Goal: Task Accomplishment & Management: Use online tool/utility

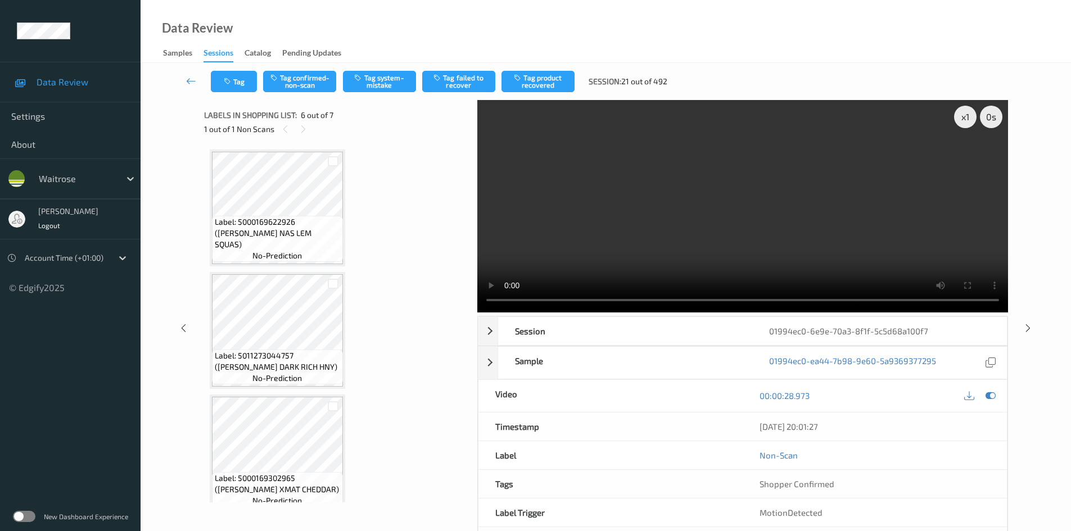
scroll to position [496, 0]
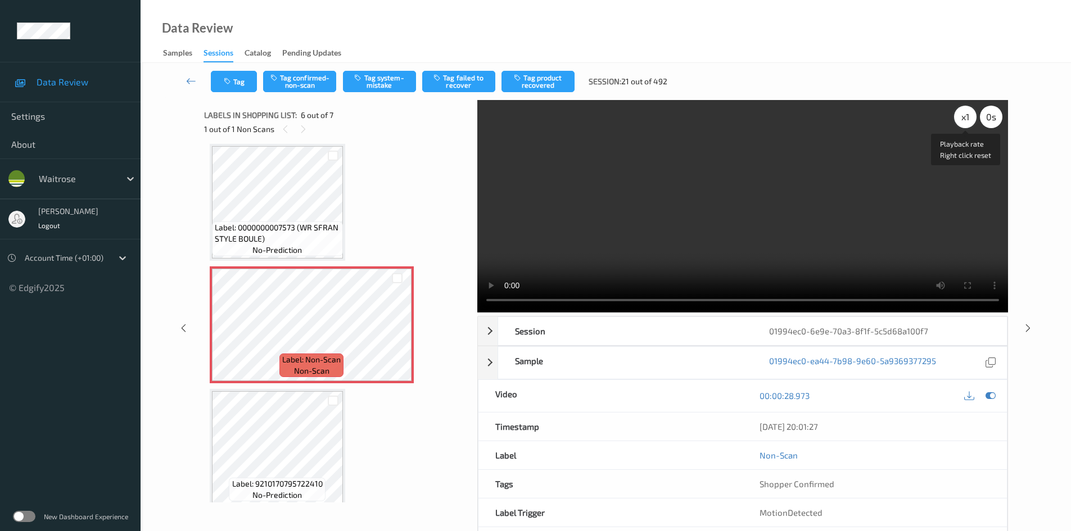
click at [957, 116] on div "x 1" at bounding box center [965, 117] width 22 height 22
click at [957, 116] on div "x 2" at bounding box center [965, 117] width 22 height 22
click at [771, 188] on video at bounding box center [742, 206] width 531 height 213
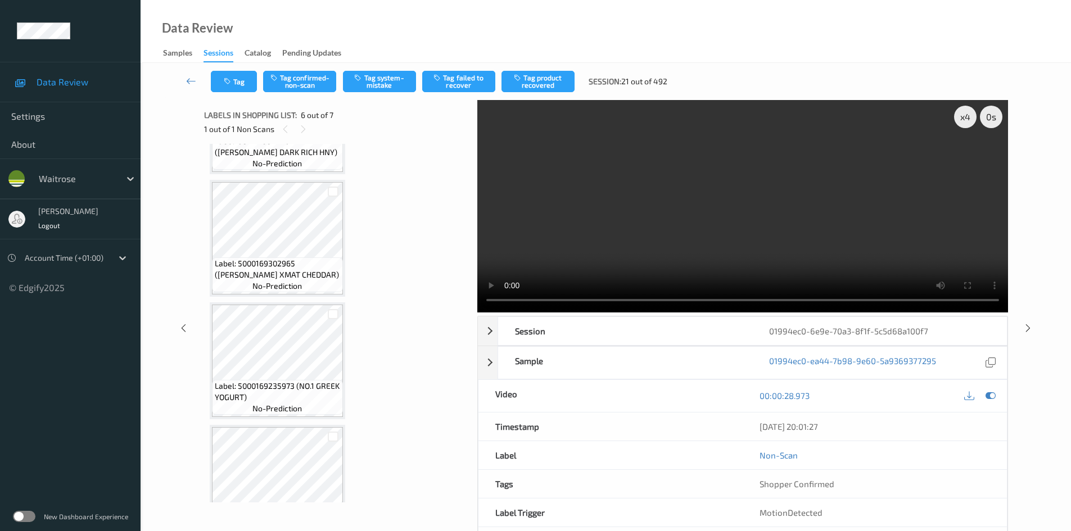
scroll to position [0, 0]
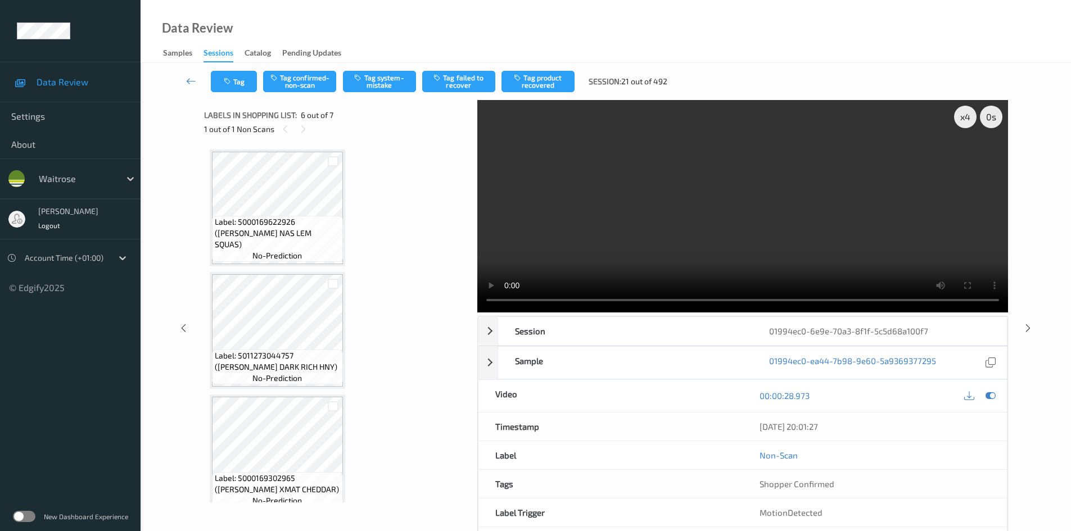
click at [707, 205] on video at bounding box center [742, 206] width 531 height 213
click at [676, 237] on video at bounding box center [742, 206] width 531 height 213
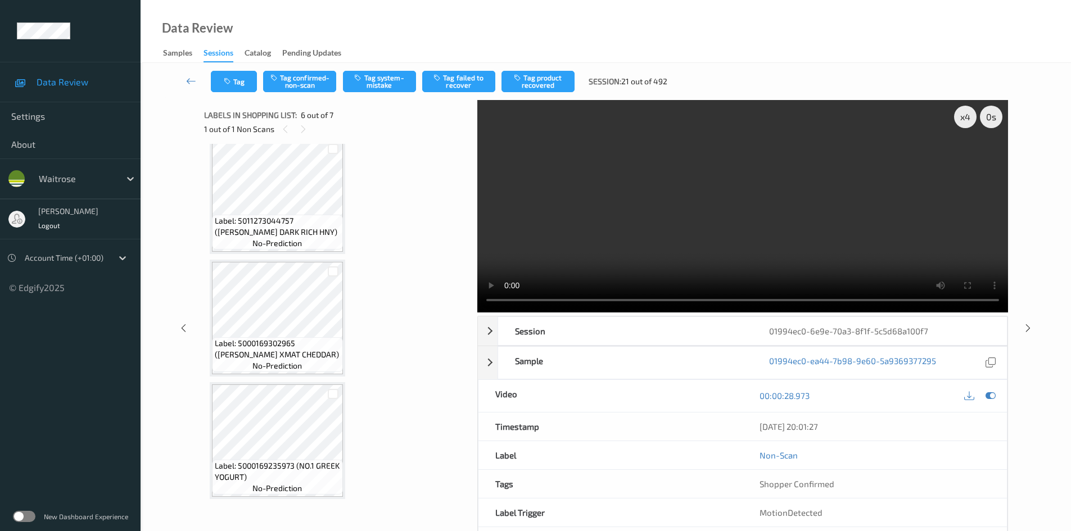
scroll to position [225, 0]
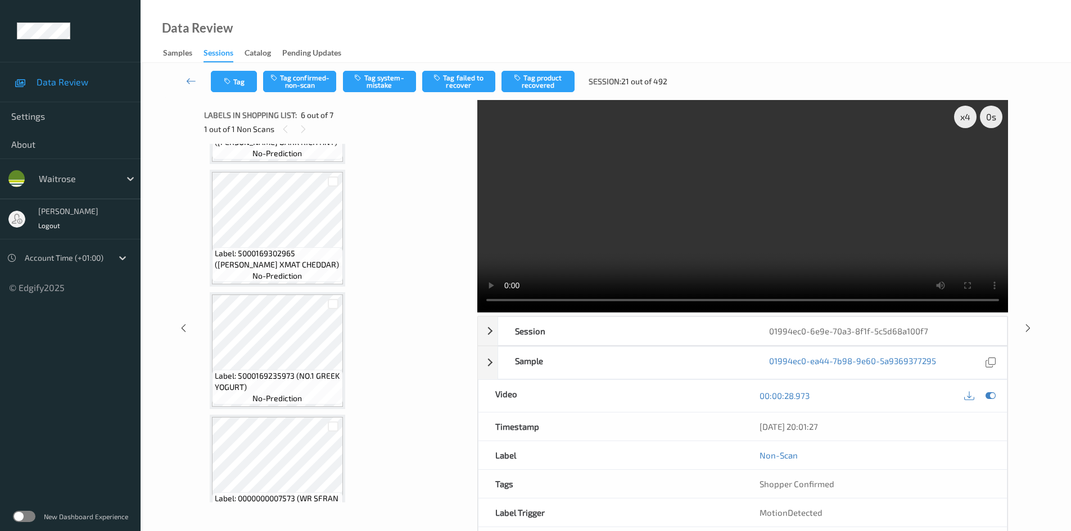
click at [745, 232] on video at bounding box center [742, 206] width 531 height 213
click at [734, 251] on video at bounding box center [742, 206] width 531 height 213
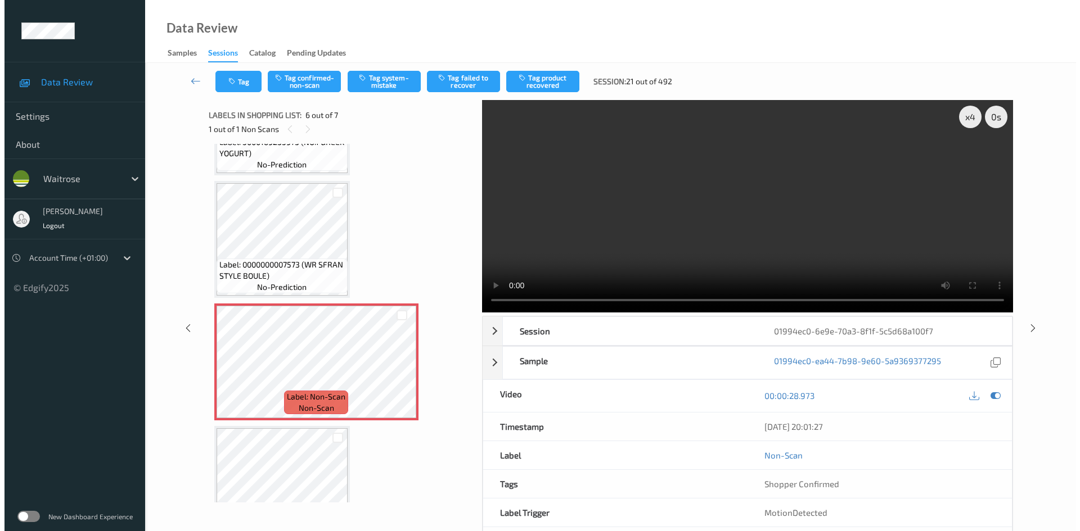
scroll to position [505, 0]
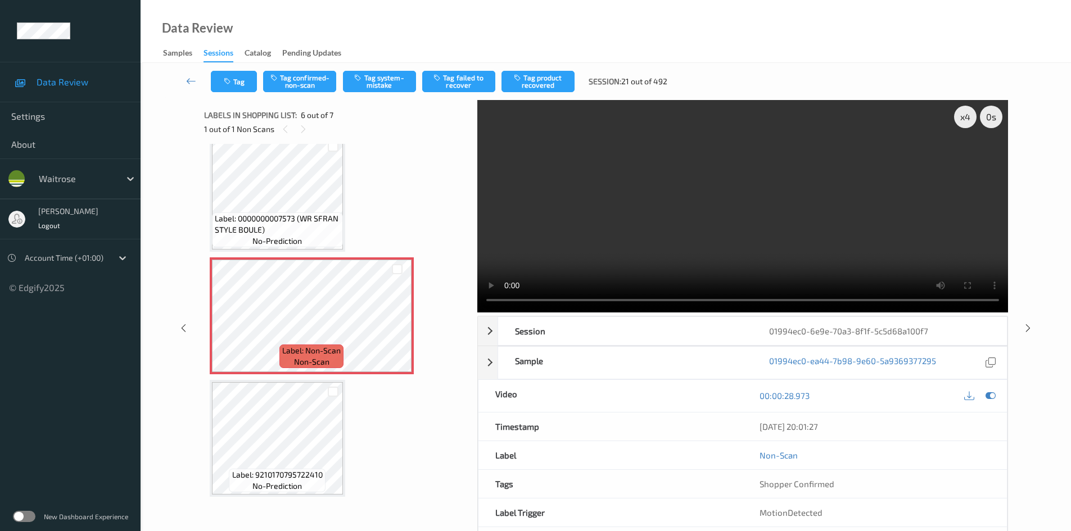
click at [670, 237] on video at bounding box center [742, 206] width 531 height 213
click at [697, 236] on video at bounding box center [742, 206] width 531 height 213
click at [770, 227] on video at bounding box center [742, 206] width 531 height 213
click at [766, 235] on video at bounding box center [742, 206] width 531 height 213
click at [715, 232] on video at bounding box center [742, 206] width 531 height 213
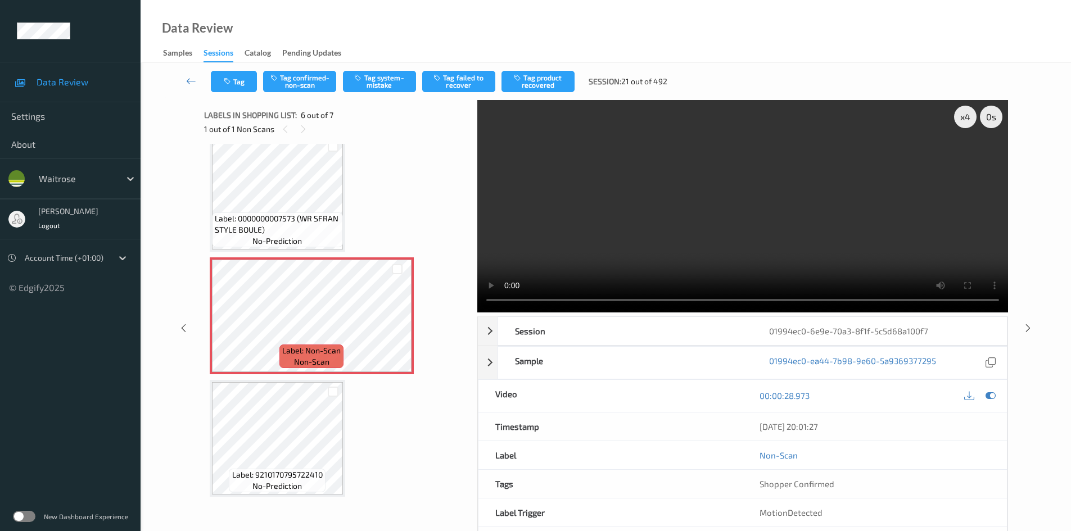
click at [714, 232] on video at bounding box center [742, 206] width 531 height 213
click at [386, 82] on button "Tag system-mistake" at bounding box center [379, 81] width 73 height 21
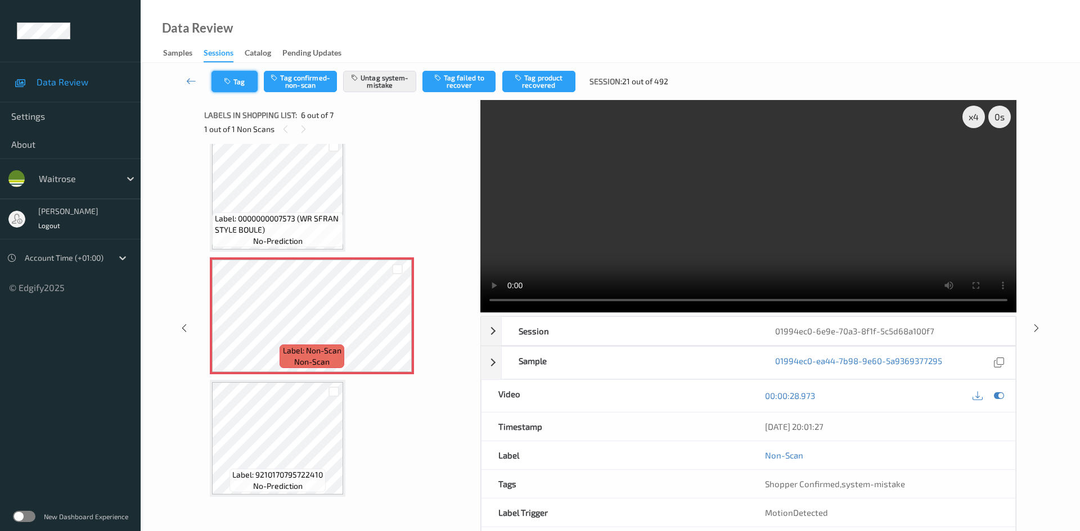
click at [243, 84] on button "Tag" at bounding box center [234, 81] width 46 height 21
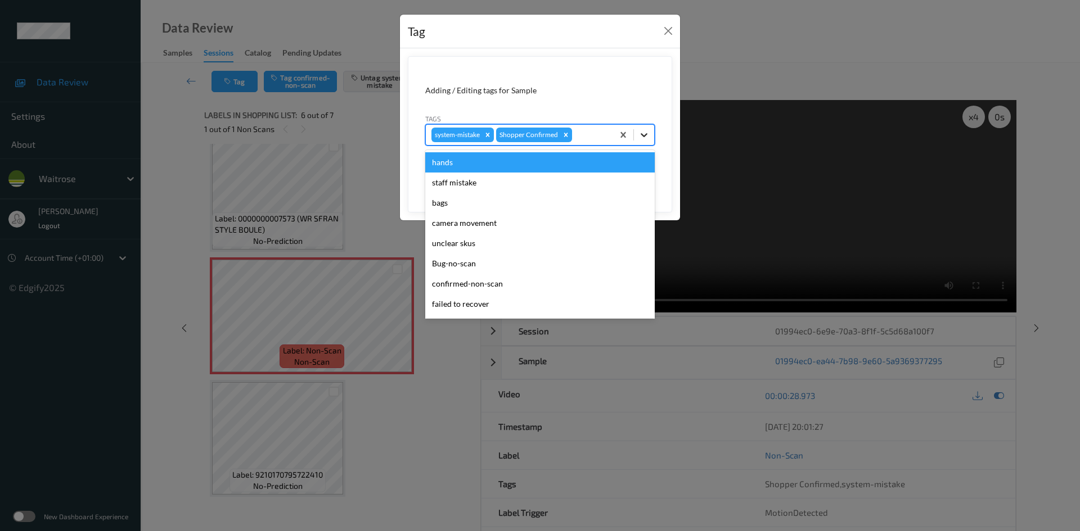
click at [641, 135] on icon at bounding box center [643, 134] width 11 height 11
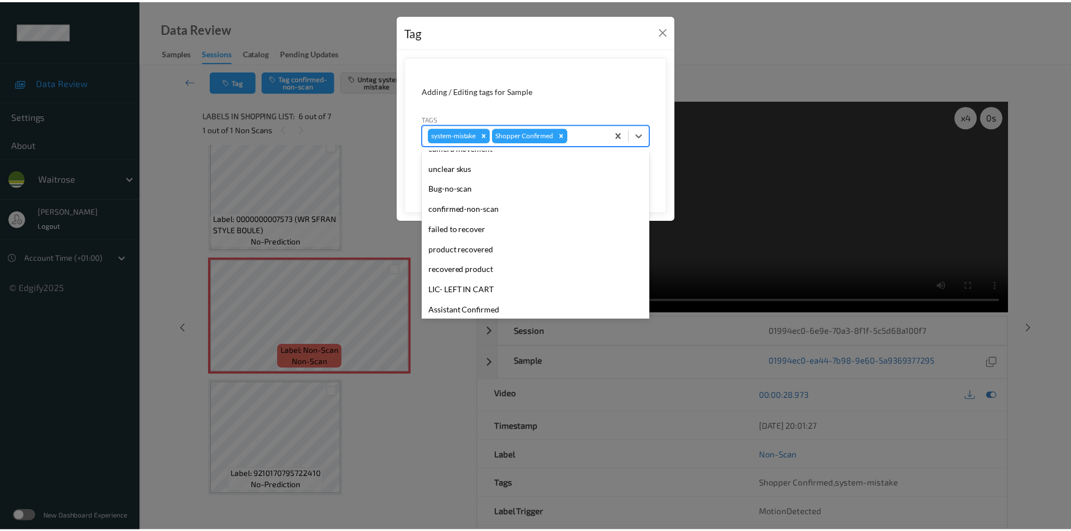
scroll to position [281, 0]
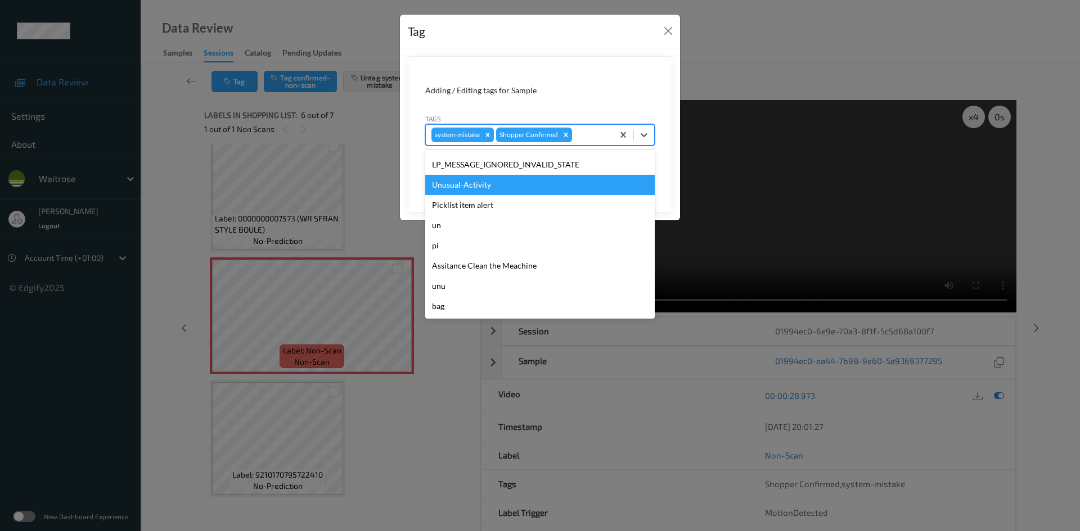
click at [459, 187] on div "Unusual-Activity" at bounding box center [539, 185] width 229 height 20
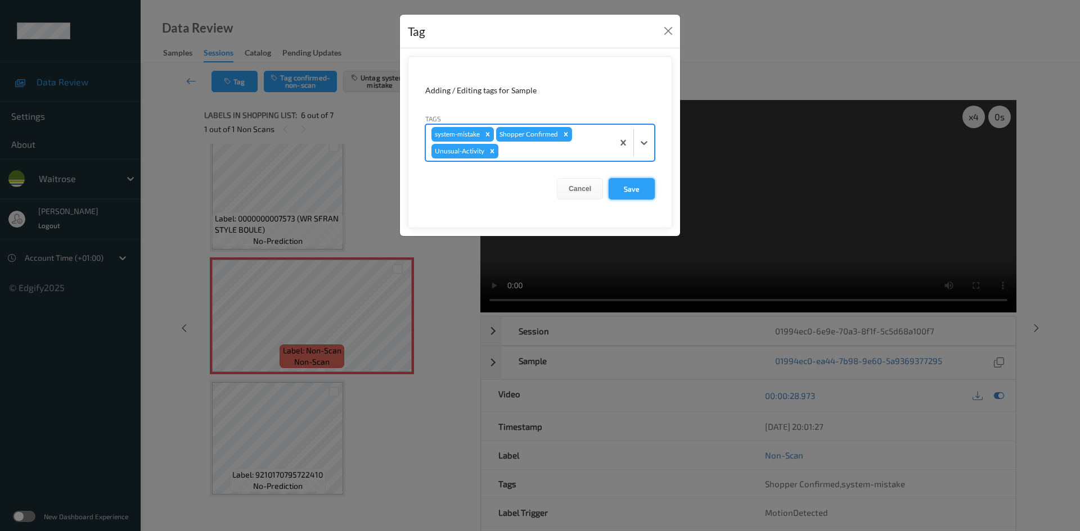
click at [612, 186] on button "Save" at bounding box center [631, 188] width 46 height 21
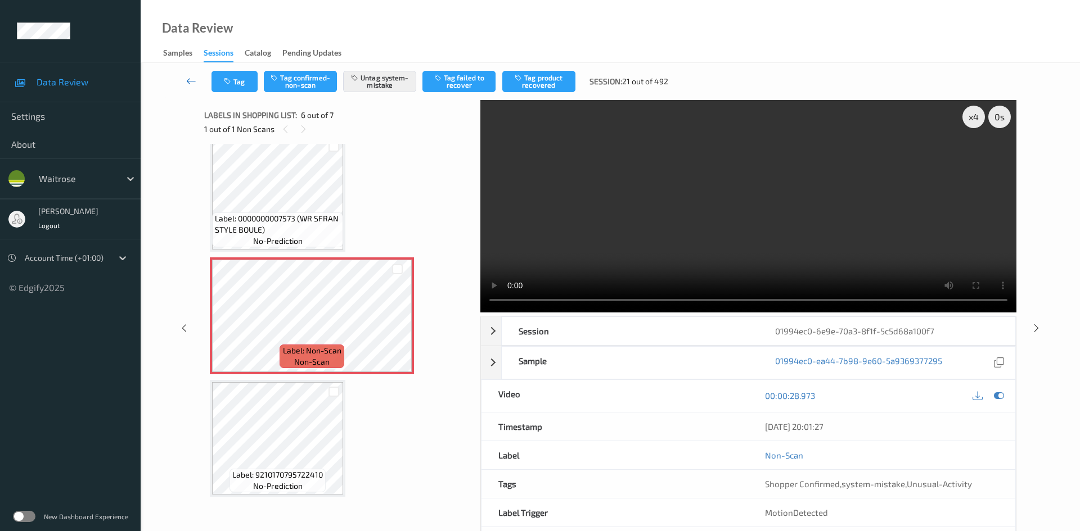
click at [189, 76] on icon at bounding box center [191, 80] width 10 height 11
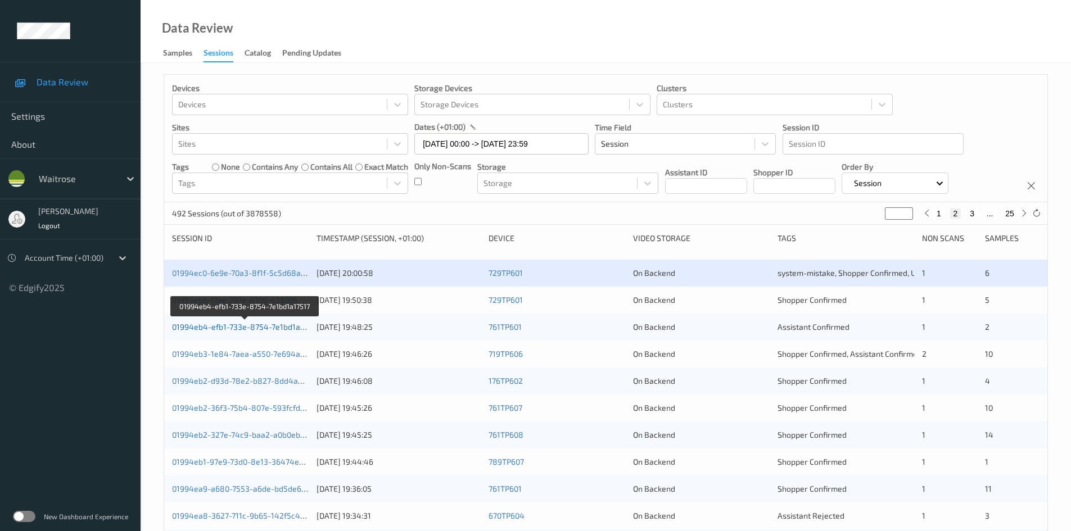
click at [217, 326] on link "01994eb4-efb1-733e-8754-7e1bd1a17517" at bounding box center [245, 327] width 147 height 10
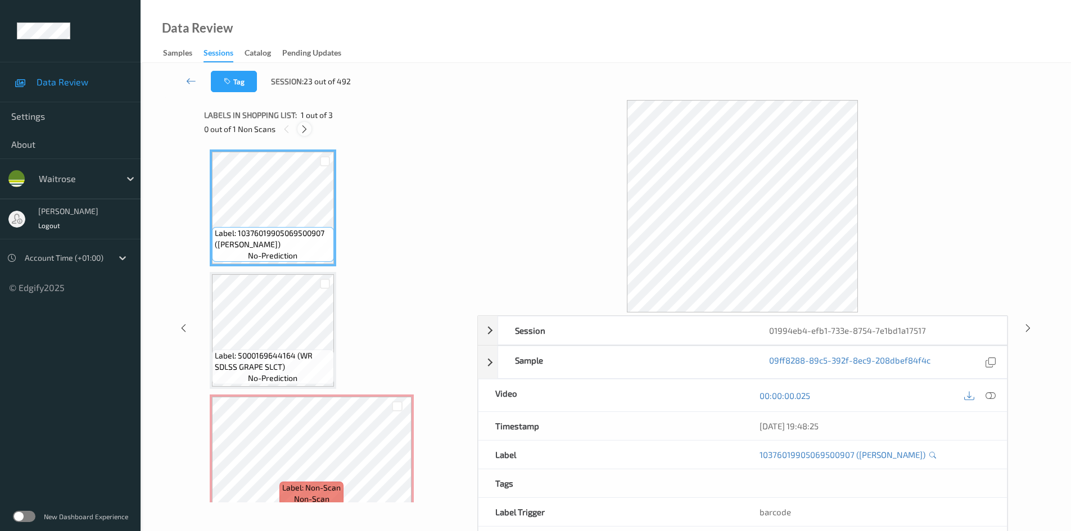
click at [301, 130] on icon at bounding box center [305, 129] width 10 height 10
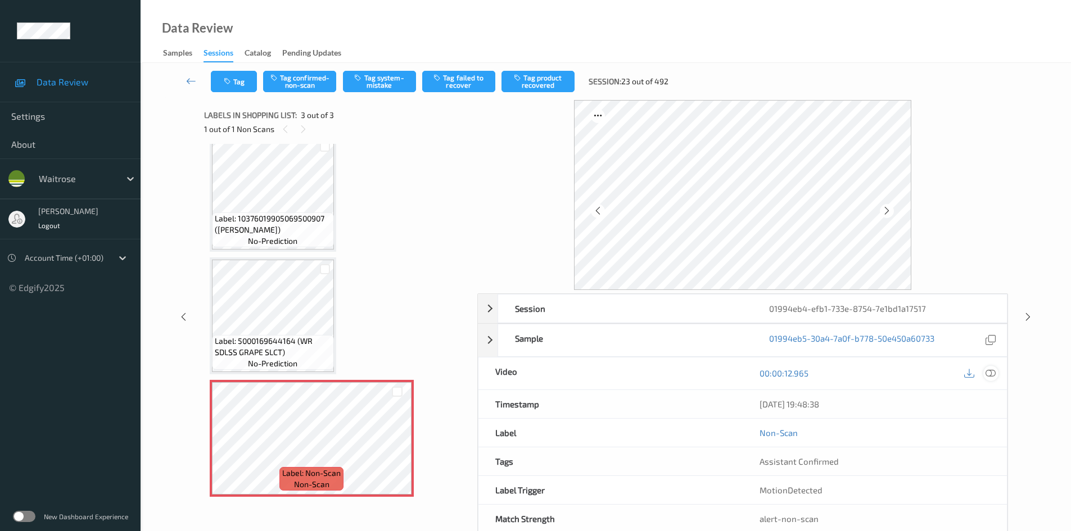
click at [993, 372] on icon at bounding box center [991, 373] width 10 height 10
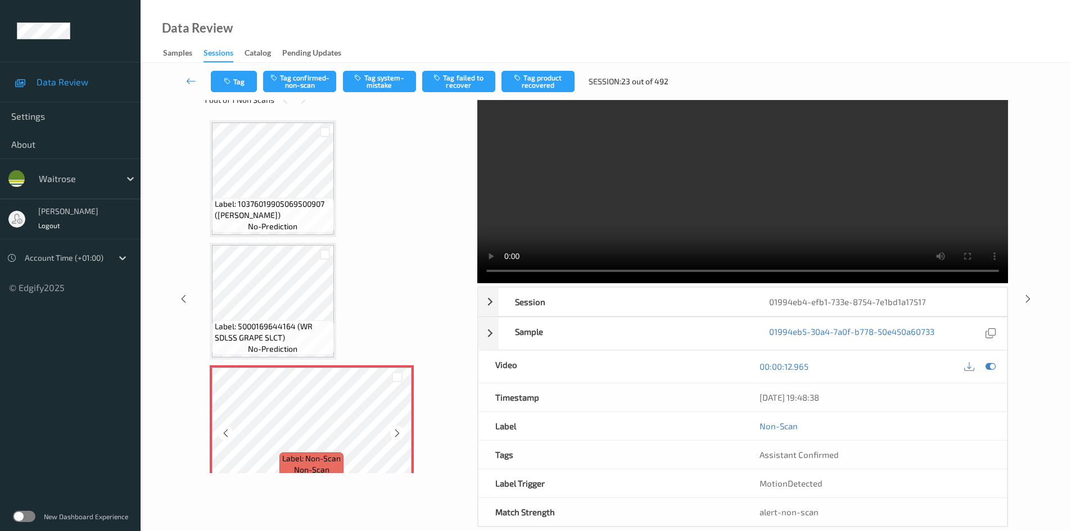
scroll to position [0, 0]
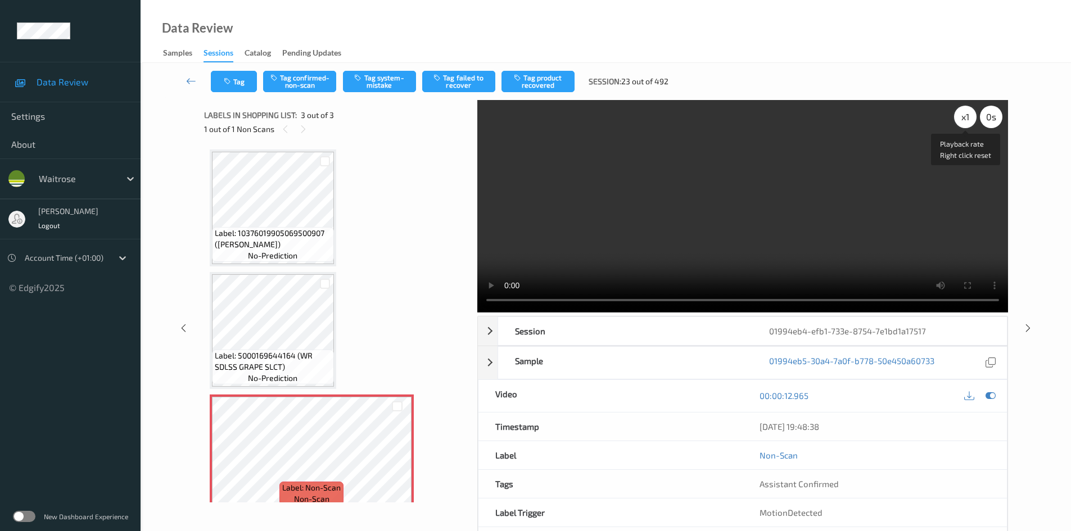
click at [967, 114] on div "x 1" at bounding box center [965, 117] width 22 height 22
click at [967, 114] on div "x 2" at bounding box center [965, 117] width 22 height 22
click at [677, 191] on video at bounding box center [742, 206] width 531 height 213
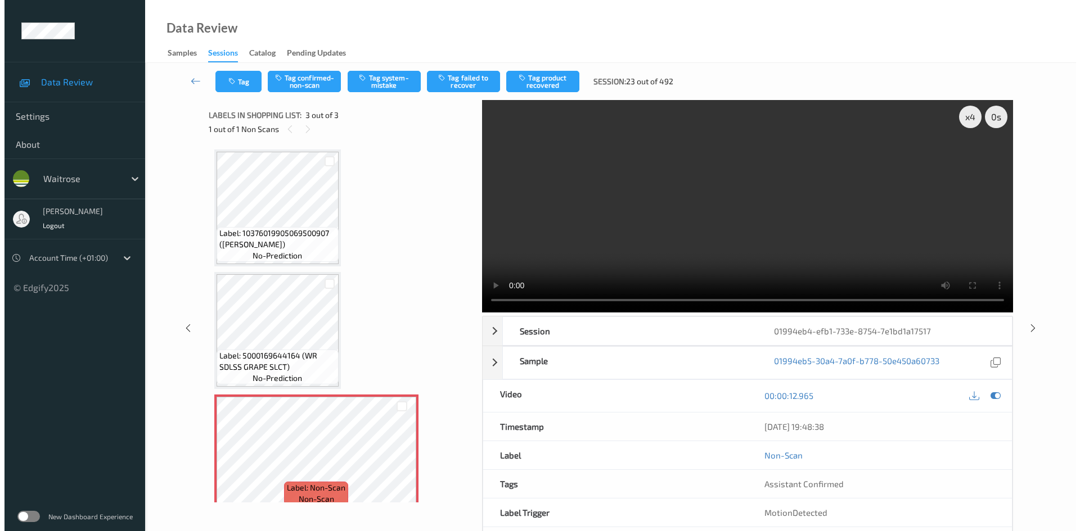
scroll to position [15, 0]
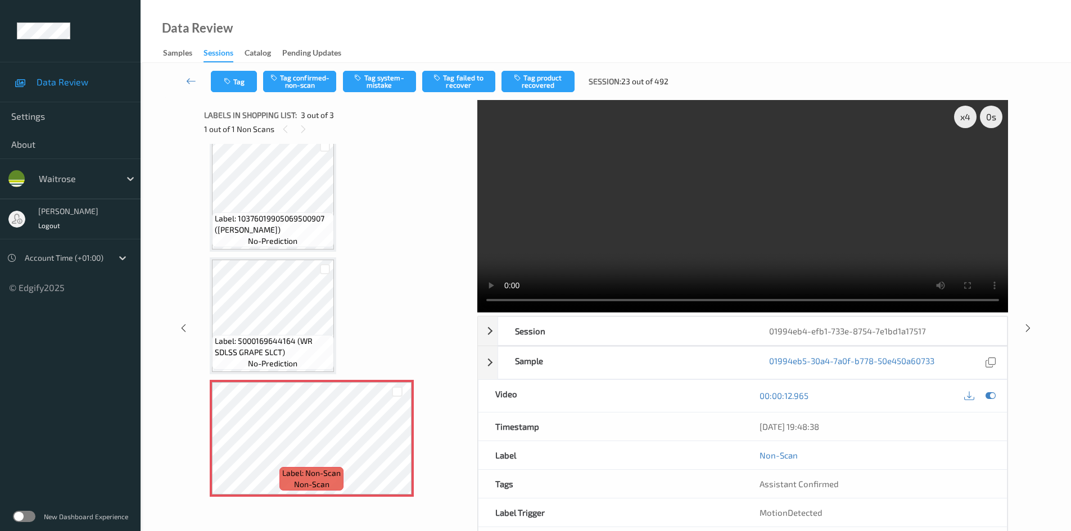
click at [669, 195] on video at bounding box center [742, 206] width 531 height 213
click at [684, 192] on video at bounding box center [742, 206] width 531 height 213
click at [686, 196] on video at bounding box center [742, 206] width 531 height 213
click at [705, 232] on video at bounding box center [742, 206] width 531 height 213
click at [402, 86] on button "Tag system-mistake" at bounding box center [379, 81] width 73 height 21
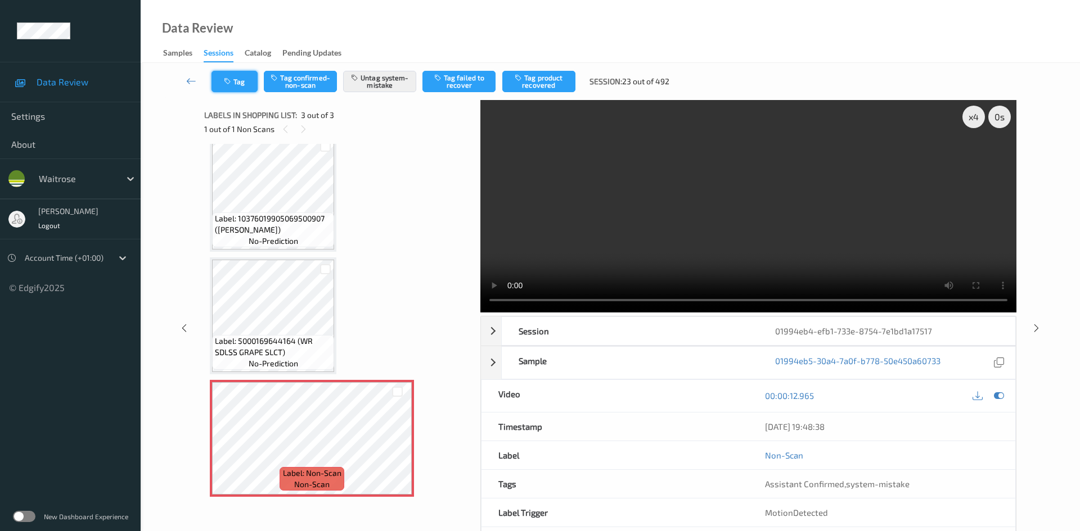
click at [251, 86] on button "Tag" at bounding box center [234, 81] width 46 height 21
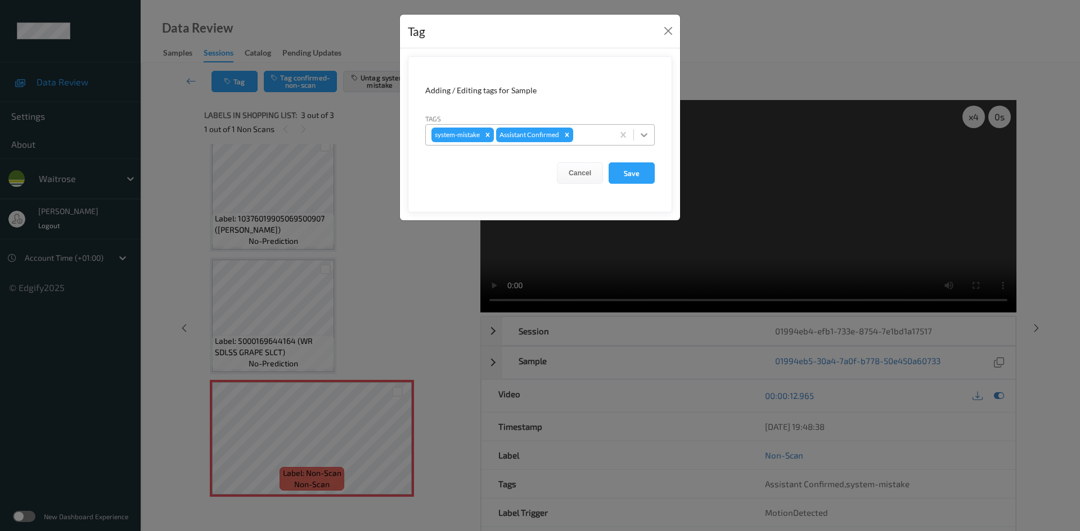
click at [641, 134] on icon at bounding box center [644, 135] width 7 height 4
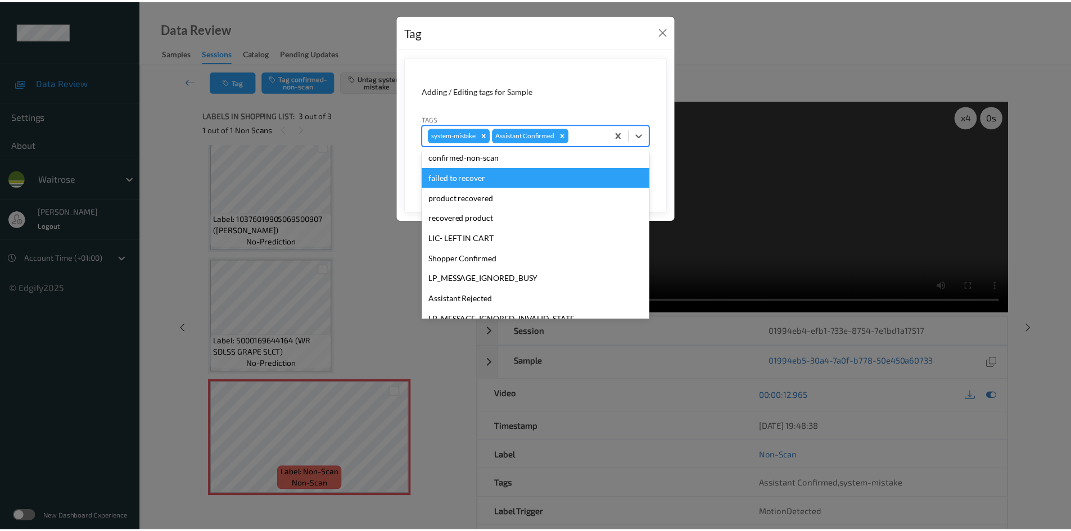
scroll to position [281, 0]
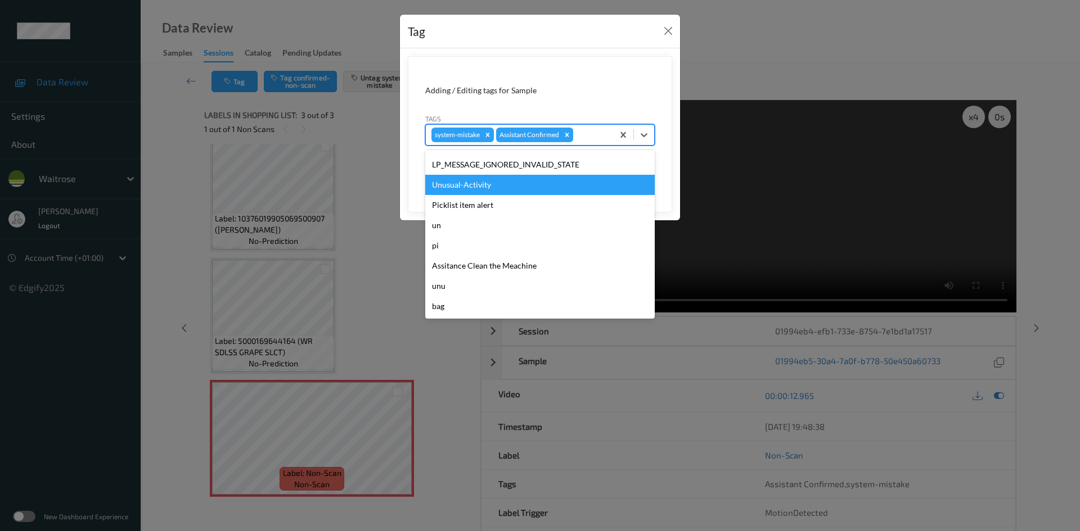
click at [471, 185] on div "Unusual-Activity" at bounding box center [539, 185] width 229 height 20
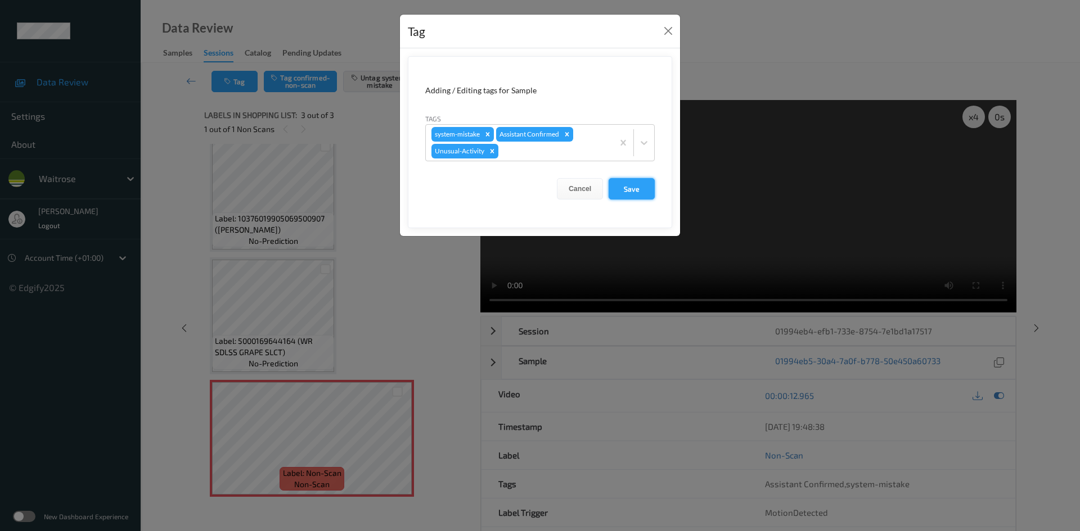
click at [633, 193] on button "Save" at bounding box center [631, 188] width 46 height 21
click at [650, 192] on button "Save" at bounding box center [631, 188] width 46 height 21
click at [639, 186] on button "Save" at bounding box center [631, 188] width 46 height 21
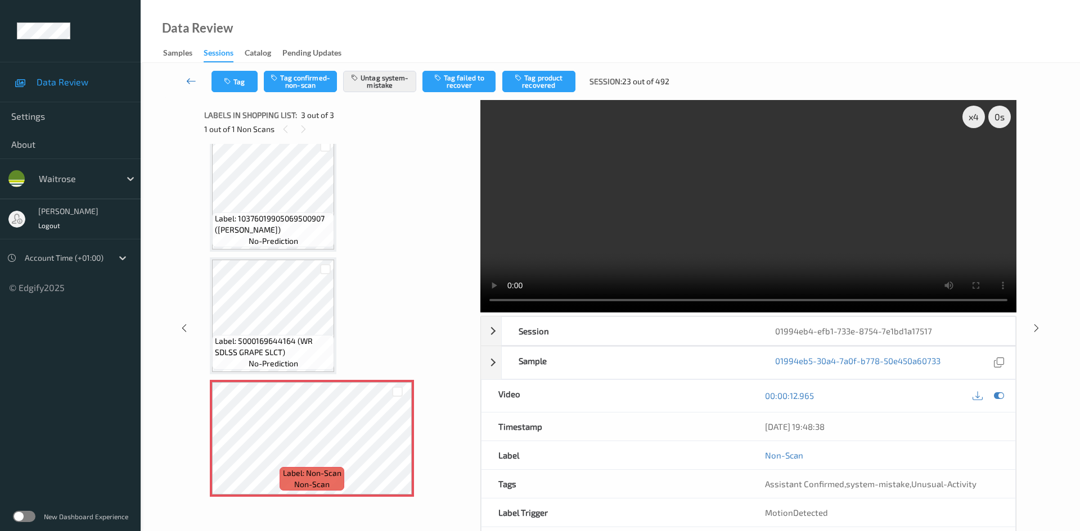
click at [186, 75] on icon at bounding box center [191, 80] width 10 height 11
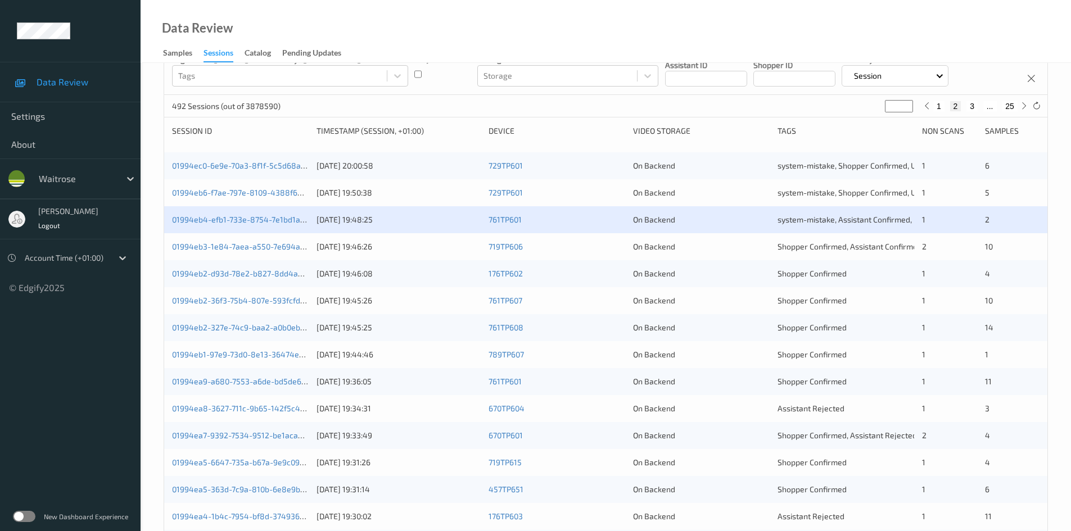
scroll to position [112, 0]
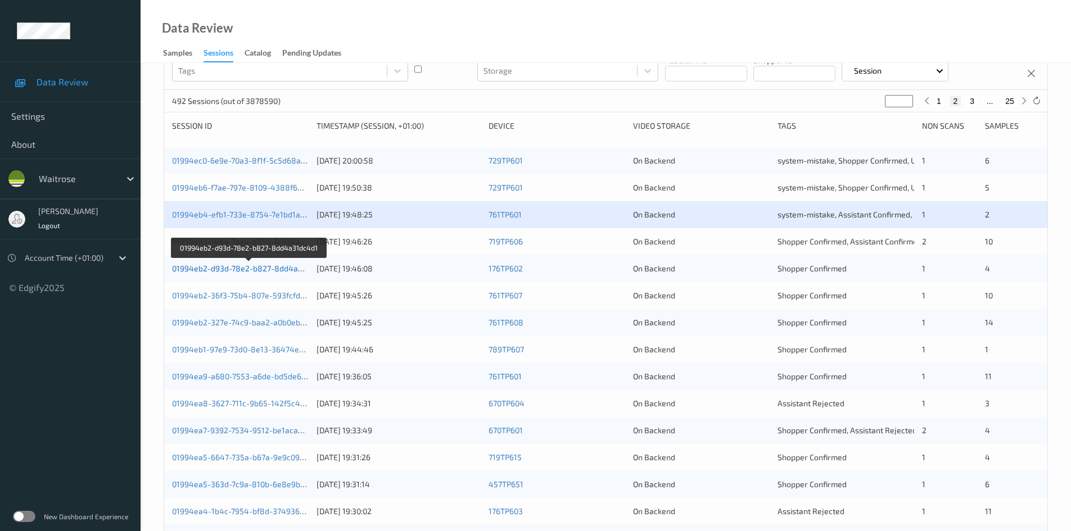
click at [219, 269] on link "01994eb2-d93d-78e2-b827-8dd4a31dc4d1" at bounding box center [249, 269] width 155 height 10
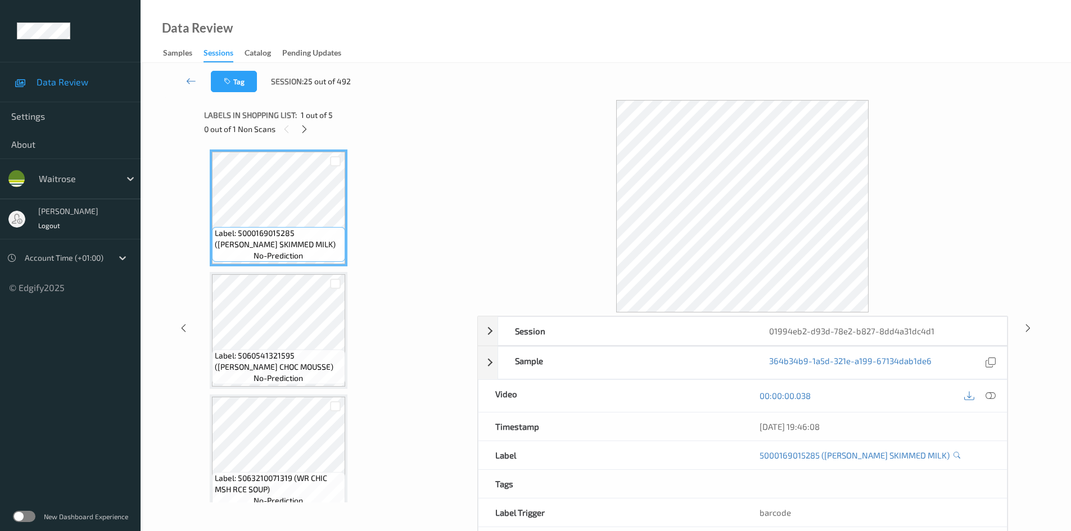
drag, startPoint x: 308, startPoint y: 130, endPoint x: 313, endPoint y: 137, distance: 8.4
click at [308, 131] on icon at bounding box center [305, 129] width 10 height 10
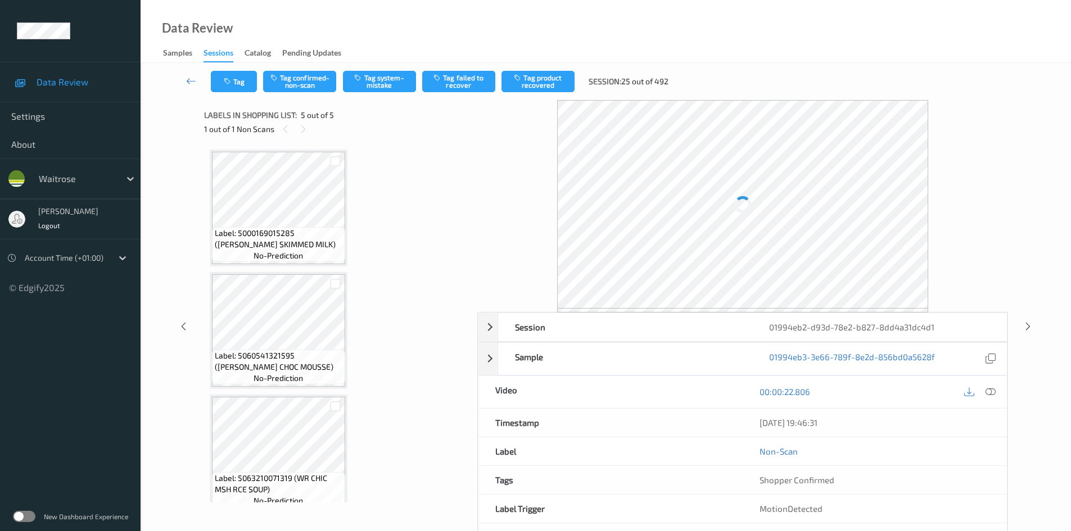
scroll to position [260, 0]
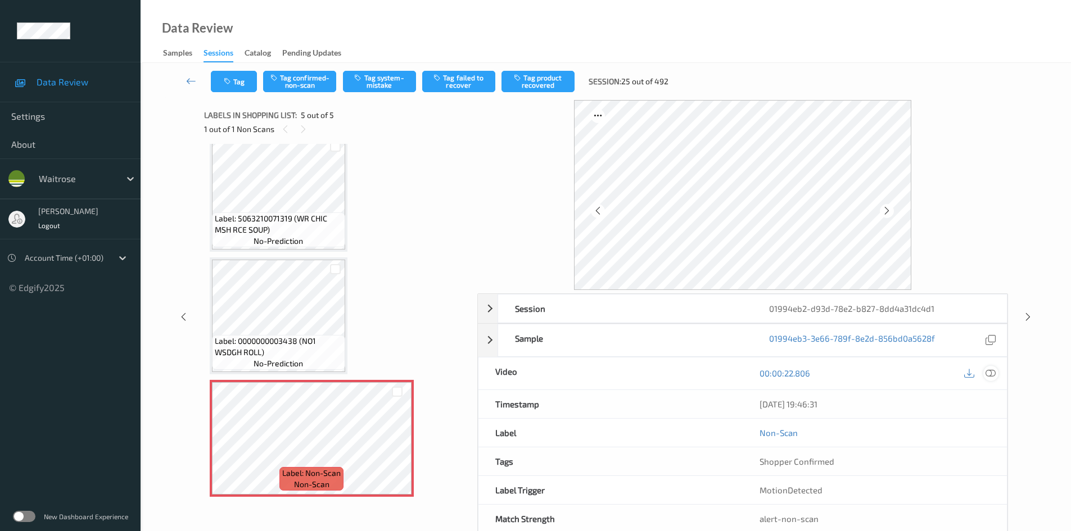
click at [988, 372] on icon at bounding box center [991, 373] width 10 height 10
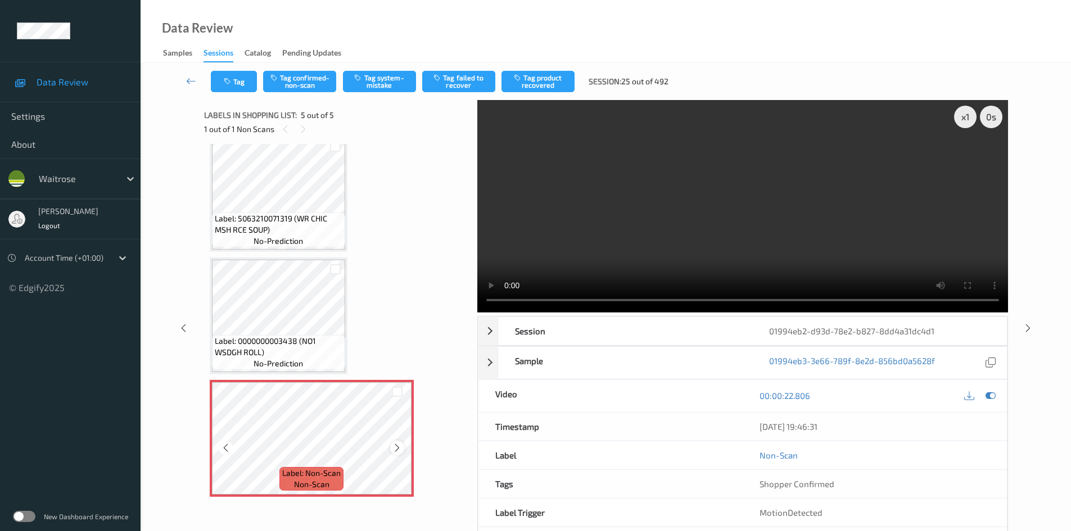
click at [403, 447] on div at bounding box center [397, 448] width 14 height 14
click at [969, 119] on div "x 1" at bounding box center [965, 117] width 22 height 22
click at [969, 119] on div "x 2" at bounding box center [965, 117] width 22 height 22
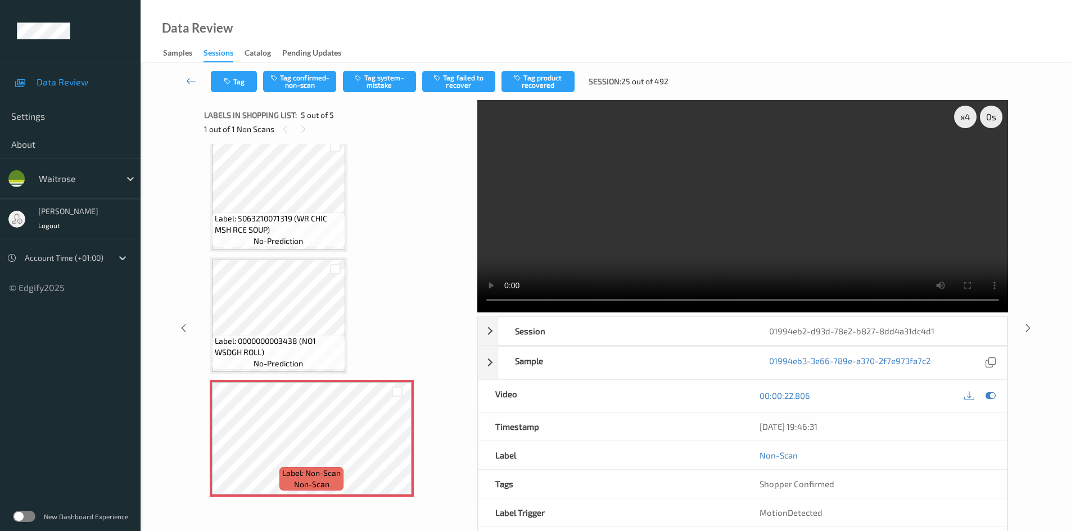
click at [668, 233] on video at bounding box center [742, 206] width 531 height 213
click at [659, 208] on video at bounding box center [742, 206] width 531 height 213
click at [399, 83] on button "Tag system-mistake" at bounding box center [379, 81] width 73 height 21
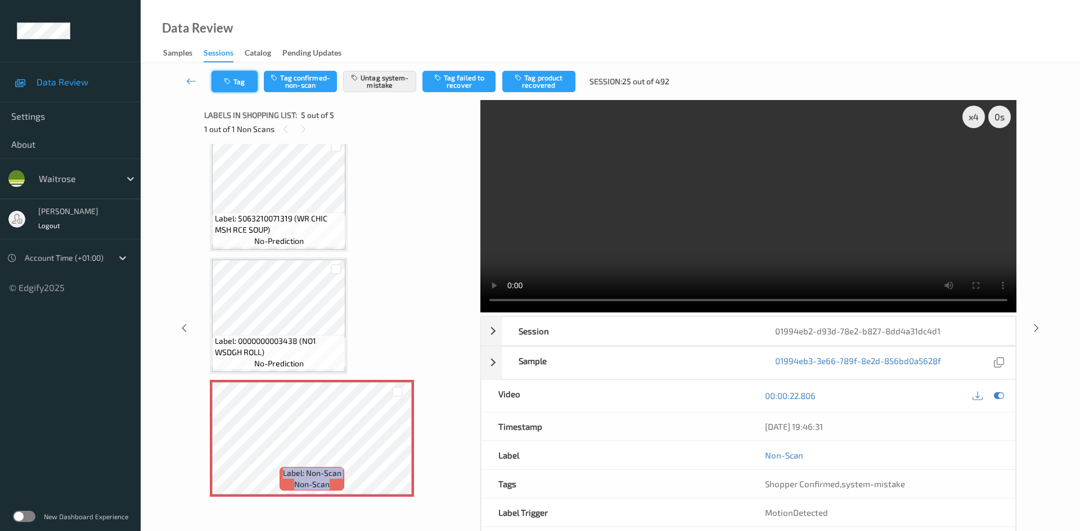
click at [228, 78] on icon "button" at bounding box center [229, 82] width 10 height 8
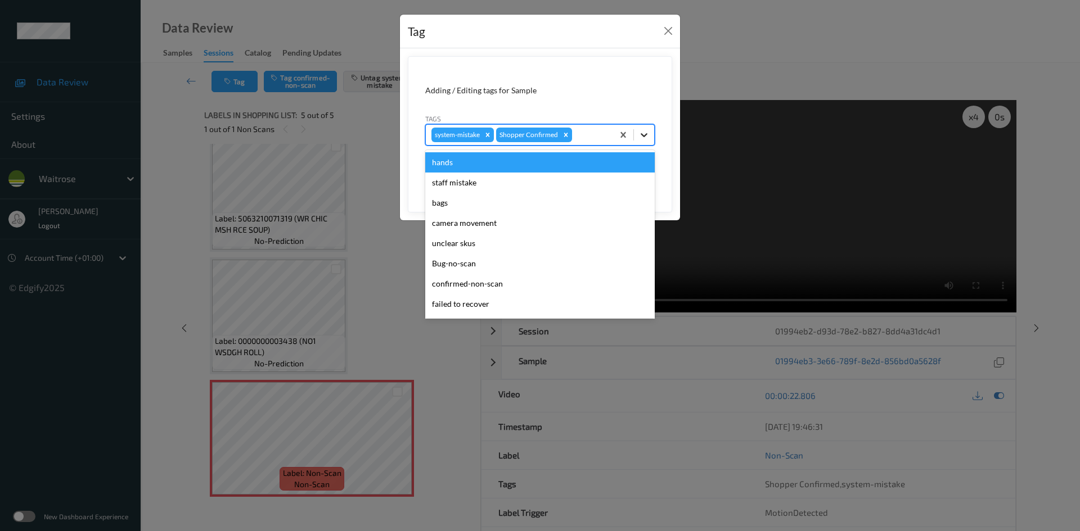
drag, startPoint x: 641, startPoint y: 132, endPoint x: 634, endPoint y: 134, distance: 7.6
click at [642, 132] on icon at bounding box center [643, 134] width 11 height 11
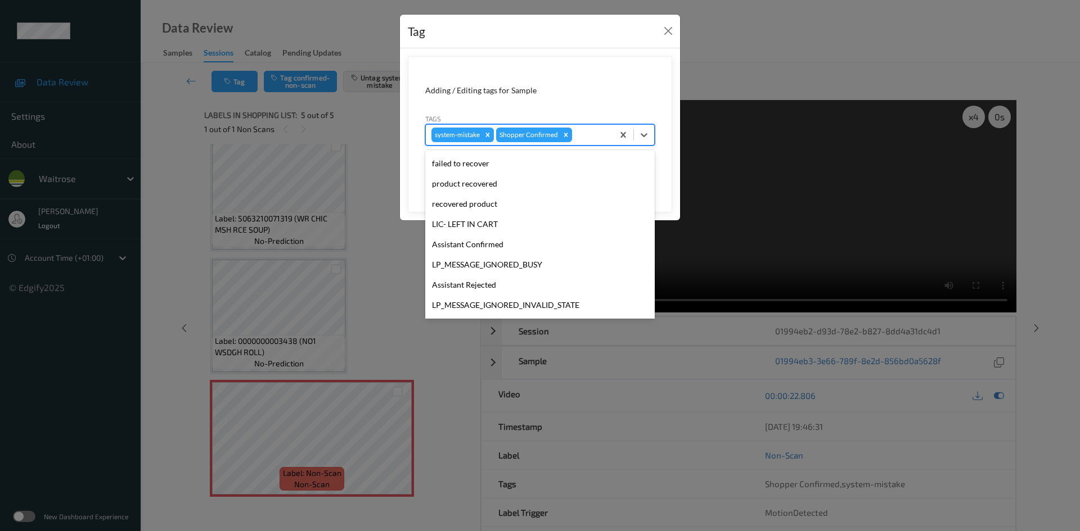
scroll to position [281, 0]
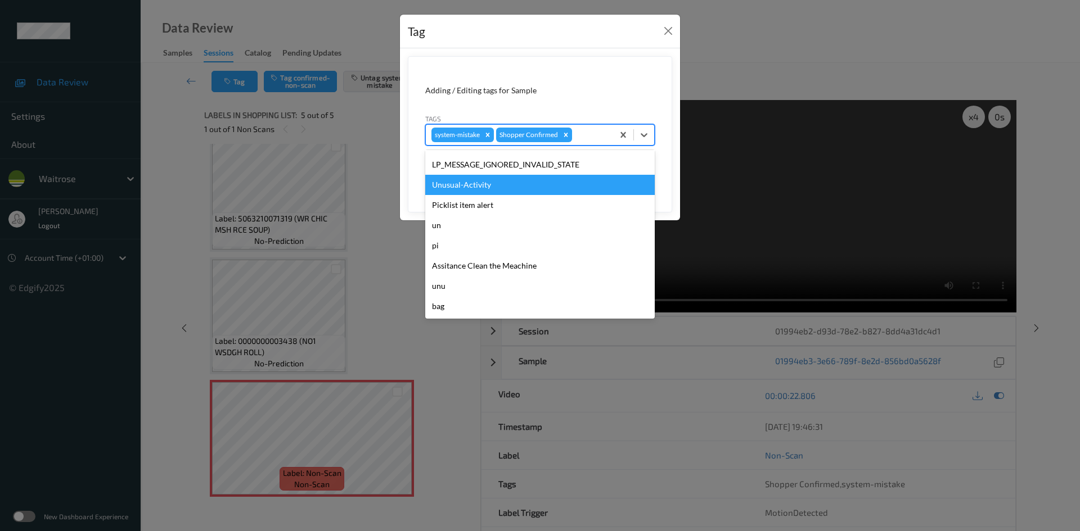
click at [503, 190] on div "Unusual-Activity" at bounding box center [539, 185] width 229 height 20
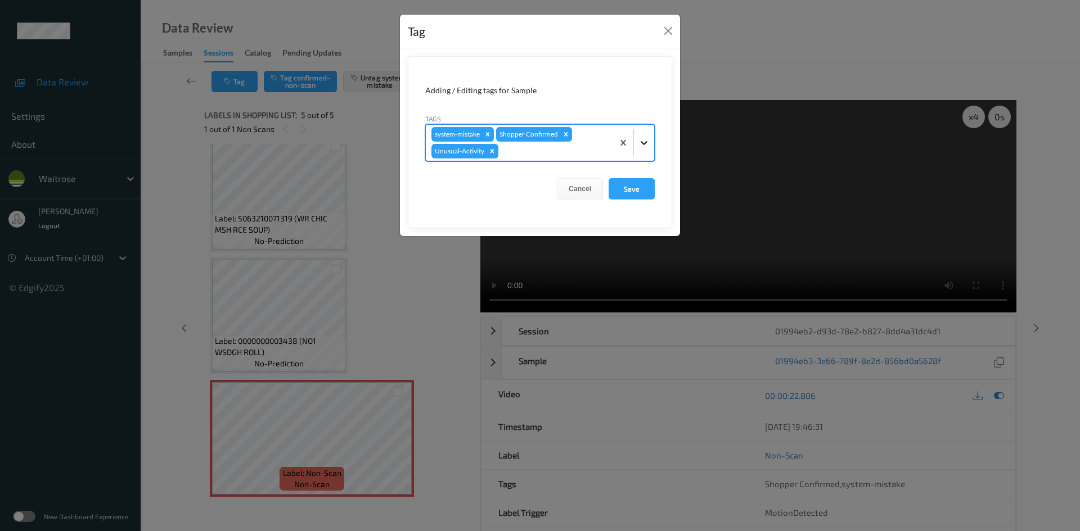
click at [639, 152] on div at bounding box center [644, 143] width 20 height 20
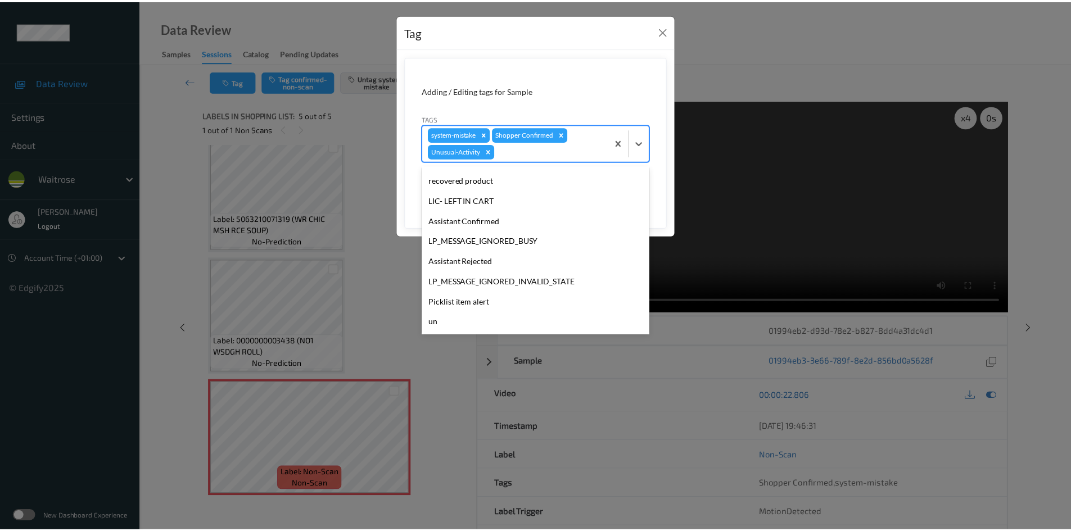
scroll to position [261, 0]
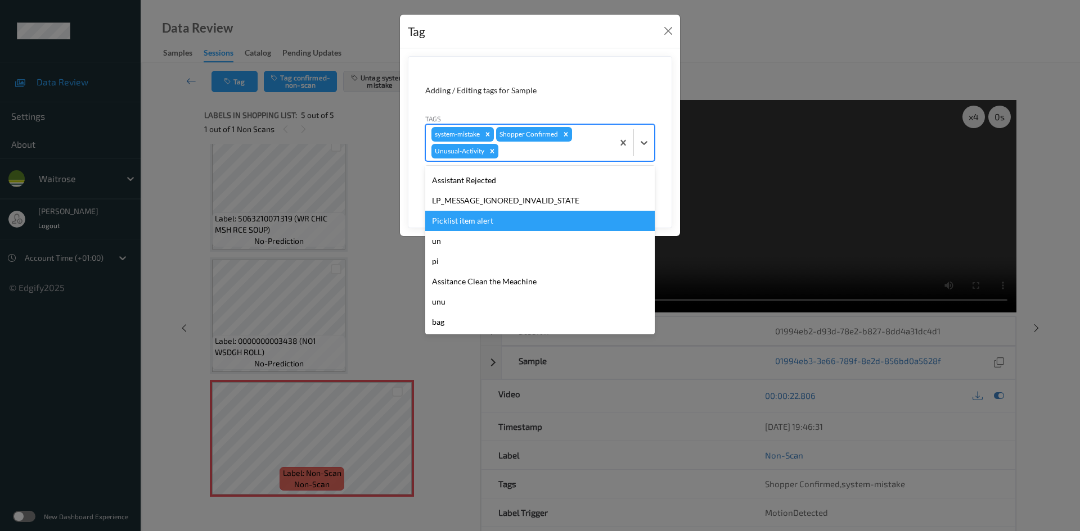
click at [471, 223] on div "Picklist item alert" at bounding box center [539, 221] width 229 height 20
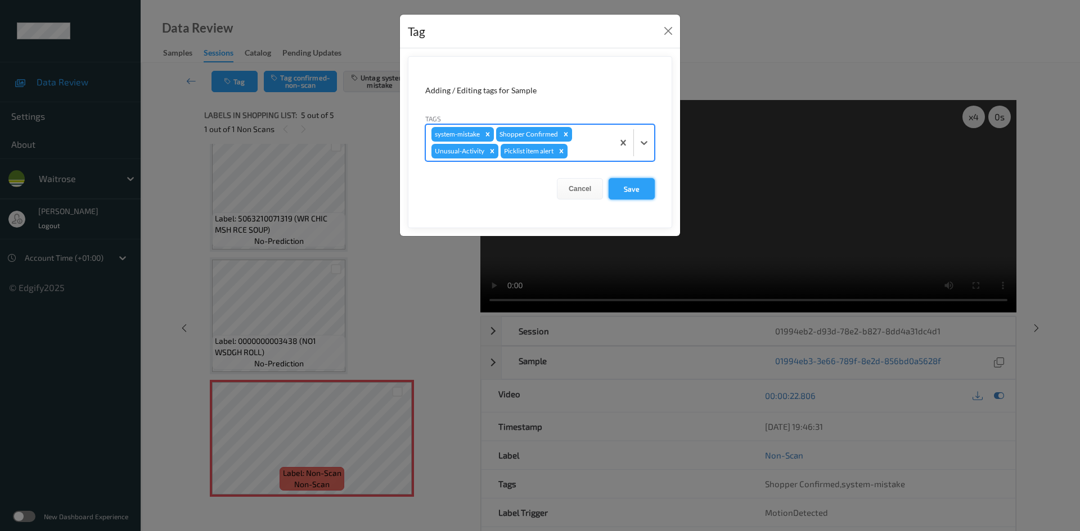
click at [630, 193] on button "Save" at bounding box center [631, 188] width 46 height 21
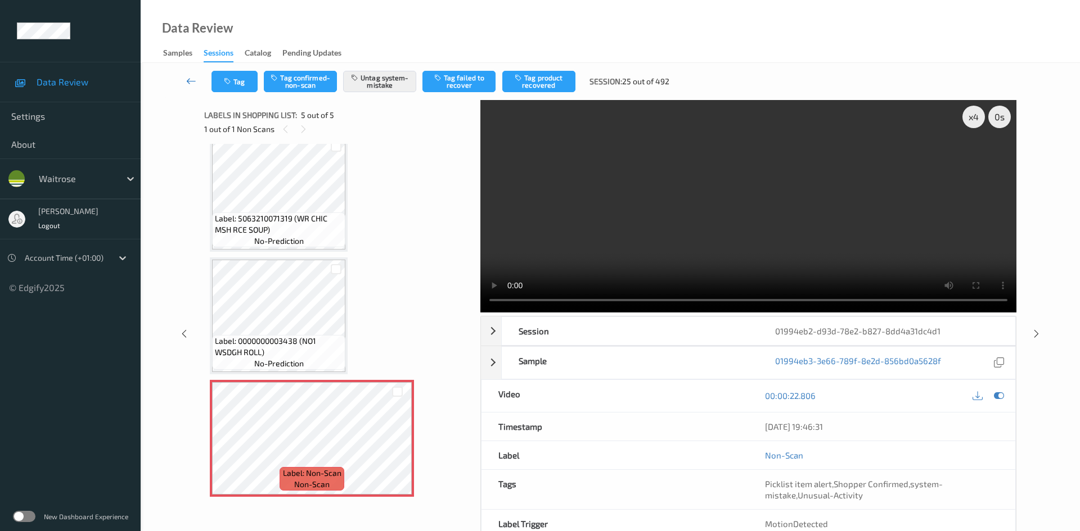
click at [187, 75] on link at bounding box center [192, 81] width 40 height 21
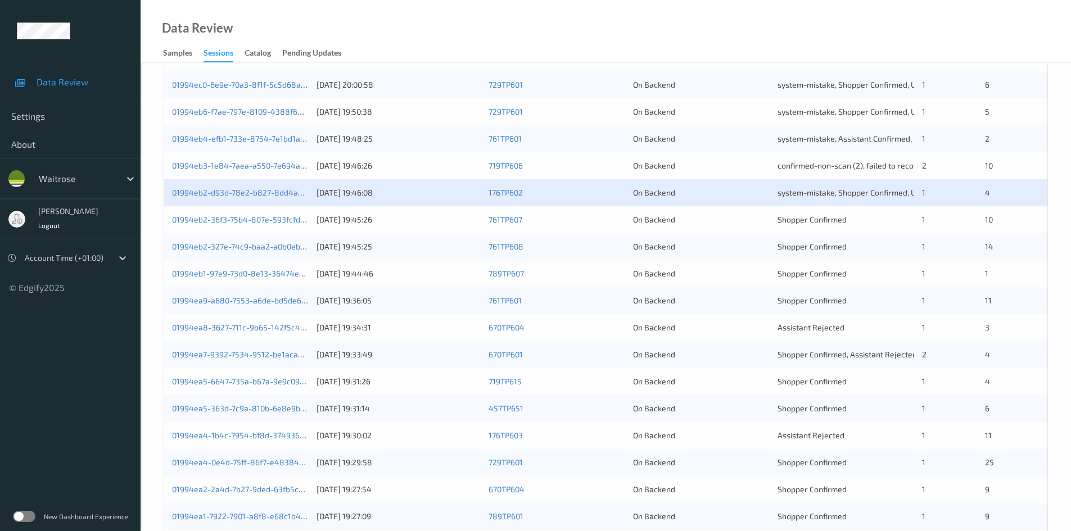
scroll to position [225, 0]
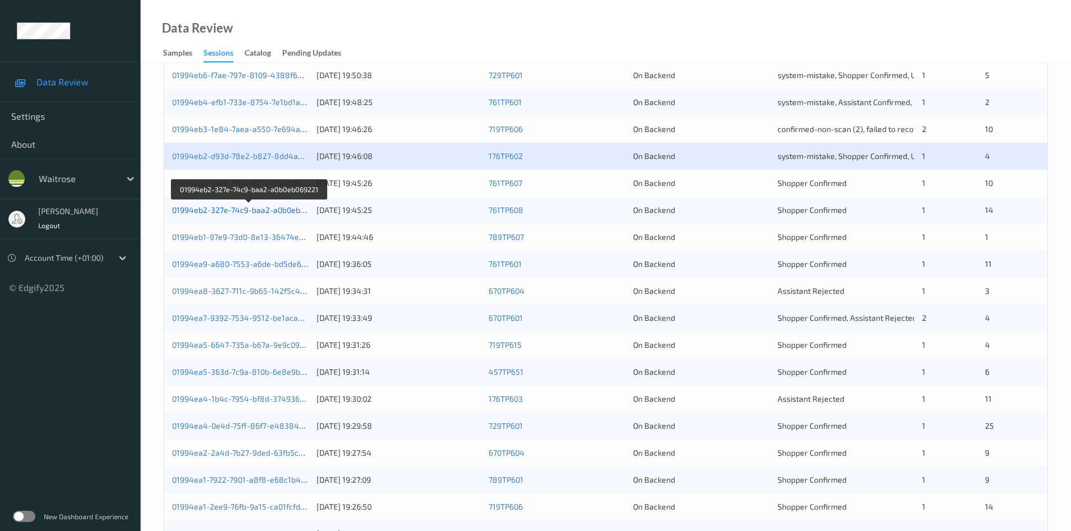
click at [227, 212] on link "01994eb2-327e-74c9-baa2-a0b0eb069221" at bounding box center [249, 210] width 154 height 10
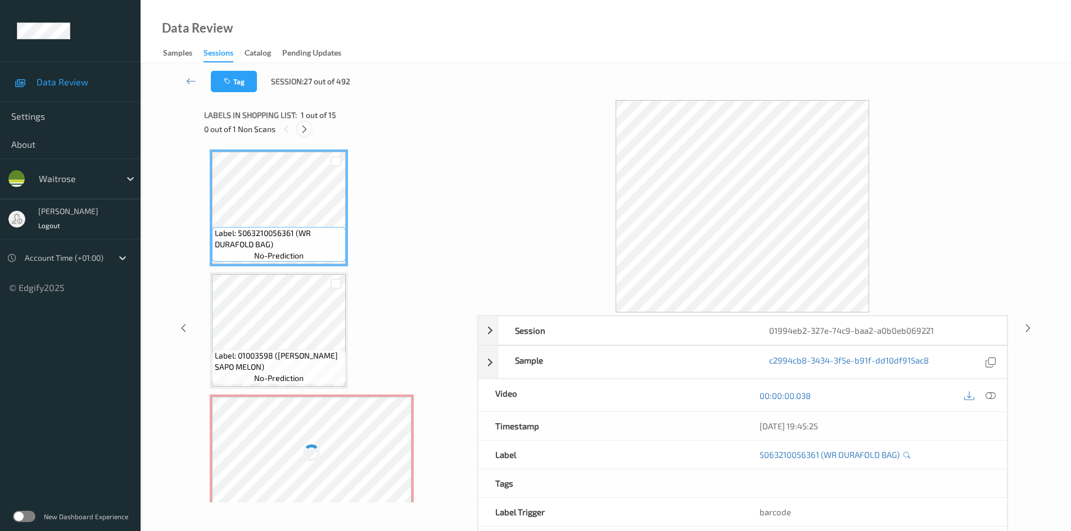
click at [306, 128] on icon at bounding box center [305, 129] width 10 height 10
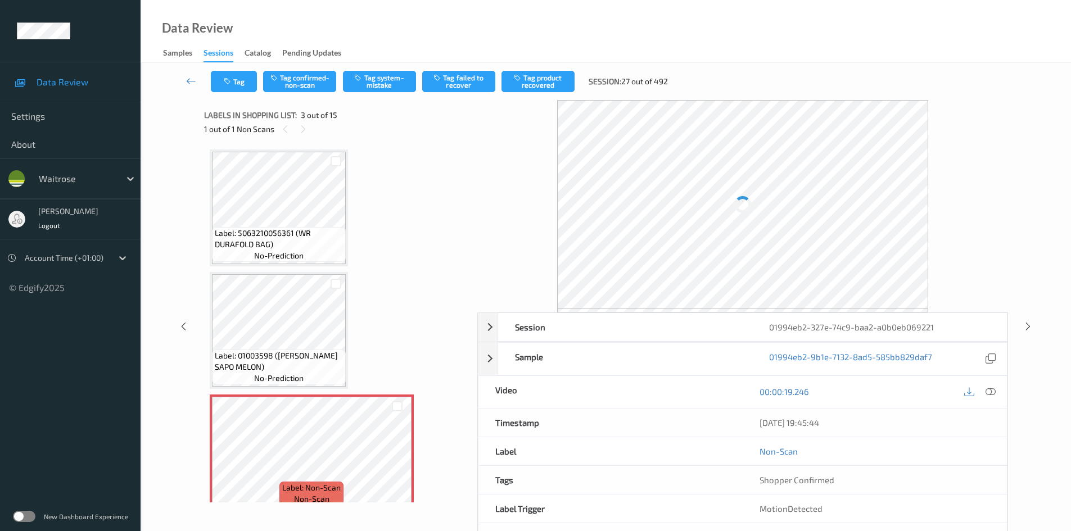
scroll to position [128, 0]
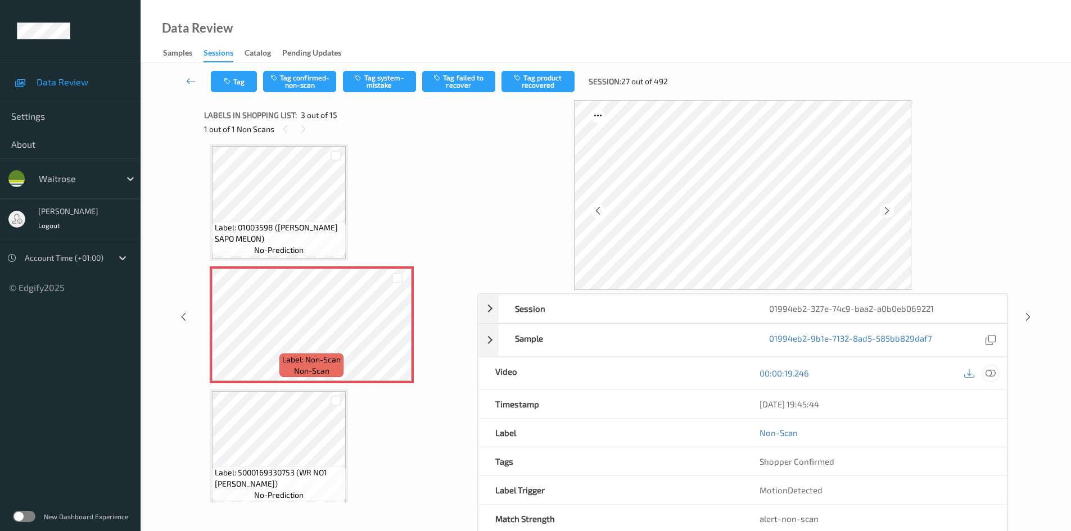
click at [989, 369] on icon at bounding box center [991, 373] width 10 height 10
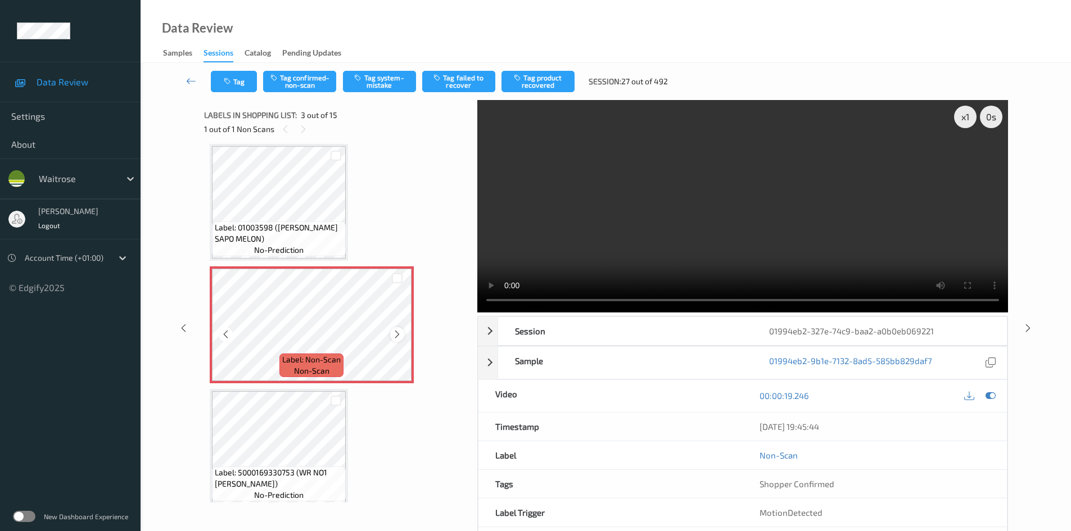
click at [396, 335] on icon at bounding box center [398, 335] width 10 height 10
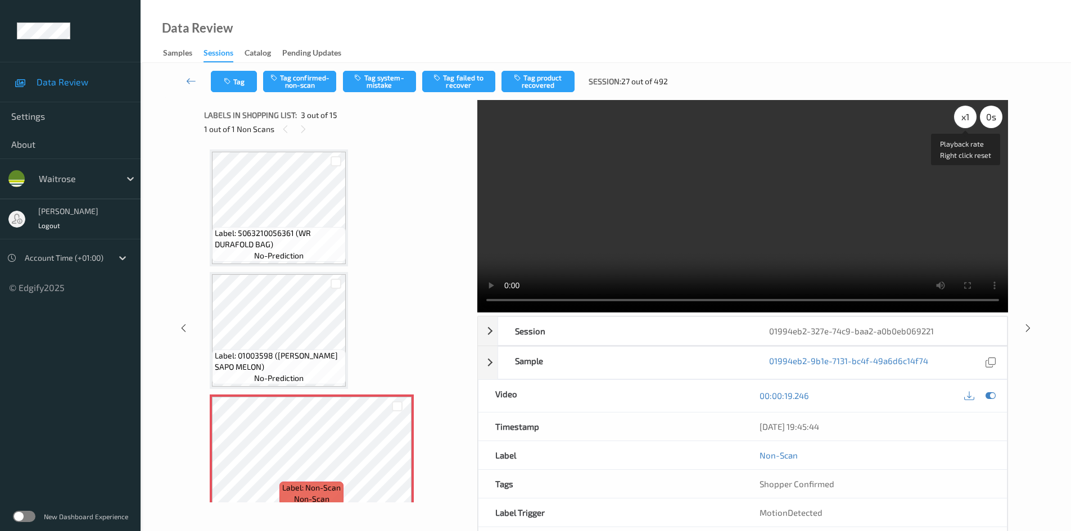
click at [970, 117] on div "x 1" at bounding box center [965, 117] width 22 height 22
click at [971, 119] on div "x 2" at bounding box center [965, 117] width 22 height 22
click at [707, 191] on video at bounding box center [742, 206] width 531 height 213
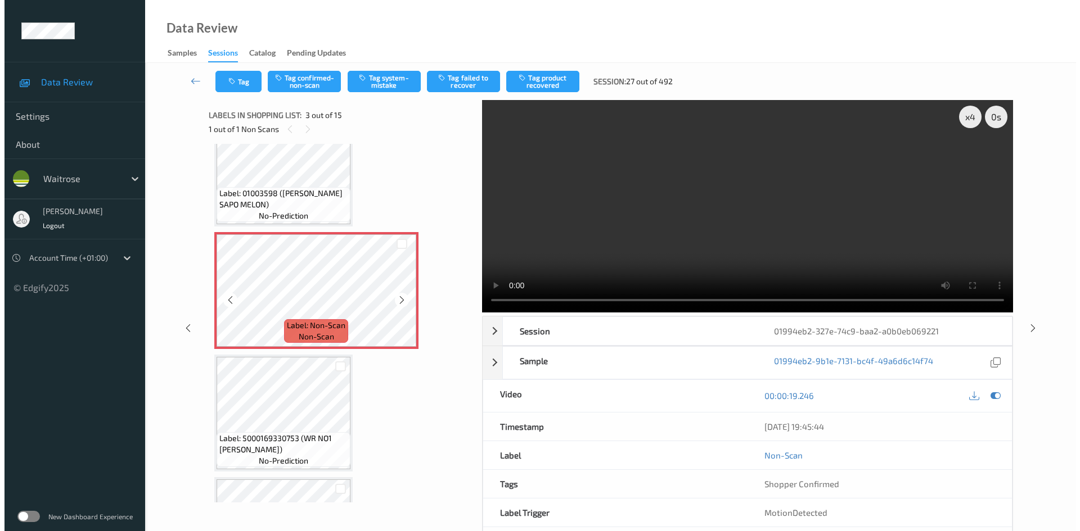
scroll to position [169, 0]
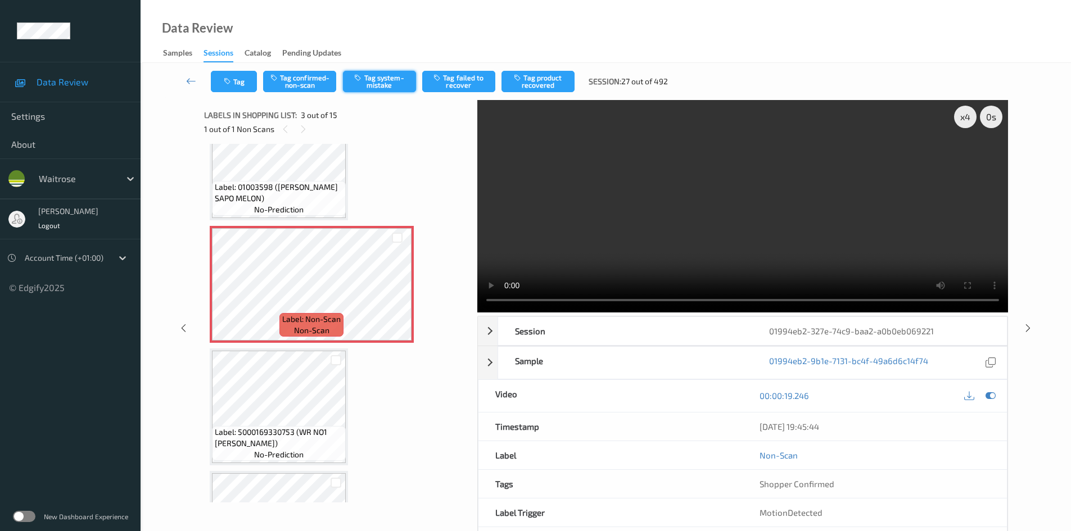
click at [386, 80] on button "Tag system-mistake" at bounding box center [379, 81] width 73 height 21
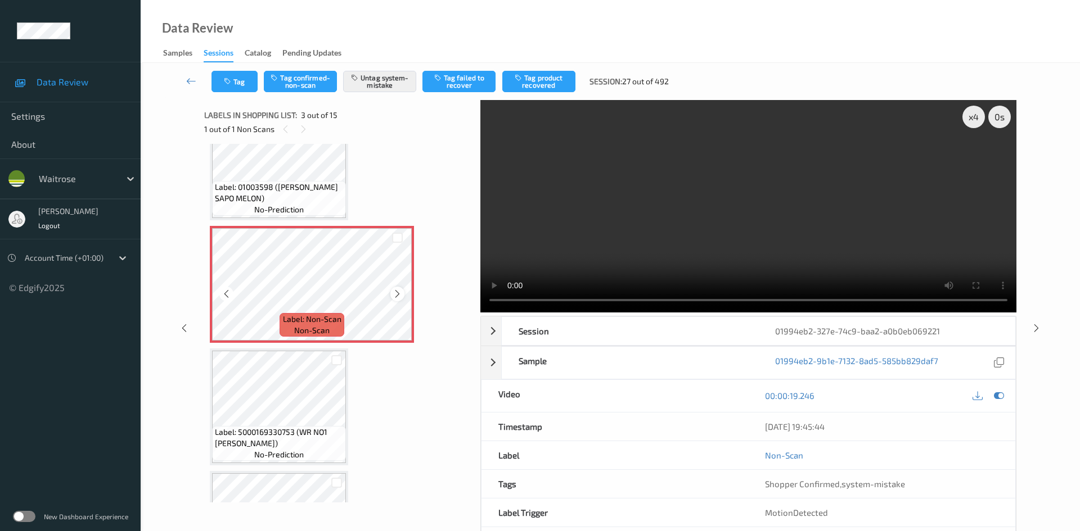
click at [400, 292] on icon at bounding box center [398, 294] width 10 height 10
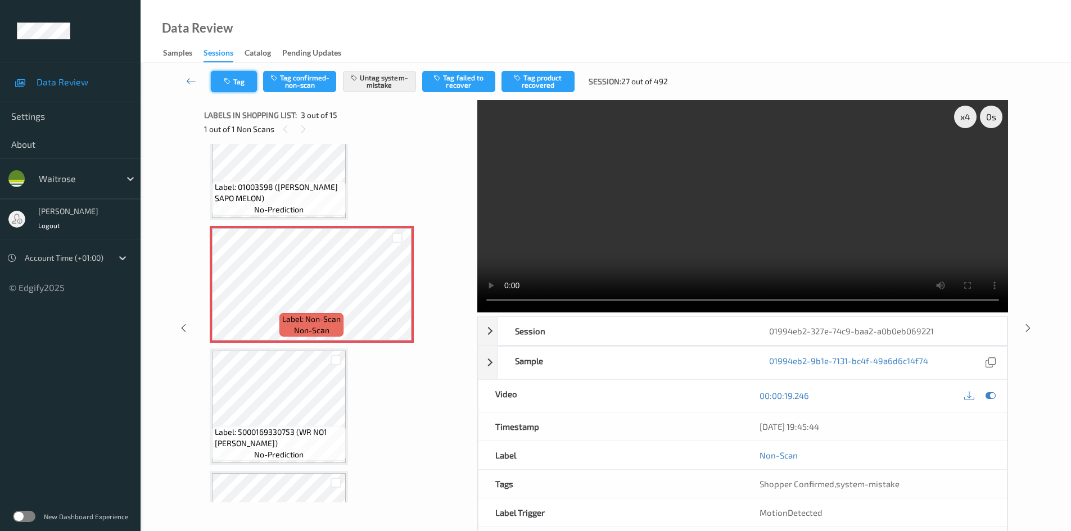
click at [242, 81] on button "Tag" at bounding box center [234, 81] width 46 height 21
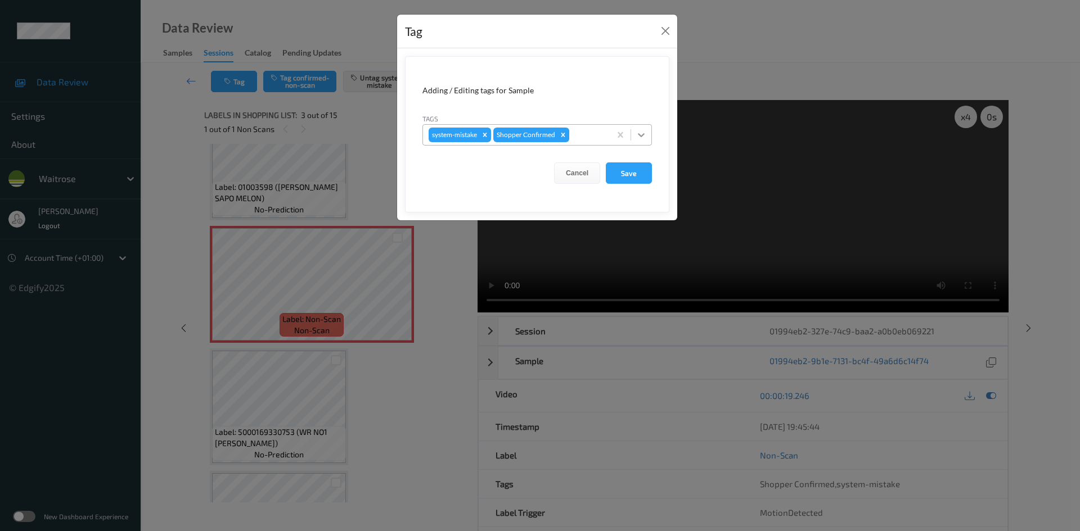
click at [643, 133] on icon at bounding box center [640, 134] width 11 height 11
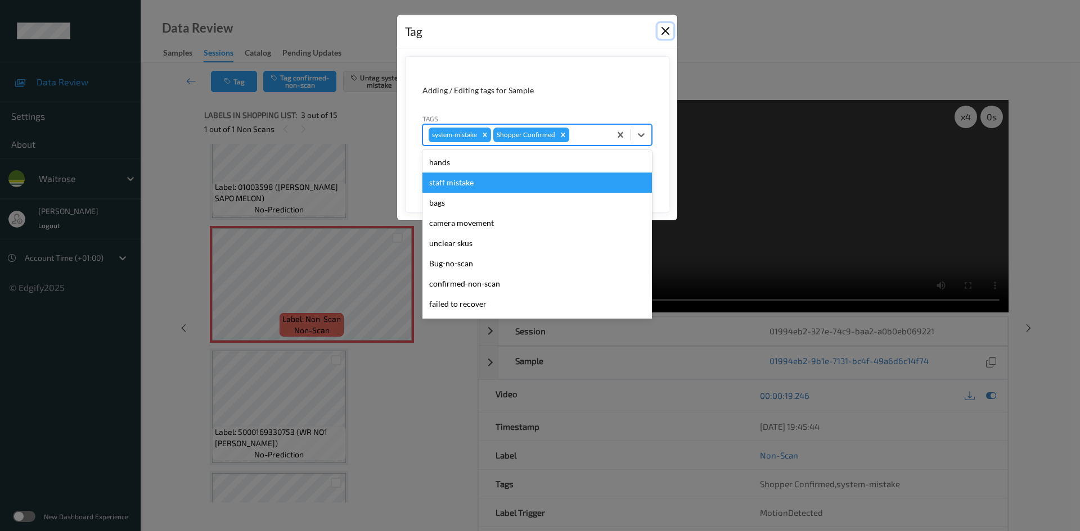
drag, startPoint x: 667, startPoint y: 29, endPoint x: 677, endPoint y: 124, distance: 95.6
click at [668, 35] on button "Close" at bounding box center [665, 31] width 16 height 16
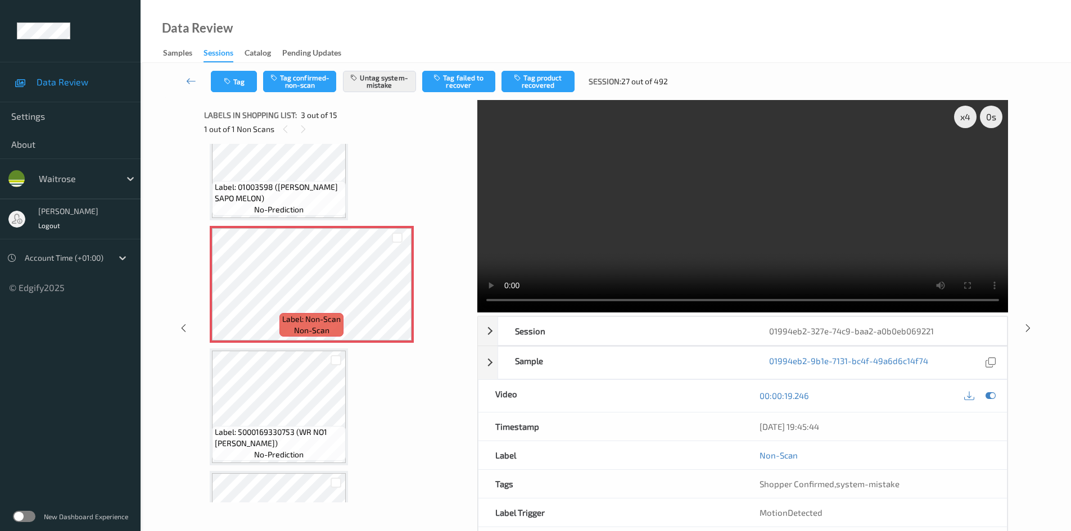
click at [677, 222] on video at bounding box center [742, 206] width 531 height 213
click at [226, 79] on icon "button" at bounding box center [229, 82] width 10 height 8
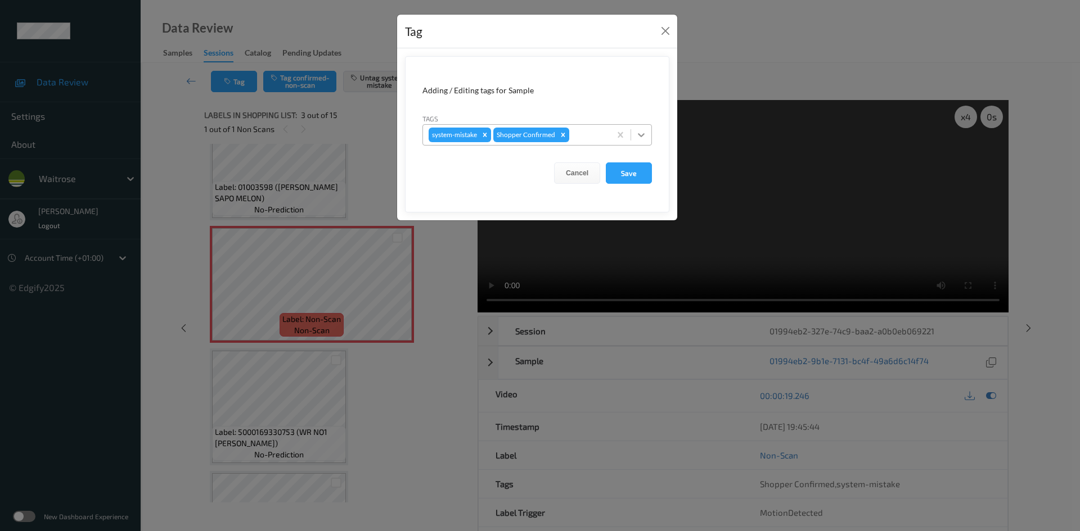
click at [638, 138] on icon at bounding box center [640, 134] width 11 height 11
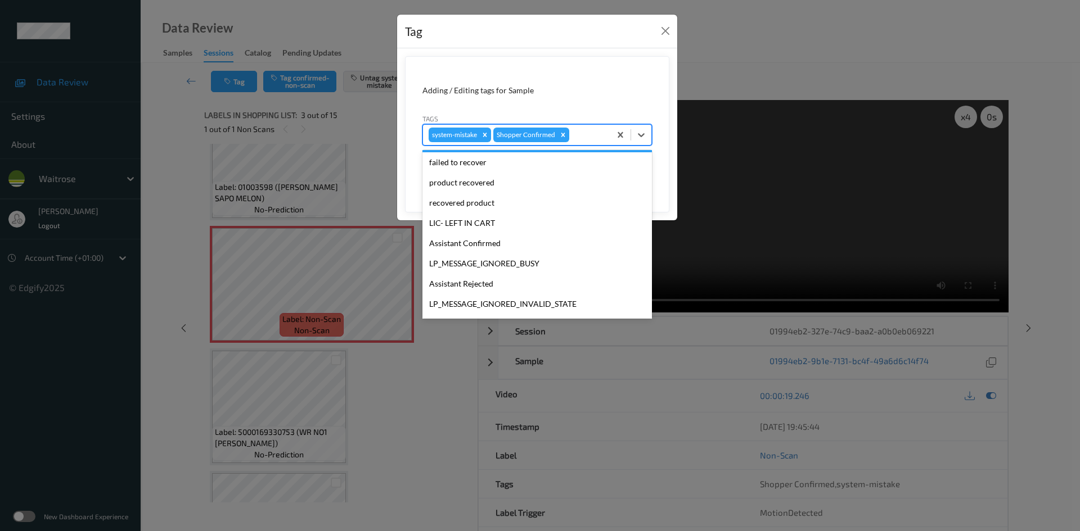
scroll to position [281, 0]
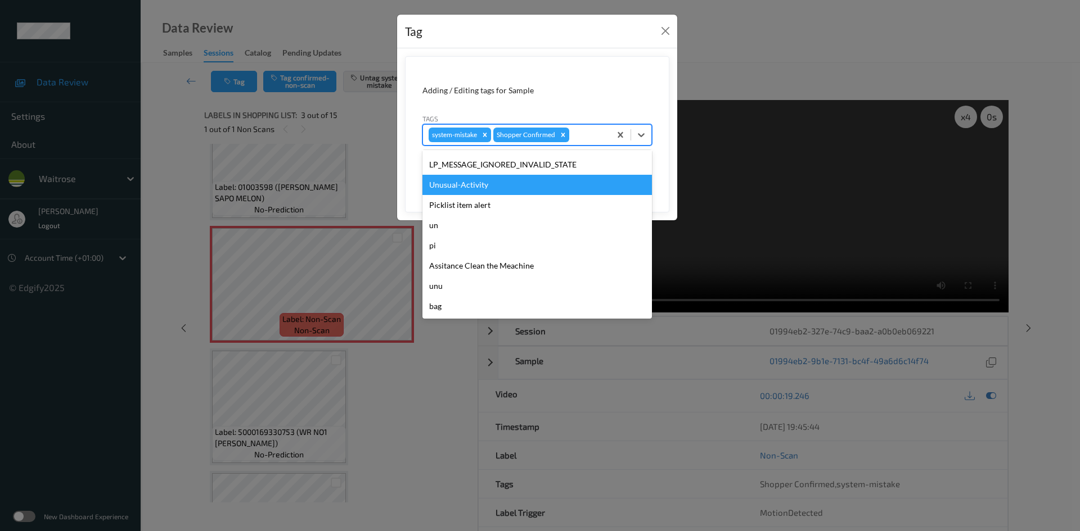
click at [466, 189] on div "Unusual-Activity" at bounding box center [536, 185] width 229 height 20
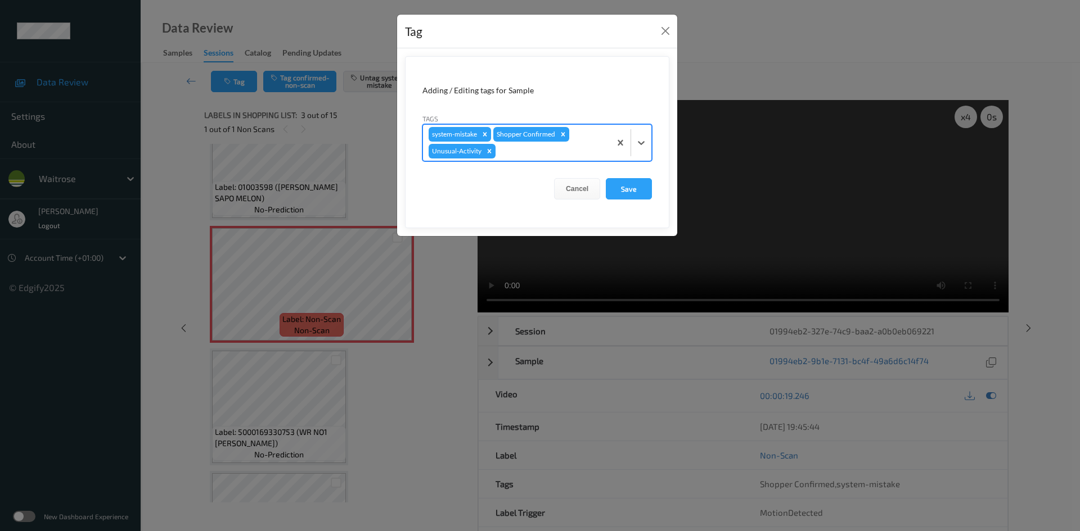
click at [638, 153] on div at bounding box center [630, 143] width 41 height 36
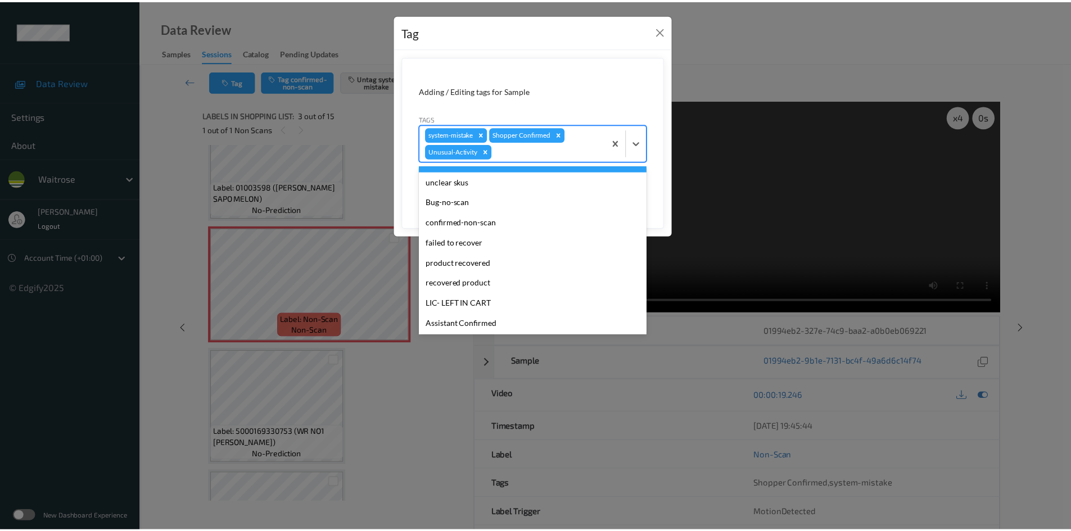
scroll to position [261, 0]
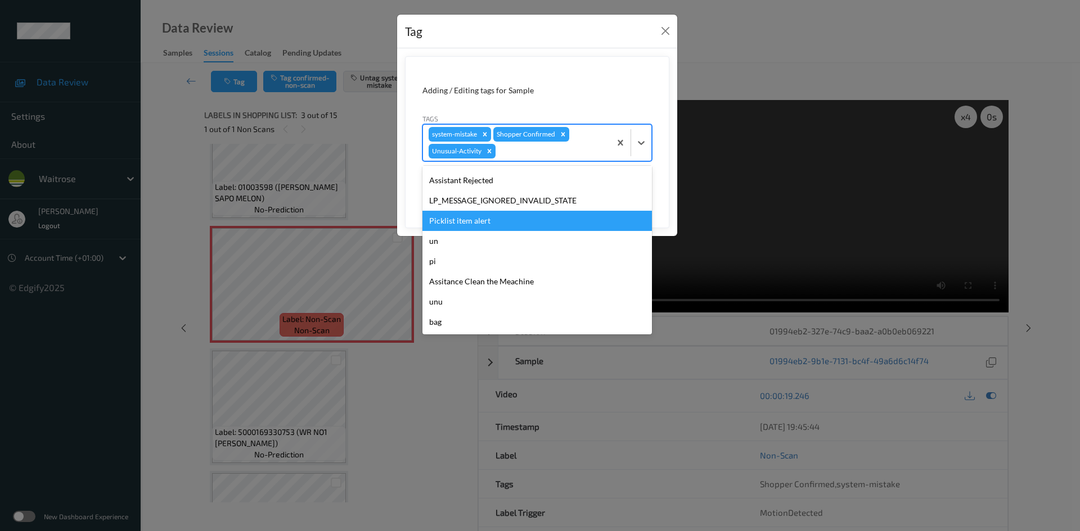
click at [475, 224] on div "Picklist item alert" at bounding box center [536, 221] width 229 height 20
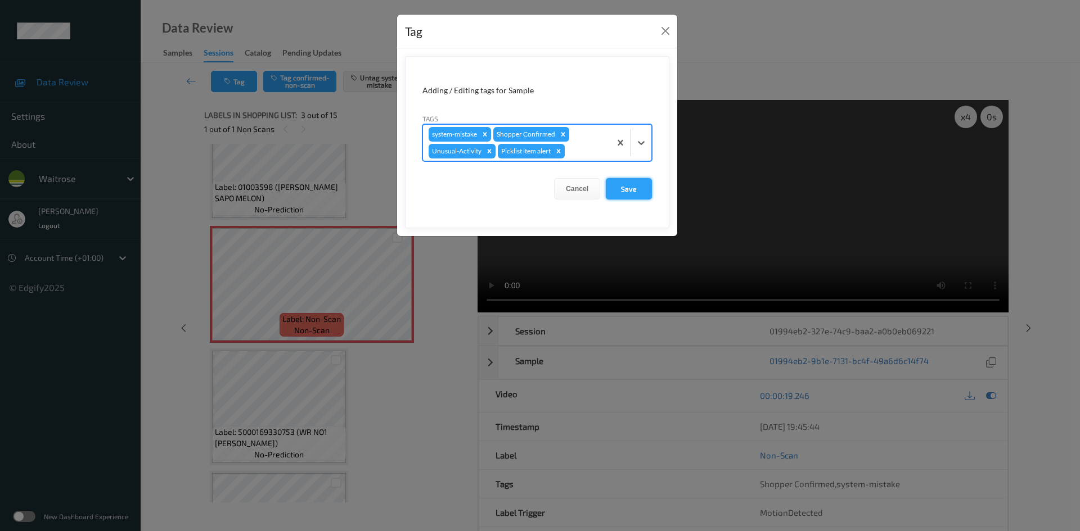
click at [639, 184] on button "Save" at bounding box center [629, 188] width 46 height 21
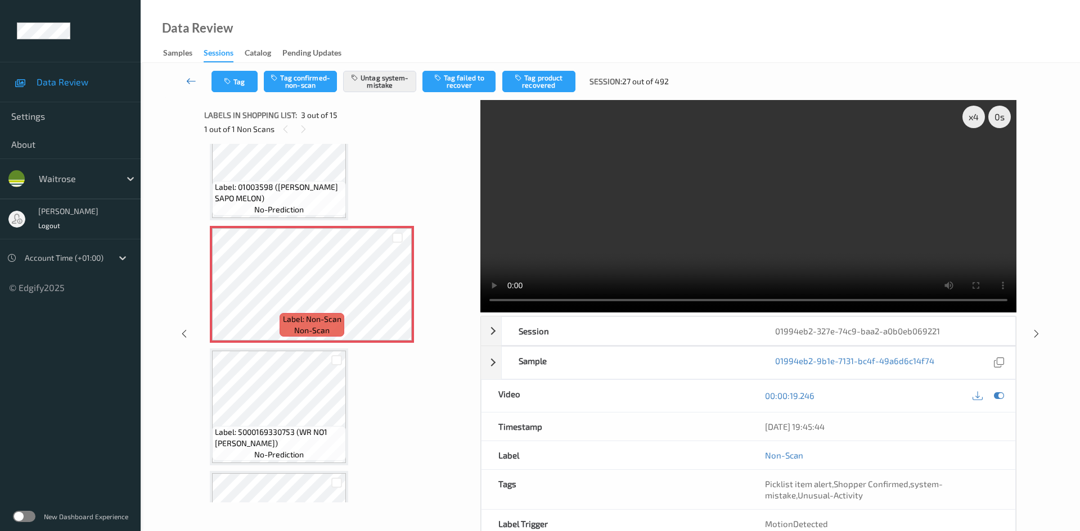
click at [188, 71] on link at bounding box center [192, 81] width 40 height 21
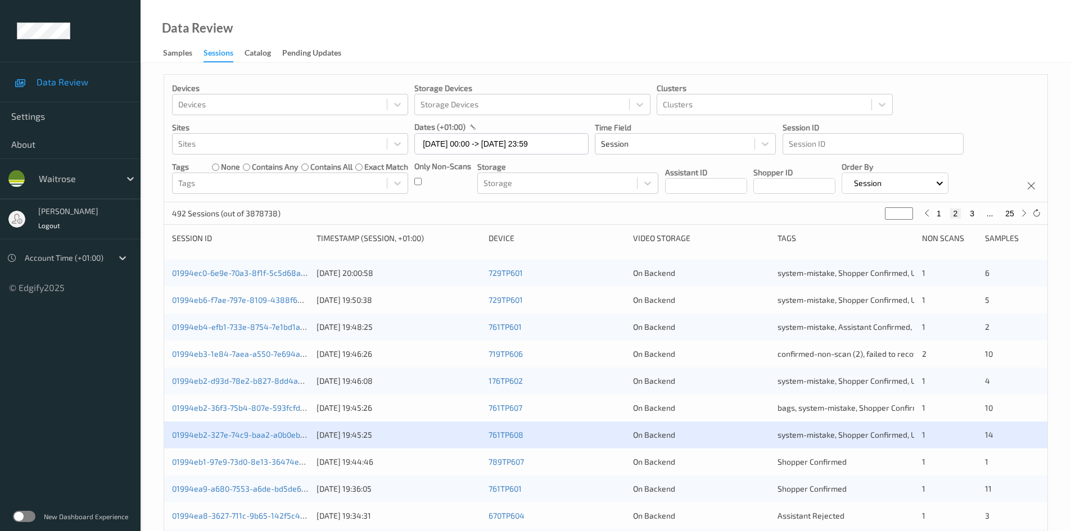
scroll to position [169, 0]
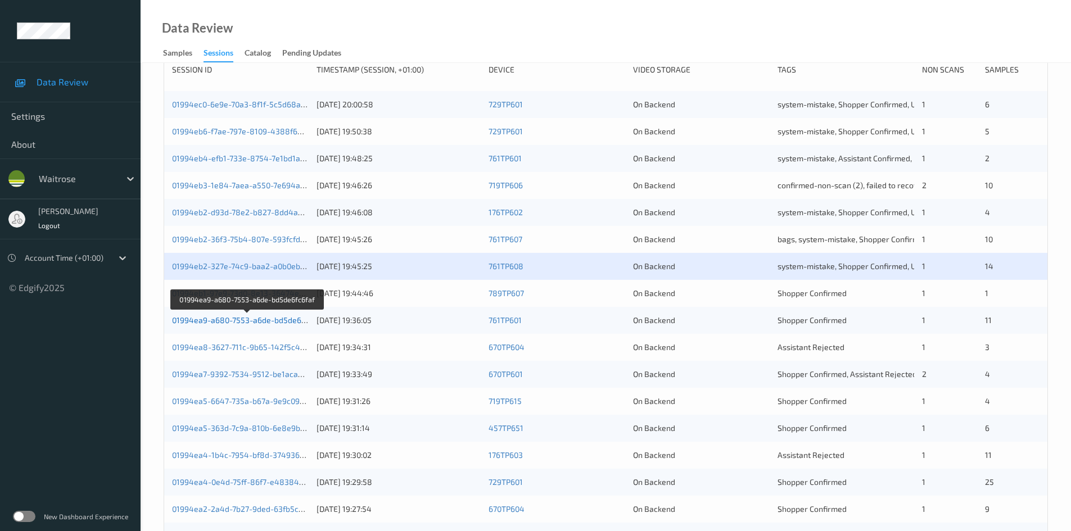
click at [218, 321] on link "01994ea9-a680-7553-a6de-bd5de6fc6faf" at bounding box center [247, 320] width 151 height 10
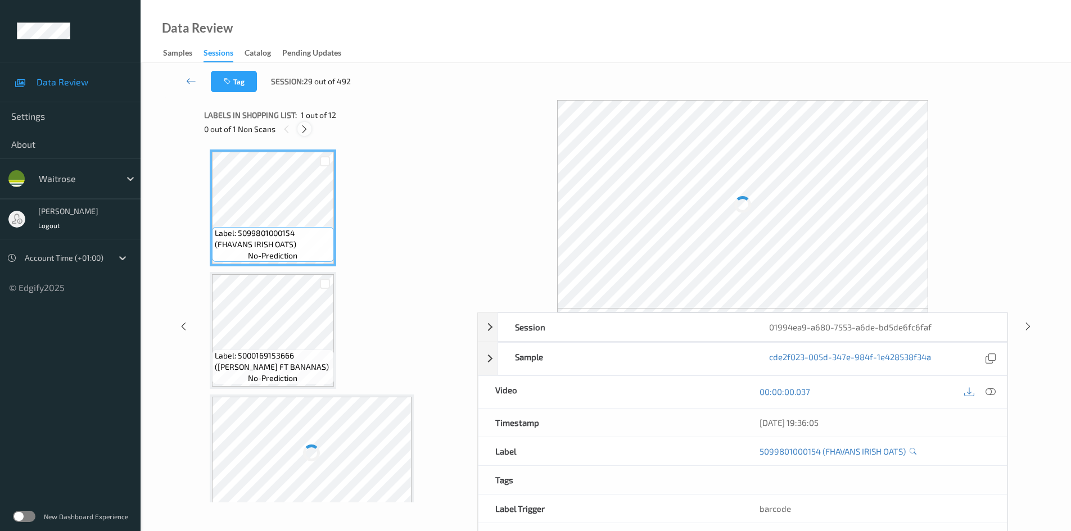
click at [306, 129] on icon at bounding box center [305, 129] width 10 height 10
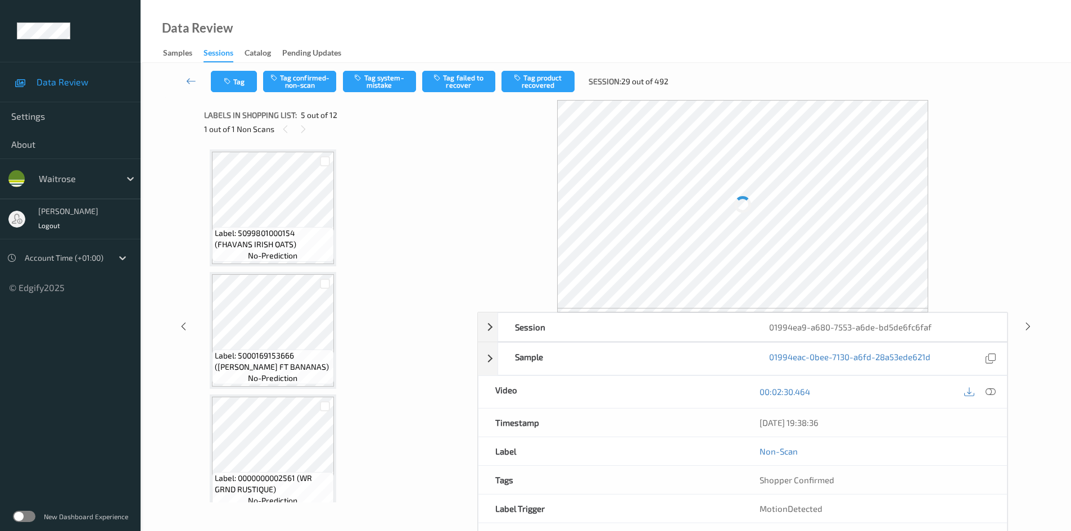
scroll to position [373, 0]
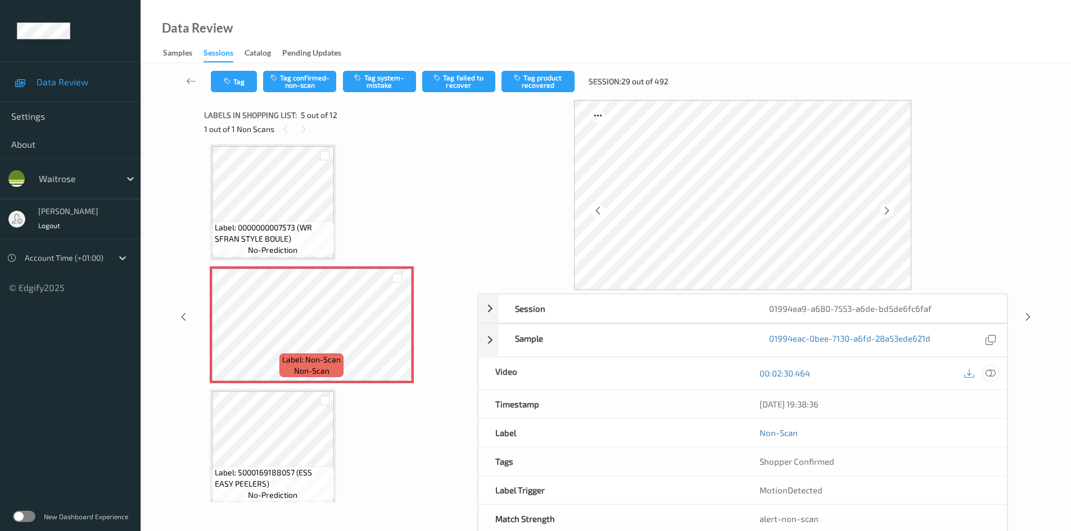
click at [993, 376] on icon at bounding box center [991, 373] width 10 height 10
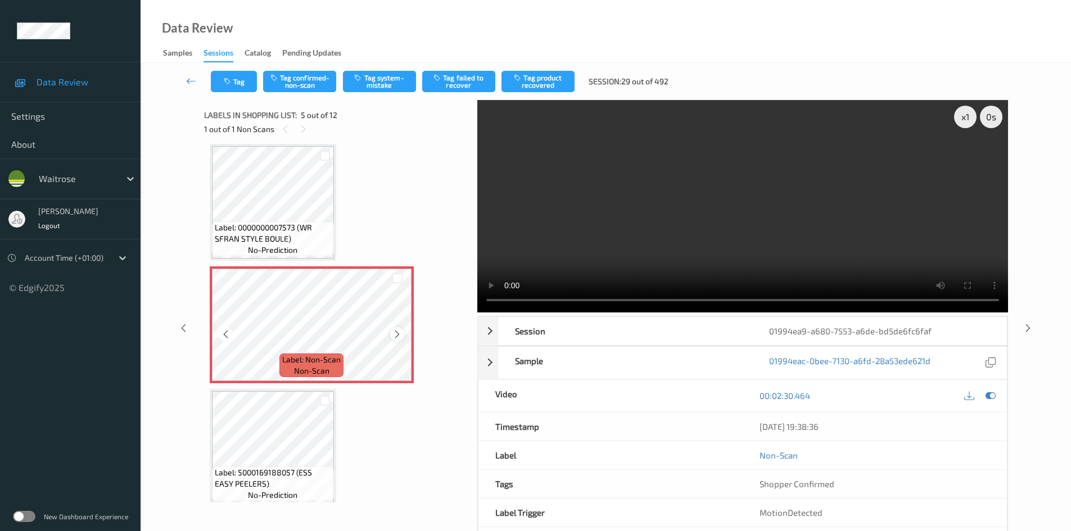
click at [400, 335] on icon at bounding box center [398, 335] width 10 height 10
click at [396, 334] on icon at bounding box center [398, 335] width 10 height 10
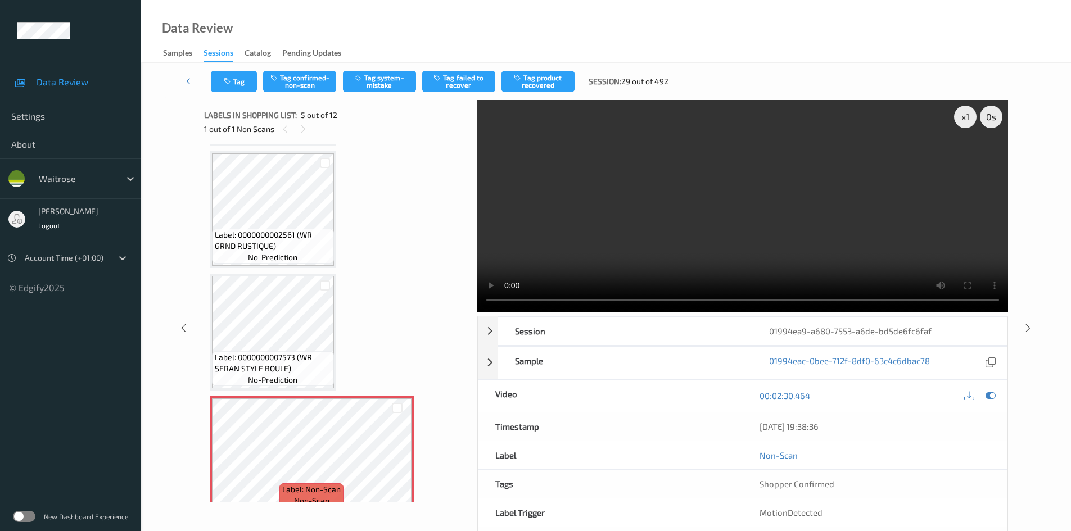
scroll to position [261, 0]
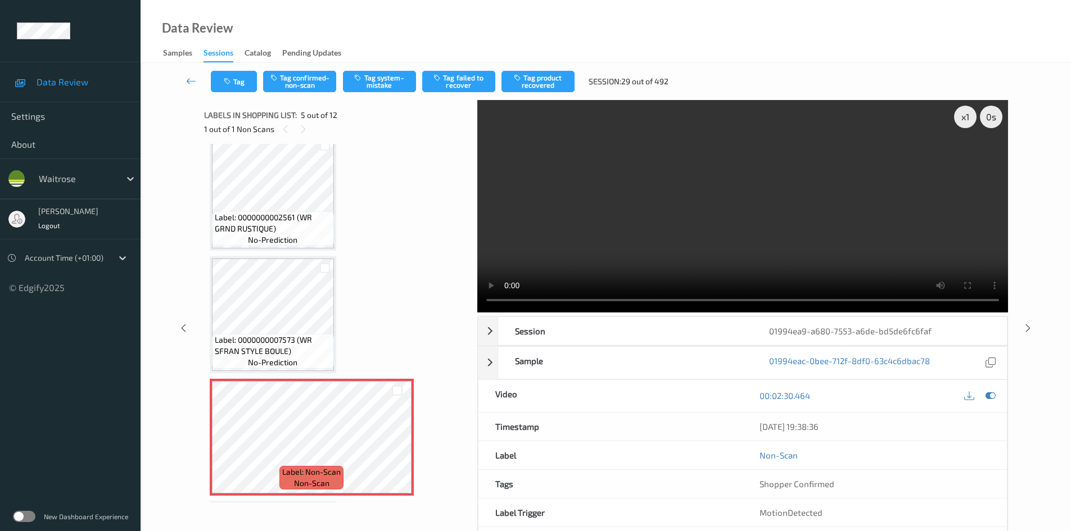
click at [596, 215] on video at bounding box center [742, 206] width 531 height 213
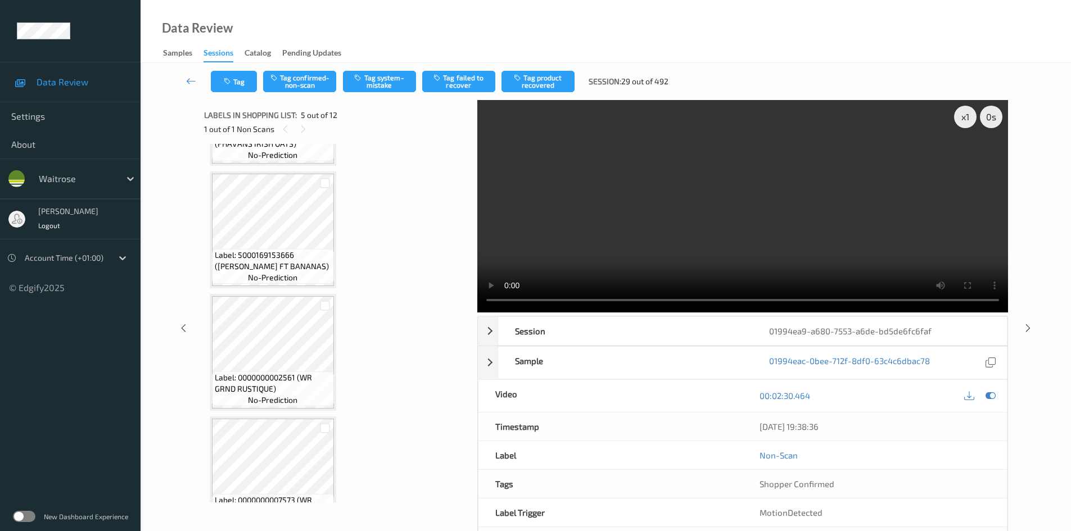
scroll to position [92, 0]
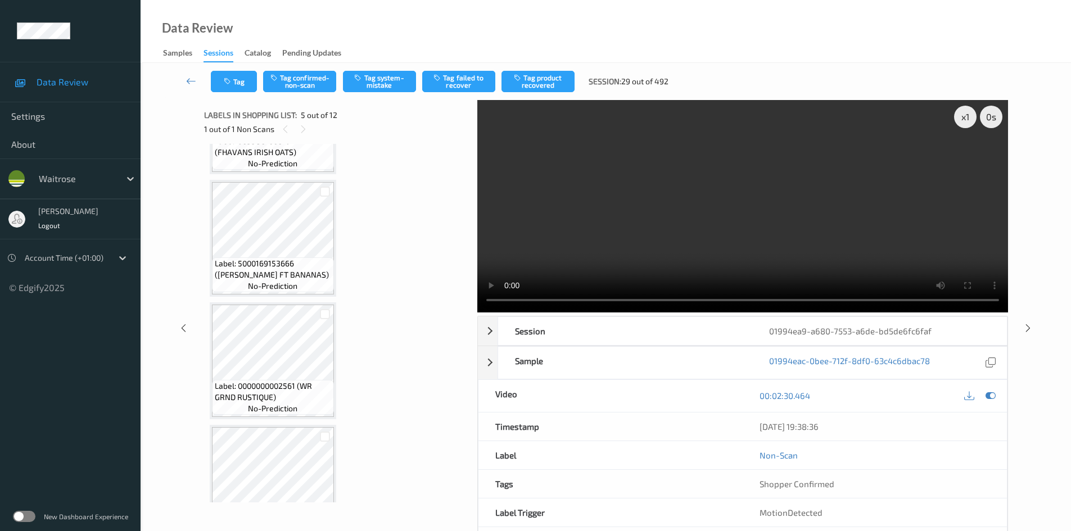
click at [770, 250] on video at bounding box center [742, 206] width 531 height 213
click at [961, 115] on div "x 1" at bounding box center [965, 117] width 22 height 22
click at [680, 245] on video at bounding box center [742, 206] width 531 height 213
click at [635, 313] on div "x 4 0 s Session 01994ea9-a680-7553-a6de-bd5de6fc6faf Session ID 01994ea9-a680-7…" at bounding box center [742, 328] width 531 height 457
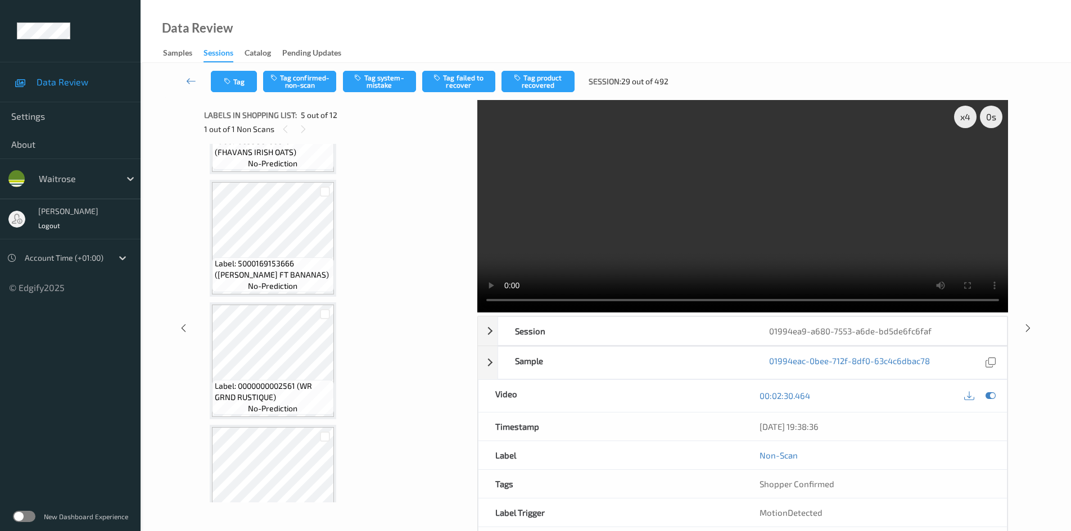
click at [724, 246] on video at bounding box center [742, 206] width 531 height 213
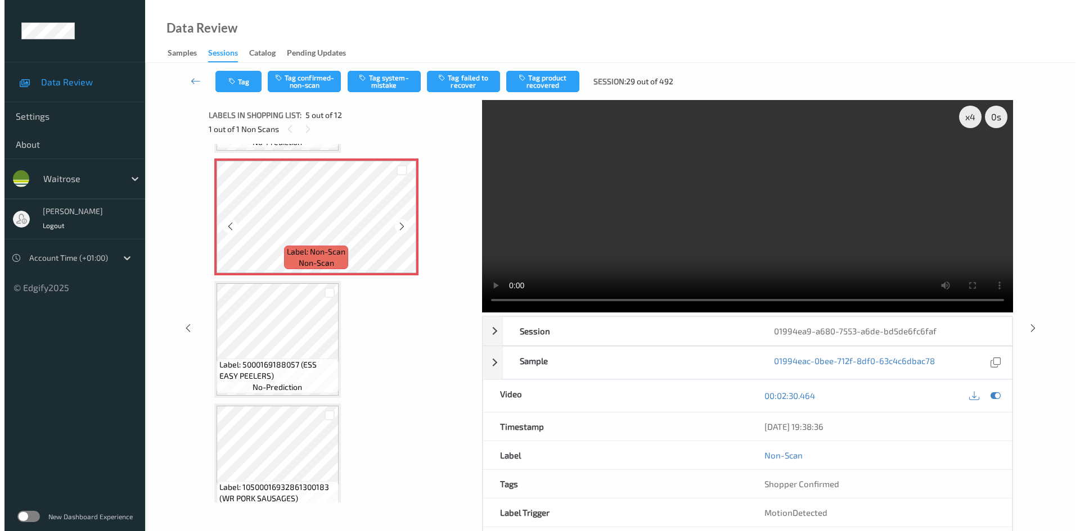
scroll to position [486, 0]
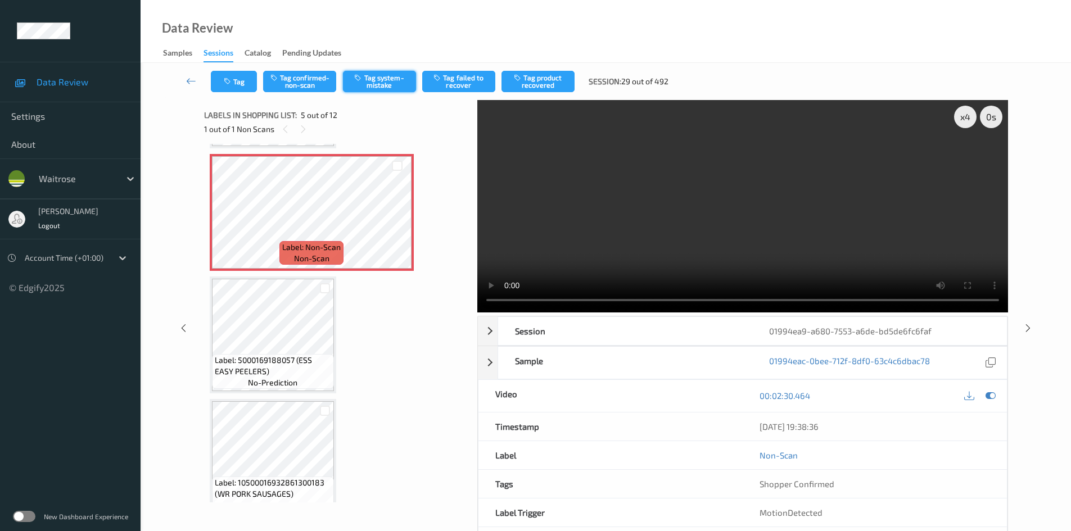
click at [396, 81] on button "Tag system-mistake" at bounding box center [379, 81] width 73 height 21
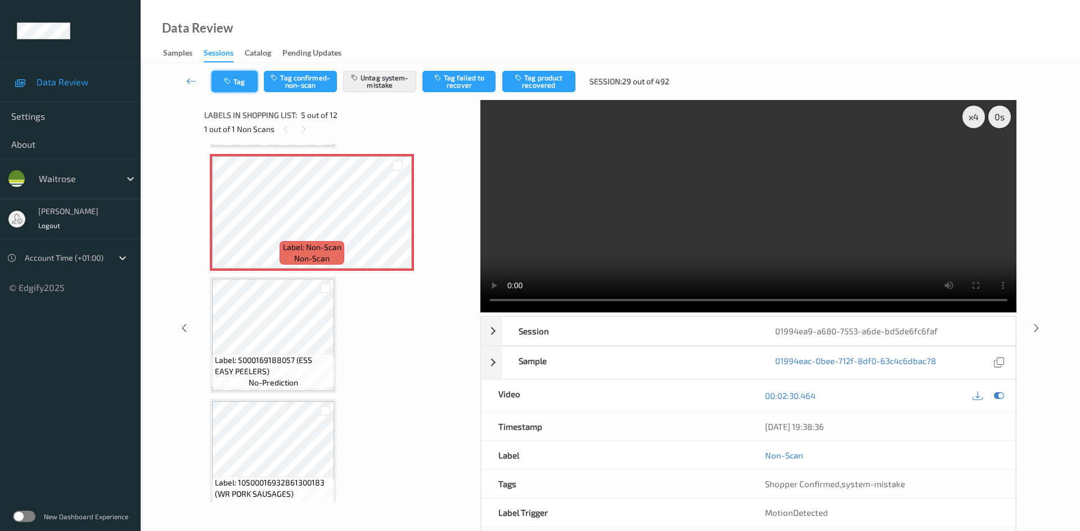
click at [232, 87] on button "Tag" at bounding box center [234, 81] width 46 height 21
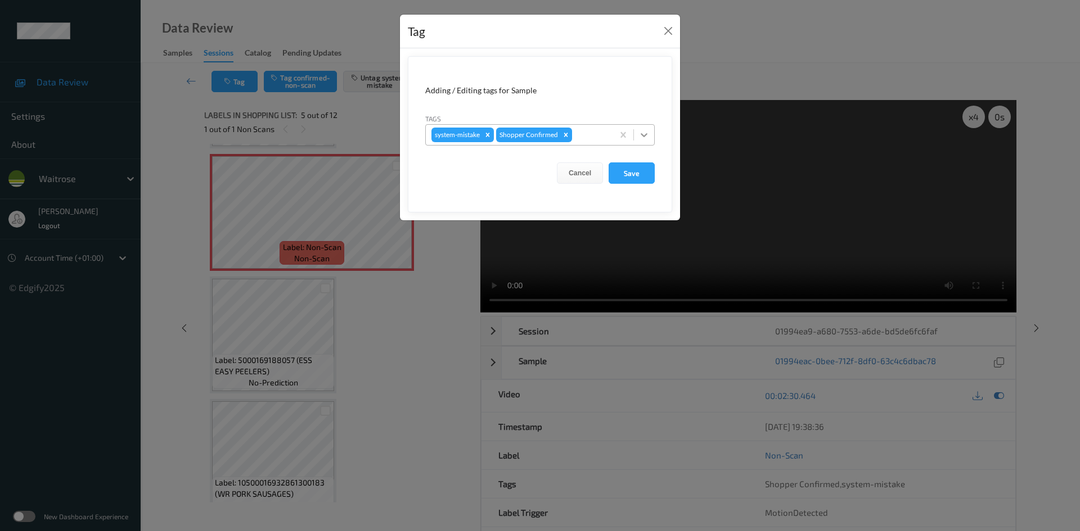
click at [649, 139] on icon at bounding box center [643, 134] width 11 height 11
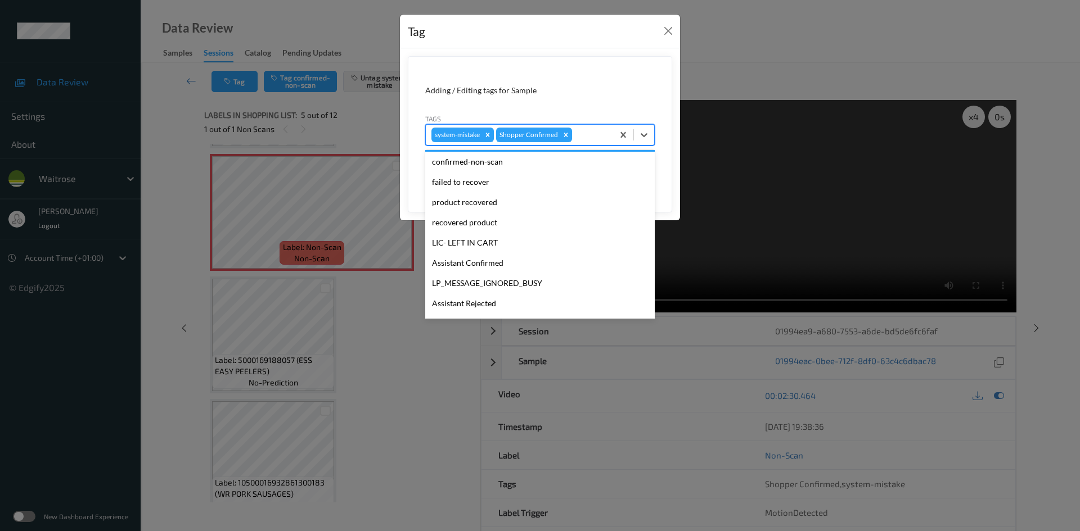
scroll to position [281, 0]
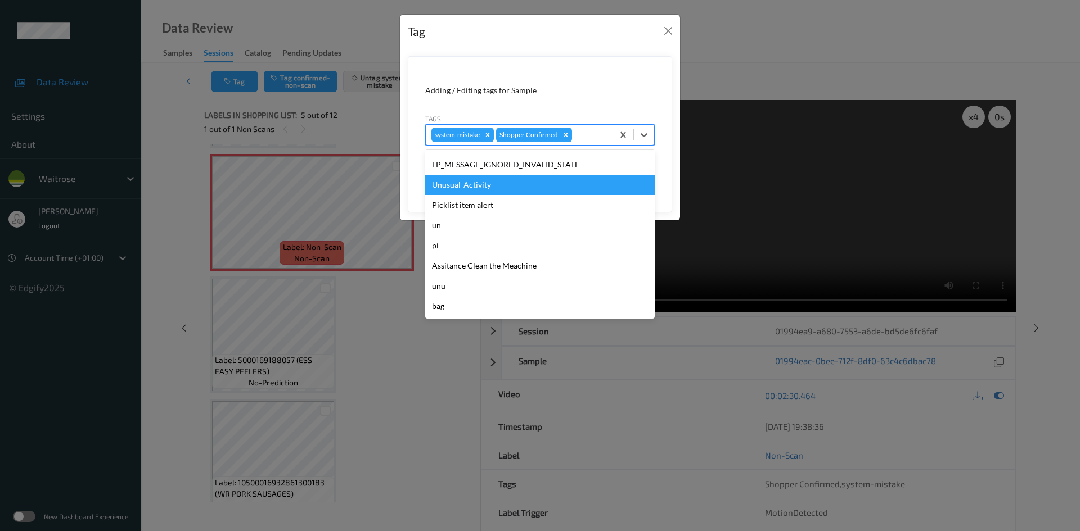
click at [484, 185] on div "Unusual-Activity" at bounding box center [539, 185] width 229 height 20
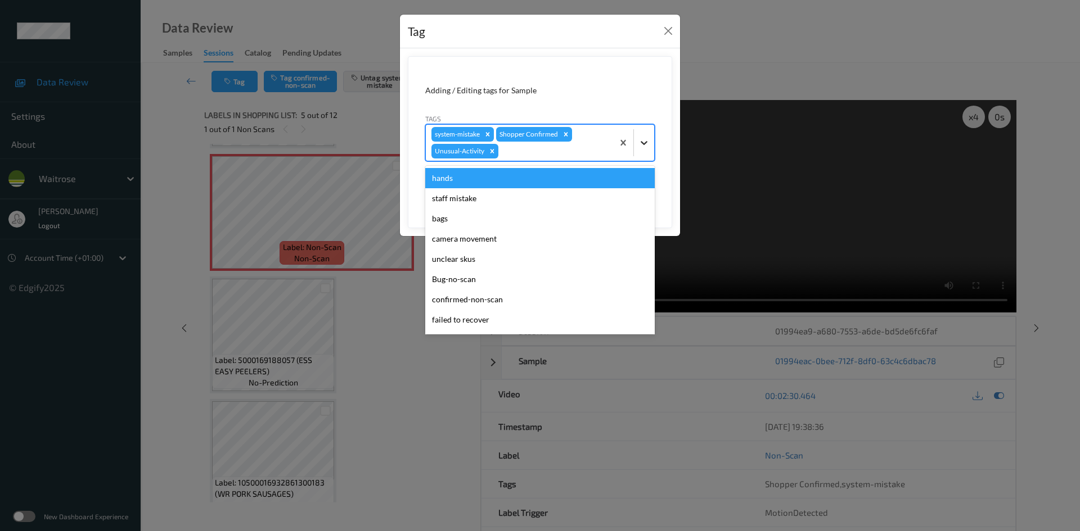
click at [643, 147] on icon at bounding box center [643, 142] width 11 height 11
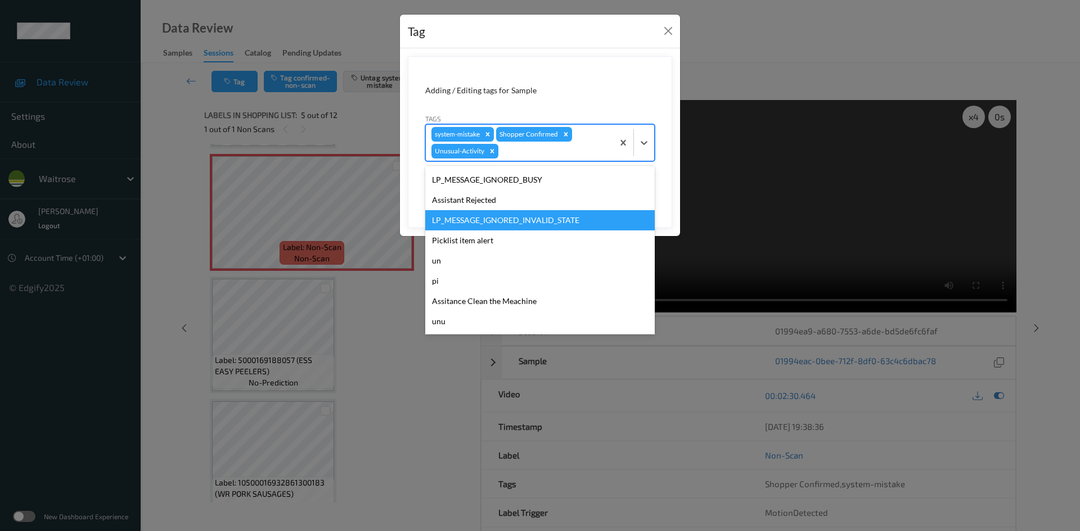
scroll to position [261, 0]
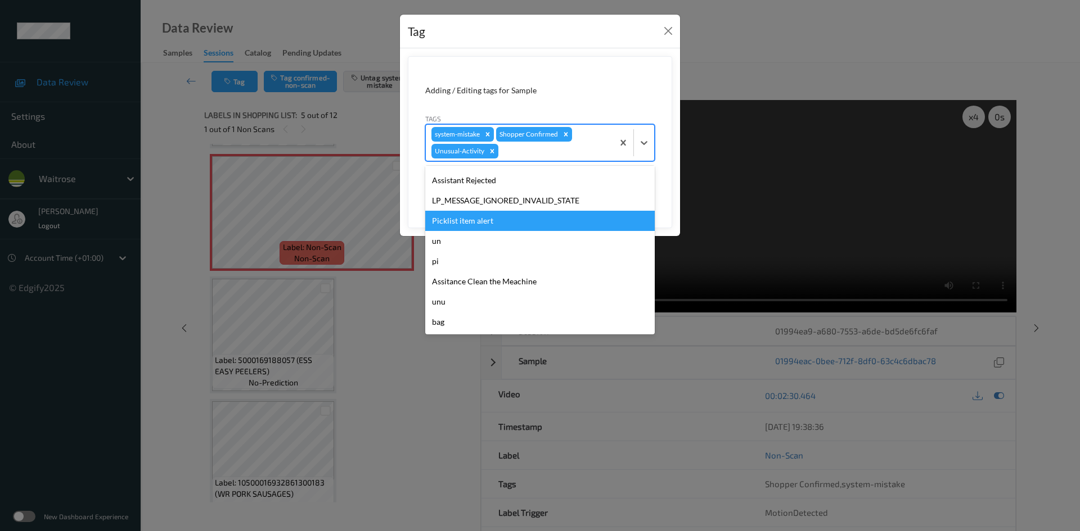
drag, startPoint x: 485, startPoint y: 228, endPoint x: 540, endPoint y: 216, distance: 55.8
click at [485, 228] on div "Picklist item alert" at bounding box center [539, 221] width 229 height 20
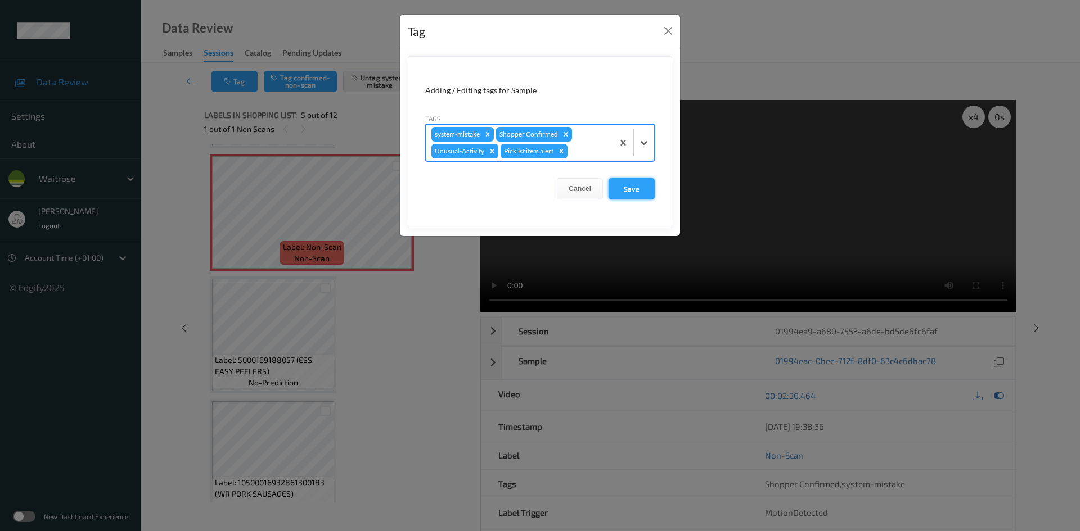
click at [630, 181] on button "Save" at bounding box center [631, 188] width 46 height 21
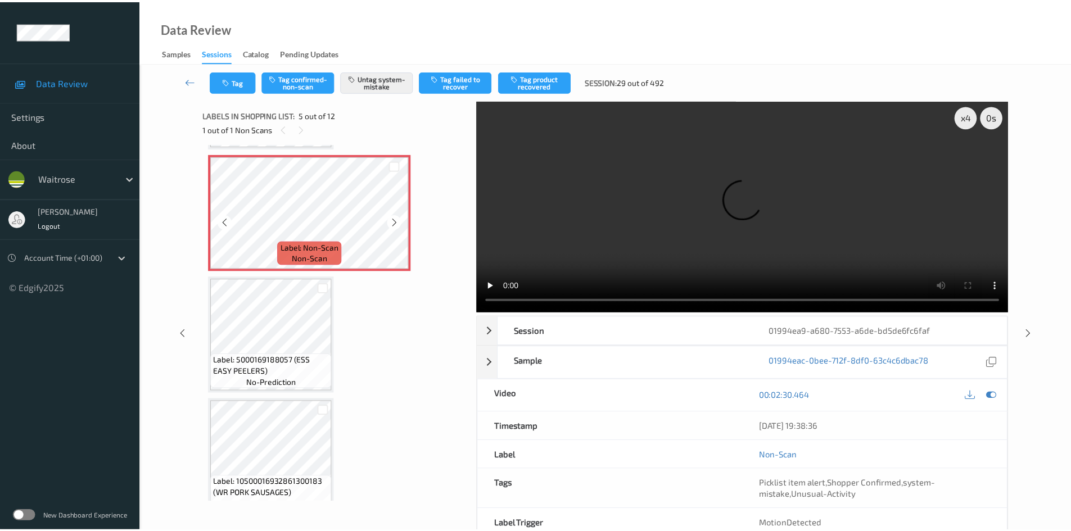
scroll to position [430, 0]
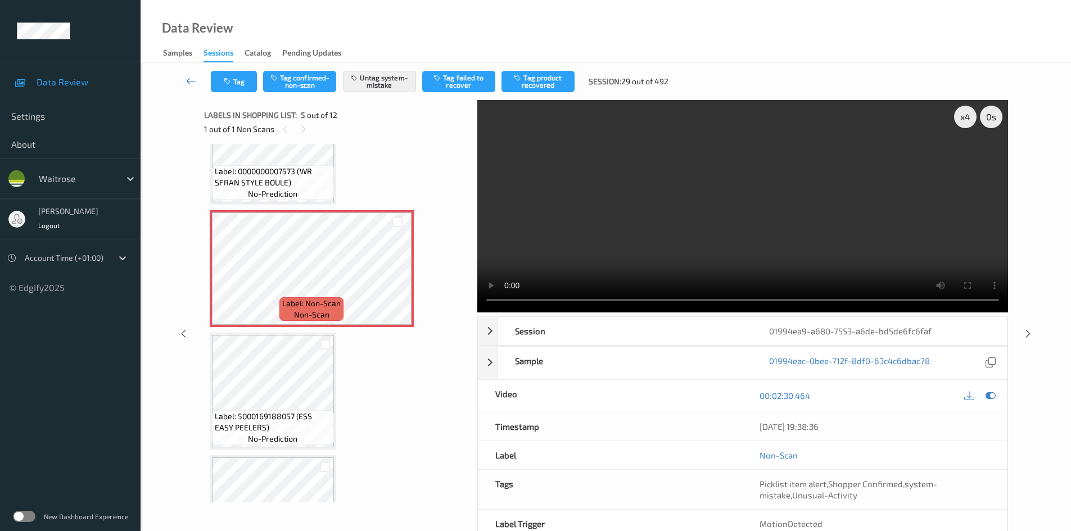
click at [189, 76] on icon at bounding box center [191, 80] width 10 height 11
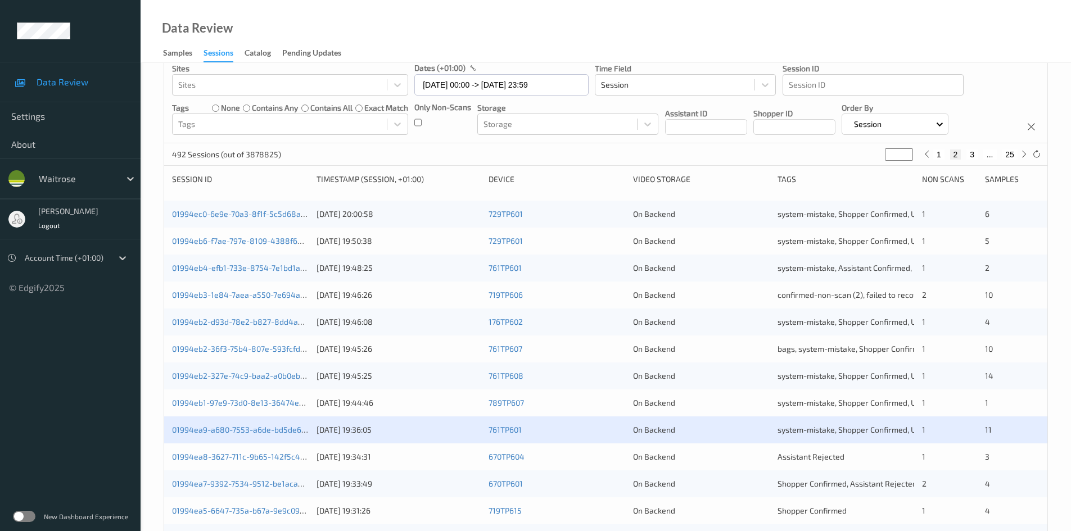
scroll to position [169, 0]
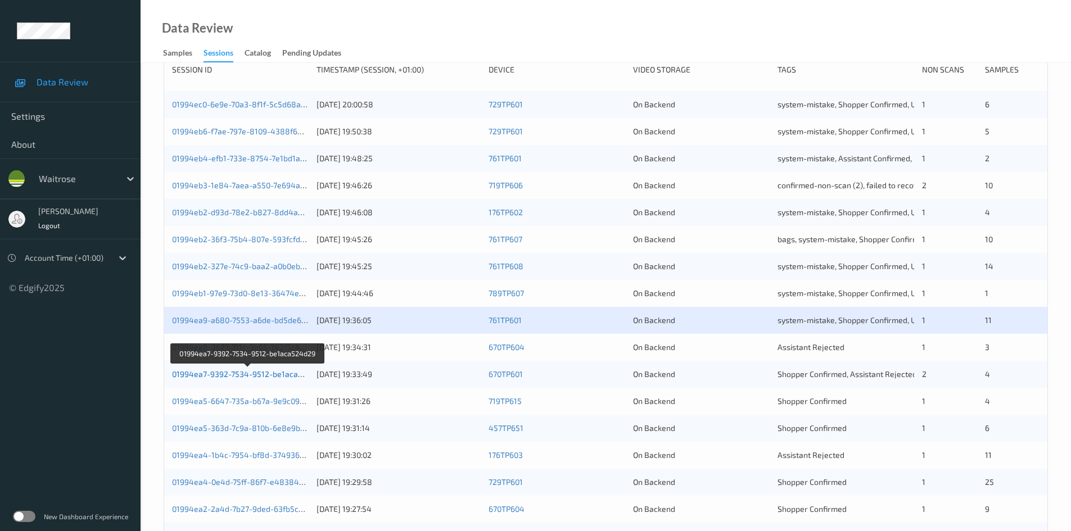
click at [217, 375] on link "01994ea7-9392-7534-9512-be1aca524d29" at bounding box center [249, 374] width 154 height 10
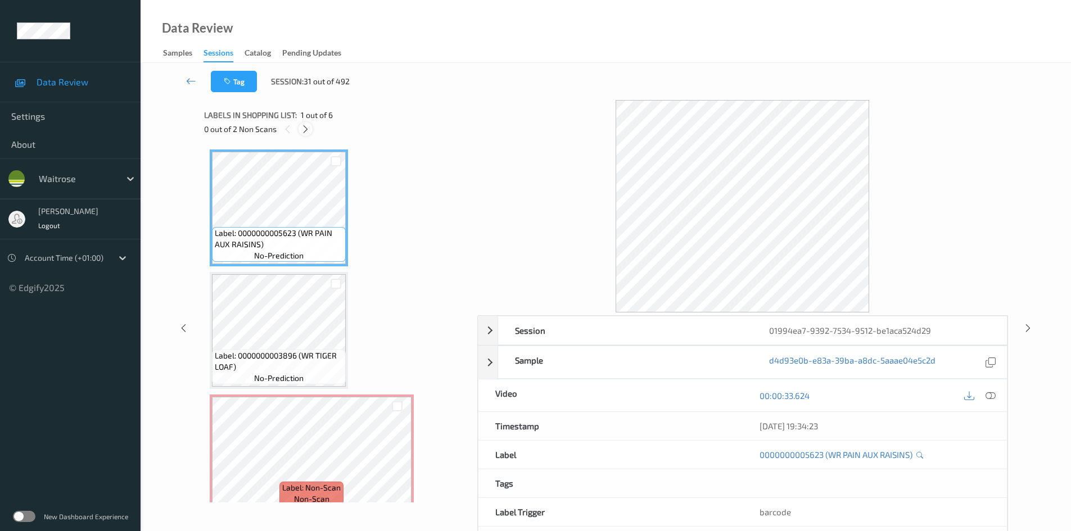
click at [304, 126] on icon at bounding box center [306, 129] width 10 height 10
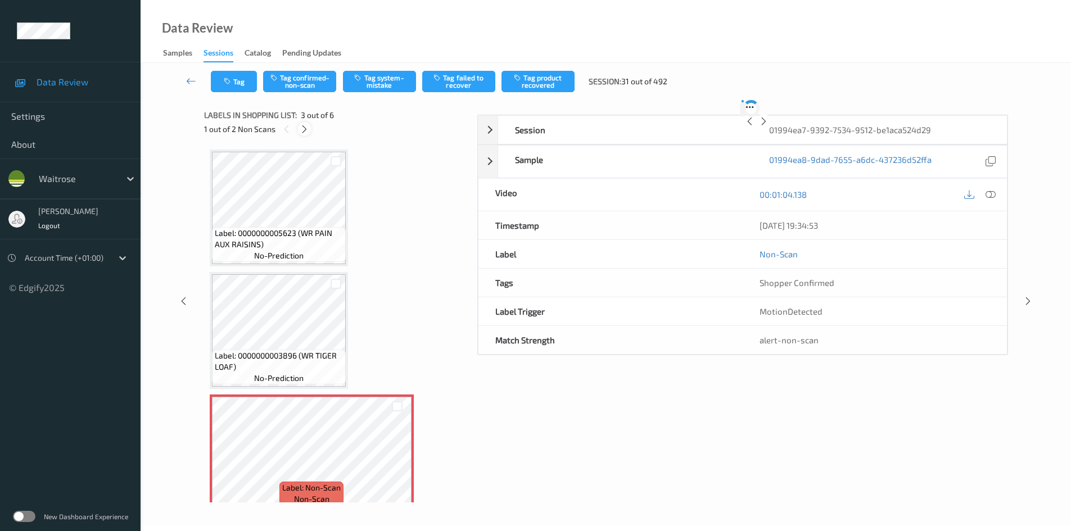
scroll to position [128, 0]
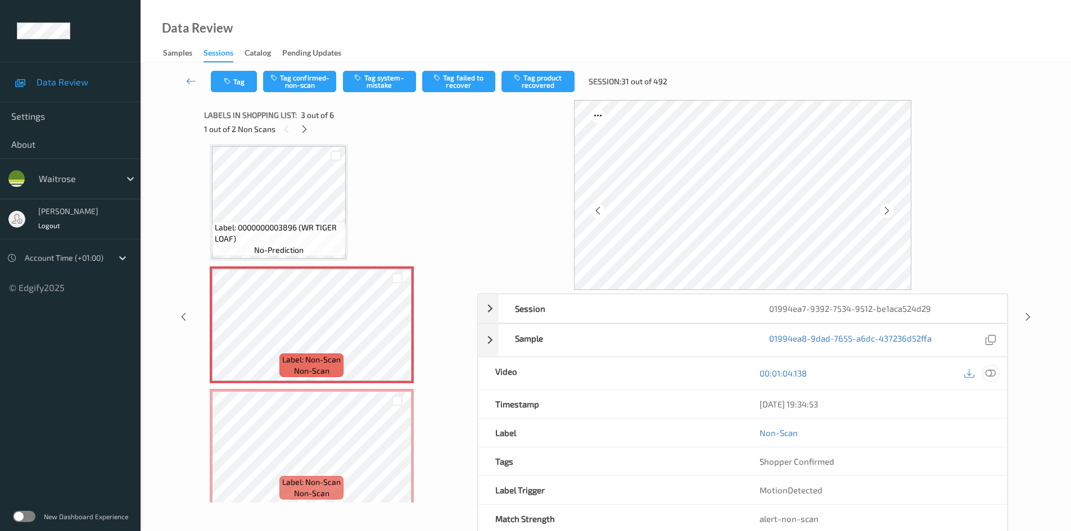
click at [990, 371] on icon at bounding box center [991, 373] width 10 height 10
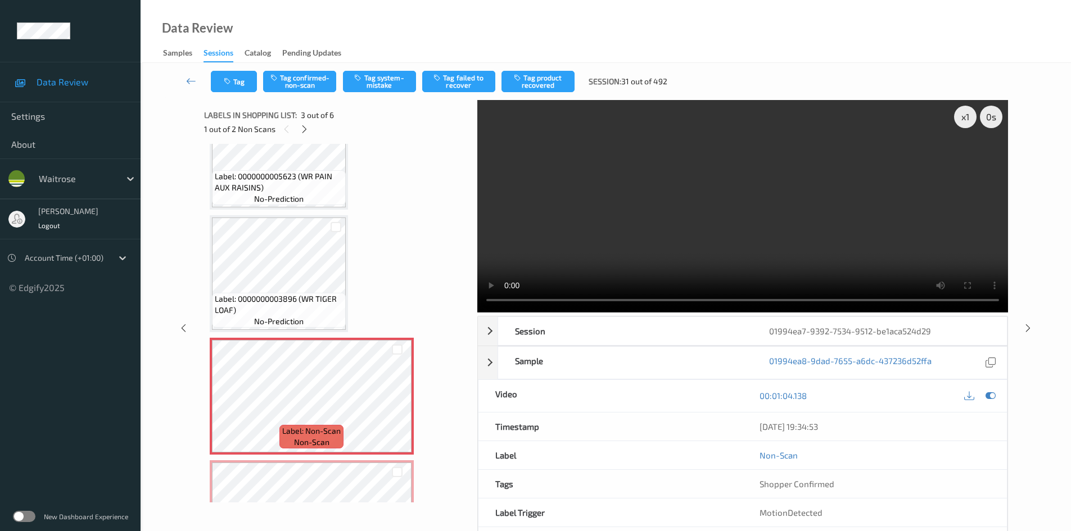
scroll to position [0, 0]
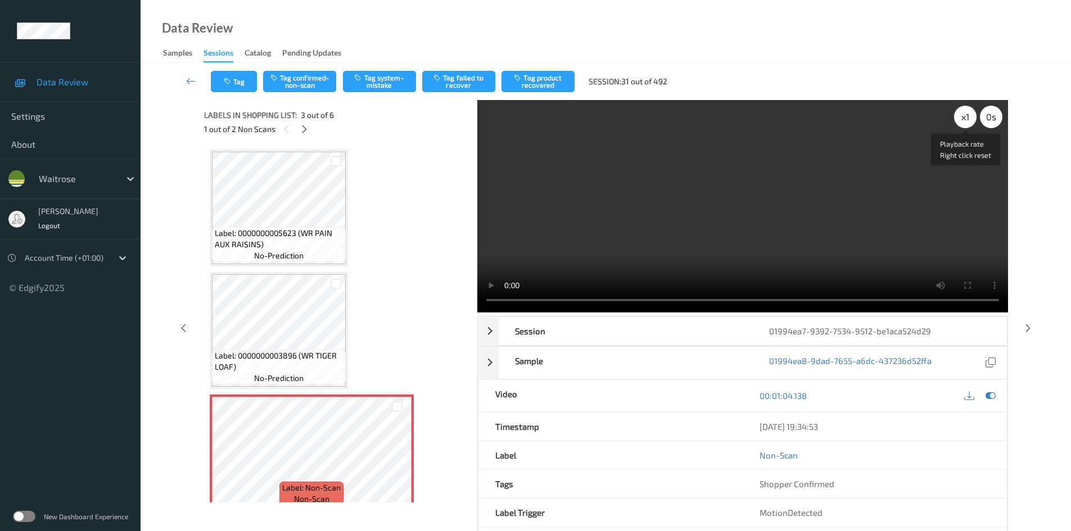
click at [972, 118] on div "x 1" at bounding box center [965, 117] width 22 height 22
click at [972, 118] on div "x 2" at bounding box center [965, 117] width 22 height 22
click at [721, 267] on video at bounding box center [742, 206] width 531 height 213
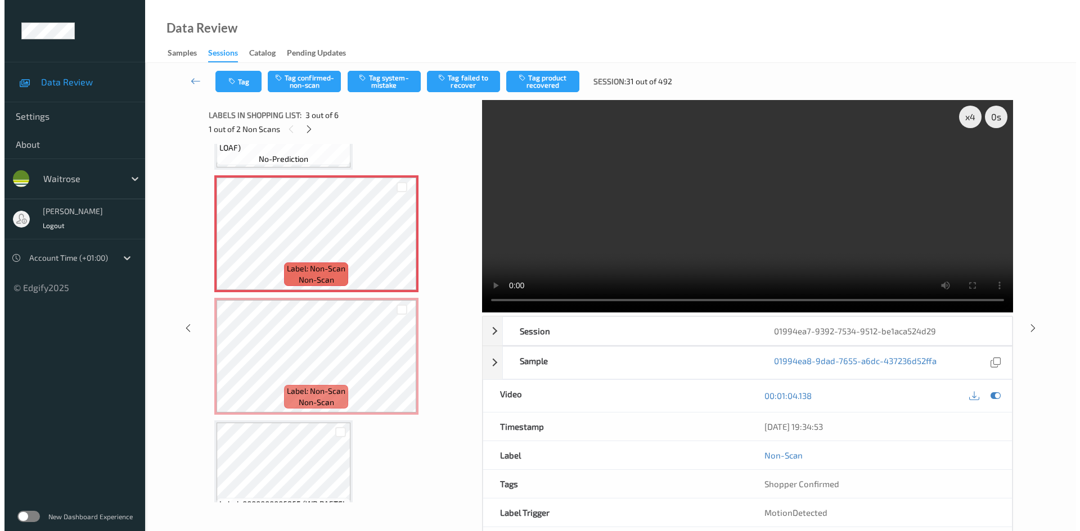
scroll to position [214, 0]
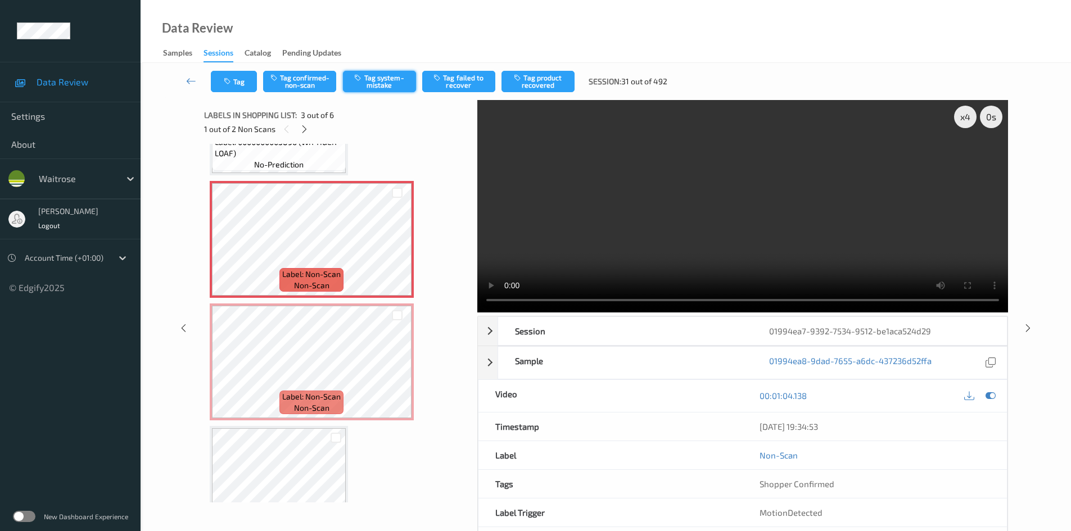
click at [394, 78] on button "Tag system-mistake" at bounding box center [379, 81] width 73 height 21
click at [373, 88] on button "Tag system-mistake" at bounding box center [379, 81] width 73 height 21
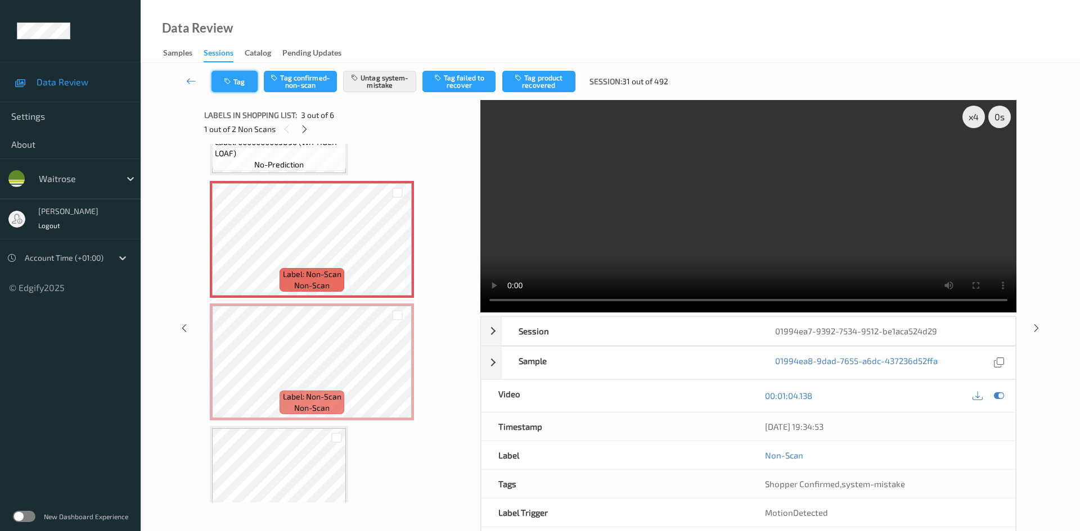
drag, startPoint x: 240, startPoint y: 82, endPoint x: 256, endPoint y: 86, distance: 16.4
click at [256, 86] on button "Tag" at bounding box center [234, 81] width 46 height 21
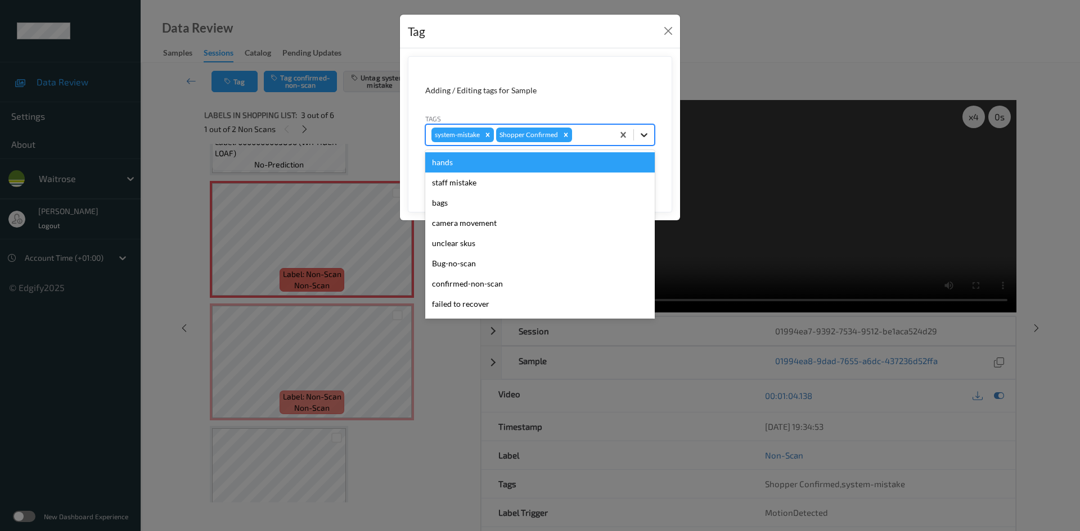
click at [642, 137] on icon at bounding box center [643, 134] width 11 height 11
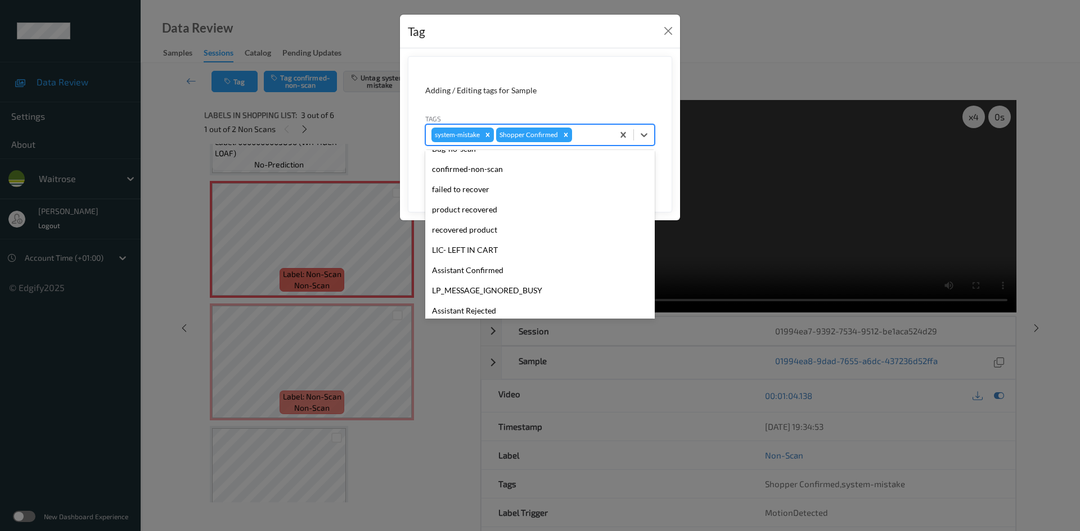
scroll to position [281, 0]
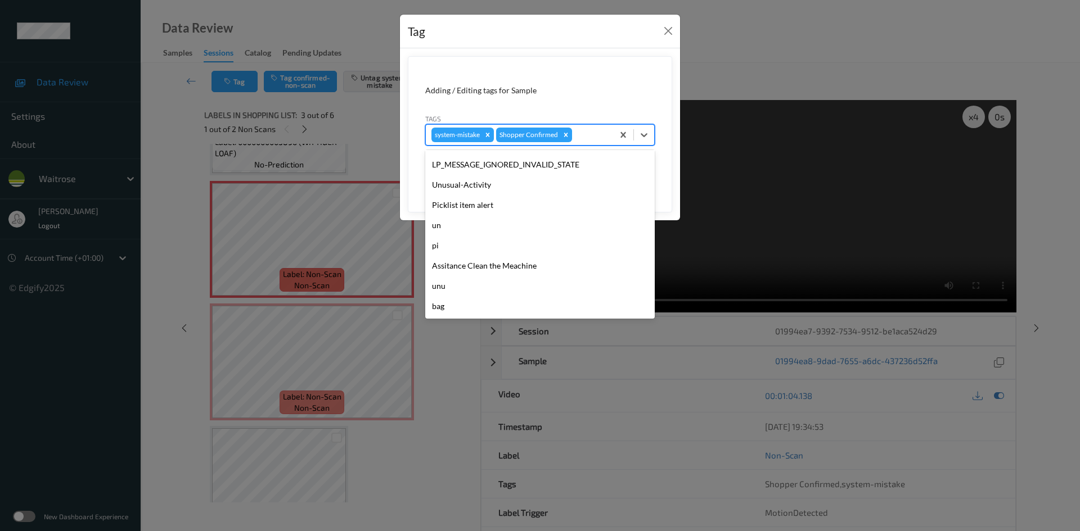
click at [472, 186] on div "Unusual-Activity" at bounding box center [539, 185] width 229 height 20
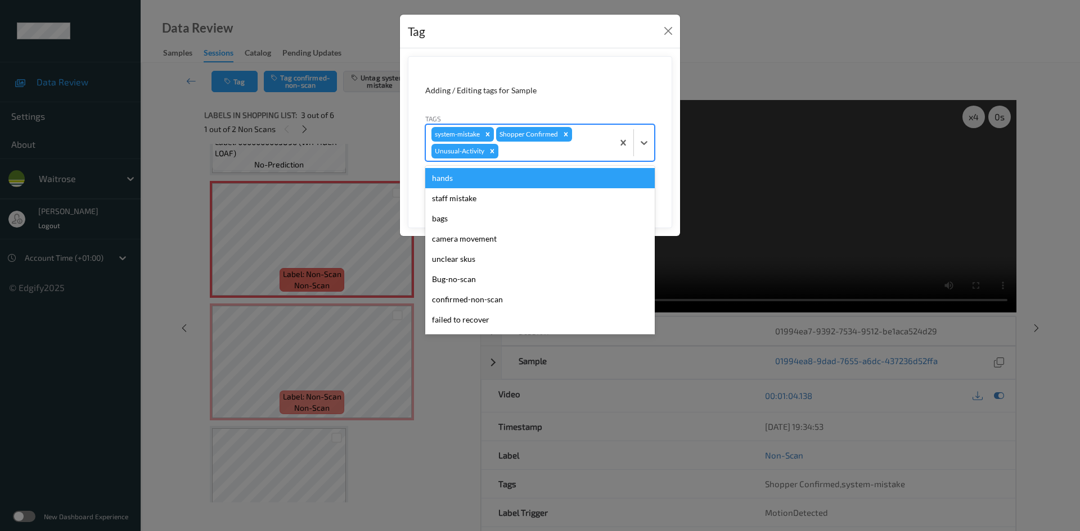
click at [587, 148] on div at bounding box center [553, 151] width 107 height 13
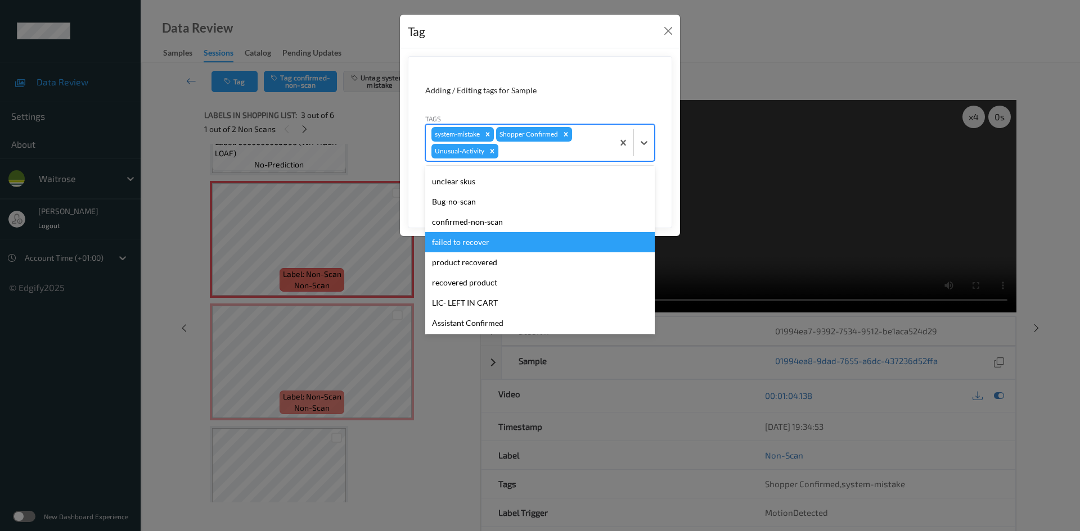
scroll to position [261, 0]
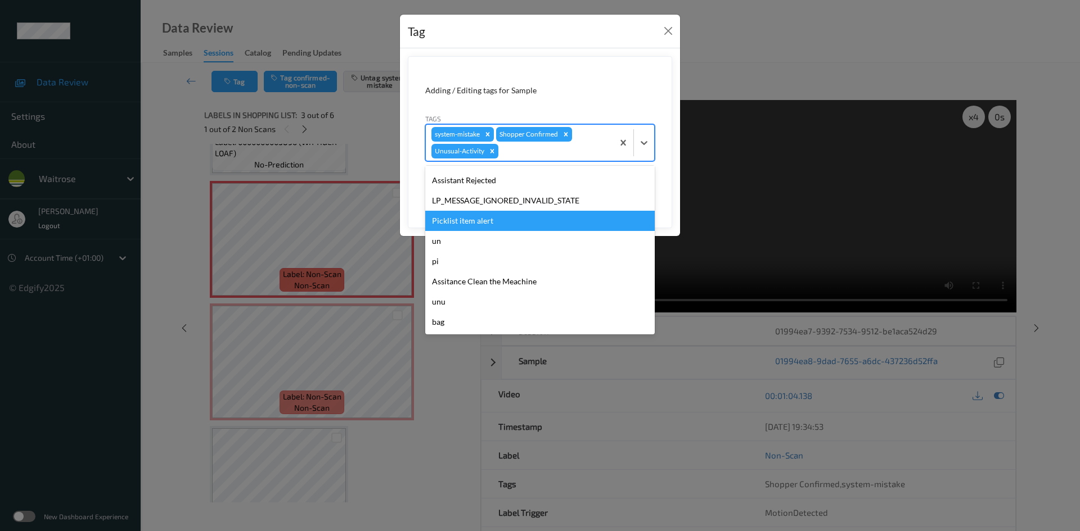
click at [459, 225] on div "Picklist item alert" at bounding box center [539, 221] width 229 height 20
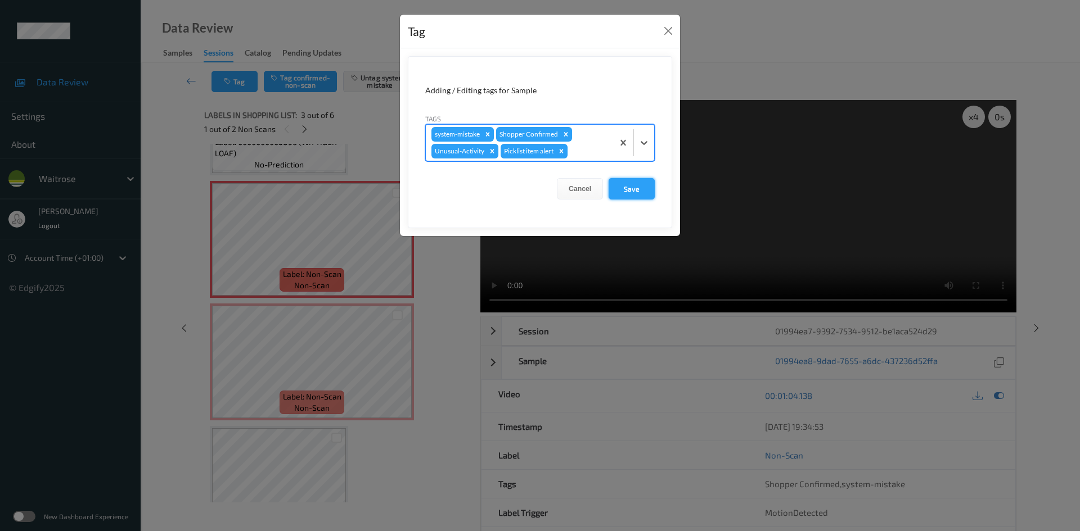
click at [627, 193] on button "Save" at bounding box center [631, 188] width 46 height 21
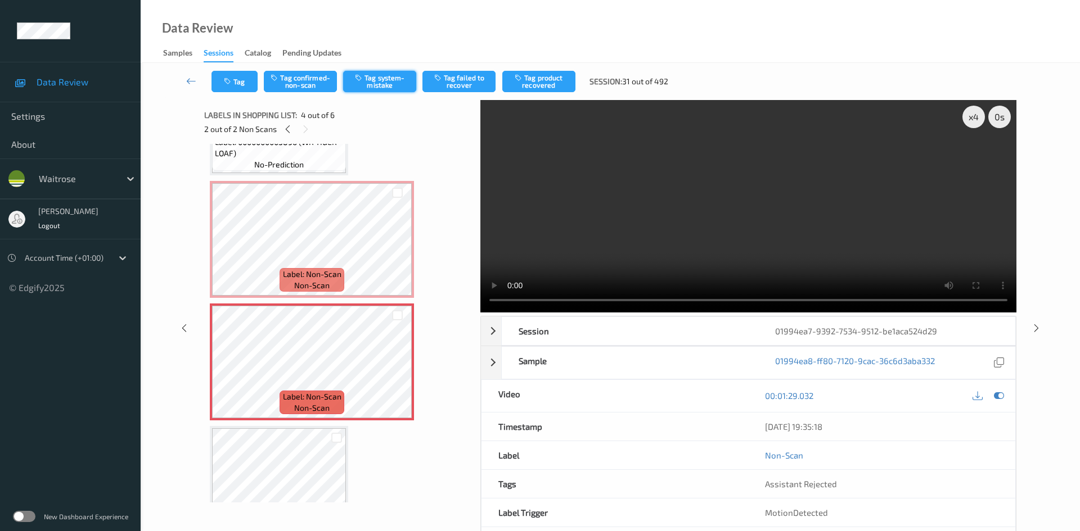
click at [386, 71] on button "Tag system-mistake" at bounding box center [379, 81] width 73 height 21
click at [236, 79] on button "Tag" at bounding box center [234, 81] width 46 height 21
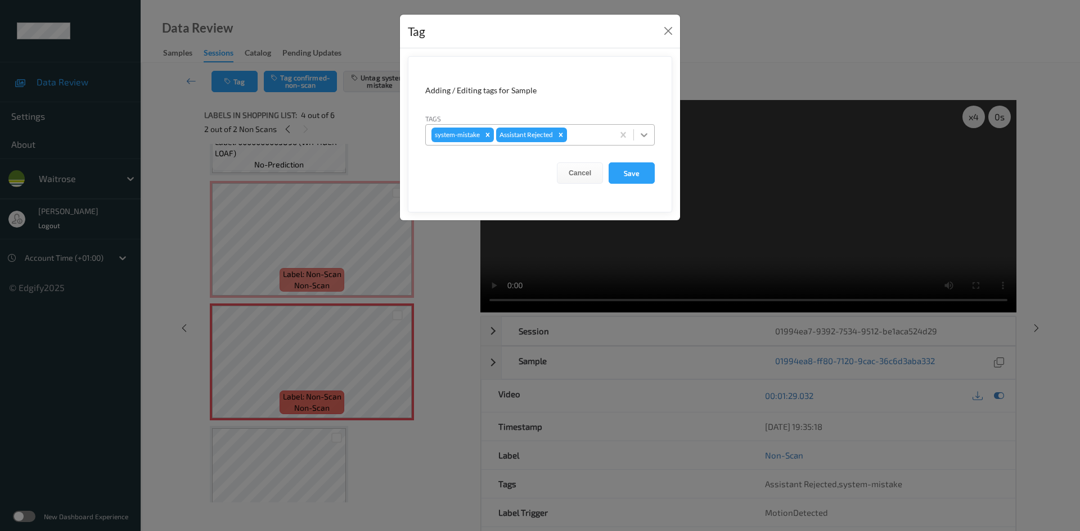
click at [638, 141] on div at bounding box center [644, 135] width 20 height 20
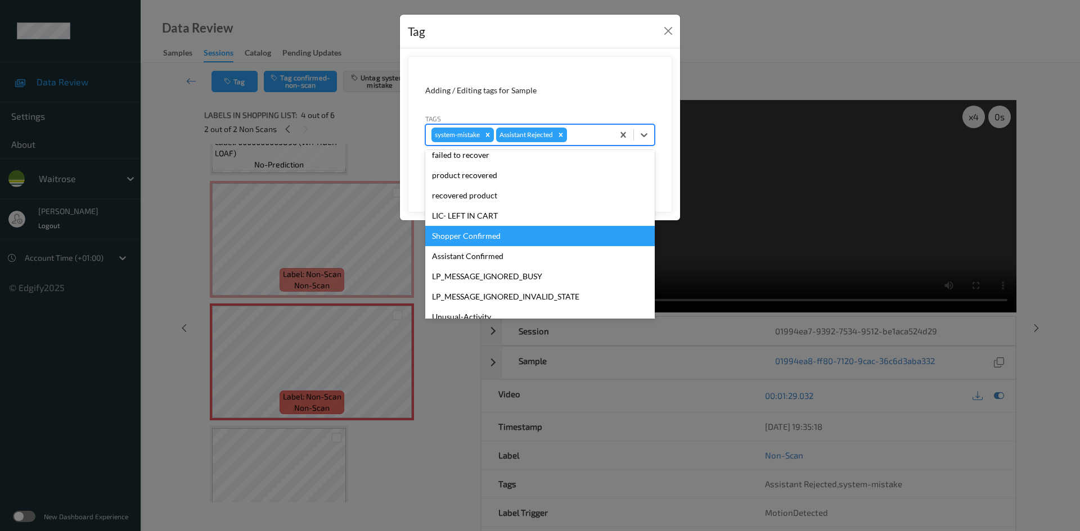
scroll to position [281, 0]
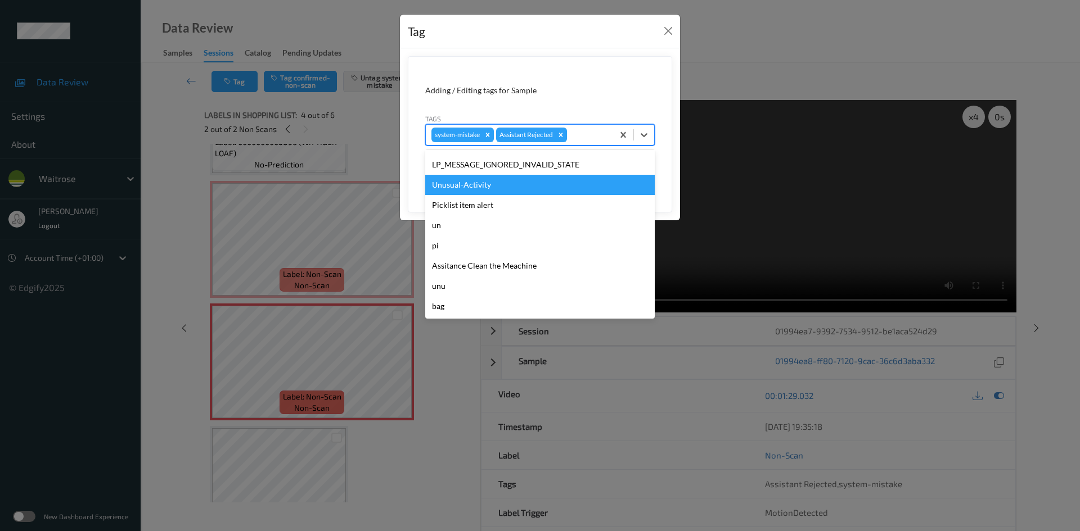
click at [504, 194] on div "Unusual-Activity" at bounding box center [539, 185] width 229 height 20
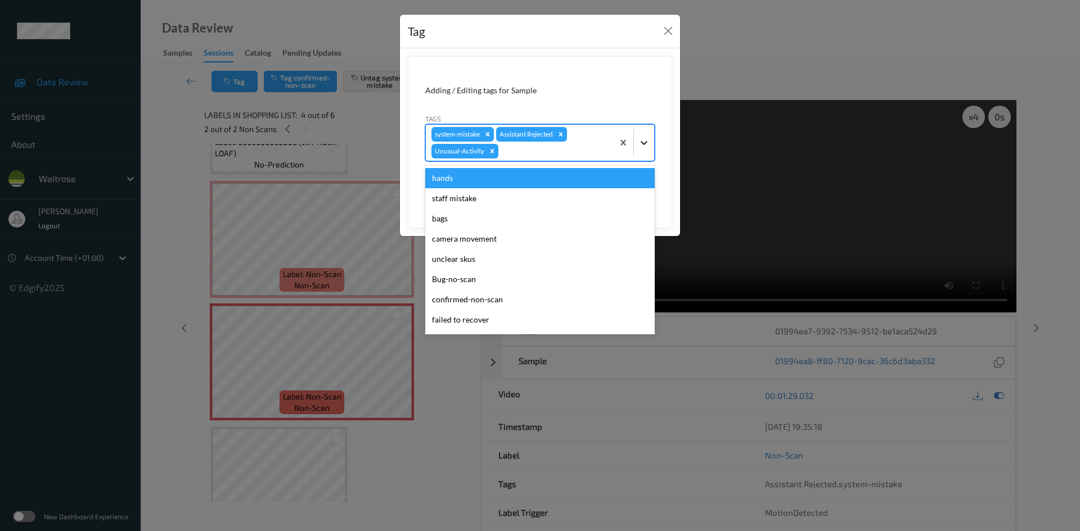
click at [642, 151] on div at bounding box center [644, 143] width 20 height 20
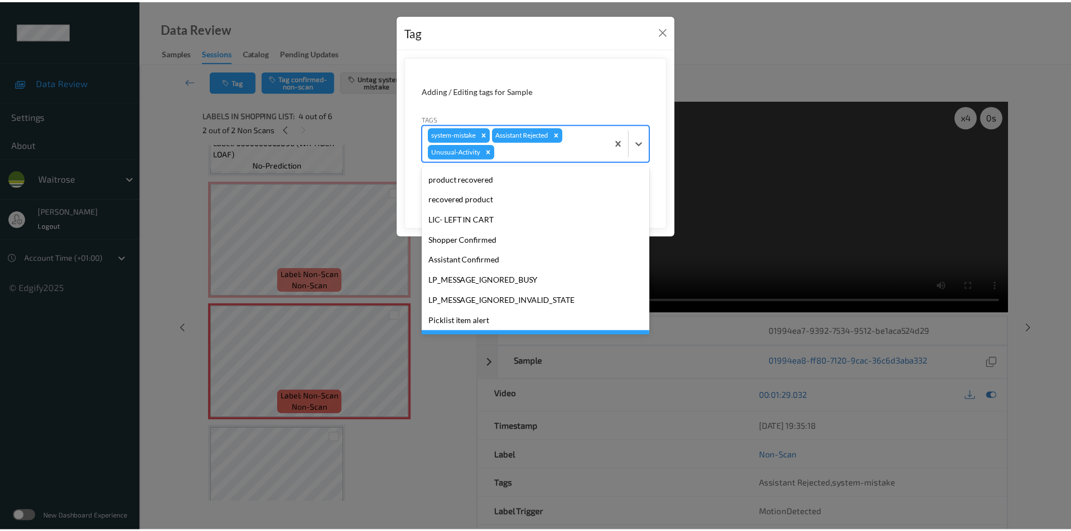
scroll to position [261, 0]
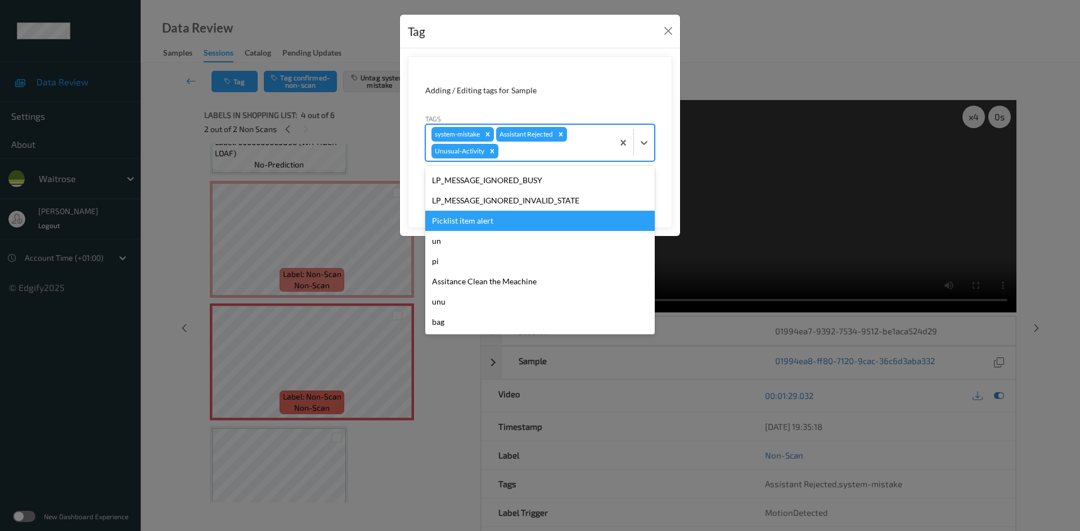
click at [476, 223] on div "Picklist item alert" at bounding box center [539, 221] width 229 height 20
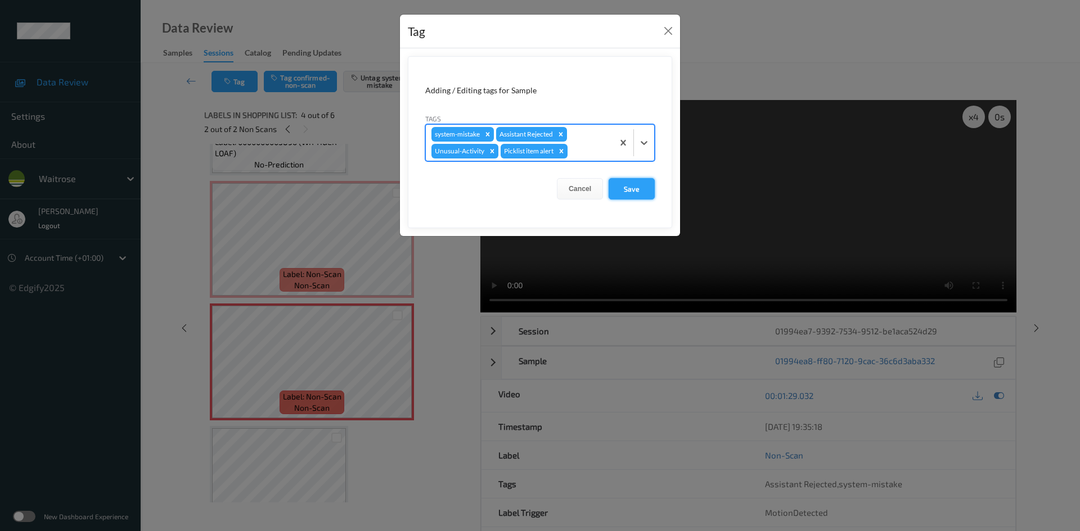
click at [639, 187] on button "Save" at bounding box center [631, 188] width 46 height 21
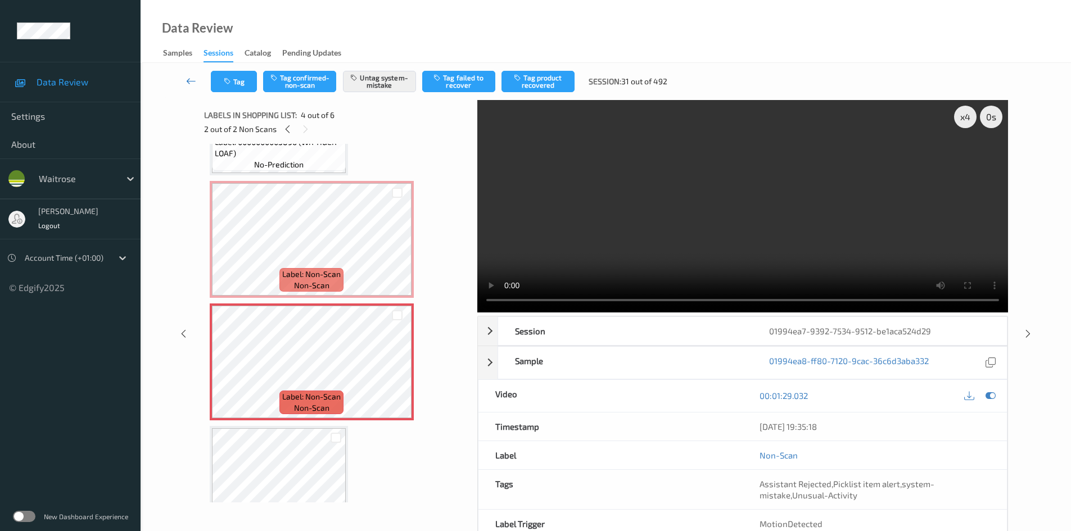
click at [186, 75] on icon at bounding box center [191, 80] width 10 height 11
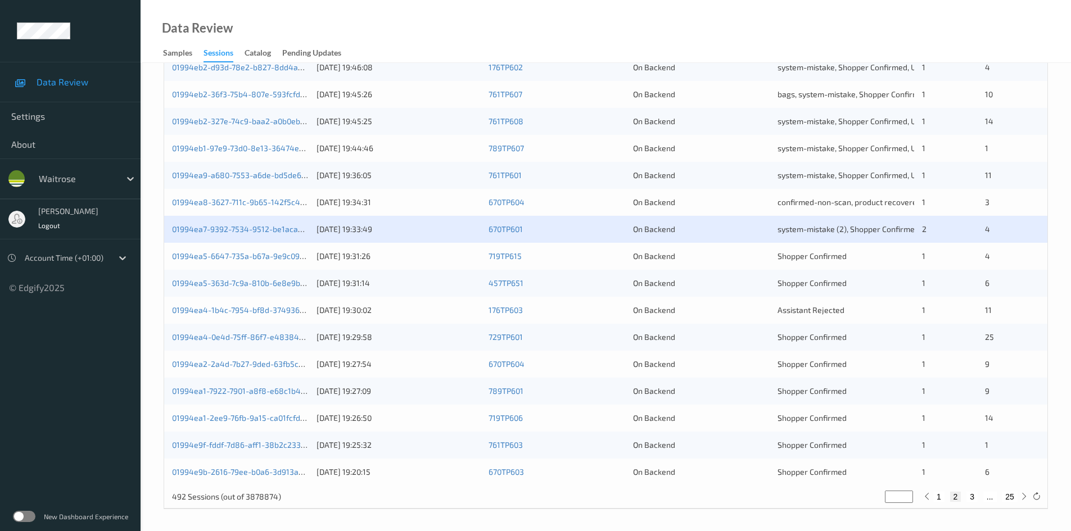
scroll to position [315, 0]
click at [218, 283] on link "01994ea5-363d-7c9a-810b-6e8e9bb449ab" at bounding box center [250, 282] width 156 height 10
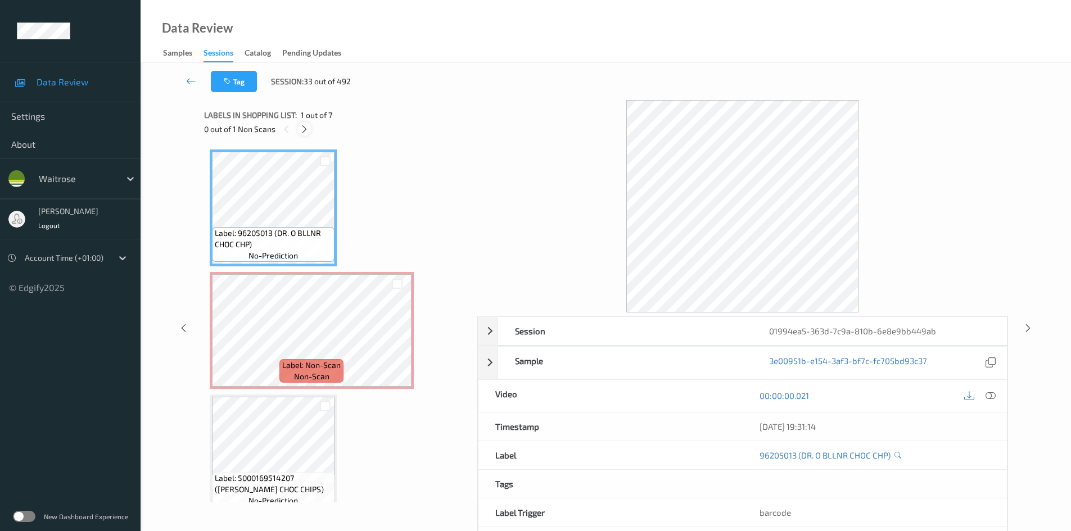
click at [305, 129] on icon at bounding box center [305, 129] width 10 height 10
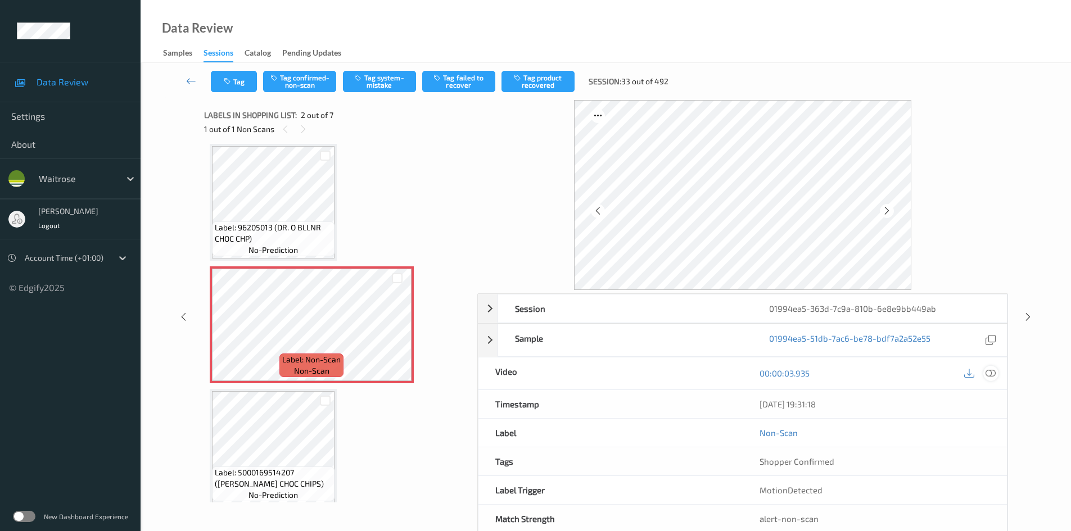
click at [990, 373] on icon at bounding box center [991, 373] width 10 height 10
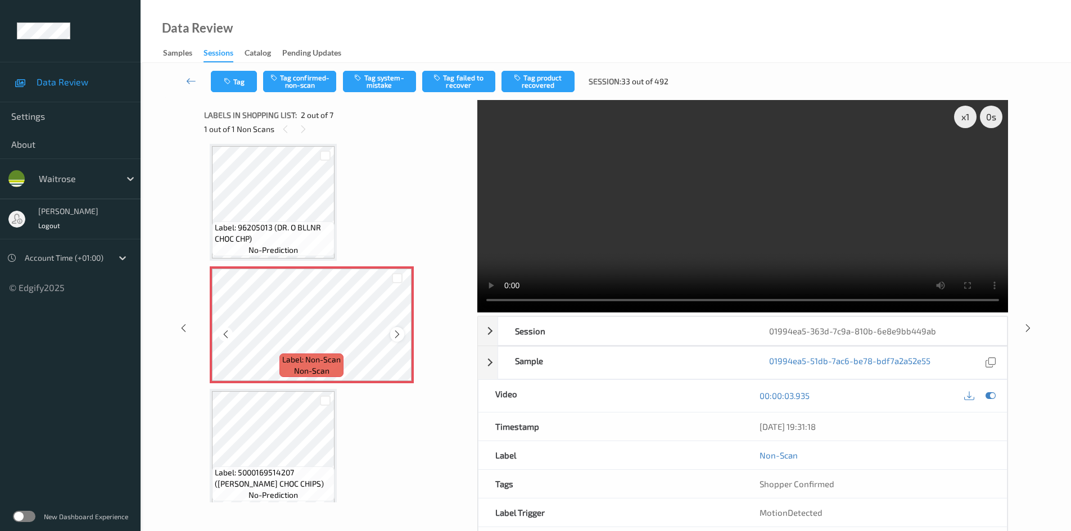
click at [395, 336] on icon at bounding box center [398, 335] width 10 height 10
click at [974, 120] on div "x 1" at bounding box center [965, 117] width 22 height 22
click at [973, 118] on div "x 2" at bounding box center [965, 117] width 22 height 22
click at [663, 207] on video at bounding box center [742, 206] width 531 height 213
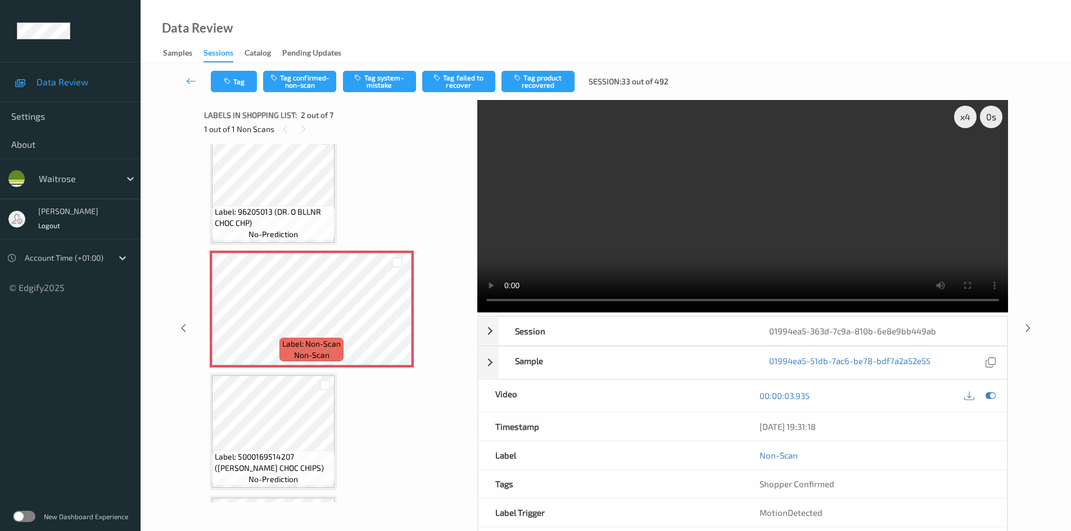
scroll to position [56, 0]
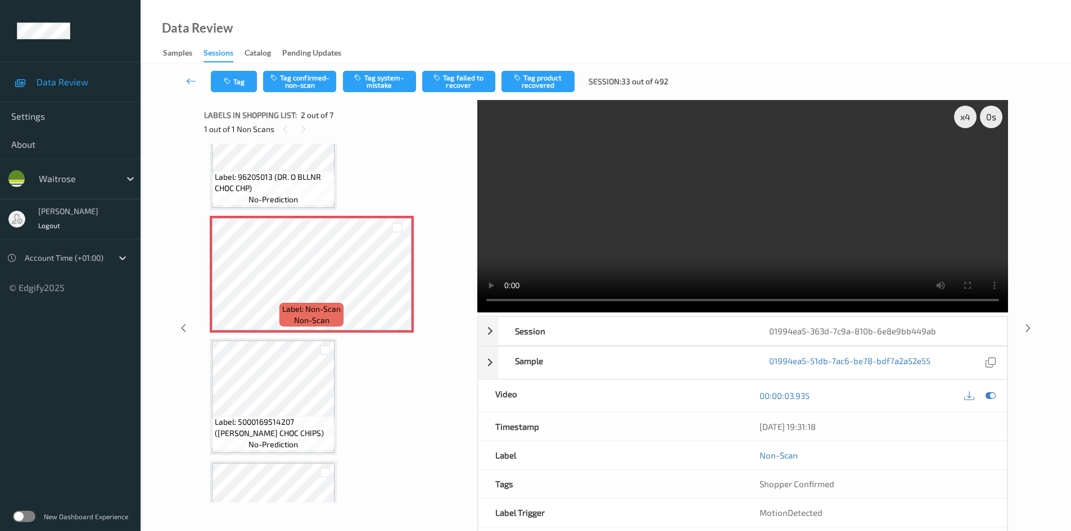
click at [553, 227] on video at bounding box center [742, 206] width 531 height 213
click at [571, 218] on video at bounding box center [742, 206] width 531 height 213
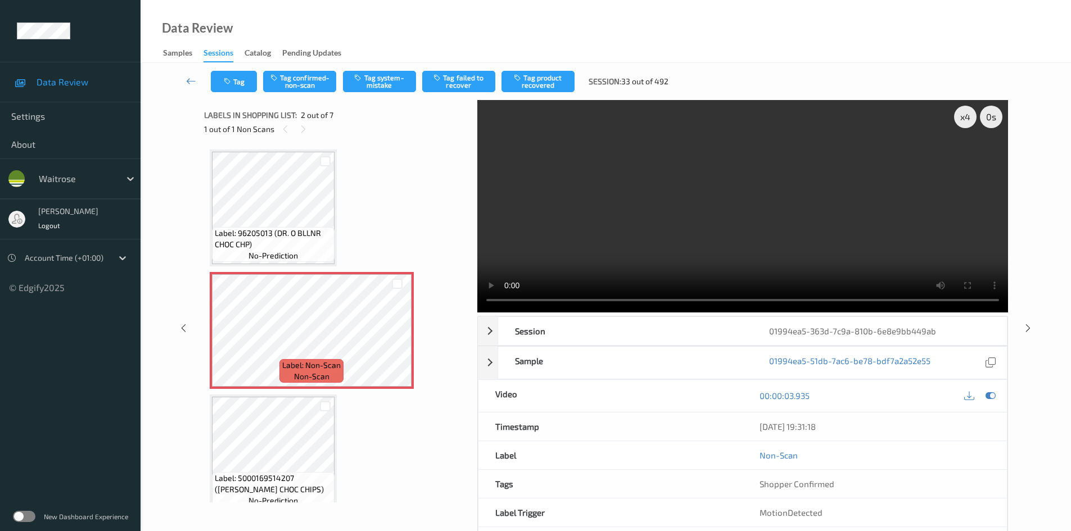
click at [528, 220] on video at bounding box center [742, 206] width 531 height 213
click at [612, 207] on video at bounding box center [742, 206] width 531 height 213
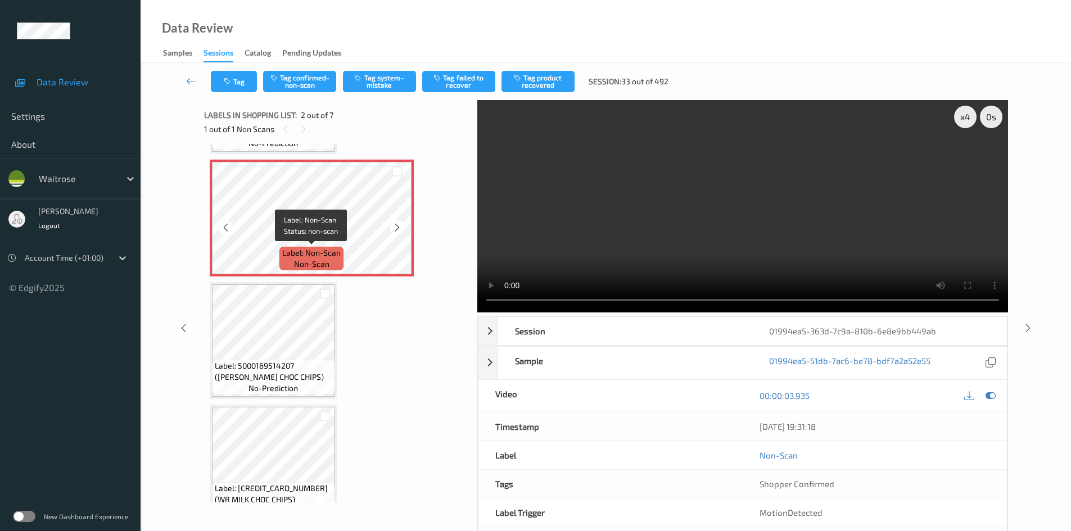
scroll to position [169, 0]
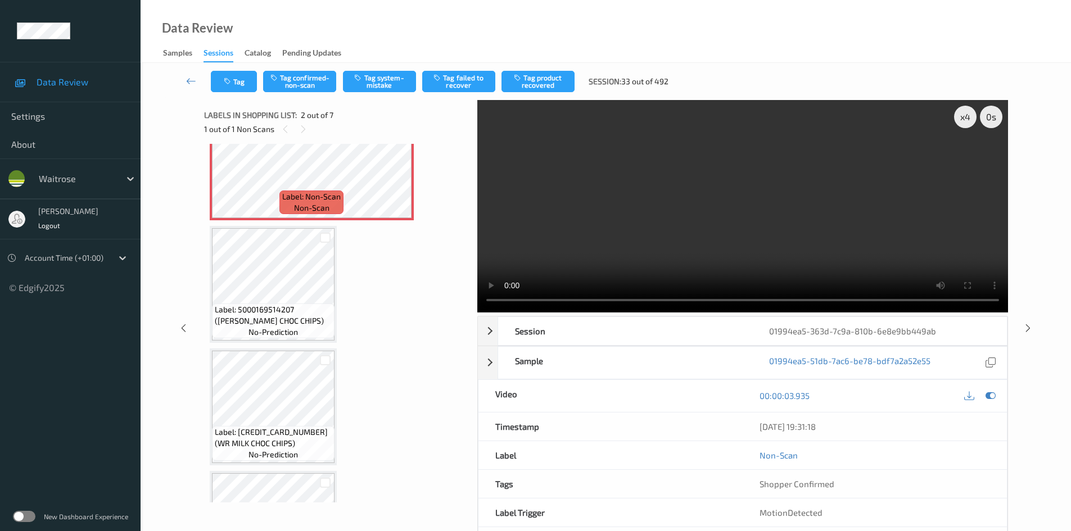
click at [667, 225] on video at bounding box center [742, 206] width 531 height 213
click at [673, 218] on video at bounding box center [742, 206] width 531 height 213
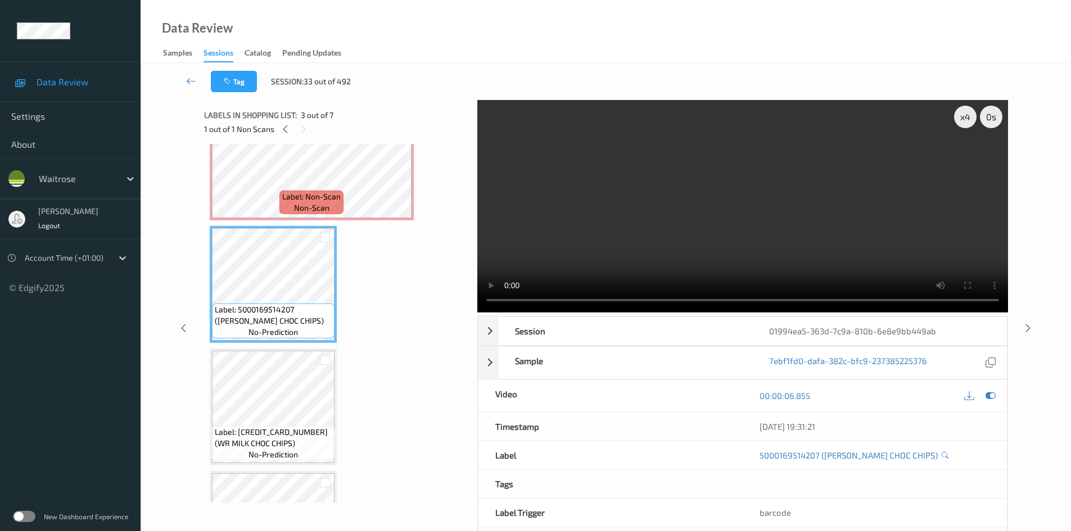
click at [697, 237] on video at bounding box center [742, 206] width 531 height 213
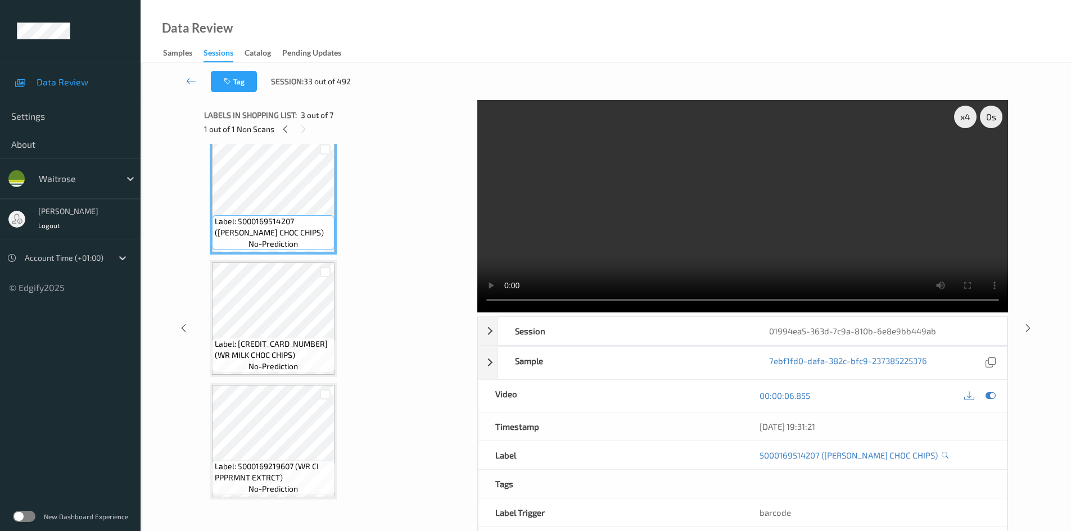
scroll to position [281, 0]
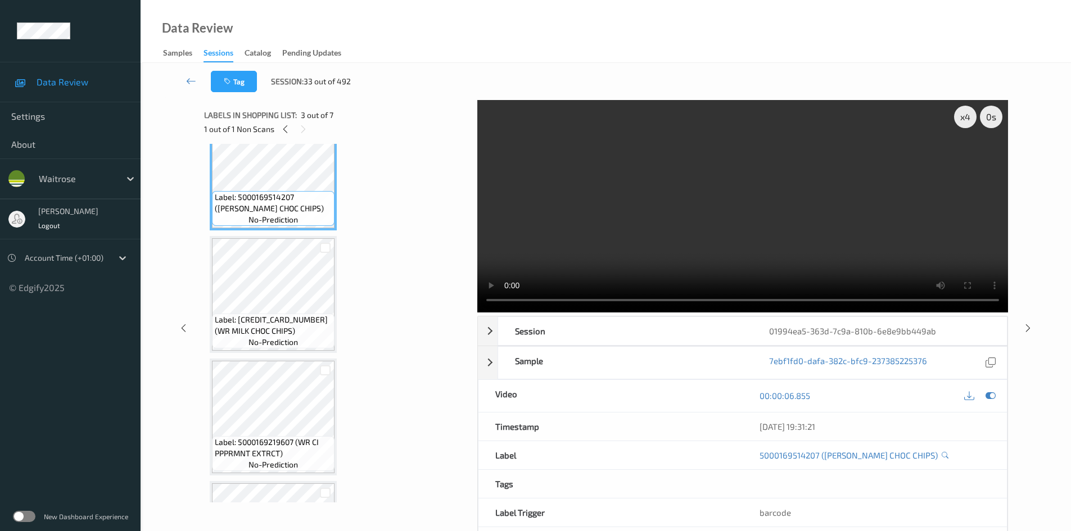
click at [623, 251] on video at bounding box center [742, 206] width 531 height 213
click at [616, 242] on video at bounding box center [742, 206] width 531 height 213
click at [619, 240] on video at bounding box center [742, 206] width 531 height 213
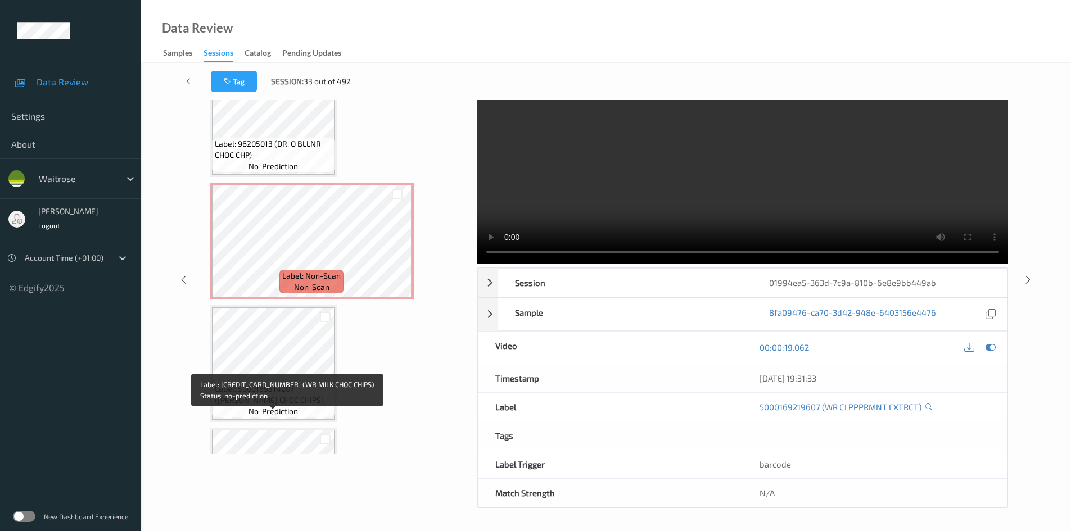
scroll to position [0, 0]
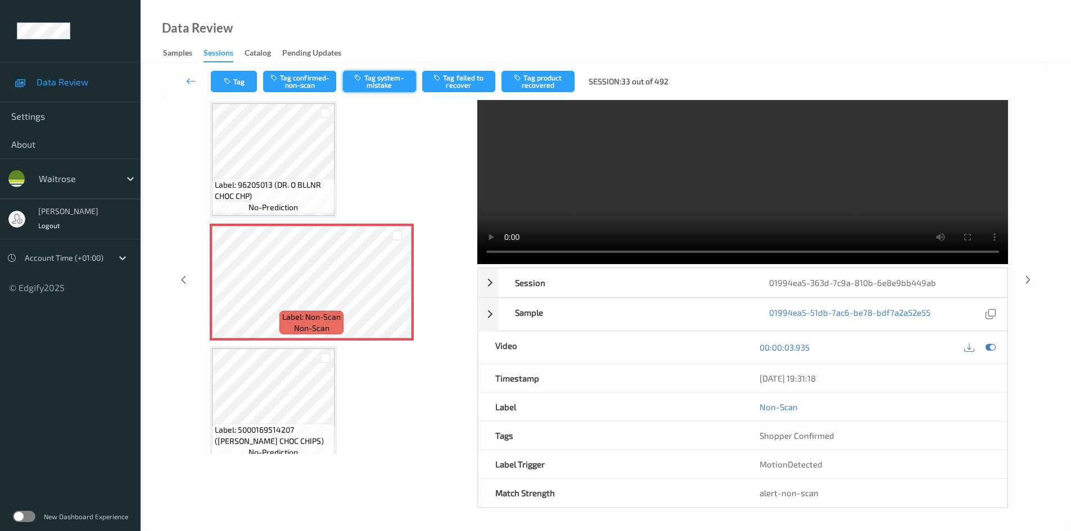
click at [382, 76] on button "Tag system-mistake" at bounding box center [379, 81] width 73 height 21
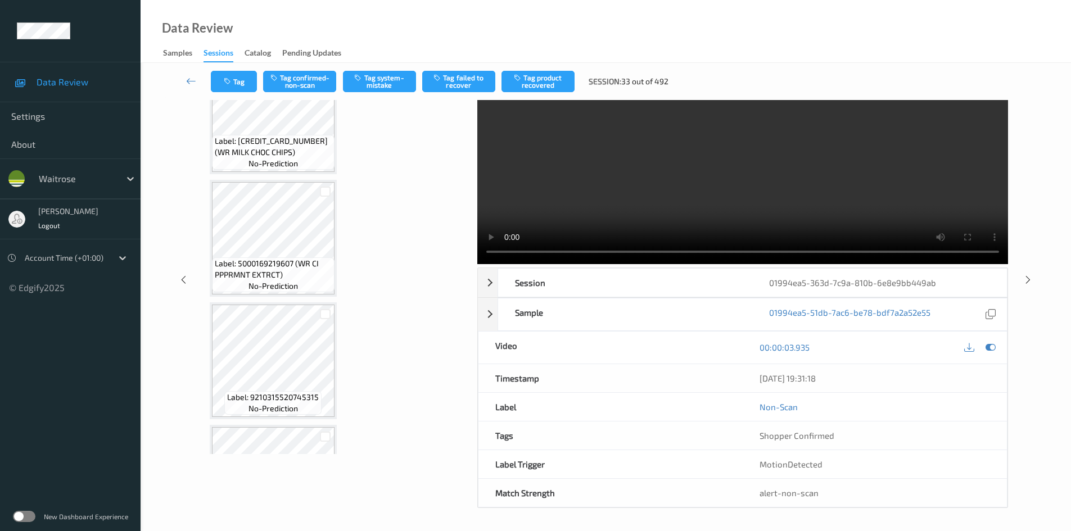
scroll to position [280, 0]
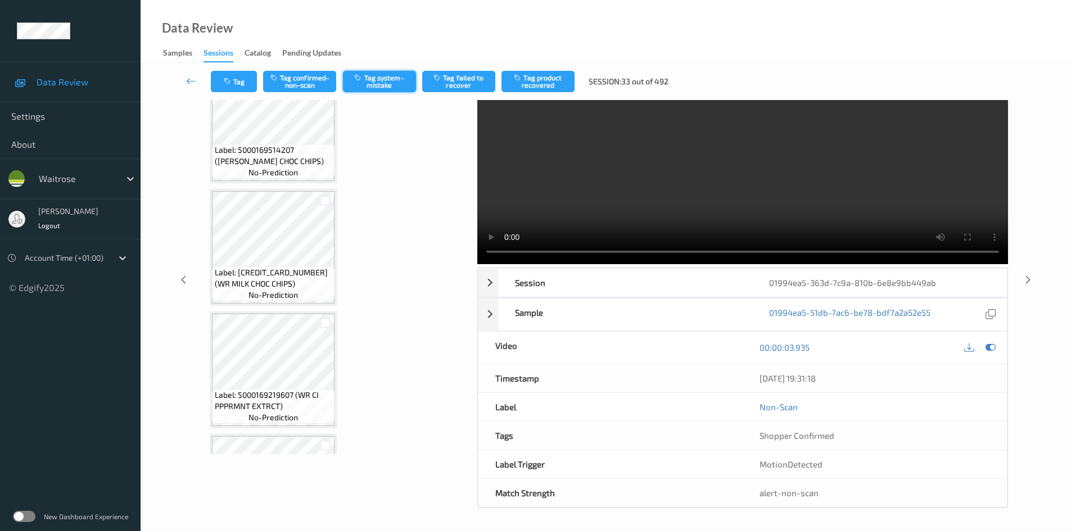
click at [368, 79] on button "Tag system-mistake" at bounding box center [379, 81] width 73 height 21
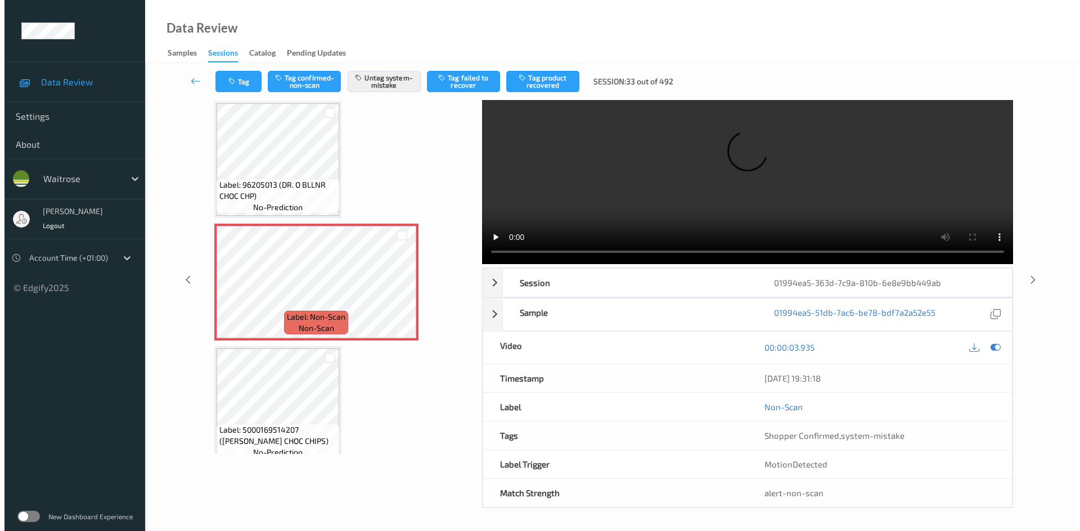
scroll to position [0, 0]
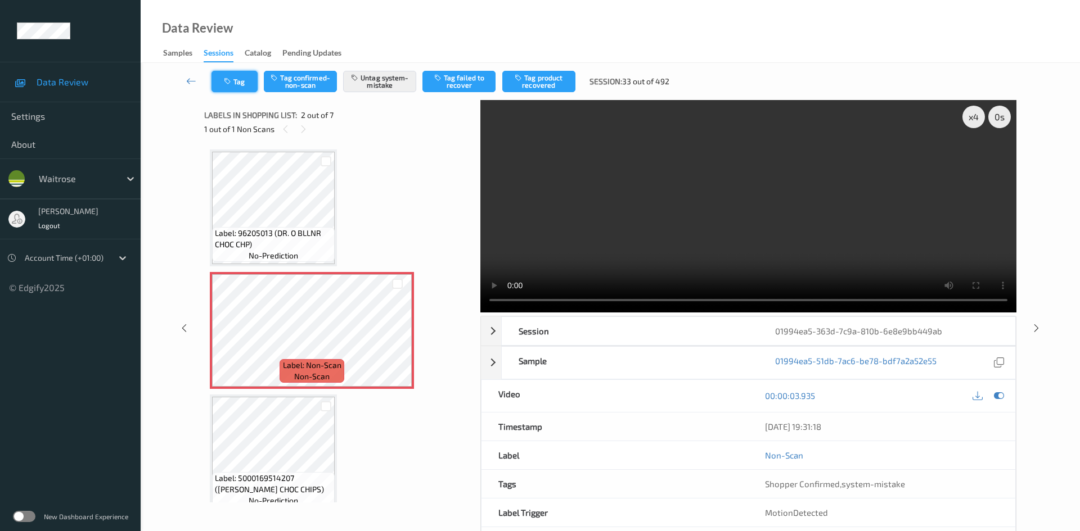
click at [245, 84] on button "Tag" at bounding box center [234, 81] width 46 height 21
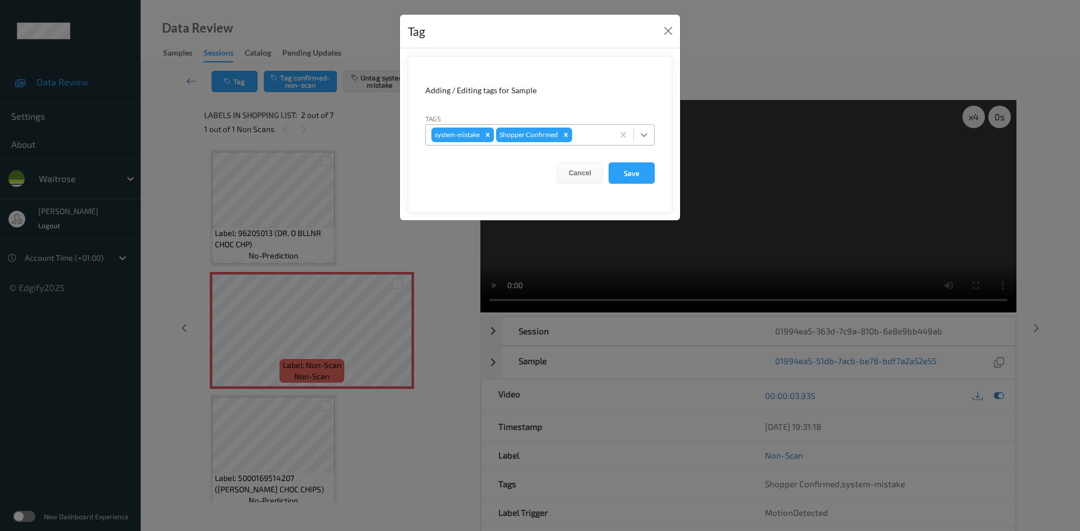
click at [641, 138] on icon at bounding box center [643, 134] width 11 height 11
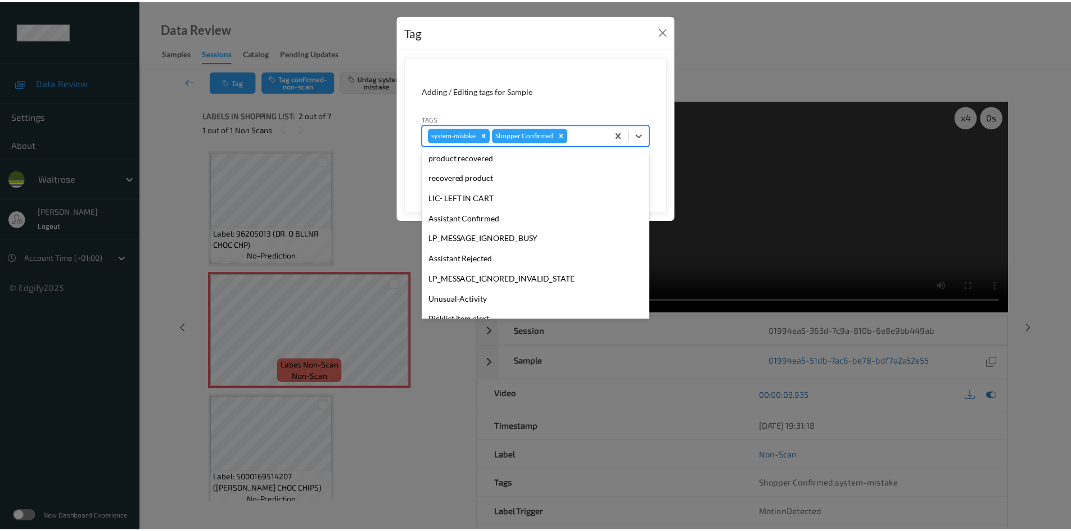
scroll to position [281, 0]
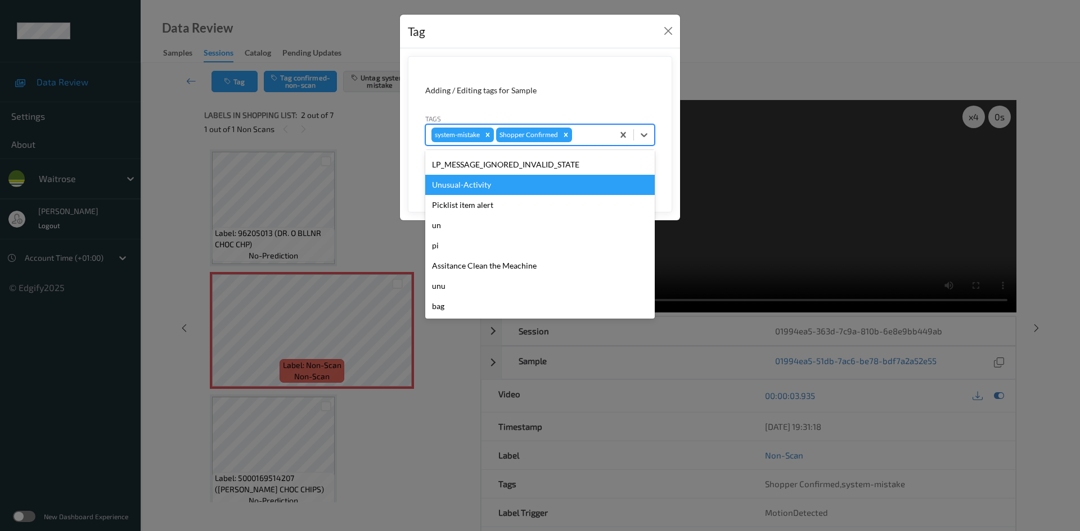
click at [458, 191] on div "Unusual-Activity" at bounding box center [539, 185] width 229 height 20
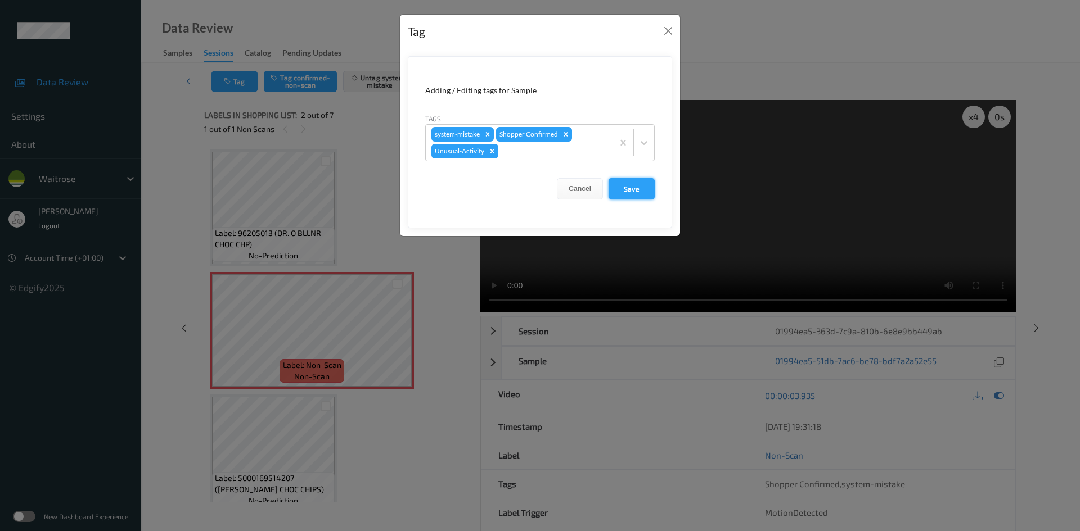
click at [642, 193] on button "Save" at bounding box center [631, 188] width 46 height 21
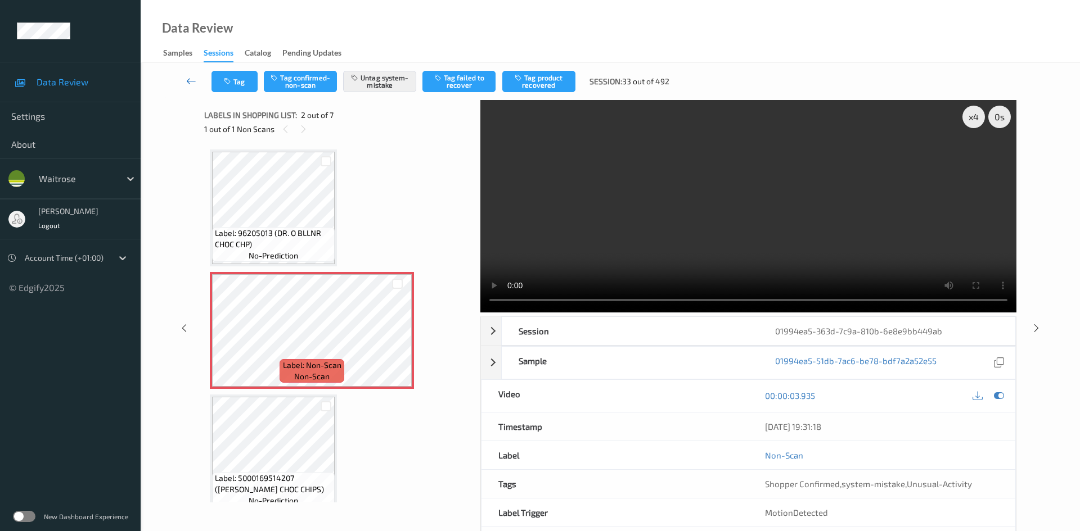
click at [184, 72] on link at bounding box center [192, 81] width 40 height 21
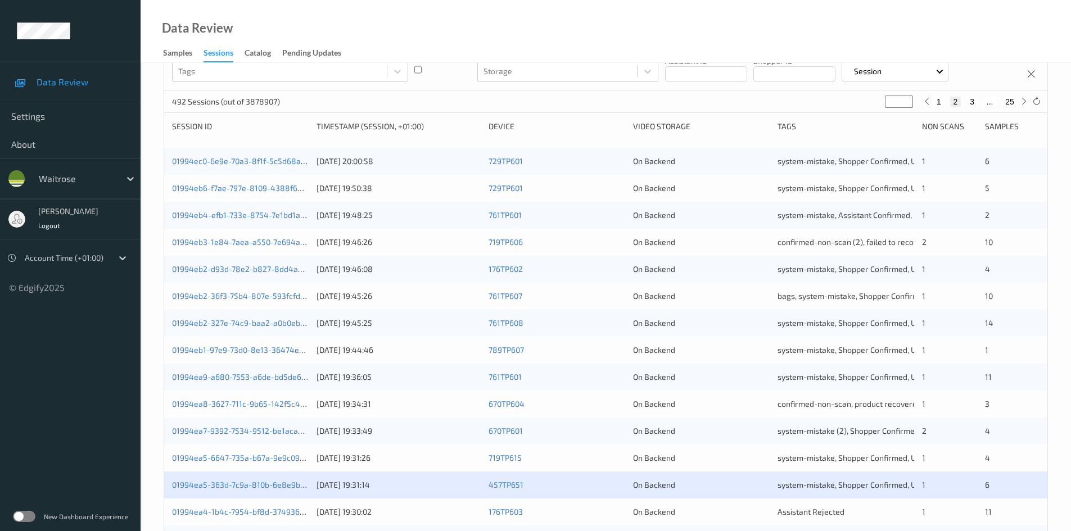
scroll to position [315, 0]
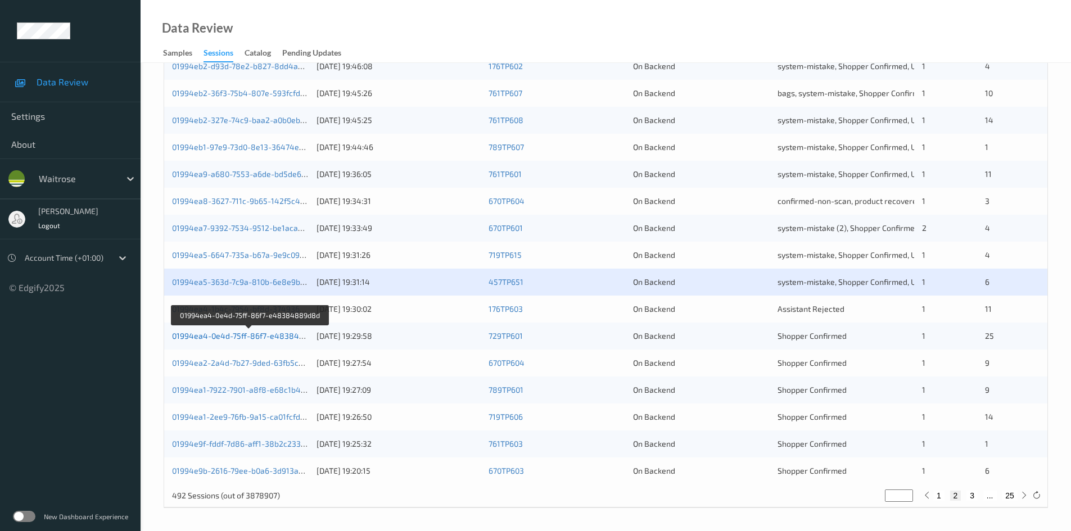
click at [213, 340] on link "01994ea4-0e4d-75ff-86f7-e48384889d8d" at bounding box center [250, 336] width 156 height 10
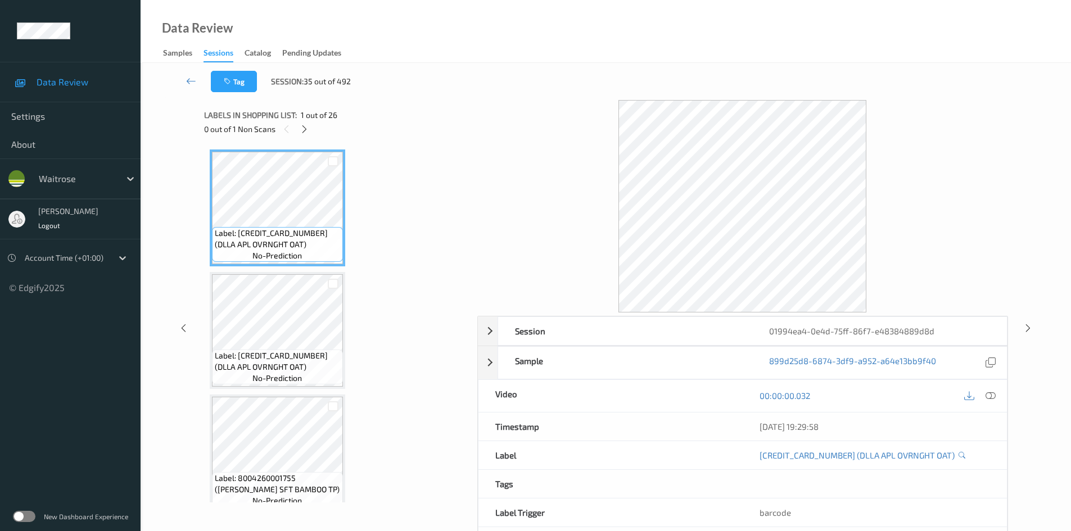
drag, startPoint x: 302, startPoint y: 128, endPoint x: 378, endPoint y: 163, distance: 84.1
click at [310, 134] on div at bounding box center [304, 129] width 14 height 14
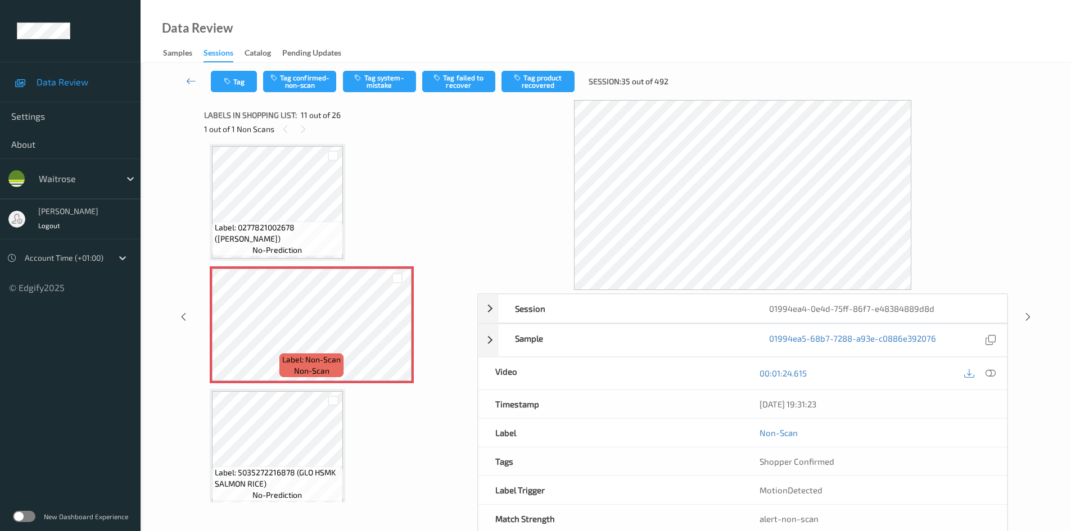
drag, startPoint x: 996, startPoint y: 373, endPoint x: 958, endPoint y: 356, distance: 41.3
click at [995, 373] on div at bounding box center [991, 373] width 15 height 15
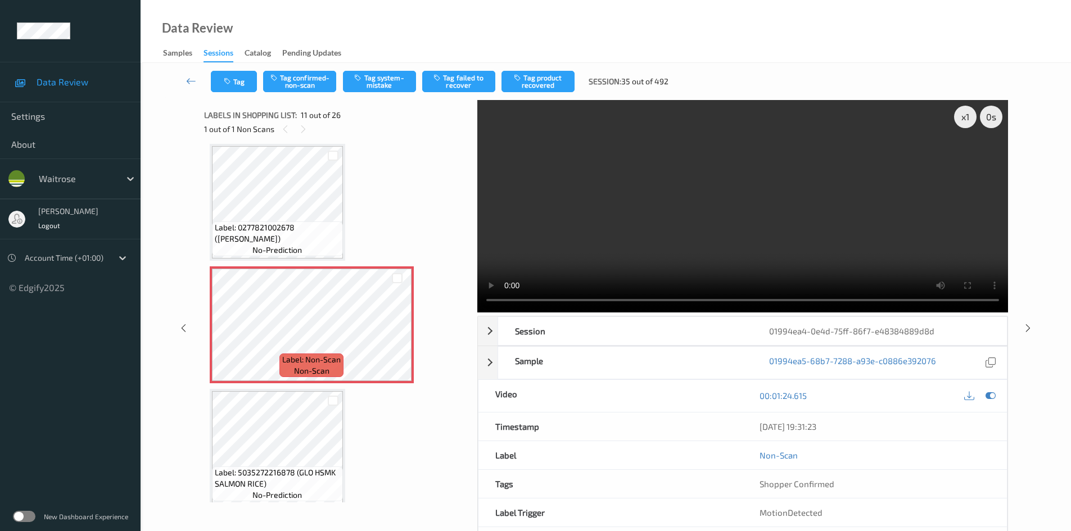
click at [691, 246] on video at bounding box center [742, 206] width 531 height 213
click at [638, 231] on video at bounding box center [742, 206] width 531 height 213
click at [675, 218] on video at bounding box center [742, 206] width 531 height 213
click at [963, 121] on div "x 1" at bounding box center [965, 117] width 22 height 22
click at [963, 121] on div "x 2" at bounding box center [965, 117] width 22 height 22
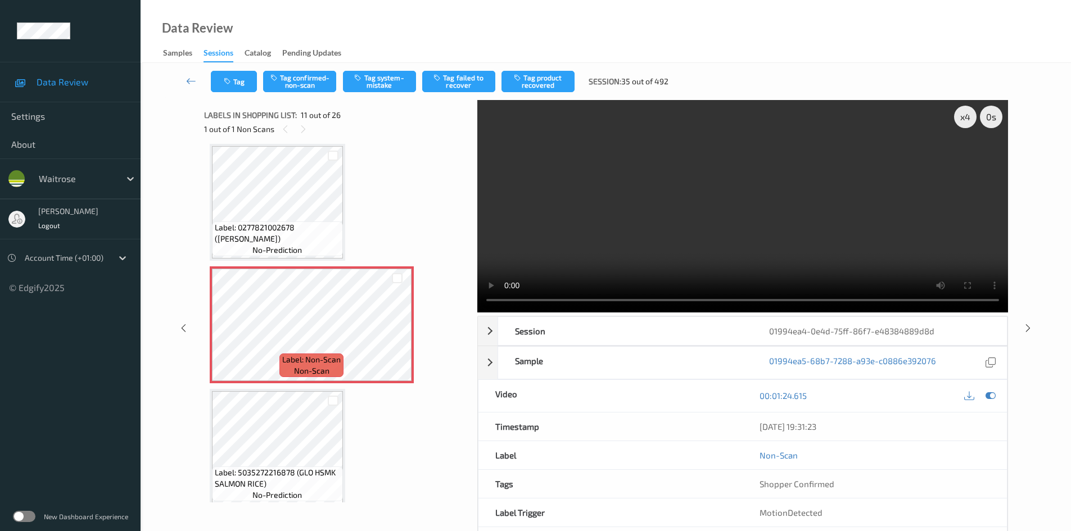
click at [731, 192] on video at bounding box center [742, 206] width 531 height 213
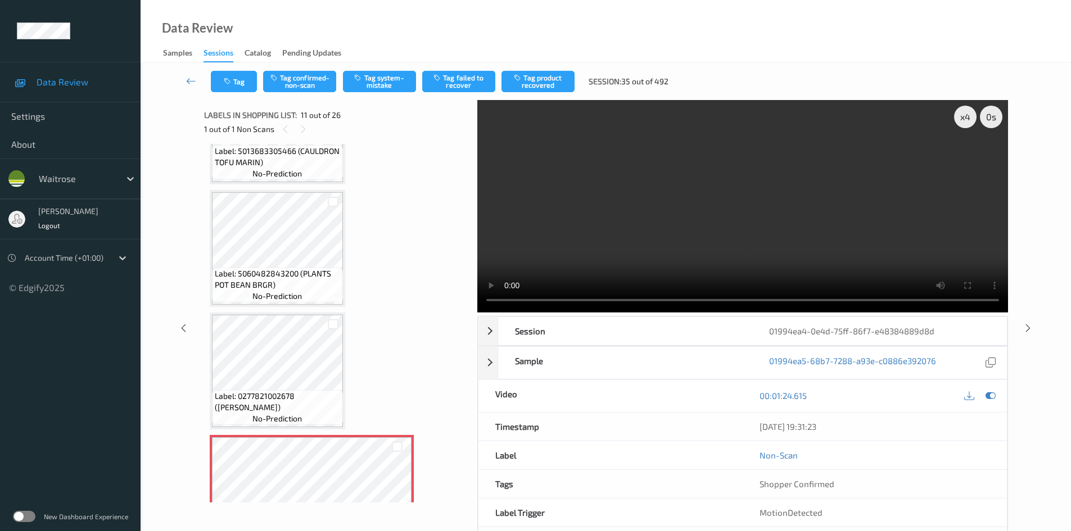
click at [625, 208] on video at bounding box center [742, 206] width 531 height 213
click at [650, 208] on video at bounding box center [742, 206] width 531 height 213
click at [680, 209] on video at bounding box center [742, 206] width 531 height 213
click at [688, 210] on video at bounding box center [742, 206] width 531 height 213
click at [753, 216] on video at bounding box center [742, 206] width 531 height 213
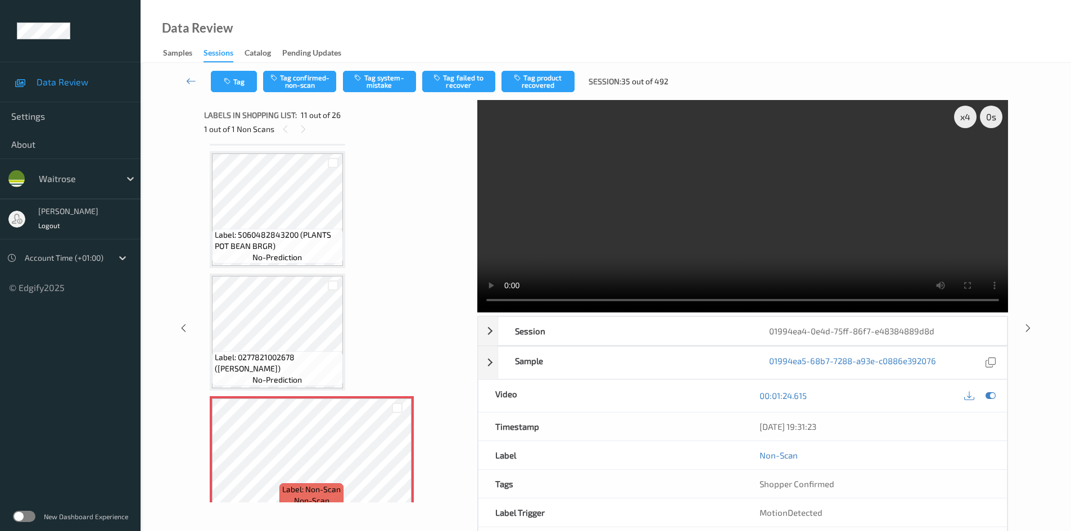
scroll to position [996, 0]
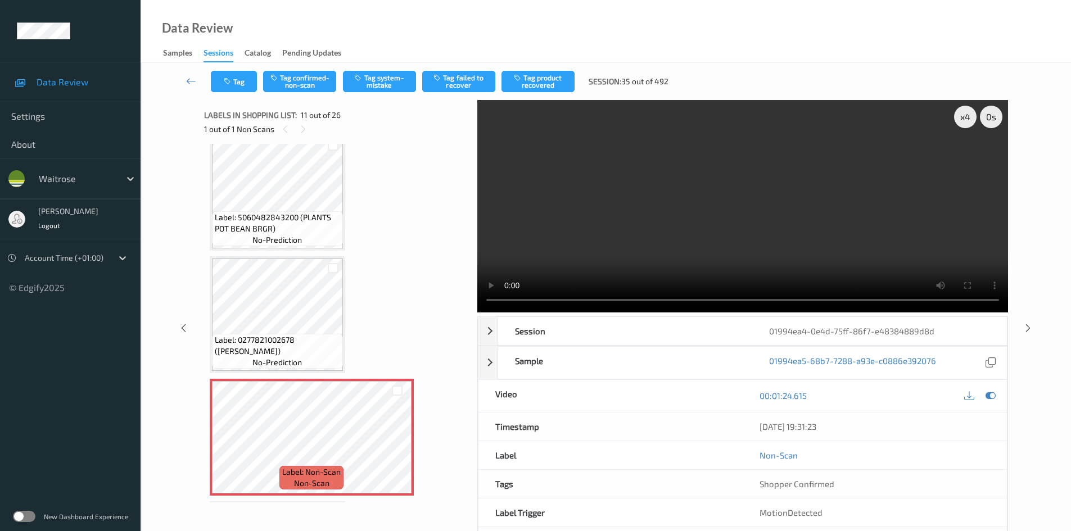
click at [678, 210] on video at bounding box center [742, 206] width 531 height 213
click at [681, 240] on video at bounding box center [742, 206] width 531 height 213
click at [716, 238] on video at bounding box center [742, 206] width 531 height 213
click at [746, 238] on video at bounding box center [742, 206] width 531 height 213
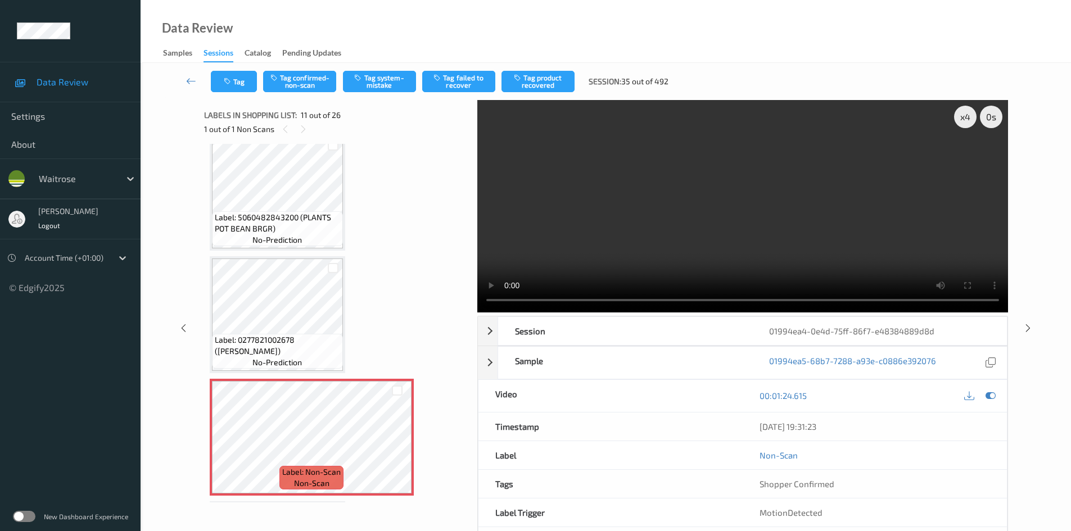
click at [741, 241] on video at bounding box center [742, 206] width 531 height 213
click at [754, 242] on video at bounding box center [742, 206] width 531 height 213
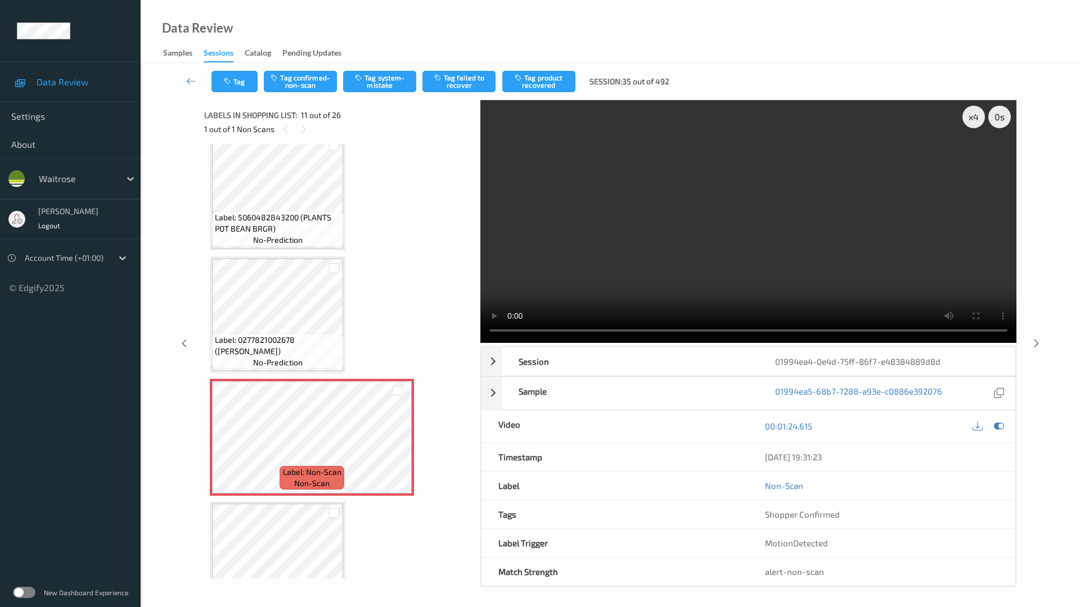
click at [840, 331] on video at bounding box center [748, 221] width 536 height 243
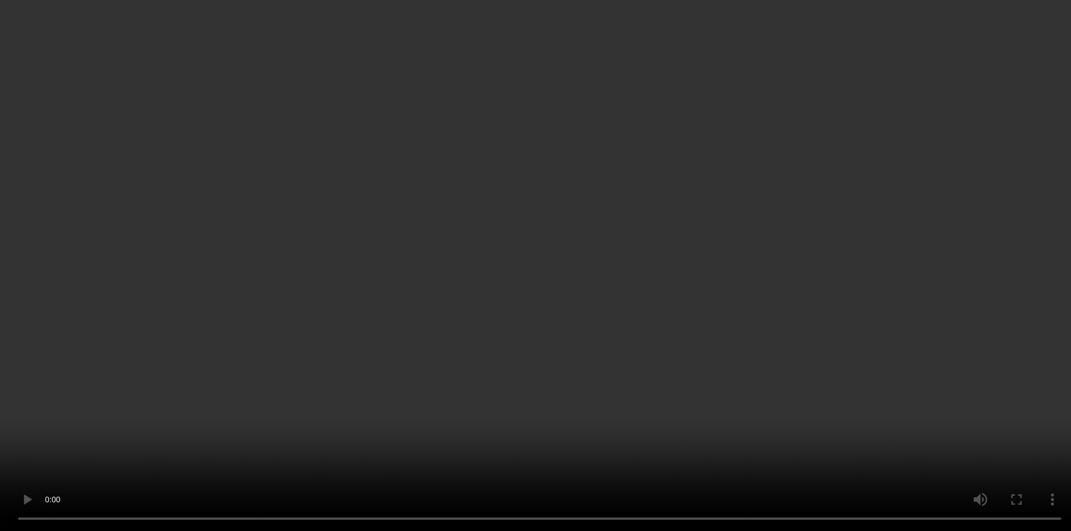
click at [964, 117] on div "x 4" at bounding box center [965, 117] width 22 height 22
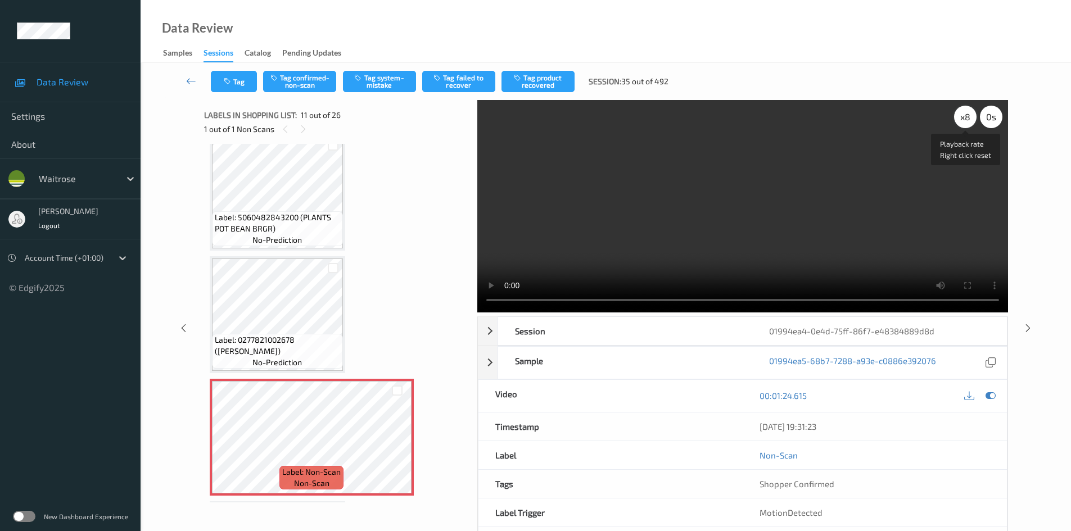
click at [964, 116] on div "x 8" at bounding box center [965, 117] width 22 height 22
click at [964, 116] on div "x 1" at bounding box center [965, 117] width 22 height 22
click at [764, 187] on video at bounding box center [742, 206] width 531 height 213
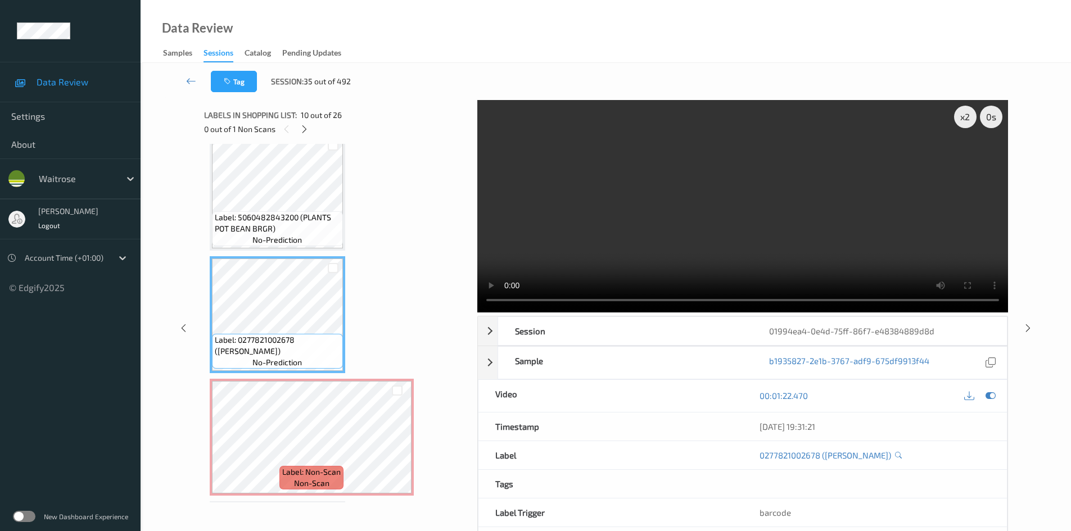
click at [756, 240] on video at bounding box center [742, 206] width 531 height 213
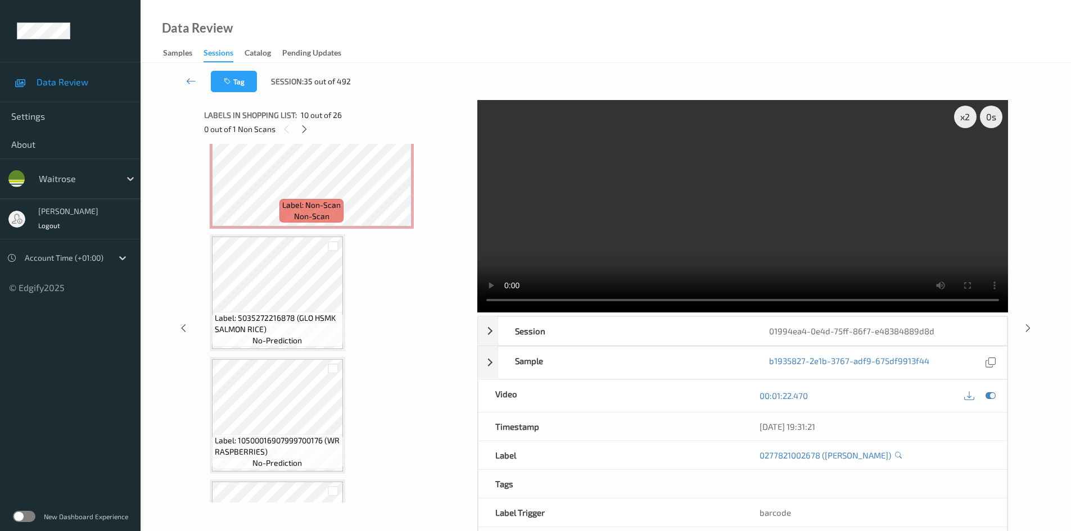
scroll to position [1278, 0]
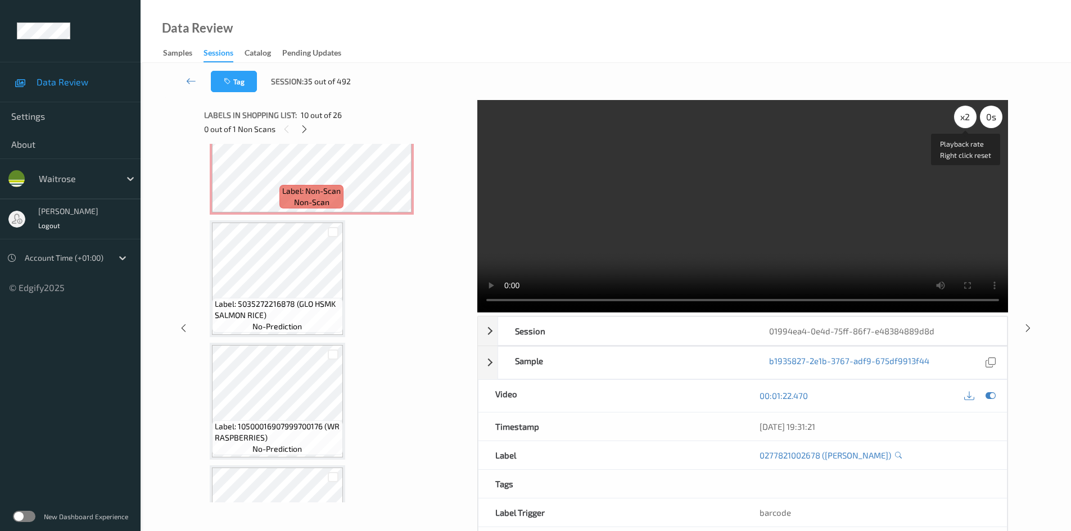
click at [968, 116] on div "x 2" at bounding box center [965, 117] width 22 height 22
click at [969, 116] on div "x 4" at bounding box center [965, 117] width 22 height 22
click at [873, 176] on video at bounding box center [742, 206] width 531 height 213
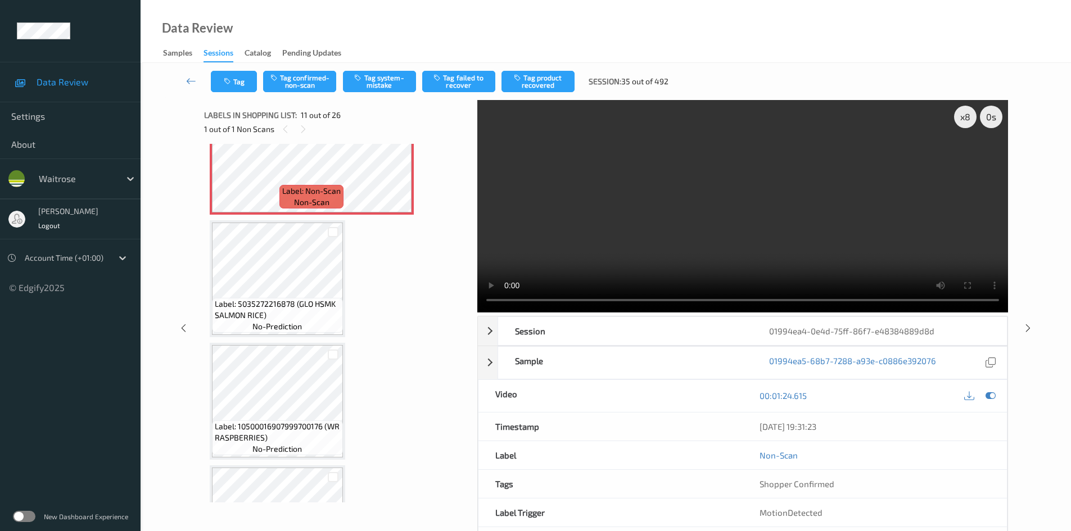
click at [651, 264] on video at bounding box center [742, 206] width 531 height 213
click at [962, 123] on div "x 8" at bounding box center [965, 117] width 22 height 22
click at [962, 123] on div "x 1" at bounding box center [965, 117] width 22 height 22
click at [700, 201] on video at bounding box center [742, 206] width 531 height 213
click at [743, 241] on video at bounding box center [742, 206] width 531 height 213
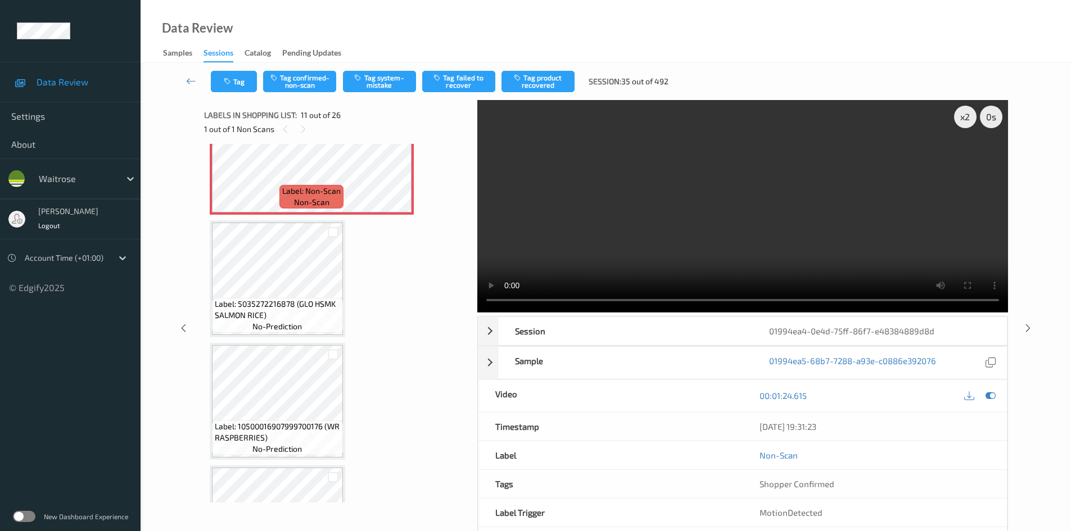
click at [854, 191] on video at bounding box center [742, 206] width 531 height 213
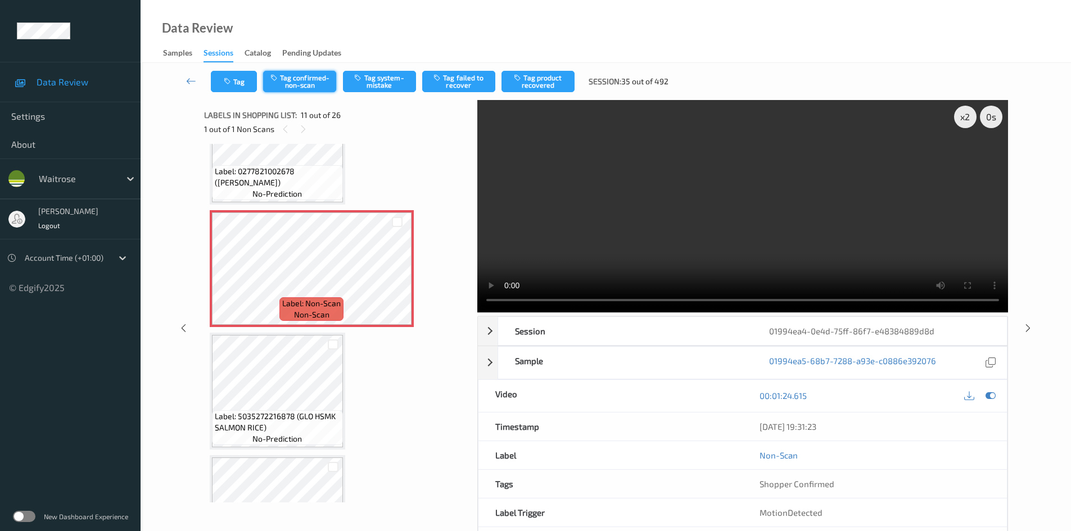
click at [308, 79] on button "Tag confirmed-non-scan" at bounding box center [299, 81] width 73 height 21
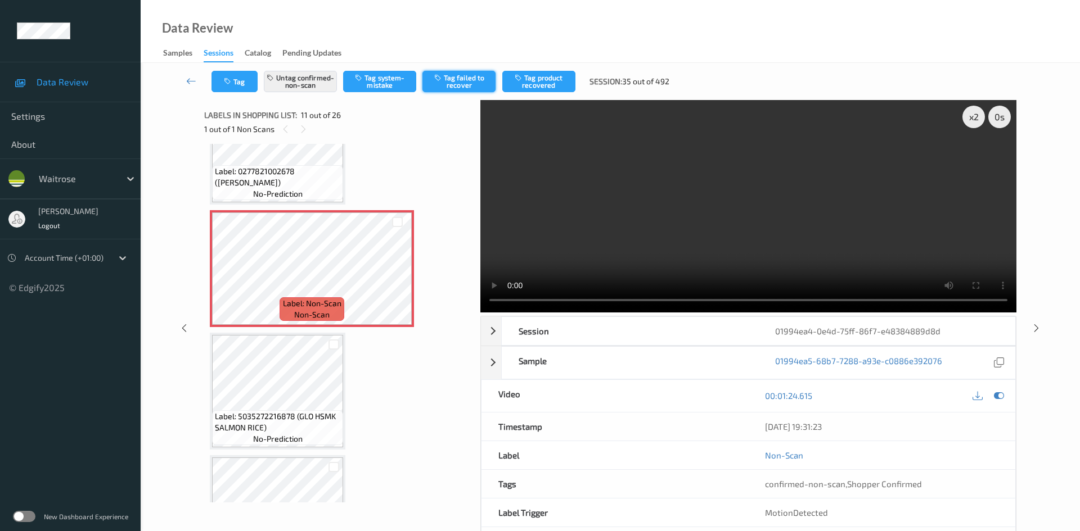
click at [471, 80] on button "Tag failed to recover" at bounding box center [458, 81] width 73 height 21
click at [188, 74] on link at bounding box center [192, 81] width 40 height 21
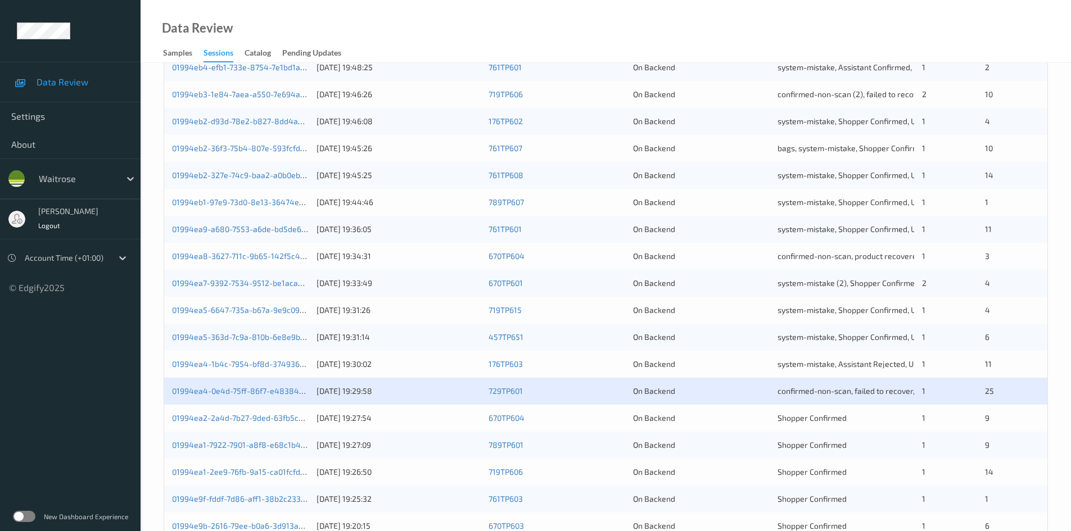
scroll to position [315, 0]
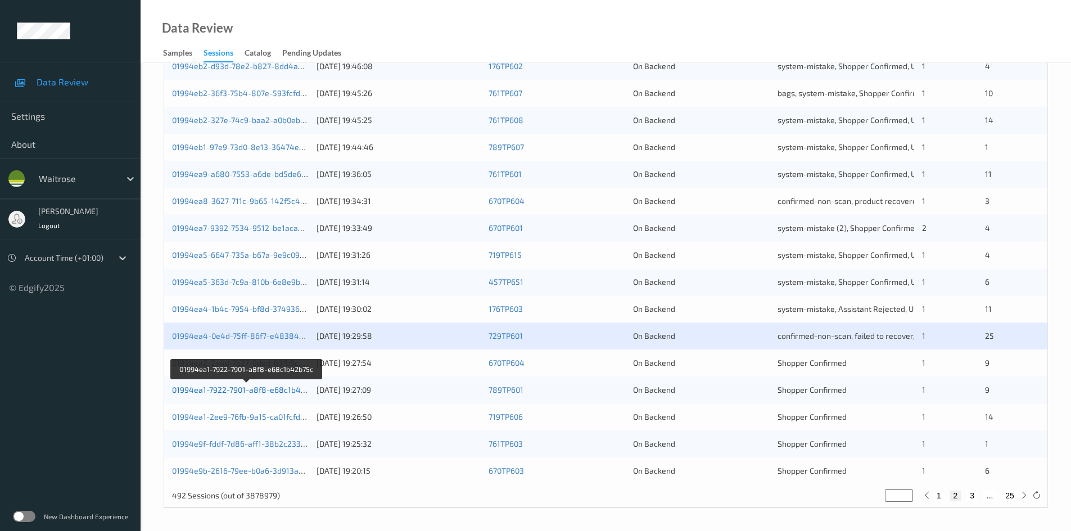
click at [215, 390] on link "01994ea1-7922-7901-a8f8-e68c1b42b75c" at bounding box center [247, 390] width 150 height 10
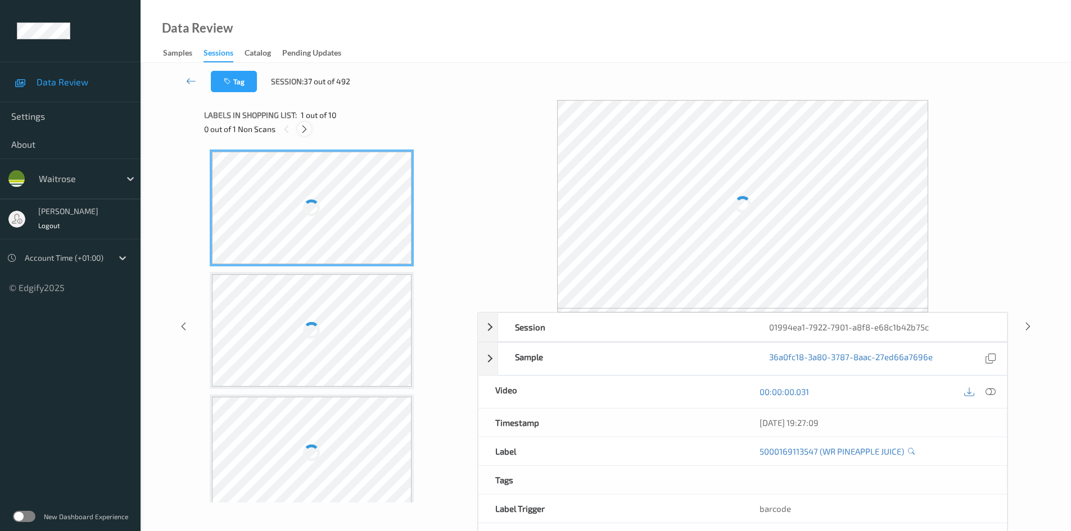
click at [301, 131] on icon at bounding box center [305, 129] width 10 height 10
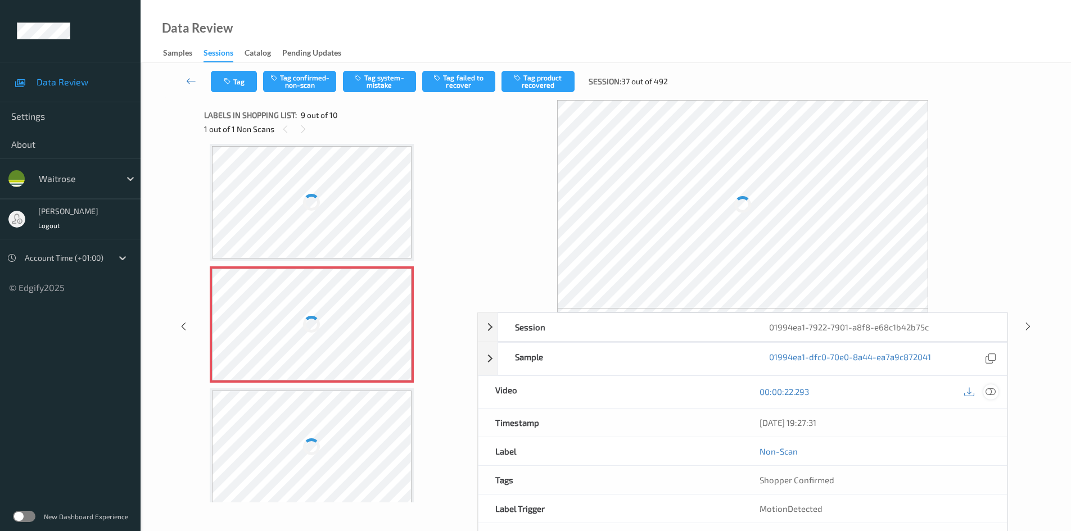
click at [992, 387] on icon at bounding box center [991, 392] width 10 height 10
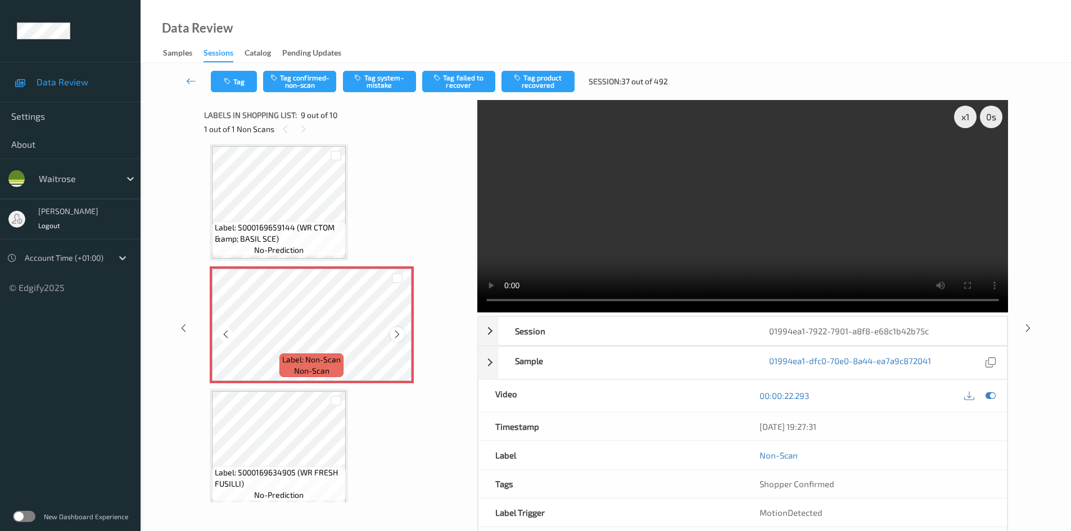
click at [397, 332] on icon at bounding box center [398, 335] width 10 height 10
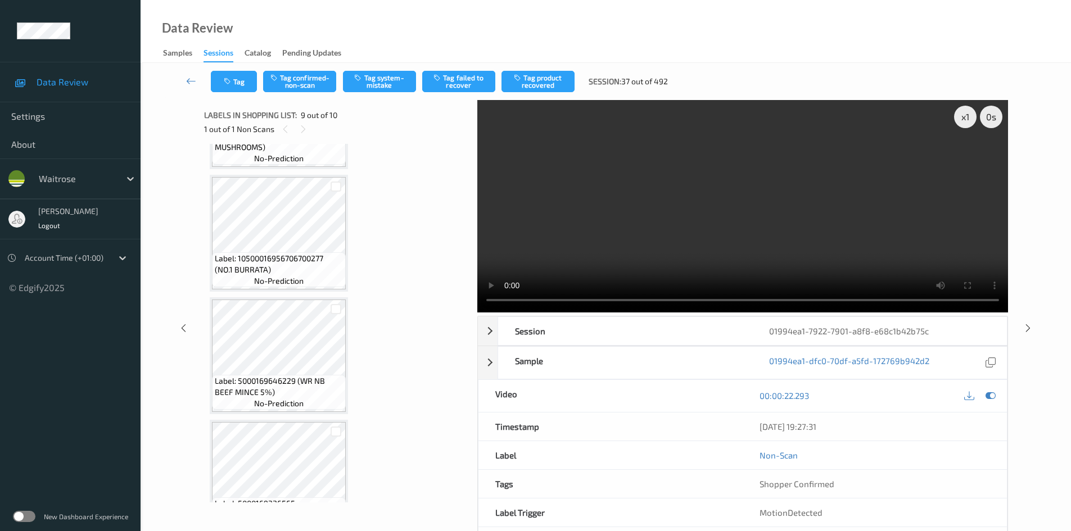
scroll to position [301, 0]
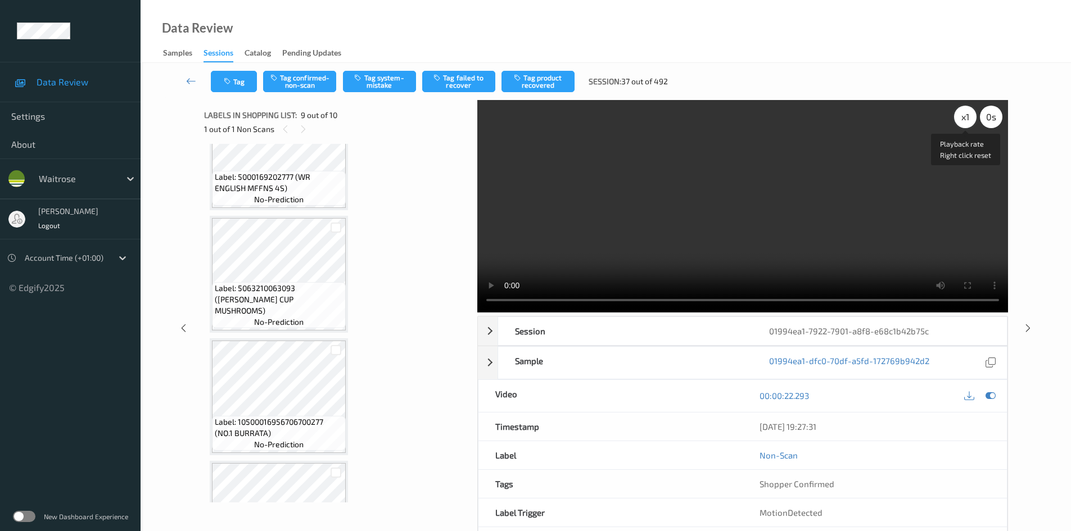
click at [967, 114] on div "x 1" at bounding box center [965, 117] width 22 height 22
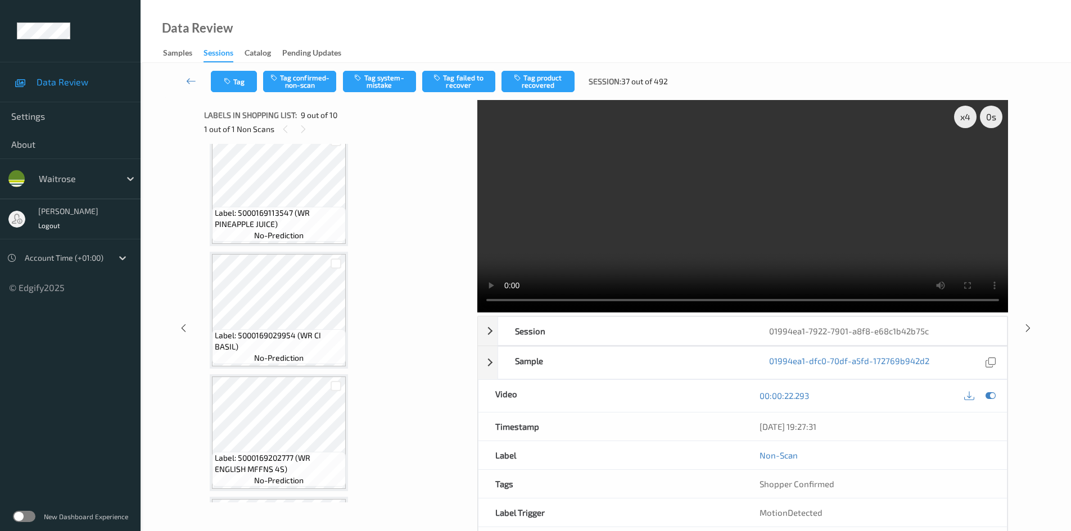
click at [650, 213] on video at bounding box center [742, 206] width 531 height 213
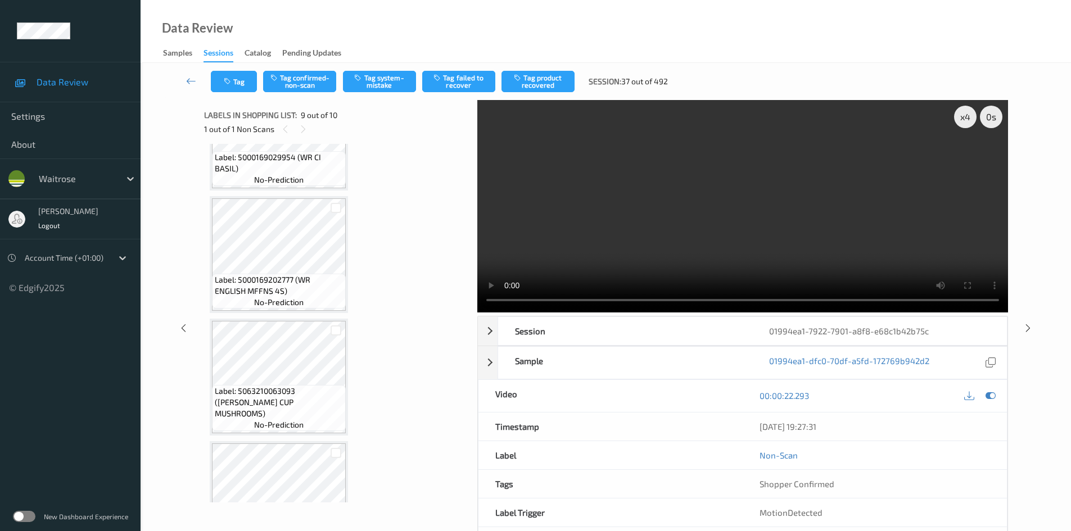
scroll to position [225, 0]
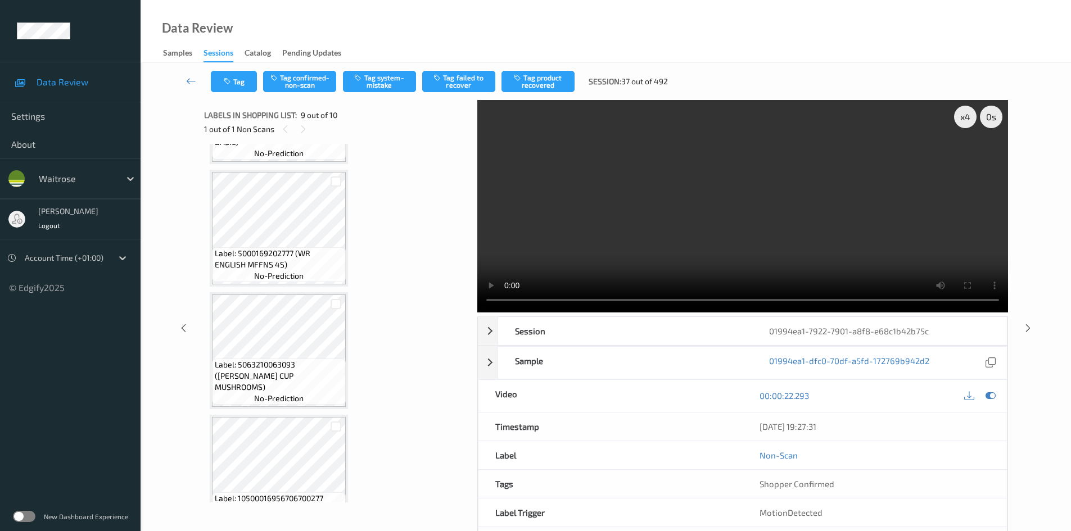
click at [659, 249] on video at bounding box center [742, 206] width 531 height 213
click at [676, 237] on video at bounding box center [742, 206] width 531 height 213
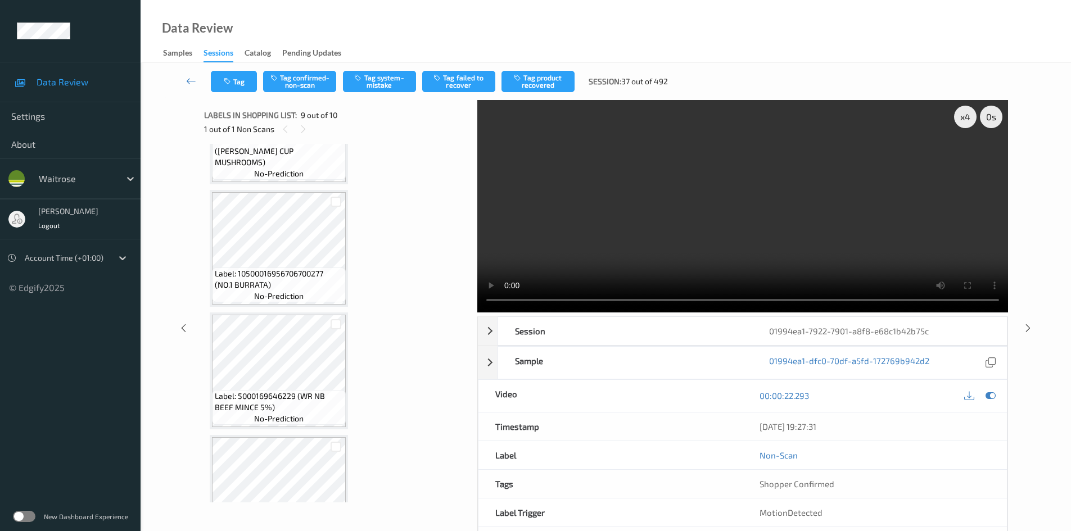
scroll to position [506, 0]
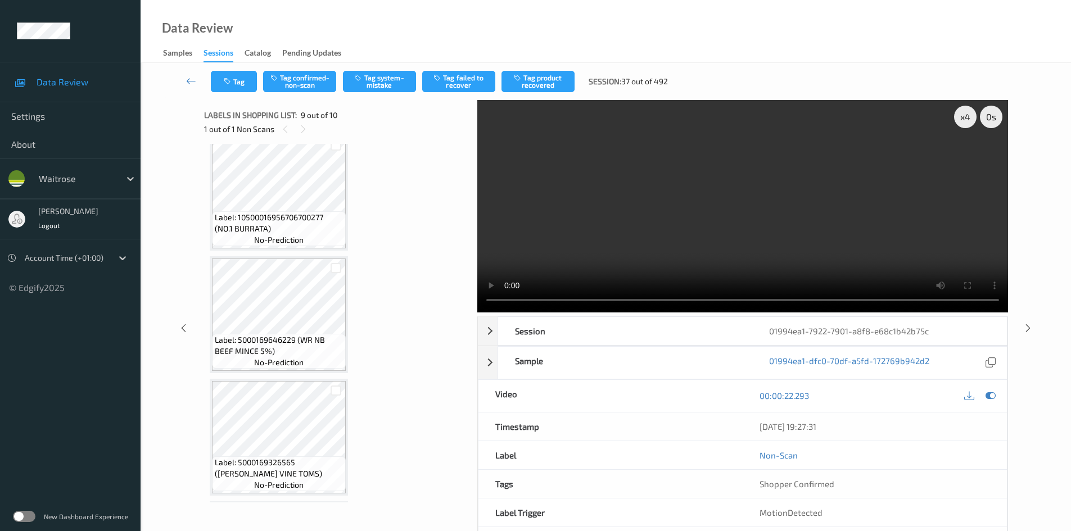
click at [625, 246] on video at bounding box center [742, 206] width 531 height 213
click at [673, 244] on video at bounding box center [742, 206] width 531 height 213
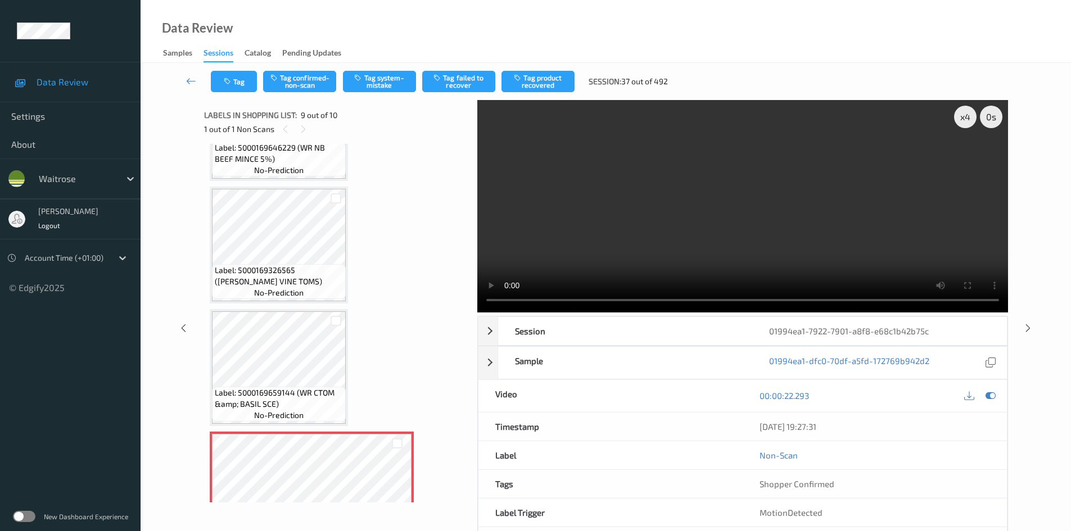
scroll to position [731, 0]
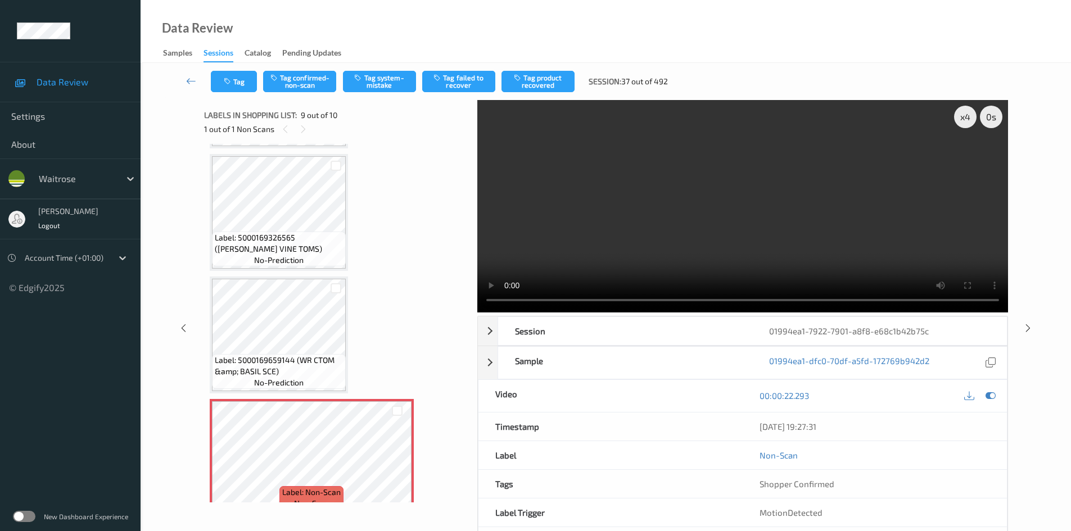
click at [623, 251] on video at bounding box center [742, 206] width 531 height 213
click at [629, 247] on video at bounding box center [742, 206] width 531 height 213
click at [967, 119] on div "x 4" at bounding box center [965, 117] width 22 height 22
click at [967, 119] on div "x 8" at bounding box center [965, 117] width 22 height 22
click at [967, 119] on div "x 1" at bounding box center [965, 117] width 22 height 22
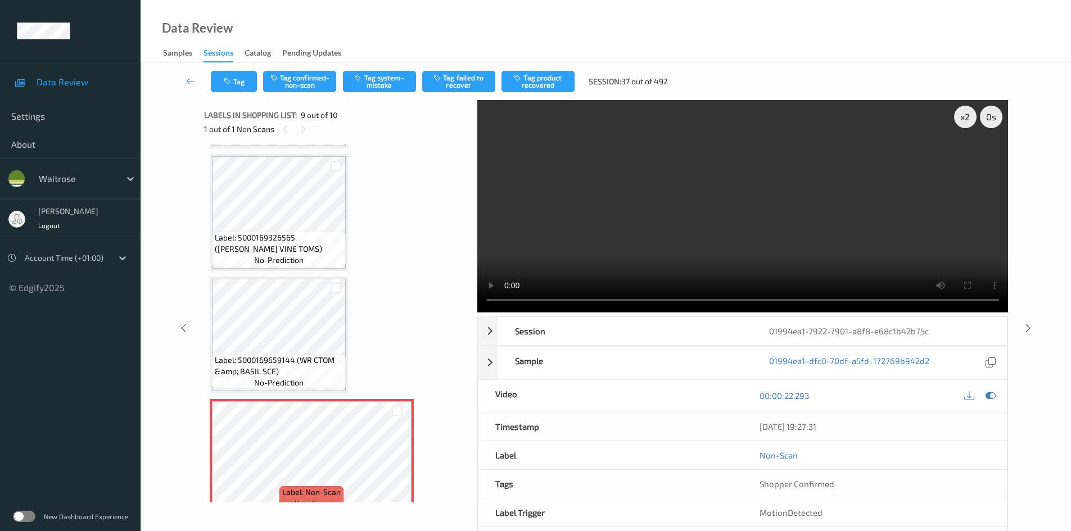
click at [840, 198] on video at bounding box center [742, 206] width 531 height 213
click at [775, 208] on video at bounding box center [742, 206] width 531 height 213
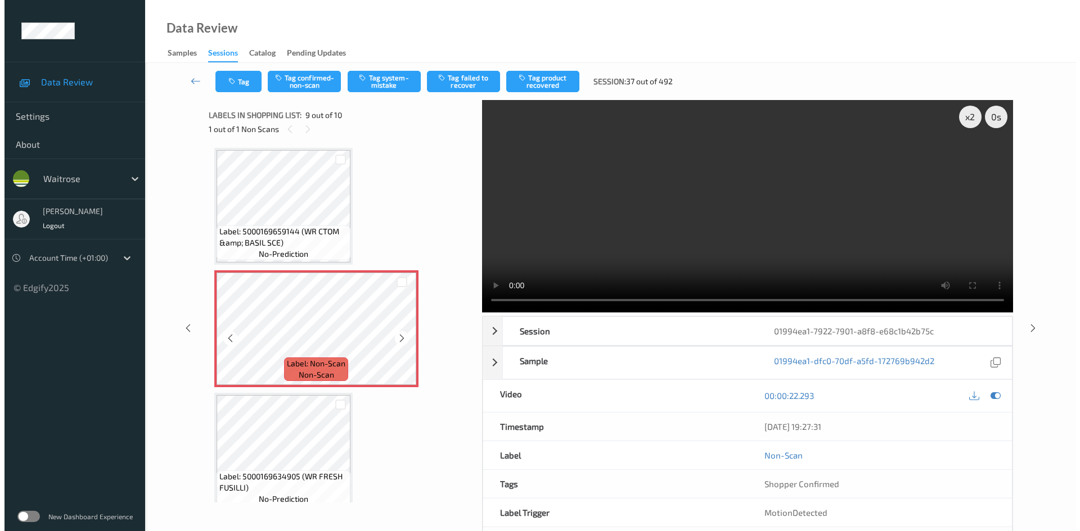
scroll to position [873, 0]
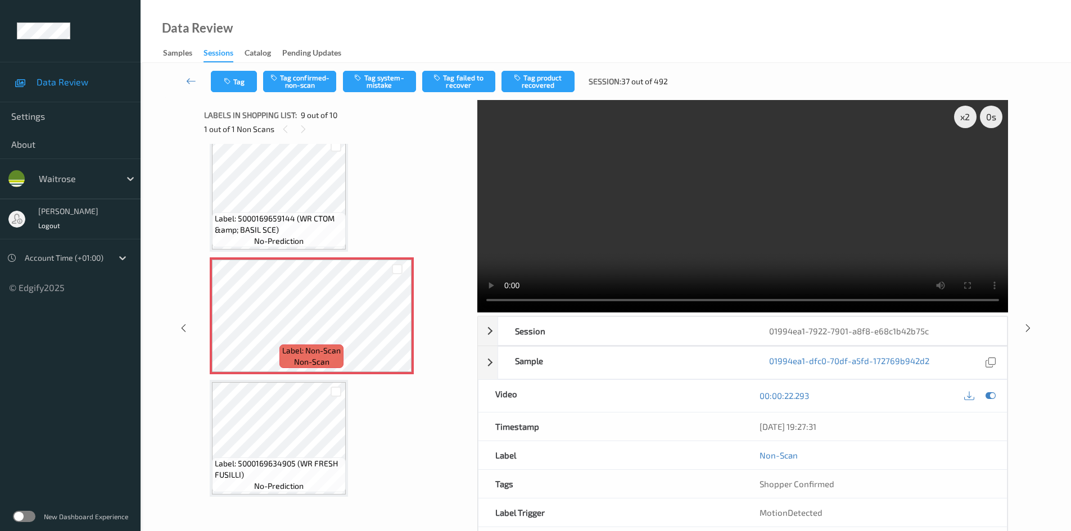
click at [554, 225] on video at bounding box center [742, 206] width 531 height 213
click at [616, 218] on video at bounding box center [742, 206] width 531 height 213
click at [602, 221] on video at bounding box center [742, 206] width 531 height 213
click at [638, 208] on video at bounding box center [742, 206] width 531 height 213
click at [594, 219] on video at bounding box center [742, 206] width 531 height 213
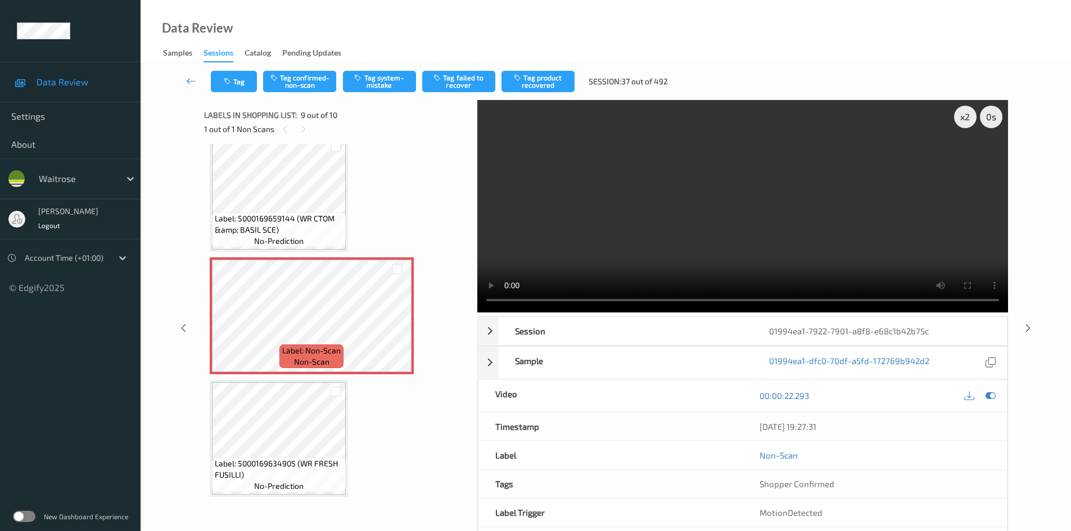
click at [587, 217] on video at bounding box center [742, 206] width 531 height 213
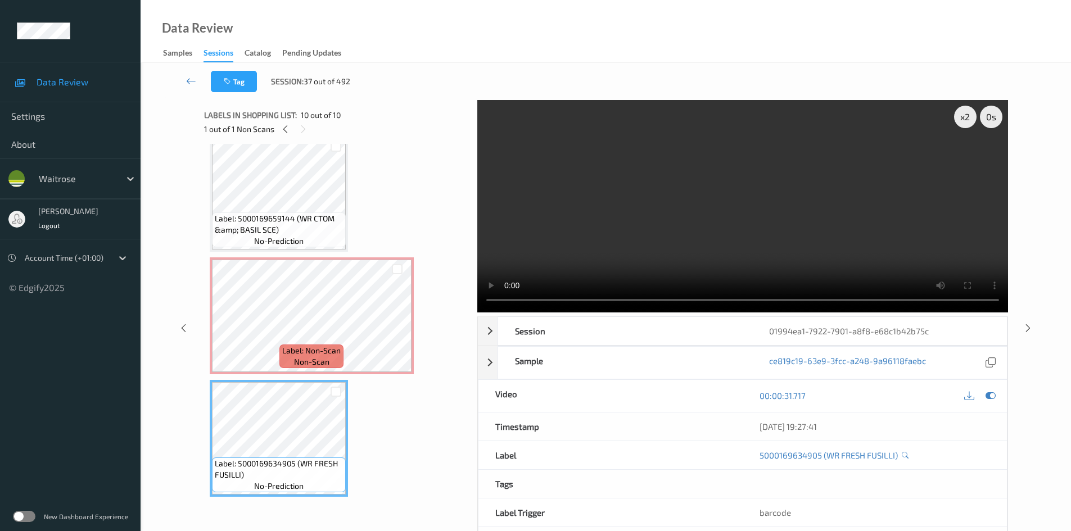
click at [861, 264] on video at bounding box center [742, 206] width 531 height 213
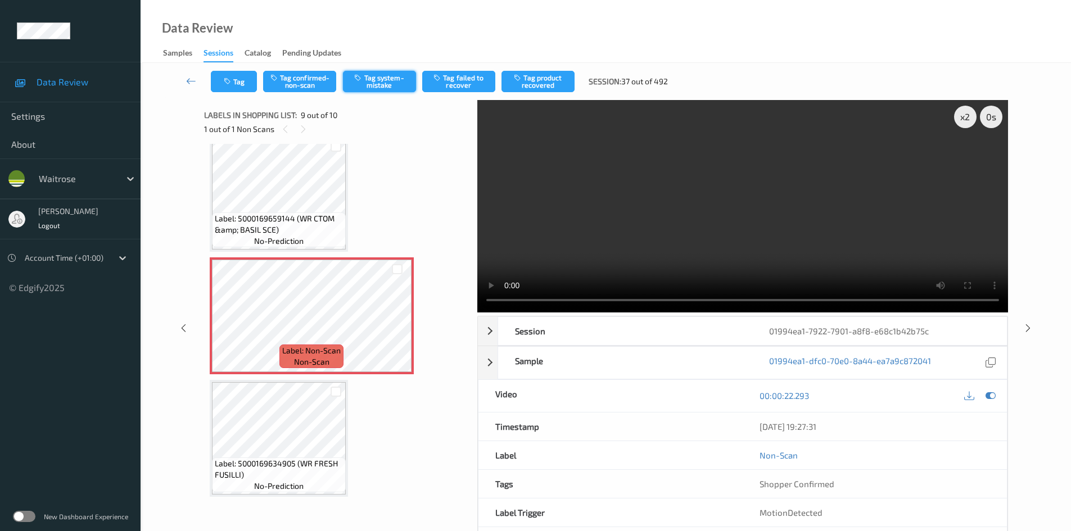
click at [391, 79] on button "Tag system-mistake" at bounding box center [379, 81] width 73 height 21
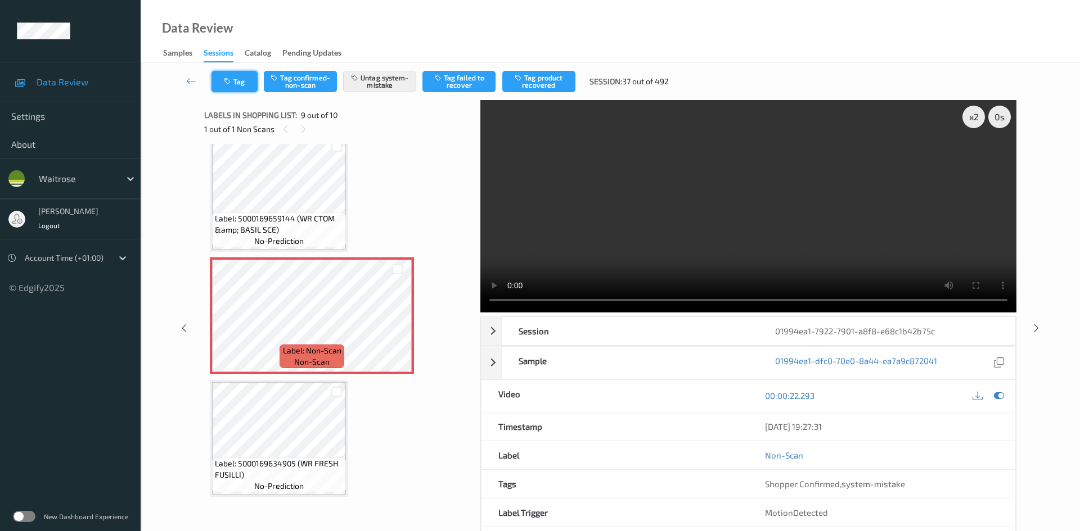
click at [230, 85] on icon "button" at bounding box center [229, 82] width 10 height 8
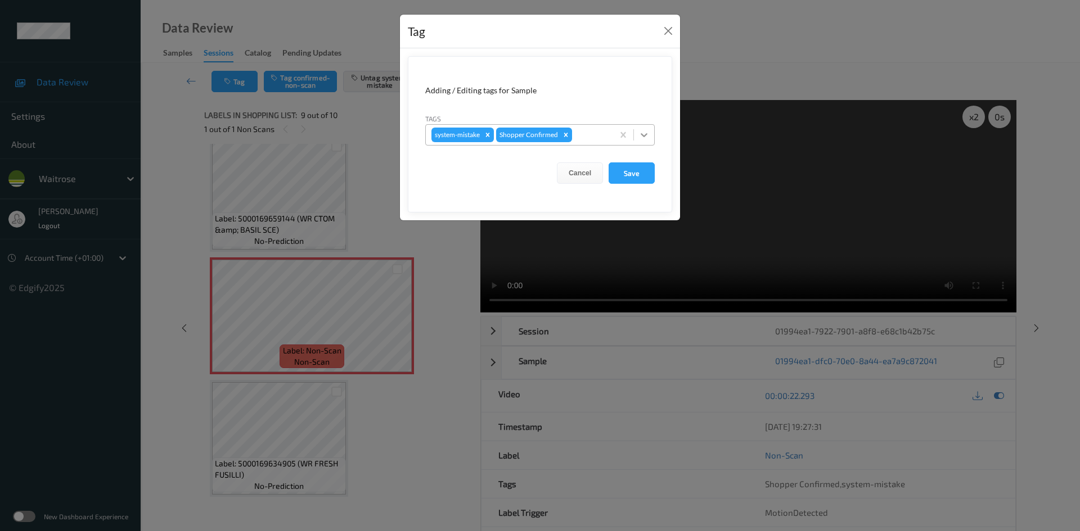
click at [652, 135] on div at bounding box center [644, 135] width 20 height 20
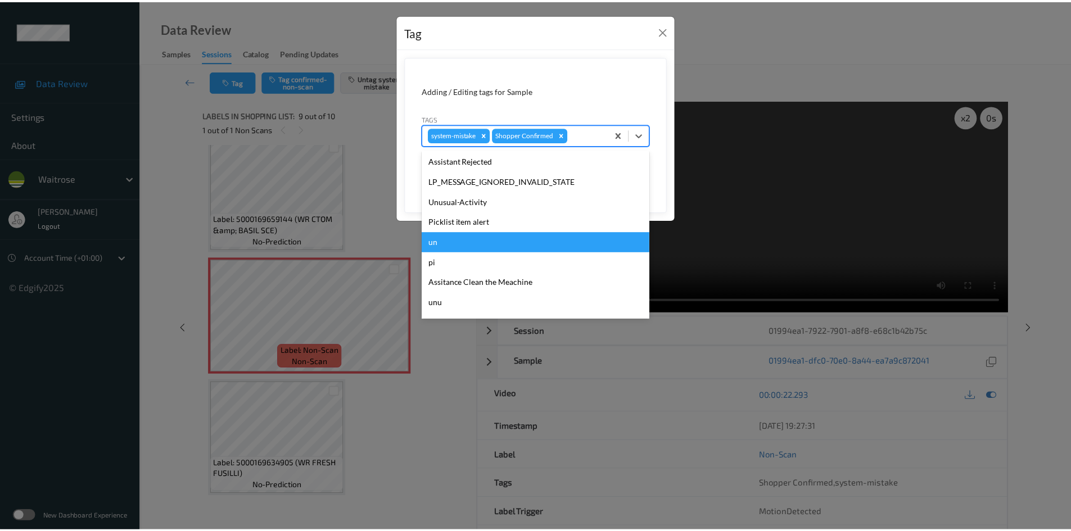
scroll to position [281, 0]
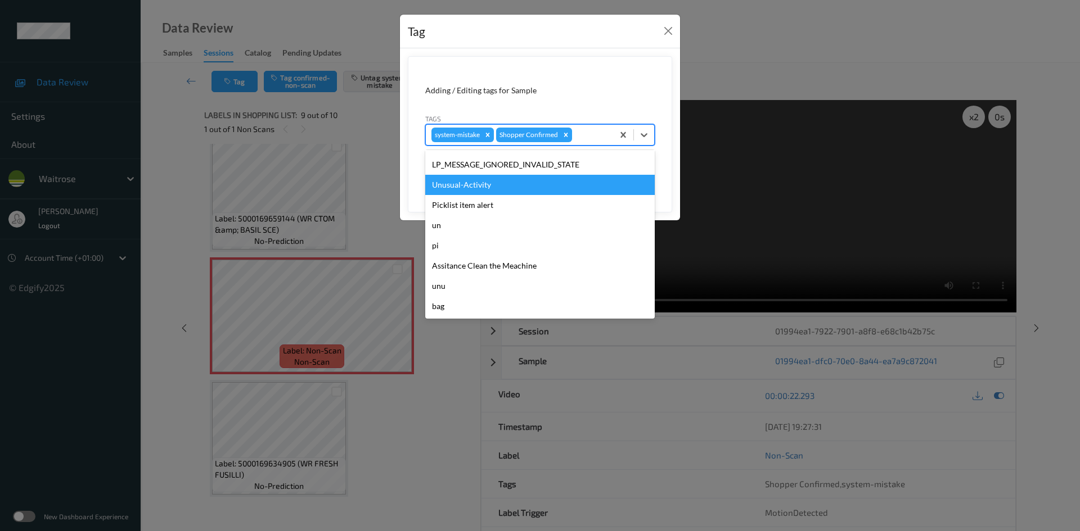
click at [488, 182] on div "Unusual-Activity" at bounding box center [539, 185] width 229 height 20
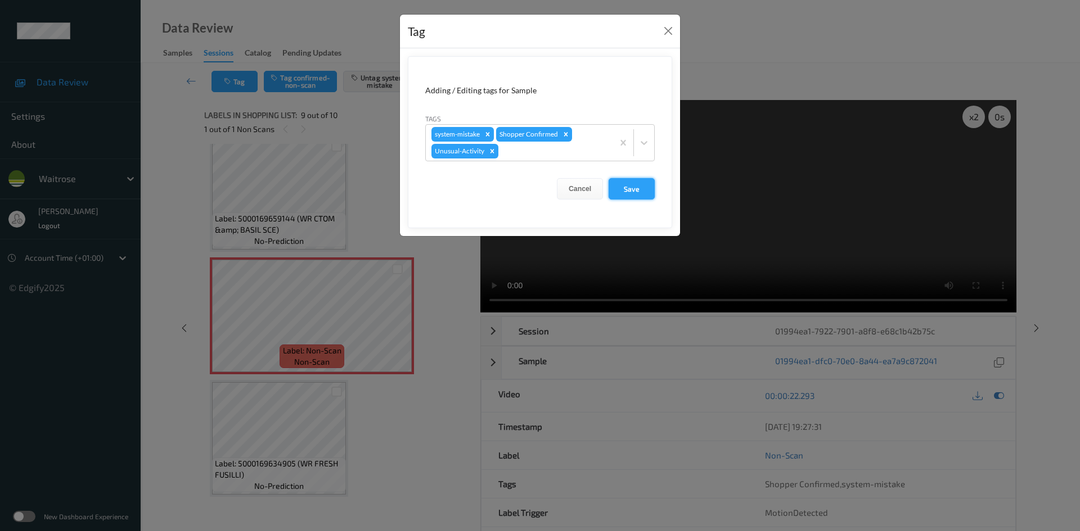
click at [619, 188] on button "Save" at bounding box center [631, 188] width 46 height 21
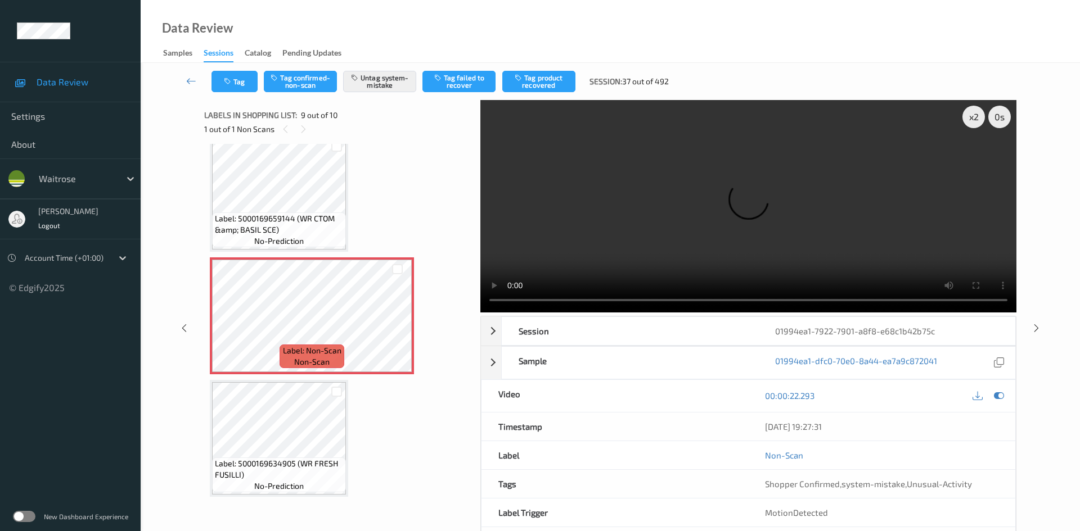
click at [190, 71] on link at bounding box center [192, 81] width 40 height 21
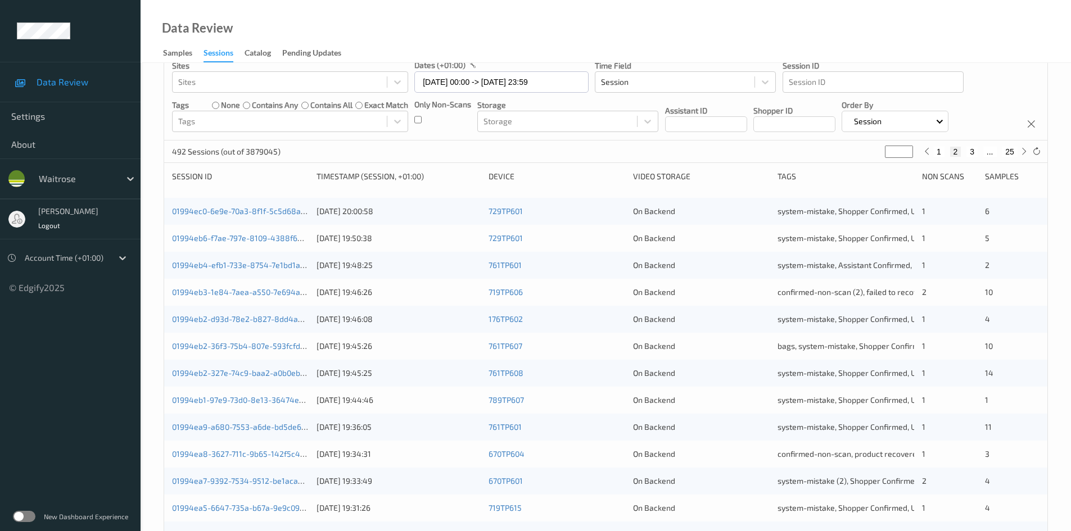
scroll to position [315, 0]
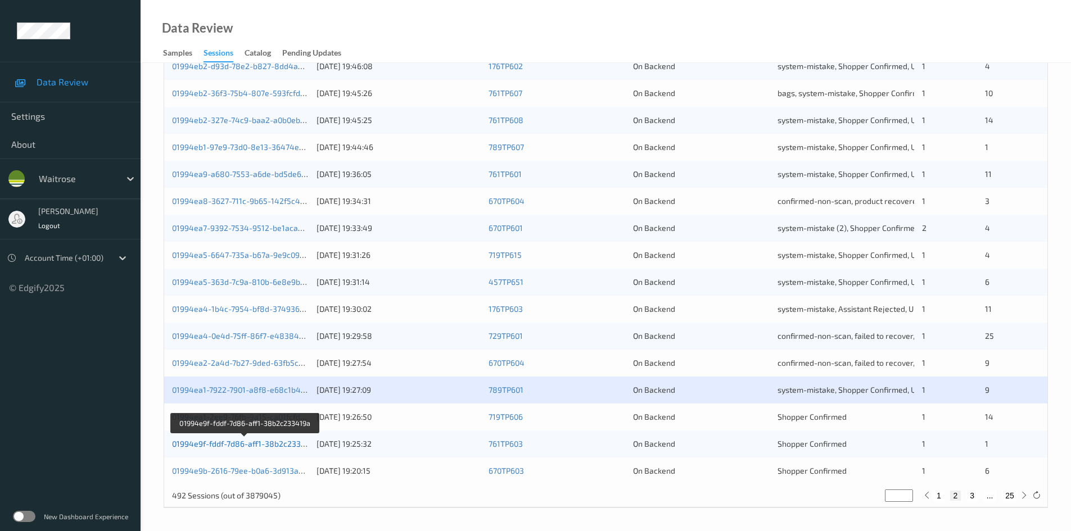
click at [238, 445] on link "01994e9f-fddf-7d86-aff1-38b2c233419a" at bounding box center [245, 444] width 146 height 10
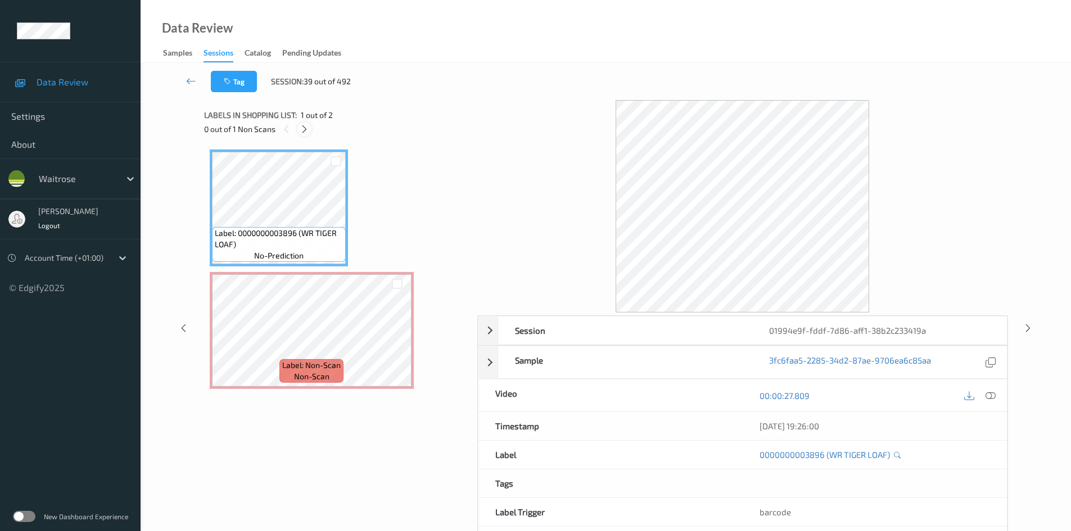
click at [308, 127] on icon at bounding box center [305, 129] width 10 height 10
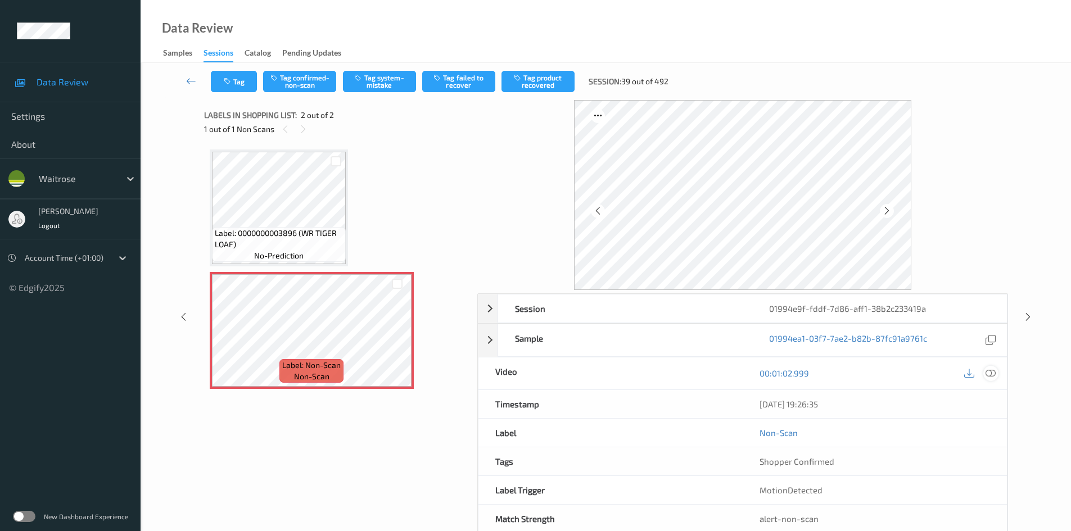
click at [987, 372] on icon at bounding box center [991, 373] width 10 height 10
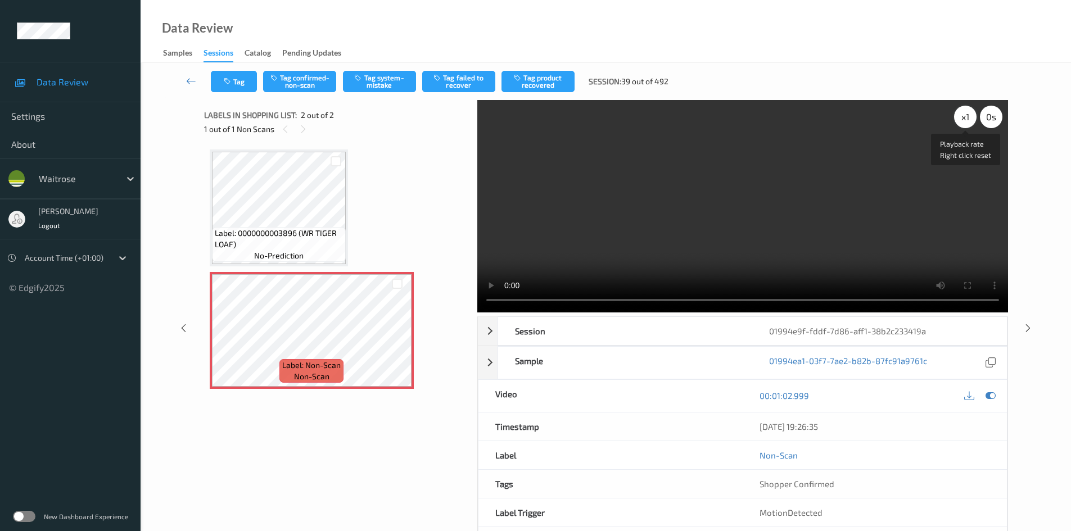
click at [967, 111] on div "x 1" at bounding box center [965, 117] width 22 height 22
click at [967, 111] on div "x 2" at bounding box center [965, 117] width 22 height 22
click at [729, 191] on video at bounding box center [742, 206] width 531 height 213
click at [395, 76] on button "Tag system-mistake" at bounding box center [379, 81] width 73 height 21
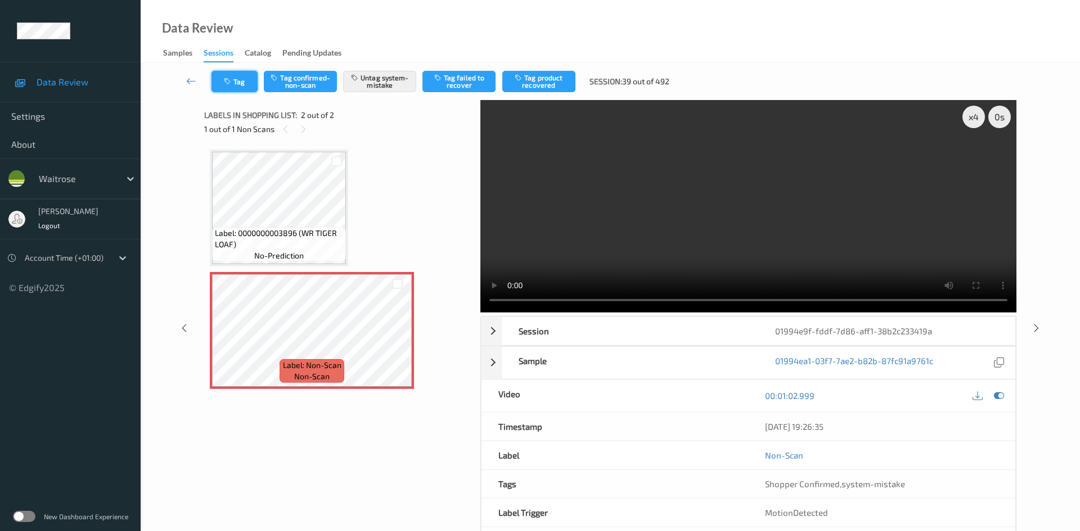
click at [231, 80] on icon "button" at bounding box center [229, 82] width 10 height 8
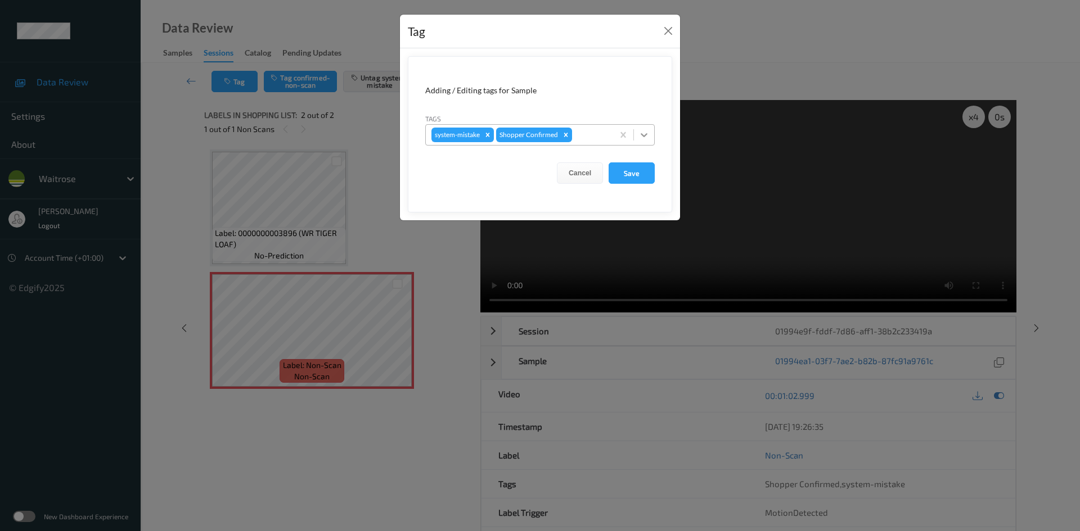
click at [646, 135] on icon at bounding box center [644, 135] width 7 height 4
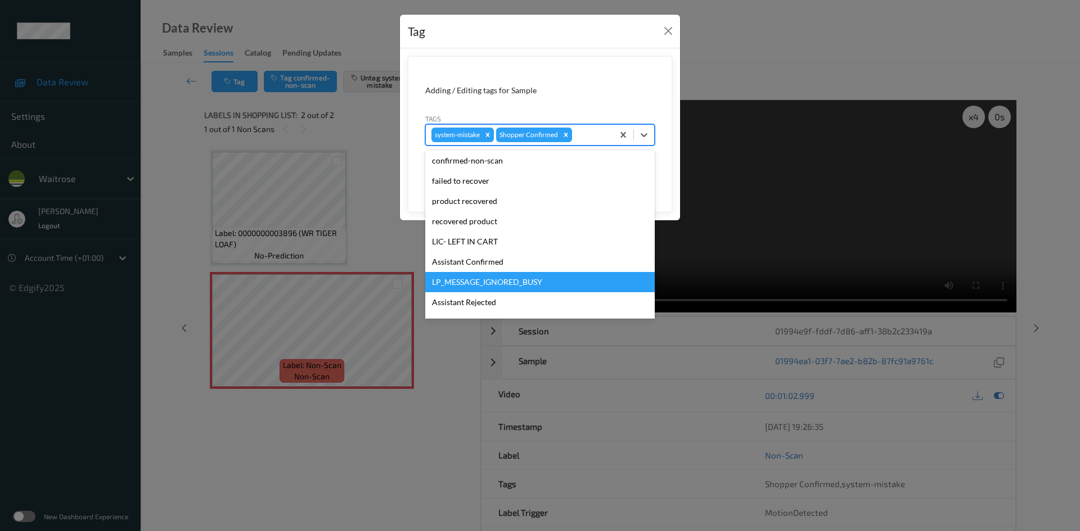
scroll to position [225, 0]
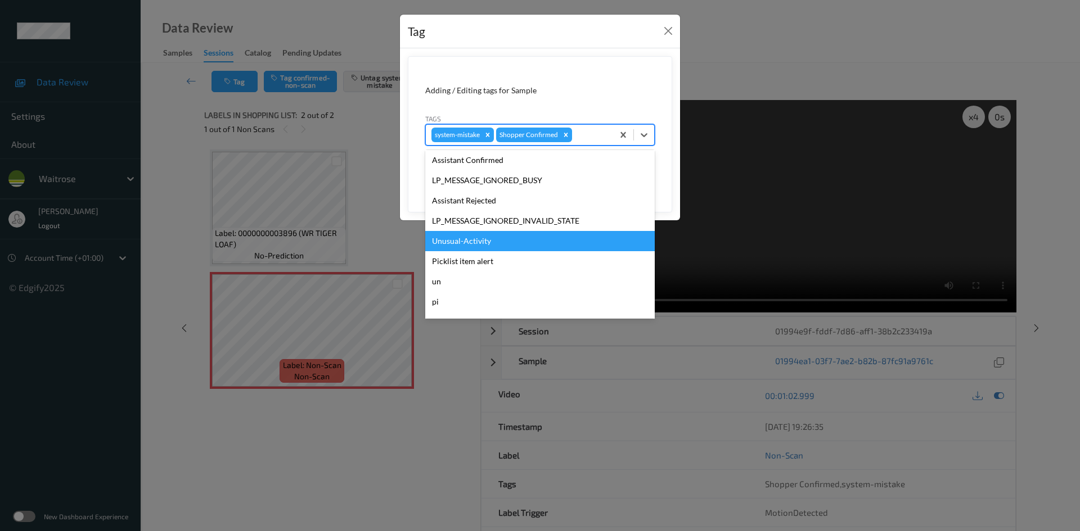
click at [460, 240] on div "Unusual-Activity" at bounding box center [539, 241] width 229 height 20
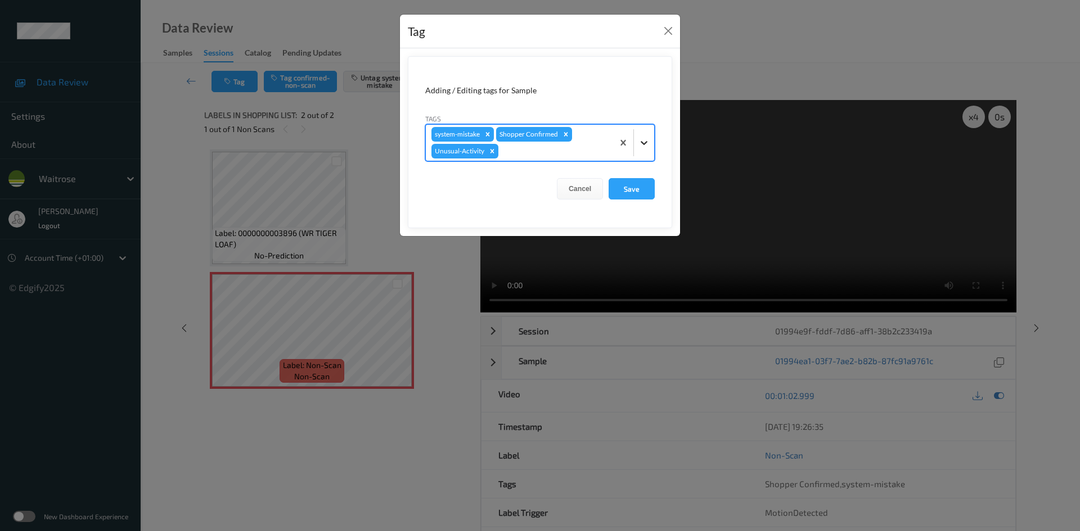
click at [648, 139] on icon at bounding box center [643, 142] width 11 height 11
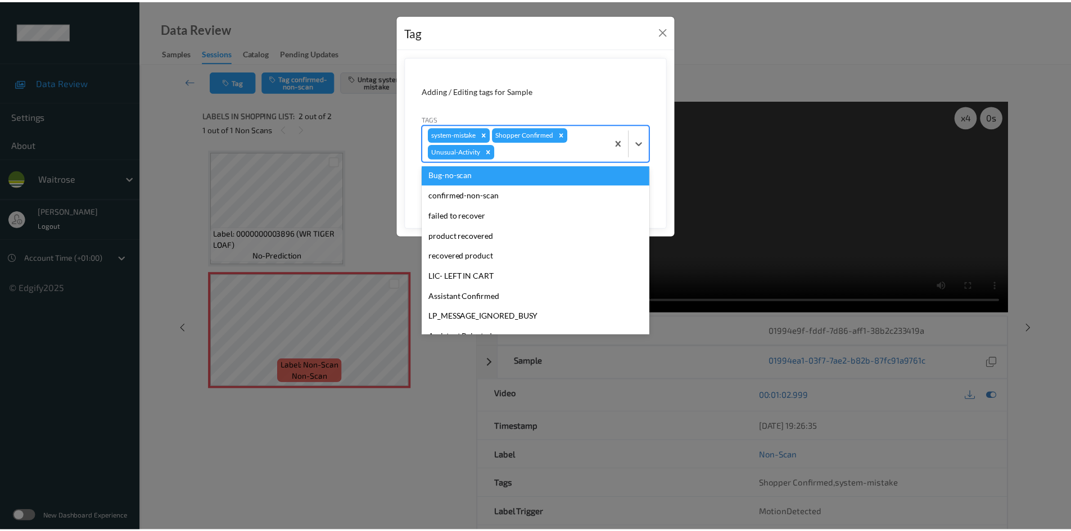
scroll to position [261, 0]
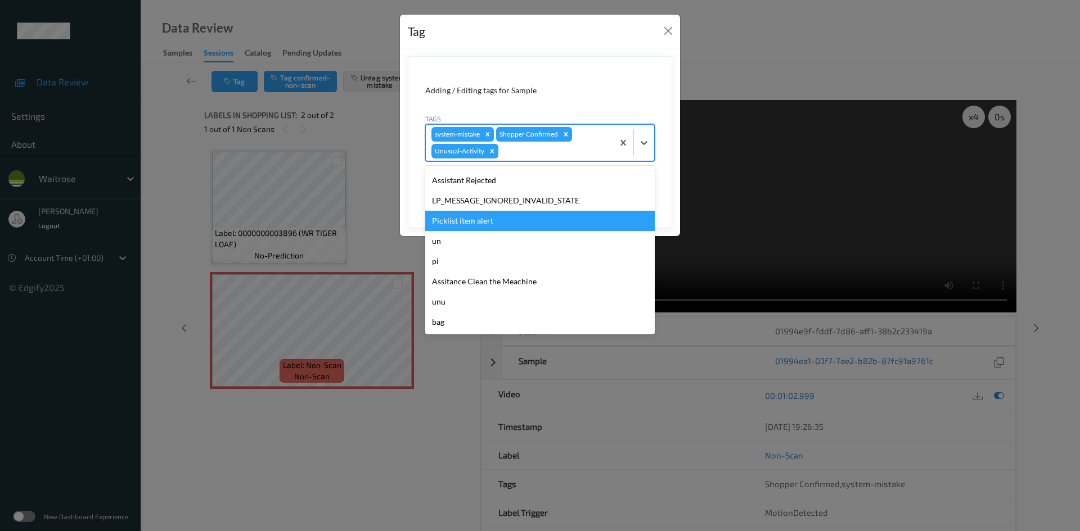
click at [502, 226] on div "Picklist item alert" at bounding box center [539, 221] width 229 height 20
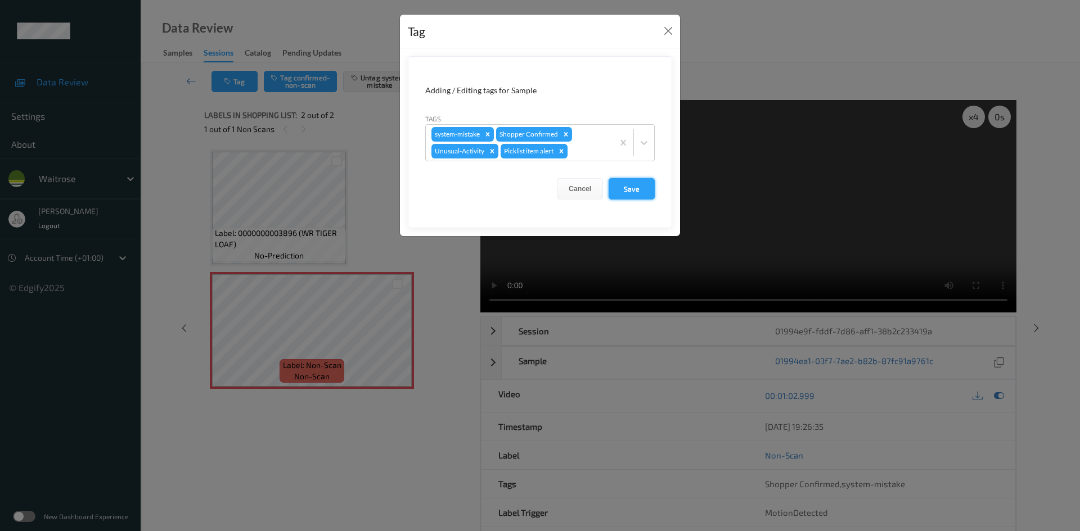
click at [641, 187] on button "Save" at bounding box center [631, 188] width 46 height 21
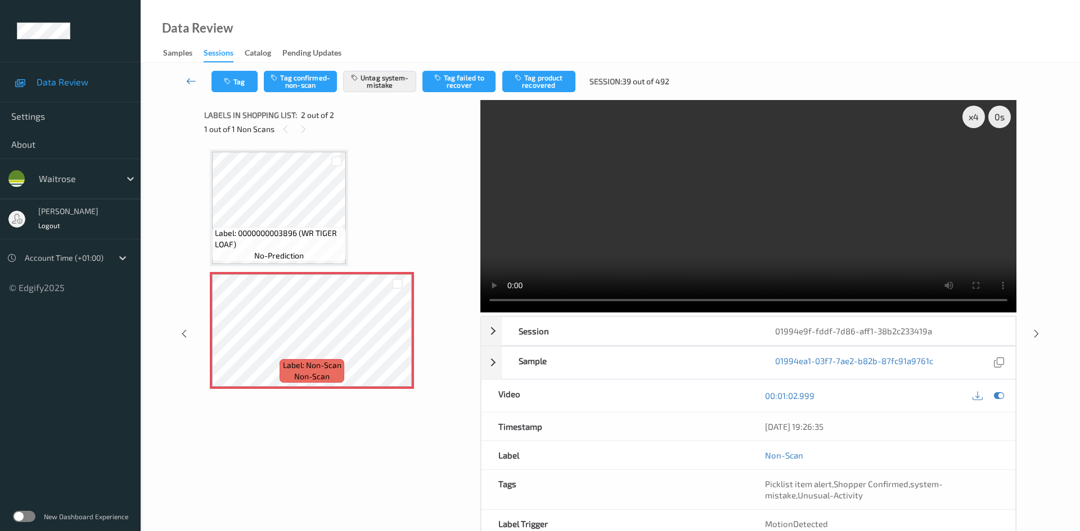
click at [188, 72] on link at bounding box center [192, 81] width 40 height 21
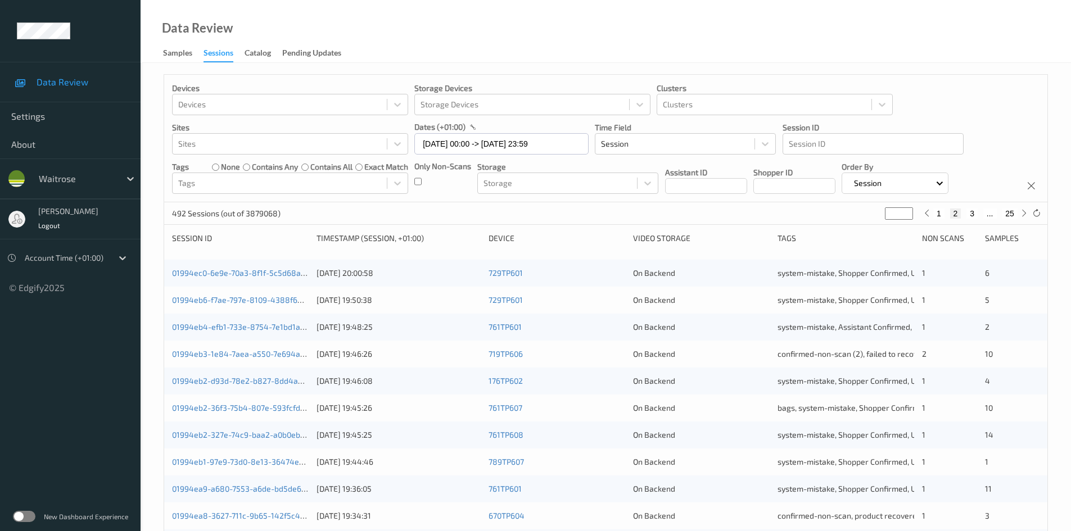
drag, startPoint x: 886, startPoint y: 210, endPoint x: 877, endPoint y: 219, distance: 12.7
click at [877, 219] on div "492 Sessions (out of 3879068) * 1 2 3 ... 25" at bounding box center [605, 213] width 883 height 22
drag, startPoint x: 894, startPoint y: 211, endPoint x: 848, endPoint y: 229, distance: 49.0
click at [849, 229] on div "Devices Devices Storage Devices Storage Devices Clusters Clusters Sites Sites d…" at bounding box center [606, 448] width 885 height 749
type input "*"
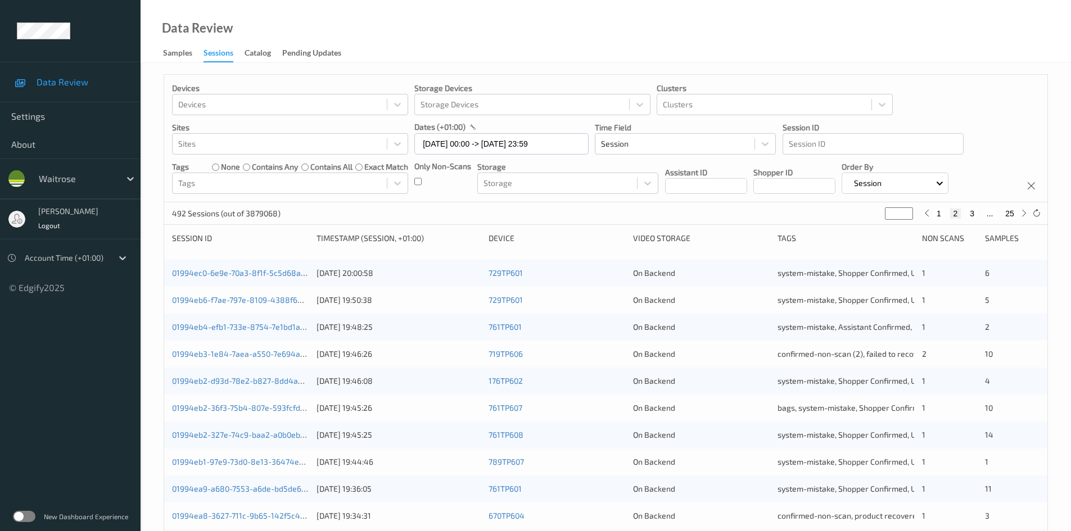
type input "*"
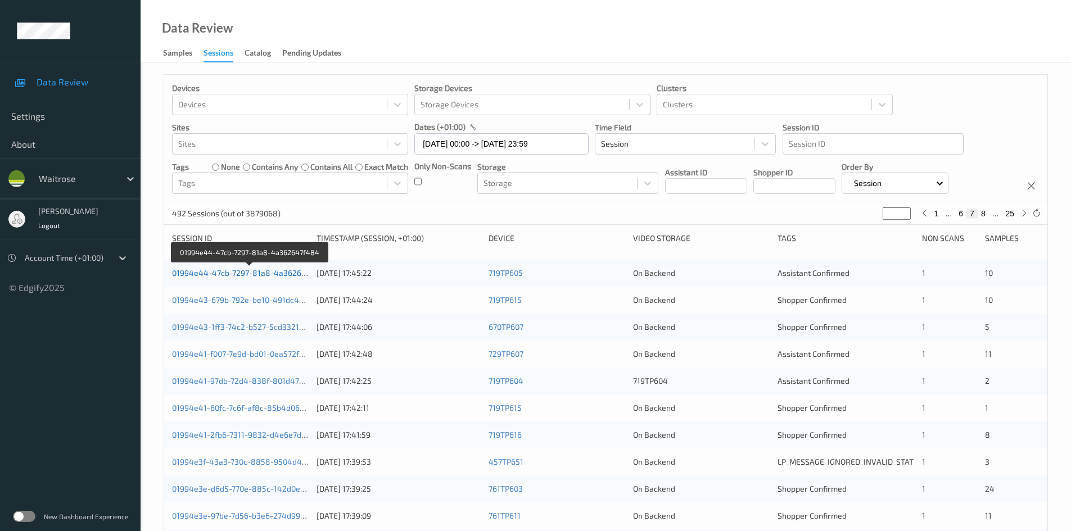
click at [226, 274] on link "01994e44-47cb-7297-81a8-4a362647f484" at bounding box center [250, 273] width 156 height 10
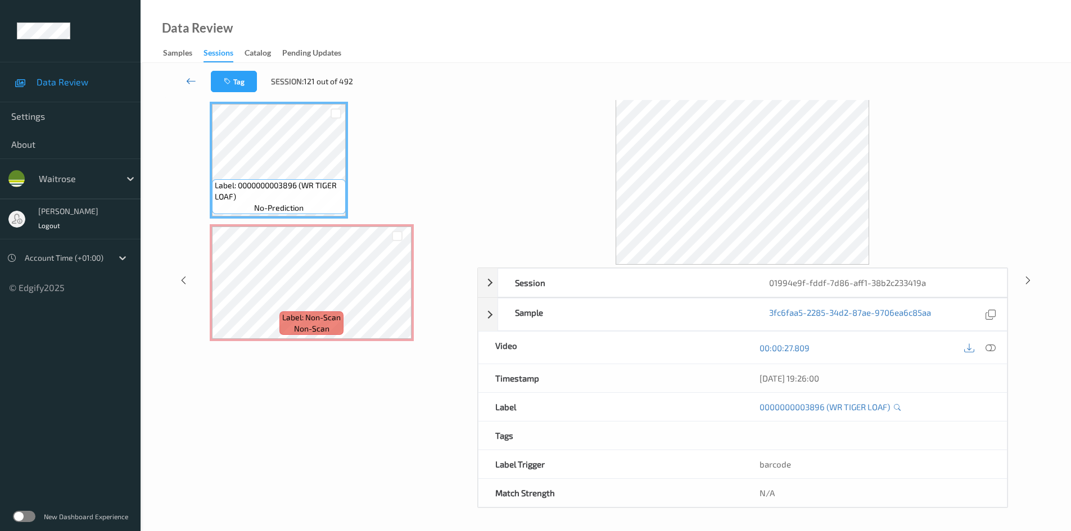
click at [188, 75] on icon at bounding box center [191, 80] width 10 height 11
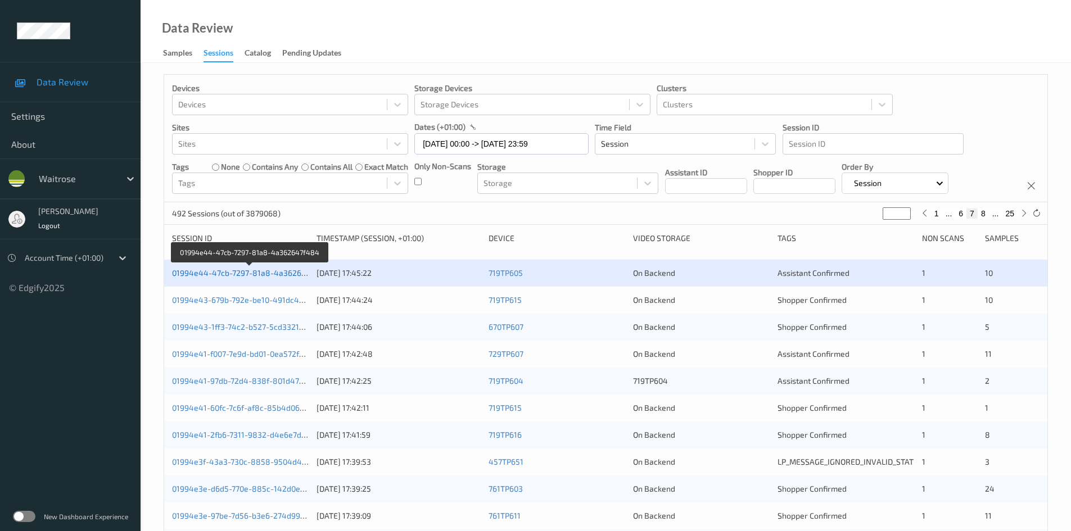
click at [235, 273] on link "01994e44-47cb-7297-81a8-4a362647f484" at bounding box center [250, 273] width 156 height 10
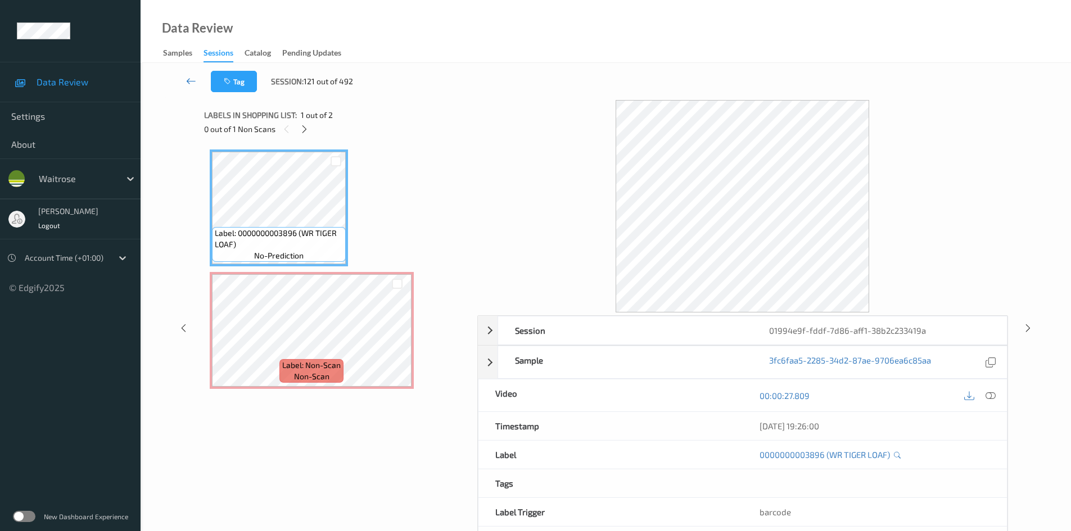
click at [192, 74] on link at bounding box center [191, 81] width 39 height 21
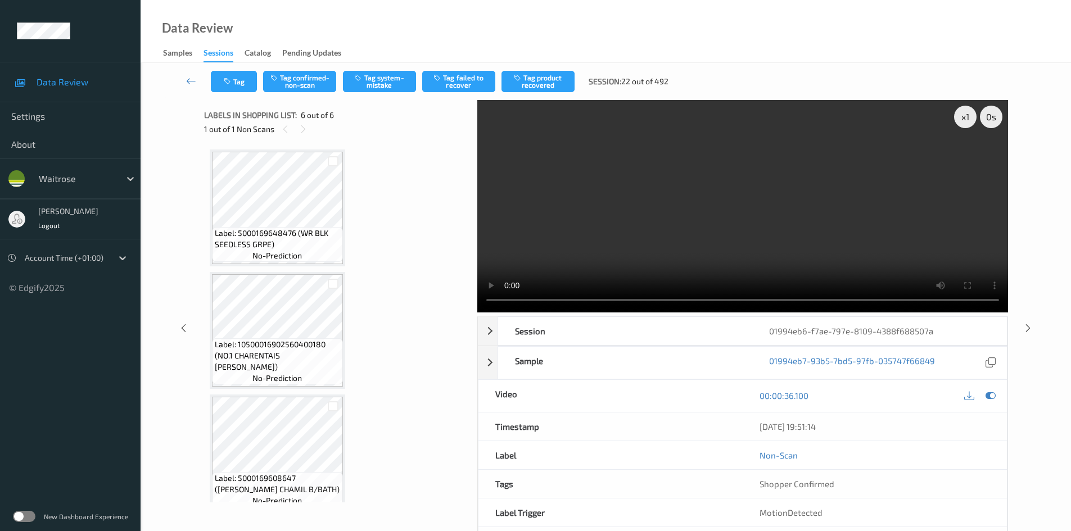
scroll to position [382, 0]
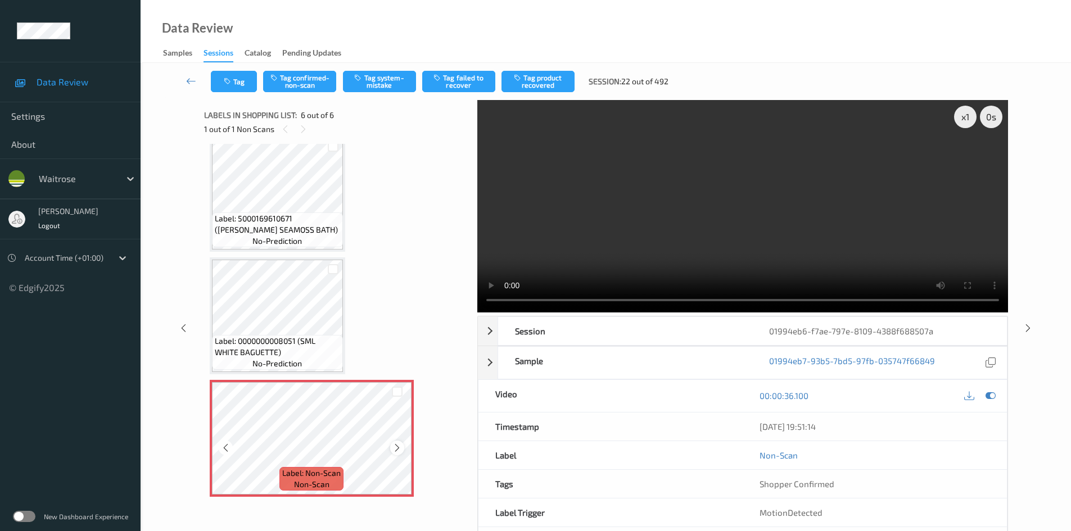
click at [395, 447] on icon at bounding box center [398, 448] width 10 height 10
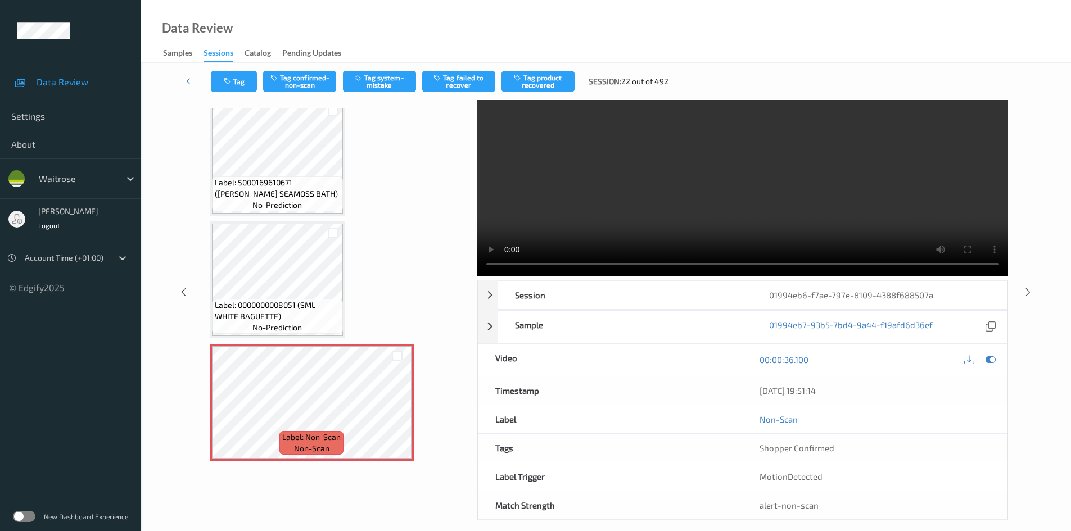
scroll to position [0, 0]
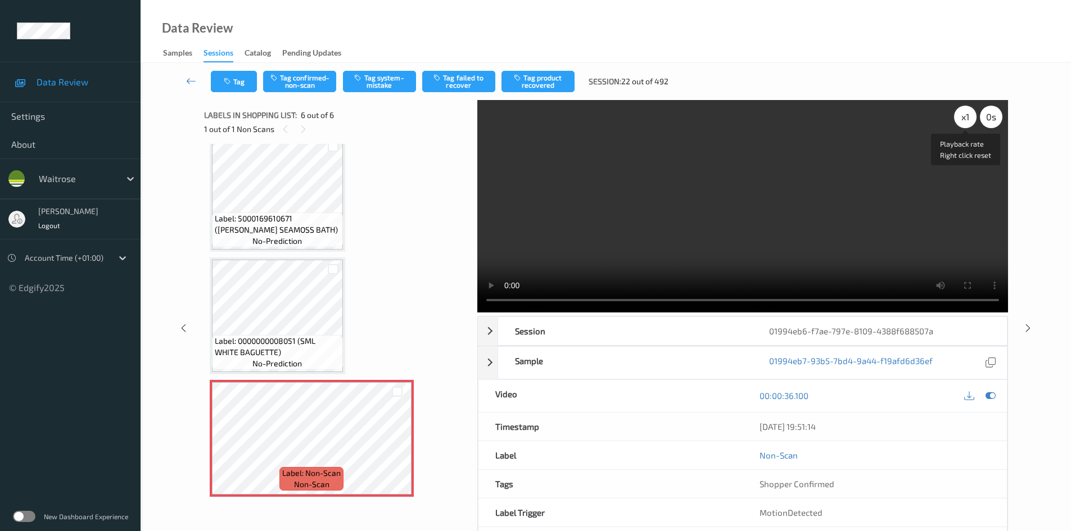
click at [968, 119] on div "x 1" at bounding box center [965, 117] width 22 height 22
click at [968, 119] on div "x 2" at bounding box center [965, 117] width 22 height 22
click at [761, 137] on video at bounding box center [742, 206] width 531 height 213
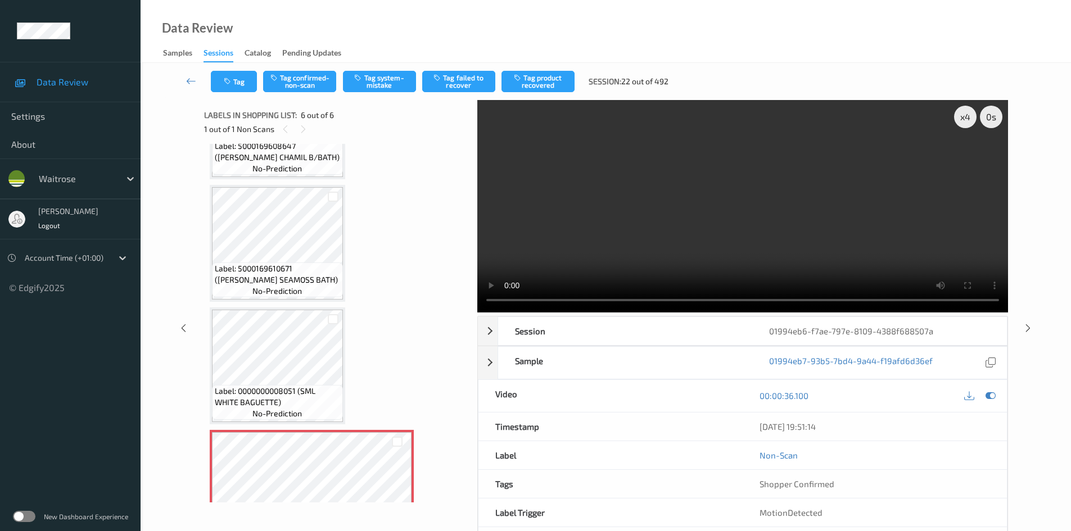
scroll to position [337, 0]
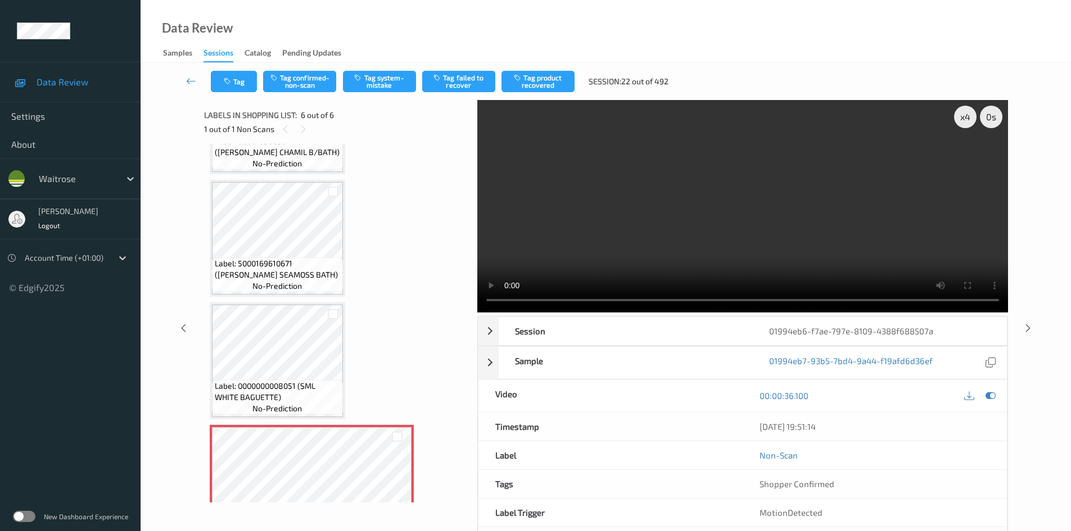
click at [603, 223] on video at bounding box center [742, 206] width 531 height 213
click at [617, 225] on video at bounding box center [742, 206] width 531 height 213
click at [609, 226] on video at bounding box center [742, 206] width 531 height 213
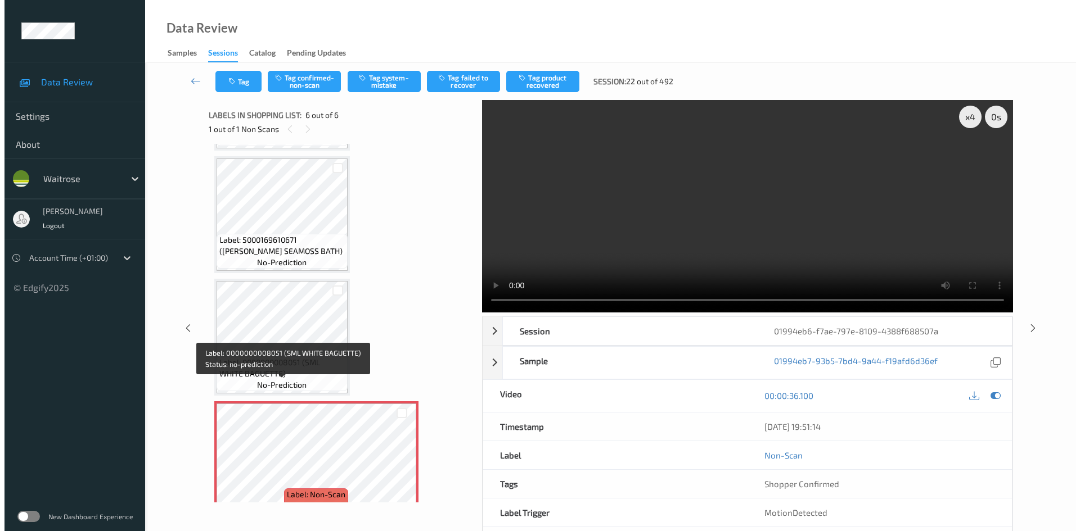
scroll to position [382, 0]
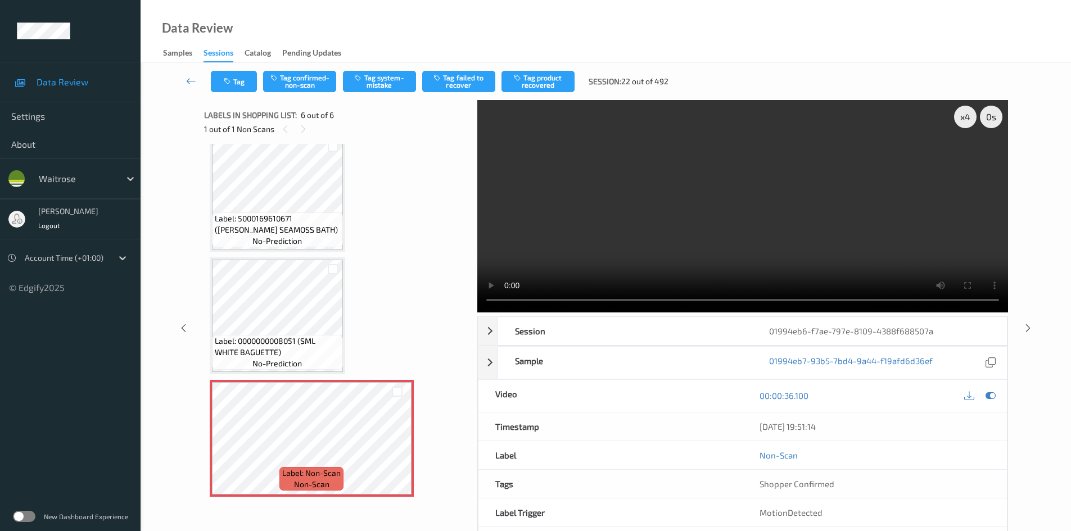
click at [632, 227] on video at bounding box center [742, 206] width 531 height 213
click at [718, 238] on video at bounding box center [742, 206] width 531 height 213
click at [766, 172] on video at bounding box center [742, 206] width 531 height 213
click at [377, 83] on button "Tag system-mistake" at bounding box center [379, 81] width 73 height 21
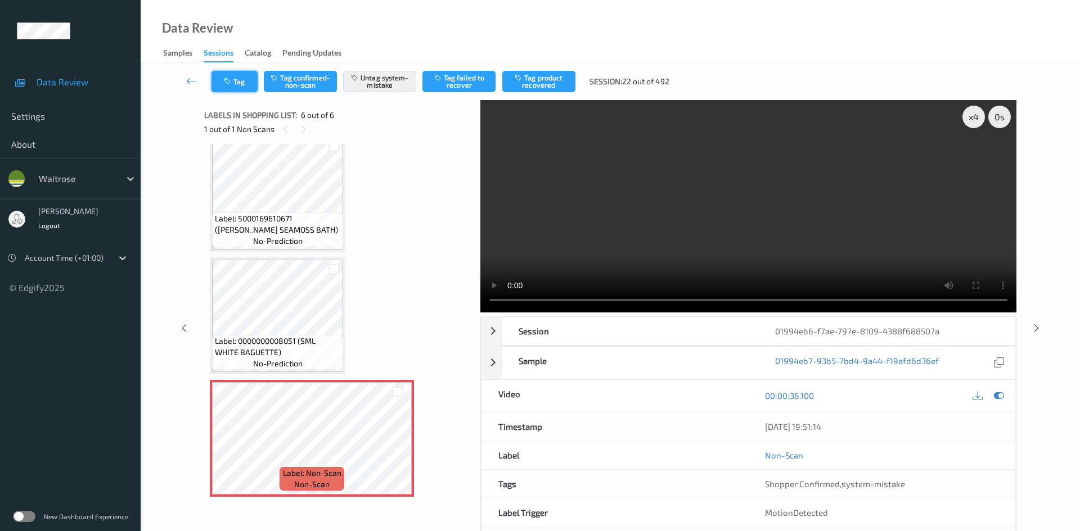
click at [242, 81] on button "Tag" at bounding box center [234, 81] width 46 height 21
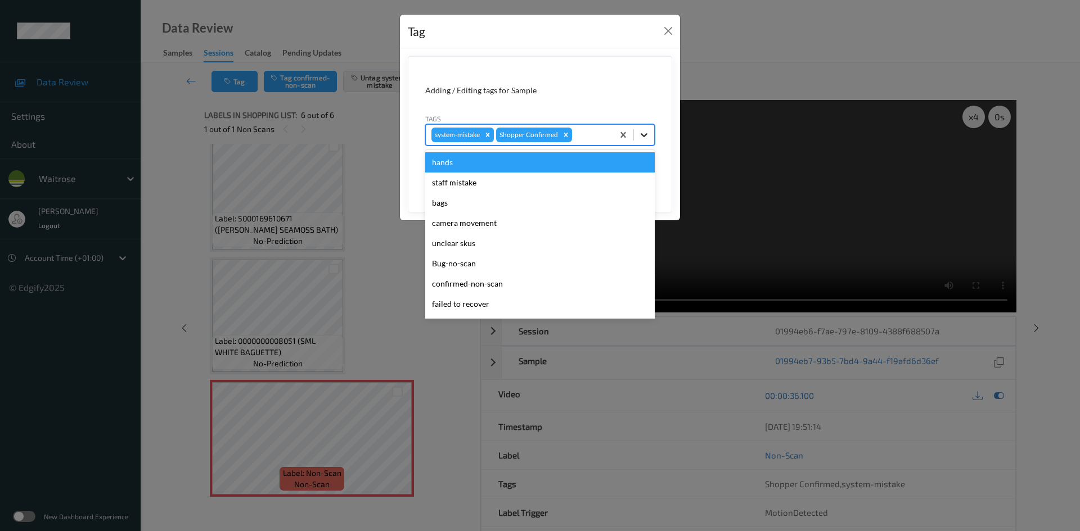
click at [642, 133] on icon at bounding box center [643, 134] width 11 height 11
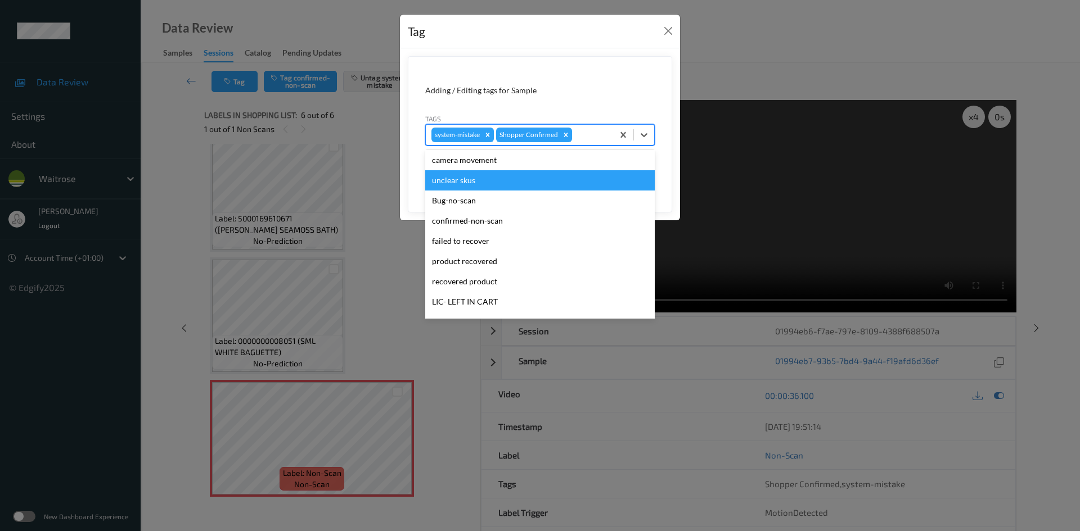
scroll to position [281, 0]
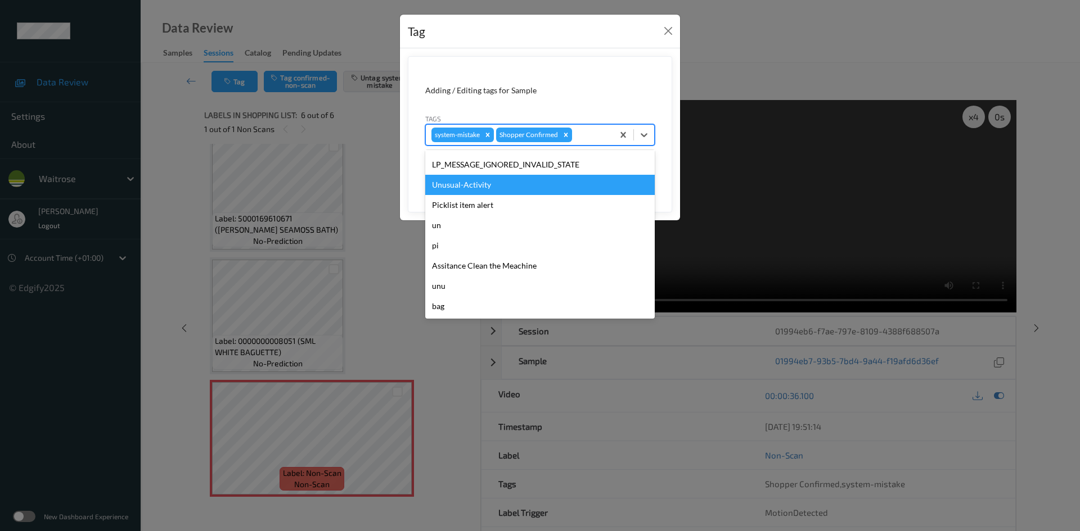
click at [474, 179] on div "Unusual-Activity" at bounding box center [539, 185] width 229 height 20
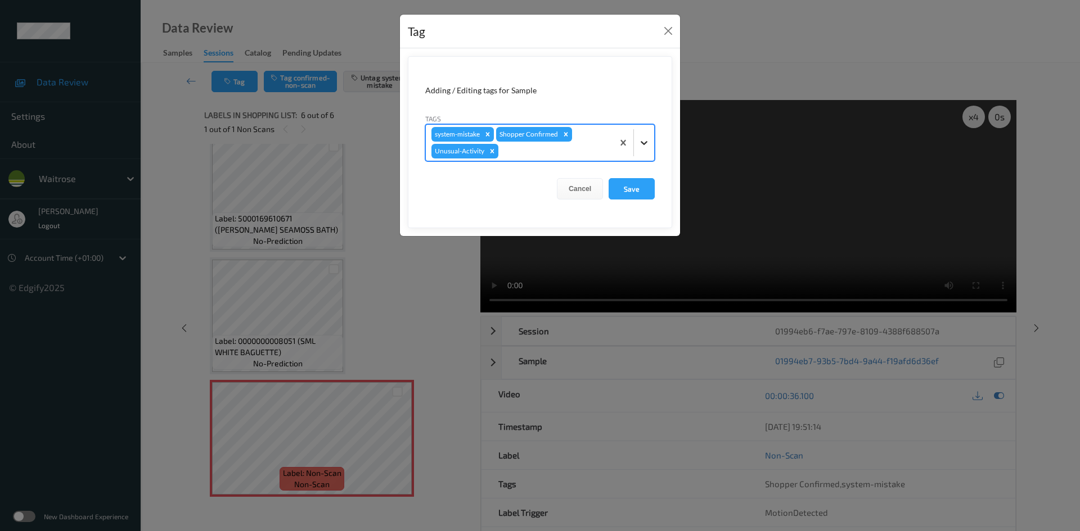
click at [643, 143] on icon at bounding box center [644, 143] width 7 height 4
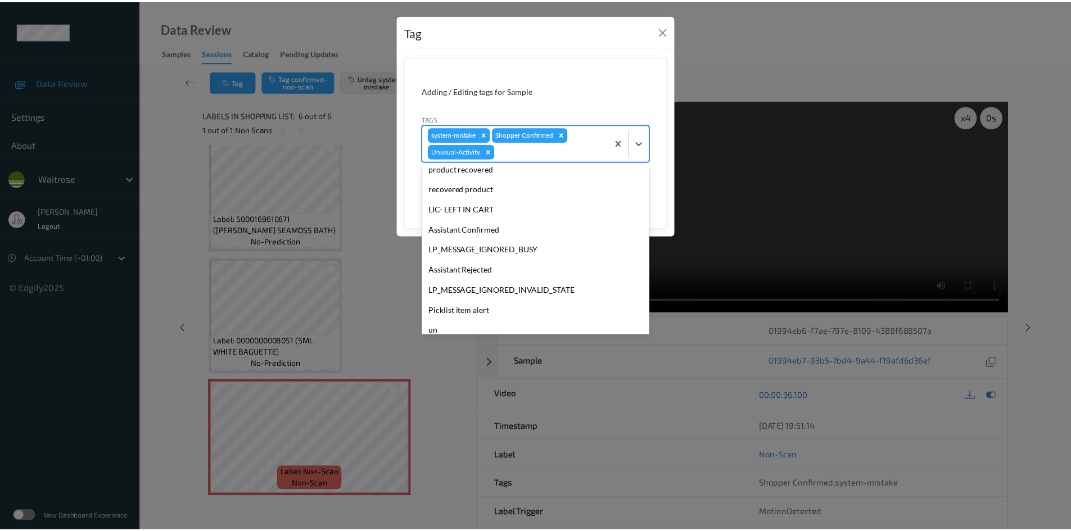
scroll to position [261, 0]
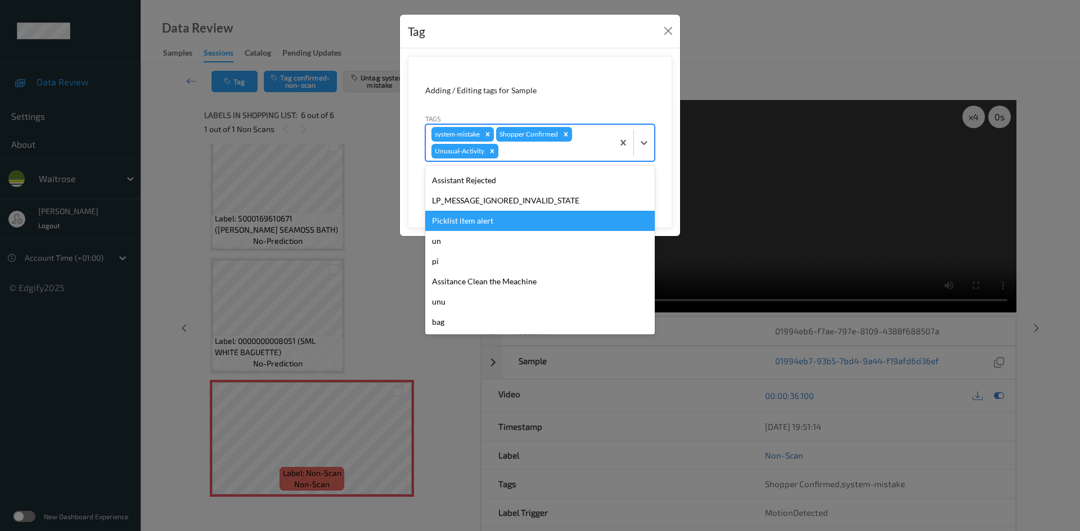
click at [434, 215] on div "Picklist item alert" at bounding box center [539, 221] width 229 height 20
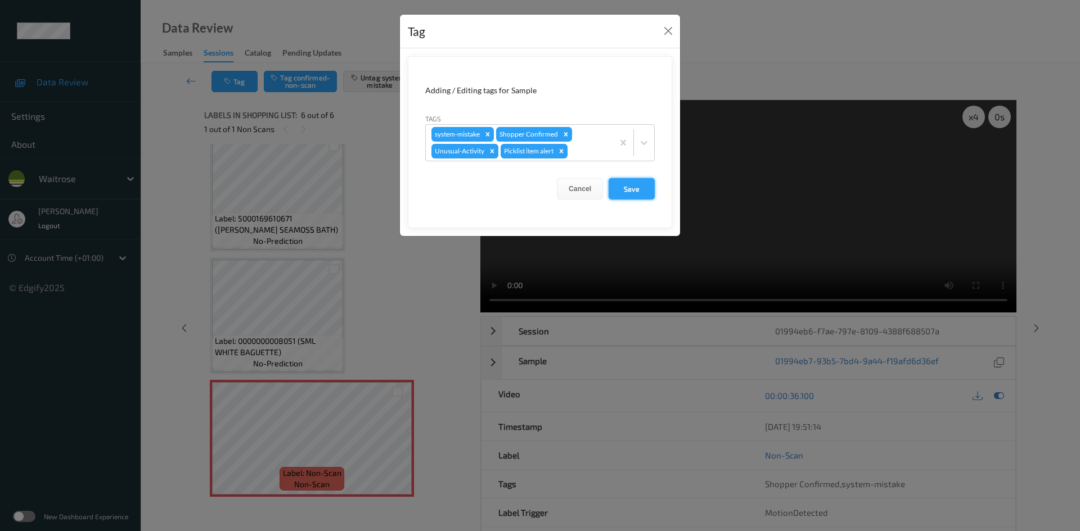
click at [645, 196] on button "Save" at bounding box center [631, 188] width 46 height 21
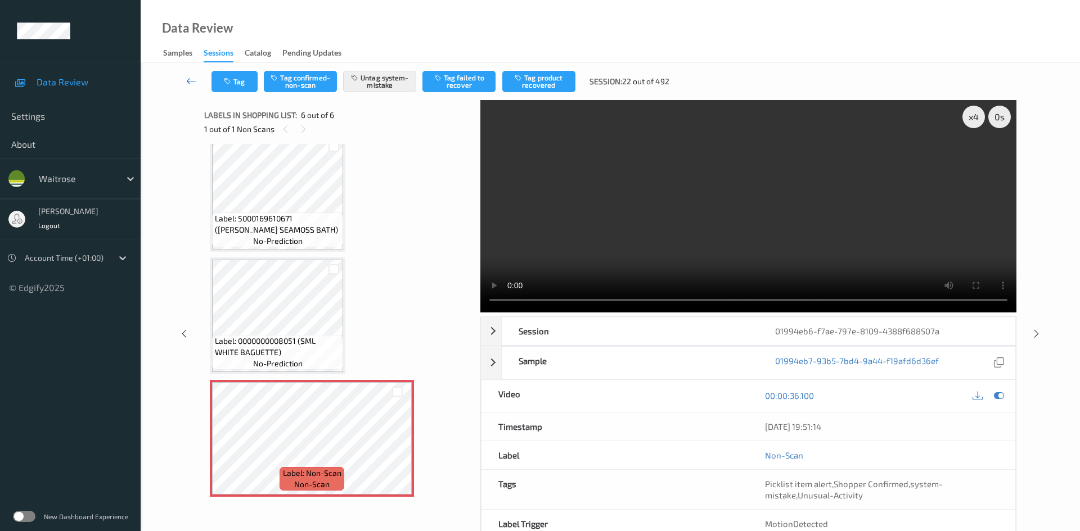
click at [186, 75] on link at bounding box center [192, 81] width 40 height 21
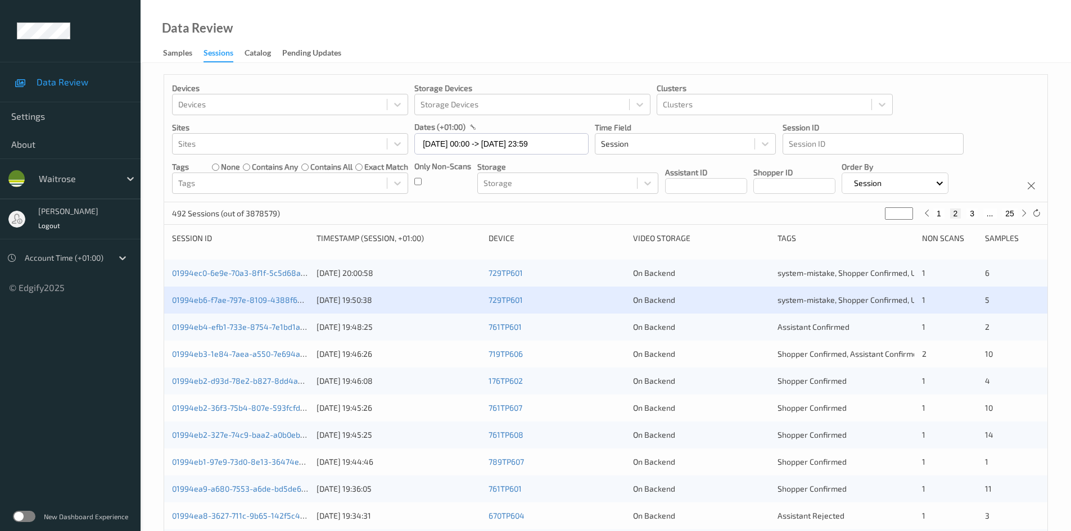
scroll to position [56, 0]
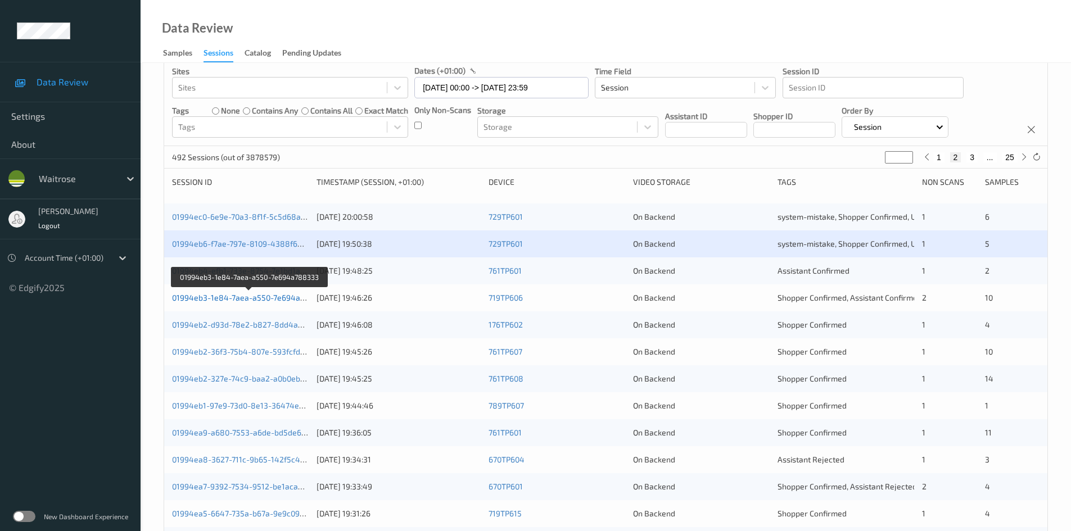
click at [211, 300] on link "01994eb3-1e84-7aea-a550-7e694a788333" at bounding box center [250, 298] width 156 height 10
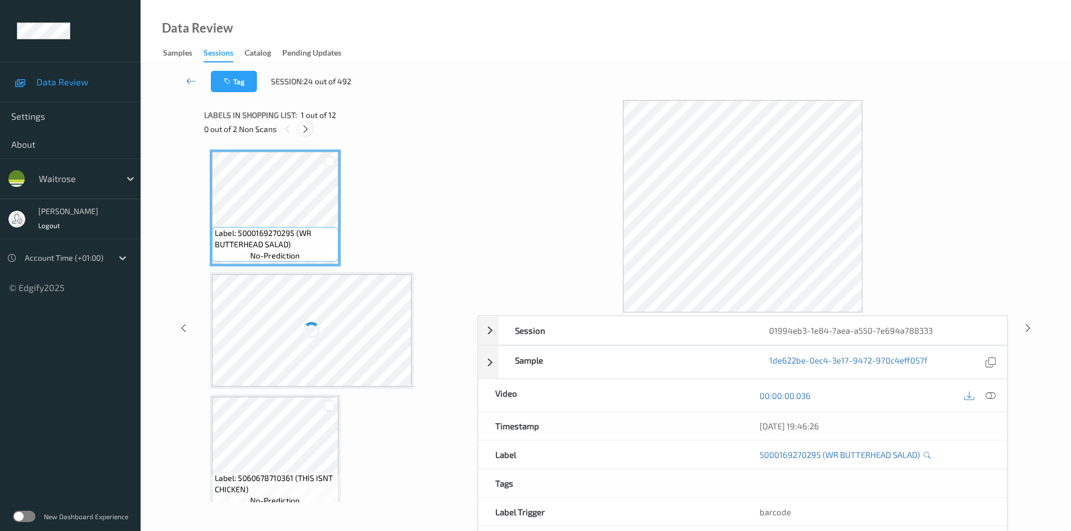
click at [305, 133] on icon at bounding box center [306, 129] width 10 height 10
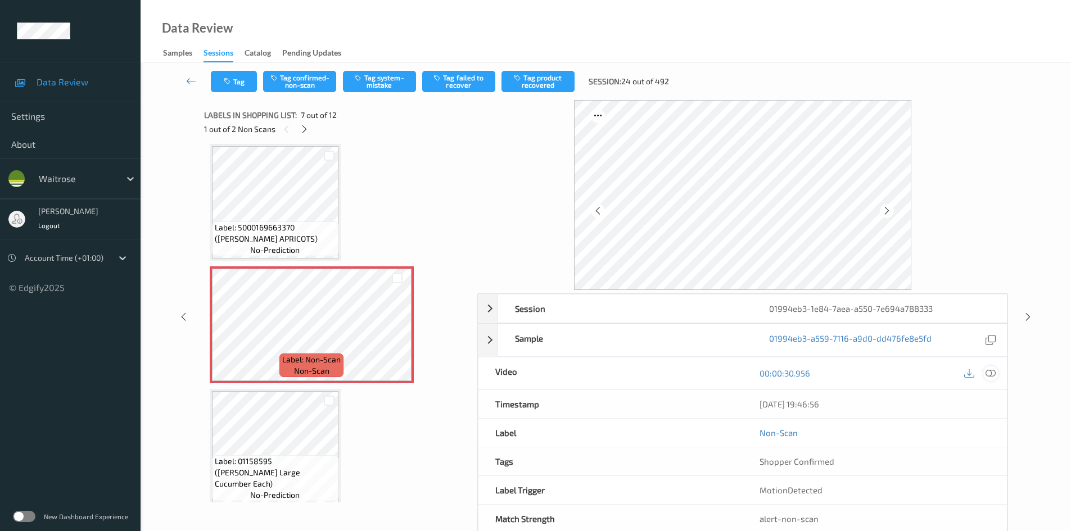
click at [991, 375] on icon at bounding box center [991, 373] width 10 height 10
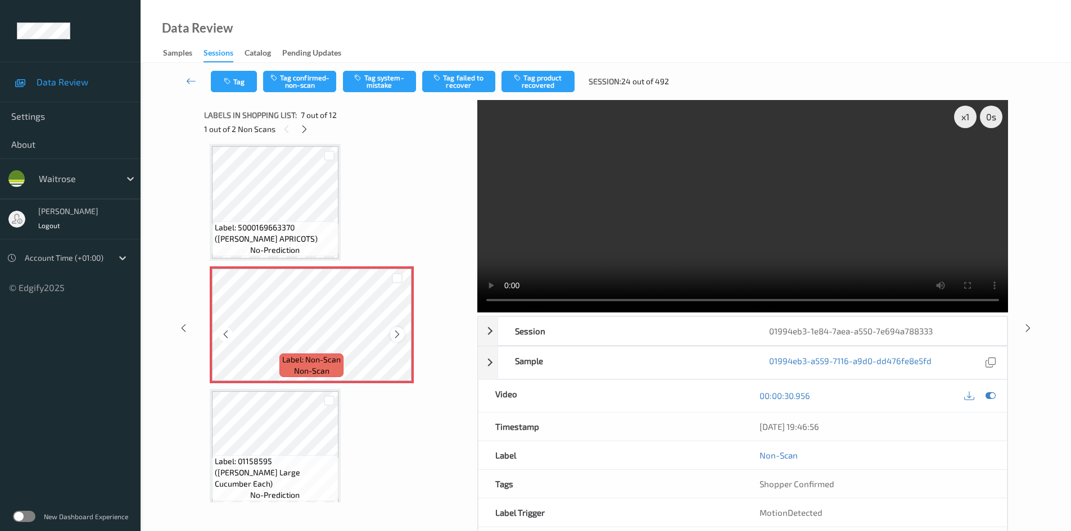
click at [394, 335] on icon at bounding box center [398, 335] width 10 height 10
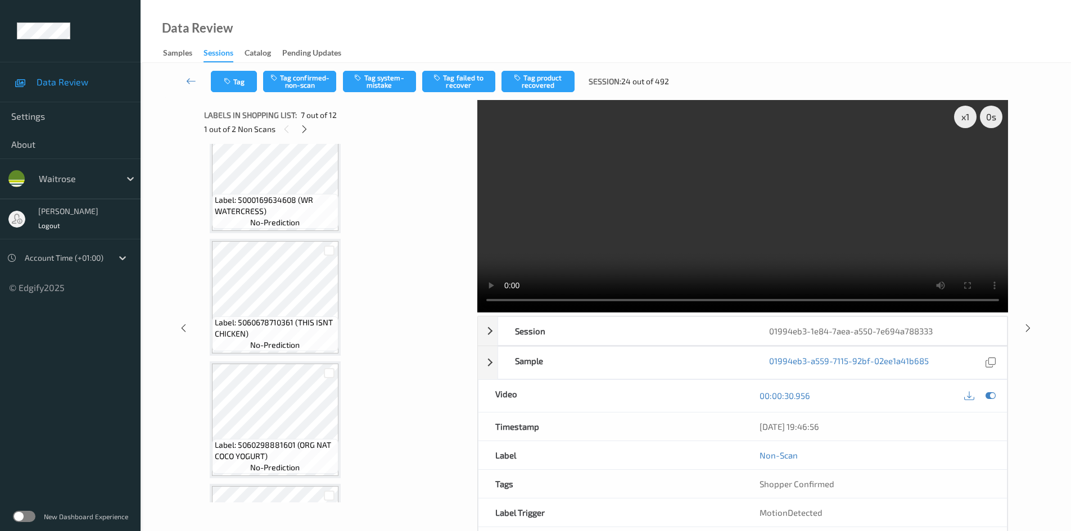
scroll to position [337, 0]
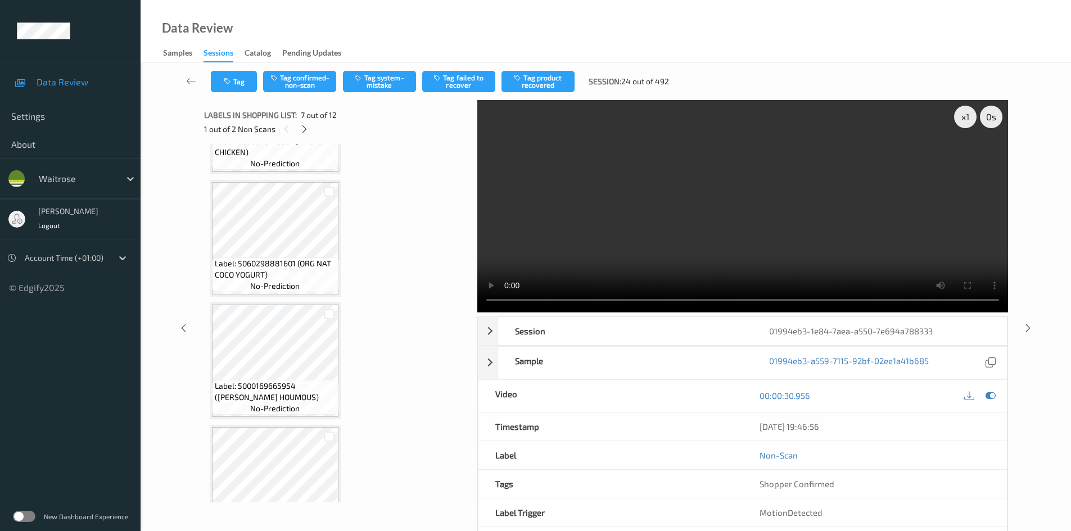
click at [596, 264] on video at bounding box center [742, 206] width 531 height 213
click at [962, 118] on div "x 1" at bounding box center [965, 117] width 22 height 22
click at [827, 197] on video at bounding box center [742, 206] width 531 height 213
click at [716, 233] on video at bounding box center [742, 206] width 531 height 213
click at [793, 173] on video at bounding box center [742, 206] width 531 height 213
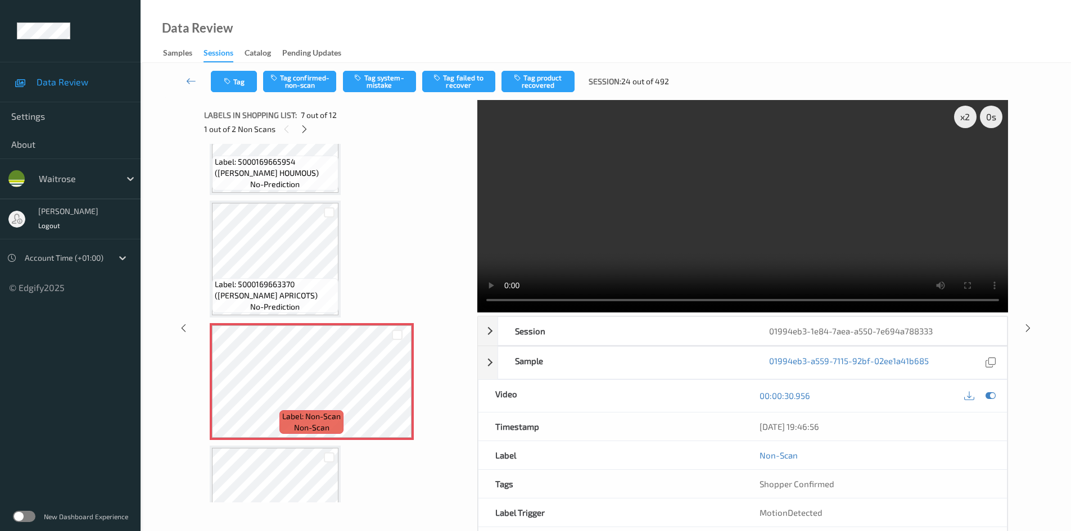
scroll to position [562, 0]
click at [707, 219] on video at bounding box center [742, 206] width 531 height 213
click at [705, 212] on video at bounding box center [742, 206] width 531 height 213
click at [653, 225] on video at bounding box center [742, 206] width 531 height 213
click at [665, 223] on video at bounding box center [742, 206] width 531 height 213
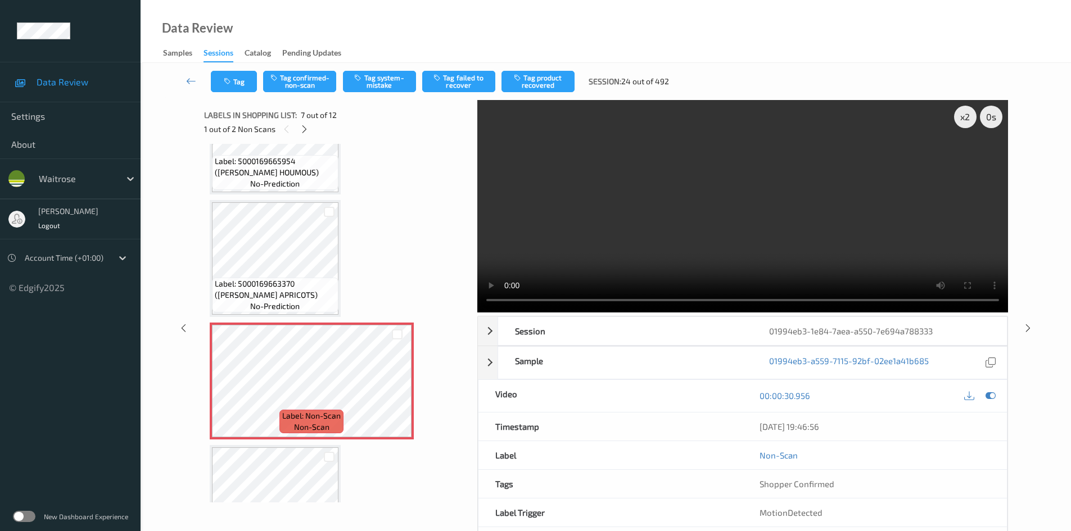
click at [681, 237] on video at bounding box center [742, 206] width 531 height 213
click at [677, 237] on video at bounding box center [742, 206] width 531 height 213
click at [692, 236] on video at bounding box center [742, 206] width 531 height 213
click at [686, 229] on video at bounding box center [742, 206] width 531 height 213
click at [636, 214] on video at bounding box center [742, 206] width 531 height 213
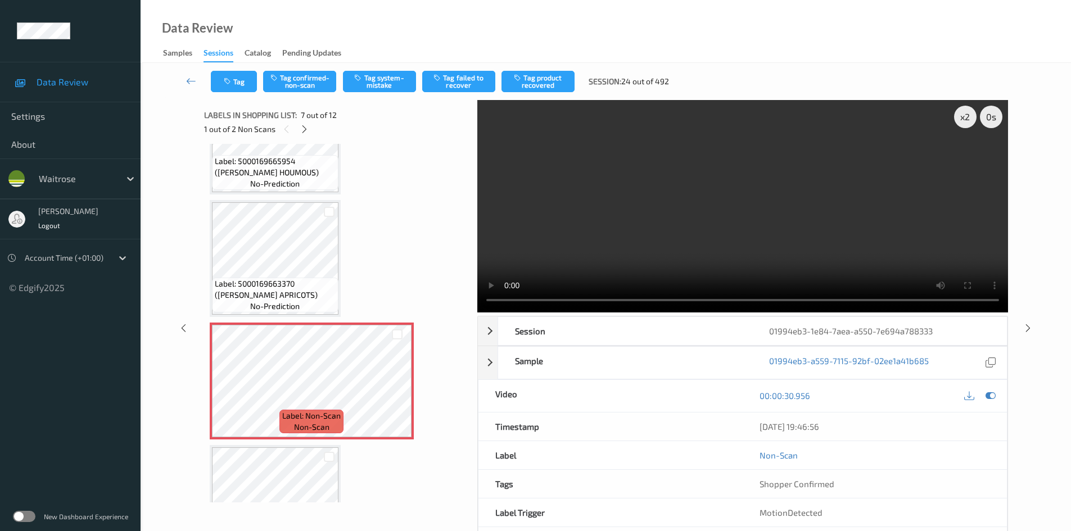
click at [671, 219] on video at bounding box center [742, 206] width 531 height 213
click at [672, 220] on video at bounding box center [742, 206] width 531 height 213
click at [670, 220] on video at bounding box center [742, 206] width 531 height 213
click at [653, 227] on video at bounding box center [742, 206] width 531 height 213
click at [660, 249] on video at bounding box center [742, 206] width 531 height 213
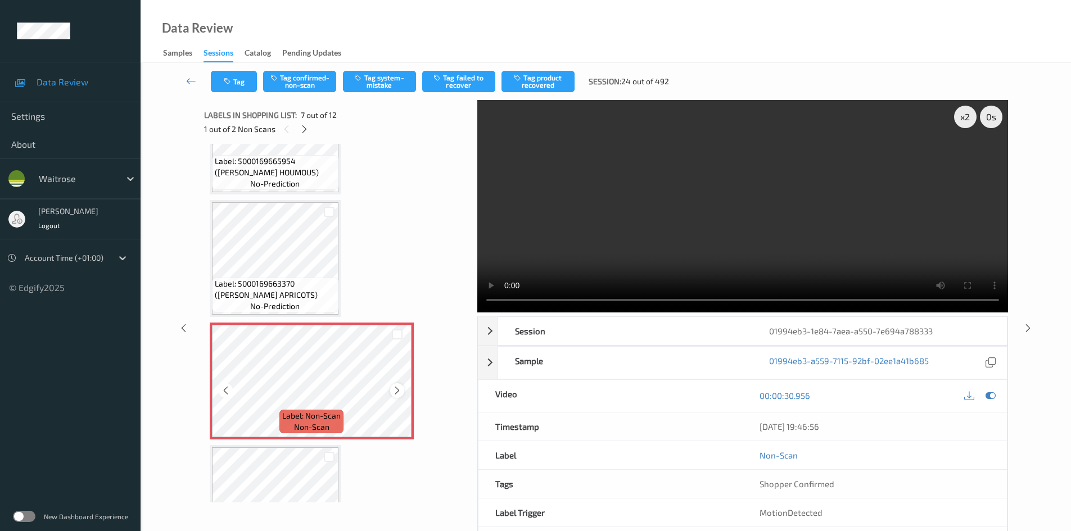
click at [399, 387] on icon at bounding box center [398, 391] width 10 height 10
click at [644, 219] on video at bounding box center [742, 206] width 531 height 213
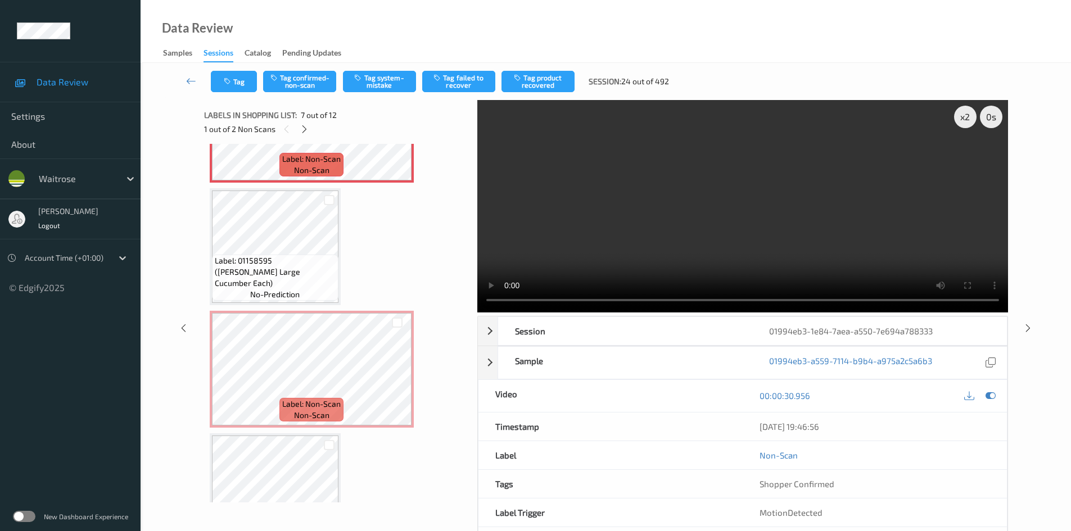
scroll to position [844, 0]
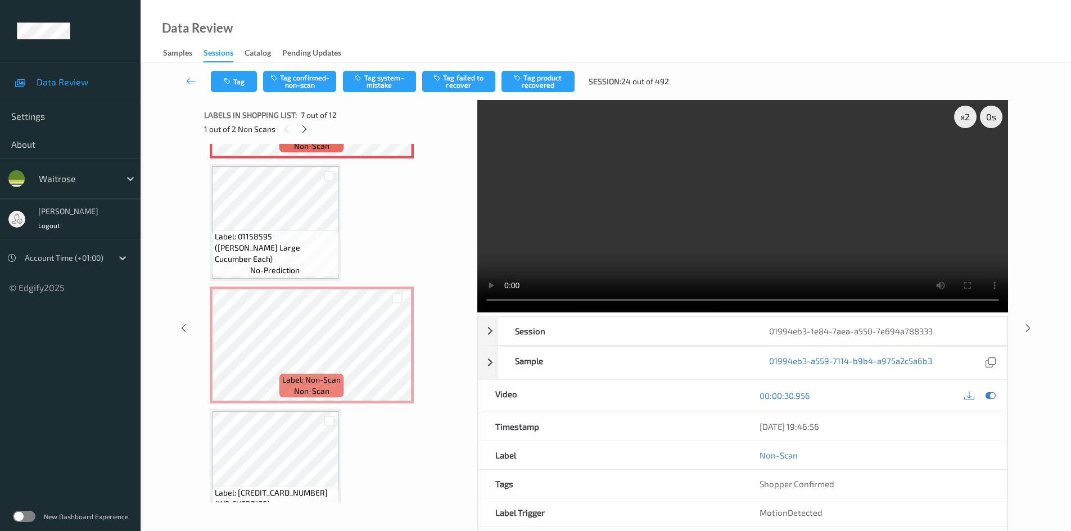
click at [657, 214] on video at bounding box center [742, 206] width 531 height 213
click at [659, 193] on video at bounding box center [742, 206] width 531 height 213
click at [748, 255] on video at bounding box center [742, 206] width 531 height 213
click at [743, 253] on video at bounding box center [742, 206] width 531 height 213
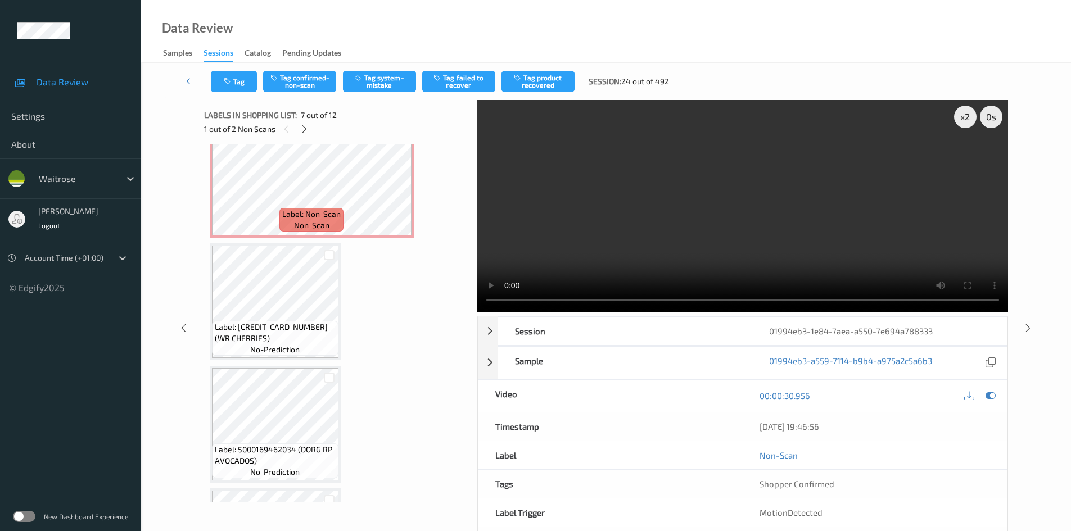
scroll to position [1012, 0]
click at [739, 201] on video at bounding box center [742, 206] width 531 height 213
click at [673, 202] on video at bounding box center [742, 206] width 531 height 213
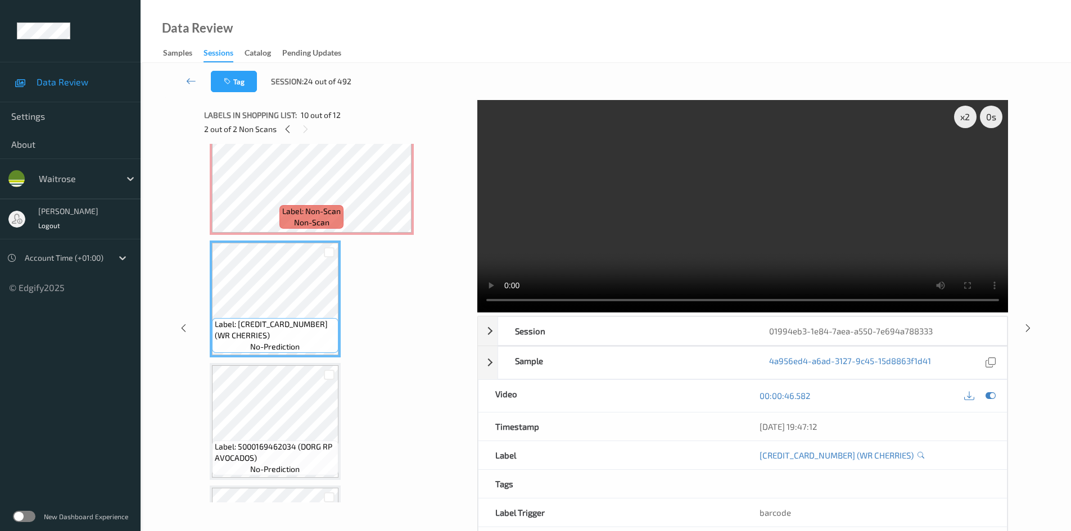
click at [606, 231] on video at bounding box center [742, 206] width 531 height 213
click at [819, 231] on video at bounding box center [742, 206] width 531 height 213
click at [846, 256] on video at bounding box center [742, 206] width 531 height 213
click at [966, 111] on div "x 2" at bounding box center [965, 117] width 22 height 22
click at [396, 180] on div at bounding box center [397, 186] width 14 height 14
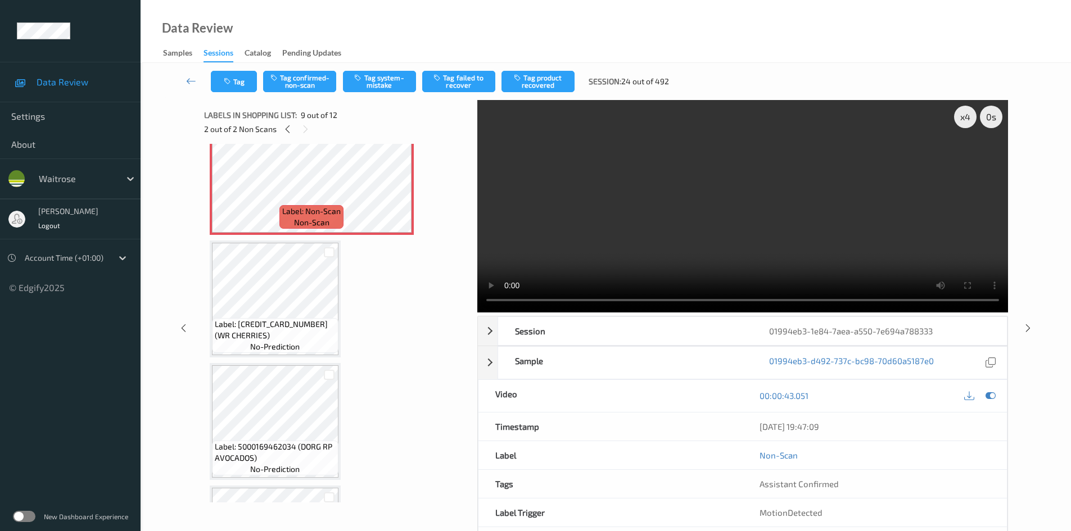
click at [499, 204] on video at bounding box center [742, 206] width 531 height 213
click at [592, 222] on video at bounding box center [742, 206] width 531 height 213
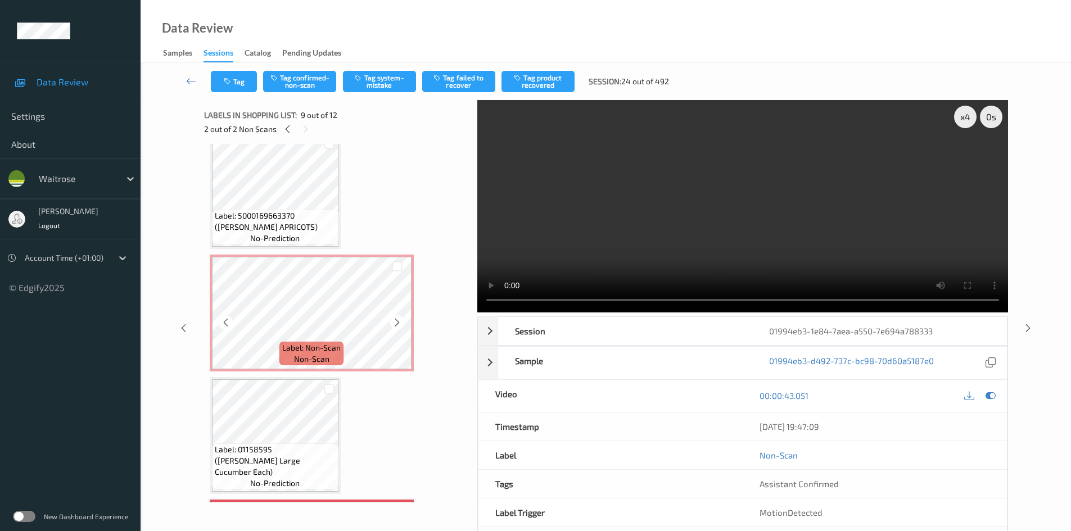
scroll to position [619, 0]
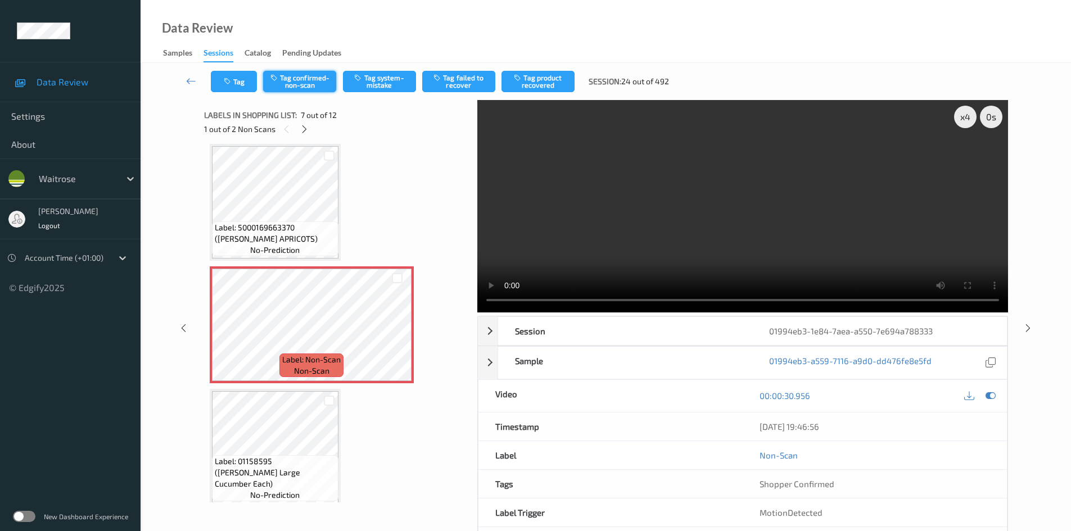
click at [316, 84] on button "Tag confirmed-non-scan" at bounding box center [299, 81] width 73 height 21
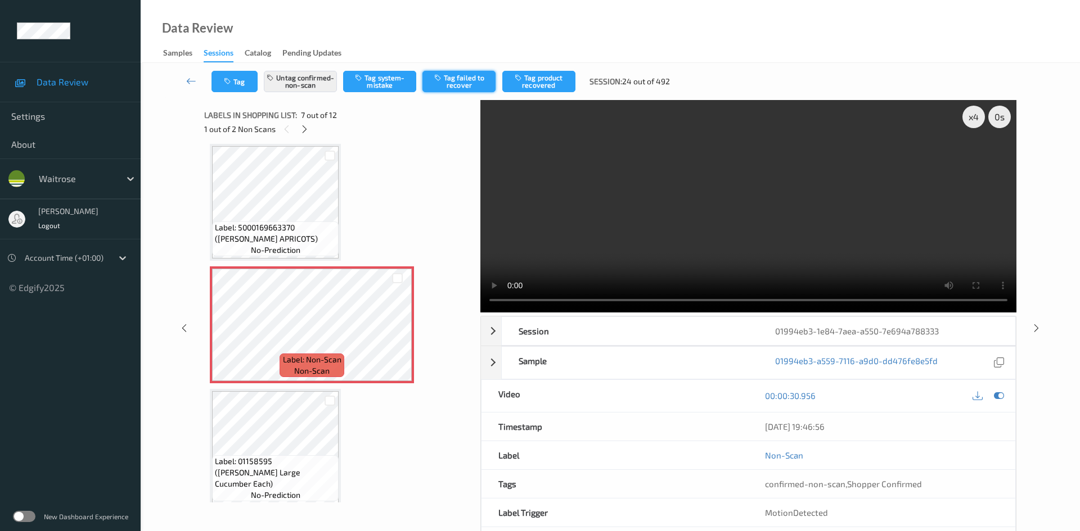
click at [461, 80] on button "Tag failed to recover" at bounding box center [458, 81] width 73 height 21
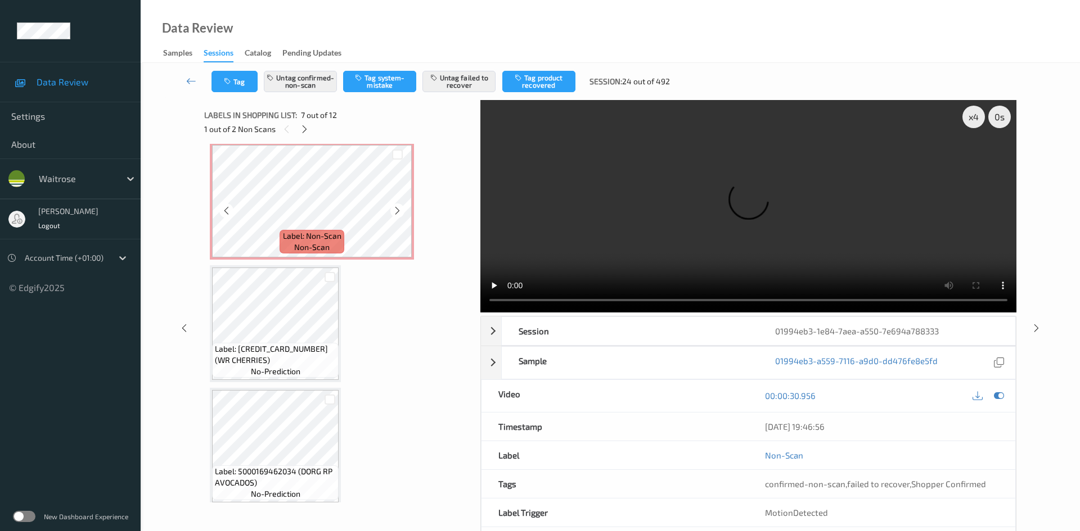
scroll to position [1012, 0]
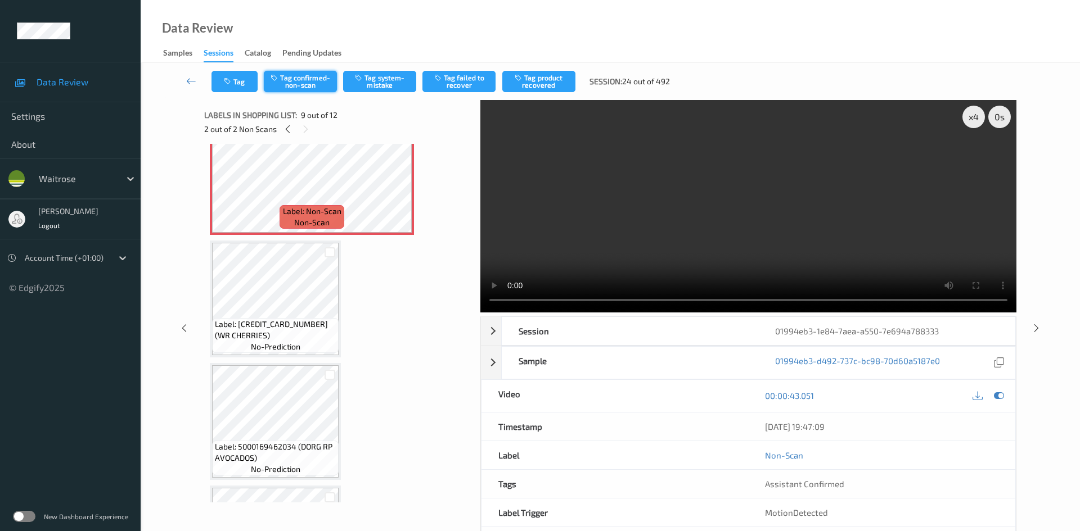
click at [309, 85] on button "Tag confirmed-non-scan" at bounding box center [300, 81] width 73 height 21
click at [486, 75] on button "Tag failed to recover" at bounding box center [458, 81] width 73 height 21
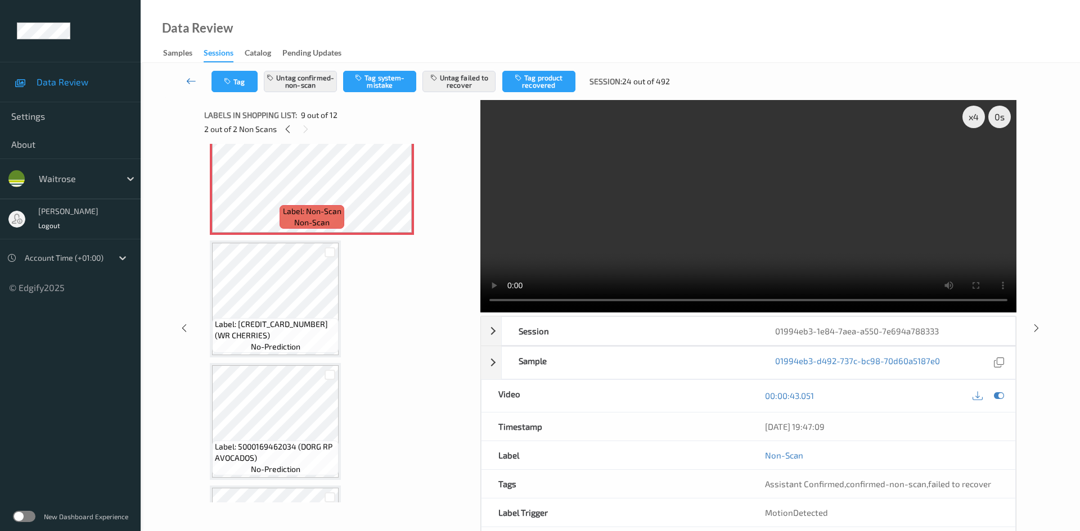
click at [188, 74] on link at bounding box center [192, 81] width 40 height 21
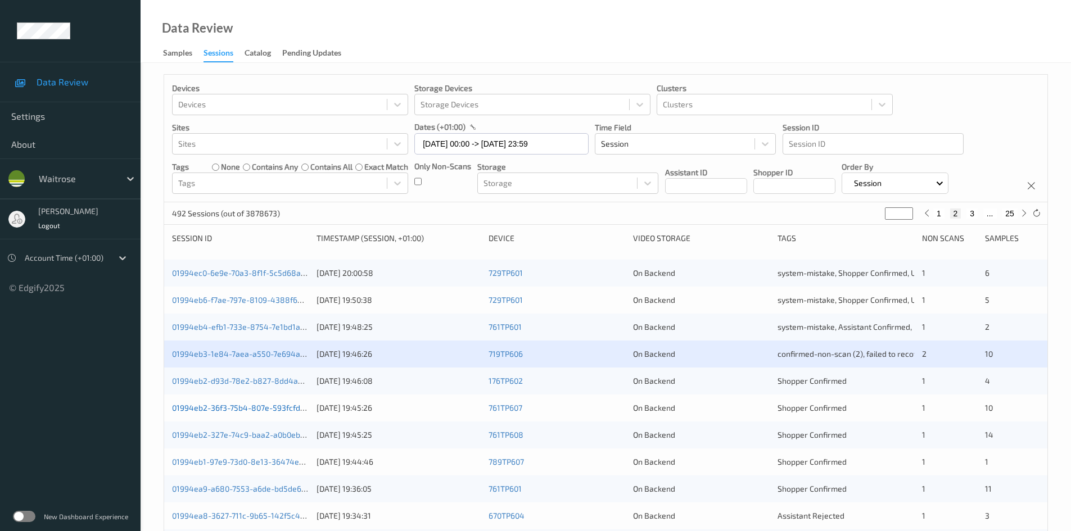
click at [224, 409] on link "01994eb2-36f3-75b4-807e-593fcfdfdeff" at bounding box center [245, 408] width 146 height 10
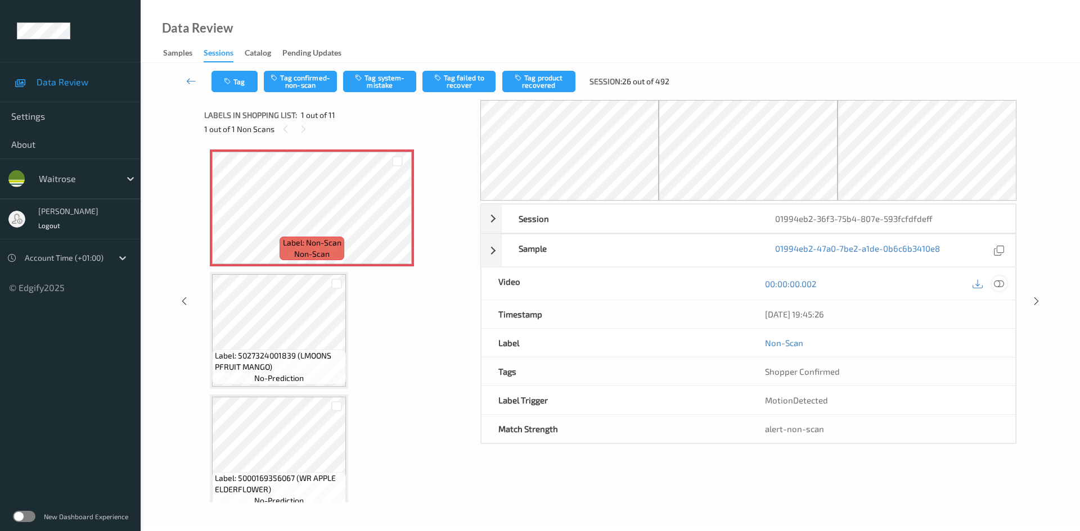
click at [994, 281] on icon at bounding box center [999, 284] width 10 height 10
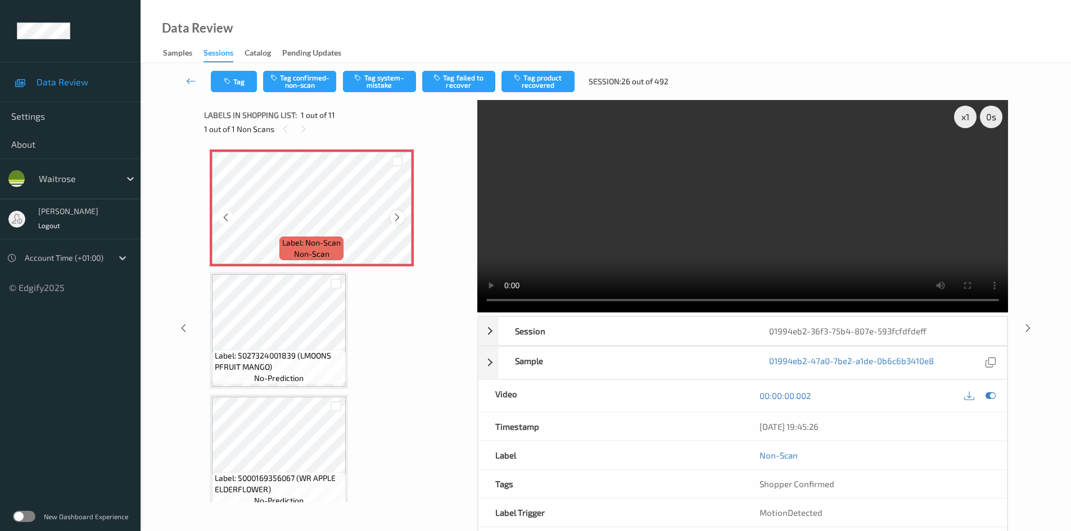
click at [398, 218] on icon at bounding box center [398, 218] width 10 height 10
click at [962, 112] on div "x 1" at bounding box center [965, 117] width 22 height 22
click at [653, 254] on video at bounding box center [742, 206] width 531 height 213
click at [375, 79] on button "Tag system-mistake" at bounding box center [379, 81] width 73 height 21
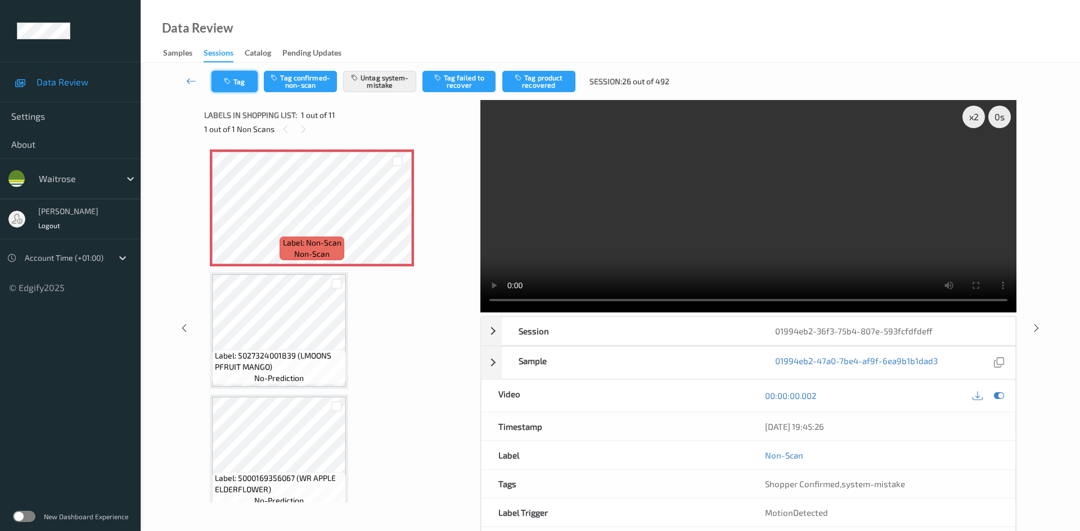
click at [241, 82] on button "Tag" at bounding box center [234, 81] width 46 height 21
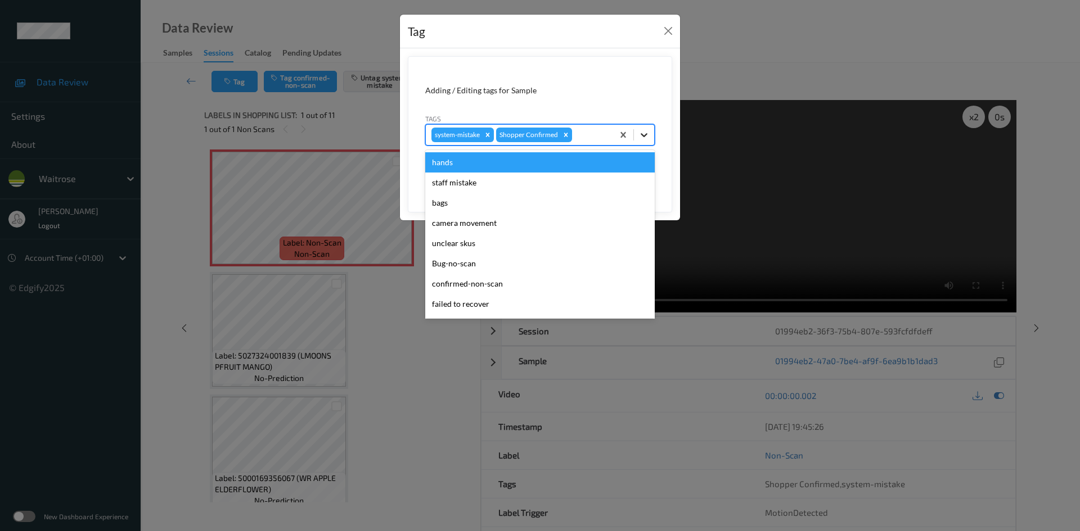
click at [641, 137] on icon at bounding box center [643, 134] width 11 height 11
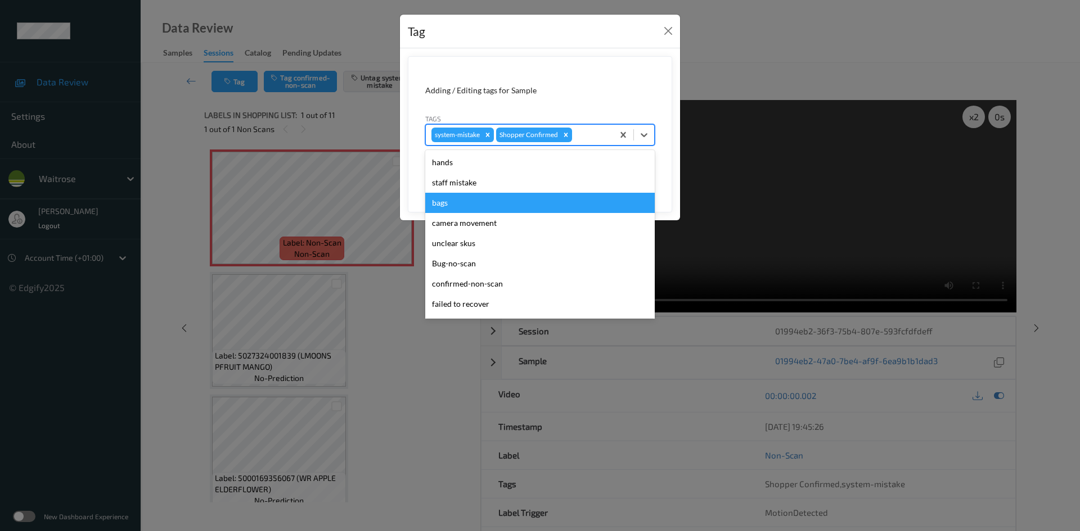
click at [464, 196] on div "bags" at bounding box center [539, 203] width 229 height 20
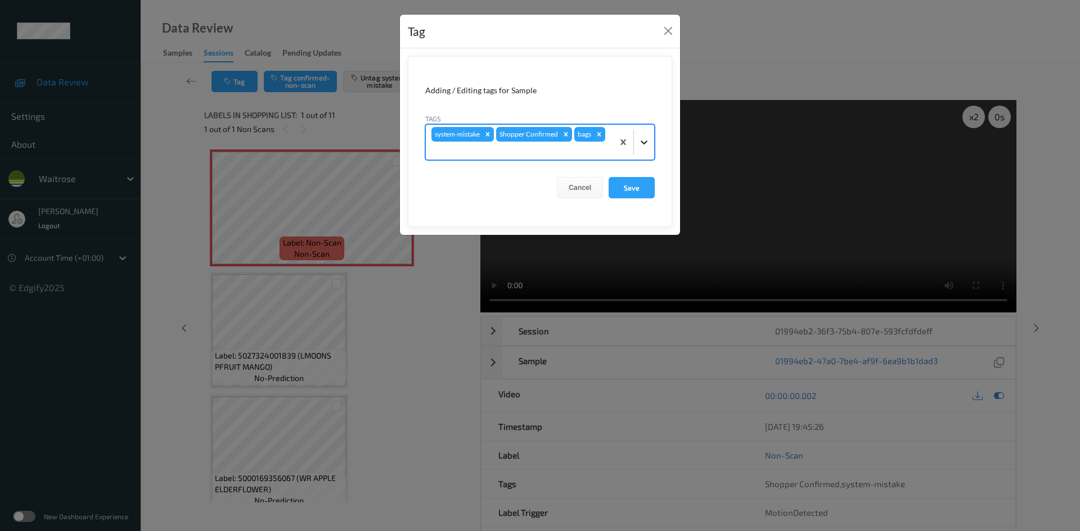
click at [652, 142] on div at bounding box center [644, 142] width 20 height 20
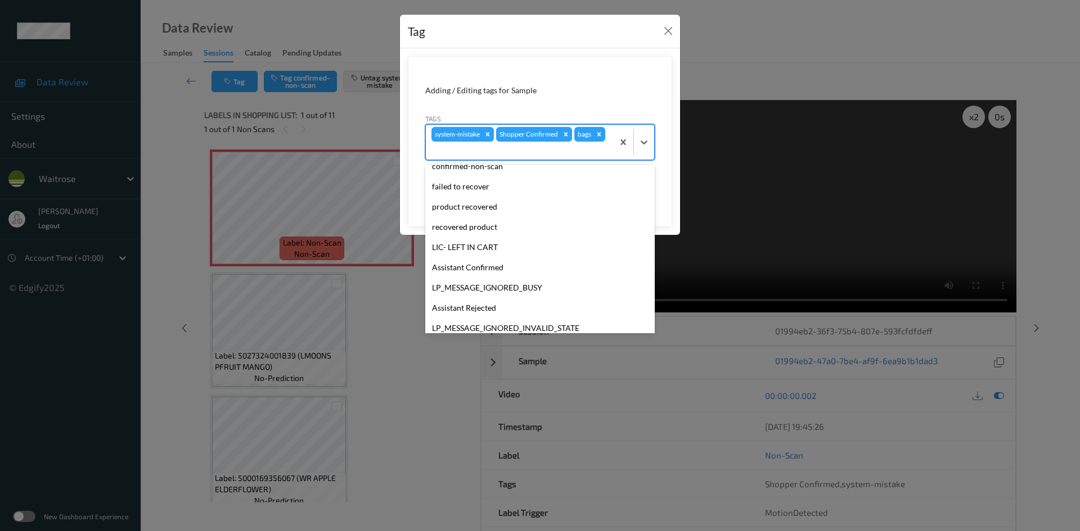
scroll to position [261, 0]
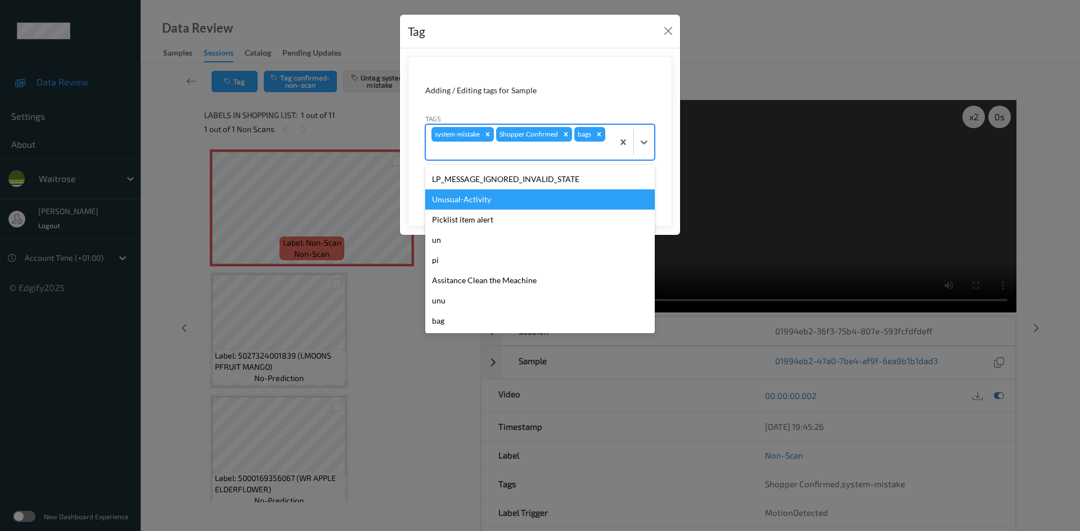
click at [489, 199] on div "Unusual-Activity" at bounding box center [539, 200] width 229 height 20
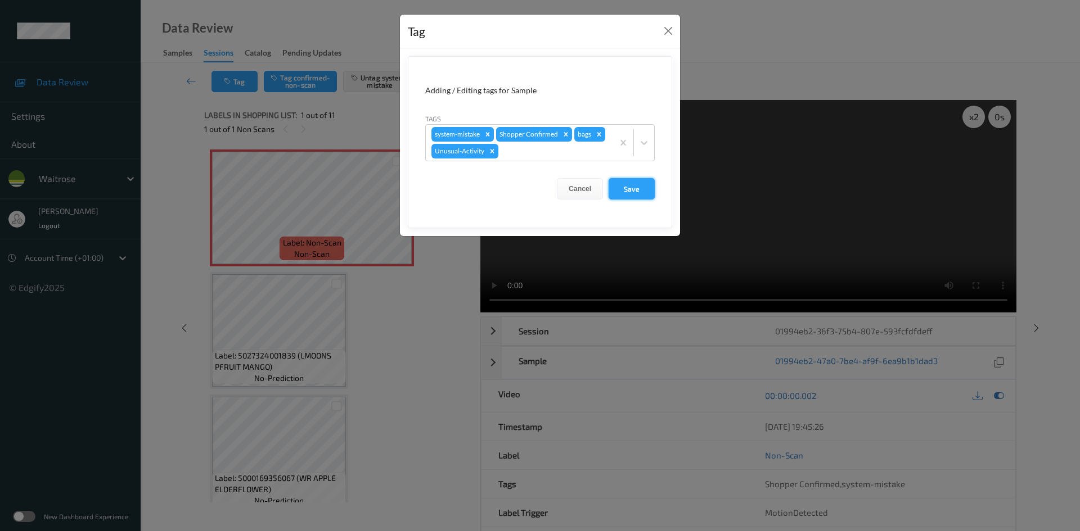
click at [630, 195] on button "Save" at bounding box center [631, 188] width 46 height 21
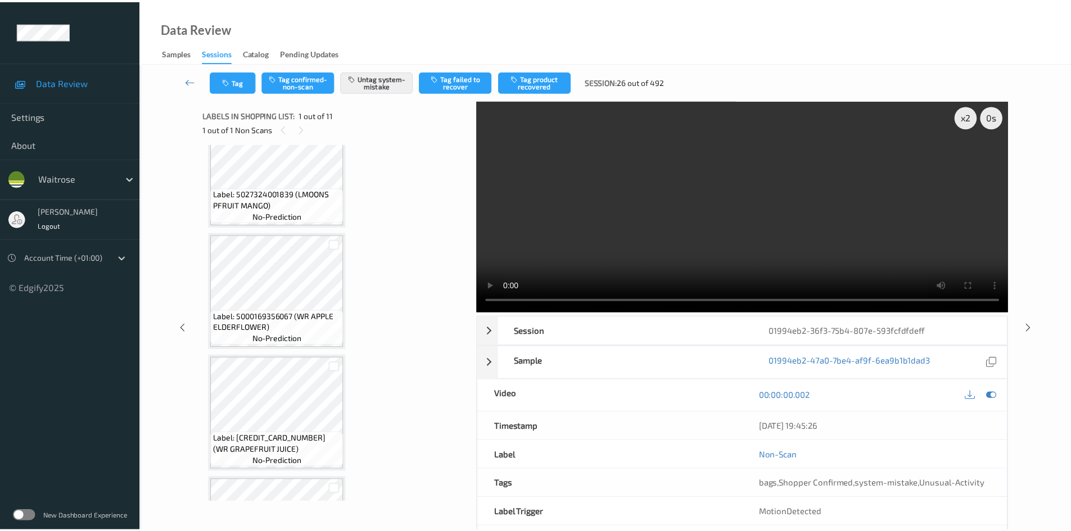
scroll to position [0, 0]
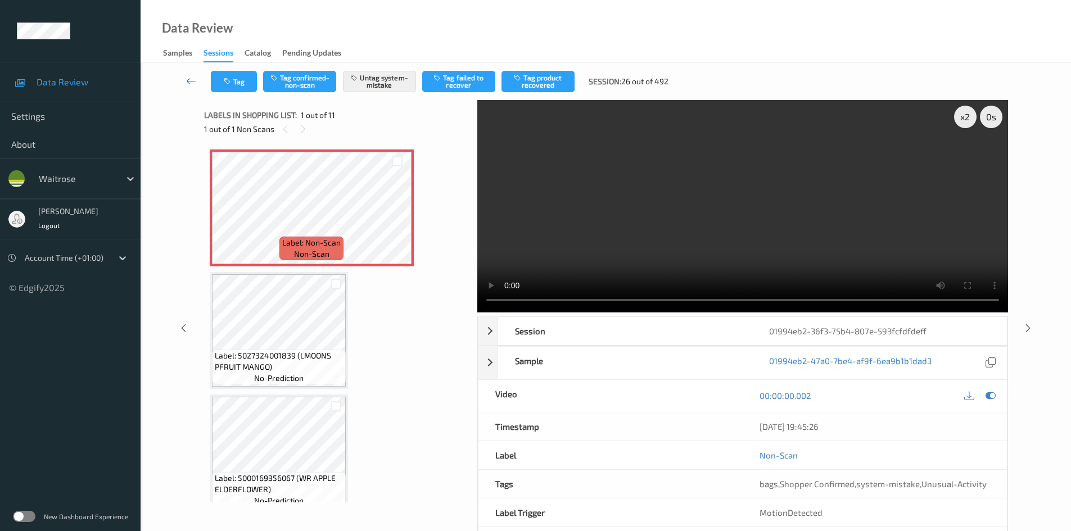
click at [187, 75] on icon at bounding box center [191, 80] width 10 height 11
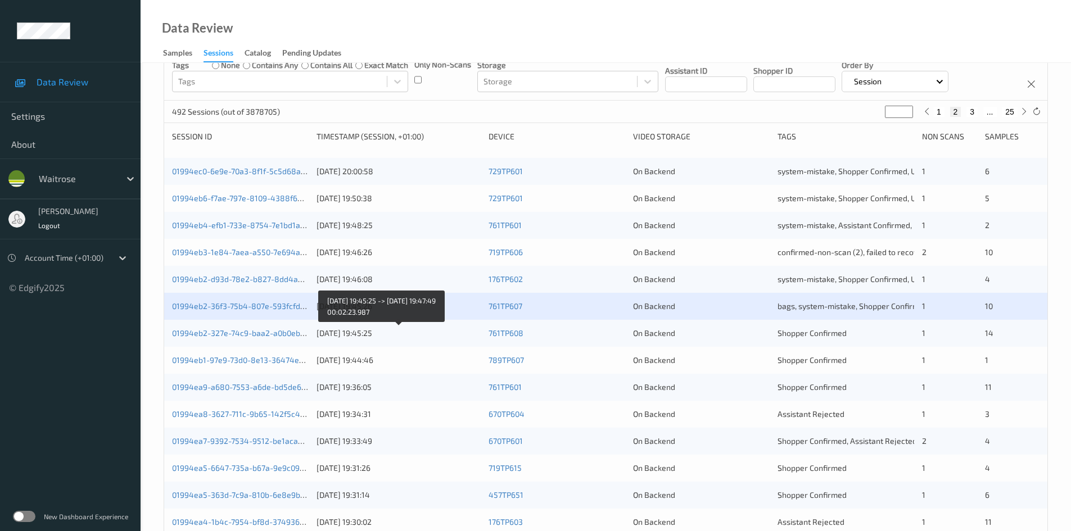
scroll to position [112, 0]
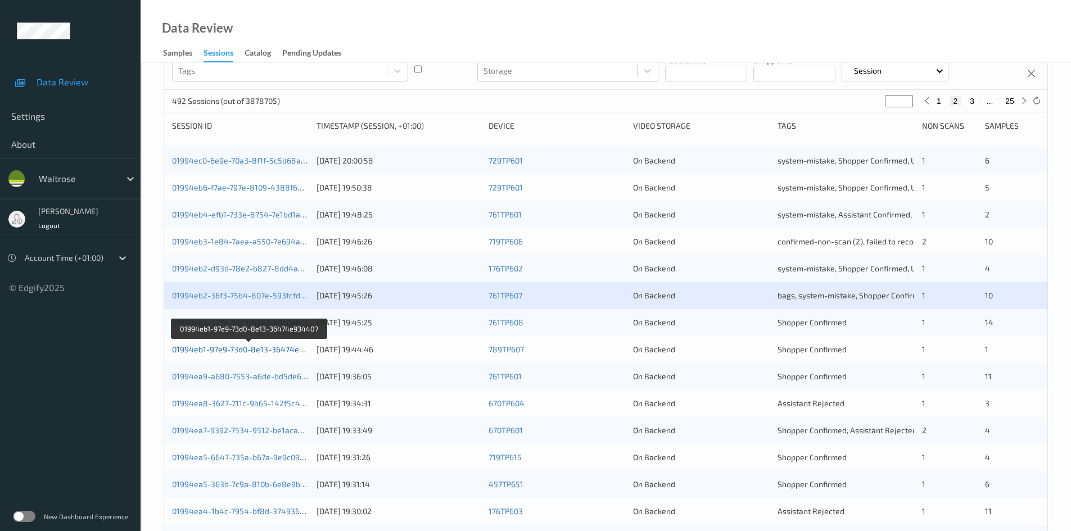
click at [214, 351] on link "01994eb1-97e9-73d0-8e13-36474e934407" at bounding box center [249, 350] width 155 height 10
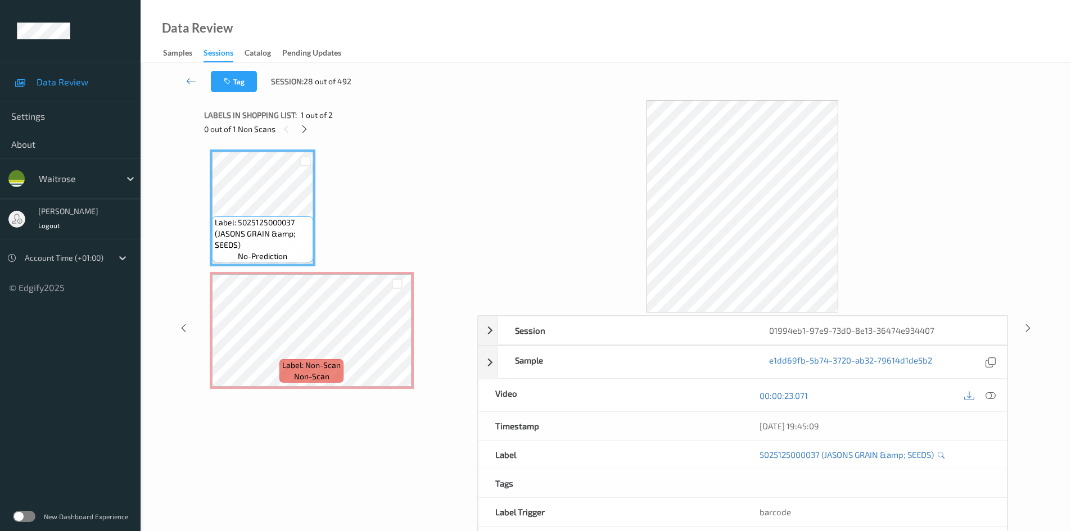
drag, startPoint x: 303, startPoint y: 126, endPoint x: 367, endPoint y: 154, distance: 69.8
click at [309, 135] on div at bounding box center [304, 129] width 14 height 14
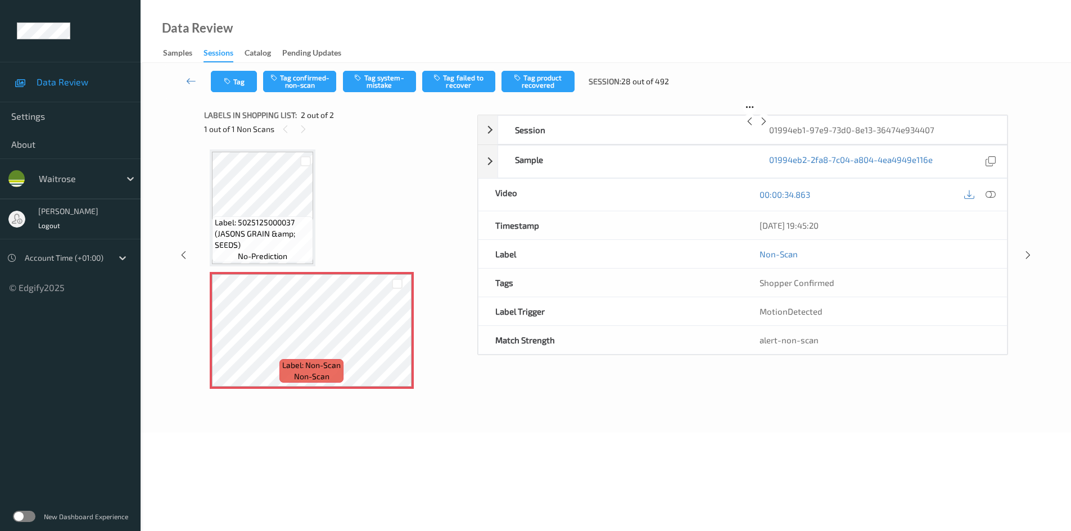
click at [990, 211] on div "00:00:34.863" at bounding box center [875, 195] width 264 height 32
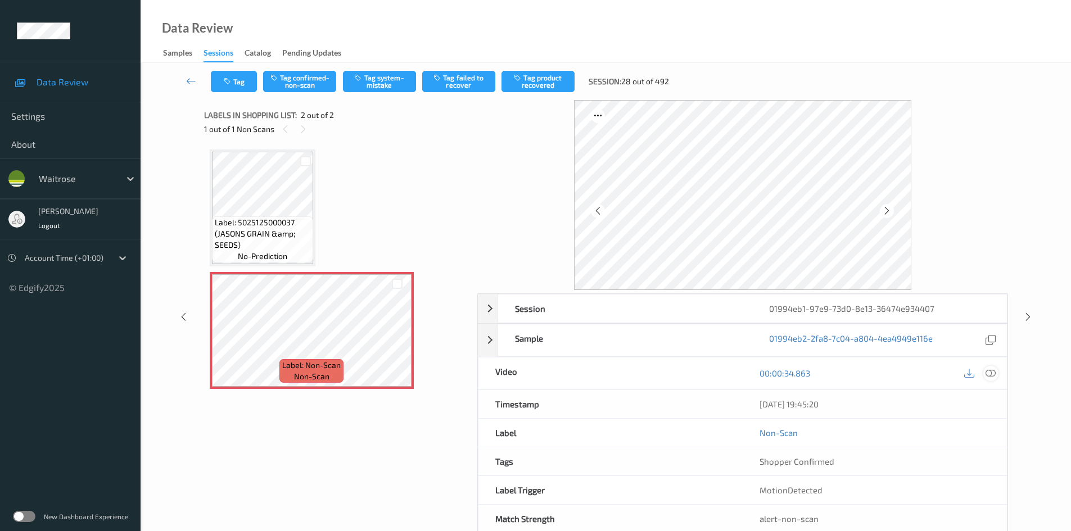
click at [989, 370] on icon at bounding box center [991, 373] width 10 height 10
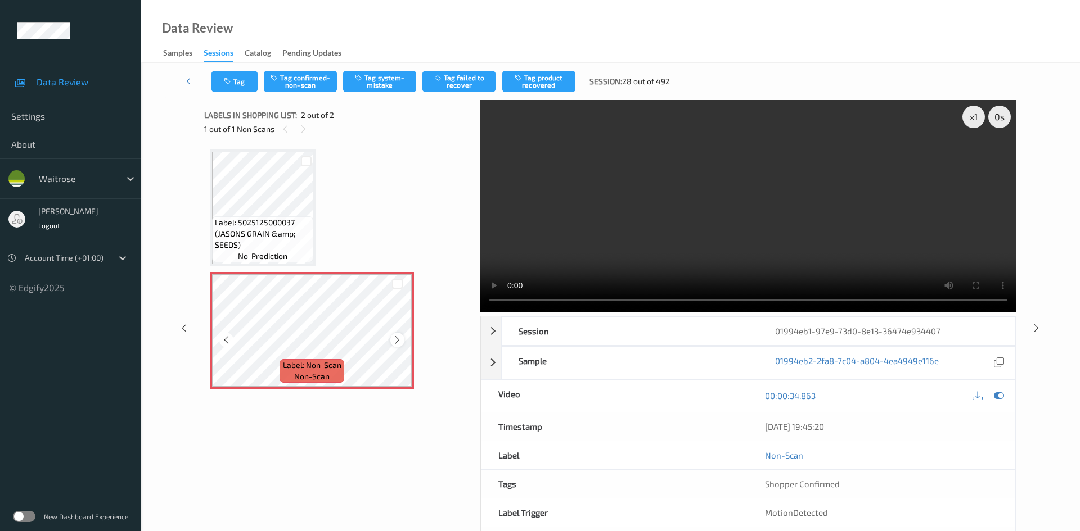
click at [401, 340] on icon at bounding box center [398, 340] width 10 height 10
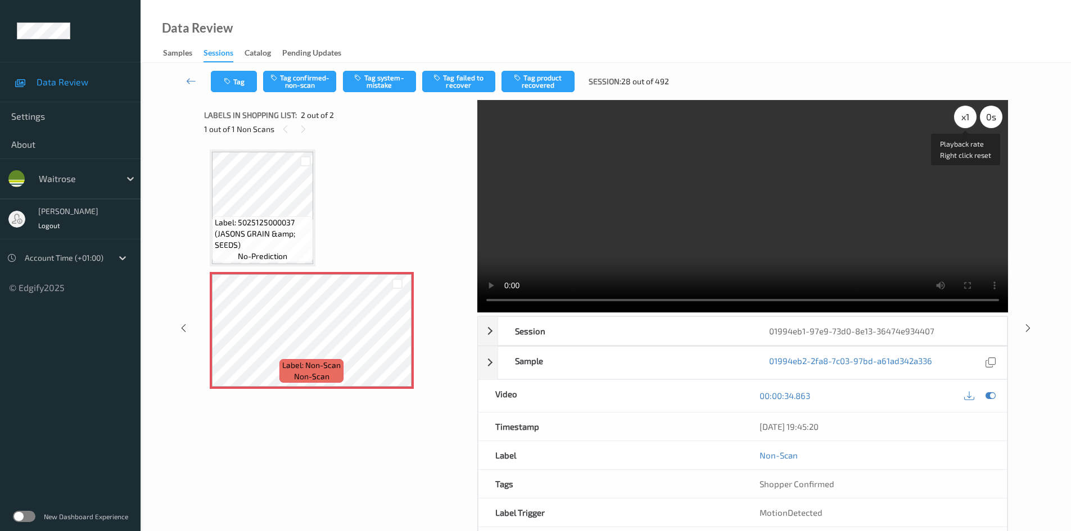
click at [963, 116] on div "x 1" at bounding box center [965, 117] width 22 height 22
click at [966, 119] on div "x 2" at bounding box center [965, 117] width 22 height 22
click at [971, 114] on div "x 4" at bounding box center [965, 117] width 22 height 22
click at [934, 313] on div "x 8 0 s Session 01994eb1-97e9-73d0-8e13-36474e934407 Session ID 01994eb1-97e9-7…" at bounding box center [742, 328] width 531 height 457
click at [380, 79] on button "Tag system-mistake" at bounding box center [379, 81] width 73 height 21
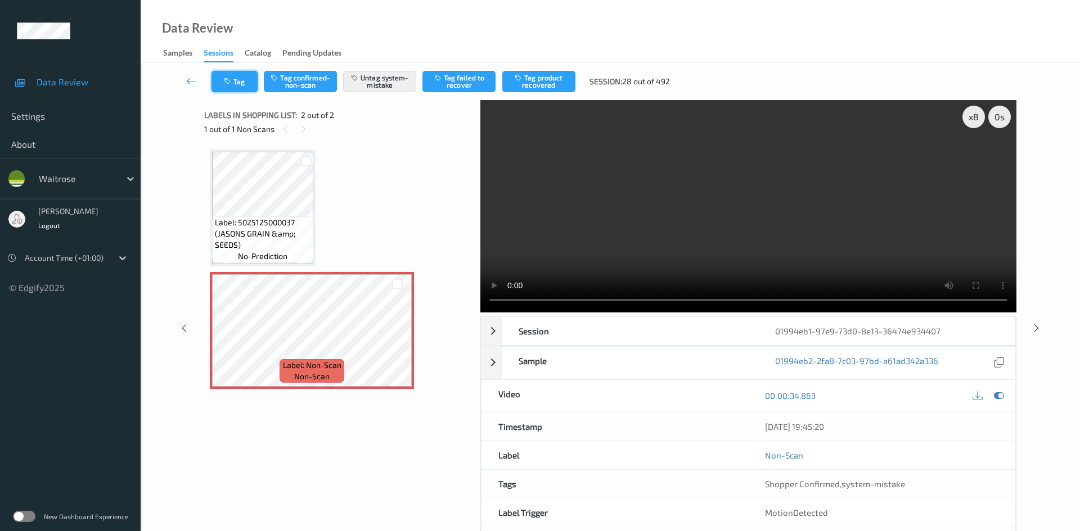
click at [236, 76] on button "Tag" at bounding box center [234, 81] width 46 height 21
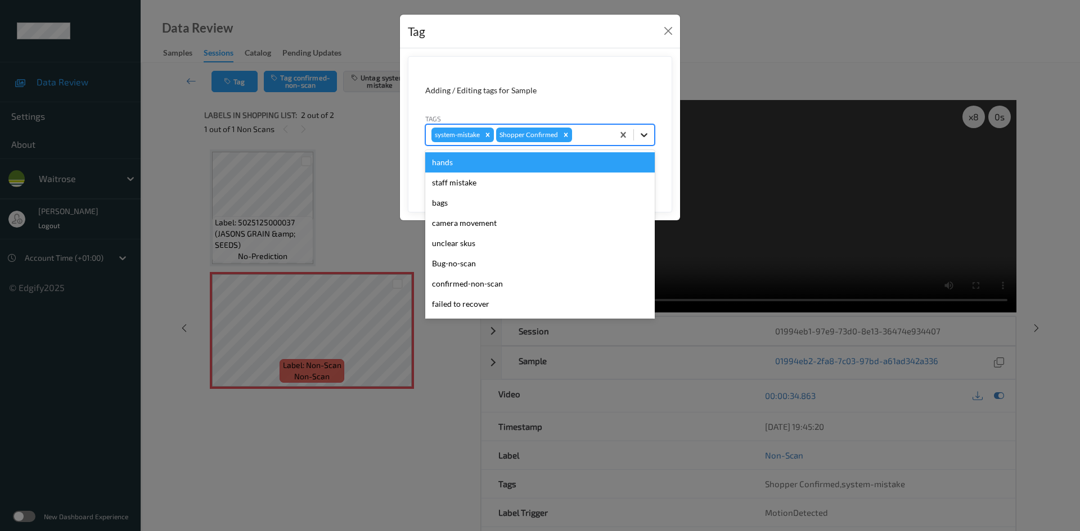
click at [643, 137] on icon at bounding box center [644, 135] width 7 height 4
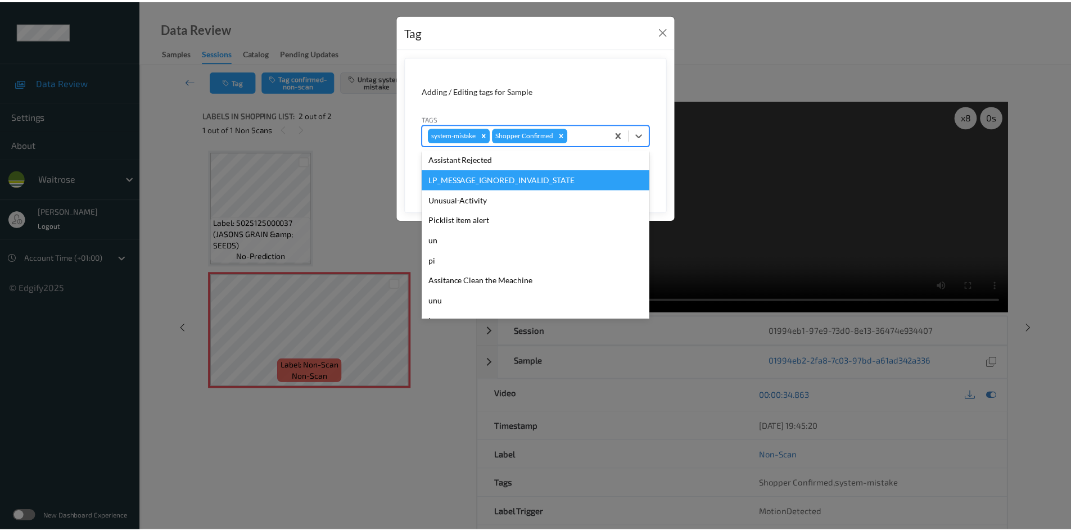
scroll to position [281, 0]
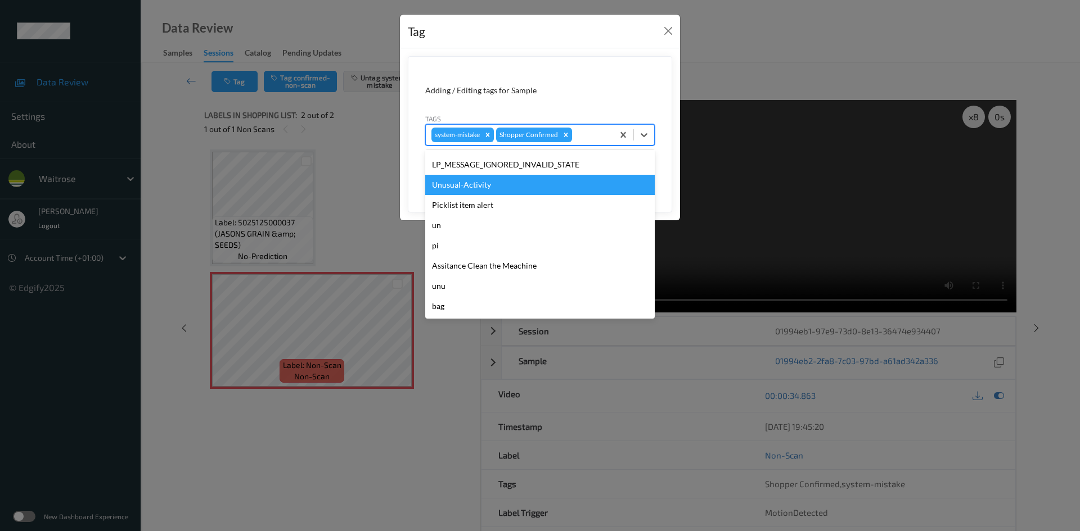
click at [468, 182] on div "Unusual-Activity" at bounding box center [539, 185] width 229 height 20
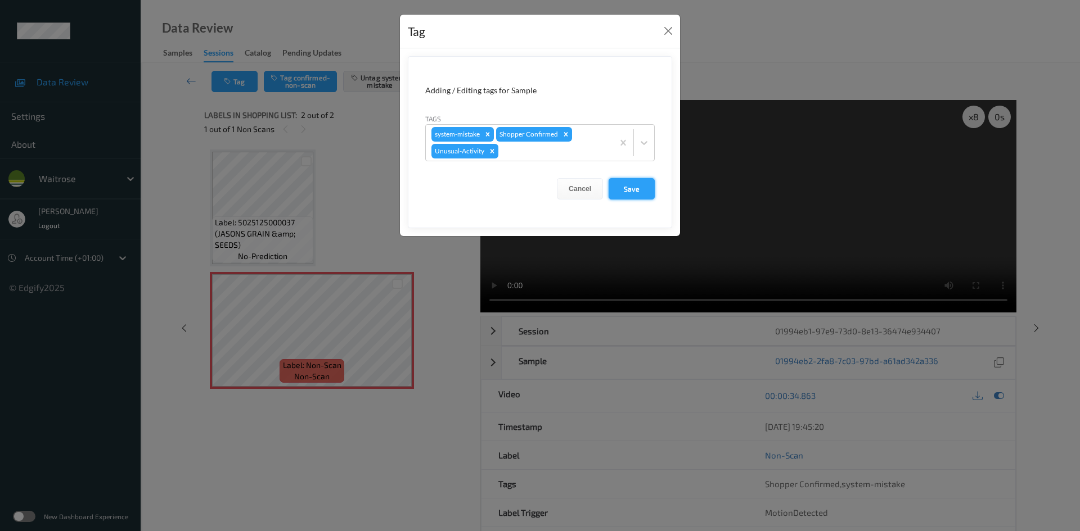
click at [619, 187] on button "Save" at bounding box center [631, 188] width 46 height 21
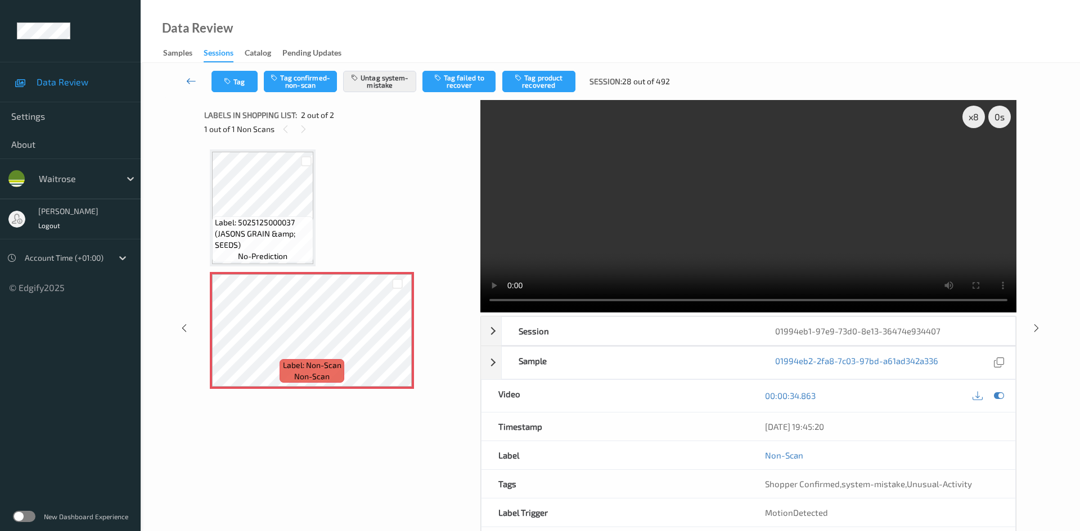
click at [186, 74] on link at bounding box center [192, 81] width 40 height 21
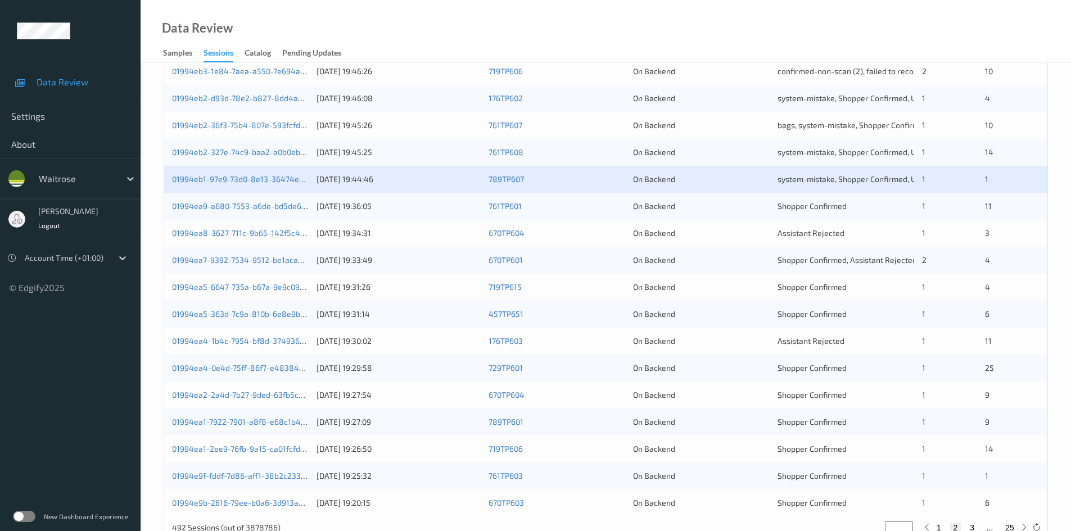
scroll to position [315, 0]
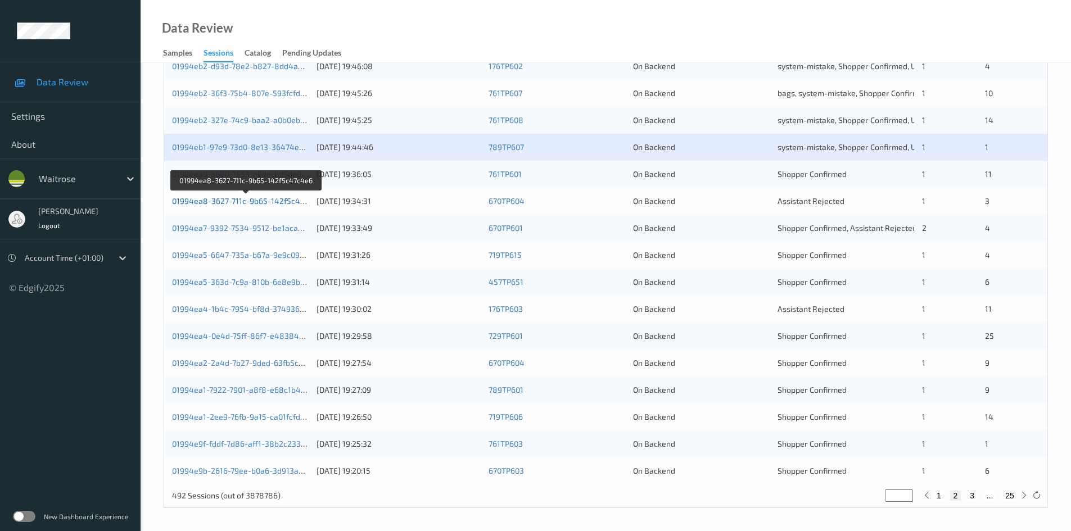
click at [220, 202] on link "01994ea8-3627-711c-9b65-142f5c47c4e6" at bounding box center [247, 201] width 150 height 10
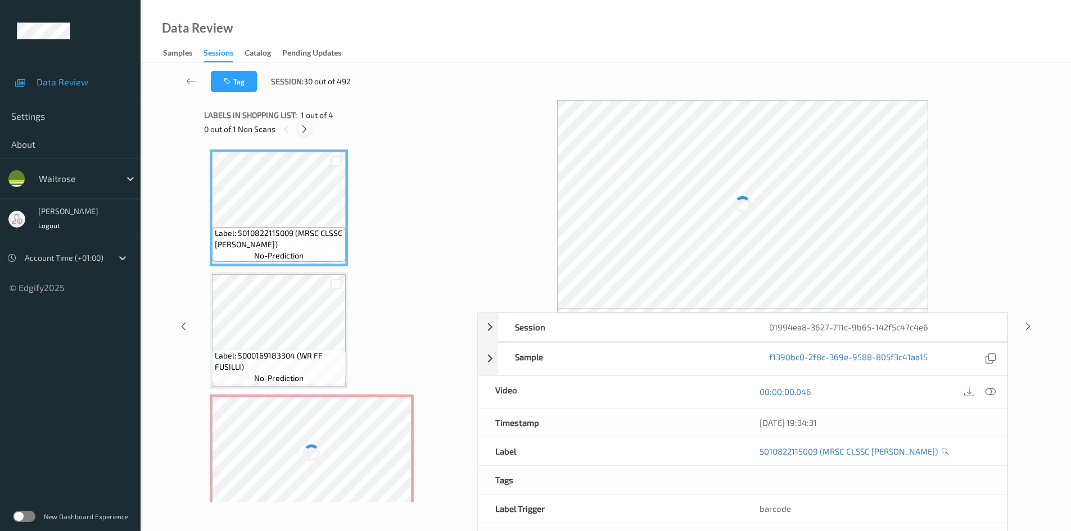
click at [303, 126] on icon at bounding box center [305, 129] width 10 height 10
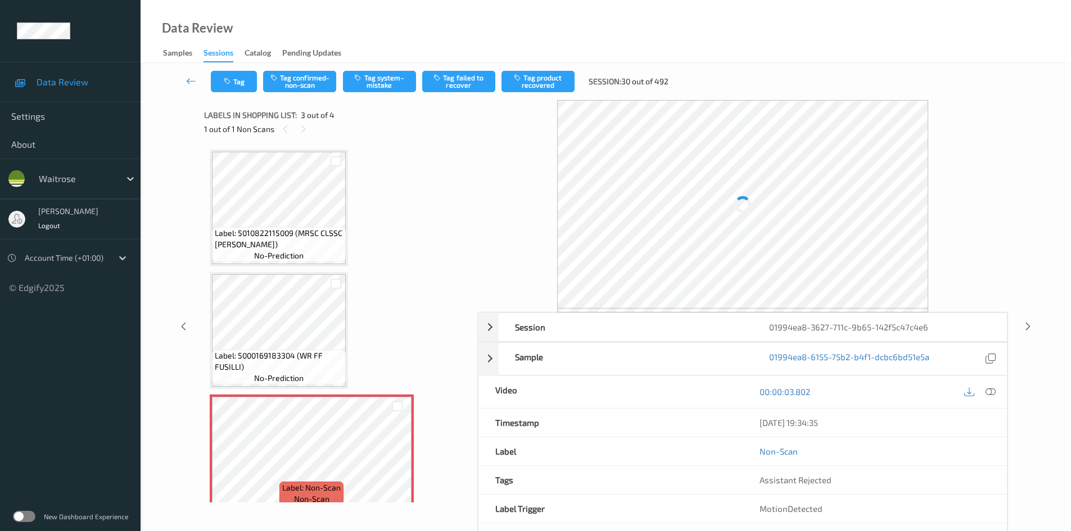
scroll to position [128, 0]
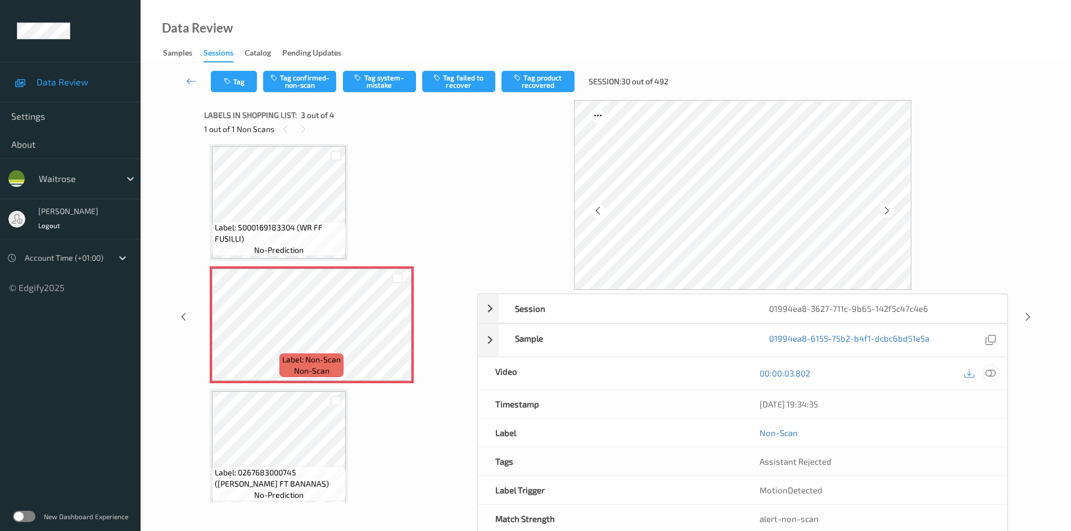
click at [995, 373] on icon at bounding box center [991, 373] width 10 height 10
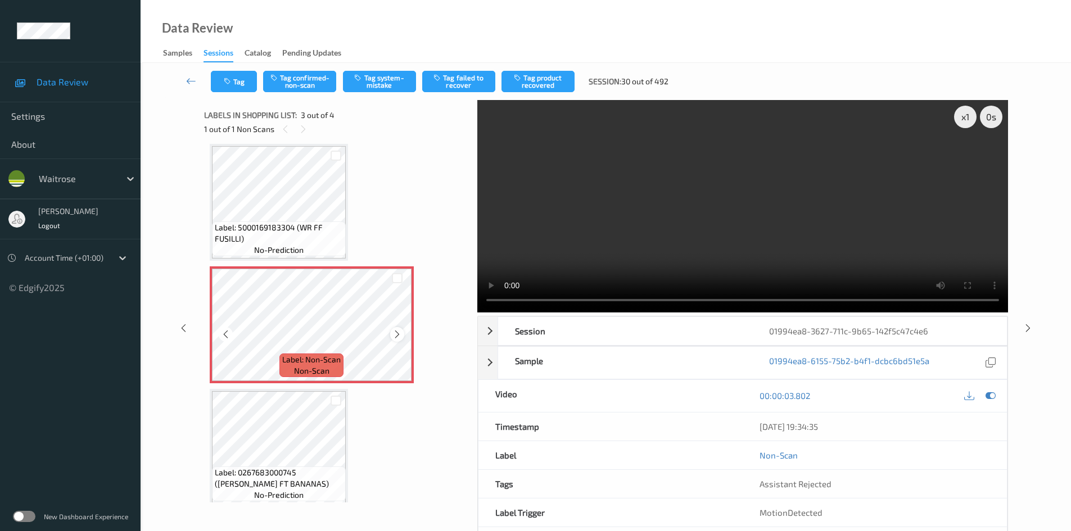
click at [401, 335] on icon at bounding box center [398, 335] width 10 height 10
click at [971, 114] on div "x 1" at bounding box center [965, 117] width 22 height 22
click at [971, 114] on div "x 2" at bounding box center [965, 117] width 22 height 22
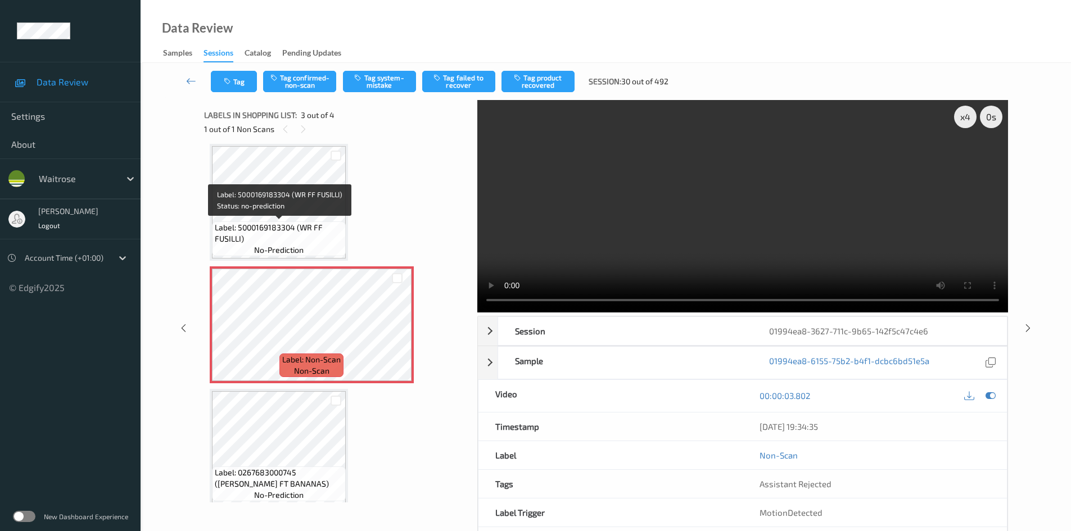
scroll to position [0, 0]
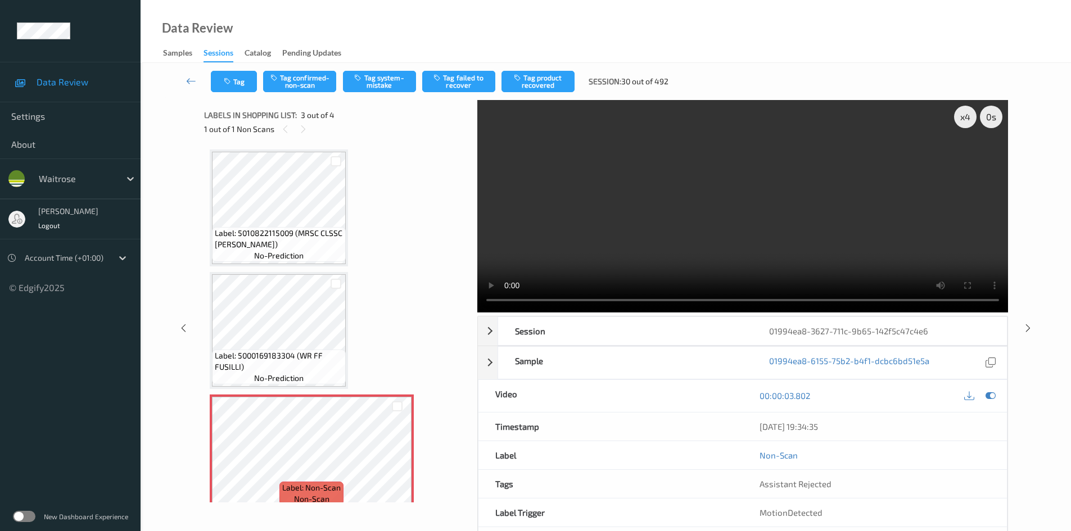
click at [611, 218] on video at bounding box center [742, 206] width 531 height 213
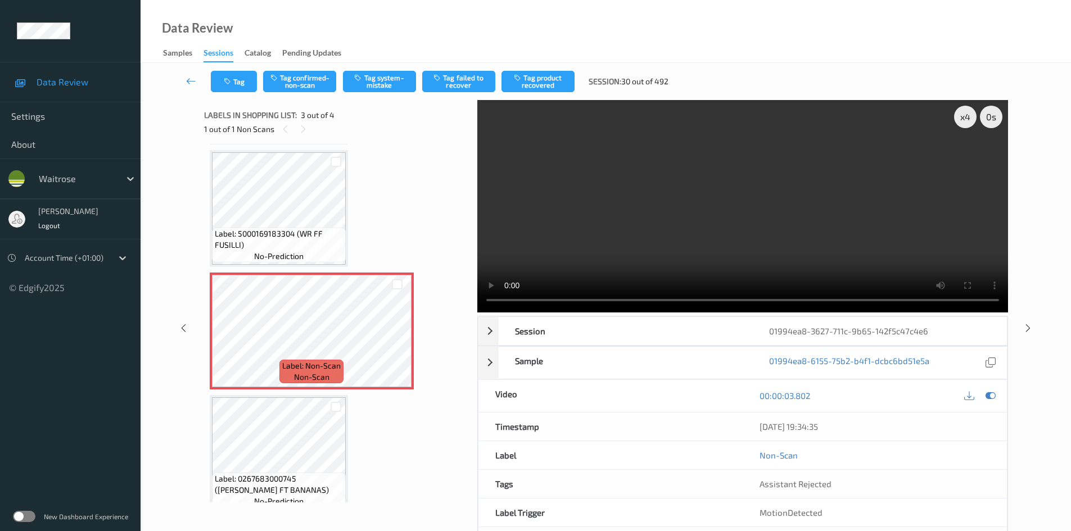
scroll to position [137, 0]
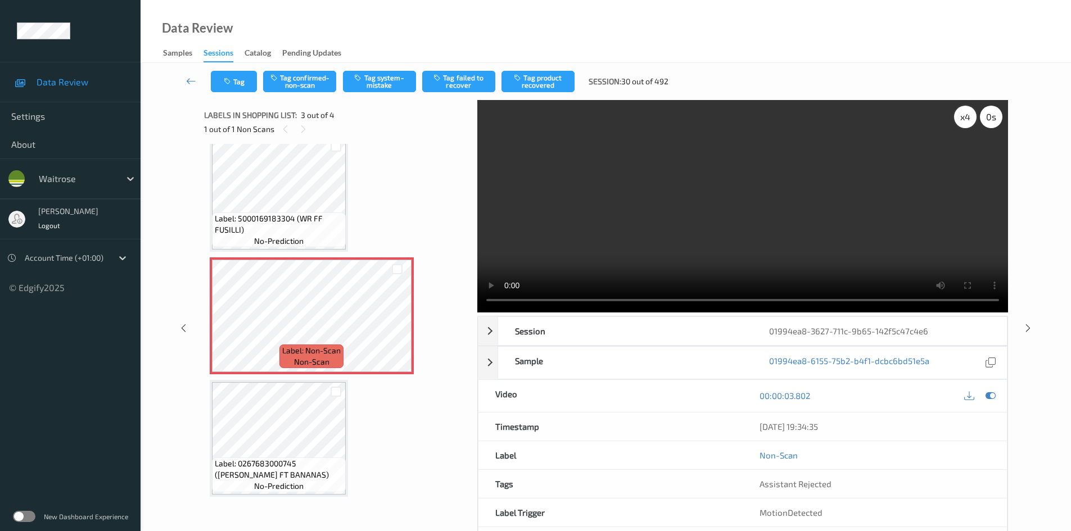
click at [963, 113] on div "x 4" at bounding box center [965, 117] width 22 height 22
click at [696, 250] on video at bounding box center [742, 206] width 531 height 213
click at [289, 69] on div "Tag Tag confirmed-non-scan Tag system-mistake Tag failed to recover Tag product…" at bounding box center [606, 81] width 885 height 37
click at [296, 79] on button "Tag confirmed-non-scan" at bounding box center [299, 81] width 73 height 21
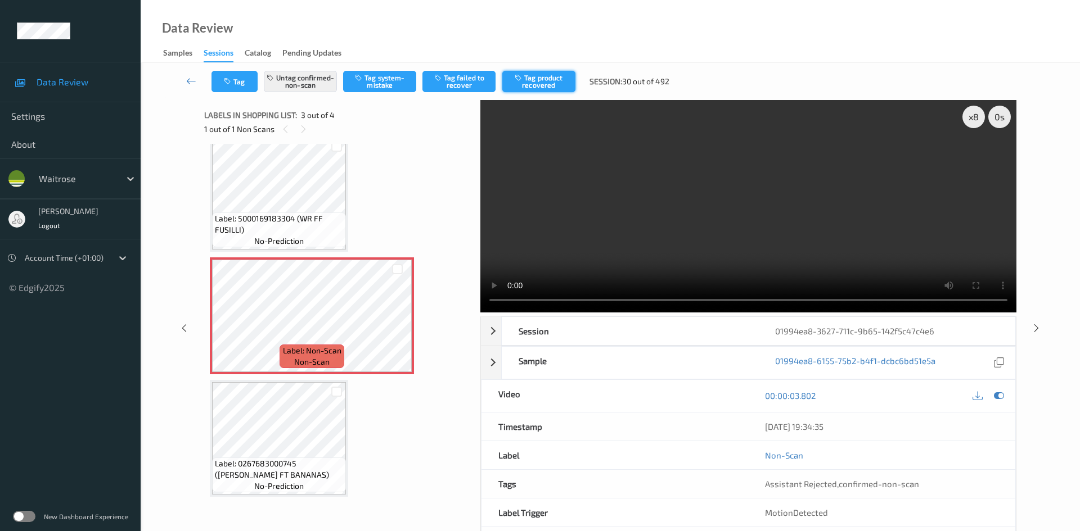
click at [535, 77] on button "Tag product recovered" at bounding box center [538, 81] width 73 height 21
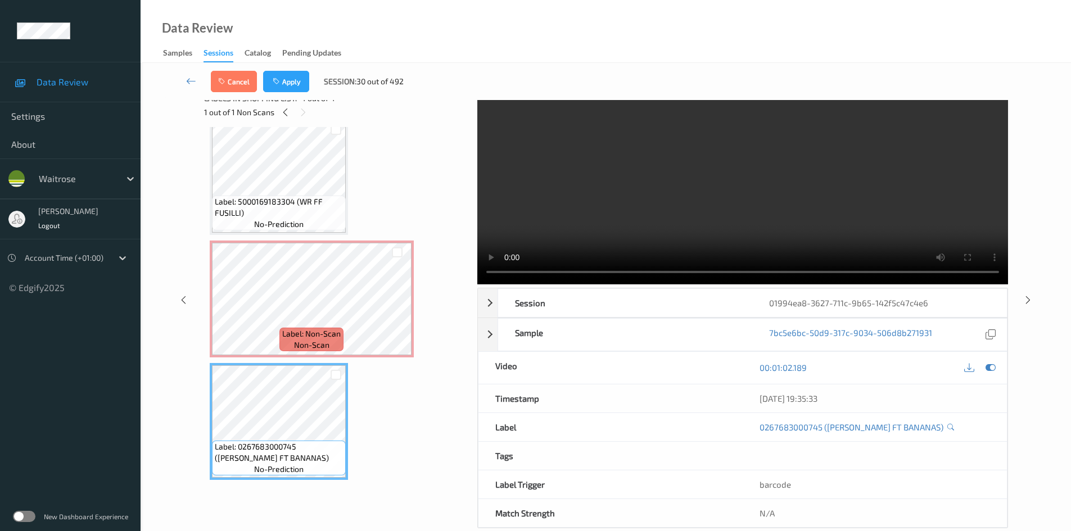
scroll to position [6, 0]
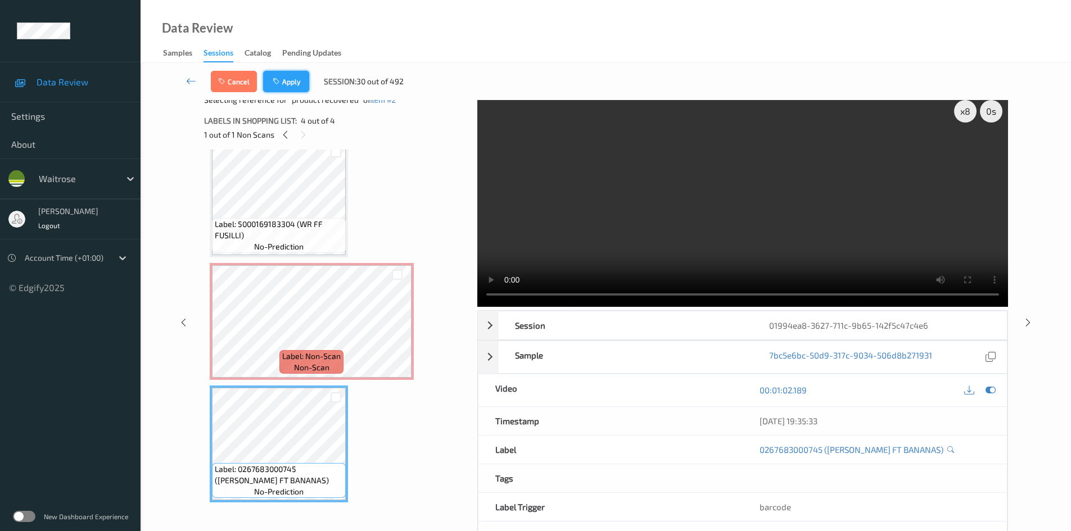
click at [291, 74] on button "Apply" at bounding box center [286, 81] width 46 height 21
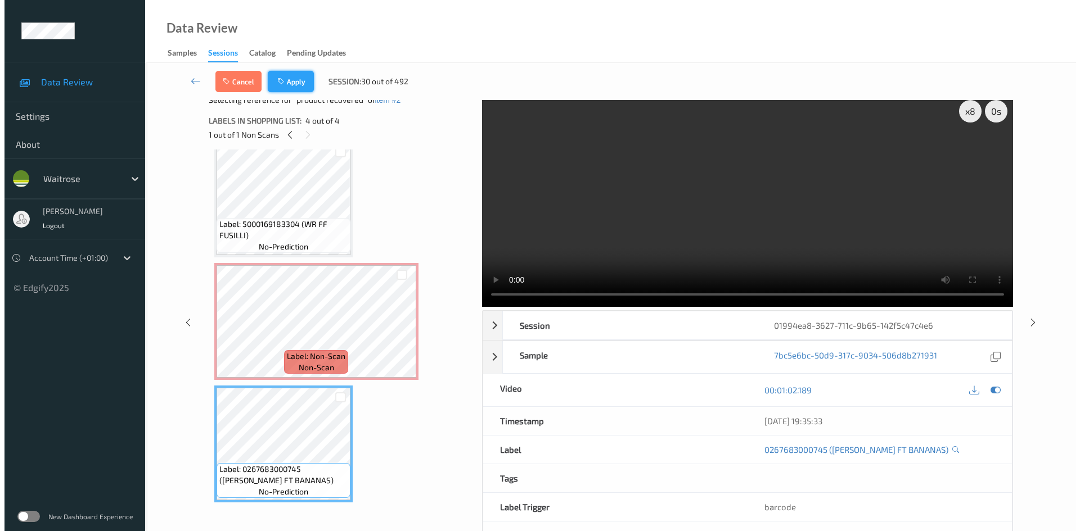
scroll to position [128, 0]
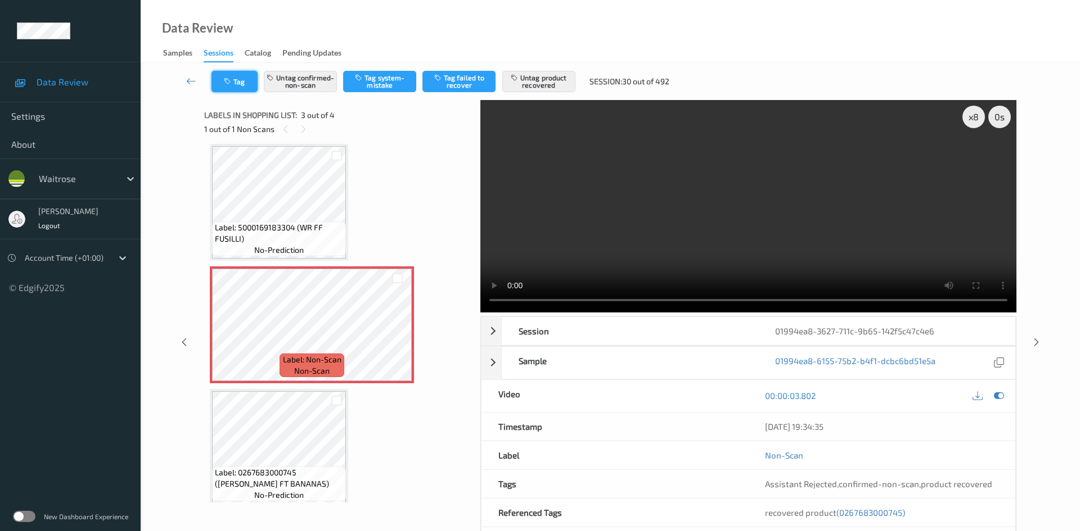
click at [229, 76] on button "Tag" at bounding box center [234, 81] width 46 height 21
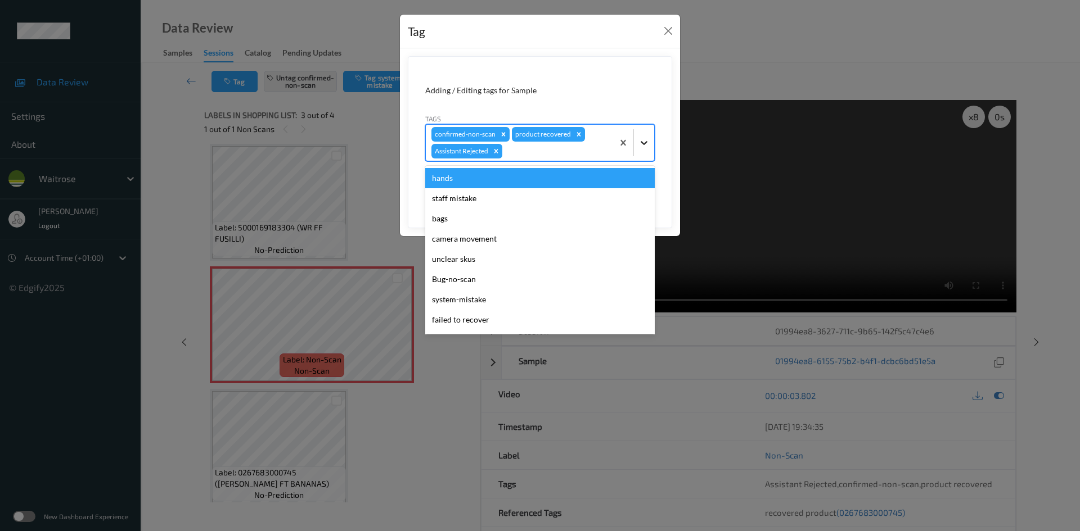
click at [644, 141] on icon at bounding box center [643, 142] width 11 height 11
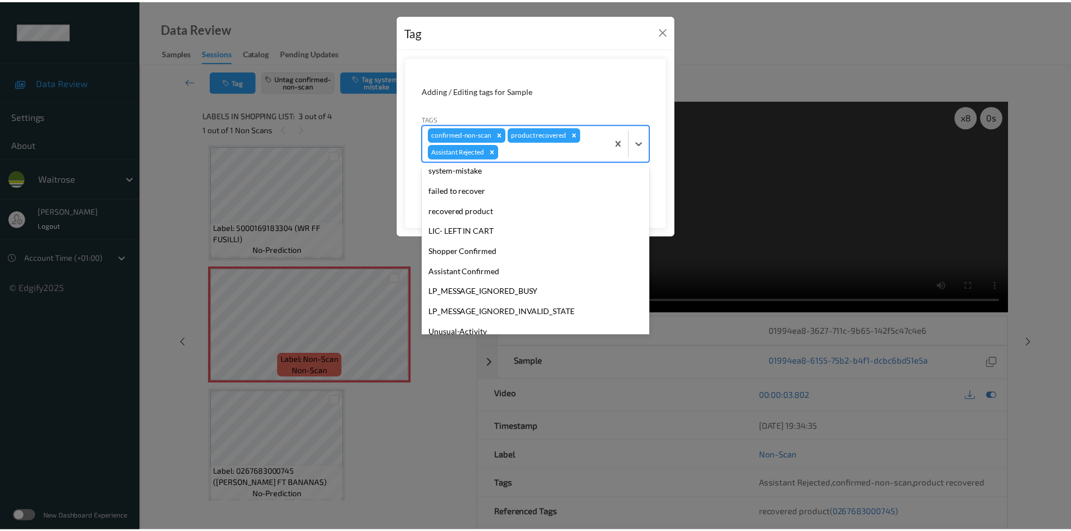
scroll to position [261, 0]
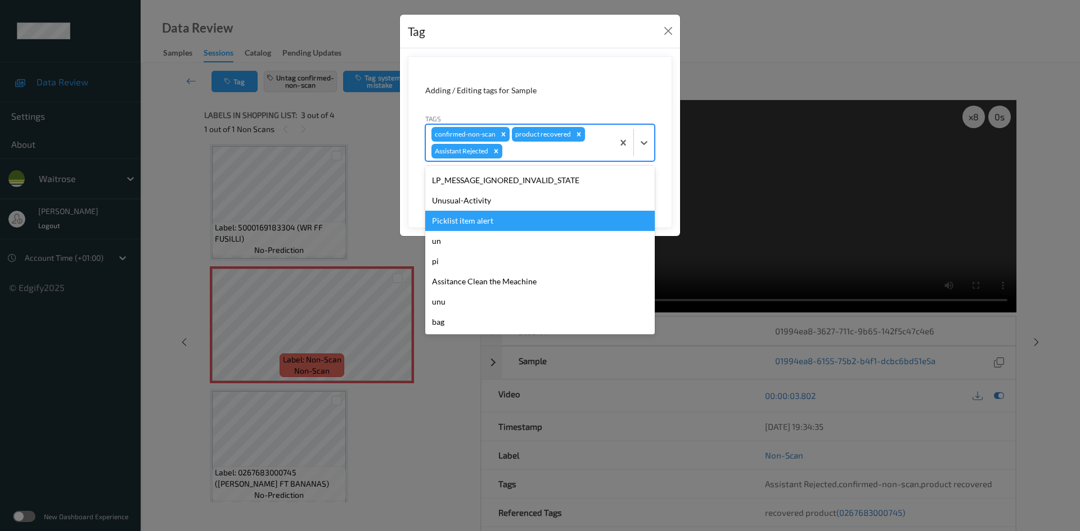
click at [489, 222] on div "Picklist item alert" at bounding box center [539, 221] width 229 height 20
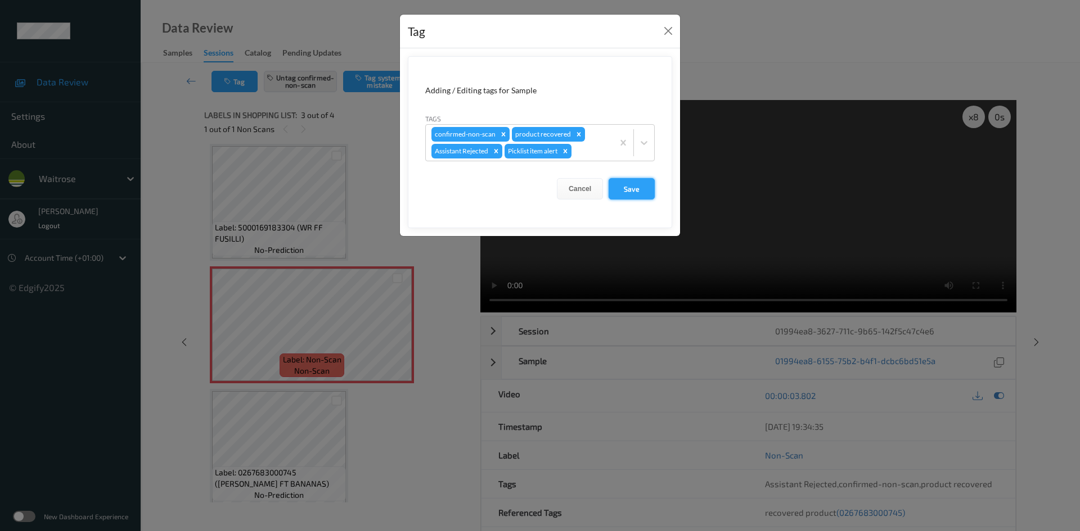
click at [637, 186] on button "Save" at bounding box center [631, 188] width 46 height 21
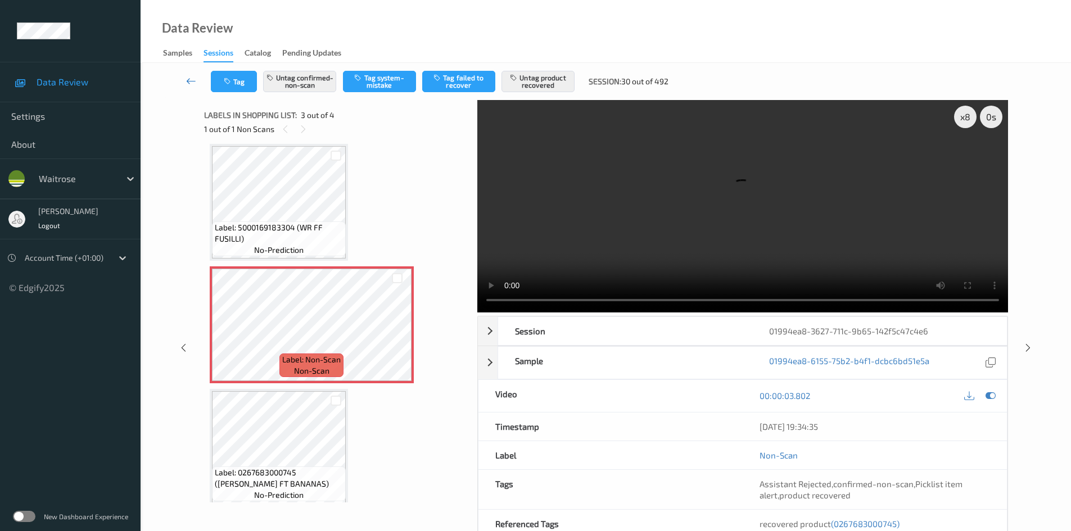
click at [186, 74] on link at bounding box center [191, 81] width 39 height 21
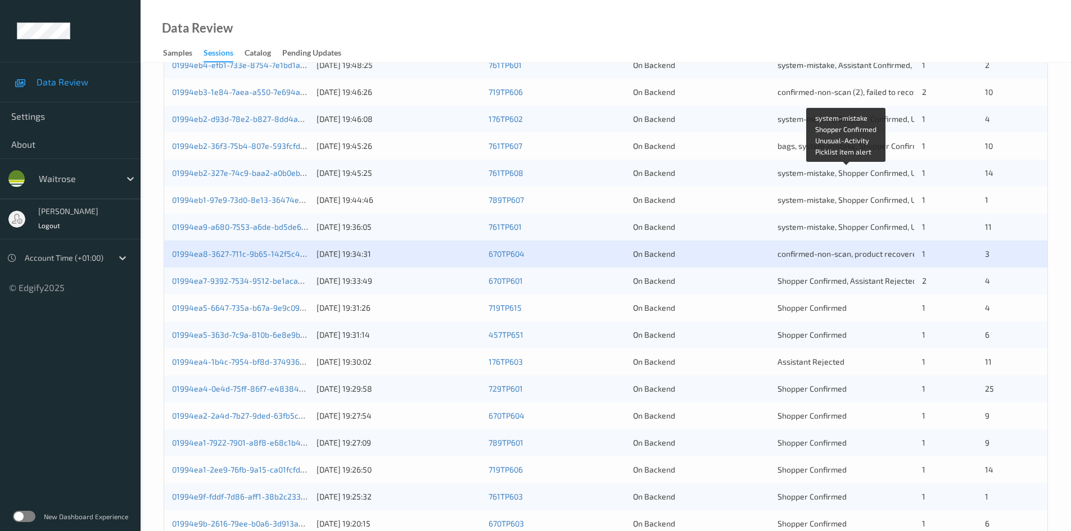
scroll to position [315, 0]
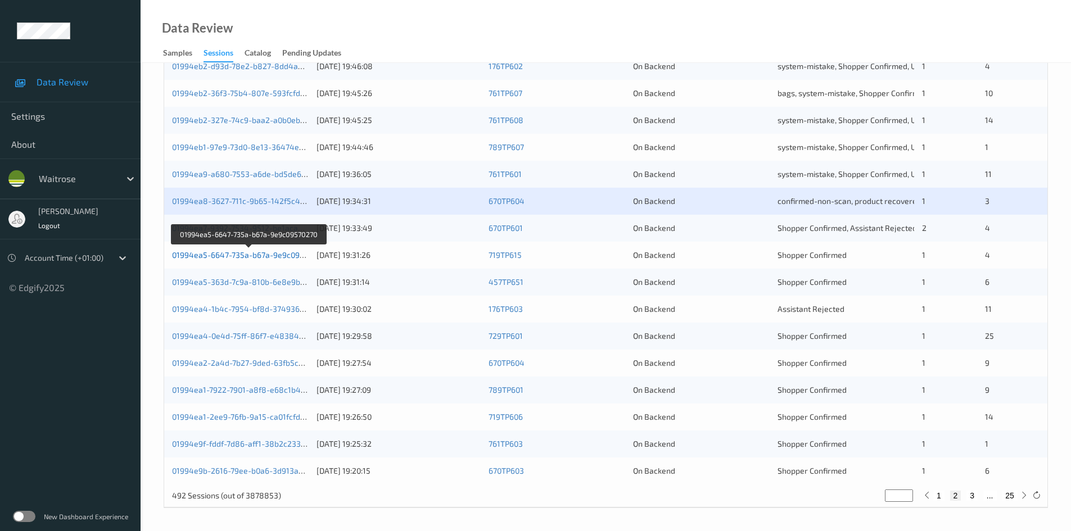
click at [218, 254] on link "01994ea5-6647-735a-b67a-9e9c09570270" at bounding box center [249, 255] width 154 height 10
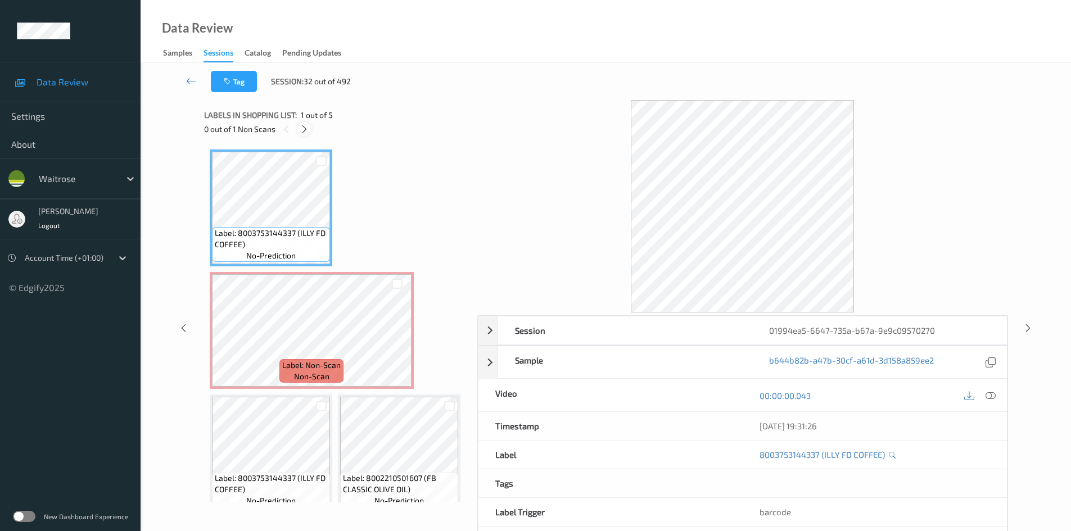
click at [305, 128] on icon at bounding box center [305, 129] width 10 height 10
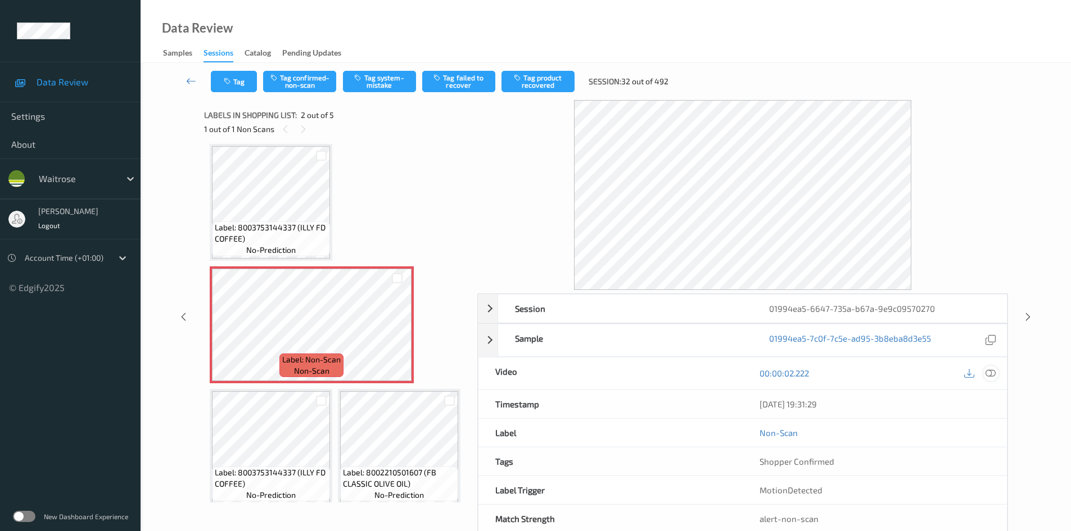
click at [993, 373] on icon at bounding box center [991, 373] width 10 height 10
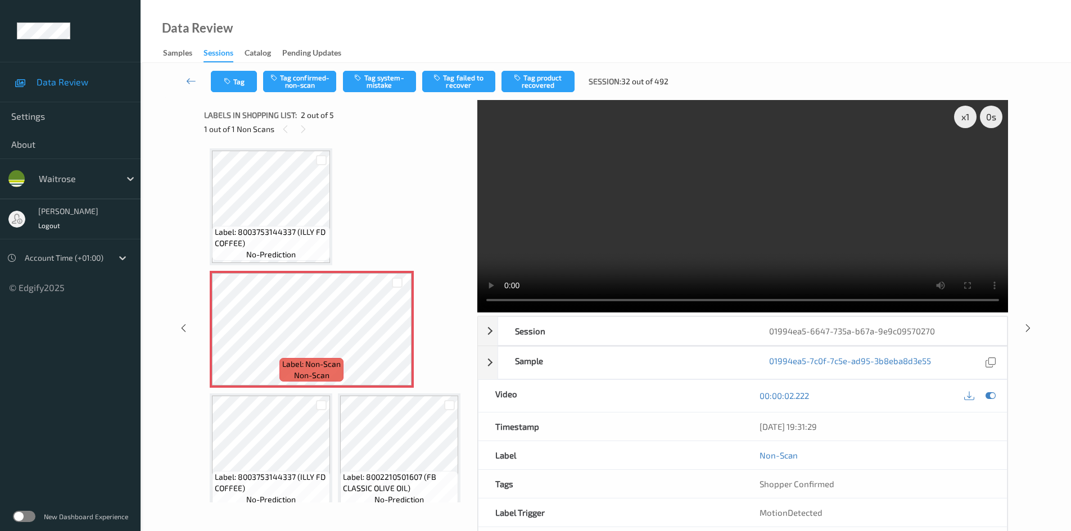
scroll to position [0, 0]
click at [961, 119] on div "x 1" at bounding box center [965, 117] width 22 height 22
click at [962, 119] on div "x 2" at bounding box center [965, 117] width 22 height 22
click at [647, 235] on video at bounding box center [742, 206] width 531 height 213
click at [682, 209] on video at bounding box center [742, 206] width 531 height 213
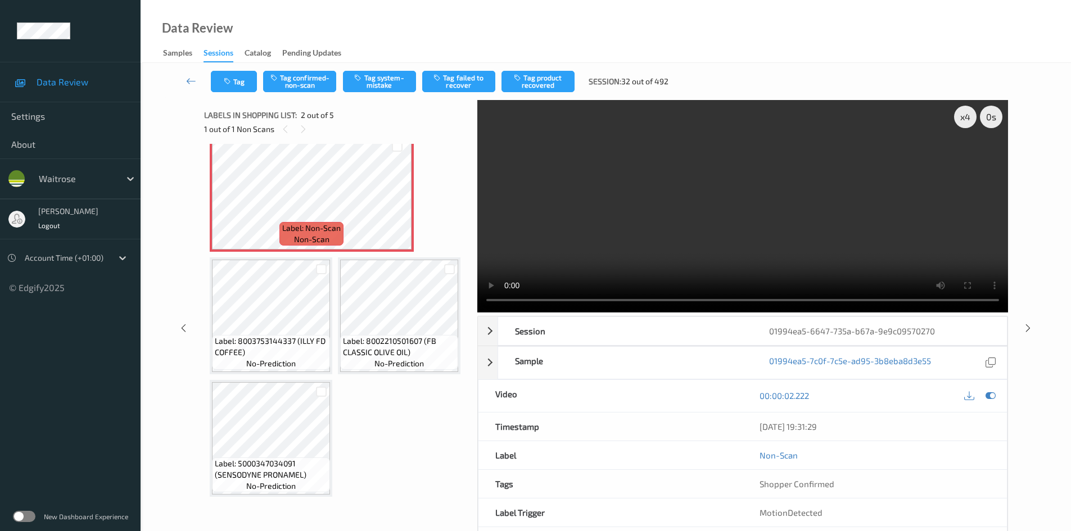
scroll to position [225, 0]
click at [576, 227] on video at bounding box center [742, 206] width 531 height 213
click at [629, 237] on video at bounding box center [742, 206] width 531 height 213
click at [648, 230] on video at bounding box center [742, 206] width 531 height 213
click at [651, 229] on video at bounding box center [742, 206] width 531 height 213
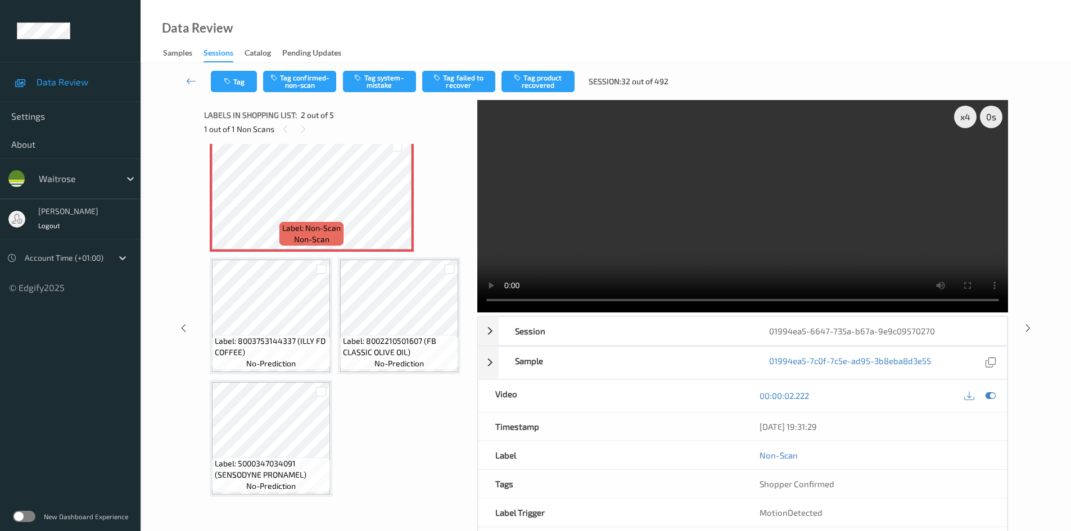
click at [670, 225] on video at bounding box center [742, 206] width 531 height 213
click at [615, 223] on video at bounding box center [742, 206] width 531 height 213
click at [617, 226] on video at bounding box center [742, 206] width 531 height 213
click at [620, 232] on video at bounding box center [742, 206] width 531 height 213
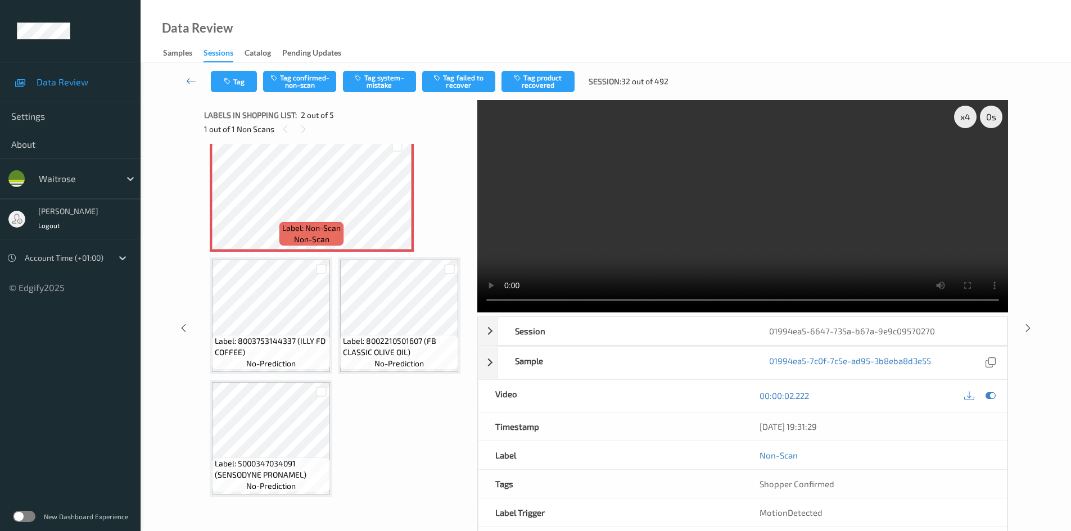
scroll to position [260, 0]
click at [652, 229] on video at bounding box center [742, 206] width 531 height 213
click at [682, 215] on video at bounding box center [742, 206] width 531 height 213
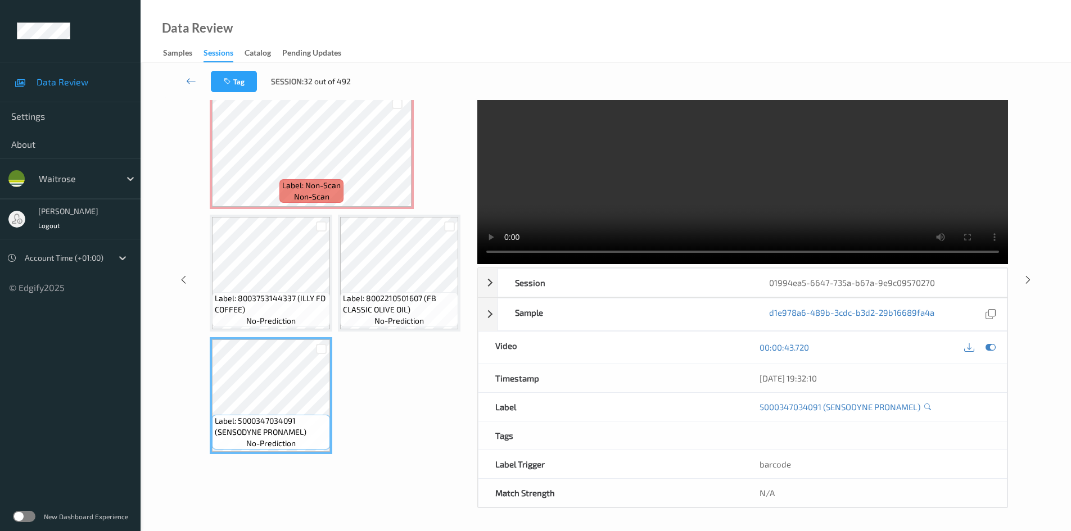
scroll to position [0, 0]
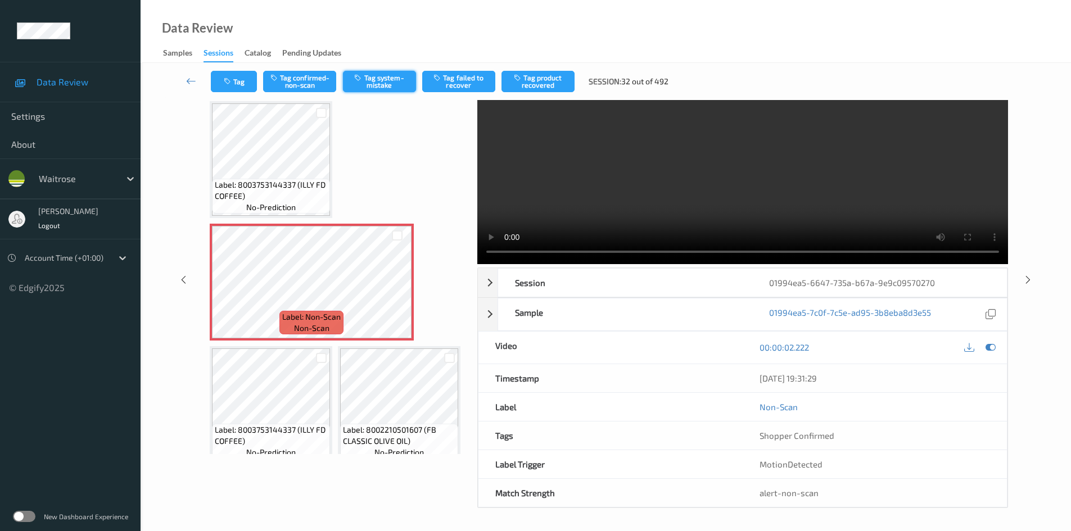
click at [370, 81] on button "Tag system-mistake" at bounding box center [379, 81] width 73 height 21
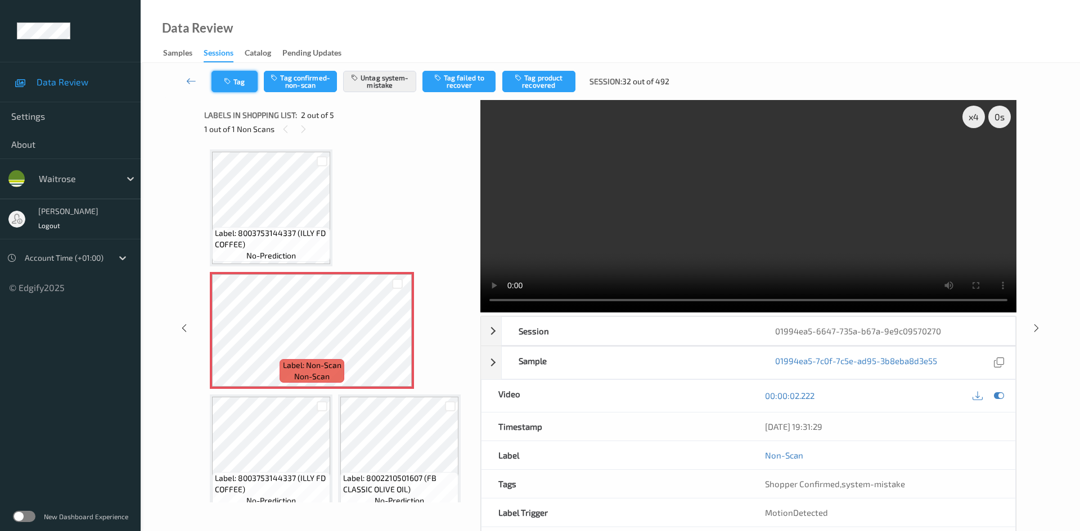
click at [241, 73] on button "Tag" at bounding box center [234, 81] width 46 height 21
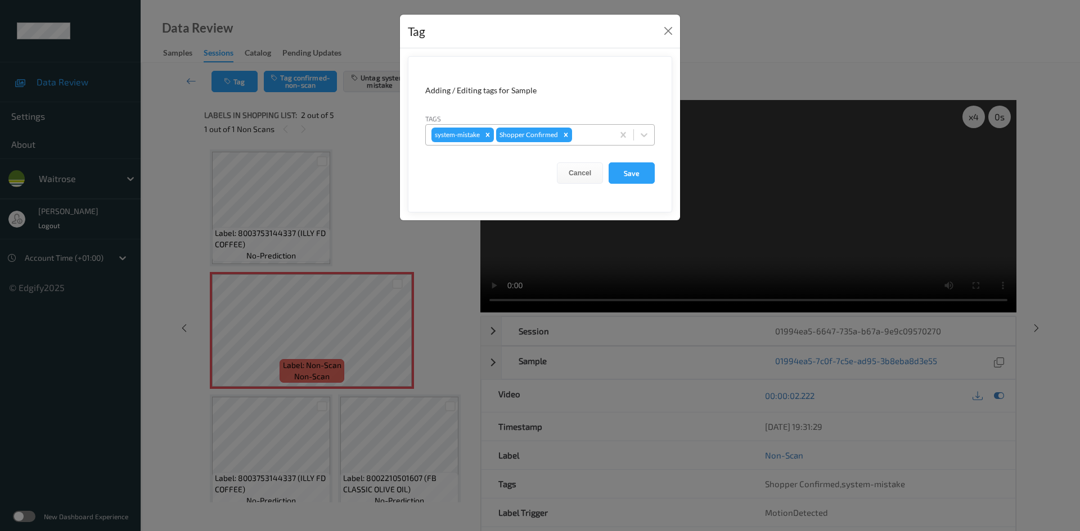
drag, startPoint x: 638, startPoint y: 134, endPoint x: 620, endPoint y: 145, distance: 20.9
click at [638, 134] on div at bounding box center [644, 135] width 20 height 20
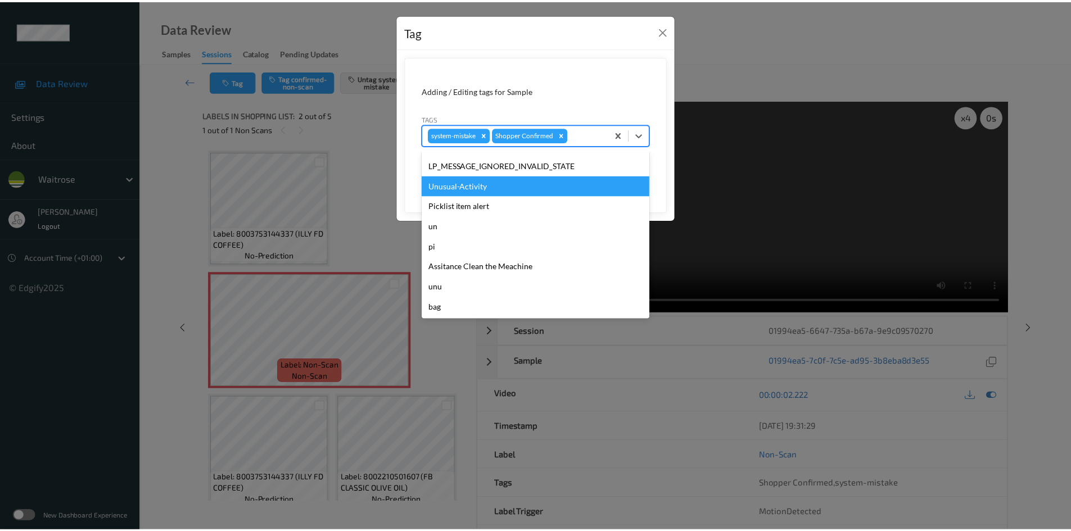
scroll to position [281, 0]
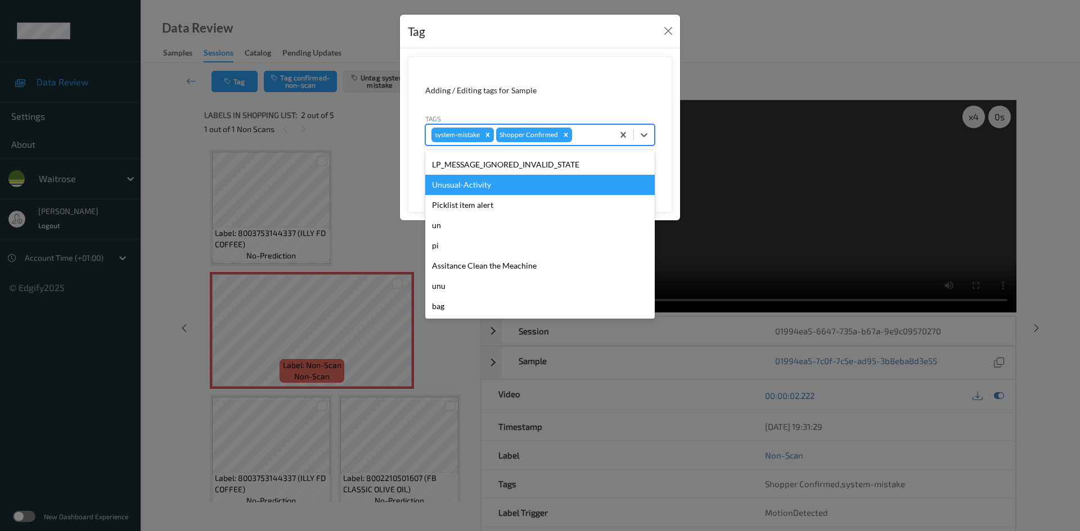
click at [483, 187] on div "Unusual-Activity" at bounding box center [539, 185] width 229 height 20
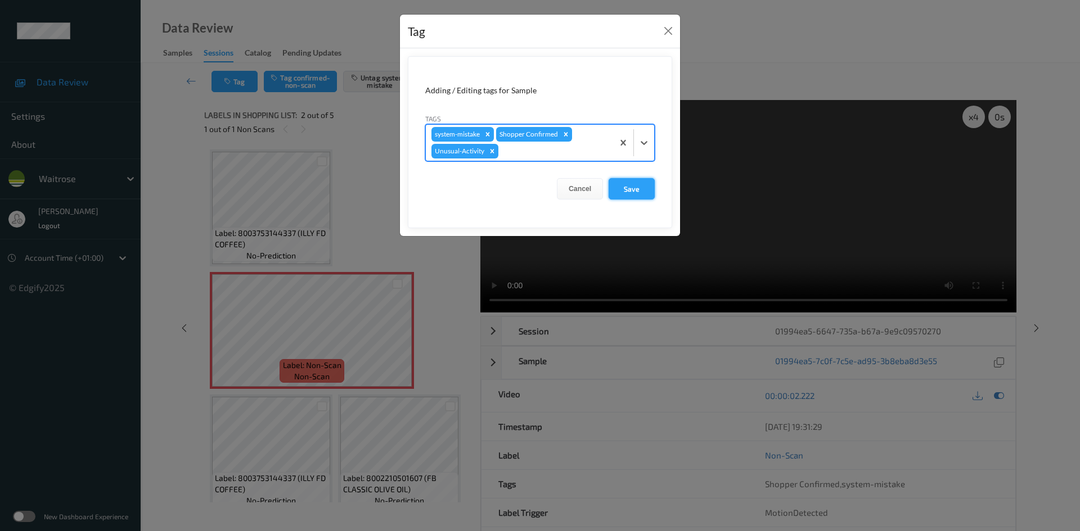
click at [632, 189] on button "Save" at bounding box center [631, 188] width 46 height 21
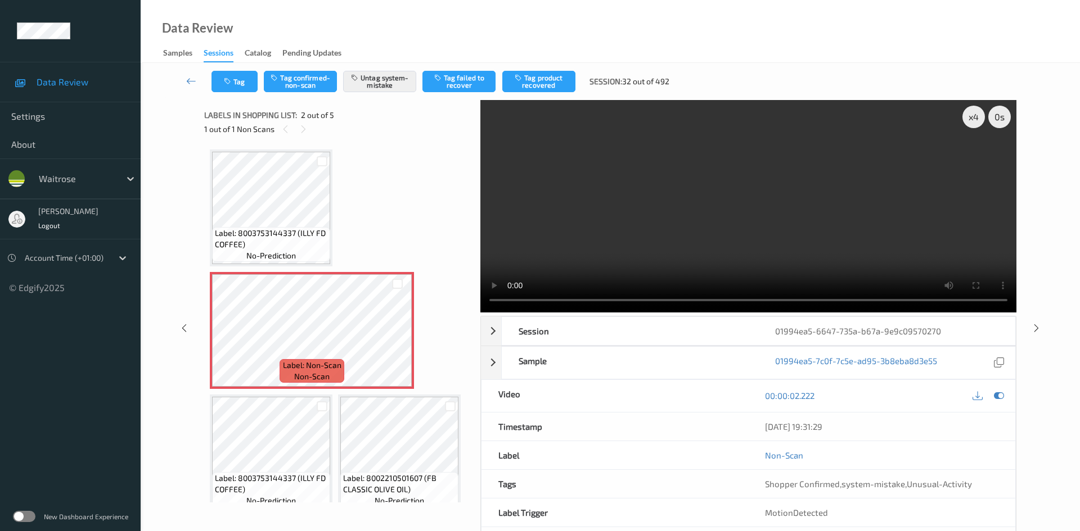
click at [184, 73] on link at bounding box center [192, 81] width 40 height 21
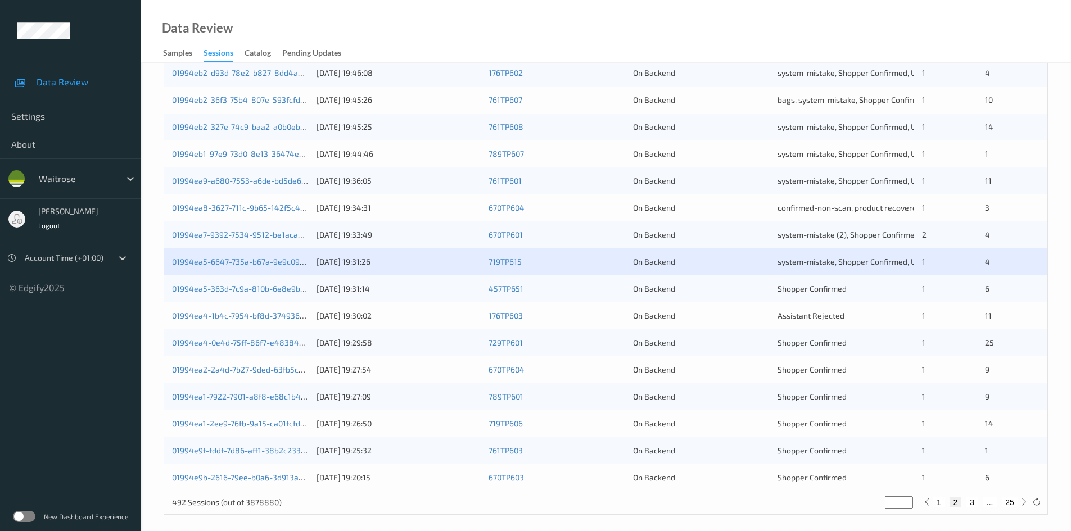
scroll to position [315, 0]
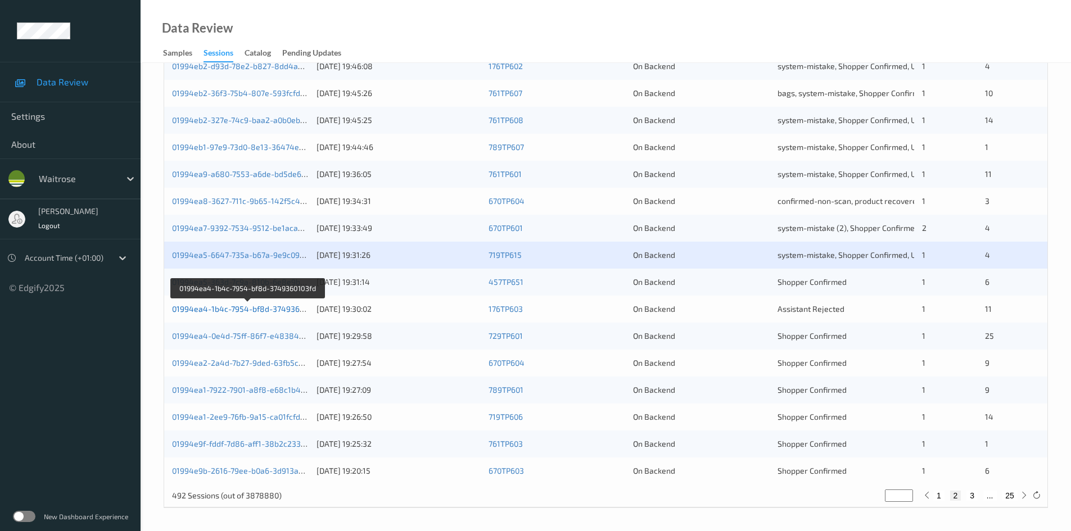
click at [224, 311] on link "01994ea4-1b4c-7954-bf8d-3749360103fd" at bounding box center [248, 309] width 152 height 10
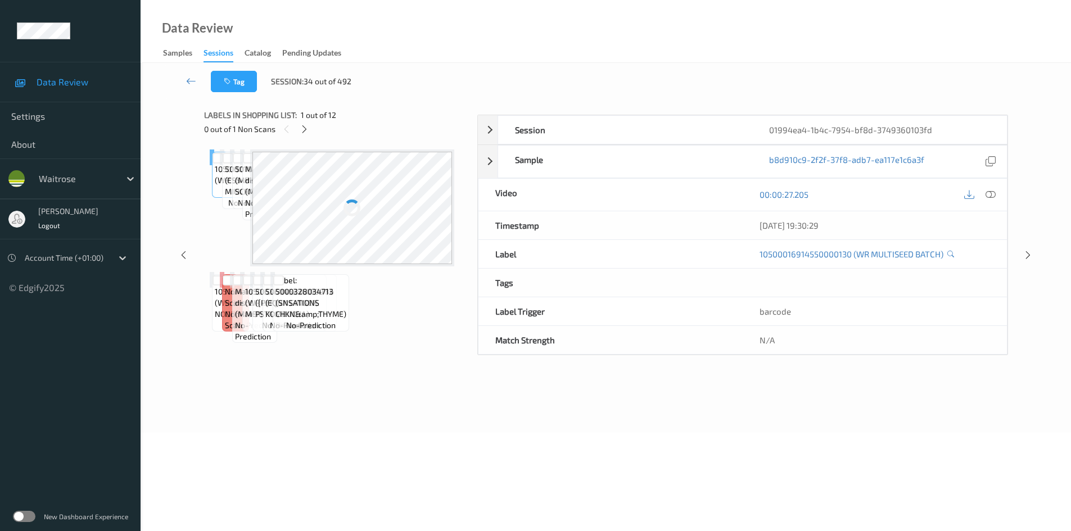
click at [305, 121] on div "Labels in shopping list: 1 out of 12" at bounding box center [336, 115] width 265 height 14
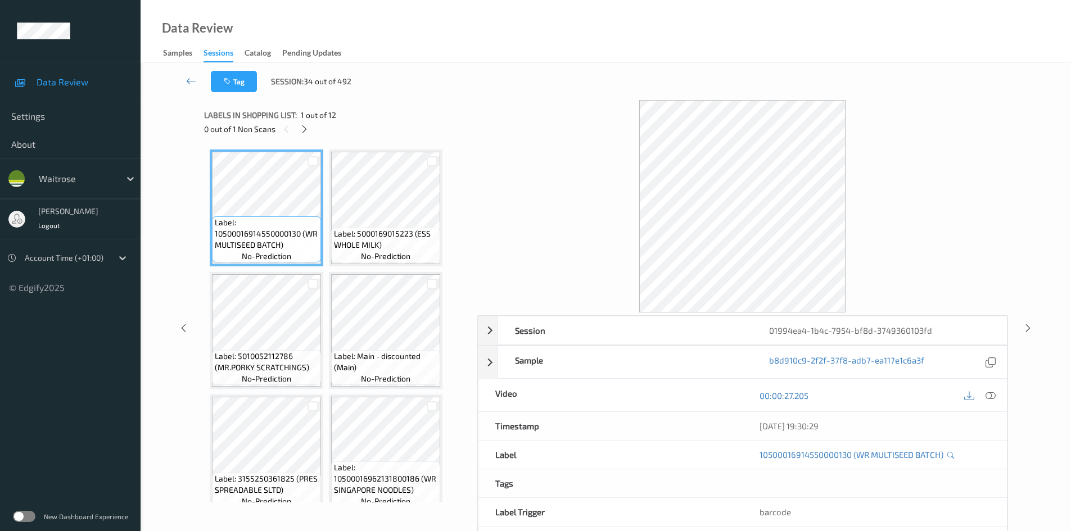
click at [320, 133] on div "0 out of 1 Non Scans" at bounding box center [336, 129] width 265 height 14
click at [307, 132] on icon at bounding box center [305, 129] width 10 height 10
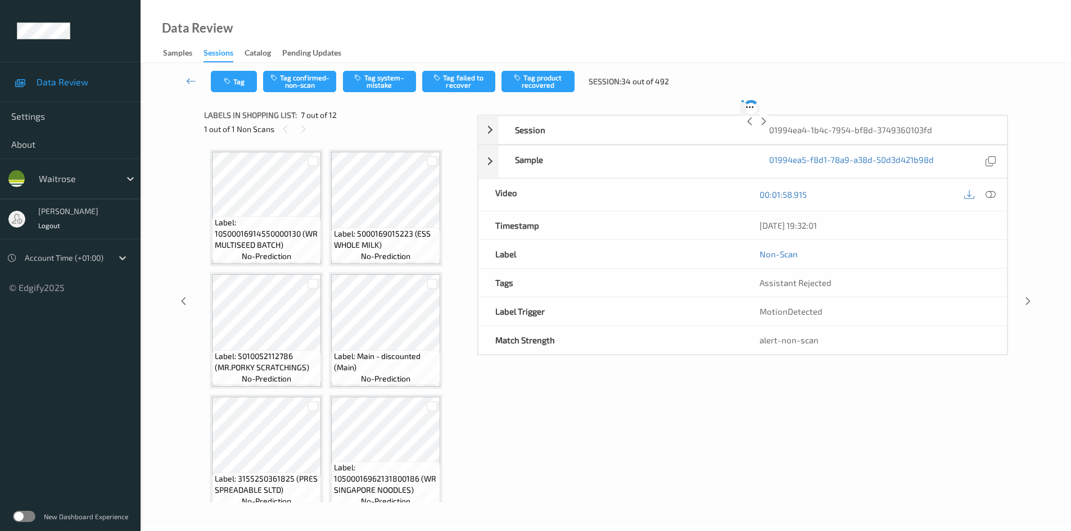
scroll to position [251, 0]
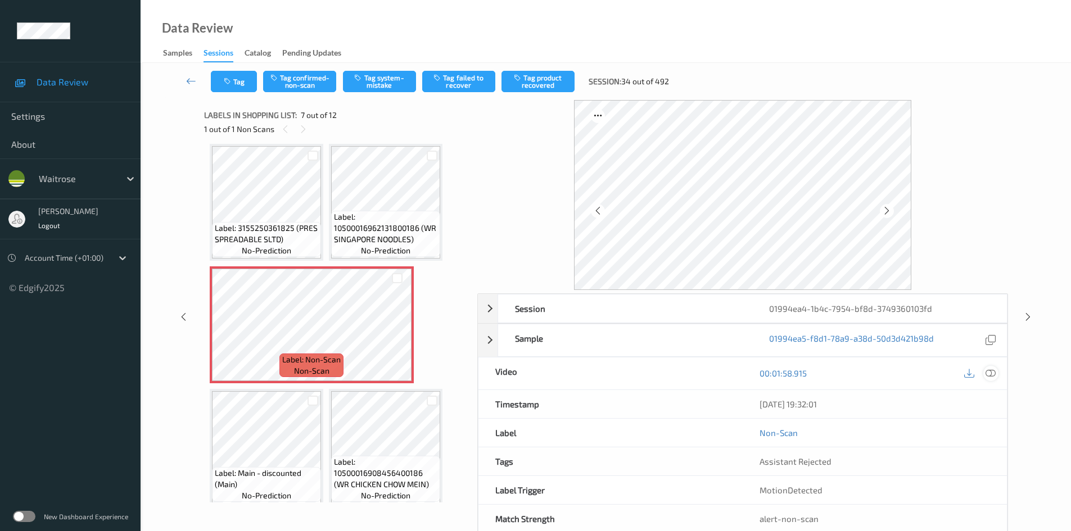
click at [993, 371] on icon at bounding box center [991, 373] width 10 height 10
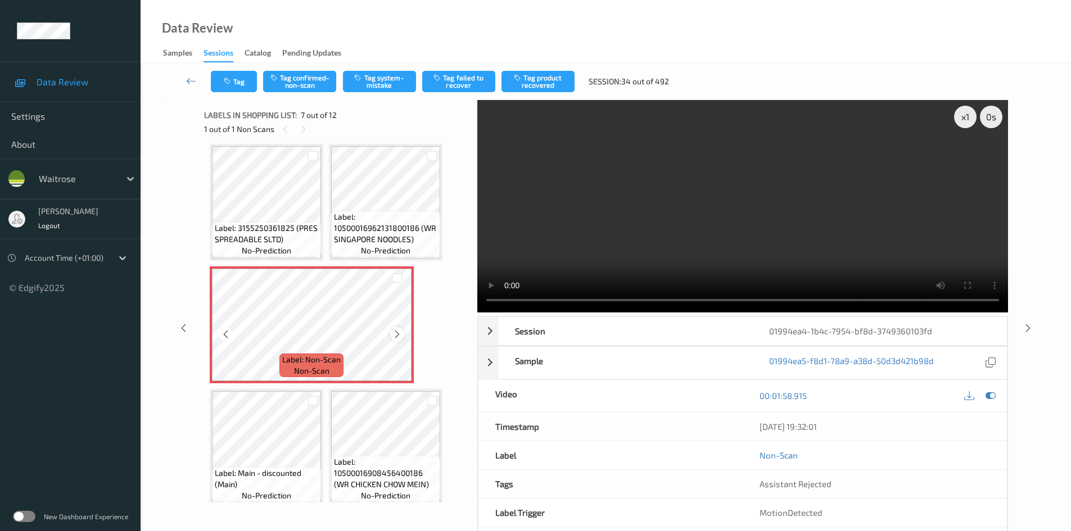
click at [390, 332] on div at bounding box center [397, 334] width 14 height 14
click at [572, 207] on video at bounding box center [742, 206] width 531 height 213
click at [542, 211] on video at bounding box center [742, 206] width 531 height 213
click at [959, 115] on div "x 1" at bounding box center [965, 117] width 22 height 22
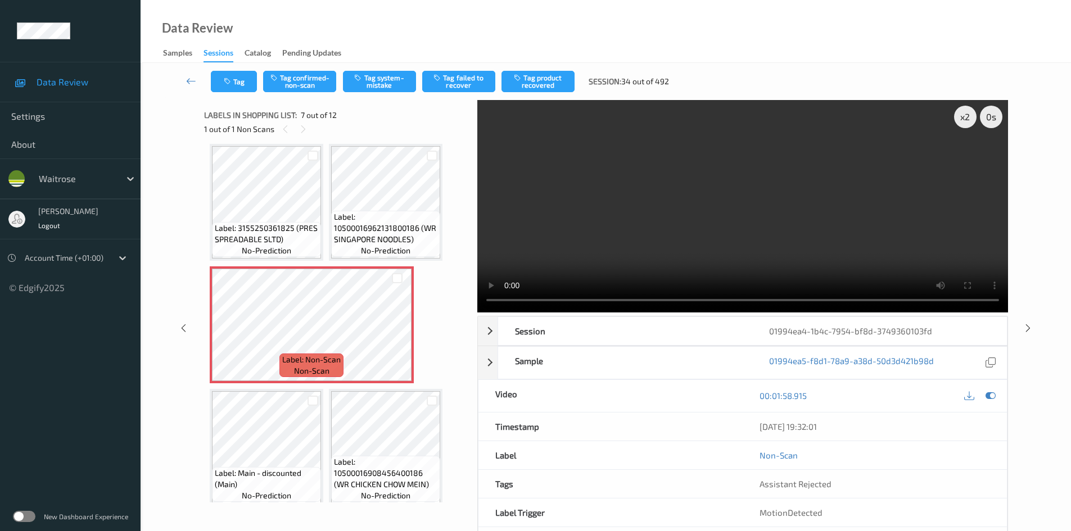
click at [748, 214] on video at bounding box center [742, 206] width 531 height 213
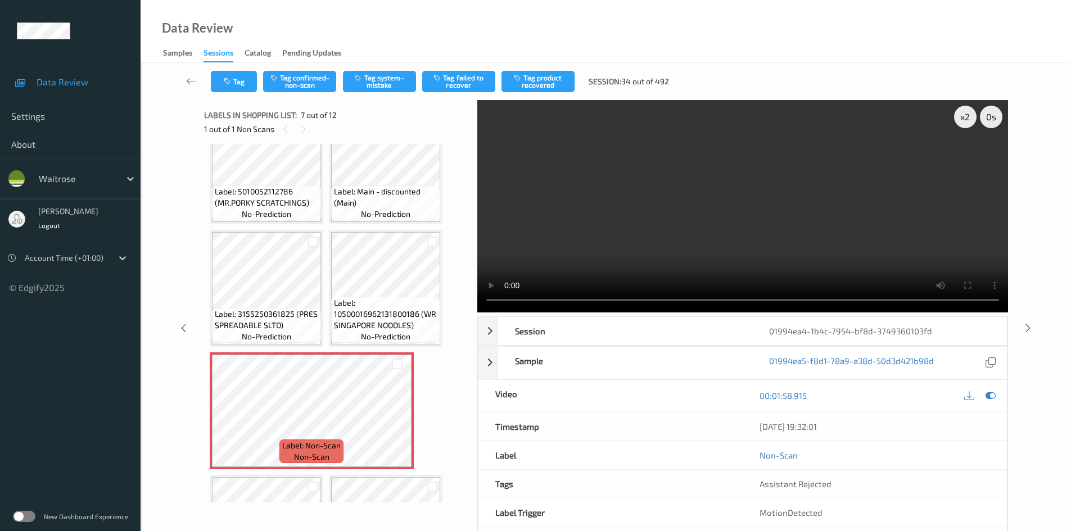
scroll to position [138, 0]
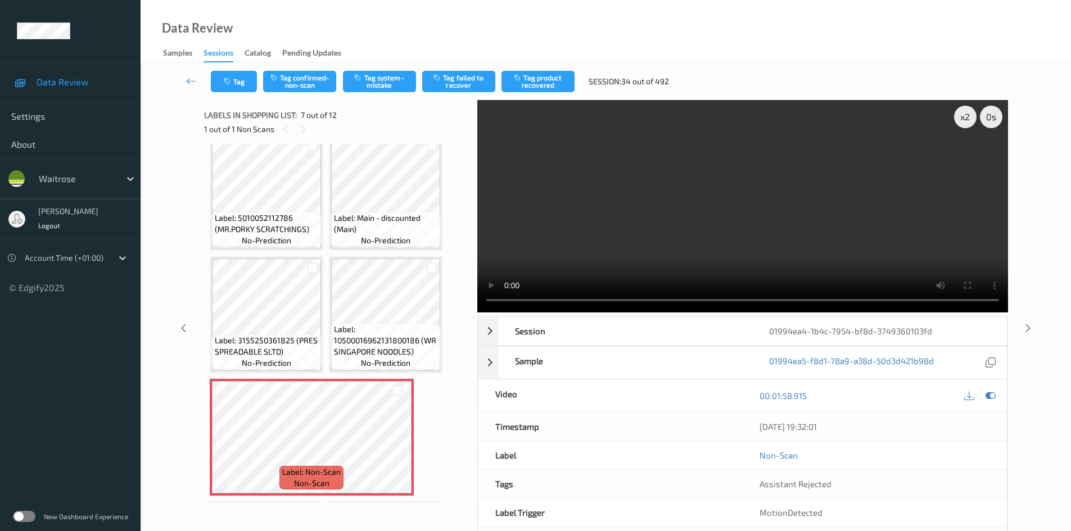
click at [697, 214] on video at bounding box center [742, 206] width 531 height 213
click at [827, 235] on video at bounding box center [742, 206] width 531 height 213
click at [719, 240] on video at bounding box center [742, 206] width 531 height 213
click at [668, 236] on video at bounding box center [742, 206] width 531 height 213
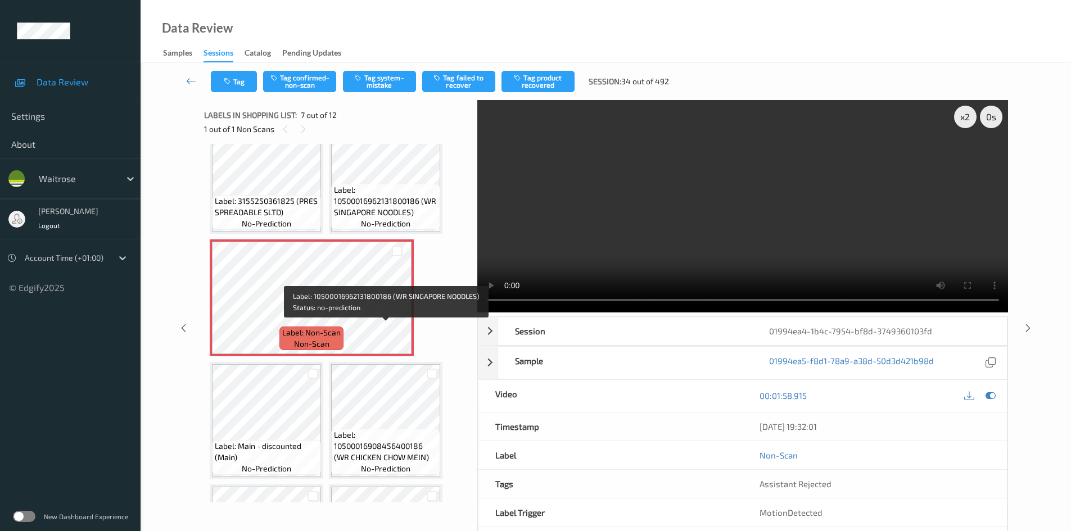
scroll to position [307, 0]
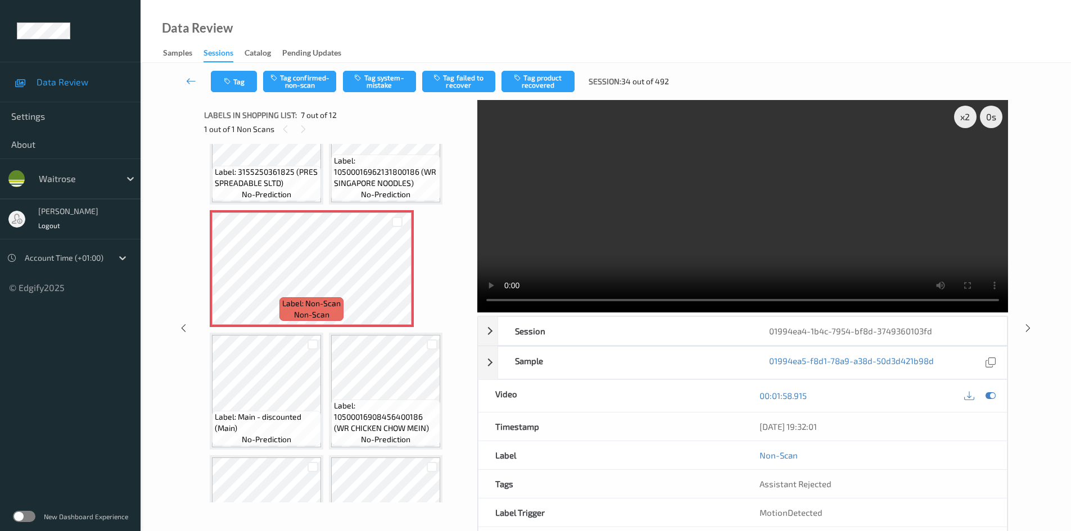
click at [562, 231] on video at bounding box center [742, 206] width 531 height 213
click at [674, 244] on video at bounding box center [742, 206] width 531 height 213
click at [615, 203] on video at bounding box center [742, 206] width 531 height 213
click at [967, 115] on div "x 2" at bounding box center [965, 117] width 22 height 22
click at [656, 210] on video at bounding box center [742, 206] width 531 height 213
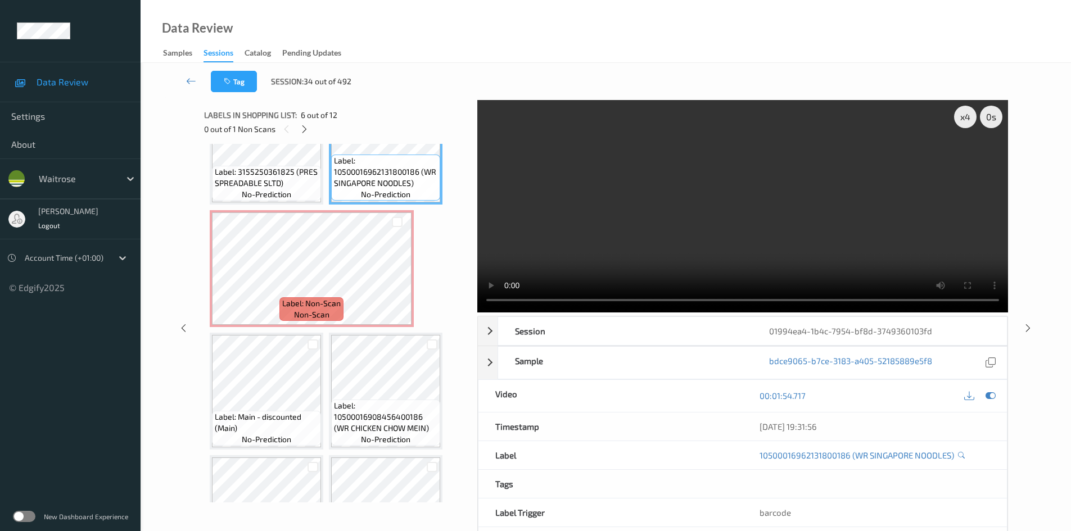
click at [799, 237] on video at bounding box center [742, 206] width 531 height 213
click at [677, 236] on video at bounding box center [742, 206] width 531 height 213
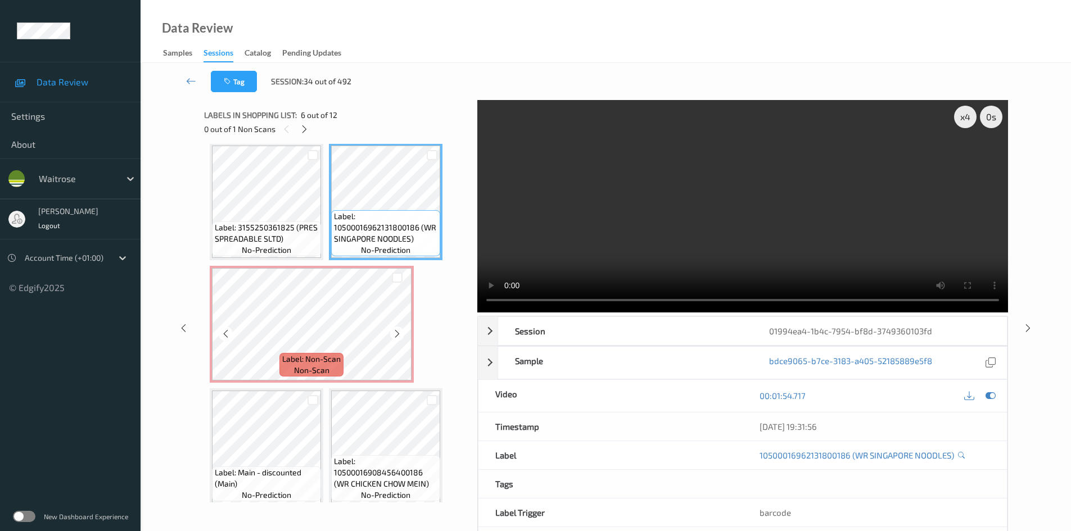
scroll to position [251, 0]
click at [617, 234] on video at bounding box center [742, 206] width 531 height 213
click at [668, 236] on video at bounding box center [742, 206] width 531 height 213
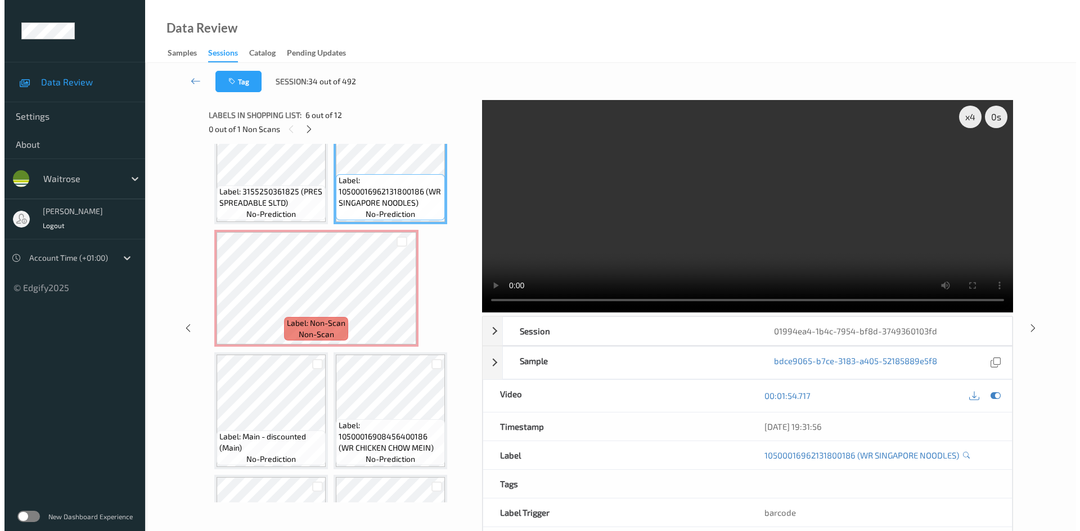
scroll to position [307, 0]
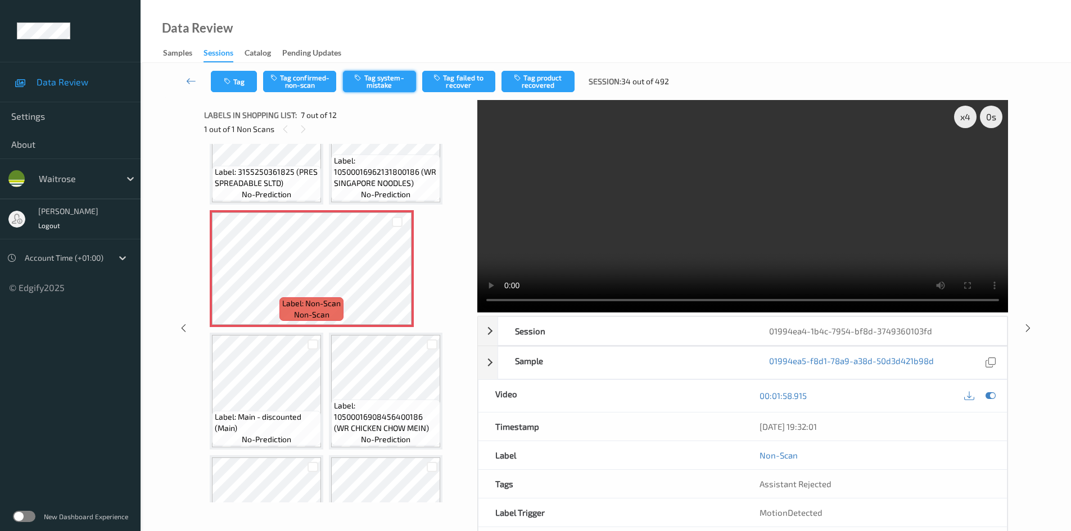
click at [389, 86] on button "Tag system-mistake" at bounding box center [379, 81] width 73 height 21
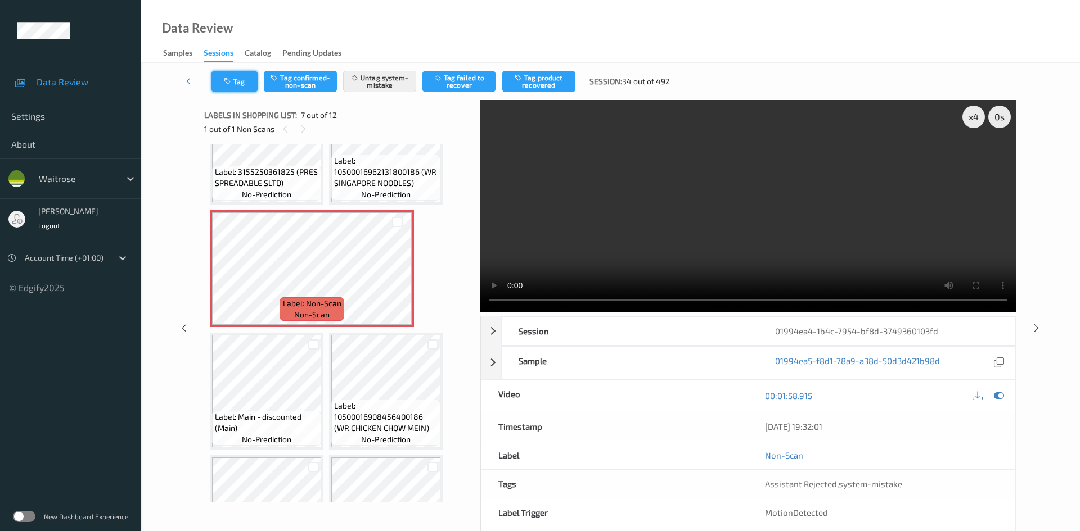
click at [242, 74] on button "Tag" at bounding box center [234, 81] width 46 height 21
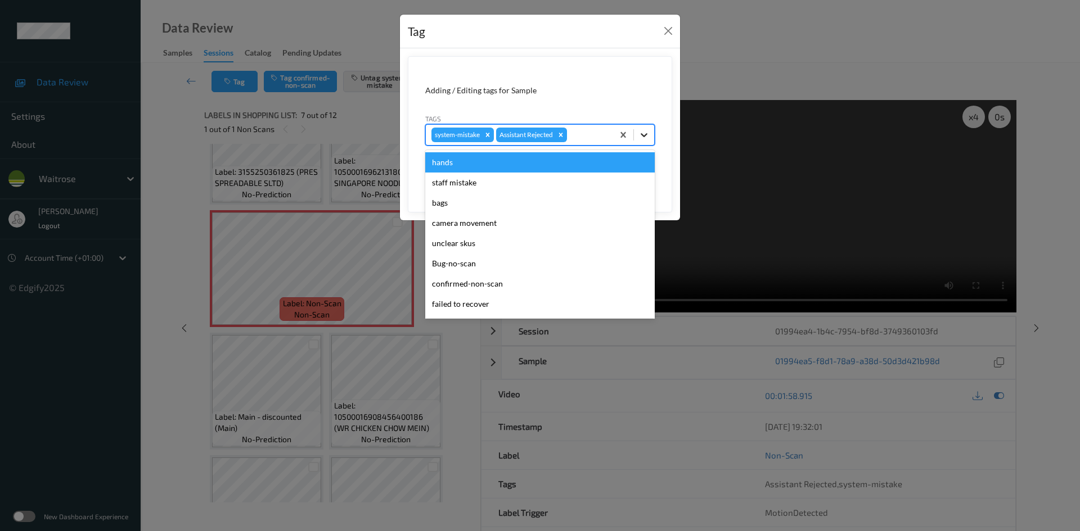
click at [641, 136] on icon at bounding box center [643, 134] width 11 height 11
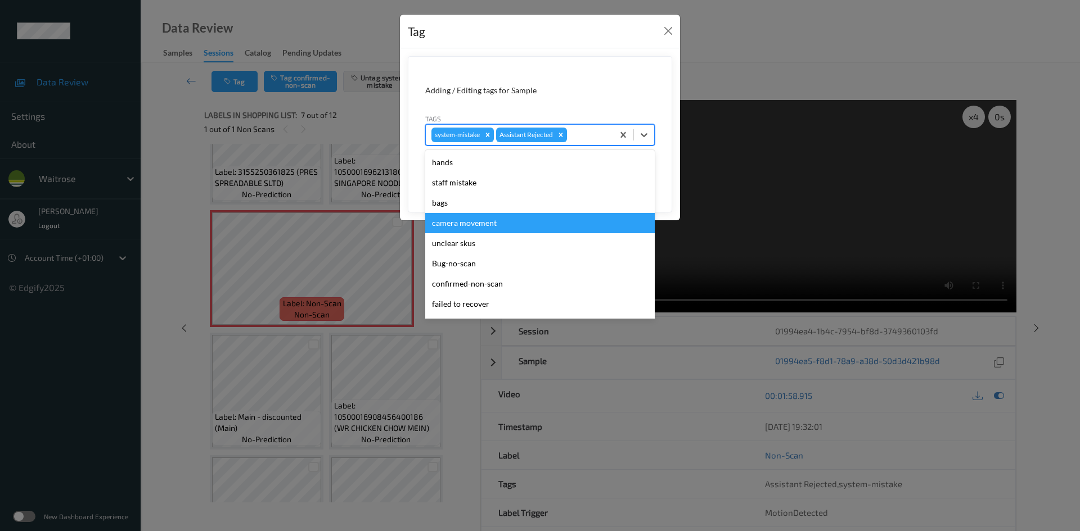
scroll to position [281, 0]
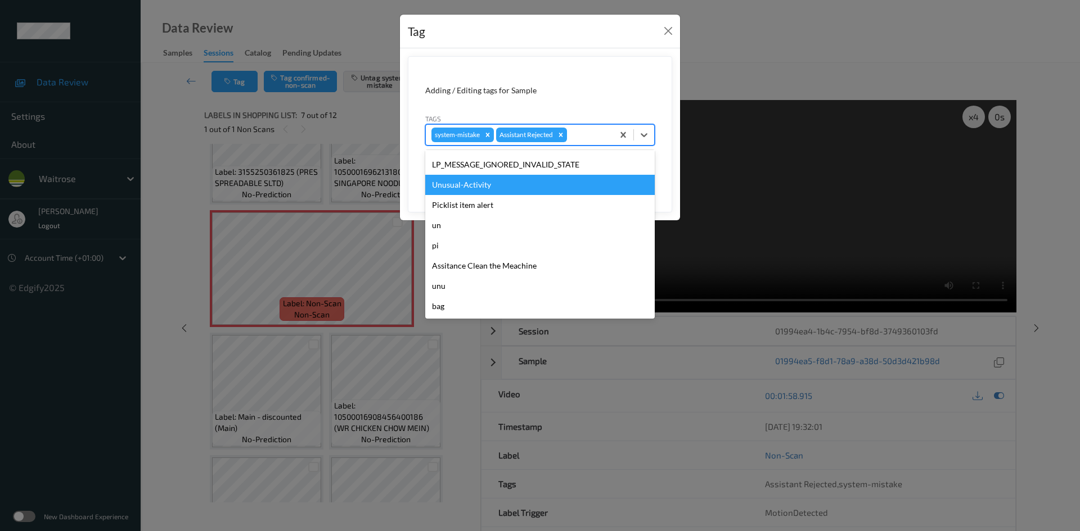
click at [483, 181] on div "Unusual-Activity" at bounding box center [539, 185] width 229 height 20
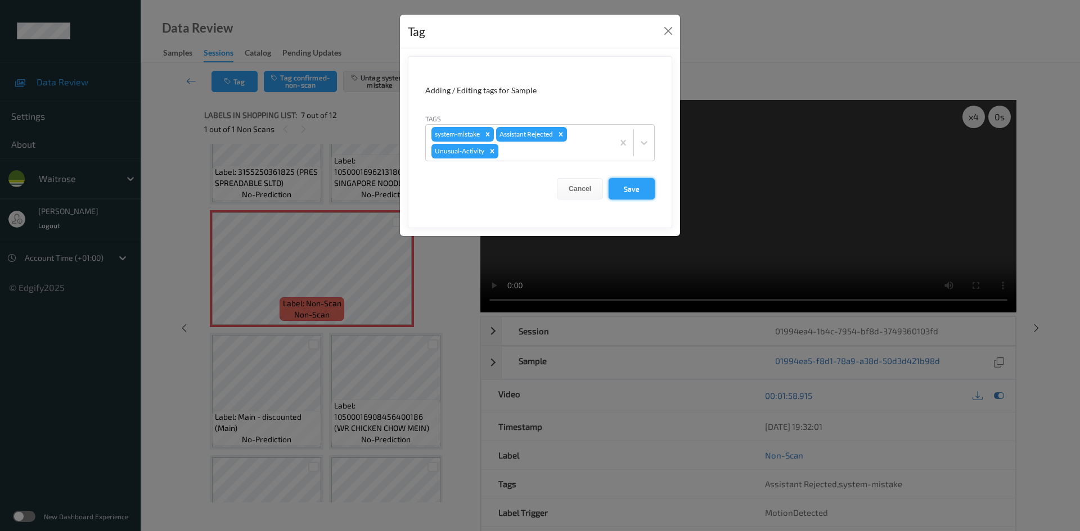
click at [622, 183] on button "Save" at bounding box center [631, 188] width 46 height 21
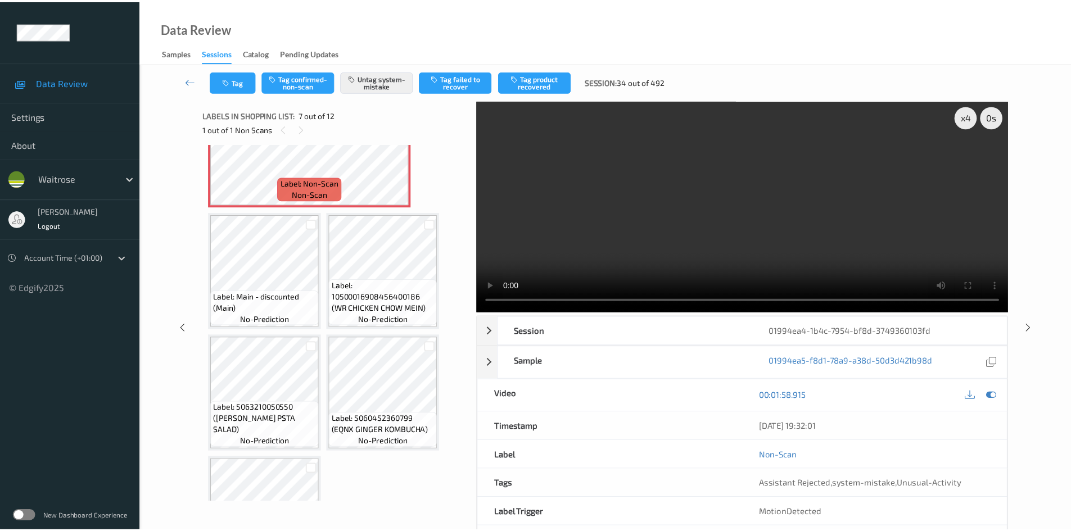
scroll to position [476, 0]
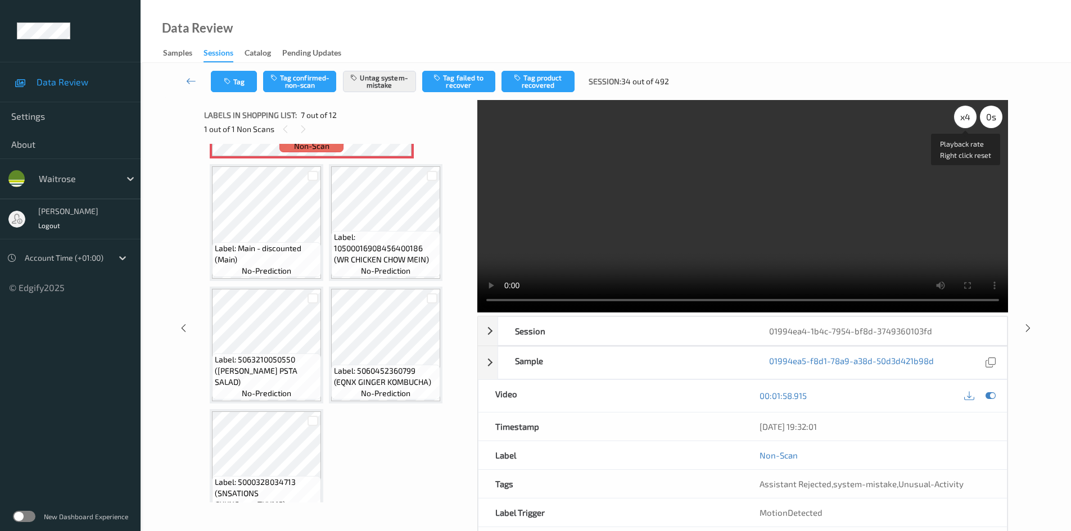
click at [971, 116] on div "x 4" at bounding box center [965, 117] width 22 height 22
click at [686, 190] on video at bounding box center [742, 206] width 531 height 213
click at [192, 76] on icon at bounding box center [191, 80] width 10 height 11
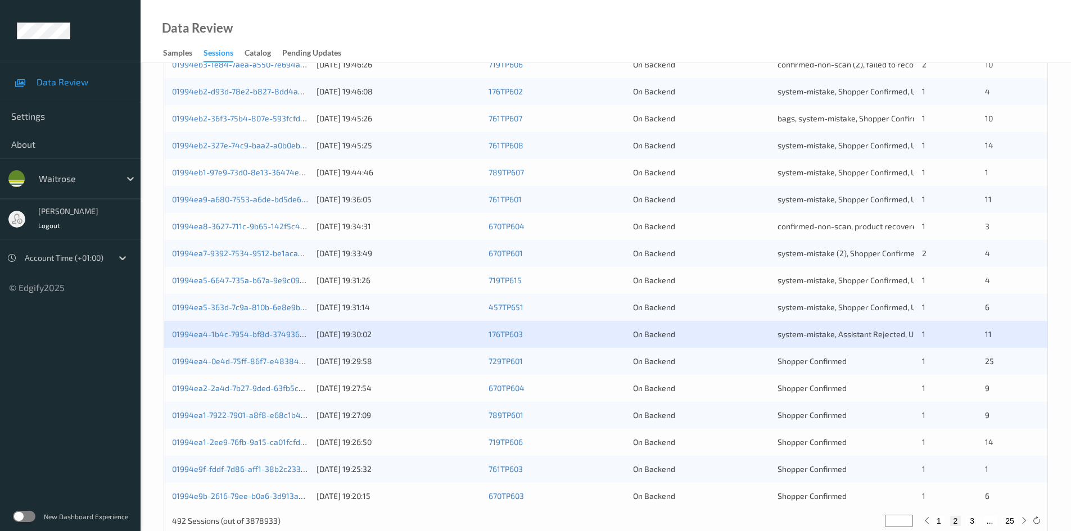
scroll to position [315, 0]
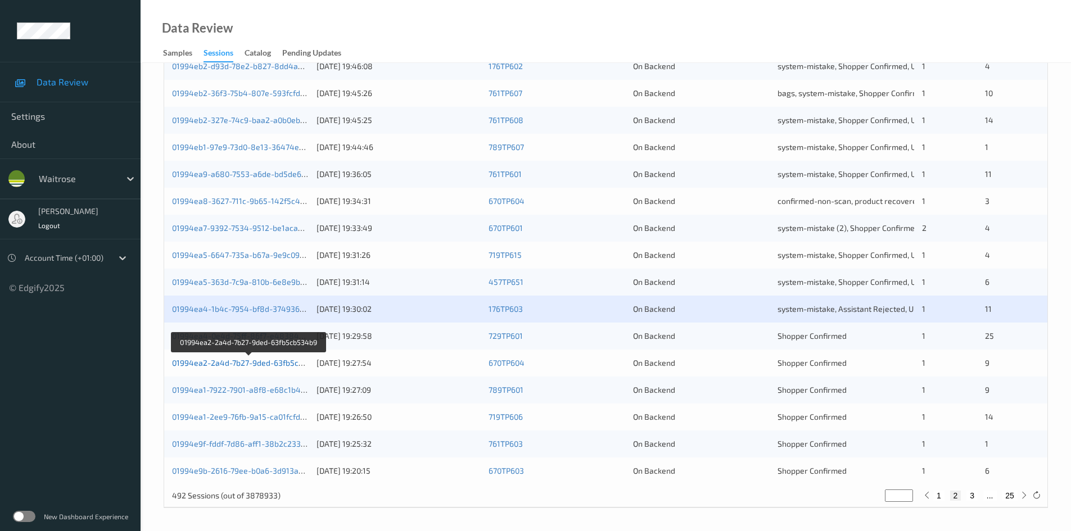
click at [224, 363] on link "01994ea2-2a4d-7b27-9ded-63fb5cb534b9" at bounding box center [249, 363] width 154 height 10
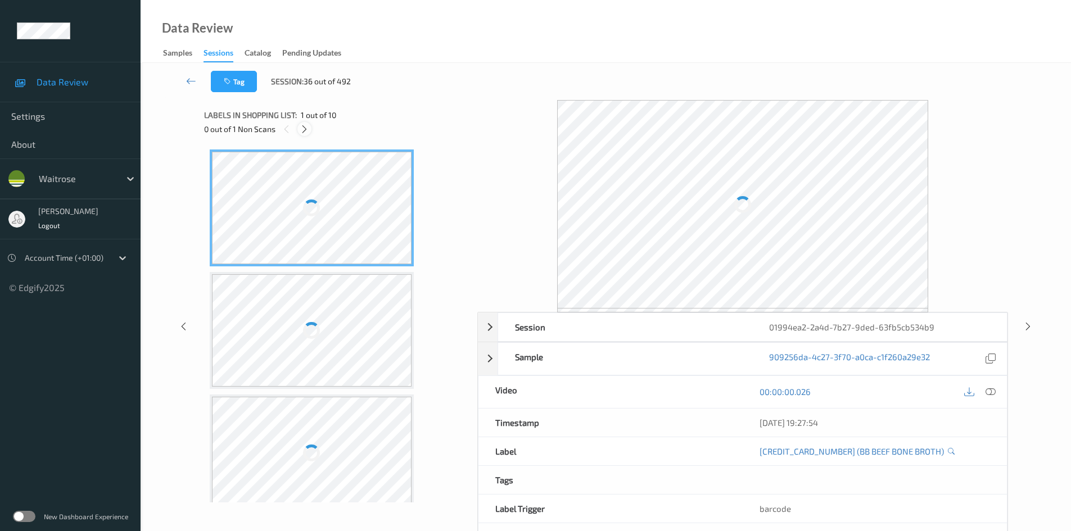
click at [308, 129] on icon at bounding box center [305, 129] width 10 height 10
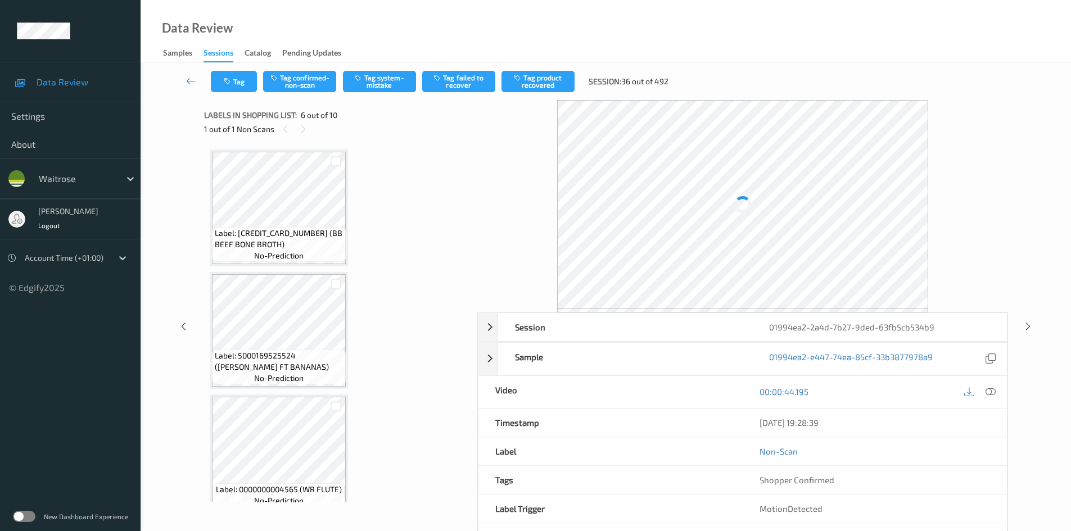
scroll to position [496, 0]
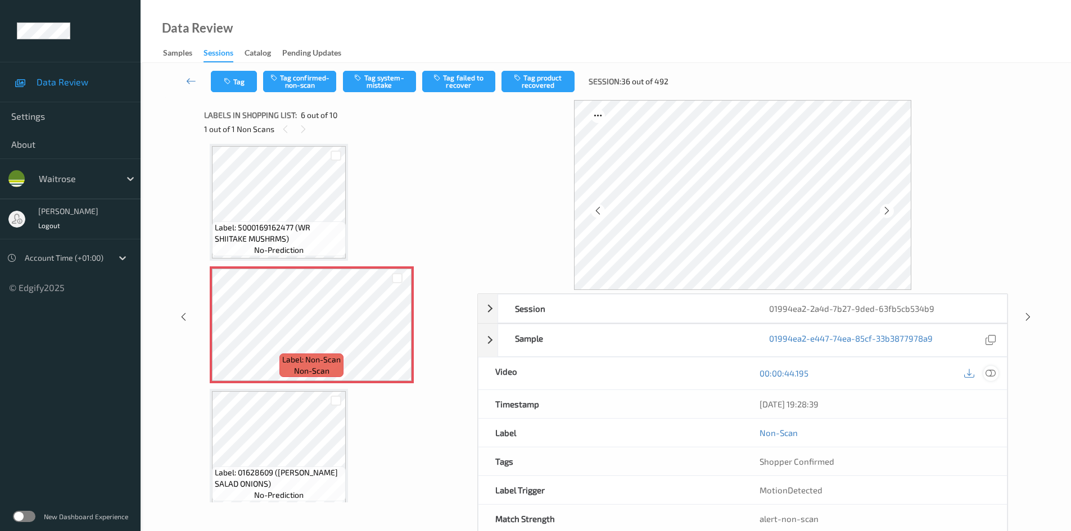
click at [987, 375] on icon at bounding box center [991, 373] width 10 height 10
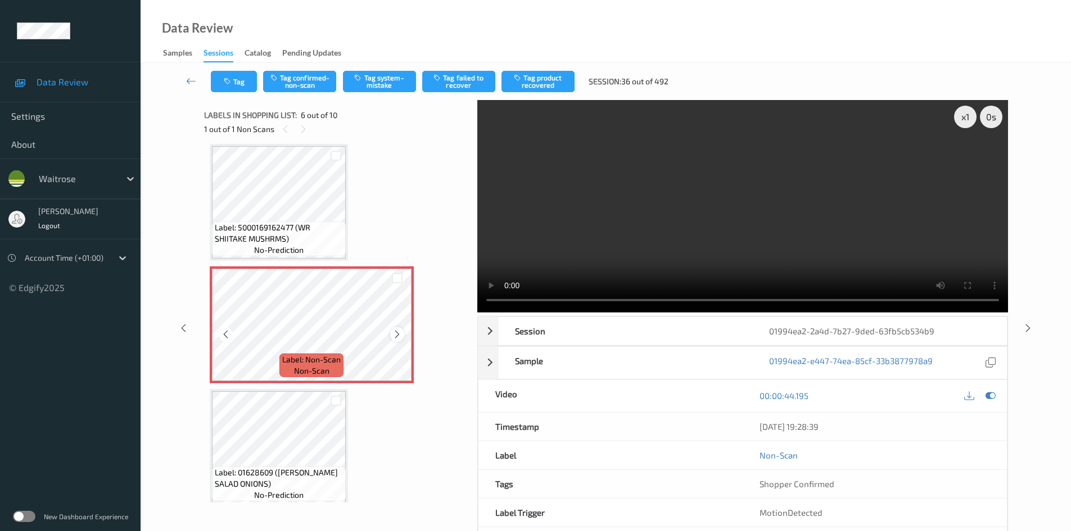
click at [400, 336] on icon at bounding box center [398, 335] width 10 height 10
click at [401, 336] on icon at bounding box center [398, 335] width 10 height 10
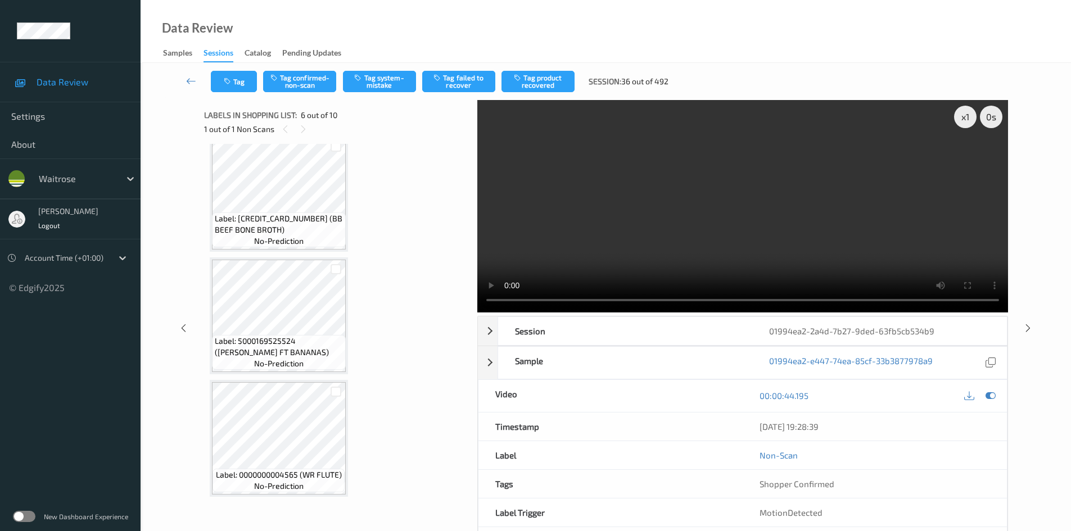
scroll to position [0, 0]
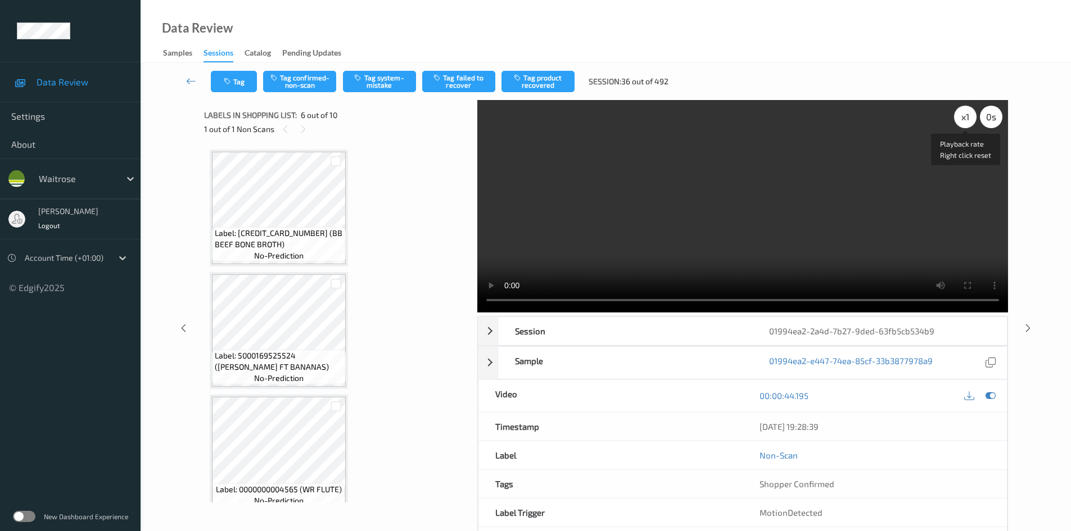
click at [965, 117] on div "x 1" at bounding box center [965, 117] width 22 height 22
click at [965, 117] on div "x 2" at bounding box center [965, 117] width 22 height 22
click at [652, 243] on video at bounding box center [742, 206] width 531 height 213
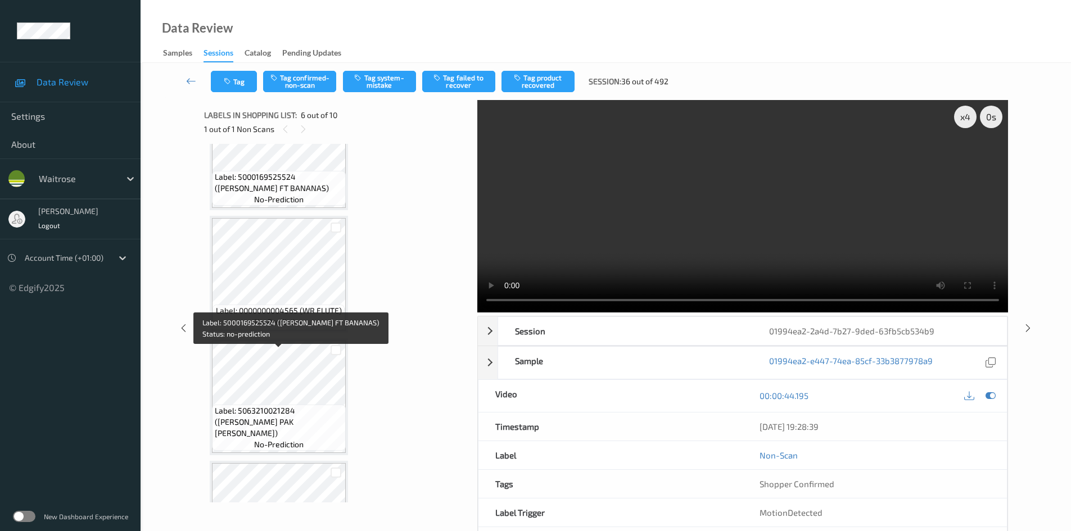
scroll to position [281, 0]
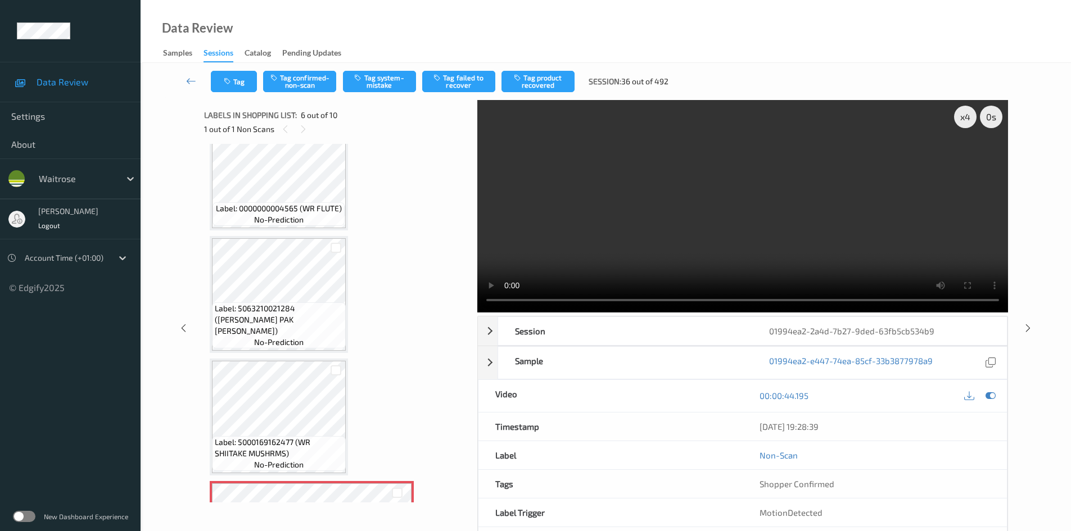
click at [645, 218] on video at bounding box center [742, 206] width 531 height 213
click at [620, 213] on video at bounding box center [742, 206] width 531 height 213
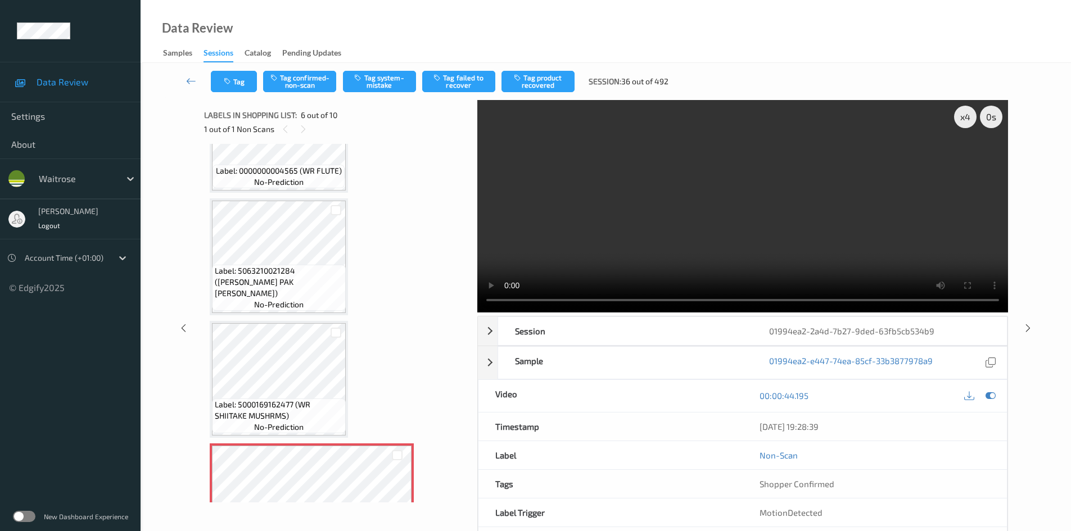
scroll to position [394, 0]
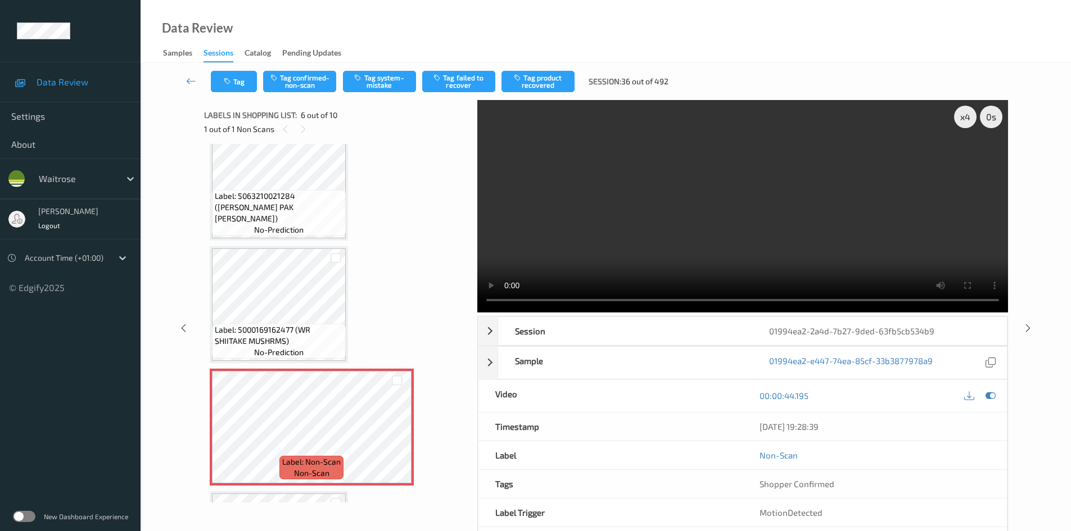
click at [723, 201] on video at bounding box center [742, 206] width 531 height 213
click at [730, 218] on video at bounding box center [742, 206] width 531 height 213
click at [757, 228] on video at bounding box center [742, 206] width 531 height 213
click at [745, 236] on video at bounding box center [742, 206] width 531 height 213
click at [648, 214] on video at bounding box center [742, 206] width 531 height 213
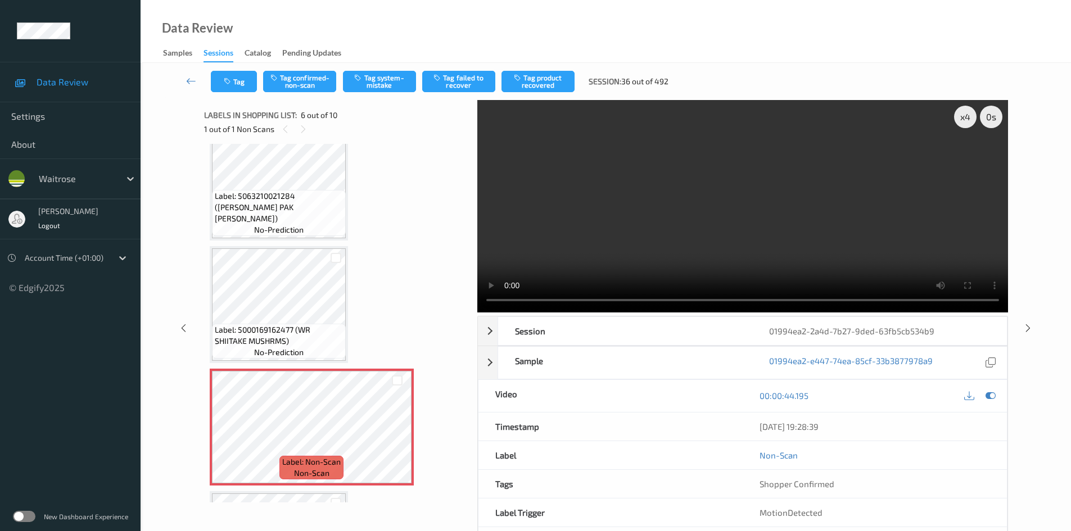
click at [664, 219] on video at bounding box center [742, 206] width 531 height 213
click at [642, 193] on video at bounding box center [742, 206] width 531 height 213
click at [754, 206] on video at bounding box center [742, 206] width 531 height 213
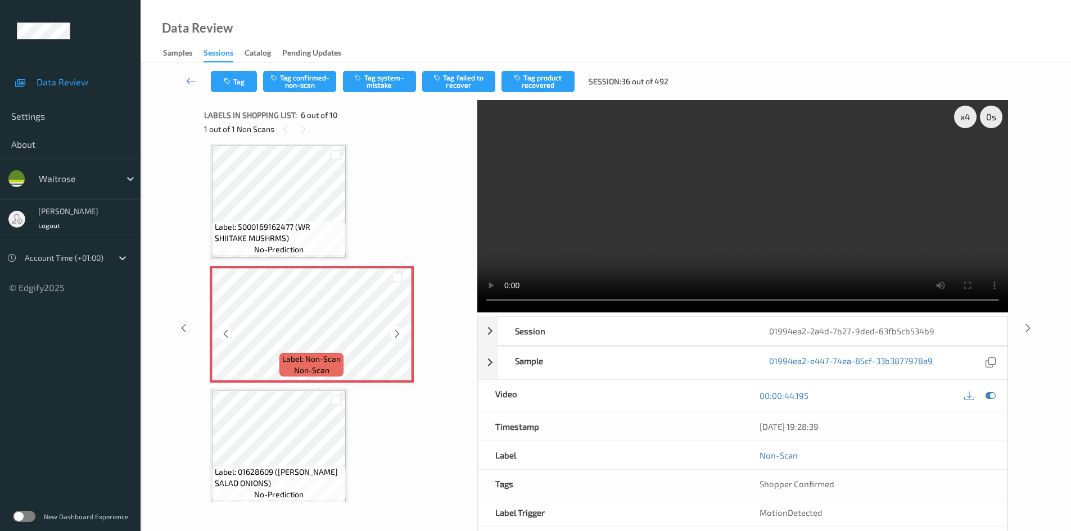
scroll to position [506, 0]
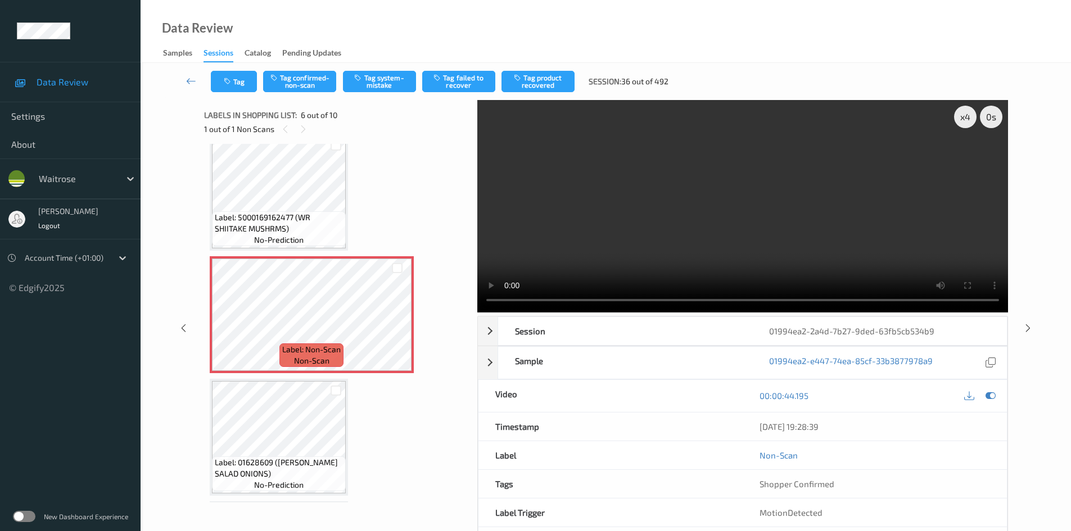
click at [599, 206] on video at bounding box center [742, 206] width 531 height 213
click at [630, 222] on video at bounding box center [742, 206] width 531 height 213
click at [639, 210] on video at bounding box center [742, 206] width 531 height 213
click at [629, 208] on video at bounding box center [742, 206] width 531 height 213
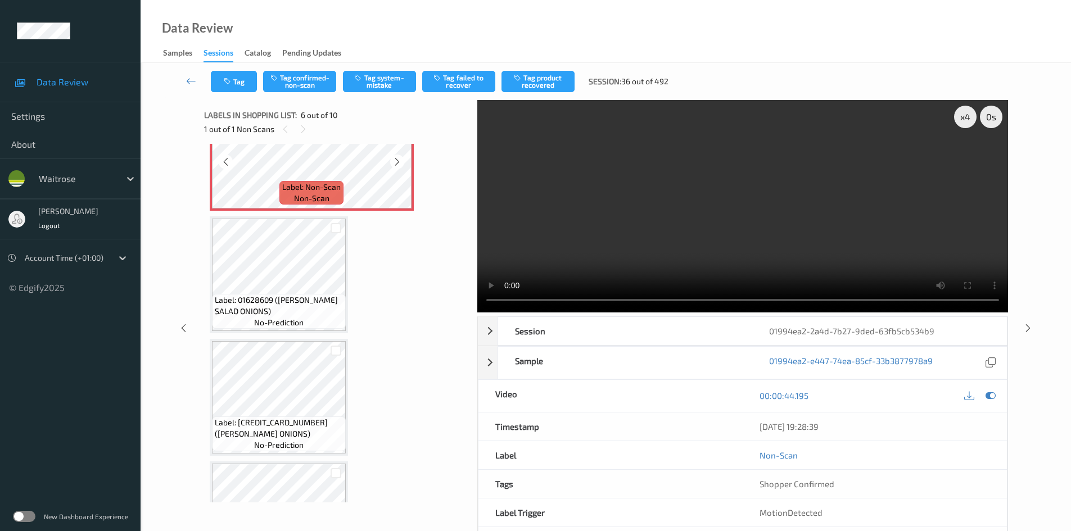
scroll to position [731, 0]
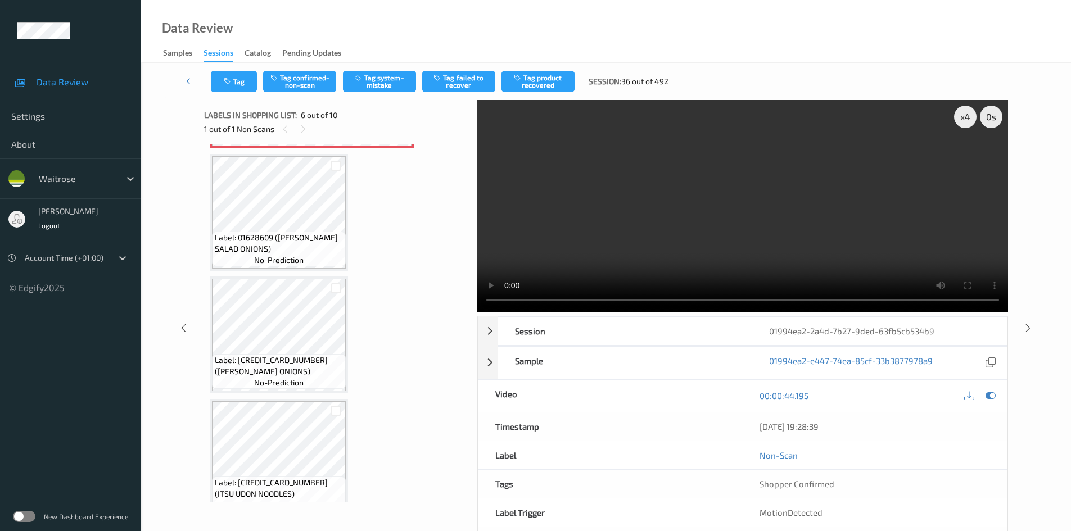
click at [638, 228] on video at bounding box center [742, 206] width 531 height 213
click at [695, 205] on video at bounding box center [742, 206] width 531 height 213
click at [695, 206] on video at bounding box center [742, 206] width 531 height 213
click at [693, 210] on video at bounding box center [742, 206] width 531 height 213
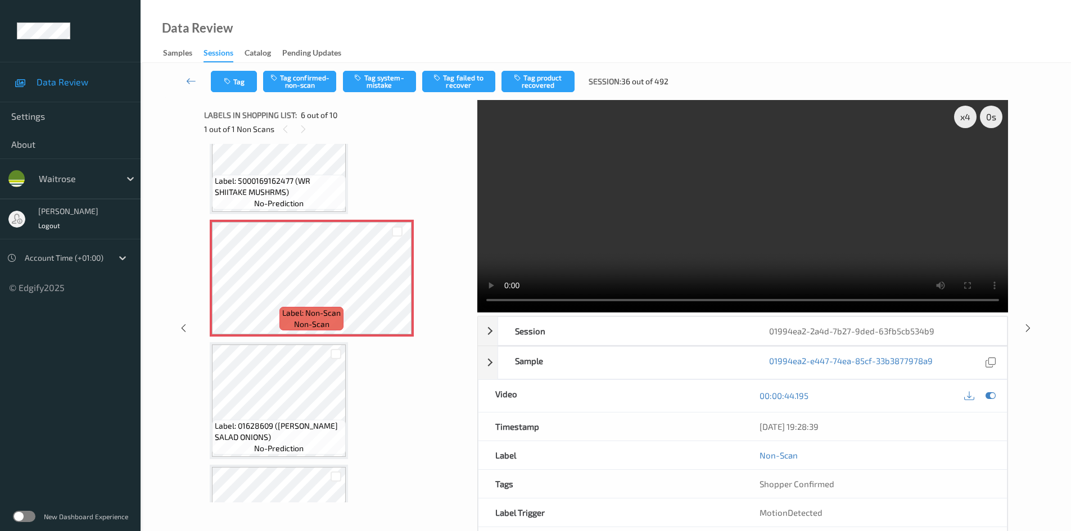
scroll to position [506, 0]
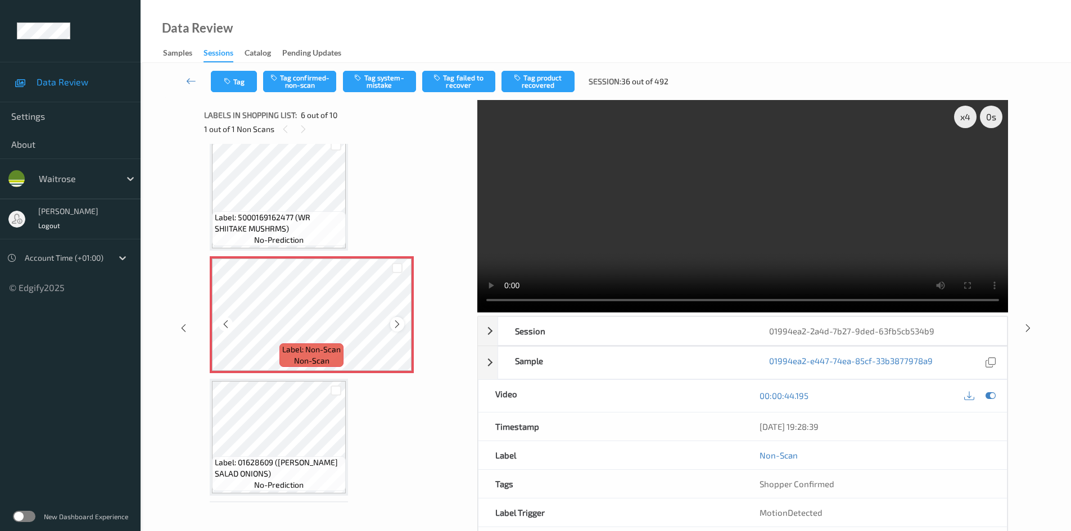
click at [398, 324] on icon at bounding box center [398, 324] width 10 height 10
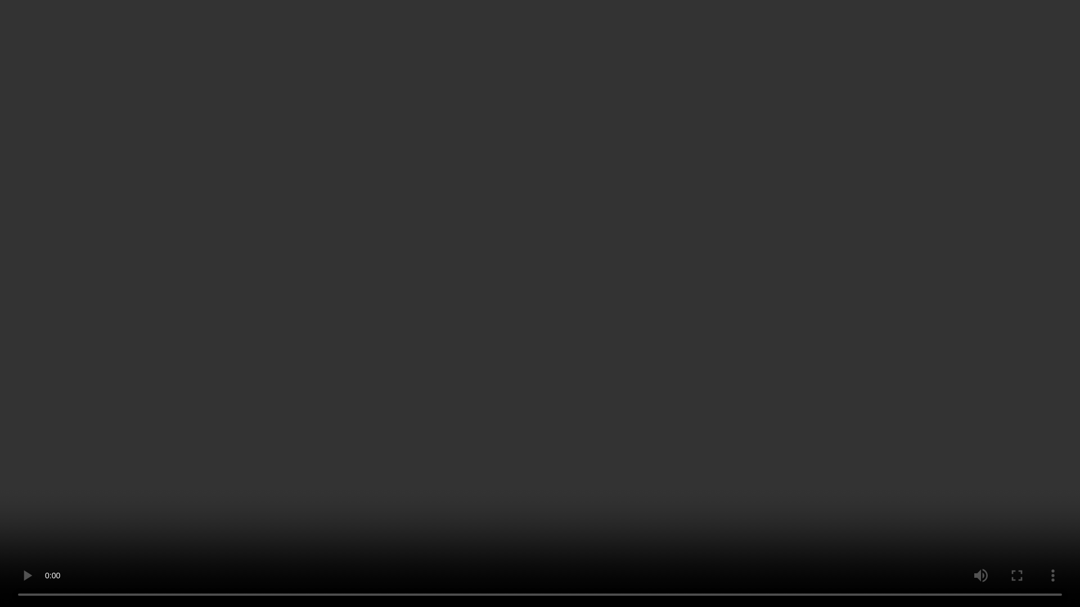
click at [899, 349] on video at bounding box center [540, 303] width 1080 height 607
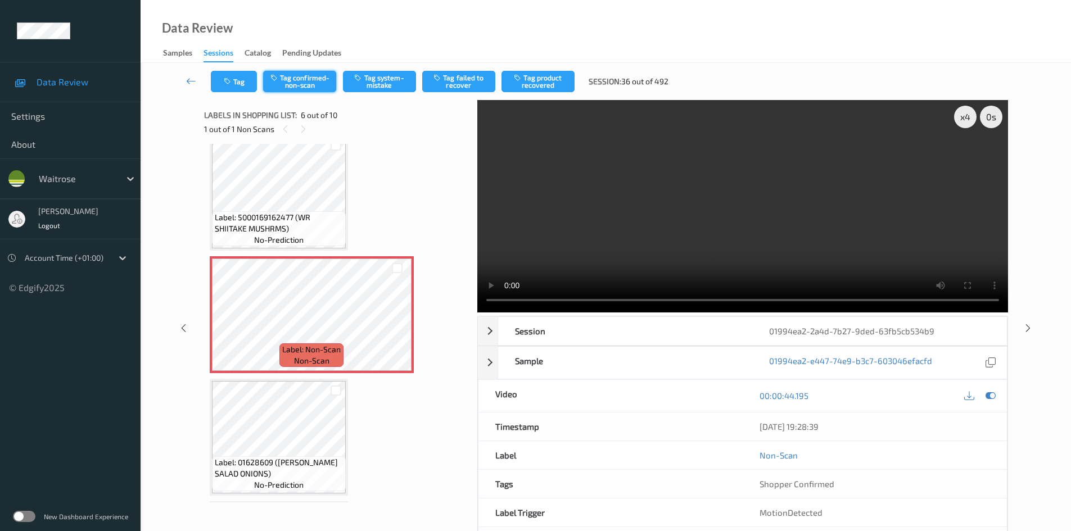
click at [309, 78] on button "Tag confirmed-non-scan" at bounding box center [299, 81] width 73 height 21
click at [459, 76] on button "Tag failed to recover" at bounding box center [458, 81] width 73 height 21
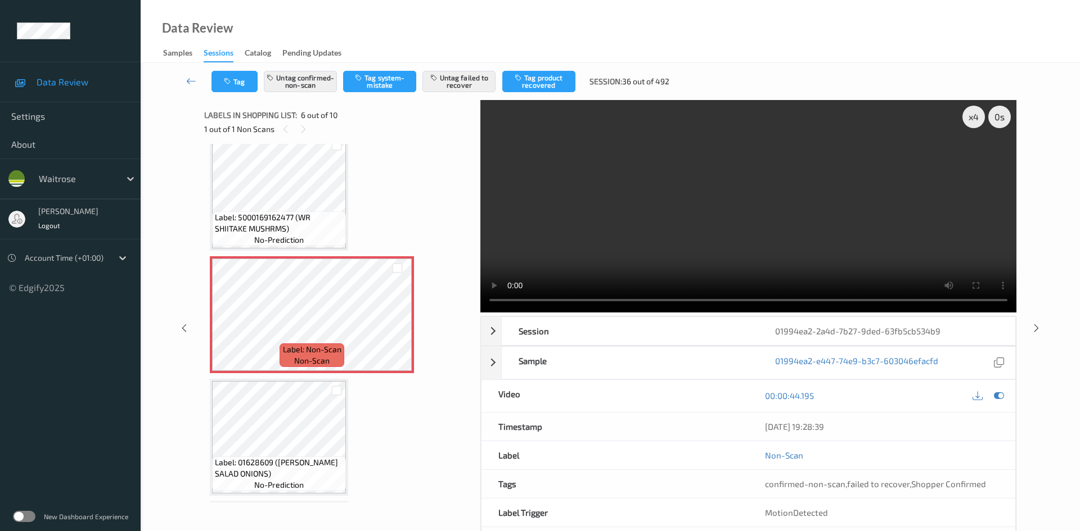
drag, startPoint x: 184, startPoint y: 71, endPoint x: 200, endPoint y: 74, distance: 16.5
click at [184, 71] on link at bounding box center [192, 81] width 40 height 21
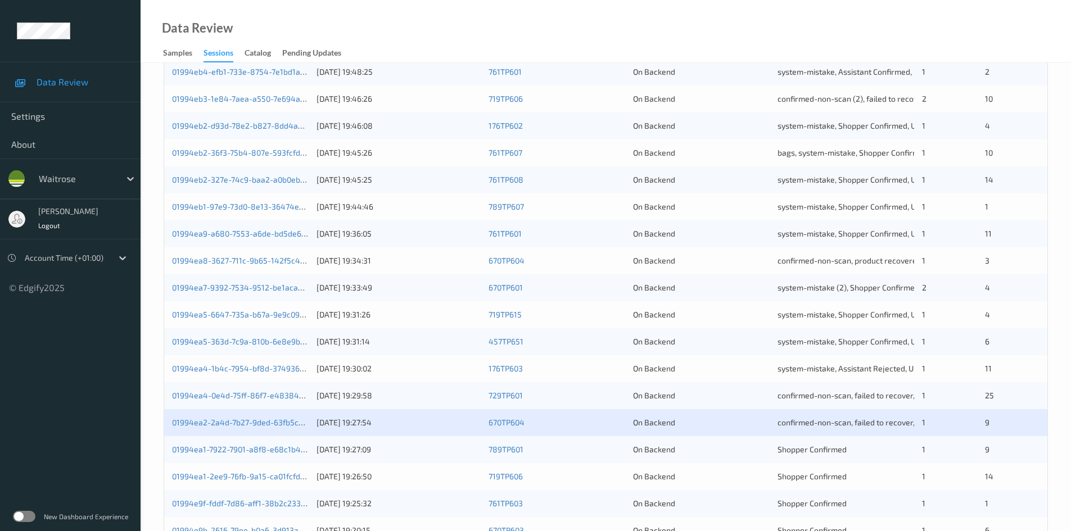
scroll to position [281, 0]
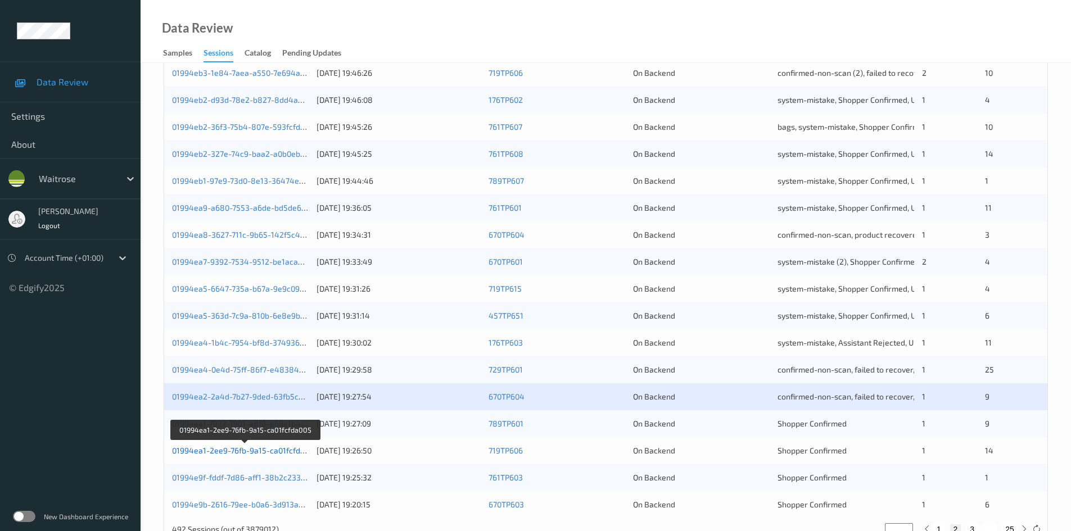
click at [220, 453] on link "01994ea1-2ee9-76fb-9a15-ca01fcfda005" at bounding box center [245, 451] width 146 height 10
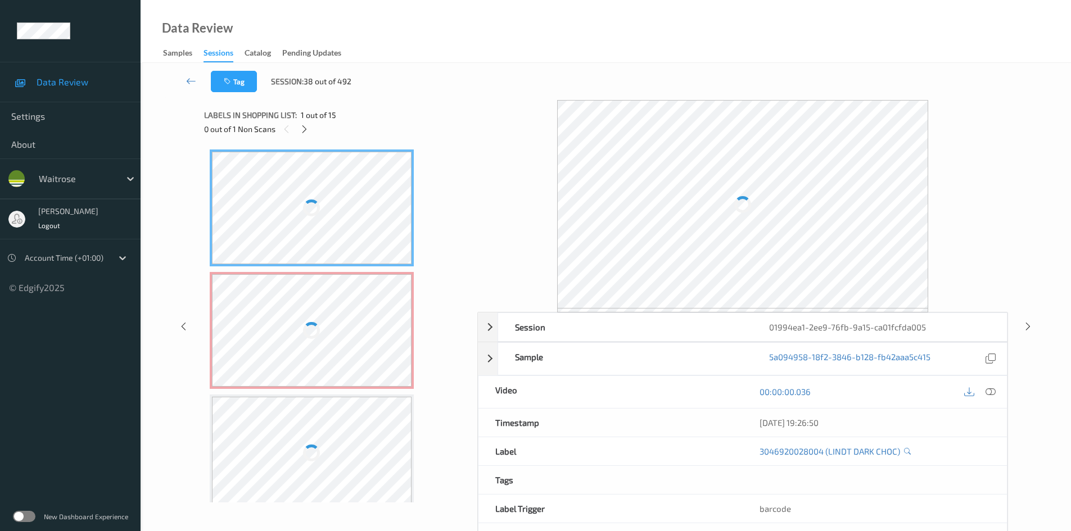
drag, startPoint x: 308, startPoint y: 132, endPoint x: 315, endPoint y: 136, distance: 8.3
click at [308, 132] on icon at bounding box center [305, 129] width 10 height 10
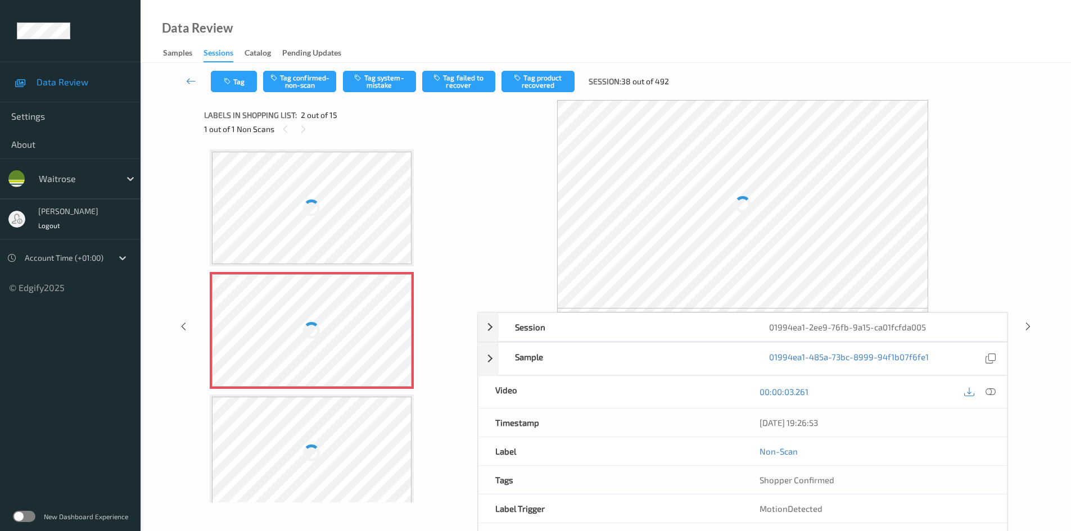
scroll to position [6, 0]
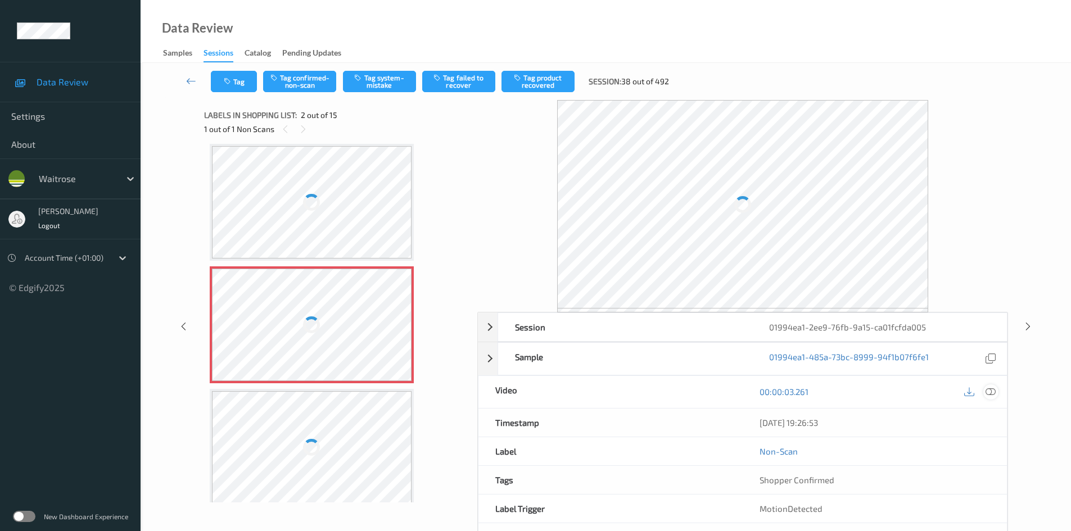
click at [992, 387] on icon at bounding box center [991, 392] width 10 height 10
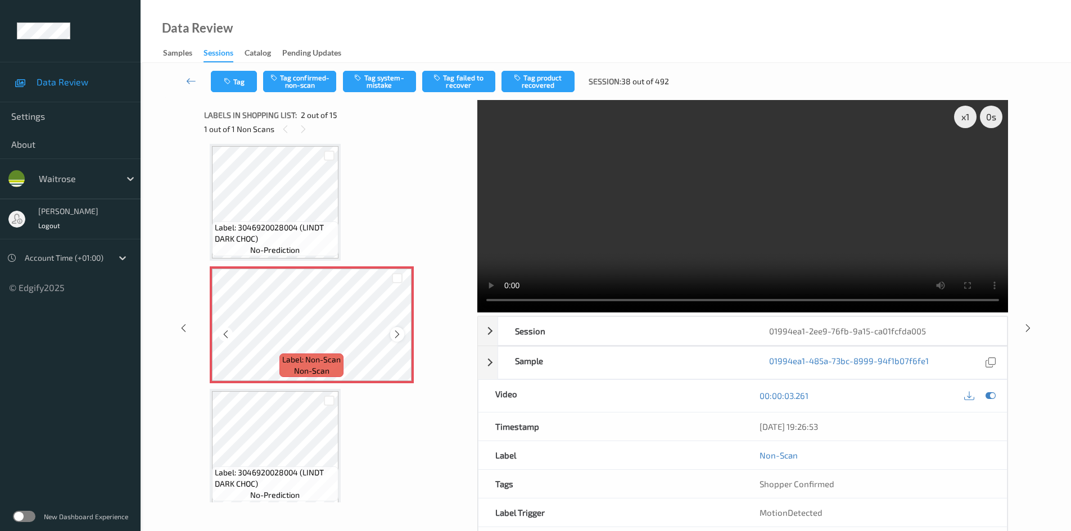
click at [393, 332] on icon at bounding box center [398, 335] width 10 height 10
click at [964, 120] on div "x 1" at bounding box center [965, 117] width 22 height 22
click at [700, 246] on video at bounding box center [742, 206] width 531 height 213
click at [742, 215] on video at bounding box center [742, 206] width 531 height 213
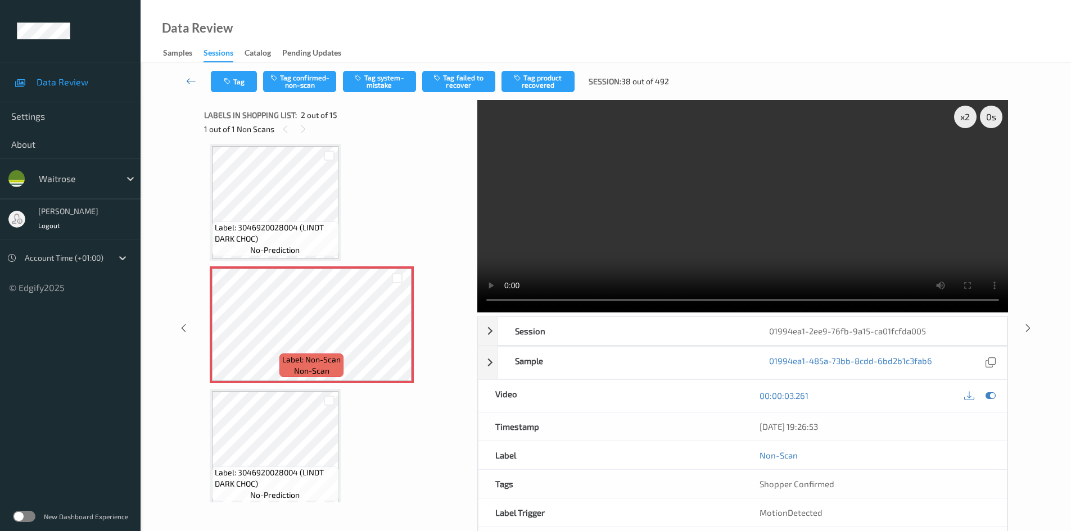
click at [722, 224] on video at bounding box center [742, 206] width 531 height 213
click at [962, 116] on div "x 2" at bounding box center [965, 117] width 22 height 22
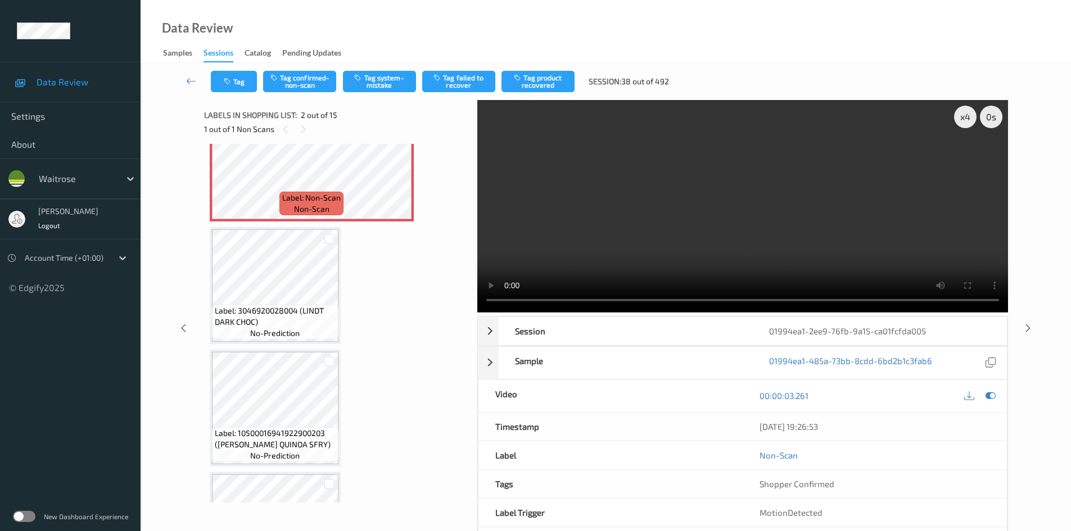
scroll to position [174, 0]
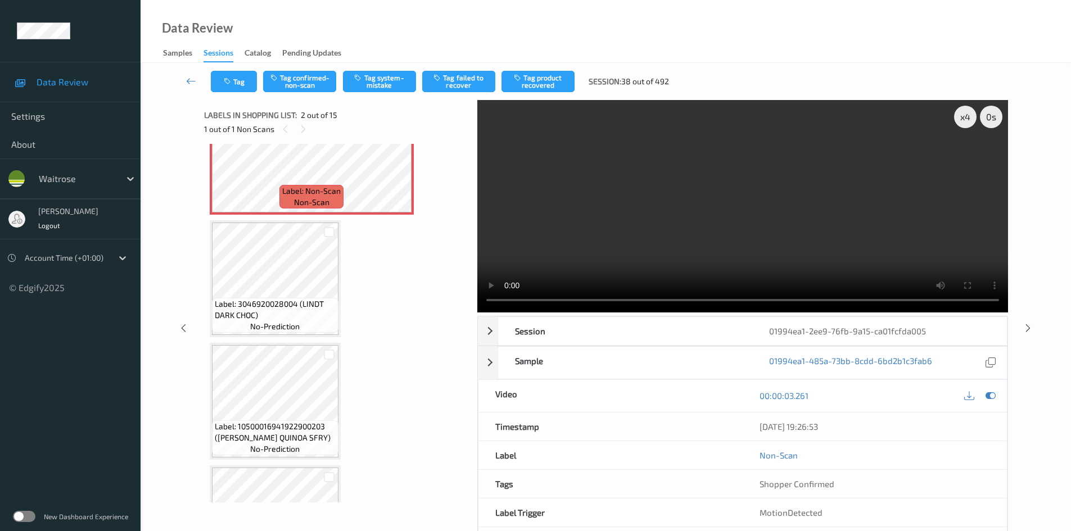
click at [718, 227] on video at bounding box center [742, 206] width 531 height 213
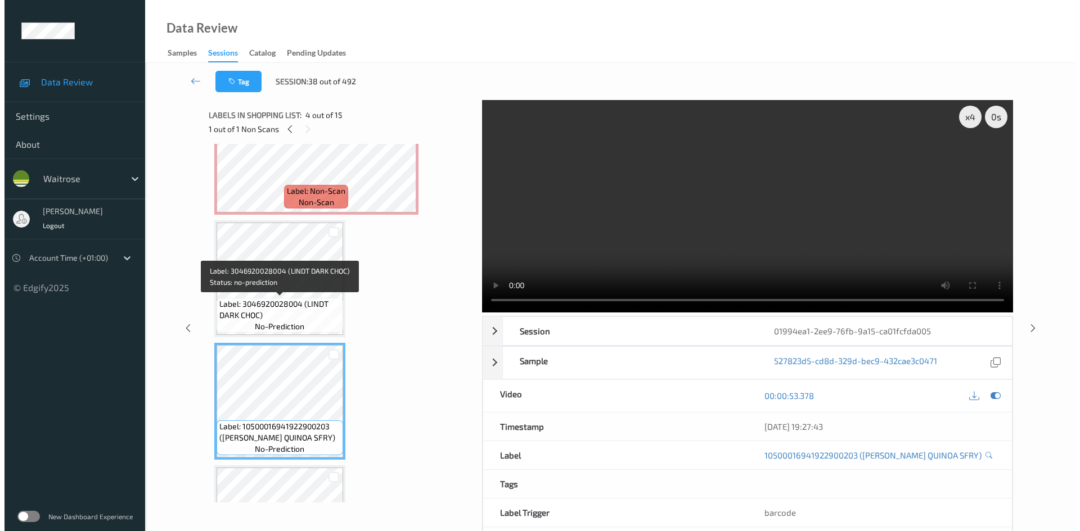
scroll to position [6, 0]
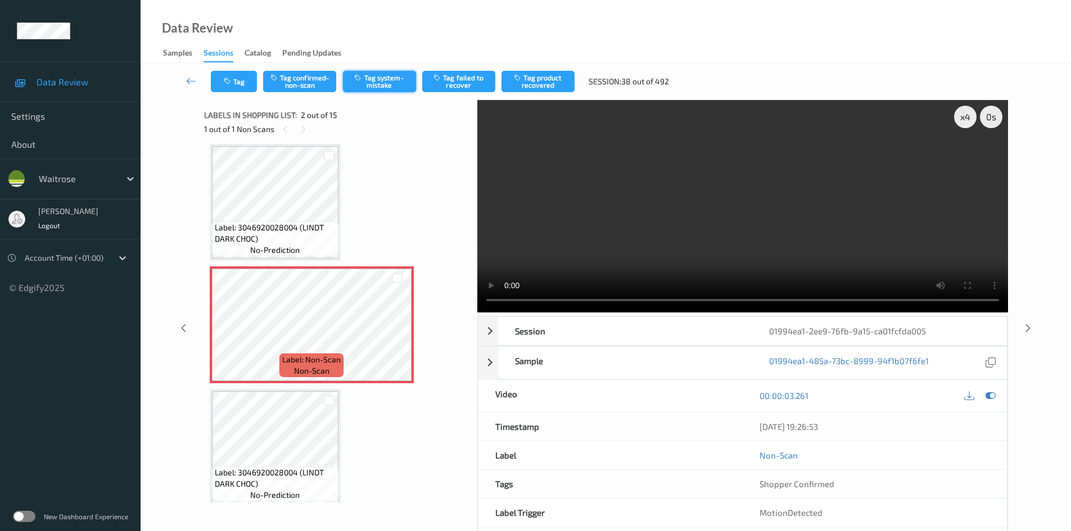
click at [385, 85] on button "Tag system-mistake" at bounding box center [379, 81] width 73 height 21
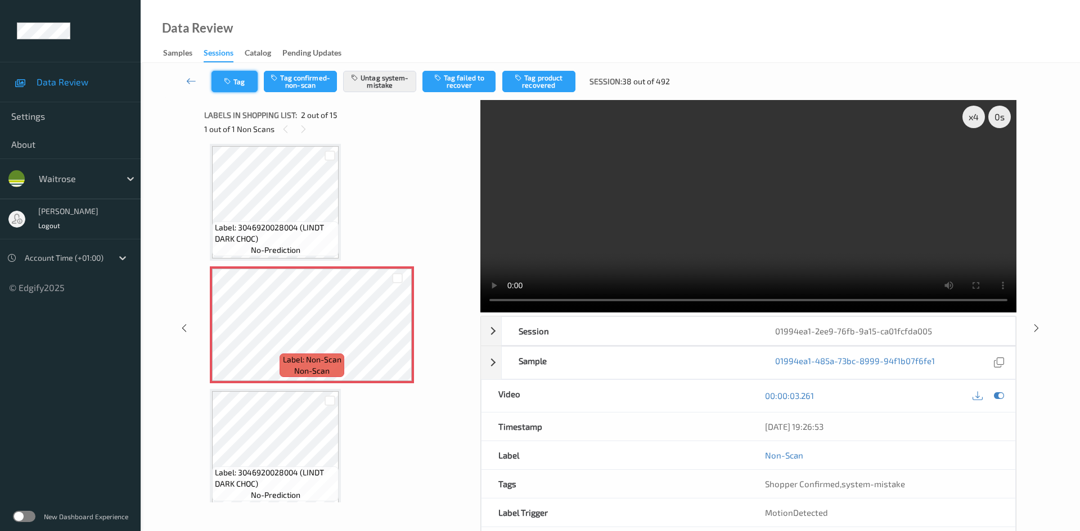
click at [226, 84] on icon "button" at bounding box center [229, 82] width 10 height 8
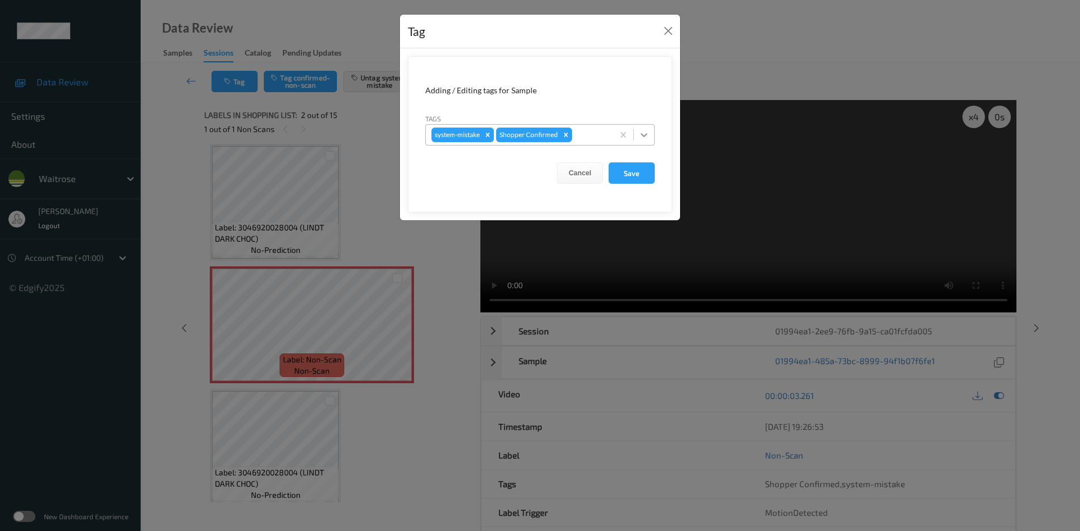
click at [646, 139] on icon at bounding box center [643, 134] width 11 height 11
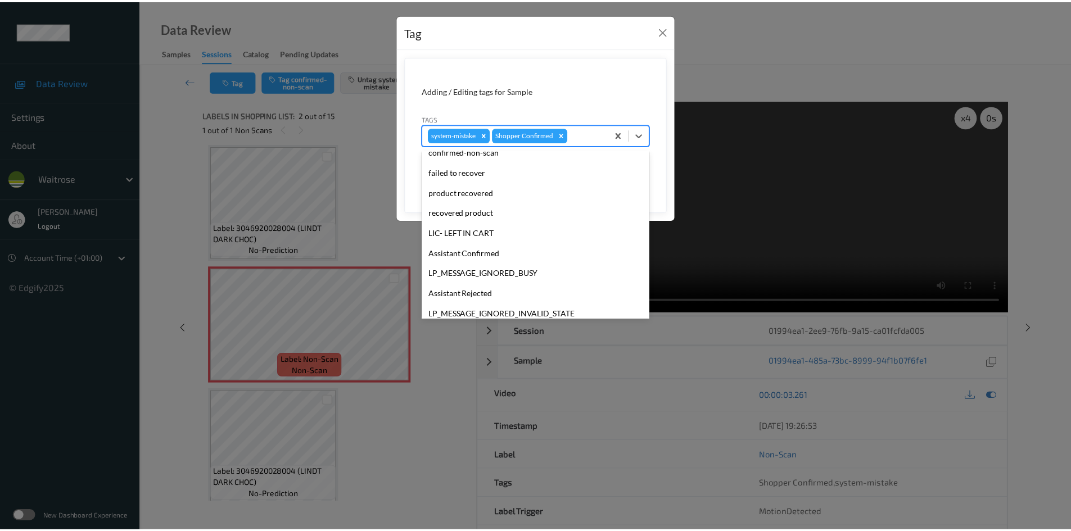
scroll to position [225, 0]
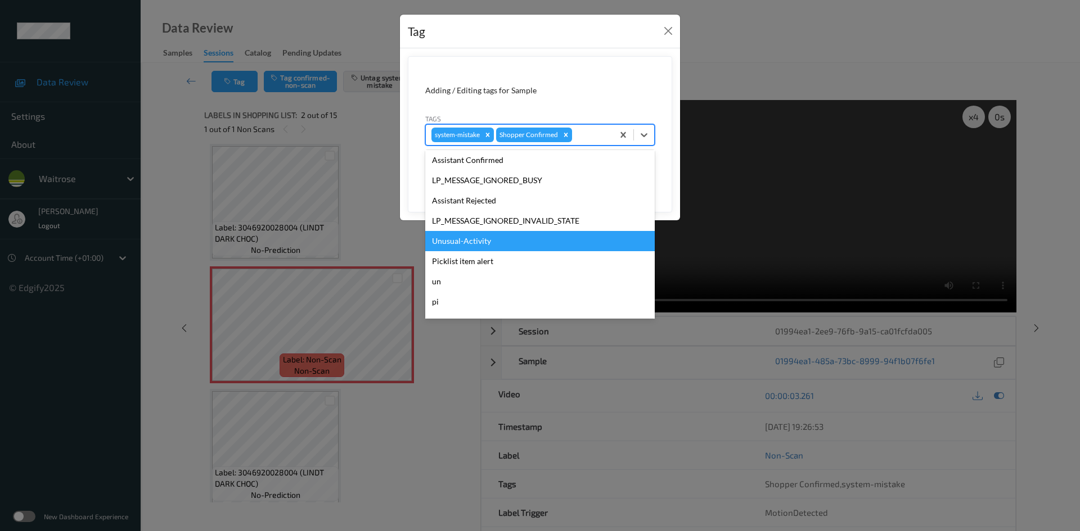
click at [470, 238] on div "Unusual-Activity" at bounding box center [539, 241] width 229 height 20
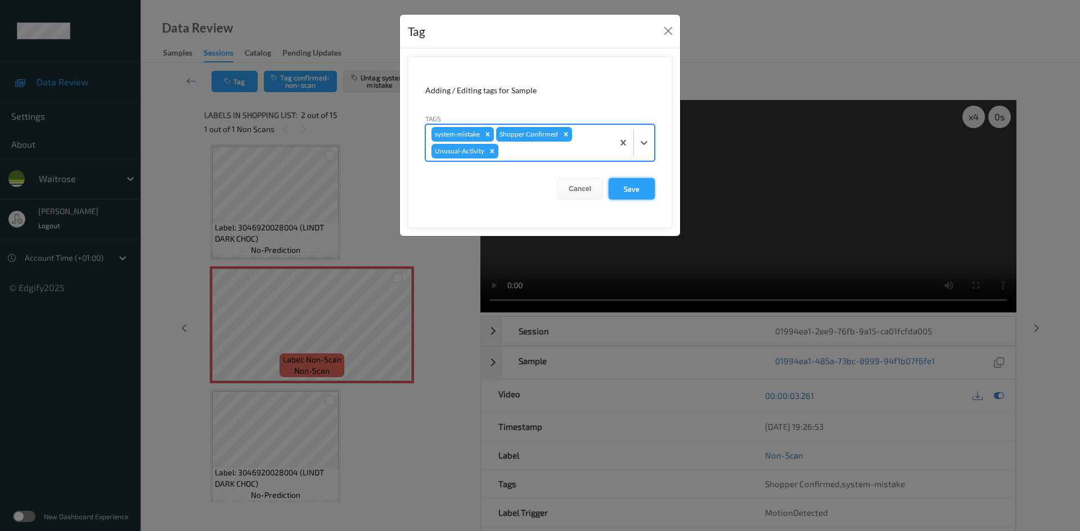
click at [642, 185] on button "Save" at bounding box center [631, 188] width 46 height 21
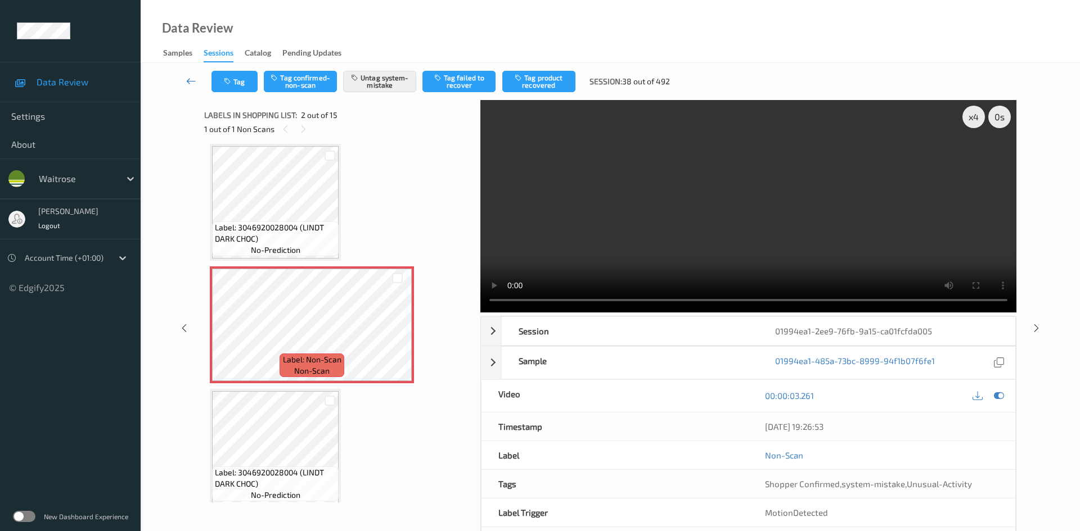
click at [188, 75] on link at bounding box center [192, 81] width 40 height 21
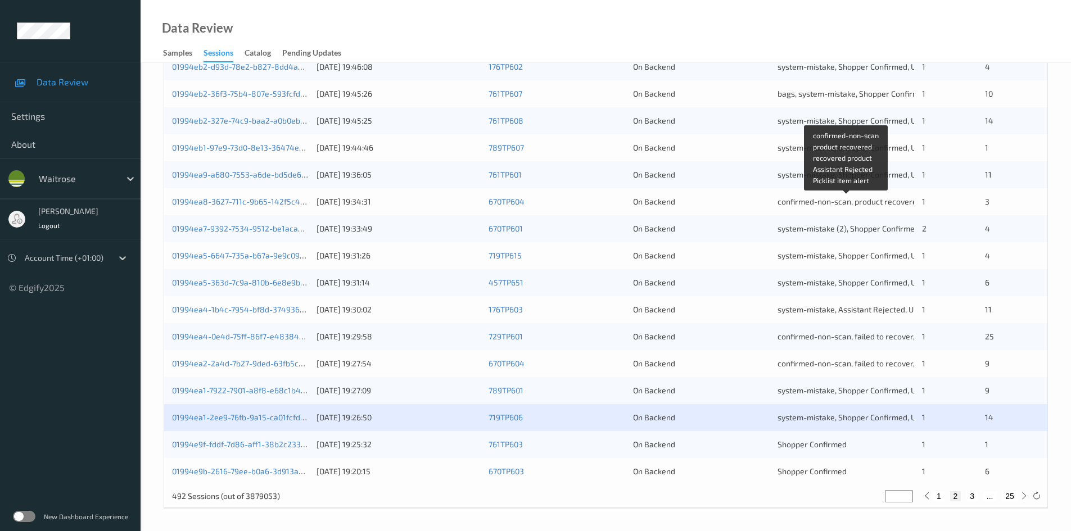
scroll to position [315, 0]
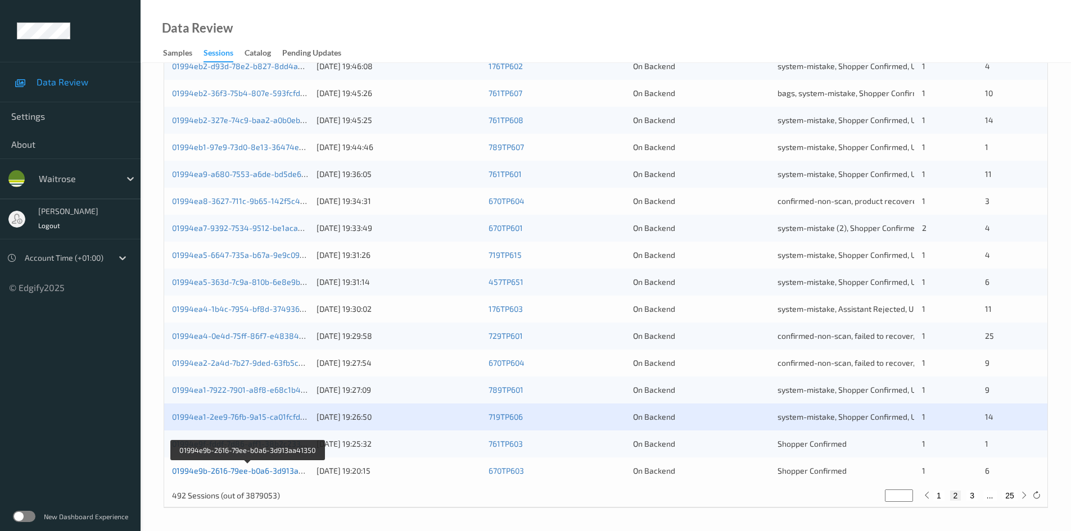
click at [217, 472] on link "01994e9b-2616-79ee-b0a6-3d913aa41350" at bounding box center [248, 471] width 153 height 10
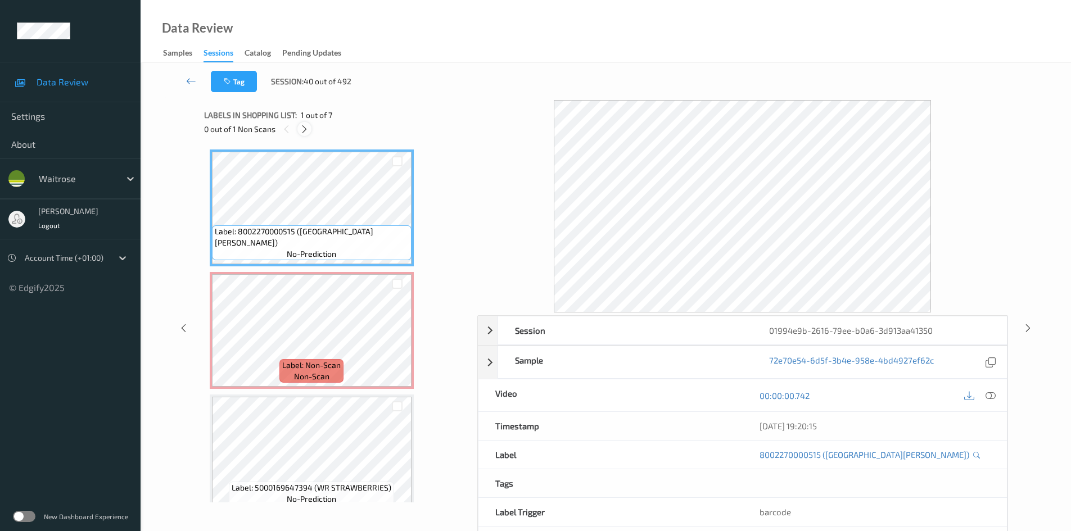
click at [304, 132] on icon at bounding box center [305, 129] width 10 height 10
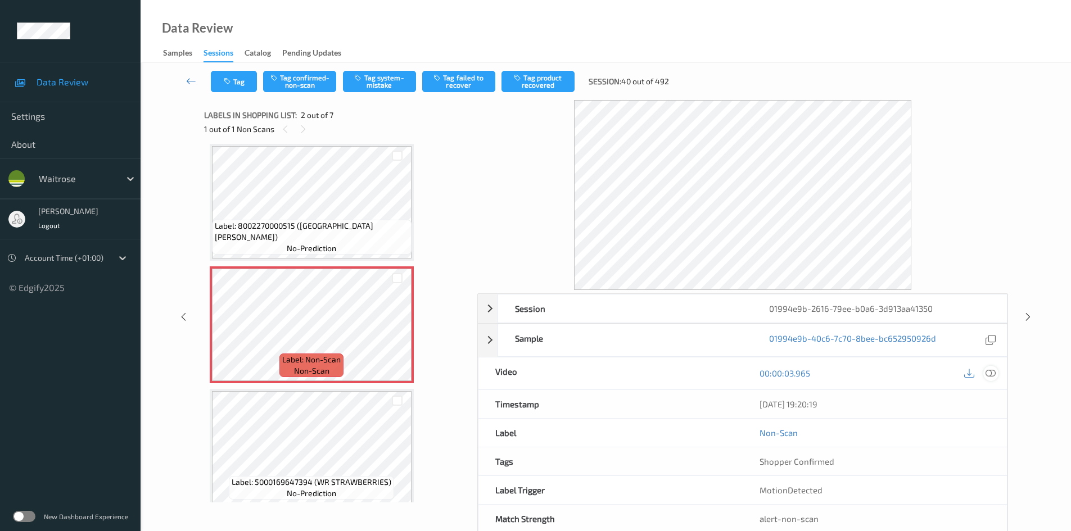
click at [991, 373] on icon at bounding box center [991, 373] width 10 height 10
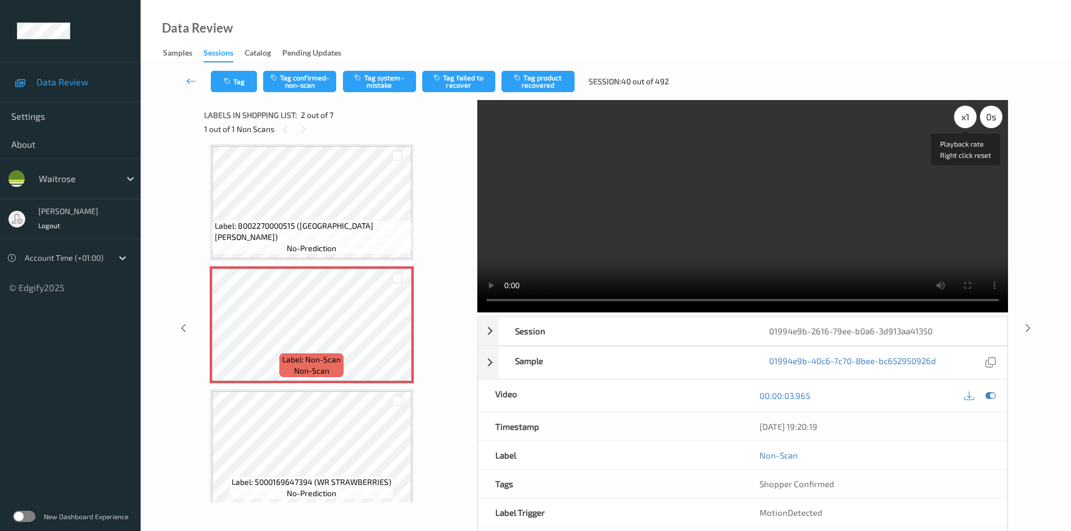
click at [969, 116] on div "x 1" at bounding box center [965, 117] width 22 height 22
click at [967, 118] on div "x 2" at bounding box center [965, 117] width 22 height 22
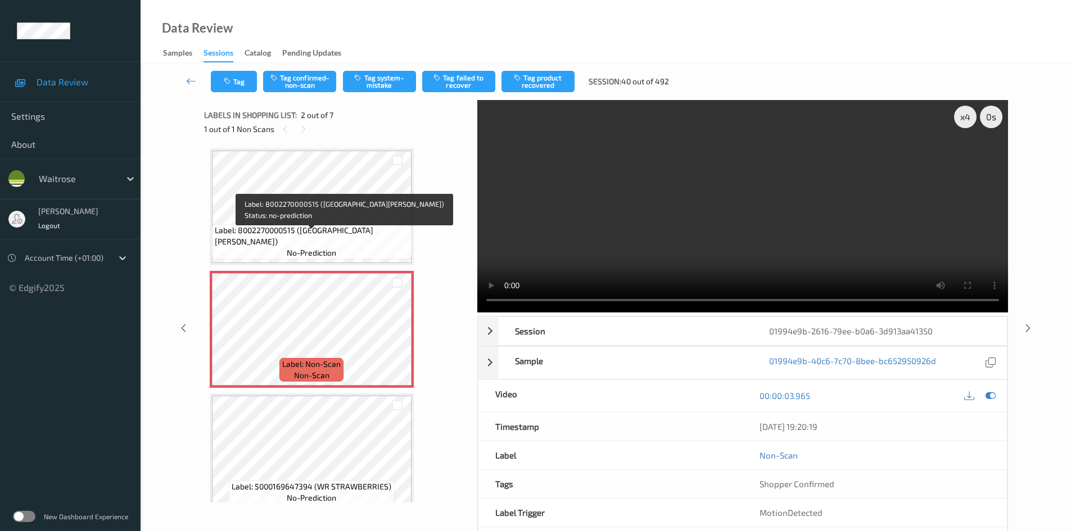
scroll to position [0, 0]
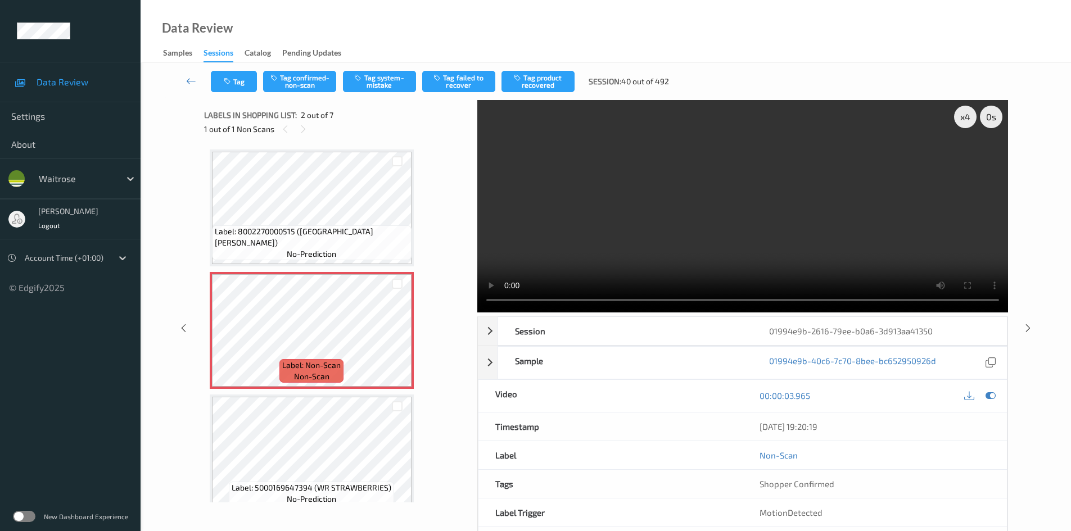
click at [629, 224] on video at bounding box center [742, 206] width 531 height 213
click at [632, 260] on video at bounding box center [742, 206] width 531 height 213
click at [651, 243] on video at bounding box center [742, 206] width 531 height 213
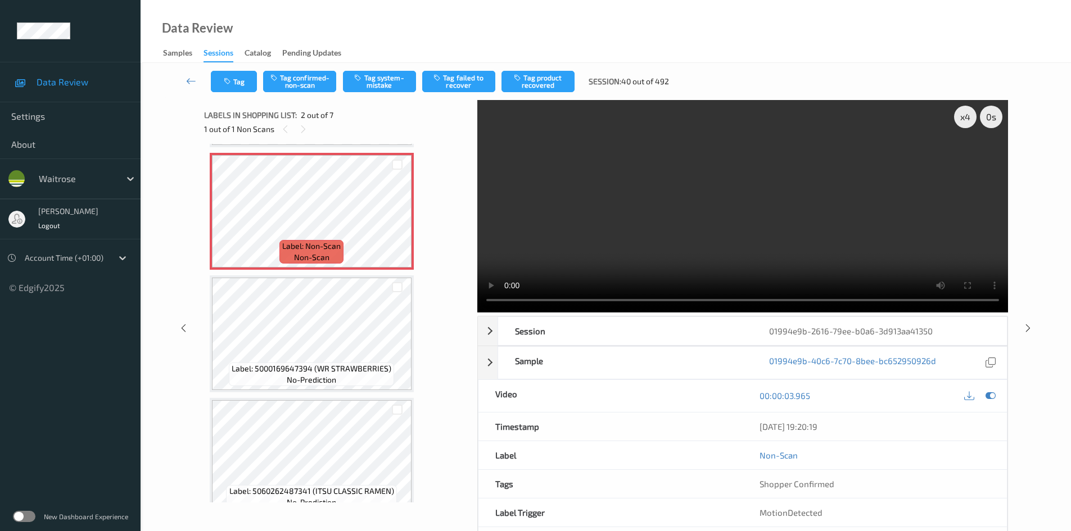
scroll to position [169, 0]
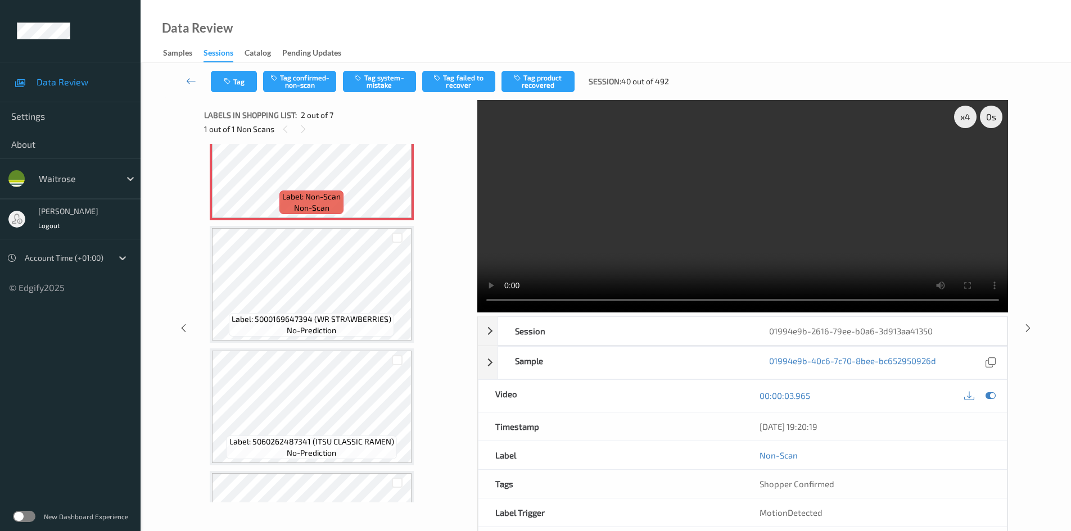
click at [592, 223] on video at bounding box center [742, 206] width 531 height 213
click at [615, 223] on video at bounding box center [742, 206] width 531 height 213
click at [606, 262] on video at bounding box center [742, 206] width 531 height 213
click at [638, 250] on video at bounding box center [742, 206] width 531 height 213
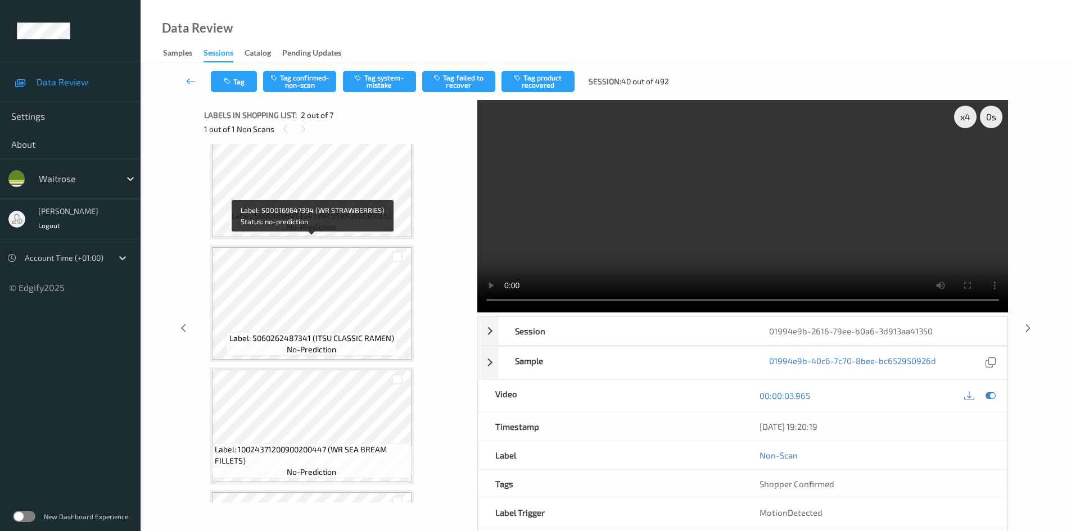
scroll to position [281, 0]
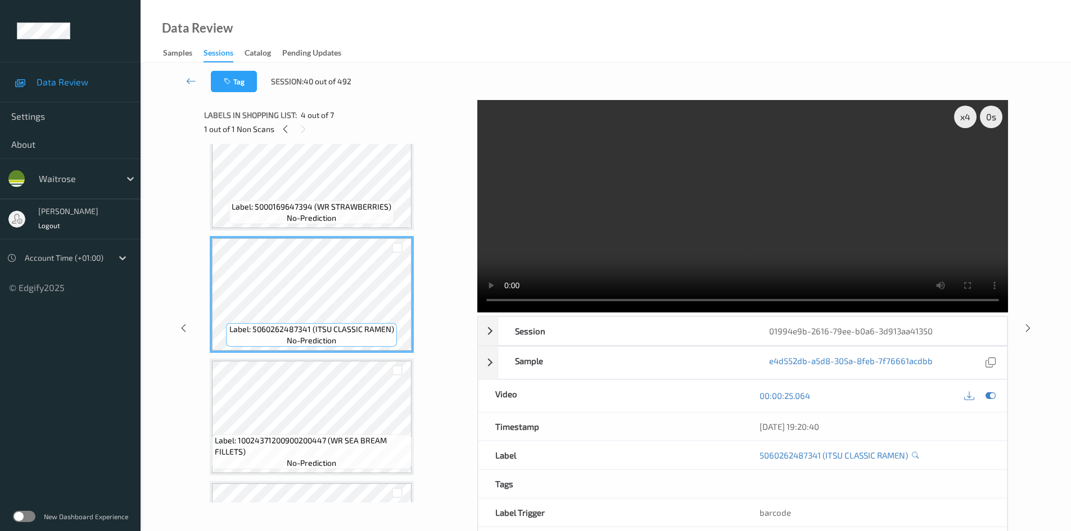
click at [568, 249] on video at bounding box center [742, 206] width 531 height 213
click at [558, 256] on video at bounding box center [742, 206] width 531 height 213
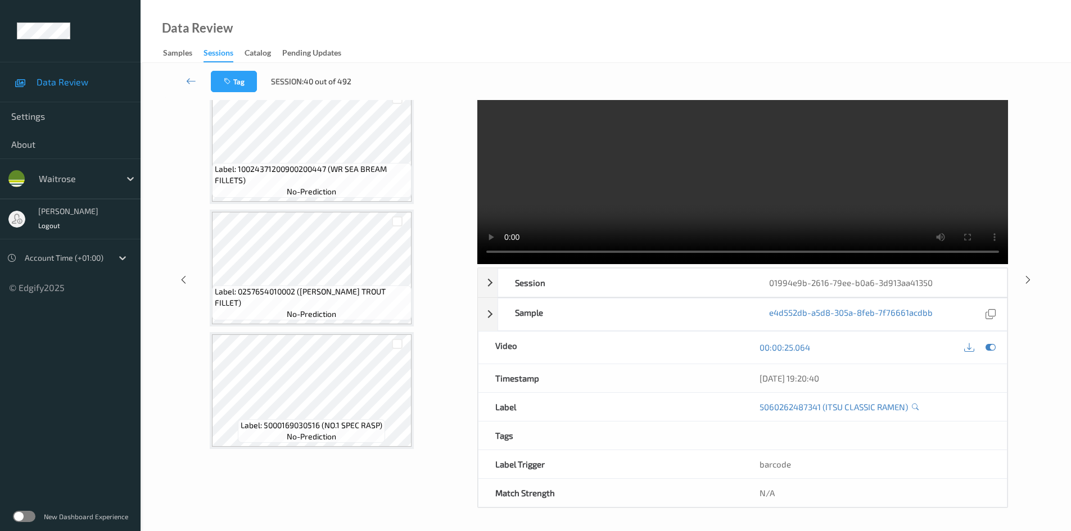
scroll to position [505, 0]
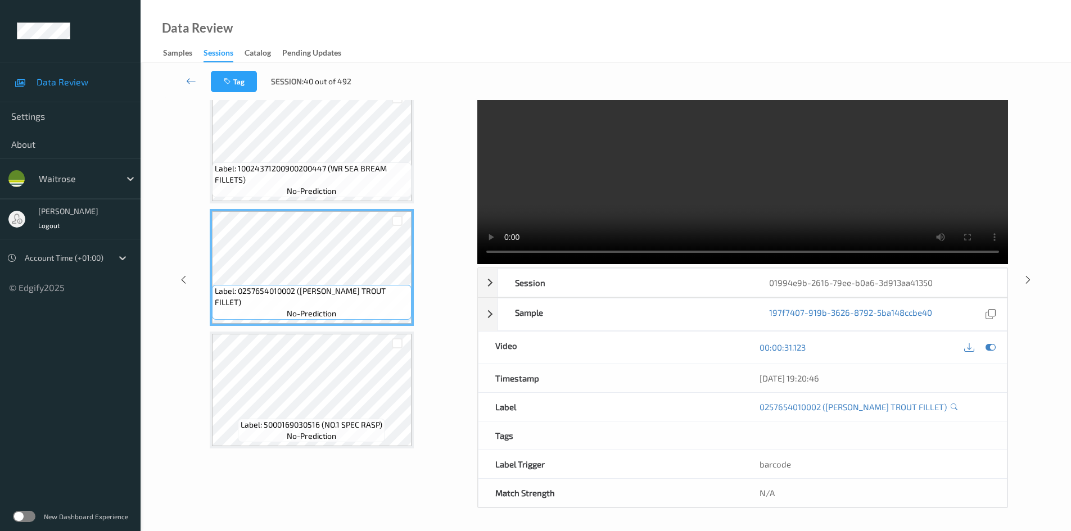
click at [687, 181] on video at bounding box center [742, 158] width 531 height 213
click at [706, 220] on video at bounding box center [742, 158] width 531 height 213
click at [688, 197] on video at bounding box center [742, 158] width 531 height 213
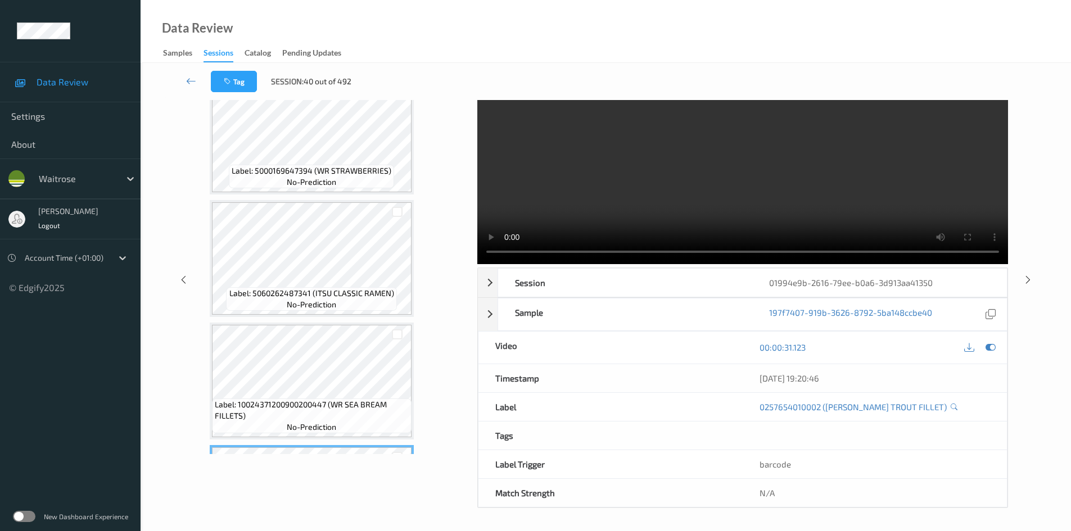
scroll to position [280, 0]
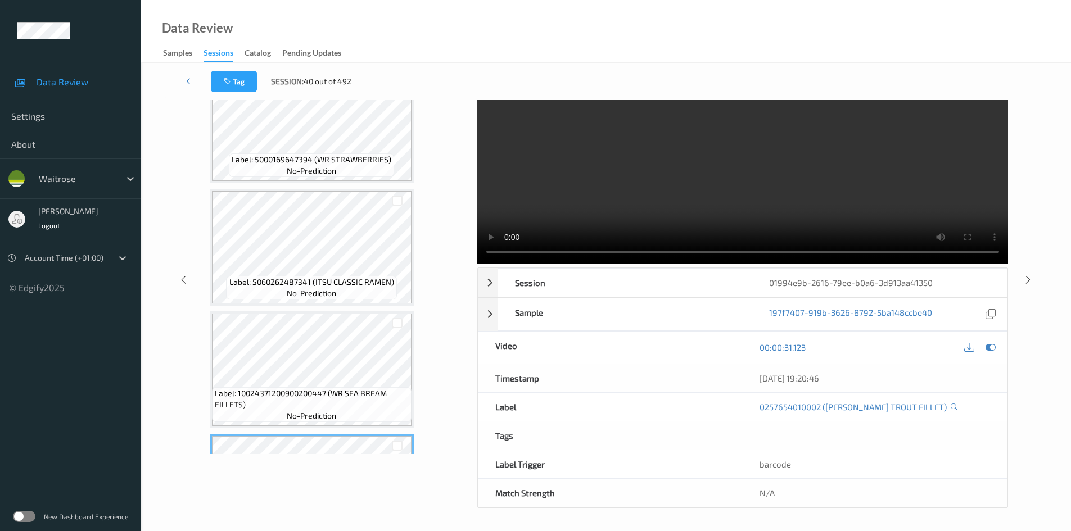
click at [601, 178] on video at bounding box center [742, 158] width 531 height 213
click at [605, 181] on video at bounding box center [742, 158] width 531 height 213
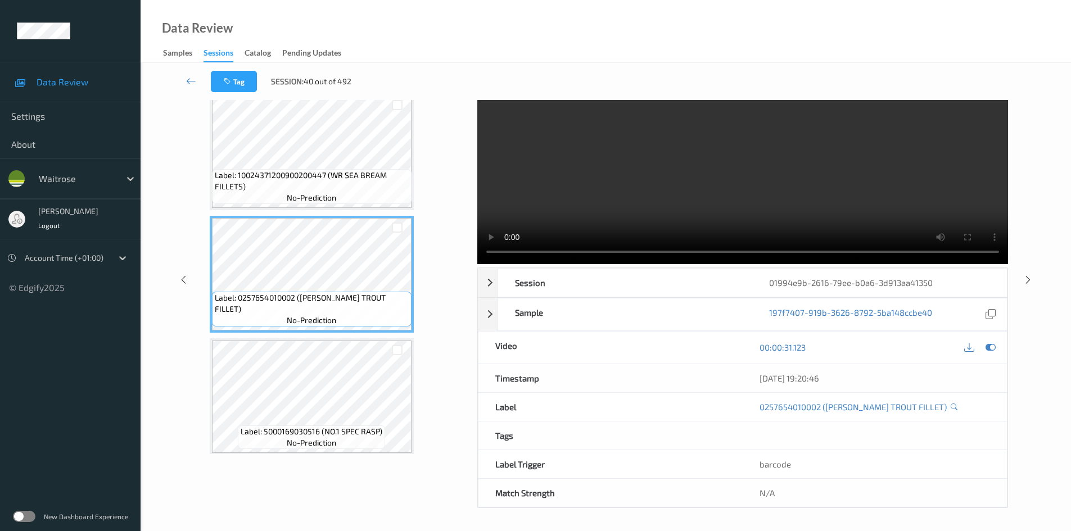
scroll to position [505, 0]
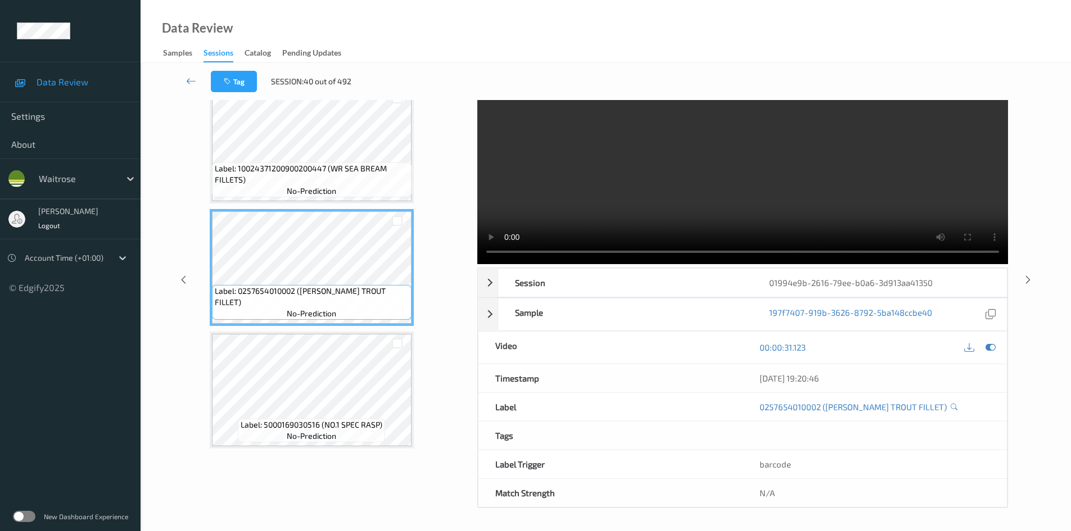
click at [614, 200] on video at bounding box center [742, 158] width 531 height 213
click at [611, 201] on video at bounding box center [742, 158] width 531 height 213
click at [655, 159] on video at bounding box center [742, 158] width 531 height 213
click at [664, 188] on video at bounding box center [742, 158] width 531 height 213
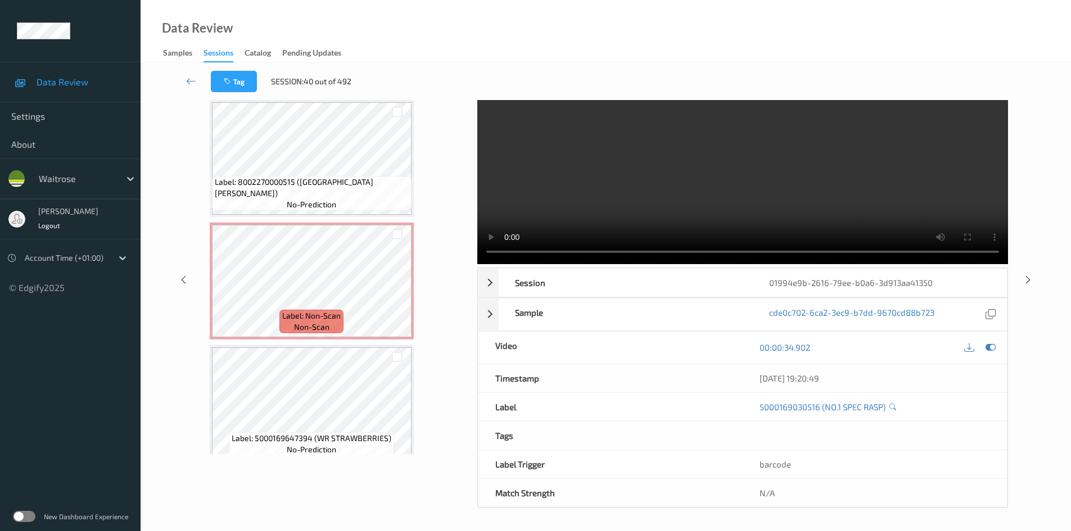
scroll to position [0, 0]
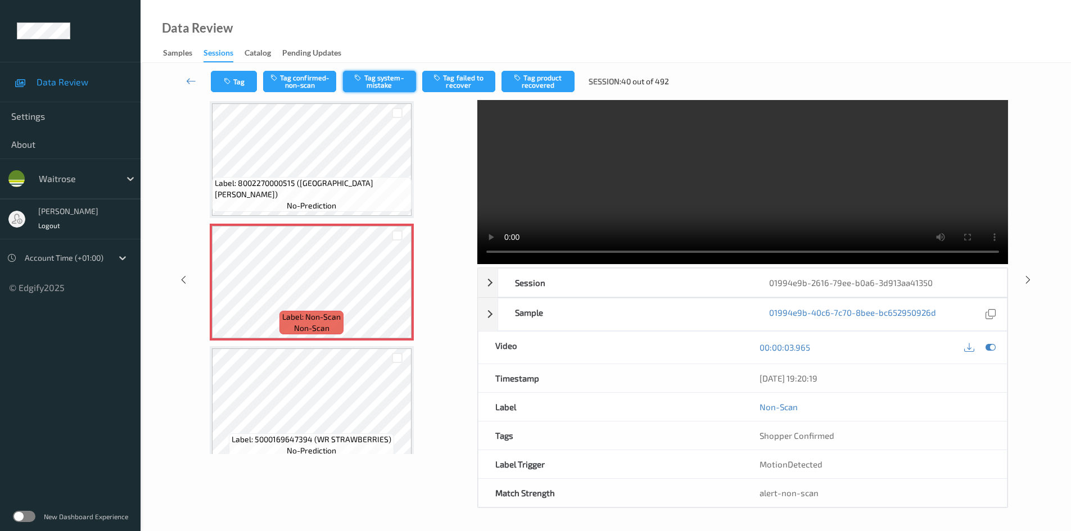
click at [397, 84] on button "Tag system-mistake" at bounding box center [379, 81] width 73 height 21
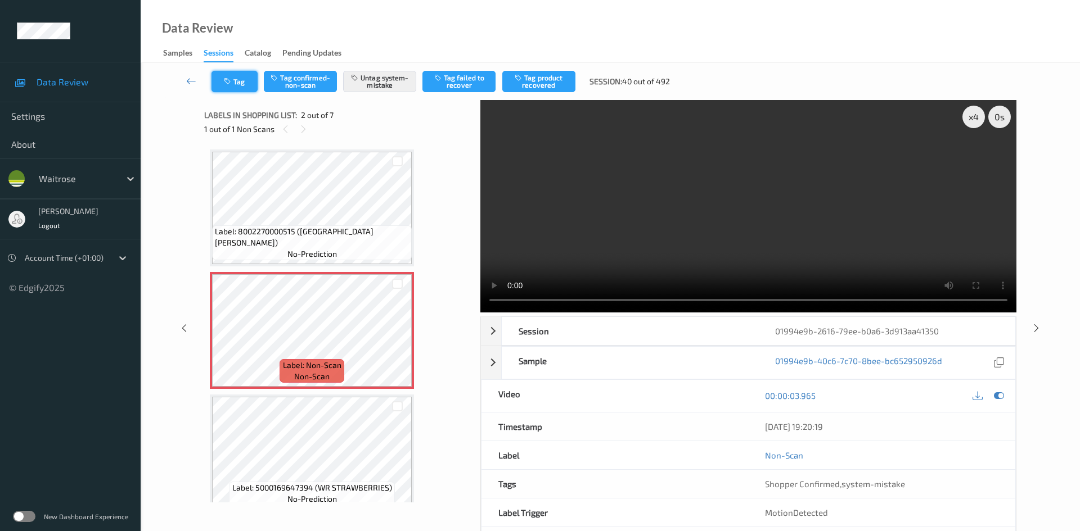
click at [241, 78] on button "Tag" at bounding box center [234, 81] width 46 height 21
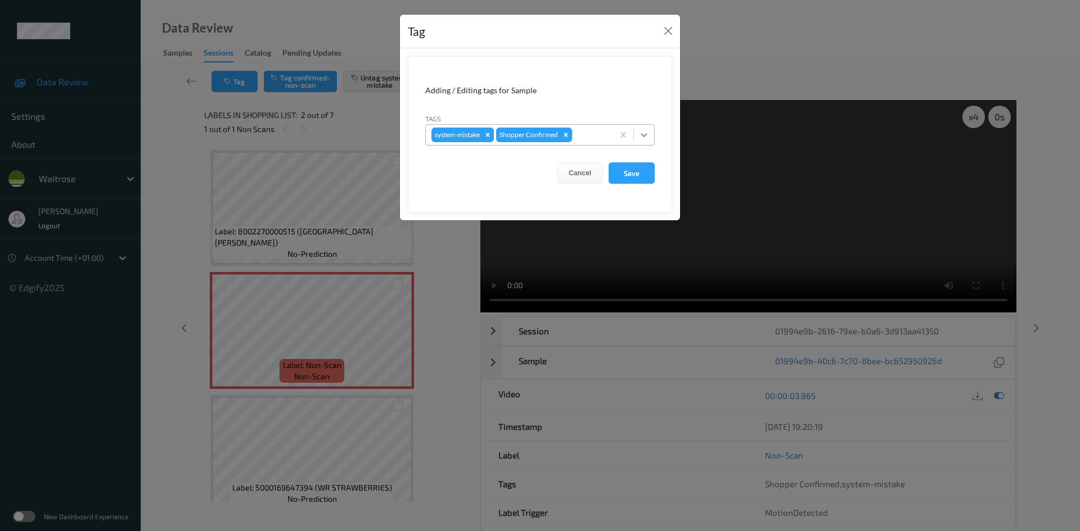
click at [650, 135] on div at bounding box center [644, 135] width 20 height 20
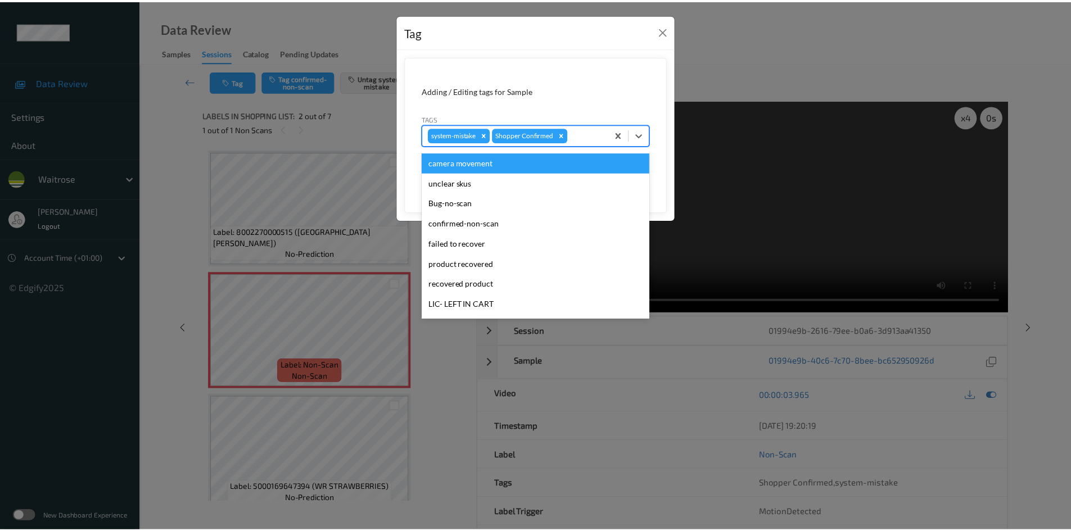
scroll to position [225, 0]
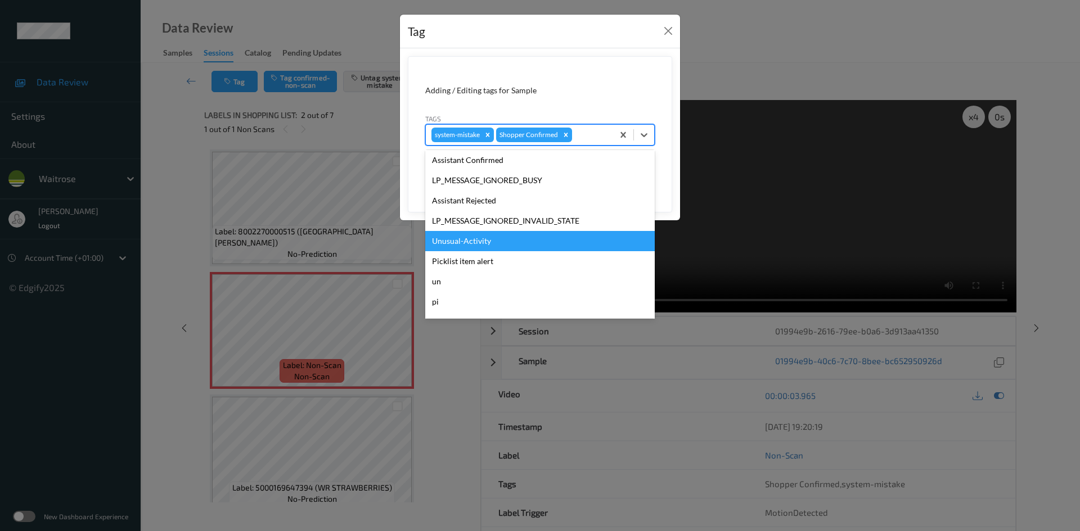
click at [476, 245] on div "Unusual-Activity" at bounding box center [539, 241] width 229 height 20
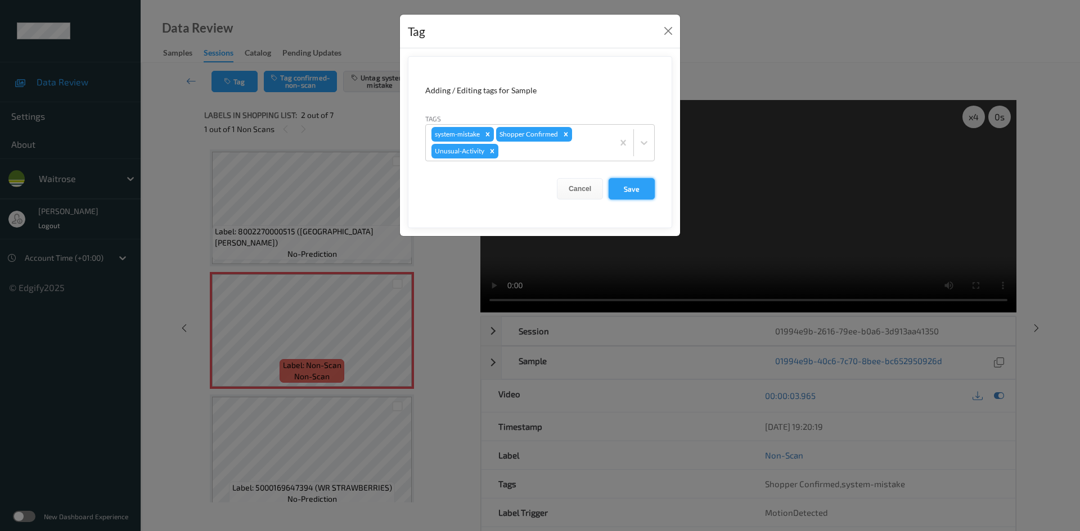
click at [643, 193] on button "Save" at bounding box center [631, 188] width 46 height 21
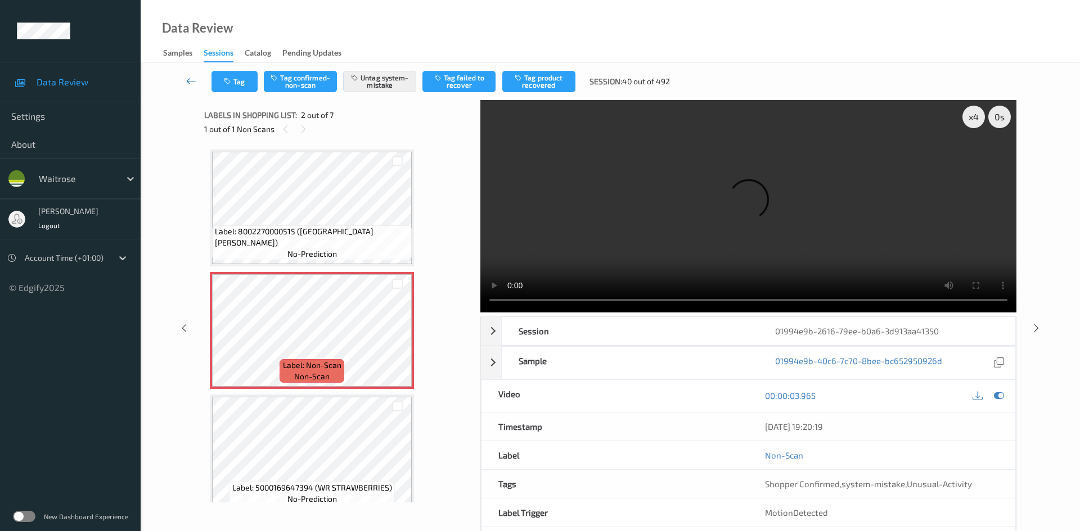
click at [186, 74] on link at bounding box center [192, 81] width 40 height 21
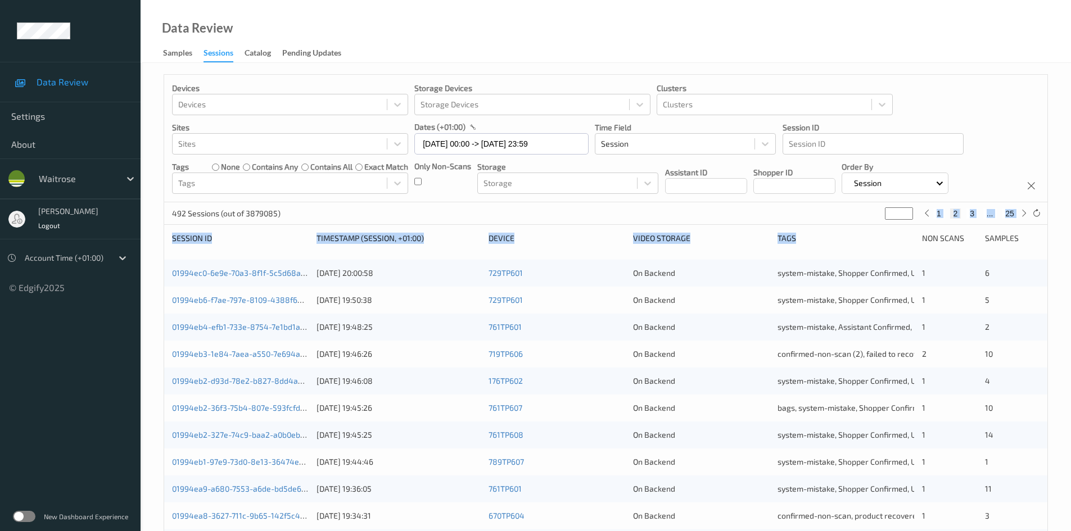
drag, startPoint x: 897, startPoint y: 206, endPoint x: 871, endPoint y: 240, distance: 42.9
click at [871, 240] on div "Devices Devices Storage Devices Storage Devices Clusters Clusters Sites Sites d…" at bounding box center [606, 448] width 885 height 749
click at [966, 91] on div "Devices Devices Storage Devices Storage Devices Clusters Clusters Sites Sites d…" at bounding box center [605, 139] width 883 height 128
drag, startPoint x: 891, startPoint y: 214, endPoint x: 853, endPoint y: 231, distance: 42.1
click at [853, 231] on div "Devices Devices Storage Devices Storage Devices Clusters Clusters Sites Sites d…" at bounding box center [606, 448] width 885 height 749
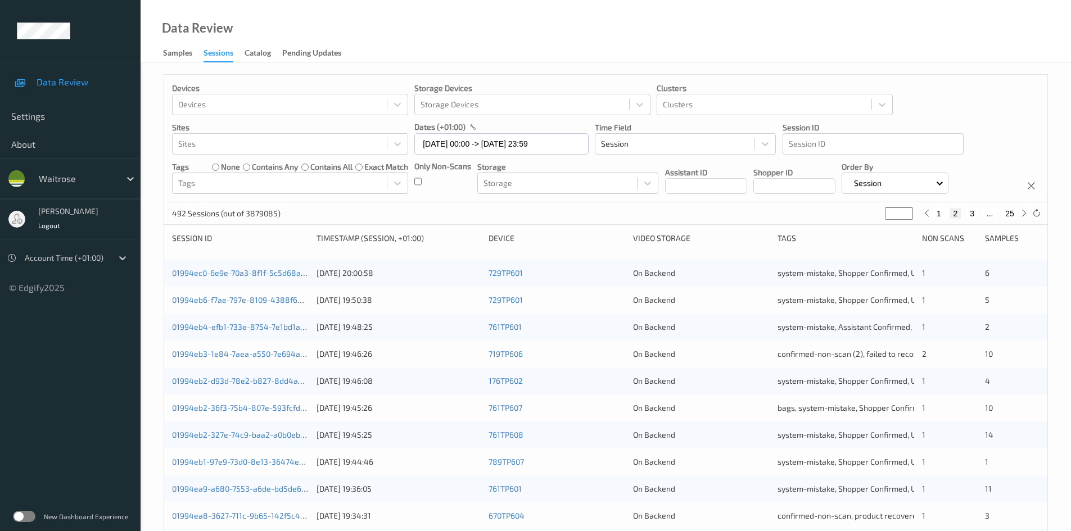
type input "*"
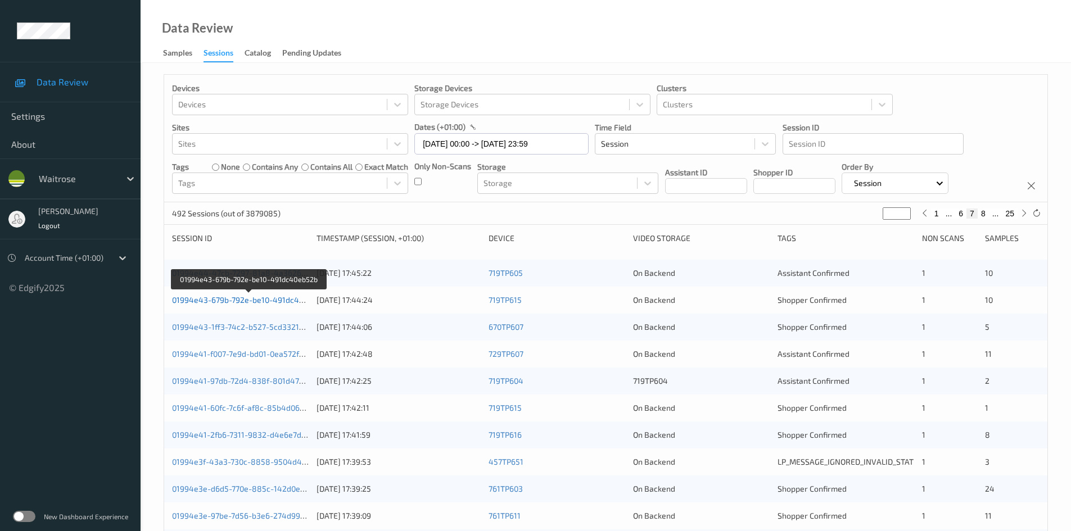
click at [219, 303] on link "01994e43-679b-792e-be10-491dc40eb52b" at bounding box center [249, 300] width 154 height 10
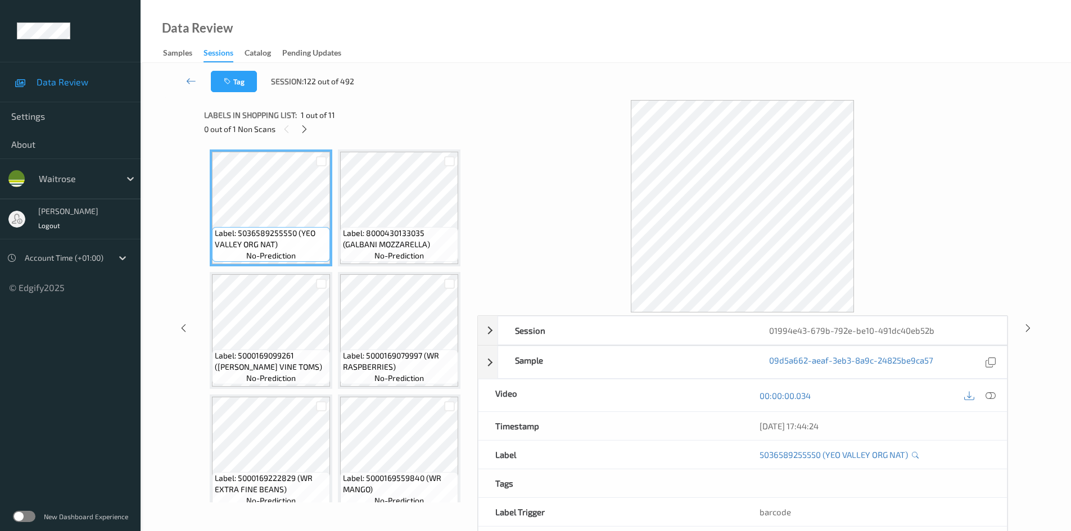
click at [307, 121] on div "Labels in shopping list: 1 out of 11" at bounding box center [336, 115] width 265 height 14
click at [303, 129] on icon at bounding box center [305, 129] width 10 height 10
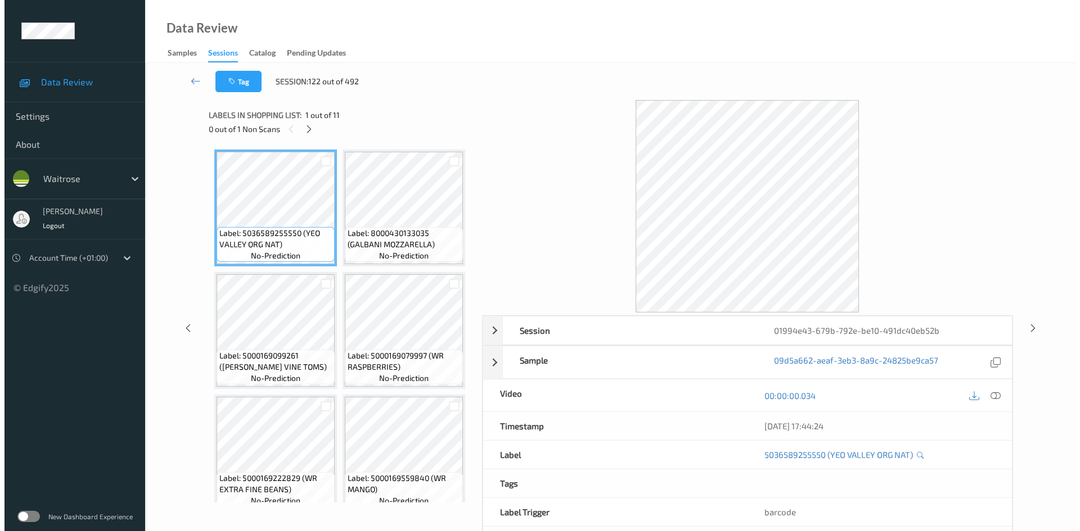
scroll to position [741, 0]
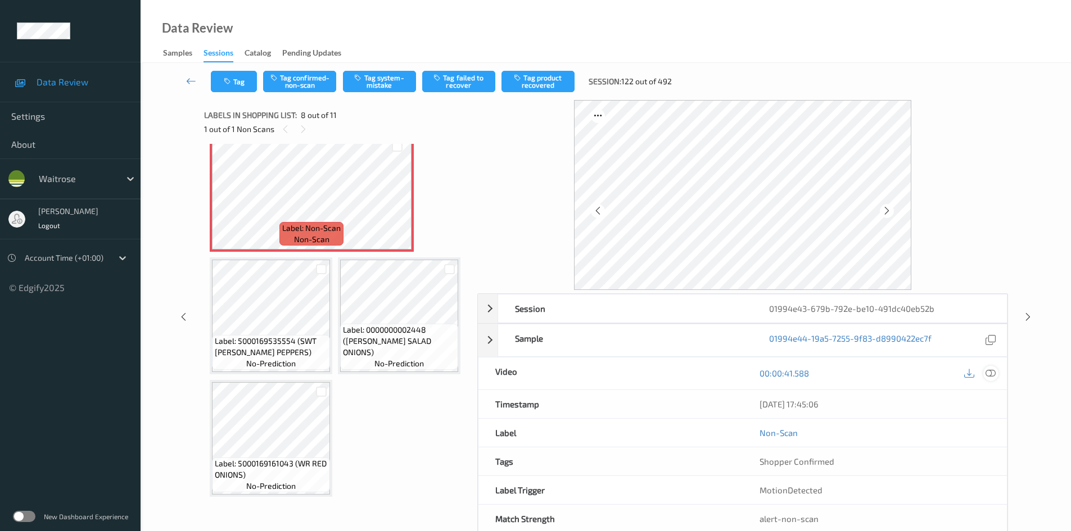
click at [990, 372] on icon at bounding box center [991, 373] width 10 height 10
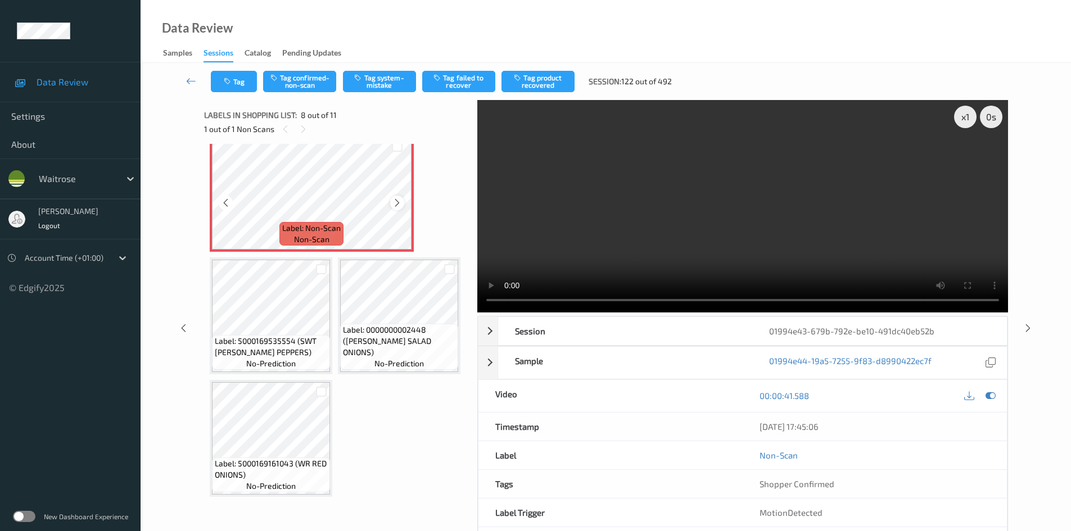
click at [398, 208] on icon at bounding box center [398, 203] width 10 height 10
click at [399, 208] on icon at bounding box center [398, 203] width 10 height 10
click at [970, 115] on div "x 1" at bounding box center [965, 117] width 22 height 22
drag, startPoint x: 970, startPoint y: 115, endPoint x: 946, endPoint y: 146, distance: 39.3
click at [970, 115] on div "x 2" at bounding box center [965, 117] width 22 height 22
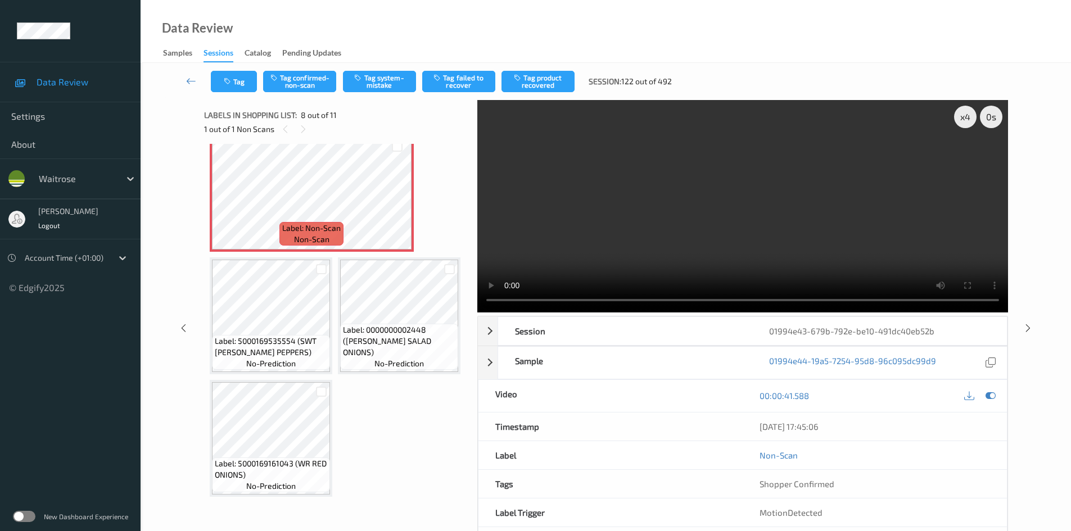
click at [655, 202] on video at bounding box center [742, 206] width 531 height 213
click at [602, 229] on video at bounding box center [742, 206] width 531 height 213
click at [668, 210] on video at bounding box center [742, 206] width 531 height 213
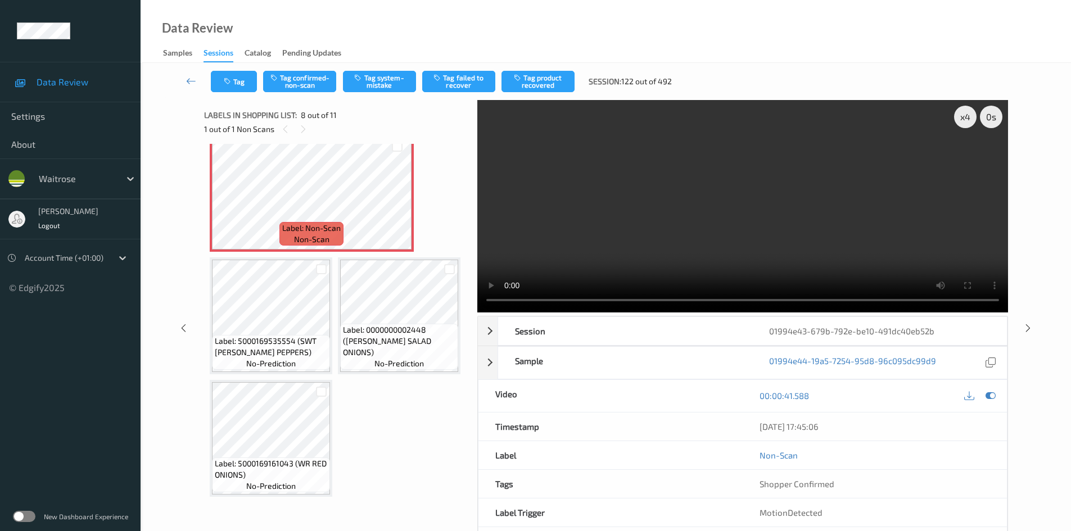
scroll to position [429, 0]
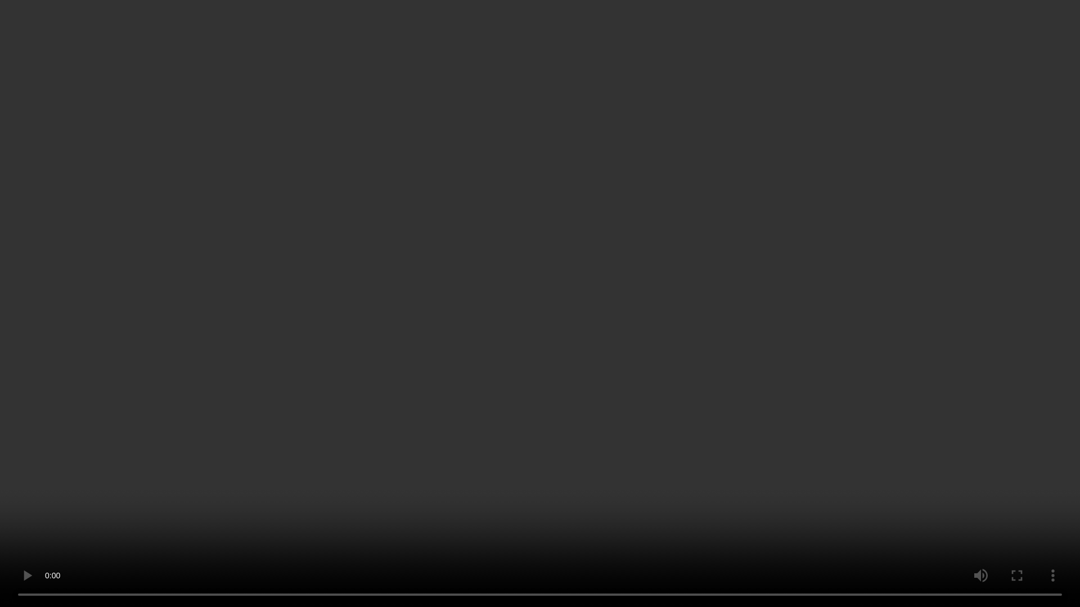
click at [866, 336] on video at bounding box center [540, 303] width 1080 height 607
click at [832, 347] on video at bounding box center [540, 303] width 1080 height 607
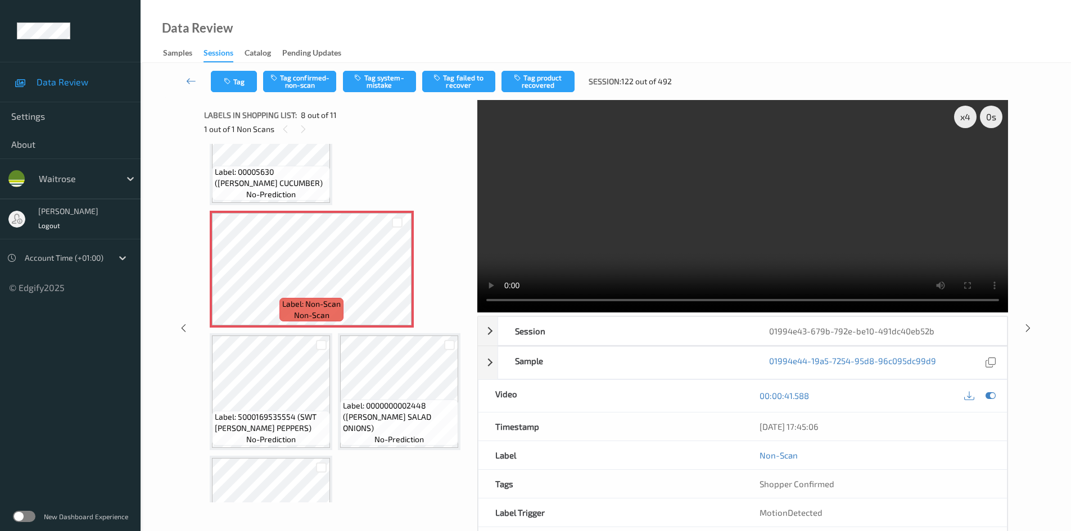
click at [745, 213] on video at bounding box center [742, 206] width 531 height 213
click at [752, 208] on video at bounding box center [742, 206] width 531 height 213
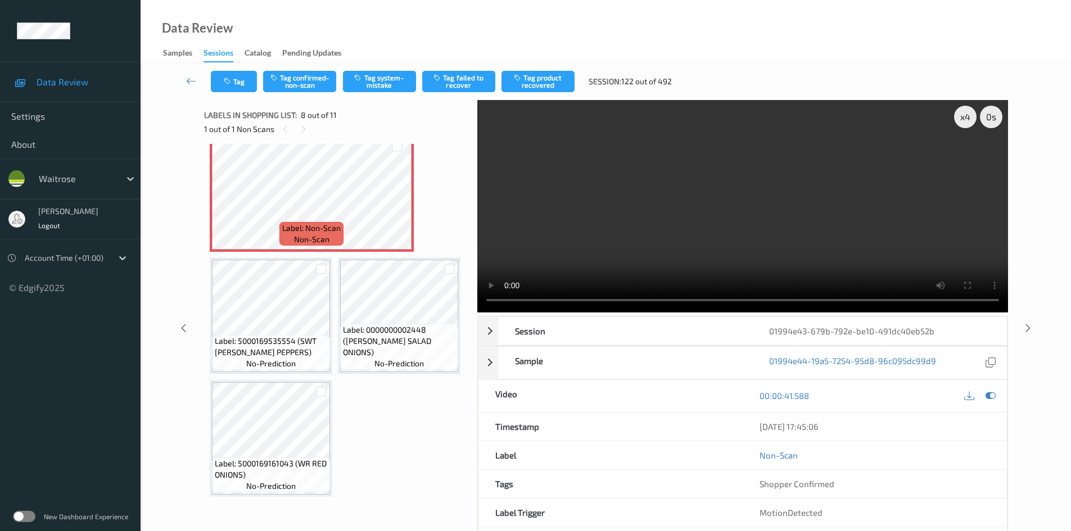
scroll to position [879, 0]
click at [730, 195] on video at bounding box center [742, 206] width 531 height 213
click at [725, 226] on video at bounding box center [742, 206] width 531 height 213
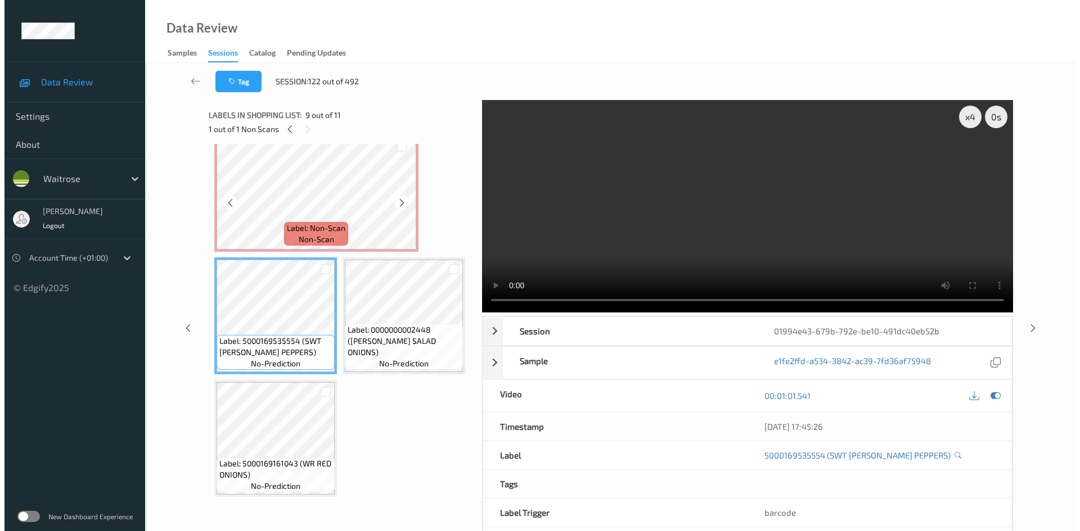
scroll to position [766, 0]
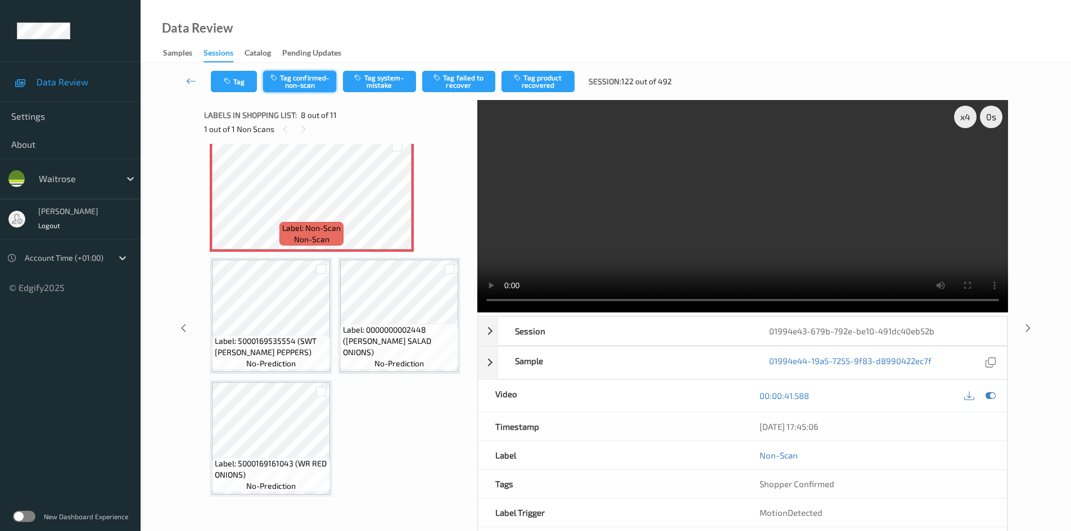
click at [299, 79] on button "Tag confirmed-non-scan" at bounding box center [299, 81] width 73 height 21
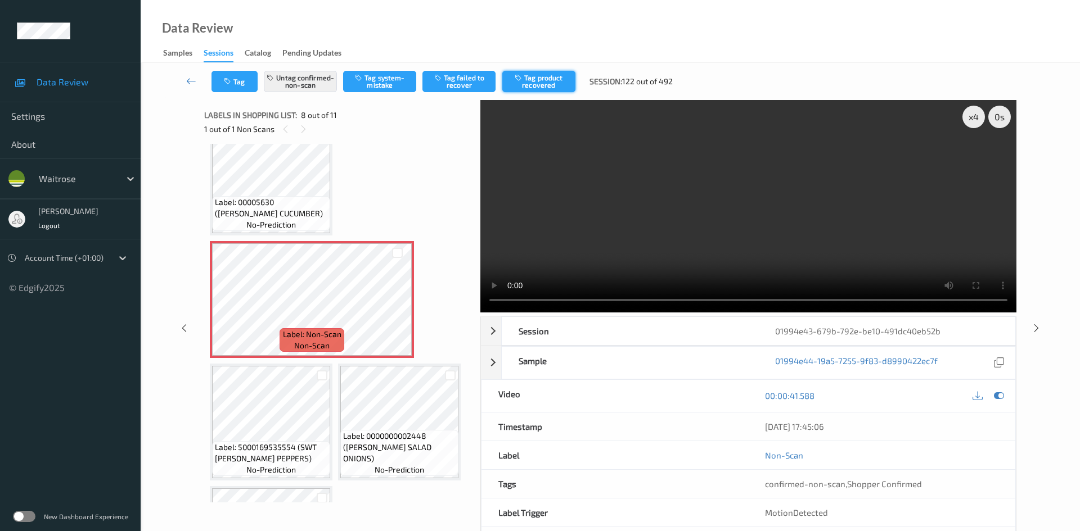
click at [558, 79] on button "Tag product recovered" at bounding box center [538, 81] width 73 height 21
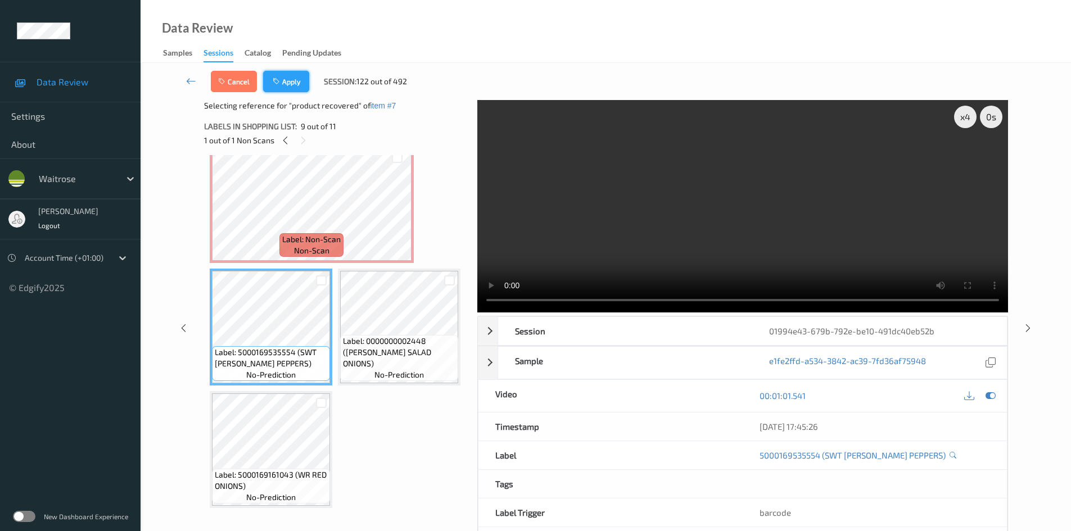
click at [292, 85] on button "Apply" at bounding box center [286, 81] width 46 height 21
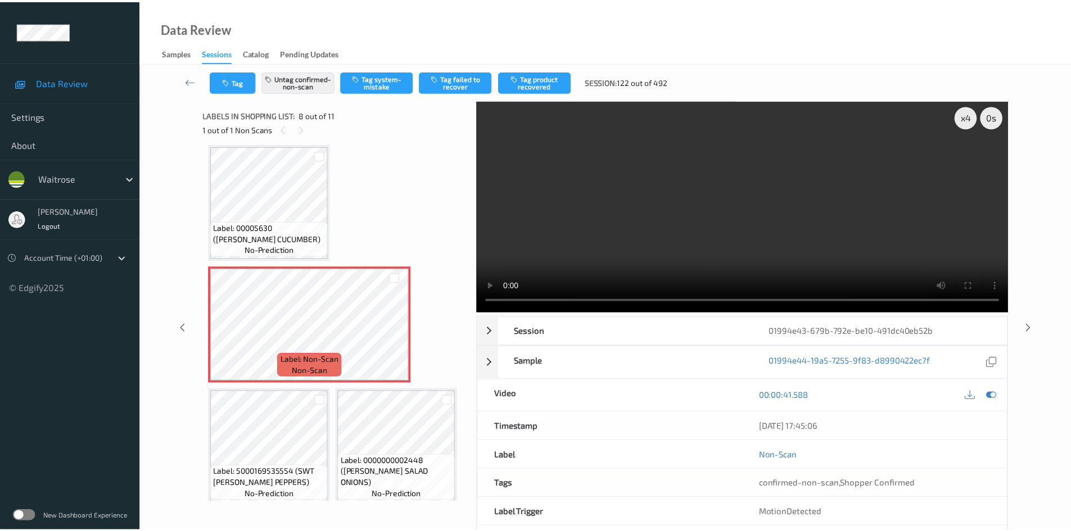
scroll to position [373, 0]
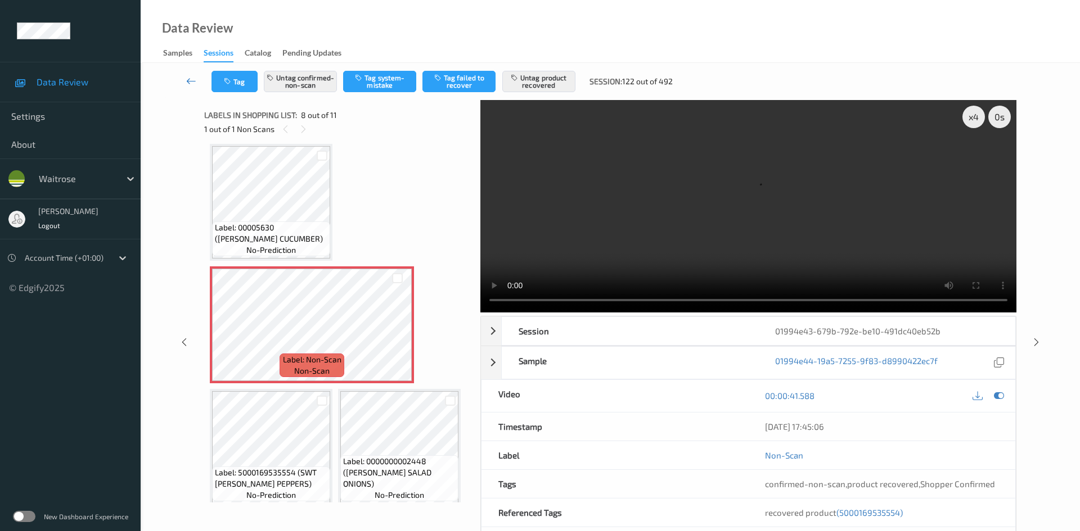
click at [186, 75] on link at bounding box center [192, 81] width 40 height 21
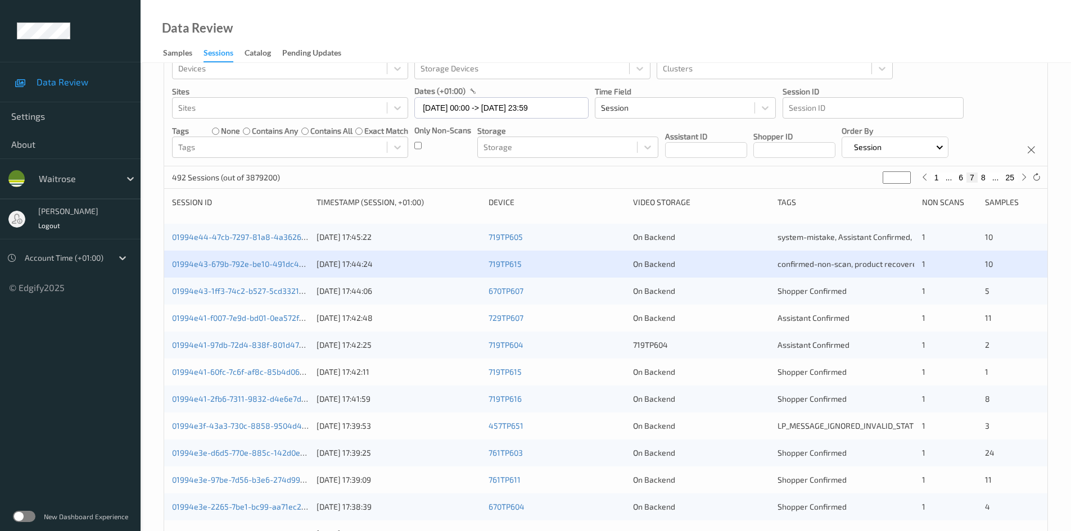
scroll to position [56, 0]
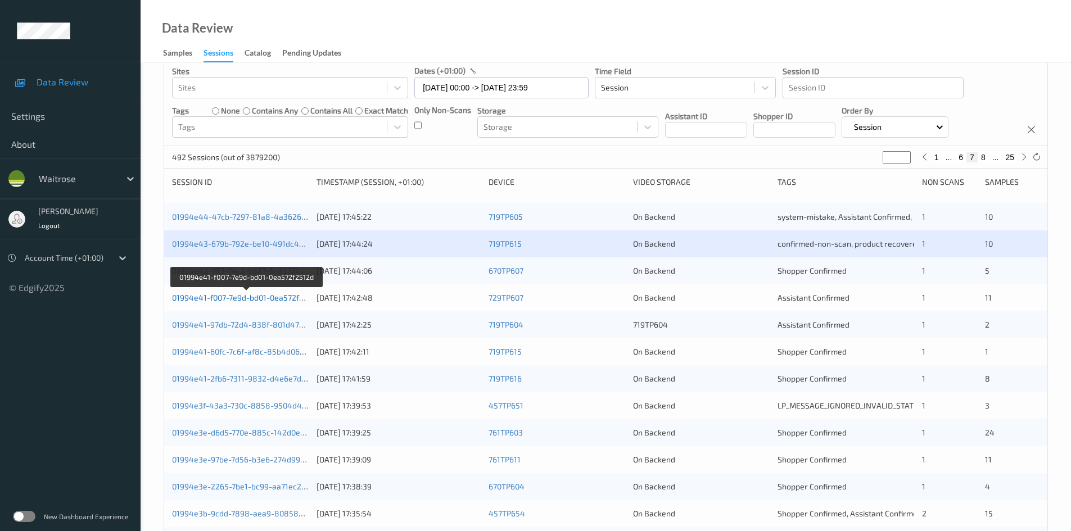
click at [223, 299] on link "01994e41-f007-7e9d-bd01-0ea572f2512d" at bounding box center [246, 298] width 148 height 10
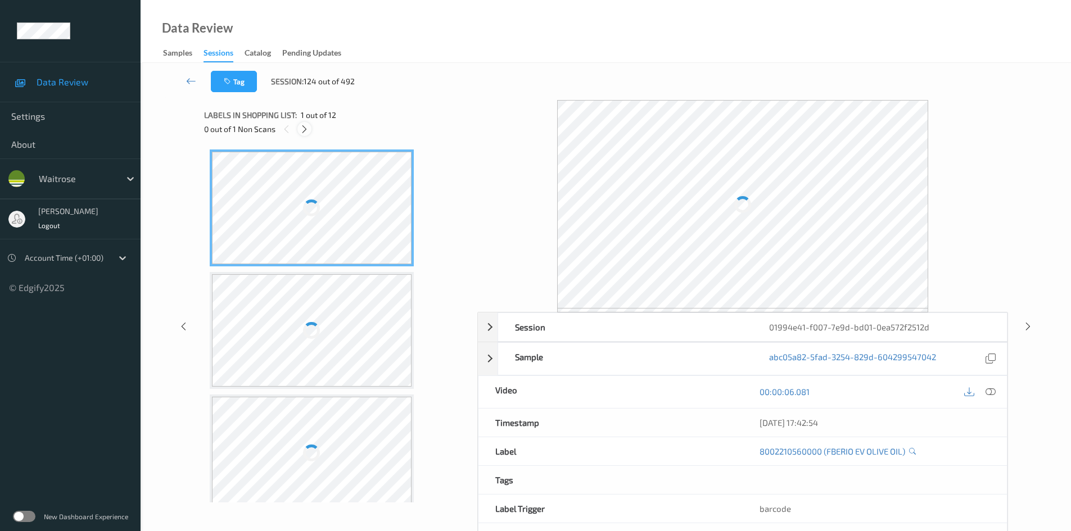
click at [300, 130] on icon at bounding box center [305, 129] width 10 height 10
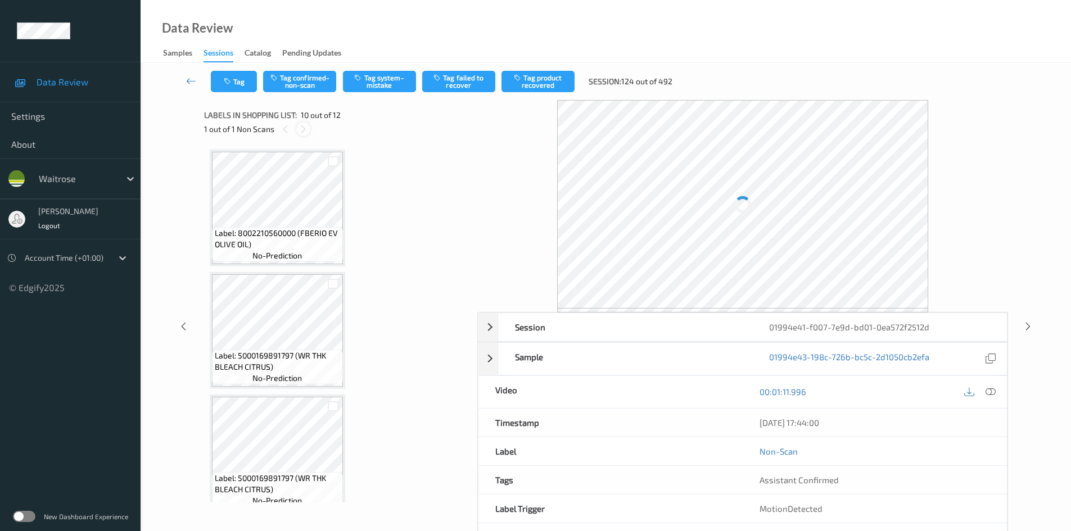
scroll to position [986, 0]
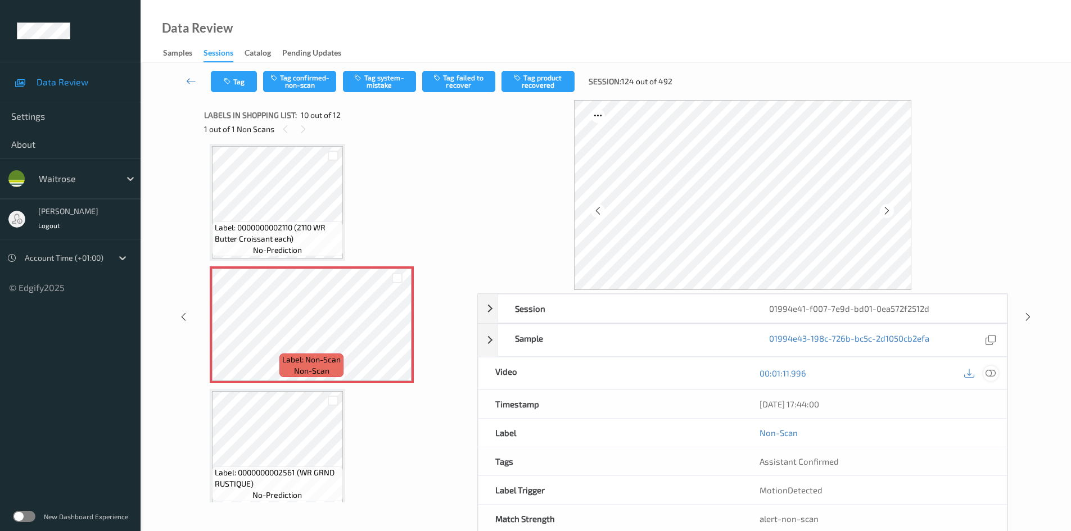
click at [994, 373] on icon at bounding box center [991, 373] width 10 height 10
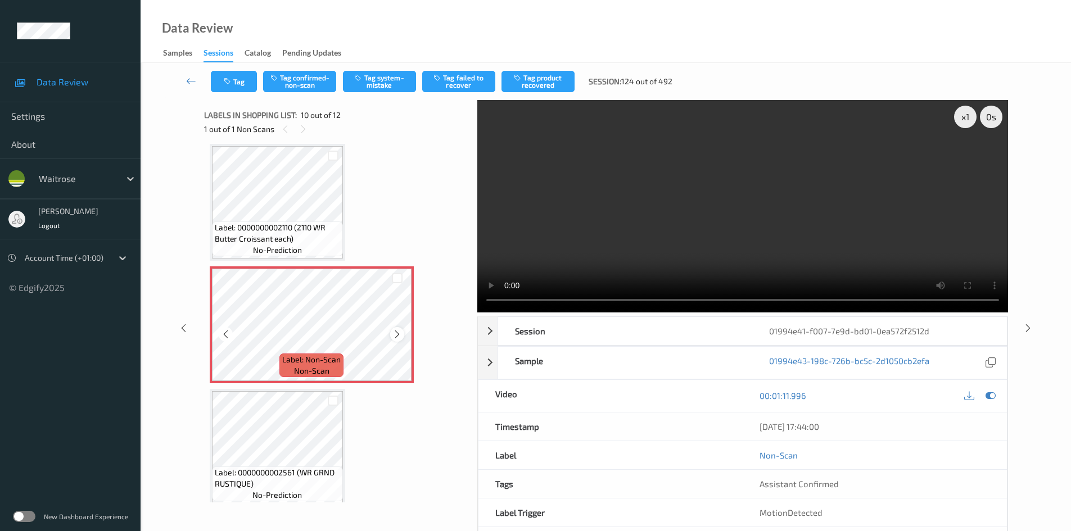
click at [399, 336] on icon at bounding box center [398, 335] width 10 height 10
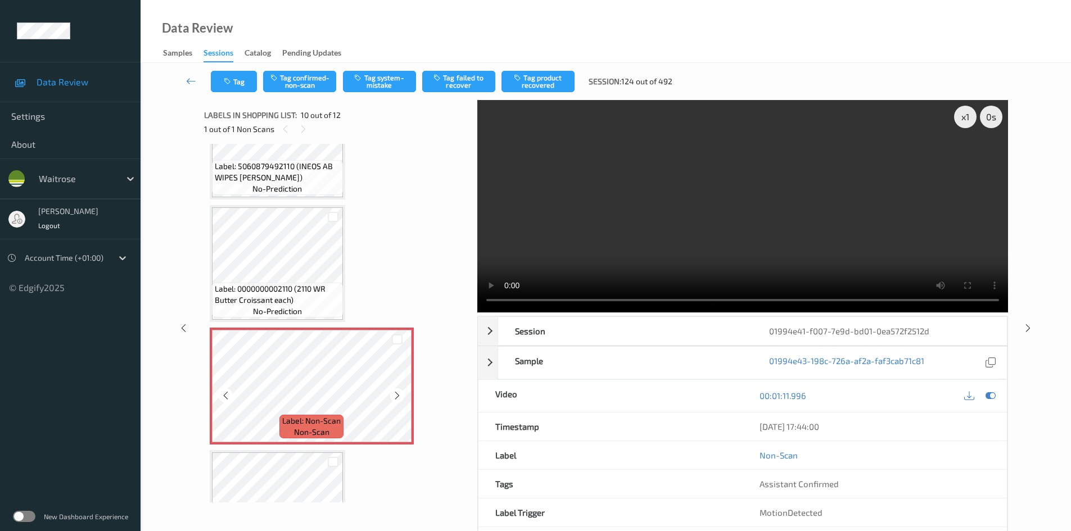
scroll to position [818, 0]
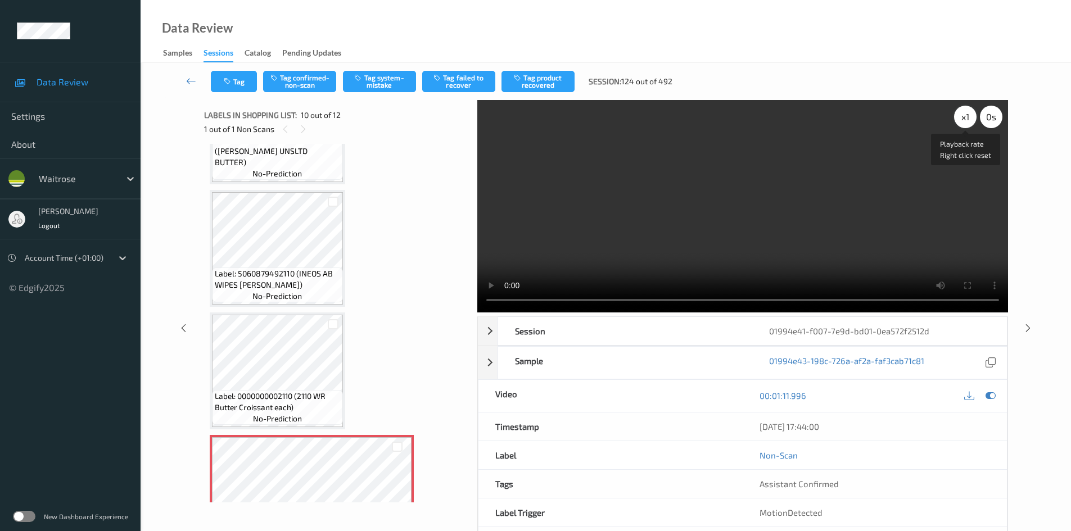
click at [963, 121] on div "x 1" at bounding box center [965, 117] width 22 height 22
click at [963, 121] on div "x 2" at bounding box center [965, 117] width 22 height 22
click at [696, 219] on video at bounding box center [742, 206] width 531 height 213
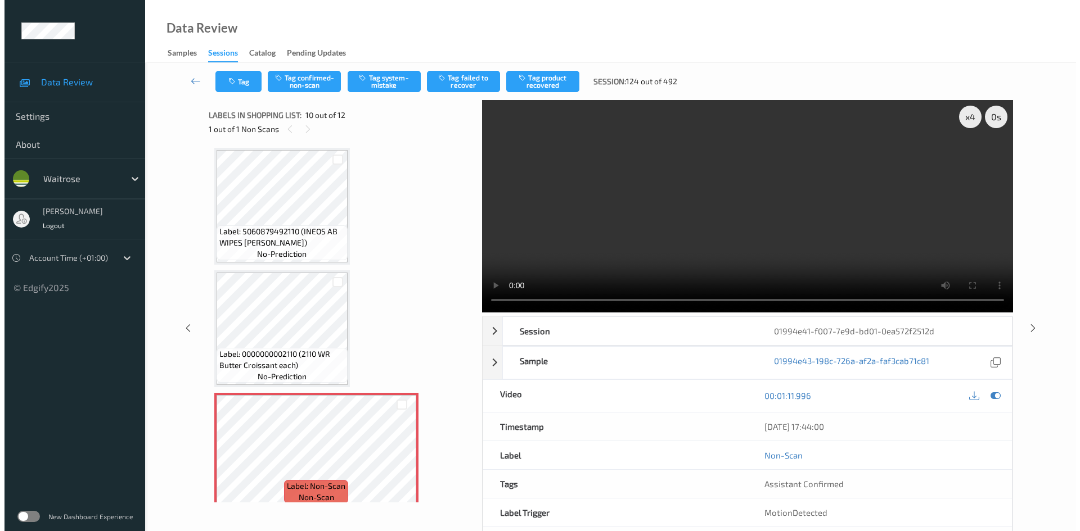
scroll to position [986, 0]
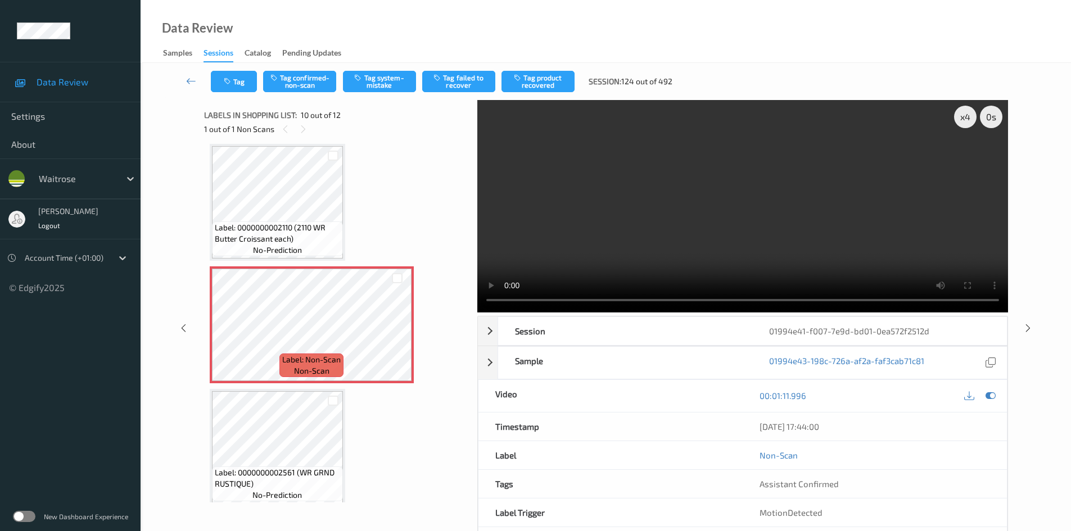
click at [684, 192] on video at bounding box center [742, 206] width 531 height 213
click at [620, 217] on video at bounding box center [742, 206] width 531 height 213
click at [554, 234] on video at bounding box center [742, 206] width 531 height 213
click at [675, 219] on video at bounding box center [742, 206] width 531 height 213
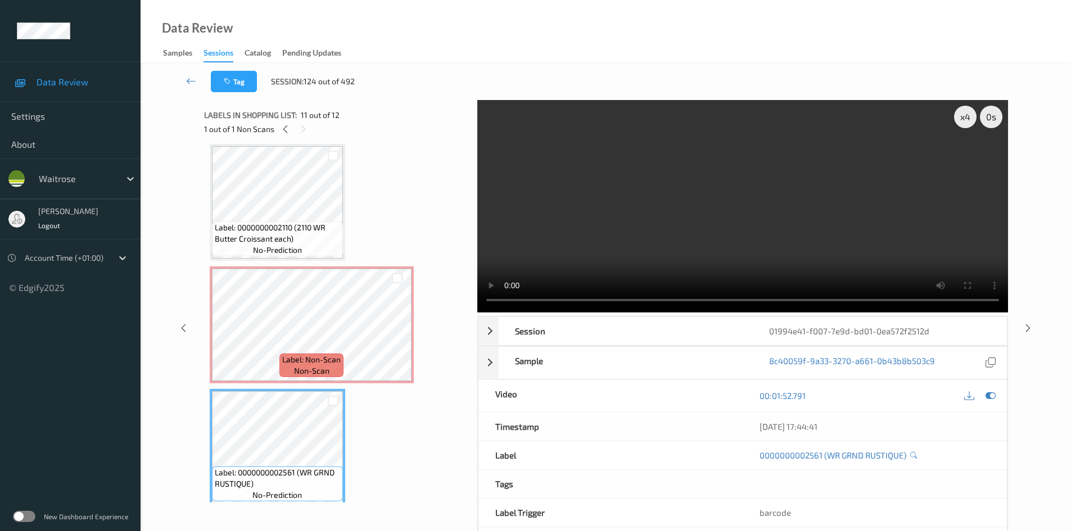
click at [583, 216] on video at bounding box center [742, 206] width 531 height 213
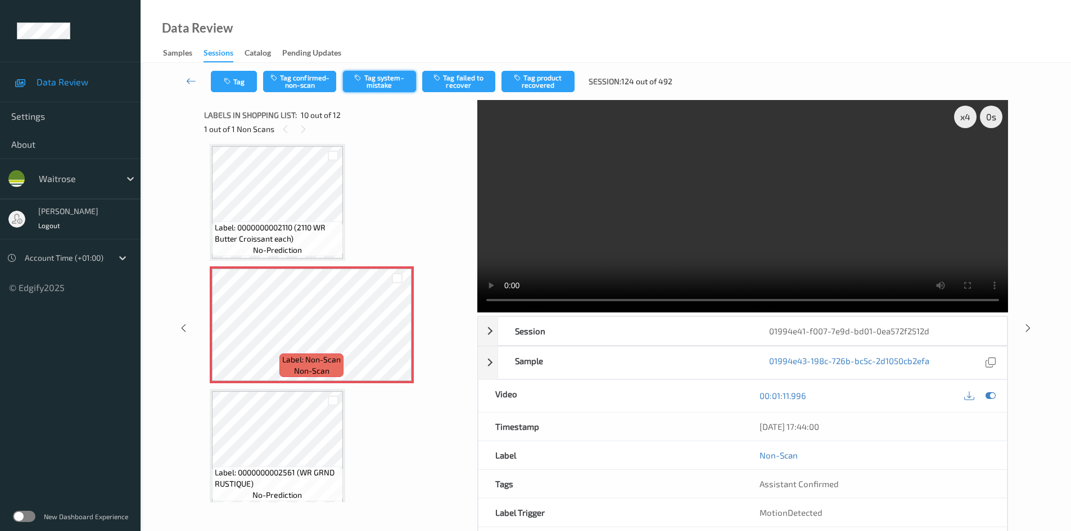
click at [398, 79] on button "Tag system-mistake" at bounding box center [379, 81] width 73 height 21
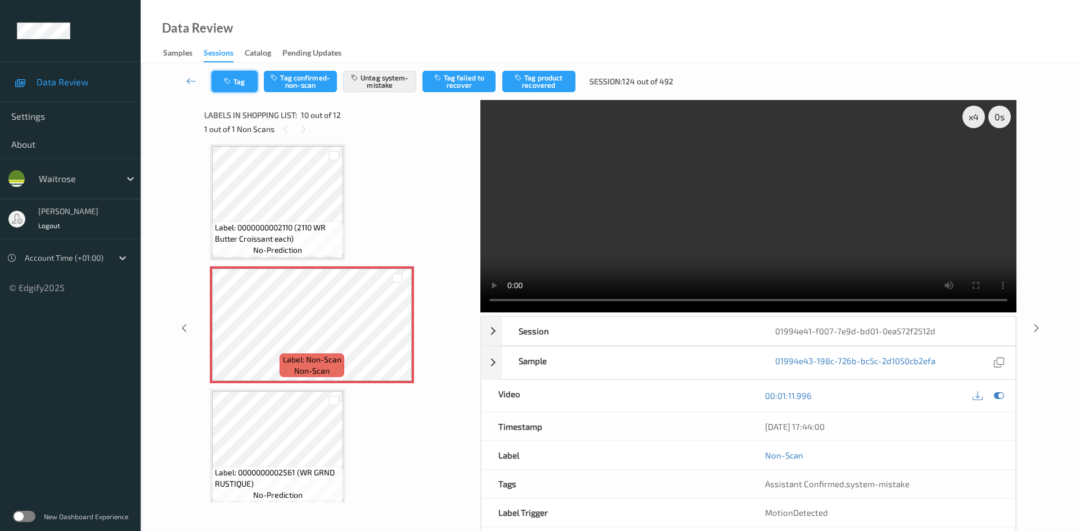
click at [244, 83] on button "Tag" at bounding box center [234, 81] width 46 height 21
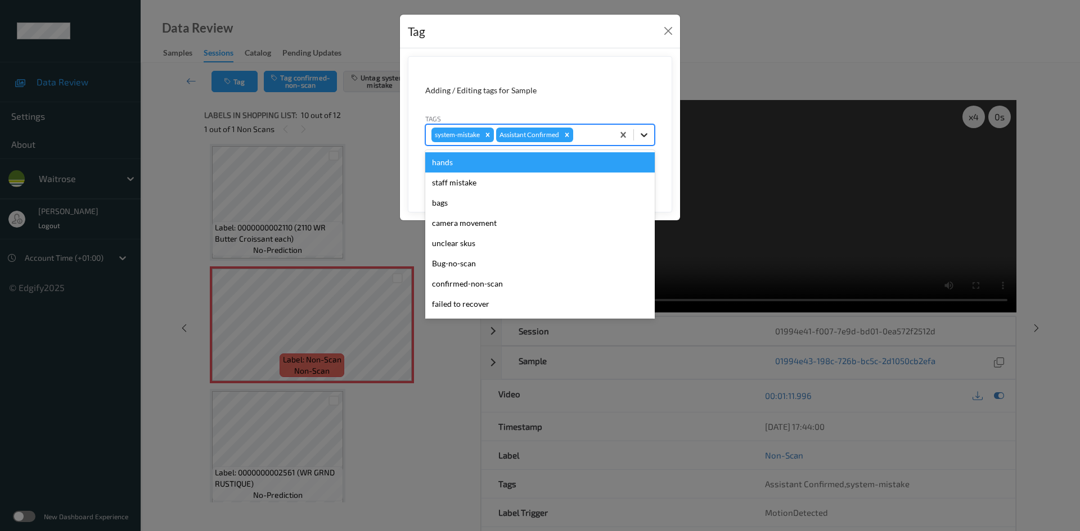
click at [639, 129] on icon at bounding box center [643, 134] width 11 height 11
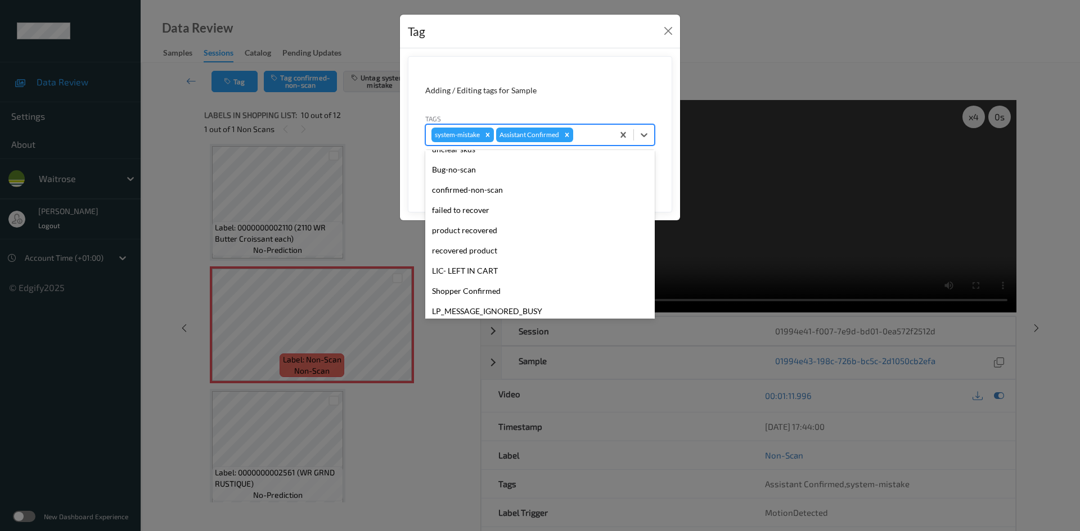
scroll to position [225, 0]
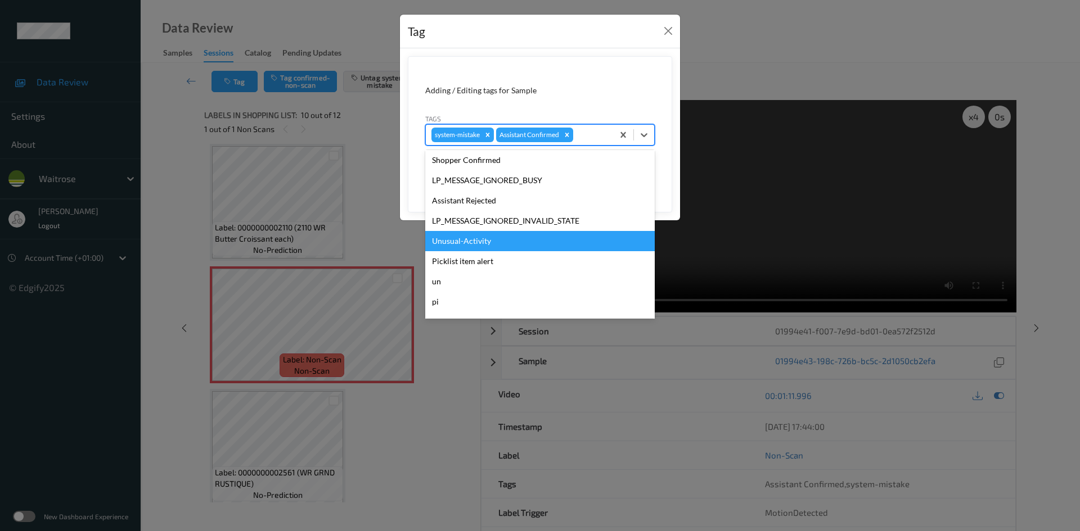
click at [467, 242] on div "Unusual-Activity" at bounding box center [539, 241] width 229 height 20
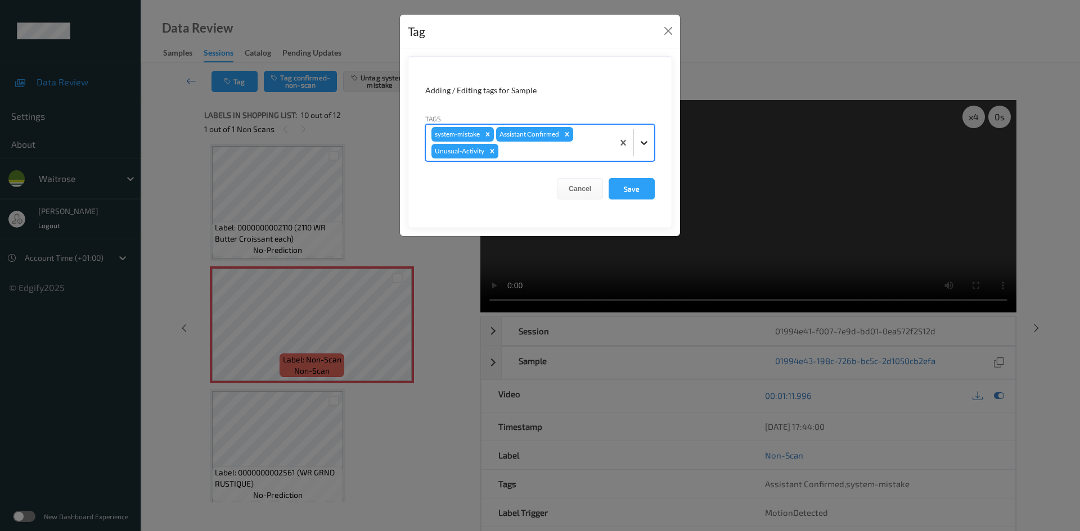
click at [646, 147] on icon at bounding box center [643, 142] width 11 height 11
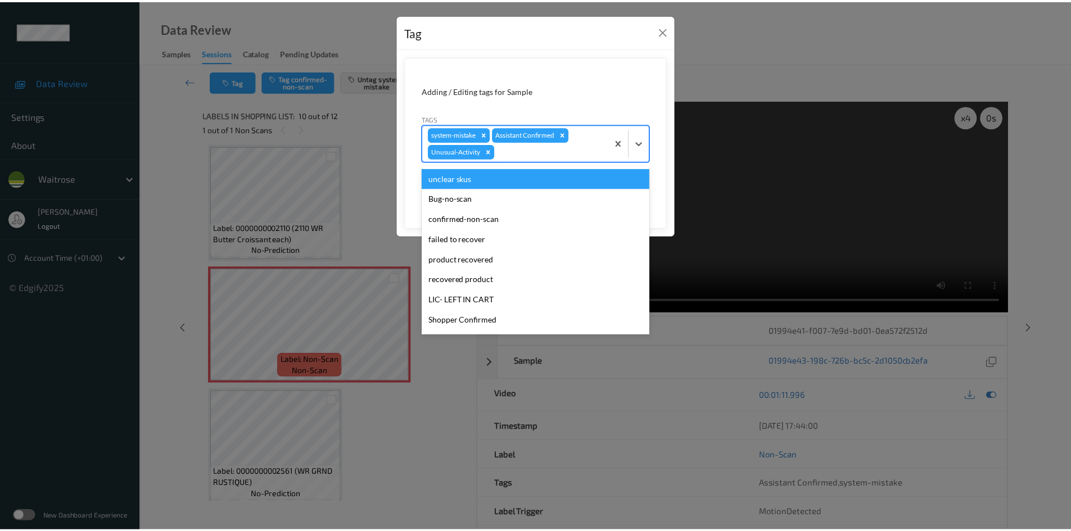
scroll to position [261, 0]
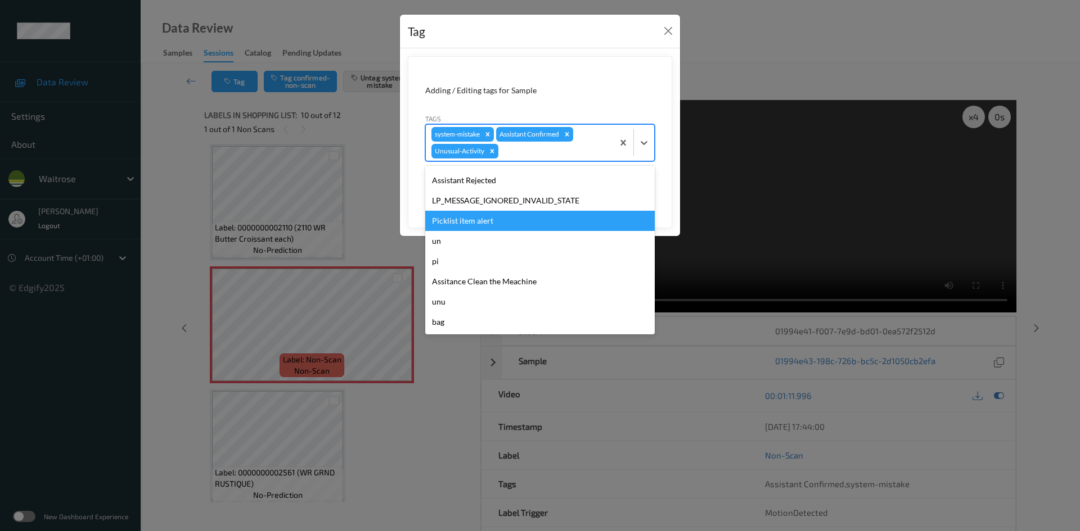
drag, startPoint x: 465, startPoint y: 227, endPoint x: 479, endPoint y: 225, distance: 13.7
click at [466, 227] on div "Picklist item alert" at bounding box center [539, 221] width 229 height 20
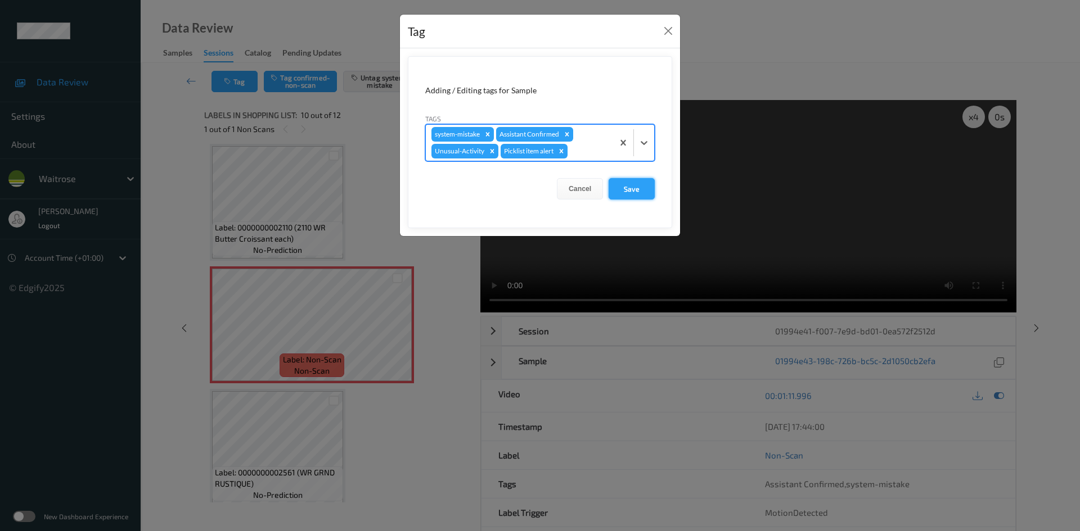
click at [642, 191] on button "Save" at bounding box center [631, 188] width 46 height 21
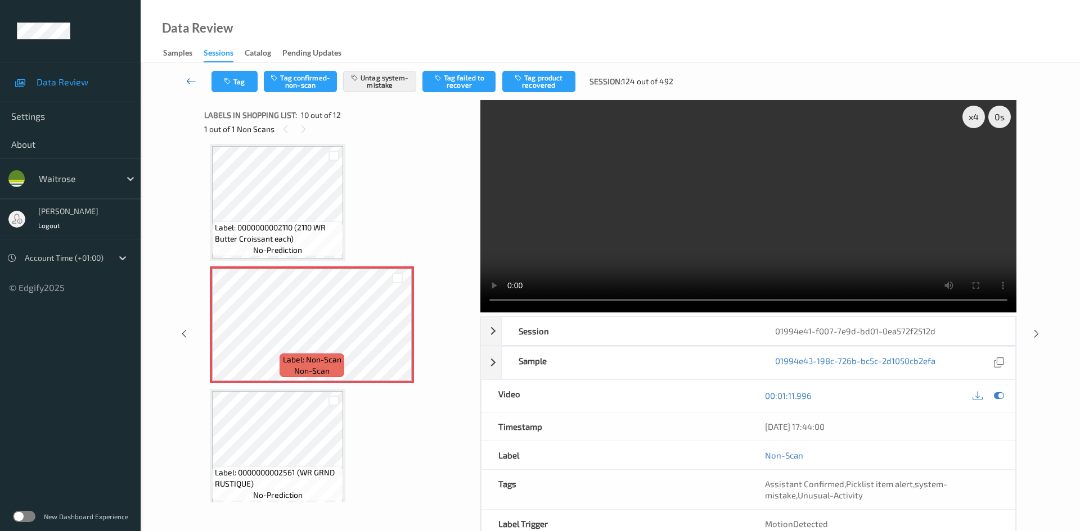
click at [187, 71] on link at bounding box center [192, 81] width 40 height 21
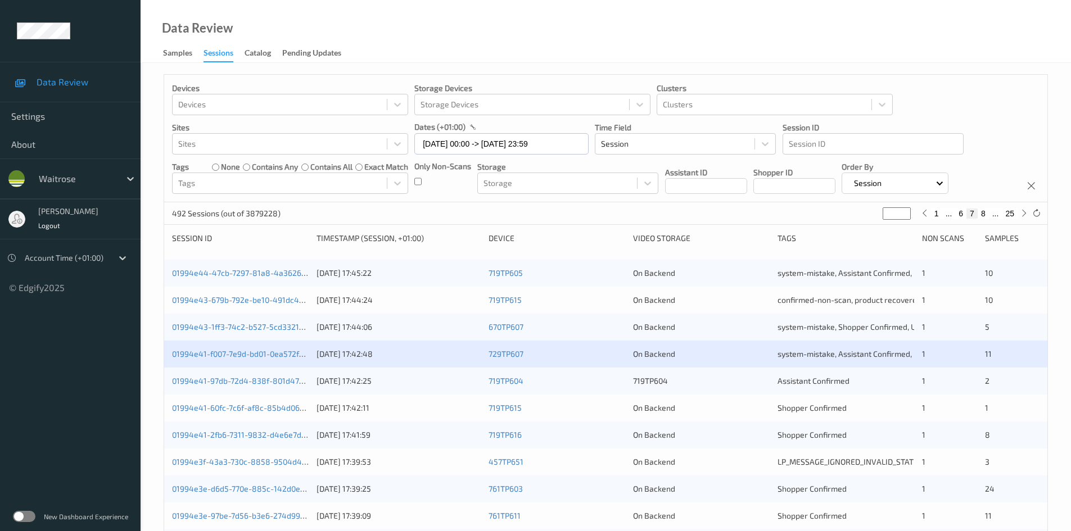
scroll to position [112, 0]
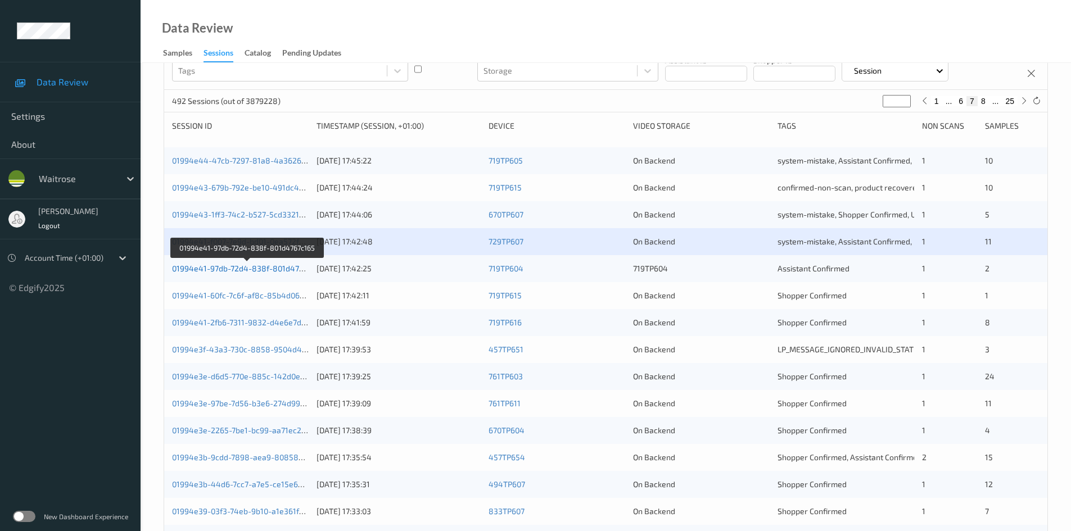
click at [221, 268] on link "01994e41-97db-72d4-838f-801d4767c165" at bounding box center [248, 269] width 152 height 10
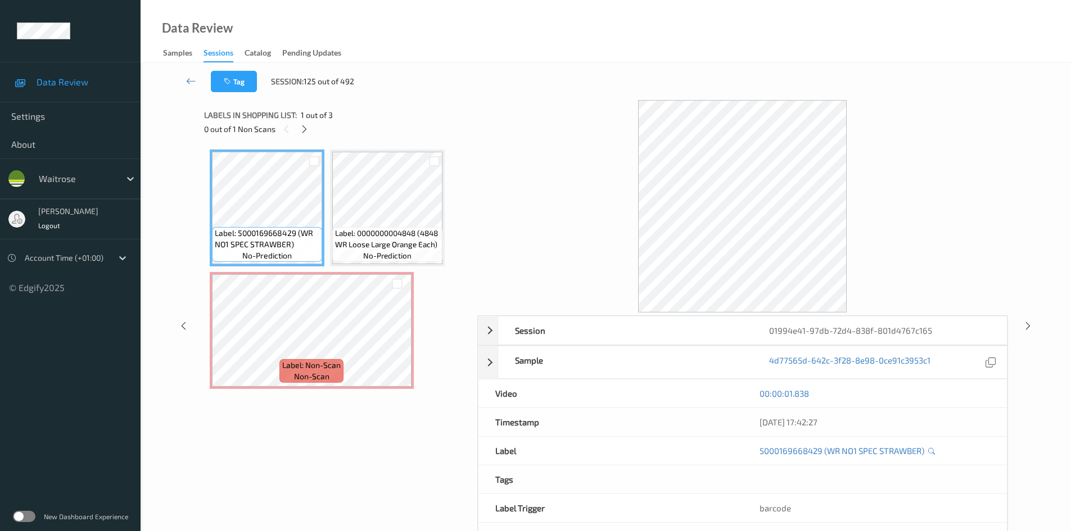
click at [190, 75] on link at bounding box center [191, 81] width 39 height 21
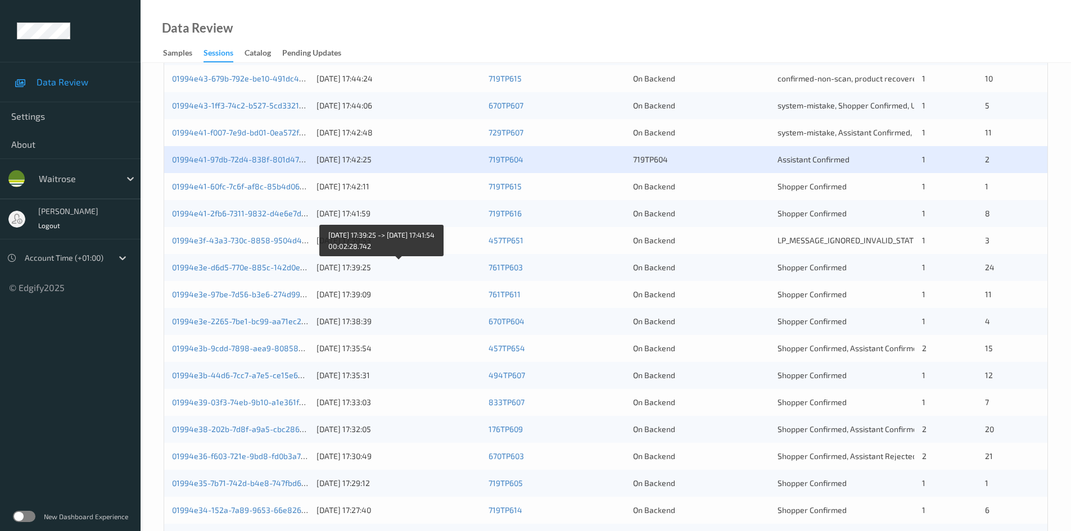
scroll to position [225, 0]
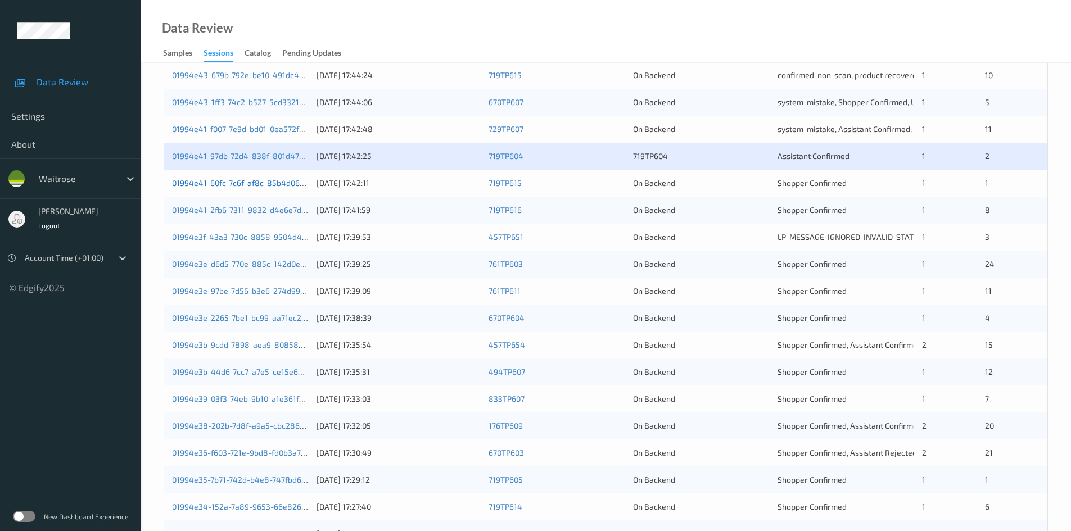
click at [240, 184] on link "01994e41-60fc-7c6f-af8c-85b4d062271f" at bounding box center [245, 183] width 147 height 10
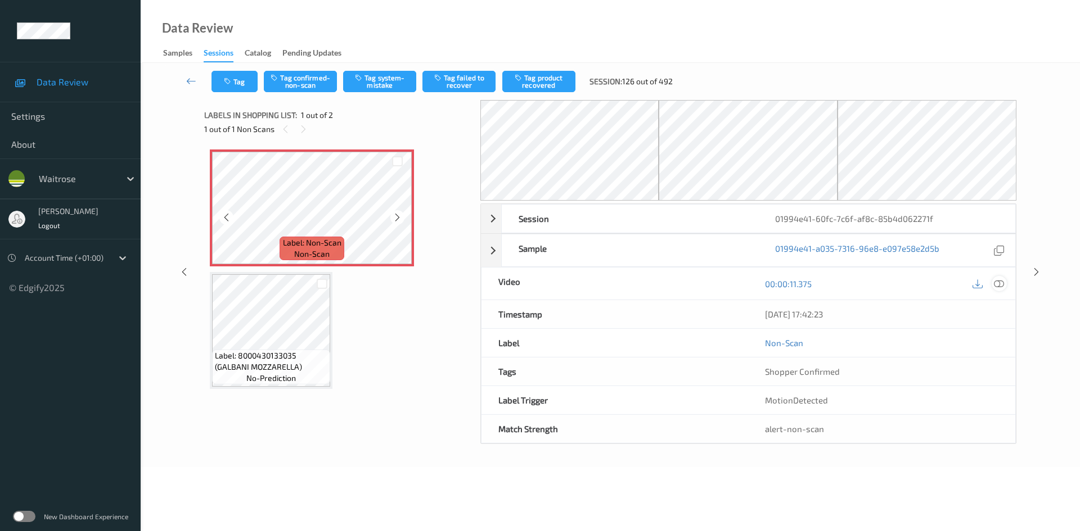
click at [1002, 283] on icon at bounding box center [999, 284] width 10 height 10
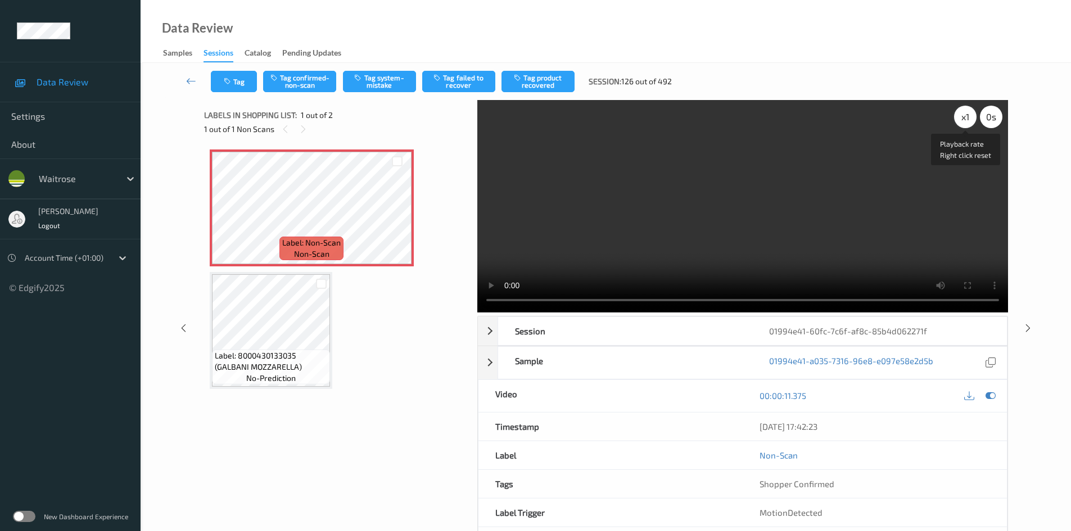
click at [964, 119] on div "x 1" at bounding box center [965, 117] width 22 height 22
click at [964, 119] on div "x 2" at bounding box center [965, 117] width 22 height 22
click at [617, 222] on video at bounding box center [742, 206] width 531 height 213
click at [624, 220] on video at bounding box center [742, 206] width 531 height 213
click at [639, 237] on video at bounding box center [742, 206] width 531 height 213
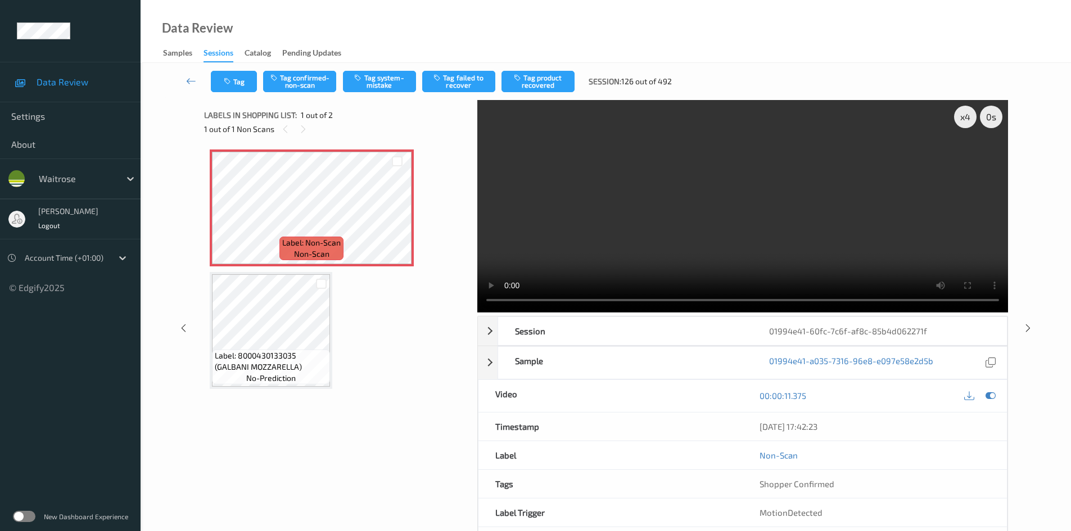
click at [681, 234] on video at bounding box center [742, 206] width 531 height 213
click at [684, 247] on video at bounding box center [742, 206] width 531 height 213
click at [964, 119] on div "x 4" at bounding box center [965, 117] width 22 height 22
click at [964, 119] on div "x 8" at bounding box center [965, 117] width 22 height 22
click at [964, 119] on div "x 1" at bounding box center [965, 117] width 22 height 22
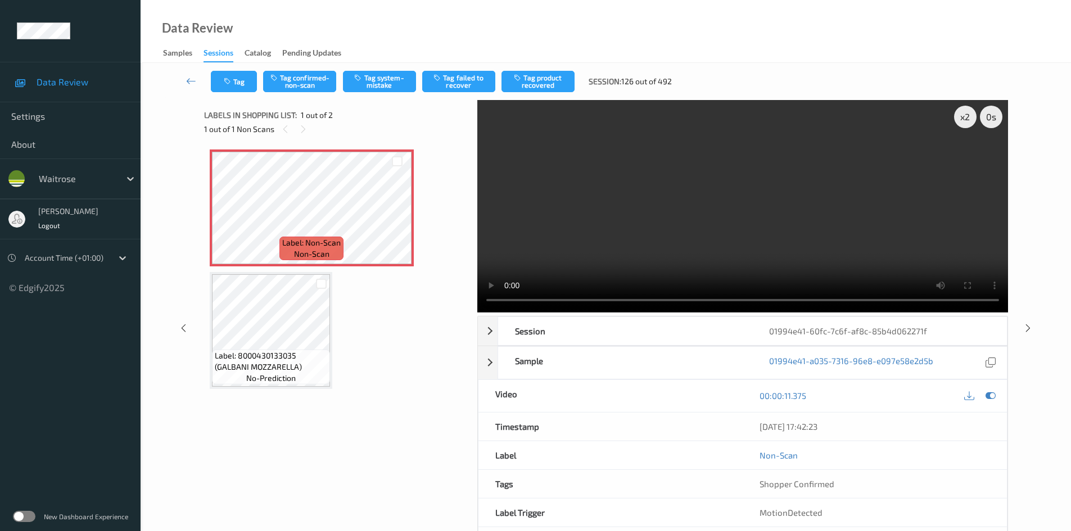
click at [814, 223] on video at bounding box center [742, 206] width 531 height 213
click at [611, 202] on video at bounding box center [742, 206] width 531 height 213
click at [703, 195] on video at bounding box center [742, 206] width 531 height 213
click at [966, 114] on div "x 2" at bounding box center [965, 117] width 22 height 22
click at [801, 237] on video at bounding box center [742, 206] width 531 height 213
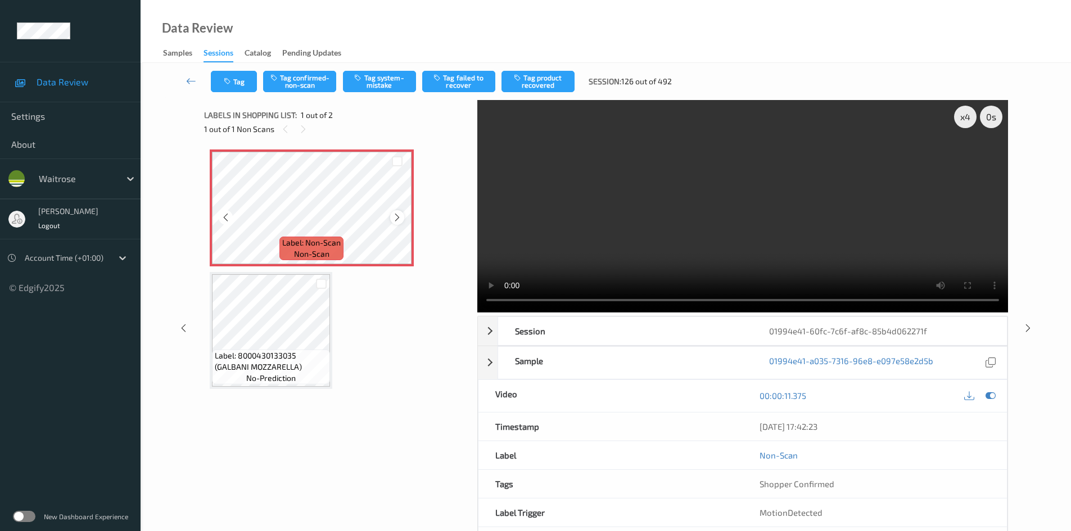
click at [398, 214] on icon at bounding box center [398, 218] width 10 height 10
click at [707, 232] on video at bounding box center [742, 206] width 531 height 213
click at [625, 254] on video at bounding box center [742, 206] width 531 height 213
click at [559, 224] on video at bounding box center [742, 206] width 531 height 213
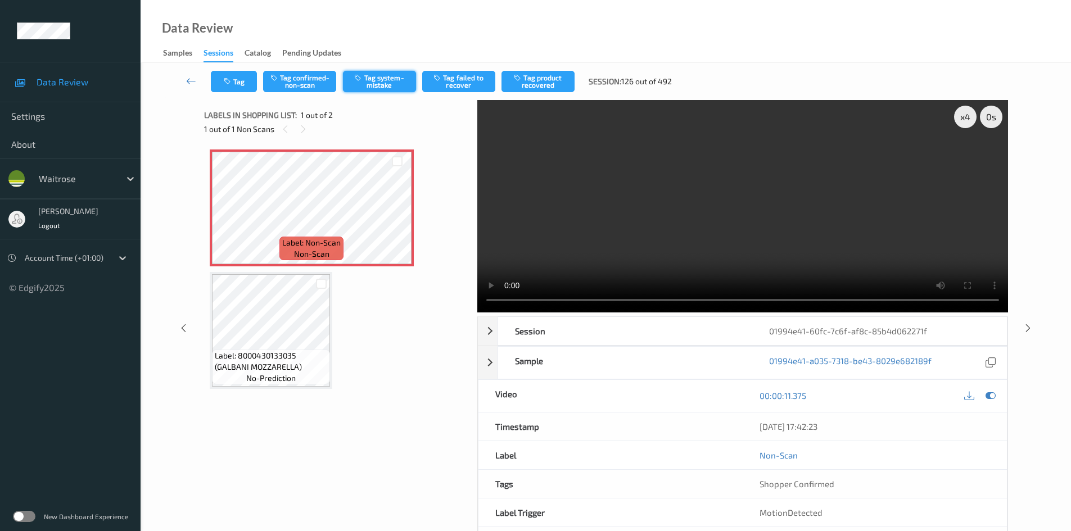
click at [382, 78] on button "Tag system-mistake" at bounding box center [379, 81] width 73 height 21
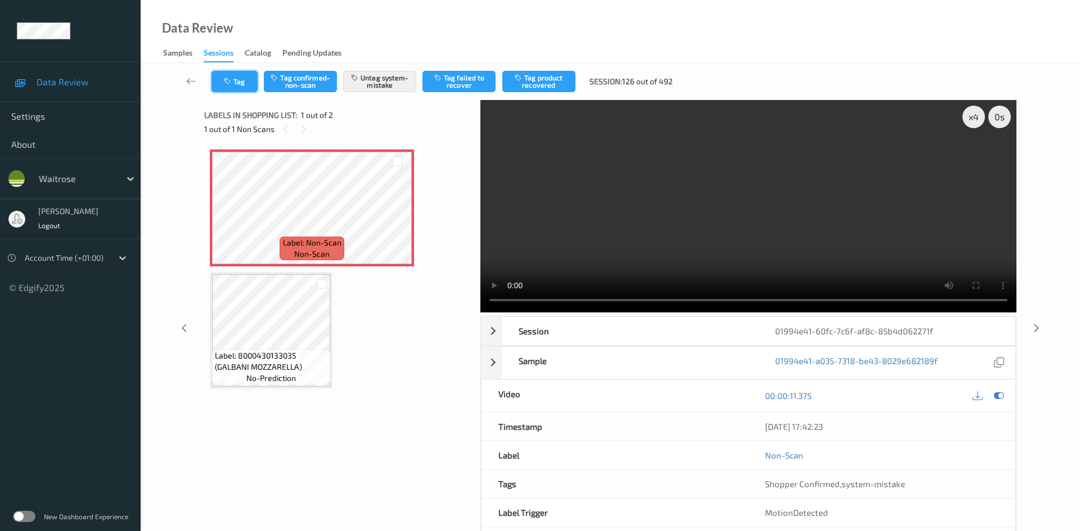
click at [239, 82] on button "Tag" at bounding box center [234, 81] width 46 height 21
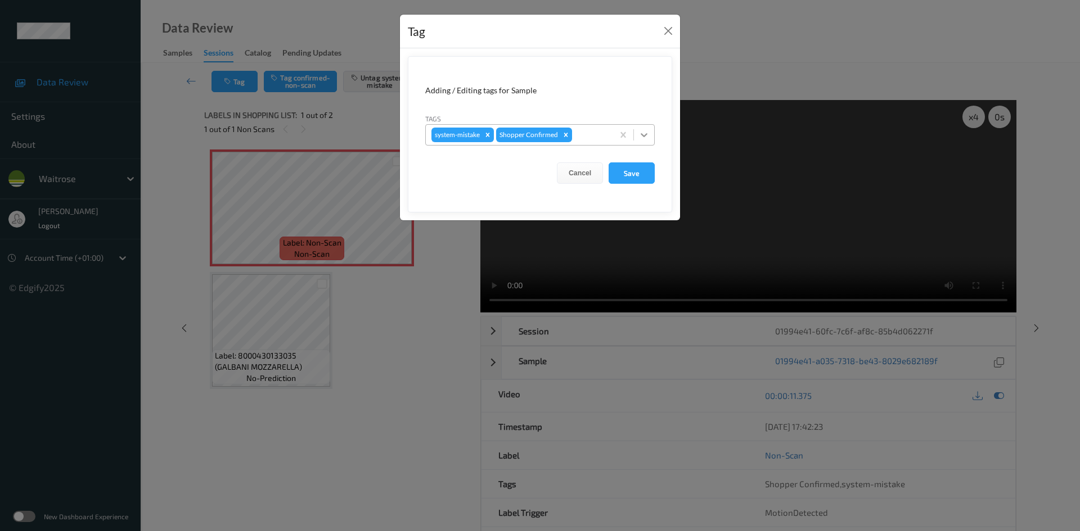
click at [644, 136] on icon at bounding box center [644, 135] width 7 height 4
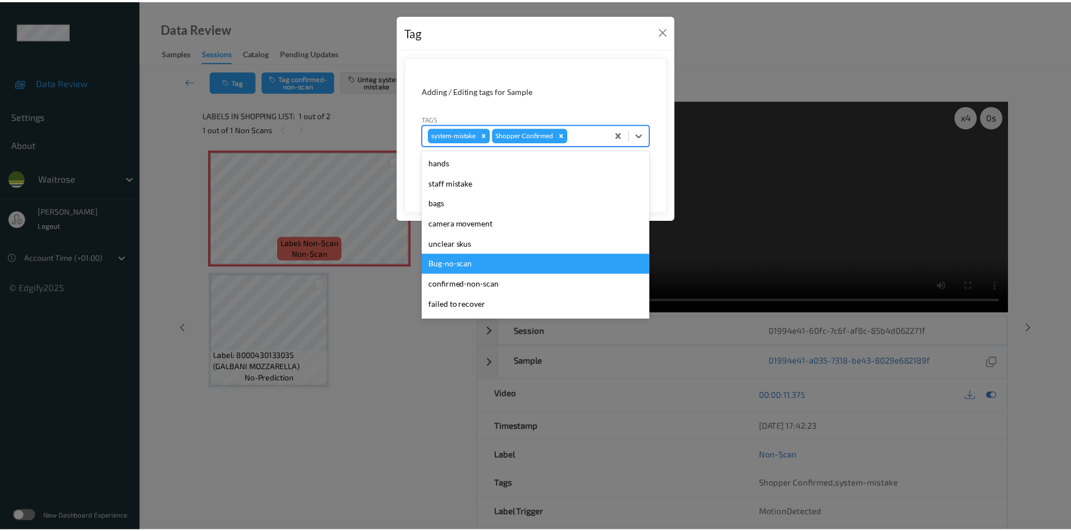
scroll to position [281, 0]
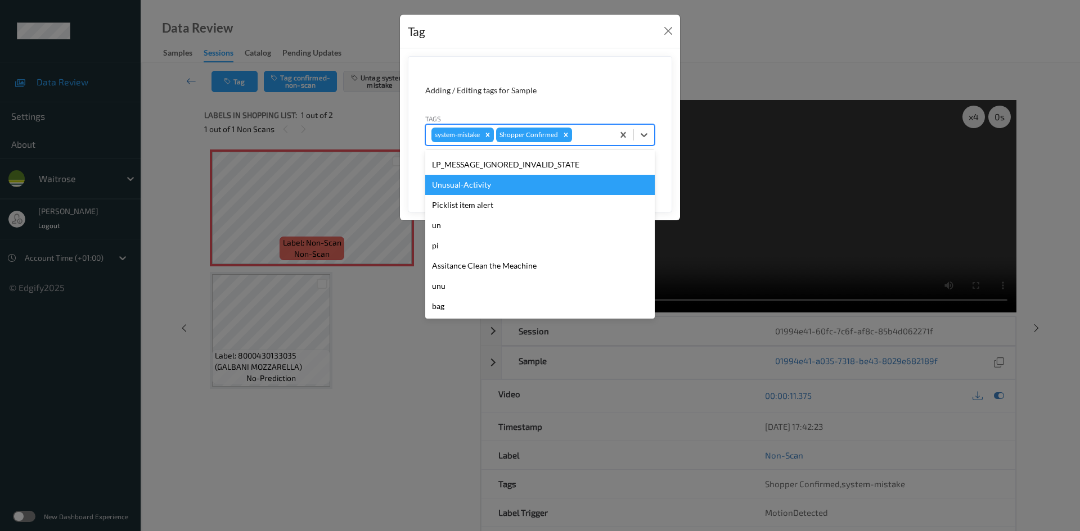
click at [468, 192] on div "Unusual-Activity" at bounding box center [539, 185] width 229 height 20
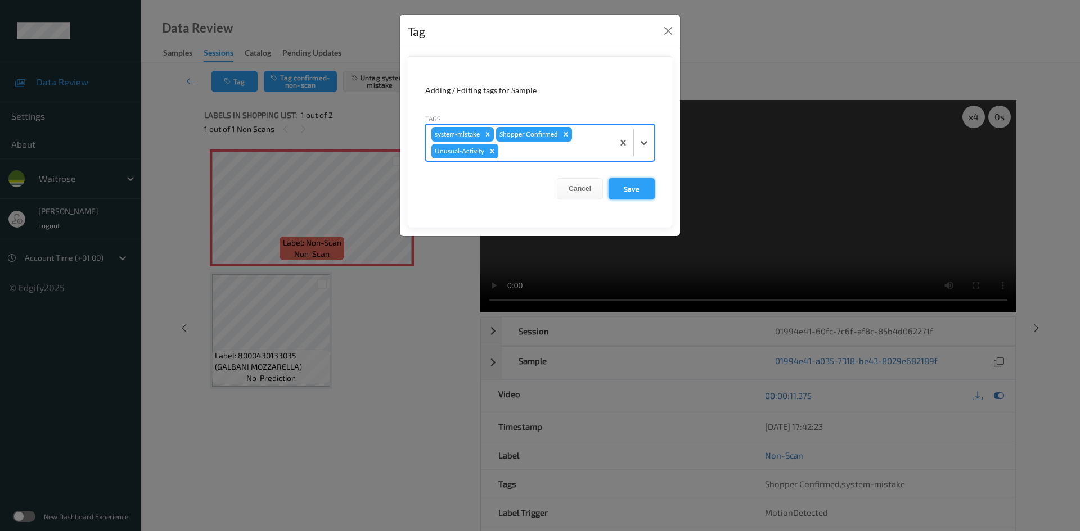
click at [639, 190] on button "Save" at bounding box center [631, 188] width 46 height 21
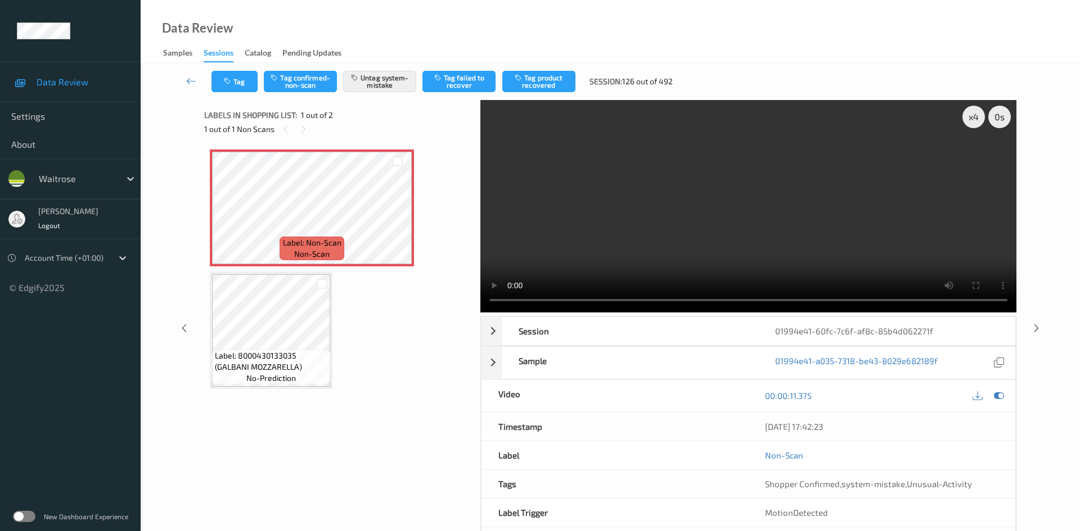
drag, startPoint x: 184, startPoint y: 73, endPoint x: 196, endPoint y: 73, distance: 11.8
click at [184, 73] on link at bounding box center [192, 81] width 40 height 21
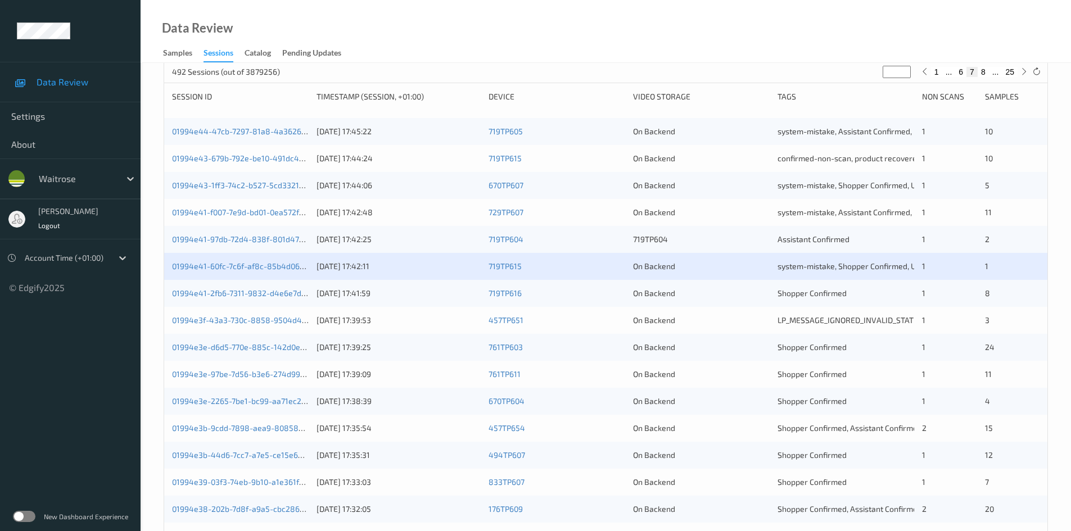
scroll to position [225, 0]
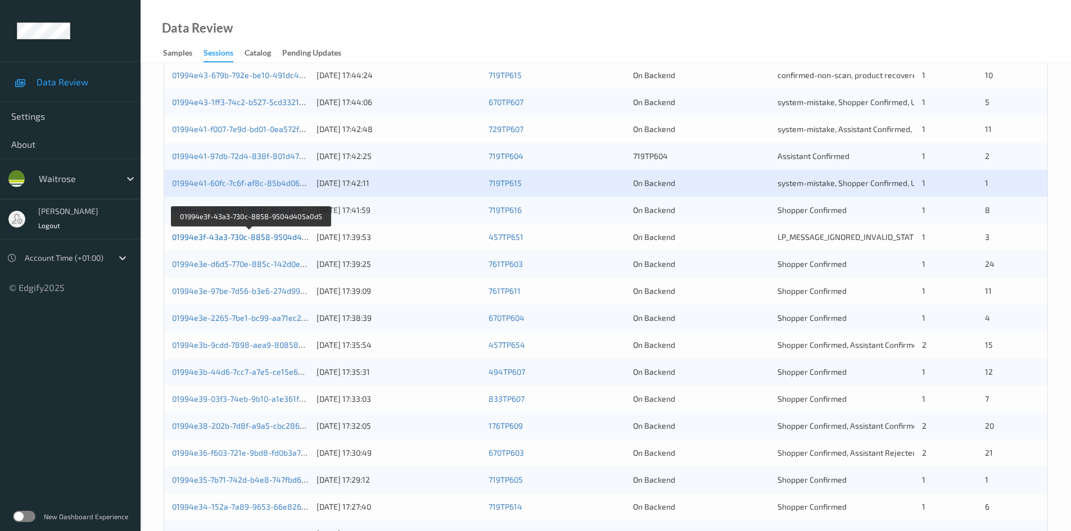
click at [223, 238] on link "01994e3f-43a3-730c-8858-9504d405a0d5" at bounding box center [250, 237] width 157 height 10
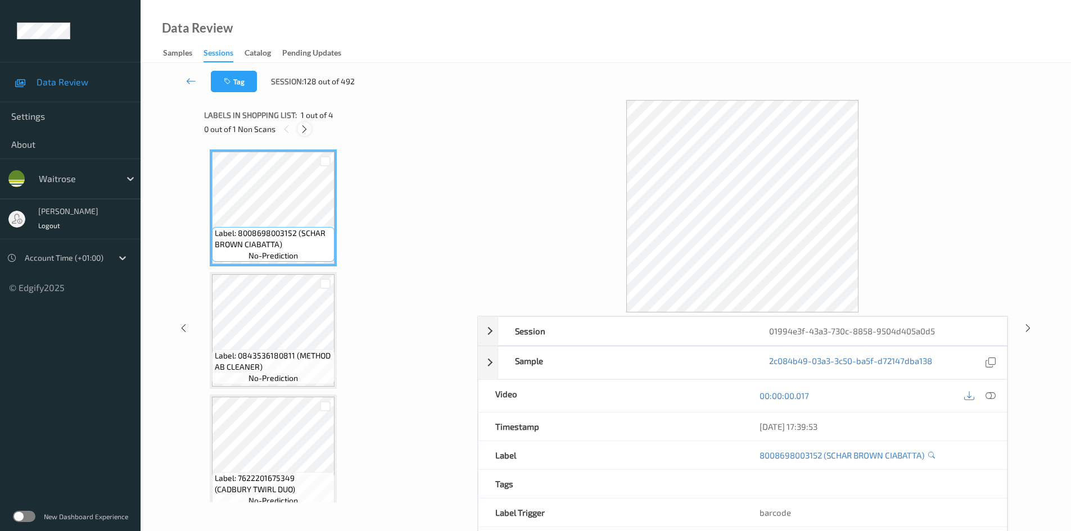
click at [302, 128] on icon at bounding box center [305, 129] width 10 height 10
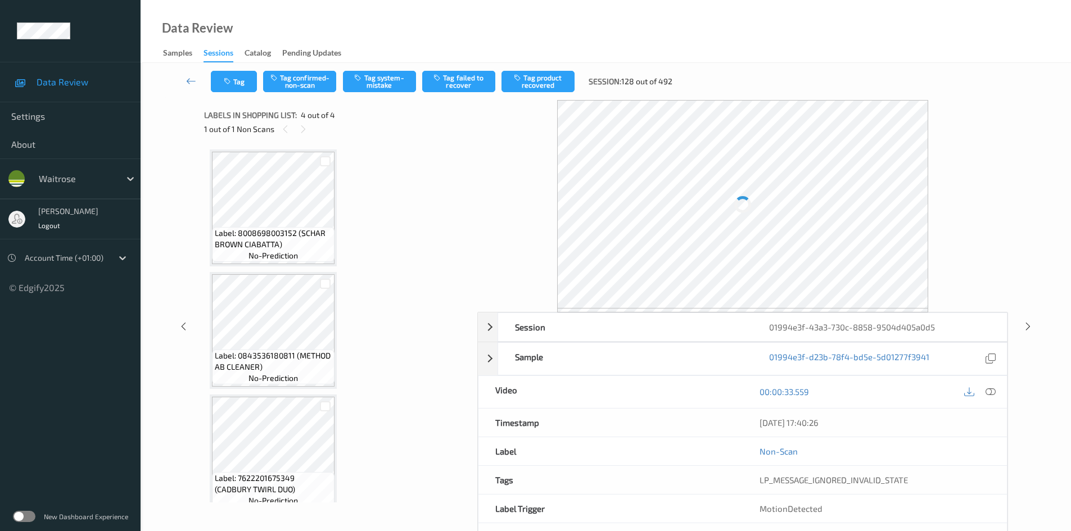
scroll to position [137, 0]
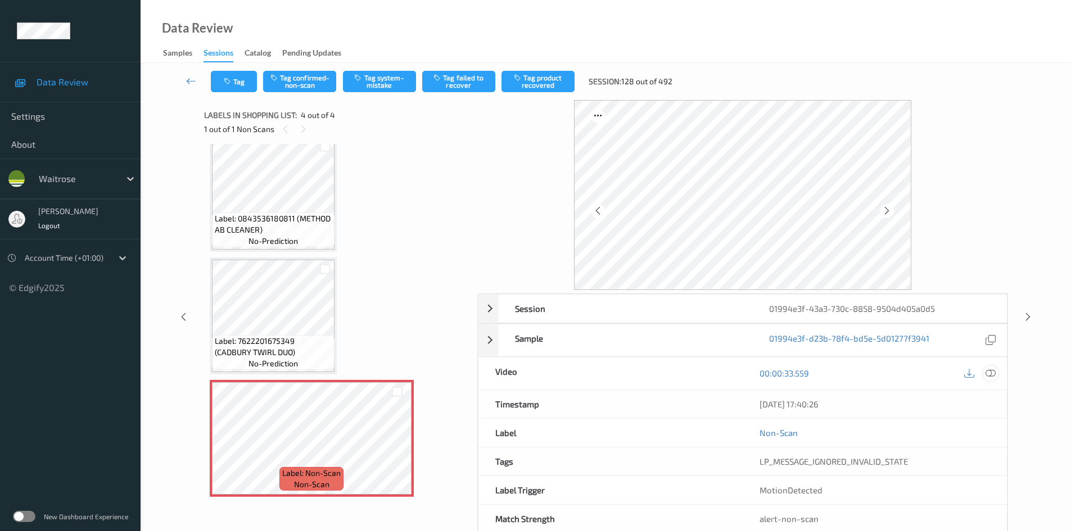
click at [994, 370] on icon at bounding box center [991, 373] width 10 height 10
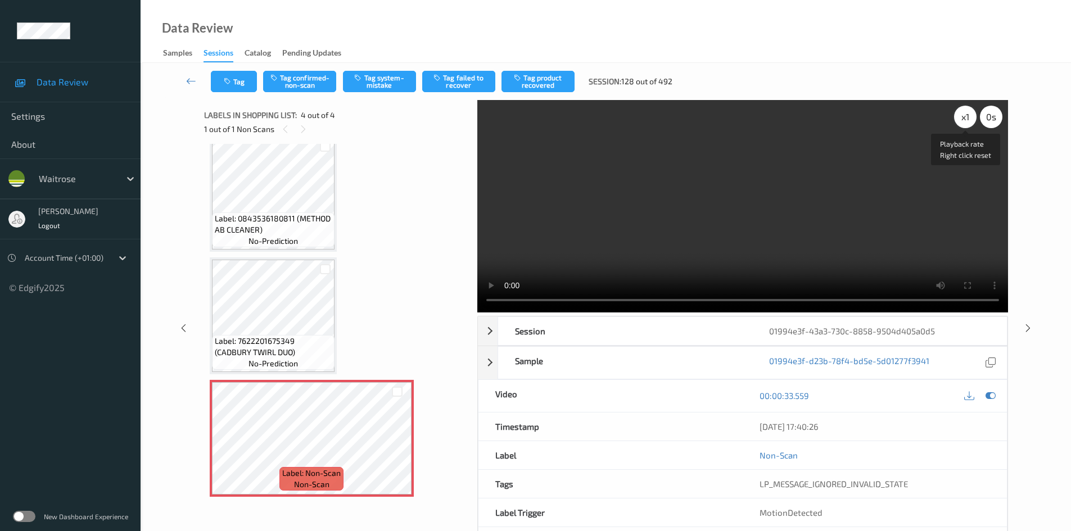
click at [958, 120] on div "x 1" at bounding box center [965, 117] width 22 height 22
click at [963, 119] on div "x 2" at bounding box center [965, 117] width 22 height 22
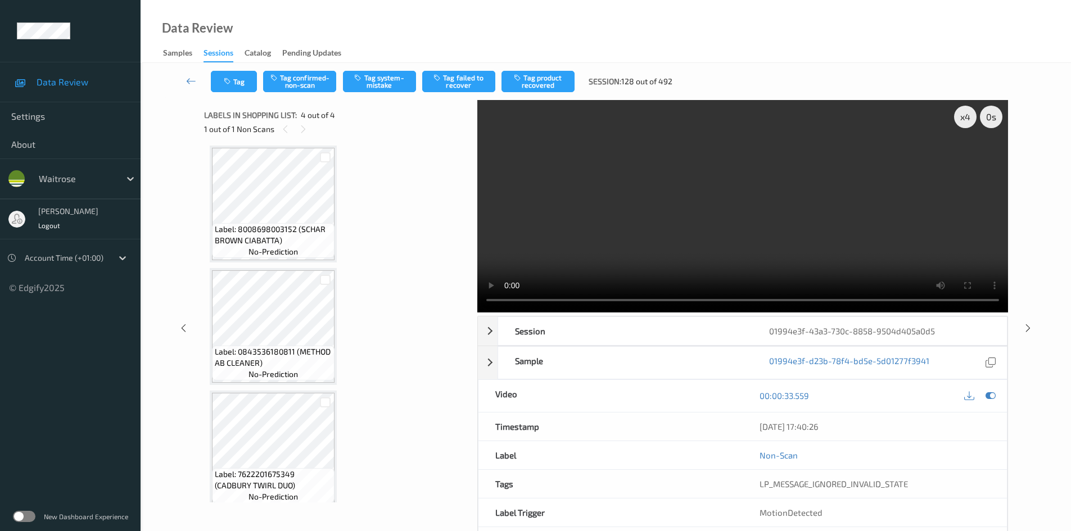
scroll to position [0, 0]
click at [643, 228] on video at bounding box center [742, 206] width 531 height 213
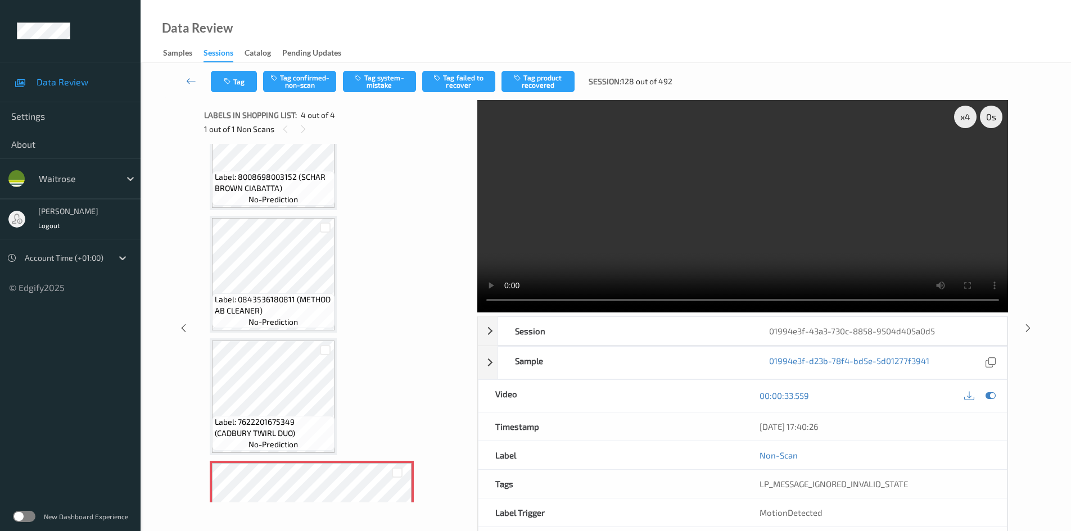
scroll to position [112, 0]
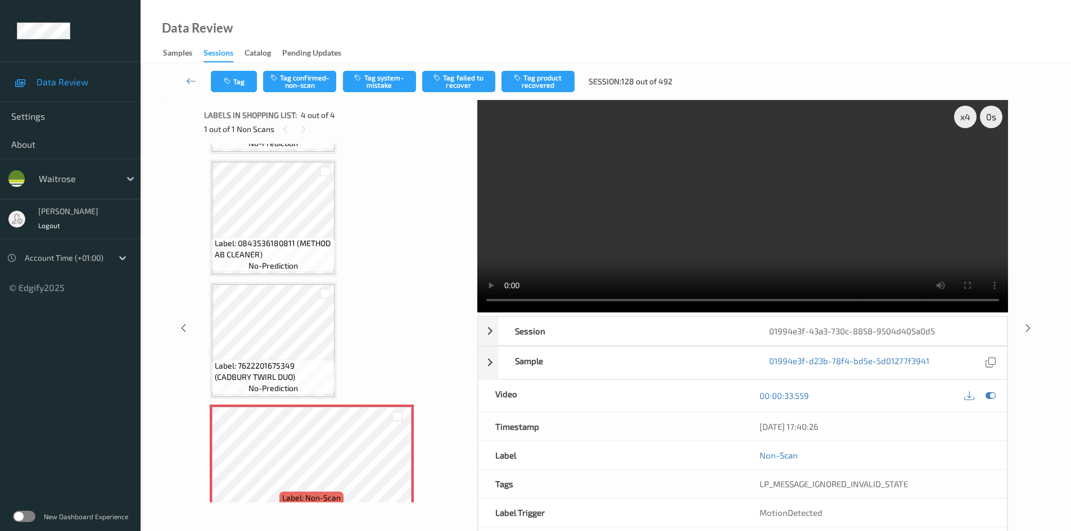
click at [673, 202] on video at bounding box center [742, 206] width 531 height 213
click at [679, 210] on video at bounding box center [742, 206] width 531 height 213
click at [655, 217] on video at bounding box center [742, 206] width 531 height 213
click at [684, 210] on video at bounding box center [742, 206] width 531 height 213
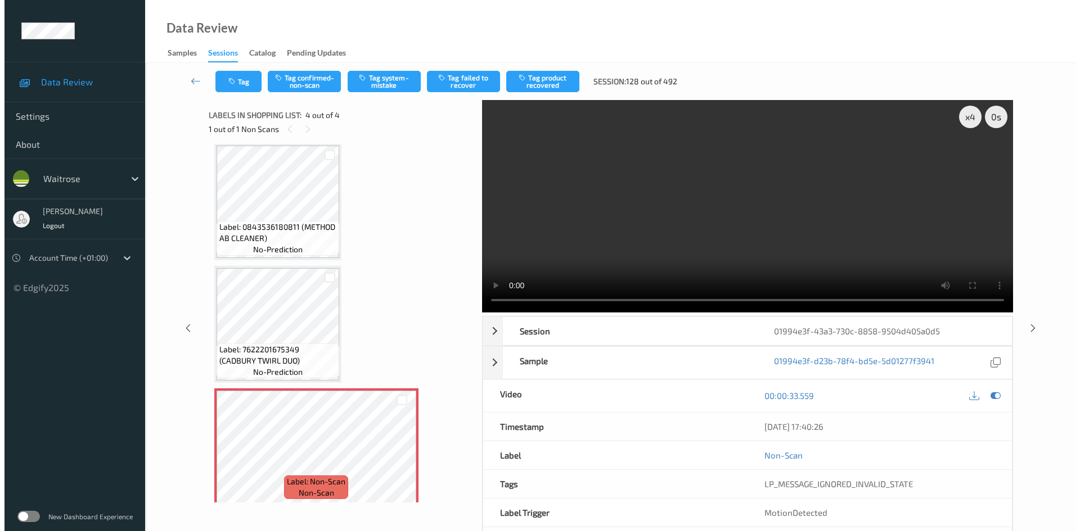
scroll to position [137, 0]
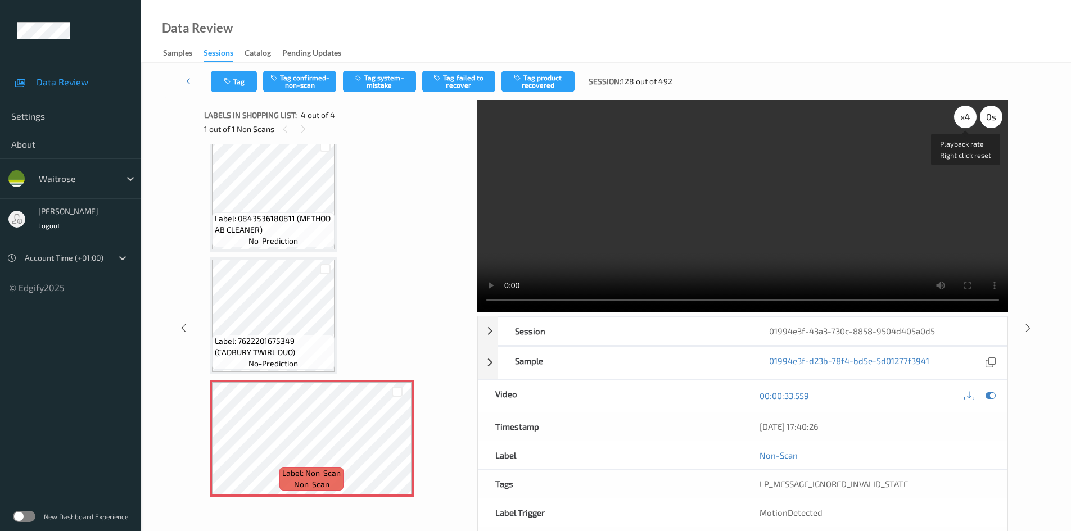
click at [959, 123] on div "x 4" at bounding box center [965, 117] width 22 height 22
click at [959, 123] on div "x 8" at bounding box center [965, 117] width 22 height 22
click at [962, 122] on div "x 1" at bounding box center [965, 117] width 22 height 22
click at [894, 170] on video at bounding box center [742, 206] width 531 height 213
click at [642, 194] on video at bounding box center [742, 206] width 531 height 213
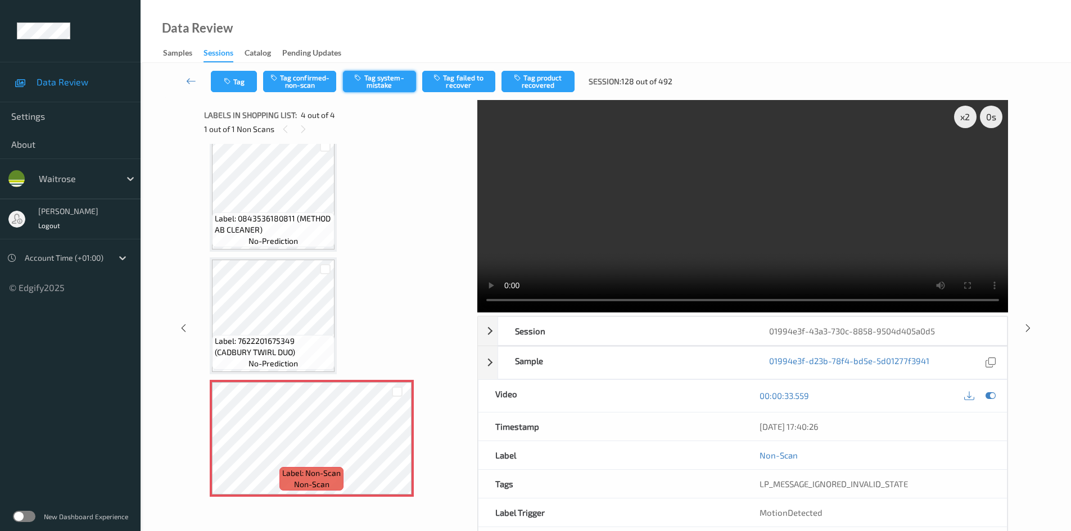
click at [396, 85] on button "Tag system-mistake" at bounding box center [379, 81] width 73 height 21
click at [389, 82] on button "Tag system-mistake" at bounding box center [379, 81] width 73 height 21
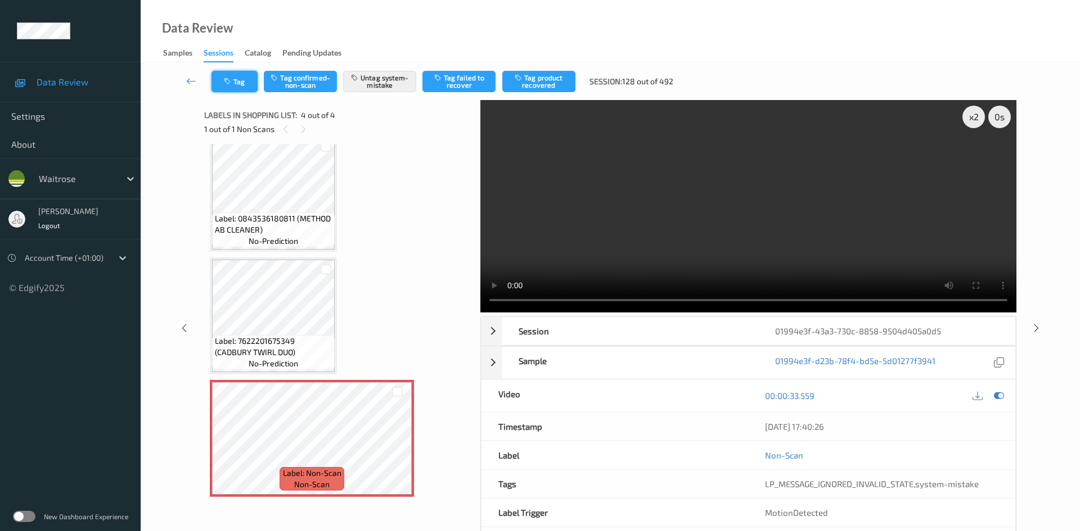
click at [238, 80] on button "Tag" at bounding box center [234, 81] width 46 height 21
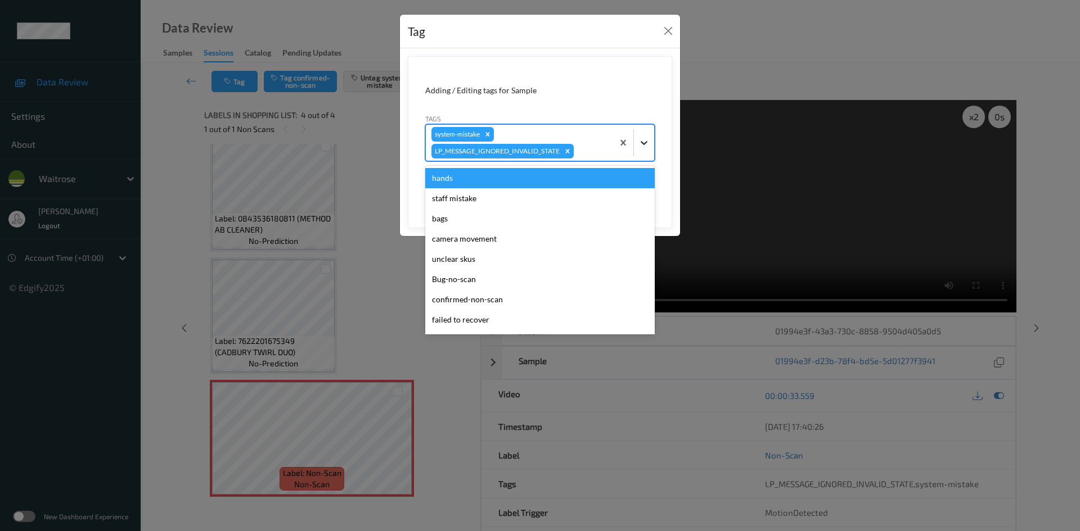
click at [641, 142] on icon at bounding box center [643, 142] width 11 height 11
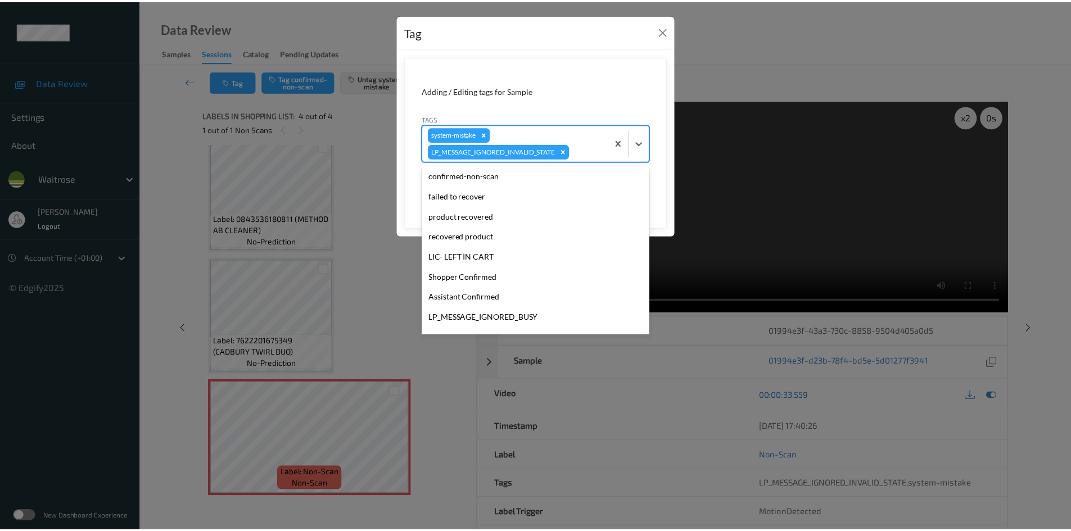
scroll to position [225, 0]
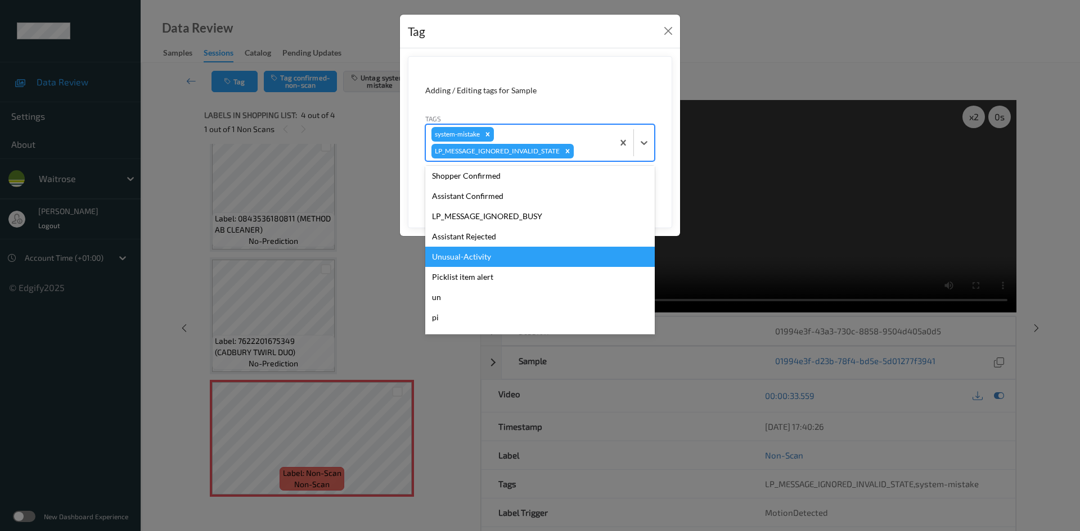
click at [458, 264] on div "Unusual-Activity" at bounding box center [539, 257] width 229 height 20
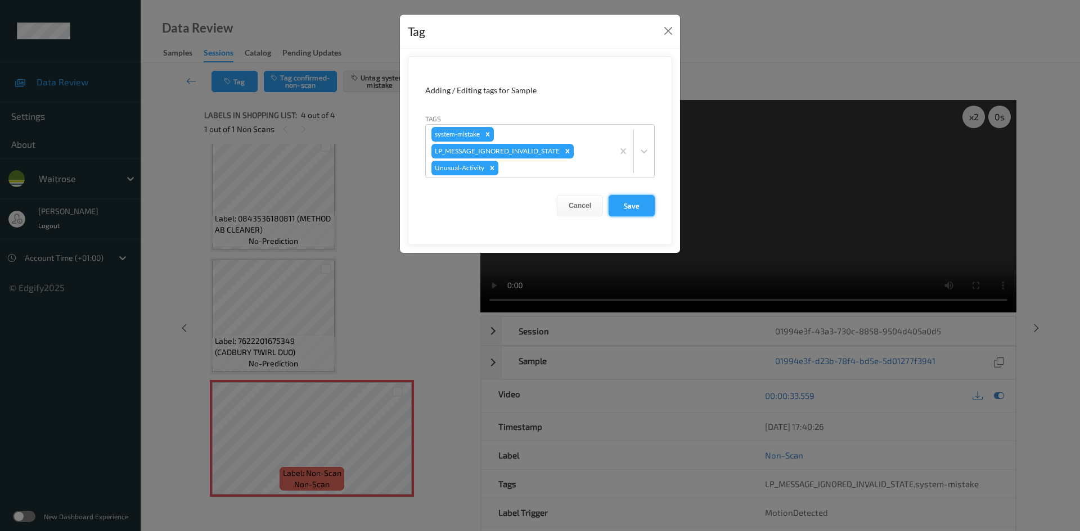
click at [625, 211] on button "Save" at bounding box center [631, 205] width 46 height 21
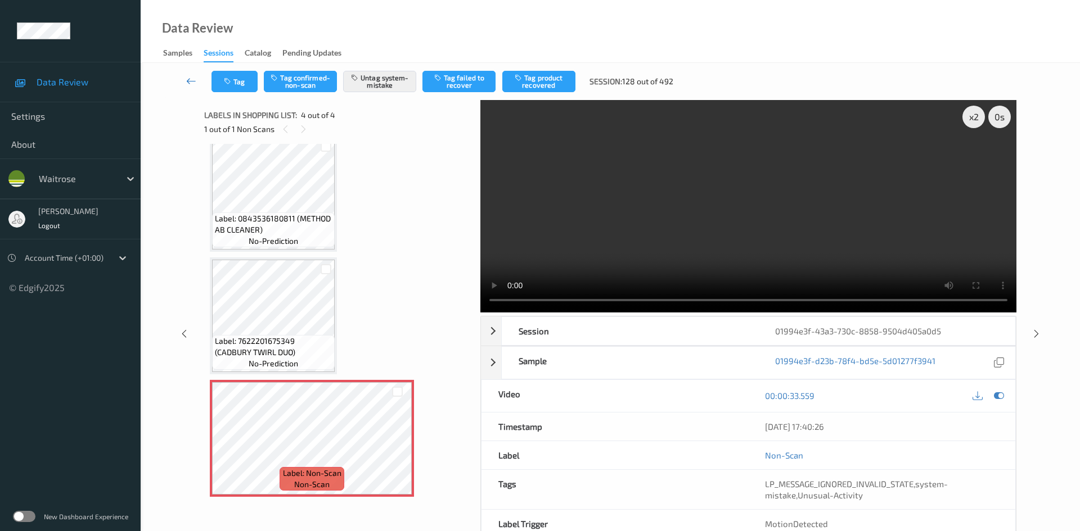
click at [188, 73] on link at bounding box center [192, 81] width 40 height 21
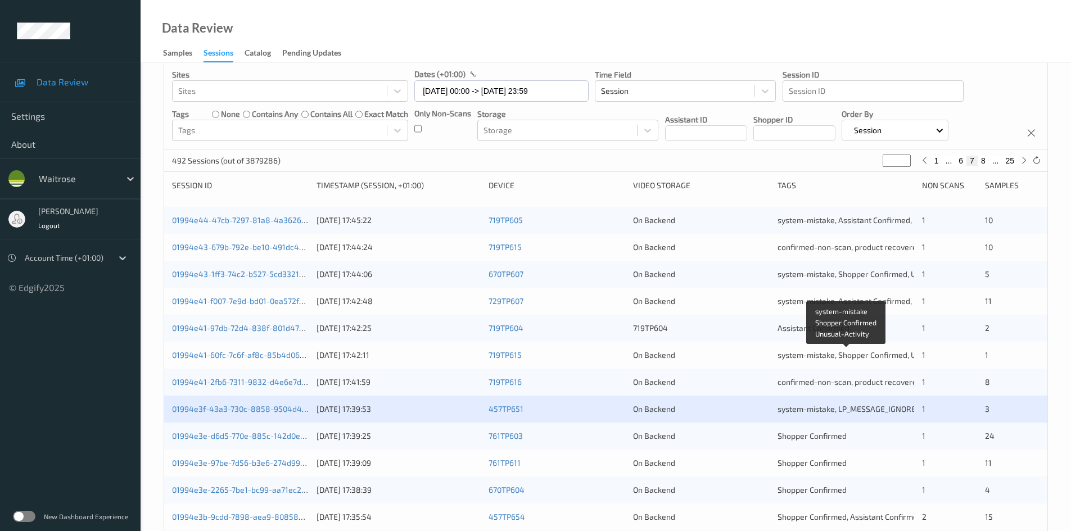
scroll to position [225, 0]
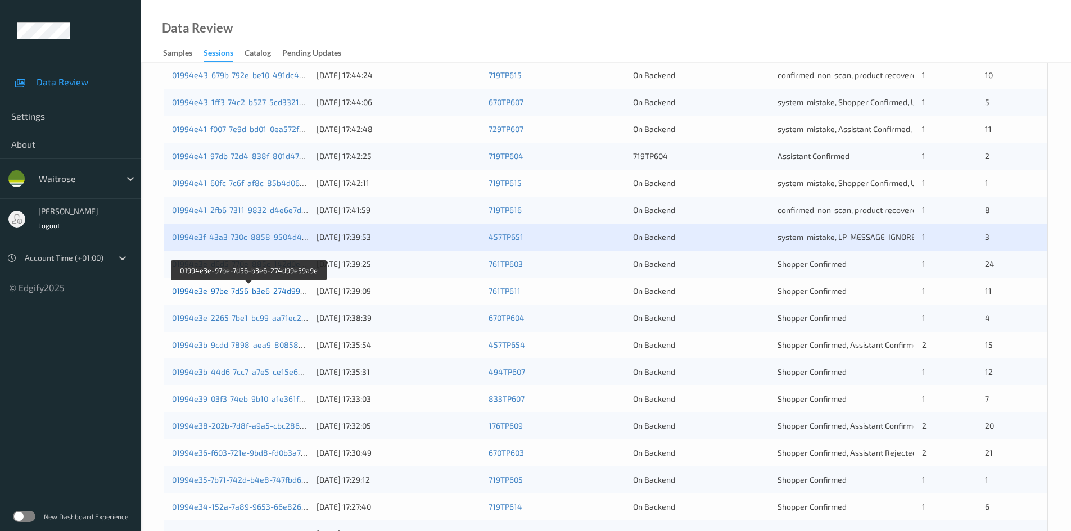
click at [208, 292] on link "01994e3e-97be-7d56-b3e6-274d99e59a9e" at bounding box center [249, 291] width 155 height 10
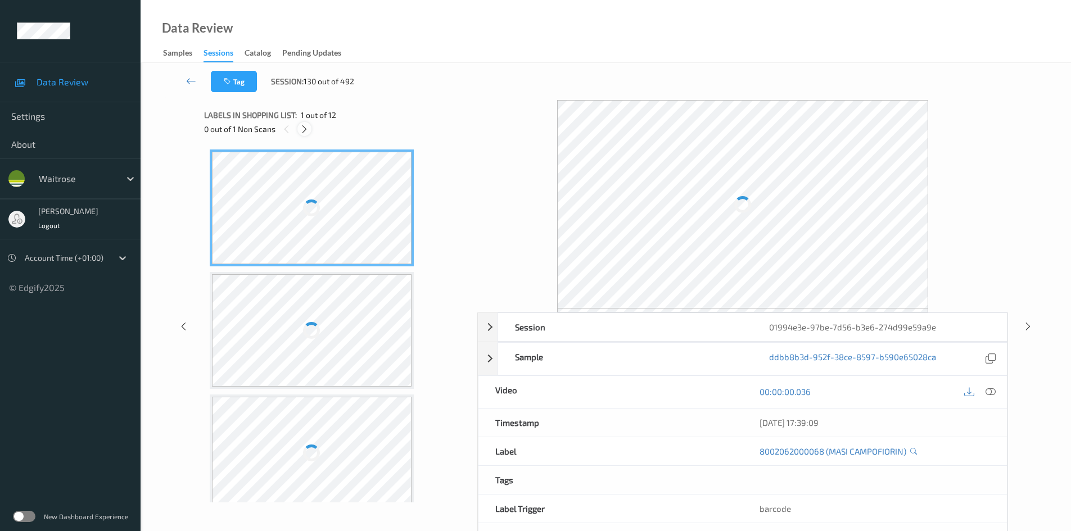
click at [305, 128] on icon at bounding box center [305, 129] width 10 height 10
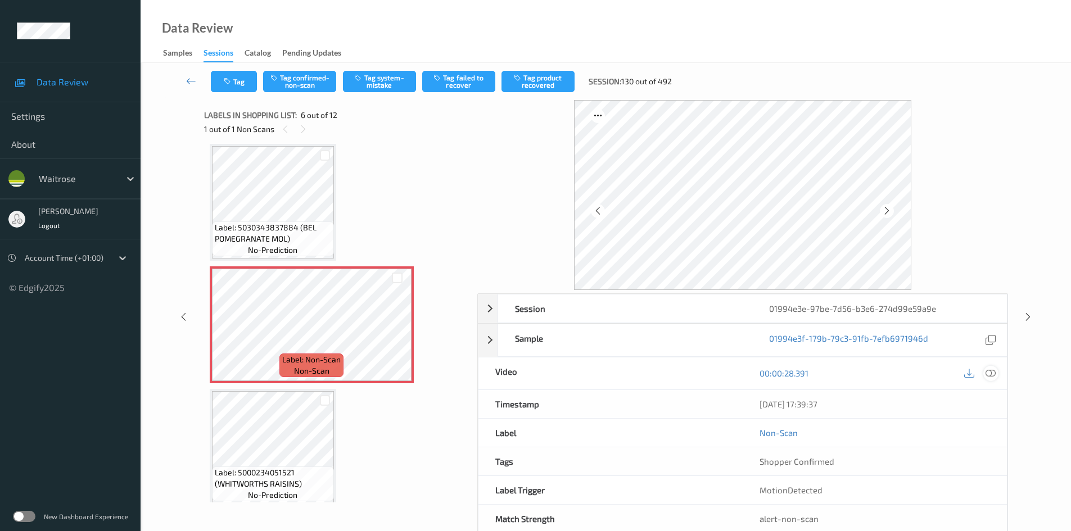
click at [989, 373] on icon at bounding box center [991, 373] width 10 height 10
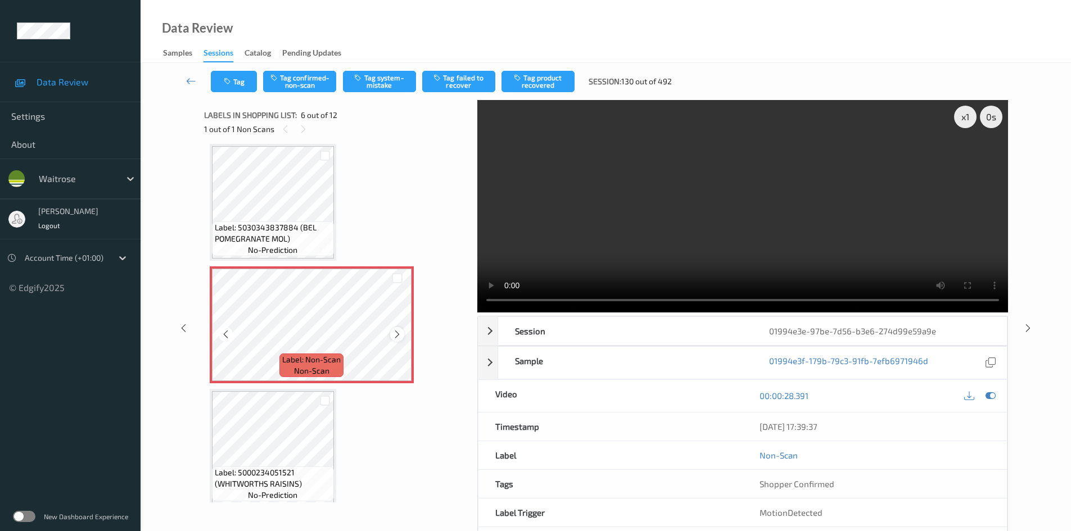
click at [397, 331] on icon at bounding box center [398, 335] width 10 height 10
click at [968, 120] on div "x 1" at bounding box center [965, 117] width 22 height 22
click at [966, 120] on div "x 2" at bounding box center [965, 117] width 22 height 22
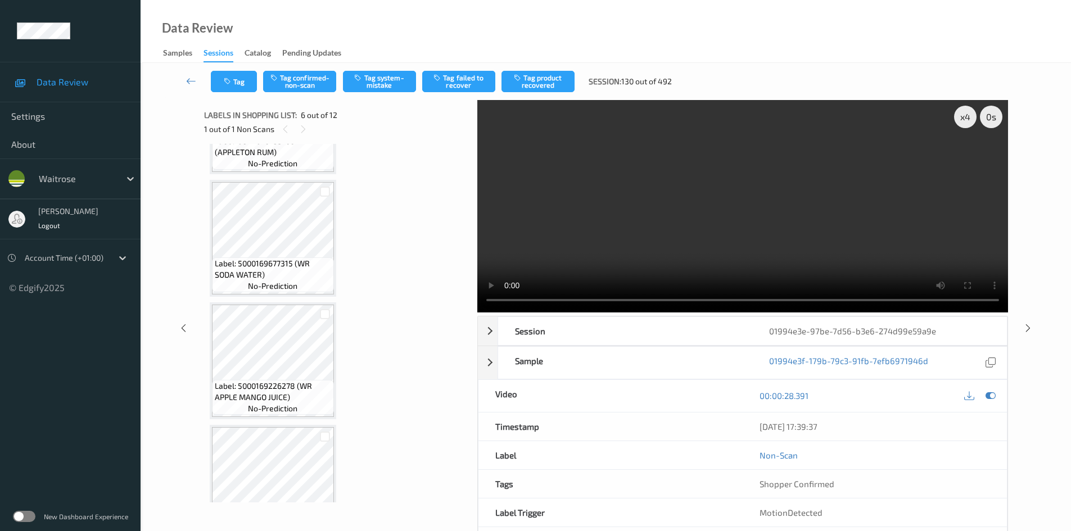
scroll to position [0, 0]
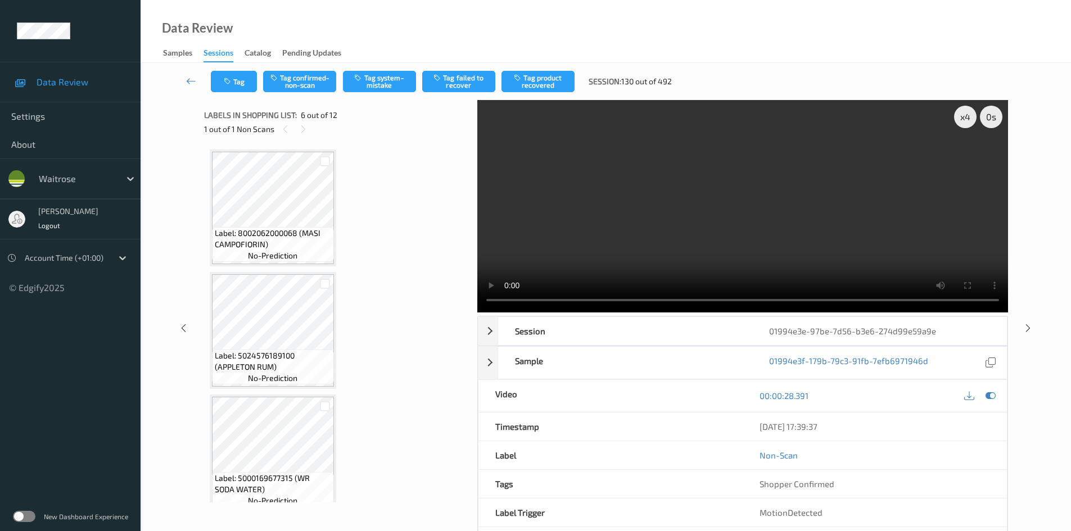
click at [691, 209] on video at bounding box center [742, 206] width 531 height 213
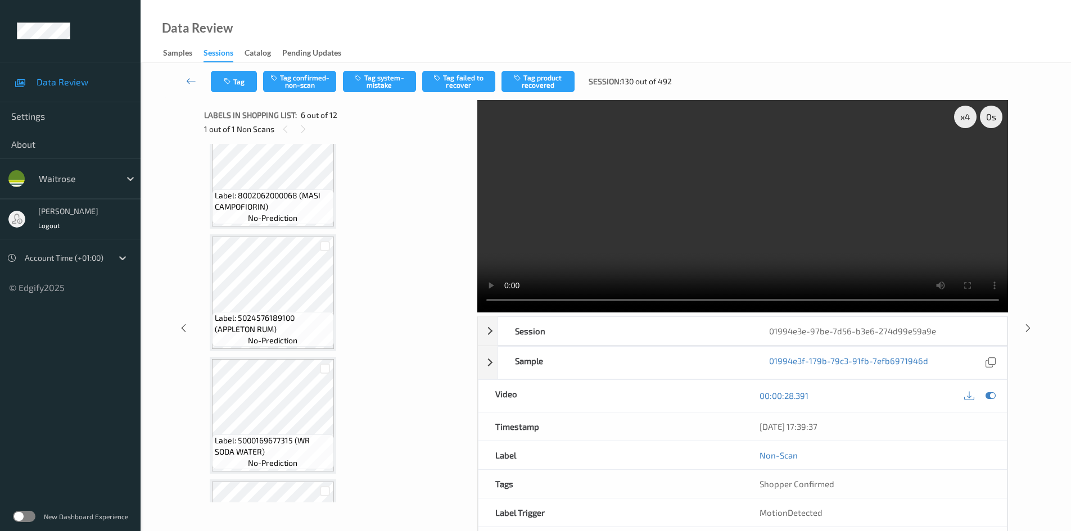
scroll to position [56, 0]
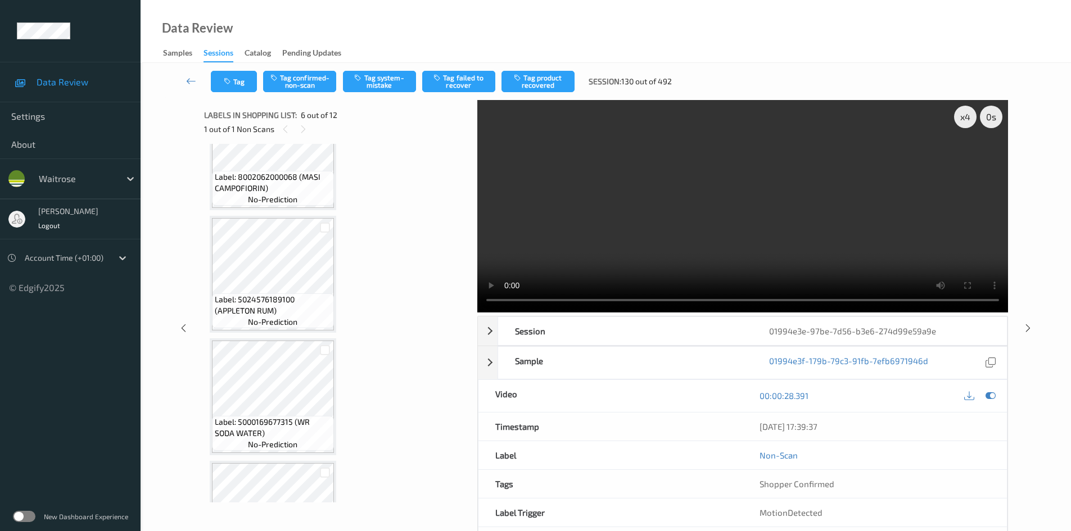
click at [674, 255] on video at bounding box center [742, 206] width 531 height 213
click at [686, 249] on video at bounding box center [742, 206] width 531 height 213
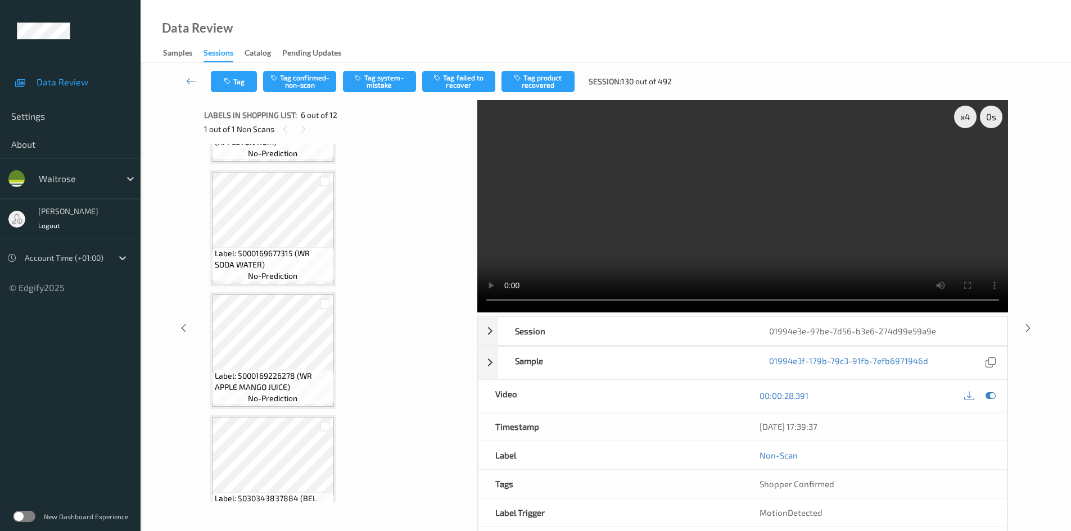
scroll to position [281, 0]
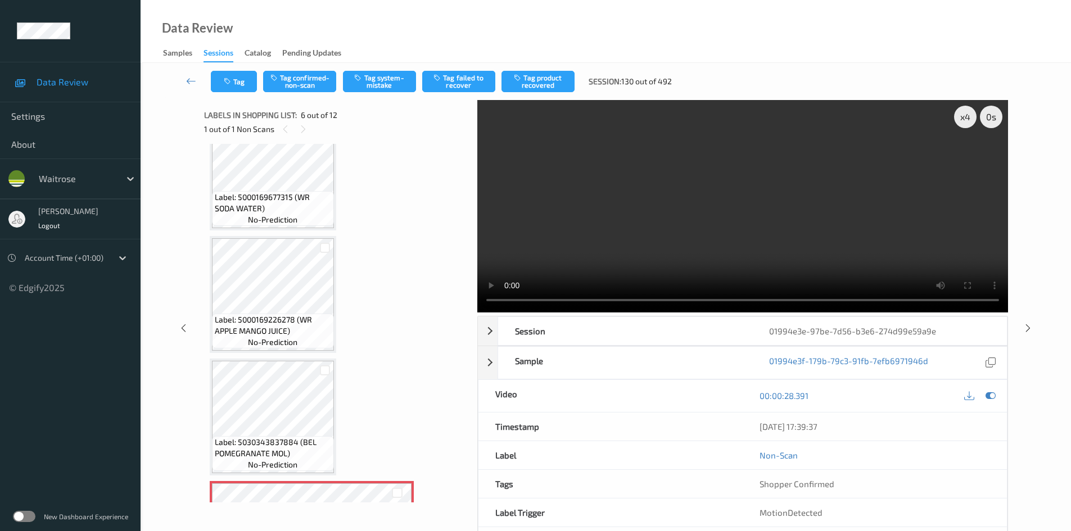
click at [632, 243] on video at bounding box center [742, 206] width 531 height 213
click at [648, 235] on video at bounding box center [742, 206] width 531 height 213
click at [633, 232] on video at bounding box center [742, 206] width 531 height 213
click at [652, 219] on video at bounding box center [742, 206] width 531 height 213
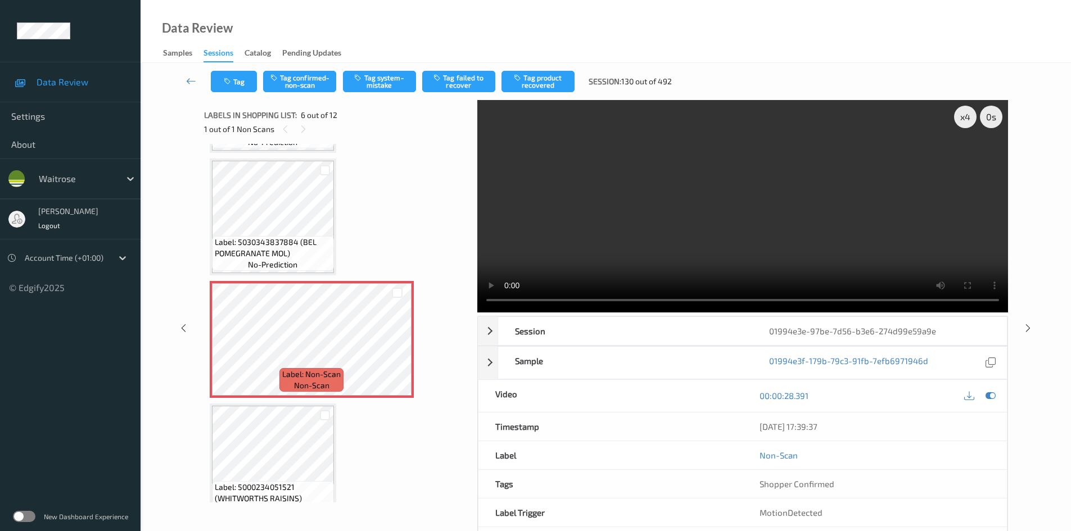
scroll to position [506, 0]
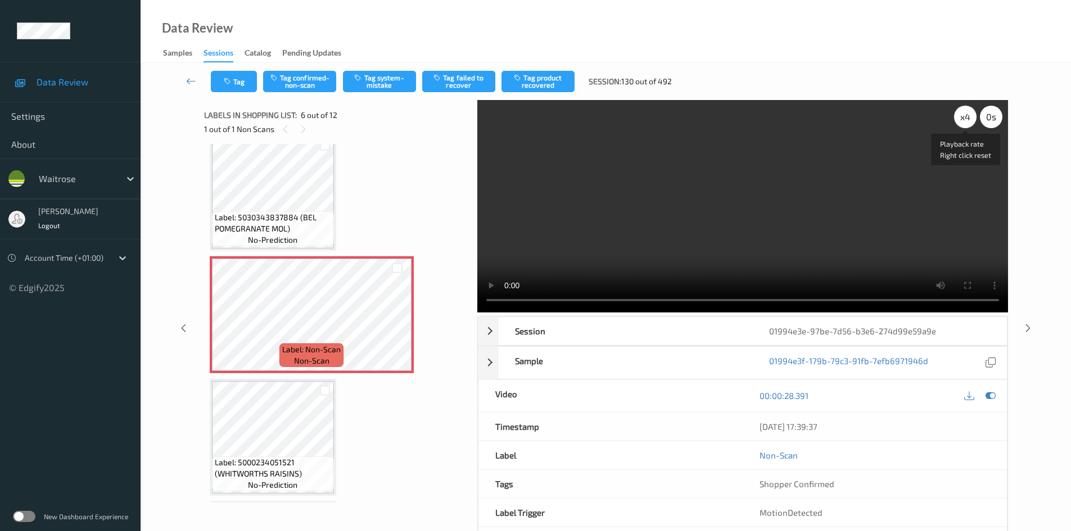
click at [964, 116] on div "x 4" at bounding box center [965, 117] width 22 height 22
click at [964, 116] on div "x 8" at bounding box center [965, 117] width 22 height 22
click at [964, 116] on div "x 1" at bounding box center [965, 117] width 22 height 22
click at [834, 181] on video at bounding box center [742, 206] width 531 height 213
click at [830, 189] on video at bounding box center [742, 206] width 531 height 213
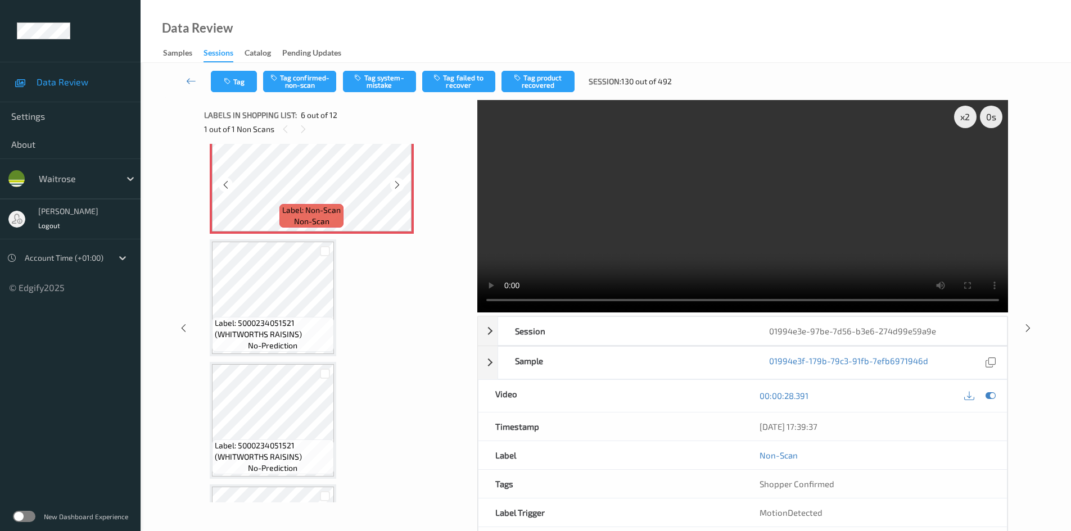
scroll to position [675, 0]
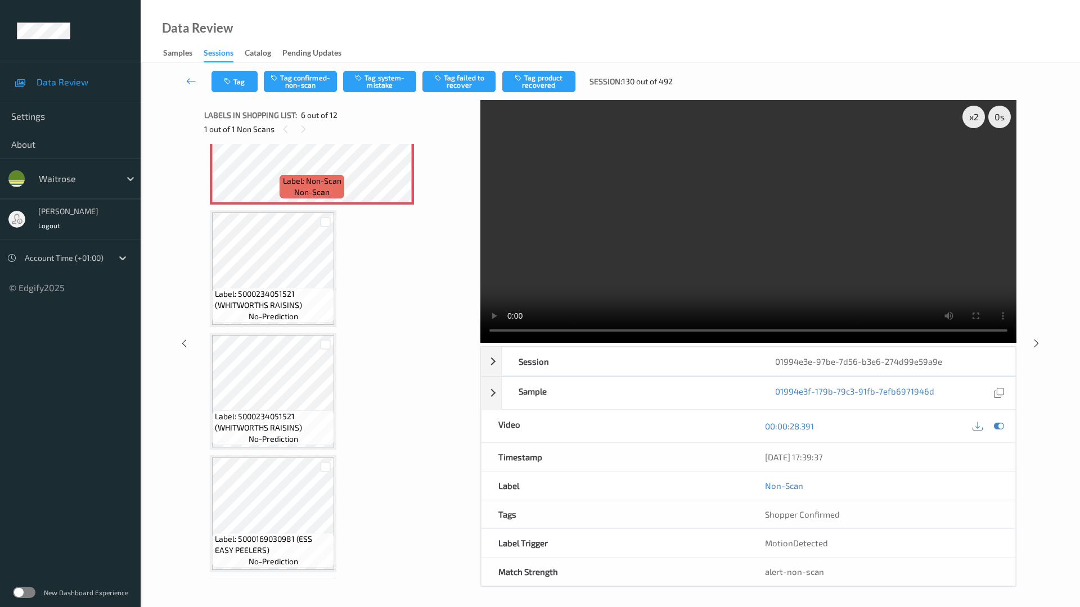
click at [851, 343] on video at bounding box center [748, 221] width 536 height 243
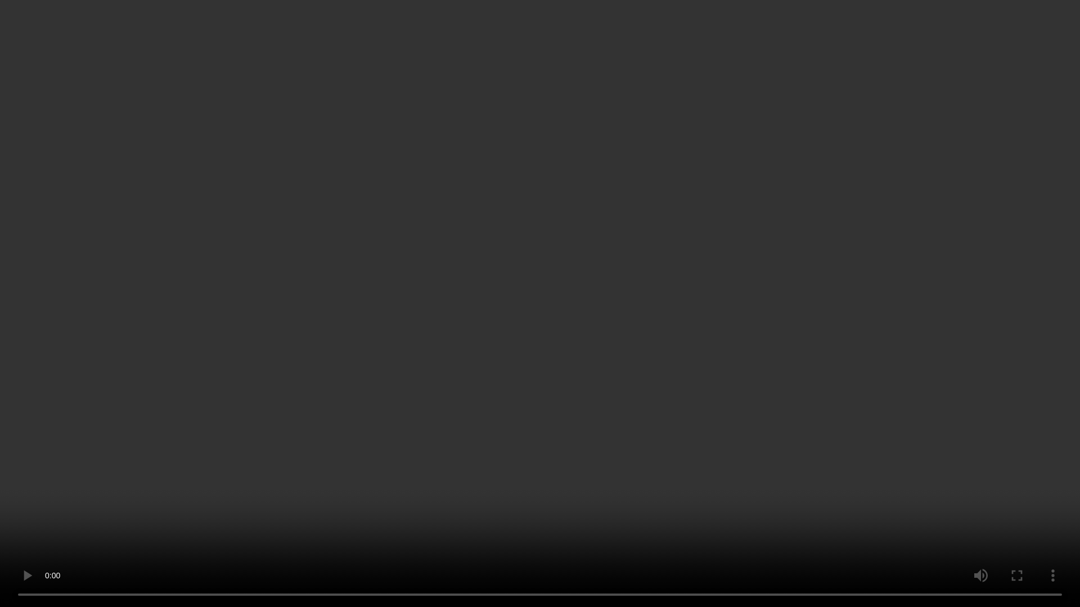
click at [869, 363] on video at bounding box center [540, 303] width 1080 height 607
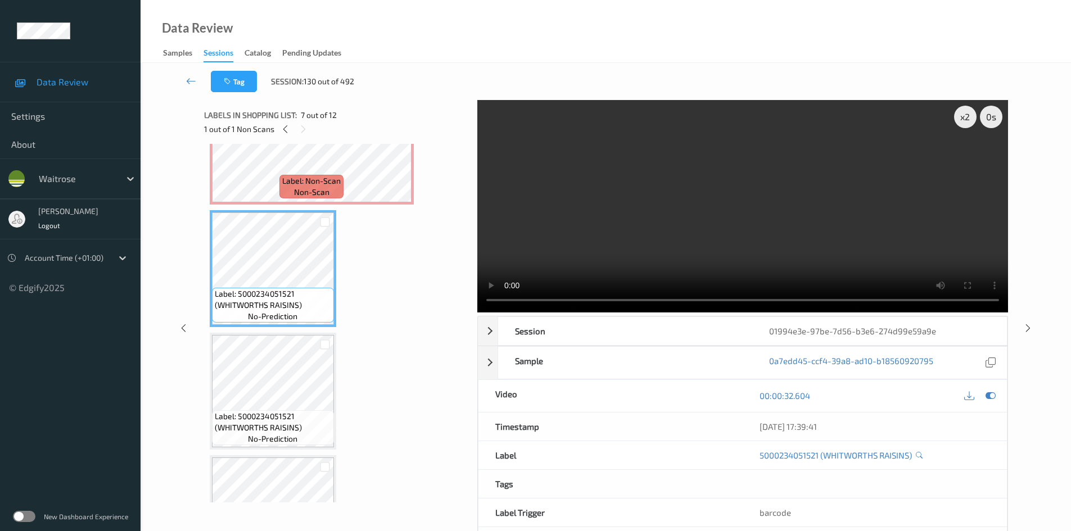
click at [652, 263] on video at bounding box center [742, 206] width 531 height 213
click at [756, 213] on video at bounding box center [742, 206] width 531 height 213
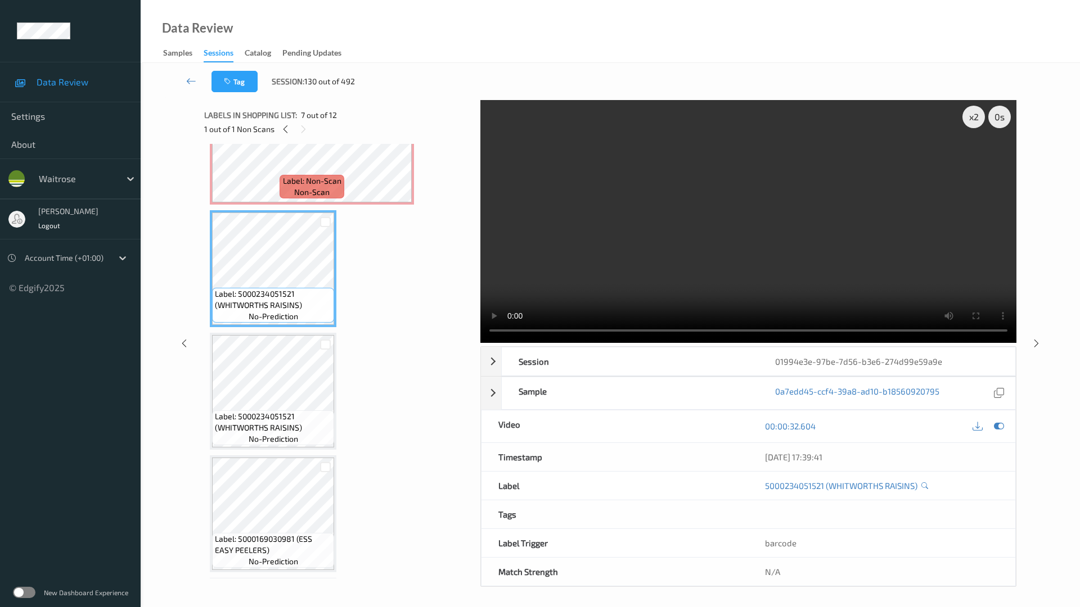
click at [480, 343] on video at bounding box center [748, 221] width 536 height 243
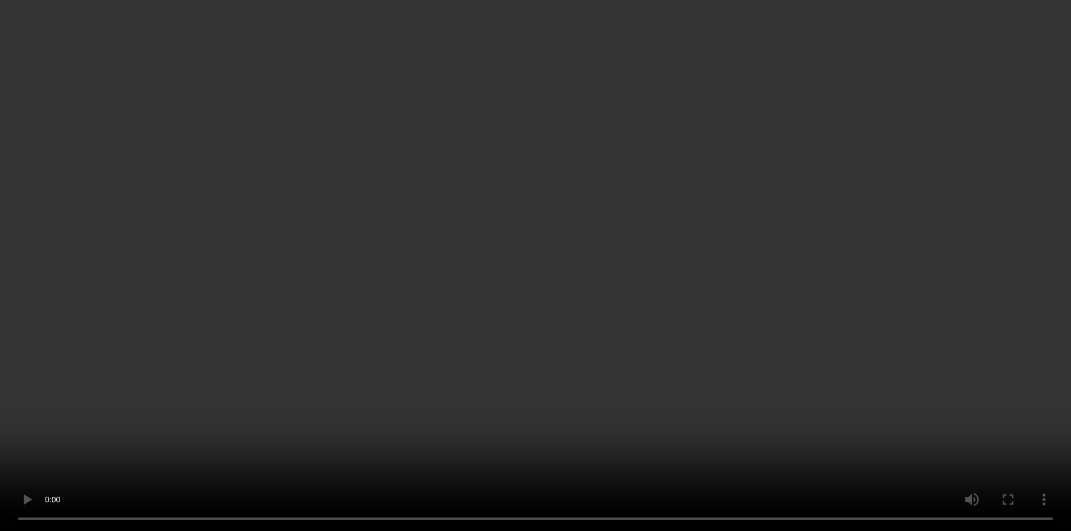
click at [677, 246] on video at bounding box center [535, 265] width 1071 height 531
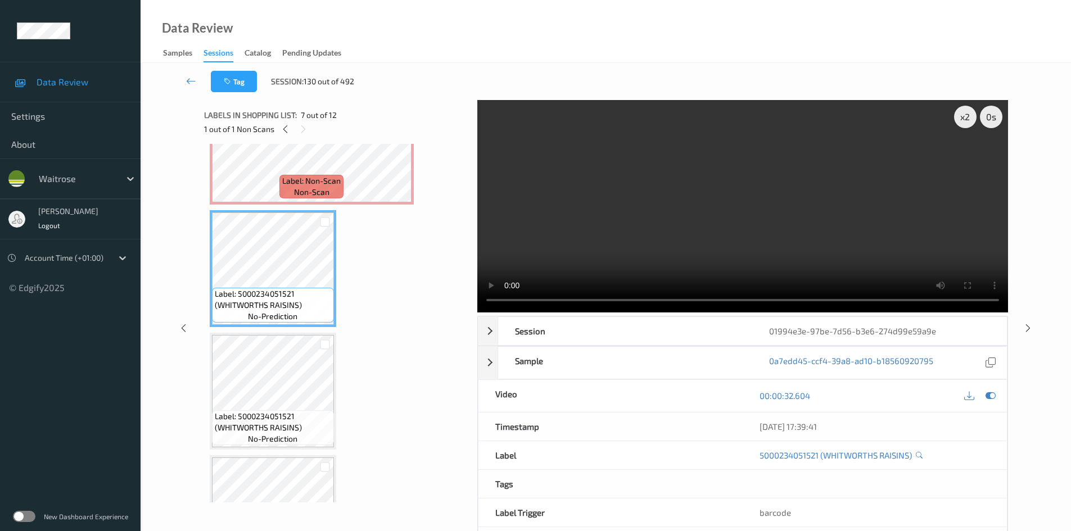
click at [757, 255] on video at bounding box center [742, 206] width 531 height 213
click at [971, 121] on div "x 2" at bounding box center [965, 117] width 22 height 22
click at [655, 202] on video at bounding box center [742, 206] width 531 height 213
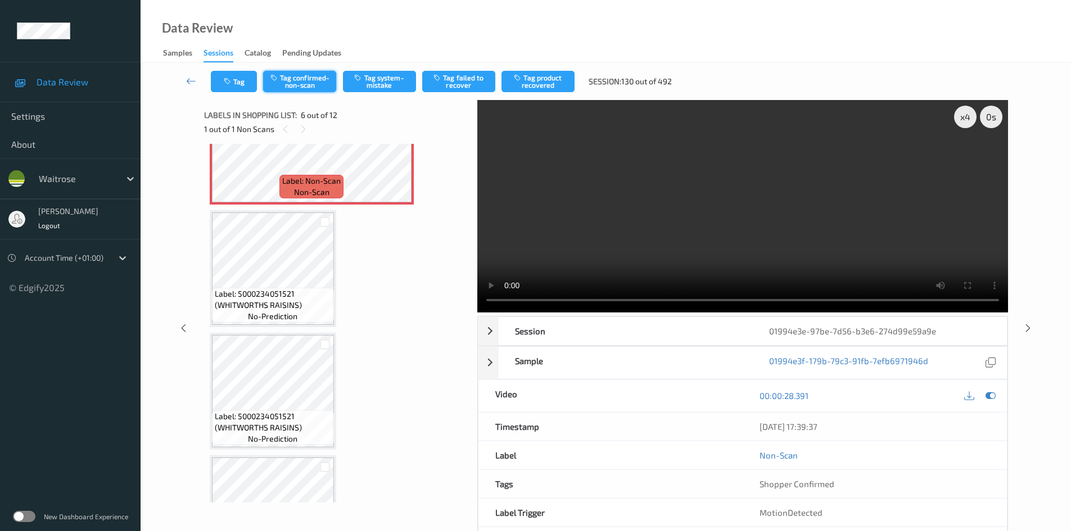
click at [317, 82] on button "Tag confirmed-non-scan" at bounding box center [299, 81] width 73 height 21
click at [302, 78] on button "Tag confirmed-non-scan" at bounding box center [299, 81] width 73 height 21
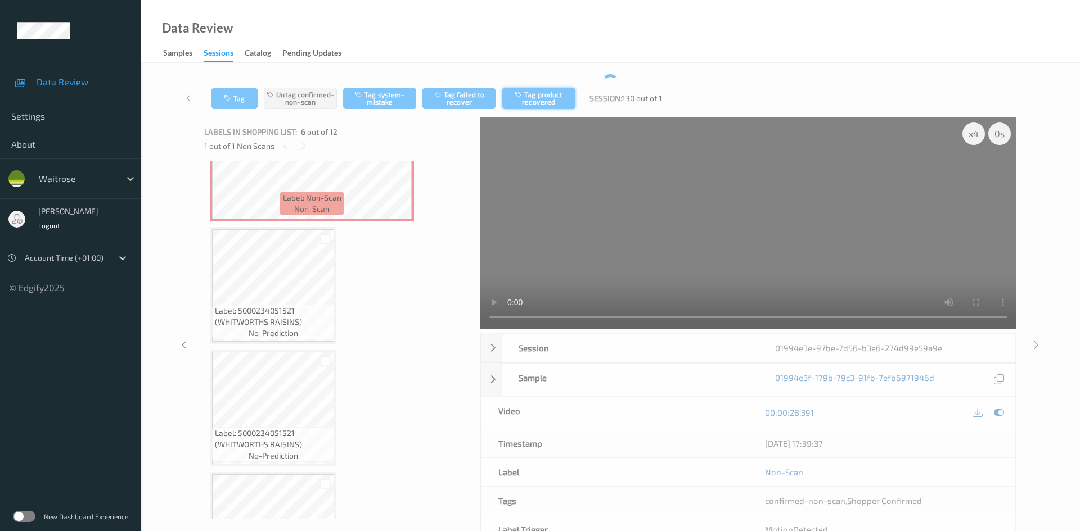
click at [548, 75] on div "Tag Untag confirmed-non-scan Tag system-mistake Tag failed to recover Tag produ…" at bounding box center [610, 323] width 893 height 499
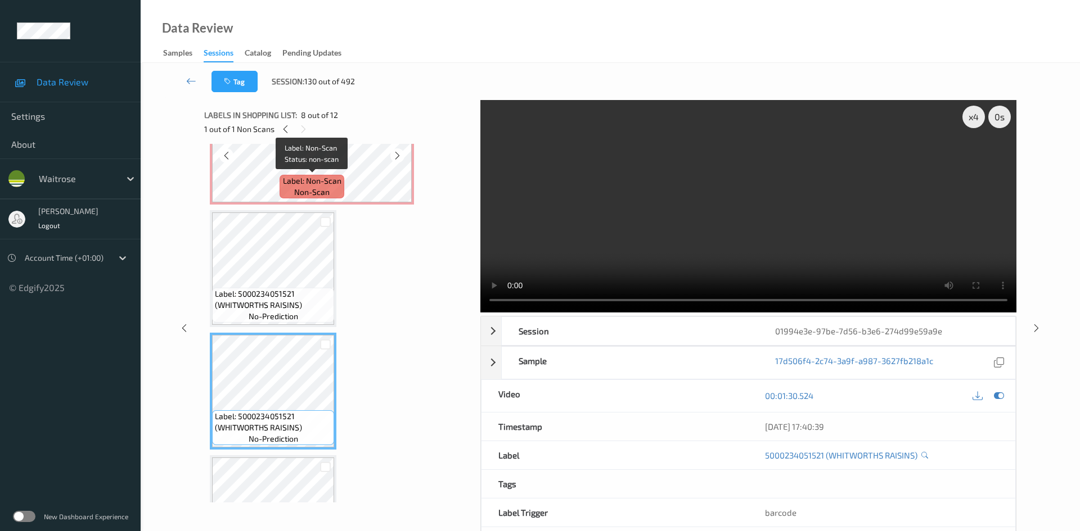
click at [308, 179] on span "Label: Non-Scan" at bounding box center [312, 180] width 58 height 11
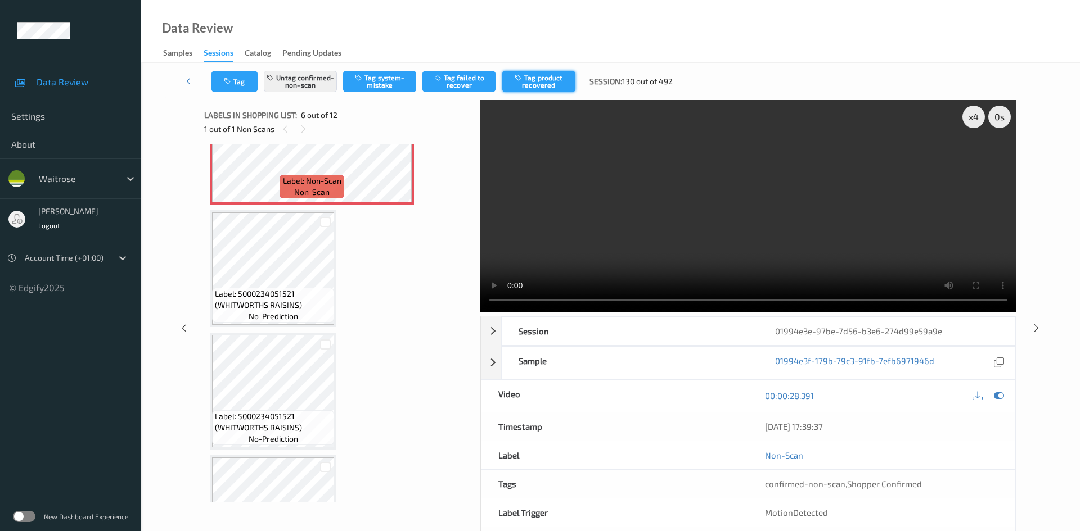
click at [557, 83] on button "Tag product recovered" at bounding box center [538, 81] width 73 height 21
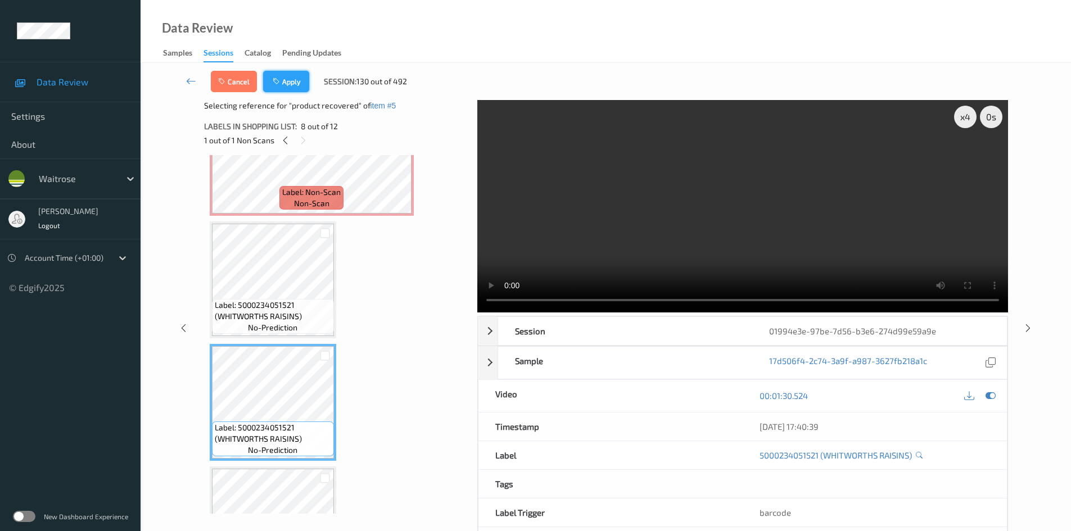
click at [300, 79] on button "Apply" at bounding box center [286, 81] width 46 height 21
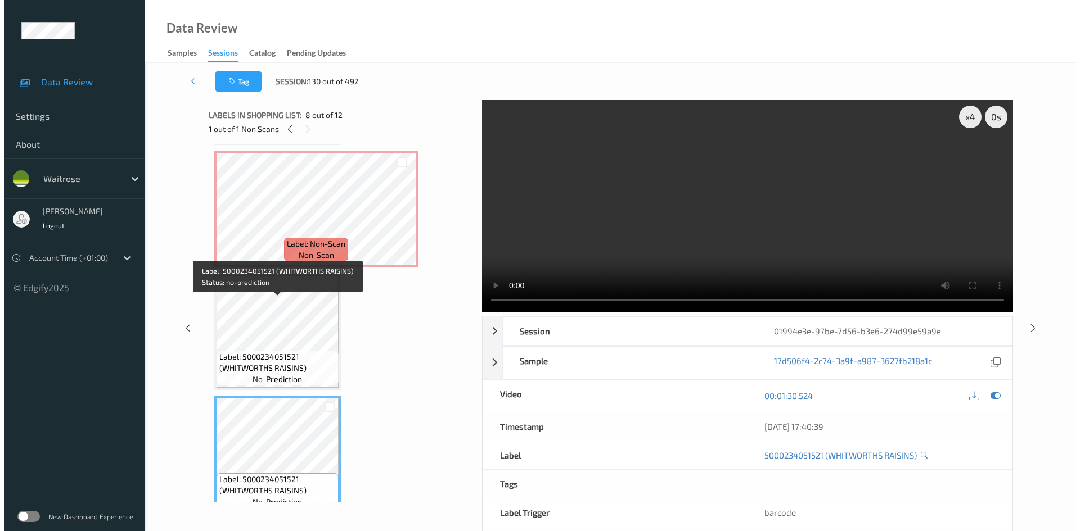
scroll to position [552, 0]
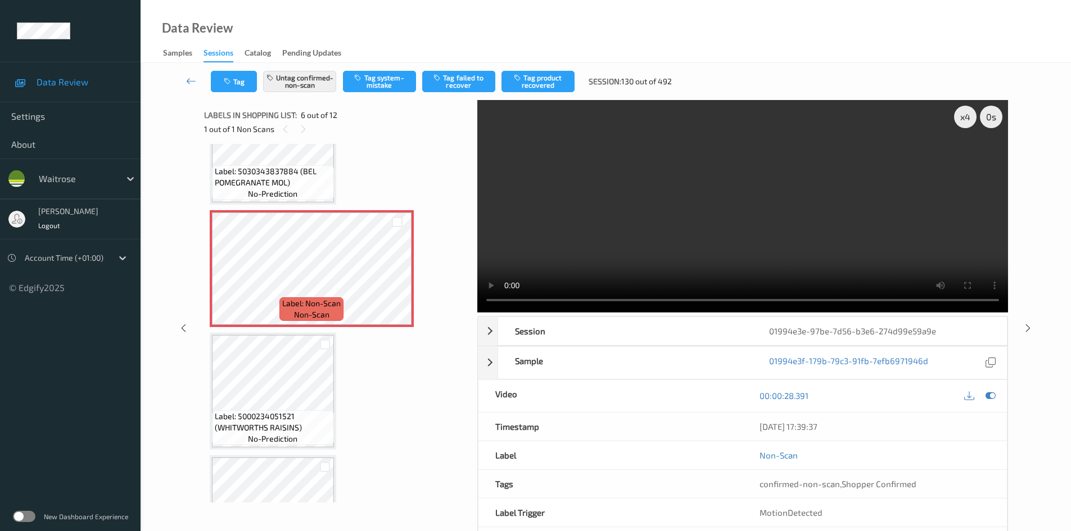
click at [557, 70] on div "Tag Untag confirmed-non-scan Tag system-mistake Tag failed to recover Tag produ…" at bounding box center [606, 81] width 885 height 37
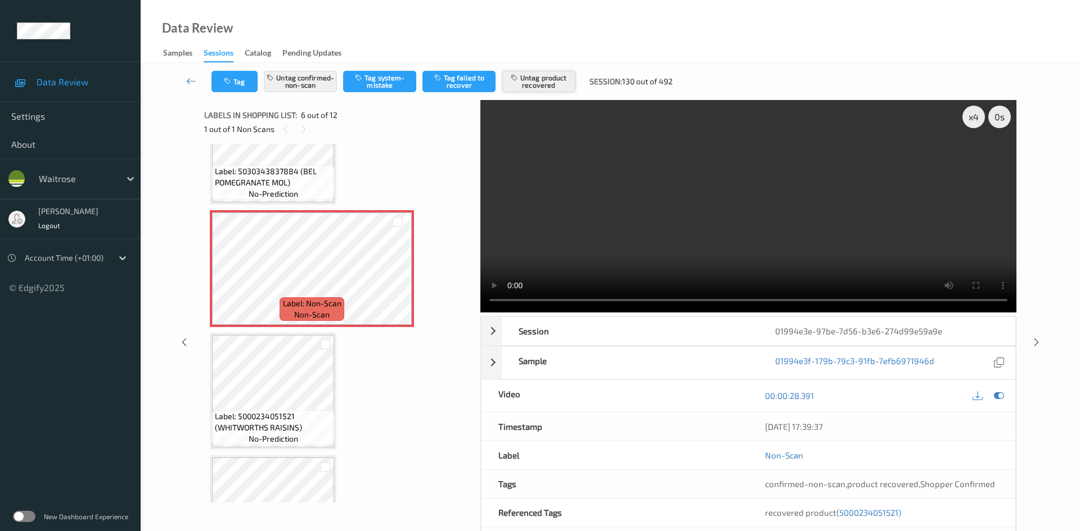
click at [556, 78] on button "Untag product recovered" at bounding box center [538, 81] width 73 height 21
click at [556, 84] on button "Tag product recovered" at bounding box center [538, 81] width 73 height 21
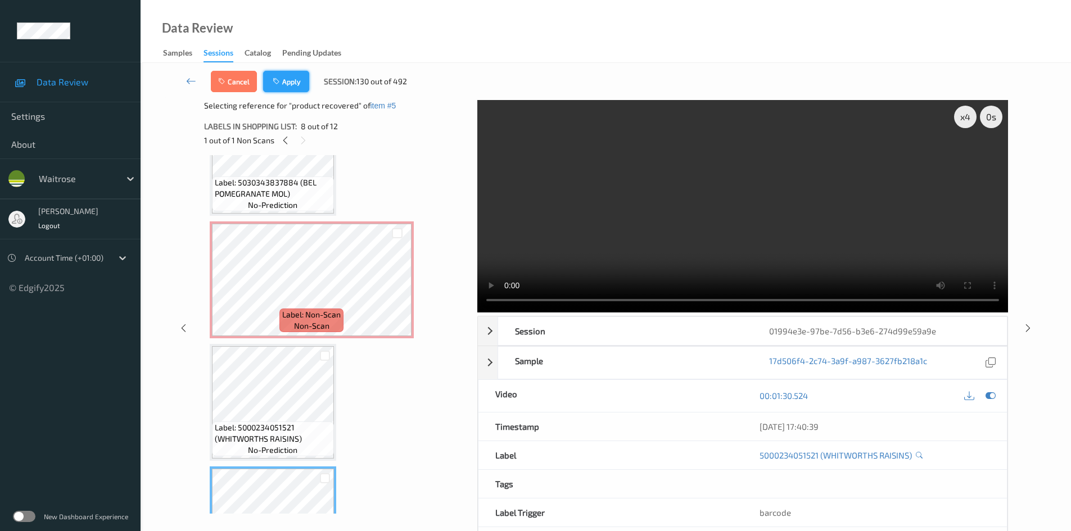
click at [300, 74] on button "Apply" at bounding box center [286, 81] width 46 height 21
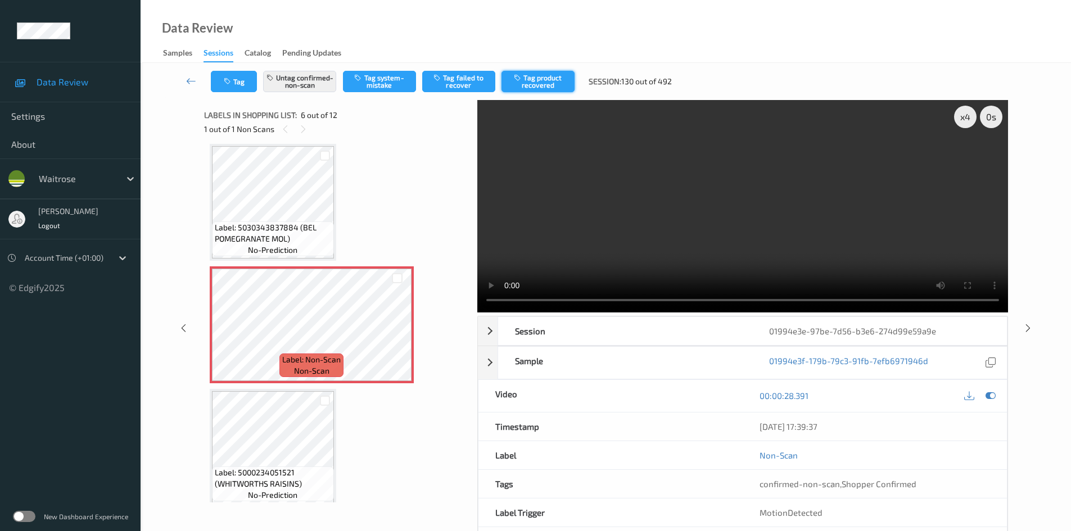
click at [535, 76] on button "Tag product recovered" at bounding box center [538, 81] width 73 height 21
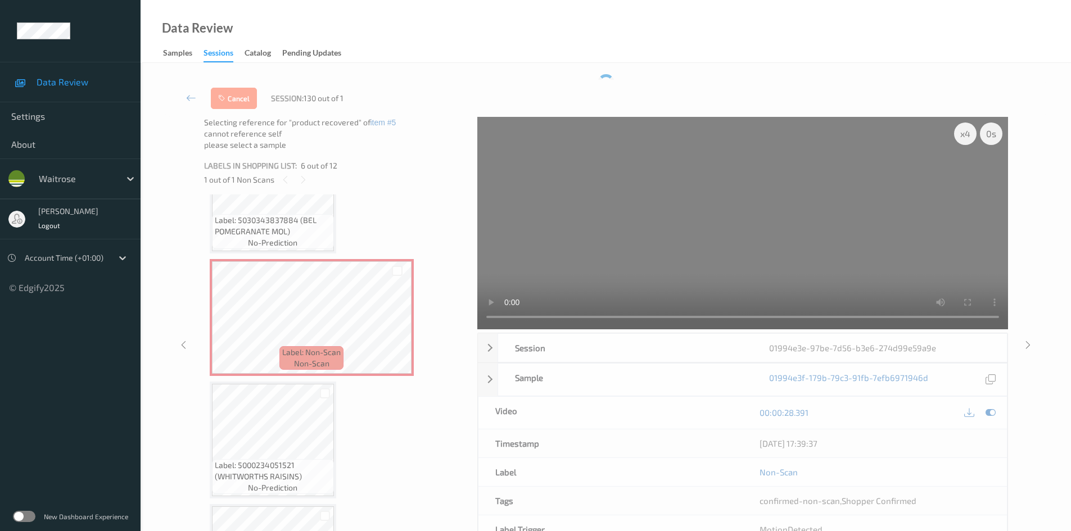
scroll to position [608, 0]
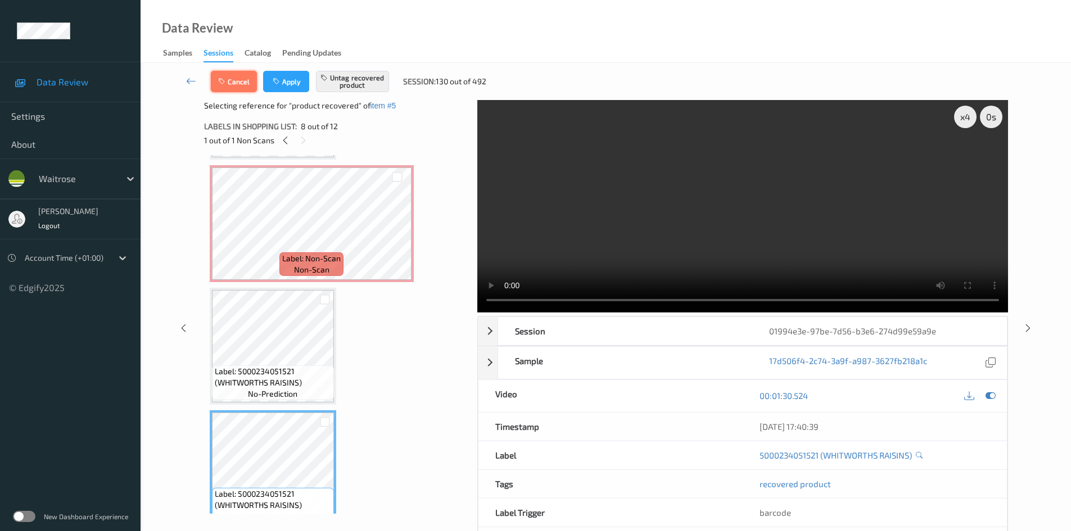
click at [244, 85] on button "Cancel" at bounding box center [234, 81] width 46 height 21
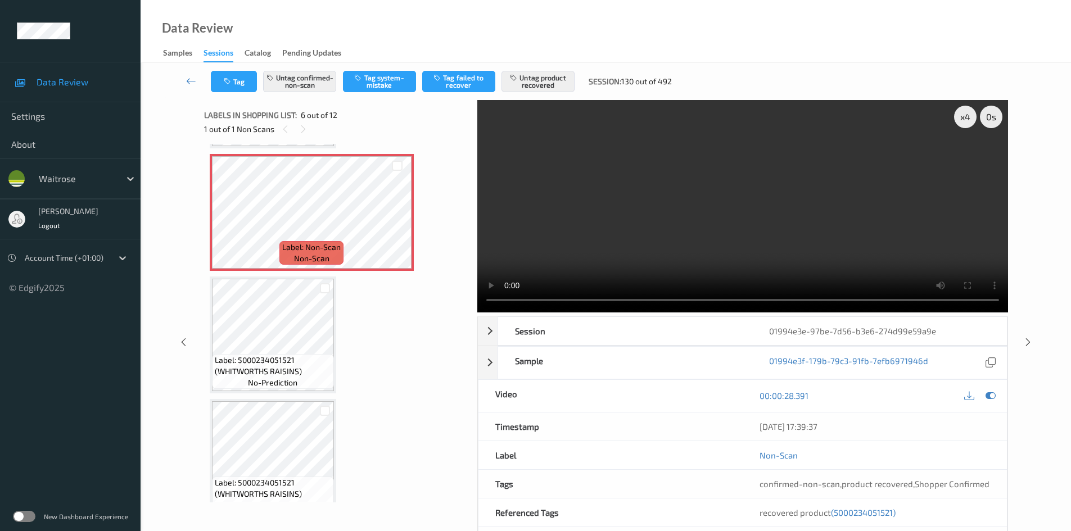
click at [188, 70] on div "Tag Untag confirmed-non-scan Tag system-mistake Tag failed to recover Untag pro…" at bounding box center [606, 81] width 885 height 37
click at [184, 73] on link at bounding box center [191, 81] width 39 height 21
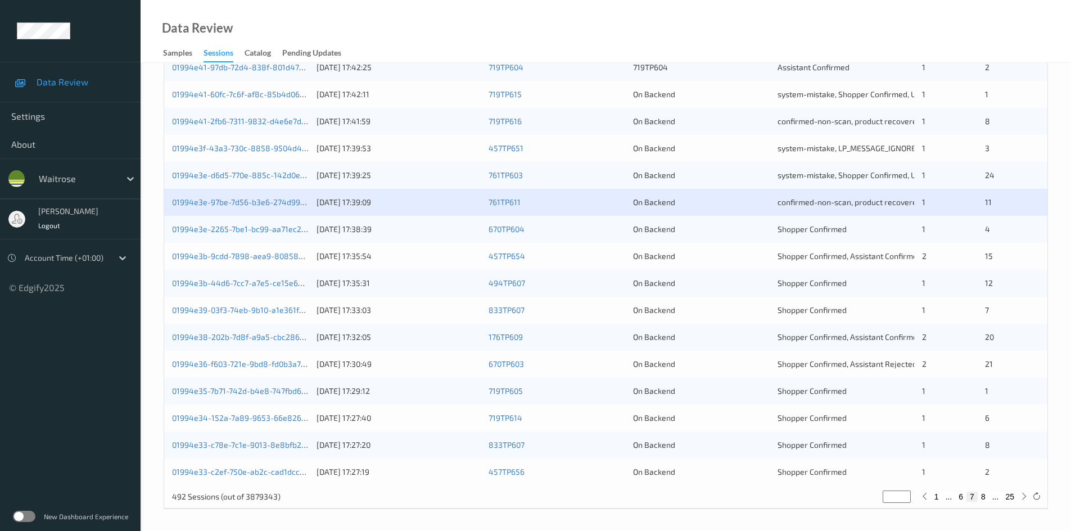
scroll to position [315, 0]
click at [226, 256] on link "01994e3b-9cdd-7898-aea9-80858b5cbcf2" at bounding box center [249, 255] width 155 height 10
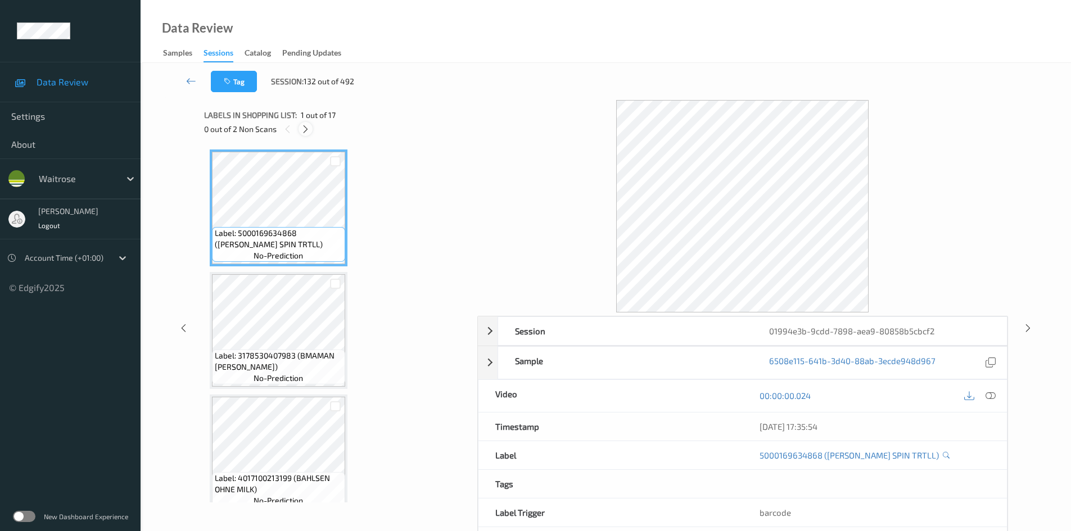
click at [303, 125] on icon at bounding box center [306, 129] width 10 height 10
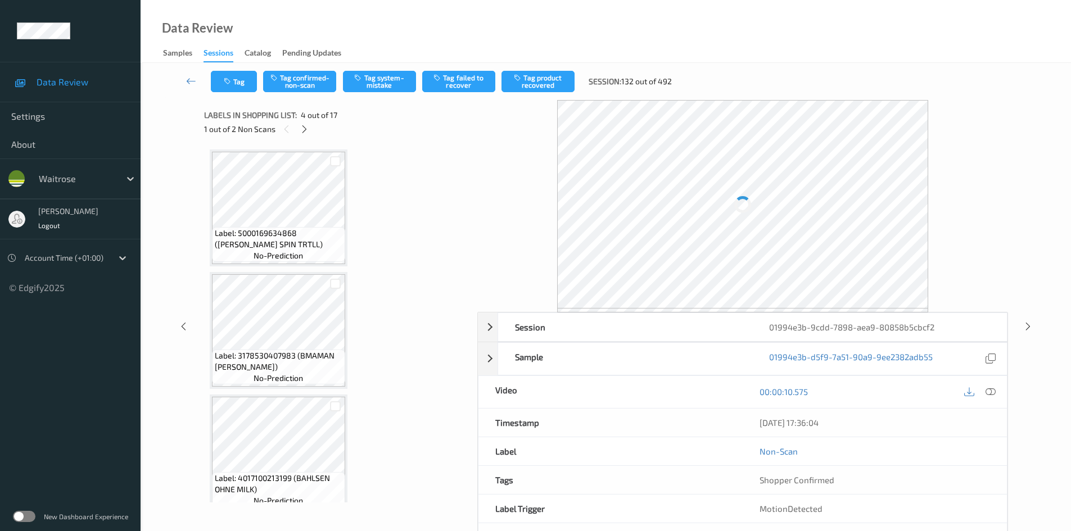
scroll to position [251, 0]
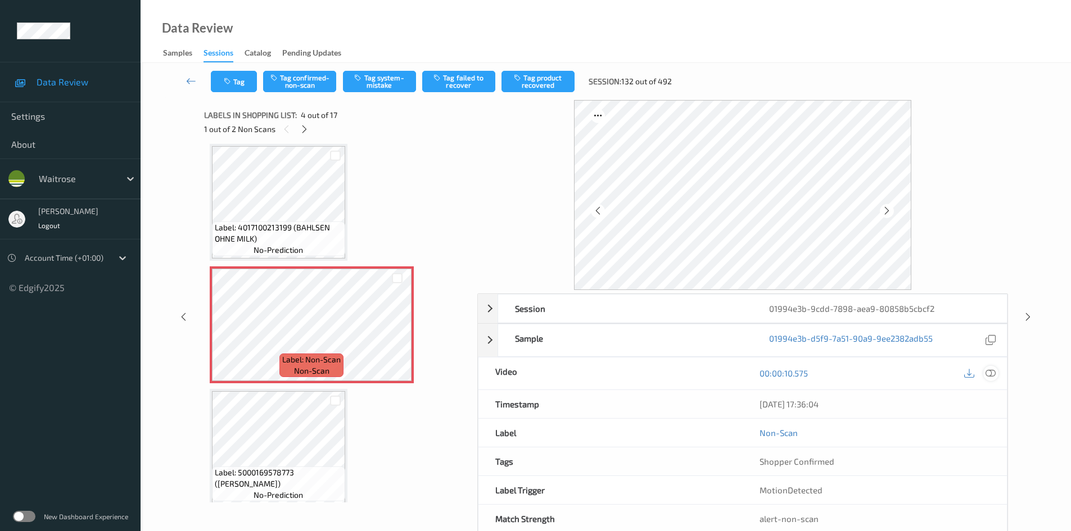
click at [990, 375] on icon at bounding box center [991, 373] width 10 height 10
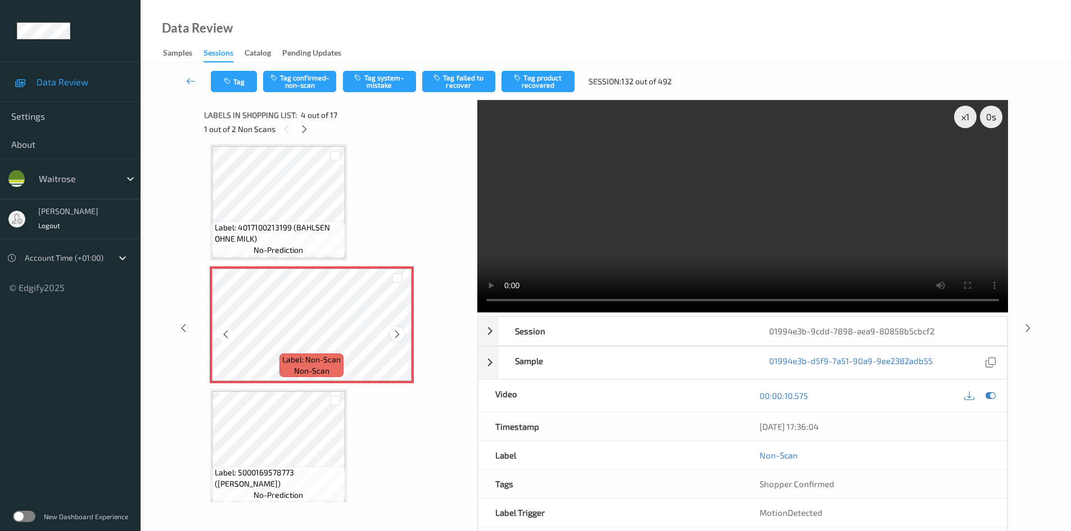
click at [397, 335] on icon at bounding box center [398, 335] width 10 height 10
click at [400, 335] on icon at bounding box center [398, 335] width 10 height 10
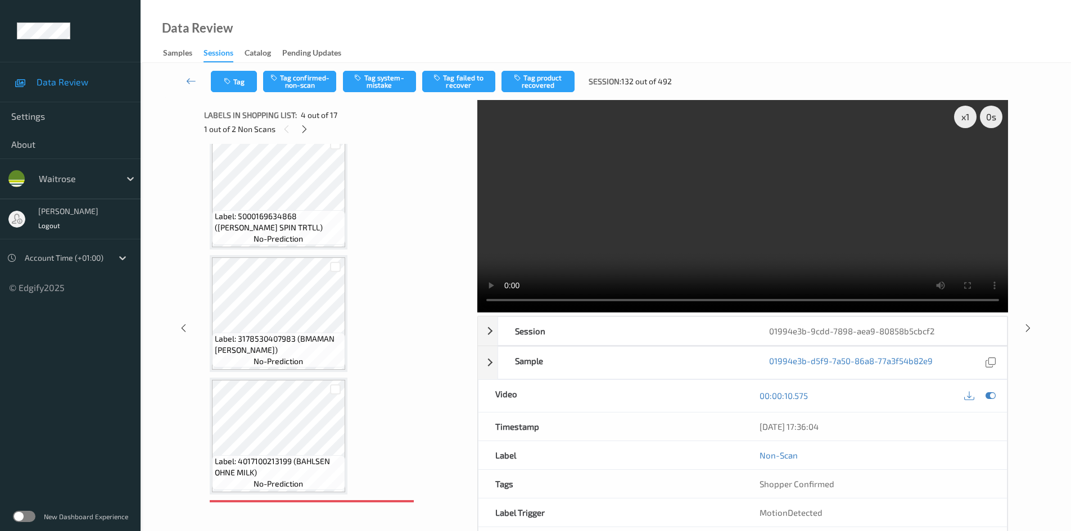
scroll to position [0, 0]
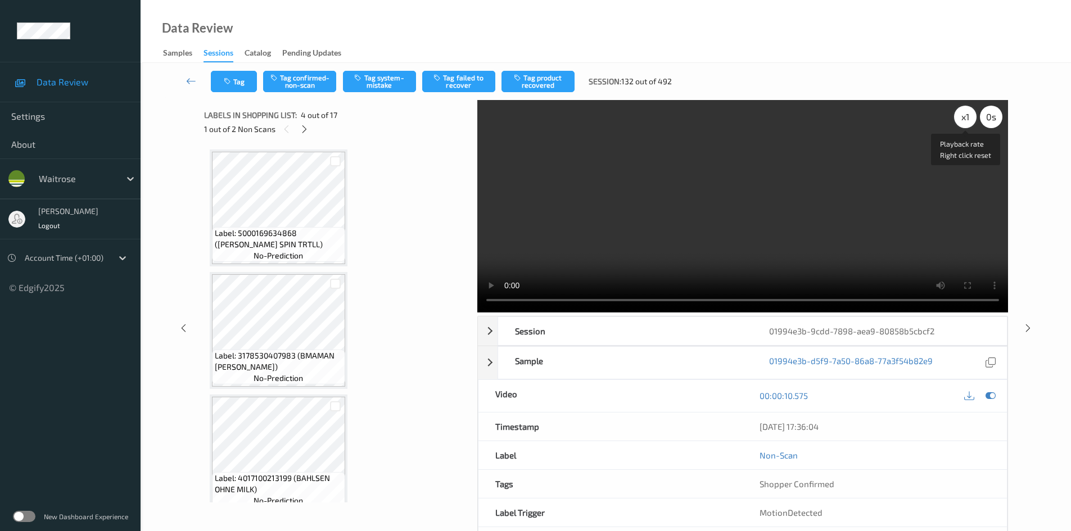
click at [967, 121] on div "x 1" at bounding box center [965, 117] width 22 height 22
click at [596, 233] on video at bounding box center [742, 206] width 531 height 213
click at [592, 237] on video at bounding box center [742, 206] width 531 height 213
click at [646, 207] on video at bounding box center [742, 206] width 531 height 213
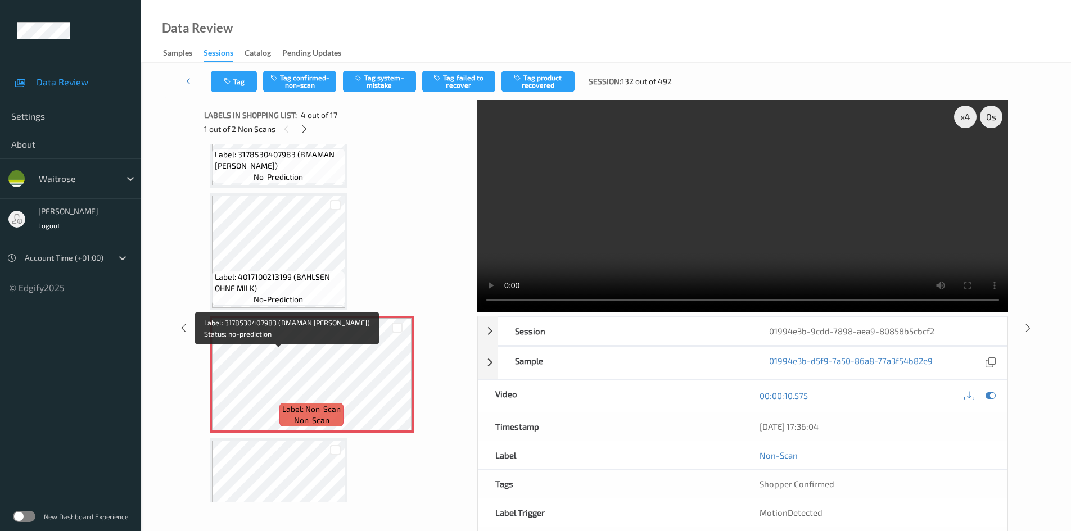
scroll to position [225, 0]
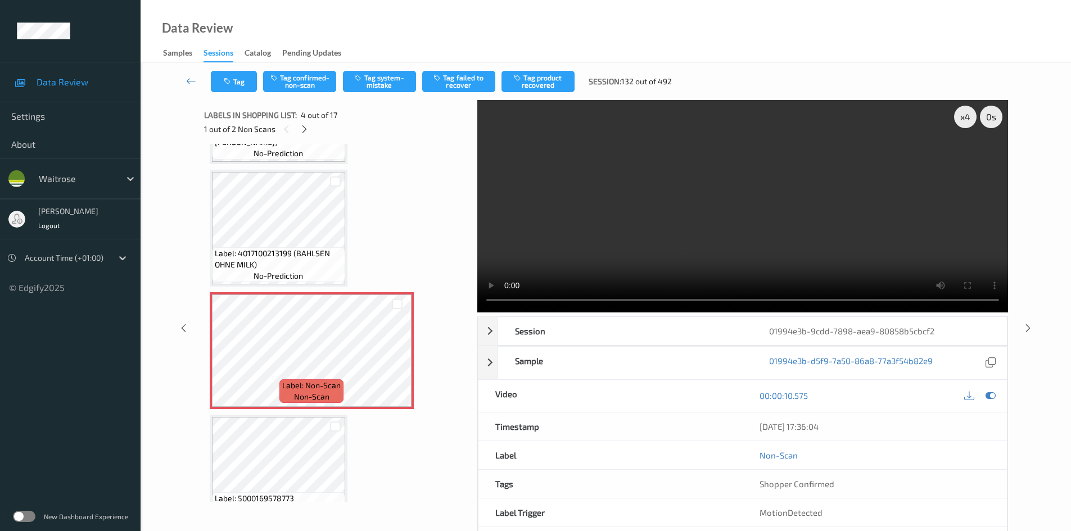
click at [729, 222] on video at bounding box center [742, 206] width 531 height 213
click at [769, 209] on video at bounding box center [742, 206] width 531 height 213
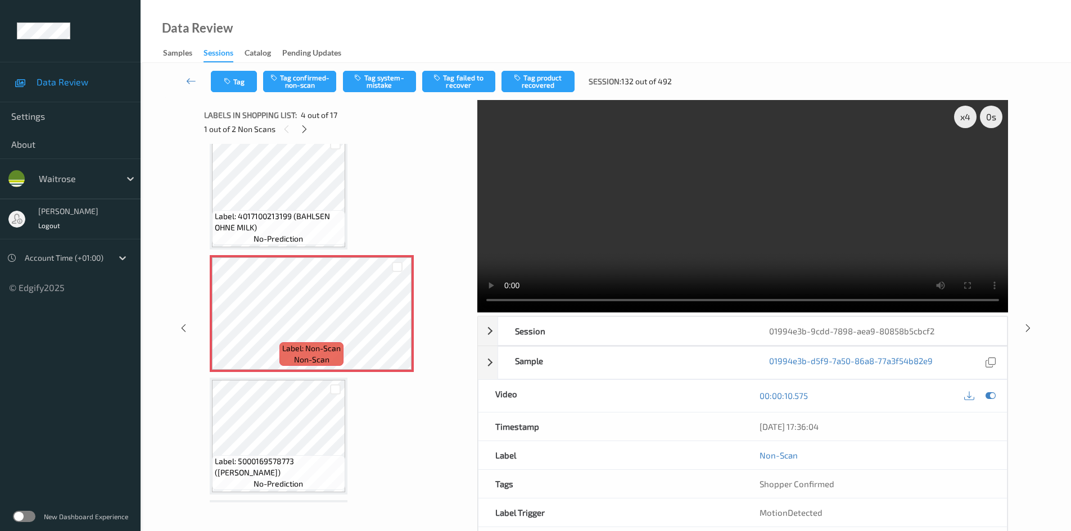
scroll to position [337, 0]
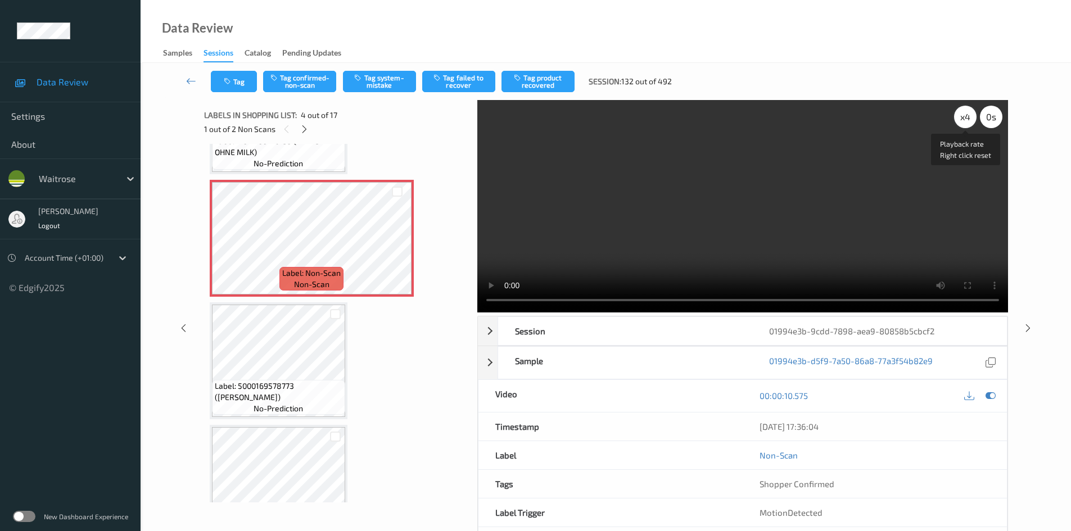
click at [961, 119] on div "x 4" at bounding box center [965, 117] width 22 height 22
click at [962, 119] on div "x 8" at bounding box center [965, 117] width 22 height 22
click at [963, 119] on div "x 1" at bounding box center [965, 117] width 22 height 22
click at [807, 222] on video at bounding box center [742, 206] width 531 height 213
click at [836, 230] on video at bounding box center [742, 206] width 531 height 213
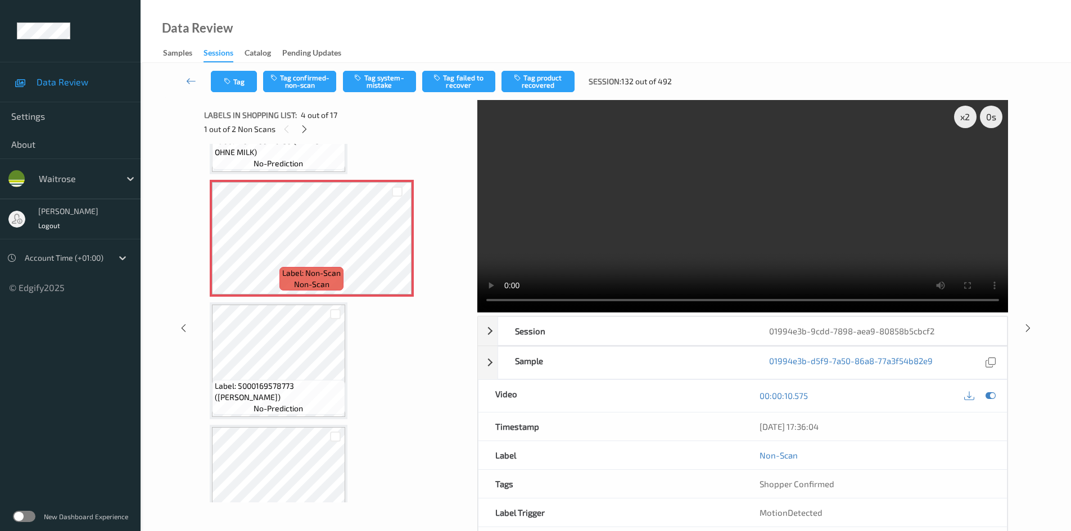
scroll to position [394, 0]
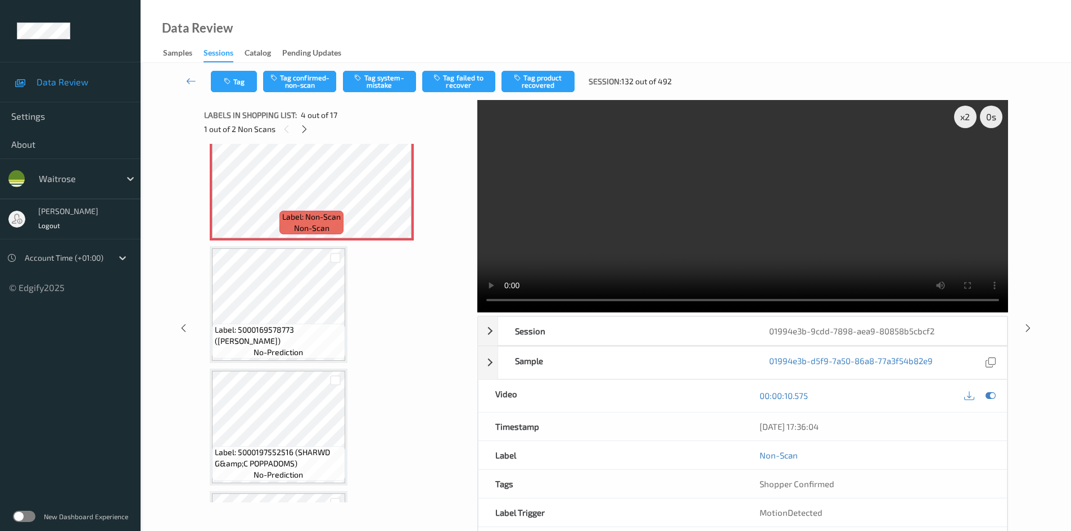
click at [705, 239] on video at bounding box center [742, 206] width 531 height 213
click at [698, 258] on video at bounding box center [742, 206] width 531 height 213
click at [669, 253] on video at bounding box center [742, 206] width 531 height 213
click at [675, 216] on video at bounding box center [742, 206] width 531 height 213
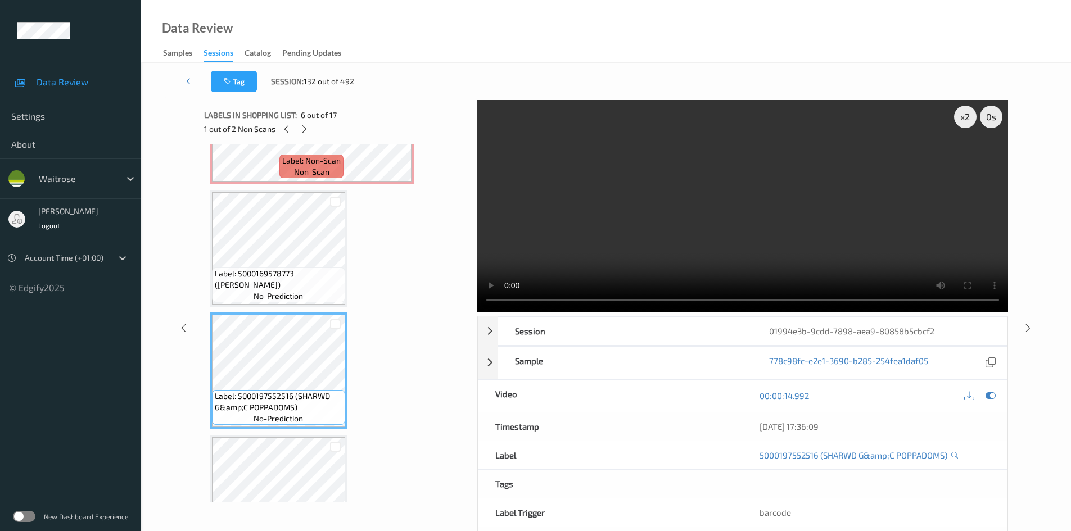
click at [789, 186] on video at bounding box center [742, 206] width 531 height 213
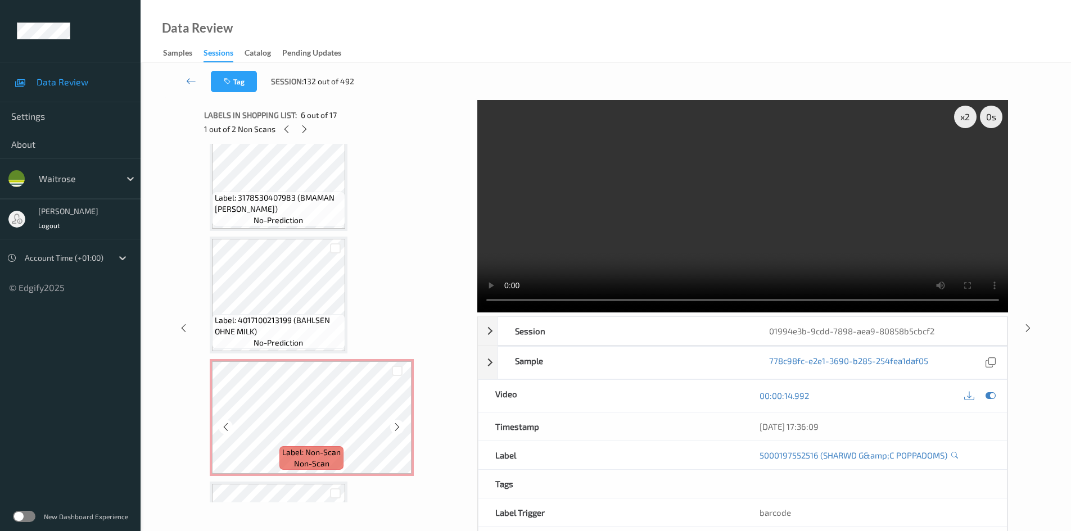
scroll to position [225, 0]
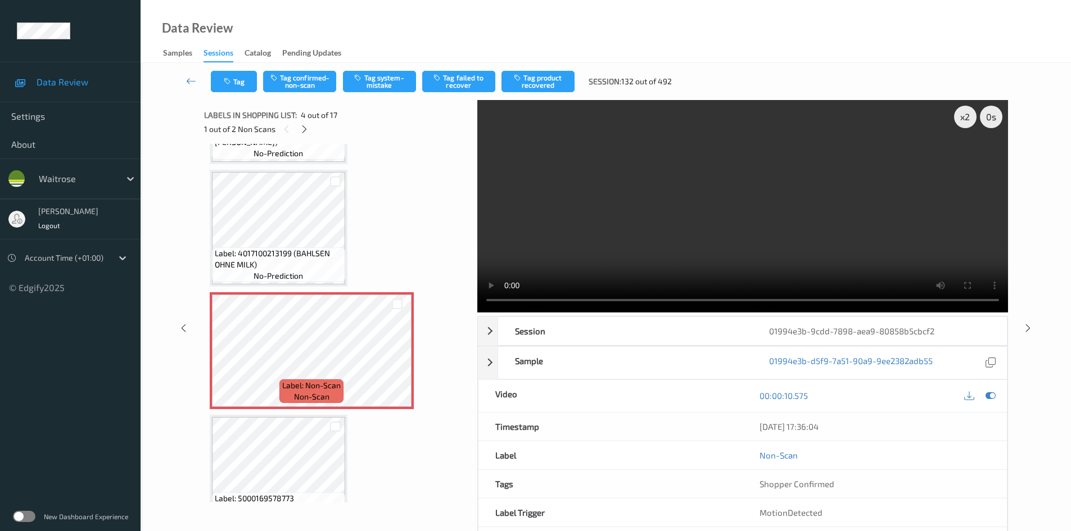
click at [592, 228] on video at bounding box center [742, 206] width 531 height 213
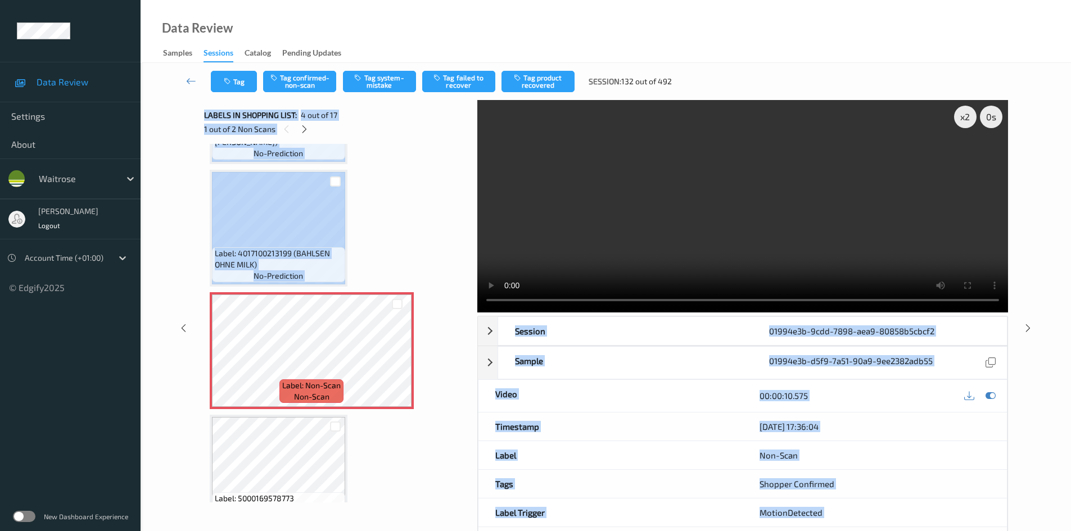
drag, startPoint x: 469, startPoint y: 220, endPoint x: 477, endPoint y: 293, distance: 73.5
click at [477, 293] on div "x 2 0 s Session 01994e3b-9cdd-7898-aea9-80858b5cbcf2 Session ID 01994e3b-9cdd-7…" at bounding box center [606, 328] width 804 height 457
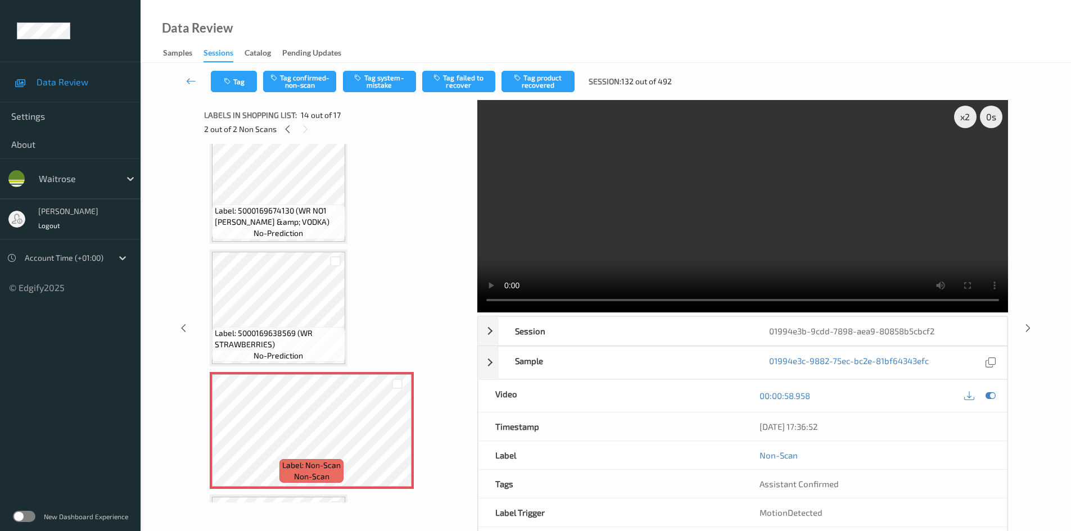
scroll to position [1366, 0]
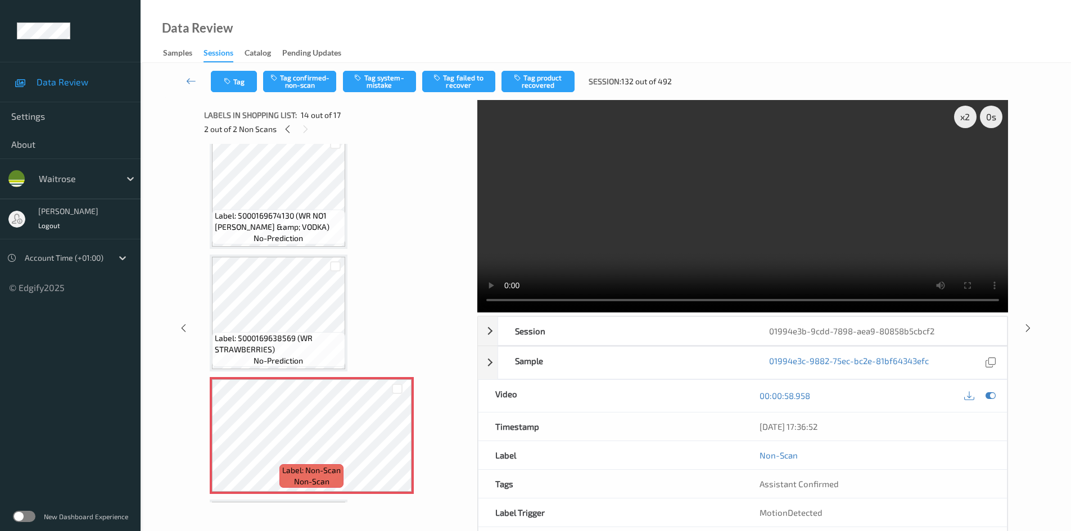
drag, startPoint x: 338, startPoint y: 211, endPoint x: 546, endPoint y: 242, distance: 210.4
click at [546, 242] on video at bounding box center [742, 206] width 531 height 213
click at [619, 248] on video at bounding box center [742, 206] width 531 height 213
click at [640, 201] on video at bounding box center [742, 206] width 531 height 213
click at [753, 172] on video at bounding box center [742, 206] width 531 height 213
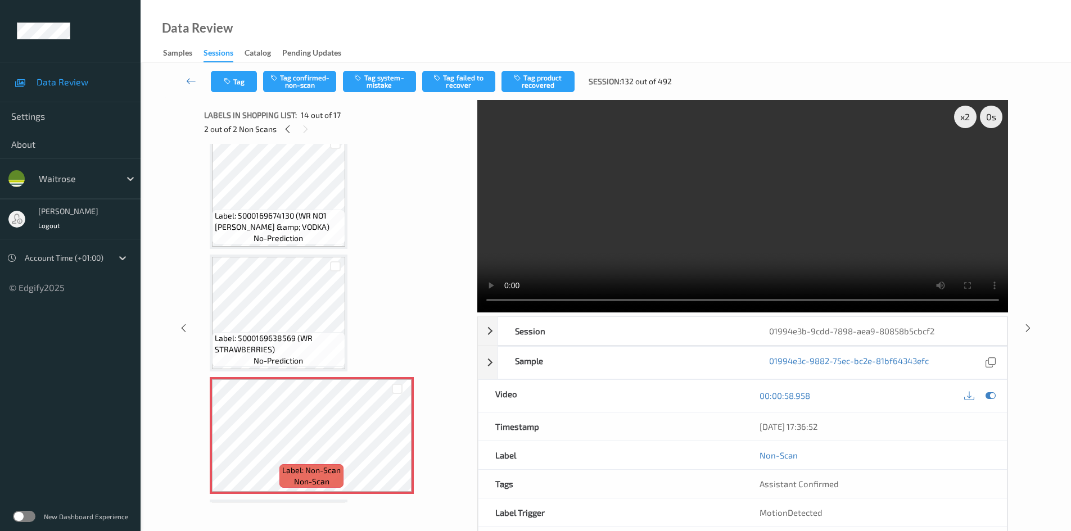
click at [714, 191] on video at bounding box center [742, 206] width 531 height 213
click at [736, 199] on video at bounding box center [742, 206] width 531 height 213
click at [706, 250] on video at bounding box center [742, 206] width 531 height 213
click at [698, 233] on video at bounding box center [742, 206] width 531 height 213
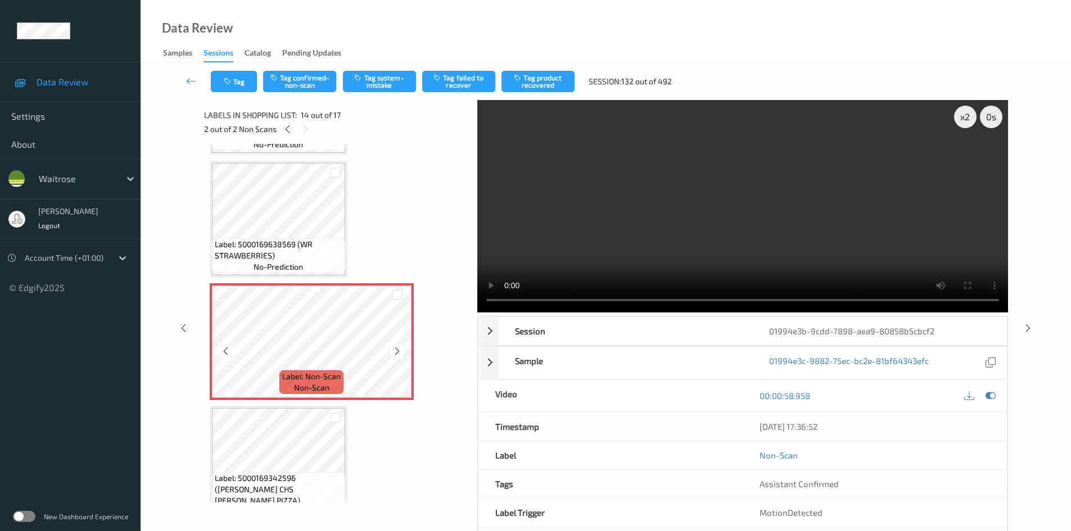
scroll to position [1478, 0]
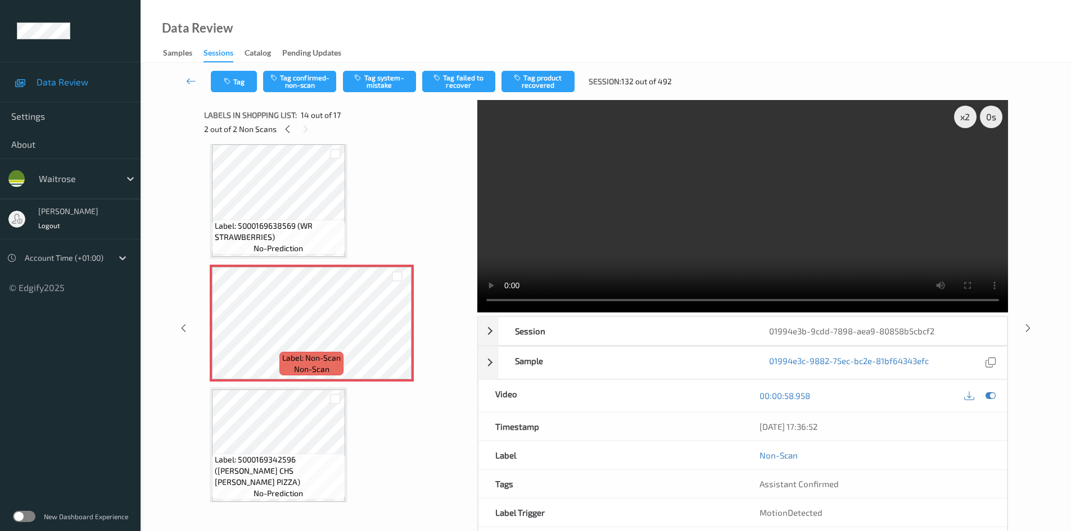
click at [646, 236] on video at bounding box center [742, 206] width 531 height 213
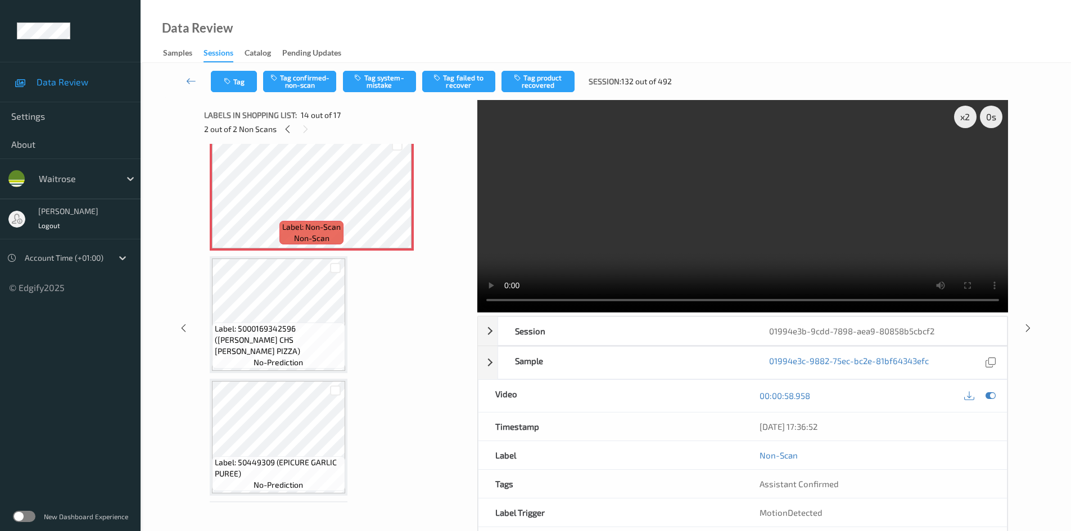
scroll to position [1647, 0]
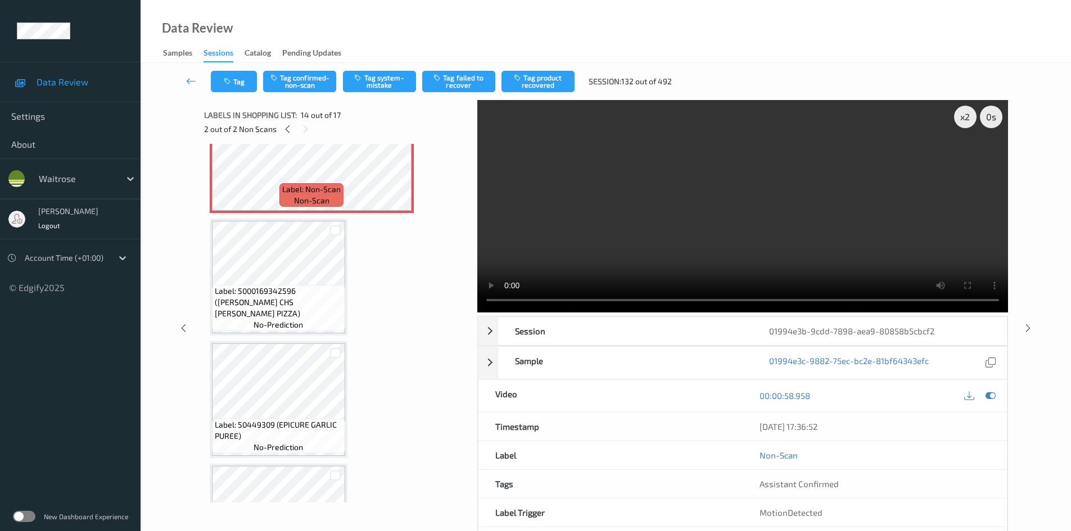
click at [655, 215] on video at bounding box center [742, 206] width 531 height 213
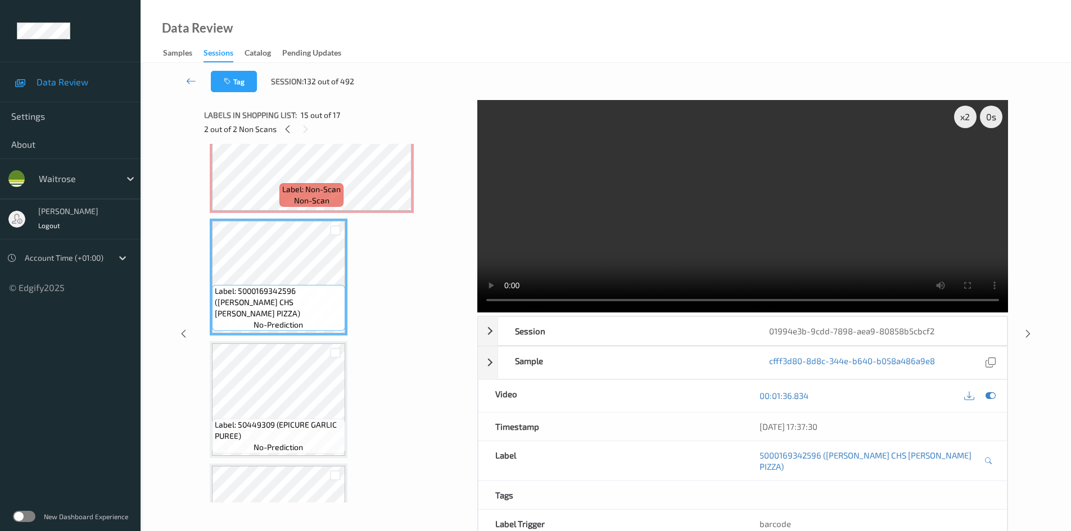
click at [753, 255] on video at bounding box center [742, 206] width 531 height 213
click at [970, 118] on div "x 2" at bounding box center [965, 117] width 22 height 22
click at [719, 214] on video at bounding box center [742, 206] width 531 height 213
click at [663, 156] on video at bounding box center [742, 206] width 531 height 213
click at [584, 166] on video at bounding box center [742, 206] width 531 height 213
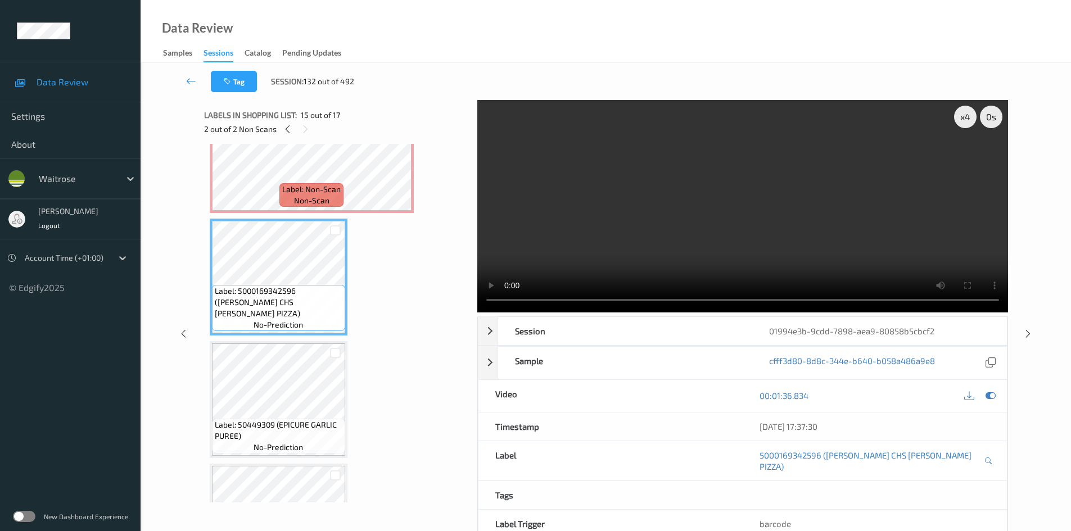
click at [610, 172] on video at bounding box center [742, 206] width 531 height 213
click at [563, 264] on video at bounding box center [742, 206] width 531 height 213
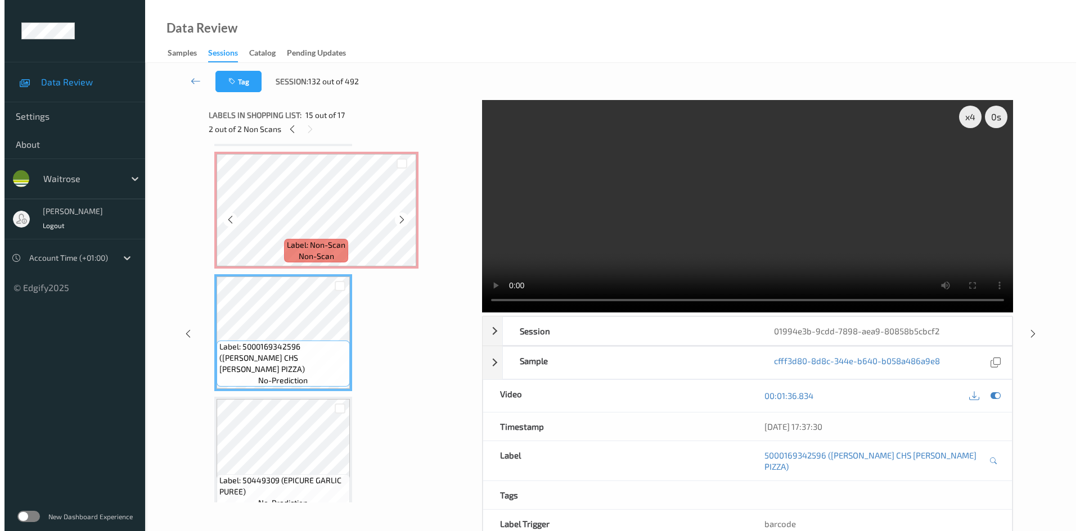
scroll to position [1591, 0]
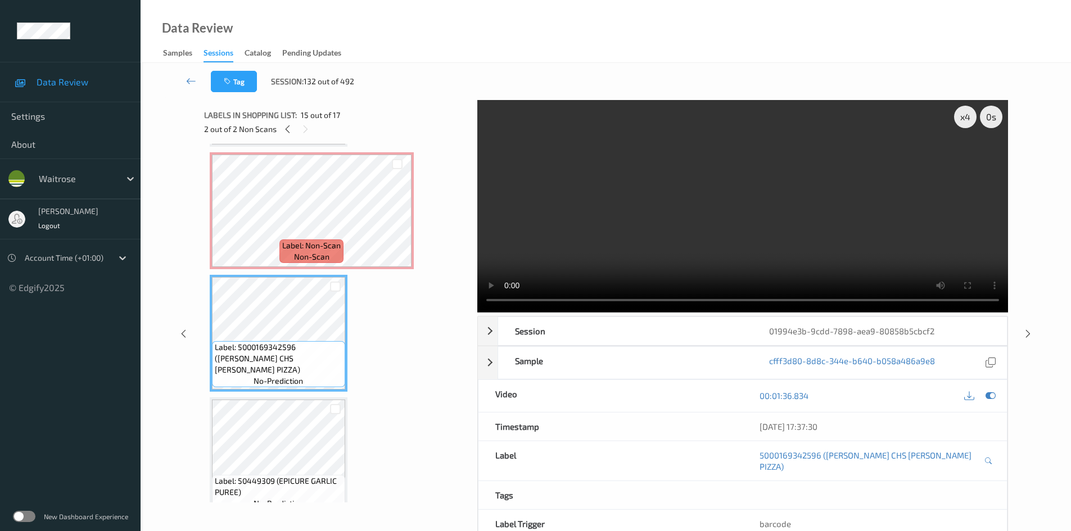
click at [642, 108] on video at bounding box center [742, 206] width 531 height 213
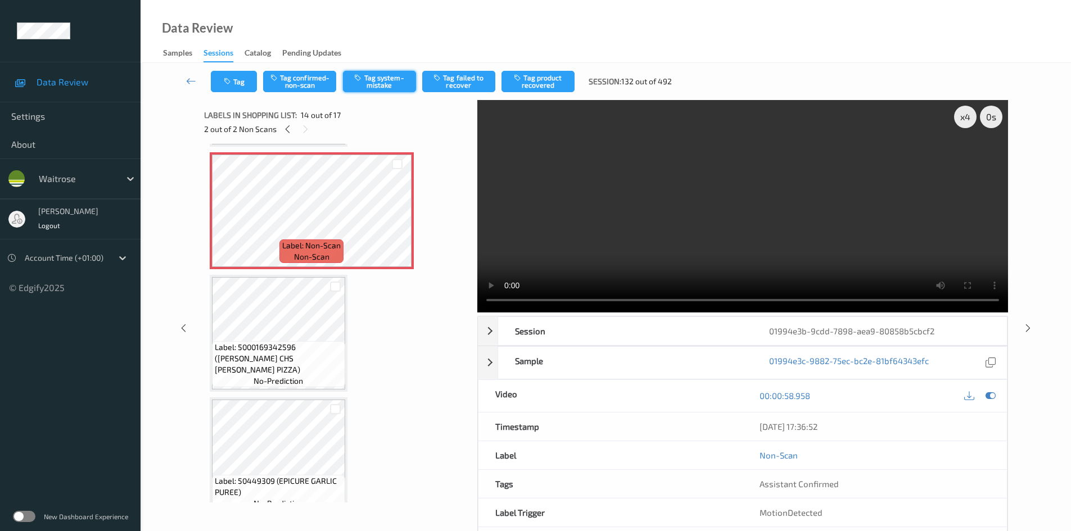
click at [390, 83] on button "Tag system-mistake" at bounding box center [379, 81] width 73 height 21
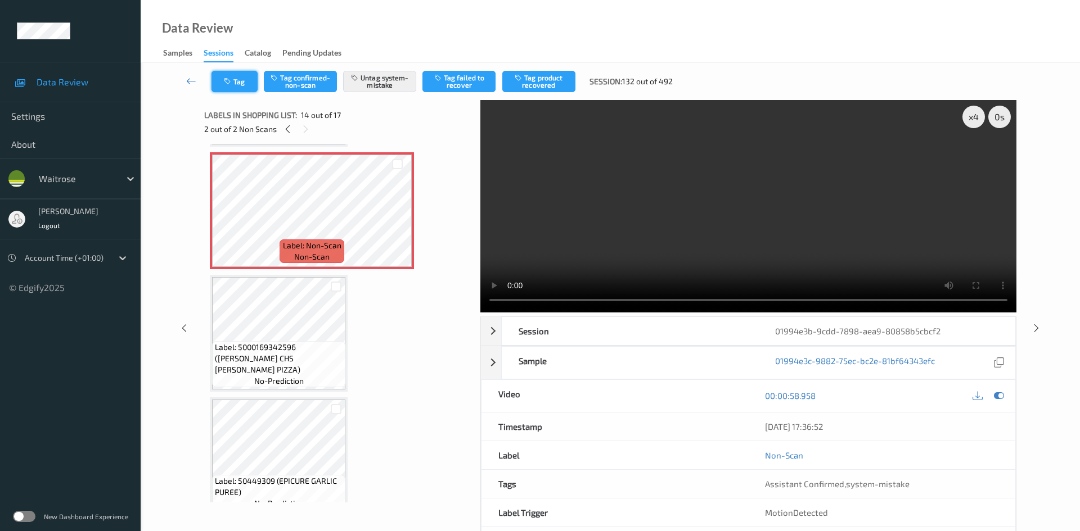
click at [246, 77] on button "Tag" at bounding box center [234, 81] width 46 height 21
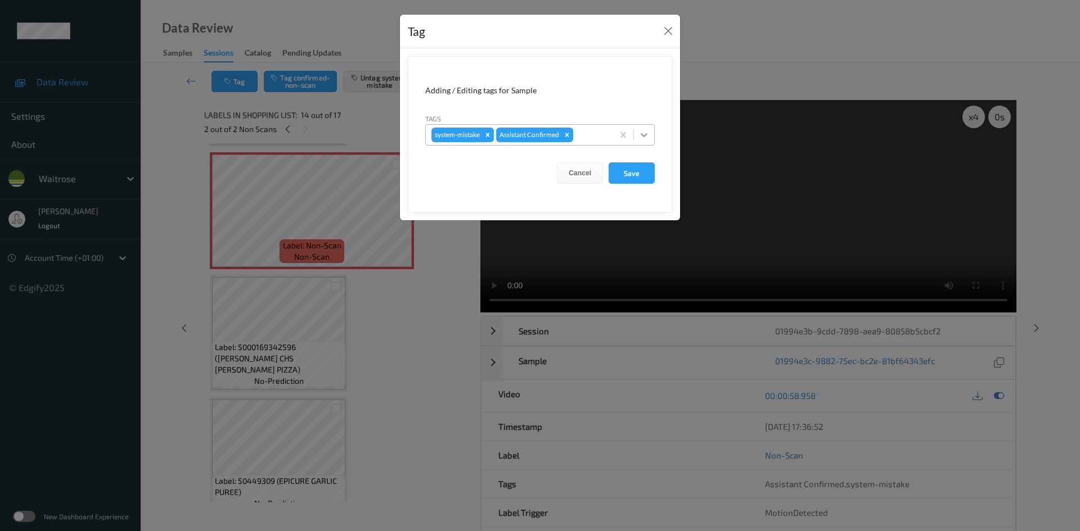
drag, startPoint x: 644, startPoint y: 135, endPoint x: 623, endPoint y: 148, distance: 25.3
click at [644, 136] on icon at bounding box center [643, 134] width 11 height 11
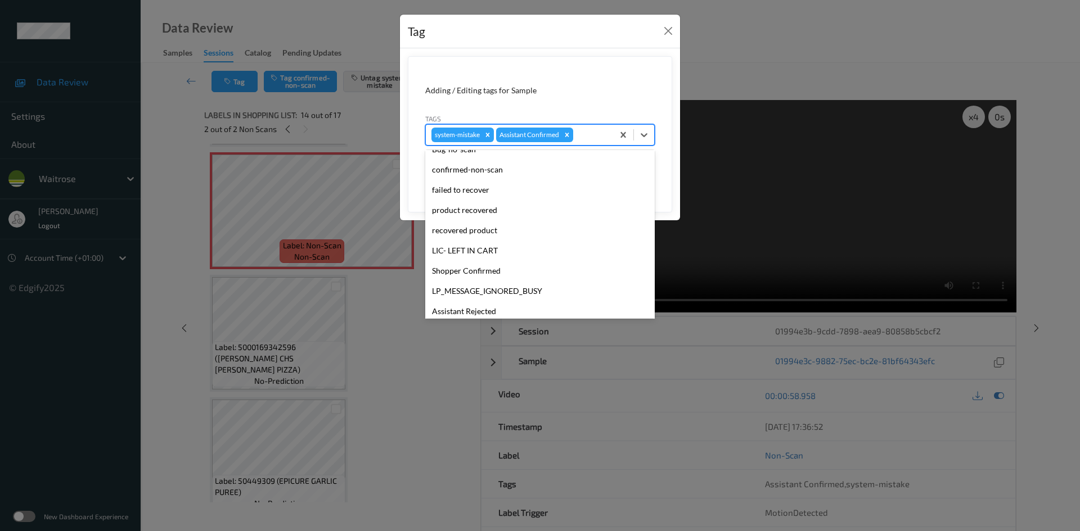
scroll to position [225, 0]
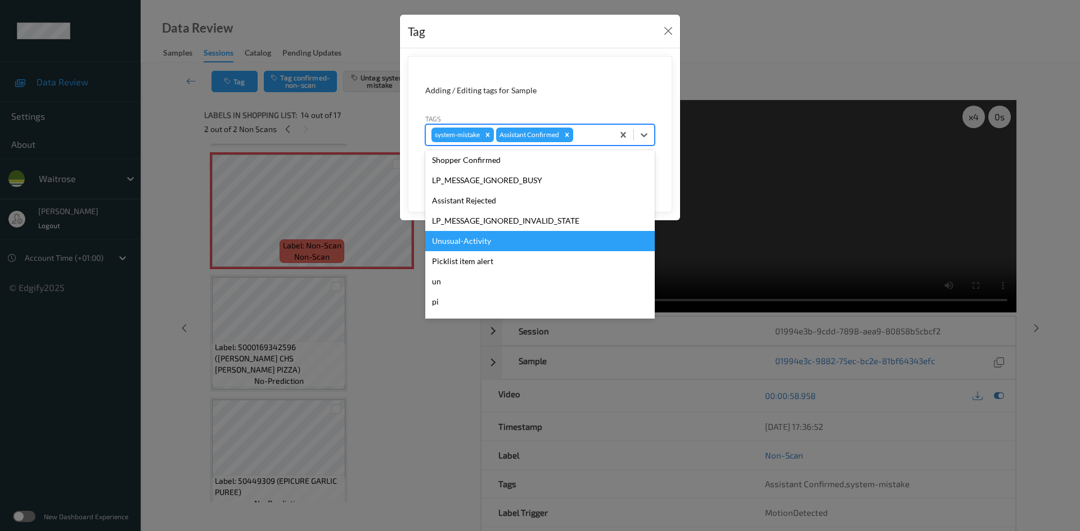
click at [470, 243] on div "Unusual-Activity" at bounding box center [539, 241] width 229 height 20
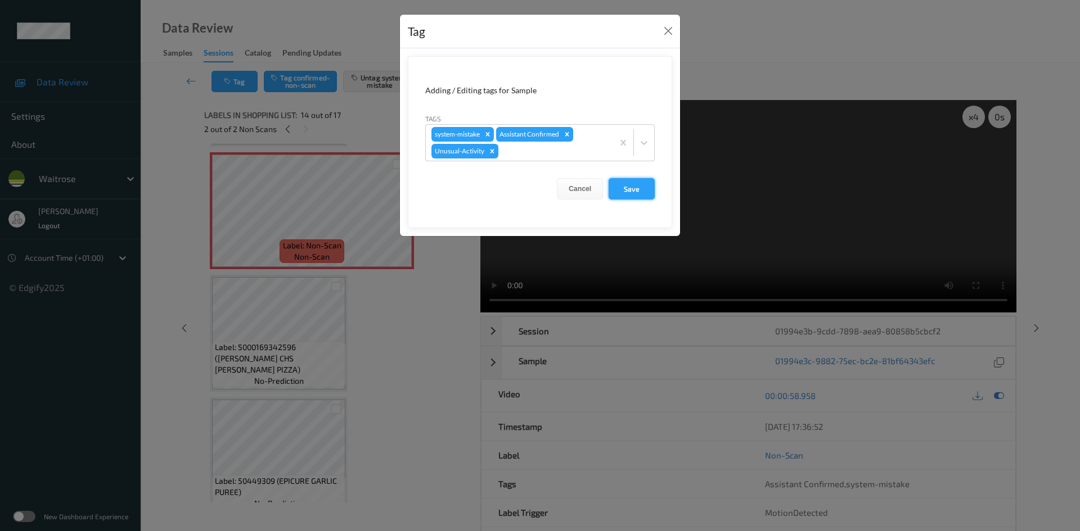
click at [635, 193] on button "Save" at bounding box center [631, 188] width 46 height 21
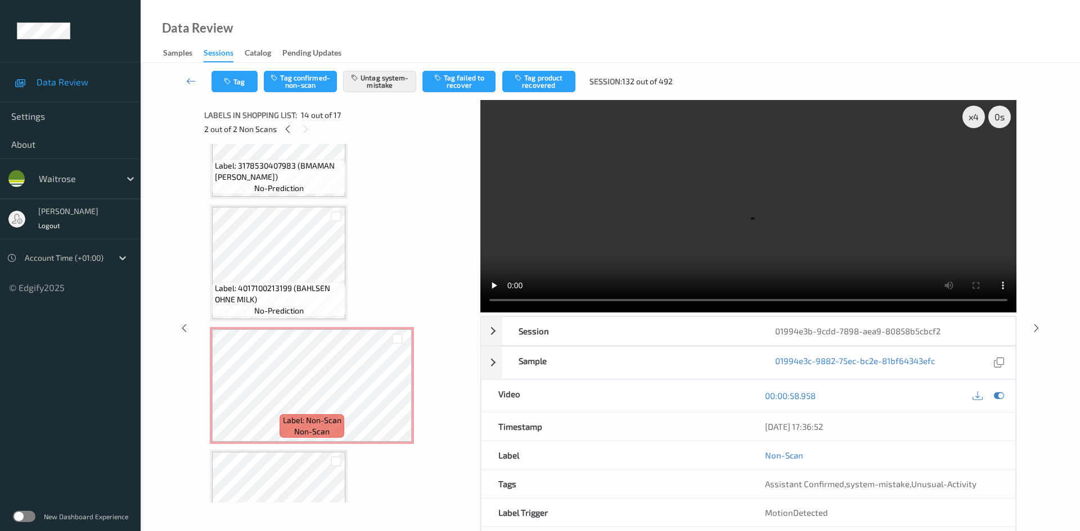
scroll to position [180, 0]
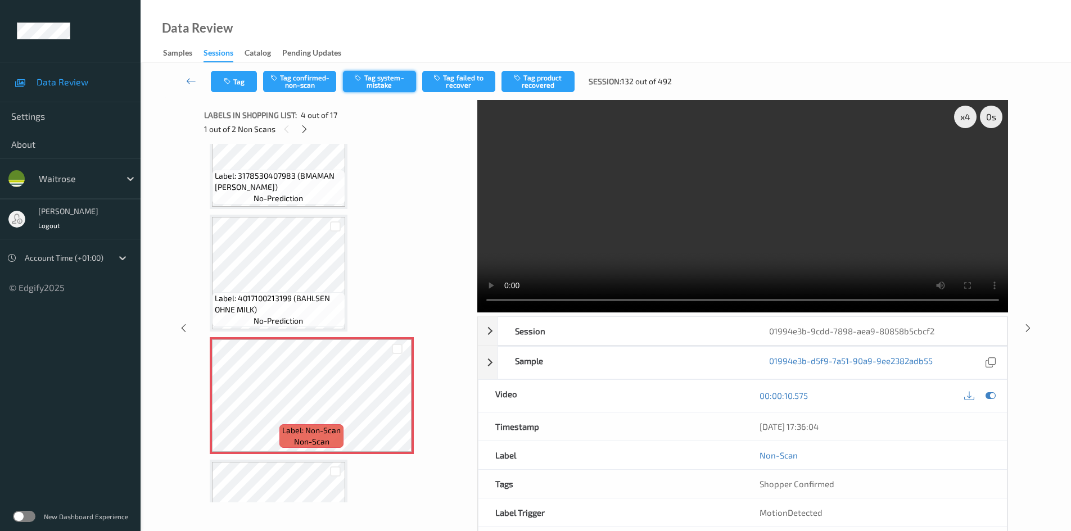
click at [385, 79] on button "Tag system-mistake" at bounding box center [379, 81] width 73 height 21
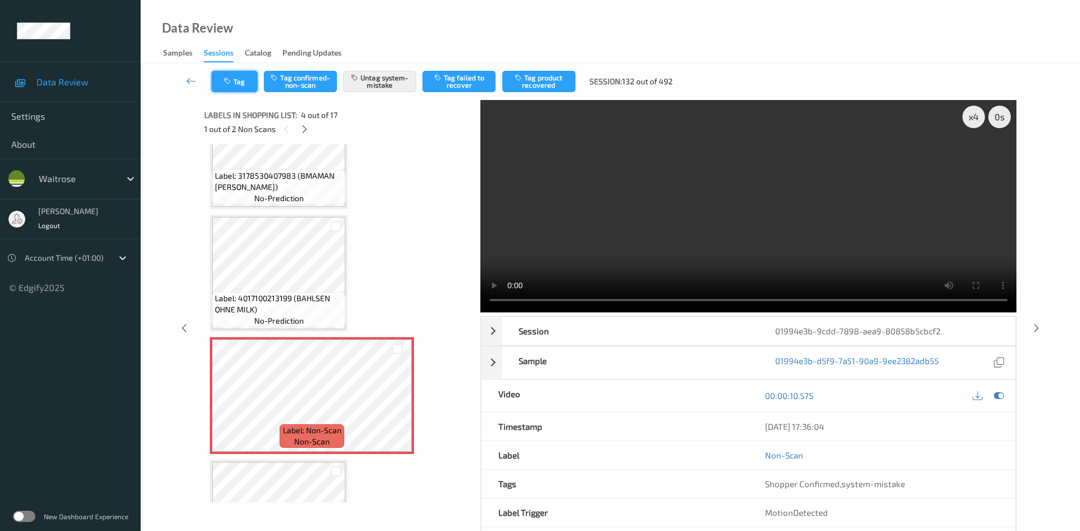
click at [246, 79] on button "Tag" at bounding box center [234, 81] width 46 height 21
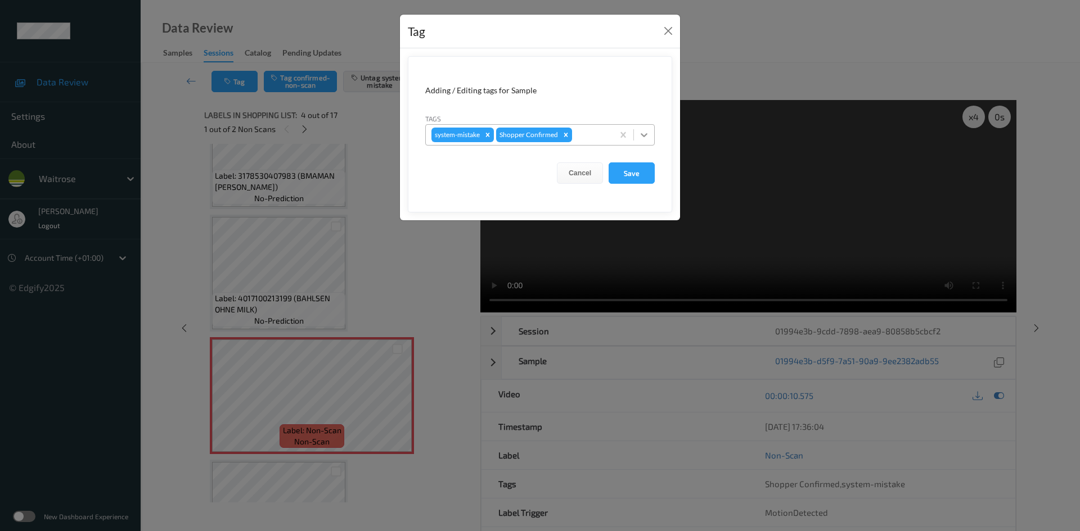
click at [652, 136] on div at bounding box center [644, 135] width 20 height 20
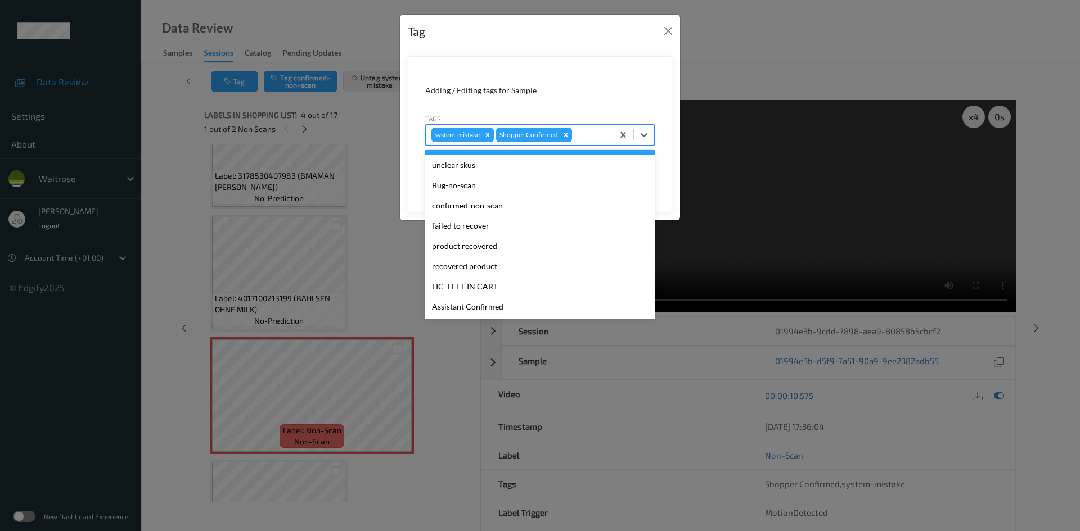
scroll to position [225, 0]
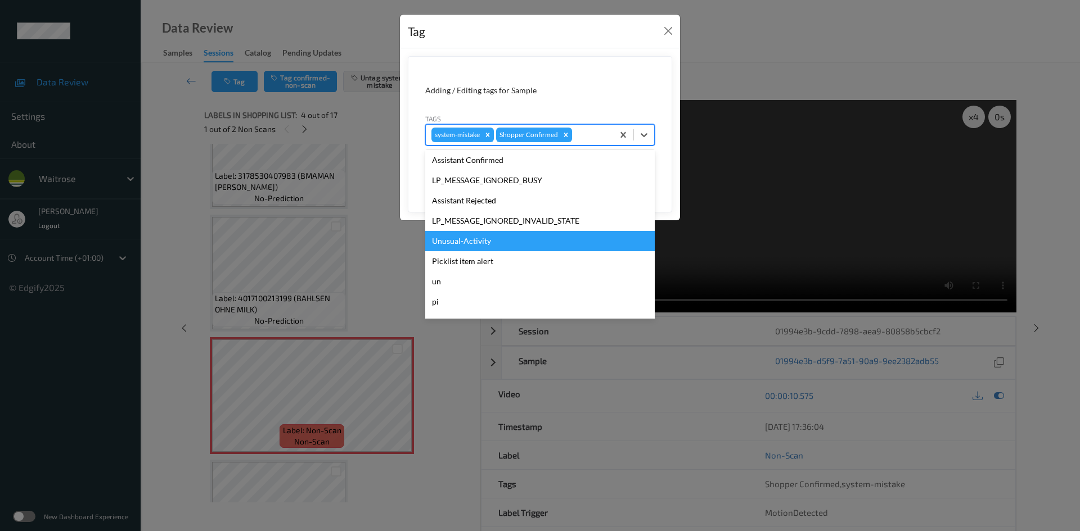
click at [486, 243] on div "Unusual-Activity" at bounding box center [539, 241] width 229 height 20
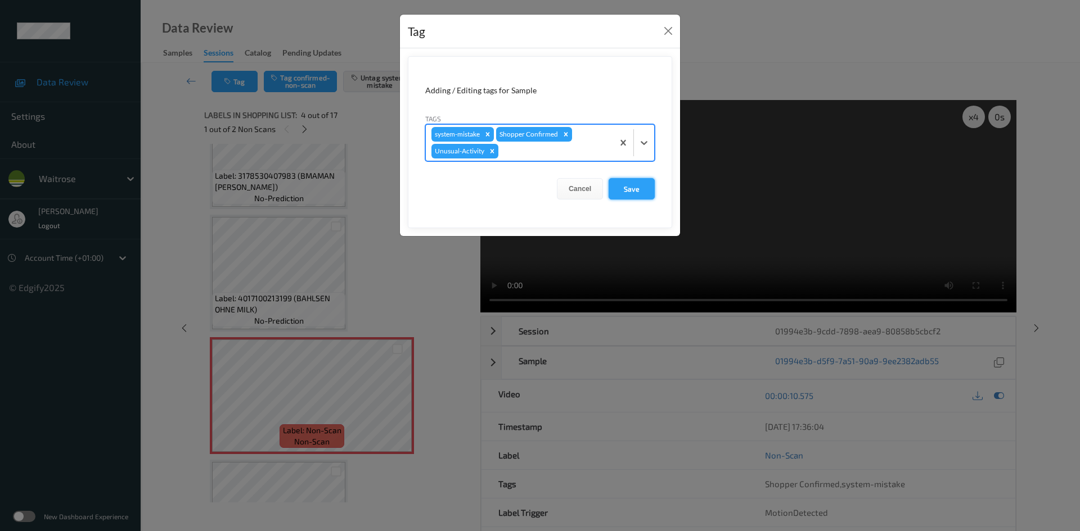
click at [629, 191] on button "Save" at bounding box center [631, 188] width 46 height 21
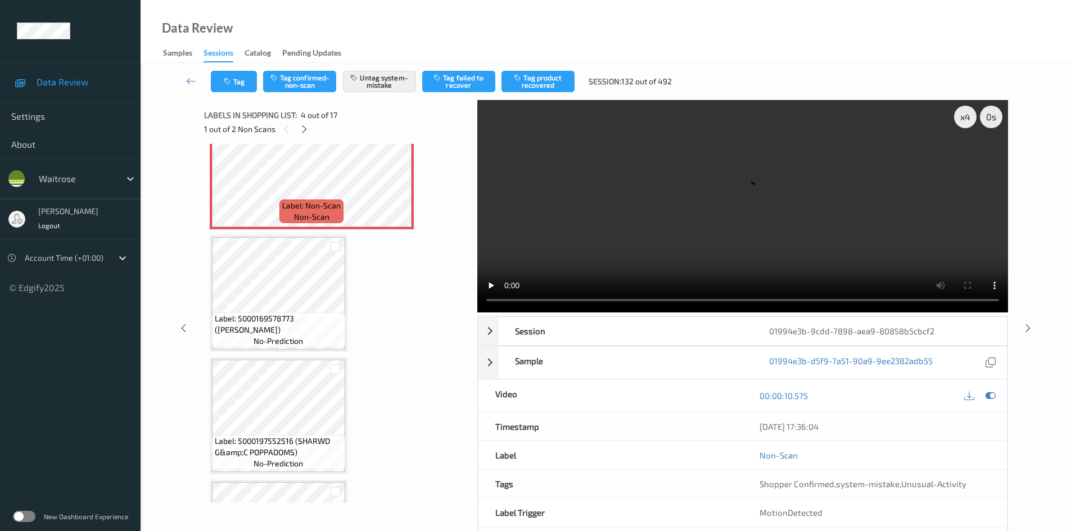
scroll to position [461, 0]
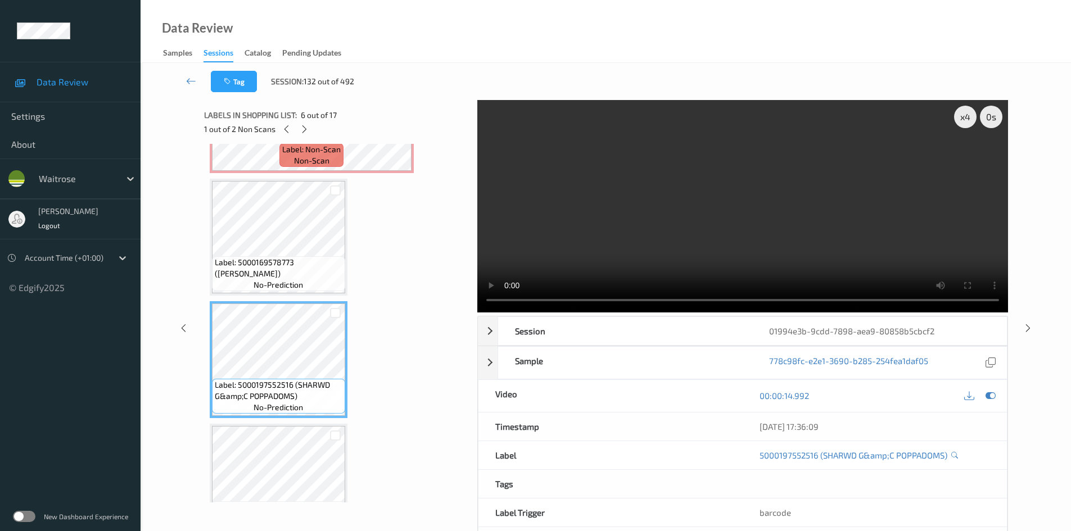
click at [671, 218] on video at bounding box center [742, 206] width 531 height 213
click at [191, 76] on icon at bounding box center [191, 80] width 10 height 11
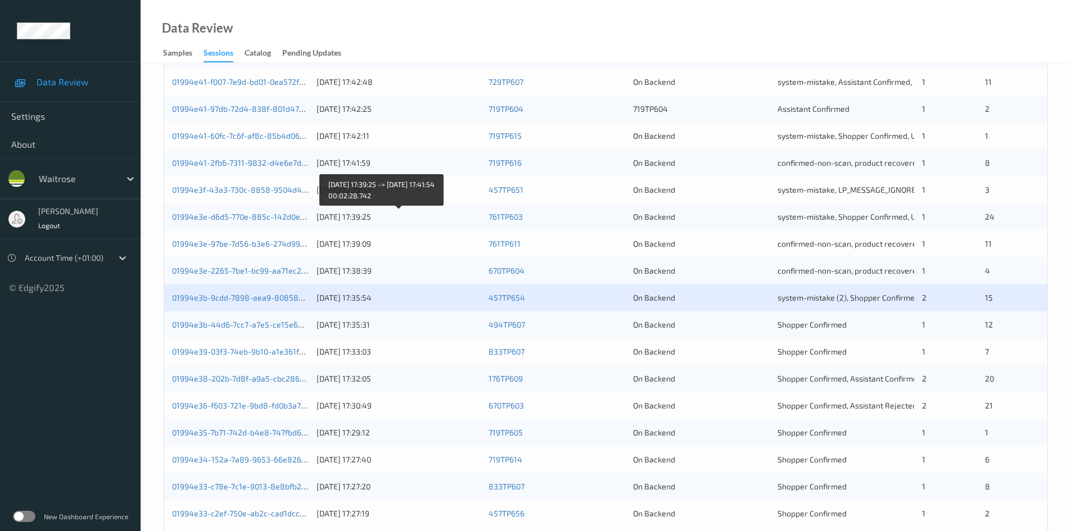
scroll to position [315, 0]
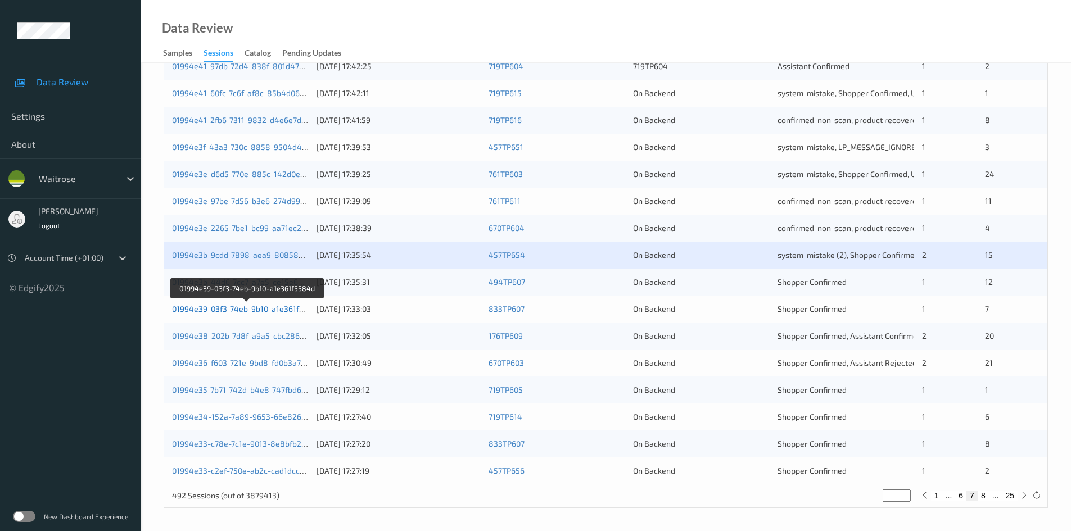
click at [214, 310] on link "01994e39-03f3-74eb-9b10-a1e361f5584d" at bounding box center [247, 309] width 151 height 10
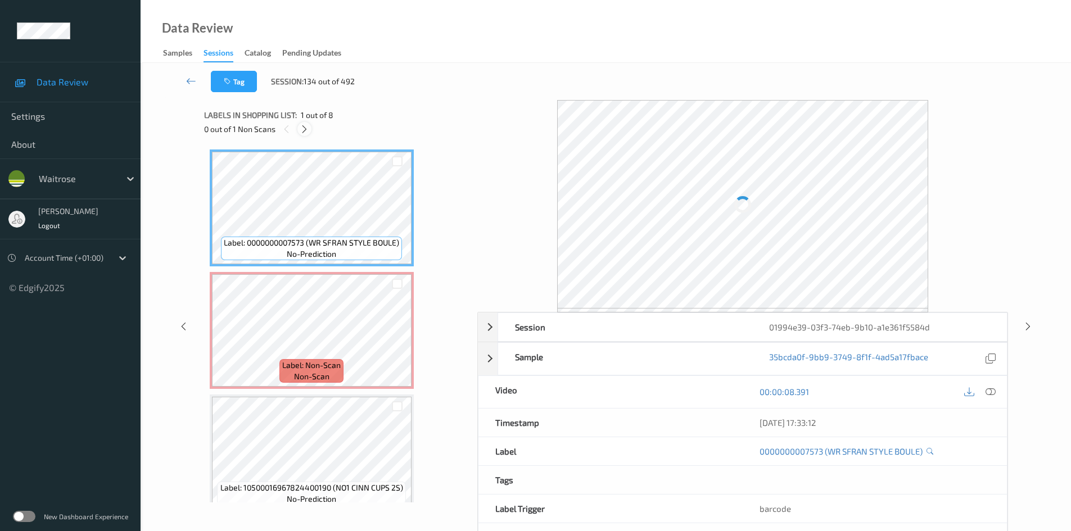
click at [306, 130] on icon at bounding box center [305, 129] width 10 height 10
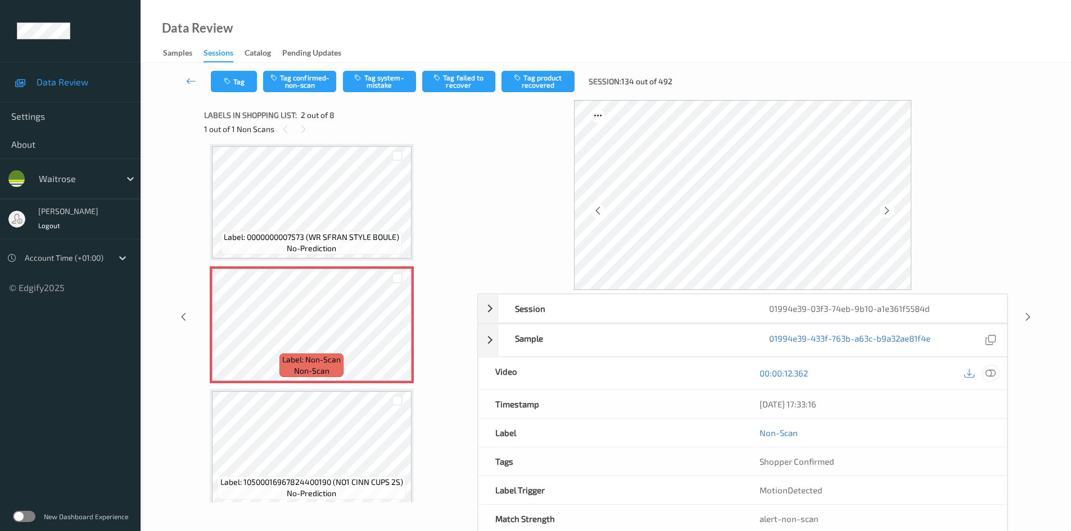
click at [989, 371] on icon at bounding box center [991, 373] width 10 height 10
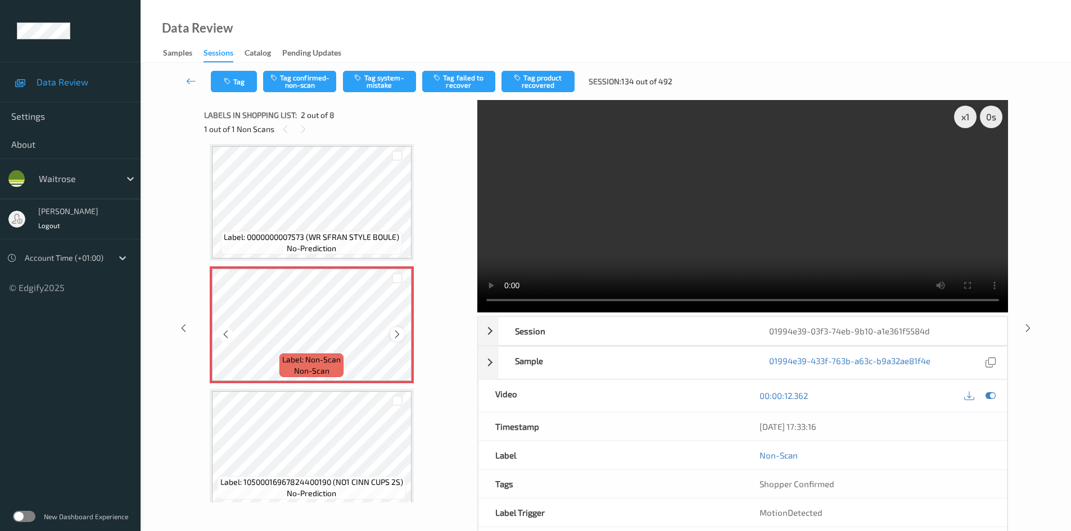
click at [399, 332] on icon at bounding box center [398, 335] width 10 height 10
click at [401, 332] on icon at bounding box center [398, 335] width 10 height 10
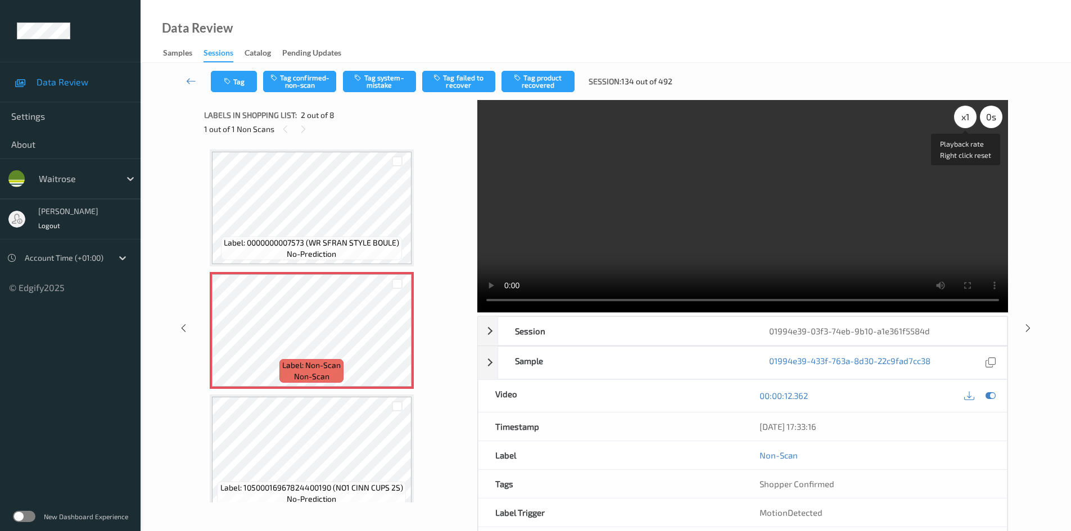
click at [967, 119] on div "x 1" at bounding box center [965, 117] width 22 height 22
click at [967, 119] on div "x 2" at bounding box center [965, 117] width 22 height 22
click at [714, 199] on video at bounding box center [742, 206] width 531 height 213
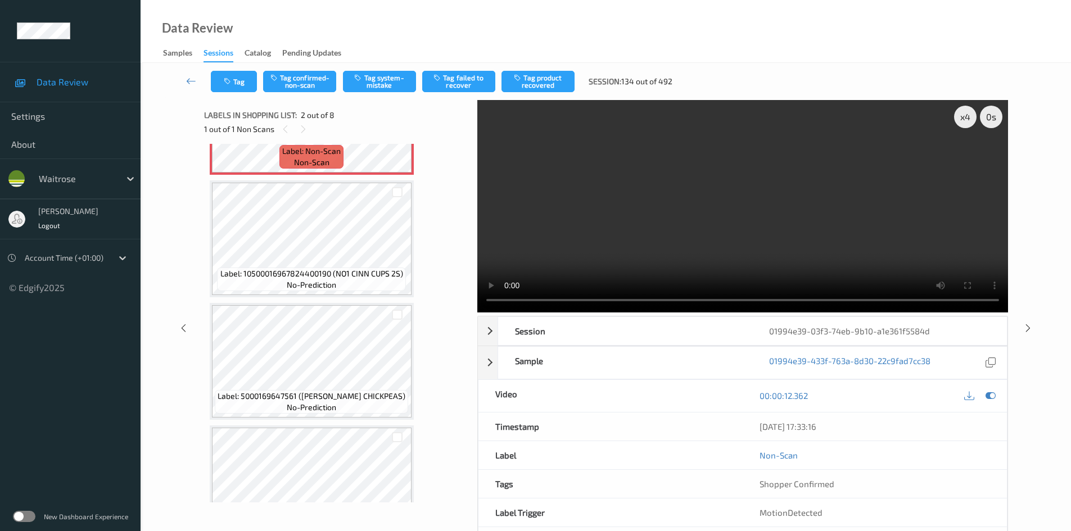
scroll to position [225, 0]
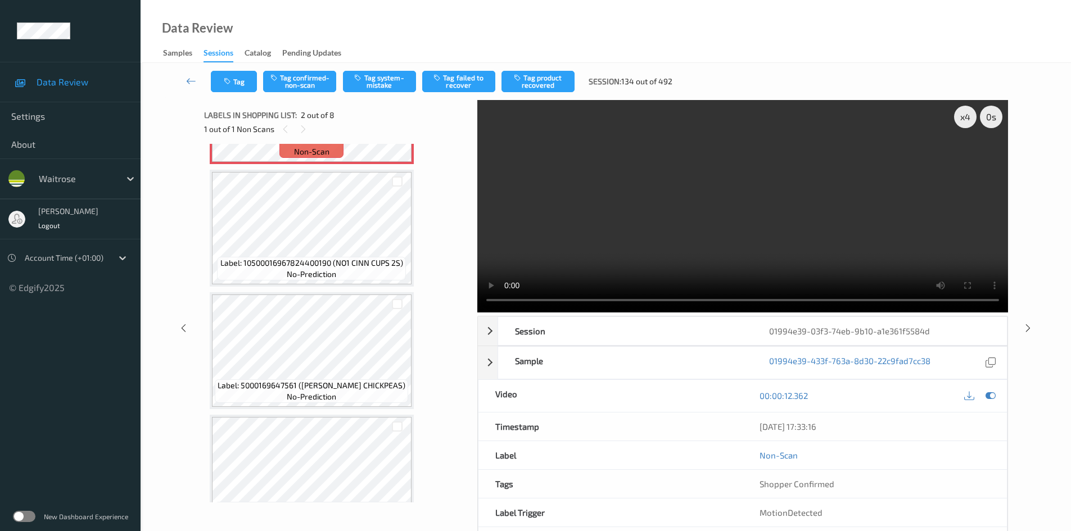
click at [667, 211] on video at bounding box center [742, 206] width 531 height 213
click at [644, 222] on video at bounding box center [742, 206] width 531 height 213
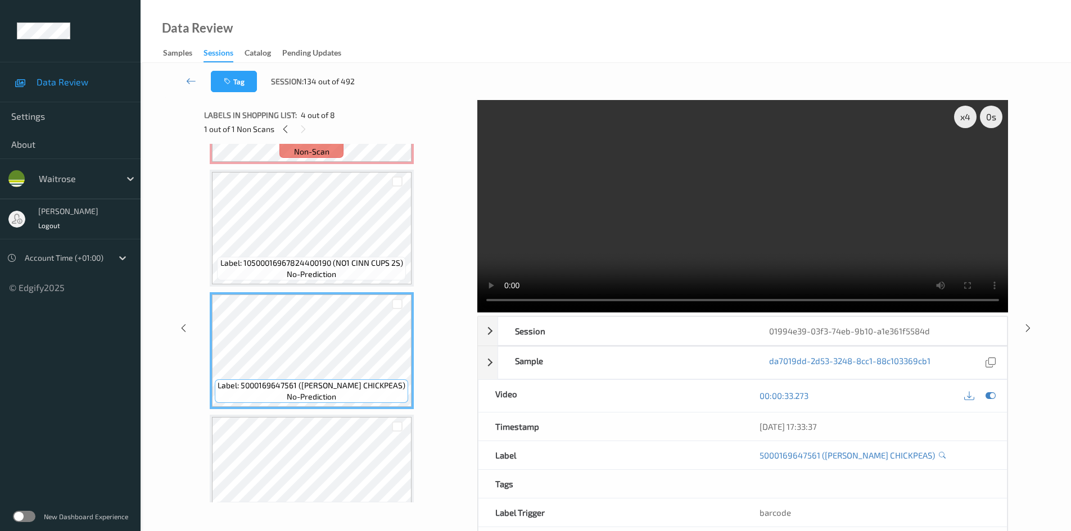
click at [662, 205] on video at bounding box center [742, 206] width 531 height 213
click at [607, 261] on video at bounding box center [742, 206] width 531 height 213
click at [650, 245] on video at bounding box center [742, 206] width 531 height 213
click at [644, 244] on video at bounding box center [742, 206] width 531 height 213
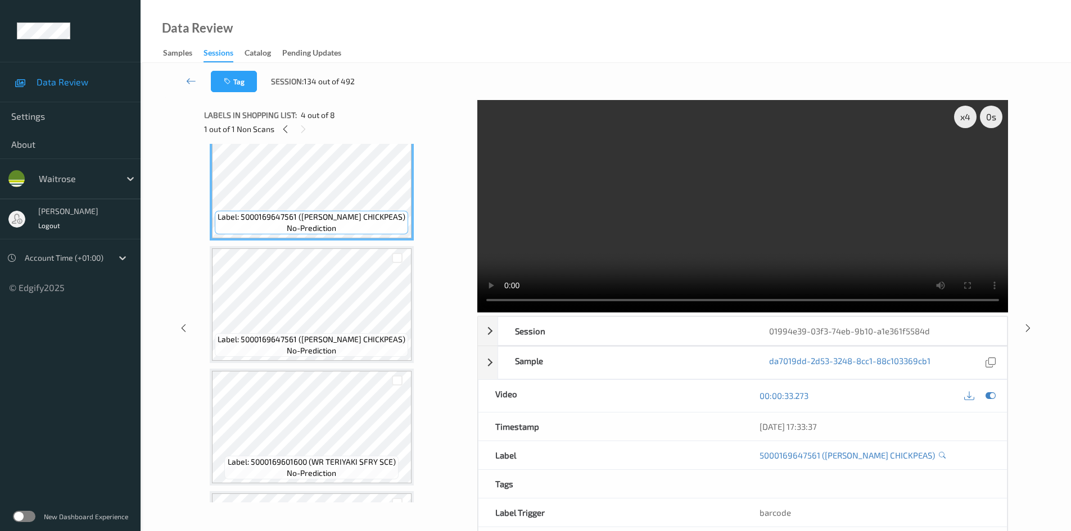
scroll to position [562, 0]
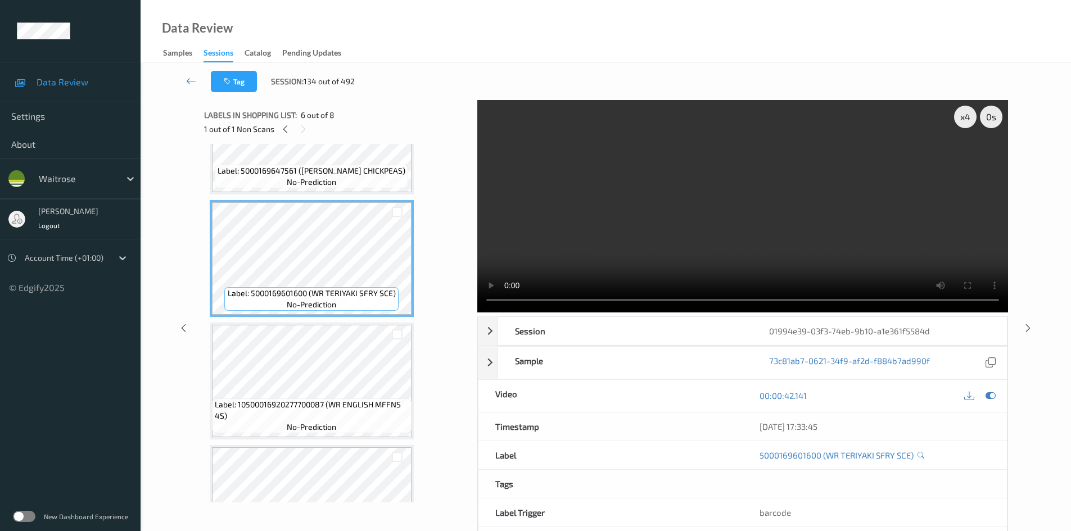
click at [596, 220] on video at bounding box center [742, 206] width 531 height 213
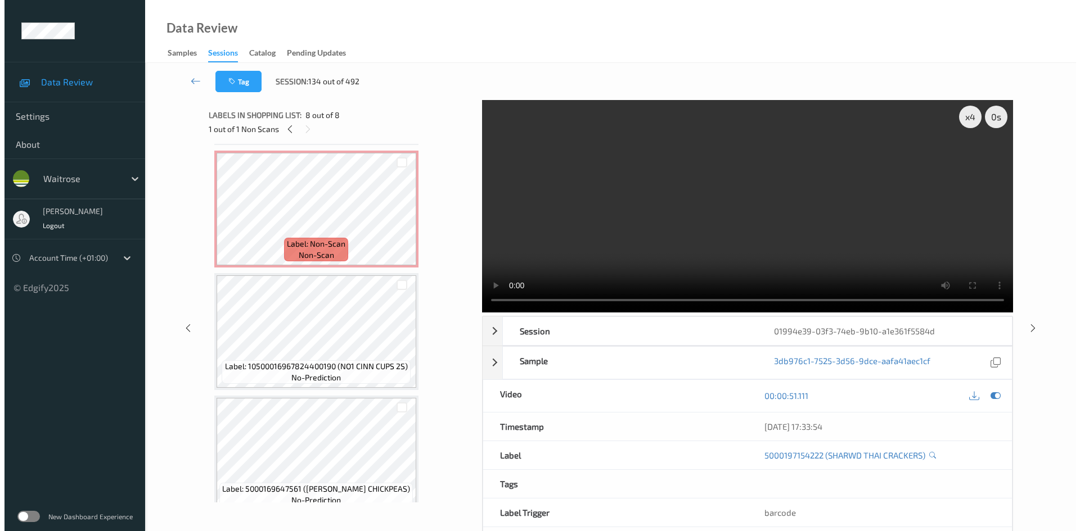
scroll to position [0, 0]
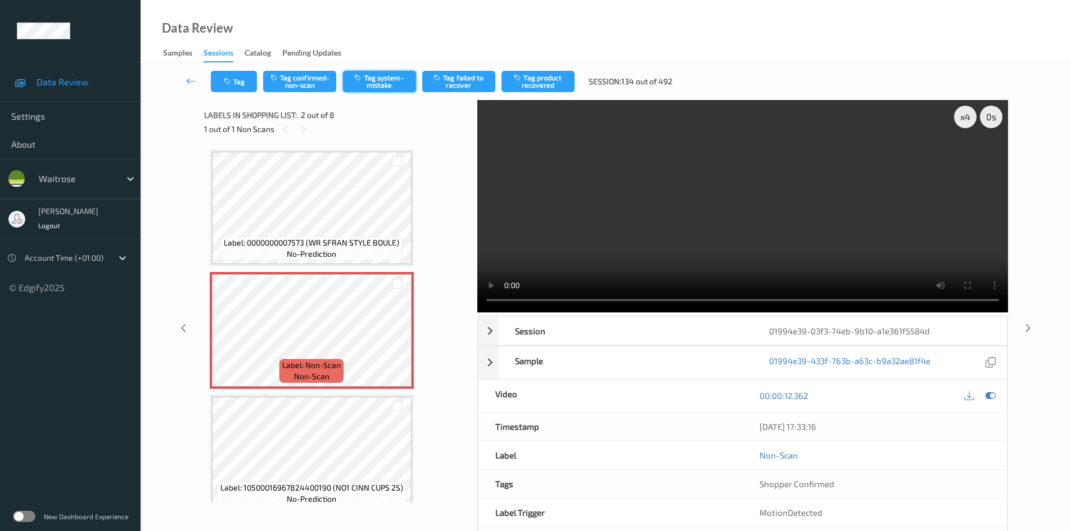
click at [383, 76] on button "Tag system-mistake" at bounding box center [379, 81] width 73 height 21
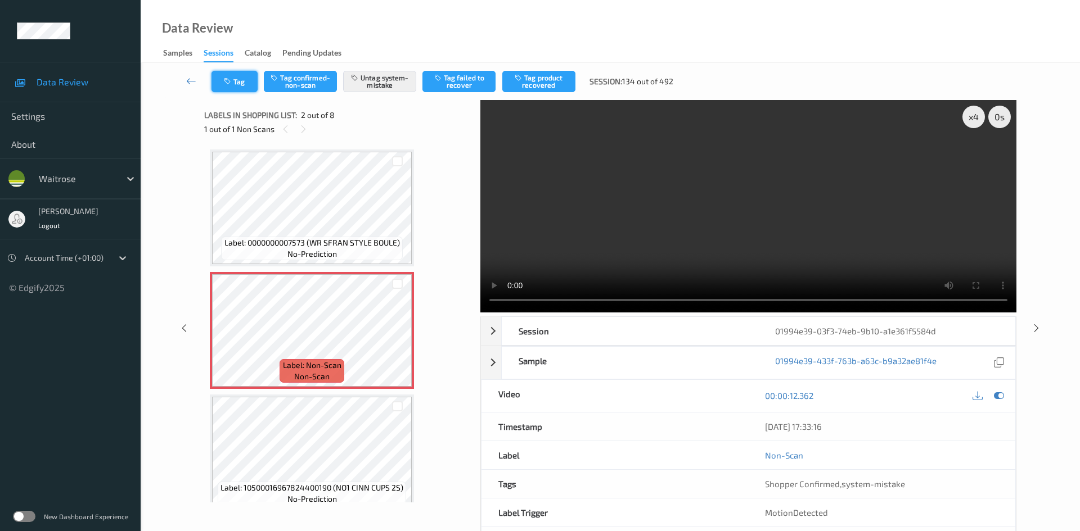
click at [240, 78] on button "Tag" at bounding box center [234, 81] width 46 height 21
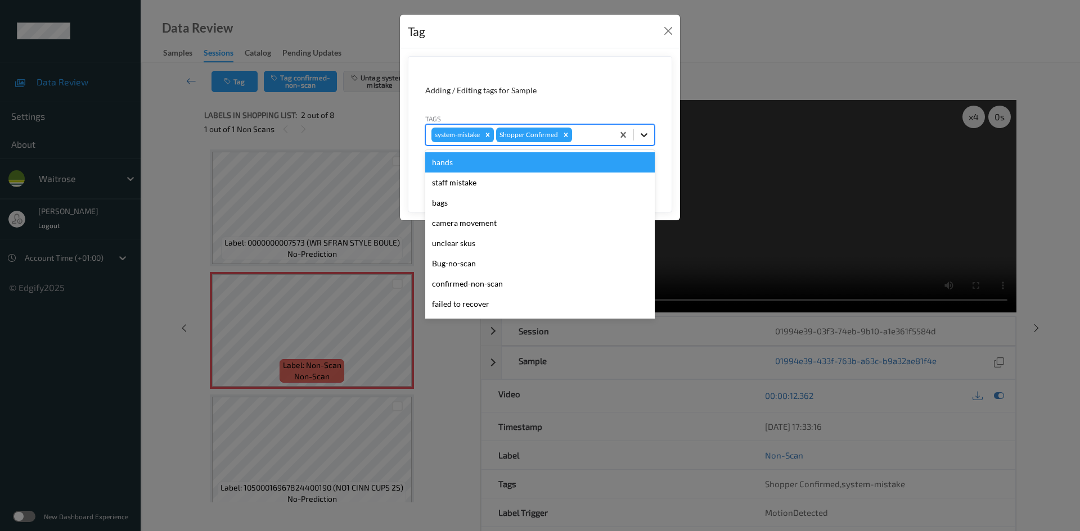
click at [643, 137] on icon at bounding box center [644, 135] width 7 height 4
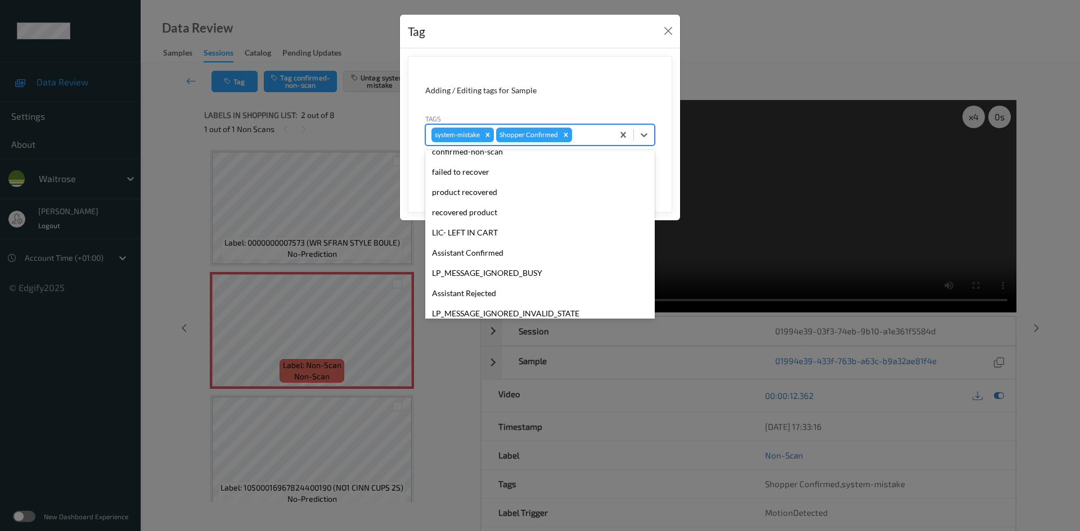
scroll to position [281, 0]
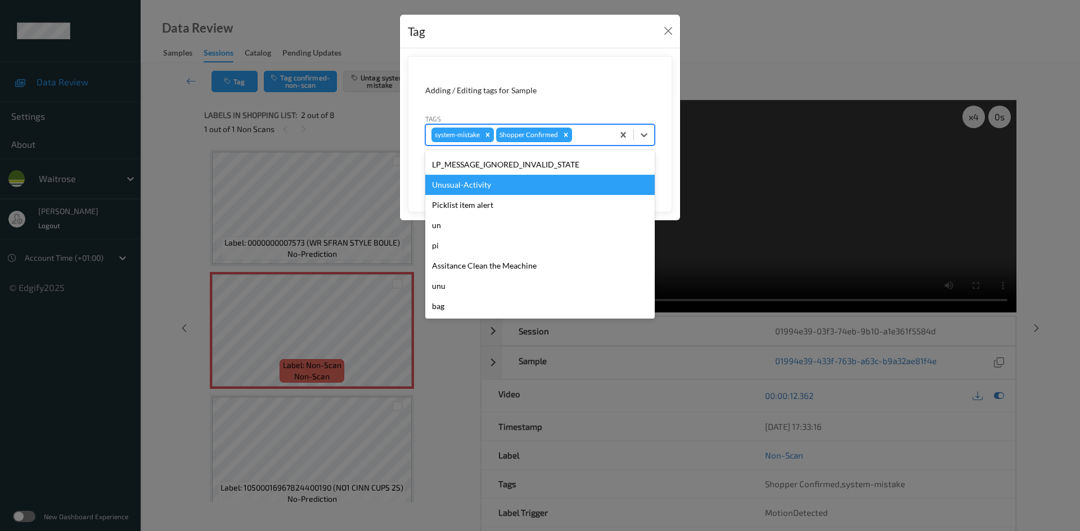
click at [464, 177] on div "Unusual-Activity" at bounding box center [539, 185] width 229 height 20
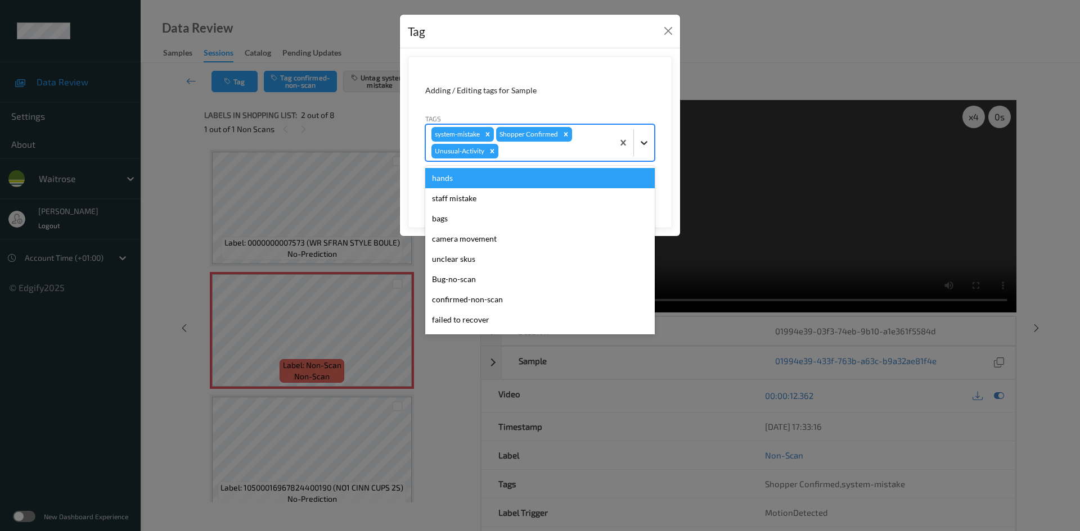
click at [651, 145] on div at bounding box center [644, 143] width 20 height 20
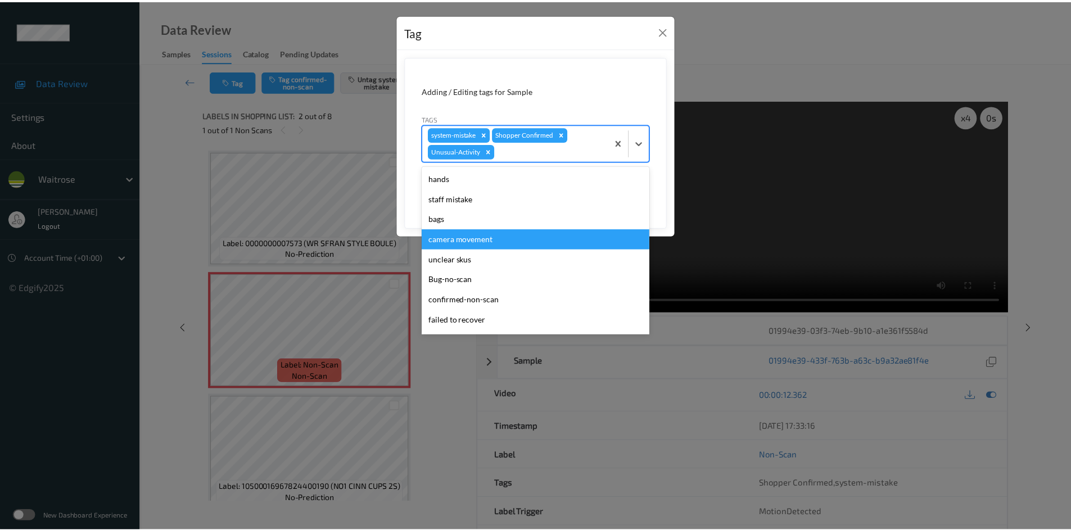
scroll to position [261, 0]
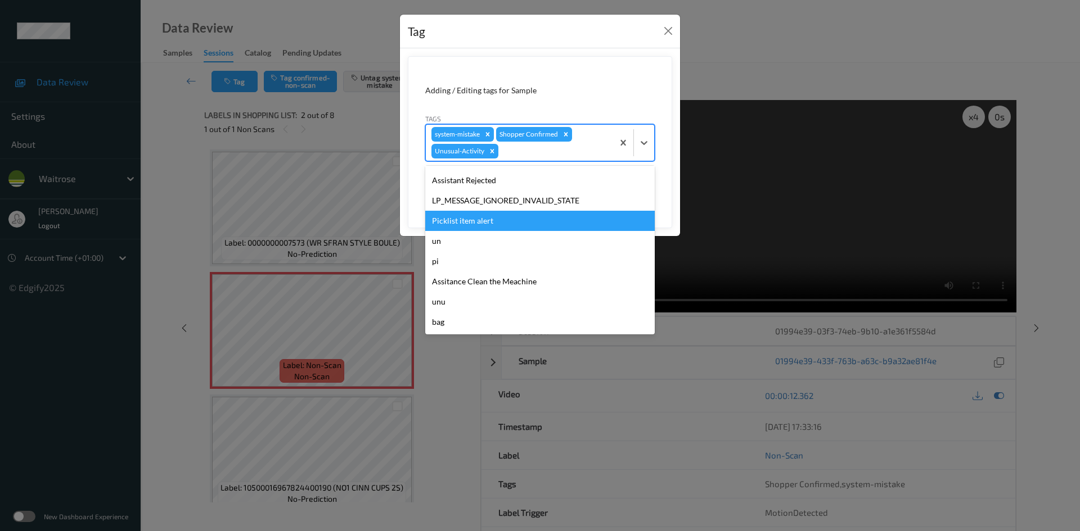
click at [466, 218] on div "Picklist item alert" at bounding box center [539, 221] width 229 height 20
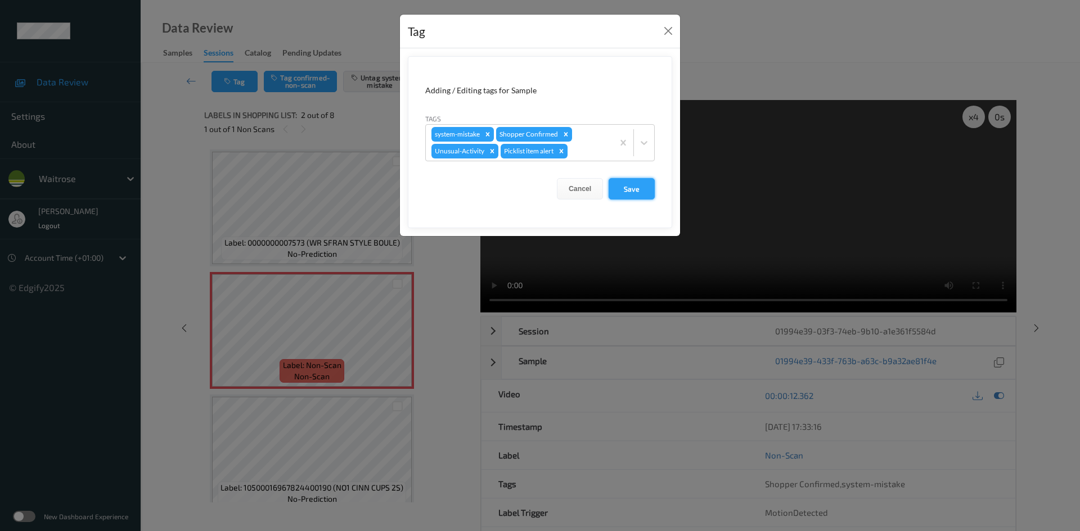
click at [633, 190] on button "Save" at bounding box center [631, 188] width 46 height 21
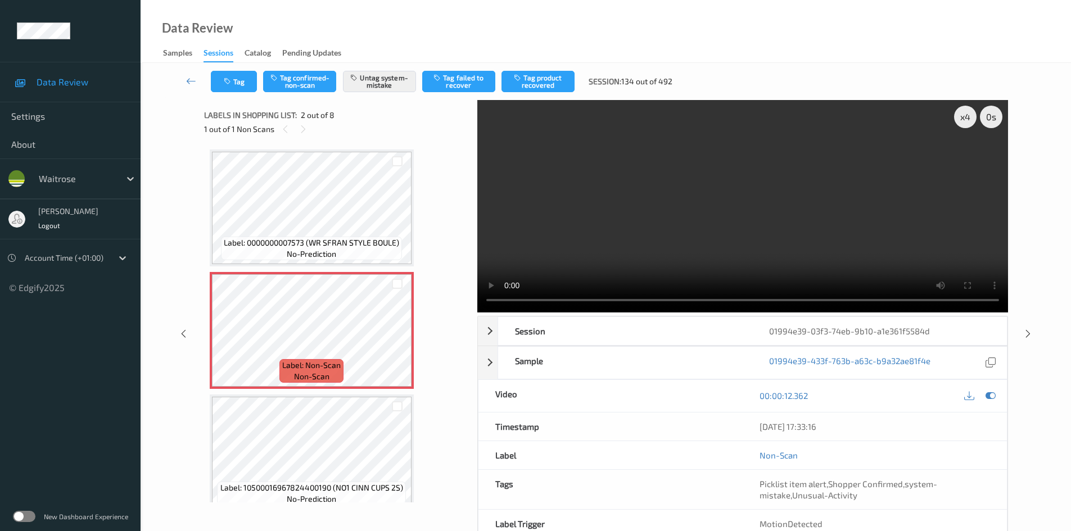
drag, startPoint x: 190, startPoint y: 72, endPoint x: 199, endPoint y: 74, distance: 9.7
click at [190, 72] on link at bounding box center [191, 81] width 39 height 21
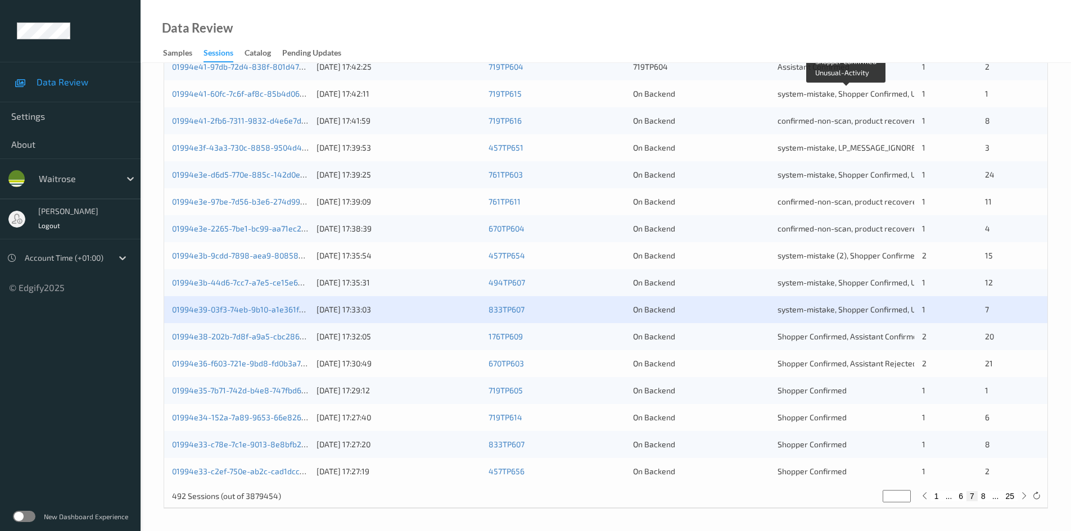
scroll to position [315, 0]
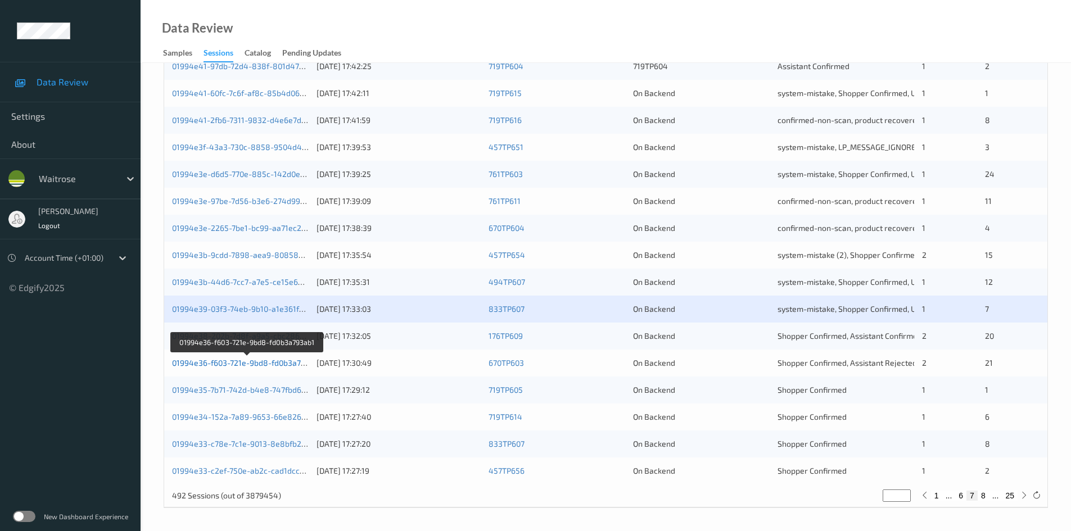
click at [223, 363] on link "01994e36-f603-721e-9bd8-fd0b3a793ab1" at bounding box center [247, 363] width 150 height 10
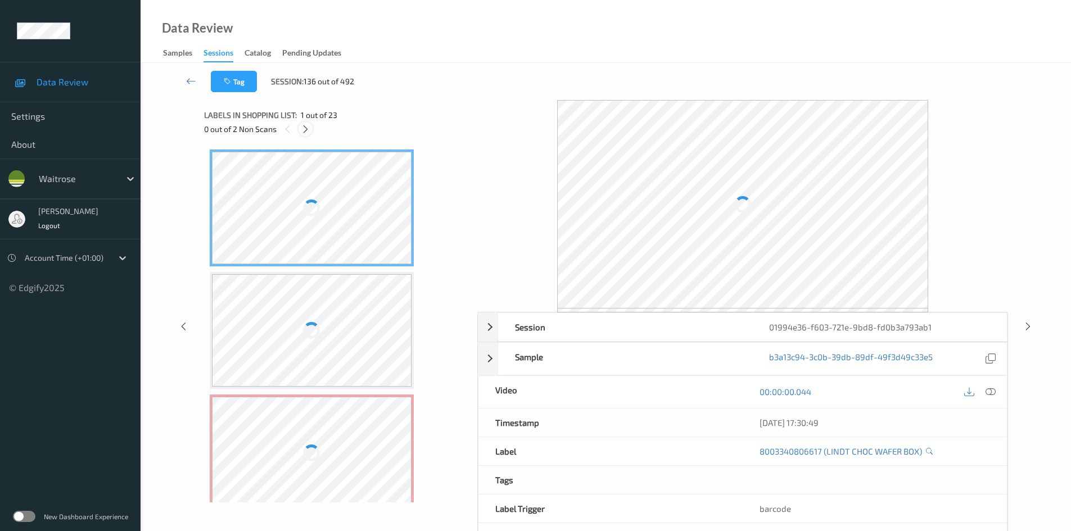
click at [310, 130] on icon at bounding box center [306, 129] width 10 height 10
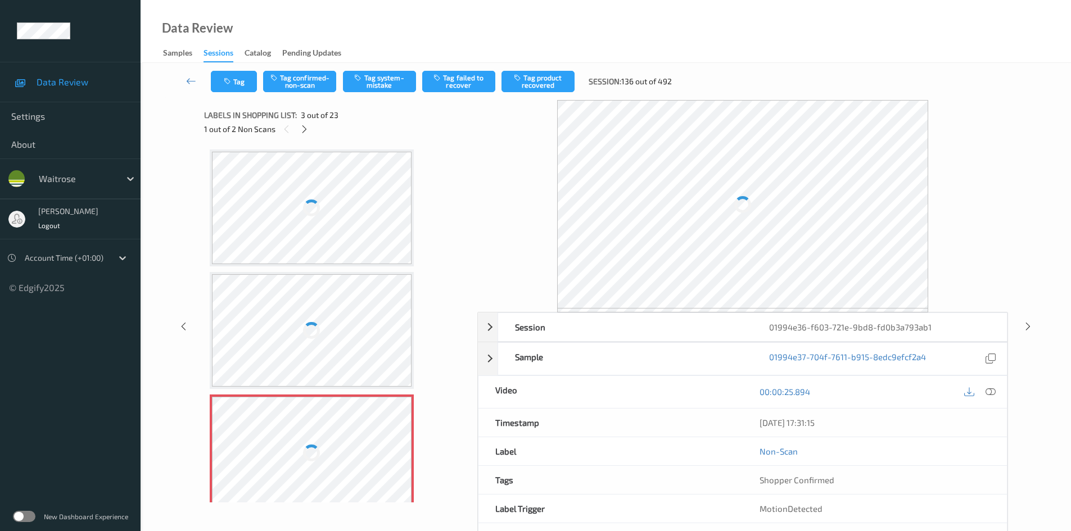
scroll to position [128, 0]
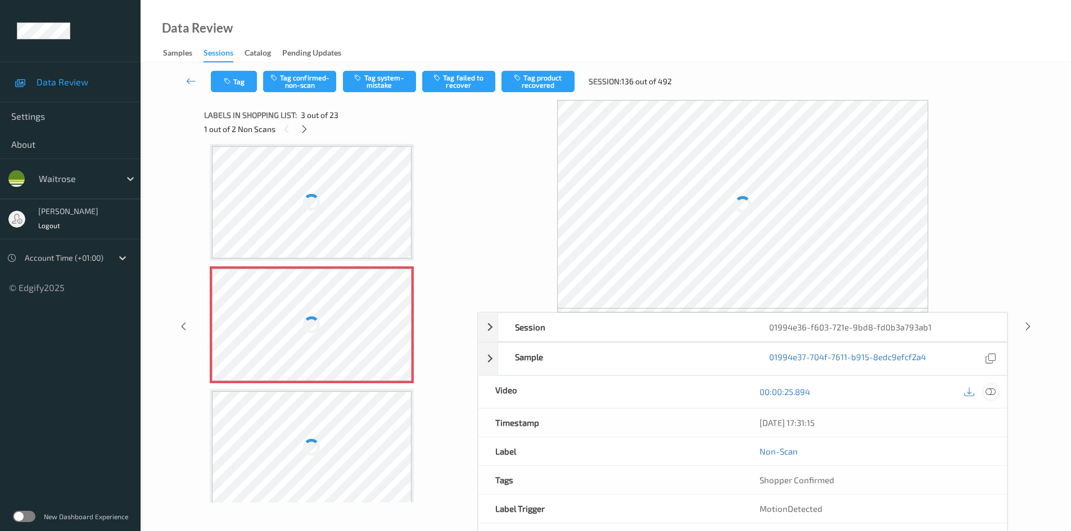
click at [989, 386] on div at bounding box center [991, 392] width 15 height 15
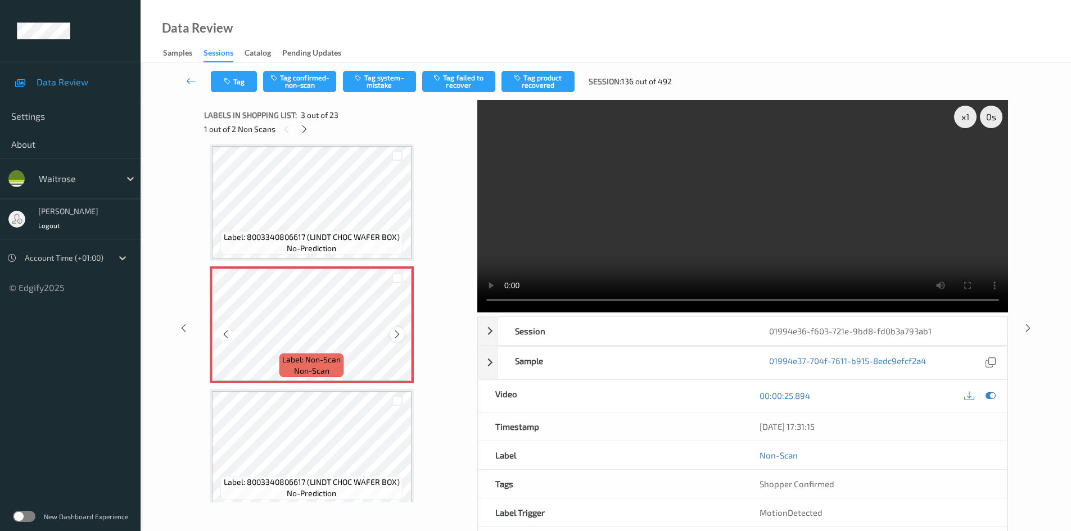
click at [399, 336] on icon at bounding box center [398, 335] width 10 height 10
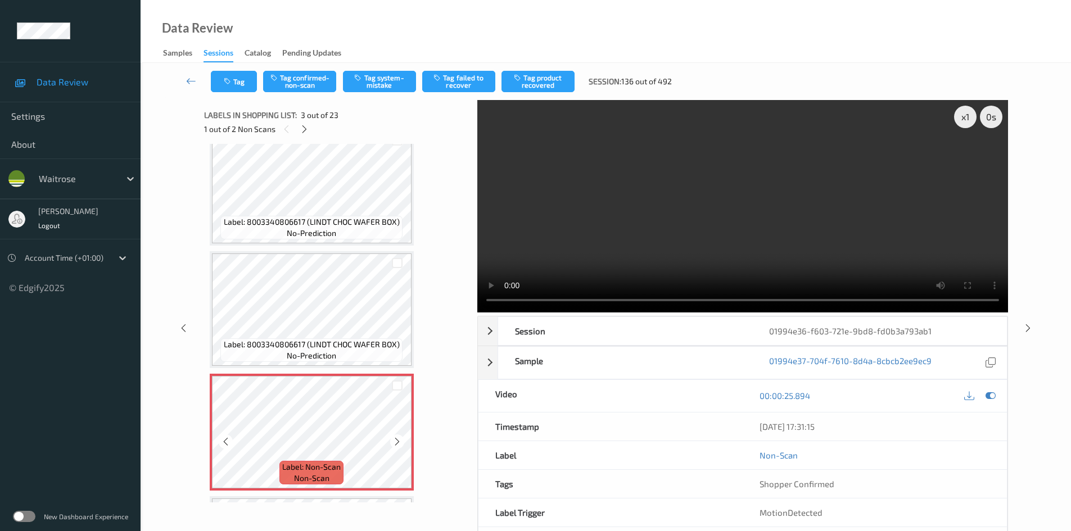
scroll to position [0, 0]
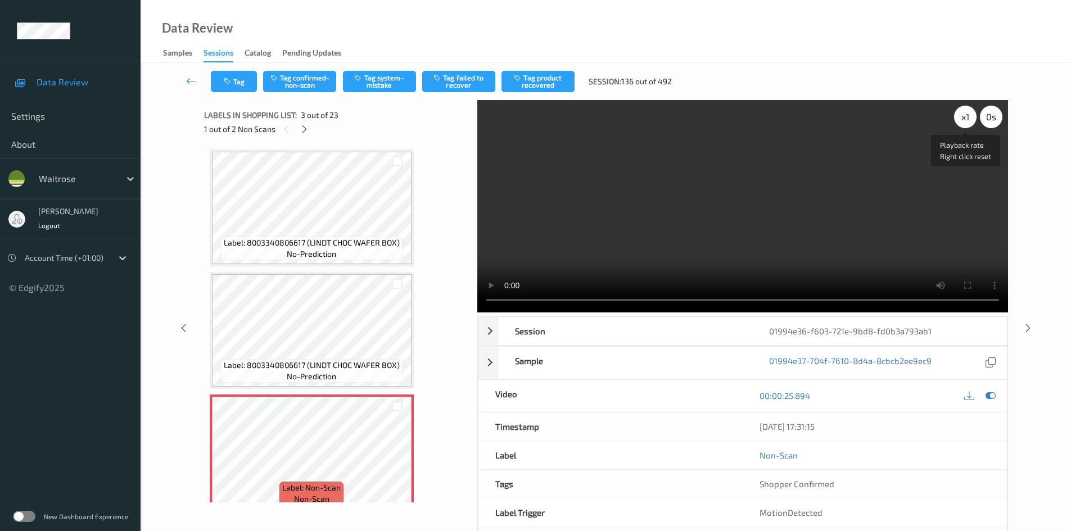
click at [970, 110] on div "x 1" at bounding box center [965, 117] width 22 height 22
click at [968, 116] on div "x 2" at bounding box center [965, 117] width 22 height 22
click at [747, 210] on video at bounding box center [742, 206] width 531 height 213
click at [748, 211] on video at bounding box center [742, 206] width 531 height 213
click at [728, 237] on video at bounding box center [742, 206] width 531 height 213
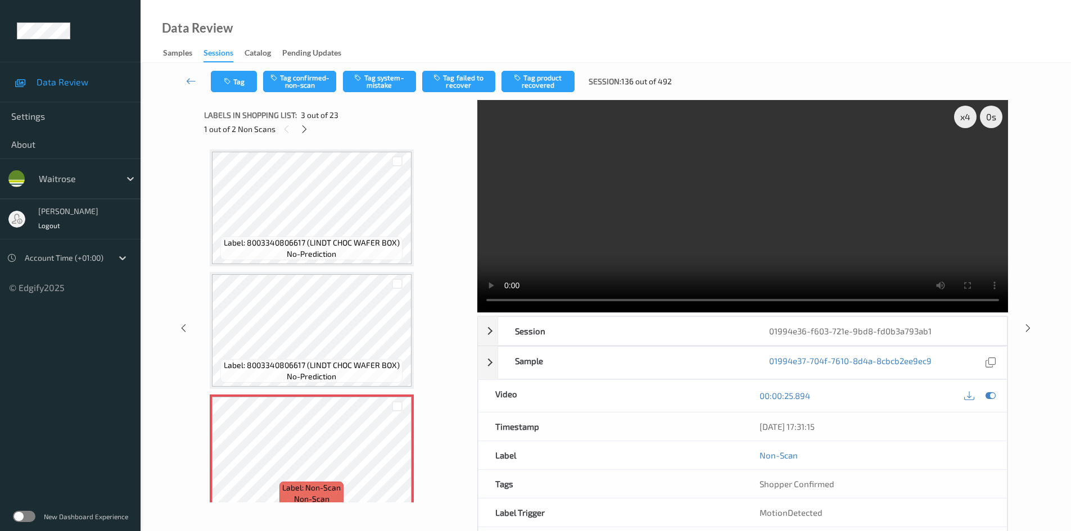
click at [616, 228] on video at bounding box center [742, 206] width 531 height 213
click at [679, 234] on video at bounding box center [742, 206] width 531 height 213
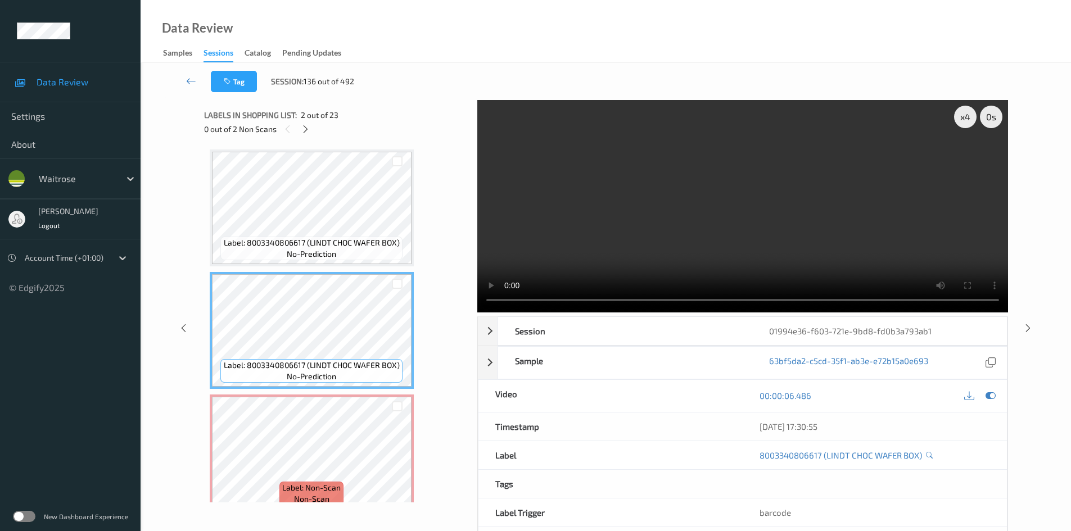
click at [624, 246] on video at bounding box center [742, 206] width 531 height 213
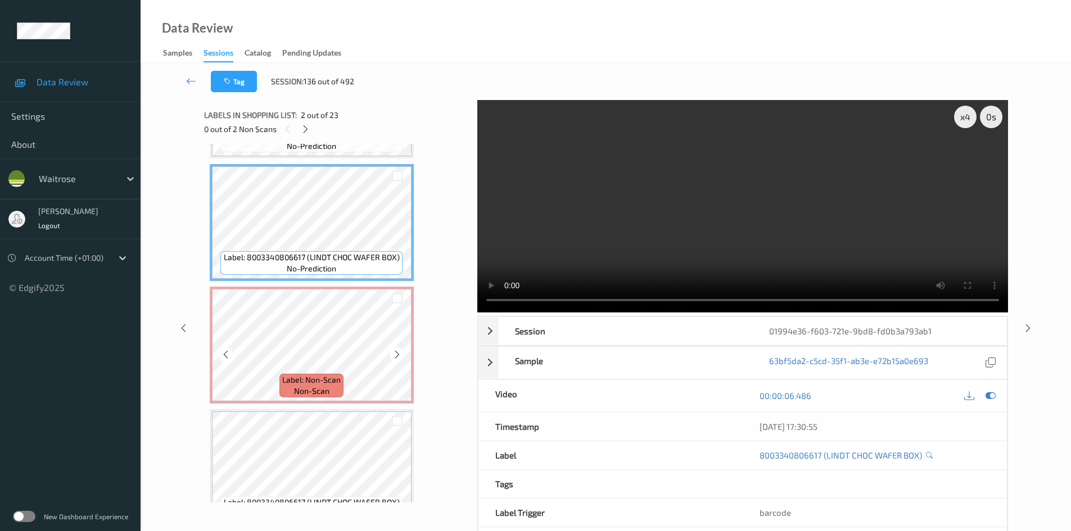
scroll to position [112, 0]
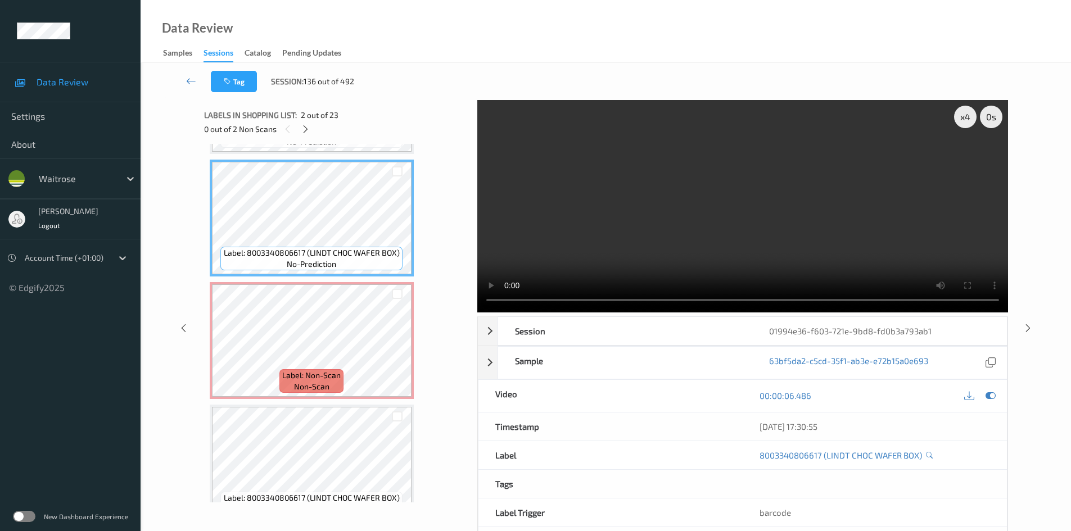
click at [638, 223] on video at bounding box center [742, 206] width 531 height 213
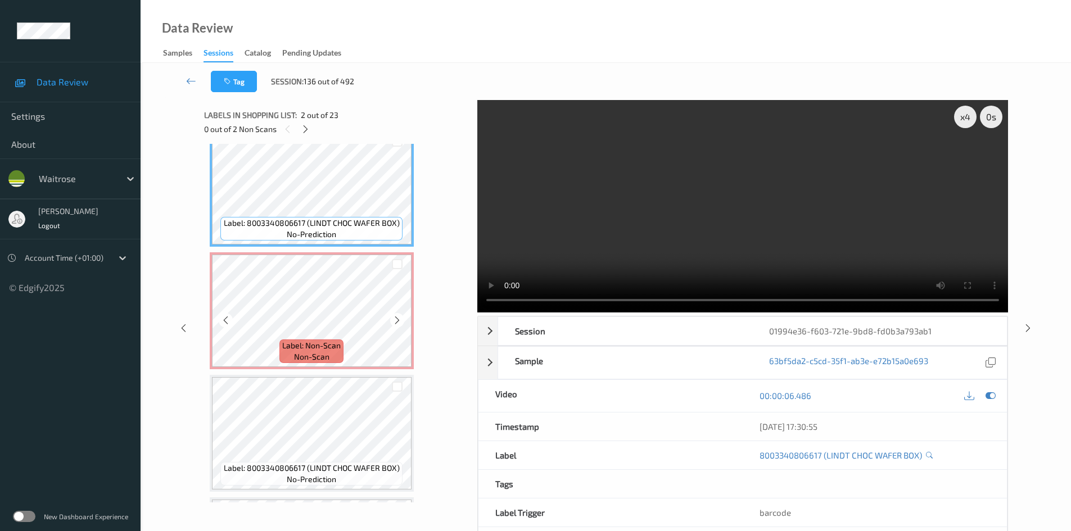
scroll to position [169, 0]
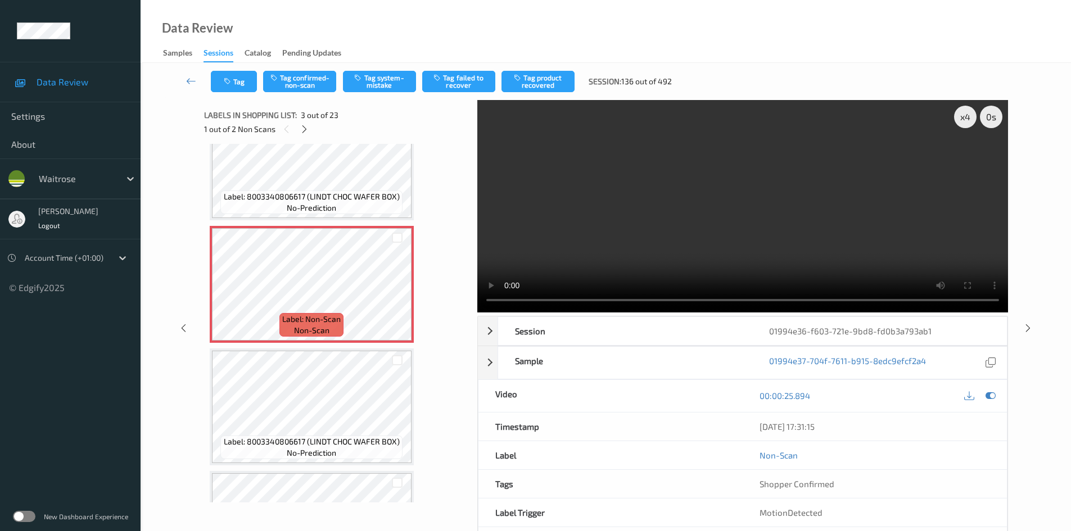
click at [644, 243] on video at bounding box center [742, 206] width 531 height 213
click at [584, 239] on video at bounding box center [742, 206] width 531 height 213
click at [564, 255] on video at bounding box center [742, 206] width 531 height 213
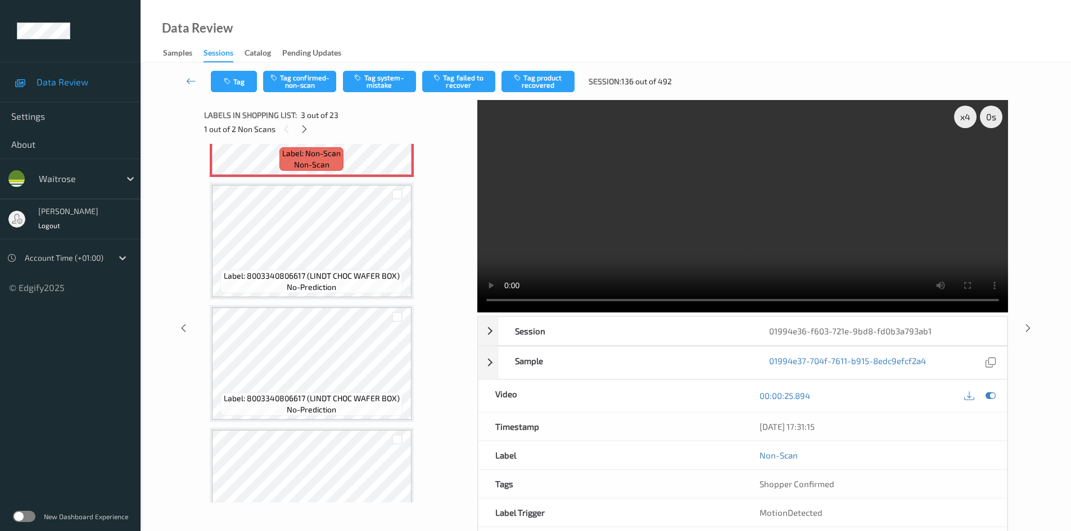
scroll to position [337, 0]
click at [587, 256] on video at bounding box center [742, 206] width 531 height 213
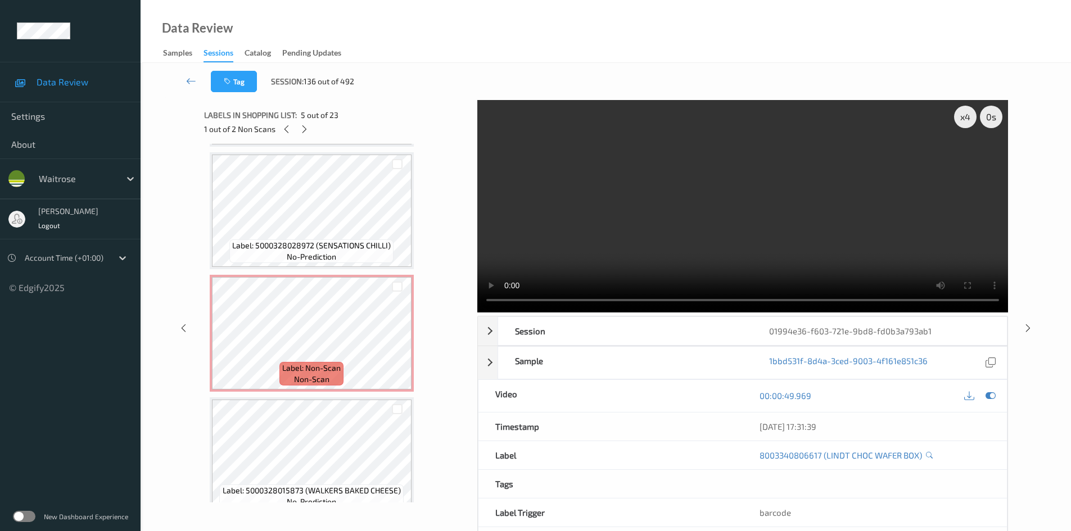
scroll to position [1968, 0]
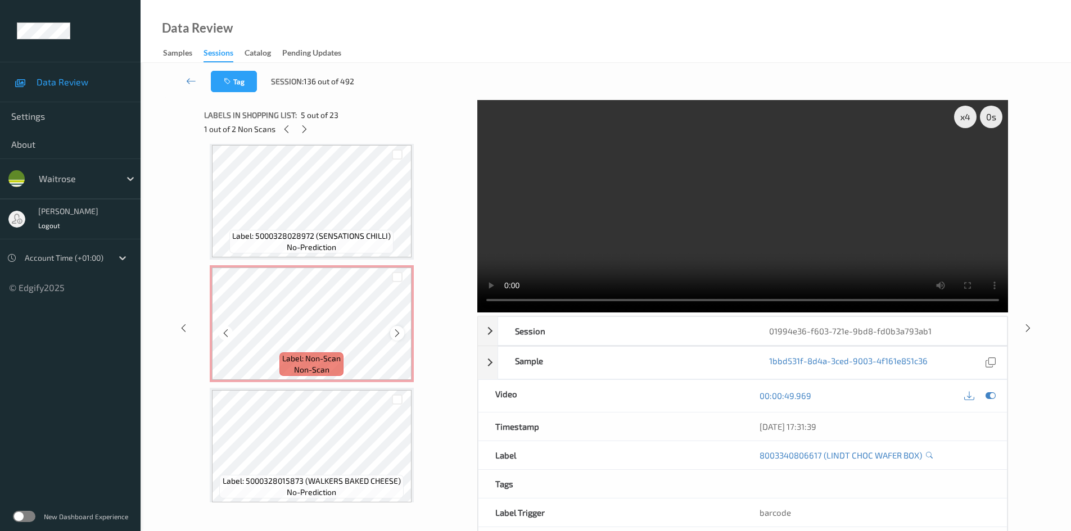
click at [400, 331] on icon at bounding box center [398, 333] width 10 height 10
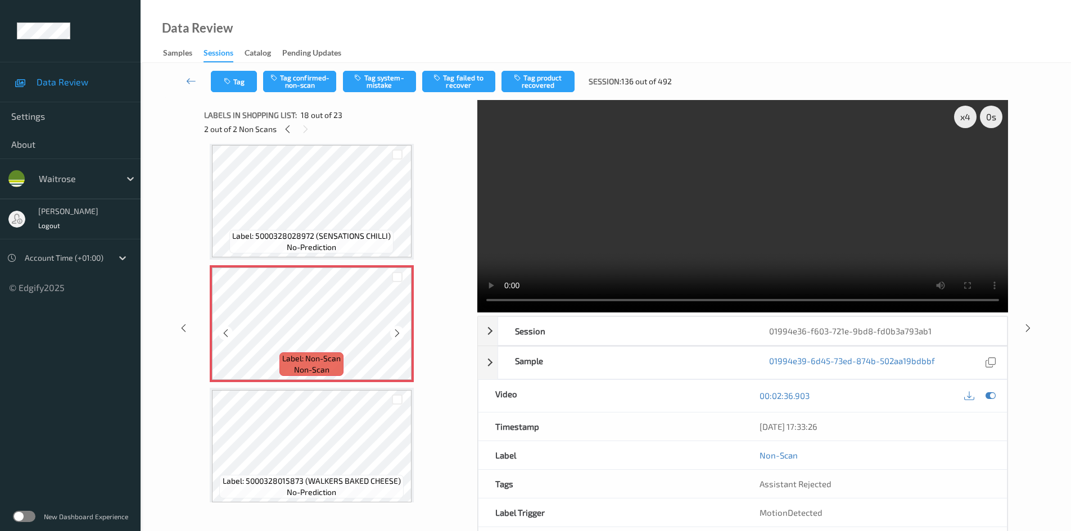
click at [400, 331] on icon at bounding box center [398, 333] width 10 height 10
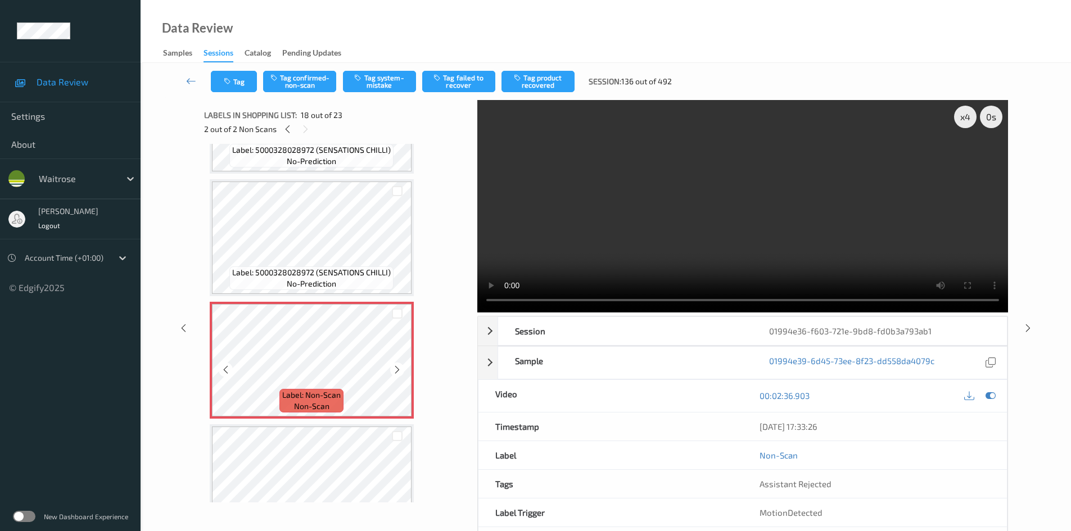
scroll to position [1912, 0]
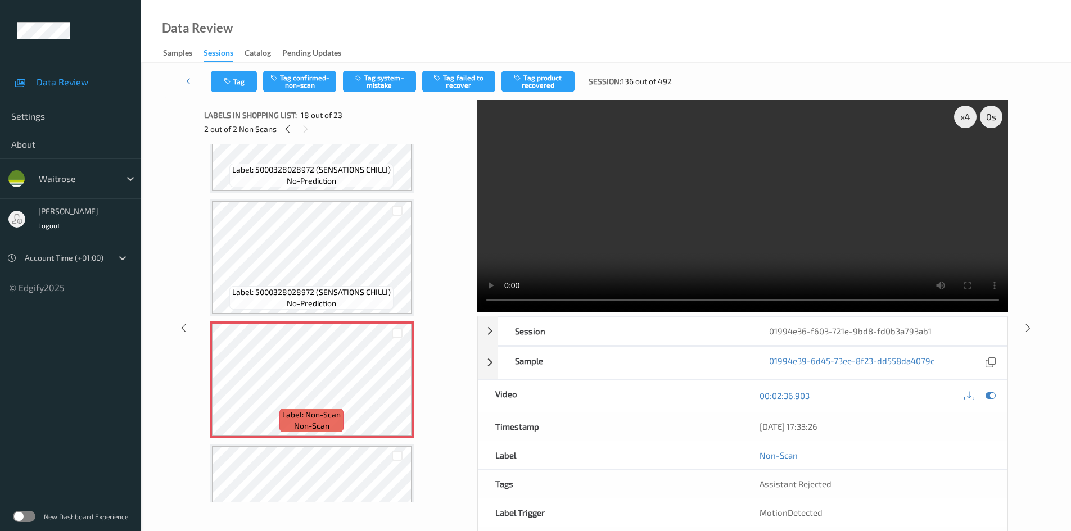
click at [571, 221] on video at bounding box center [742, 206] width 531 height 213
click at [597, 209] on video at bounding box center [742, 206] width 531 height 213
click at [580, 227] on video at bounding box center [742, 206] width 531 height 213
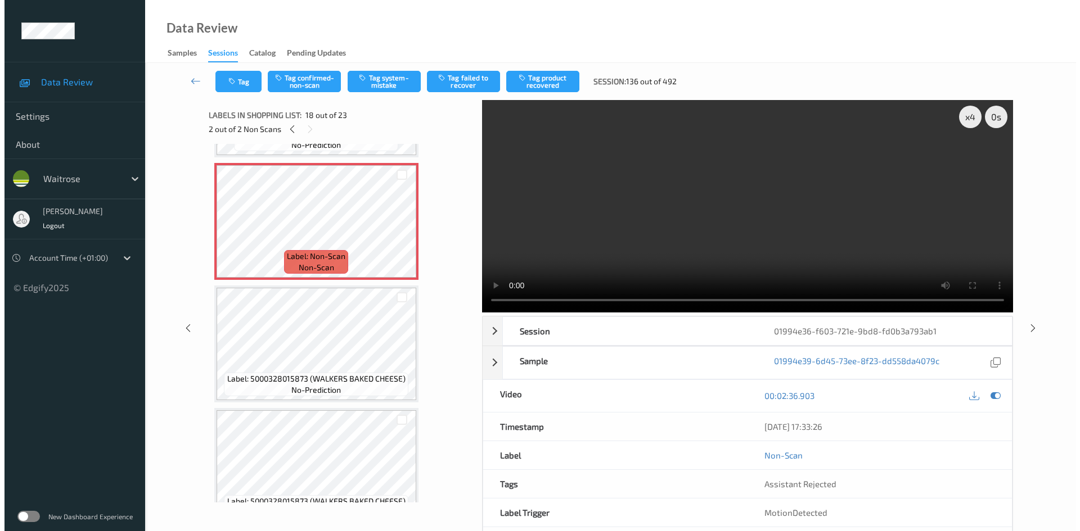
scroll to position [2081, 0]
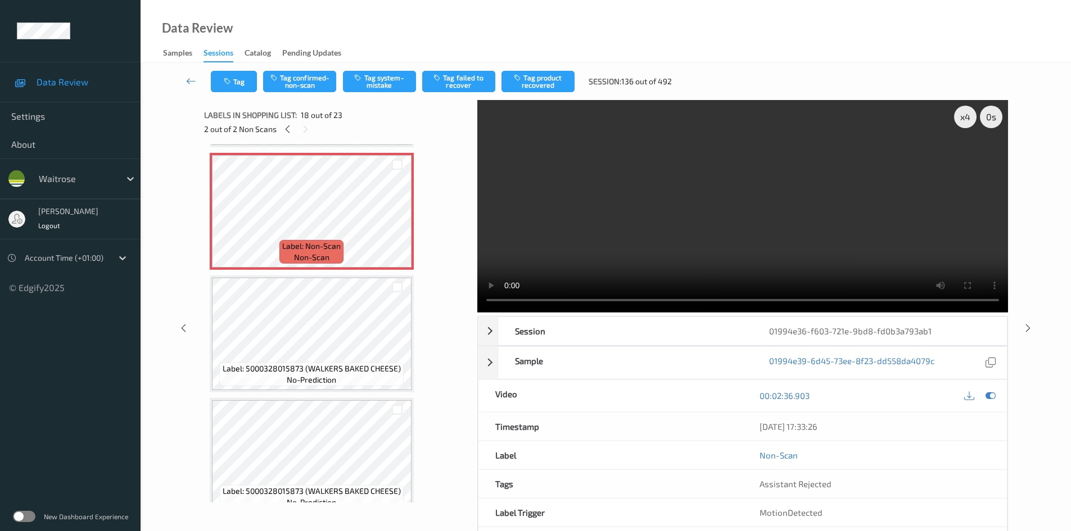
click at [562, 225] on video at bounding box center [742, 206] width 531 height 213
click at [732, 174] on video at bounding box center [742, 206] width 531 height 213
click at [311, 78] on button "Tag confirmed-non-scan" at bounding box center [299, 81] width 73 height 21
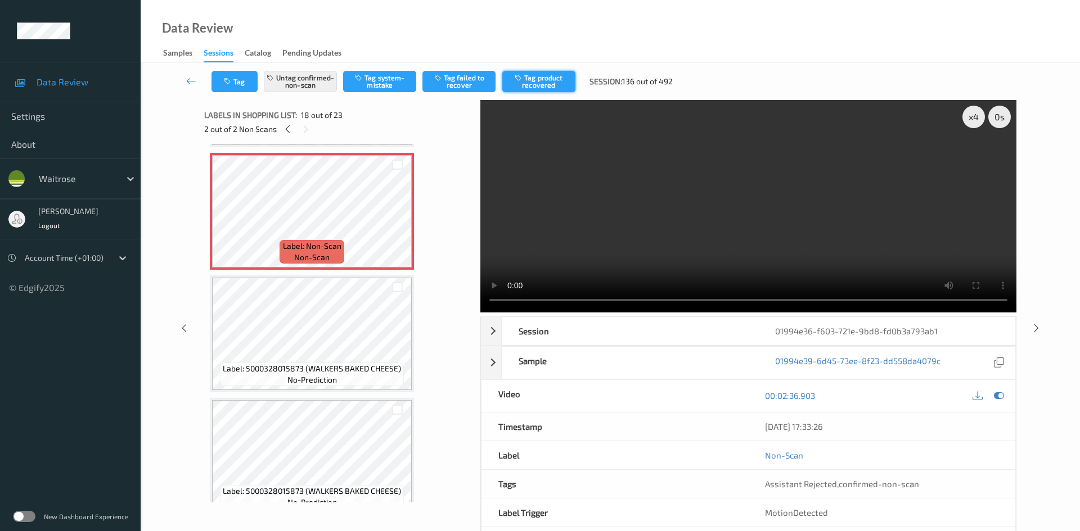
click at [553, 87] on button "Tag product recovered" at bounding box center [538, 81] width 73 height 21
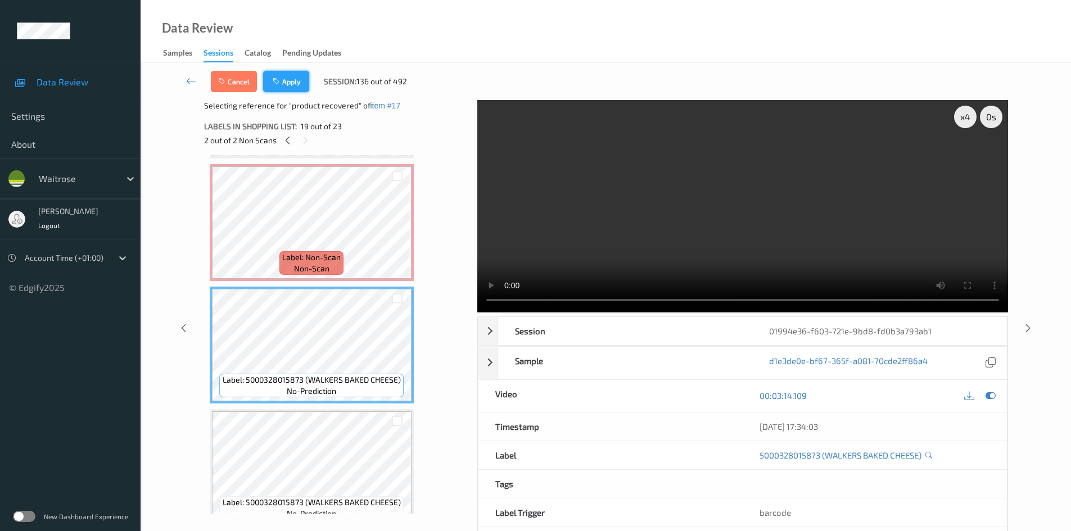
click at [286, 73] on button "Apply" at bounding box center [286, 81] width 46 height 21
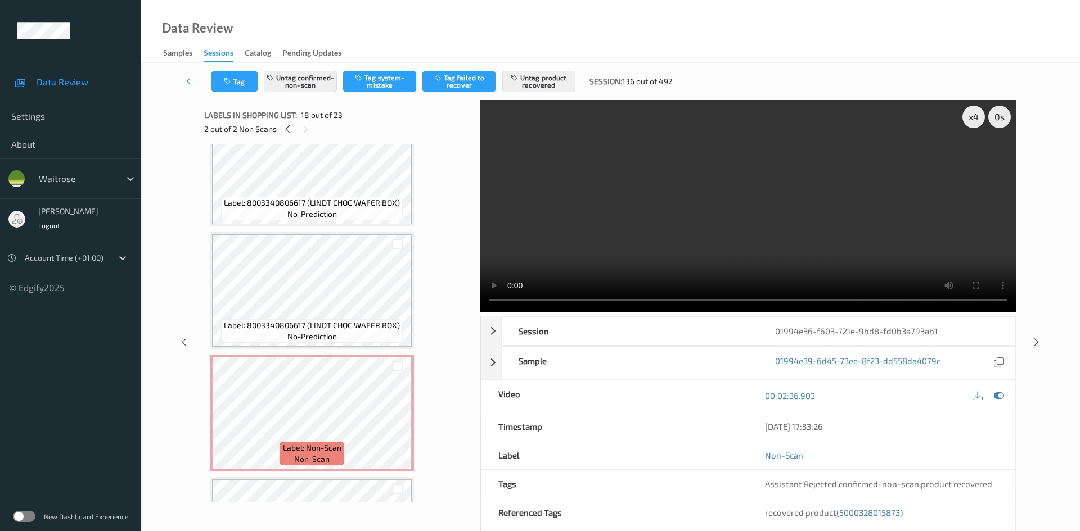
scroll to position [137, 0]
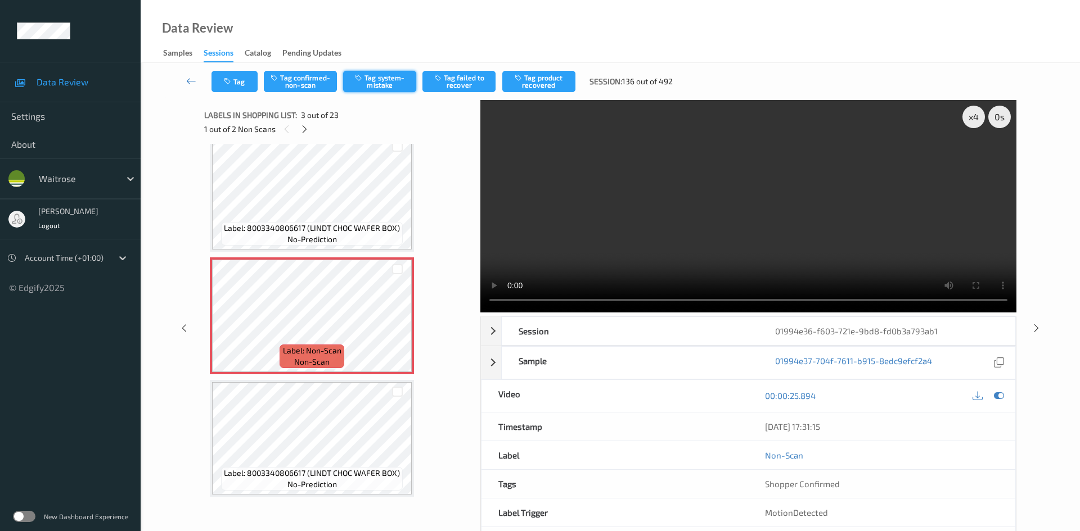
click at [389, 80] on button "Tag system-mistake" at bounding box center [379, 81] width 73 height 21
click at [251, 85] on button "Tag" at bounding box center [234, 81] width 46 height 21
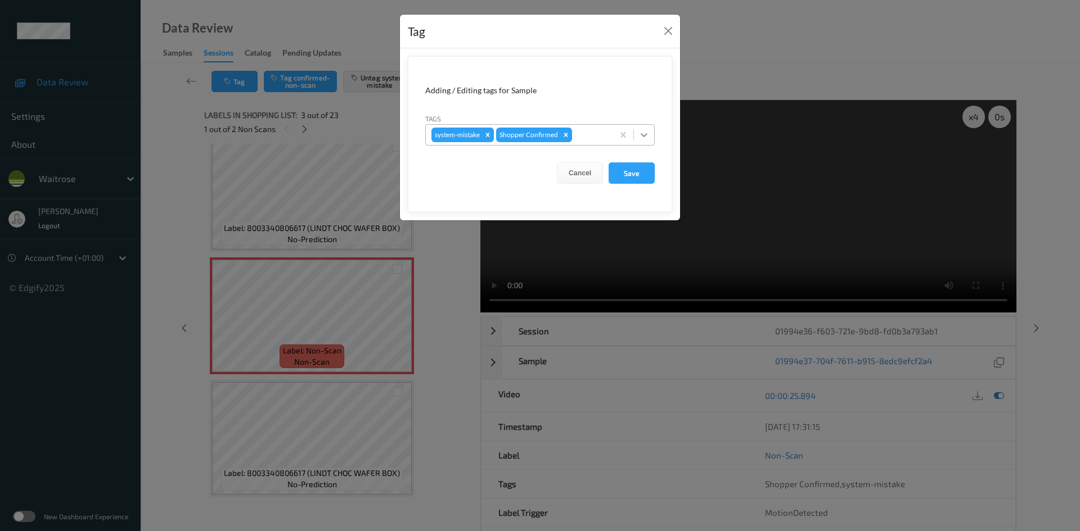
click at [647, 143] on div at bounding box center [644, 135] width 20 height 20
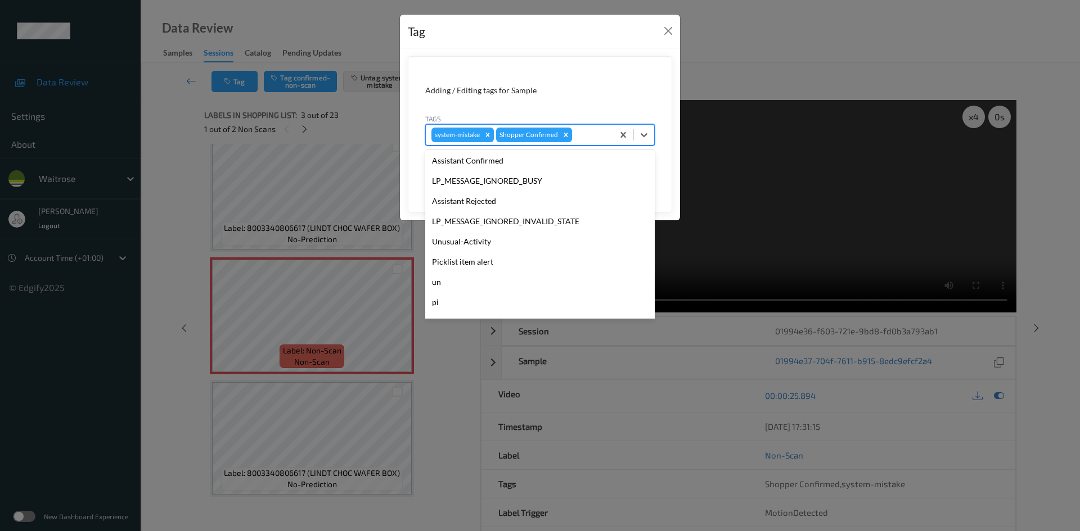
scroll to position [225, 0]
drag, startPoint x: 465, startPoint y: 237, endPoint x: 544, endPoint y: 219, distance: 81.2
click at [465, 237] on div "Unusual-Activity" at bounding box center [539, 241] width 229 height 20
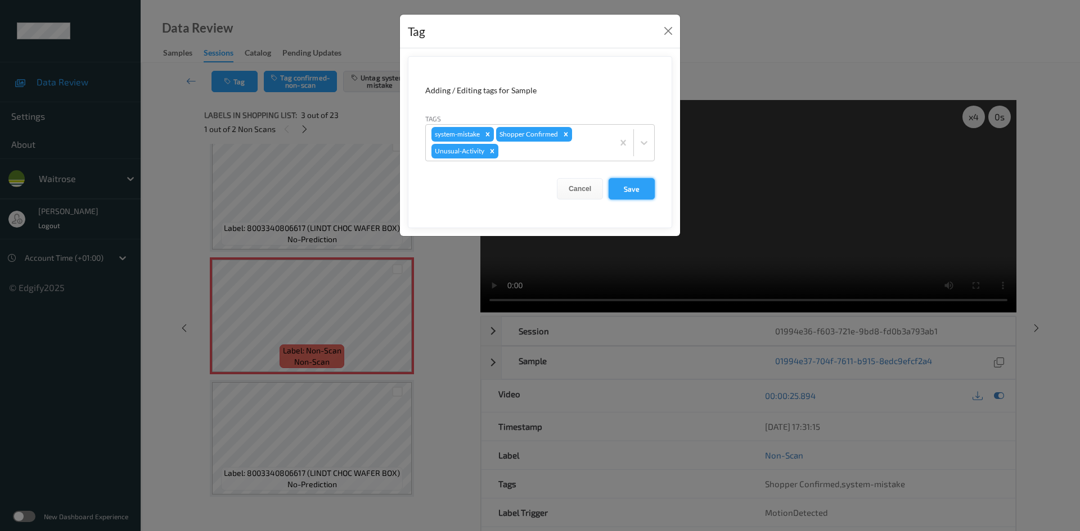
click at [633, 192] on button "Save" at bounding box center [631, 188] width 46 height 21
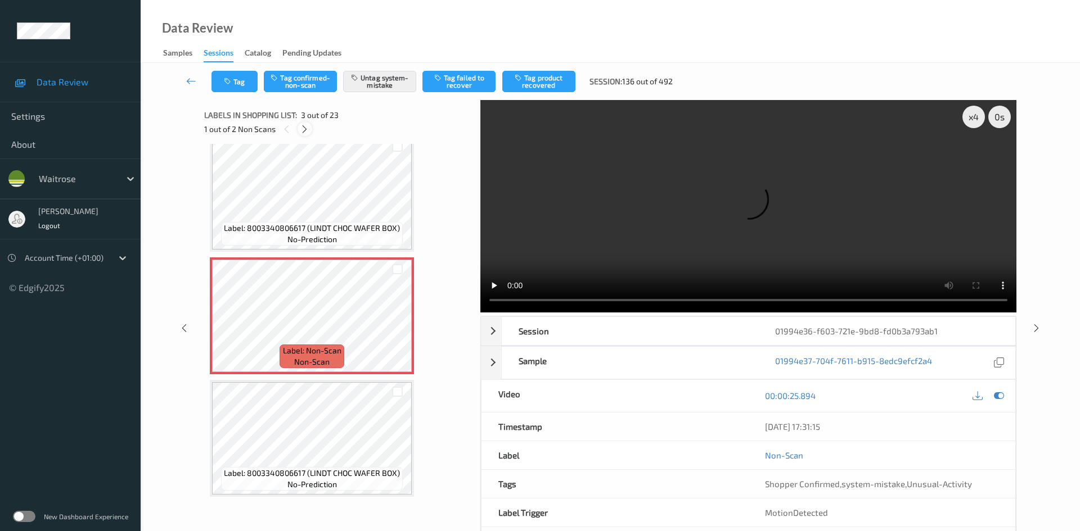
click at [306, 127] on icon at bounding box center [305, 129] width 10 height 10
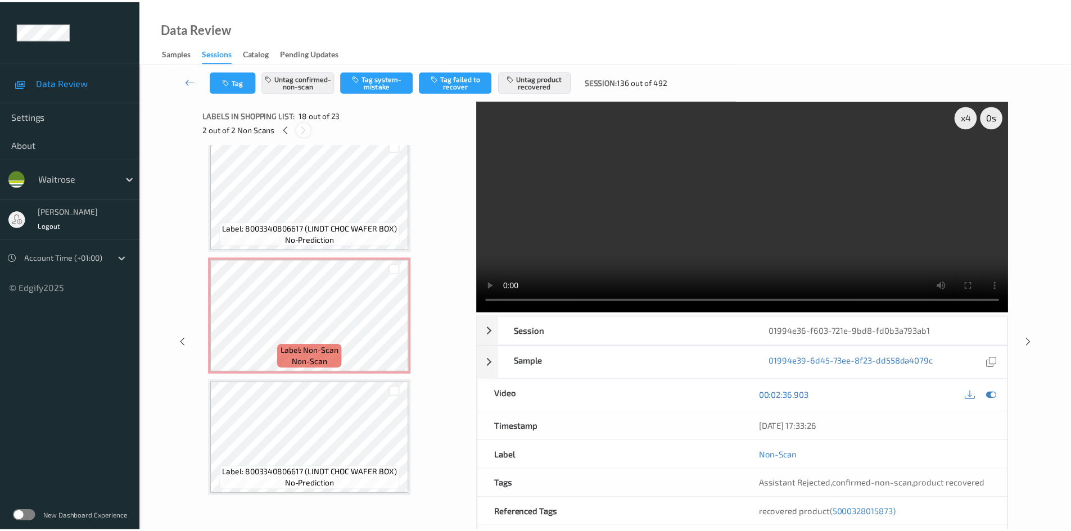
scroll to position [1967, 0]
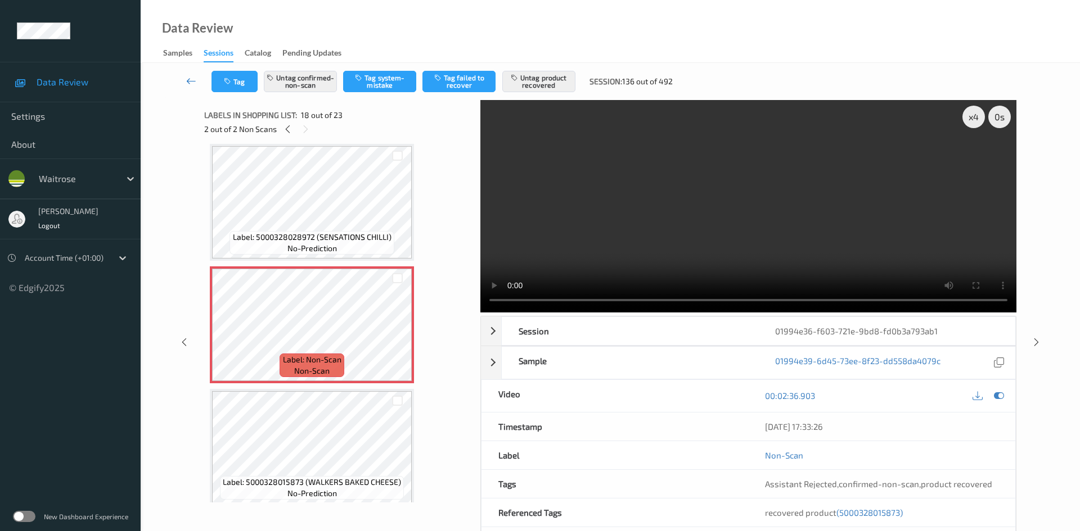
click at [188, 75] on link at bounding box center [192, 81] width 40 height 21
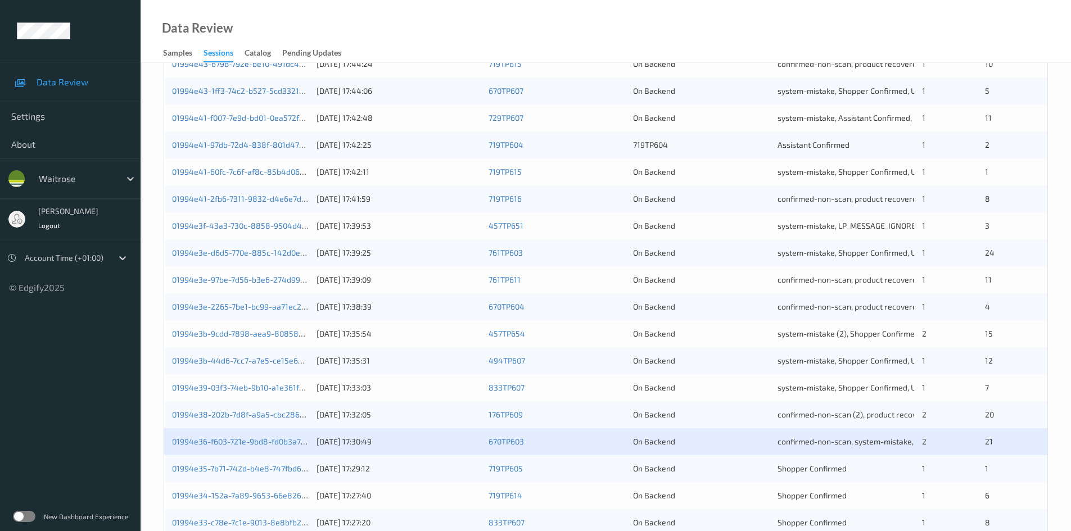
scroll to position [315, 0]
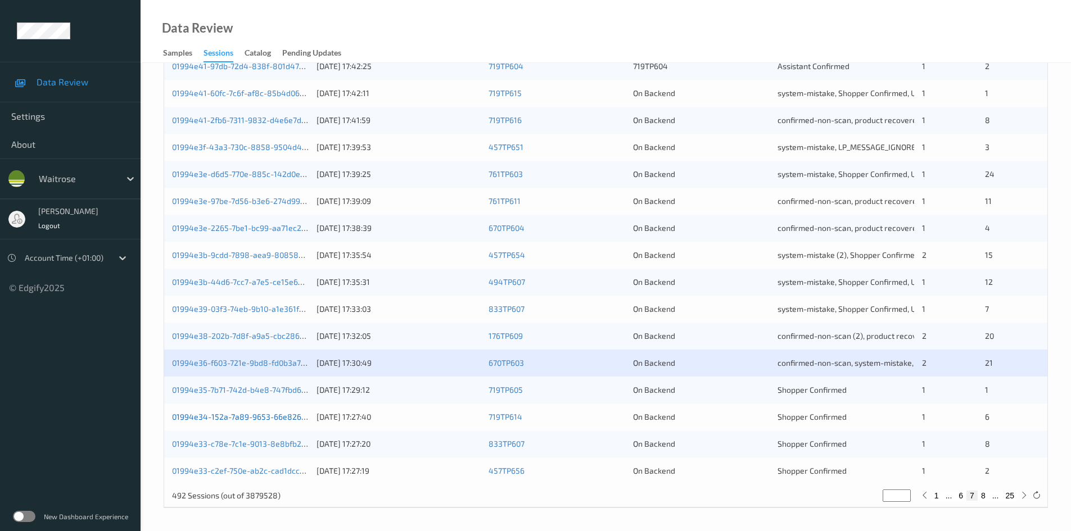
click at [224, 418] on link "01994e34-152a-7a89-9653-66e82688fa09" at bounding box center [250, 417] width 156 height 10
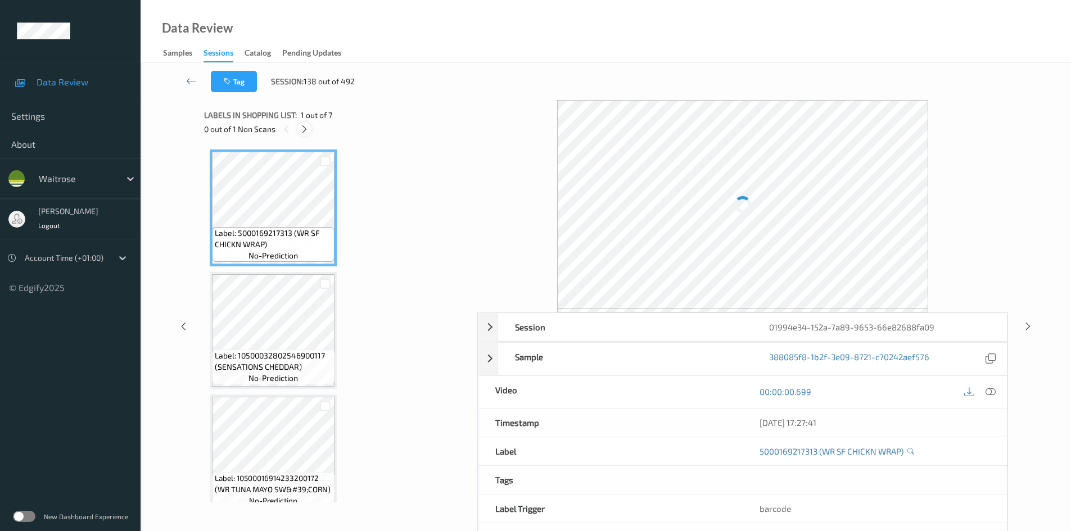
click at [303, 132] on icon at bounding box center [305, 129] width 10 height 10
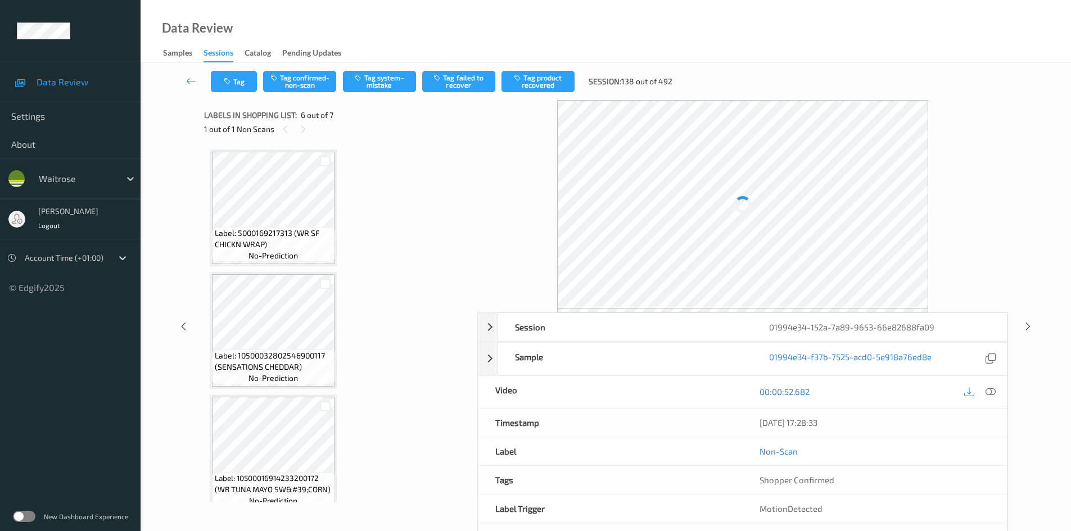
scroll to position [496, 0]
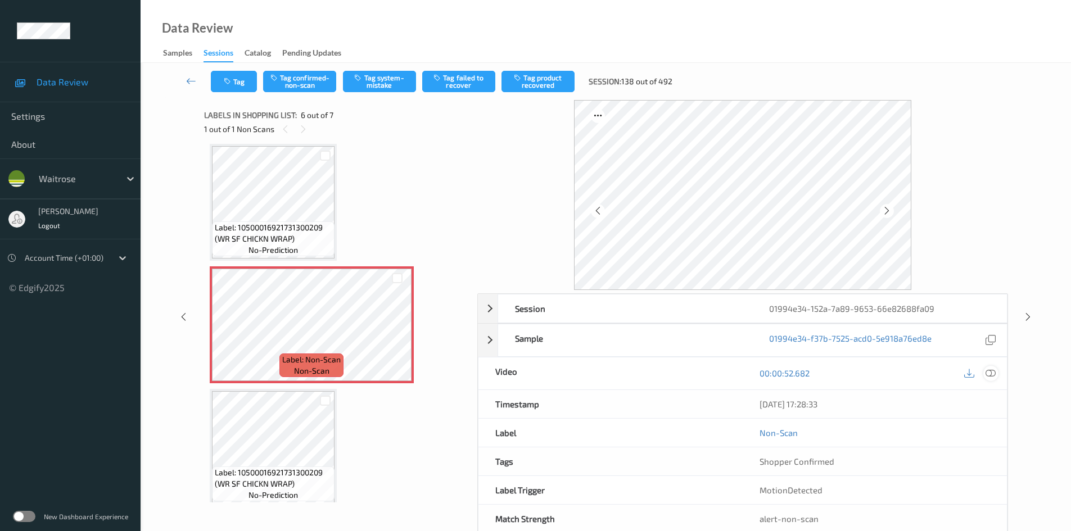
click at [991, 372] on icon at bounding box center [991, 373] width 10 height 10
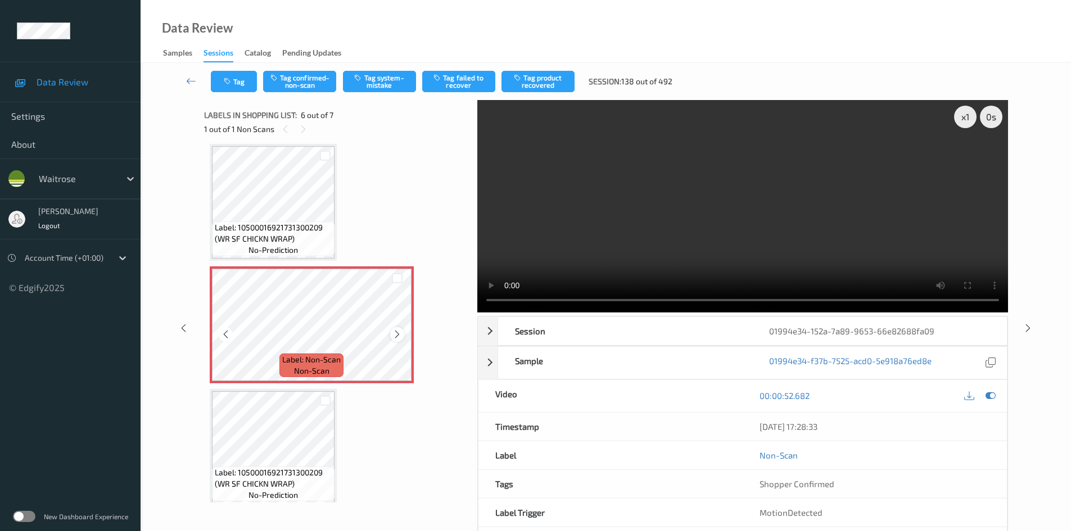
click at [399, 335] on icon at bounding box center [398, 335] width 10 height 10
click at [965, 114] on div "x 1" at bounding box center [965, 117] width 22 height 22
click at [965, 114] on div "x 2" at bounding box center [965, 117] width 22 height 22
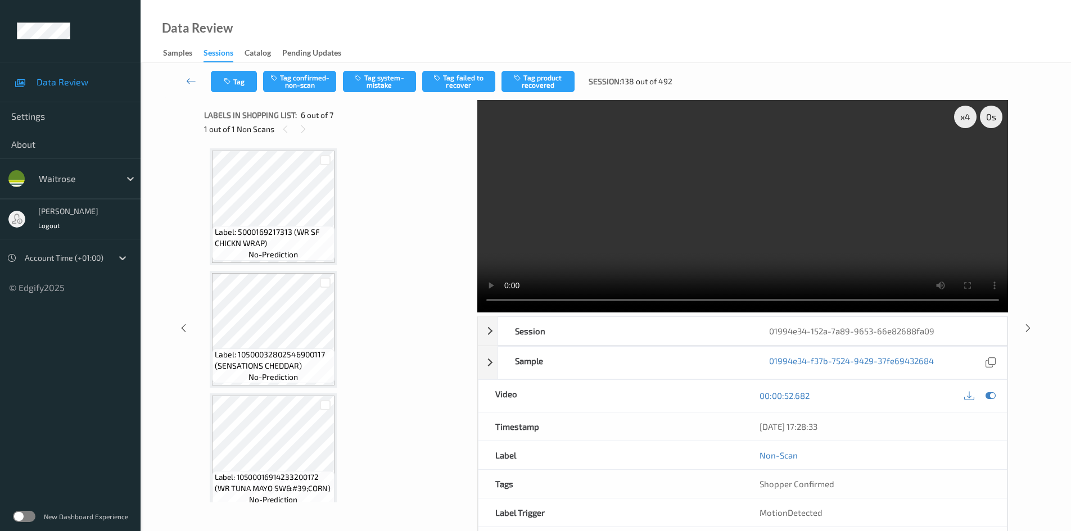
scroll to position [0, 0]
click at [594, 215] on video at bounding box center [742, 206] width 531 height 213
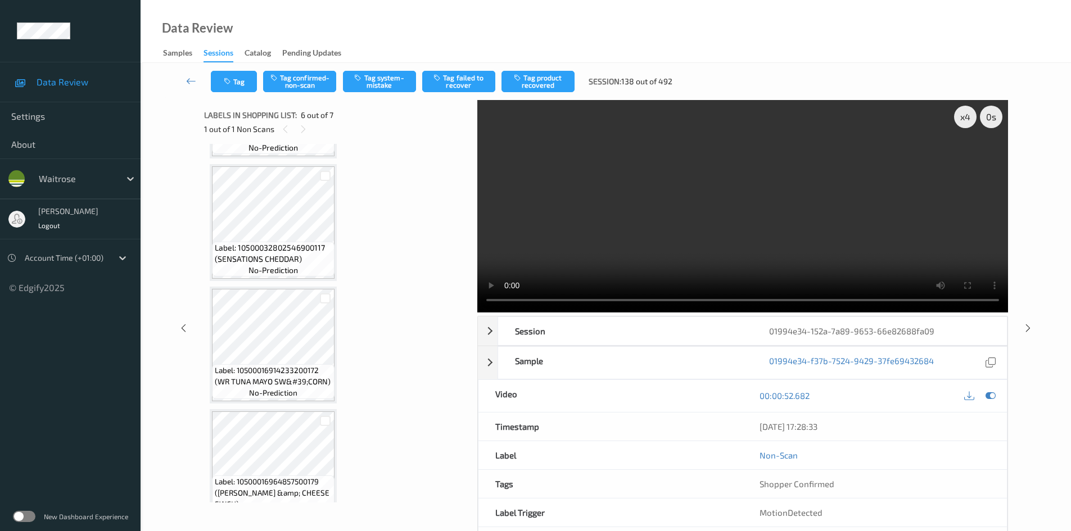
scroll to position [112, 0]
click at [645, 228] on video at bounding box center [742, 206] width 531 height 213
click at [688, 206] on video at bounding box center [742, 206] width 531 height 213
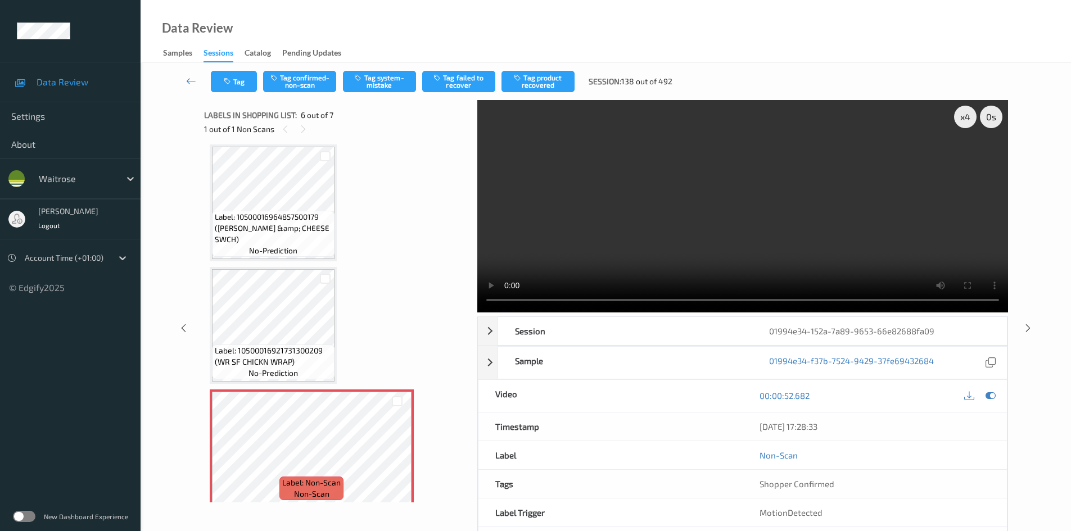
scroll to position [394, 0]
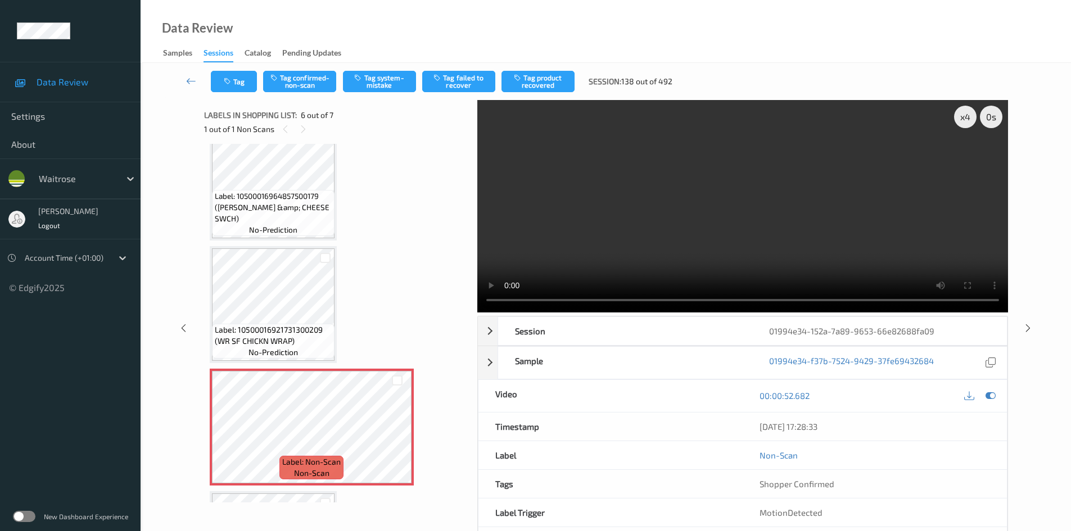
click at [637, 233] on video at bounding box center [742, 206] width 531 height 213
click at [686, 242] on video at bounding box center [742, 206] width 531 height 213
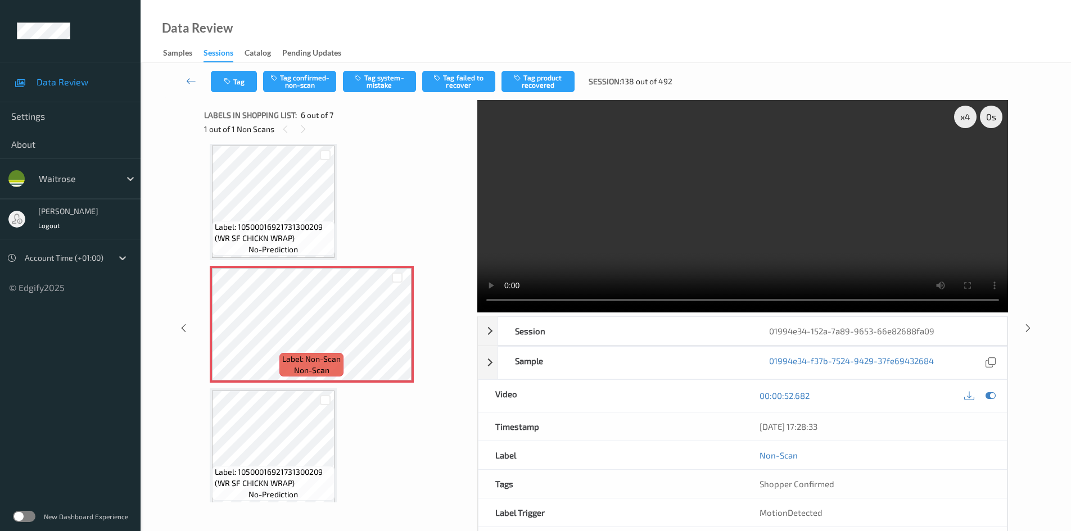
scroll to position [505, 0]
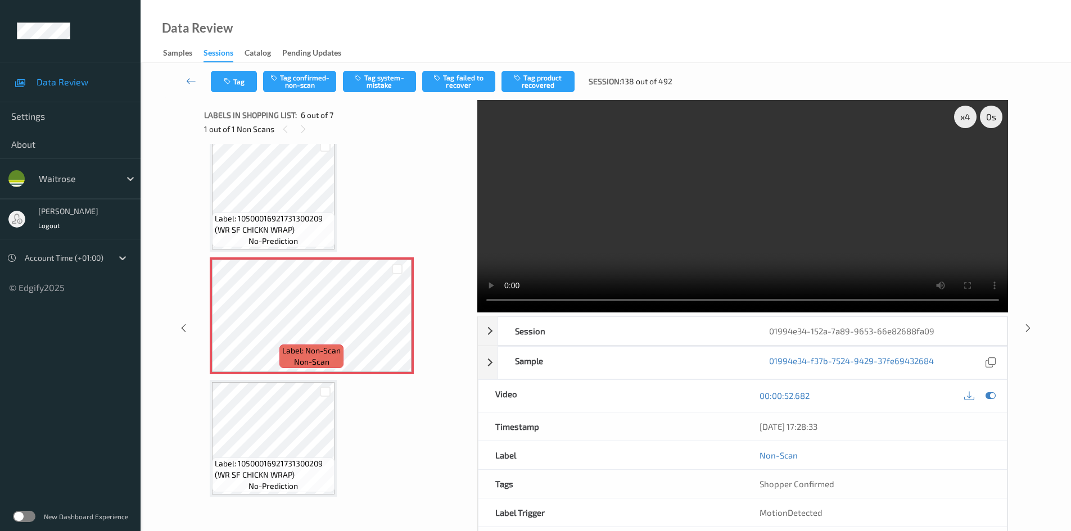
click at [646, 226] on video at bounding box center [742, 206] width 531 height 213
click at [660, 223] on video at bounding box center [742, 206] width 531 height 213
click at [641, 255] on video at bounding box center [742, 206] width 531 height 213
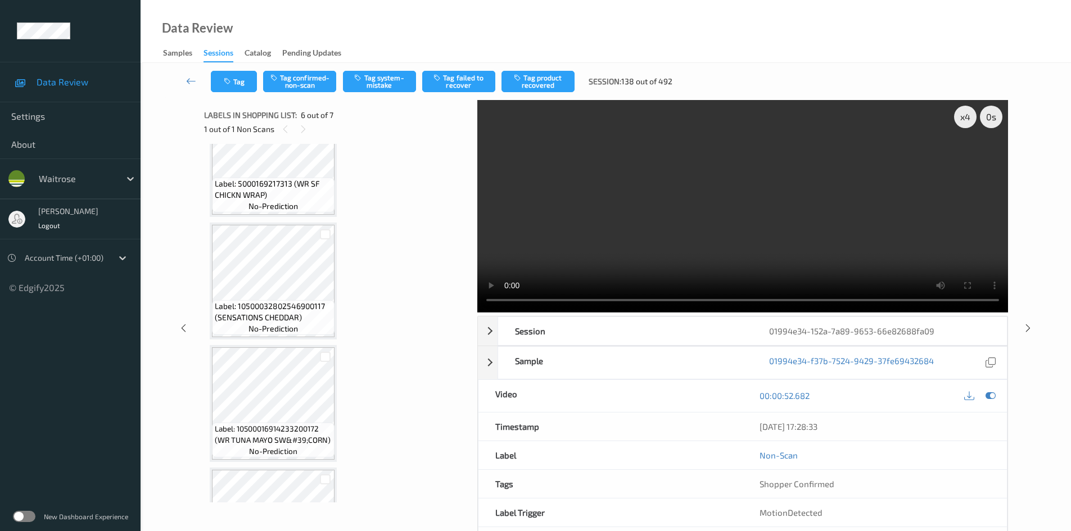
scroll to position [0, 0]
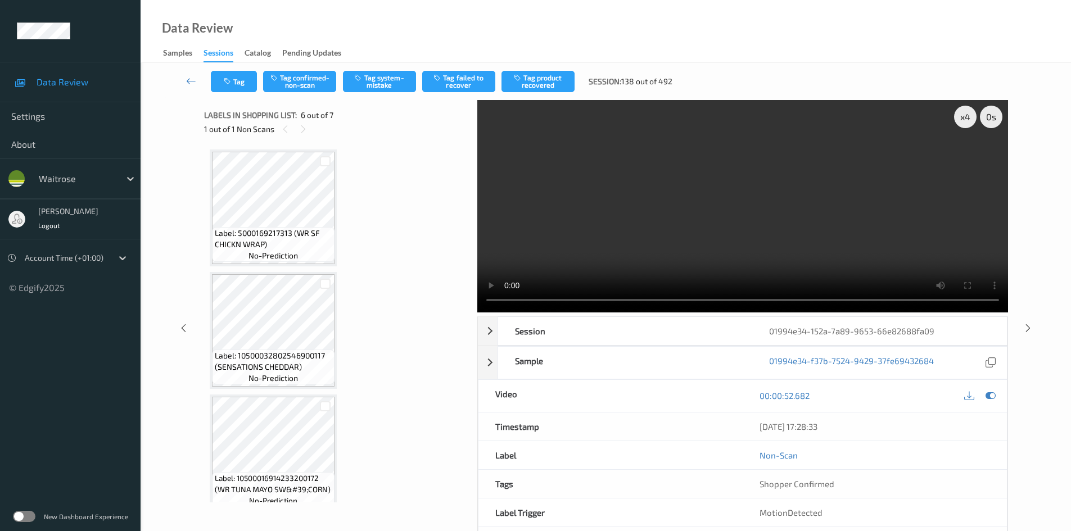
click at [597, 257] on video at bounding box center [742, 206] width 531 height 213
click at [592, 257] on video at bounding box center [742, 206] width 531 height 213
click at [599, 238] on video at bounding box center [742, 206] width 531 height 213
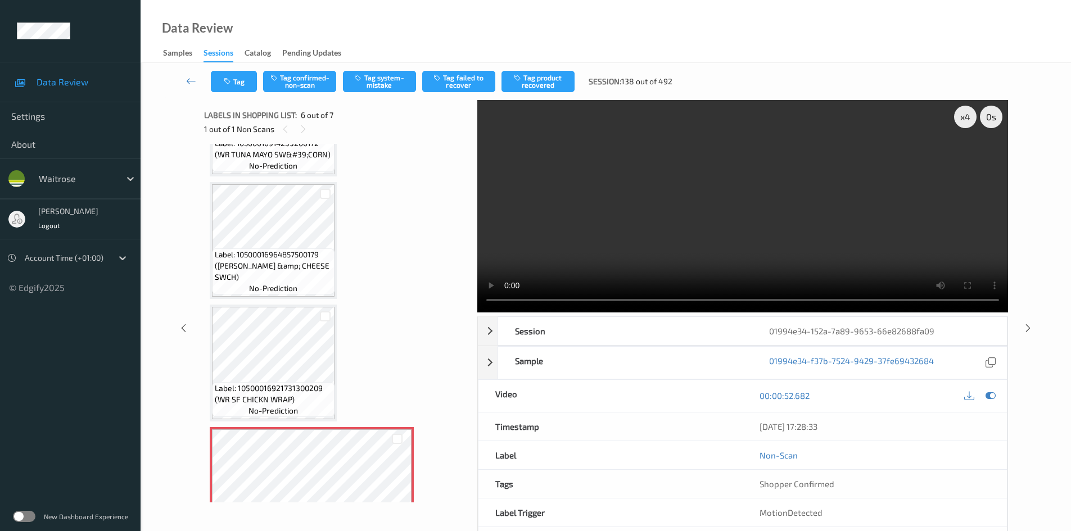
scroll to position [337, 0]
click at [662, 208] on video at bounding box center [742, 206] width 531 height 213
click at [662, 209] on video at bounding box center [742, 206] width 531 height 213
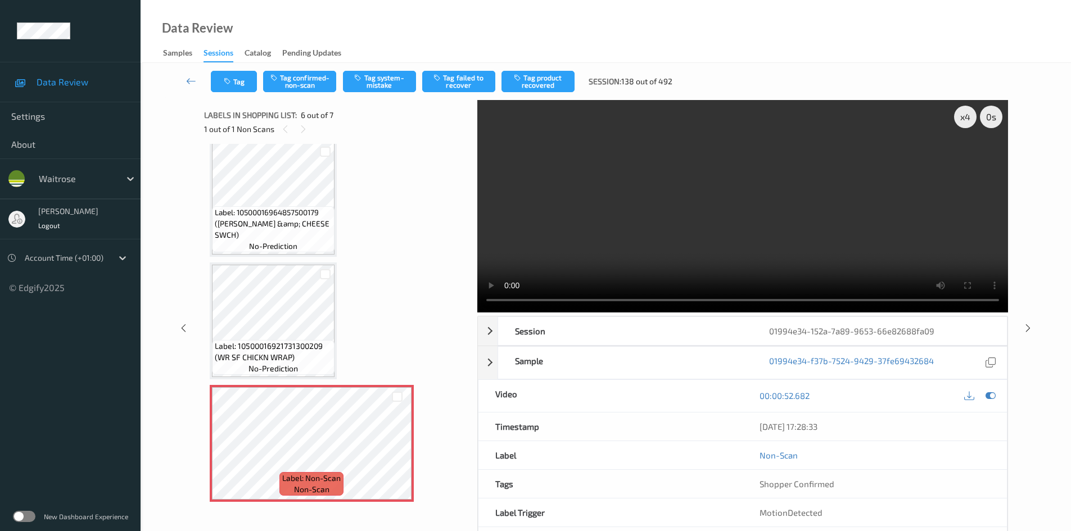
scroll to position [450, 0]
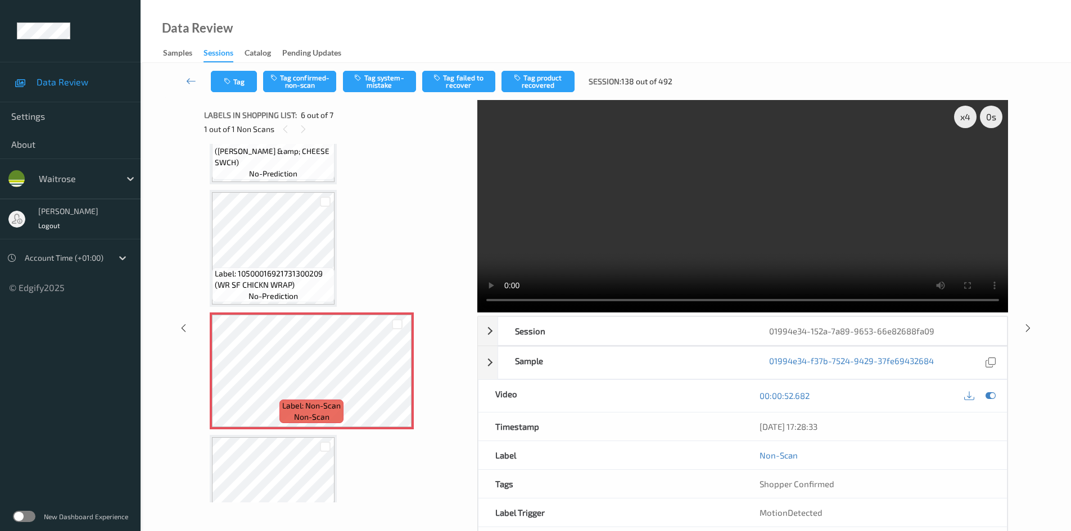
click at [655, 227] on video at bounding box center [742, 206] width 531 height 213
click at [658, 231] on video at bounding box center [742, 206] width 531 height 213
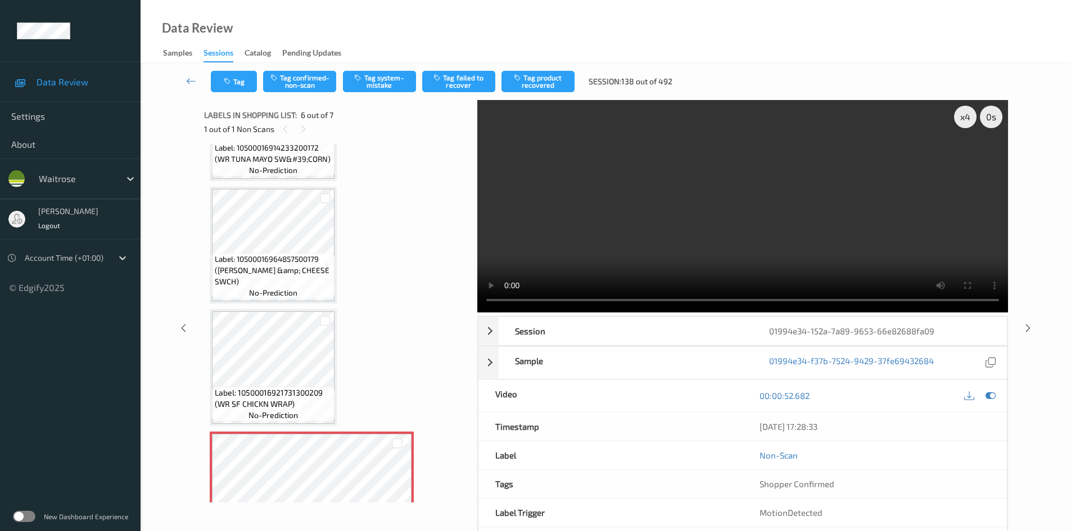
scroll to position [337, 0]
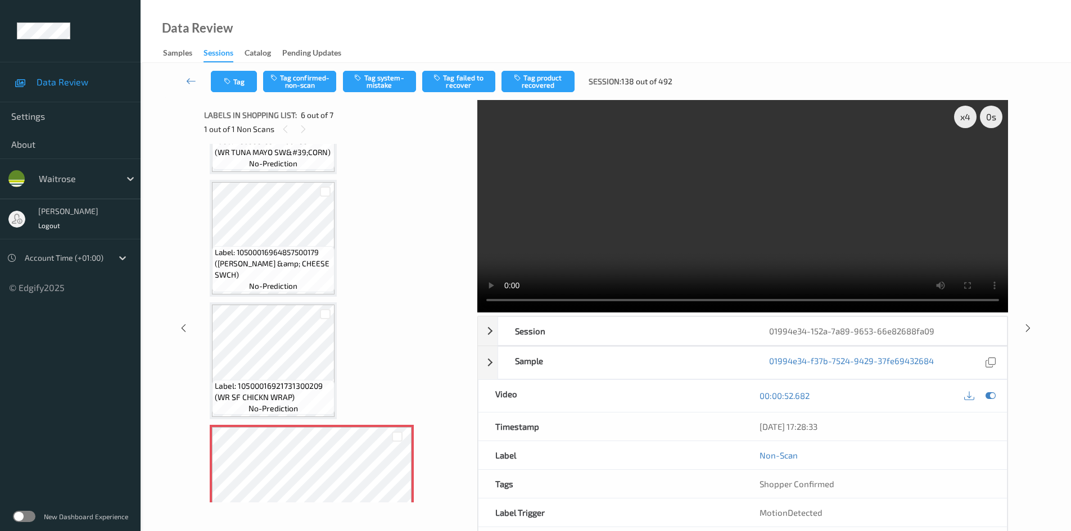
click at [648, 208] on video at bounding box center [742, 206] width 531 height 213
click at [683, 229] on video at bounding box center [742, 206] width 531 height 213
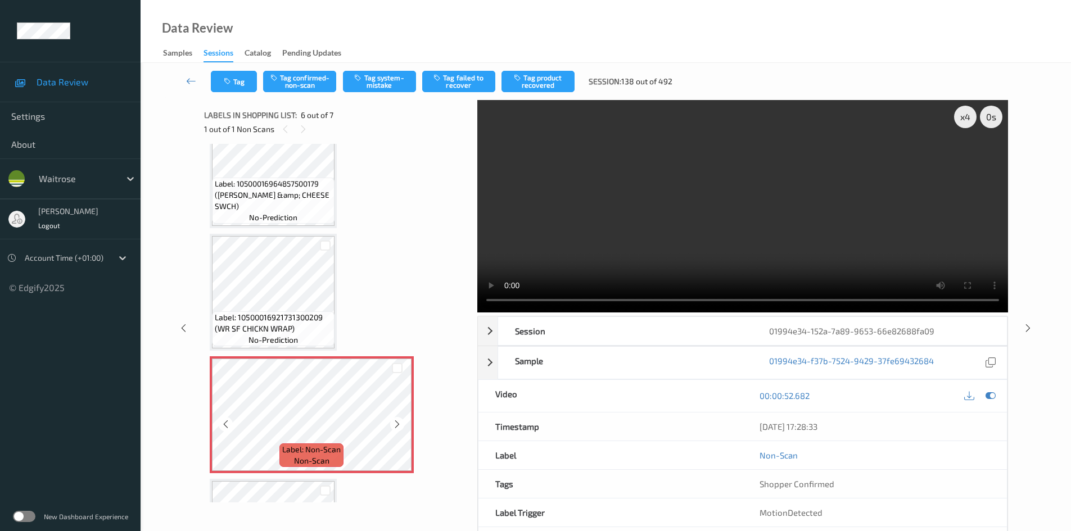
scroll to position [450, 0]
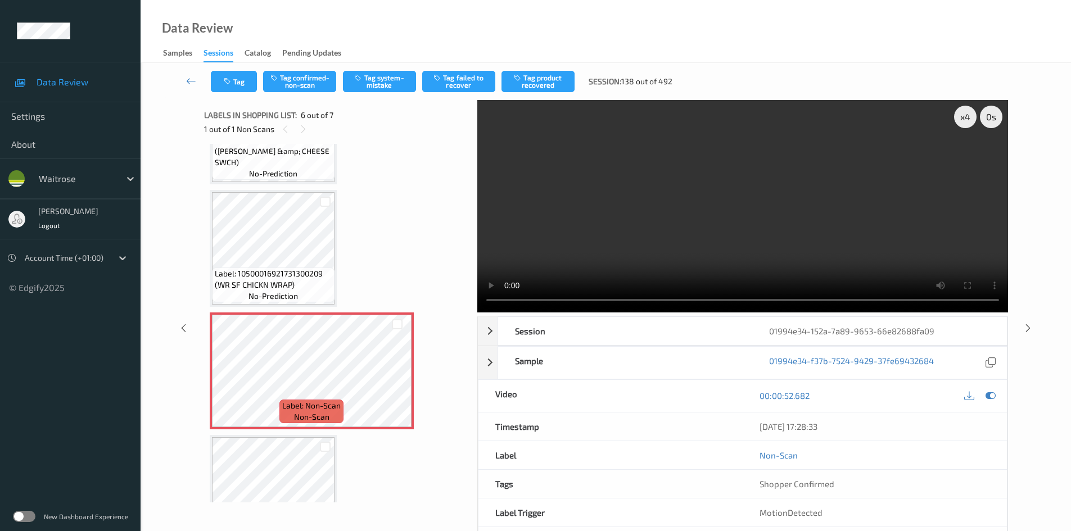
click at [674, 243] on video at bounding box center [742, 206] width 531 height 213
click at [709, 230] on video at bounding box center [742, 206] width 531 height 213
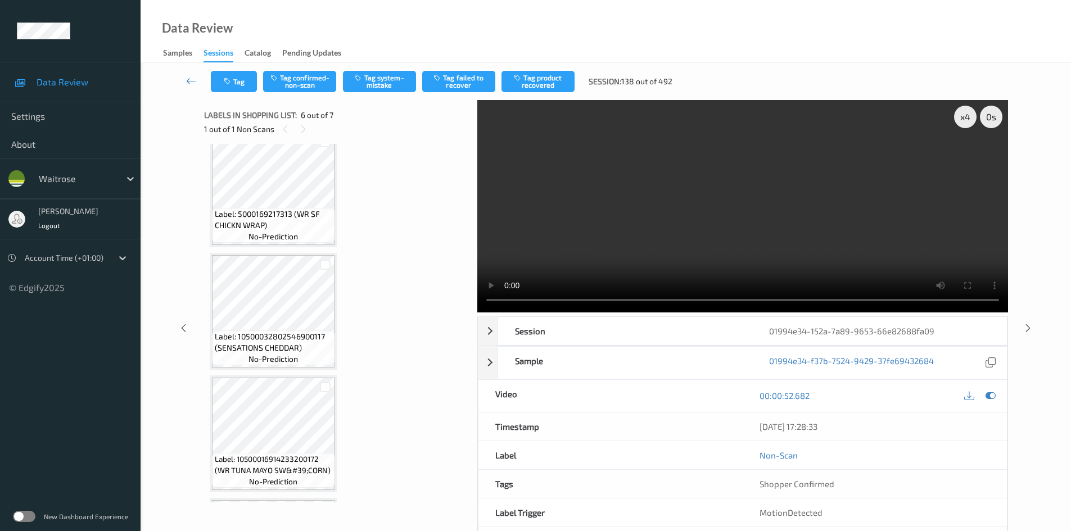
scroll to position [0, 0]
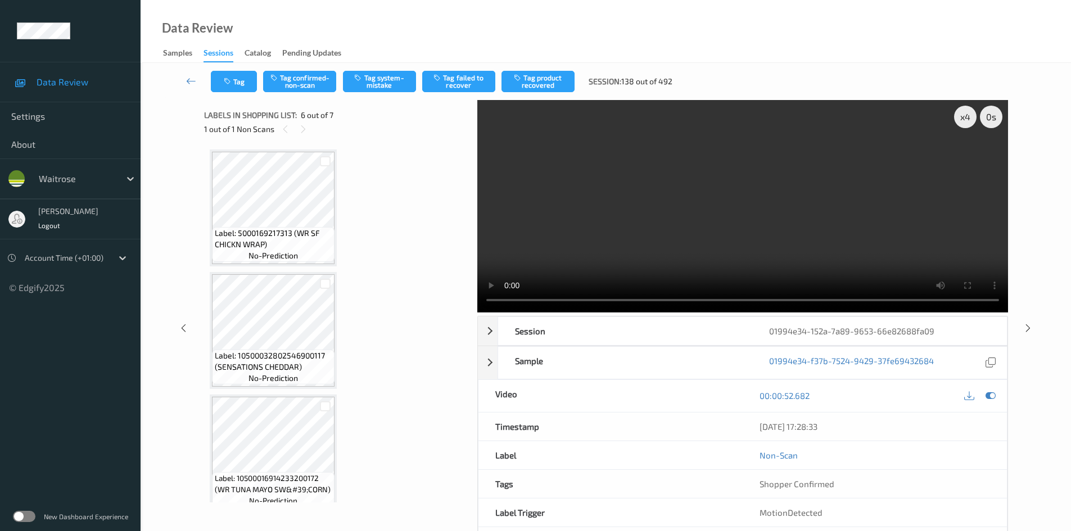
click at [637, 261] on video at bounding box center [742, 206] width 531 height 213
click at [641, 261] on video at bounding box center [742, 206] width 531 height 213
click at [640, 229] on video at bounding box center [742, 206] width 531 height 213
click at [660, 232] on video at bounding box center [742, 206] width 531 height 213
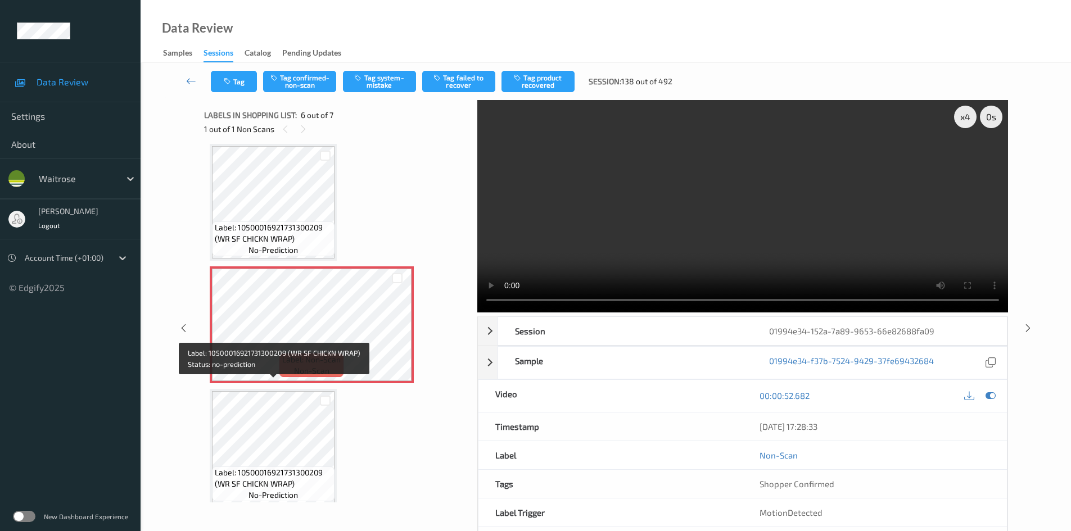
scroll to position [505, 0]
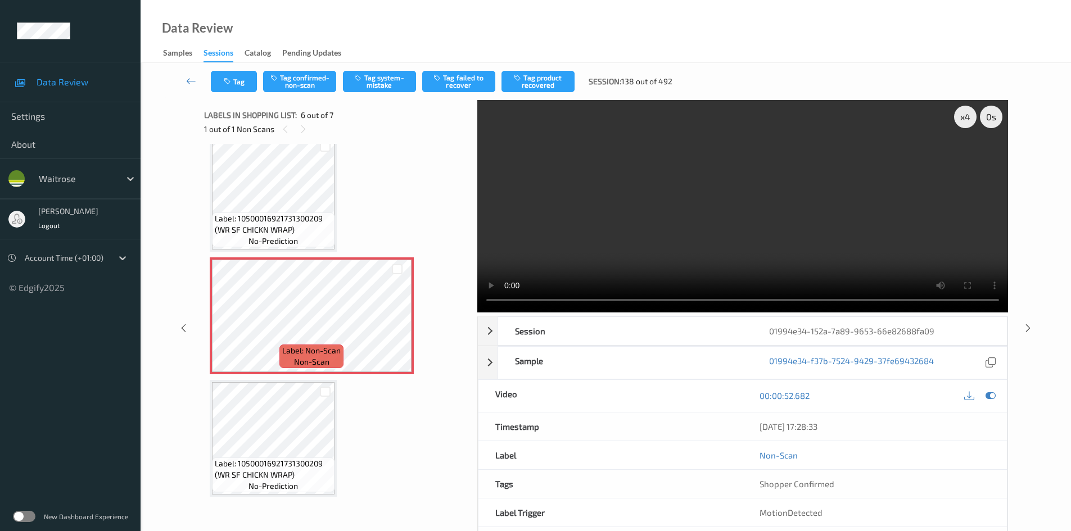
click at [620, 265] on video at bounding box center [742, 206] width 531 height 213
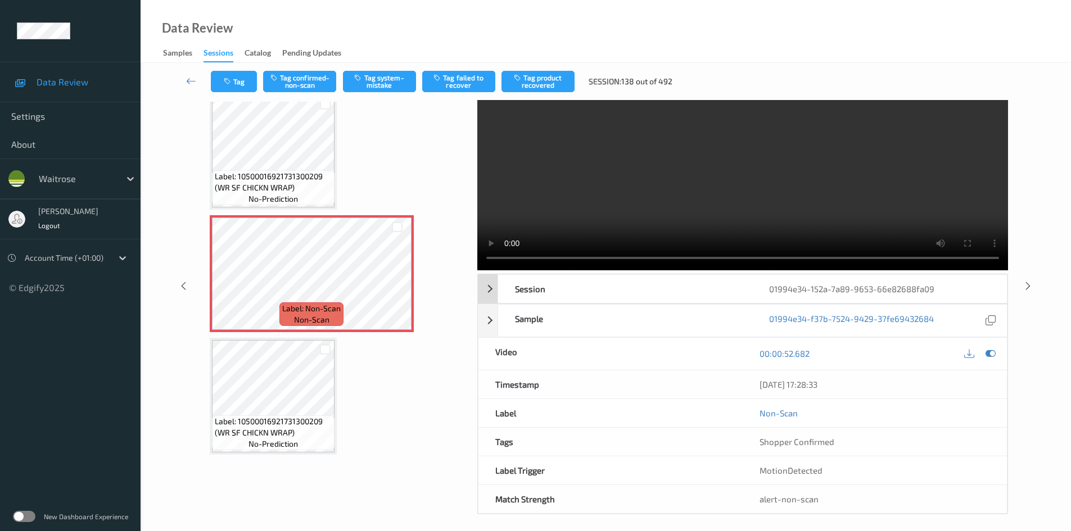
scroll to position [0, 0]
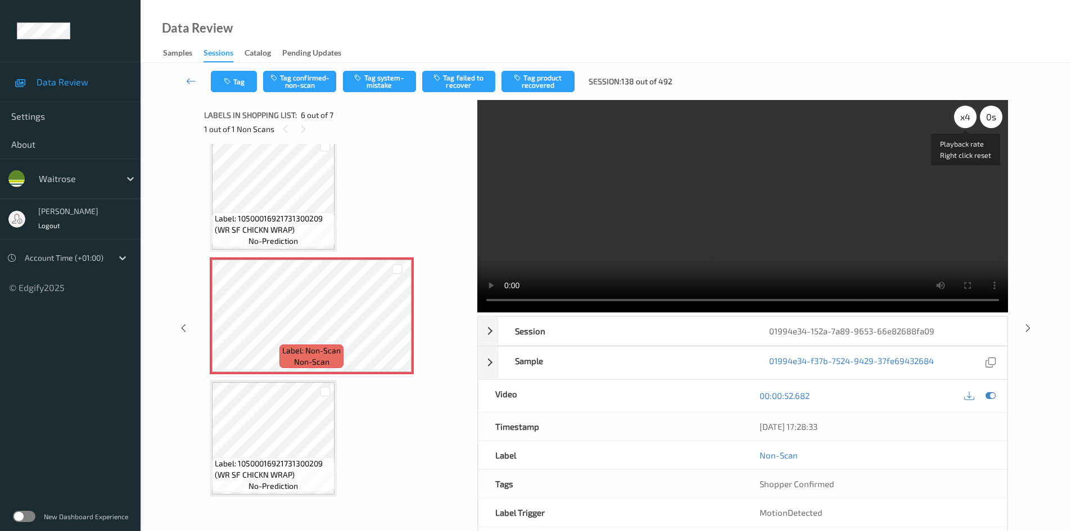
click at [965, 123] on div "x 4" at bounding box center [965, 117] width 22 height 22
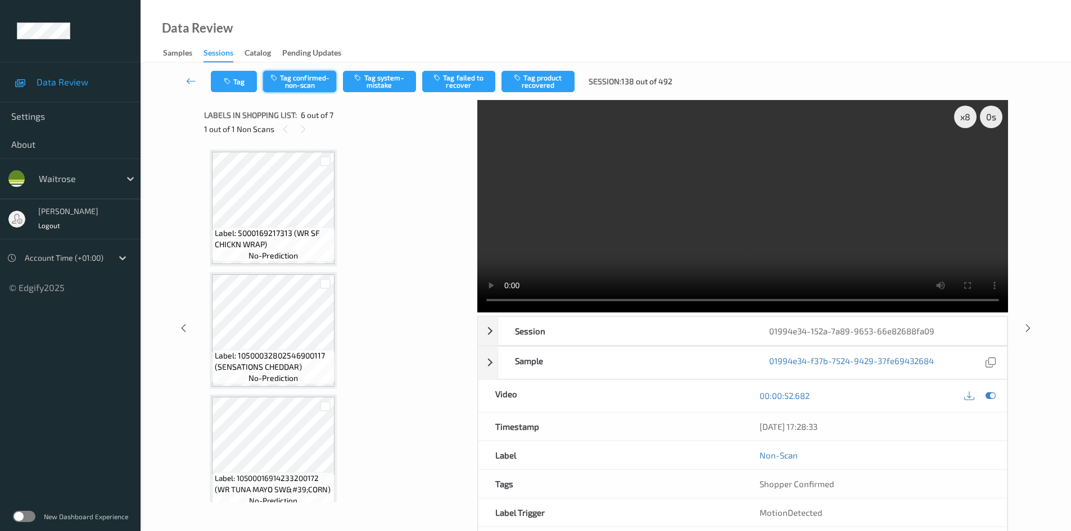
click at [322, 82] on button "Tag confirmed-non-scan" at bounding box center [299, 81] width 73 height 21
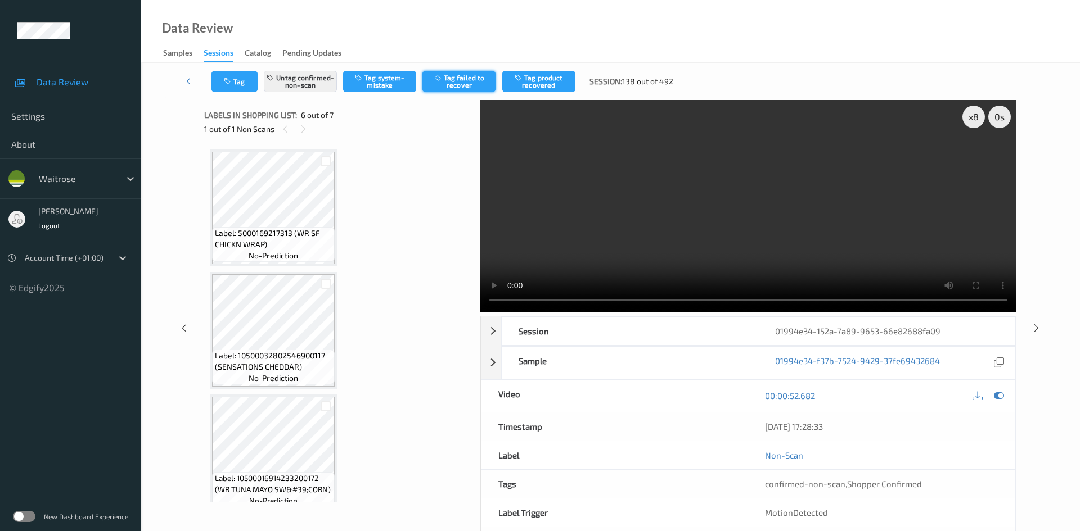
click at [456, 76] on button "Tag failed to recover" at bounding box center [458, 81] width 73 height 21
click at [190, 74] on link at bounding box center [192, 81] width 40 height 21
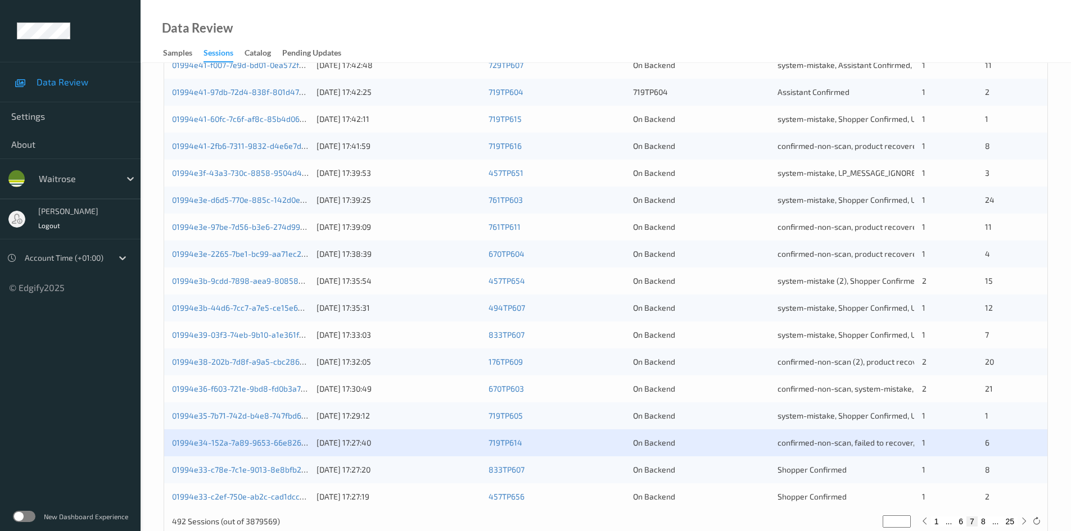
scroll to position [315, 0]
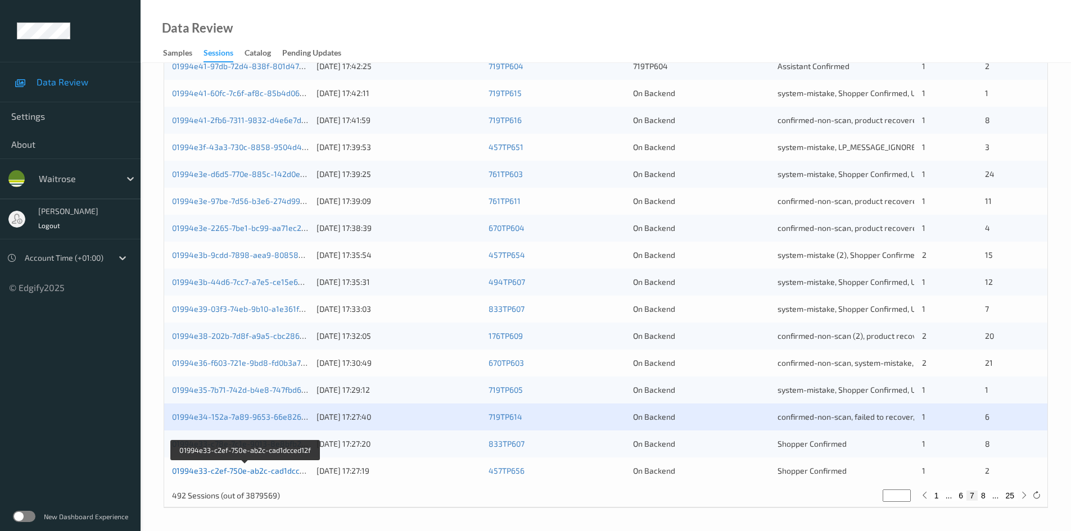
click at [220, 471] on link "01994e33-c2ef-750e-ab2c-cad1dcced12f" at bounding box center [245, 471] width 147 height 10
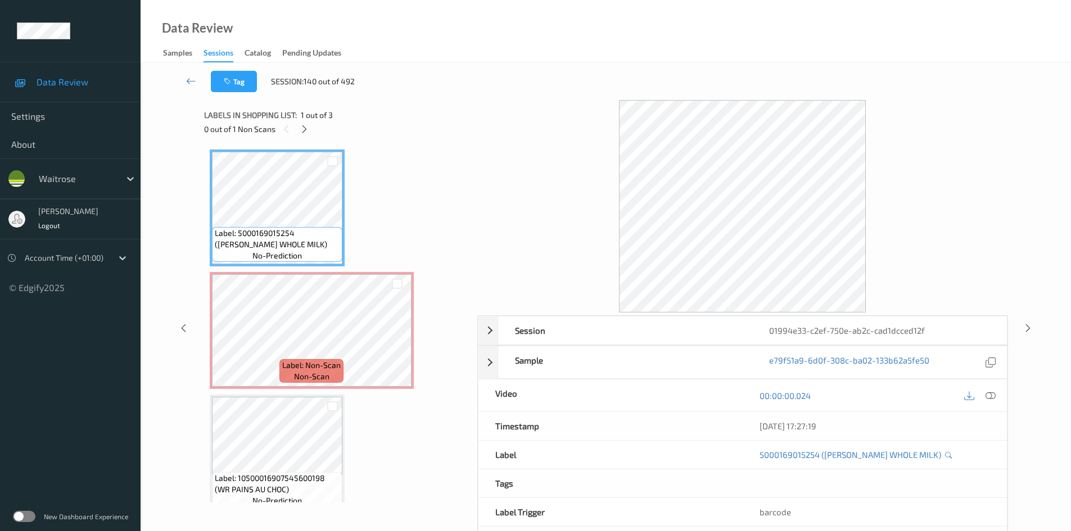
click at [312, 123] on div "0 out of 1 Non Scans" at bounding box center [336, 129] width 265 height 14
click at [306, 132] on icon at bounding box center [305, 129] width 10 height 10
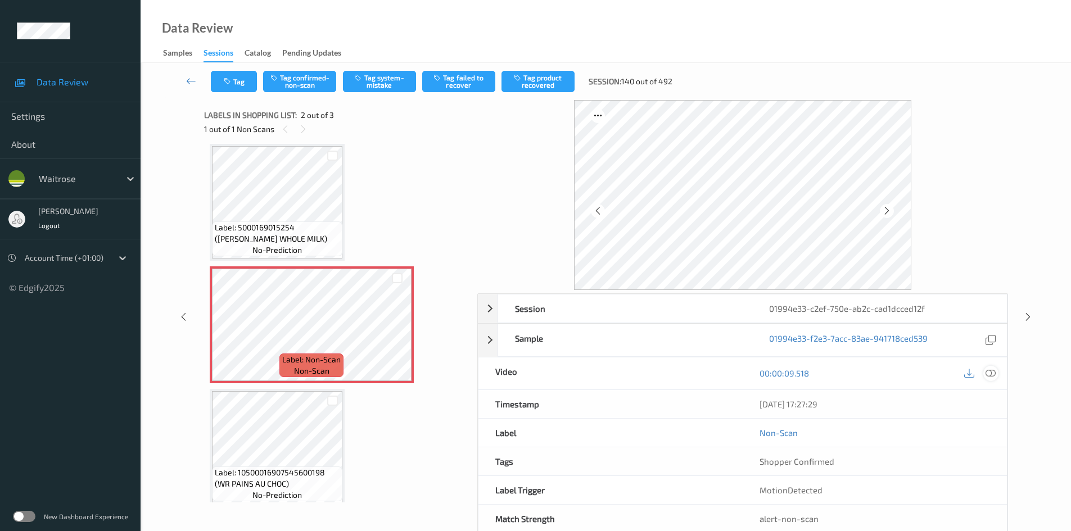
click at [988, 376] on icon at bounding box center [991, 373] width 10 height 10
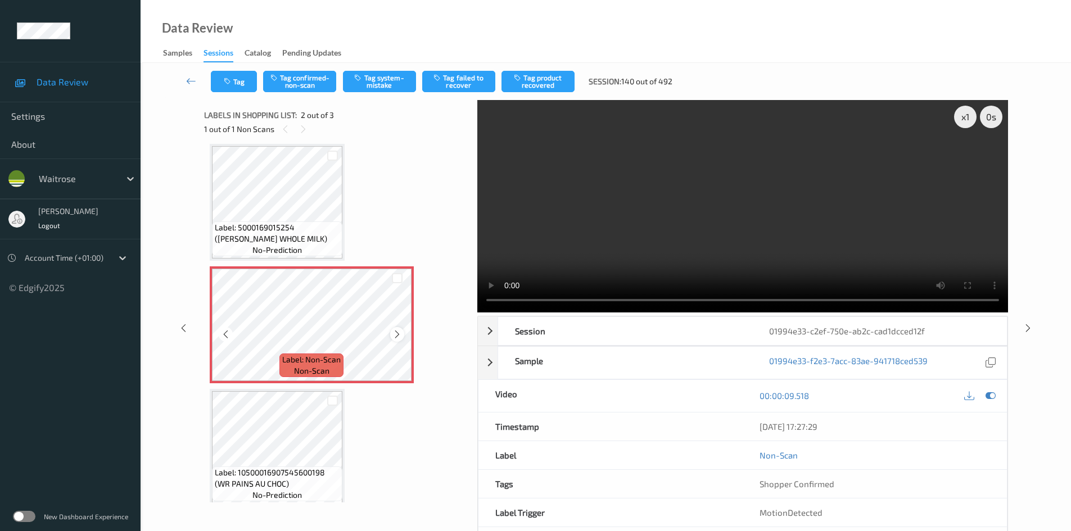
click at [396, 333] on icon at bounding box center [398, 335] width 10 height 10
click at [601, 259] on video at bounding box center [742, 206] width 531 height 213
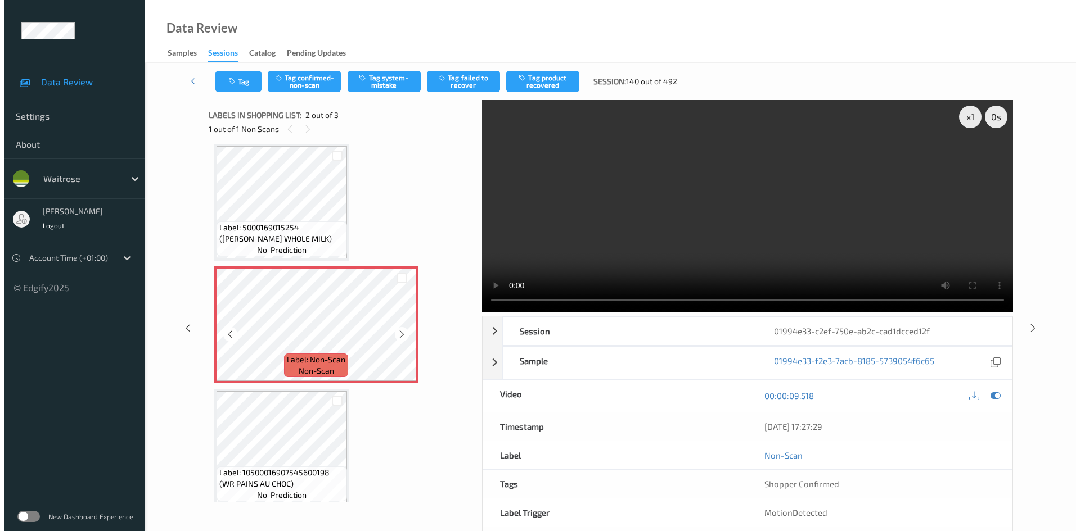
scroll to position [0, 0]
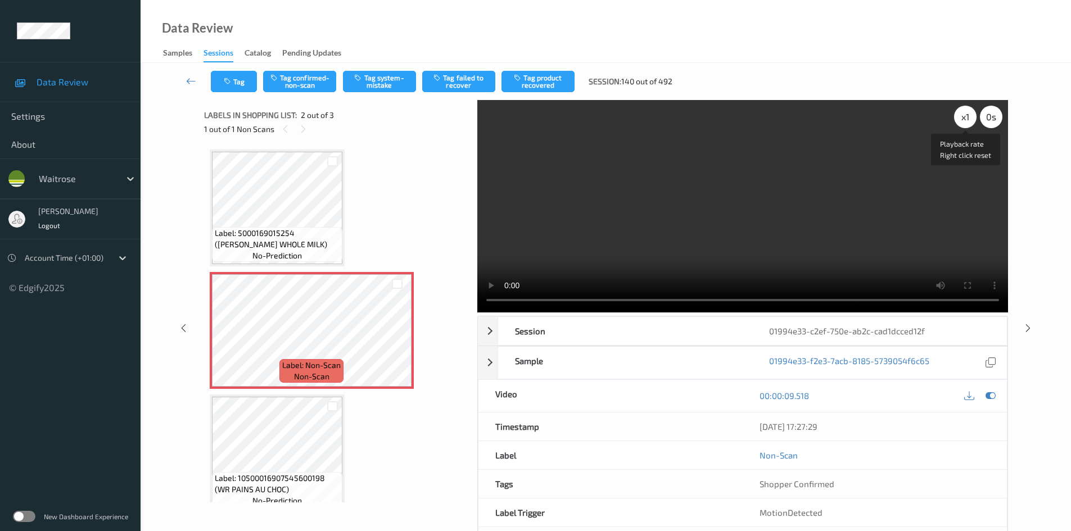
click at [961, 120] on div "x 1" at bounding box center [965, 117] width 22 height 22
click at [961, 120] on div "x 2" at bounding box center [965, 117] width 22 height 22
click at [719, 245] on video at bounding box center [742, 206] width 531 height 213
click at [376, 83] on button "Tag system-mistake" at bounding box center [379, 81] width 73 height 21
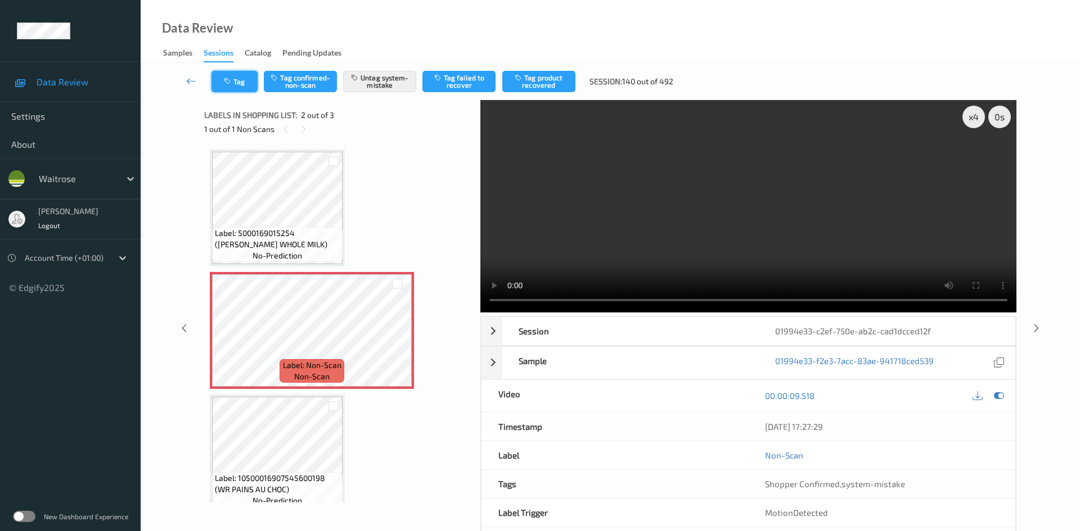
click at [241, 83] on button "Tag" at bounding box center [234, 81] width 46 height 21
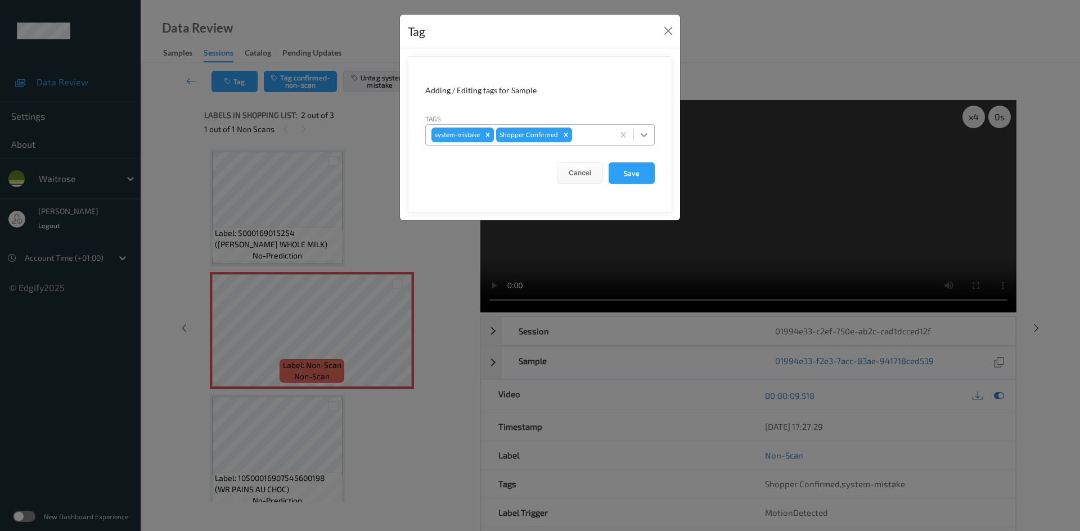
click at [650, 136] on div at bounding box center [644, 135] width 20 height 20
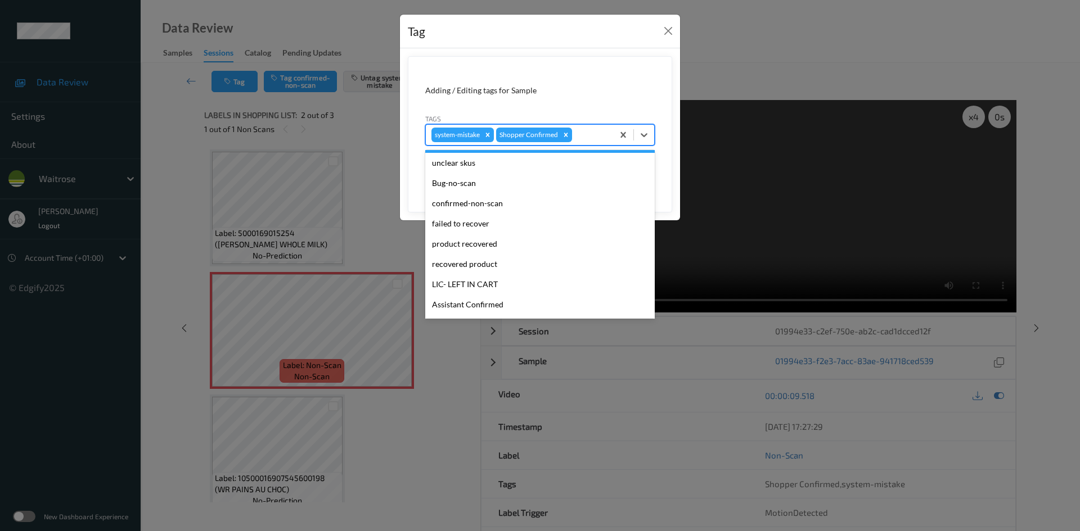
scroll to position [225, 0]
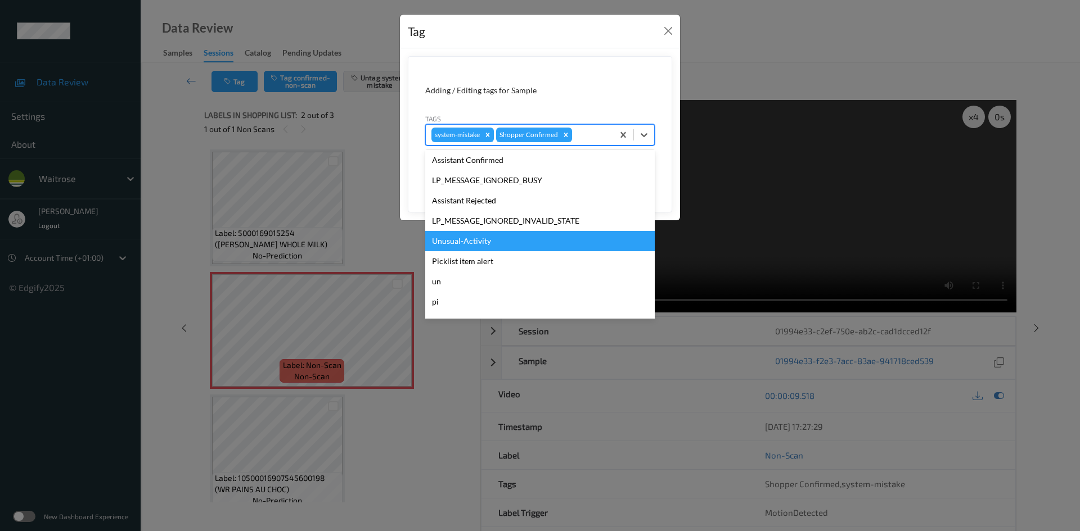
click at [456, 242] on div "Unusual-Activity" at bounding box center [539, 241] width 229 height 20
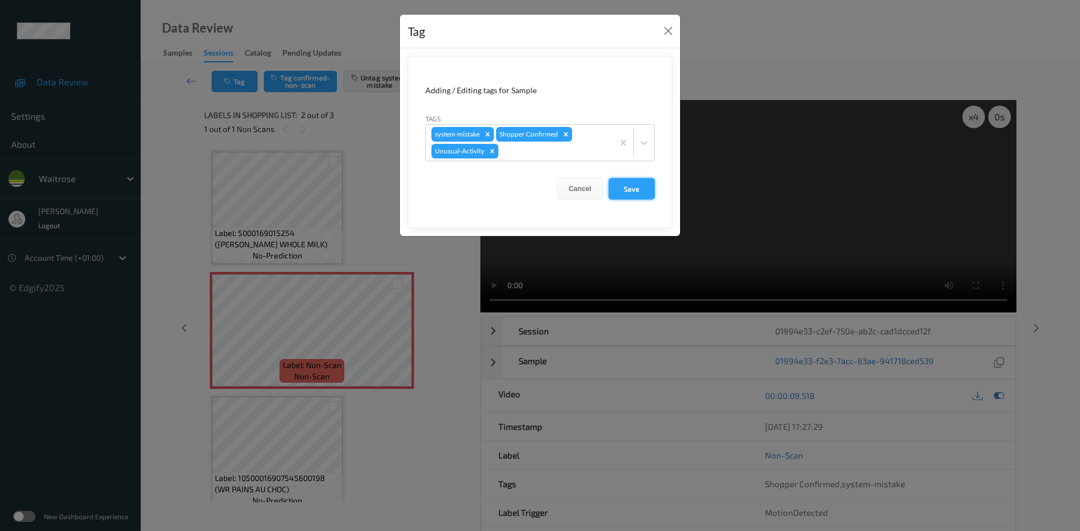
click at [652, 190] on button "Save" at bounding box center [631, 188] width 46 height 21
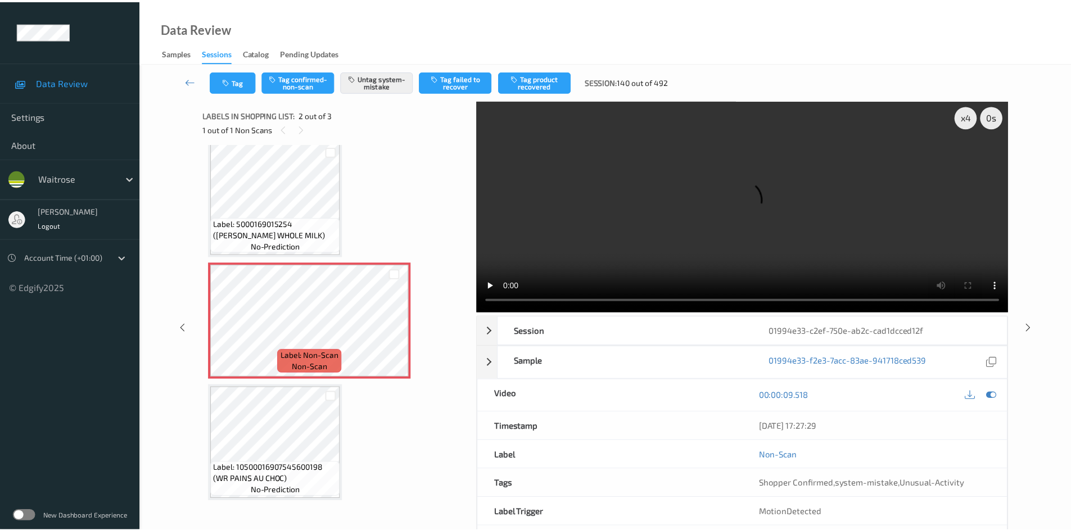
scroll to position [15, 0]
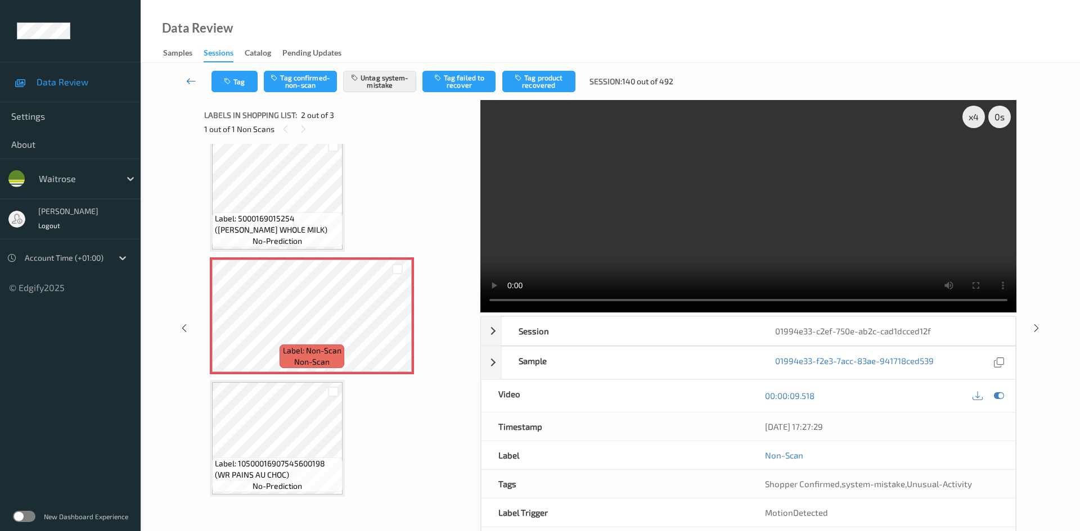
click at [187, 73] on link at bounding box center [192, 81] width 40 height 21
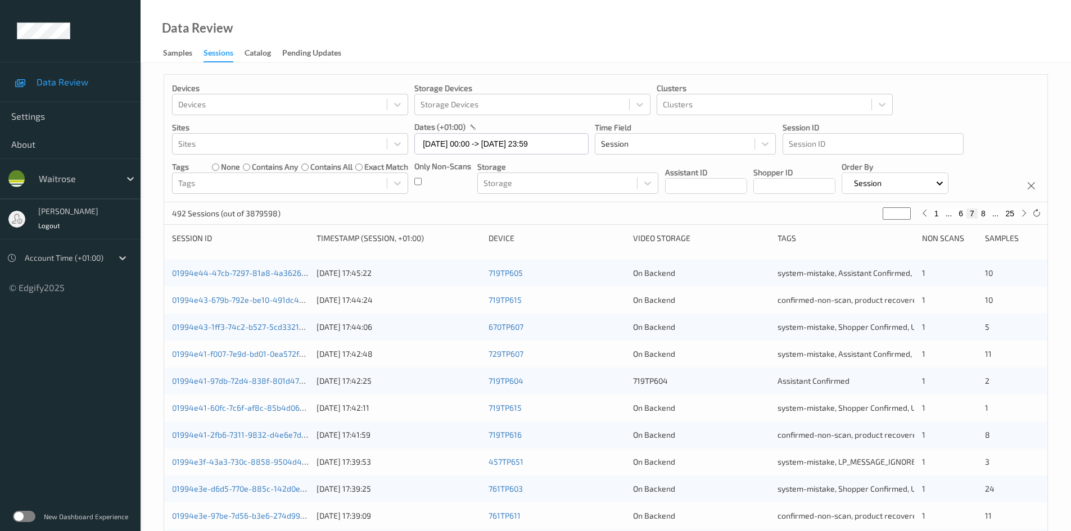
drag, startPoint x: 894, startPoint y: 212, endPoint x: 857, endPoint y: 228, distance: 39.8
click at [857, 228] on div "Devices Devices Storage Devices Storage Devices Clusters Clusters Sites Sites d…" at bounding box center [606, 448] width 885 height 749
type input "*"
type input "**"
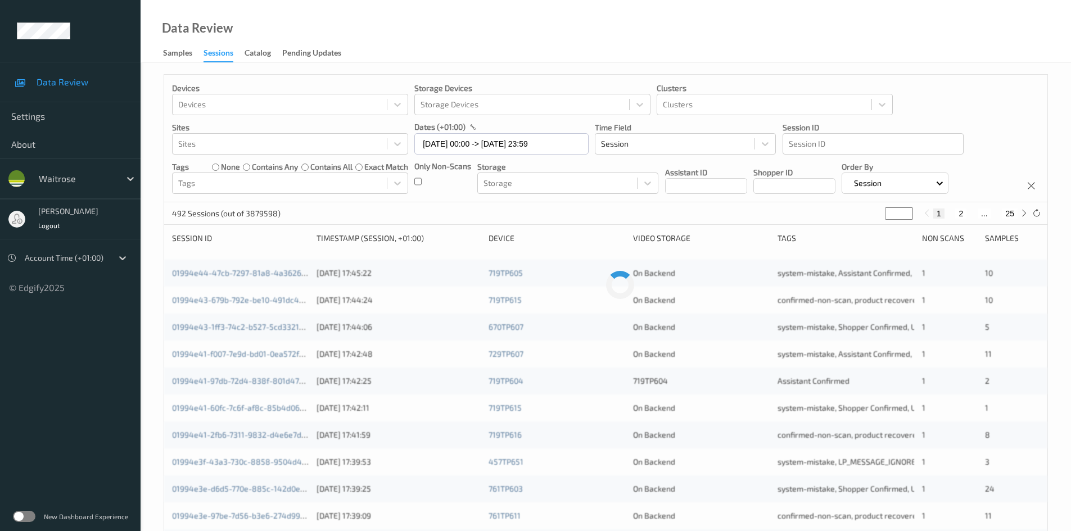
type input "**"
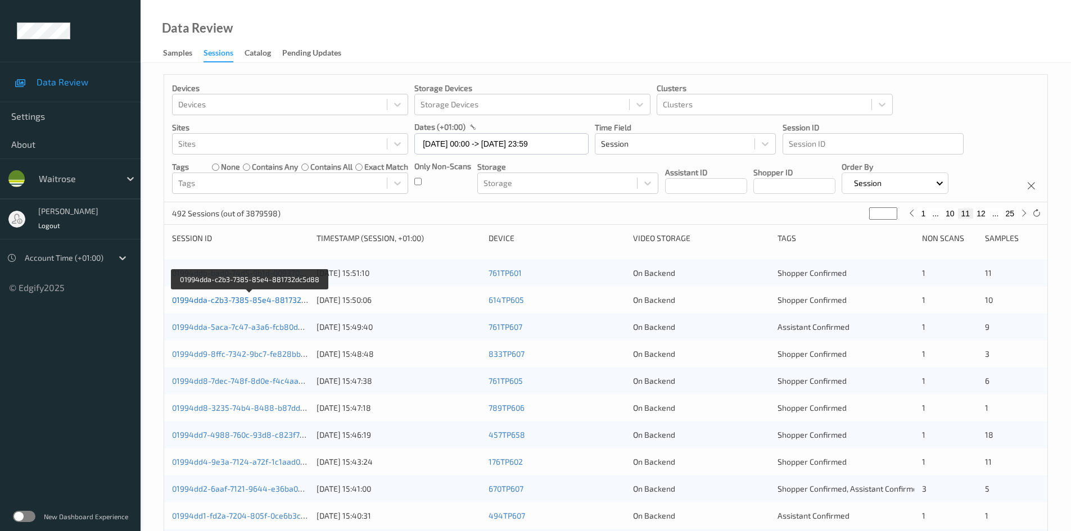
type input "**"
click at [222, 301] on link "01994dda-c2b3-7385-85e4-881732dc5d88" at bounding box center [250, 300] width 157 height 10
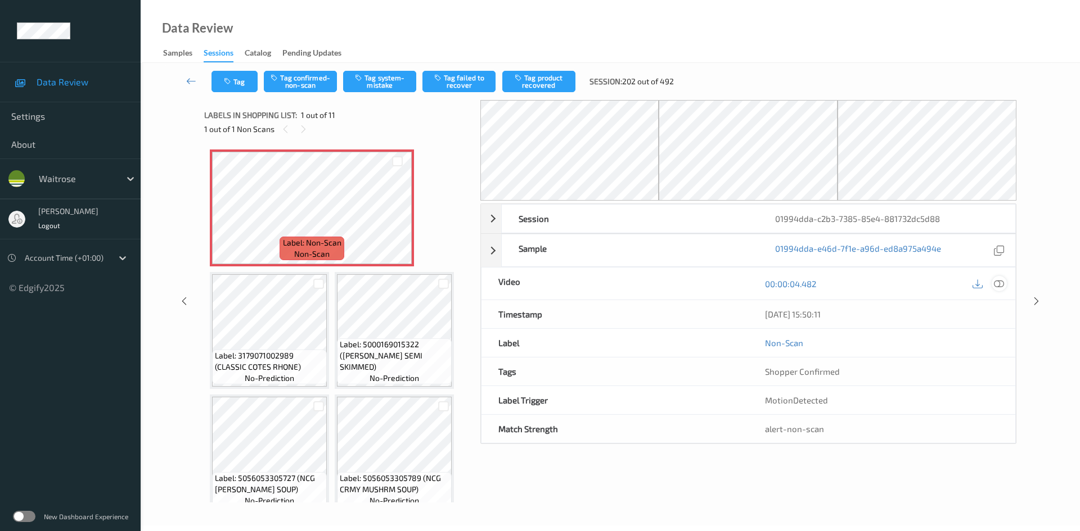
click at [998, 281] on icon at bounding box center [999, 284] width 10 height 10
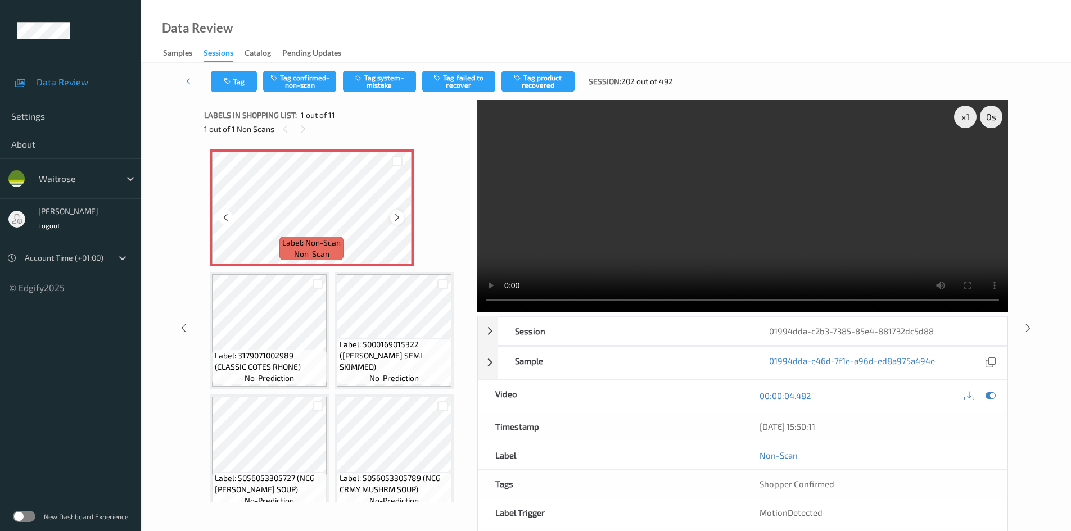
click at [400, 215] on icon at bounding box center [398, 218] width 10 height 10
click at [398, 218] on icon at bounding box center [398, 218] width 10 height 10
click at [400, 215] on icon at bounding box center [398, 218] width 10 height 10
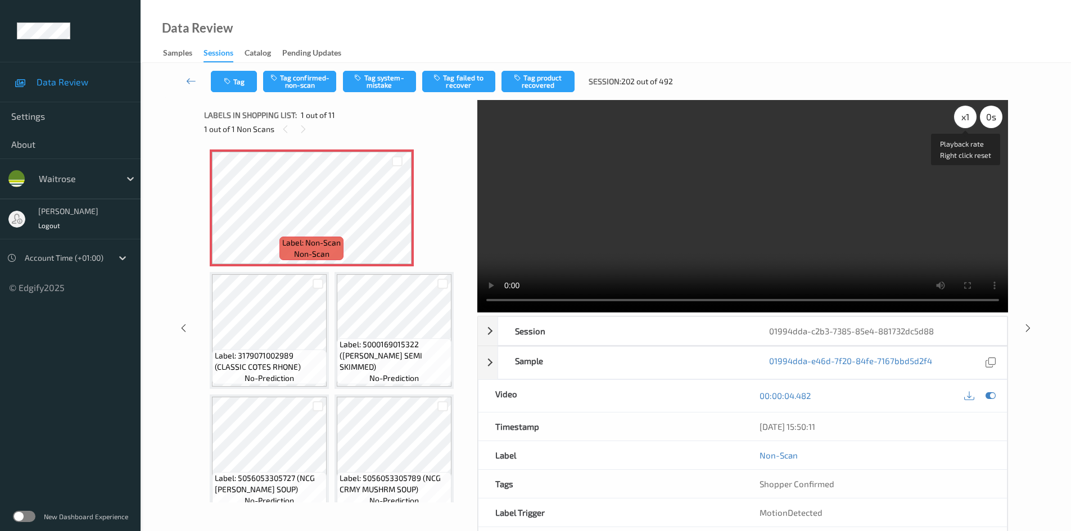
click at [974, 118] on div "x 1" at bounding box center [965, 117] width 22 height 22
click at [974, 118] on div "x 2" at bounding box center [965, 117] width 22 height 22
click at [626, 209] on video at bounding box center [742, 206] width 531 height 213
click at [385, 82] on button "Tag system-mistake" at bounding box center [379, 81] width 73 height 21
click at [407, 78] on button "Tag system-mistake" at bounding box center [379, 81] width 73 height 21
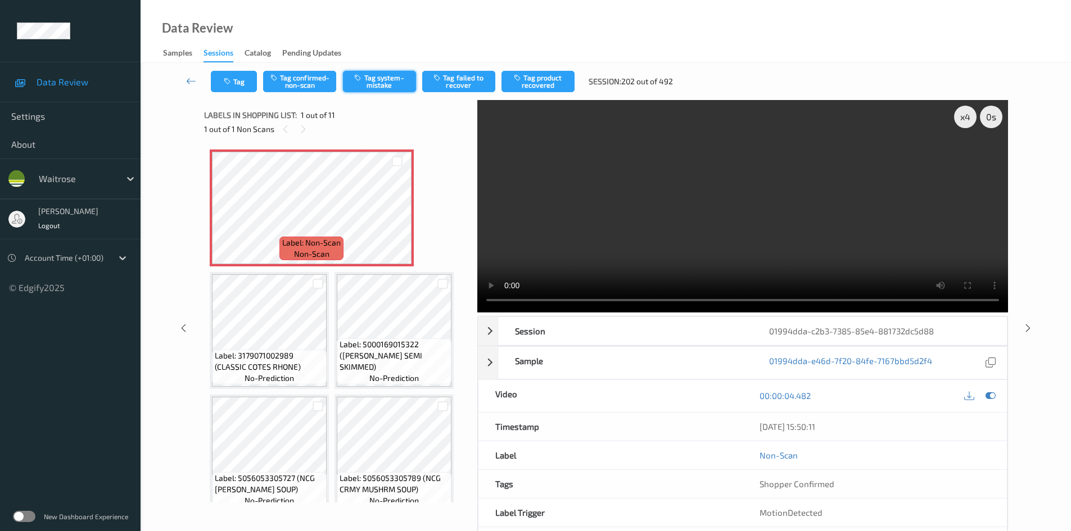
click at [383, 80] on button "Tag system-mistake" at bounding box center [379, 81] width 73 height 21
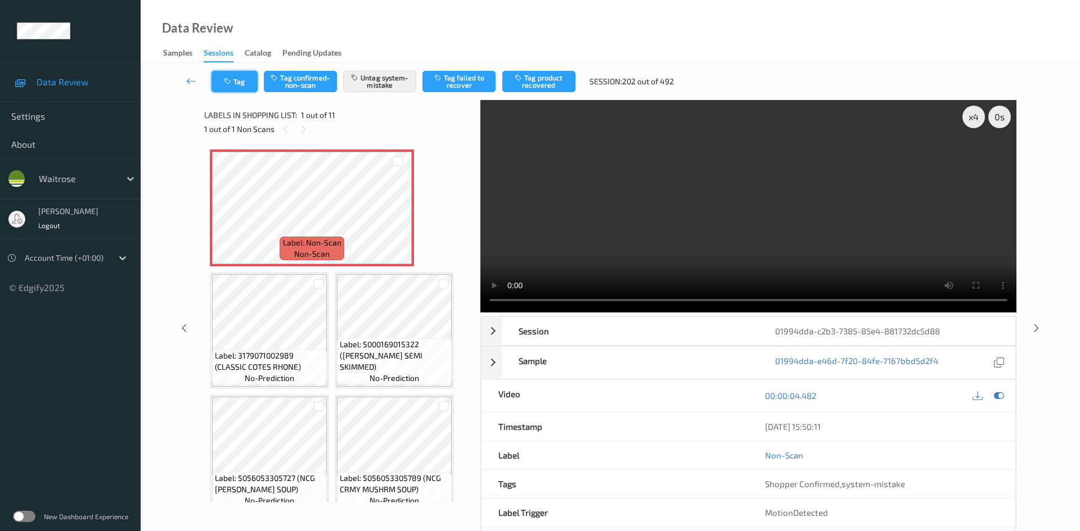
click at [229, 73] on button "Tag" at bounding box center [234, 81] width 46 height 21
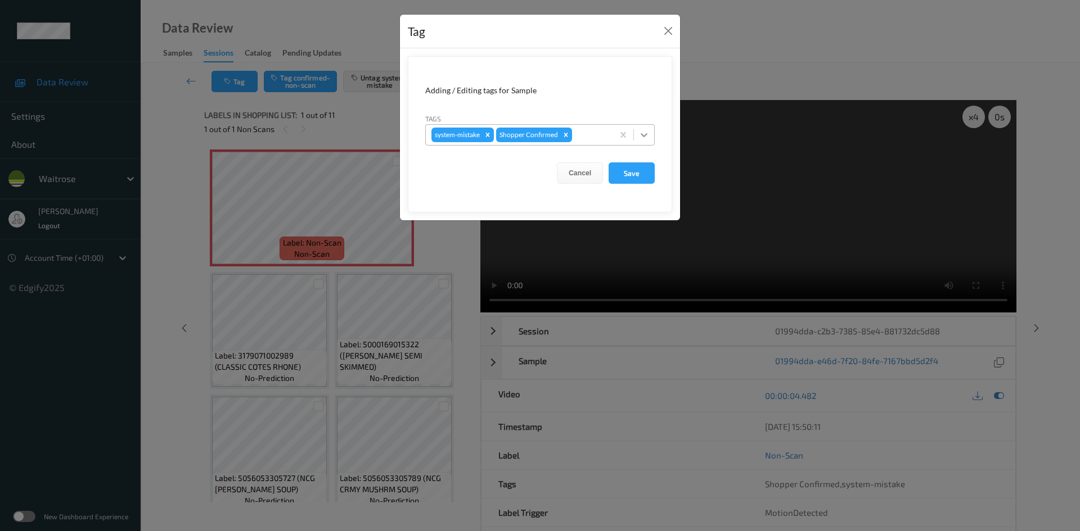
click at [638, 133] on icon at bounding box center [643, 134] width 11 height 11
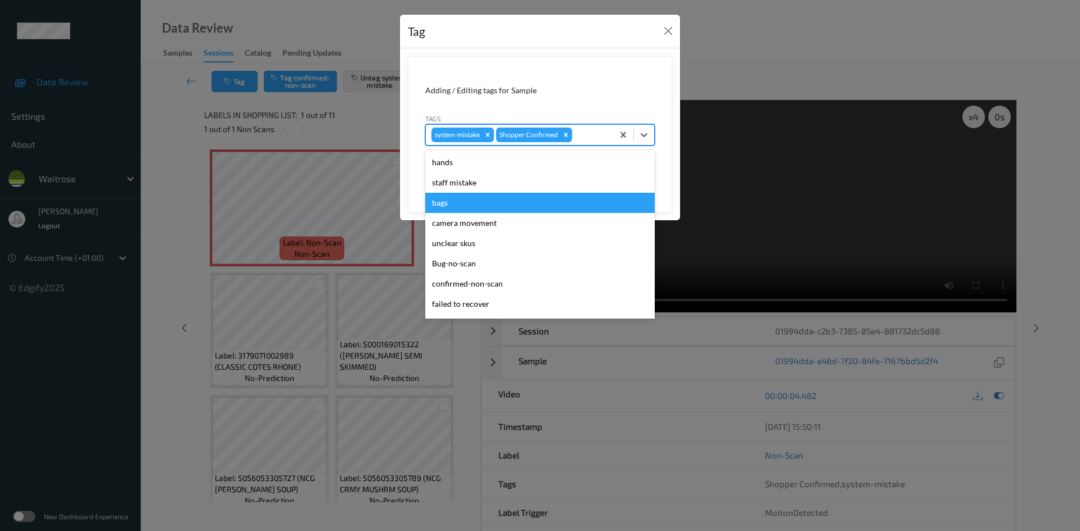
drag, startPoint x: 434, startPoint y: 205, endPoint x: 562, endPoint y: 174, distance: 131.3
click at [435, 205] on div "bags" at bounding box center [539, 203] width 229 height 20
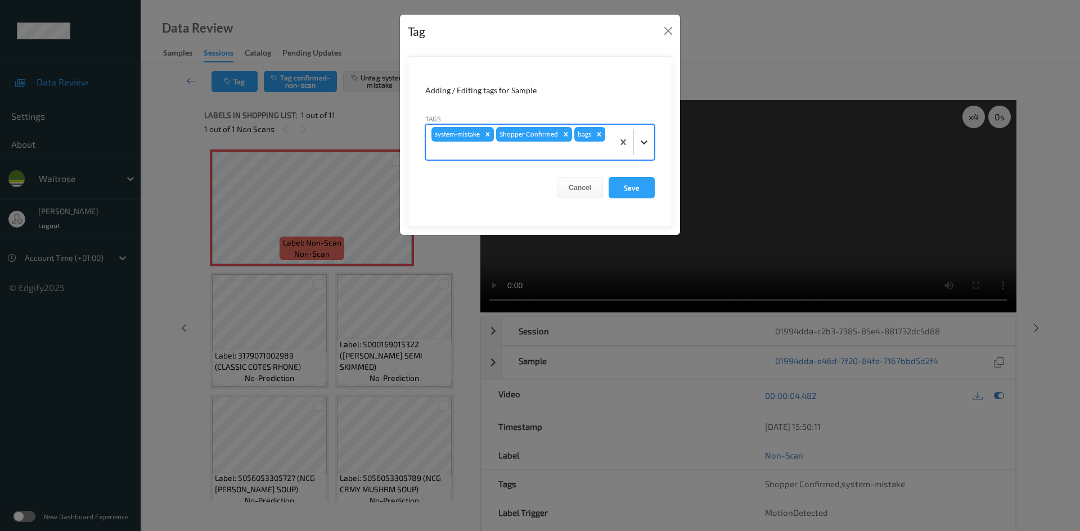
click at [650, 147] on div at bounding box center [644, 142] width 20 height 20
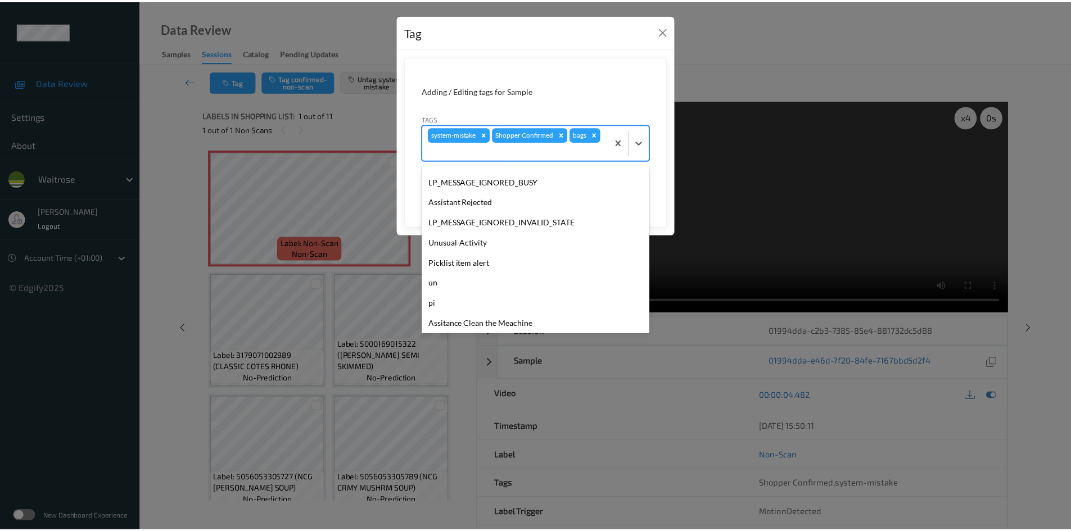
scroll to position [261, 0]
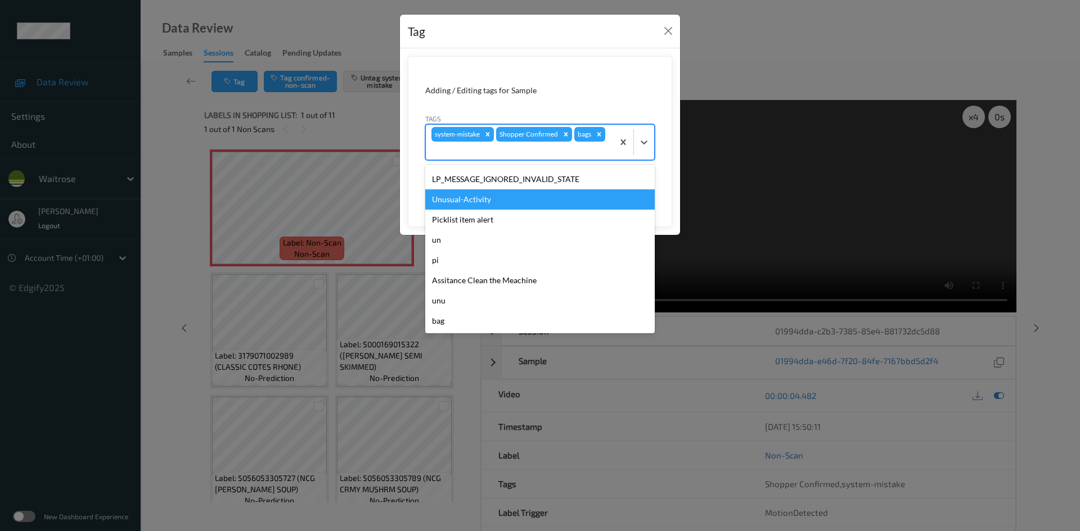
click at [487, 200] on div "Unusual-Activity" at bounding box center [539, 200] width 229 height 20
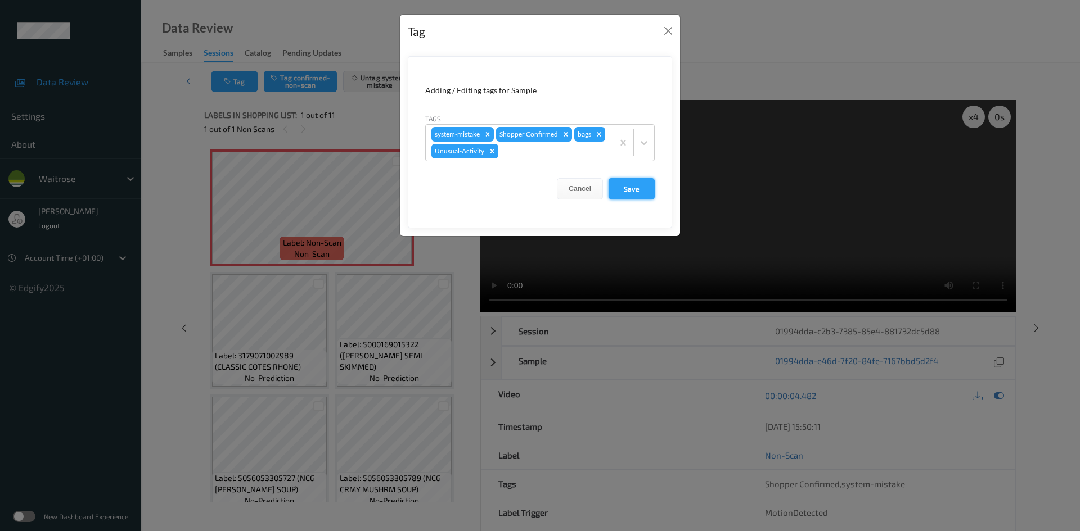
click at [616, 196] on button "Save" at bounding box center [631, 188] width 46 height 21
click at [626, 182] on button "Save" at bounding box center [631, 188] width 46 height 21
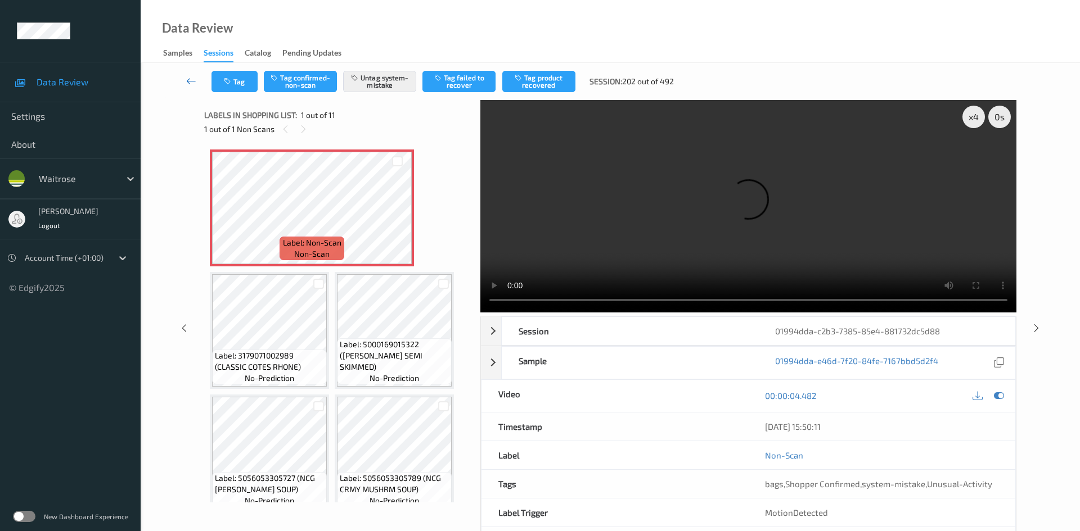
click at [193, 76] on icon at bounding box center [191, 80] width 10 height 11
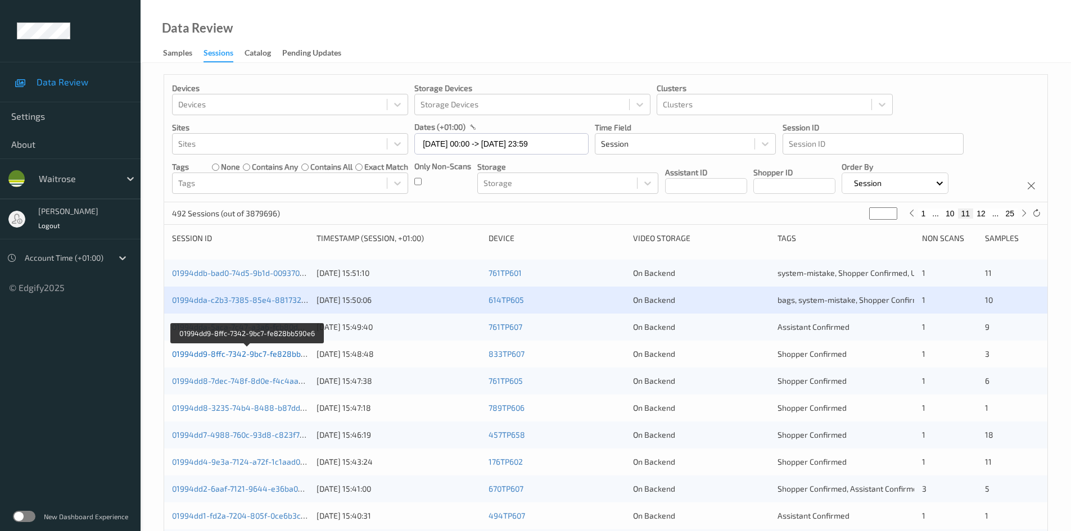
click at [220, 355] on link "01994dd9-8ffc-7342-9bc7-fe828bb590e6" at bounding box center [247, 354] width 151 height 10
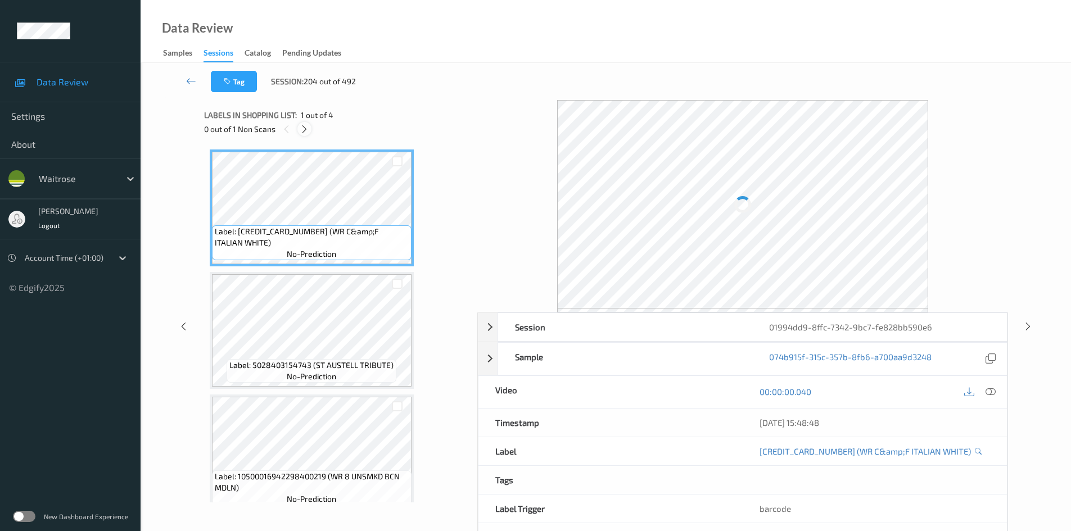
drag, startPoint x: 306, startPoint y: 126, endPoint x: 472, endPoint y: 226, distance: 193.8
click at [307, 128] on icon at bounding box center [305, 129] width 10 height 10
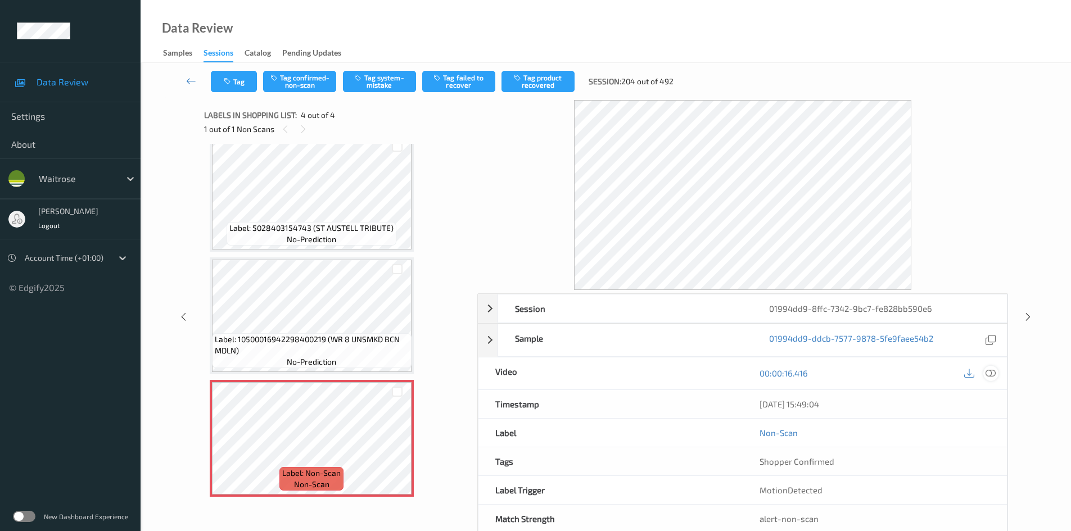
click at [996, 374] on div at bounding box center [991, 373] width 15 height 15
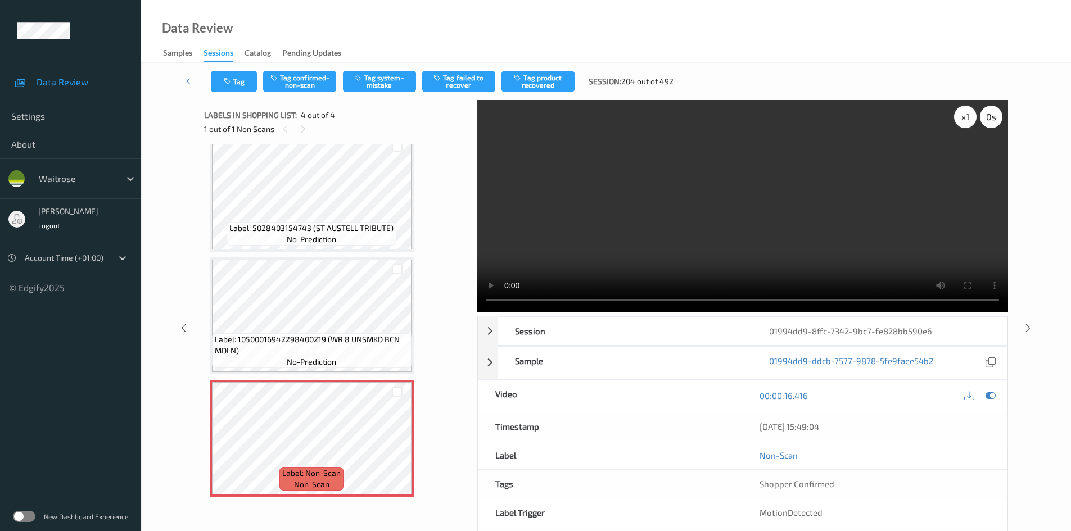
click at [962, 121] on div "x 1" at bounding box center [965, 117] width 22 height 22
click at [963, 121] on div "x 2" at bounding box center [965, 117] width 22 height 22
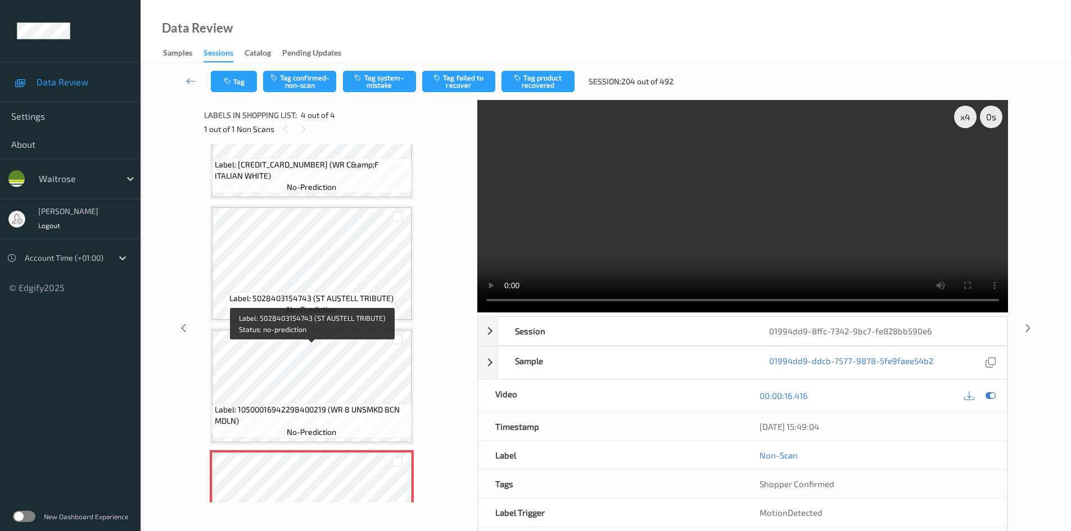
scroll to position [0, 0]
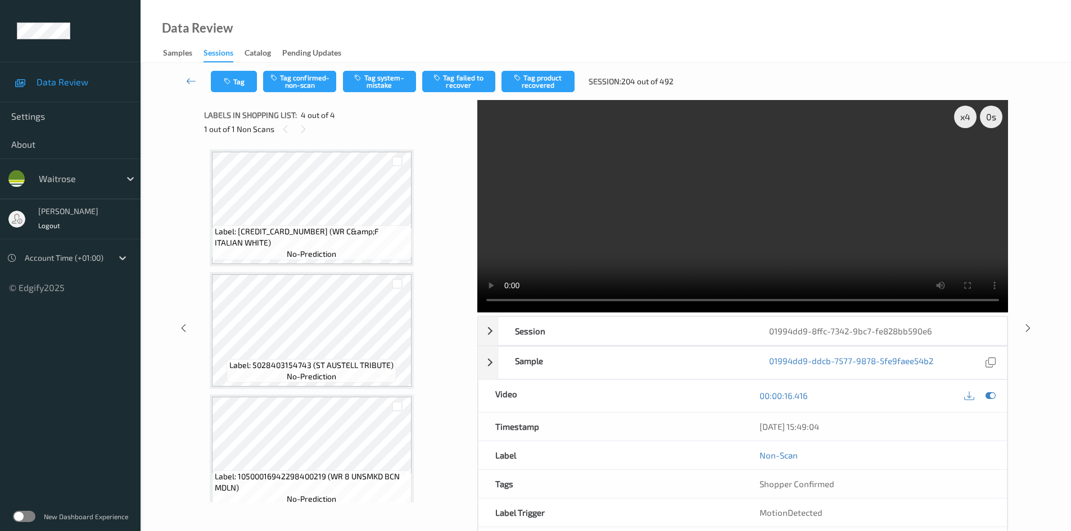
click at [635, 236] on video at bounding box center [742, 206] width 531 height 213
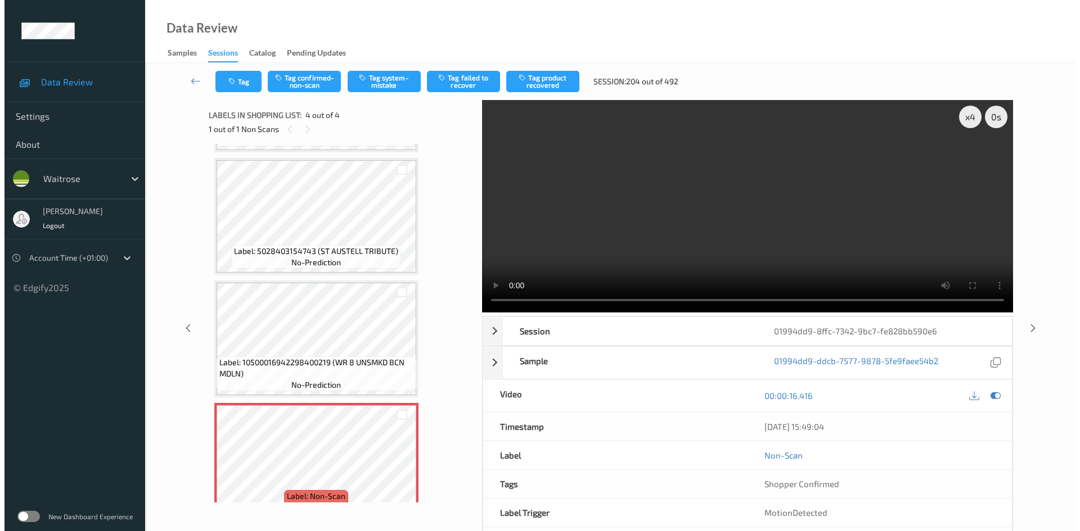
scroll to position [137, 0]
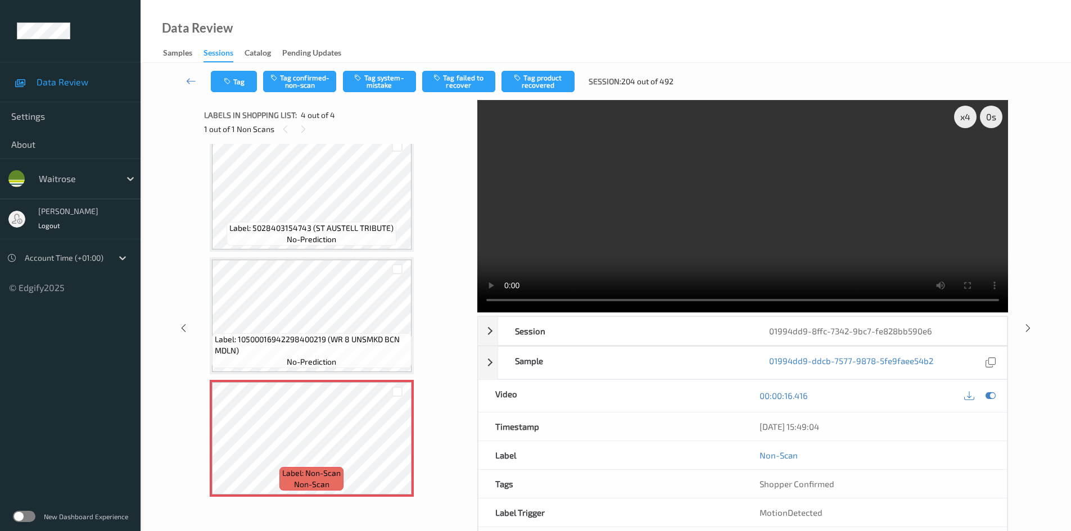
click at [658, 204] on video at bounding box center [742, 206] width 531 height 213
click at [728, 220] on video at bounding box center [742, 206] width 531 height 213
click at [717, 206] on video at bounding box center [742, 206] width 531 height 213
click at [721, 208] on video at bounding box center [742, 206] width 531 height 213
click at [629, 225] on video at bounding box center [742, 206] width 531 height 213
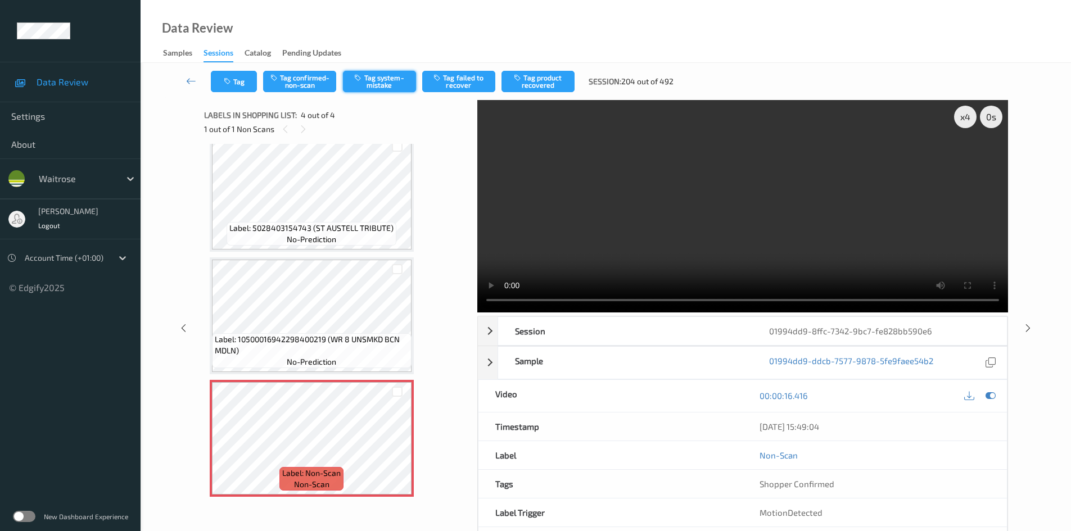
click at [390, 84] on button "Tag system-mistake" at bounding box center [379, 81] width 73 height 21
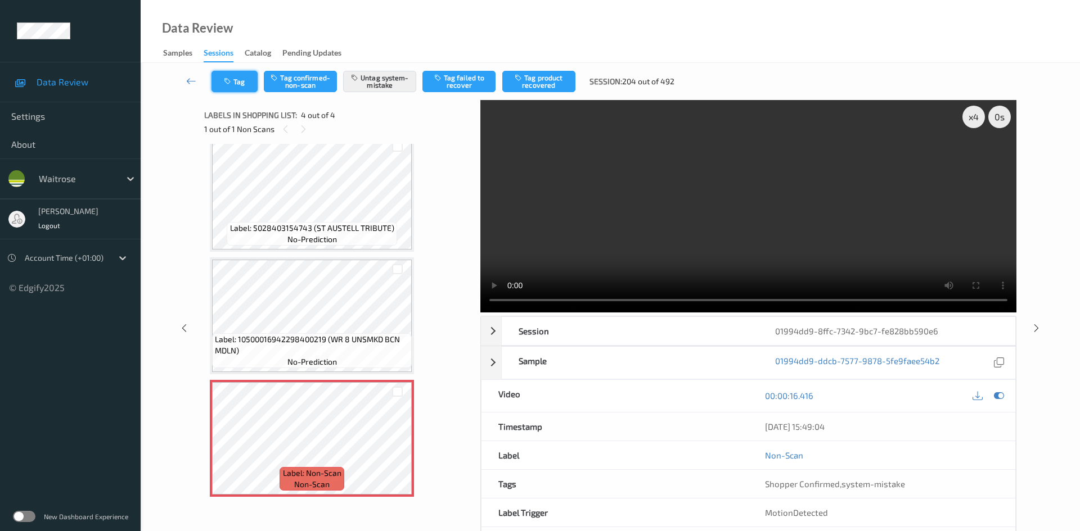
click at [248, 79] on button "Tag" at bounding box center [234, 81] width 46 height 21
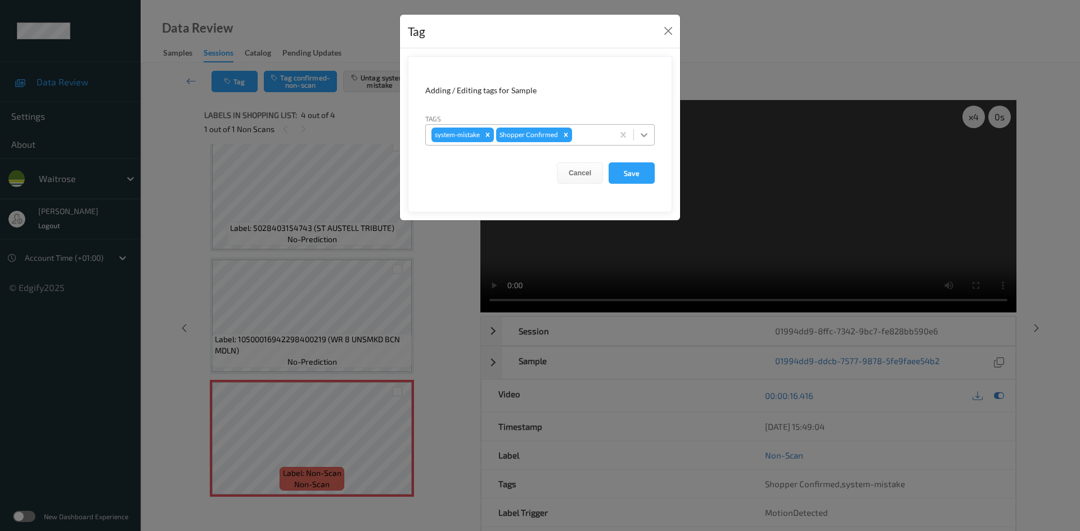
click at [649, 133] on icon at bounding box center [643, 134] width 11 height 11
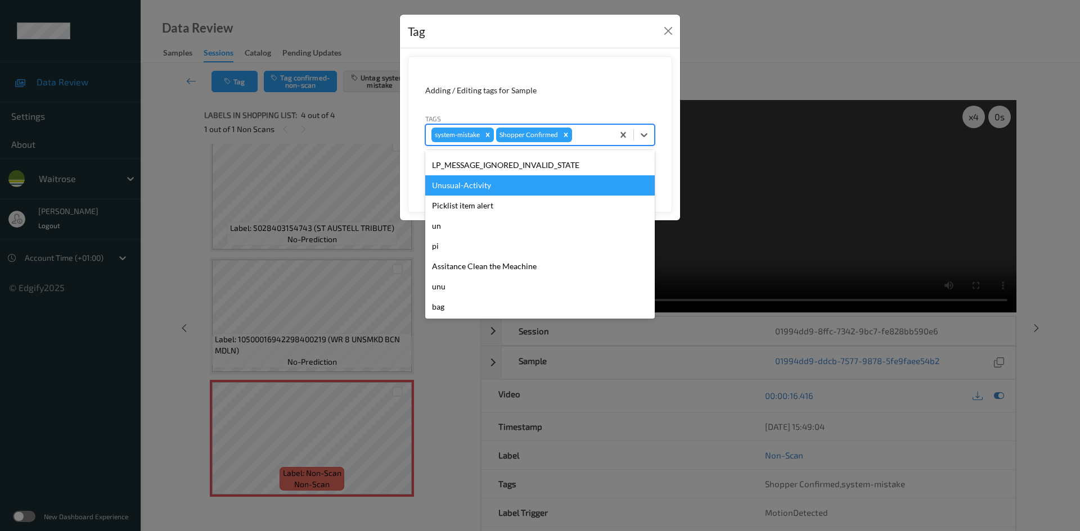
scroll to position [281, 0]
click at [457, 191] on div "Unusual-Activity" at bounding box center [539, 185] width 229 height 20
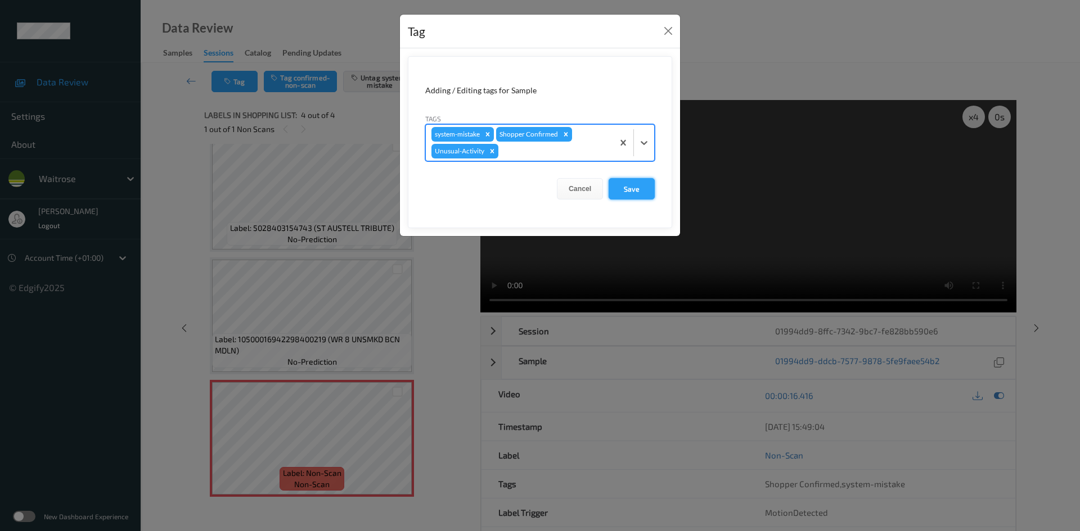
click at [631, 187] on button "Save" at bounding box center [631, 188] width 46 height 21
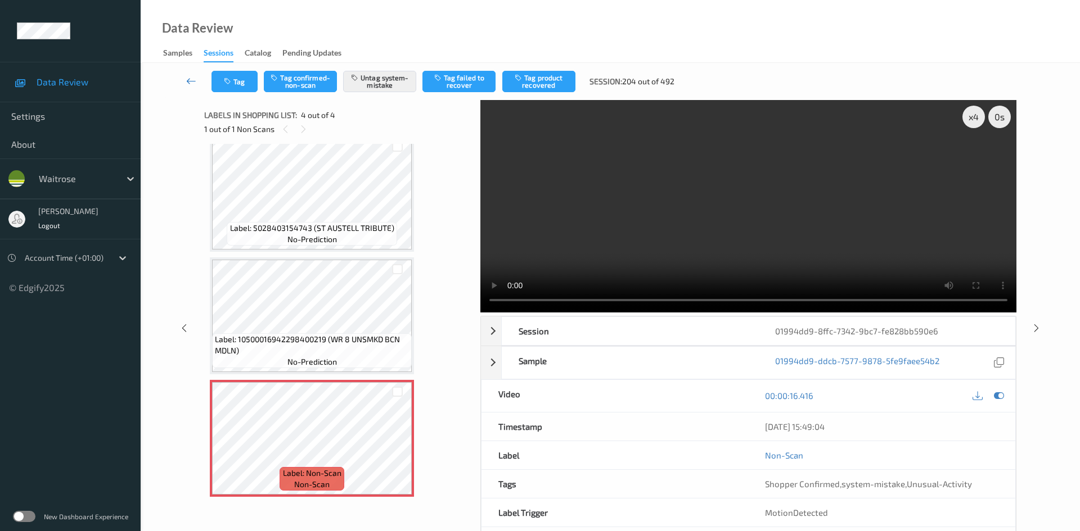
click at [188, 74] on link at bounding box center [192, 81] width 40 height 21
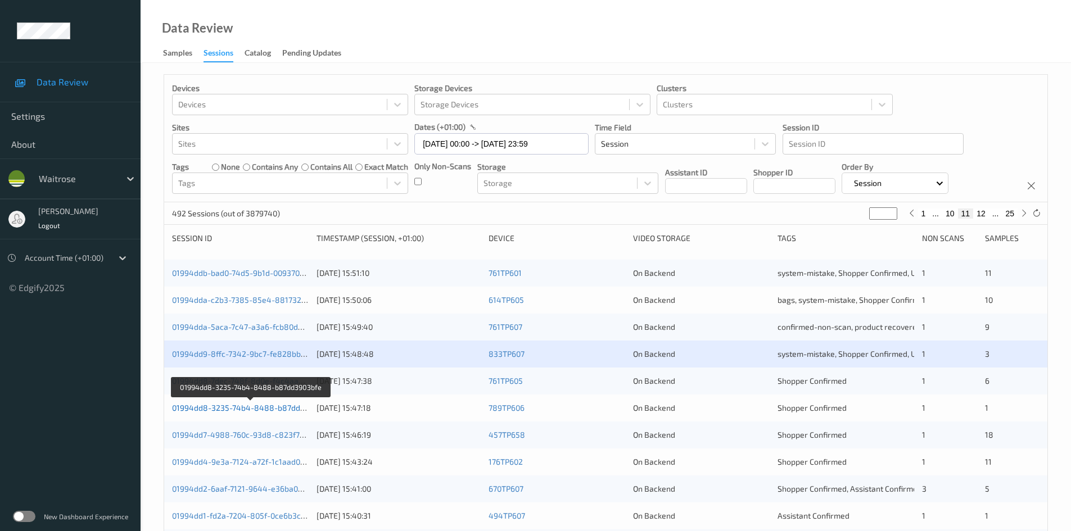
click at [219, 408] on link "01994dd8-3235-74b4-8488-b87dd3903bfe" at bounding box center [251, 408] width 158 height 10
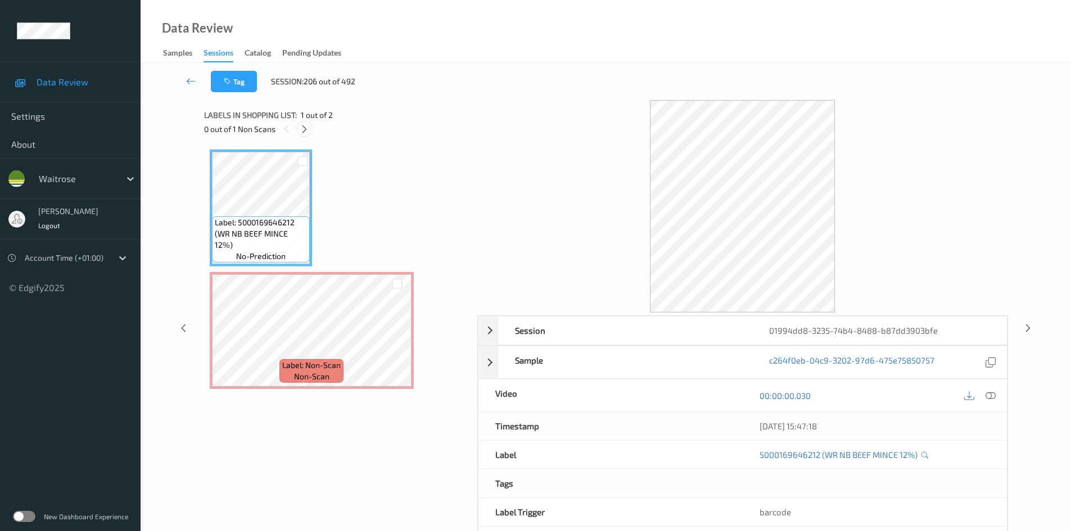
click at [306, 131] on icon at bounding box center [305, 129] width 10 height 10
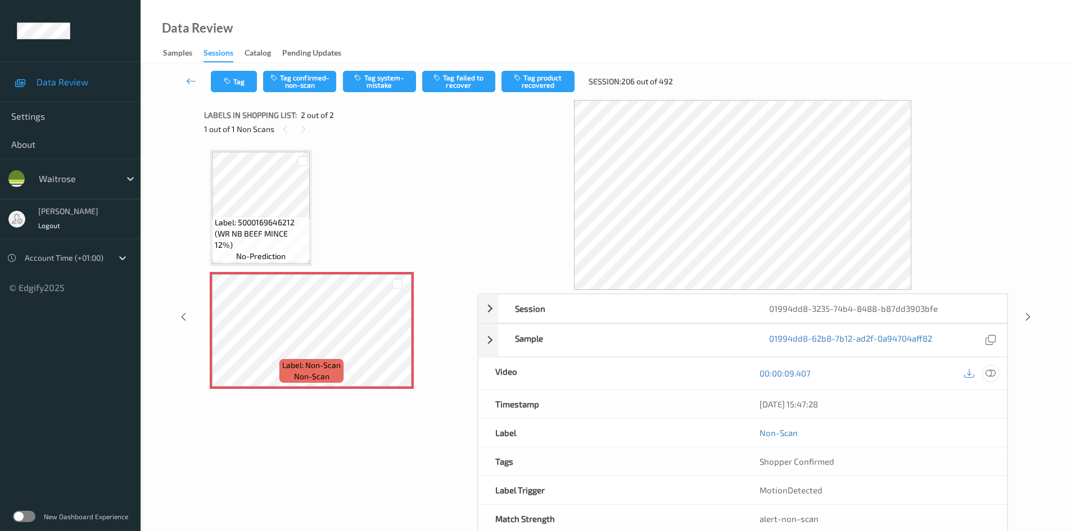
click at [992, 372] on icon at bounding box center [991, 373] width 10 height 10
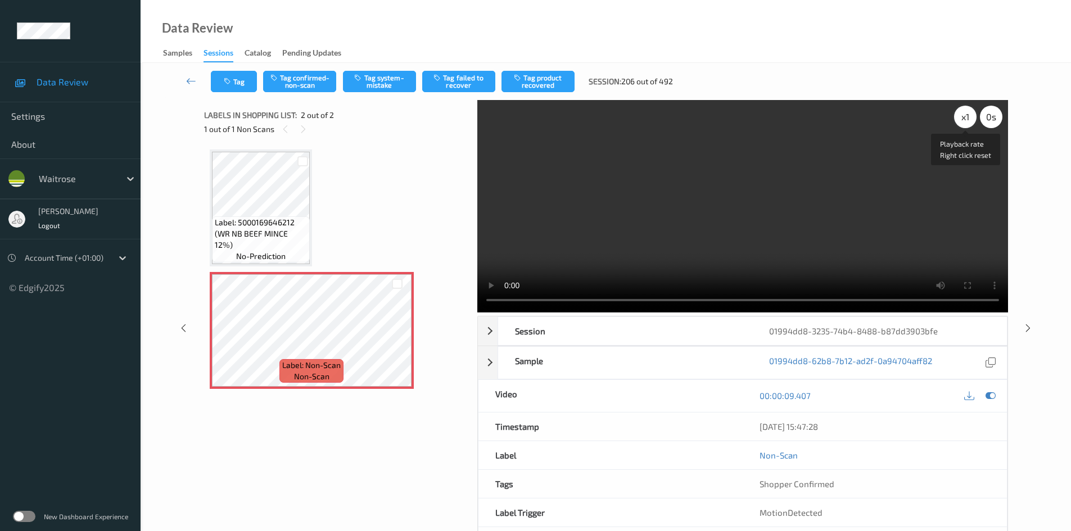
click at [971, 111] on div "x 1" at bounding box center [965, 117] width 22 height 22
click at [971, 111] on div "x 2" at bounding box center [965, 117] width 22 height 22
drag, startPoint x: 968, startPoint y: 113, endPoint x: 935, endPoint y: 145, distance: 45.7
click at [967, 114] on div "x 4" at bounding box center [965, 117] width 22 height 22
click at [959, 118] on div "x 8" at bounding box center [965, 117] width 22 height 22
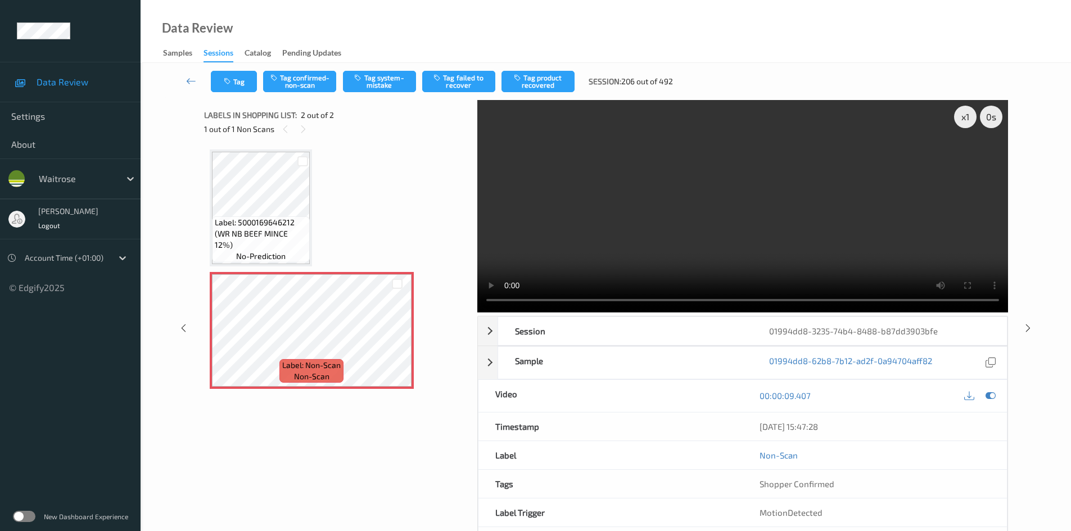
drag, startPoint x: 783, startPoint y: 214, endPoint x: 759, endPoint y: 221, distance: 25.3
click at [783, 214] on video at bounding box center [742, 206] width 531 height 213
click at [367, 72] on button "Tag system-mistake" at bounding box center [379, 81] width 73 height 21
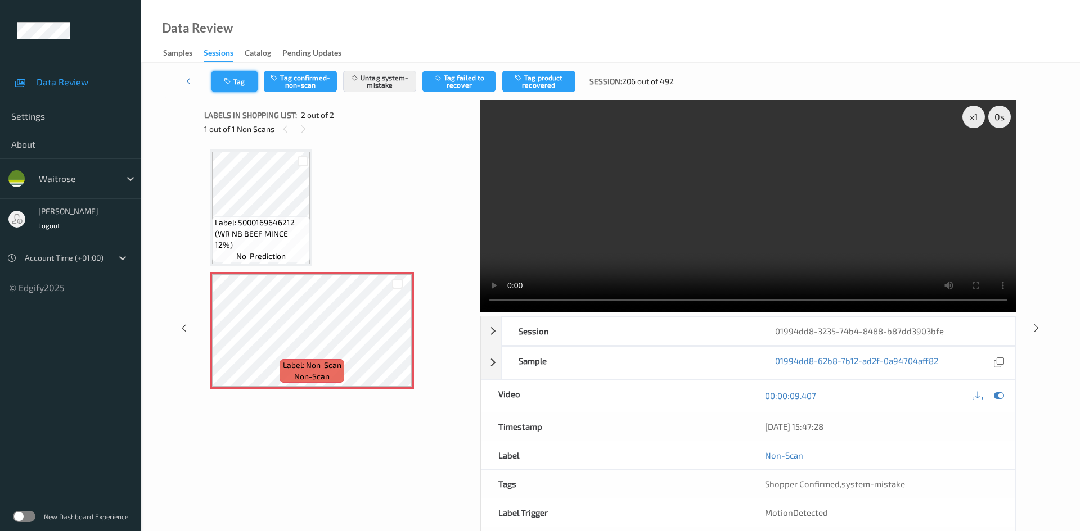
click at [232, 83] on icon "button" at bounding box center [229, 82] width 10 height 8
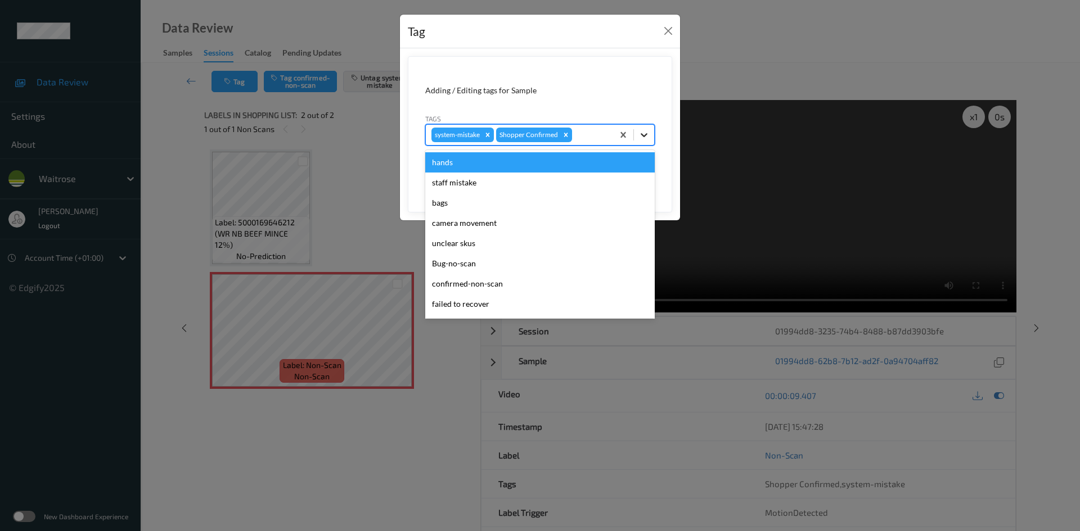
click at [652, 139] on div at bounding box center [644, 135] width 20 height 20
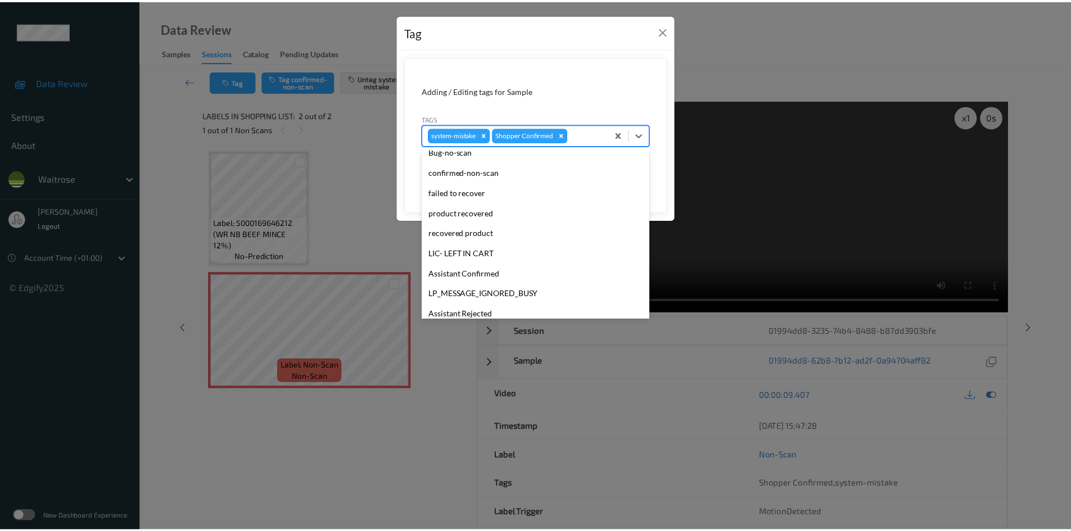
scroll to position [225, 0]
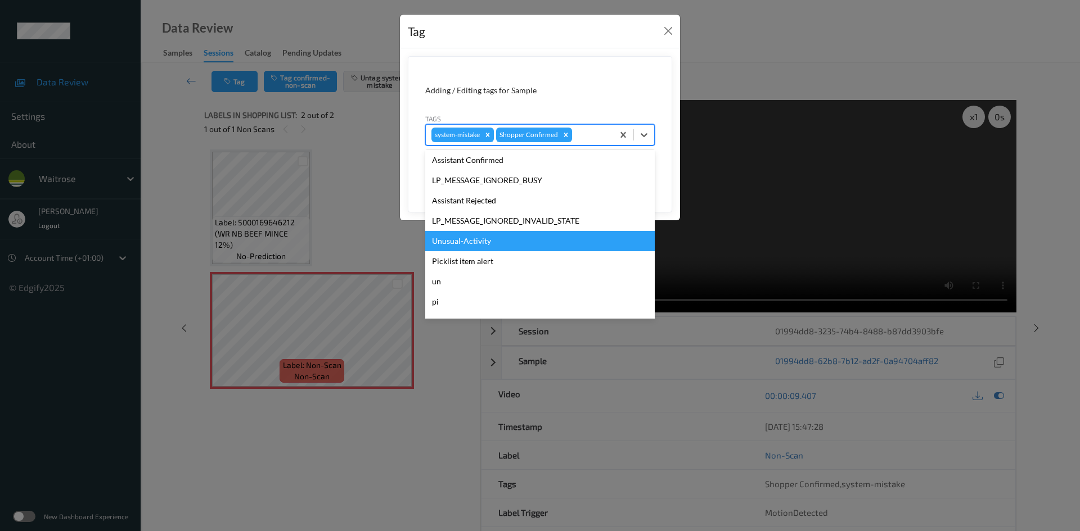
click at [472, 241] on div "Unusual-Activity" at bounding box center [539, 241] width 229 height 20
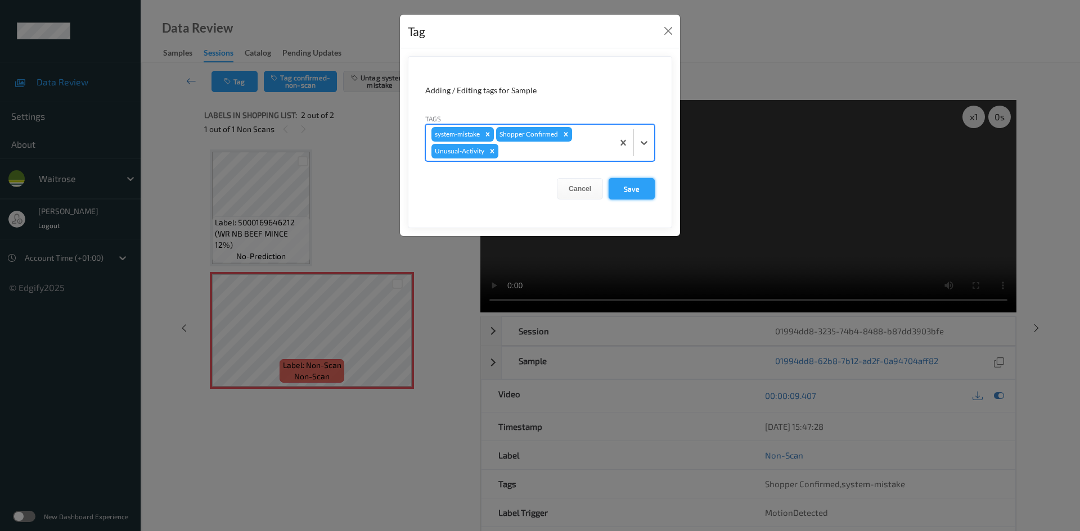
click at [633, 188] on button "Save" at bounding box center [631, 188] width 46 height 21
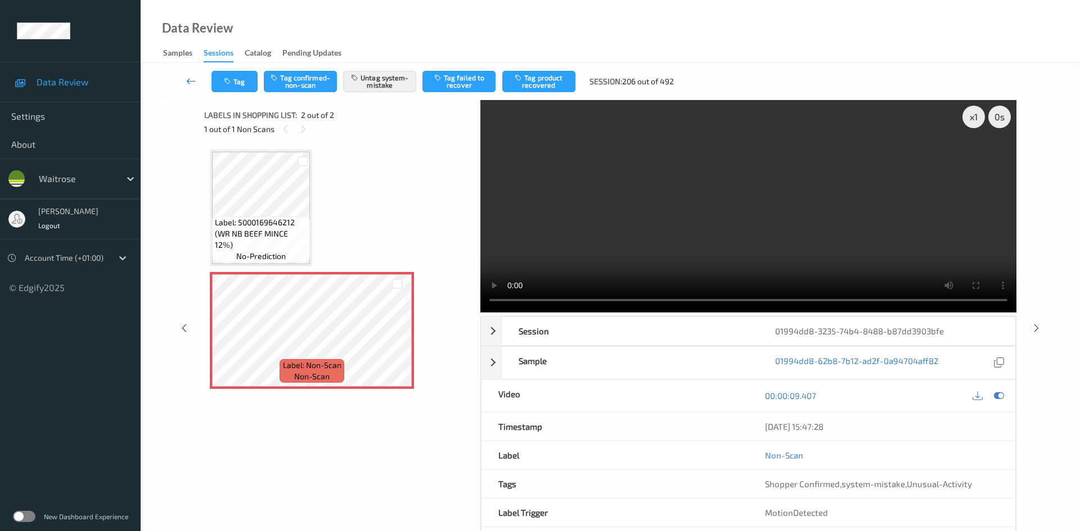
click at [187, 73] on link at bounding box center [192, 81] width 40 height 21
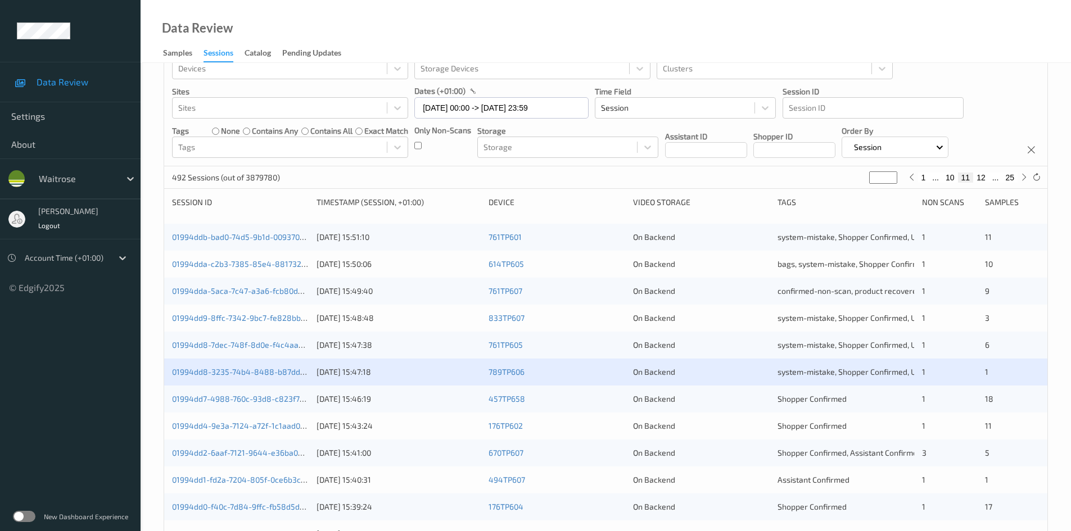
scroll to position [56, 0]
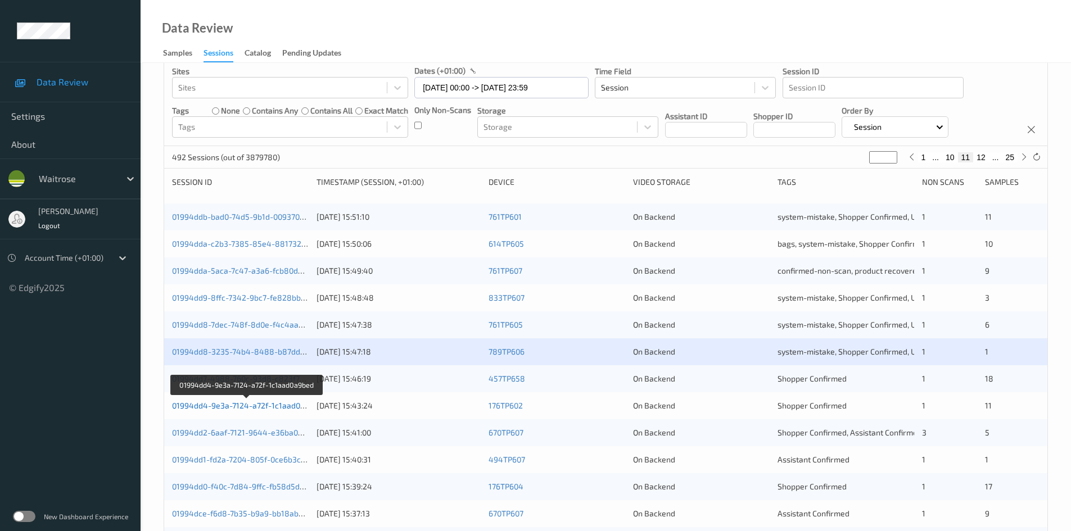
click at [210, 407] on link "01994dd4-9e3a-7124-a72f-1c1aad0a9bed" at bounding box center [247, 406] width 151 height 10
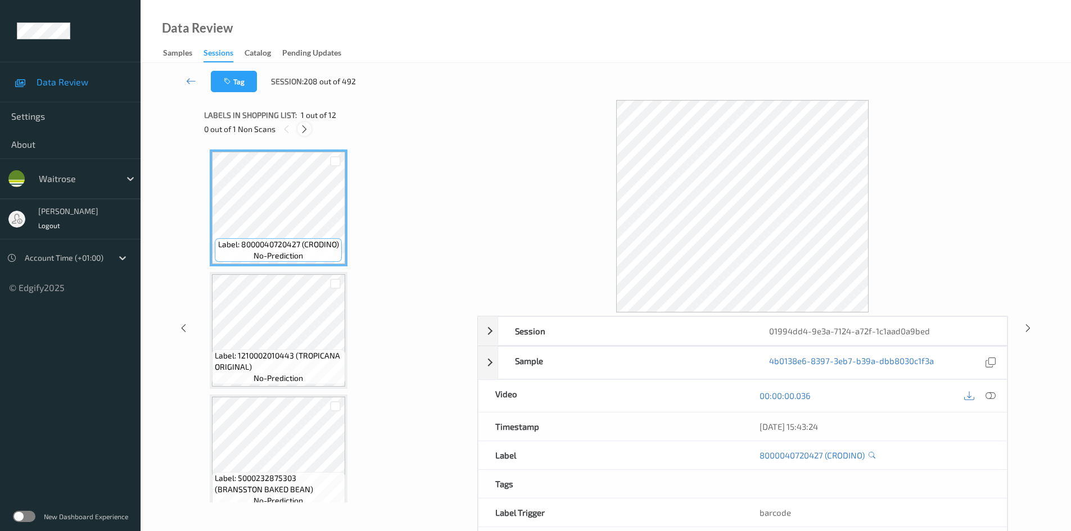
click at [306, 132] on icon at bounding box center [305, 129] width 10 height 10
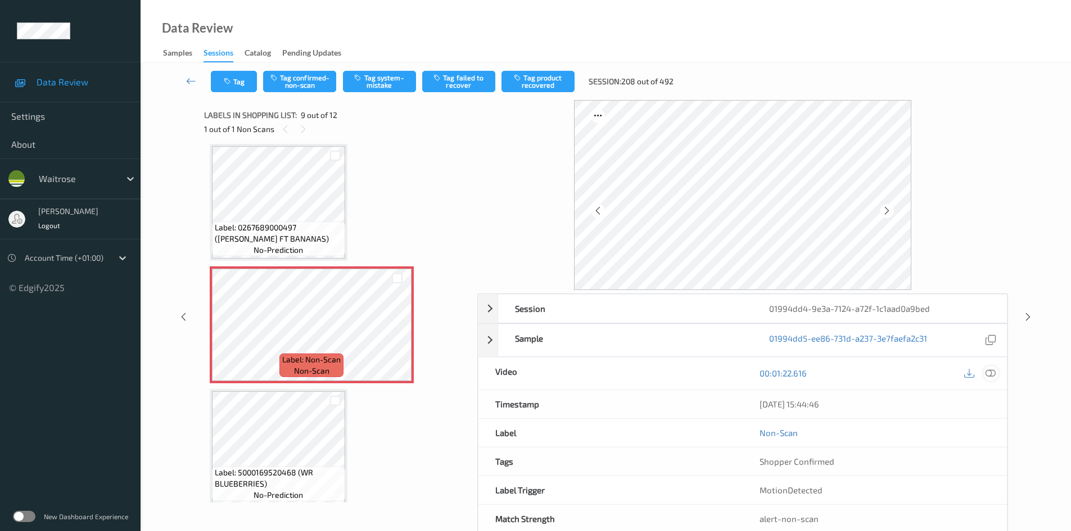
click at [994, 373] on icon at bounding box center [991, 373] width 10 height 10
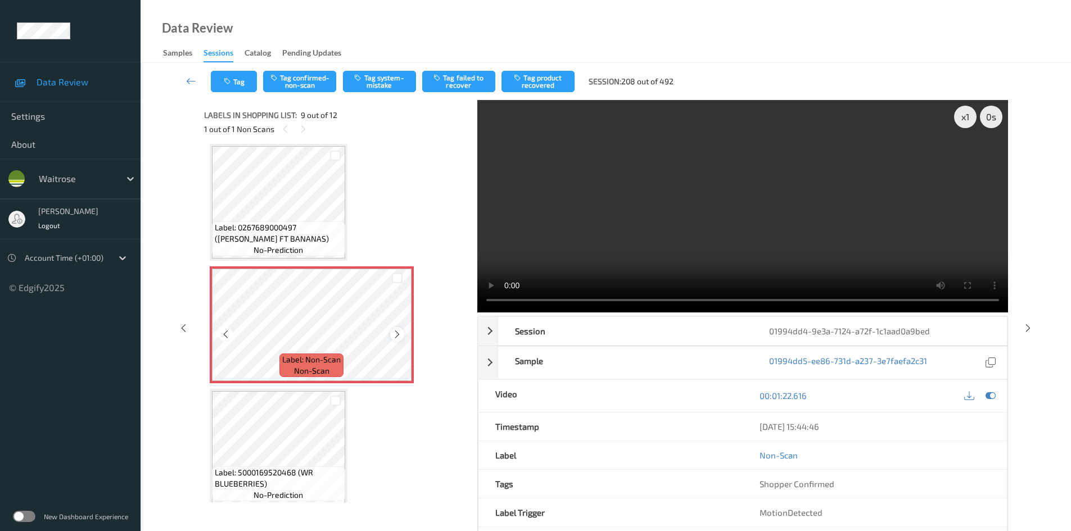
click at [397, 337] on icon at bounding box center [398, 335] width 10 height 10
click at [397, 336] on icon at bounding box center [398, 335] width 10 height 10
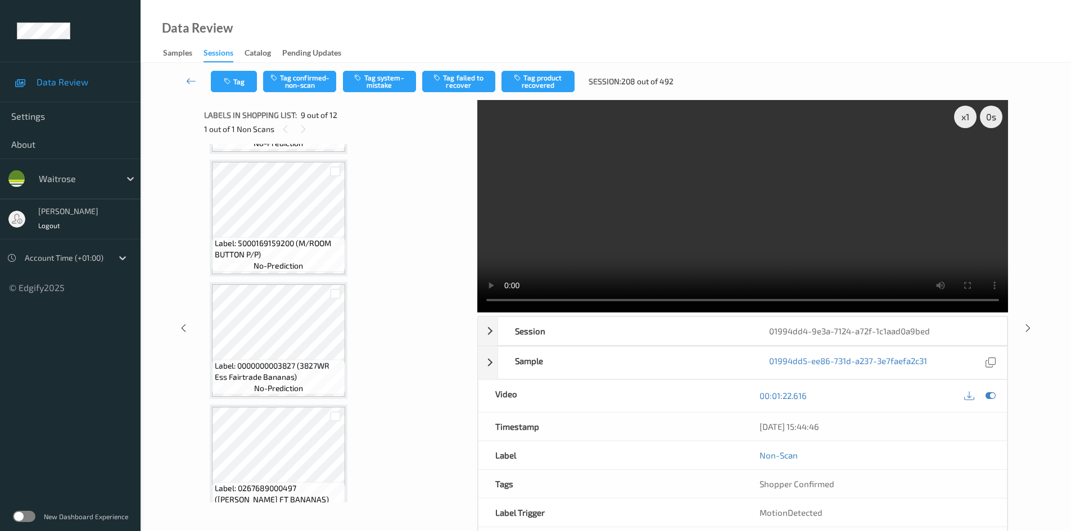
scroll to position [583, 0]
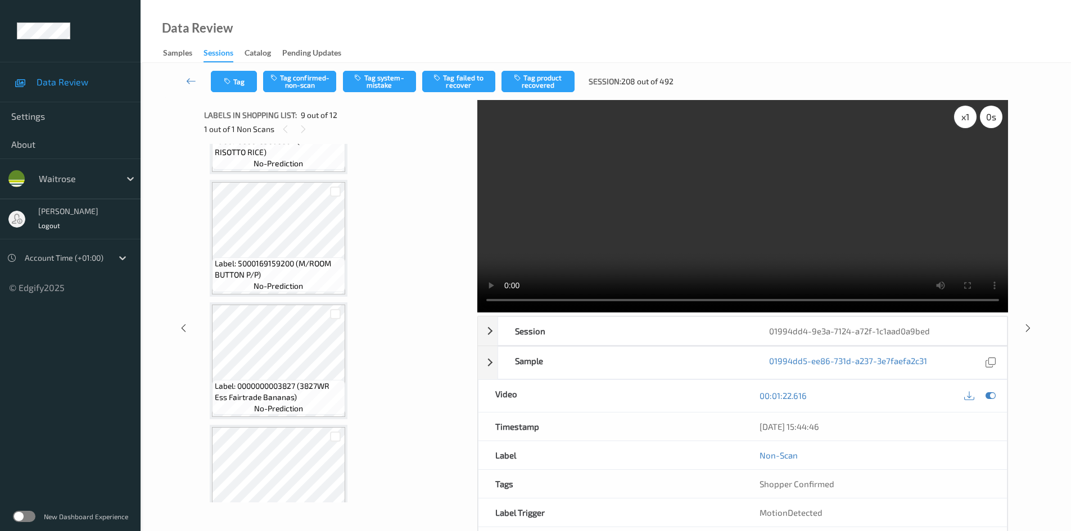
click at [973, 115] on div "x 1" at bounding box center [965, 117] width 22 height 22
click at [972, 115] on div "x 2" at bounding box center [965, 117] width 22 height 22
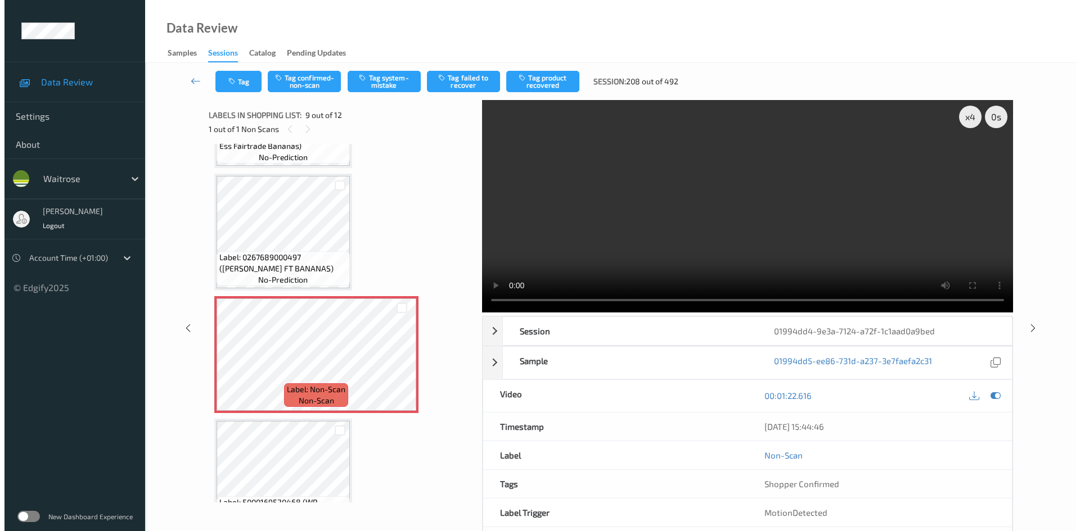
scroll to position [864, 0]
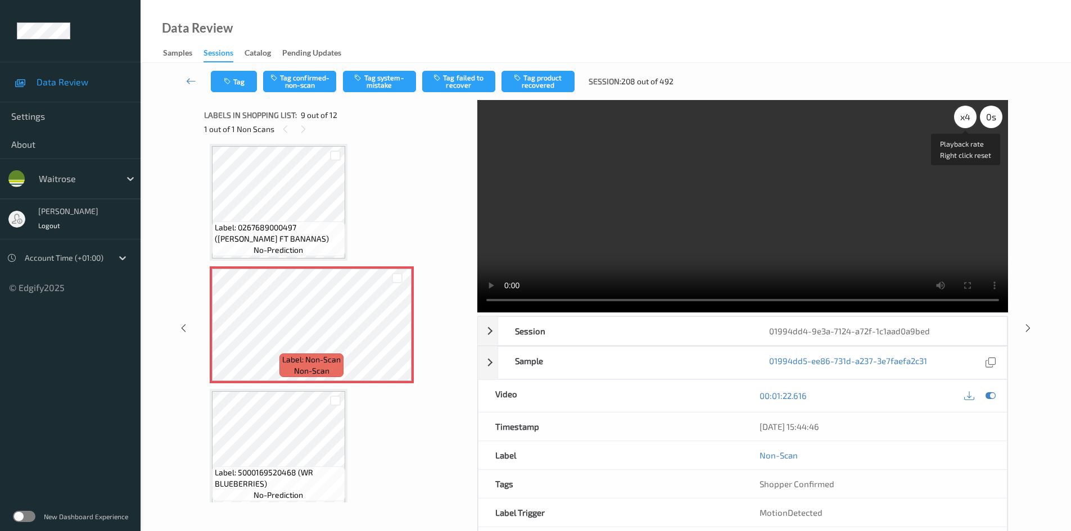
click at [963, 114] on div "x 4" at bounding box center [965, 117] width 22 height 22
click at [607, 267] on video at bounding box center [742, 206] width 531 height 213
click at [648, 233] on video at bounding box center [742, 206] width 531 height 213
click at [642, 211] on video at bounding box center [742, 206] width 531 height 213
click at [385, 79] on button "Tag system-mistake" at bounding box center [379, 81] width 73 height 21
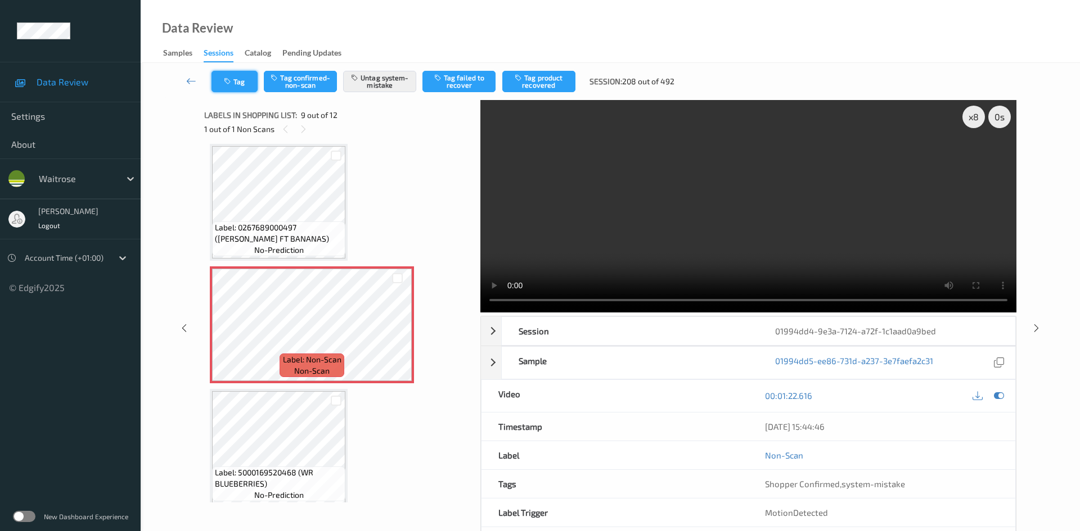
click at [231, 82] on icon "button" at bounding box center [229, 82] width 10 height 8
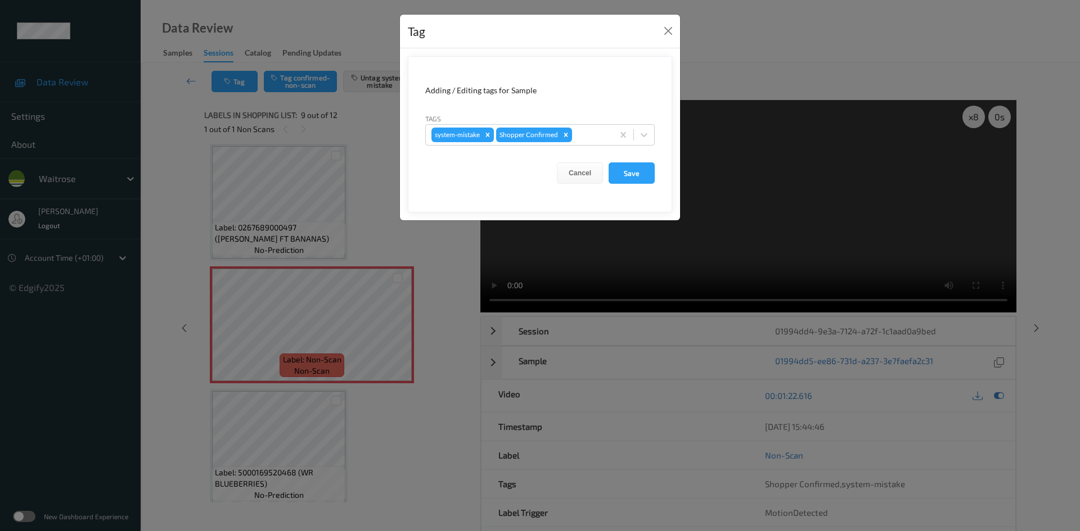
drag, startPoint x: 643, startPoint y: 132, endPoint x: 660, endPoint y: 133, distance: 17.5
click at [655, 133] on form "Adding / Editing tags for Sample Tags system-mistake Shopper Confirmed Cancel S…" at bounding box center [540, 134] width 264 height 156
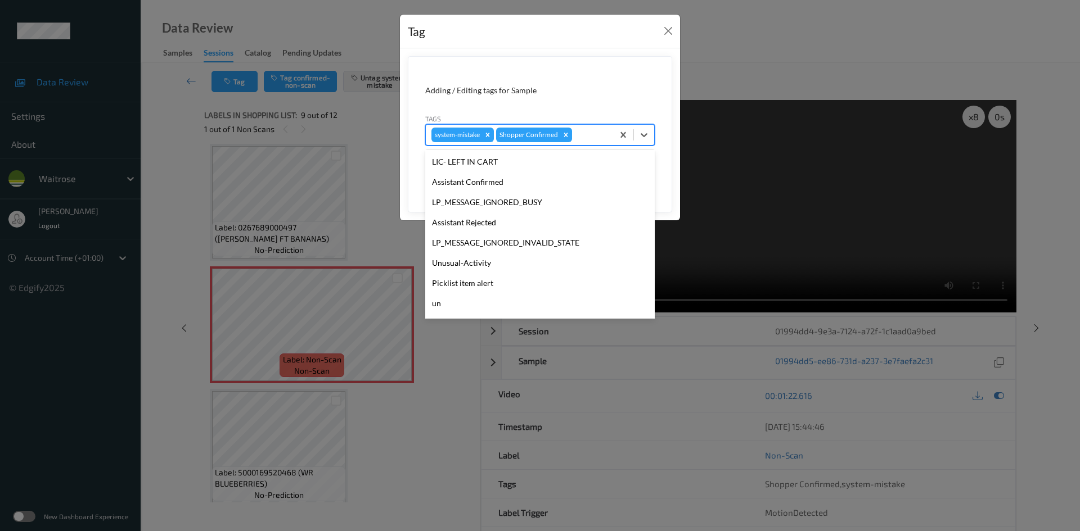
scroll to position [225, 0]
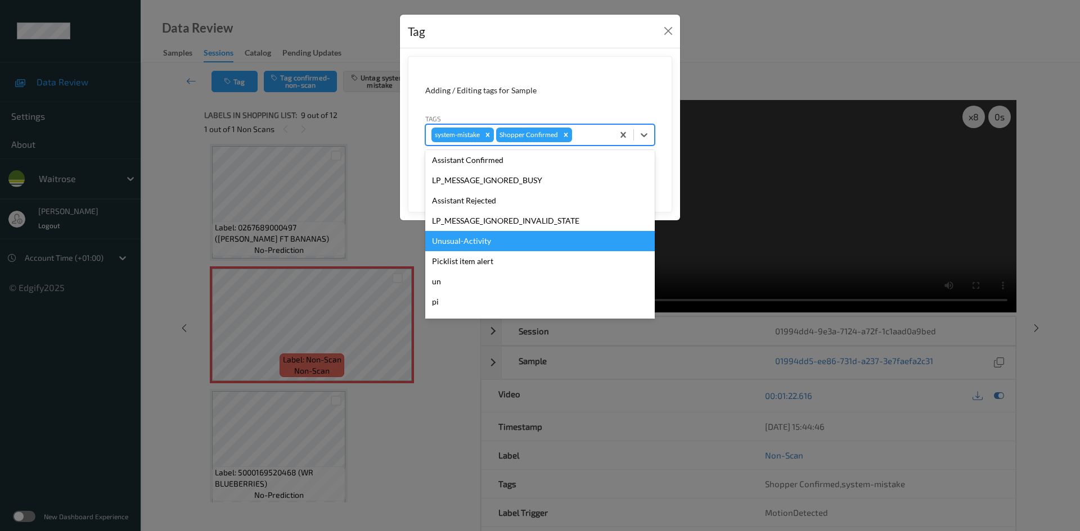
drag, startPoint x: 475, startPoint y: 240, endPoint x: 564, endPoint y: 204, distance: 95.9
click at [486, 237] on div "Unusual-Activity" at bounding box center [539, 241] width 229 height 20
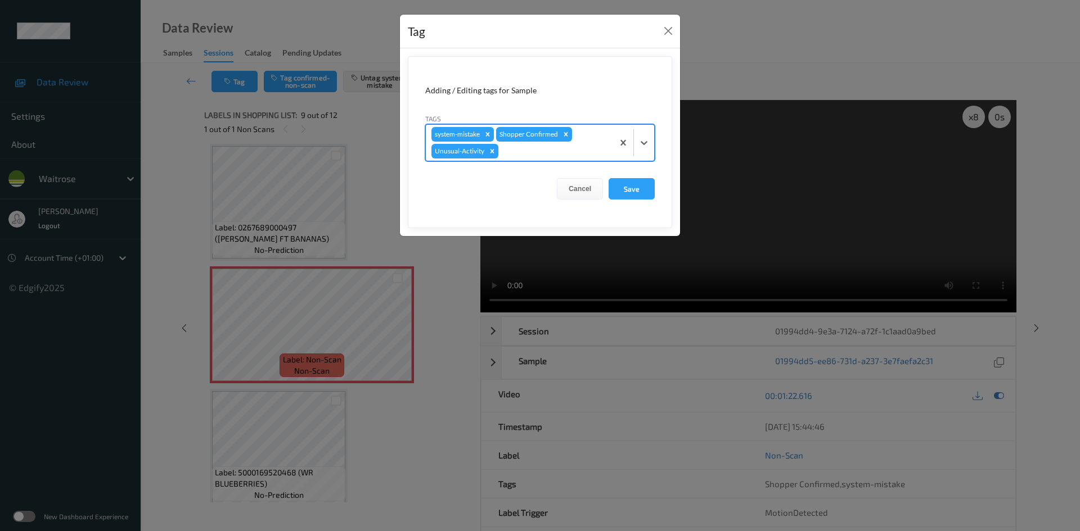
click at [593, 152] on div at bounding box center [553, 151] width 107 height 13
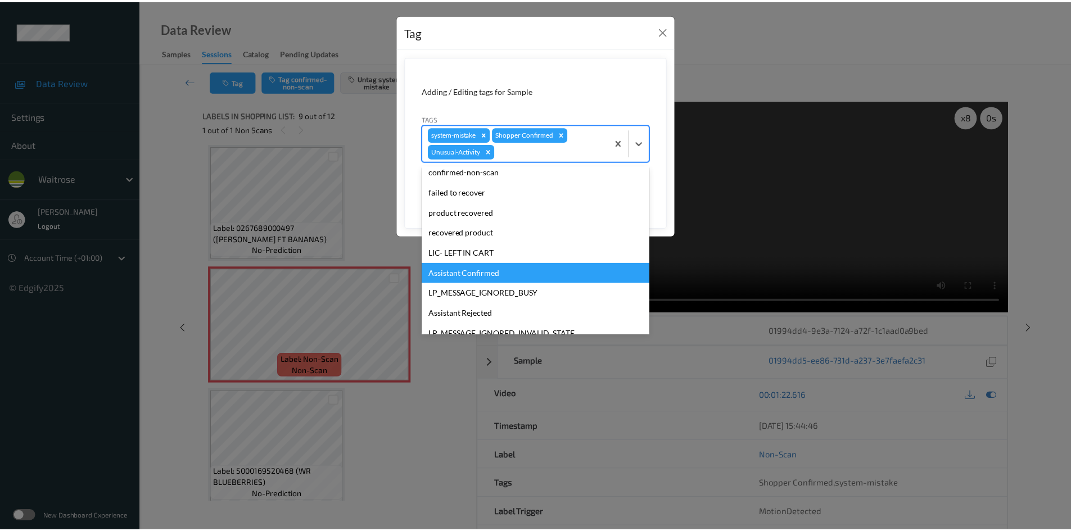
scroll to position [261, 0]
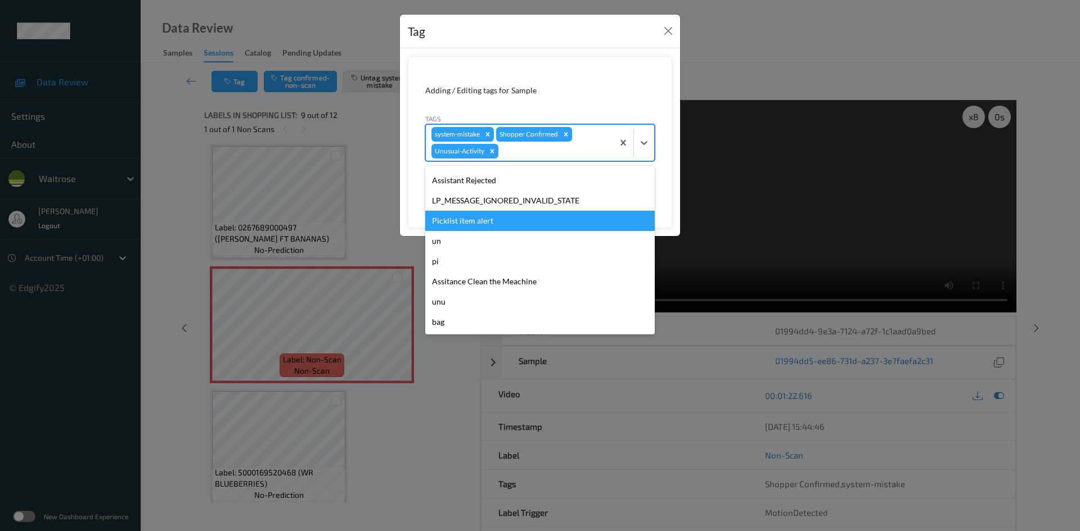
drag, startPoint x: 483, startPoint y: 227, endPoint x: 544, endPoint y: 223, distance: 61.4
click at [484, 227] on div "Picklist item alert" at bounding box center [539, 221] width 229 height 20
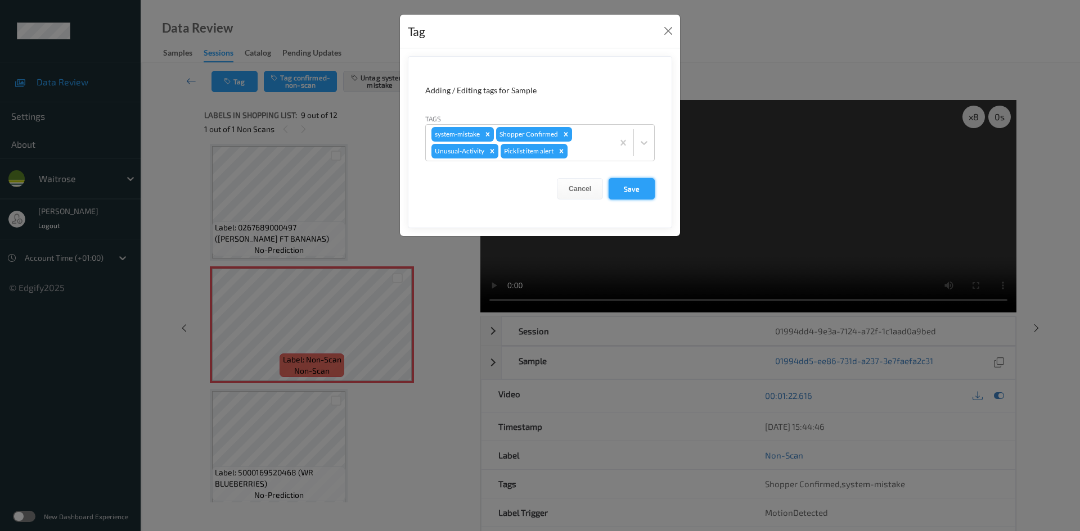
click at [636, 189] on button "Save" at bounding box center [631, 188] width 46 height 21
click at [625, 185] on form "Adding / Editing tags for Sample Tags system-mistake Shopper Confirmed Unusual-…" at bounding box center [540, 142] width 264 height 172
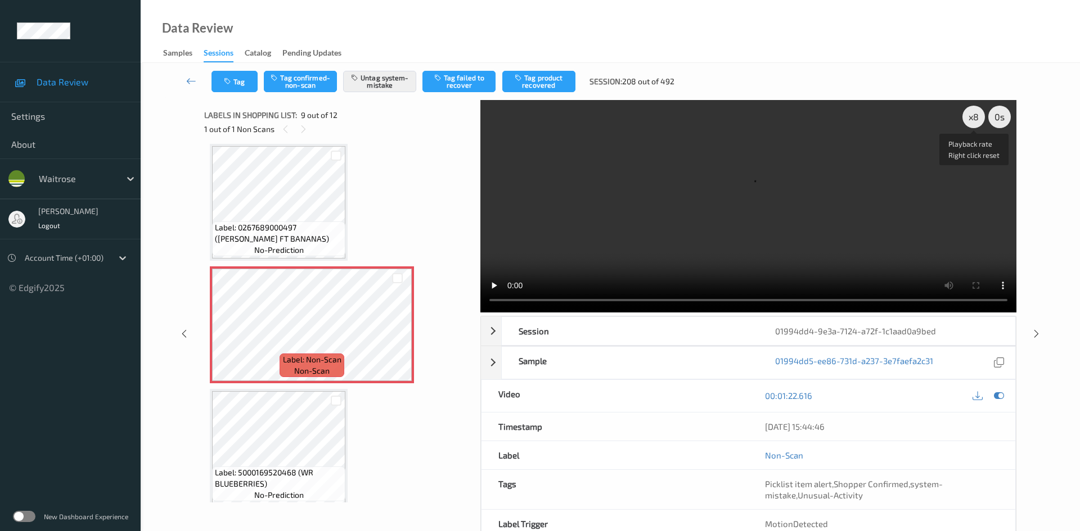
drag, startPoint x: 971, startPoint y: 116, endPoint x: 949, endPoint y: 129, distance: 25.5
click at [970, 116] on div "x 8" at bounding box center [973, 117] width 22 height 22
click at [187, 74] on link at bounding box center [192, 81] width 40 height 21
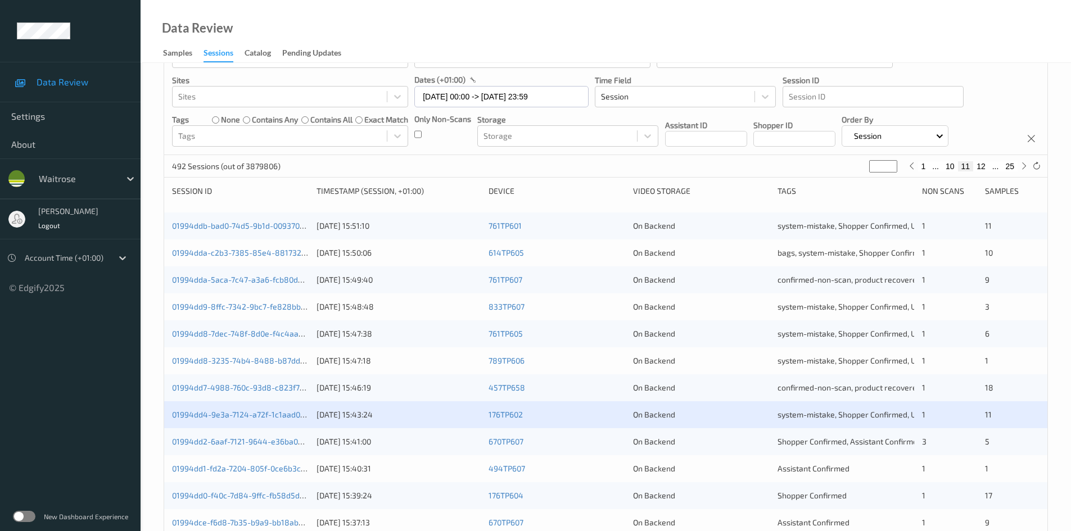
scroll to position [112, 0]
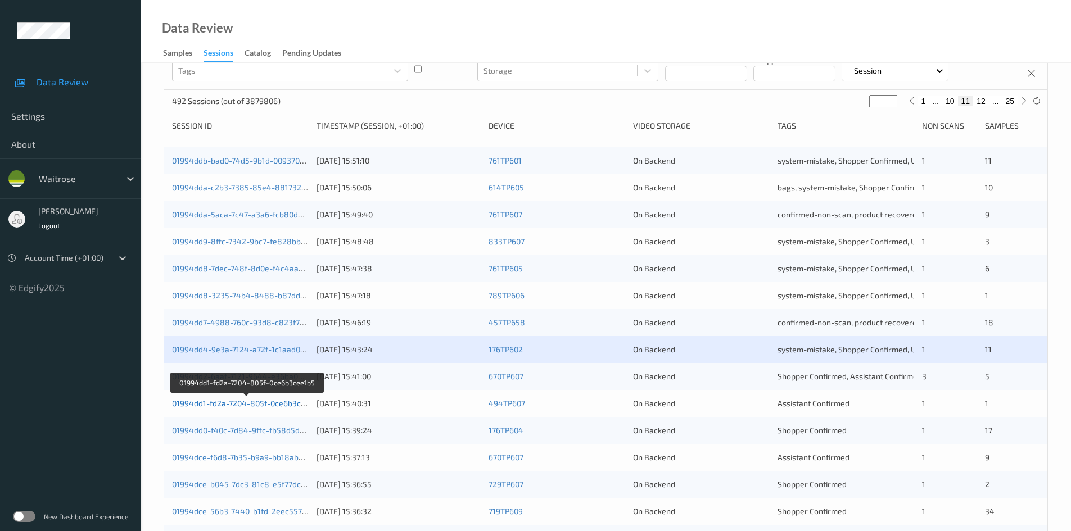
click at [225, 402] on link "01994dd1-fd2a-7204-805f-0ce6b3cee1b5" at bounding box center [247, 404] width 150 height 10
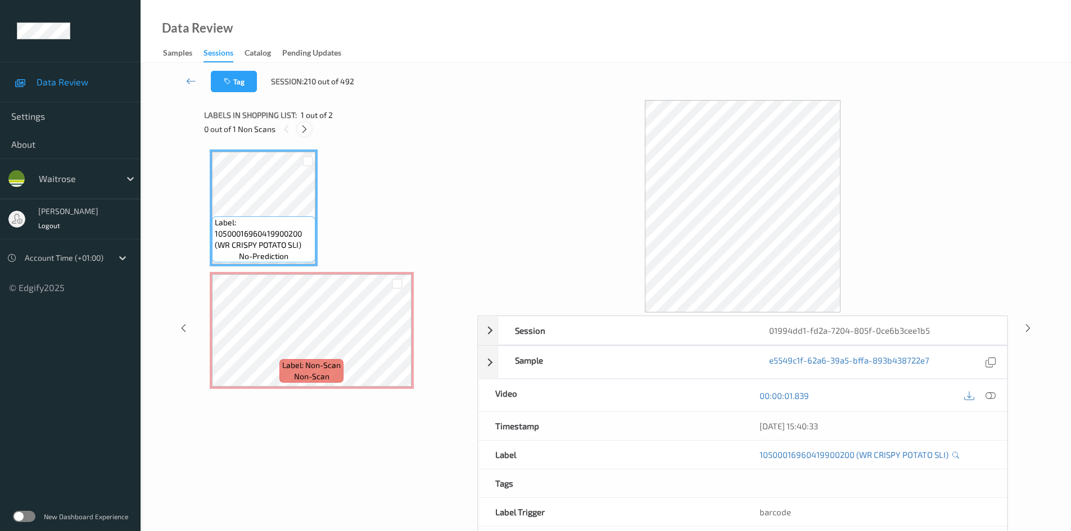
click at [303, 130] on icon at bounding box center [305, 129] width 10 height 10
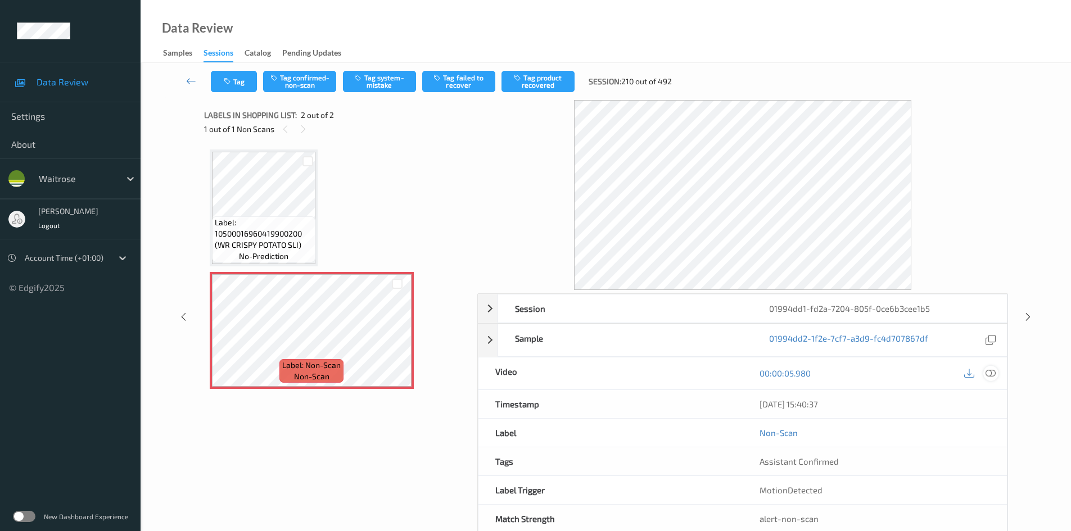
click at [994, 372] on icon at bounding box center [991, 373] width 10 height 10
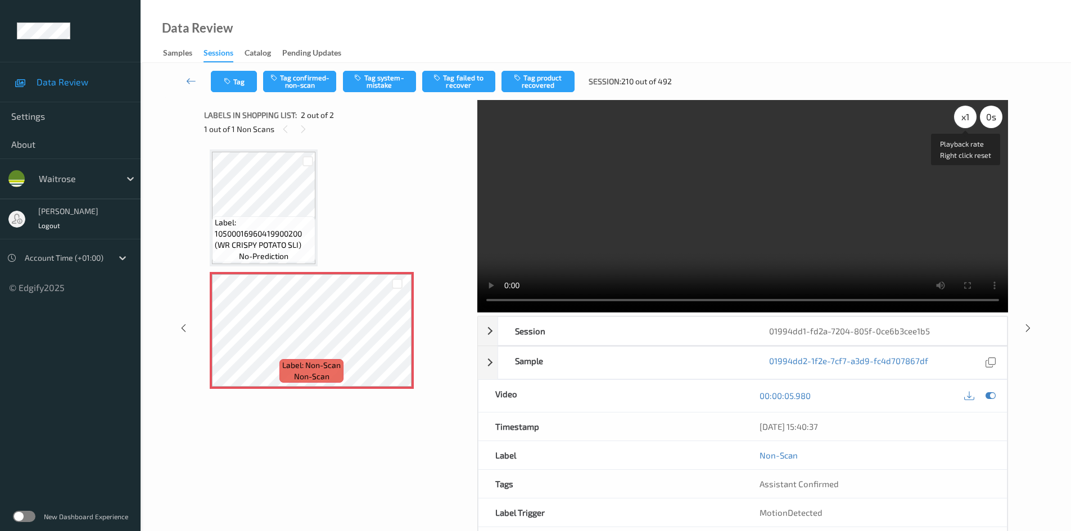
click at [964, 116] on div "x 1" at bounding box center [965, 117] width 22 height 22
click at [968, 116] on div "x 2" at bounding box center [965, 117] width 22 height 22
click at [698, 228] on video at bounding box center [742, 206] width 531 height 213
click at [634, 199] on video at bounding box center [742, 206] width 531 height 213
click at [650, 203] on video at bounding box center [742, 206] width 531 height 213
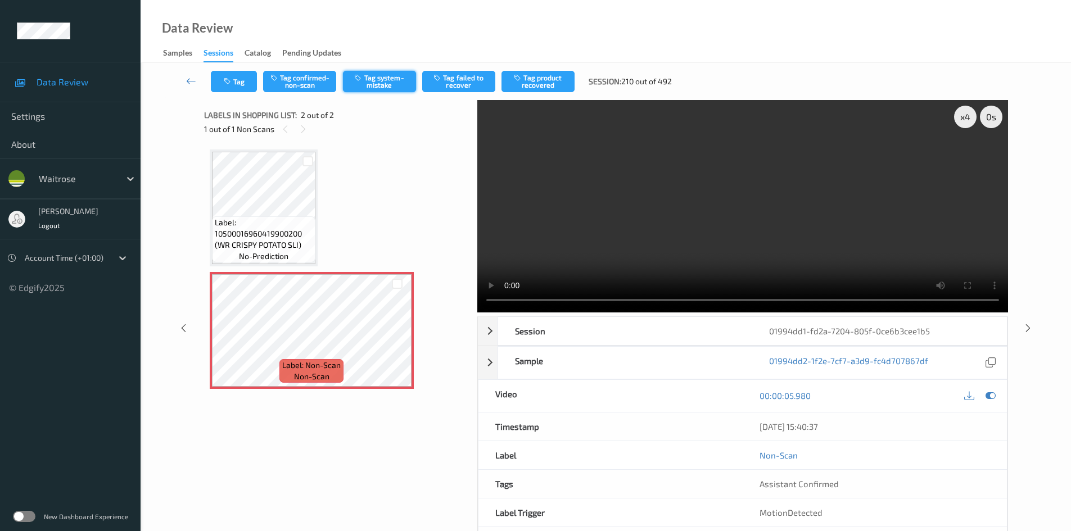
click at [375, 88] on button "Tag system-mistake" at bounding box center [379, 81] width 73 height 21
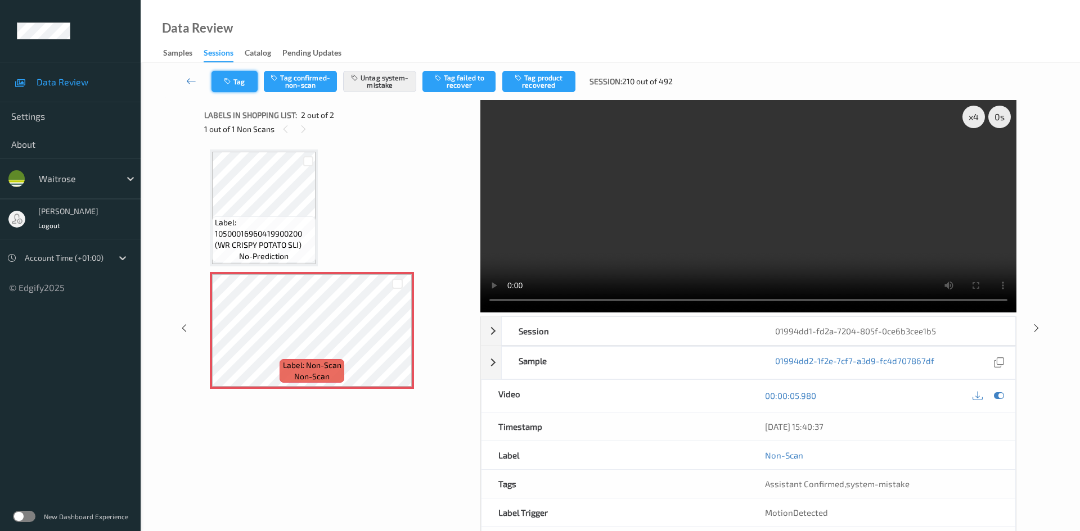
click at [227, 84] on icon "button" at bounding box center [229, 82] width 10 height 8
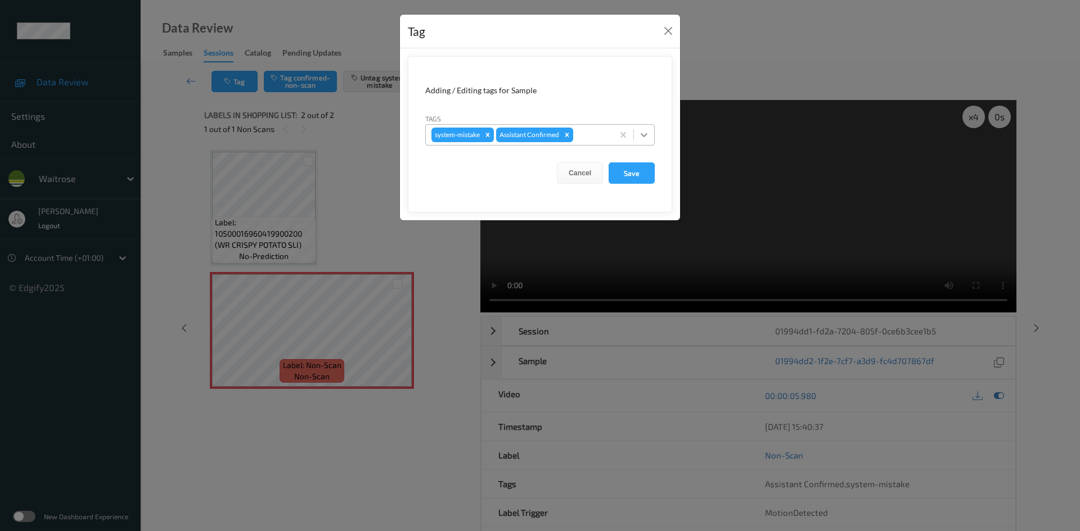
click at [645, 137] on icon at bounding box center [643, 134] width 11 height 11
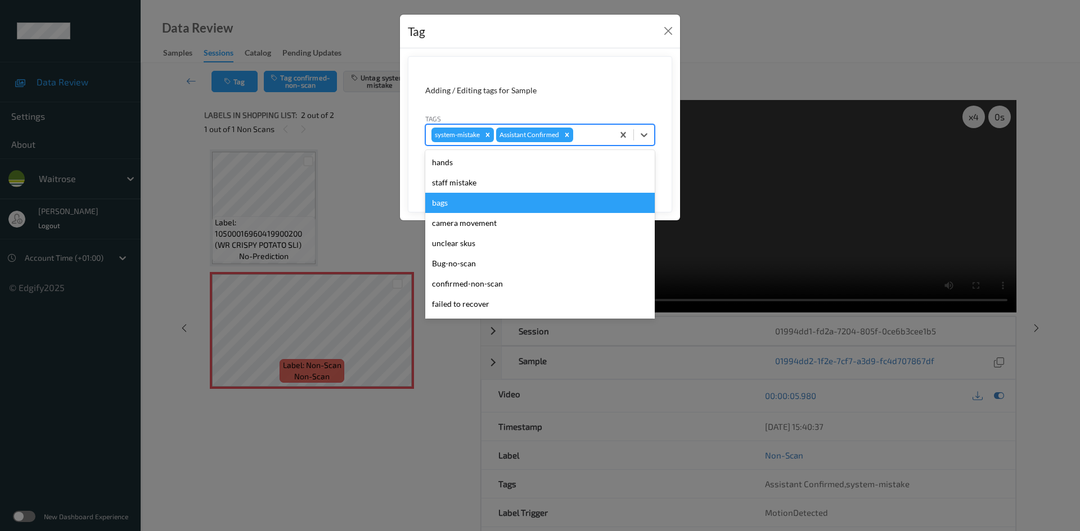
click at [446, 207] on div "bags" at bounding box center [539, 203] width 229 height 20
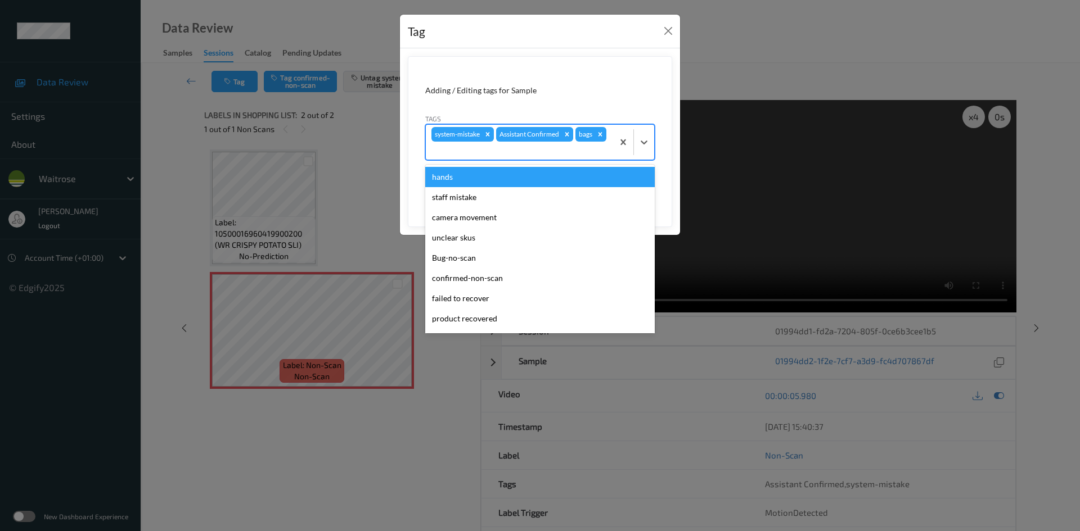
click at [643, 155] on div at bounding box center [633, 142] width 41 height 35
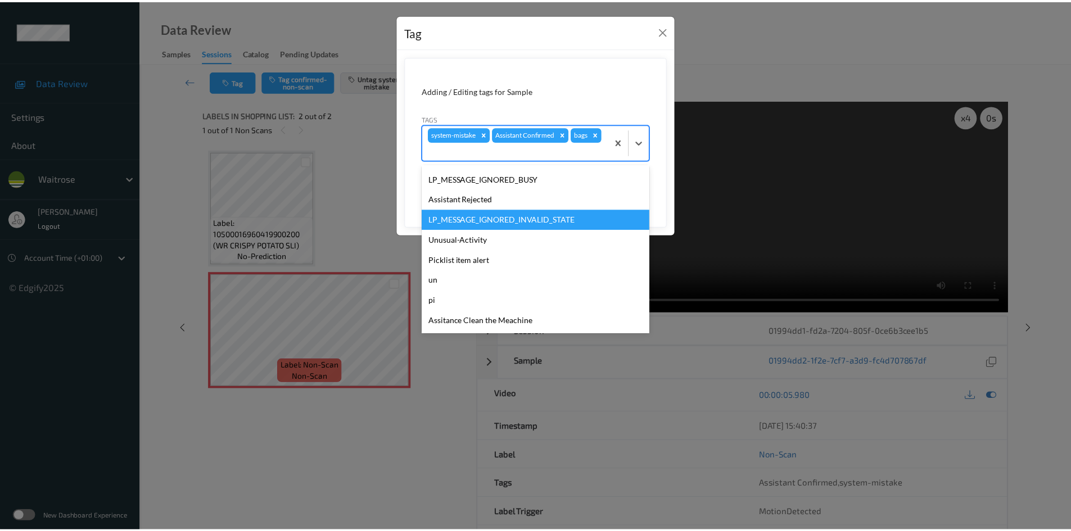
scroll to position [225, 0]
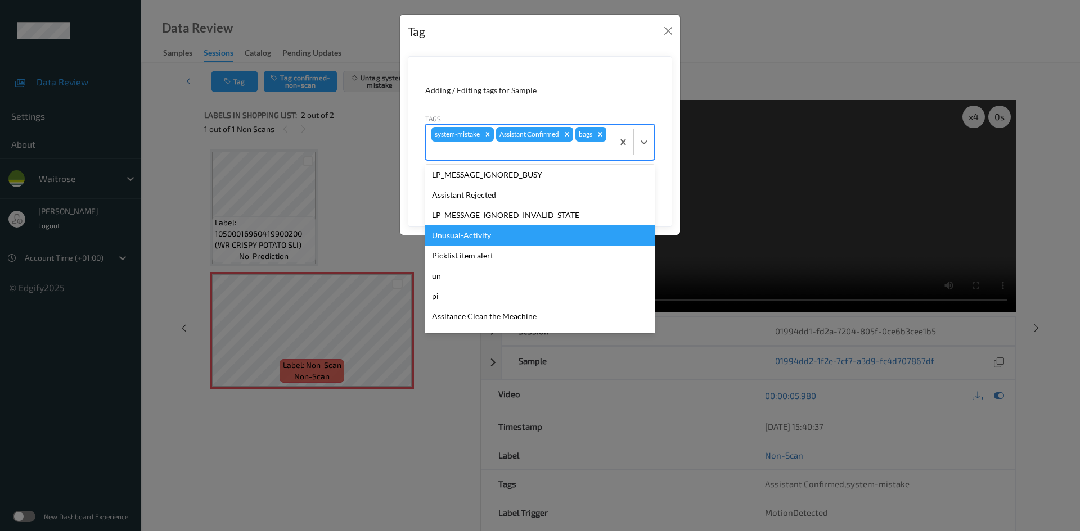
click at [475, 232] on div "Unusual-Activity" at bounding box center [539, 236] width 229 height 20
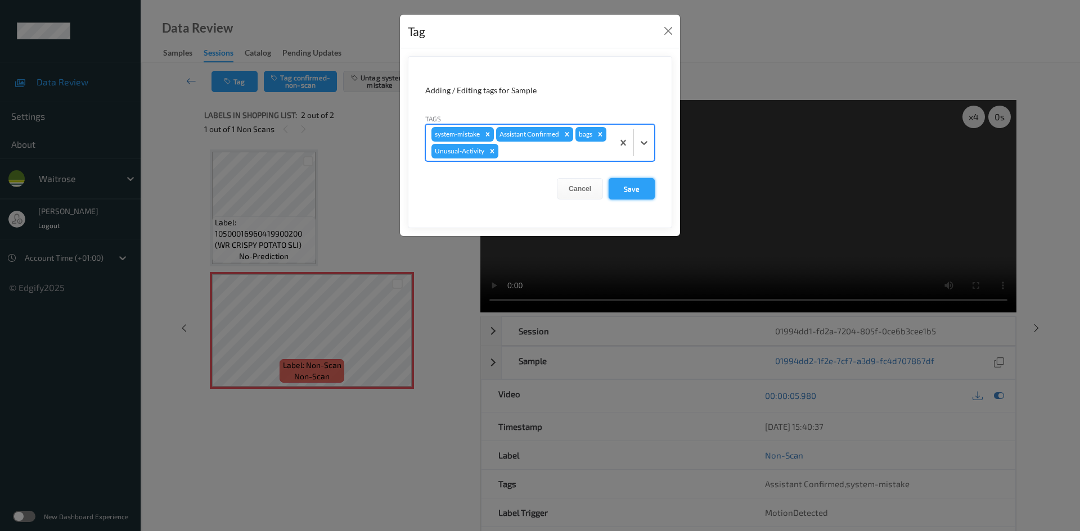
click at [626, 193] on button "Save" at bounding box center [631, 188] width 46 height 21
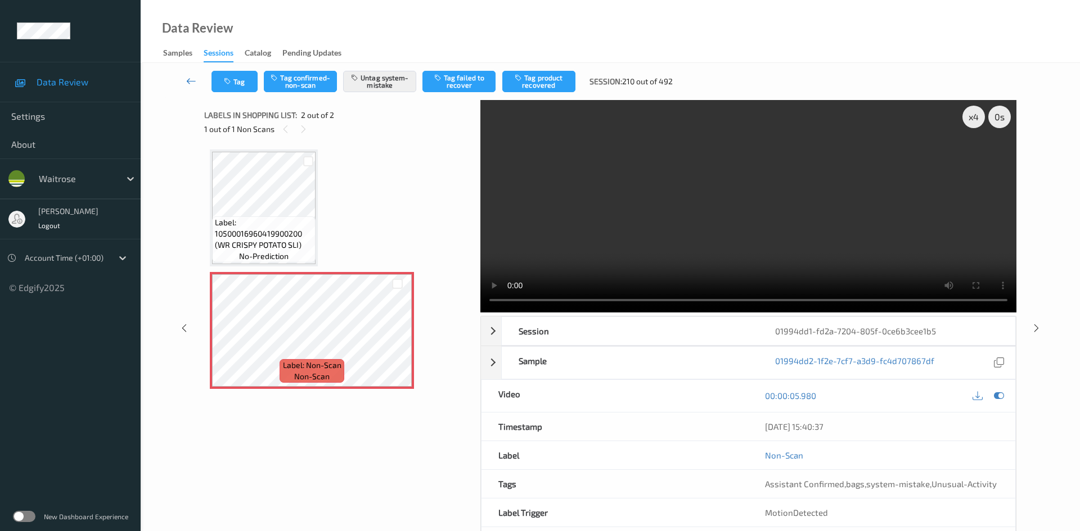
click at [189, 74] on link at bounding box center [192, 81] width 40 height 21
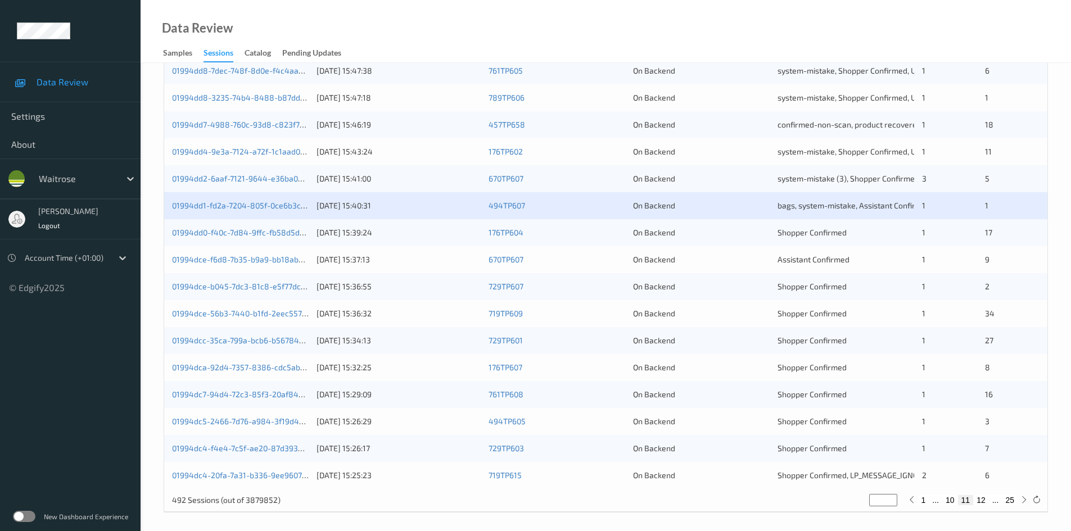
scroll to position [315, 0]
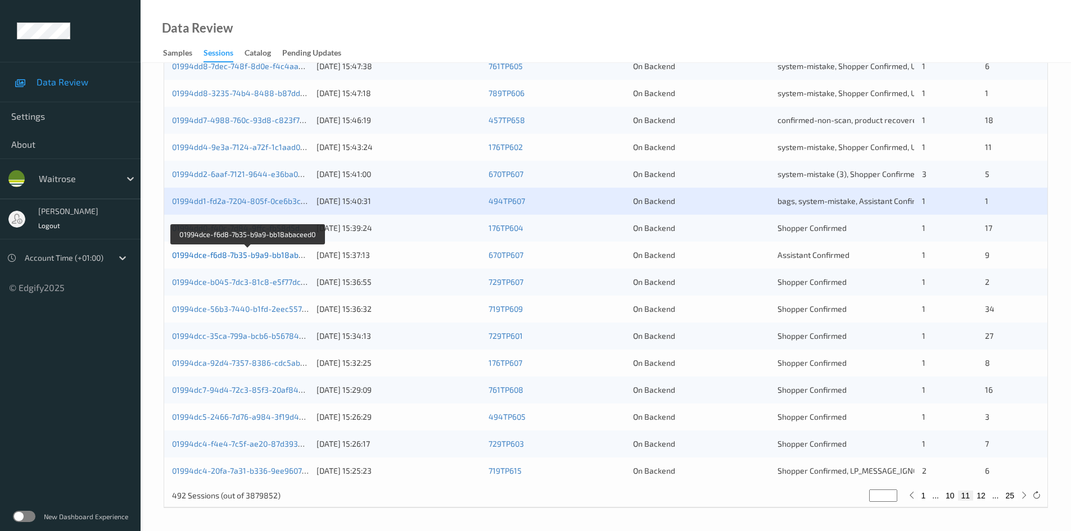
click at [232, 255] on link "01994dce-f6d8-7b35-b9a9-bb18abaceed0" at bounding box center [248, 255] width 153 height 10
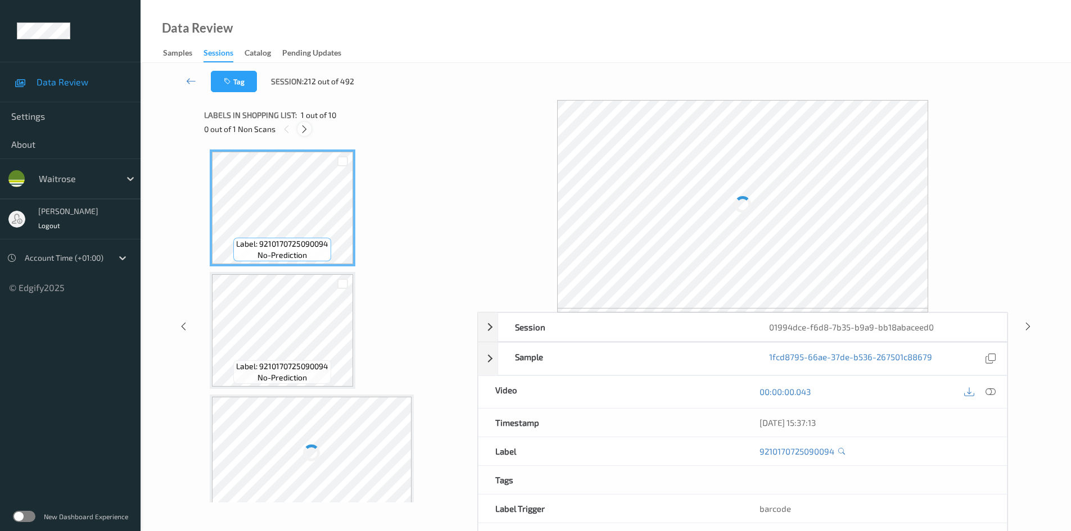
click at [308, 125] on icon at bounding box center [305, 129] width 10 height 10
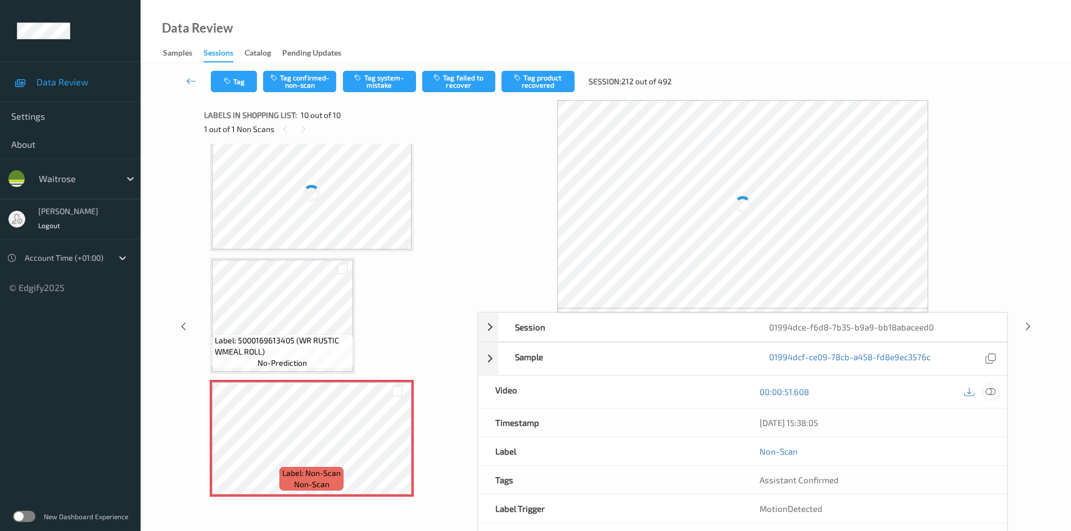
click at [989, 387] on icon at bounding box center [991, 392] width 10 height 10
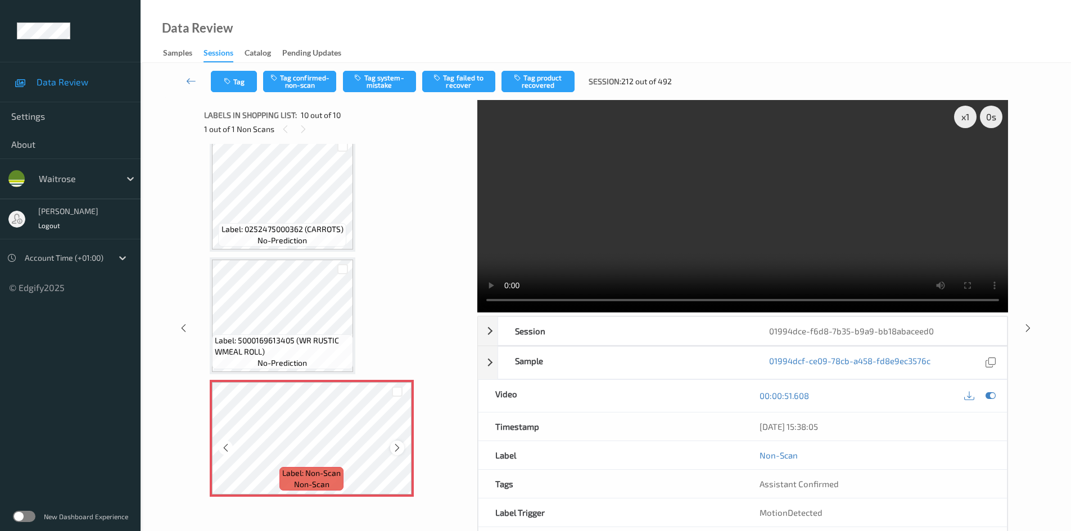
click at [398, 449] on icon at bounding box center [398, 448] width 10 height 10
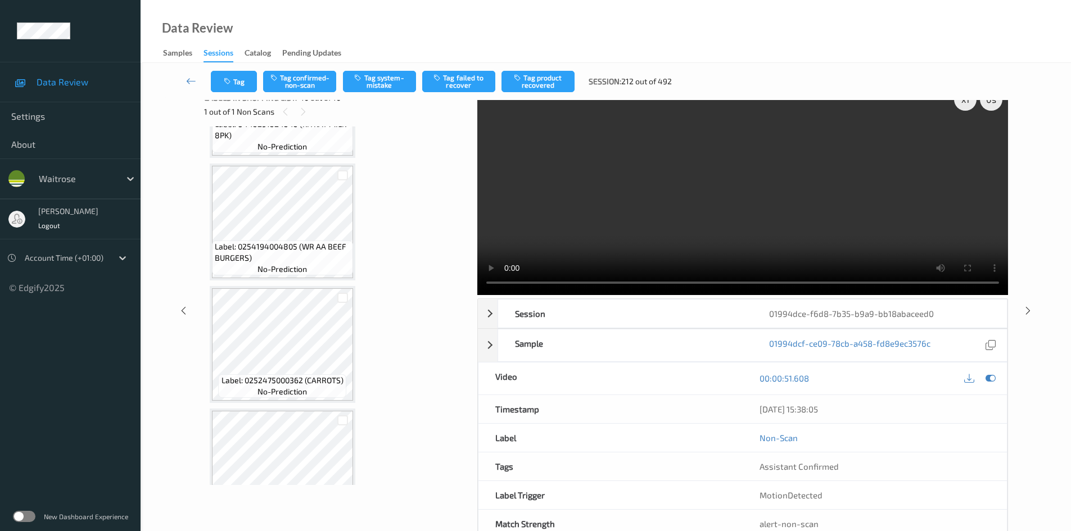
scroll to position [0, 0]
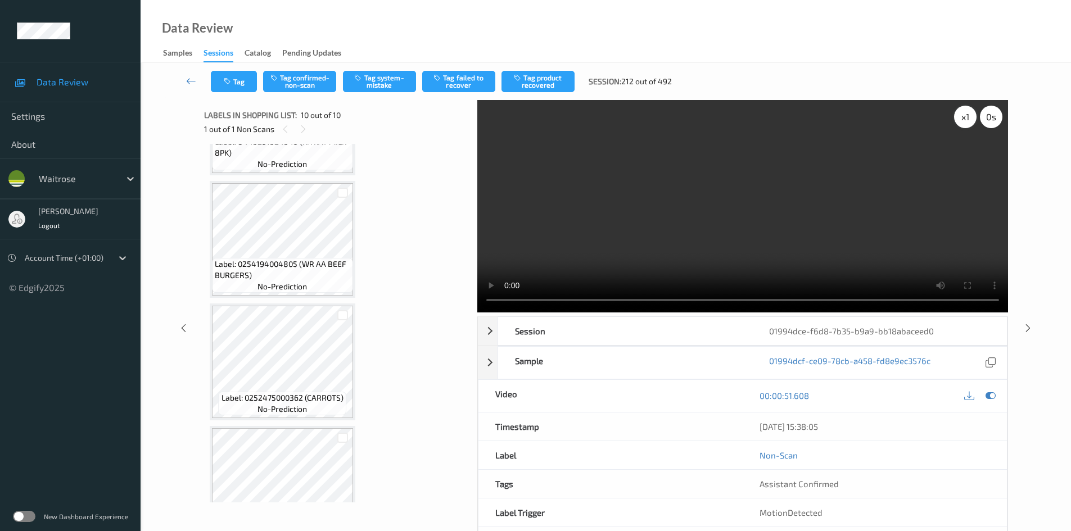
click at [971, 115] on div "x 1" at bounding box center [965, 117] width 22 height 22
click at [971, 115] on div "x 2" at bounding box center [965, 117] width 22 height 22
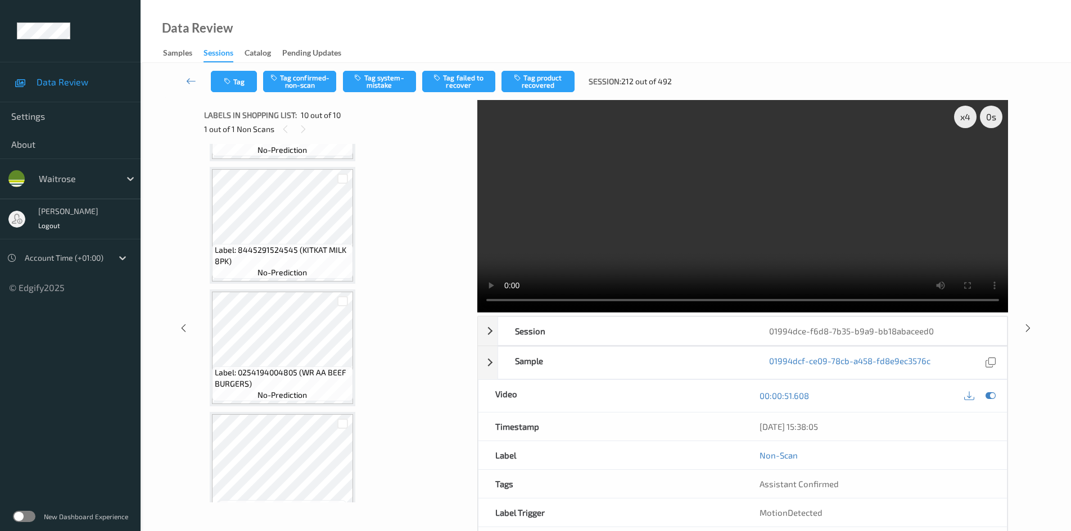
scroll to position [535, 0]
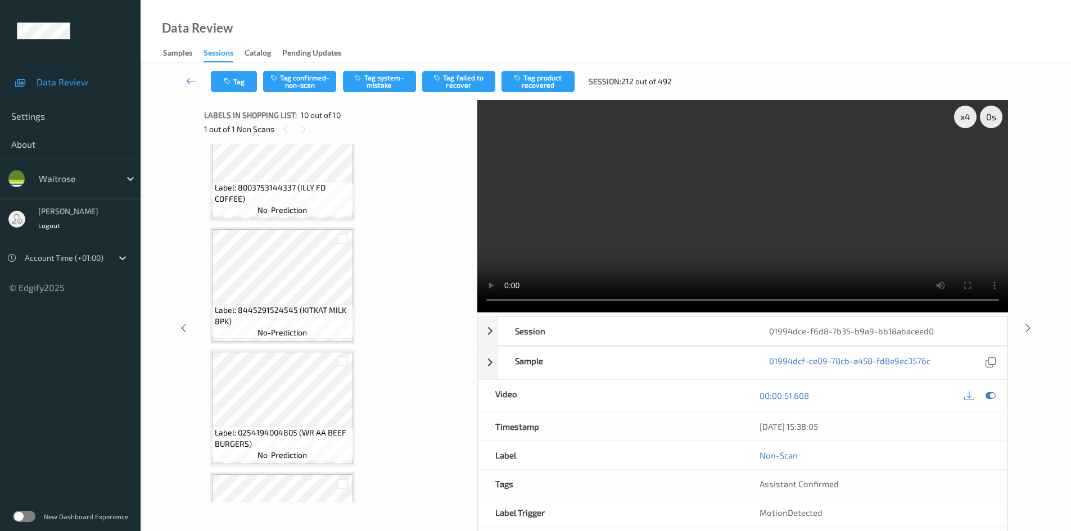
click at [691, 177] on video at bounding box center [742, 206] width 531 height 213
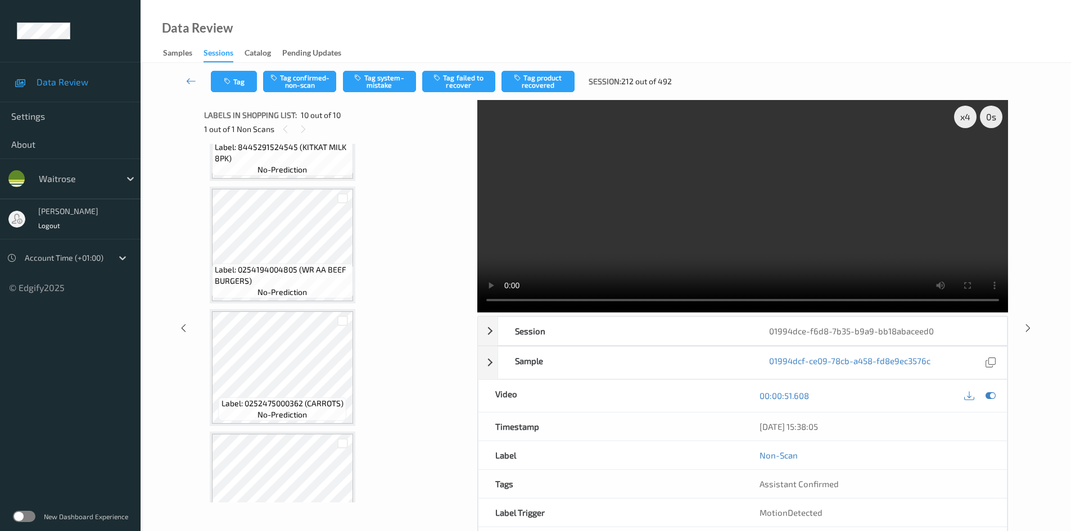
scroll to position [704, 0]
click at [682, 199] on video at bounding box center [742, 206] width 531 height 213
click at [690, 209] on video at bounding box center [742, 206] width 531 height 213
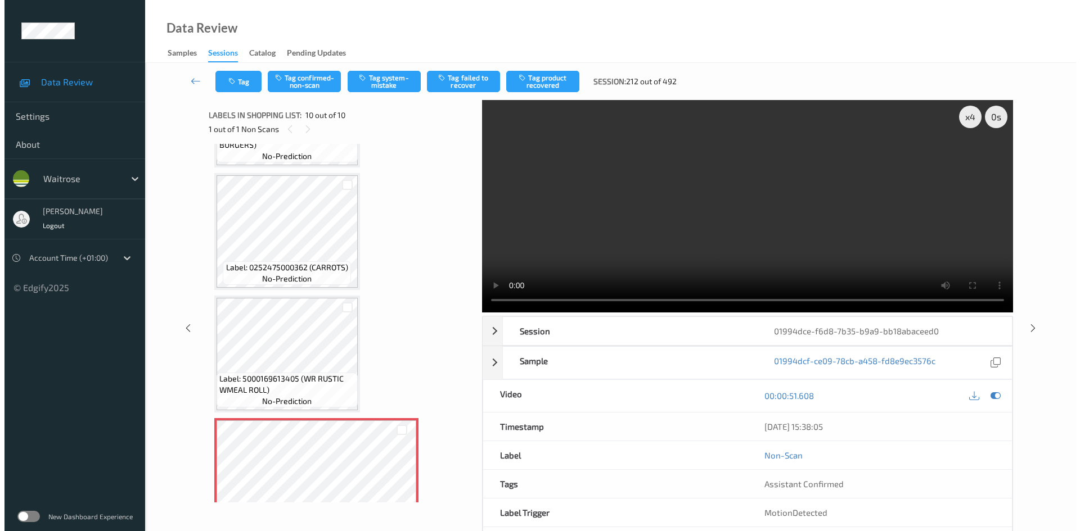
scroll to position [873, 0]
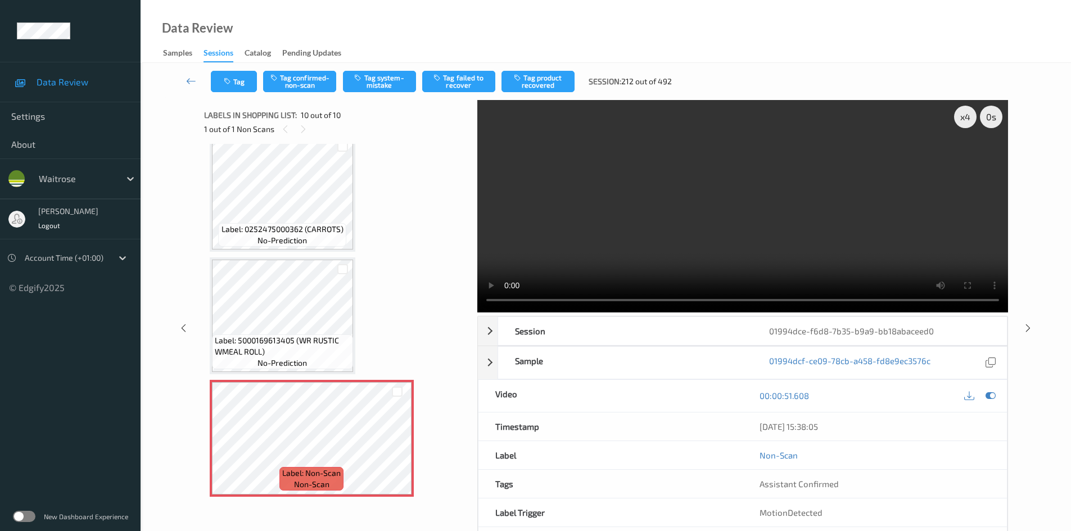
click at [645, 197] on video at bounding box center [742, 206] width 531 height 213
click at [681, 191] on video at bounding box center [742, 206] width 531 height 213
drag, startPoint x: 711, startPoint y: 262, endPoint x: 778, endPoint y: 290, distance: 72.6
click at [712, 262] on video at bounding box center [742, 206] width 531 height 213
click at [550, 241] on video at bounding box center [742, 206] width 531 height 213
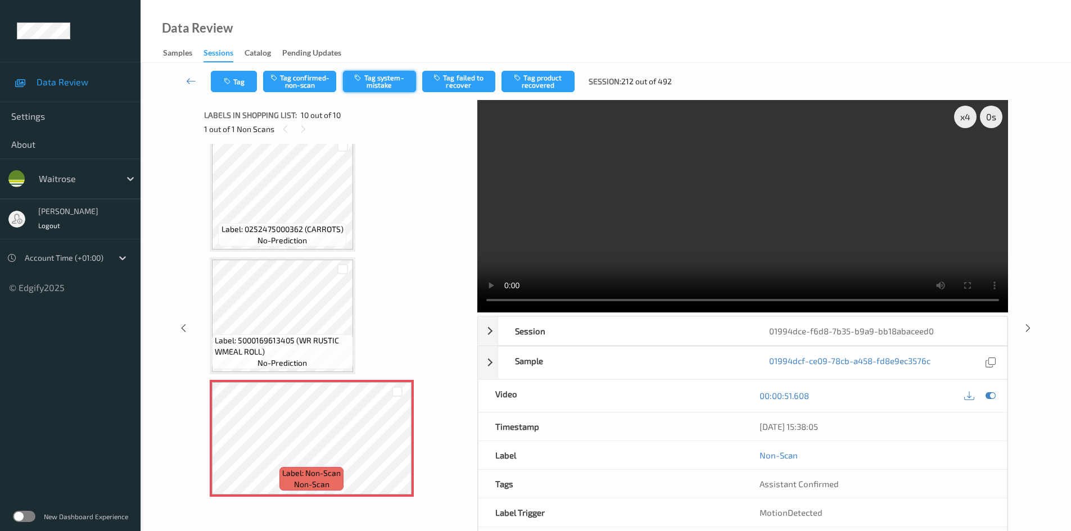
click at [378, 75] on button "Tag system-mistake" at bounding box center [379, 81] width 73 height 21
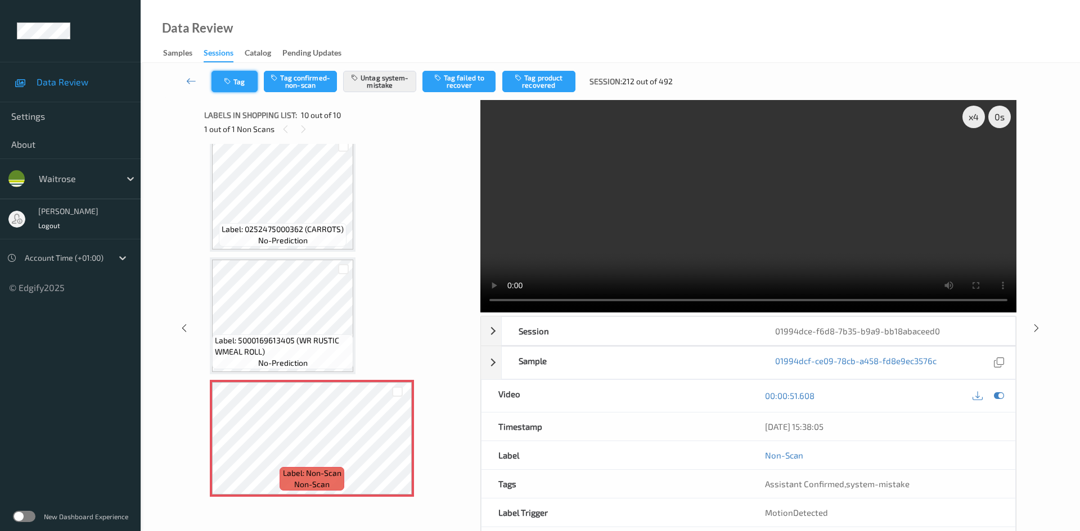
click at [242, 86] on button "Tag" at bounding box center [234, 81] width 46 height 21
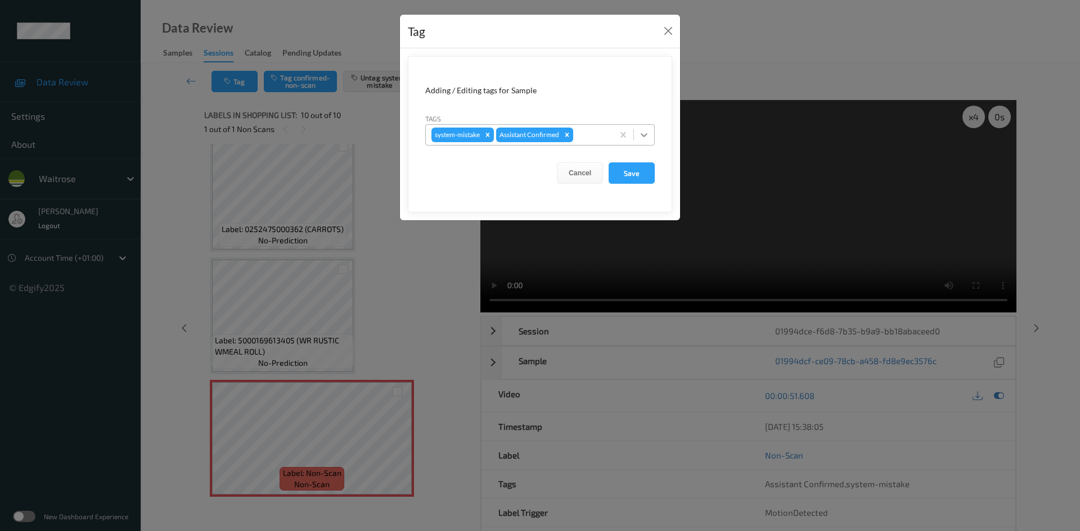
click at [645, 133] on icon at bounding box center [643, 134] width 11 height 11
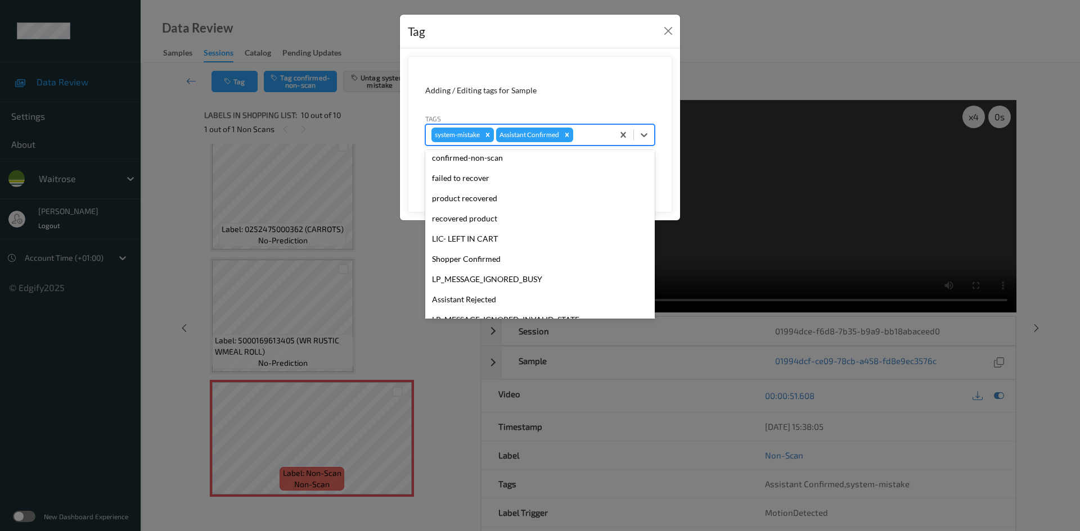
scroll to position [281, 0]
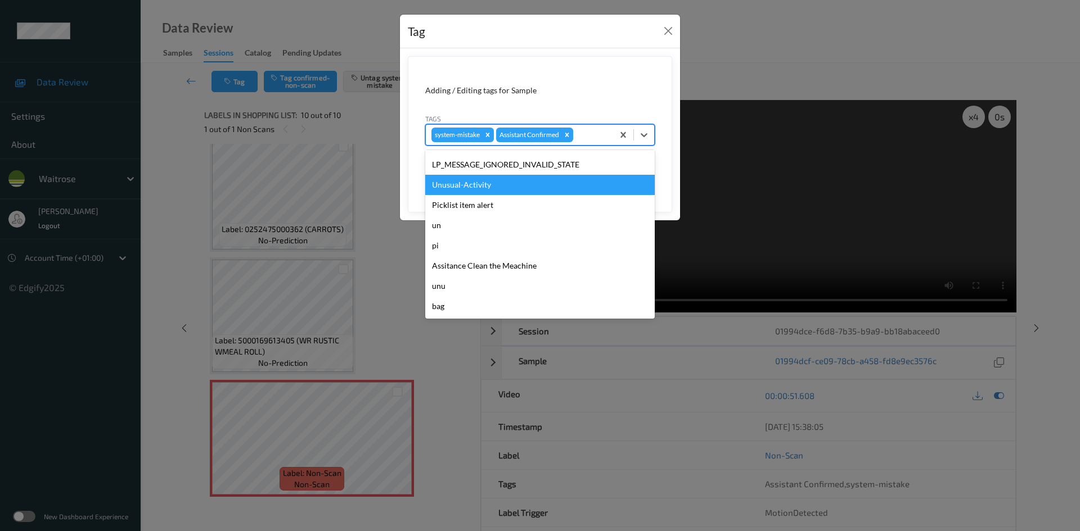
click at [474, 187] on div "Unusual-Activity" at bounding box center [539, 185] width 229 height 20
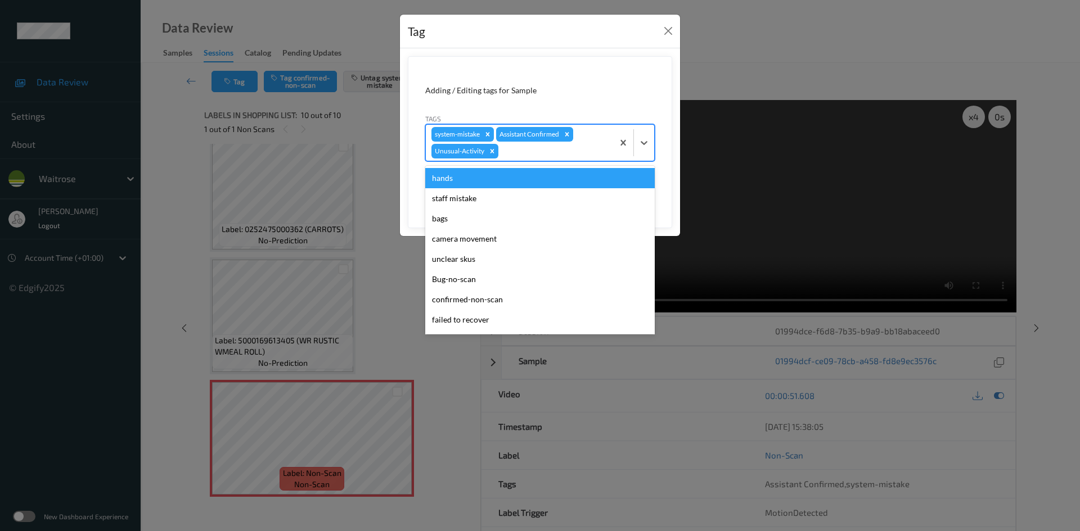
click at [600, 148] on div at bounding box center [553, 151] width 107 height 13
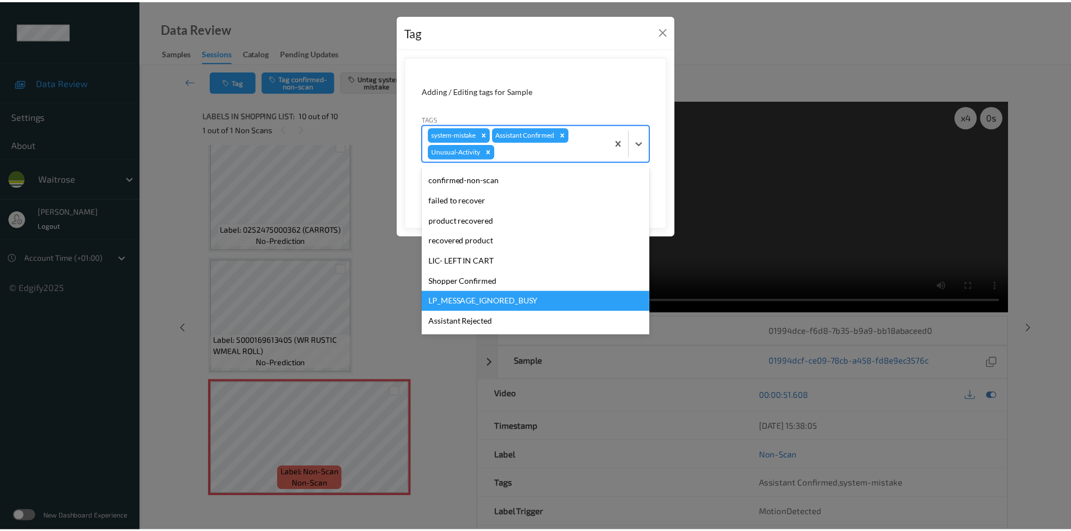
scroll to position [261, 0]
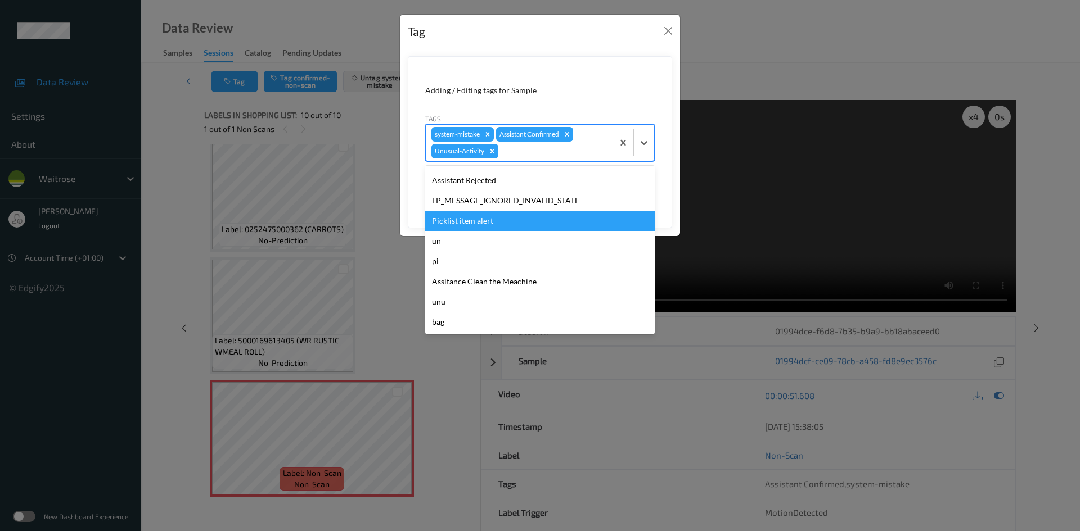
click at [472, 223] on div "Picklist item alert" at bounding box center [539, 221] width 229 height 20
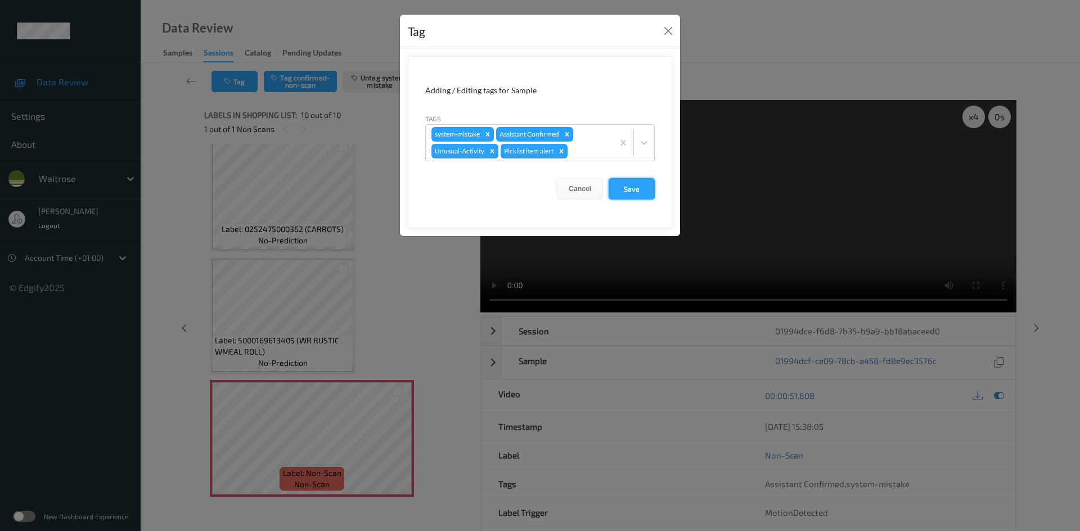
click at [637, 188] on button "Save" at bounding box center [631, 188] width 46 height 21
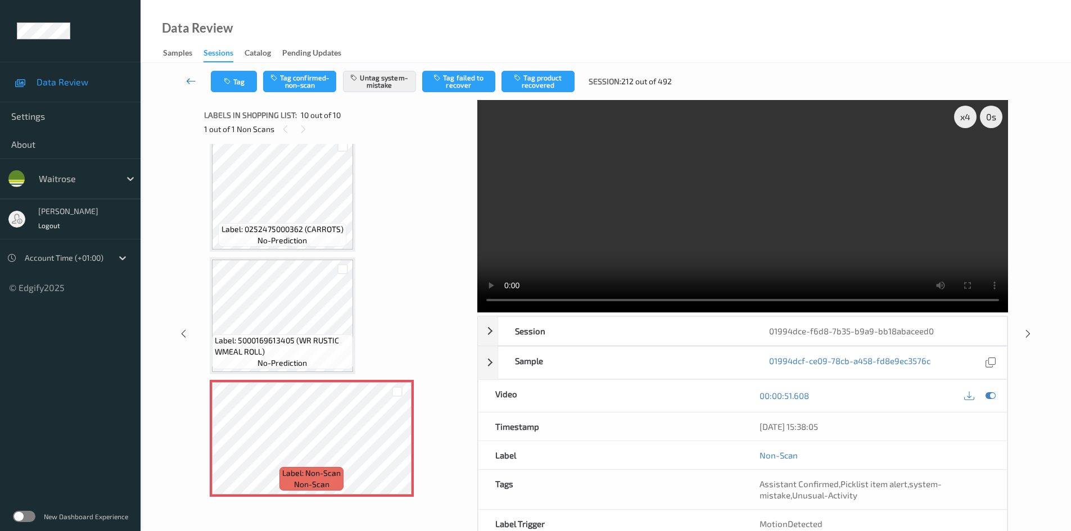
click at [186, 72] on link at bounding box center [191, 81] width 39 height 21
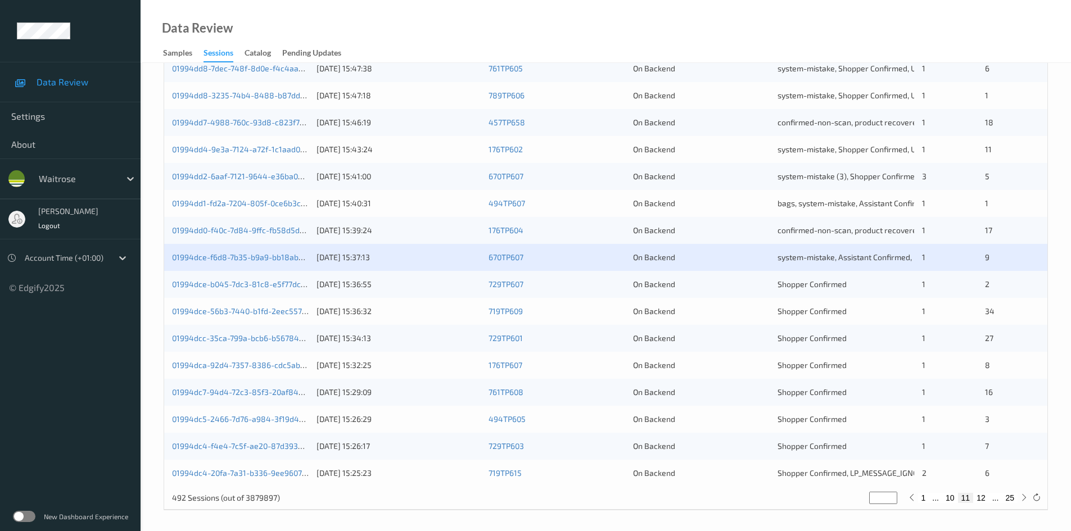
scroll to position [315, 0]
click at [217, 313] on link "01994dce-56b3-7440-b1fd-2eec557bd267" at bounding box center [248, 309] width 152 height 10
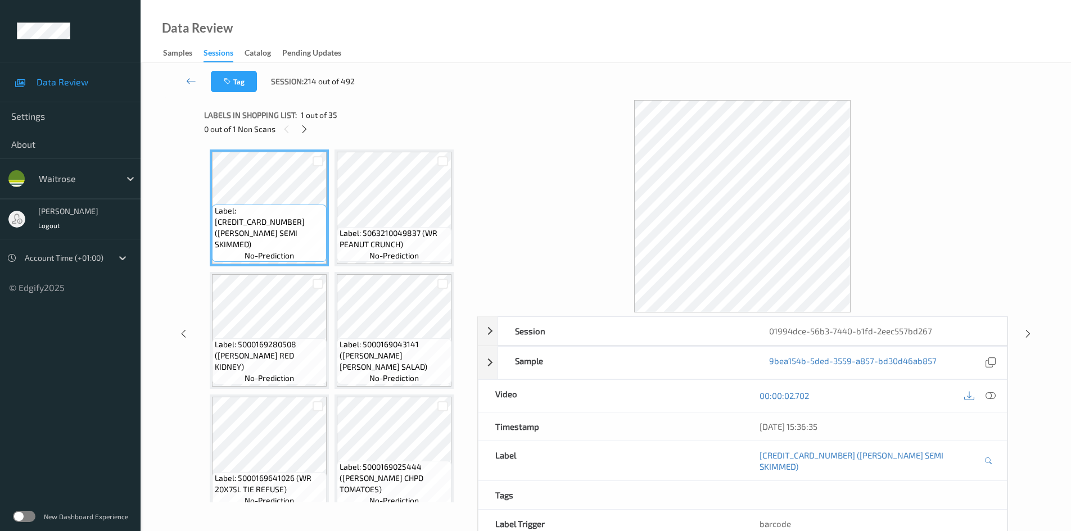
drag, startPoint x: 308, startPoint y: 133, endPoint x: 412, endPoint y: 146, distance: 104.8
click at [312, 137] on div "Labels in shopping list: 1 out of 35 0 out of 1 Non Scans" at bounding box center [336, 122] width 265 height 44
click at [310, 130] on div at bounding box center [304, 129] width 14 height 14
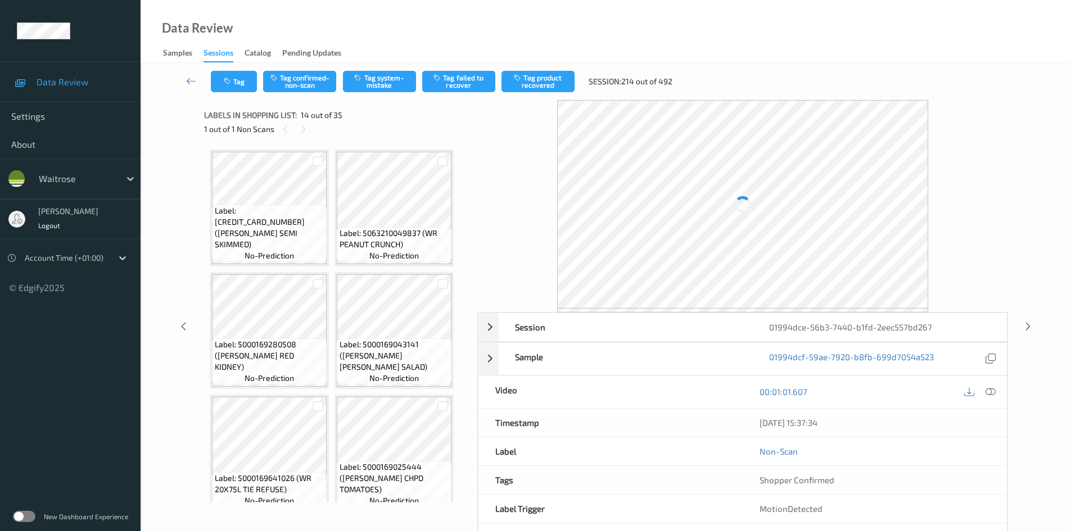
scroll to position [741, 0]
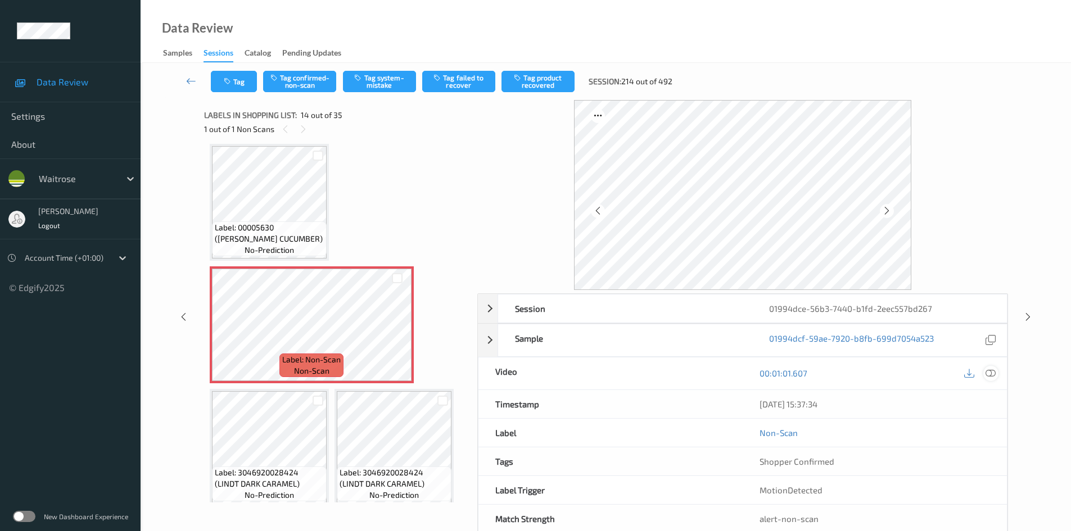
click at [995, 372] on icon at bounding box center [991, 373] width 10 height 10
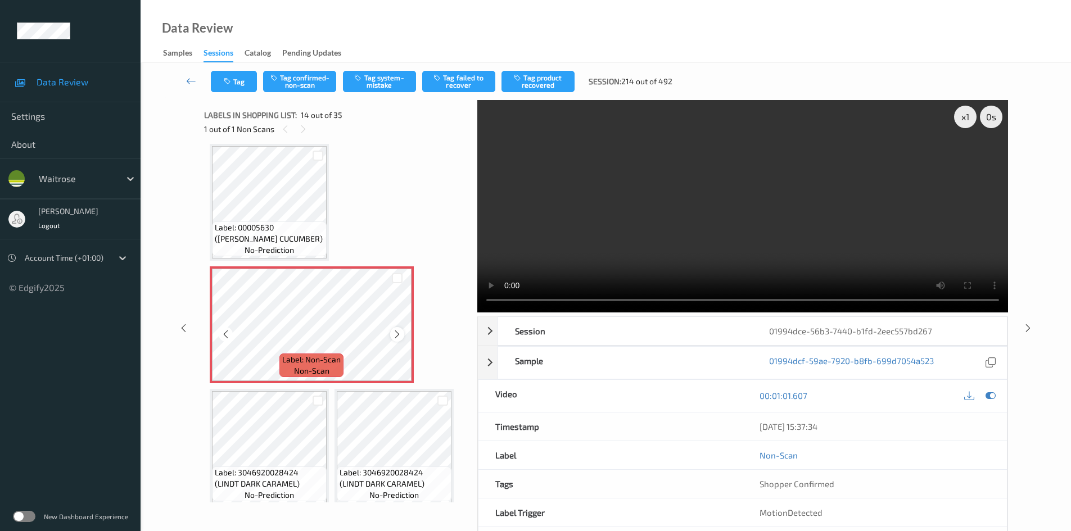
click at [395, 333] on icon at bounding box center [398, 335] width 10 height 10
click at [397, 334] on icon at bounding box center [398, 335] width 10 height 10
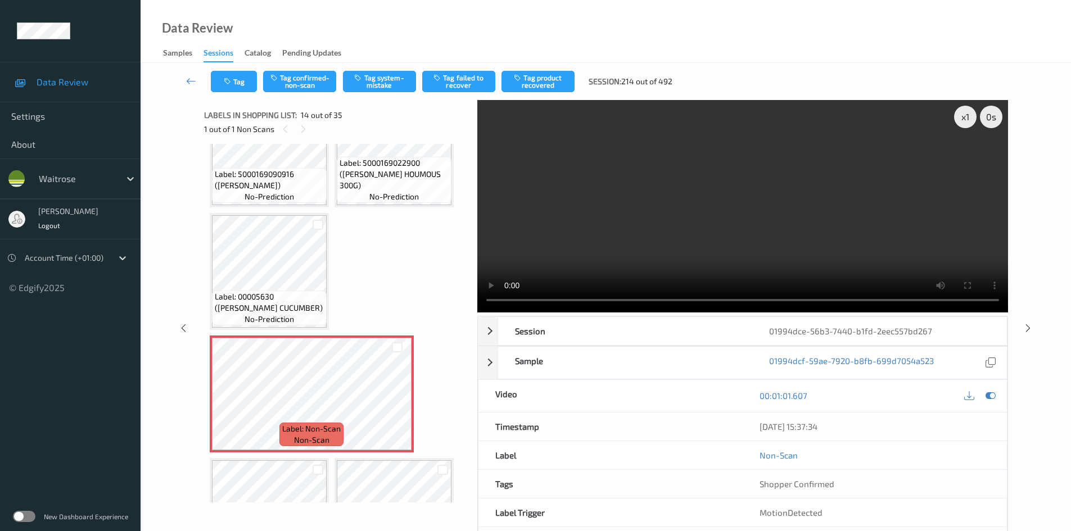
scroll to position [685, 0]
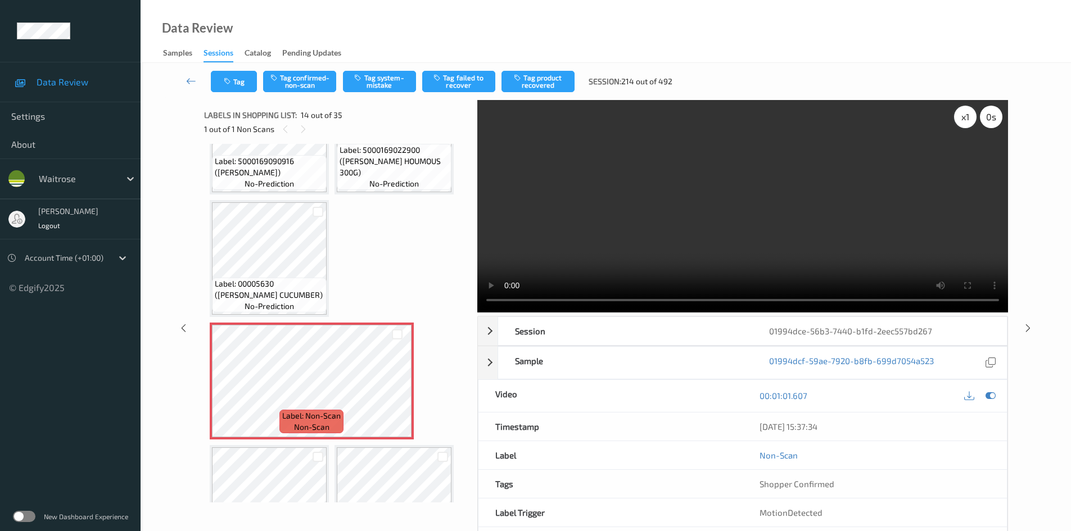
click at [958, 112] on div "x 1" at bounding box center [965, 117] width 22 height 22
click at [968, 116] on div "x 2" at bounding box center [965, 117] width 22 height 22
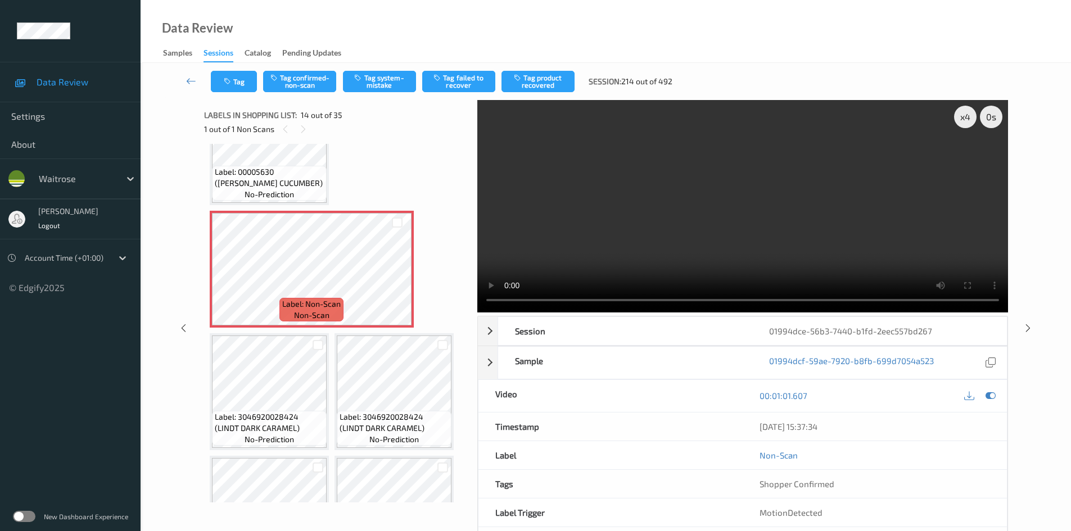
scroll to position [797, 0]
click at [630, 214] on video at bounding box center [742, 206] width 531 height 213
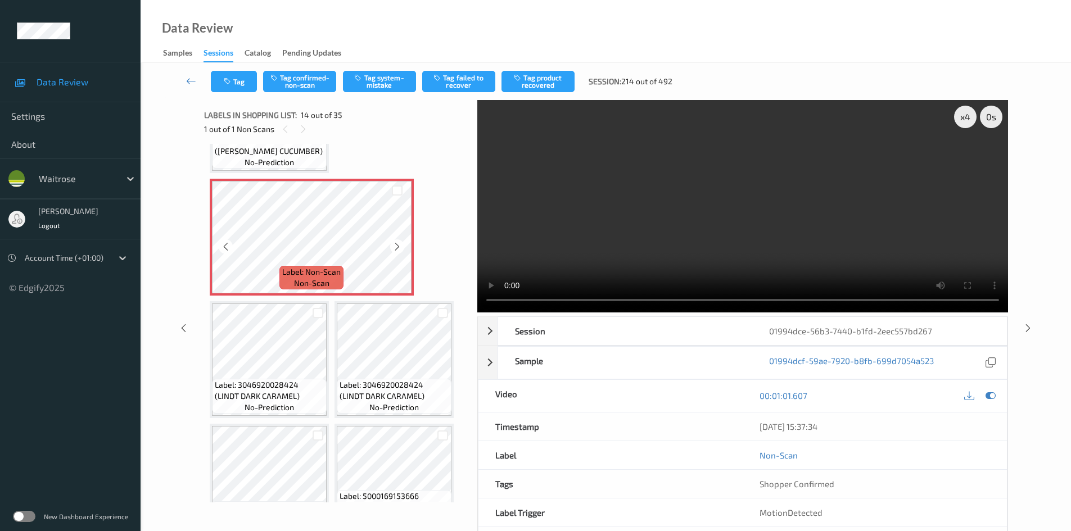
scroll to position [854, 0]
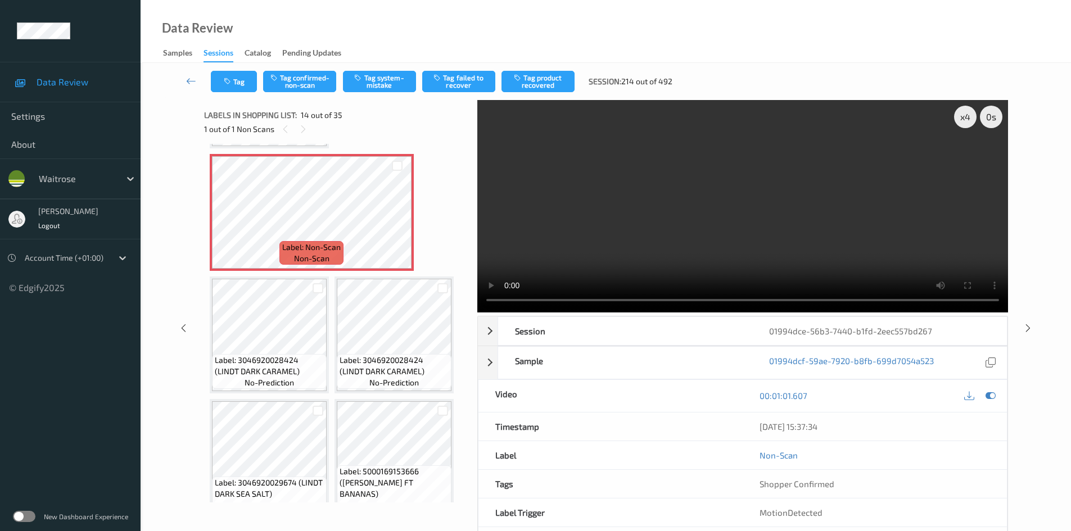
click at [626, 202] on video at bounding box center [742, 206] width 531 height 213
click at [646, 204] on video at bounding box center [742, 206] width 531 height 213
click at [651, 204] on video at bounding box center [742, 206] width 531 height 213
click at [660, 205] on video at bounding box center [742, 206] width 531 height 213
click at [970, 118] on div "x 4" at bounding box center [965, 117] width 22 height 22
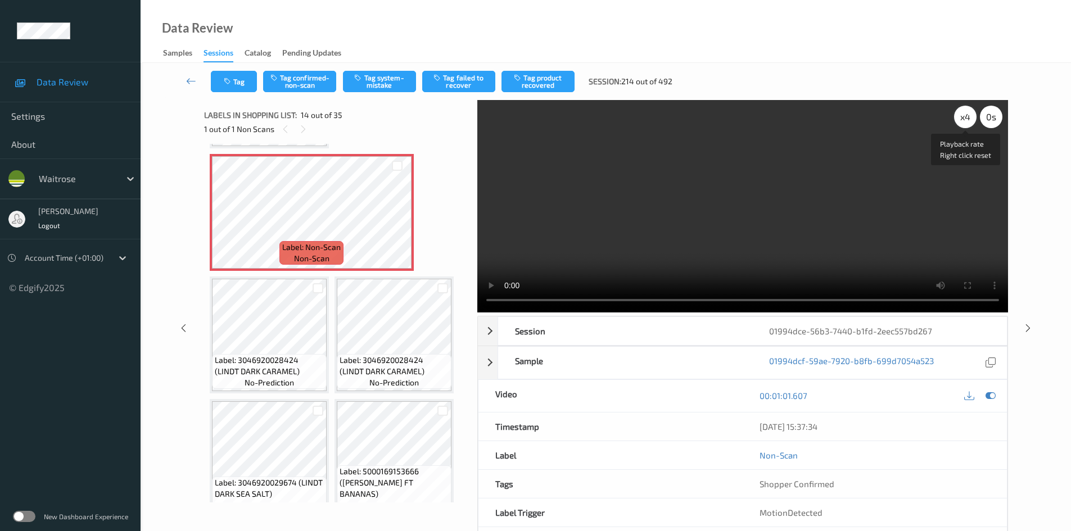
click at [970, 118] on div "x 4" at bounding box center [965, 117] width 22 height 22
click at [966, 121] on div "x 1" at bounding box center [965, 117] width 22 height 22
click at [881, 175] on video at bounding box center [742, 206] width 531 height 213
click at [733, 247] on video at bounding box center [742, 206] width 531 height 213
click at [718, 251] on video at bounding box center [742, 206] width 531 height 213
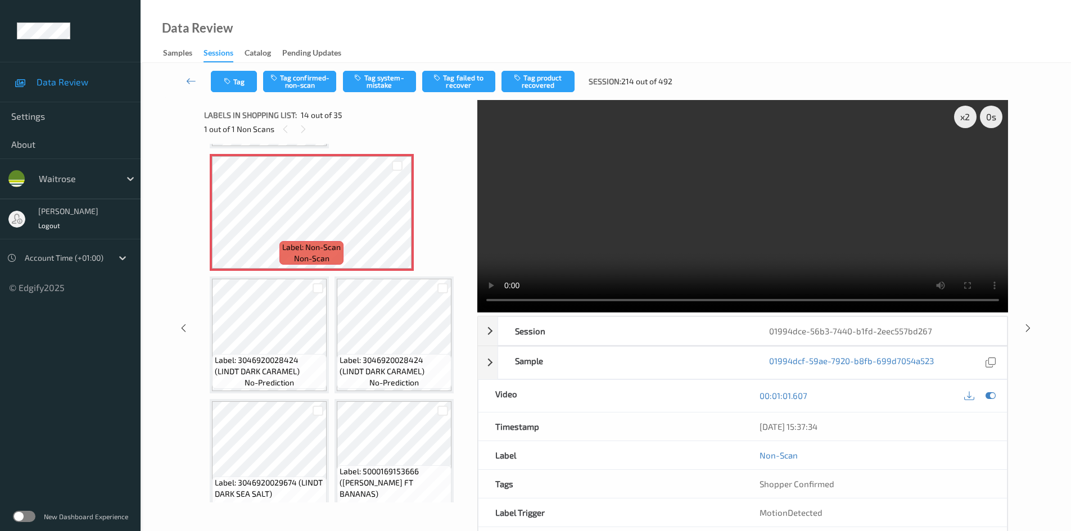
click at [673, 249] on video at bounding box center [742, 206] width 531 height 213
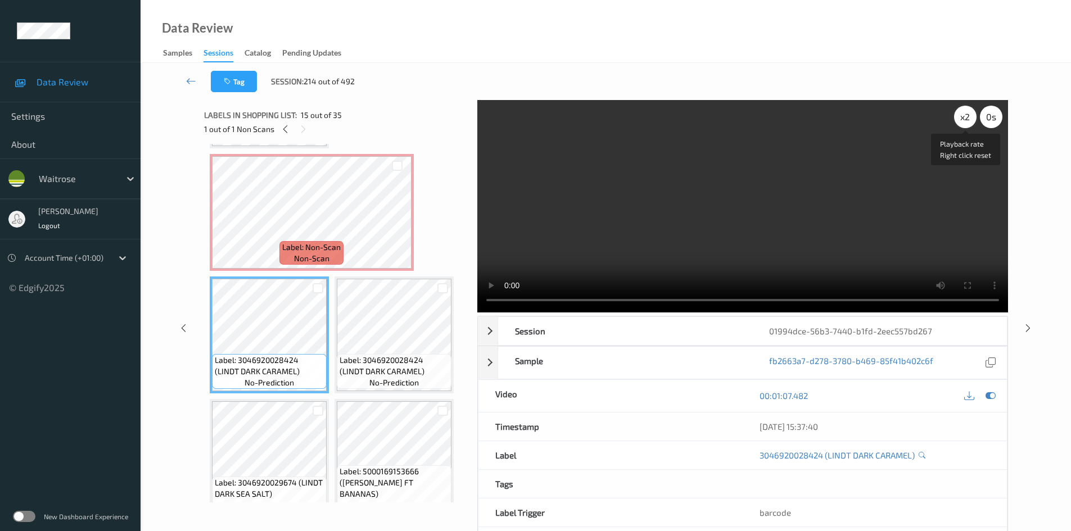
click at [964, 112] on div "x 2" at bounding box center [965, 117] width 22 height 22
click at [766, 269] on video at bounding box center [742, 206] width 531 height 213
click at [606, 270] on video at bounding box center [742, 206] width 531 height 213
click at [611, 223] on video at bounding box center [742, 206] width 531 height 213
click at [625, 203] on video at bounding box center [742, 206] width 531 height 213
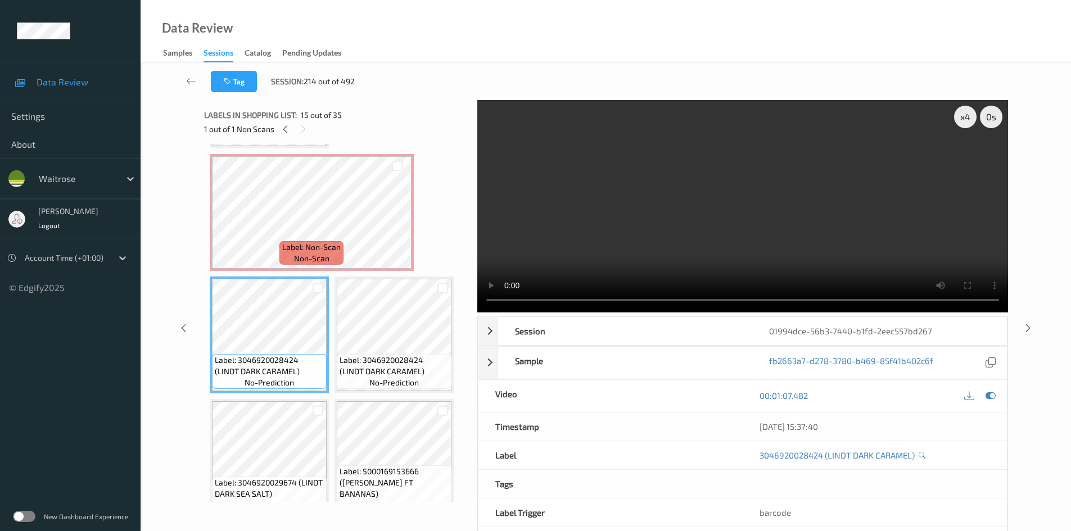
click at [602, 236] on video at bounding box center [742, 206] width 531 height 213
click at [674, 208] on video at bounding box center [742, 206] width 531 height 213
click at [703, 206] on video at bounding box center [742, 206] width 531 height 213
click at [713, 227] on video at bounding box center [742, 206] width 531 height 213
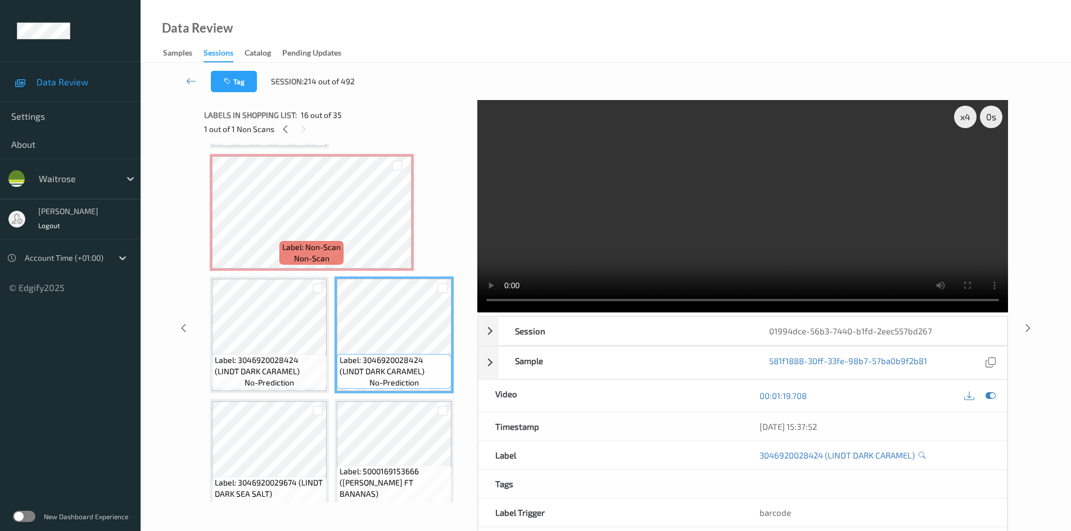
click at [607, 235] on video at bounding box center [742, 206] width 531 height 213
click at [641, 234] on video at bounding box center [742, 206] width 531 height 213
drag, startPoint x: 335, startPoint y: 310, endPoint x: 327, endPoint y: 316, distance: 9.2
click at [331, 314] on div "Label: [CREDIT_CARD_NUMBER] ([PERSON_NAME] SEMI SKIMMED) no-prediction Label: 5…" at bounding box center [337, 458] width 254 height 2324
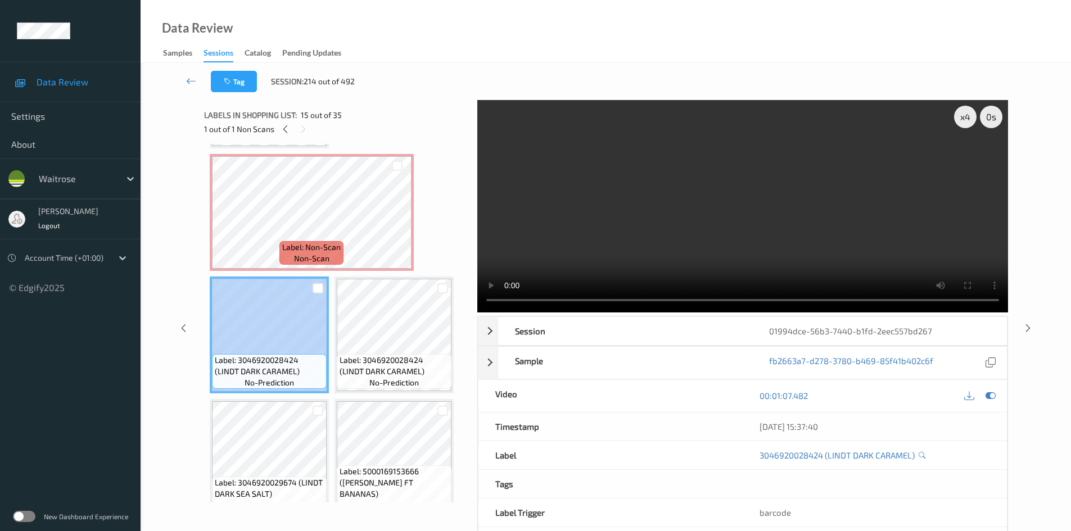
click at [639, 209] on video at bounding box center [742, 206] width 531 height 213
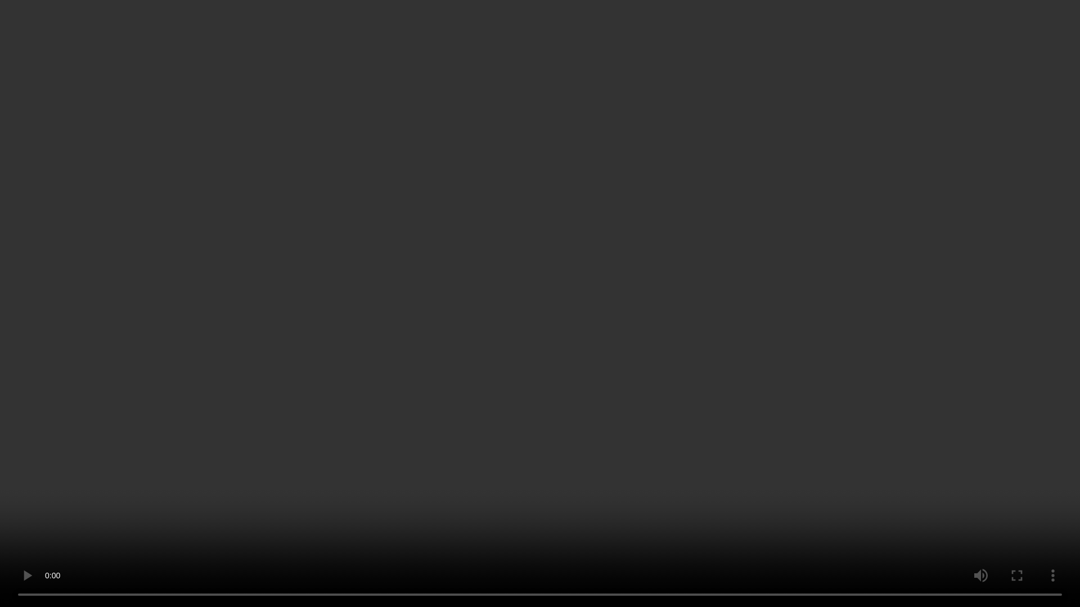
click at [340, 531] on video at bounding box center [540, 303] width 1080 height 607
click at [478, 403] on video at bounding box center [540, 303] width 1080 height 607
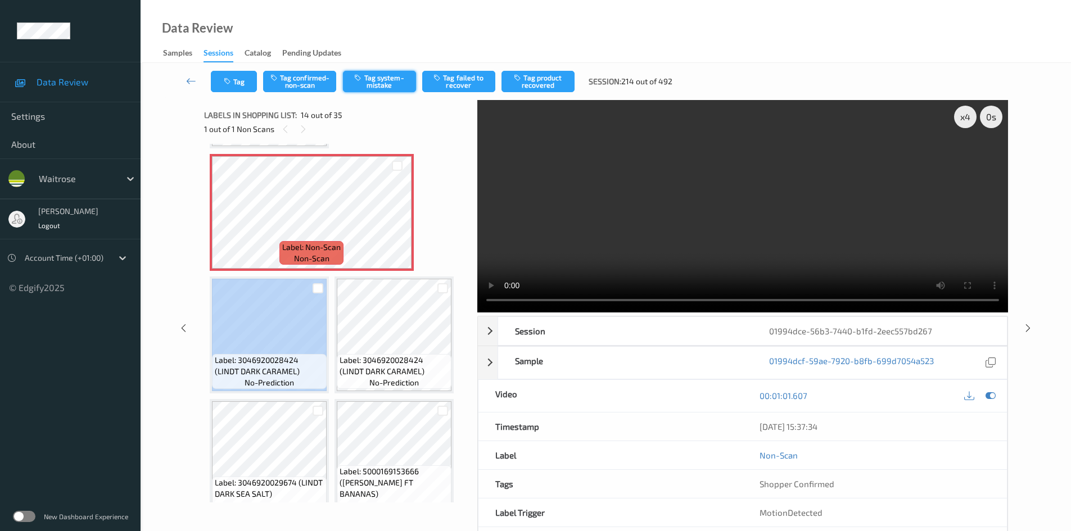
click at [373, 80] on button "Tag system-mistake" at bounding box center [379, 81] width 73 height 21
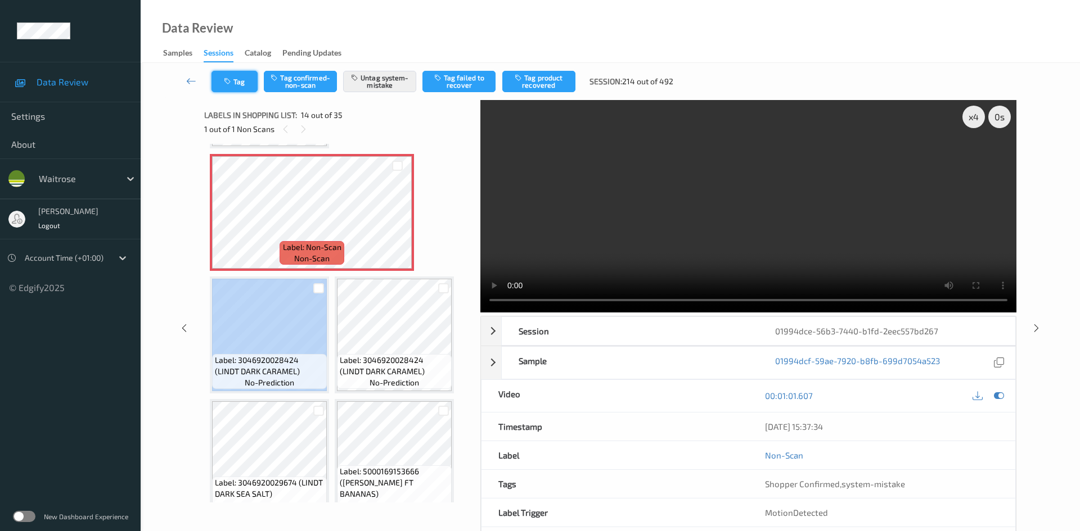
click at [247, 75] on button "Tag" at bounding box center [234, 81] width 46 height 21
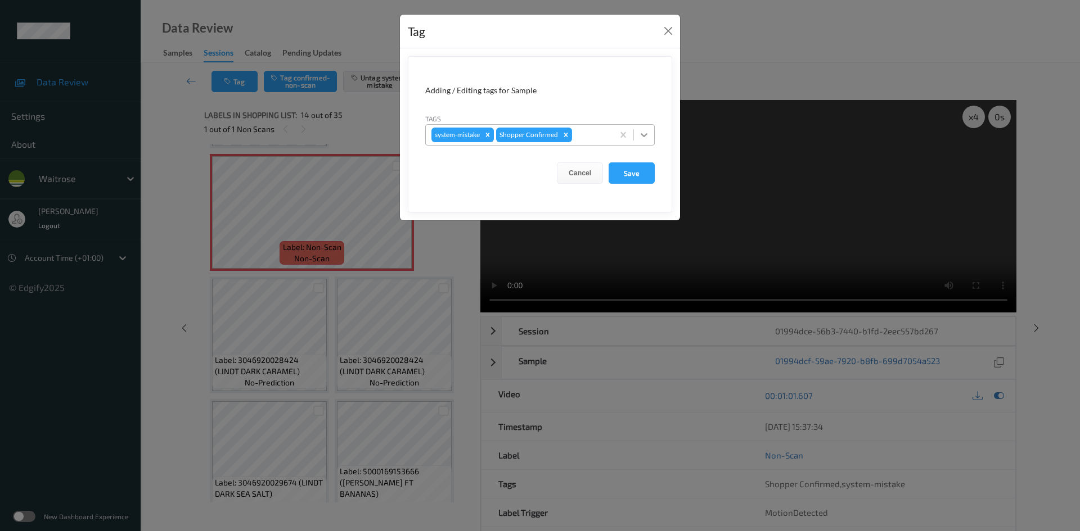
click at [641, 133] on icon at bounding box center [643, 134] width 11 height 11
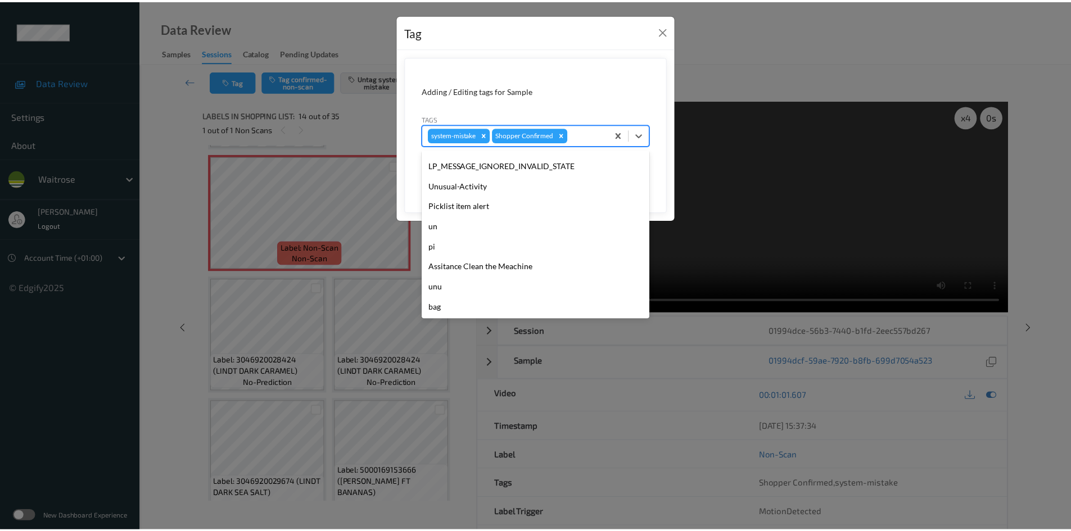
scroll to position [281, 0]
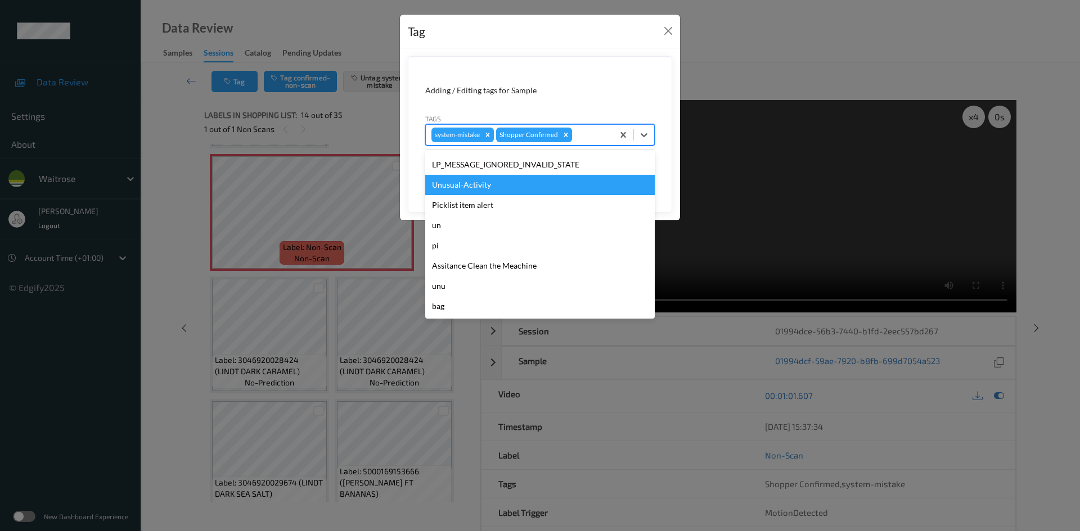
click at [475, 182] on div "Unusual-Activity" at bounding box center [539, 185] width 229 height 20
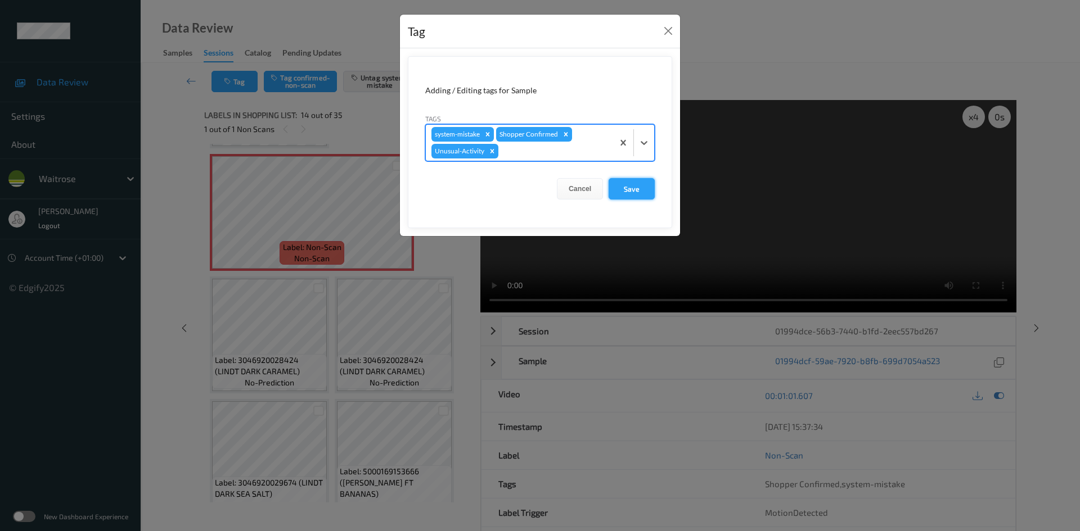
click at [634, 188] on button "Save" at bounding box center [631, 188] width 46 height 21
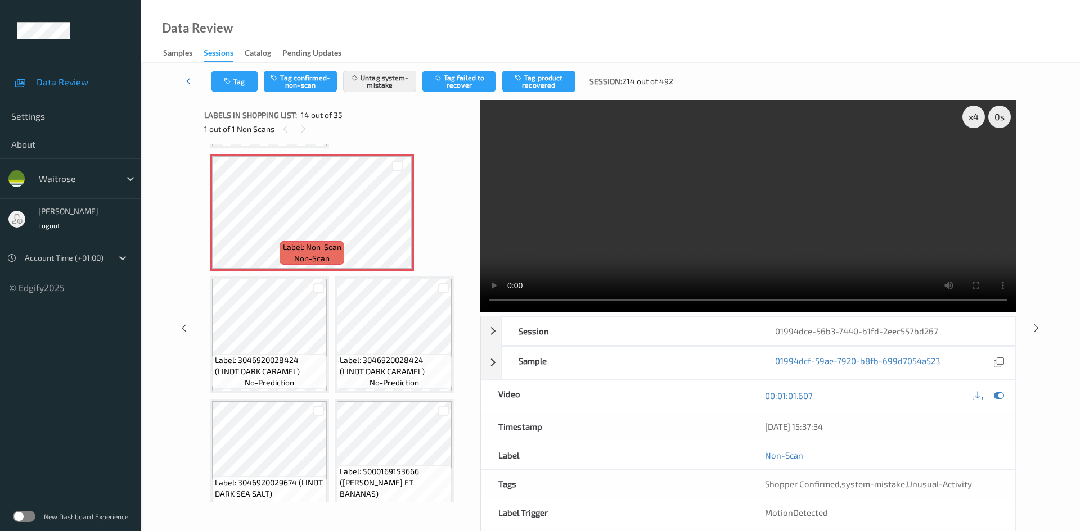
click at [186, 80] on link at bounding box center [192, 81] width 40 height 21
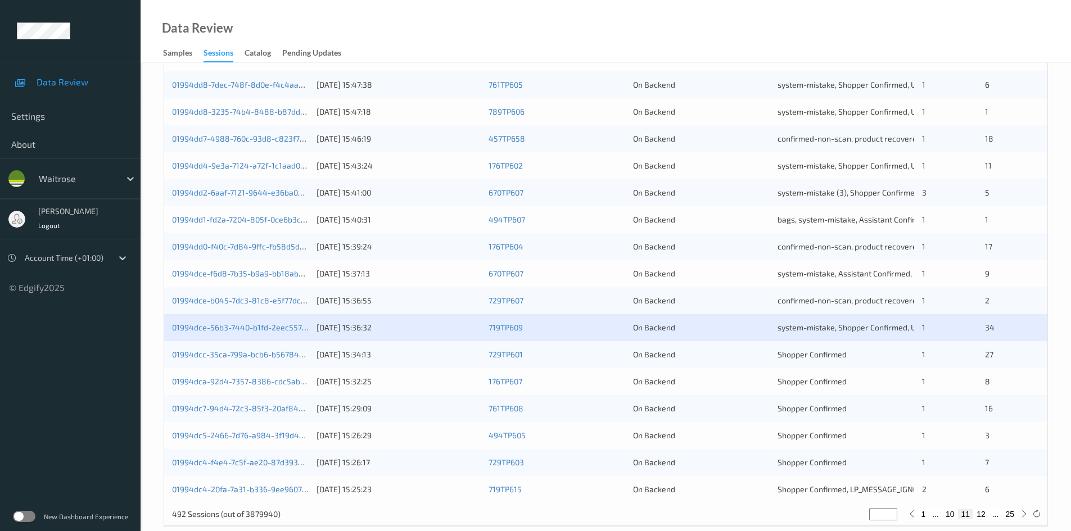
scroll to position [315, 0]
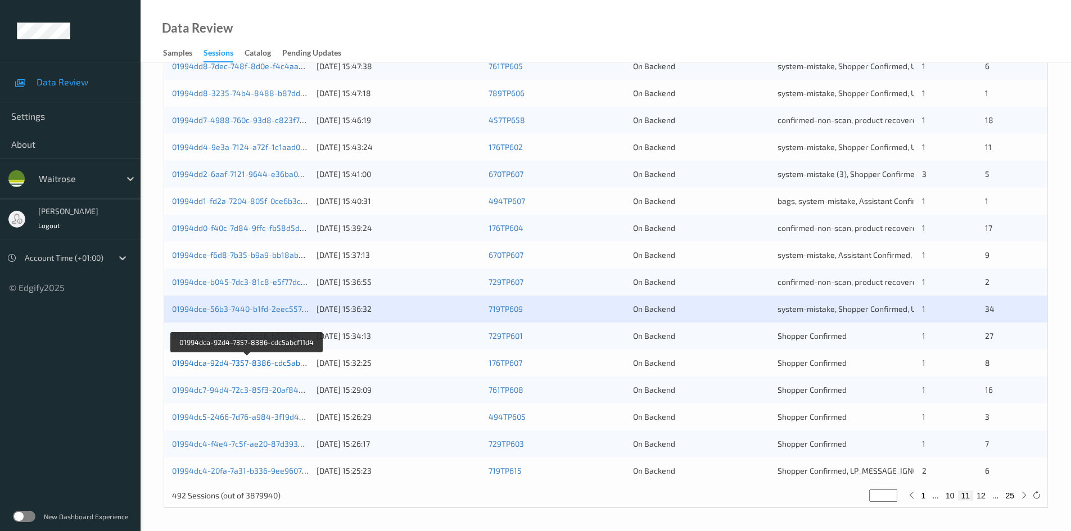
click at [223, 363] on link "01994dca-92d4-7357-8386-cdc5abcf11d4" at bounding box center [247, 363] width 151 height 10
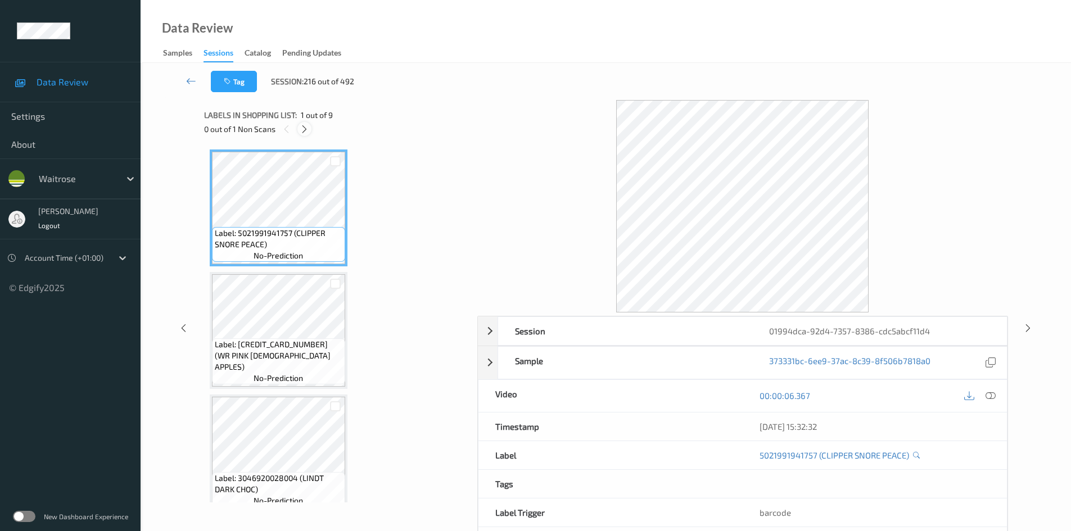
click at [306, 126] on icon at bounding box center [305, 129] width 10 height 10
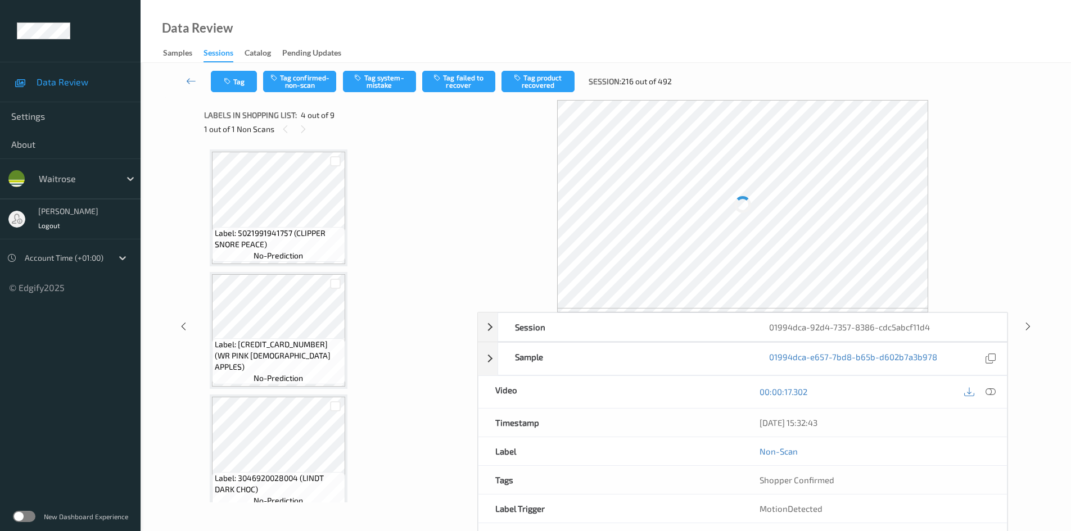
scroll to position [251, 0]
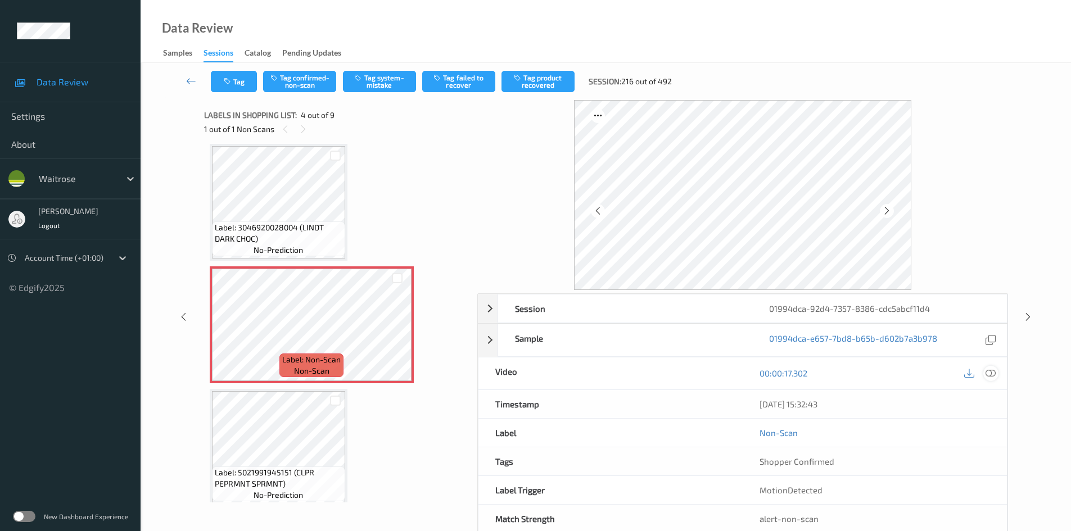
click at [994, 373] on icon at bounding box center [991, 373] width 10 height 10
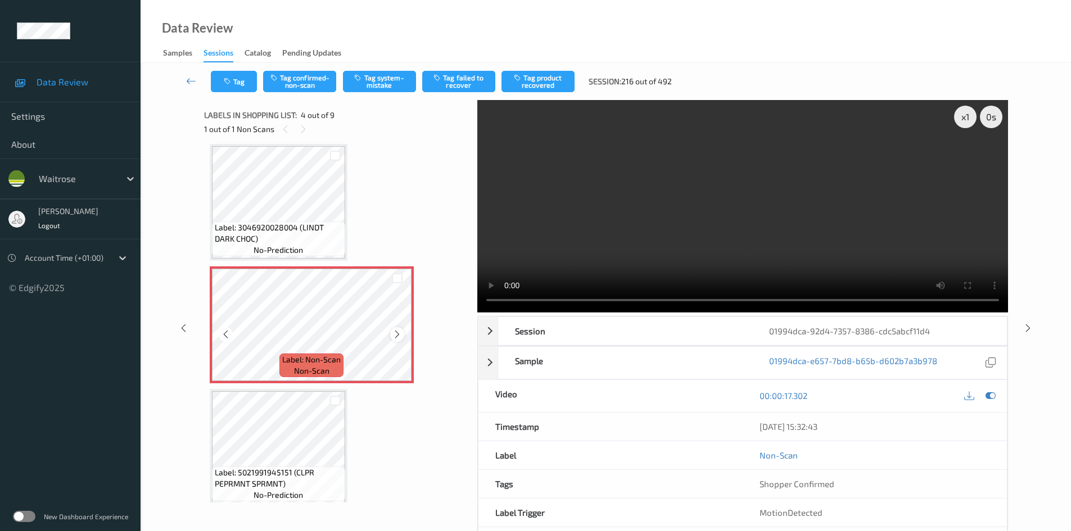
click at [395, 334] on icon at bounding box center [398, 335] width 10 height 10
click at [400, 334] on icon at bounding box center [398, 335] width 10 height 10
click at [400, 331] on icon at bounding box center [398, 335] width 10 height 10
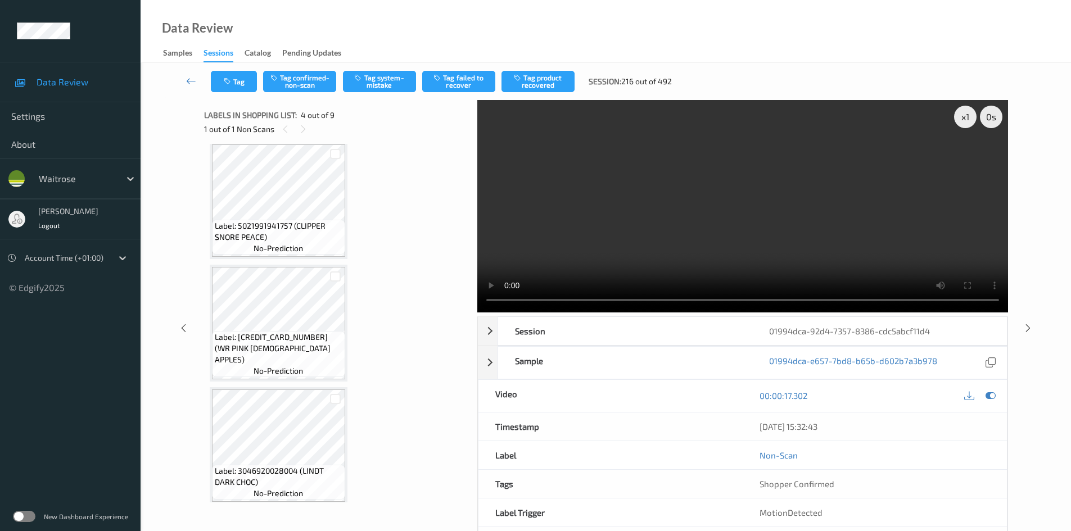
scroll to position [0, 0]
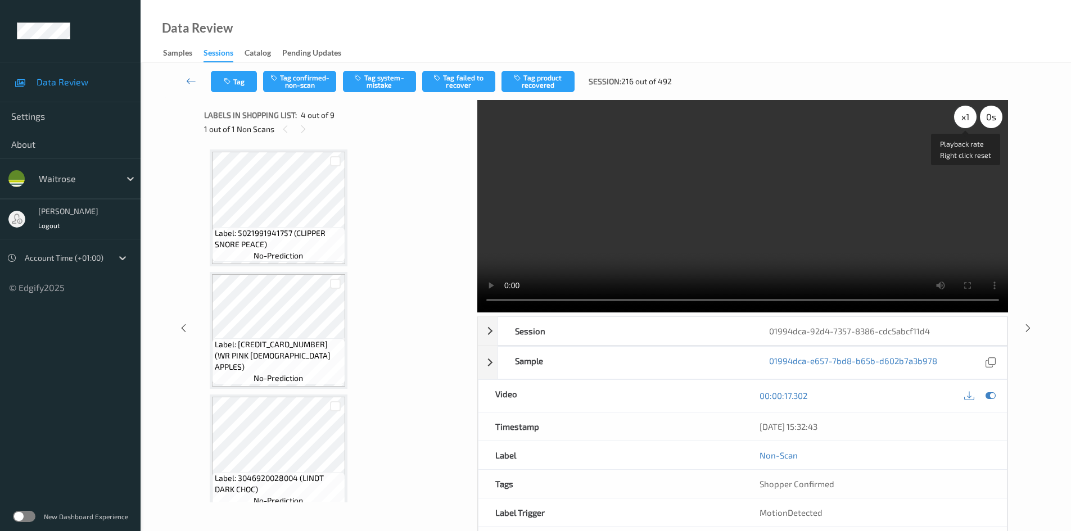
click at [959, 120] on div "x 1" at bounding box center [965, 117] width 22 height 22
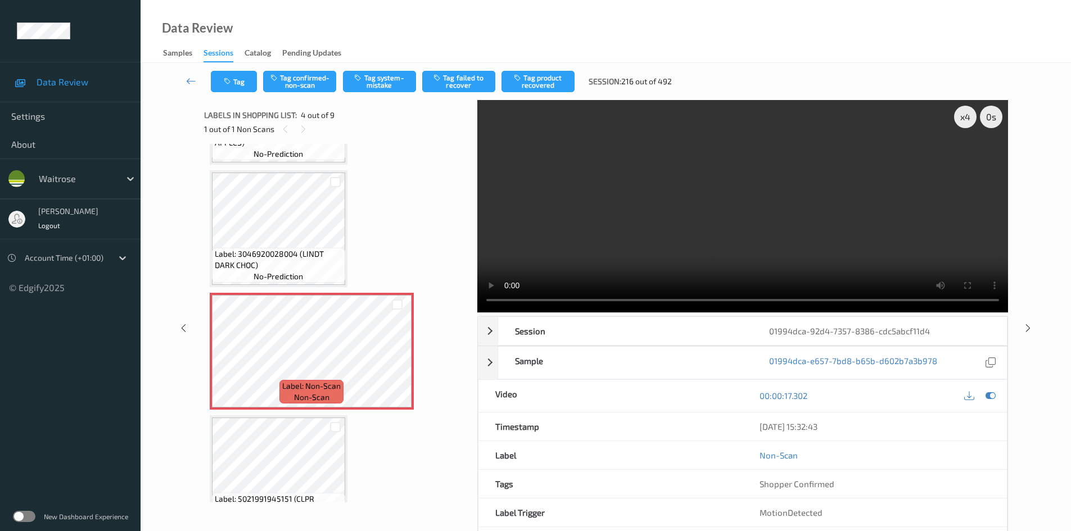
scroll to position [225, 0]
click at [591, 238] on video at bounding box center [742, 206] width 531 height 213
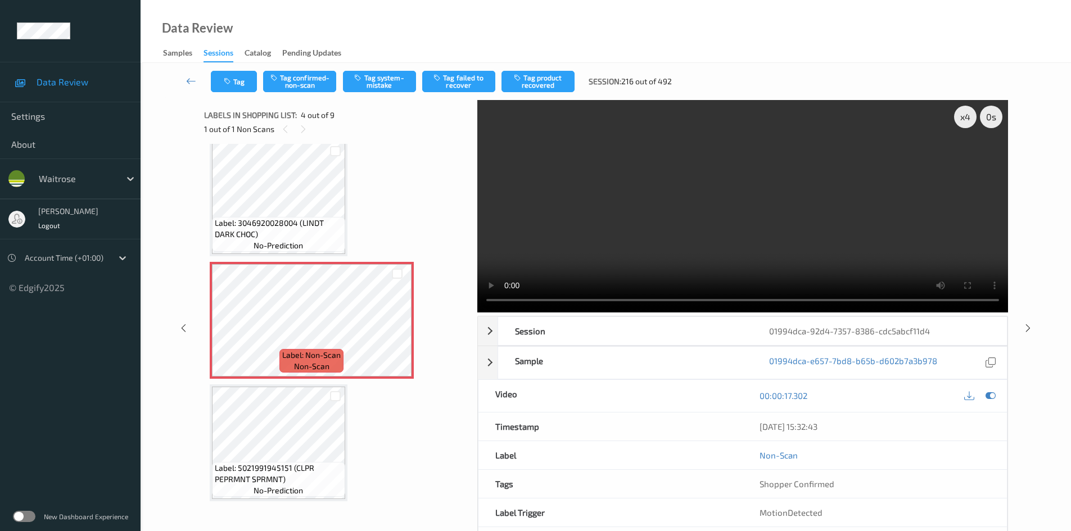
scroll to position [281, 0]
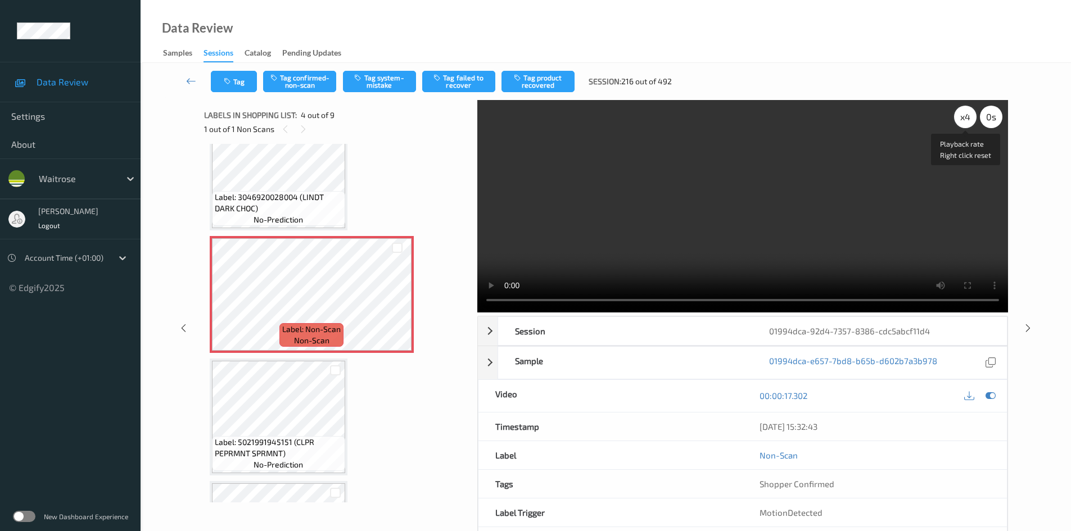
click at [970, 116] on div "x 4" at bounding box center [965, 117] width 22 height 22
click at [970, 118] on div "x 8" at bounding box center [965, 117] width 22 height 22
click at [969, 120] on div "x 1" at bounding box center [965, 117] width 22 height 22
click at [833, 197] on video at bounding box center [742, 206] width 531 height 213
click at [788, 224] on video at bounding box center [742, 206] width 531 height 213
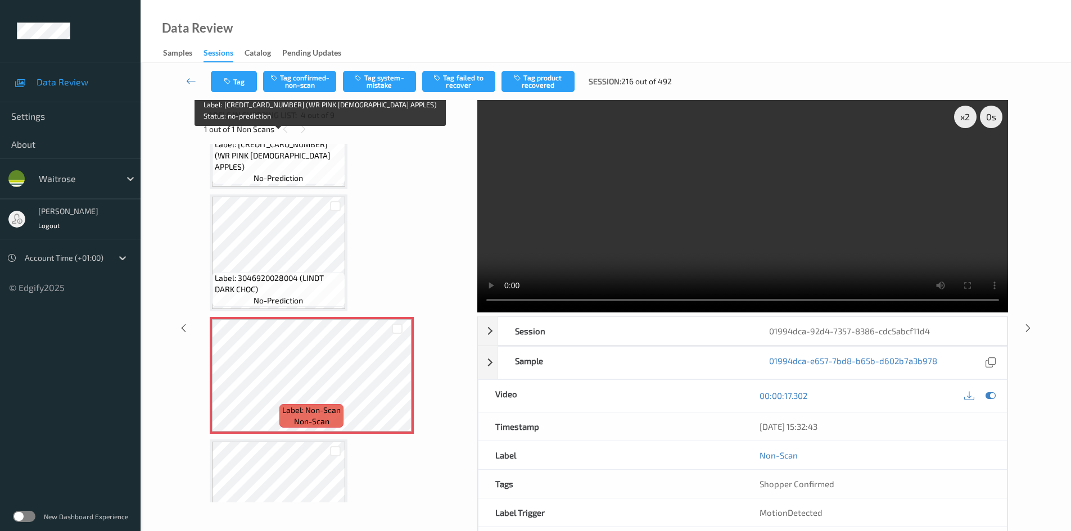
scroll to position [225, 0]
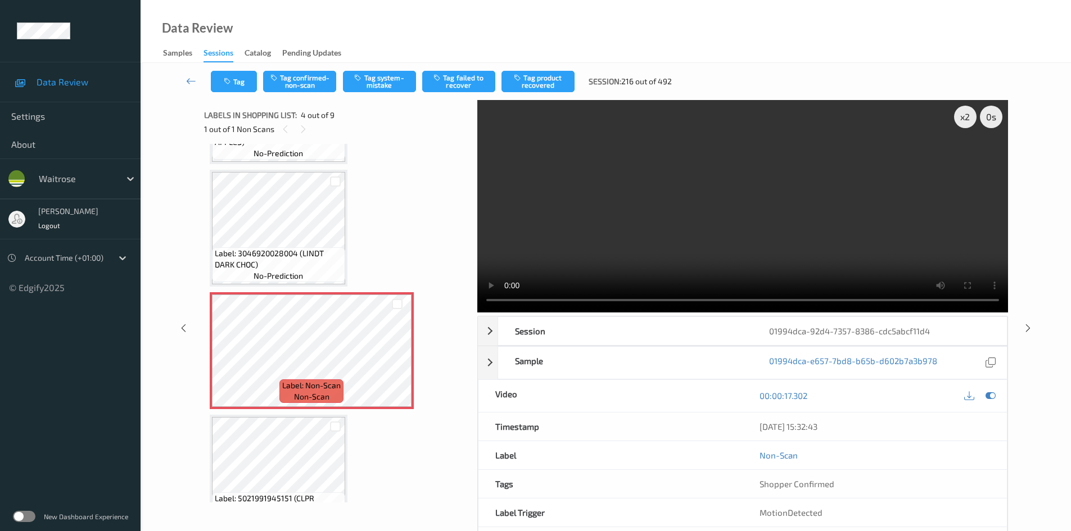
click at [639, 215] on video at bounding box center [742, 206] width 531 height 213
click at [648, 218] on video at bounding box center [742, 206] width 531 height 213
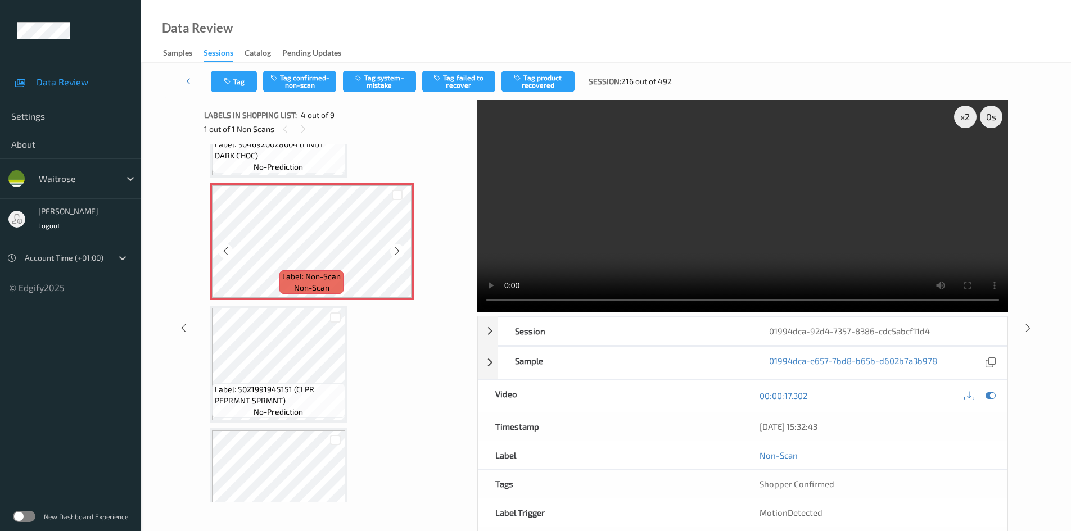
scroll to position [337, 0]
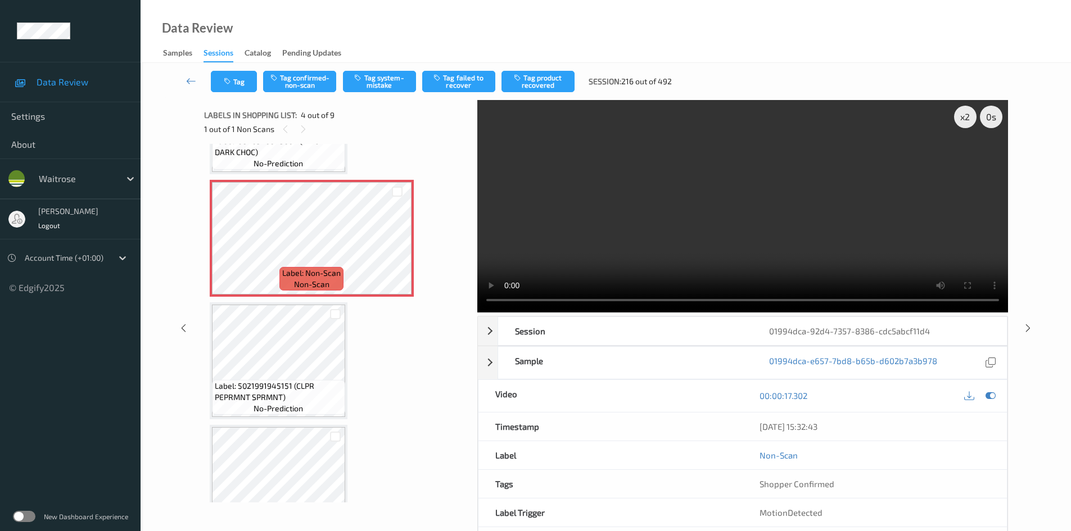
click at [644, 200] on video at bounding box center [742, 206] width 531 height 213
click at [670, 200] on video at bounding box center [742, 206] width 531 height 213
click at [706, 219] on video at bounding box center [742, 206] width 531 height 213
click at [705, 220] on video at bounding box center [742, 206] width 531 height 213
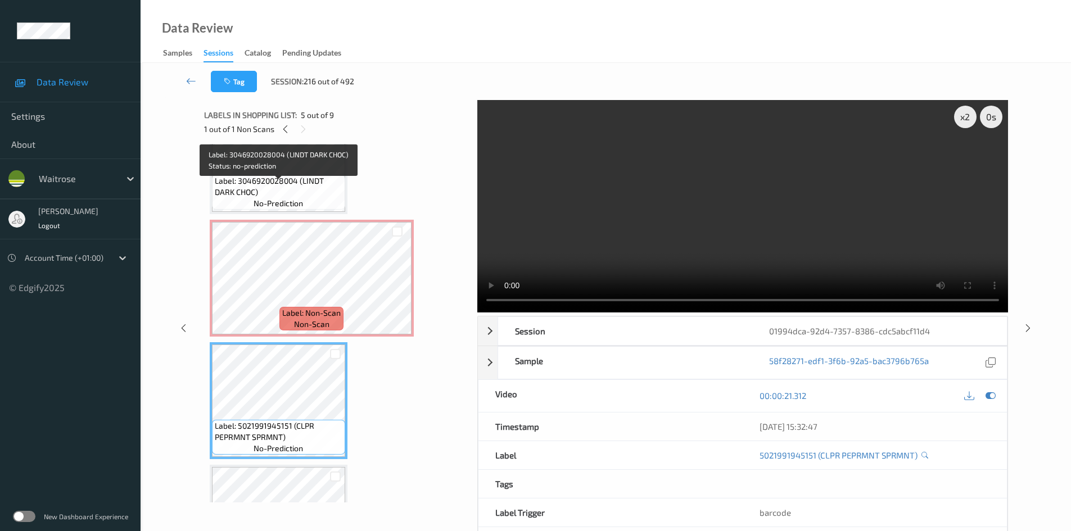
scroll to position [281, 0]
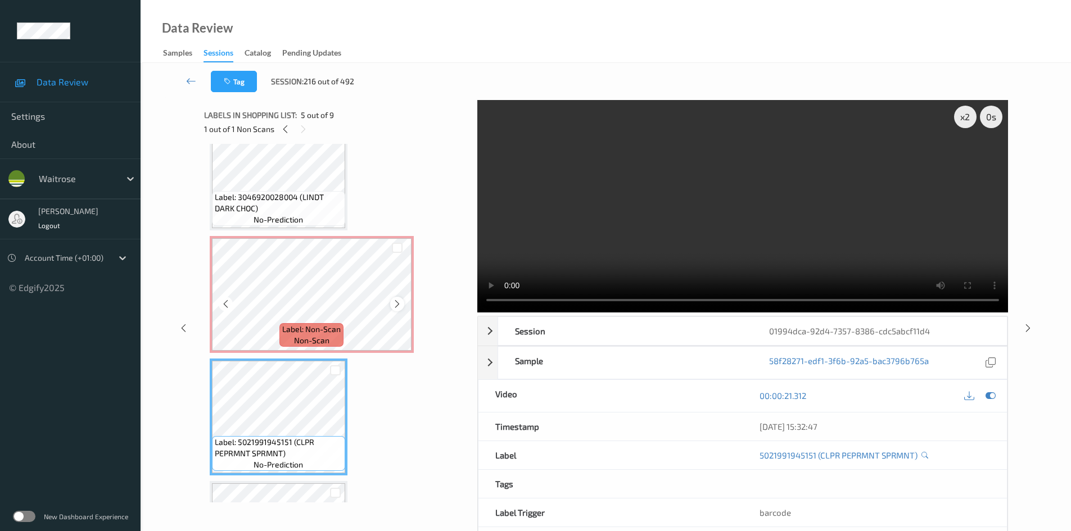
click at [398, 304] on icon at bounding box center [398, 304] width 10 height 10
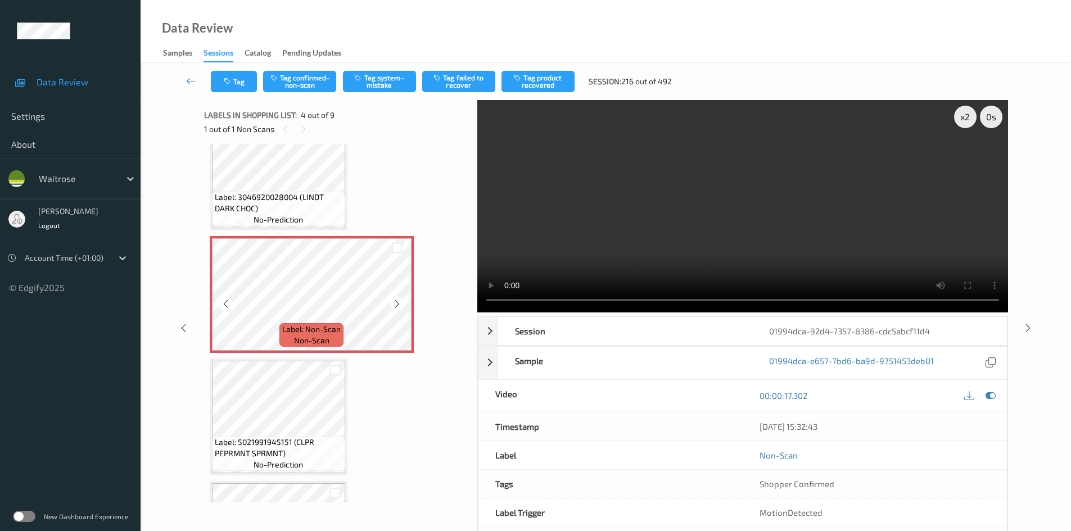
click at [398, 304] on icon at bounding box center [398, 304] width 10 height 10
click at [648, 240] on video at bounding box center [742, 206] width 531 height 213
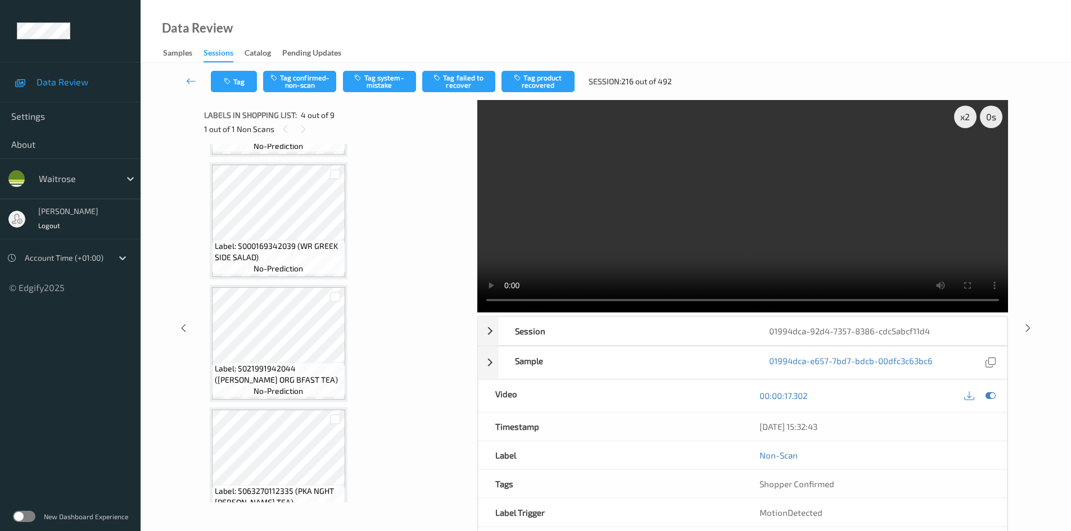
scroll to position [619, 0]
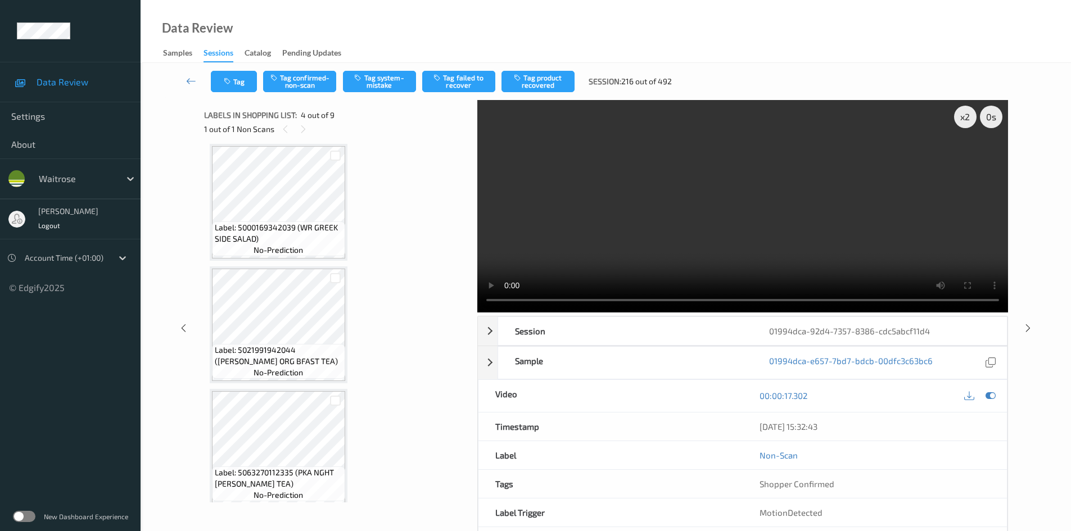
click at [659, 226] on video at bounding box center [742, 206] width 531 height 213
click at [687, 223] on video at bounding box center [742, 206] width 531 height 213
click at [689, 222] on video at bounding box center [742, 206] width 531 height 213
click at [643, 197] on video at bounding box center [742, 206] width 531 height 213
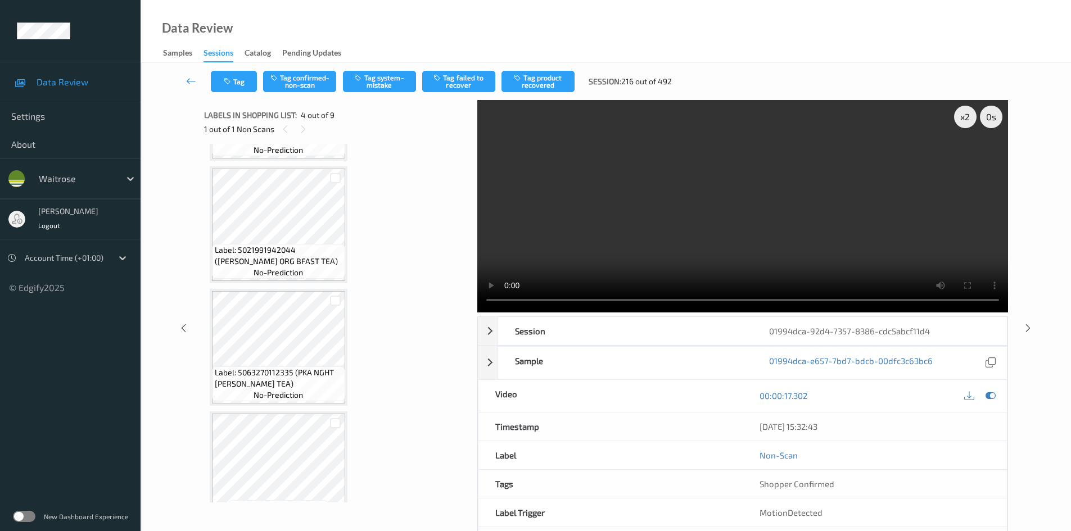
scroll to position [750, 0]
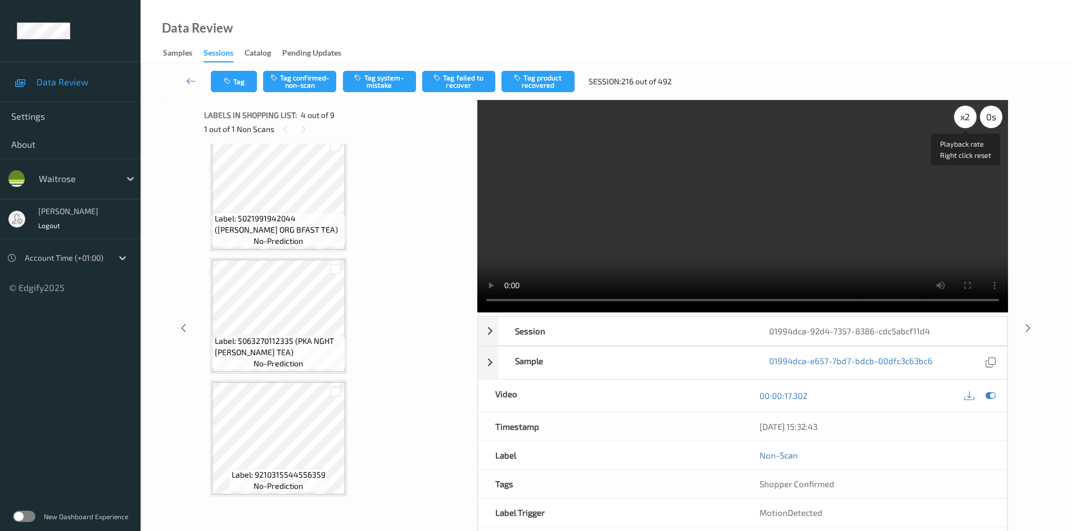
click at [970, 117] on div "x 2" at bounding box center [965, 117] width 22 height 22
click at [827, 199] on video at bounding box center [742, 206] width 531 height 213
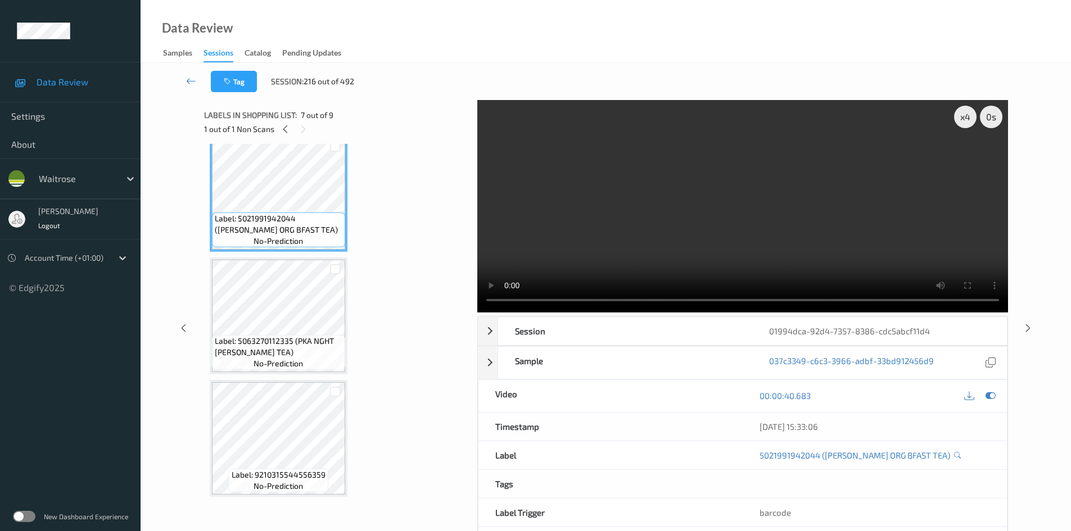
click at [631, 212] on video at bounding box center [742, 206] width 531 height 213
click at [629, 214] on video at bounding box center [742, 206] width 531 height 213
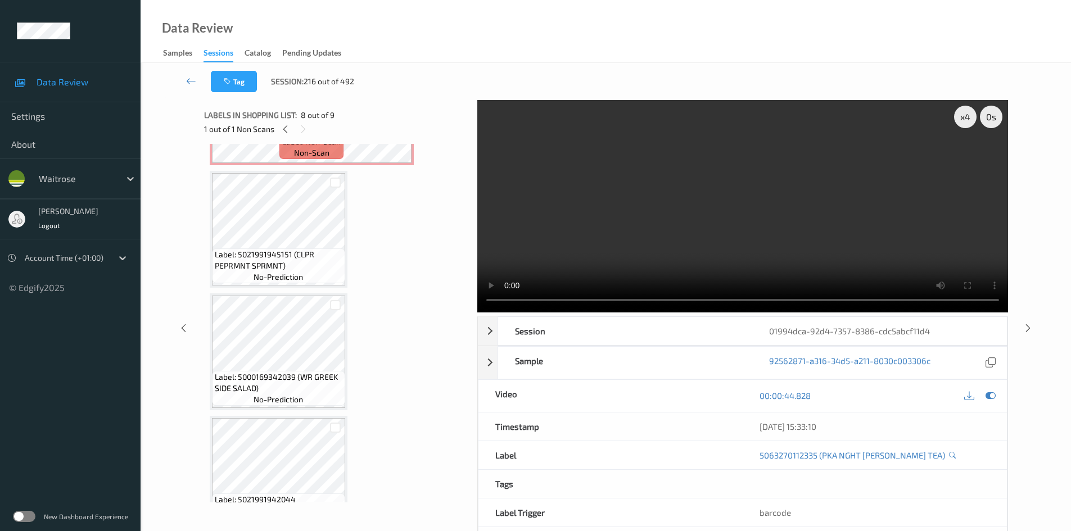
scroll to position [300, 0]
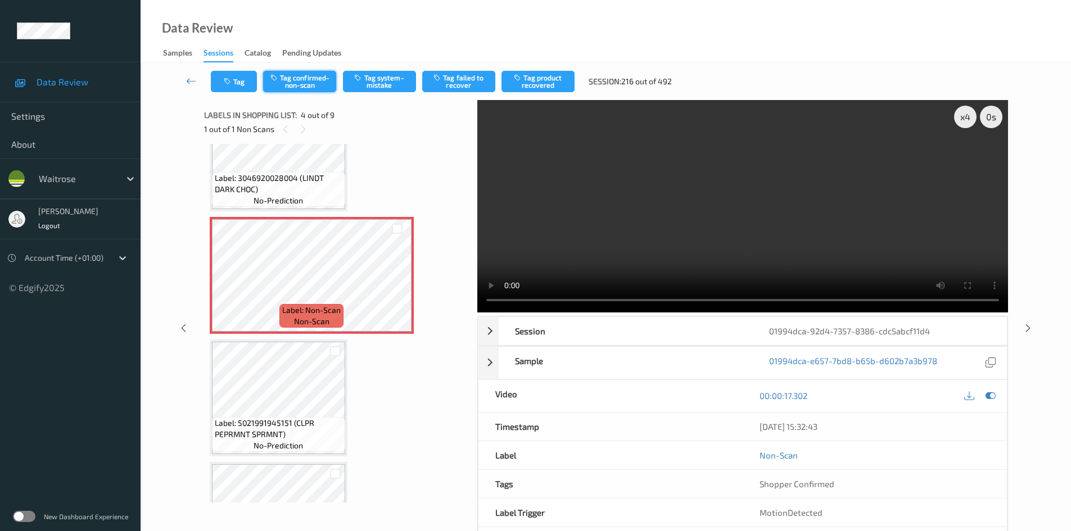
click at [316, 80] on button "Tag confirmed-non-scan" at bounding box center [299, 81] width 73 height 21
click at [548, 95] on div "Tag Untag confirmed-non-scan Tag system-mistake Tag failed to recover Tag produ…" at bounding box center [606, 81] width 885 height 37
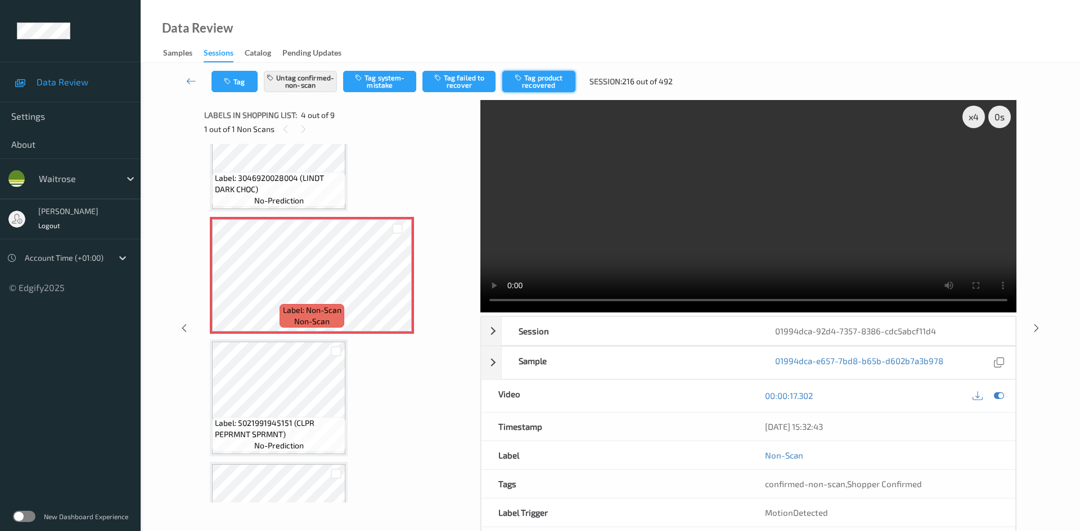
click at [534, 85] on button "Tag product recovered" at bounding box center [538, 81] width 73 height 21
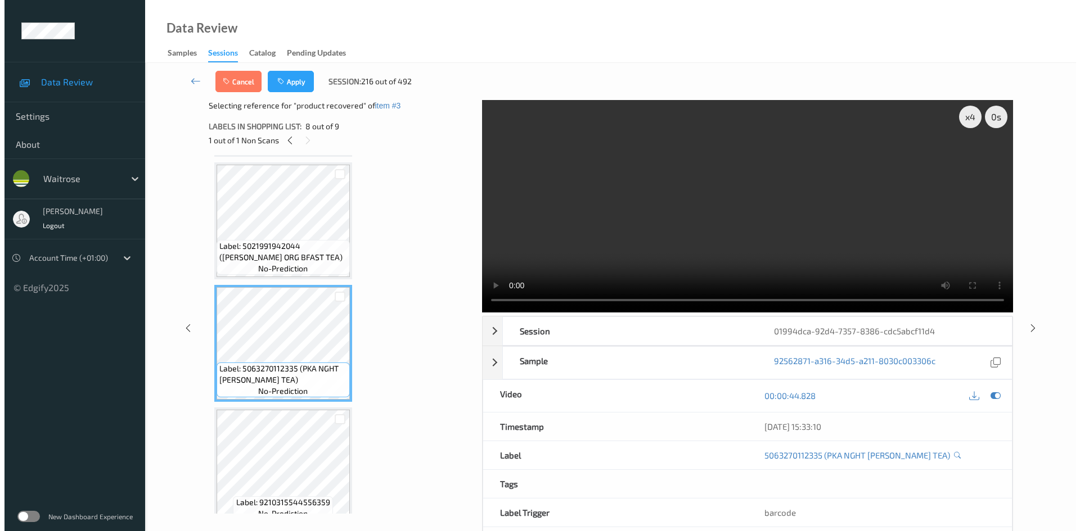
scroll to position [750, 0]
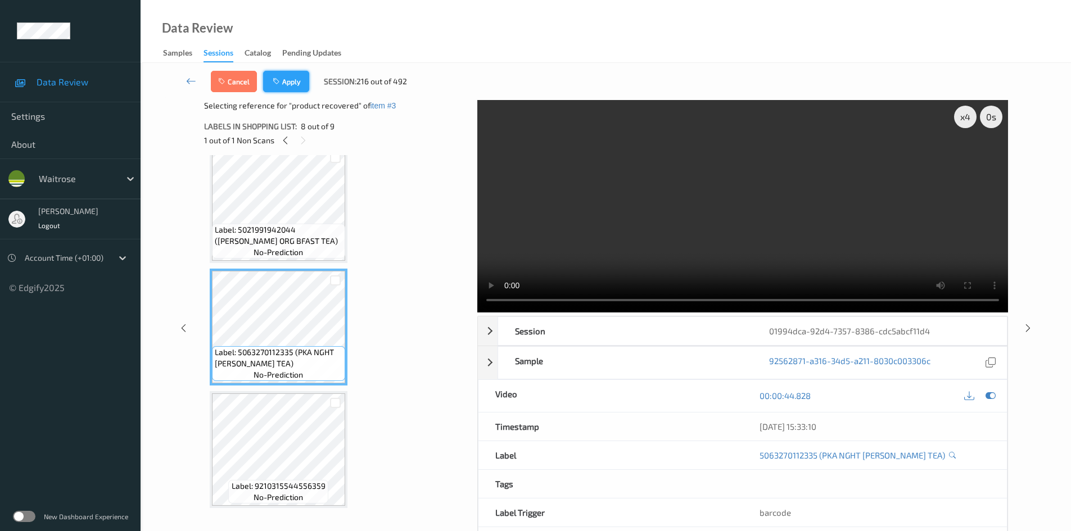
click at [294, 73] on button "Apply" at bounding box center [286, 81] width 46 height 21
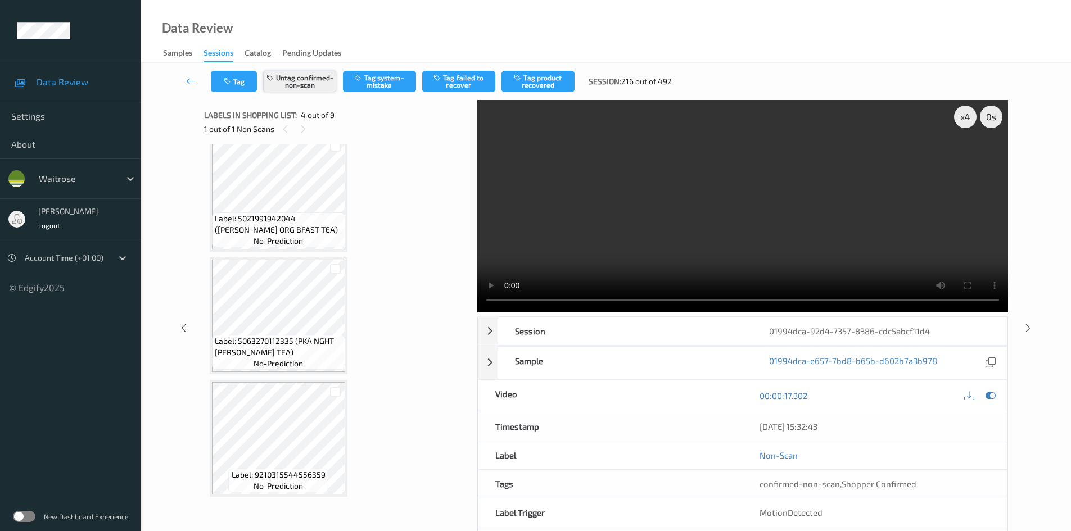
scroll to position [251, 0]
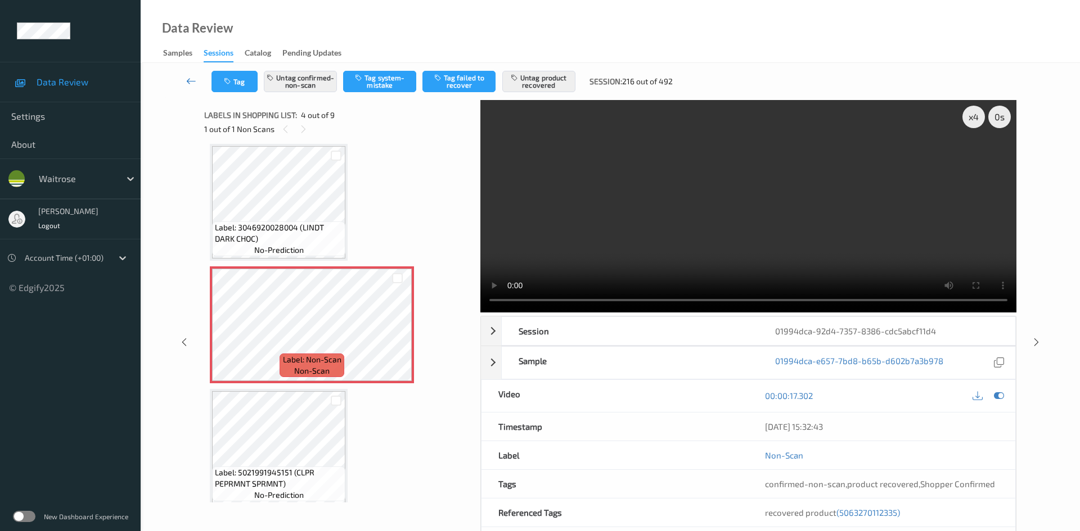
click at [190, 75] on icon at bounding box center [191, 80] width 10 height 11
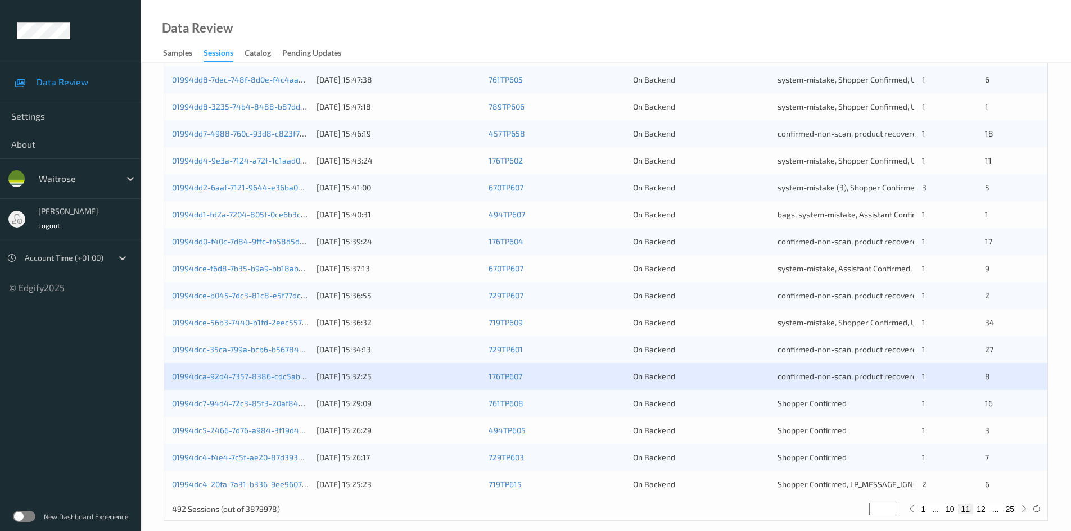
scroll to position [315, 0]
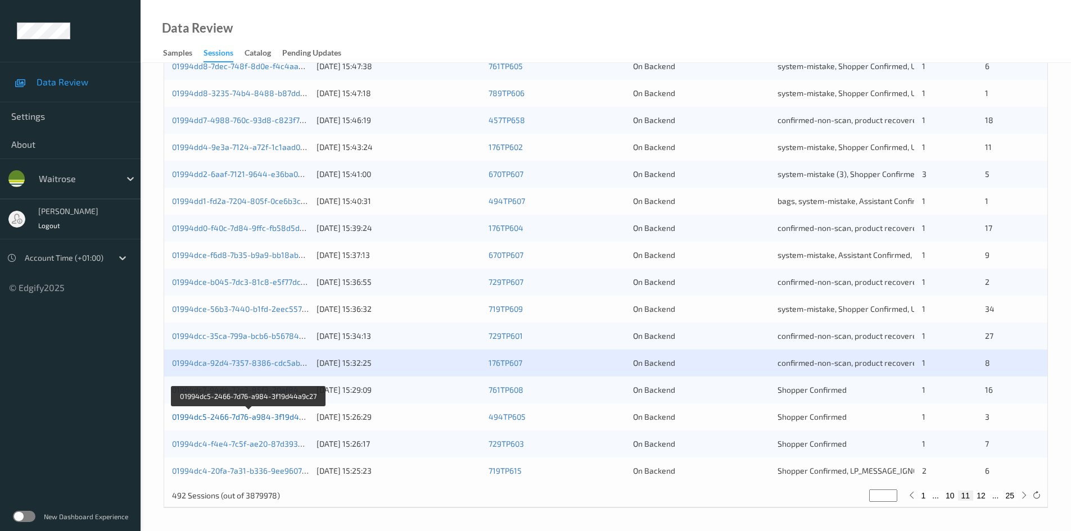
click at [217, 419] on link "01994dc5-2466-7d76-a984-3f19d44a9c27" at bounding box center [249, 417] width 154 height 10
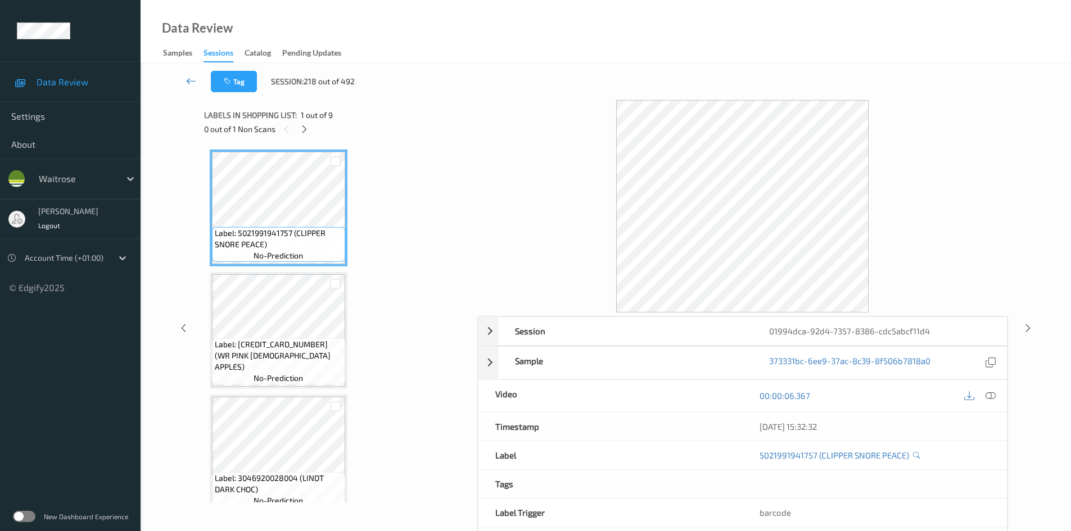
click at [188, 73] on link at bounding box center [191, 81] width 39 height 21
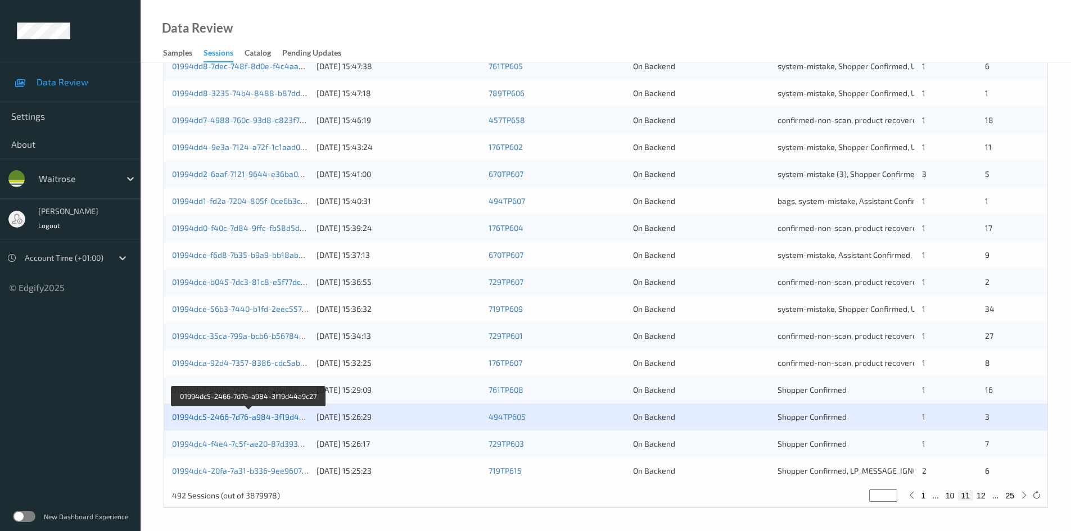
click at [247, 416] on link "01994dc5-2466-7d76-a984-3f19d44a9c27" at bounding box center [249, 417] width 154 height 10
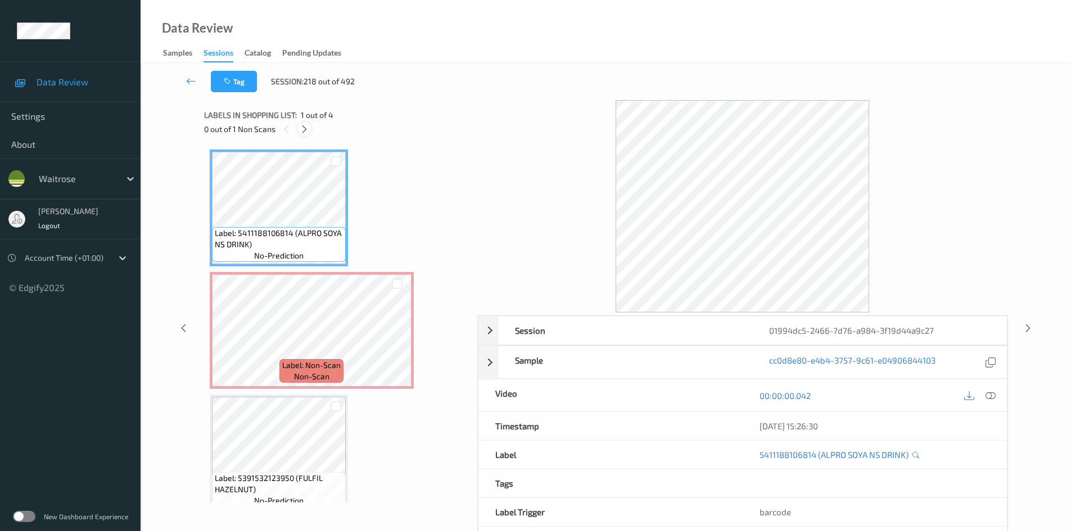
click at [309, 127] on icon at bounding box center [305, 129] width 10 height 10
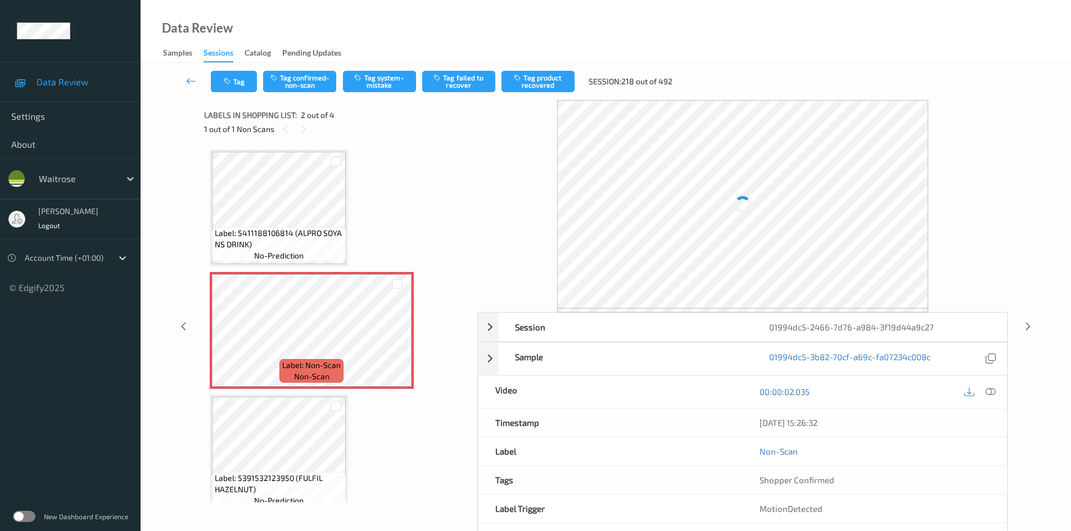
scroll to position [6, 0]
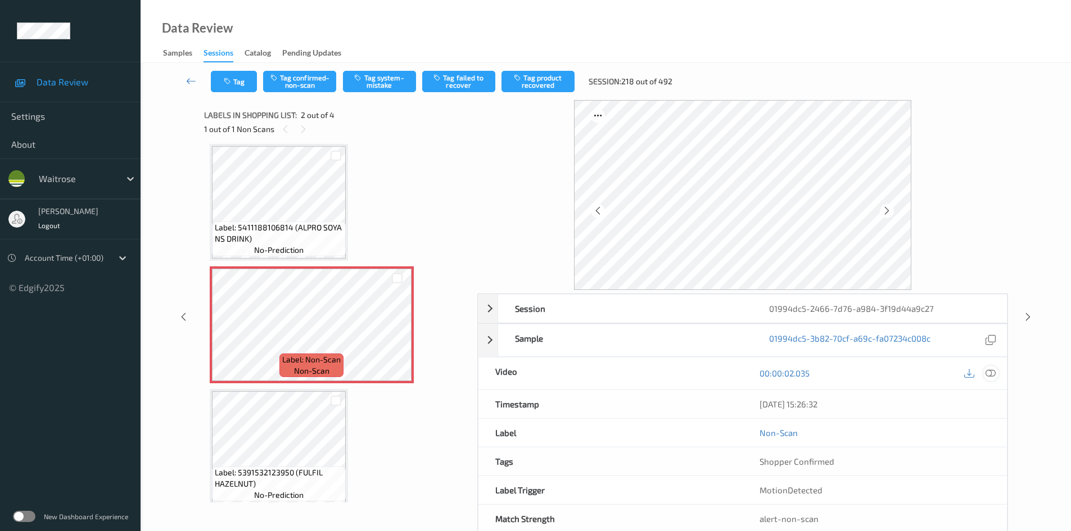
click at [993, 372] on icon at bounding box center [991, 373] width 10 height 10
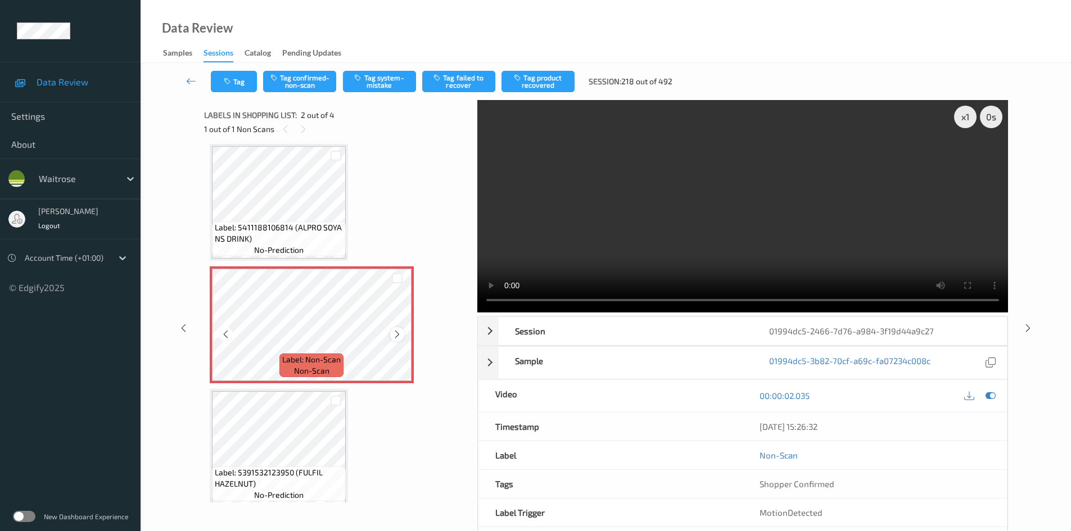
click at [397, 334] on icon at bounding box center [398, 335] width 10 height 10
click at [964, 115] on div "x 1" at bounding box center [965, 117] width 22 height 22
click at [964, 115] on div "x 2" at bounding box center [965, 117] width 22 height 22
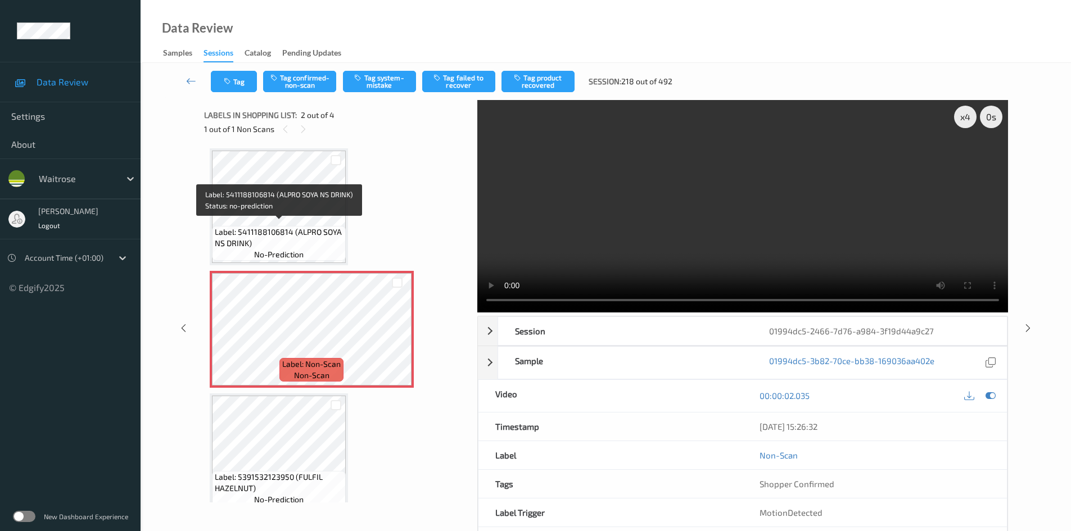
scroll to position [0, 0]
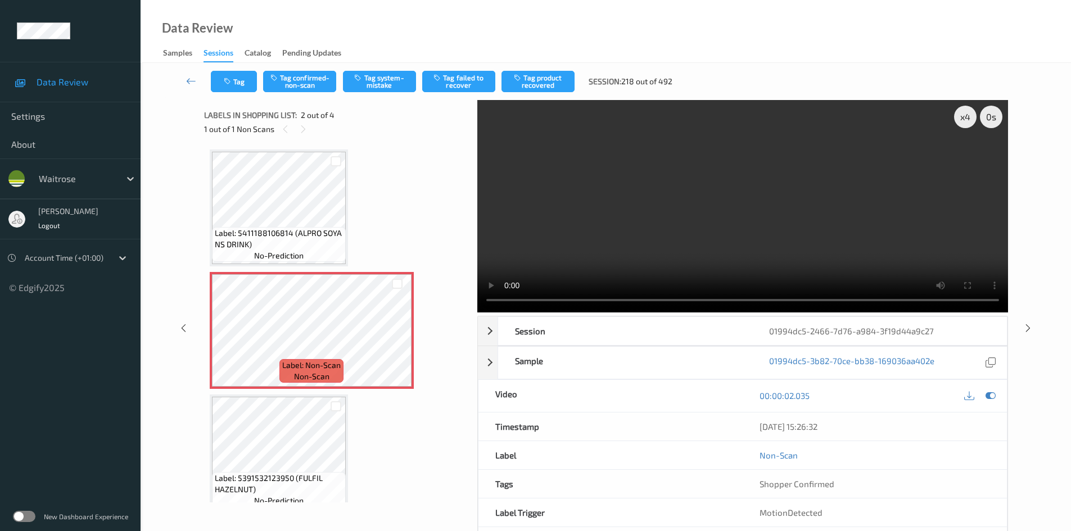
click at [737, 228] on video at bounding box center [742, 206] width 531 height 213
click at [710, 214] on video at bounding box center [742, 206] width 531 height 213
click at [700, 211] on video at bounding box center [742, 206] width 531 height 213
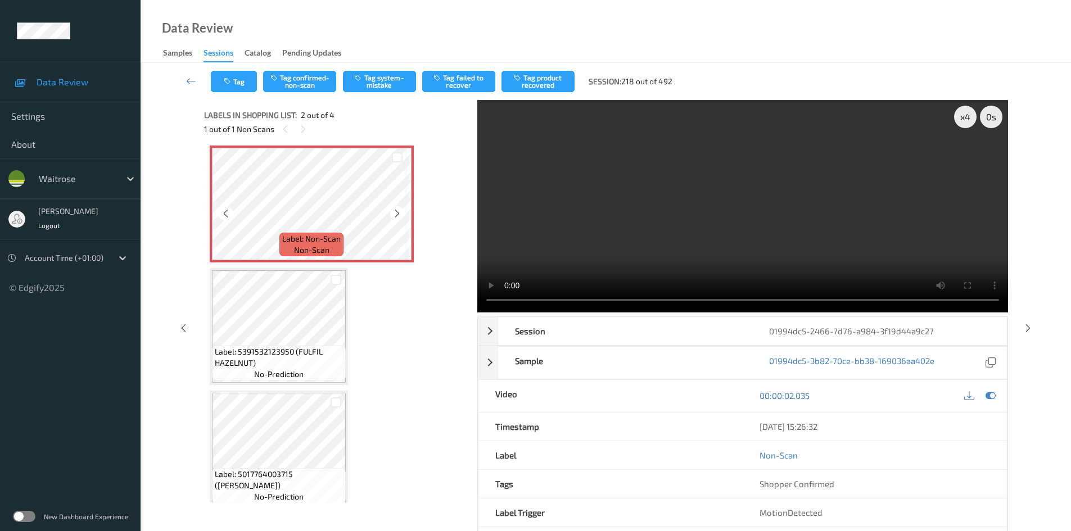
scroll to position [137, 0]
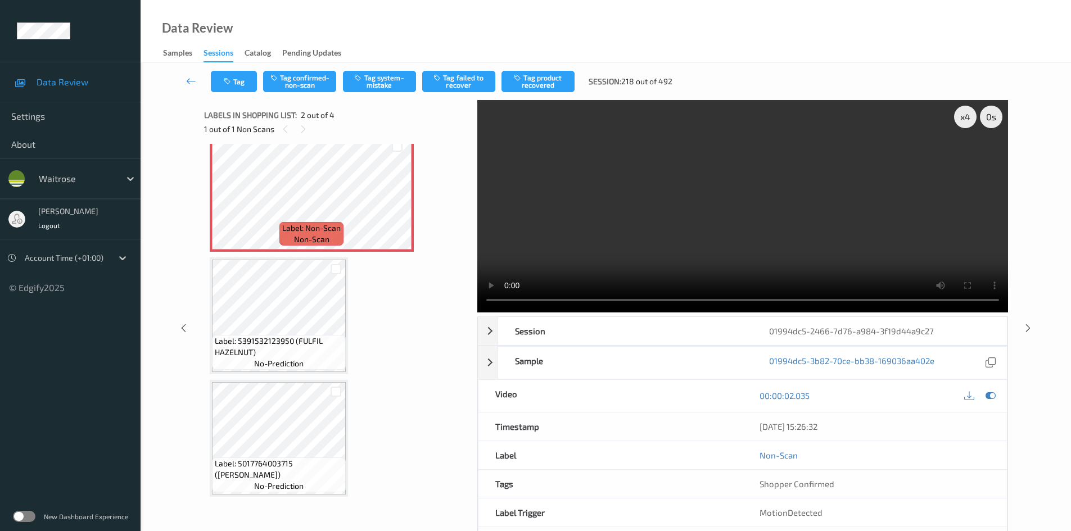
click at [635, 244] on video at bounding box center [742, 206] width 531 height 213
click at [657, 232] on video at bounding box center [742, 206] width 531 height 213
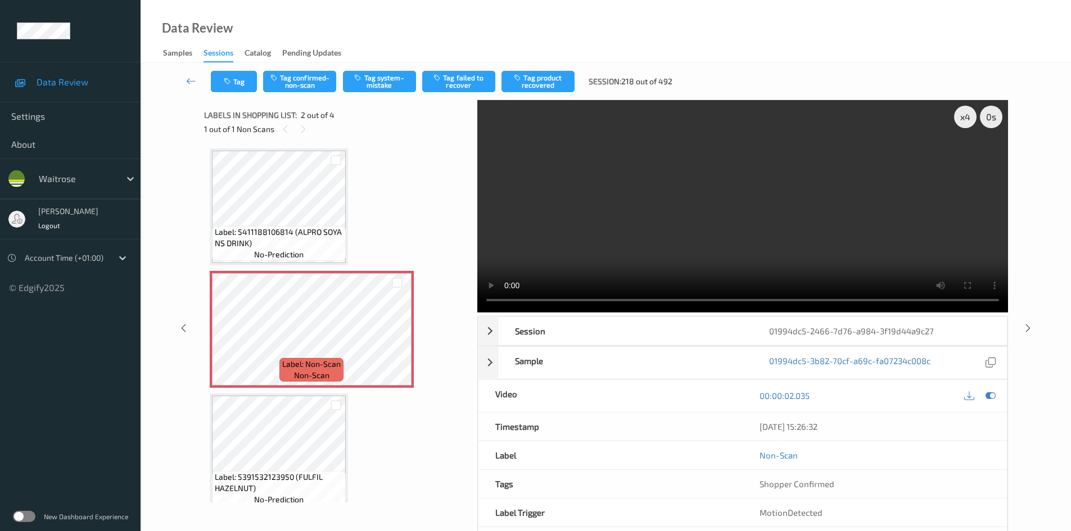
scroll to position [0, 0]
click at [577, 262] on video at bounding box center [742, 206] width 531 height 213
click at [658, 219] on video at bounding box center [742, 206] width 531 height 213
click at [641, 223] on video at bounding box center [742, 206] width 531 height 213
click at [670, 218] on video at bounding box center [742, 206] width 531 height 213
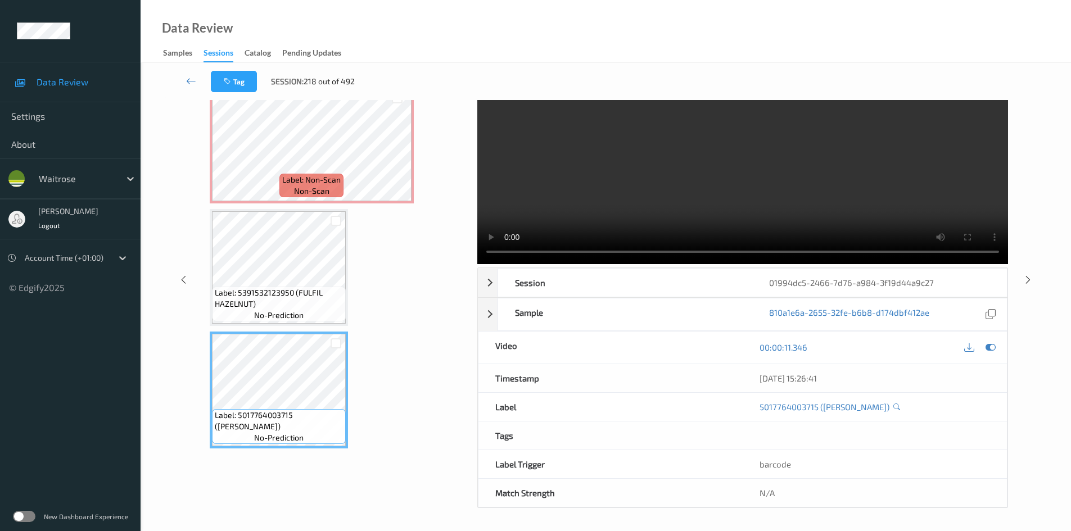
click at [719, 199] on video at bounding box center [742, 158] width 531 height 213
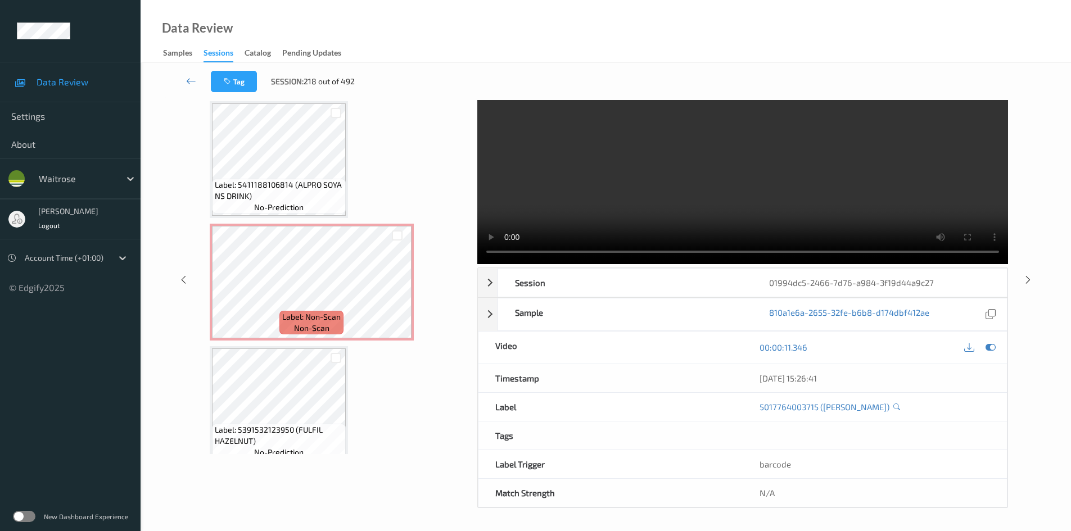
click at [695, 194] on video at bounding box center [742, 158] width 531 height 213
click at [645, 201] on video at bounding box center [742, 158] width 531 height 213
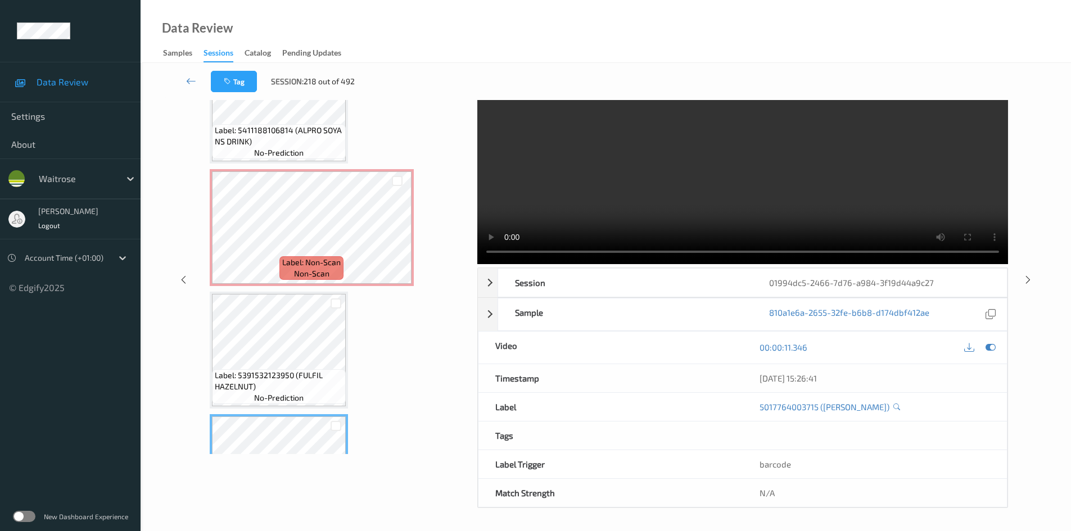
scroll to position [25, 0]
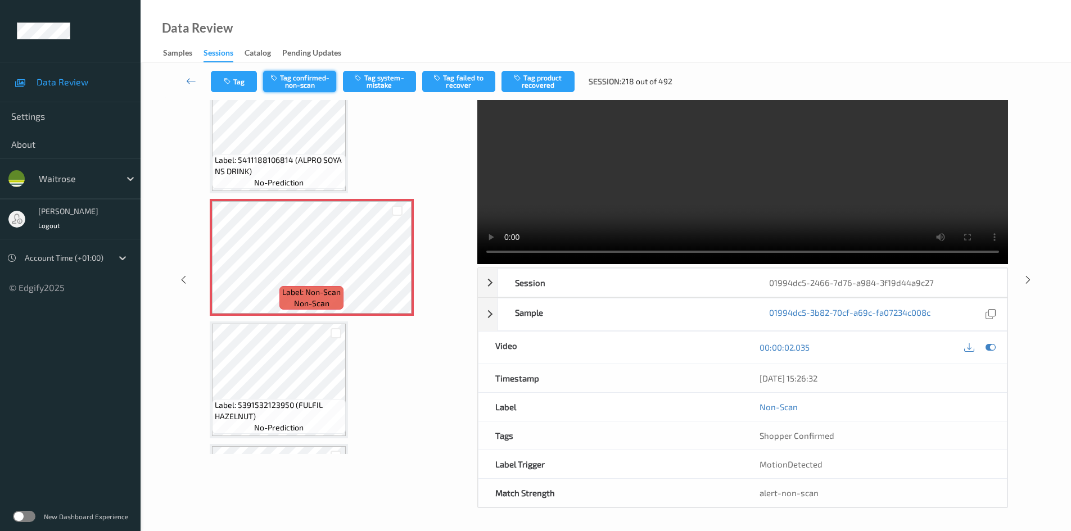
click at [295, 74] on button "Tag confirmed-non-scan" at bounding box center [299, 81] width 73 height 21
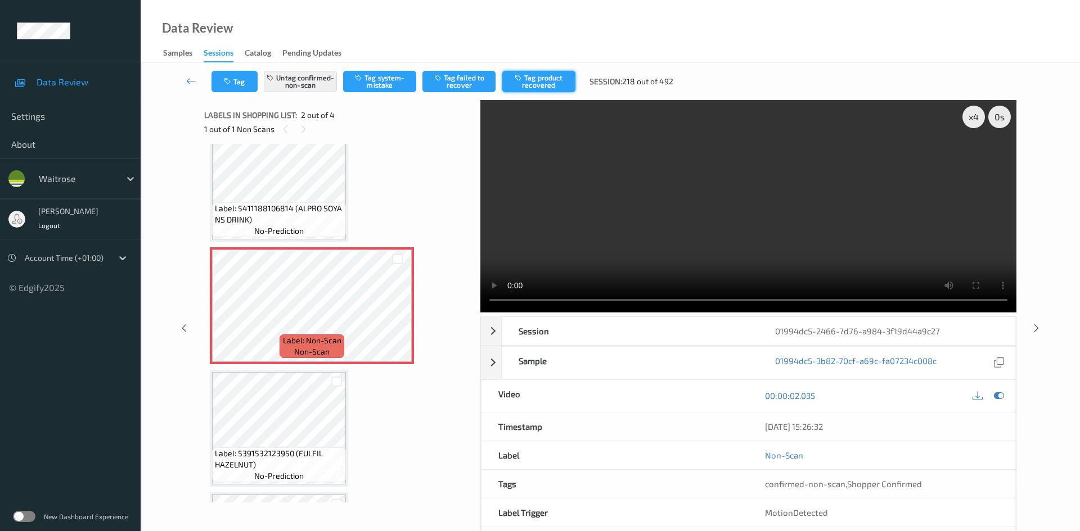
click at [560, 82] on button "Tag product recovered" at bounding box center [538, 81] width 73 height 21
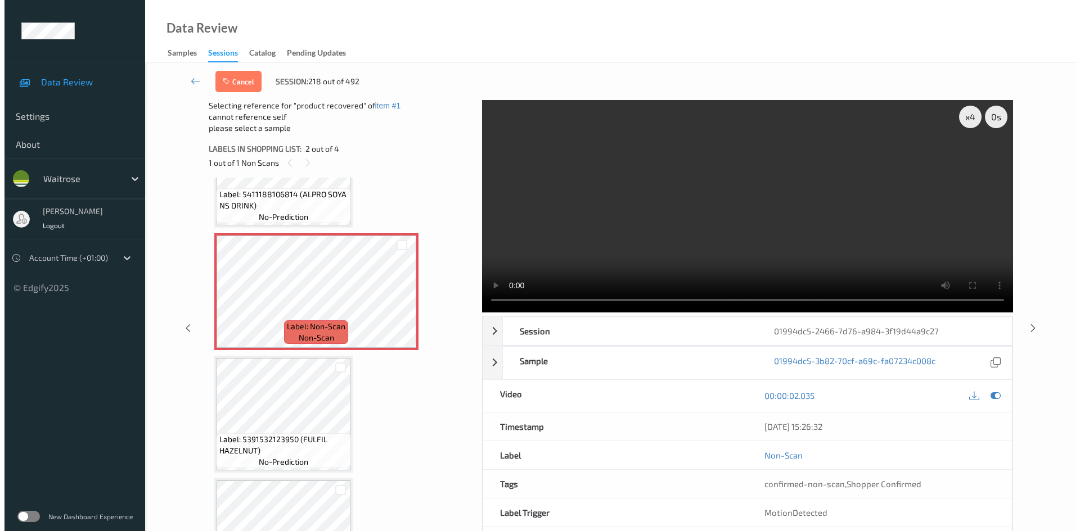
scroll to position [137, 0]
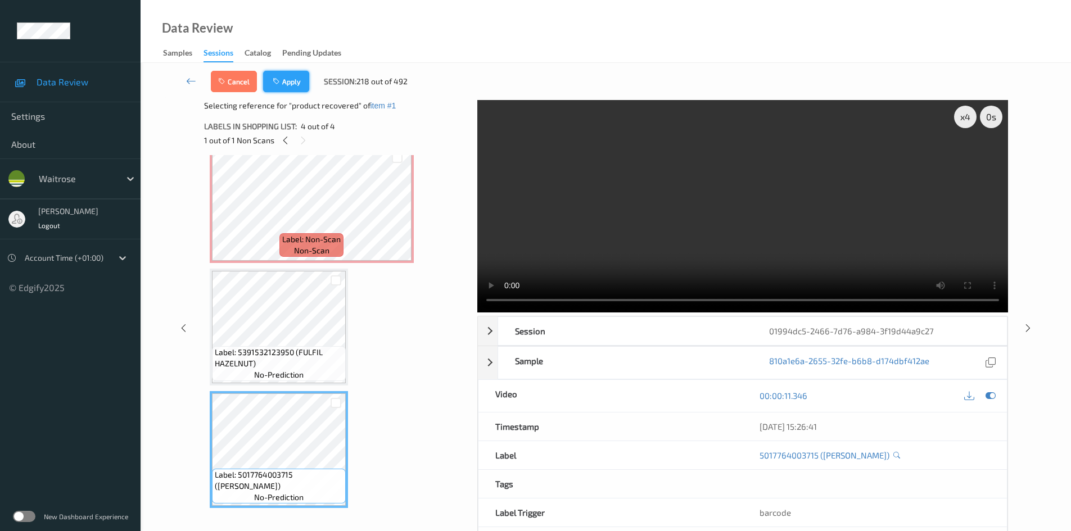
click at [299, 79] on button "Apply" at bounding box center [286, 81] width 46 height 21
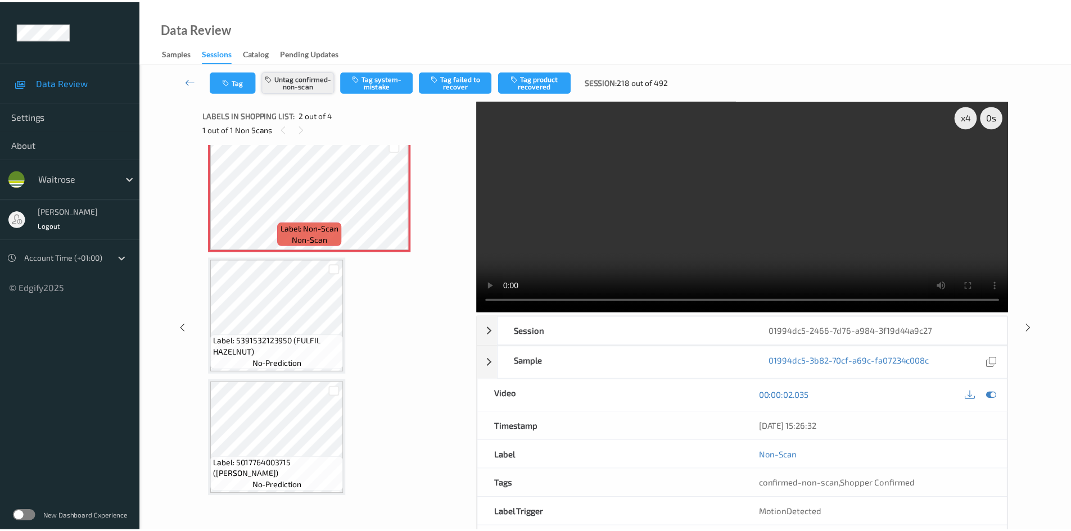
scroll to position [6, 0]
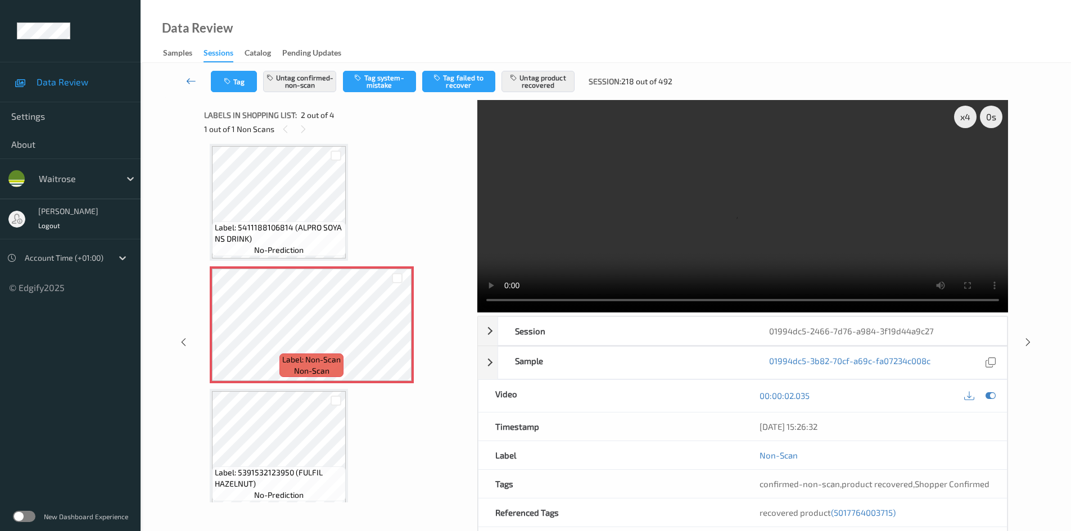
click at [189, 72] on link at bounding box center [191, 81] width 39 height 21
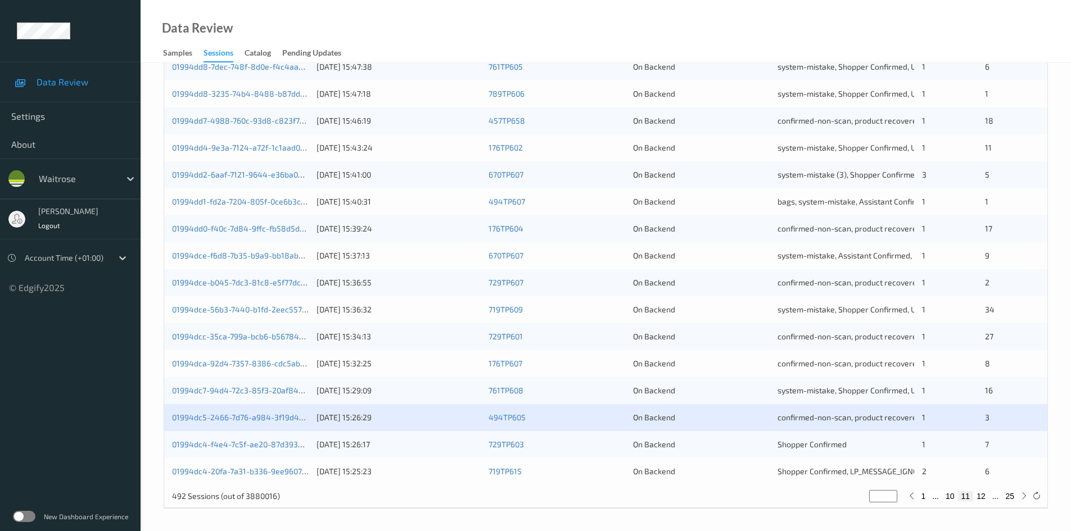
scroll to position [315, 0]
click at [215, 471] on link "01994dc4-20fa-7a31-b336-9ee9607259fa" at bounding box center [247, 471] width 151 height 10
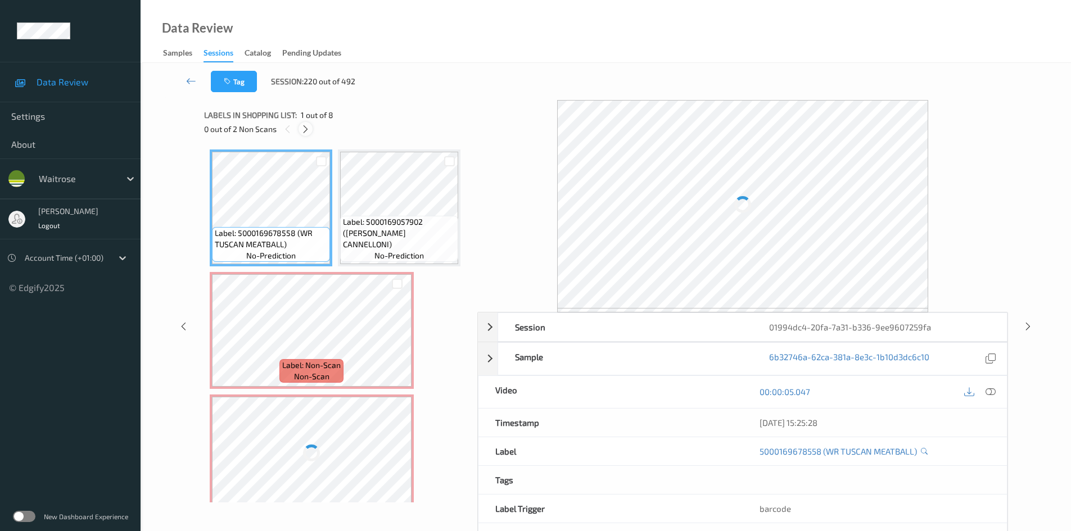
click at [309, 134] on icon at bounding box center [306, 129] width 10 height 10
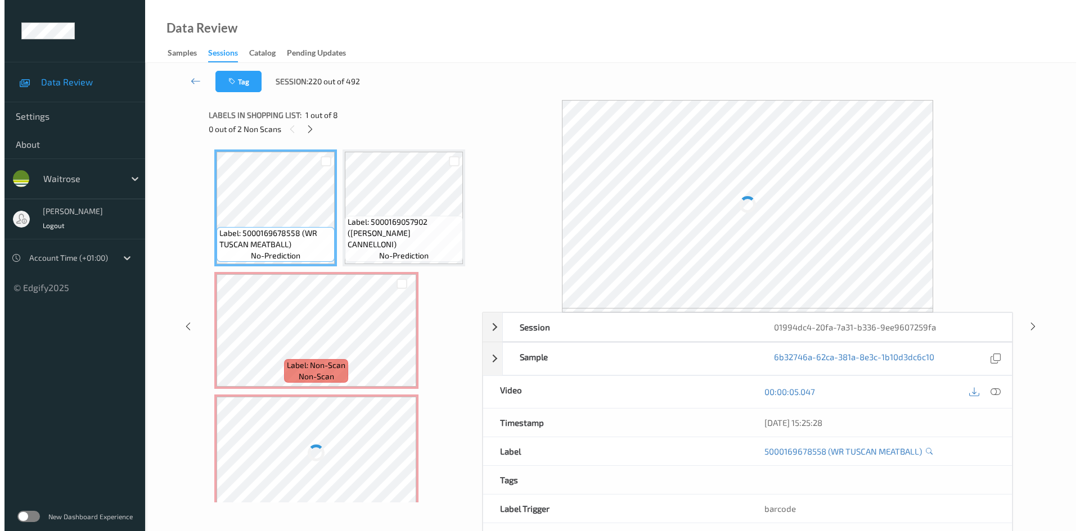
scroll to position [128, 0]
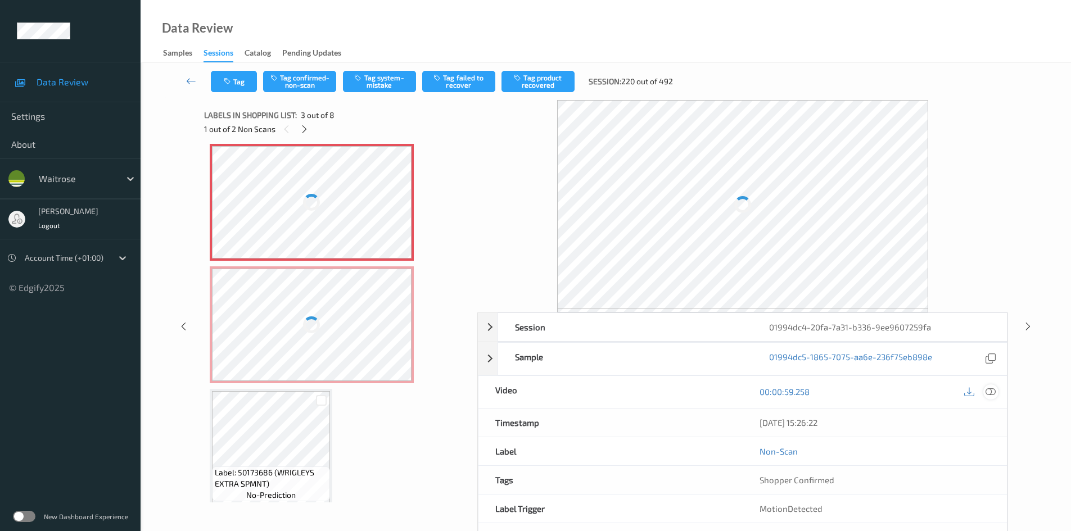
click at [988, 388] on icon at bounding box center [991, 392] width 10 height 10
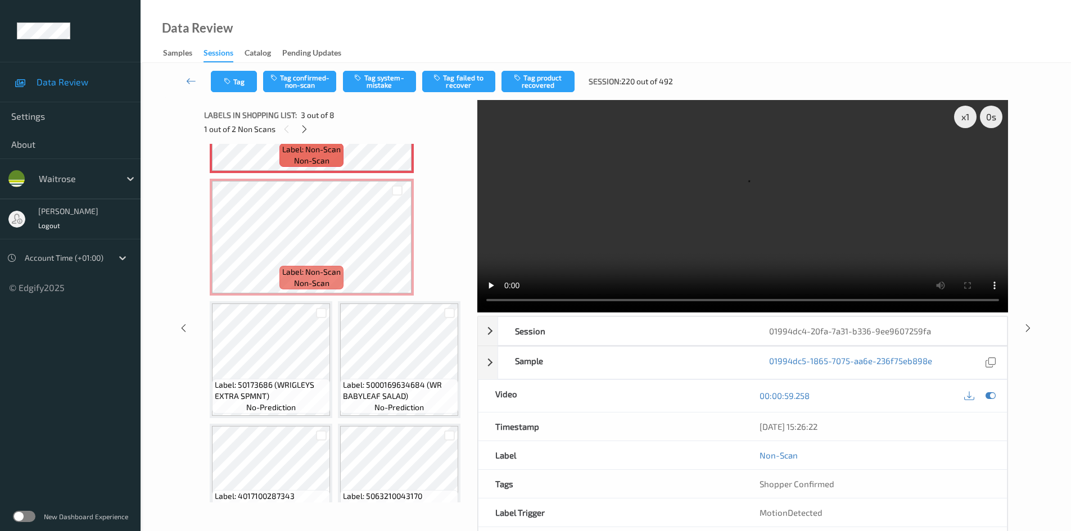
scroll to position [241, 0]
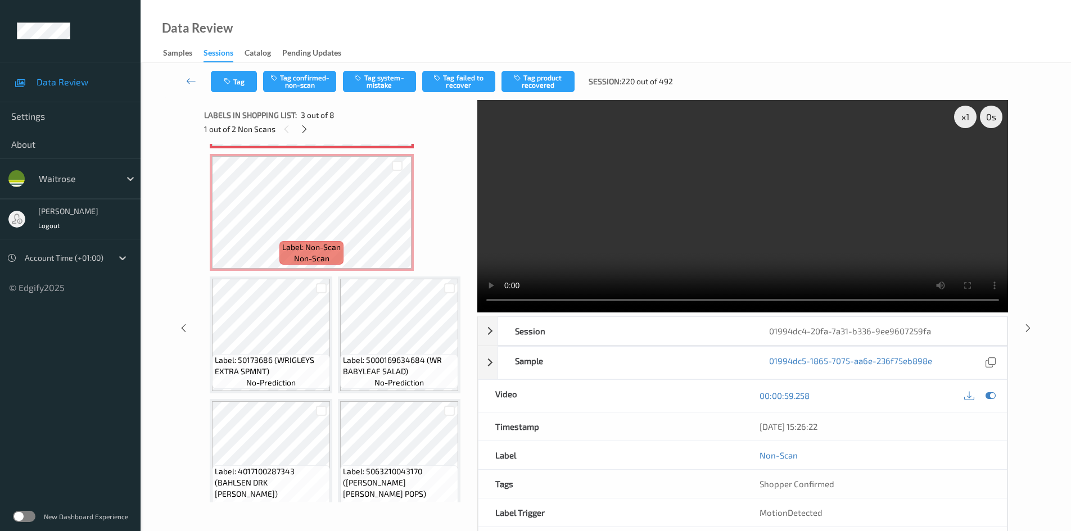
click at [396, 105] on icon at bounding box center [398, 99] width 10 height 10
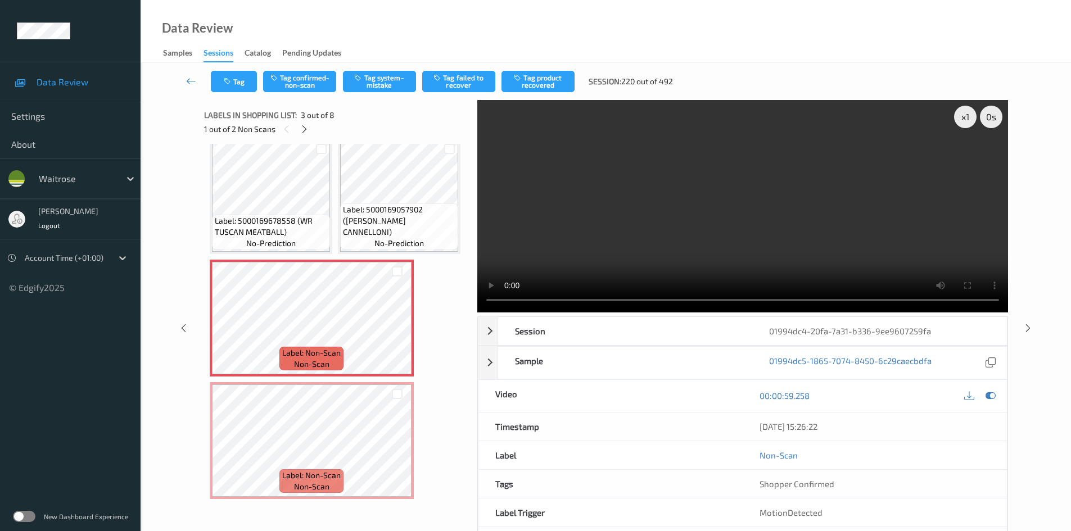
scroll to position [0, 0]
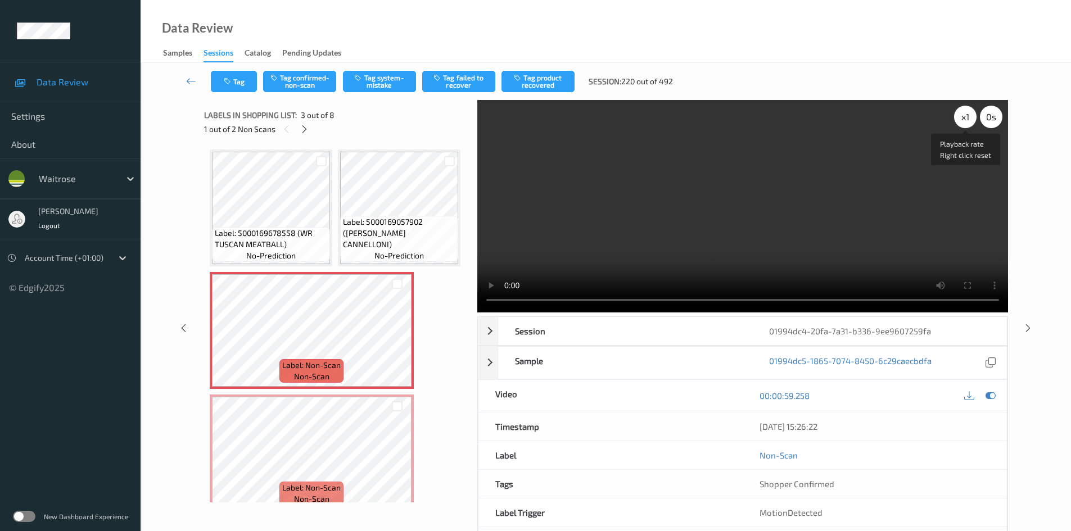
click at [968, 115] on div "x 1" at bounding box center [965, 117] width 22 height 22
click at [968, 116] on div "x 1" at bounding box center [965, 117] width 22 height 22
click at [747, 219] on video at bounding box center [742, 206] width 531 height 213
click at [652, 163] on video at bounding box center [742, 206] width 531 height 213
click at [633, 182] on video at bounding box center [742, 206] width 531 height 213
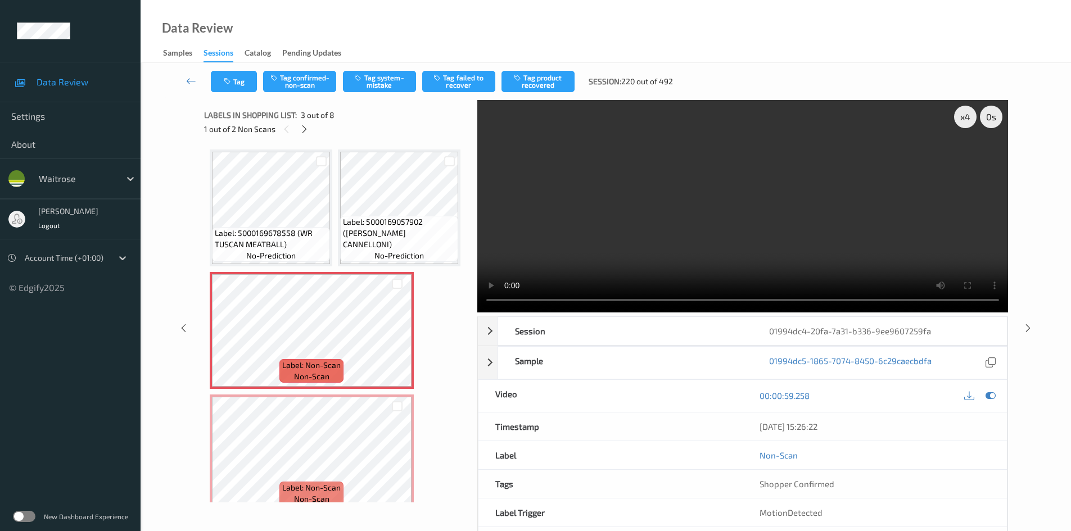
scroll to position [56, 0]
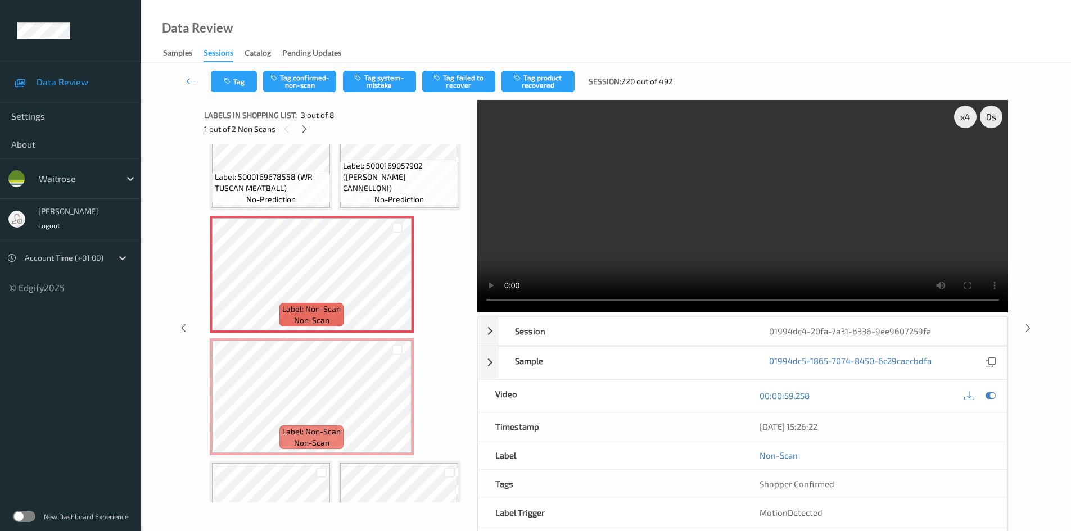
click at [699, 196] on video at bounding box center [742, 206] width 531 height 213
click at [729, 255] on video at bounding box center [742, 206] width 531 height 213
click at [724, 205] on video at bounding box center [742, 206] width 531 height 213
click at [790, 242] on video at bounding box center [742, 206] width 531 height 213
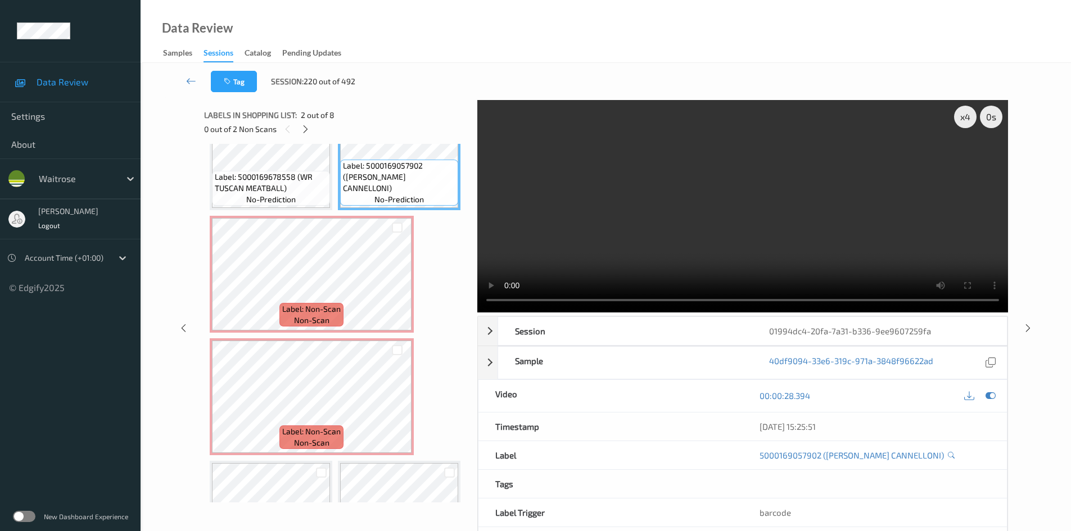
click at [679, 241] on video at bounding box center [742, 206] width 531 height 213
click at [676, 233] on video at bounding box center [742, 206] width 531 height 213
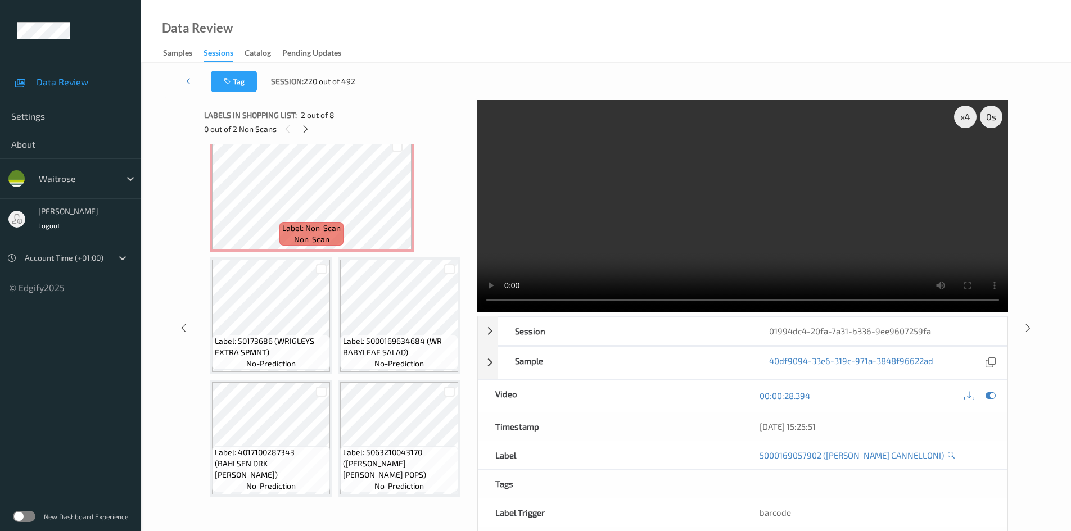
scroll to position [281, 0]
click at [653, 205] on video at bounding box center [742, 206] width 531 height 213
click at [650, 196] on video at bounding box center [742, 206] width 531 height 213
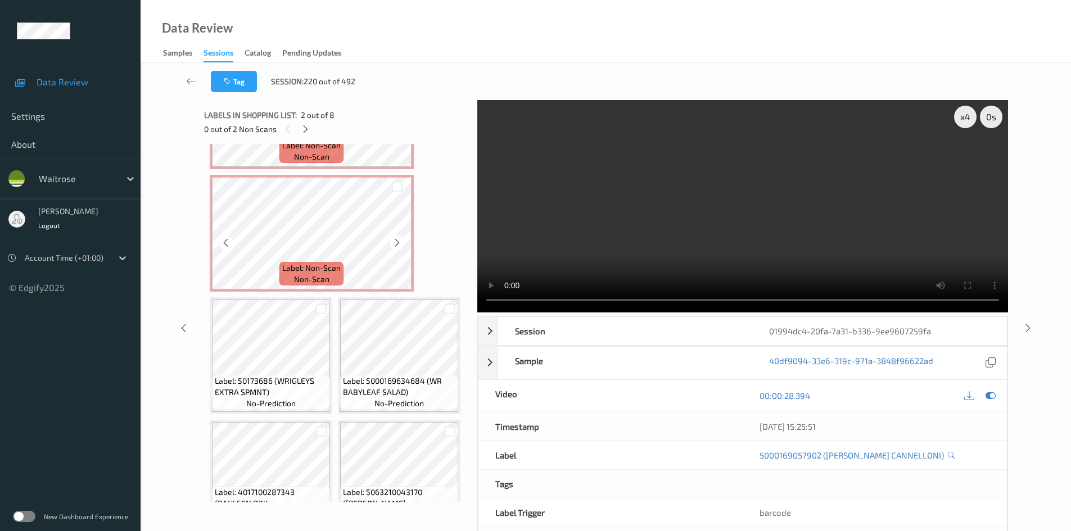
scroll to position [225, 0]
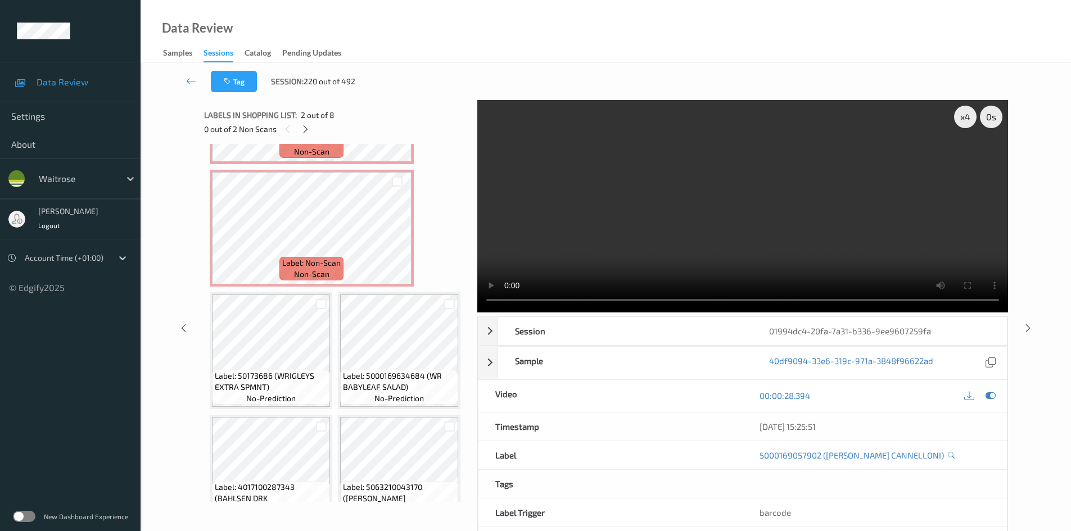
click at [677, 215] on video at bounding box center [742, 206] width 531 height 213
click at [676, 222] on video at bounding box center [742, 206] width 531 height 213
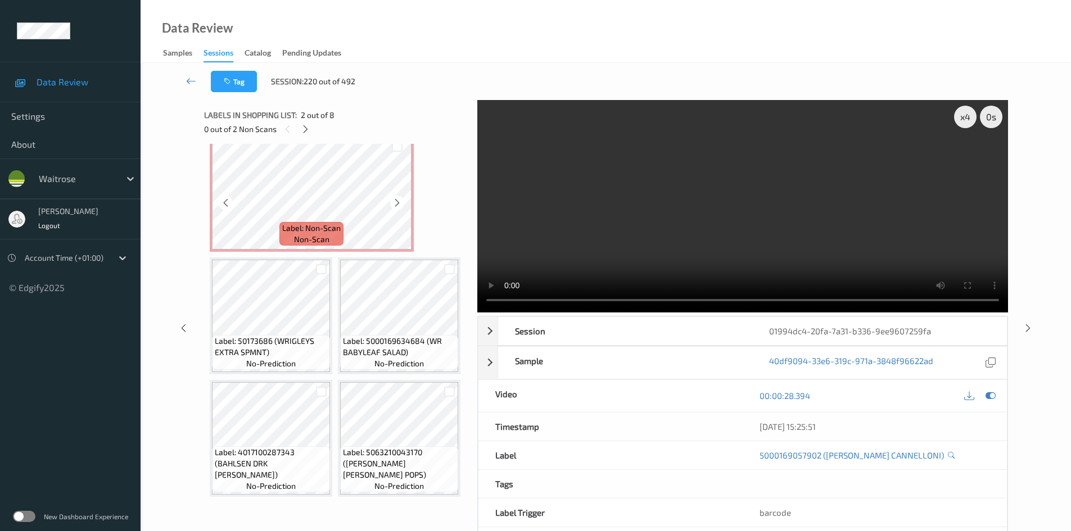
scroll to position [337, 0]
click at [677, 227] on video at bounding box center [742, 206] width 531 height 213
click at [720, 197] on video at bounding box center [742, 206] width 531 height 213
click at [580, 210] on video at bounding box center [742, 206] width 531 height 213
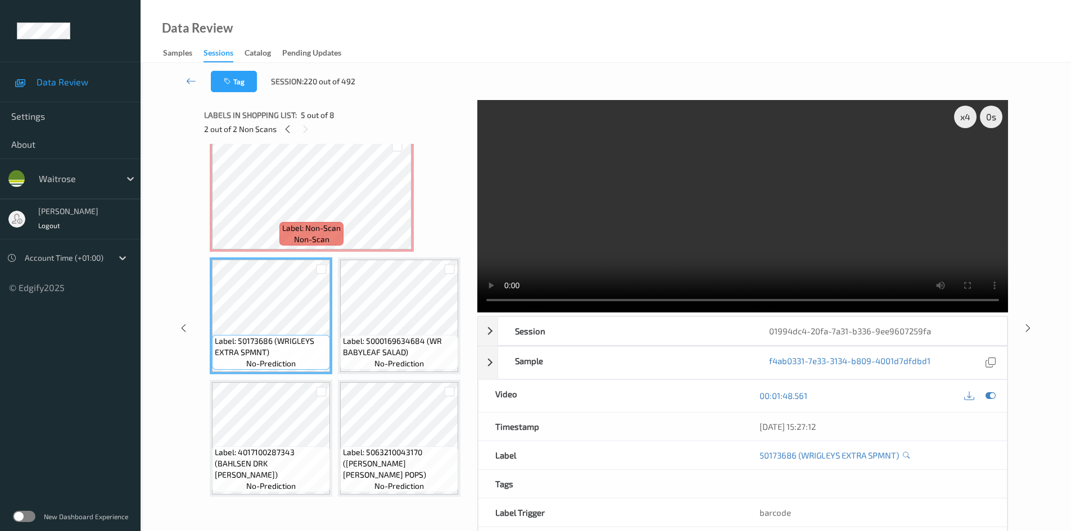
click at [574, 229] on video at bounding box center [742, 206] width 531 height 213
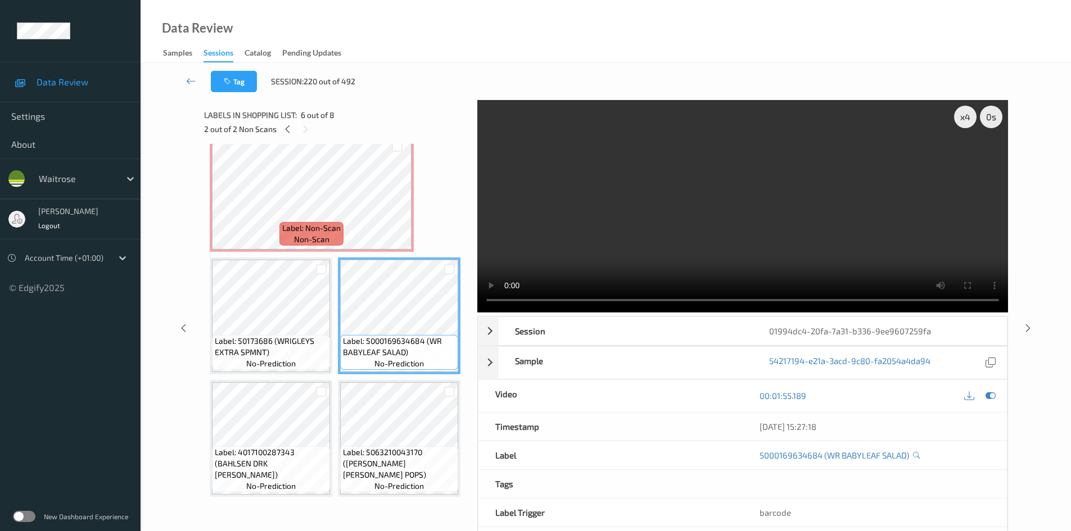
click at [583, 246] on video at bounding box center [742, 206] width 531 height 213
click at [596, 242] on video at bounding box center [742, 206] width 531 height 213
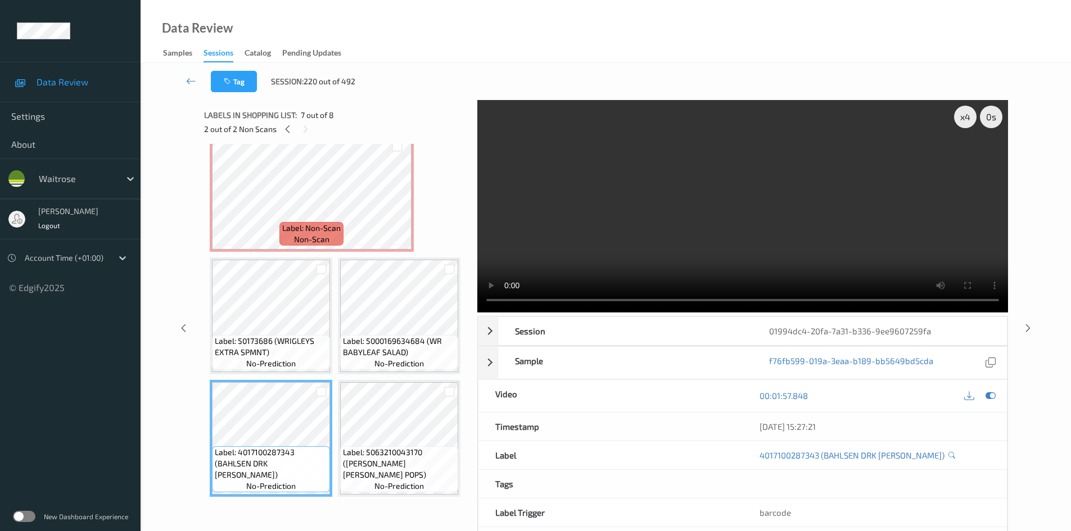
click at [653, 245] on video at bounding box center [742, 206] width 531 height 213
click at [669, 238] on video at bounding box center [742, 206] width 531 height 213
click at [659, 240] on video at bounding box center [742, 206] width 531 height 213
click at [647, 233] on video at bounding box center [742, 206] width 531 height 213
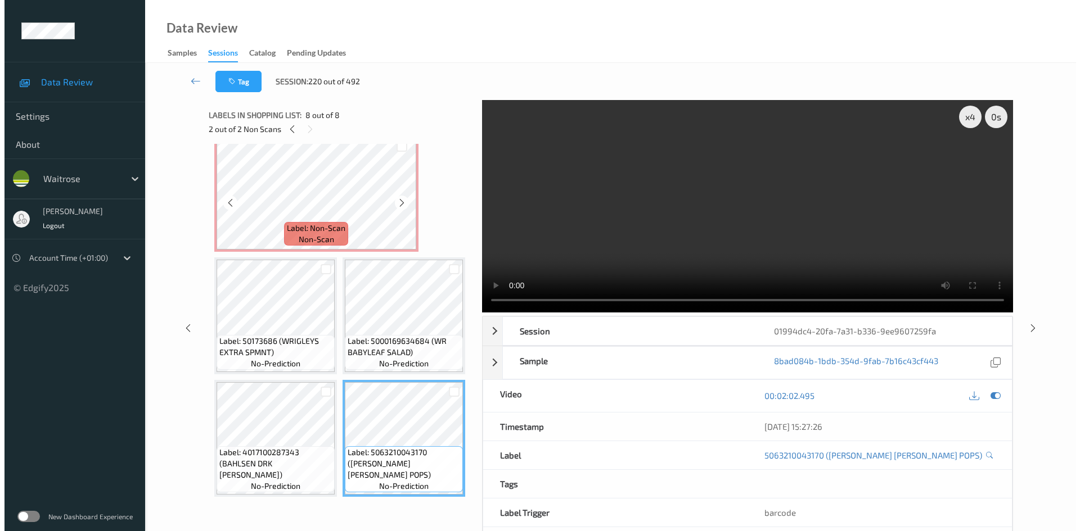
scroll to position [290, 0]
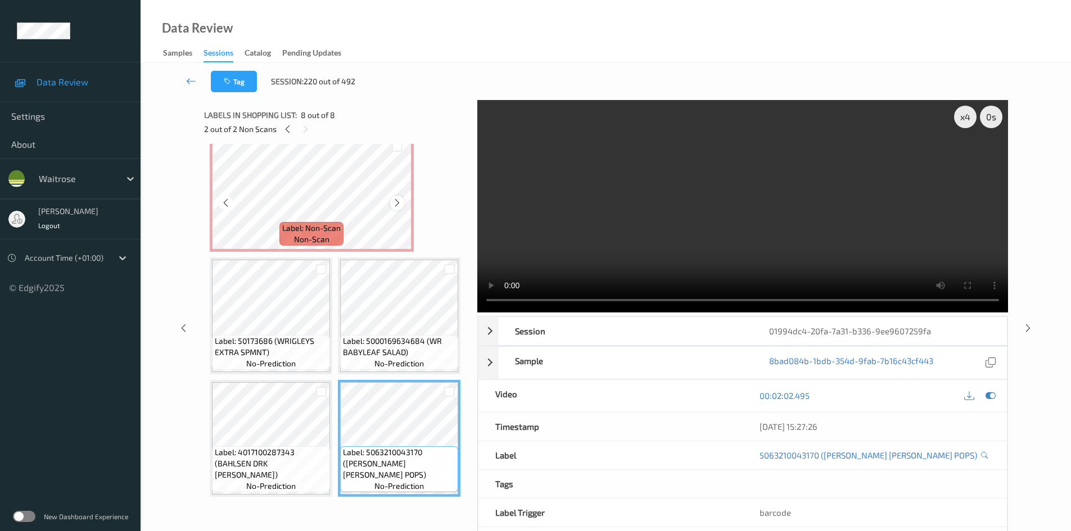
click at [401, 208] on icon at bounding box center [398, 203] width 10 height 10
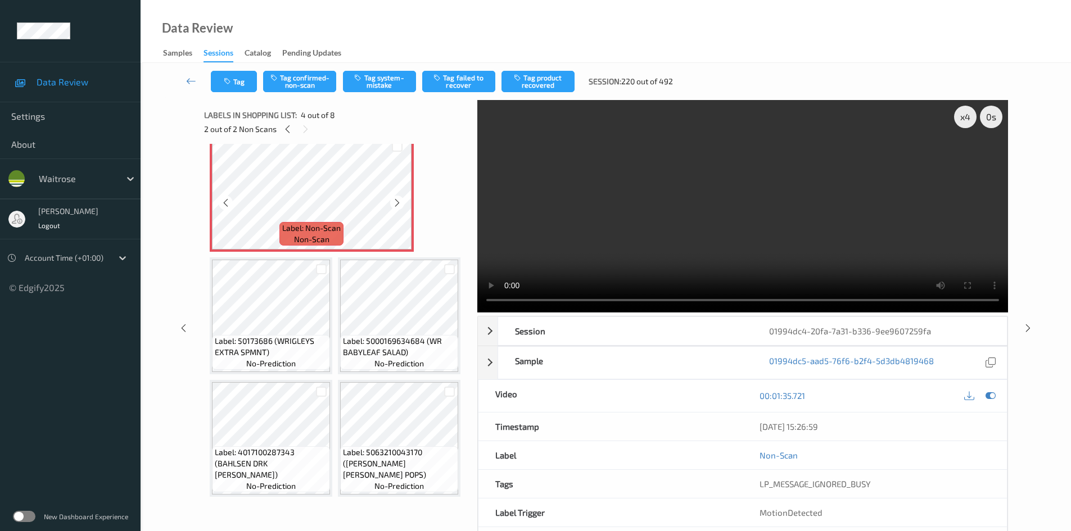
click at [401, 208] on icon at bounding box center [398, 203] width 10 height 10
click at [403, 85] on button "Tag system-mistake" at bounding box center [379, 81] width 73 height 21
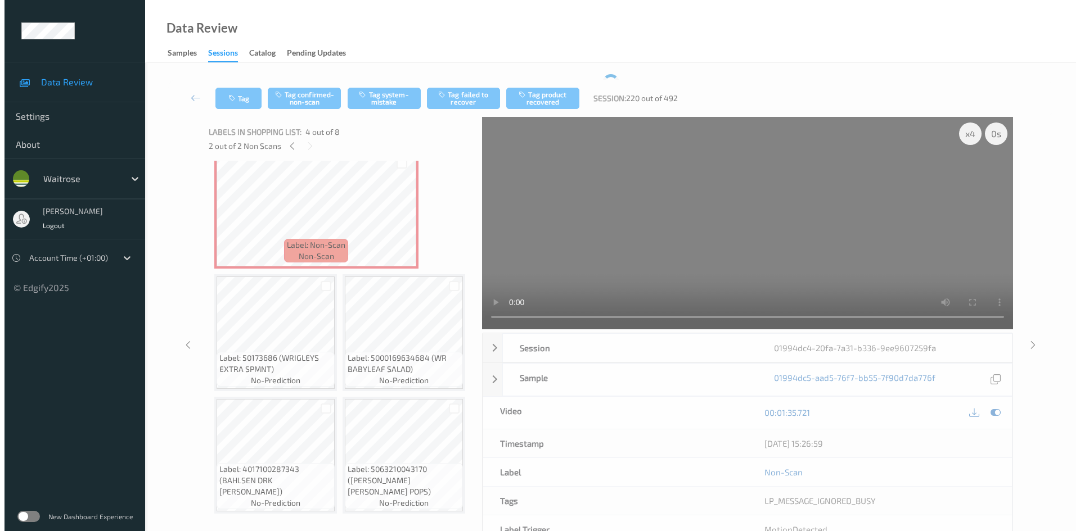
scroll to position [168, 0]
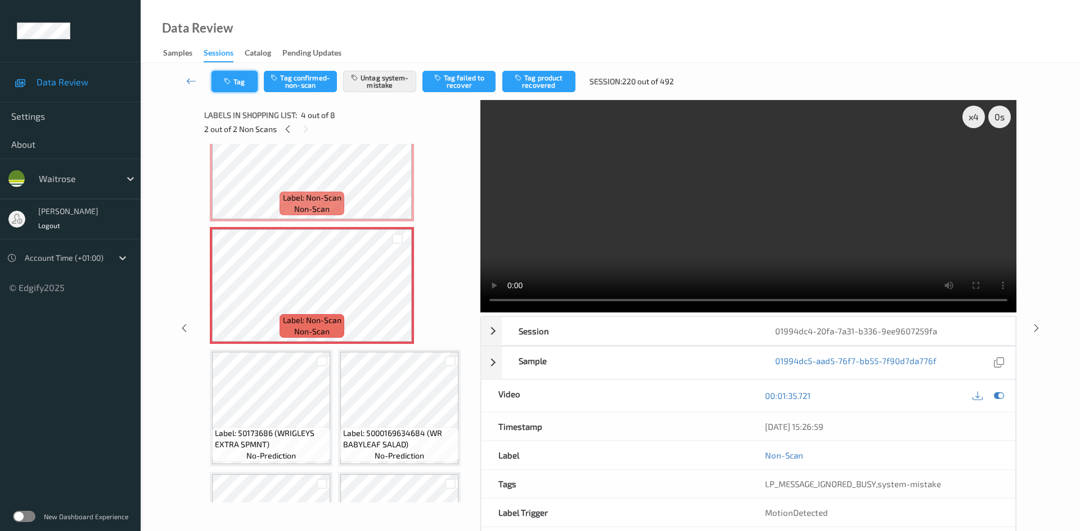
click at [229, 73] on button "Tag" at bounding box center [234, 81] width 46 height 21
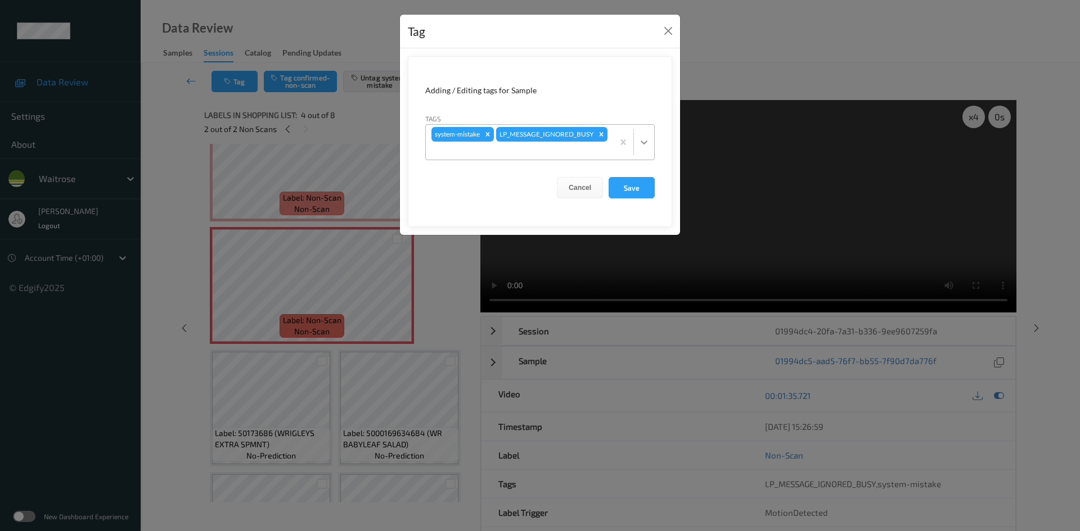
click at [648, 148] on div at bounding box center [644, 142] width 20 height 20
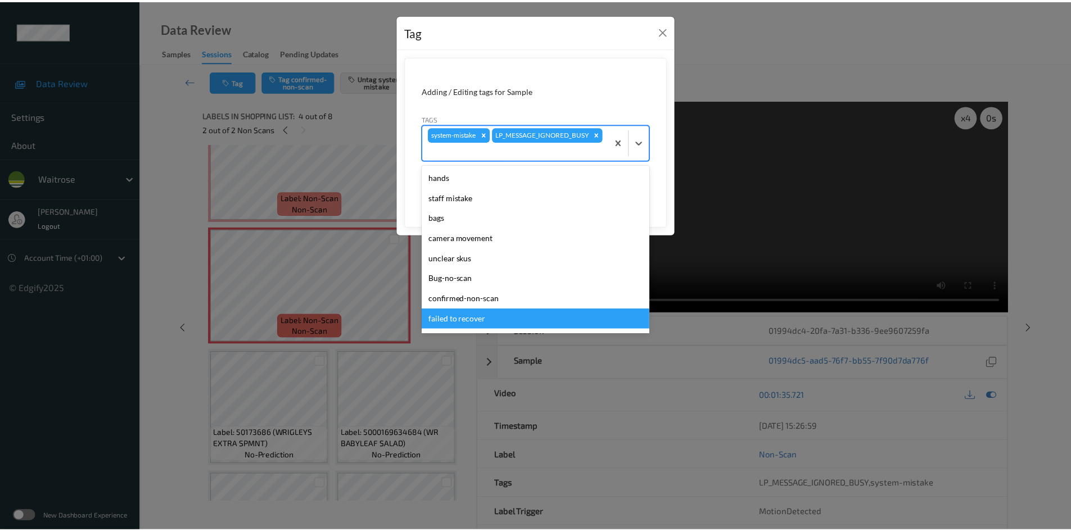
scroll to position [225, 0]
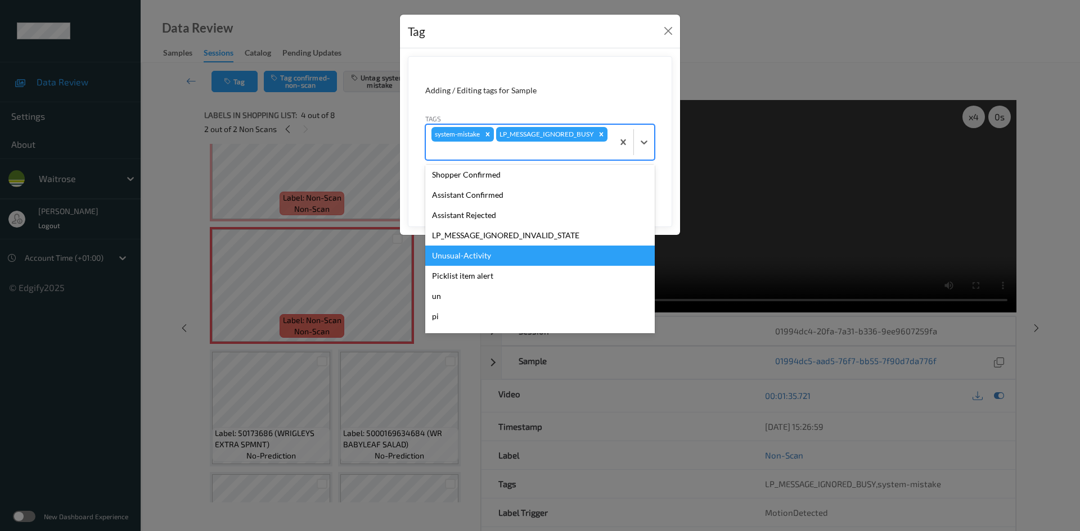
click at [481, 254] on div "Unusual-Activity" at bounding box center [539, 256] width 229 height 20
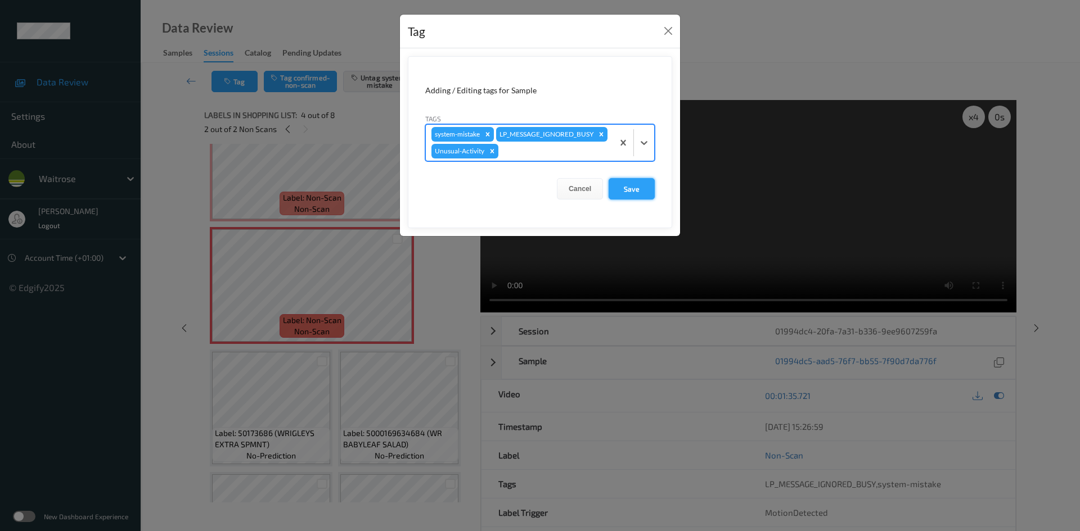
click at [635, 200] on button "Save" at bounding box center [631, 188] width 46 height 21
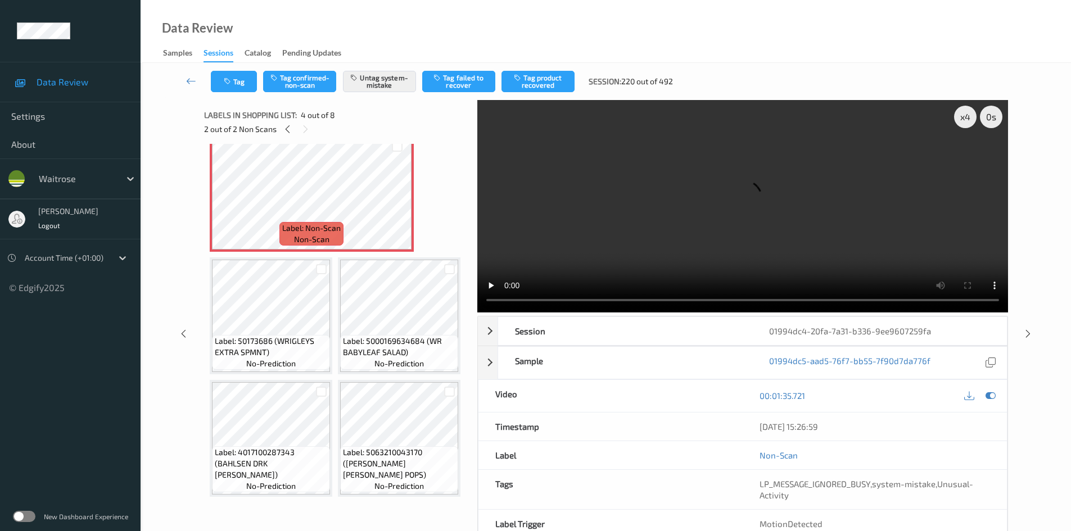
scroll to position [168, 0]
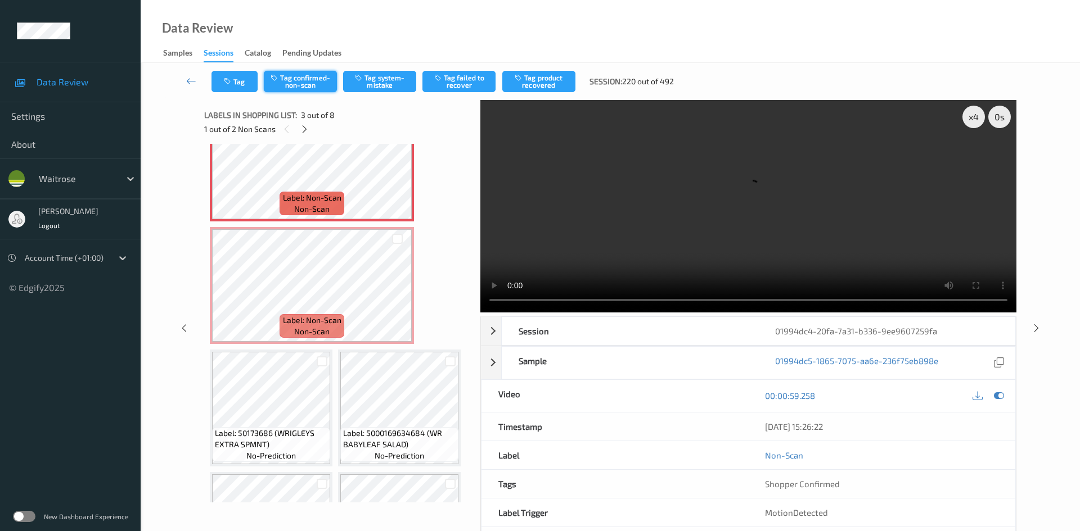
click at [313, 77] on button "Tag confirmed-non-scan" at bounding box center [300, 81] width 73 height 21
click at [547, 83] on button "Tag product recovered" at bounding box center [538, 81] width 73 height 21
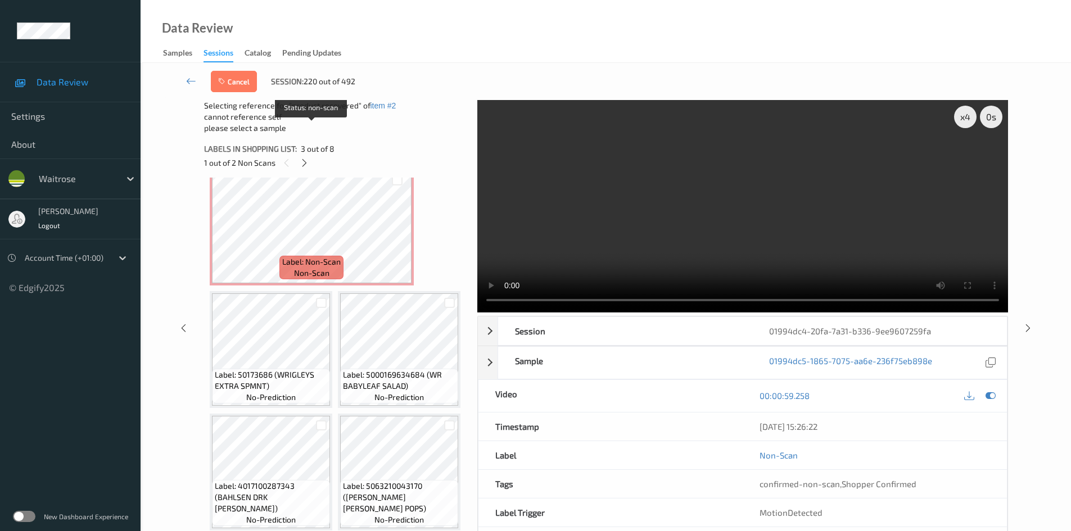
scroll to position [515, 0]
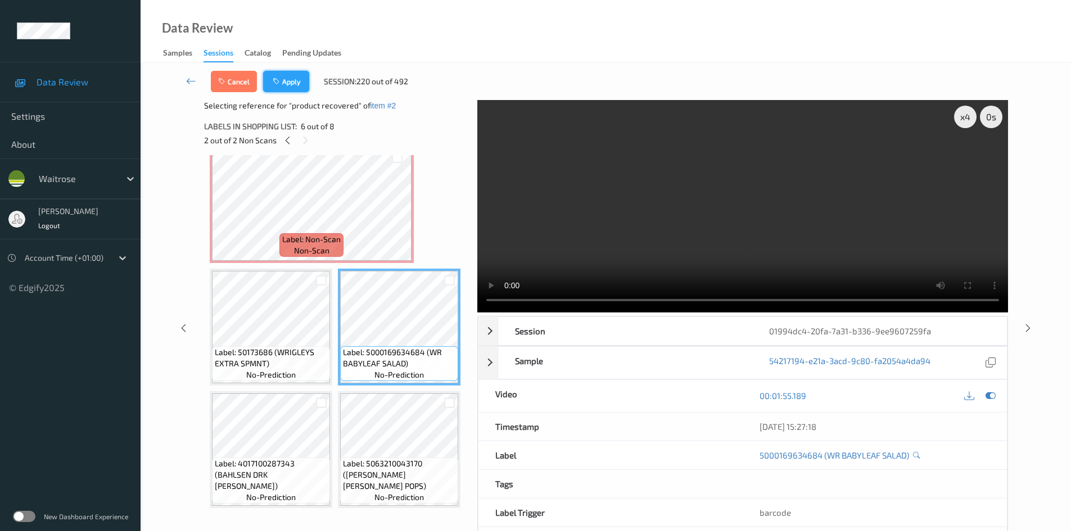
click at [299, 81] on button "Apply" at bounding box center [286, 81] width 46 height 21
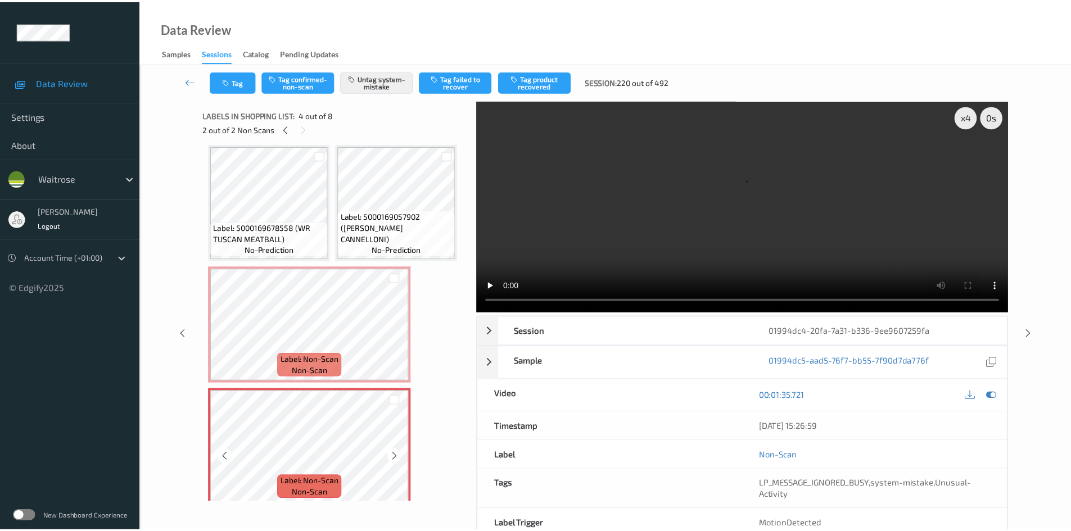
scroll to position [128, 0]
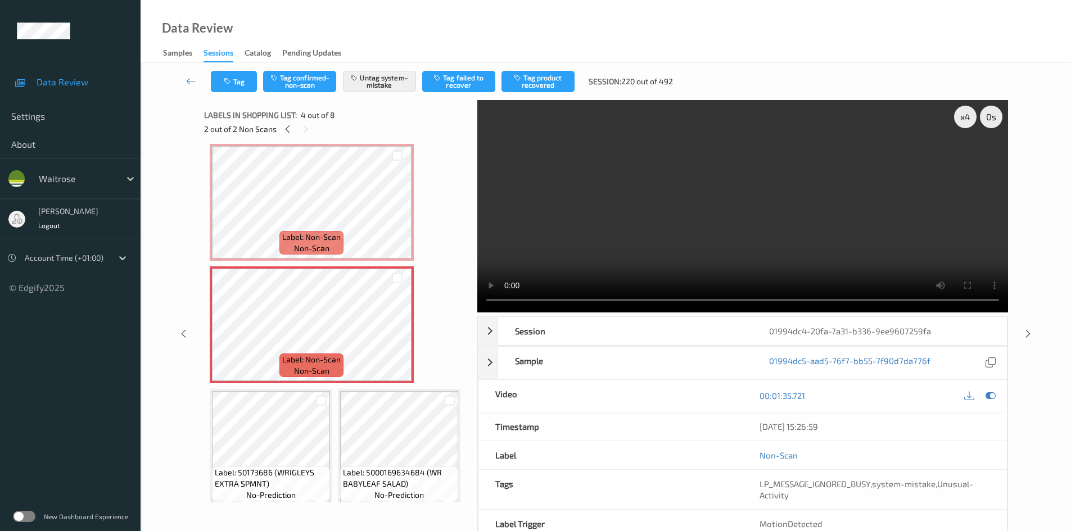
click at [187, 74] on link at bounding box center [191, 81] width 39 height 21
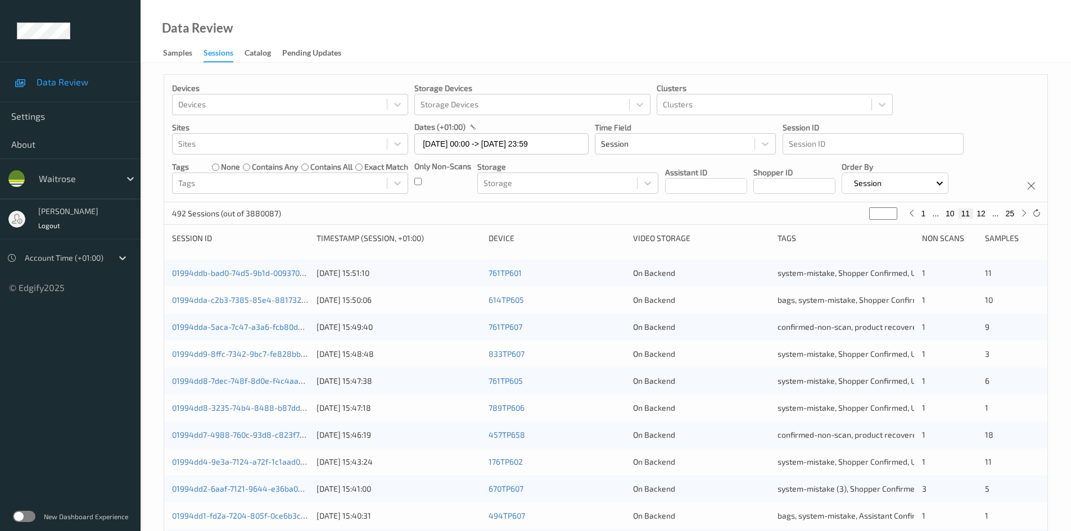
click at [881, 208] on input "**" at bounding box center [883, 214] width 28 height 12
type input "*"
type input "**"
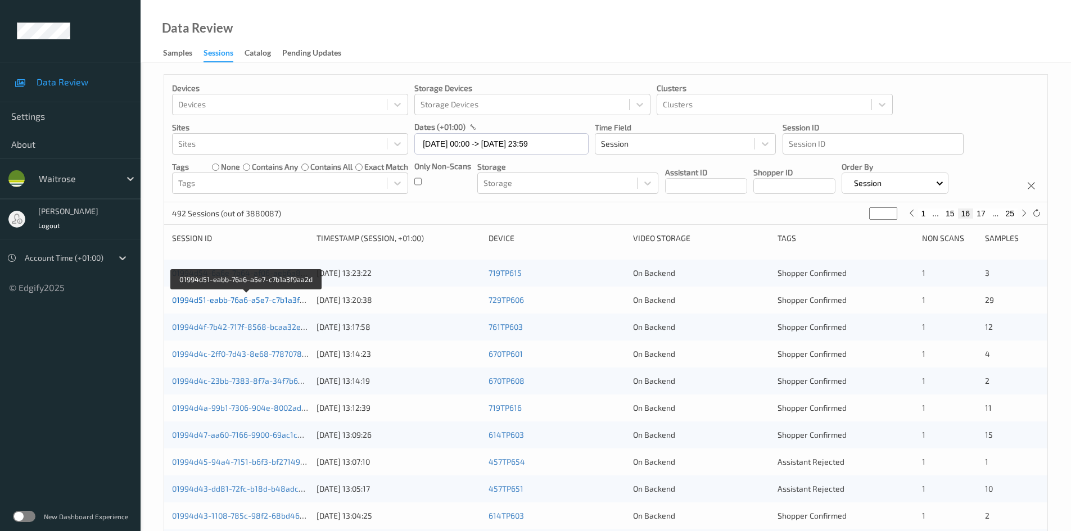
type input "**"
click at [214, 300] on link "01994d51-eabb-76a6-a5e7-c7b1a3f9aa2d" at bounding box center [247, 300] width 150 height 10
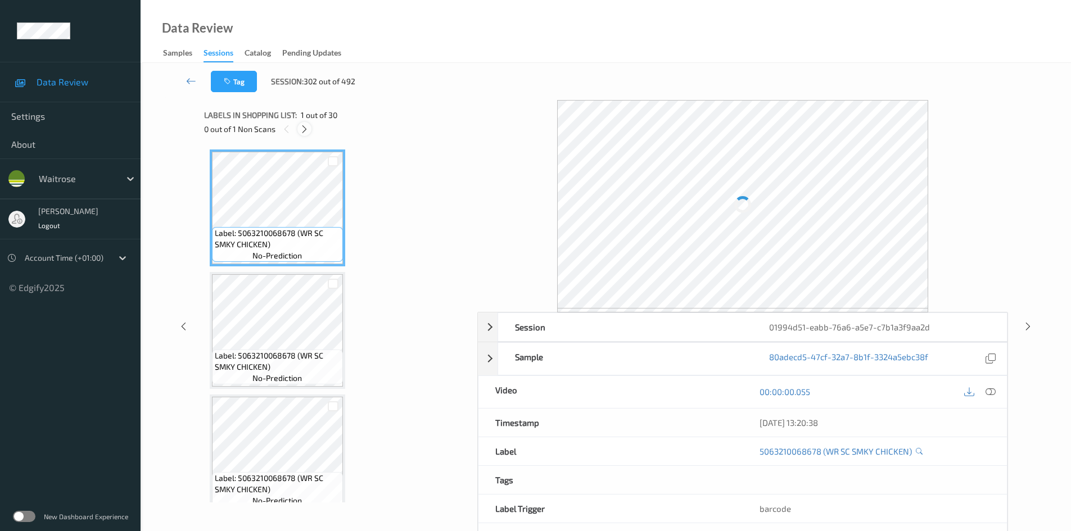
click at [304, 128] on icon at bounding box center [305, 129] width 10 height 10
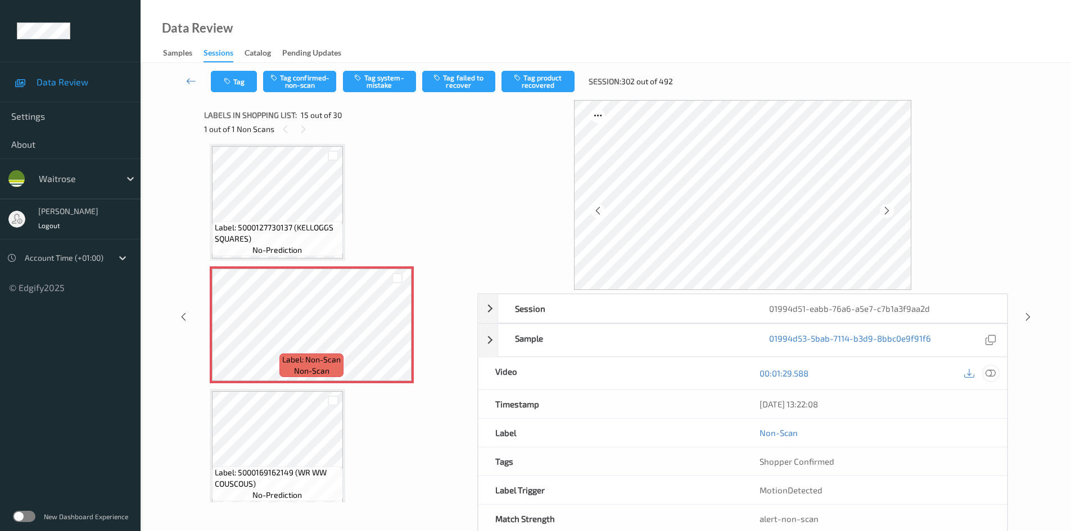
click at [990, 372] on icon at bounding box center [991, 373] width 10 height 10
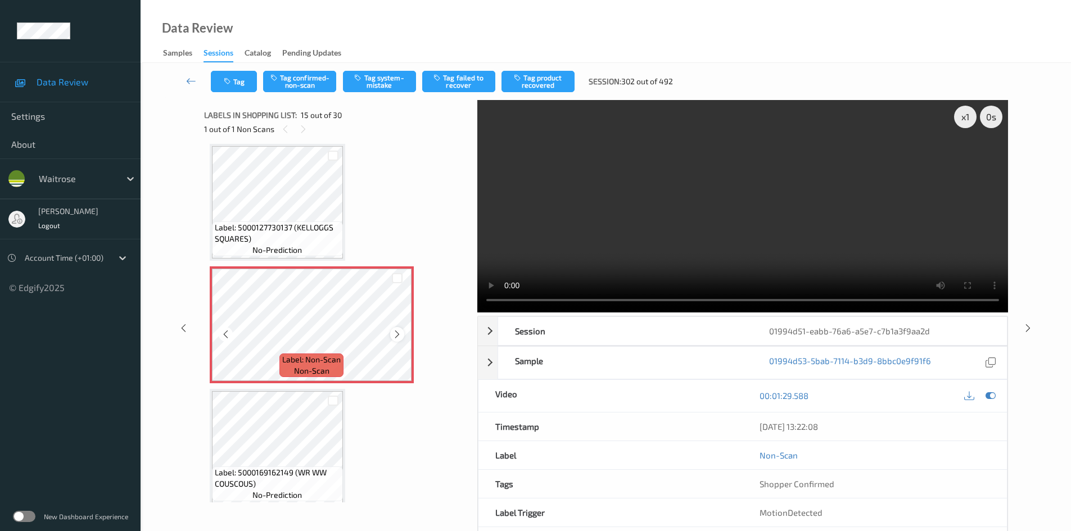
click at [395, 336] on icon at bounding box center [398, 335] width 10 height 10
click at [396, 336] on icon at bounding box center [398, 335] width 10 height 10
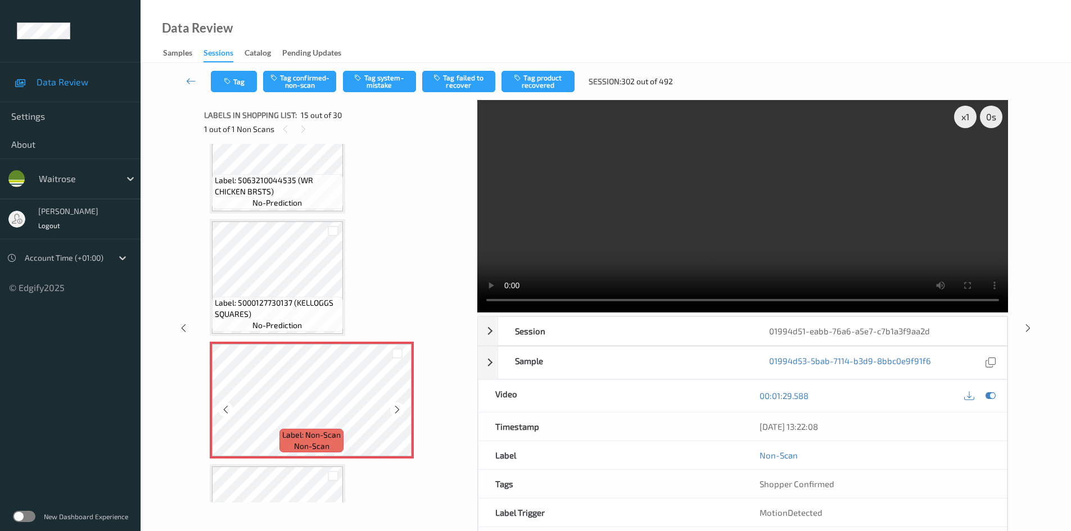
scroll to position [1543, 0]
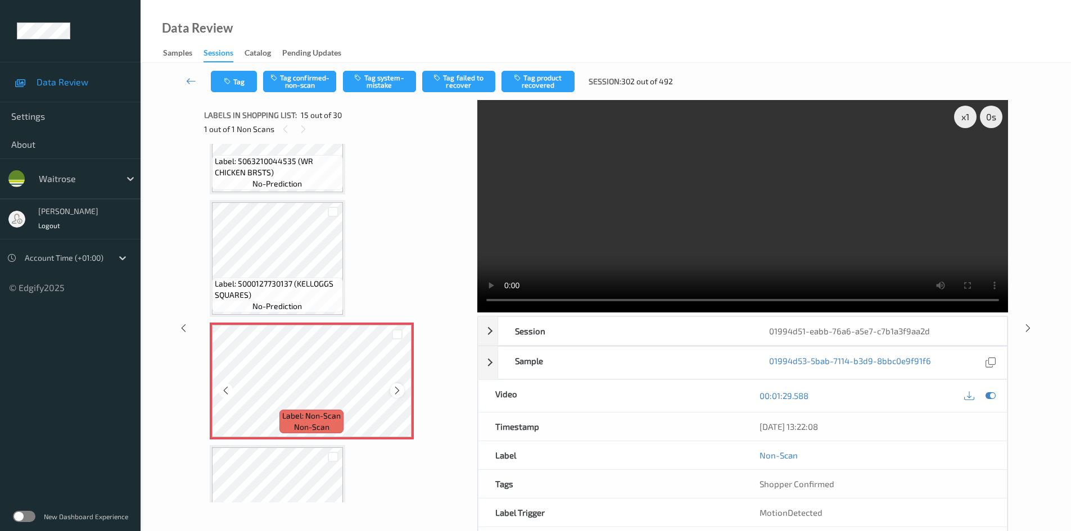
click at [395, 390] on icon at bounding box center [398, 391] width 10 height 10
click at [611, 231] on video at bounding box center [742, 206] width 531 height 213
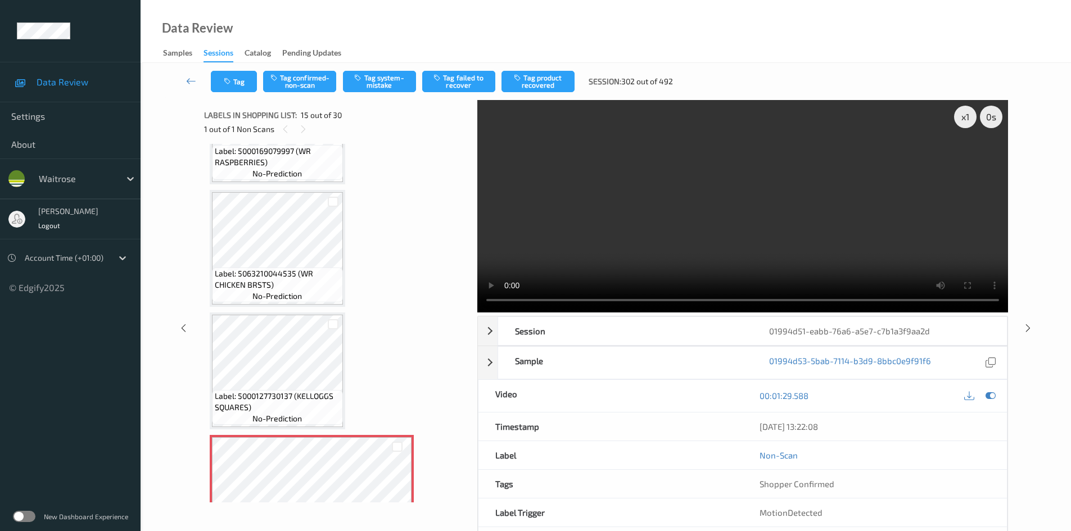
click at [687, 232] on video at bounding box center [742, 206] width 531 height 213
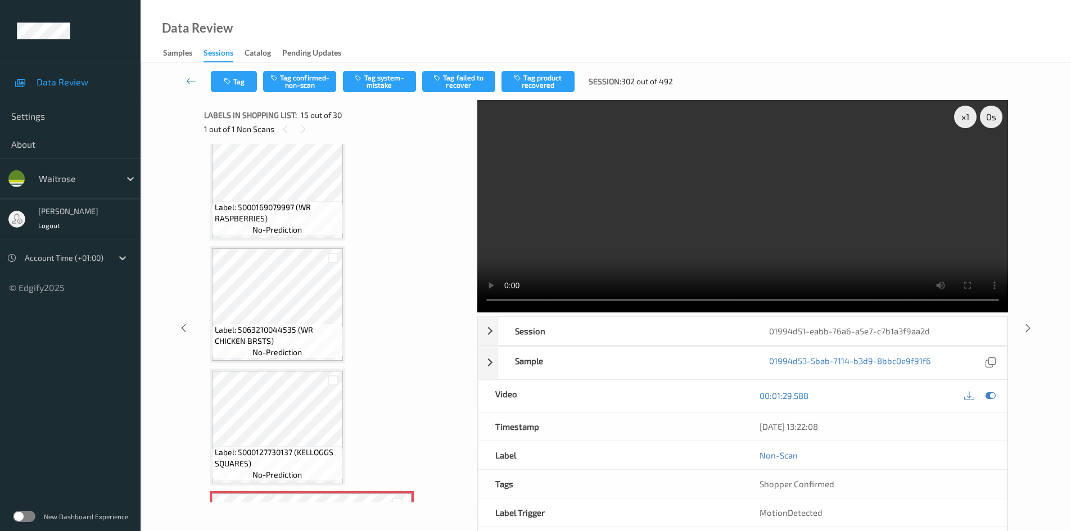
scroll to position [1318, 0]
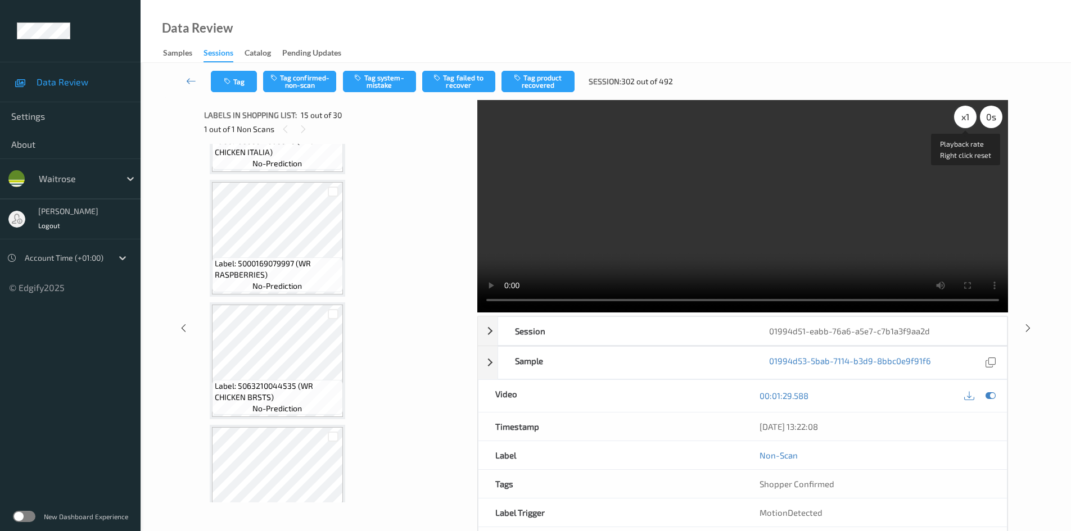
click at [964, 118] on div "x 1" at bounding box center [965, 117] width 22 height 22
click at [964, 118] on div "x 2" at bounding box center [965, 117] width 22 height 22
click at [590, 235] on video at bounding box center [742, 206] width 531 height 213
click at [965, 119] on div "x 4" at bounding box center [965, 117] width 22 height 22
click at [965, 119] on div "x 8" at bounding box center [965, 117] width 22 height 22
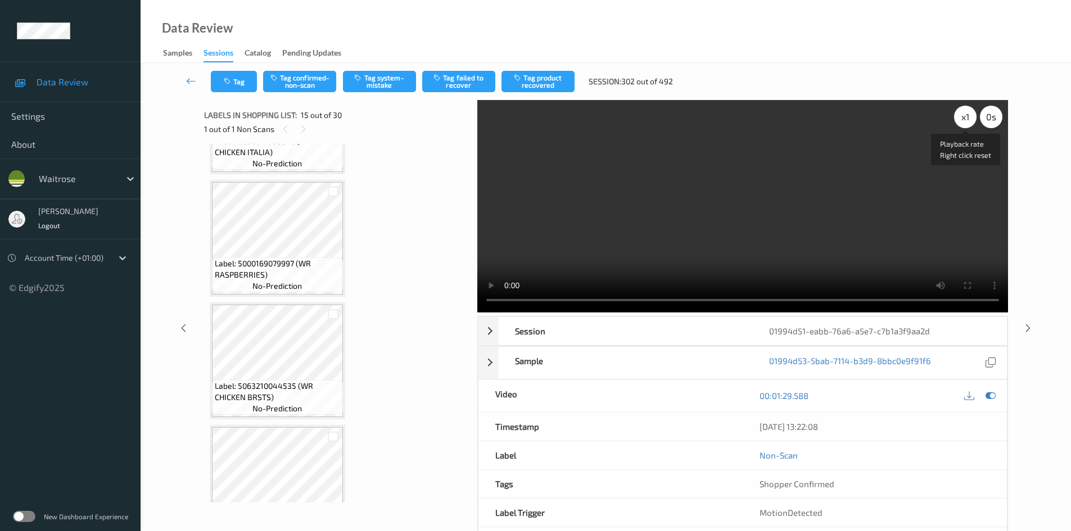
click at [963, 125] on div "x 1" at bounding box center [965, 117] width 22 height 22
click at [894, 187] on video at bounding box center [742, 206] width 531 height 213
click at [781, 212] on video at bounding box center [742, 206] width 531 height 213
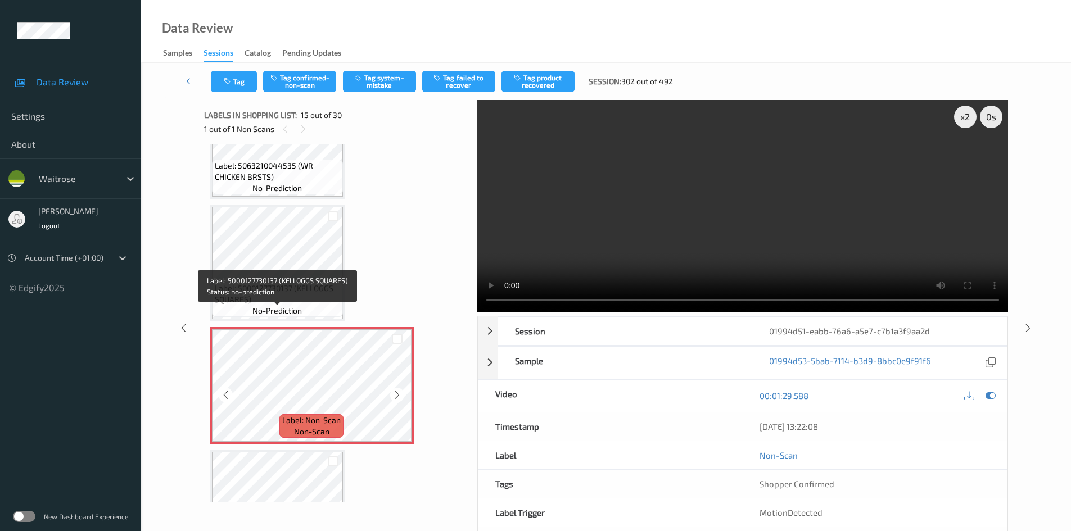
scroll to position [1543, 0]
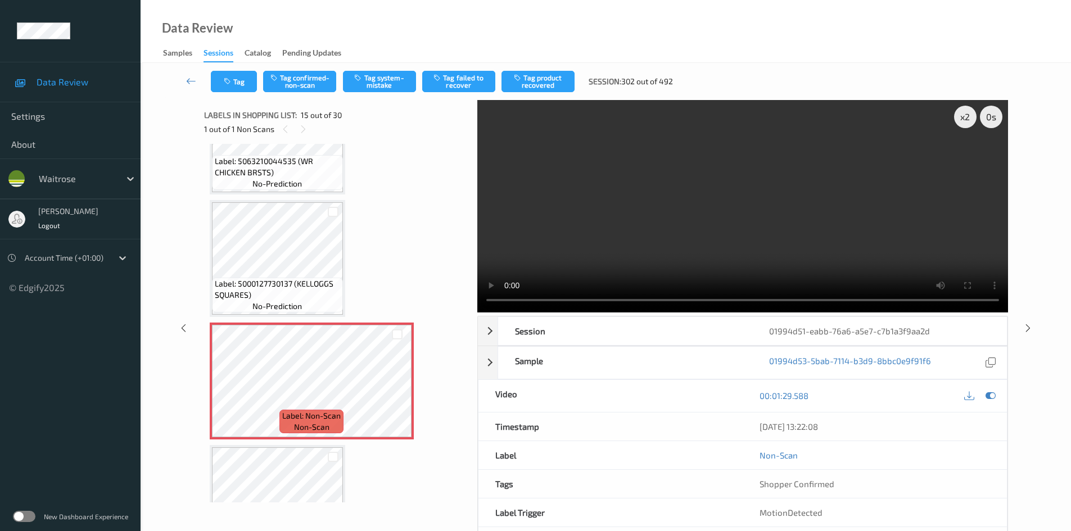
click at [695, 211] on video at bounding box center [742, 206] width 531 height 213
click at [752, 214] on video at bounding box center [742, 206] width 531 height 213
click at [675, 165] on video at bounding box center [742, 206] width 531 height 213
click at [651, 184] on video at bounding box center [742, 206] width 531 height 213
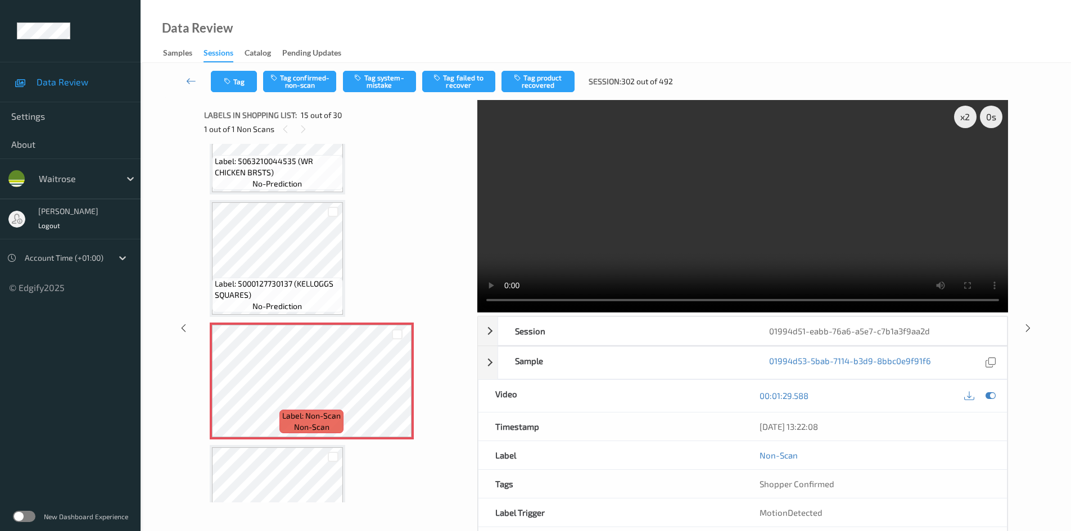
click at [665, 231] on video at bounding box center [742, 206] width 531 height 213
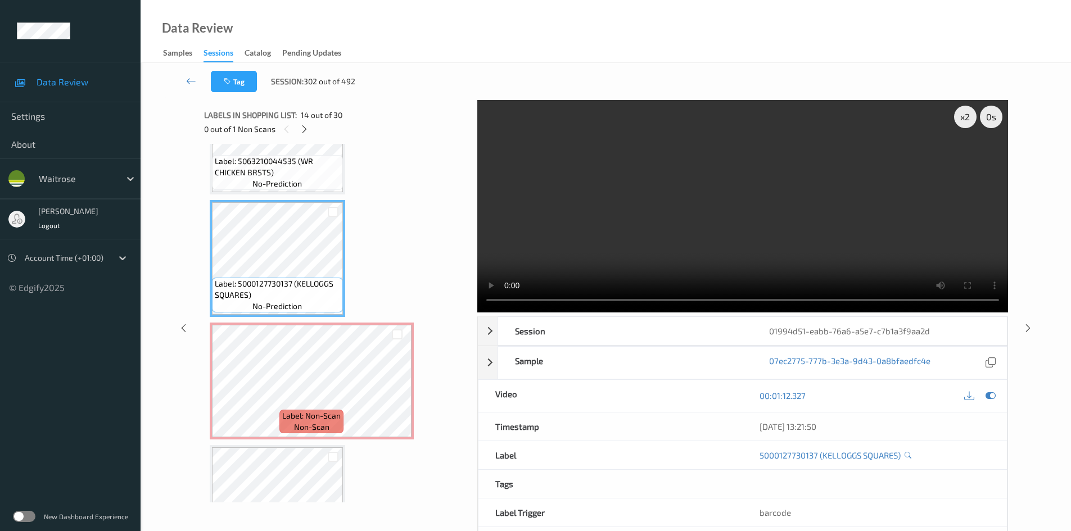
click at [621, 263] on video at bounding box center [742, 206] width 531 height 213
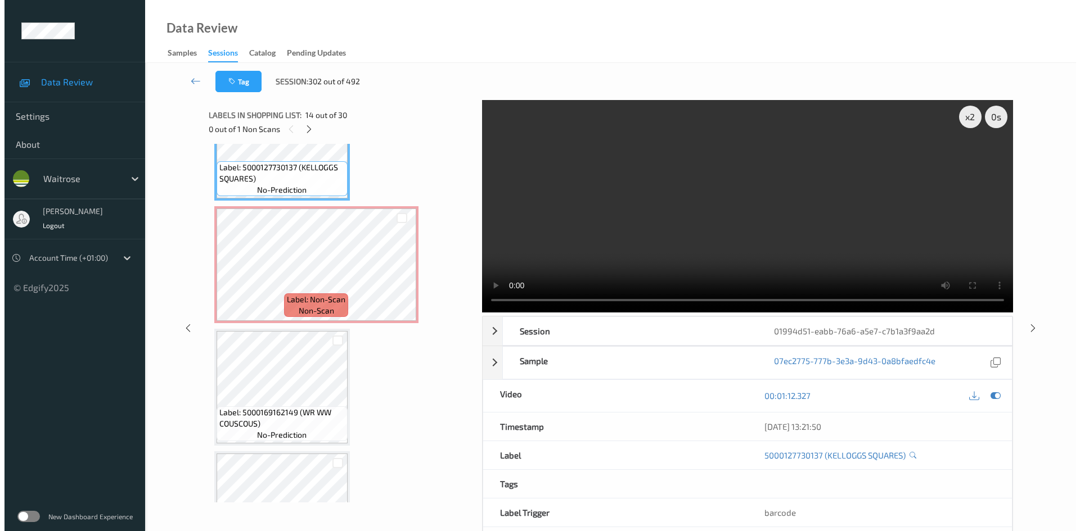
scroll to position [1656, 0]
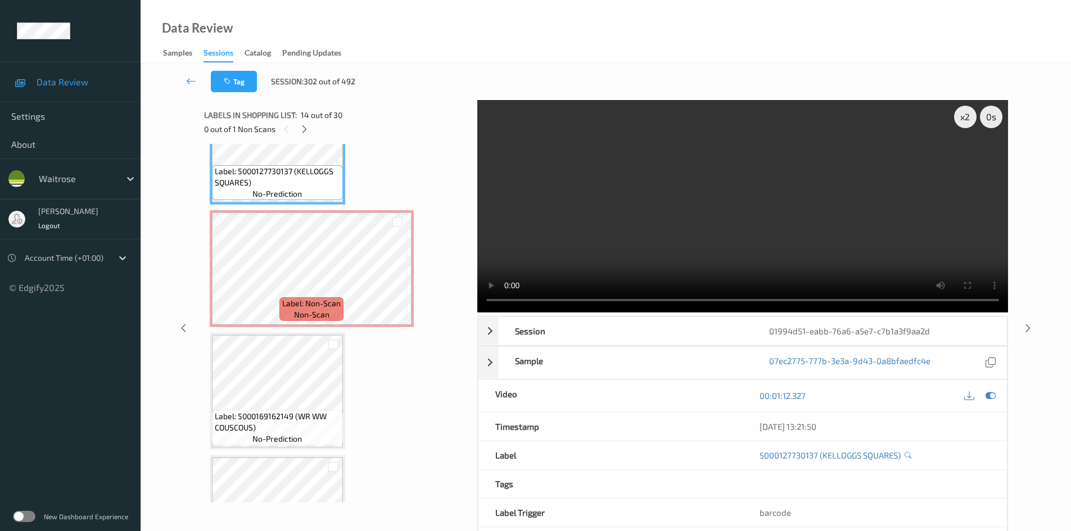
click at [649, 219] on video at bounding box center [742, 206] width 531 height 213
click at [727, 243] on video at bounding box center [742, 206] width 531 height 213
click at [724, 232] on video at bounding box center [742, 206] width 531 height 213
click at [715, 238] on video at bounding box center [742, 206] width 531 height 213
click at [700, 244] on video at bounding box center [742, 206] width 531 height 213
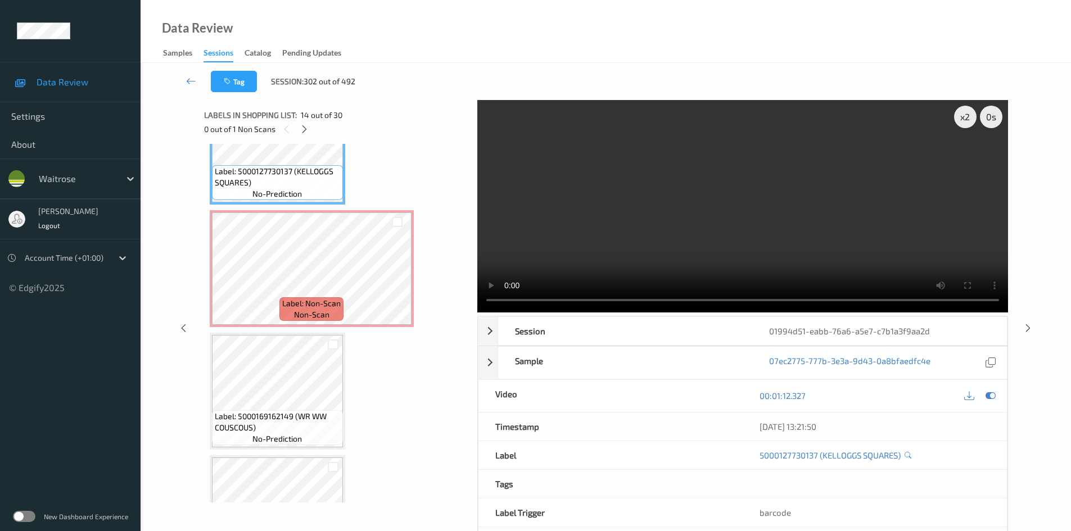
click at [700, 244] on video at bounding box center [742, 206] width 531 height 213
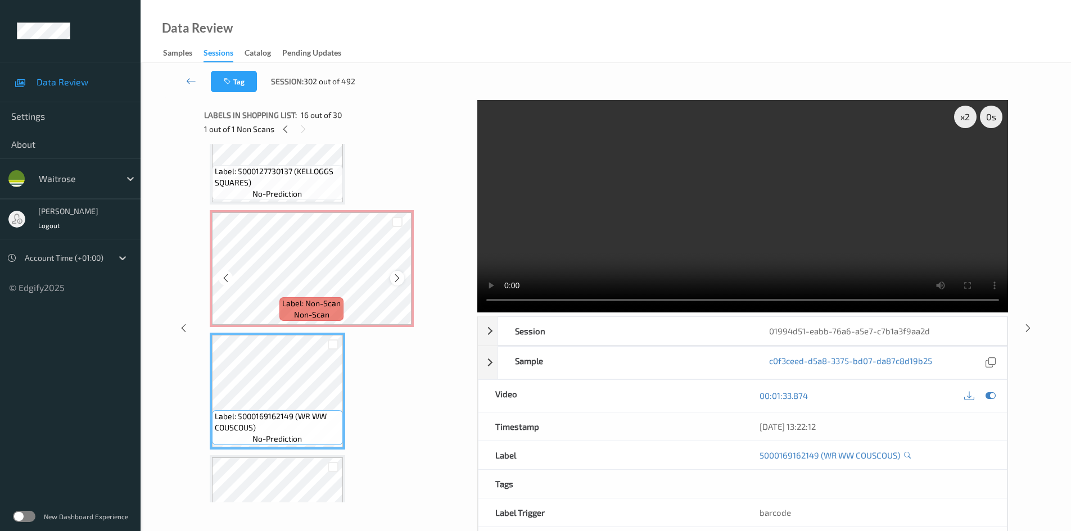
click at [395, 275] on icon at bounding box center [398, 278] width 10 height 10
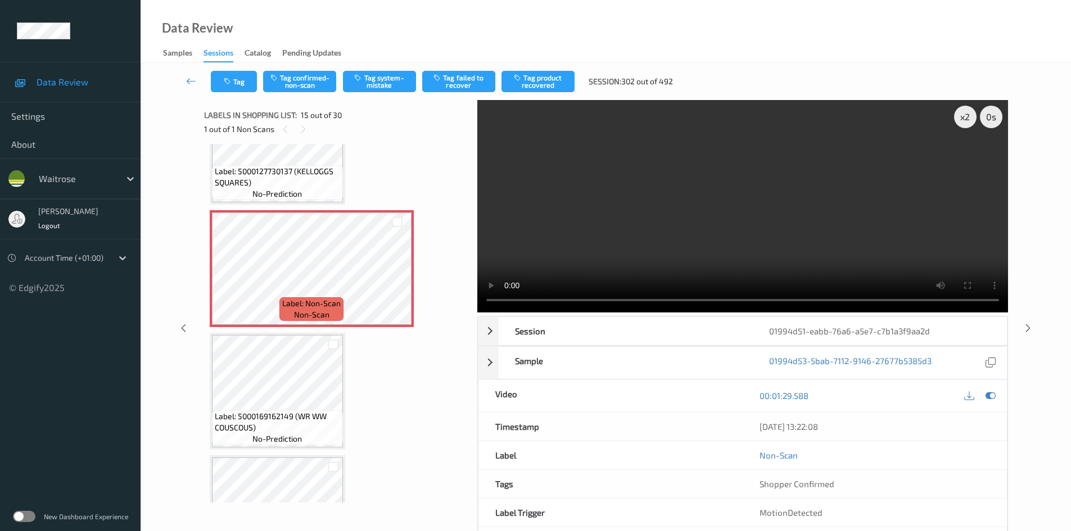
click at [626, 256] on video at bounding box center [742, 206] width 531 height 213
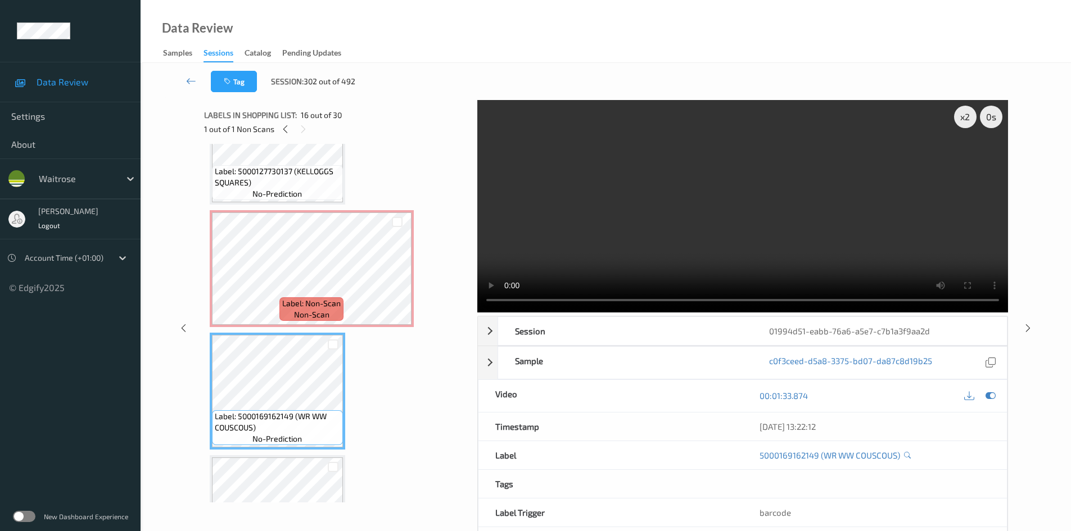
click at [587, 231] on video at bounding box center [742, 206] width 531 height 213
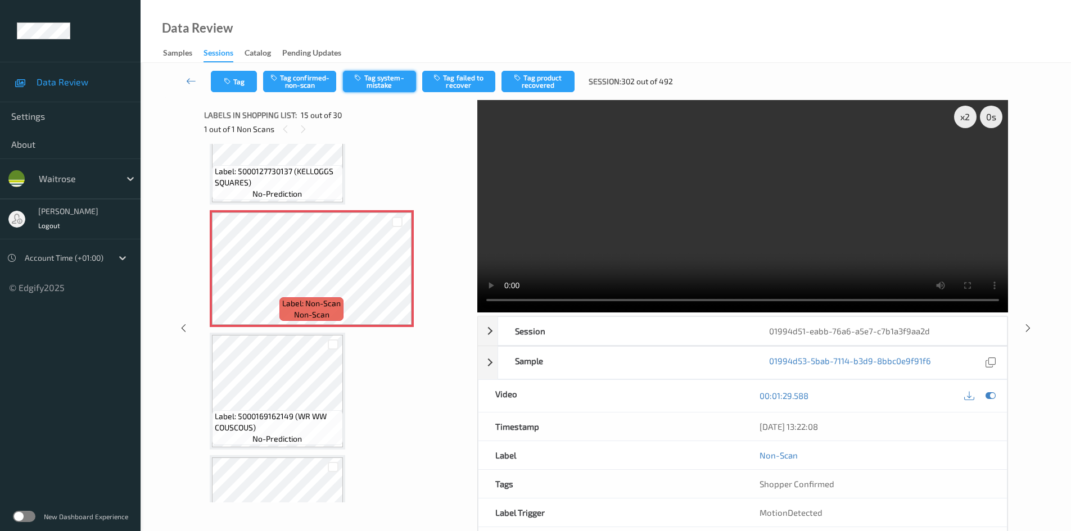
click at [383, 75] on button "Tag system-mistake" at bounding box center [379, 81] width 73 height 21
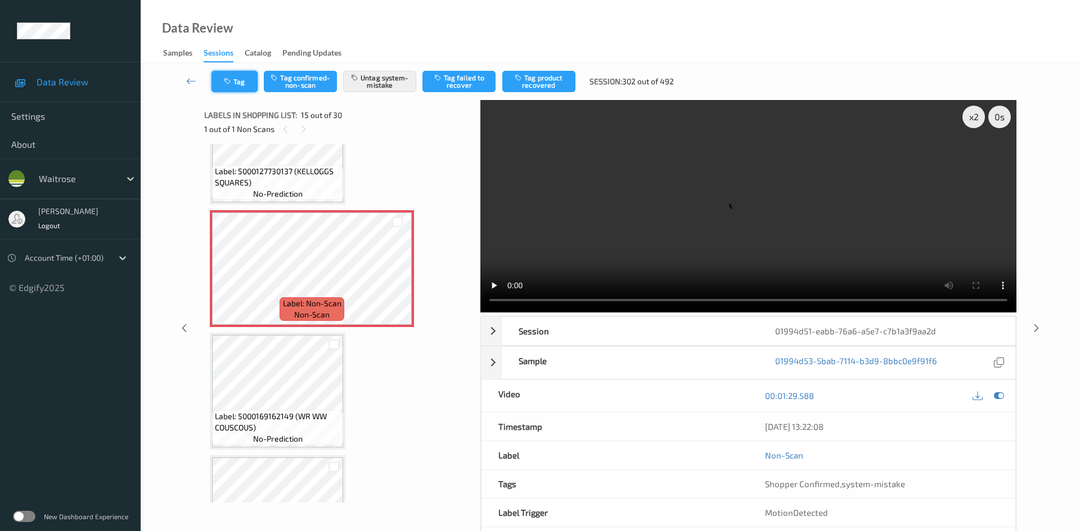
click at [237, 87] on button "Tag" at bounding box center [234, 81] width 46 height 21
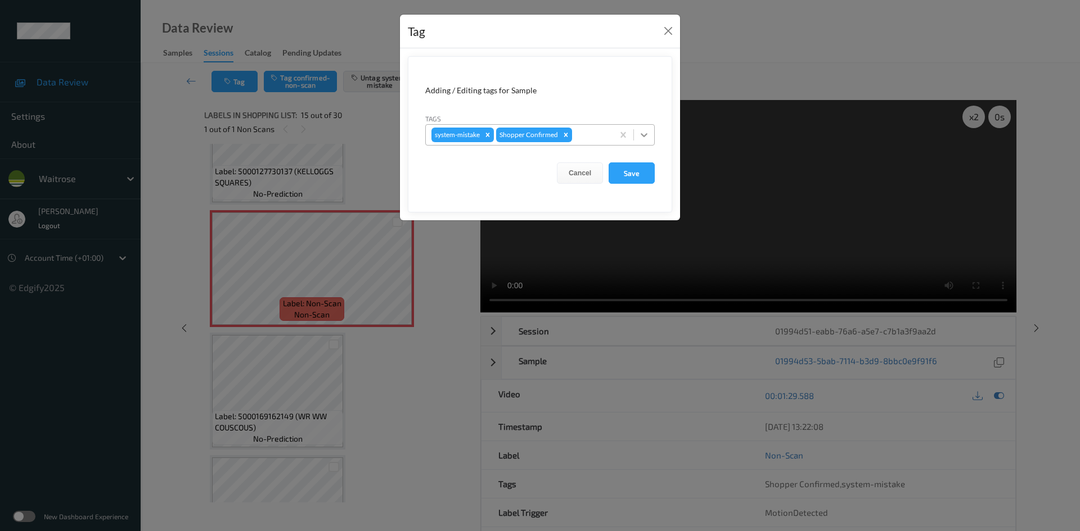
click at [640, 142] on div at bounding box center [644, 135] width 20 height 20
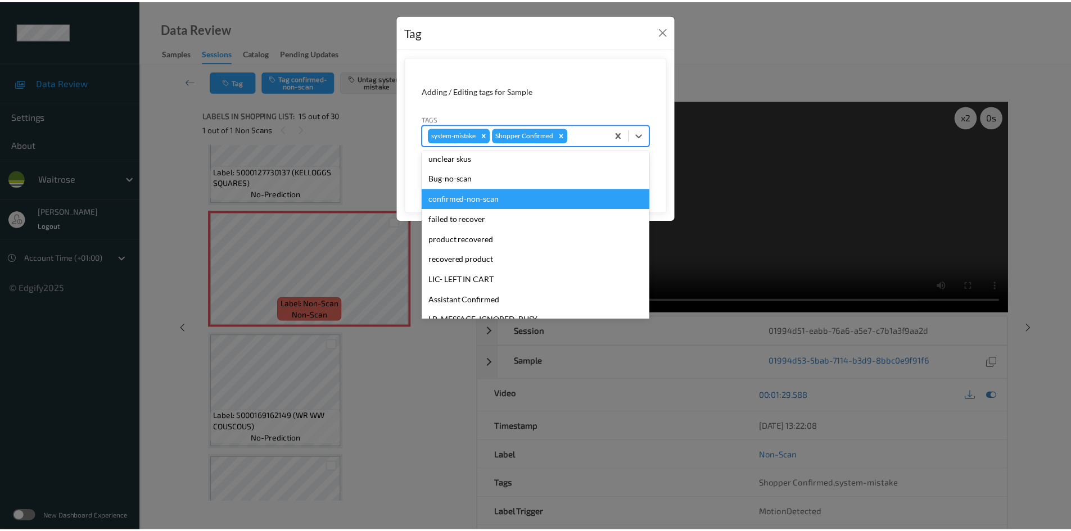
scroll to position [225, 0]
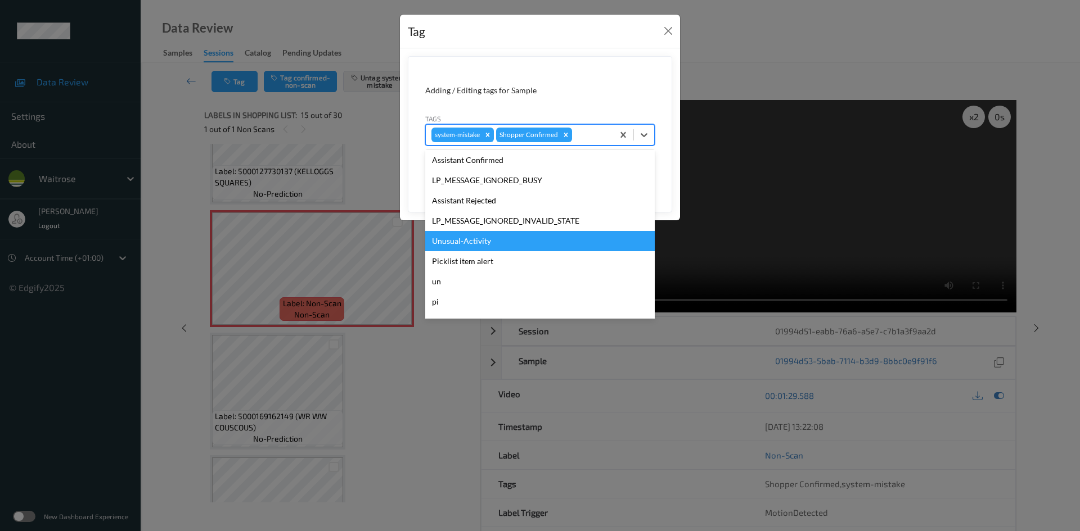
click at [452, 234] on div "Unusual-Activity" at bounding box center [539, 241] width 229 height 20
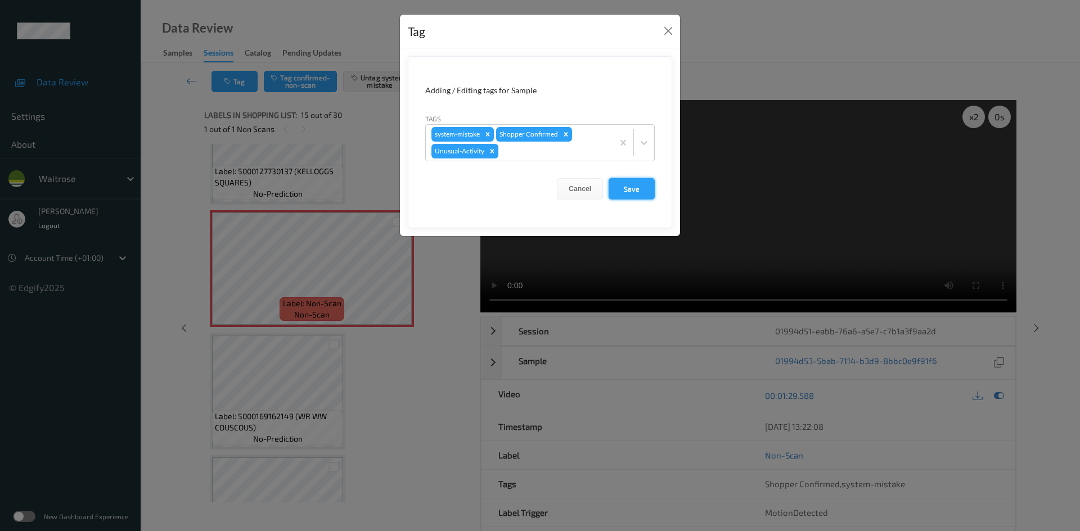
click at [641, 186] on button "Save" at bounding box center [631, 188] width 46 height 21
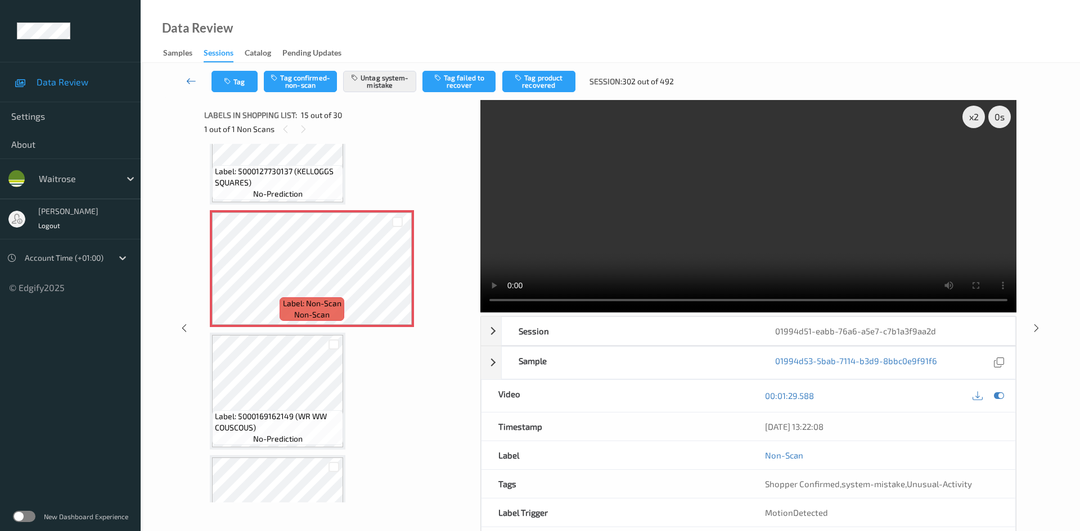
click at [181, 74] on link at bounding box center [192, 81] width 40 height 21
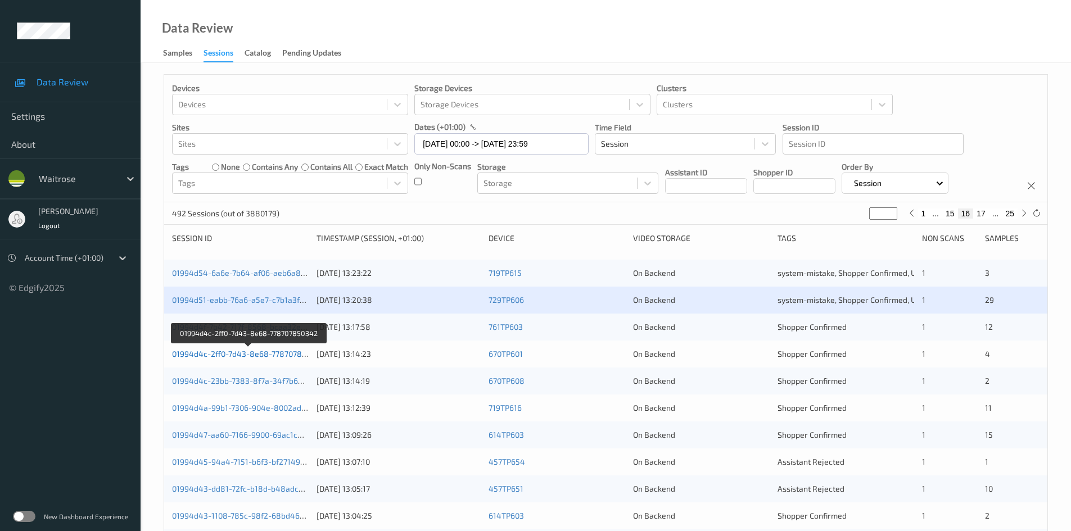
click at [219, 355] on link "01994d4c-2ff0-7d43-8e68-778707850342" at bounding box center [248, 354] width 153 height 10
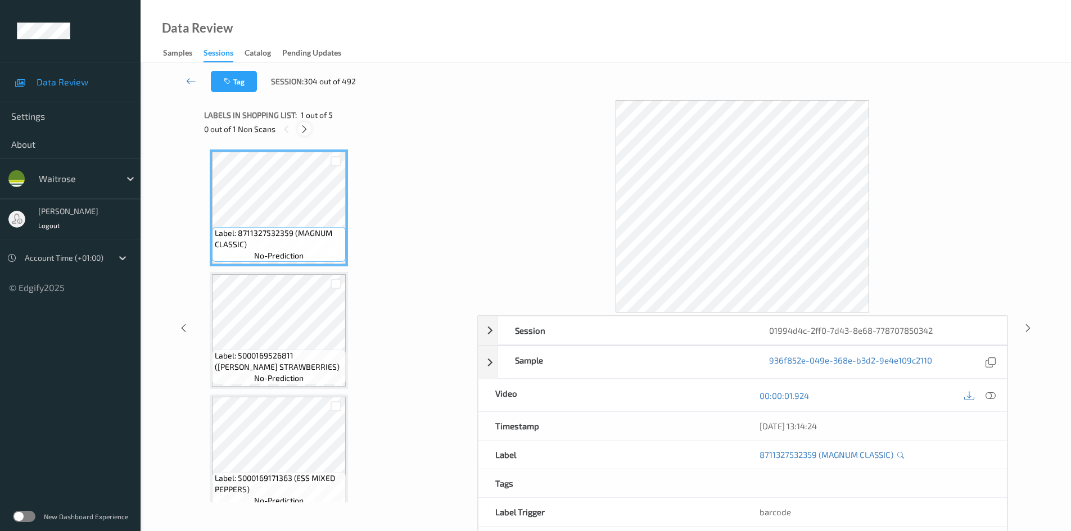
click at [304, 127] on icon at bounding box center [305, 129] width 10 height 10
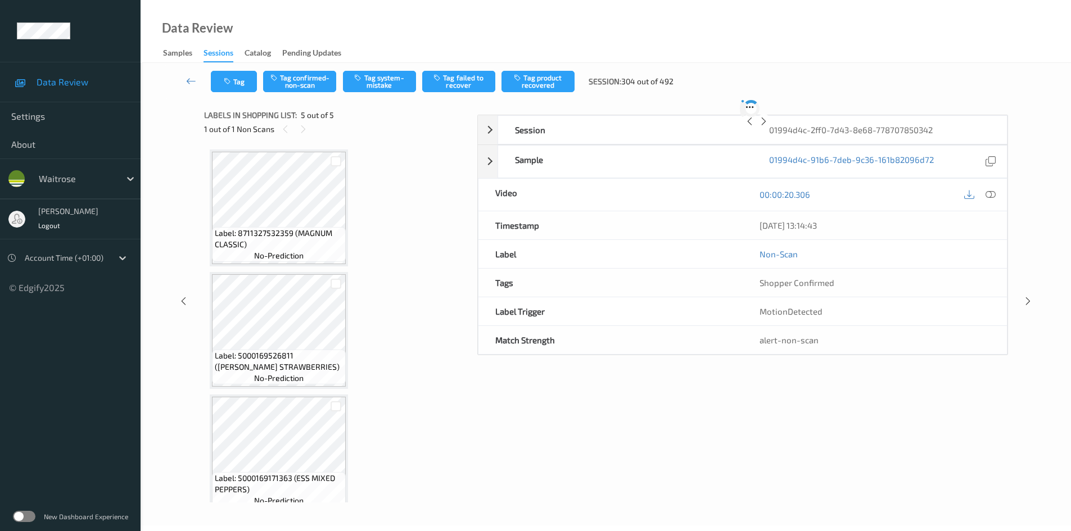
scroll to position [260, 0]
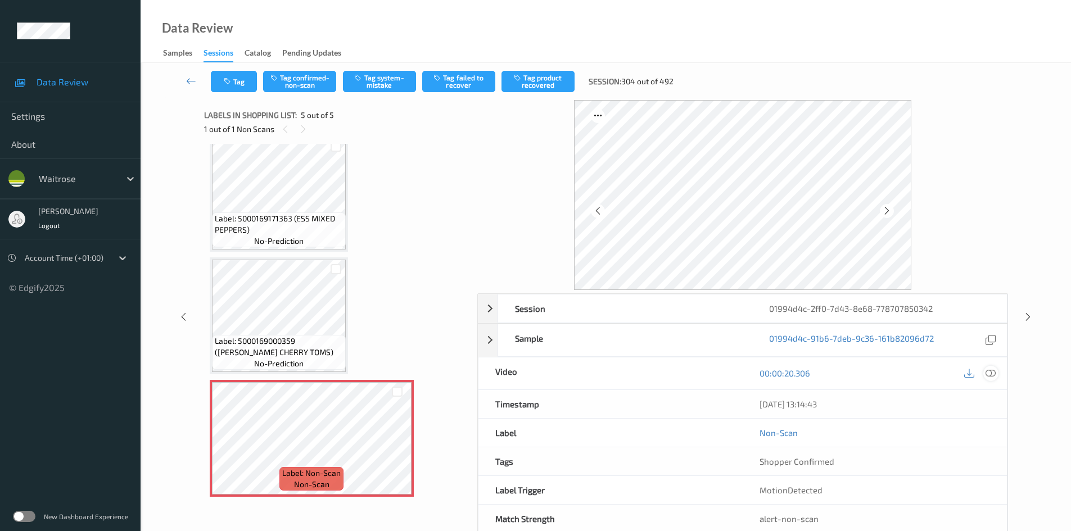
click at [988, 372] on icon at bounding box center [991, 373] width 10 height 10
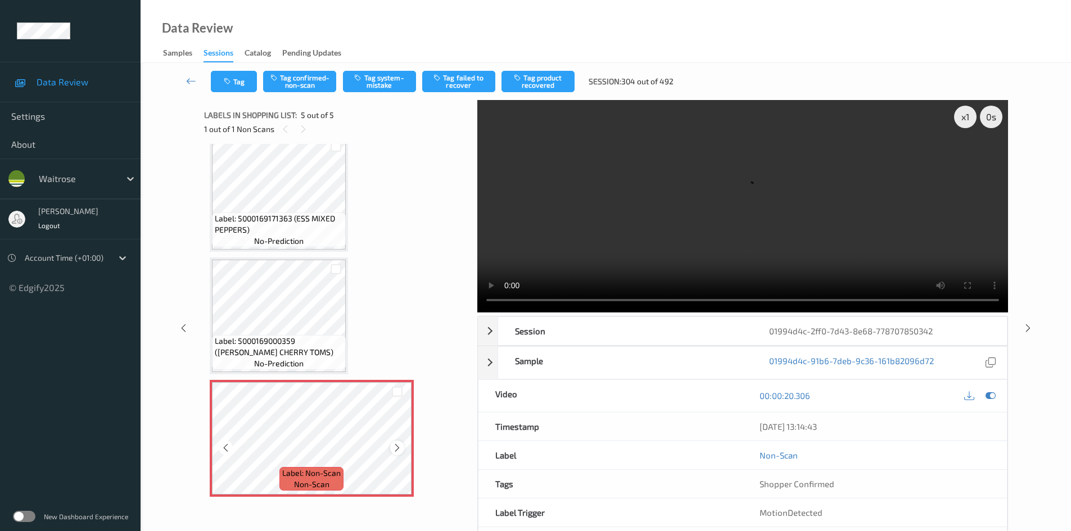
click at [393, 450] on icon at bounding box center [398, 448] width 10 height 10
click at [958, 115] on div "x 1" at bounding box center [965, 117] width 22 height 22
click at [958, 115] on div "x 2" at bounding box center [965, 117] width 22 height 22
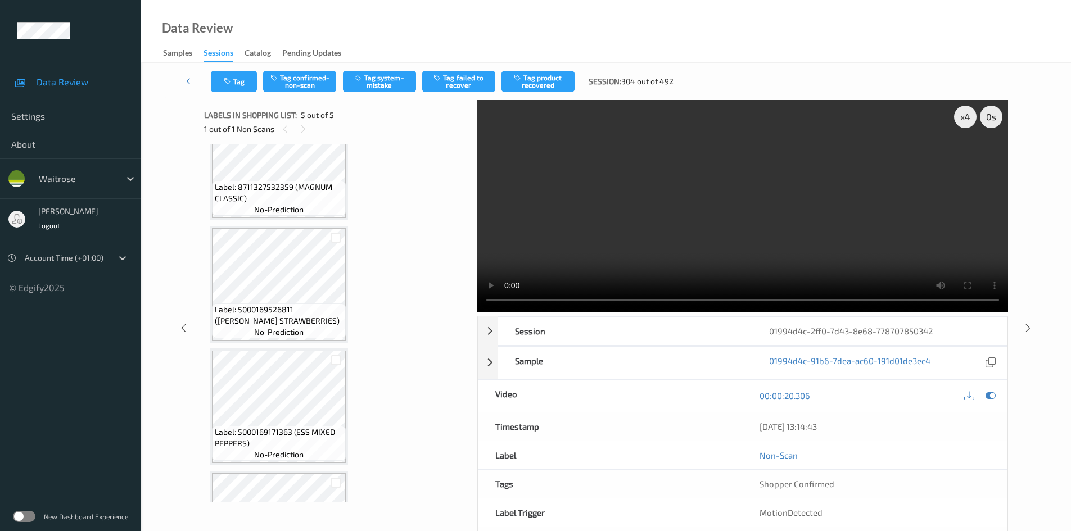
scroll to position [0, 0]
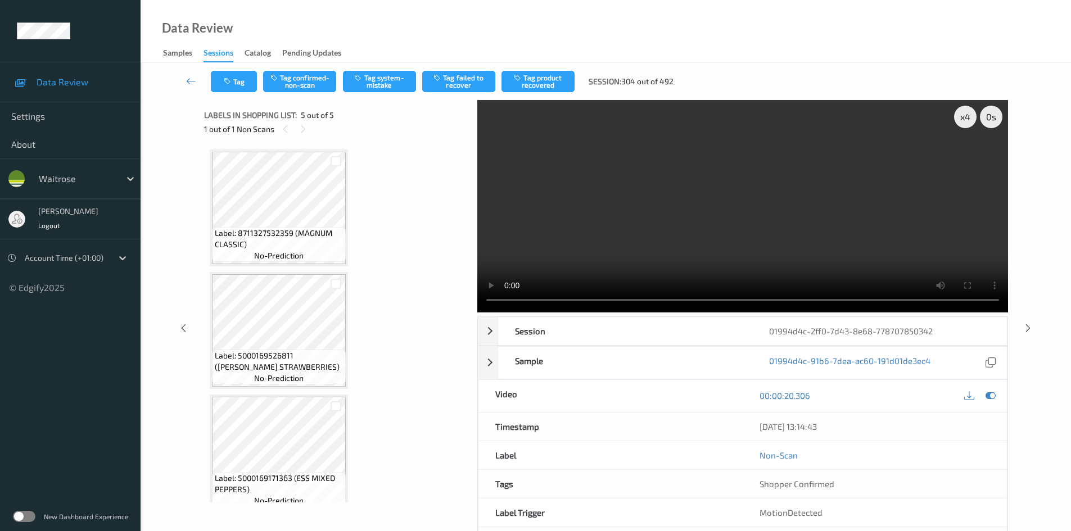
click at [658, 195] on video at bounding box center [742, 206] width 531 height 213
click at [630, 211] on video at bounding box center [742, 206] width 531 height 213
click at [657, 210] on video at bounding box center [742, 206] width 531 height 213
click at [651, 214] on video at bounding box center [742, 206] width 531 height 213
click at [671, 211] on video at bounding box center [742, 206] width 531 height 213
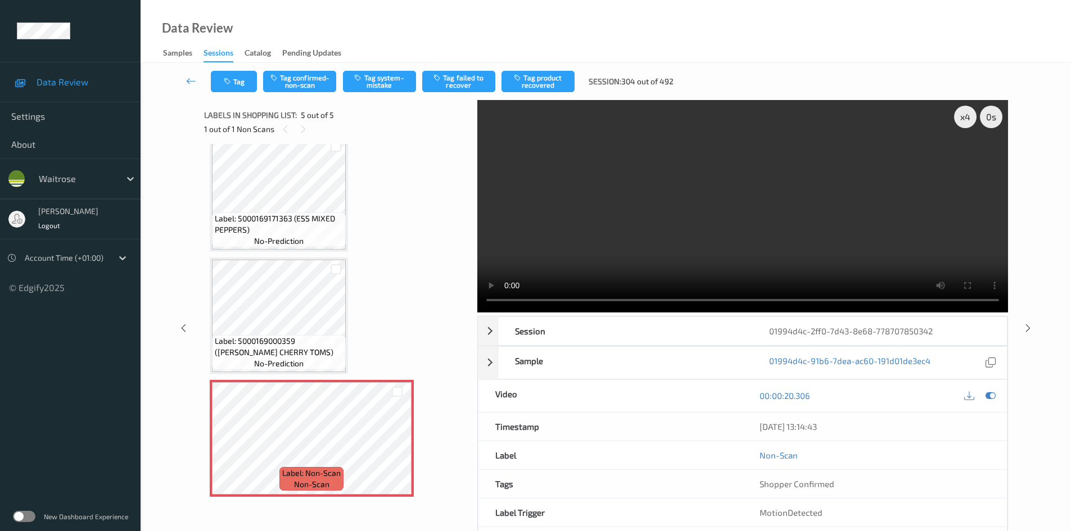
click at [739, 220] on video at bounding box center [742, 206] width 531 height 213
click at [755, 201] on video at bounding box center [742, 206] width 531 height 213
click at [688, 209] on video at bounding box center [742, 206] width 531 height 213
click at [703, 213] on video at bounding box center [742, 206] width 531 height 213
click at [711, 267] on video at bounding box center [742, 206] width 531 height 213
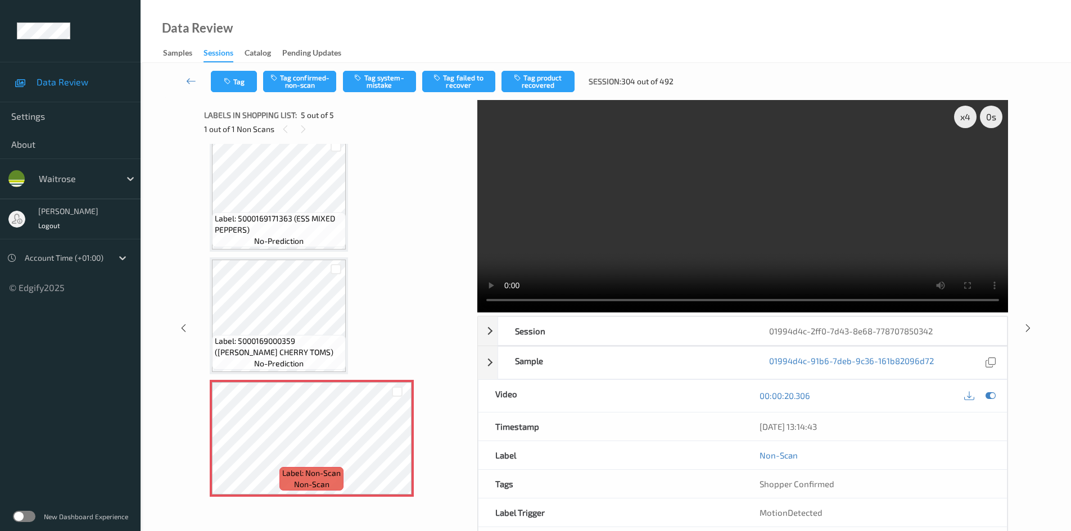
click at [738, 235] on video at bounding box center [742, 206] width 531 height 213
click at [717, 233] on video at bounding box center [742, 206] width 531 height 213
click at [960, 112] on div "x 4" at bounding box center [965, 117] width 22 height 22
click at [310, 77] on button "Tag confirmed-non-scan" at bounding box center [299, 81] width 73 height 21
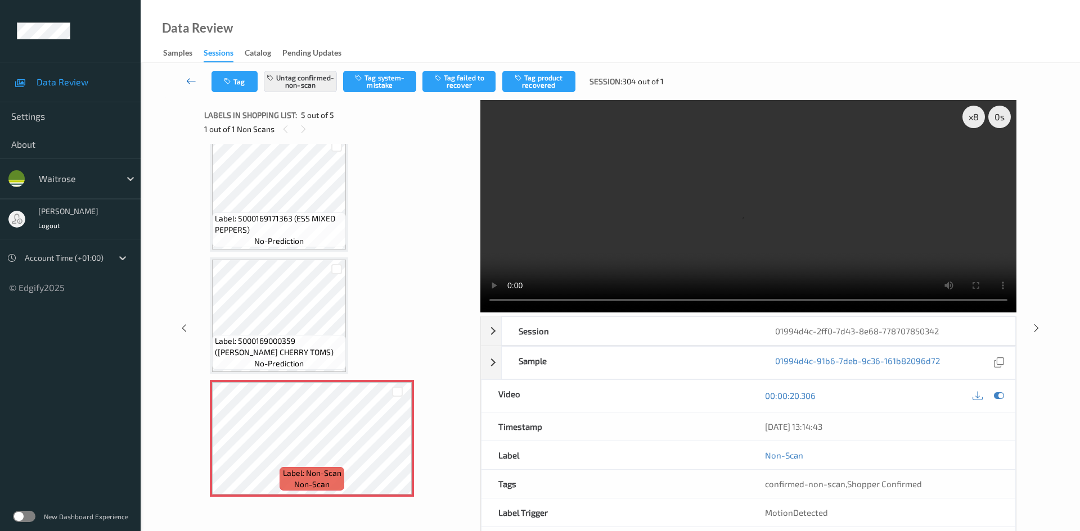
click at [188, 76] on icon at bounding box center [191, 80] width 10 height 11
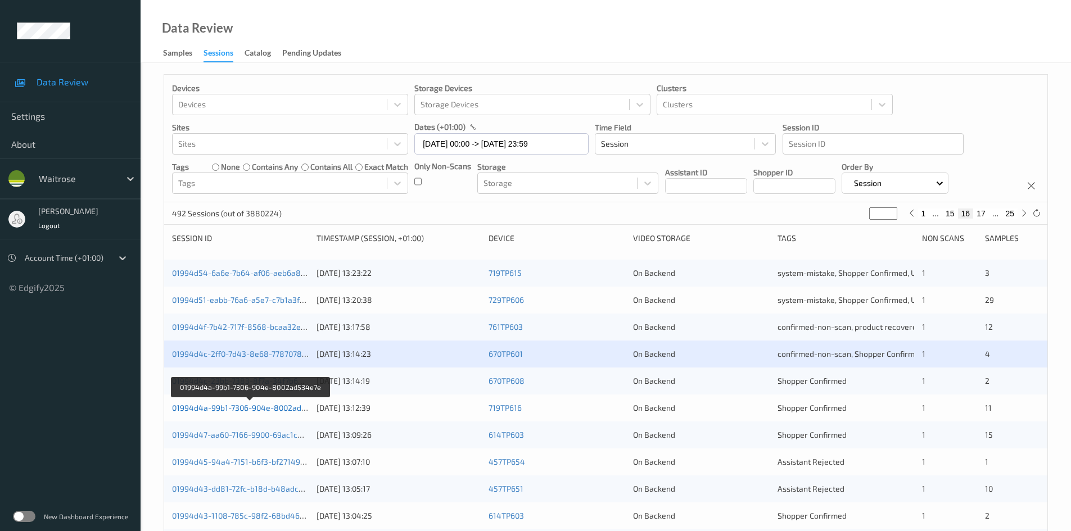
click at [220, 409] on link "01994d4a-99b1-7306-904e-8002ad534e7e" at bounding box center [250, 408] width 156 height 10
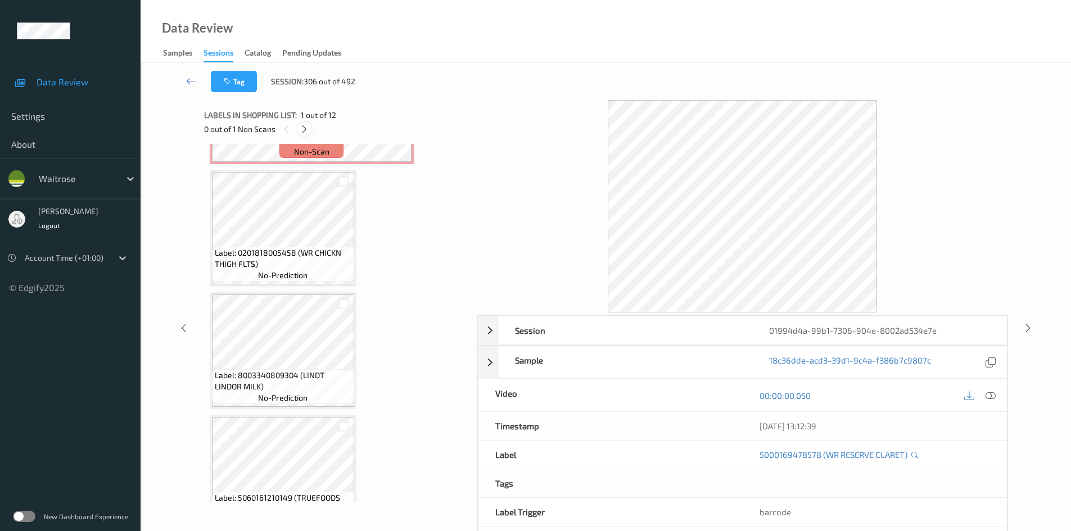
click at [304, 127] on icon at bounding box center [305, 129] width 10 height 10
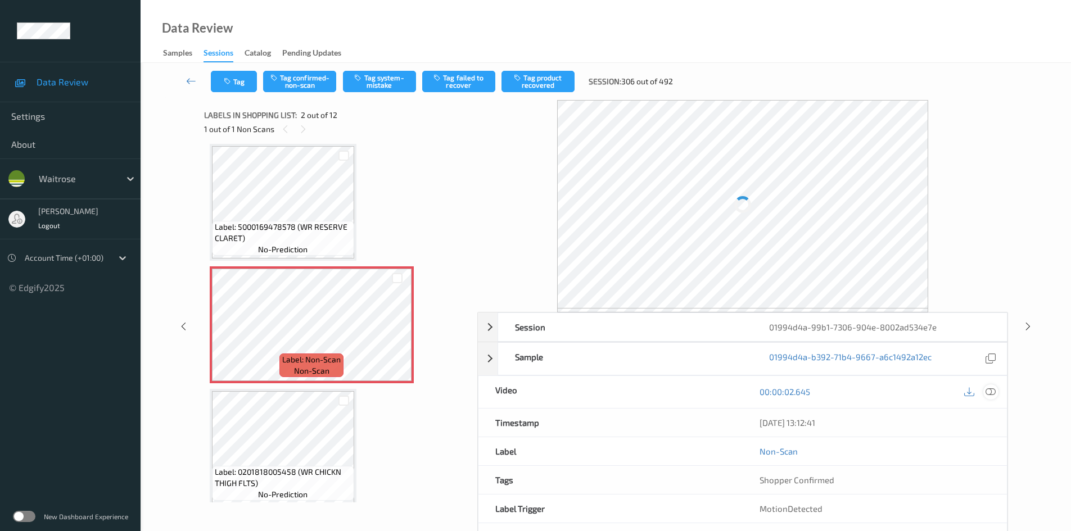
click at [992, 386] on div at bounding box center [991, 392] width 15 height 15
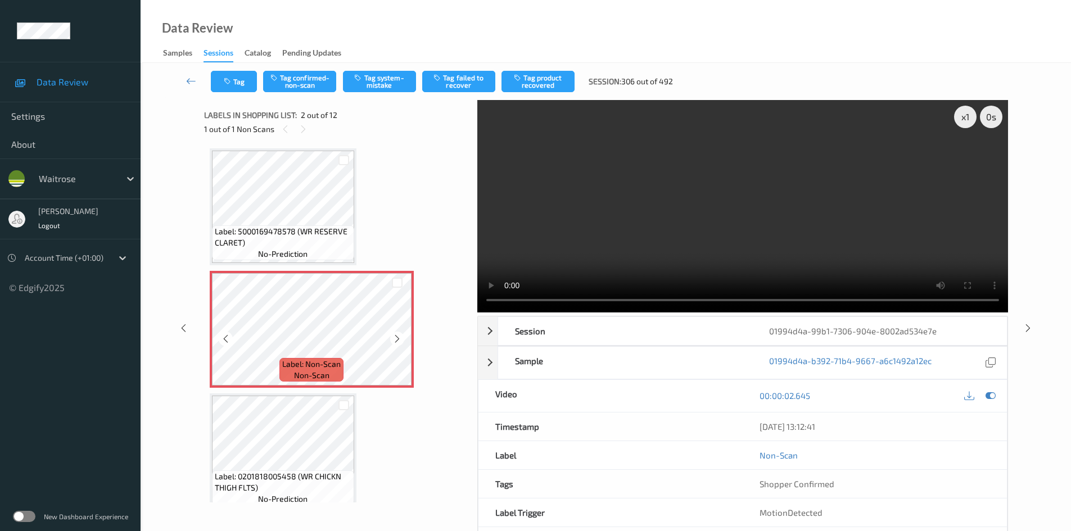
scroll to position [0, 0]
click at [959, 120] on div "x 1" at bounding box center [965, 117] width 22 height 22
click at [959, 120] on div "x 2" at bounding box center [965, 117] width 22 height 22
click at [671, 224] on video at bounding box center [742, 206] width 531 height 213
click at [569, 210] on video at bounding box center [742, 206] width 531 height 213
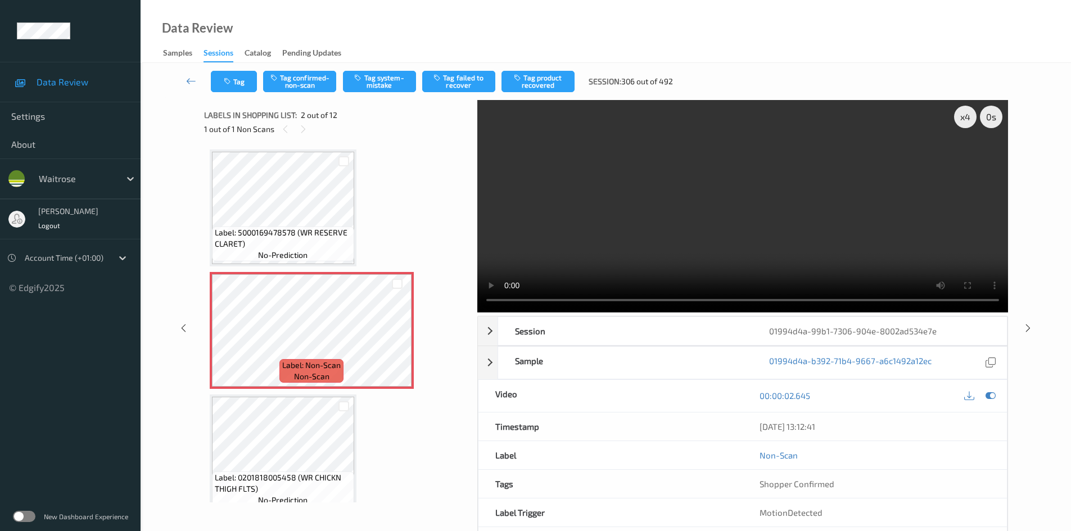
click at [606, 211] on video at bounding box center [742, 206] width 531 height 213
click at [961, 121] on div "x 4" at bounding box center [965, 117] width 22 height 22
click at [962, 121] on div "x 8" at bounding box center [965, 117] width 22 height 22
drag, startPoint x: 971, startPoint y: 114, endPoint x: 919, endPoint y: 147, distance: 61.5
click at [971, 115] on div "x 1" at bounding box center [965, 117] width 22 height 22
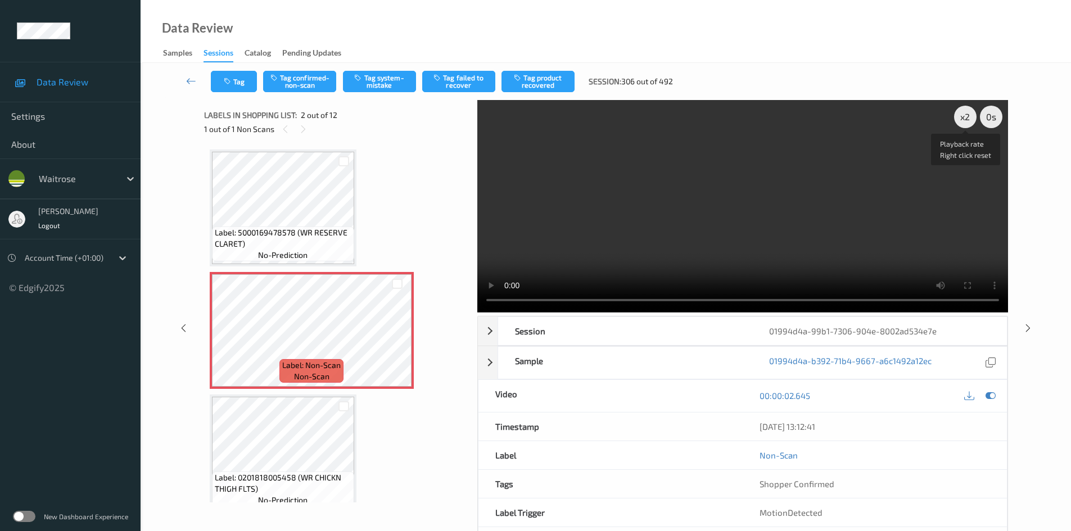
click at [873, 176] on video at bounding box center [742, 206] width 531 height 213
click at [785, 219] on video at bounding box center [742, 206] width 531 height 213
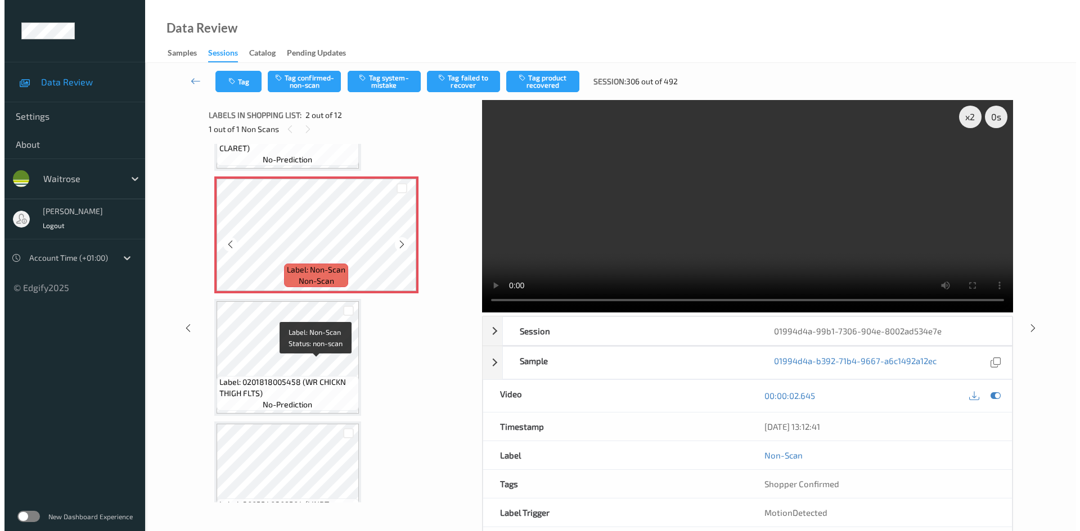
scroll to position [112, 0]
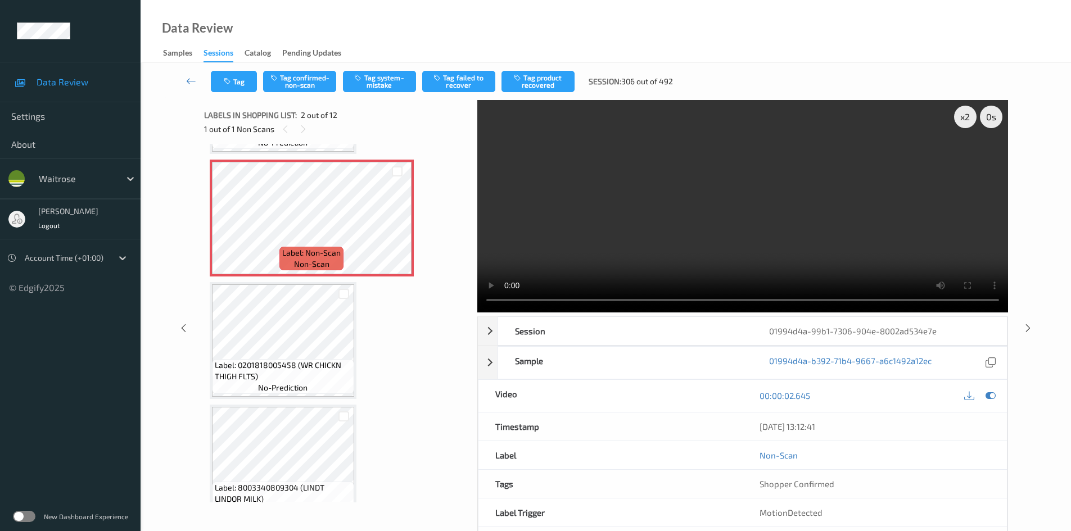
click at [718, 209] on video at bounding box center [742, 206] width 531 height 213
click at [702, 215] on video at bounding box center [742, 206] width 531 height 213
click at [368, 83] on button "Tag system-mistake" at bounding box center [379, 81] width 73 height 21
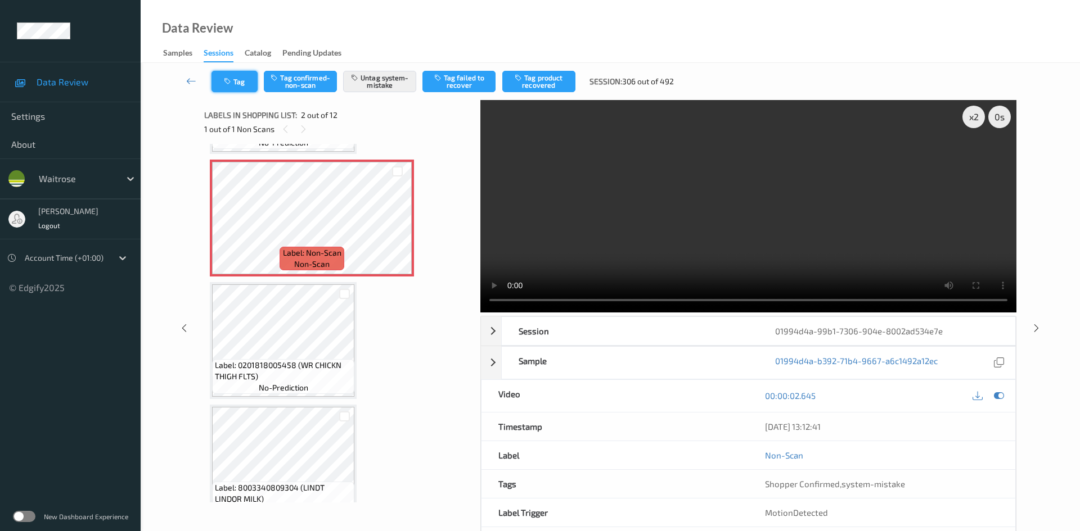
click at [244, 71] on button "Tag" at bounding box center [234, 81] width 46 height 21
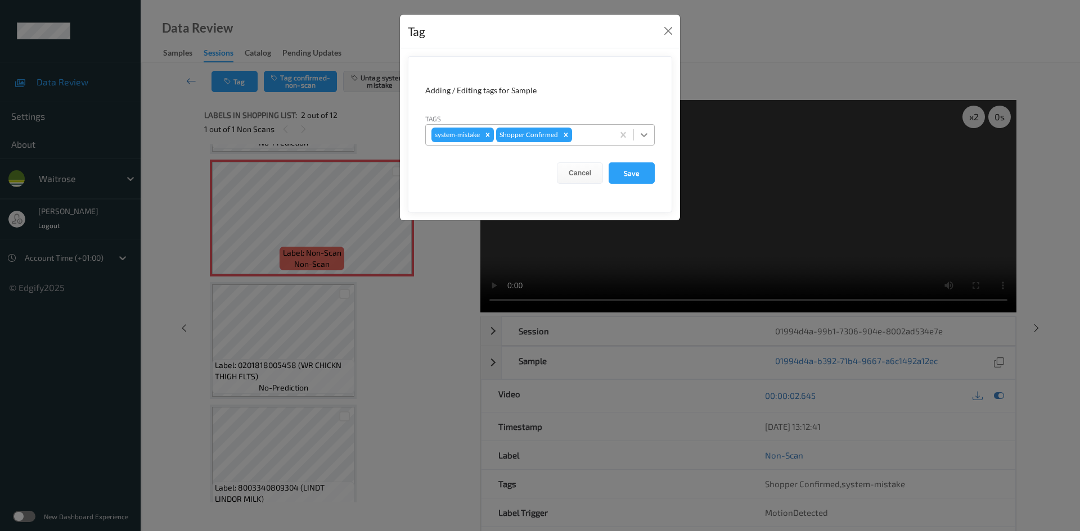
click at [651, 137] on div at bounding box center [644, 135] width 20 height 20
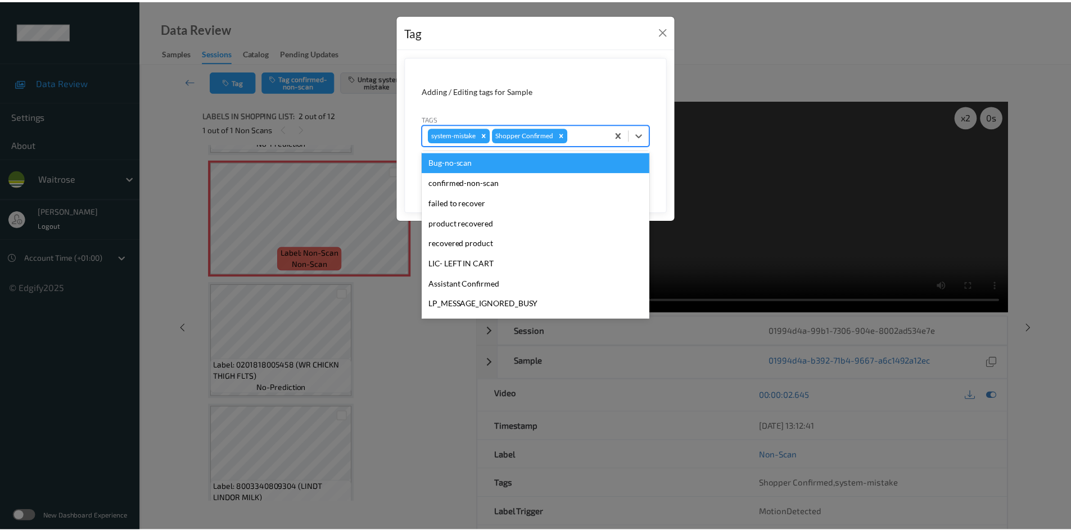
scroll to position [225, 0]
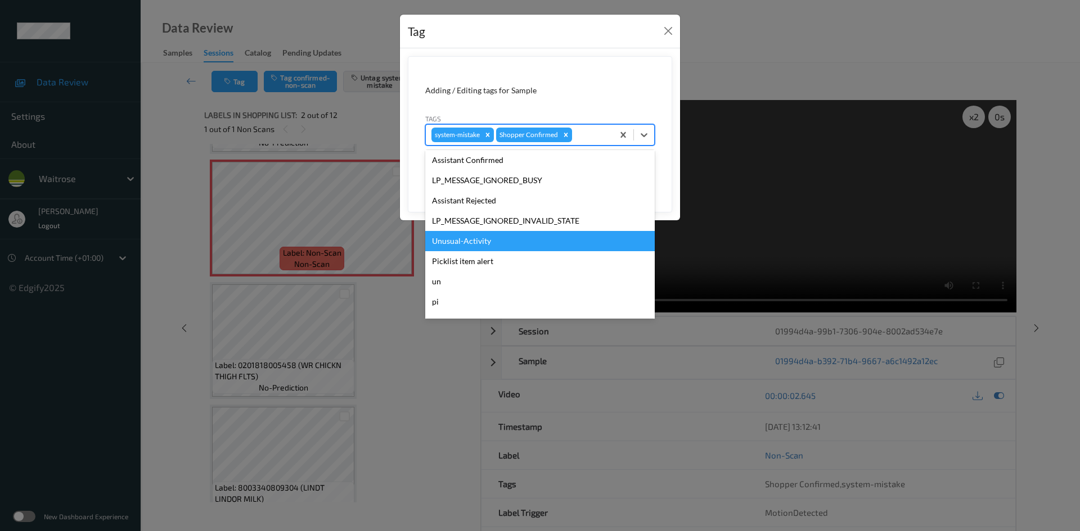
click at [463, 243] on div "Unusual-Activity" at bounding box center [539, 241] width 229 height 20
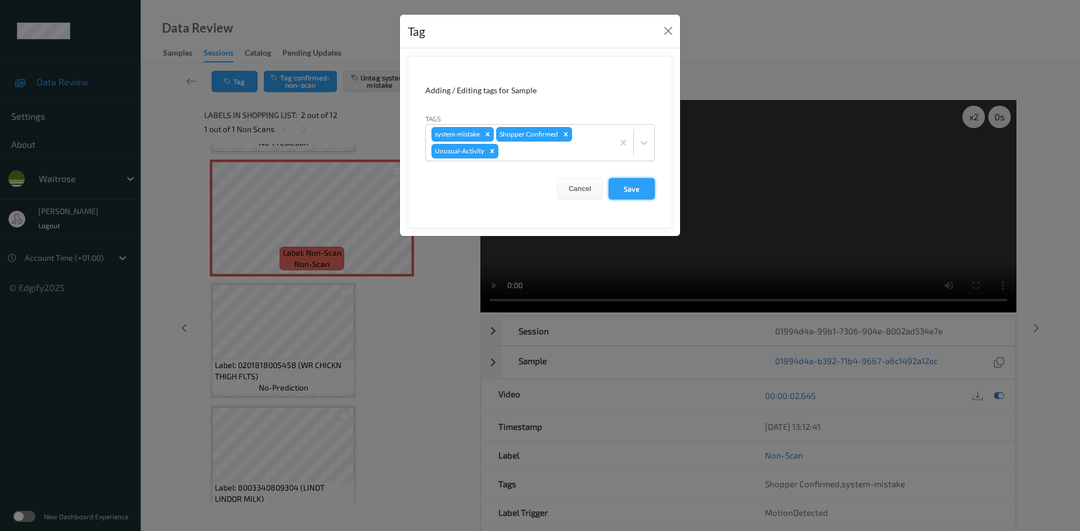
click at [638, 190] on button "Save" at bounding box center [631, 188] width 46 height 21
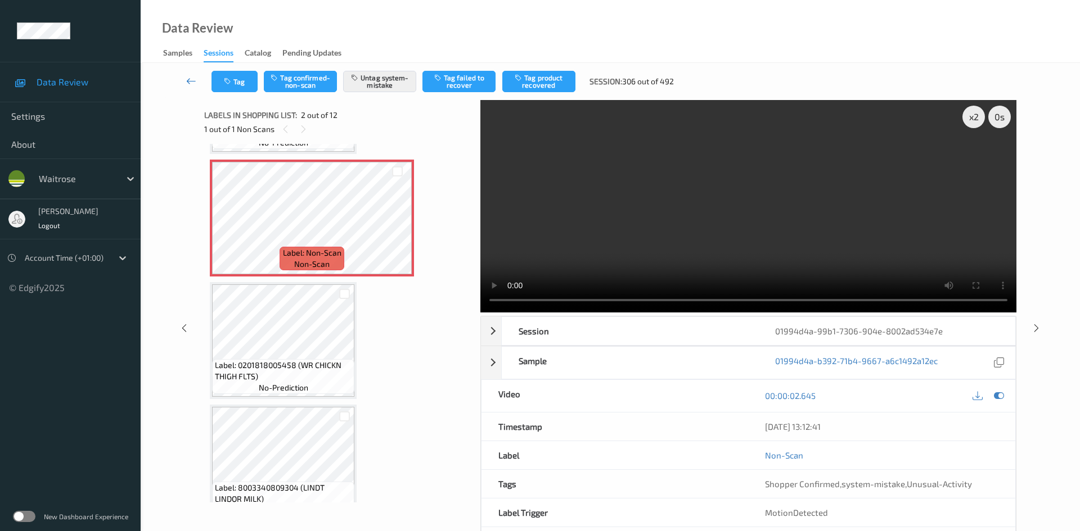
click at [187, 72] on link at bounding box center [192, 81] width 40 height 21
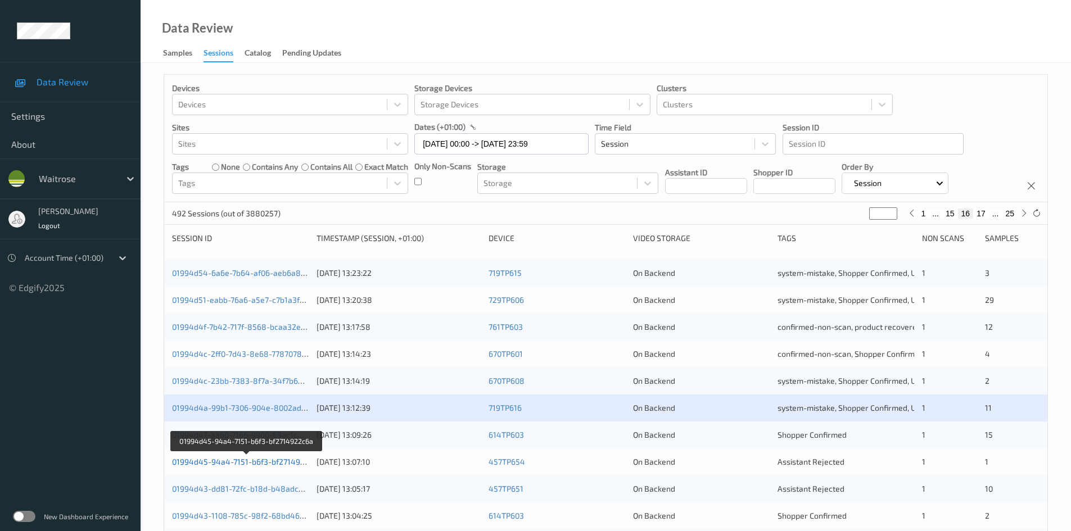
click at [223, 461] on link "01994d45-94a4-7151-b6f3-bf2714922c6a" at bounding box center [247, 462] width 150 height 10
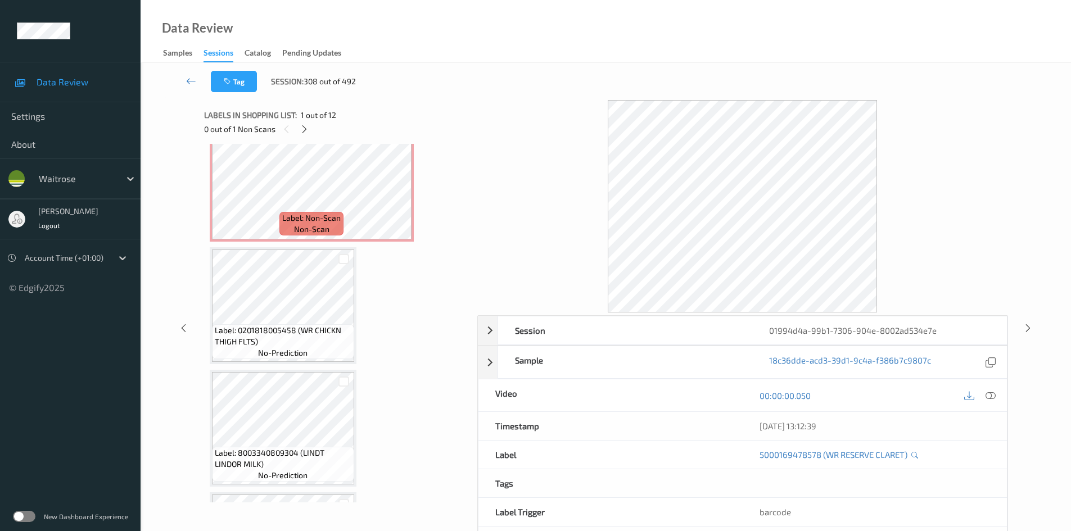
scroll to position [112, 0]
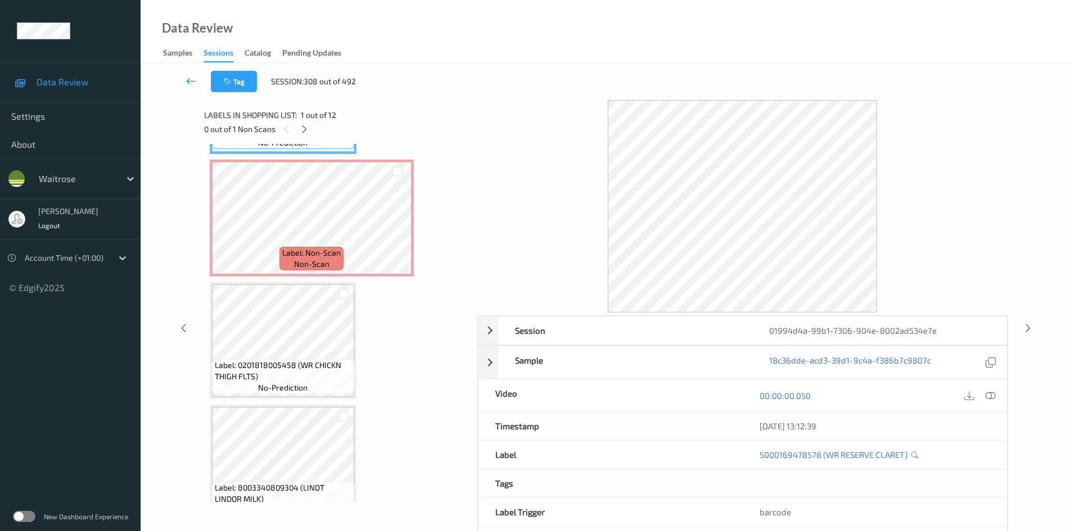
click at [189, 76] on icon at bounding box center [191, 80] width 10 height 11
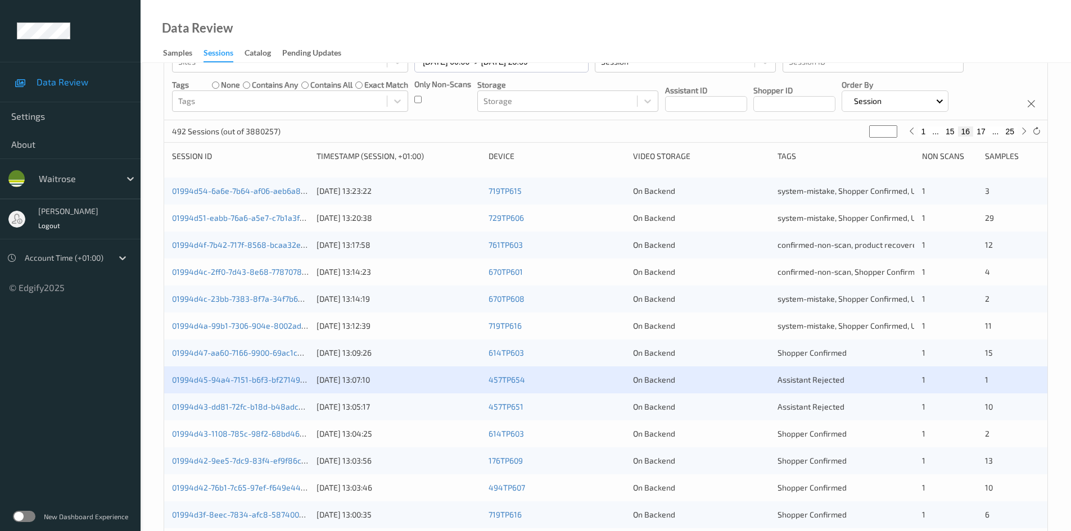
scroll to position [281, 0]
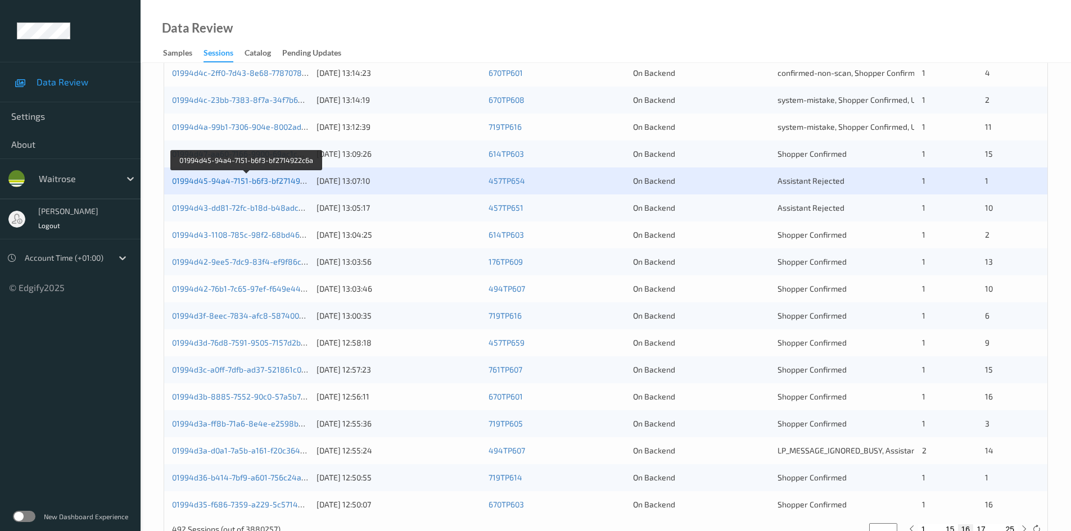
click at [223, 181] on link "01994d45-94a4-7151-b6f3-bf2714922c6a" at bounding box center [247, 181] width 150 height 10
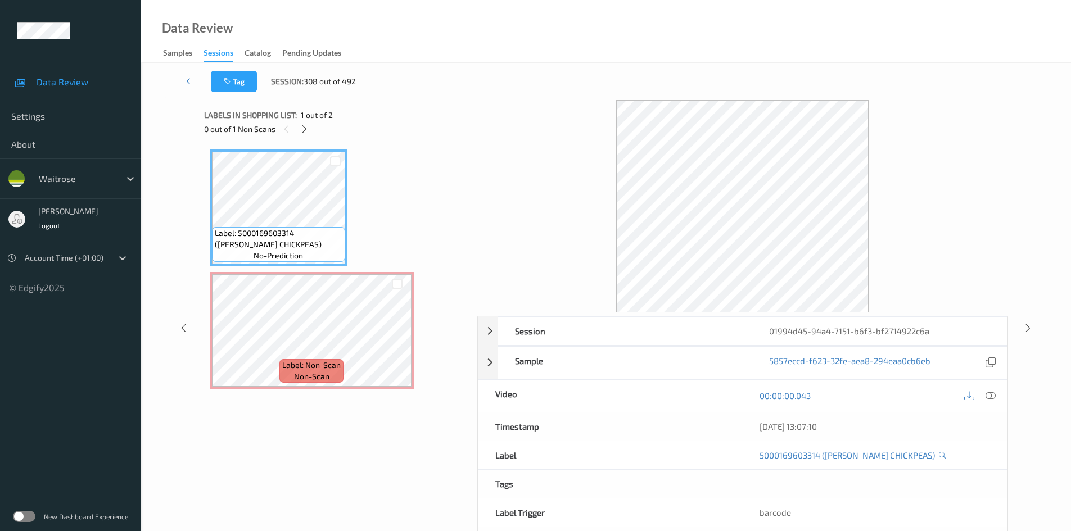
drag, startPoint x: 304, startPoint y: 125, endPoint x: 336, endPoint y: 121, distance: 32.3
click at [305, 128] on icon at bounding box center [305, 129] width 10 height 10
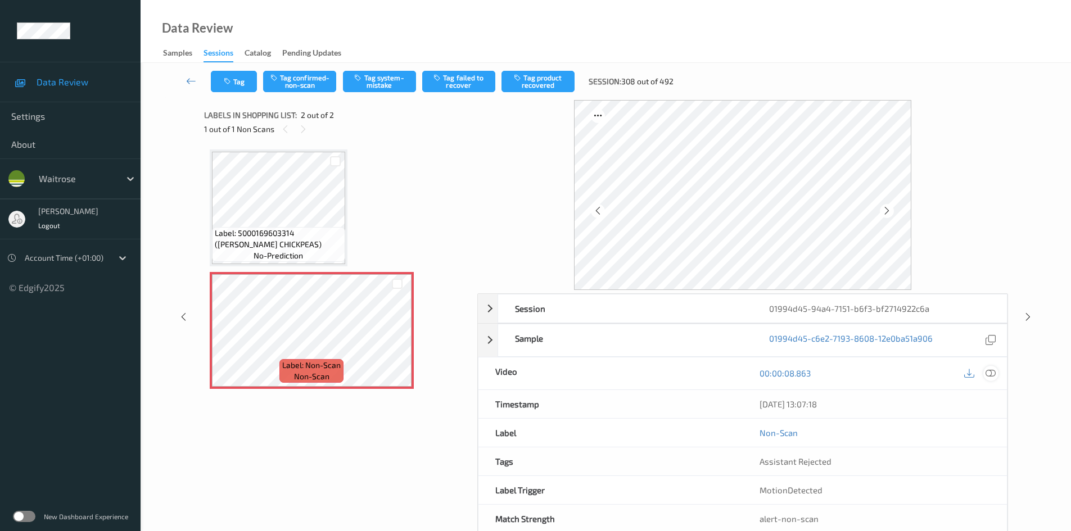
click at [995, 371] on icon at bounding box center [991, 373] width 10 height 10
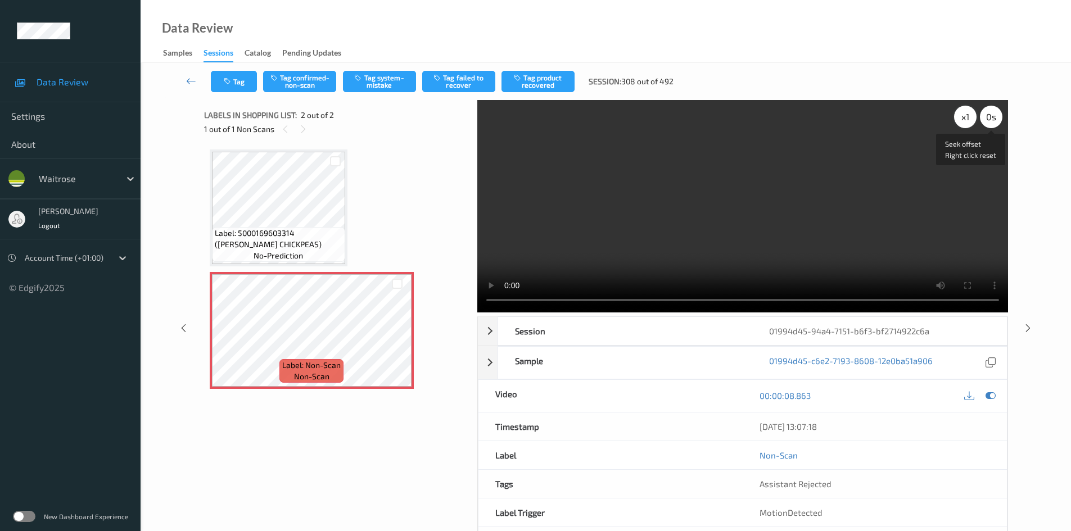
click at [968, 122] on div "x 1" at bounding box center [965, 117] width 22 height 22
click at [968, 122] on div "x 2" at bounding box center [965, 117] width 22 height 22
click at [684, 226] on video at bounding box center [742, 206] width 531 height 213
click at [683, 224] on video at bounding box center [742, 206] width 531 height 213
click at [747, 240] on video at bounding box center [742, 206] width 531 height 213
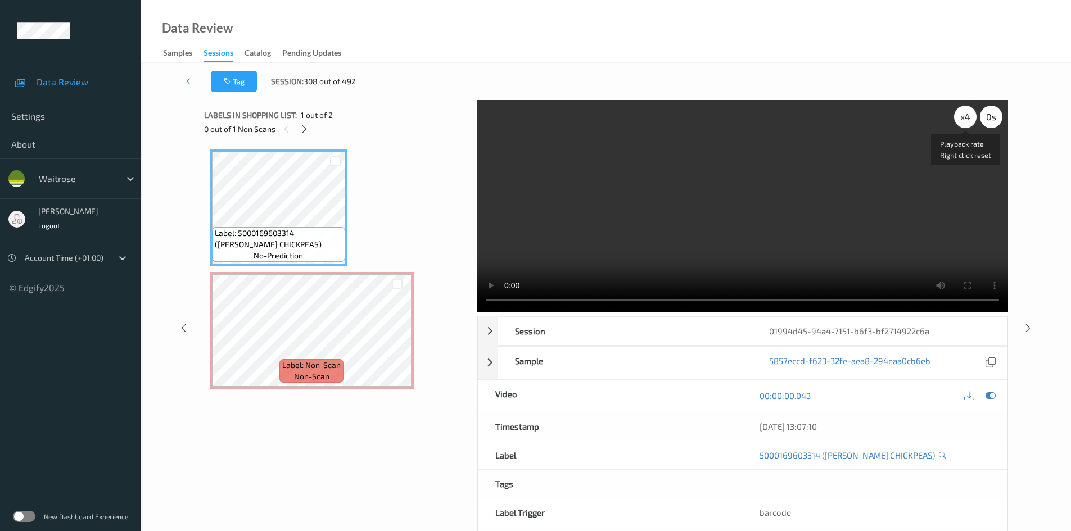
click at [972, 116] on div "x 4" at bounding box center [965, 117] width 22 height 22
click at [734, 235] on video at bounding box center [742, 206] width 531 height 213
click at [640, 270] on video at bounding box center [742, 206] width 531 height 213
click at [647, 265] on video at bounding box center [742, 206] width 531 height 213
click at [627, 260] on video at bounding box center [742, 206] width 531 height 213
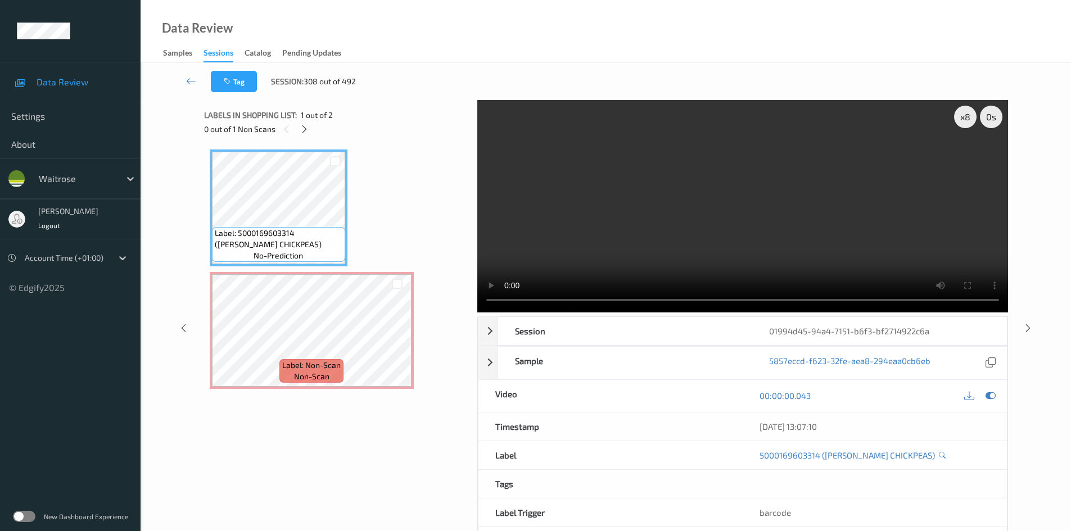
click at [675, 232] on video at bounding box center [742, 206] width 531 height 213
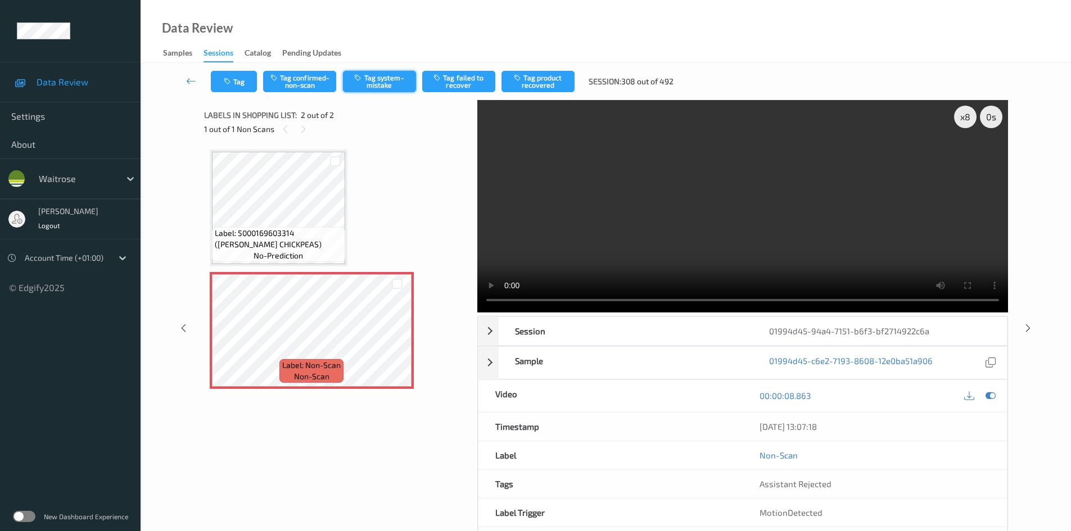
click at [388, 85] on button "Tag system-mistake" at bounding box center [379, 81] width 73 height 21
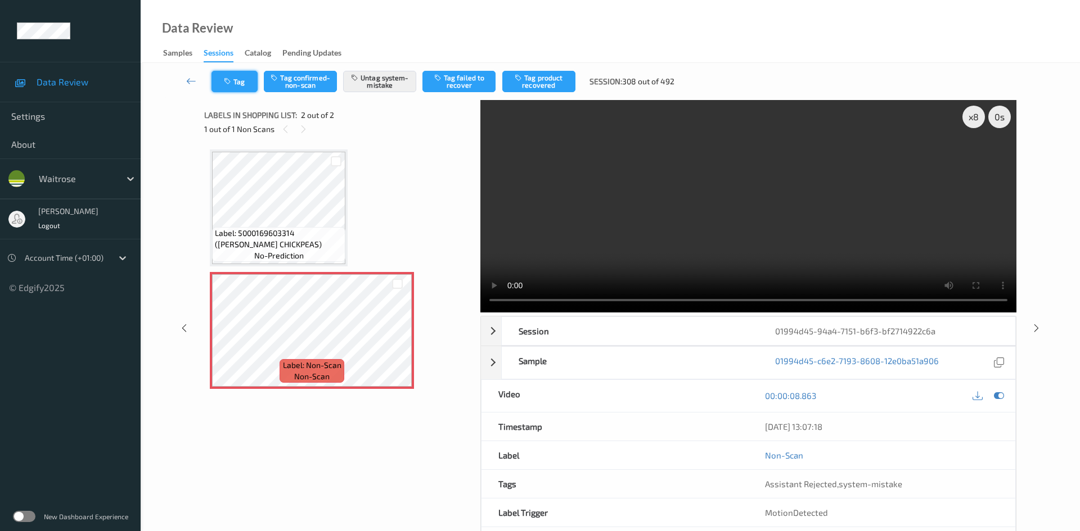
click at [238, 80] on button "Tag" at bounding box center [234, 81] width 46 height 21
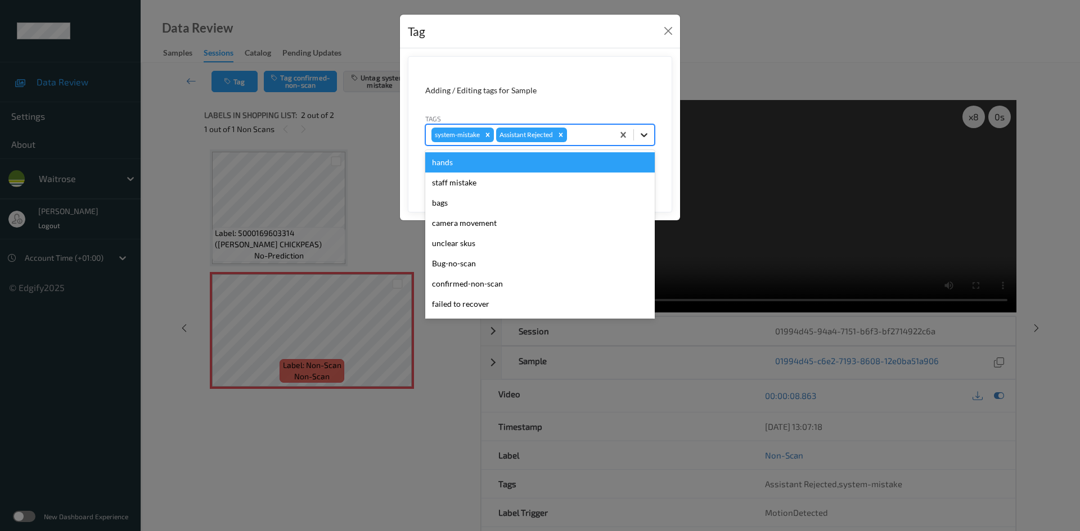
click at [637, 134] on div at bounding box center [644, 135] width 20 height 20
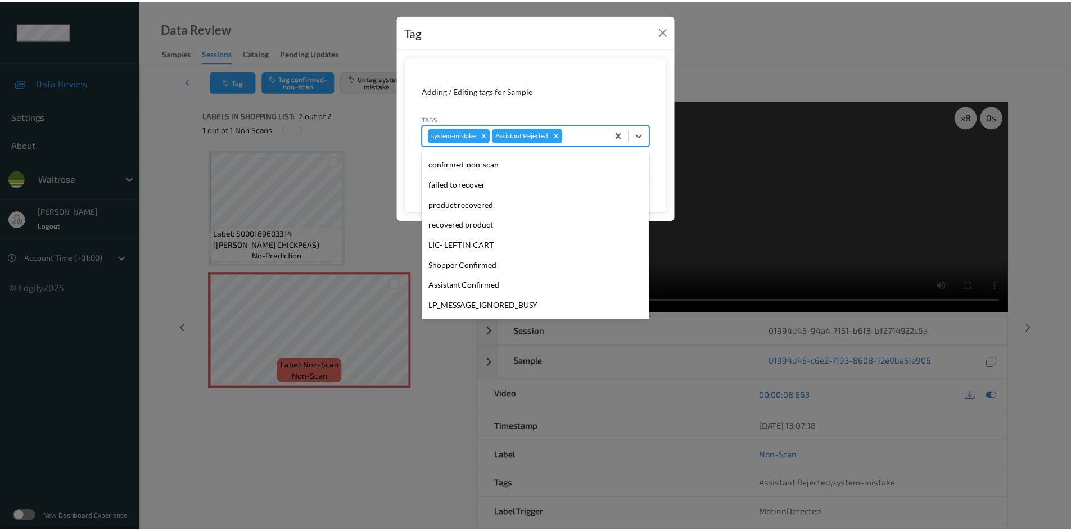
scroll to position [281, 0]
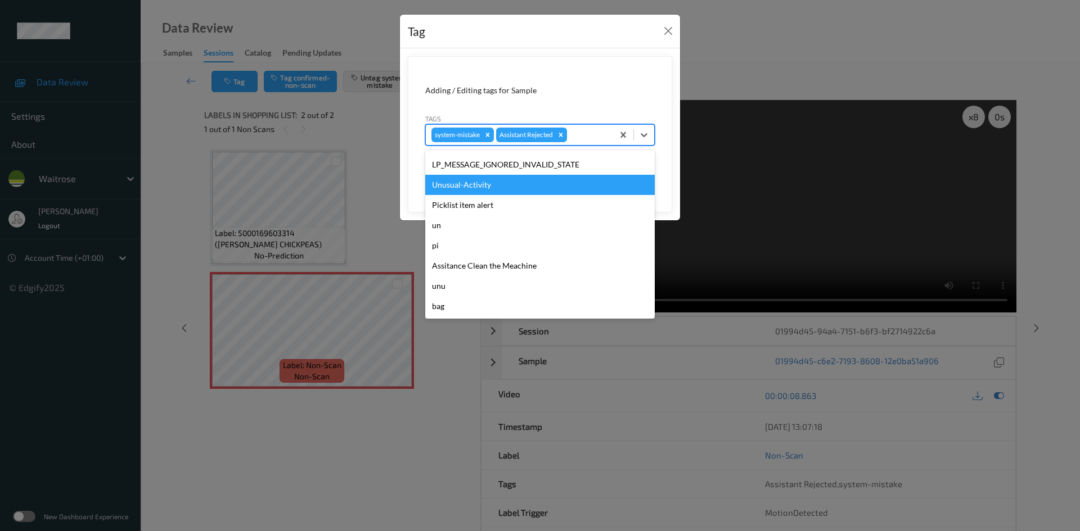
click at [501, 189] on div "Unusual-Activity" at bounding box center [539, 185] width 229 height 20
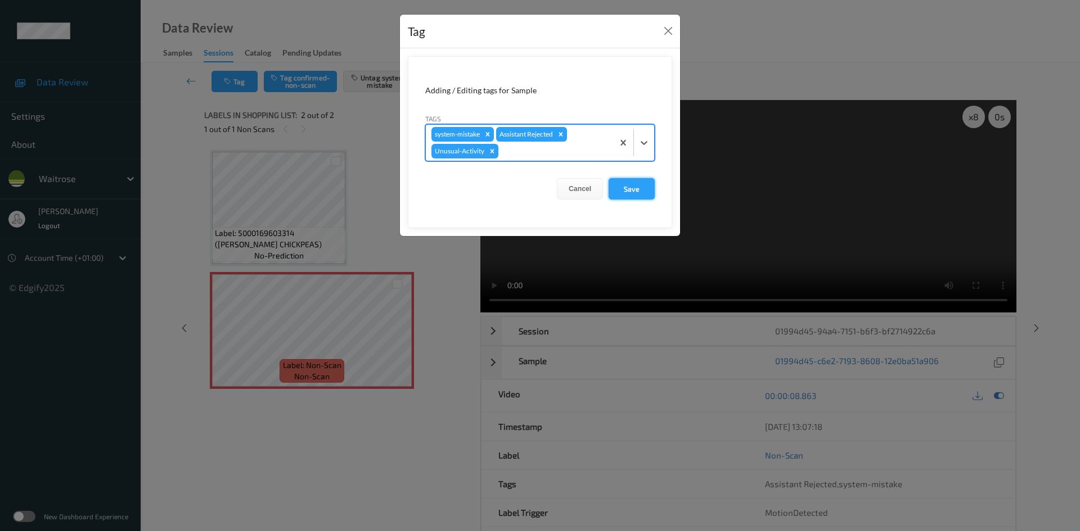
click at [632, 186] on button "Save" at bounding box center [631, 188] width 46 height 21
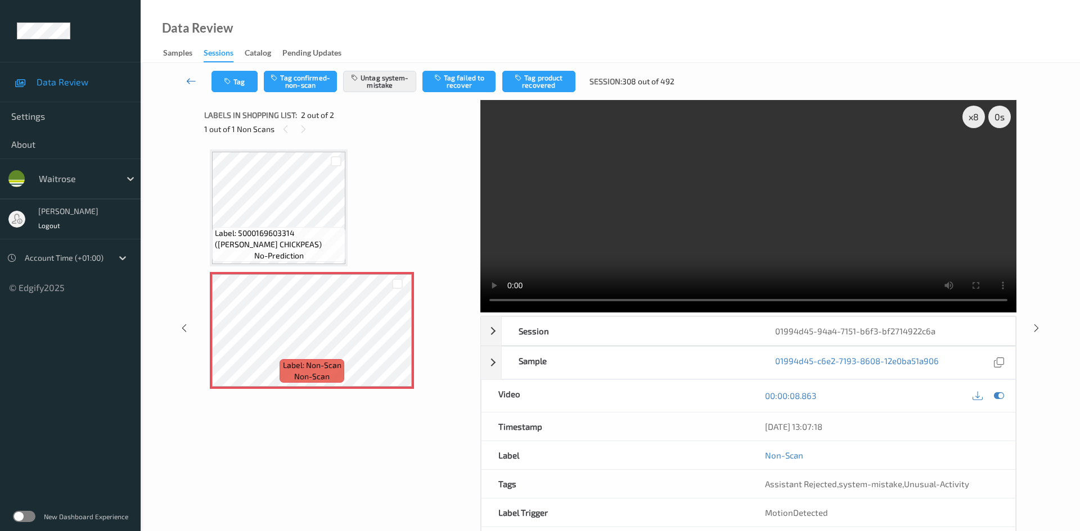
click at [189, 71] on link at bounding box center [192, 81] width 40 height 21
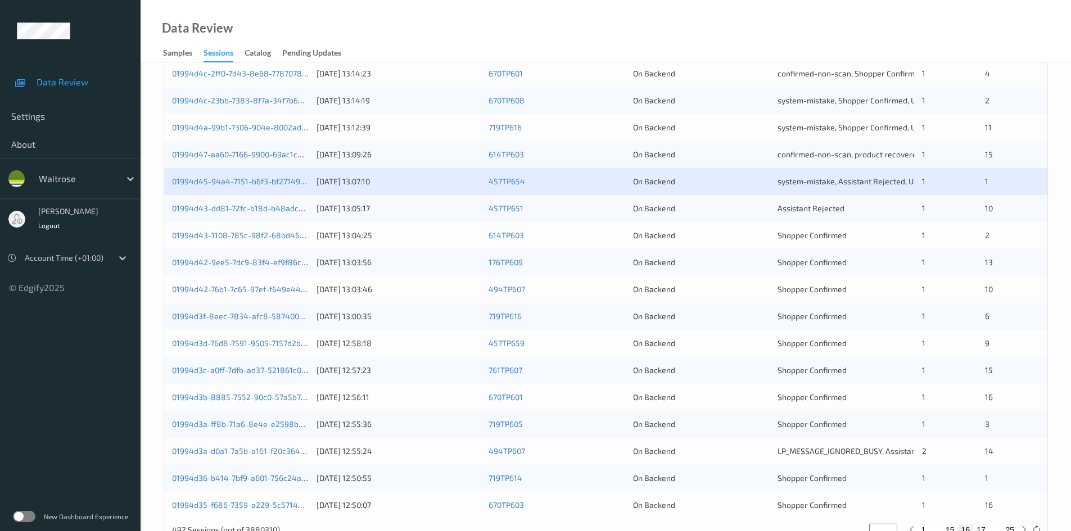
scroll to position [281, 0]
click at [227, 235] on link "01994d43-1108-785c-98f2-68bd4691cc83" at bounding box center [248, 235] width 153 height 10
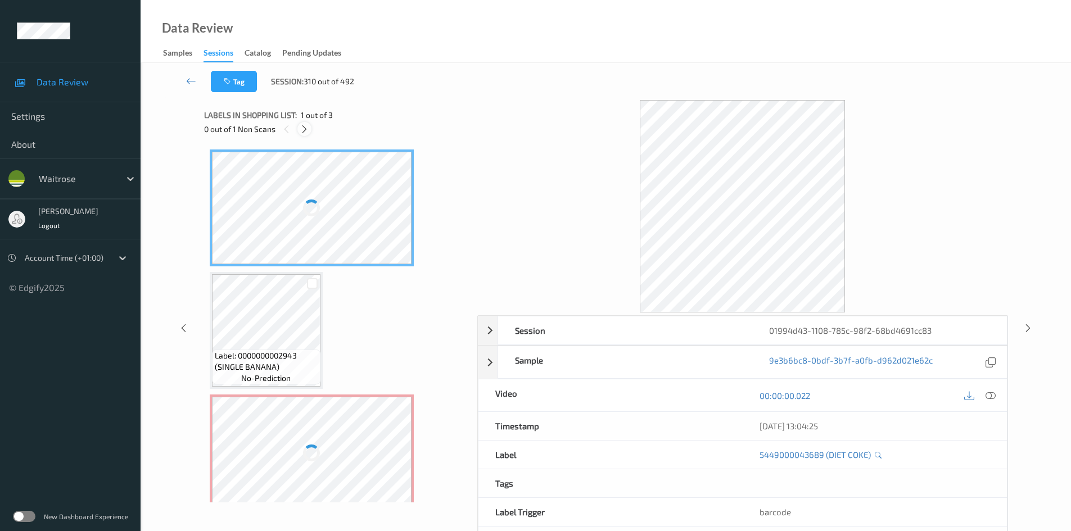
drag, startPoint x: 307, startPoint y: 127, endPoint x: 326, endPoint y: 136, distance: 20.9
click at [307, 127] on icon at bounding box center [305, 129] width 10 height 10
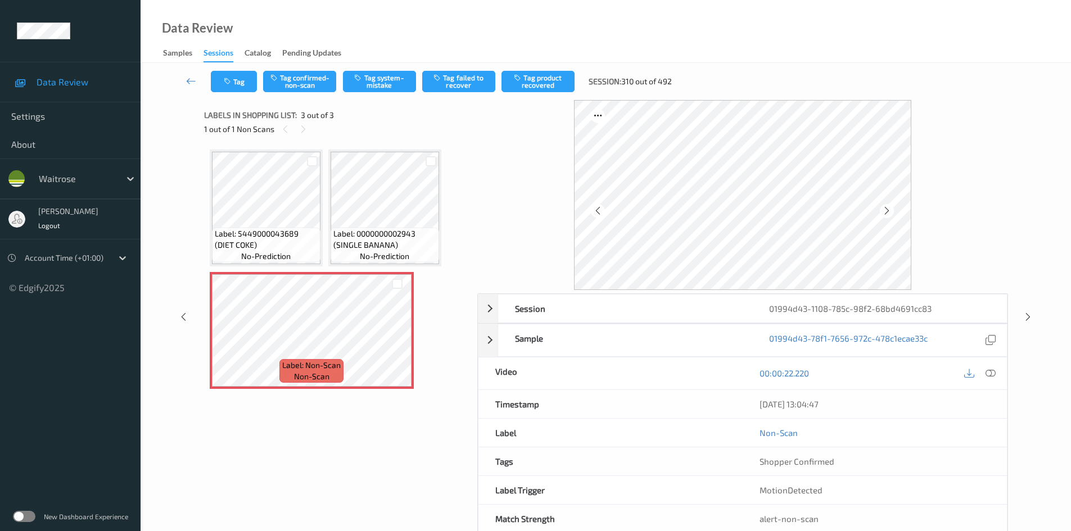
click at [995, 372] on icon at bounding box center [991, 373] width 10 height 10
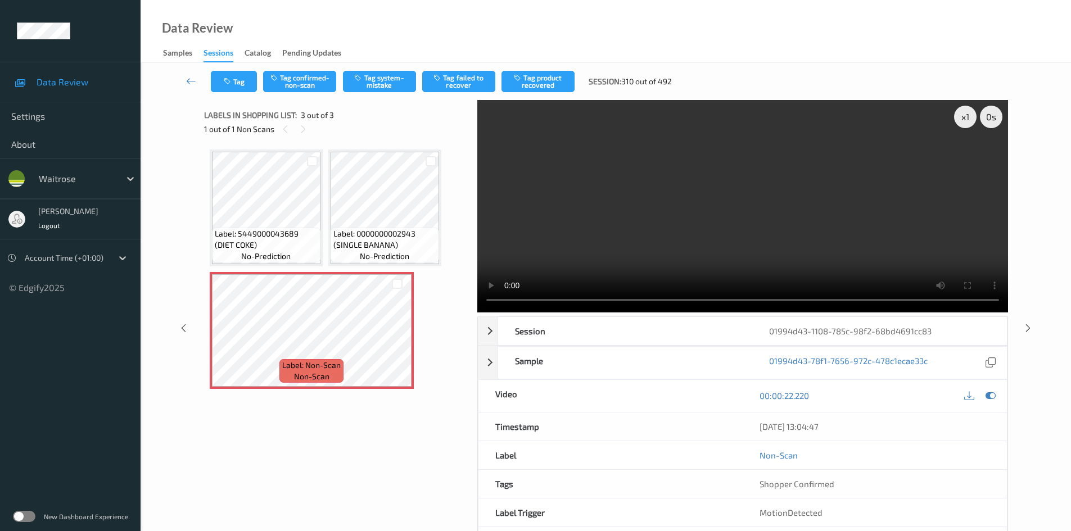
click at [452, 305] on div "x 1 0 s Session 01994d43-1108-785c-98f2-68bd4691cc83 Session ID 01994d43-1108-7…" at bounding box center [606, 328] width 804 height 457
click at [966, 113] on div "x 1" at bounding box center [965, 117] width 22 height 22
click at [964, 114] on div "x 1" at bounding box center [965, 117] width 22 height 22
click at [867, 192] on video at bounding box center [742, 206] width 531 height 213
click at [732, 242] on video at bounding box center [742, 206] width 531 height 213
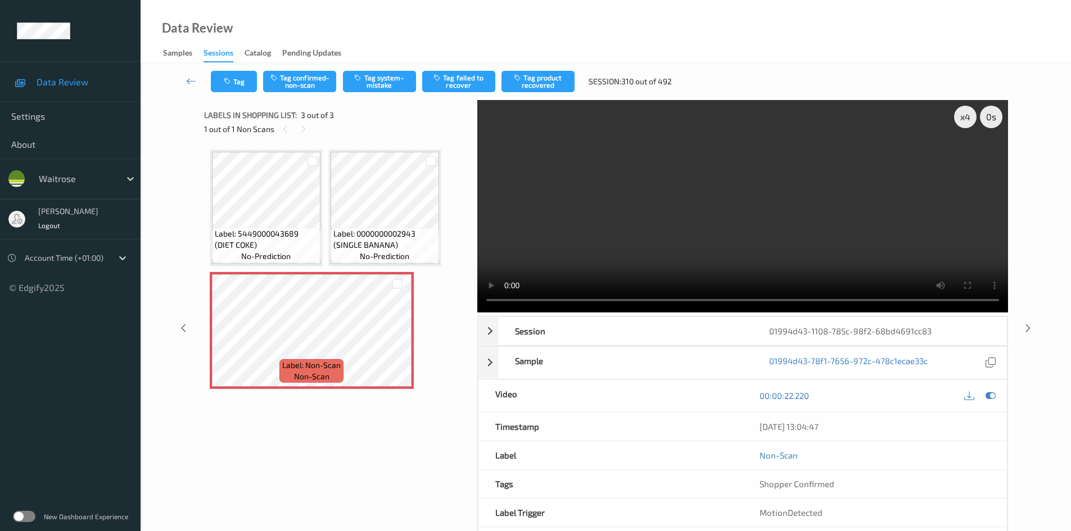
click at [672, 192] on video at bounding box center [742, 206] width 531 height 213
click at [379, 85] on button "Tag system-mistake" at bounding box center [379, 81] width 73 height 21
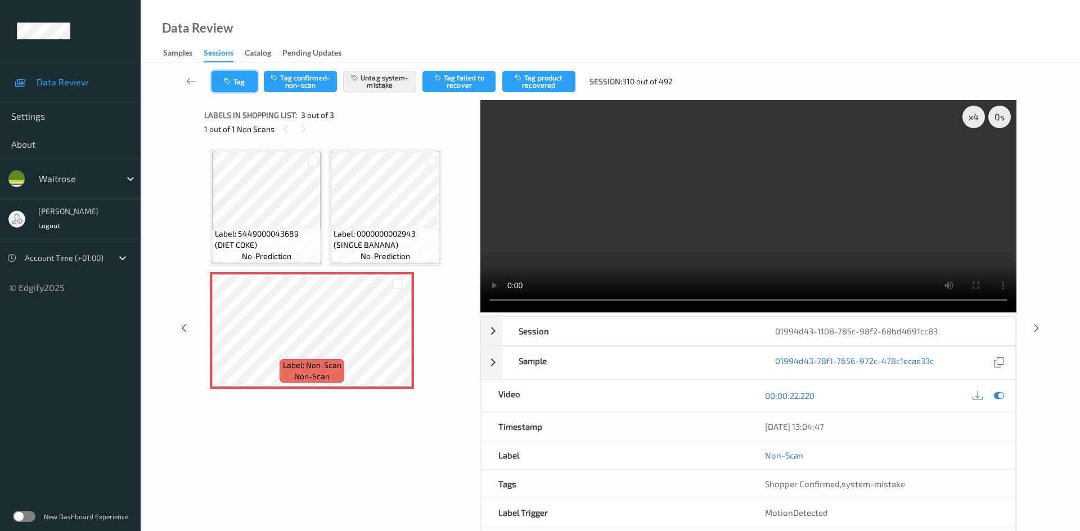
click at [237, 84] on button "Tag" at bounding box center [234, 81] width 46 height 21
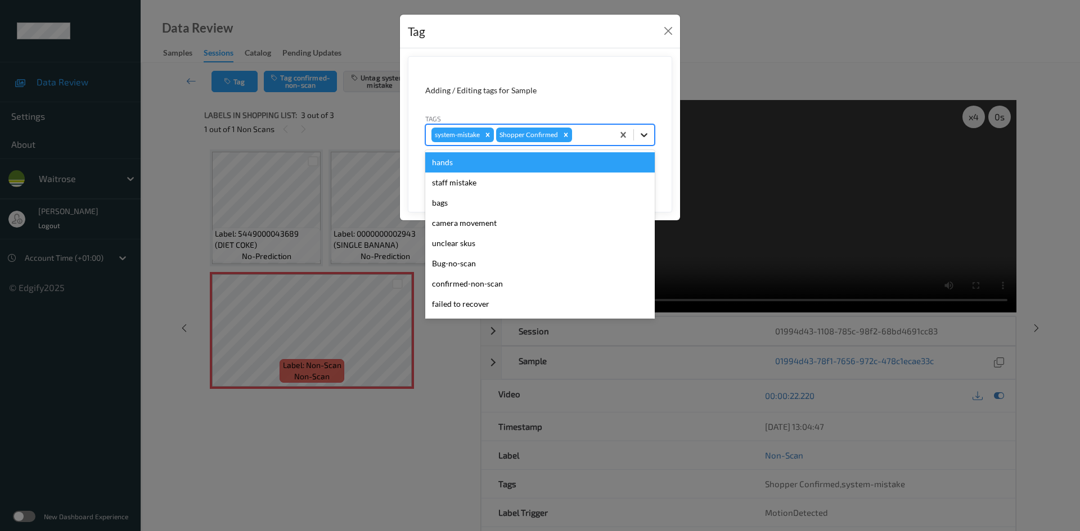
click at [640, 138] on icon at bounding box center [643, 134] width 11 height 11
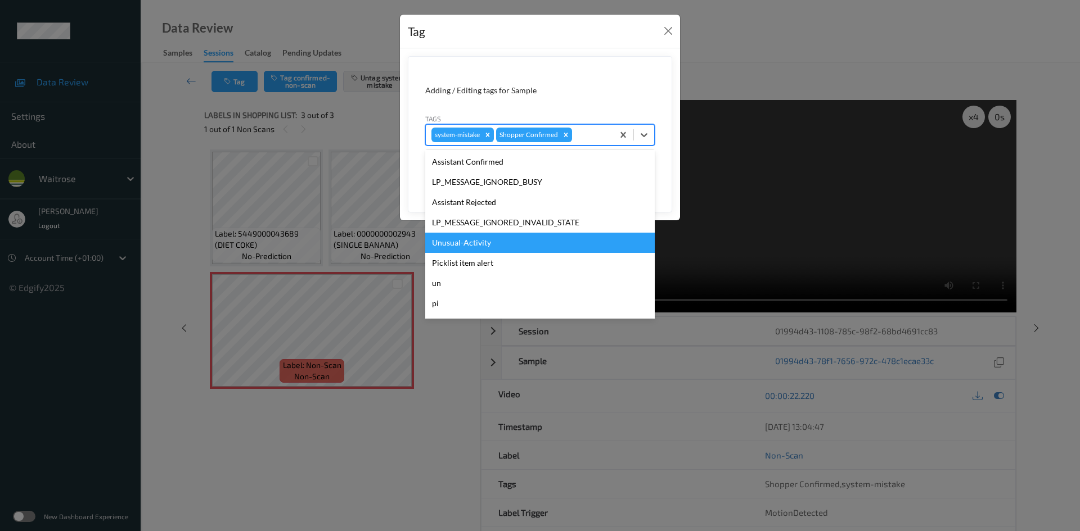
scroll to position [225, 0]
drag, startPoint x: 459, startPoint y: 237, endPoint x: 552, endPoint y: 199, distance: 100.4
click at [460, 237] on div "Unusual-Activity" at bounding box center [539, 241] width 229 height 20
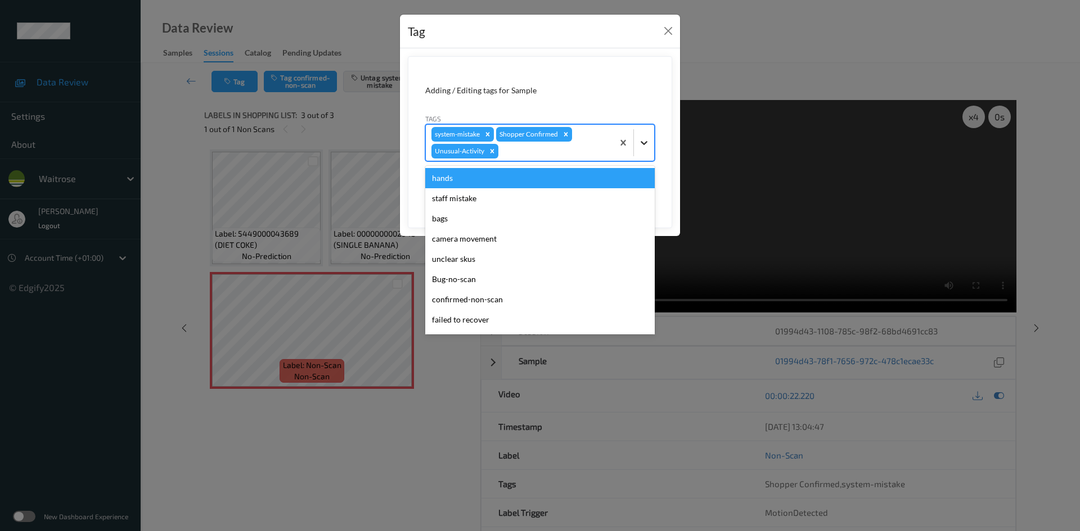
click at [635, 144] on div at bounding box center [644, 143] width 20 height 20
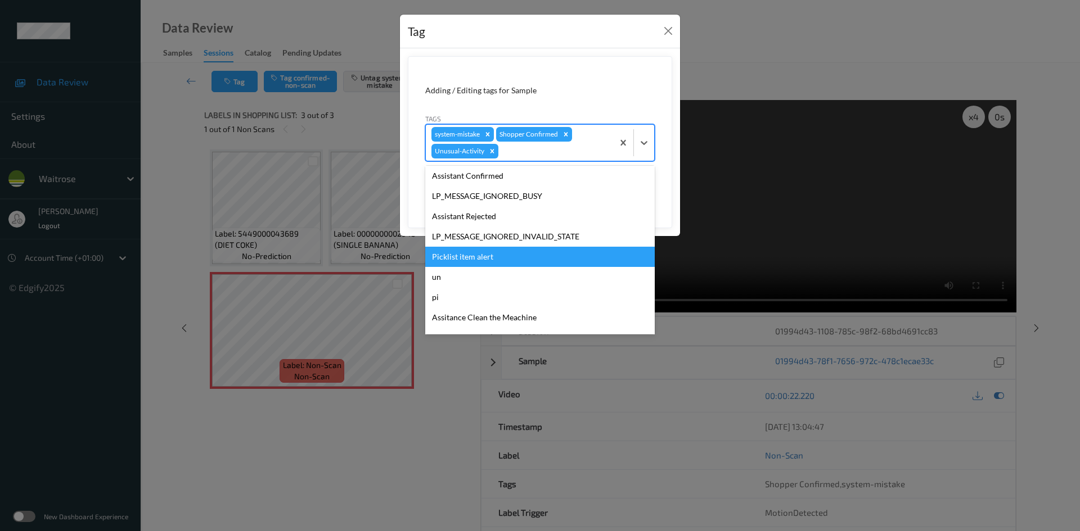
click at [474, 255] on div "Picklist item alert" at bounding box center [539, 257] width 229 height 20
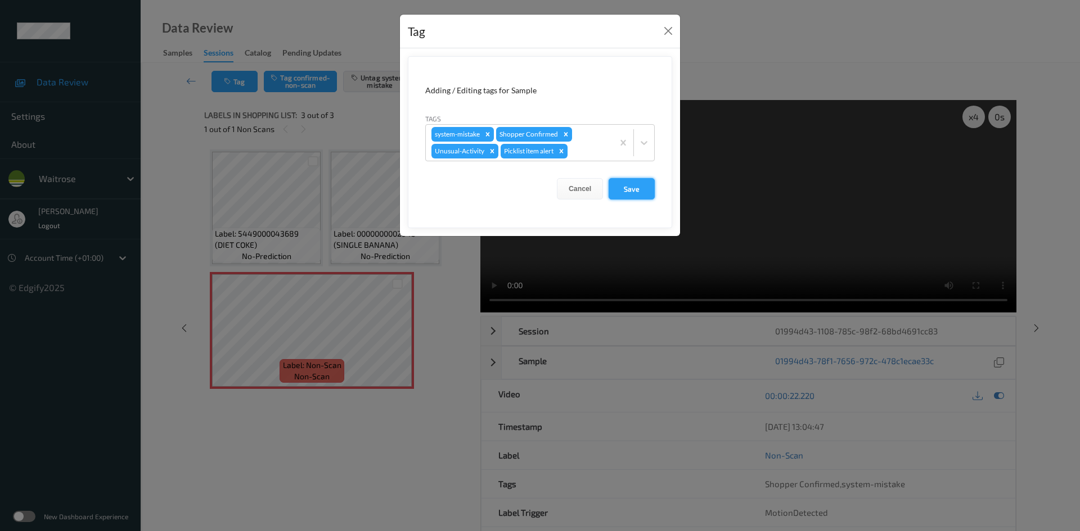
click at [632, 190] on button "Save" at bounding box center [631, 188] width 46 height 21
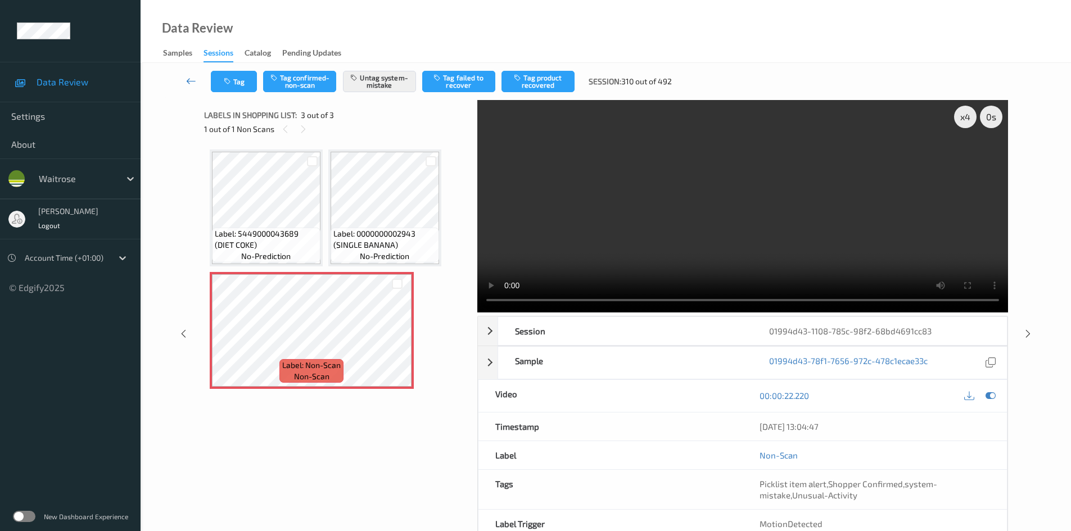
click at [190, 75] on link at bounding box center [191, 81] width 39 height 21
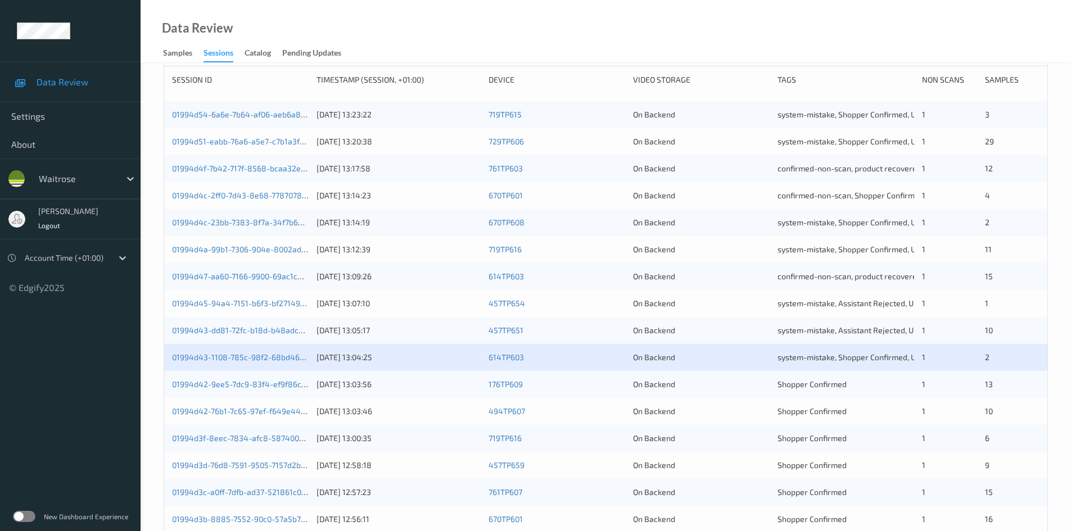
scroll to position [169, 0]
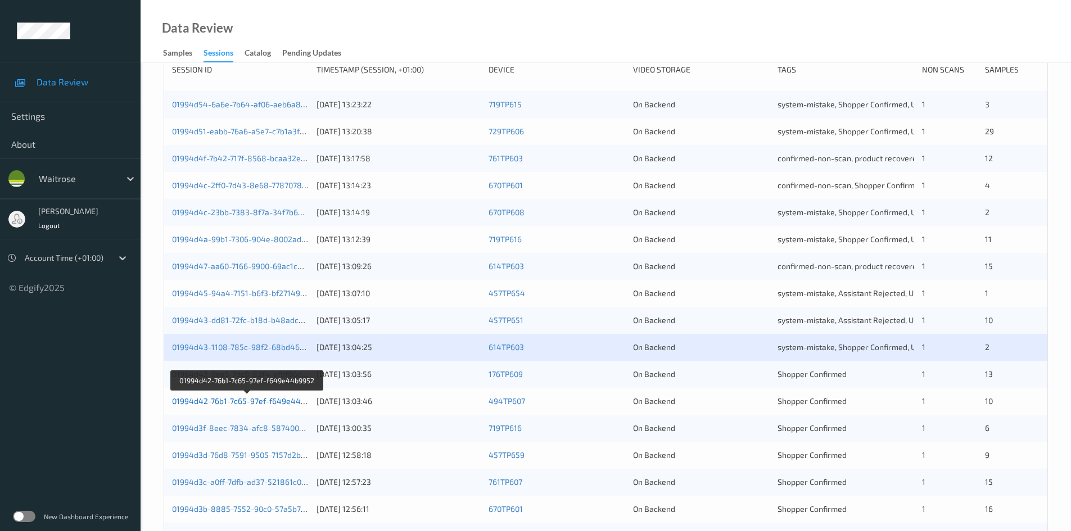
click at [221, 402] on link "01994d42-76b1-7c65-97ef-f649e44b9952" at bounding box center [247, 401] width 151 height 10
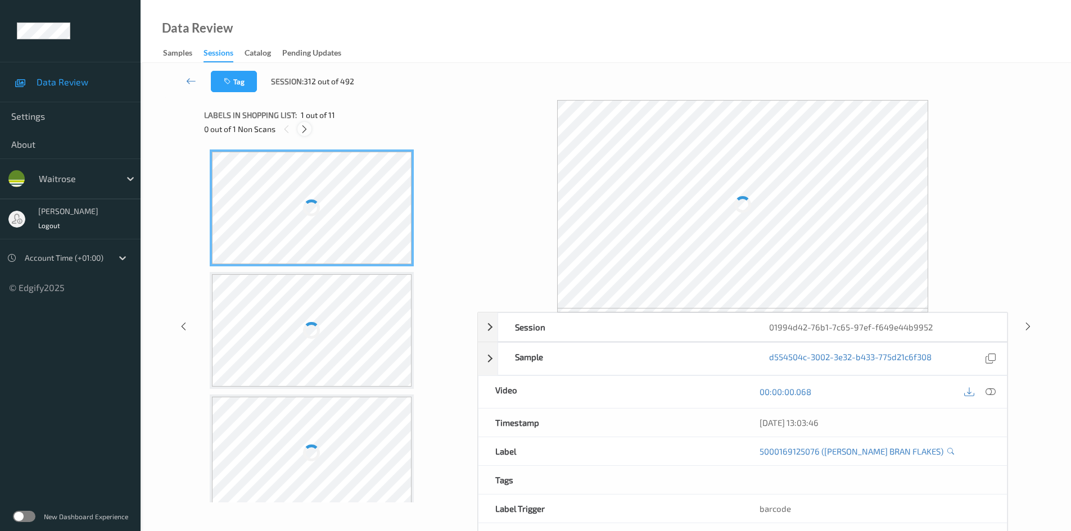
click at [305, 125] on icon at bounding box center [305, 129] width 10 height 10
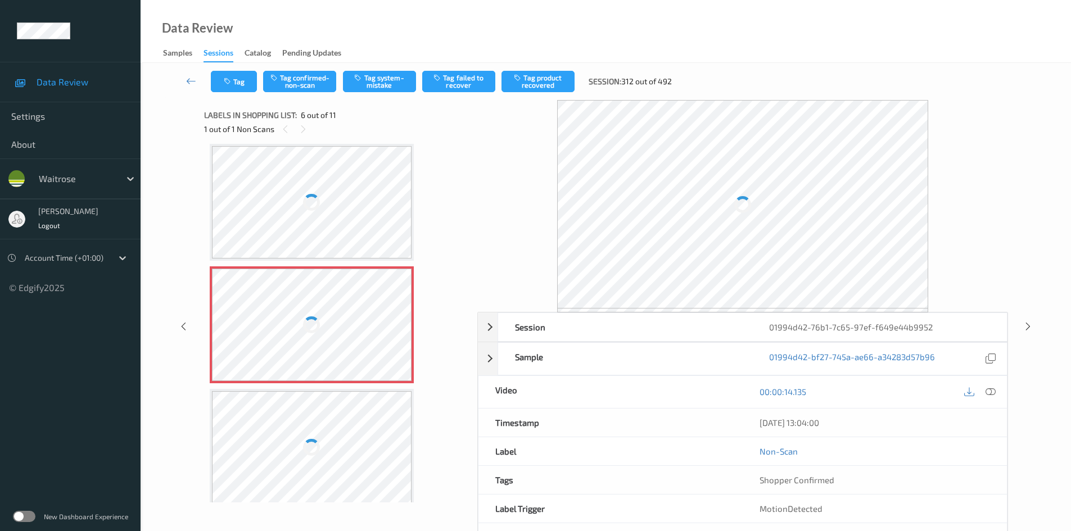
scroll to position [251, 0]
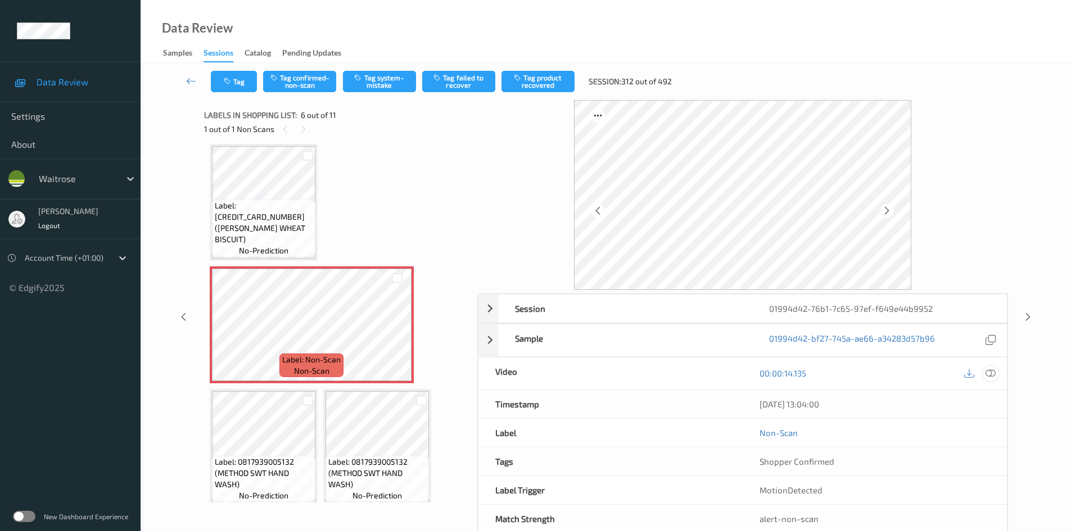
click at [993, 371] on icon at bounding box center [991, 373] width 10 height 10
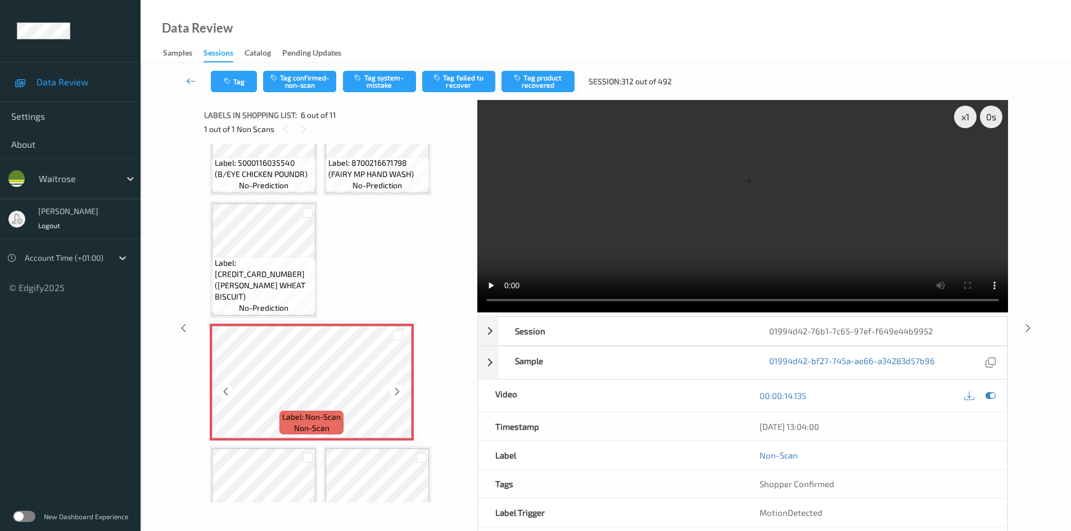
scroll to position [195, 0]
click at [539, 250] on video at bounding box center [742, 206] width 531 height 213
click at [395, 391] on icon at bounding box center [398, 391] width 10 height 10
click at [972, 118] on div "x 1" at bounding box center [965, 117] width 22 height 22
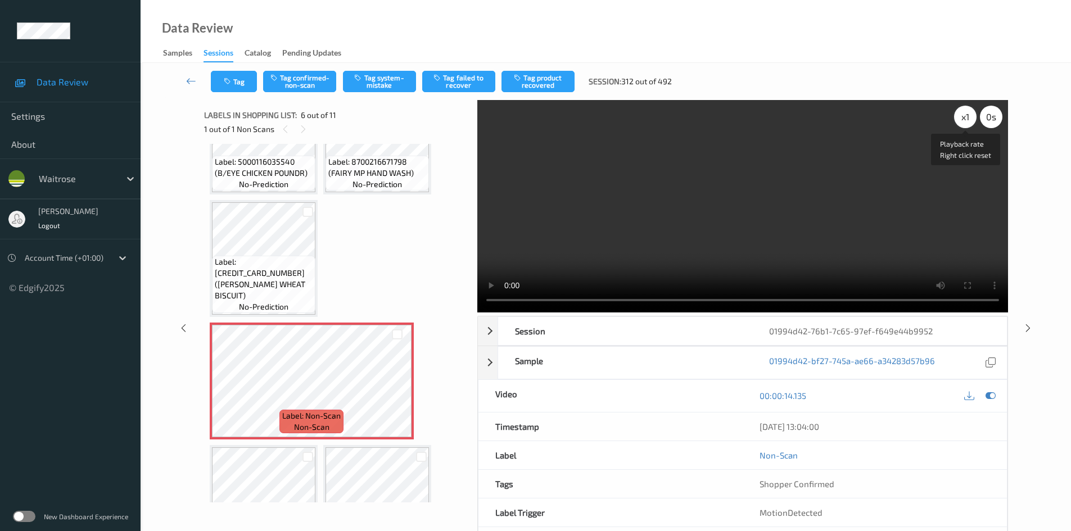
click at [972, 118] on div "x 1" at bounding box center [965, 117] width 22 height 22
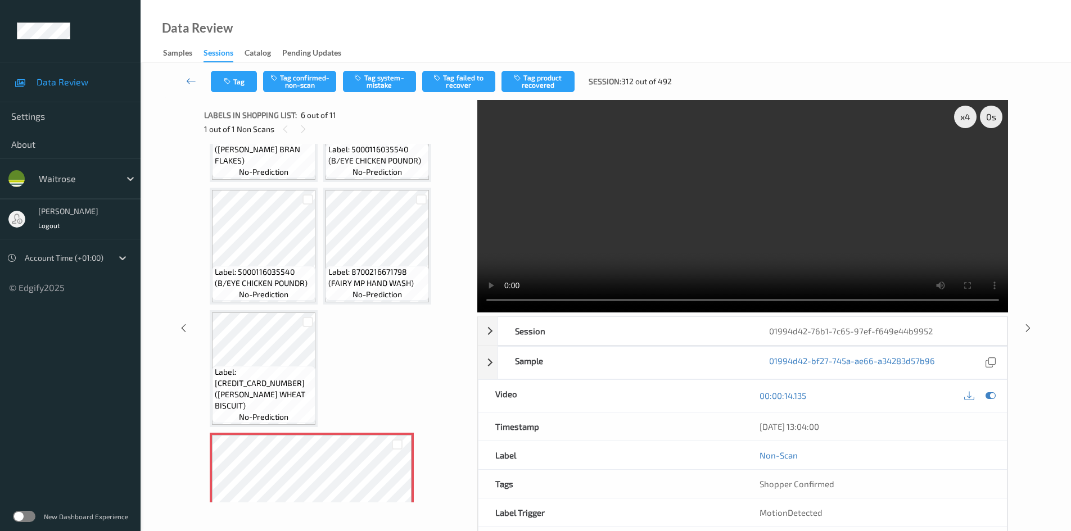
scroll to position [0, 0]
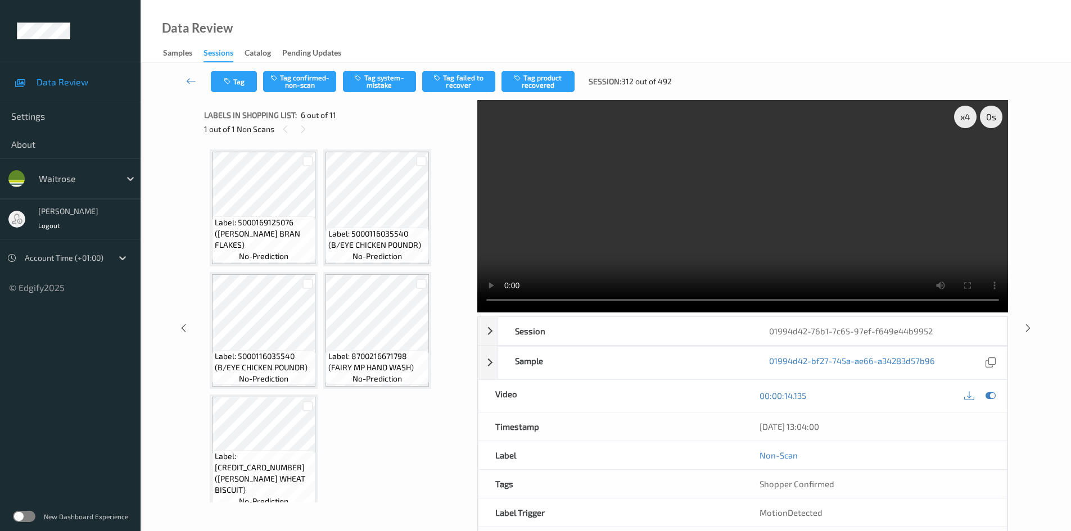
click at [711, 222] on video at bounding box center [742, 206] width 531 height 213
click at [648, 234] on video at bounding box center [742, 206] width 531 height 213
click at [607, 241] on video at bounding box center [742, 206] width 531 height 213
click at [635, 233] on video at bounding box center [742, 206] width 531 height 213
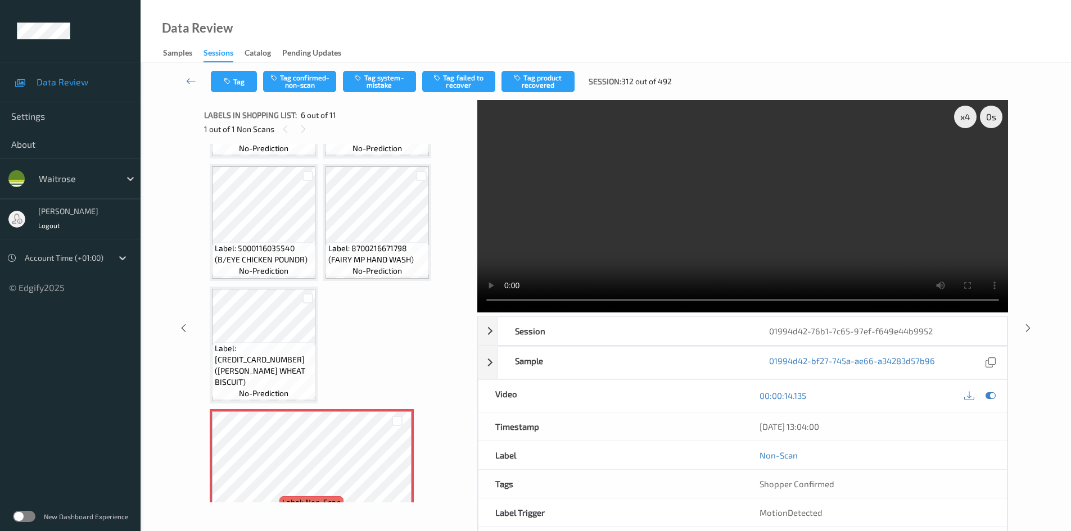
scroll to position [112, 0]
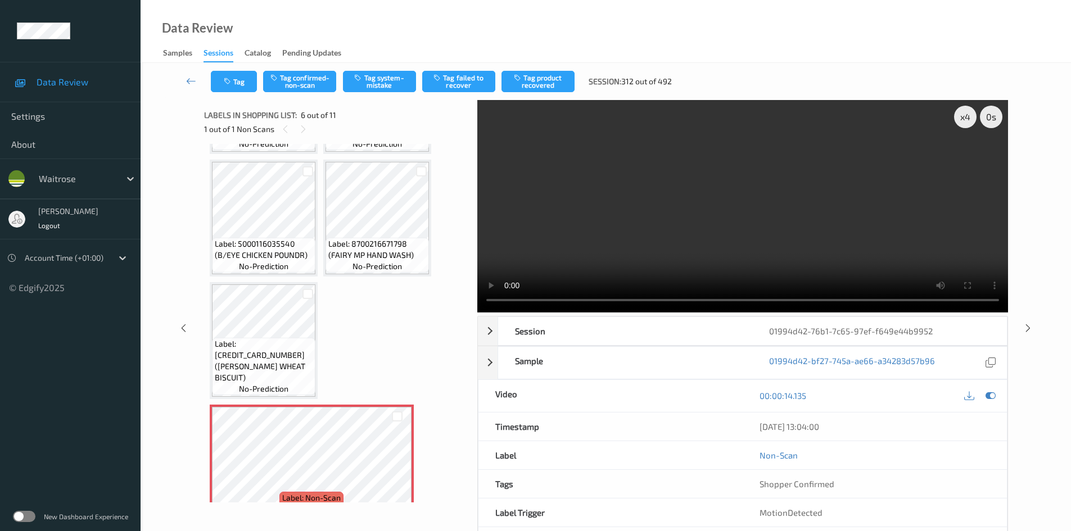
click at [673, 235] on video at bounding box center [742, 206] width 531 height 213
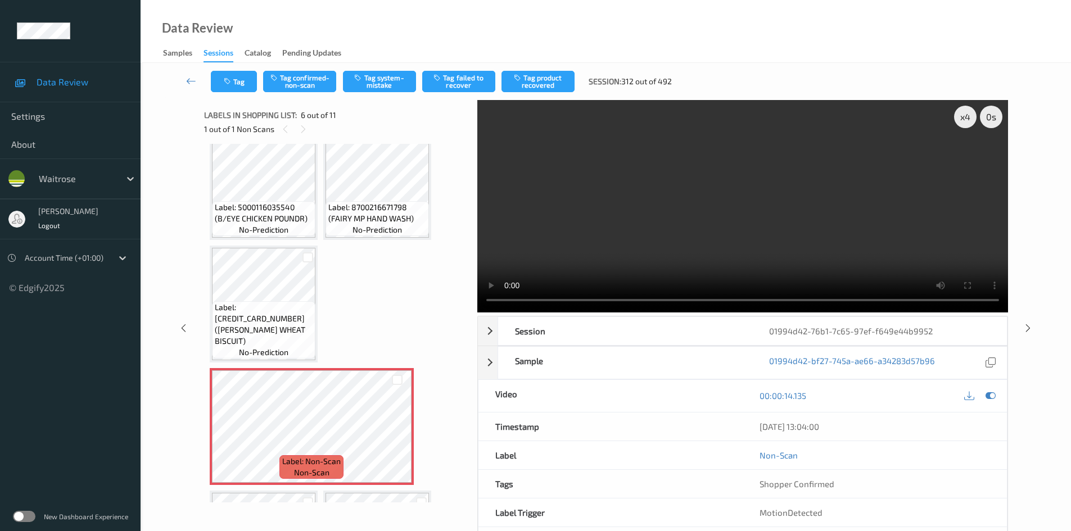
scroll to position [169, 0]
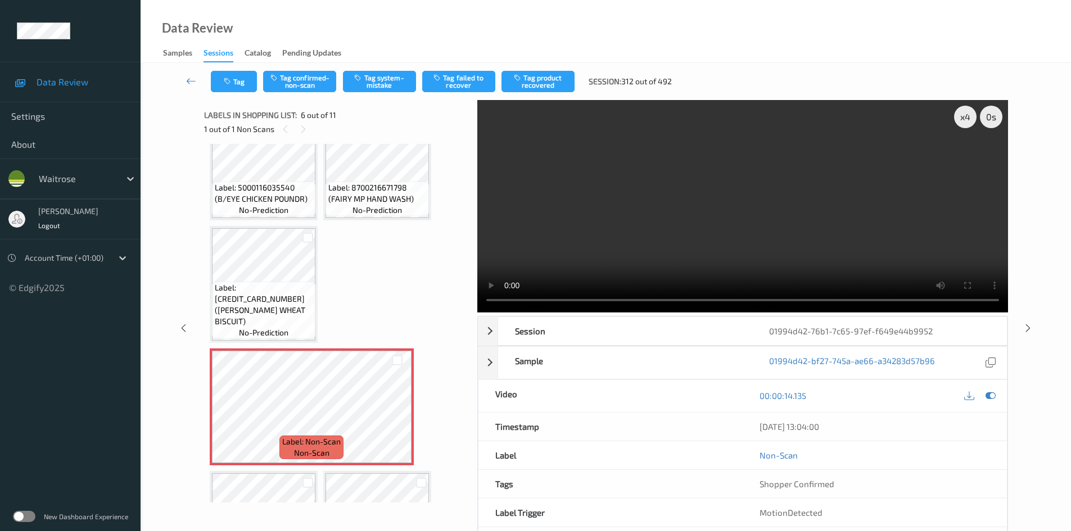
click at [630, 259] on video at bounding box center [742, 206] width 531 height 213
click at [646, 247] on video at bounding box center [742, 206] width 531 height 213
click at [642, 253] on video at bounding box center [742, 206] width 531 height 213
click at [644, 251] on video at bounding box center [742, 206] width 531 height 213
click at [634, 254] on video at bounding box center [742, 206] width 531 height 213
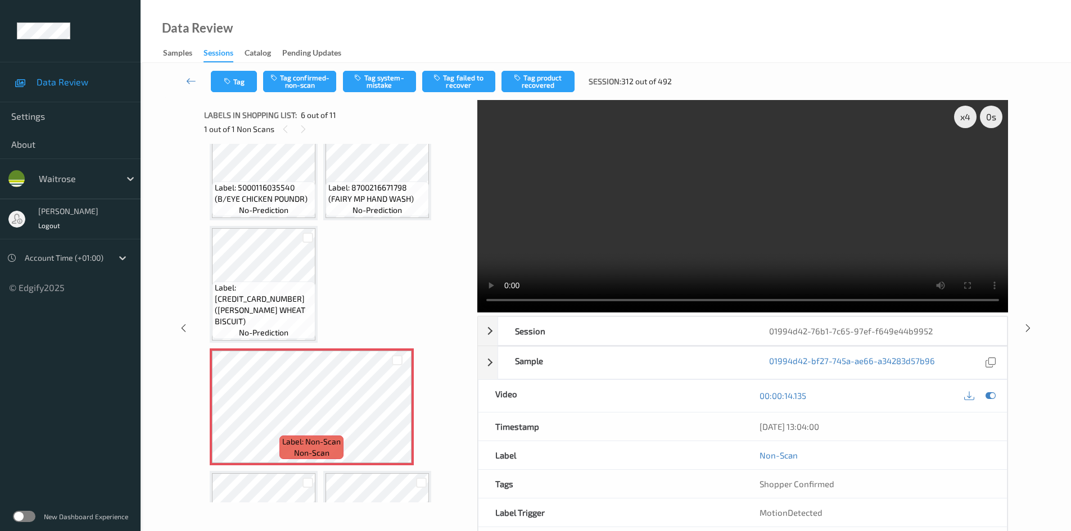
click at [639, 251] on video at bounding box center [742, 206] width 531 height 213
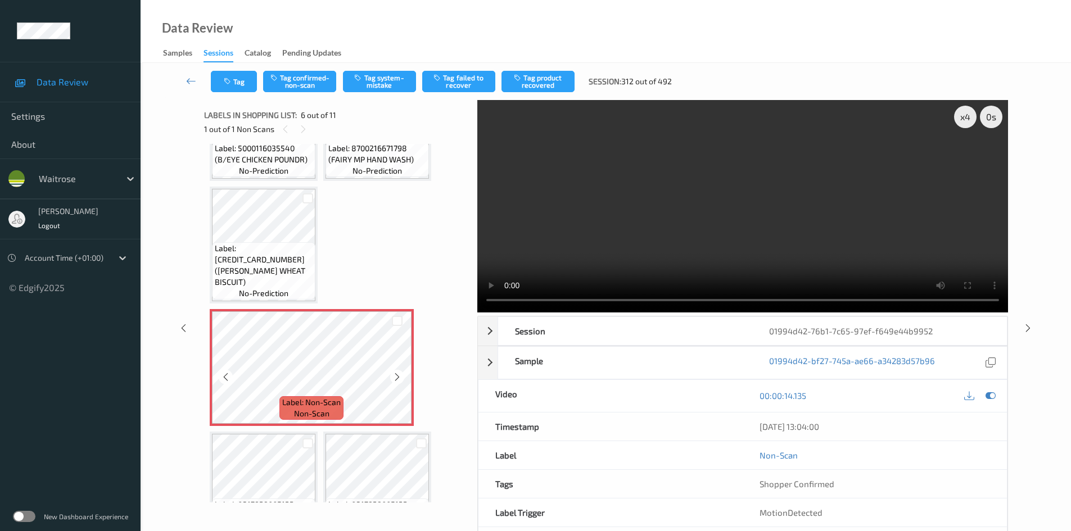
scroll to position [225, 0]
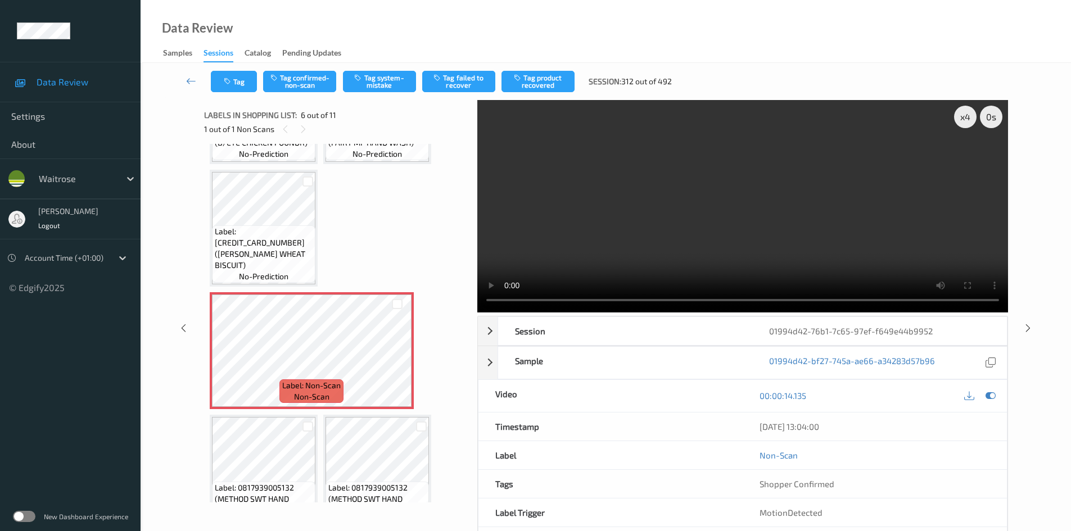
click at [633, 213] on video at bounding box center [742, 206] width 531 height 213
click at [659, 222] on video at bounding box center [742, 206] width 531 height 213
click at [656, 233] on video at bounding box center [742, 206] width 531 height 213
click at [664, 224] on video at bounding box center [742, 206] width 531 height 213
click at [585, 240] on video at bounding box center [742, 206] width 531 height 213
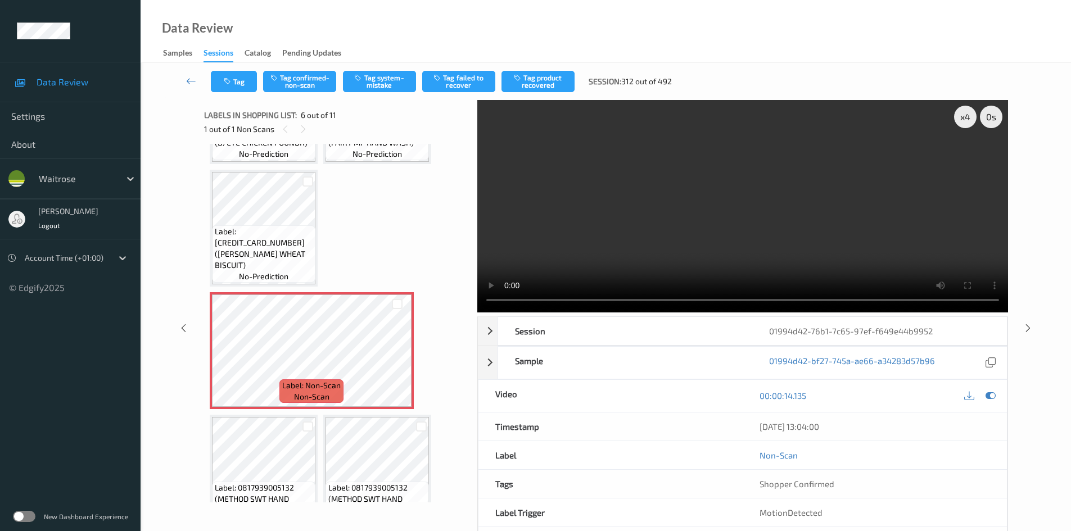
click at [597, 213] on video at bounding box center [742, 206] width 531 height 213
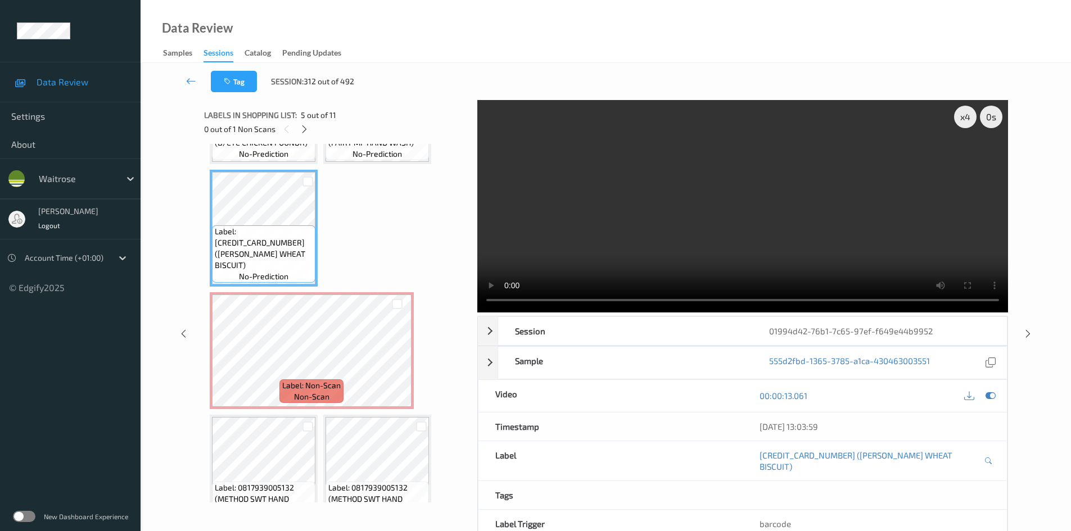
click at [688, 263] on video at bounding box center [742, 206] width 531 height 213
click at [651, 222] on video at bounding box center [742, 206] width 531 height 213
click at [394, 361] on icon at bounding box center [398, 360] width 10 height 10
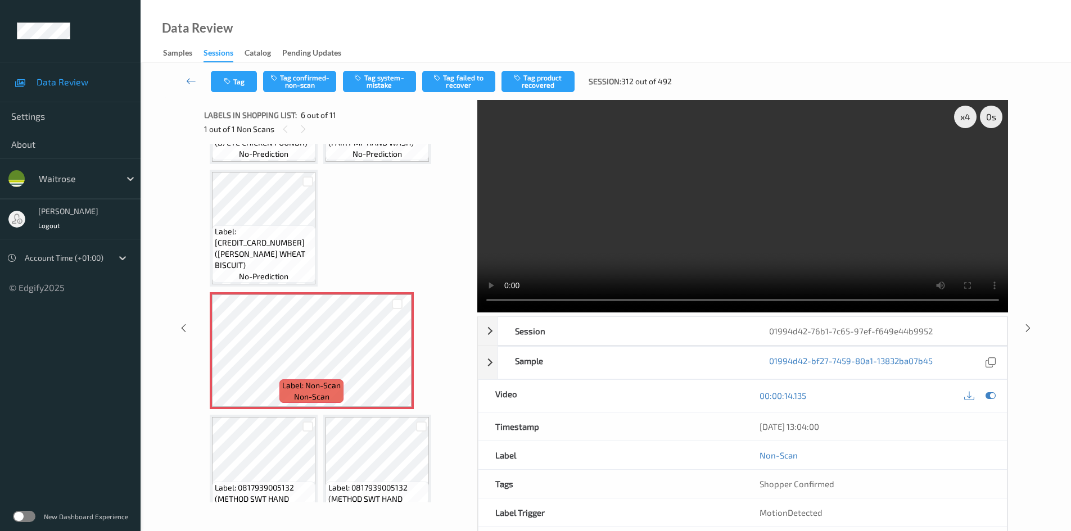
click at [732, 221] on video at bounding box center [742, 206] width 531 height 213
click at [389, 78] on button "Tag system-mistake" at bounding box center [379, 81] width 73 height 21
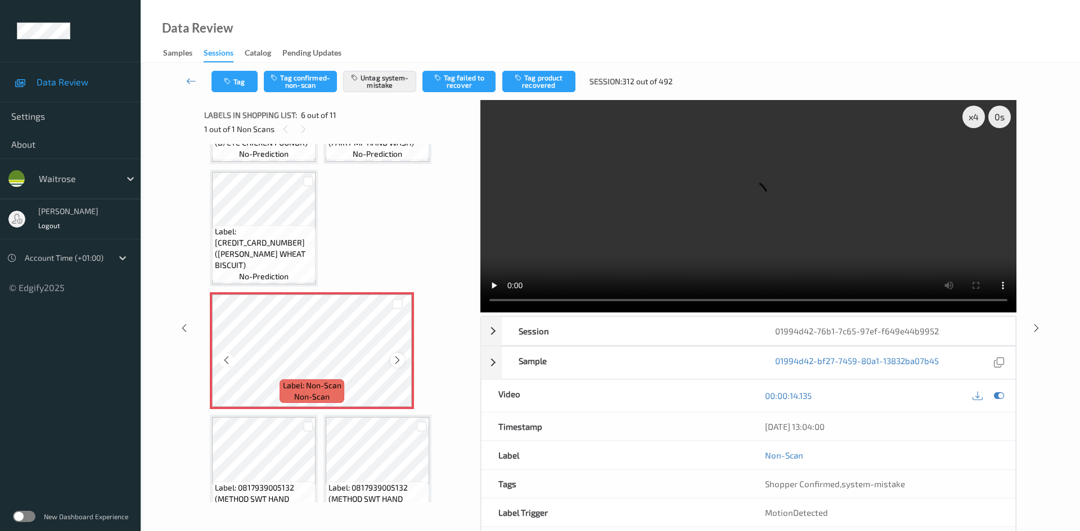
click at [399, 362] on icon at bounding box center [398, 360] width 10 height 10
click at [395, 361] on icon at bounding box center [398, 360] width 10 height 10
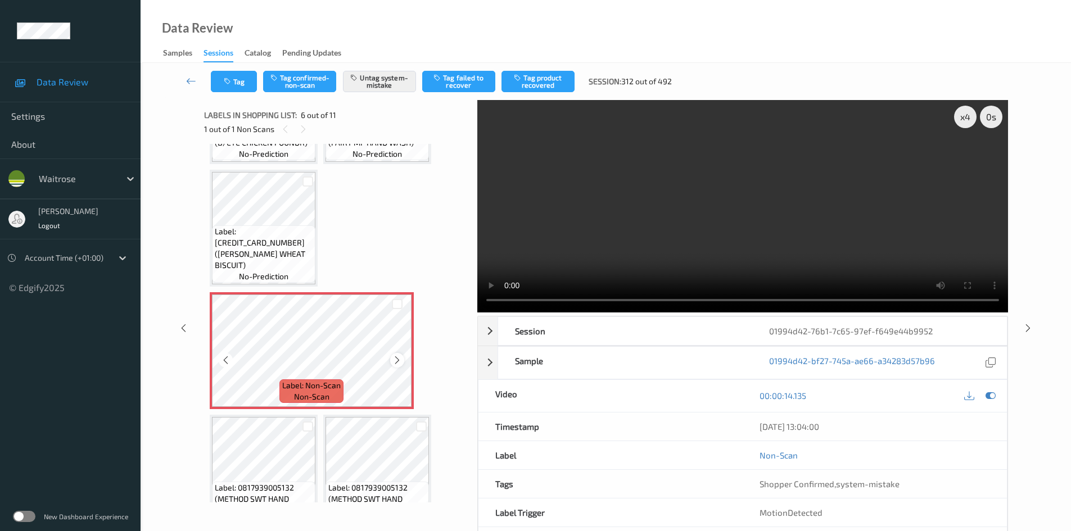
click at [396, 360] on icon at bounding box center [398, 360] width 10 height 10
click at [990, 394] on icon at bounding box center [991, 396] width 10 height 10
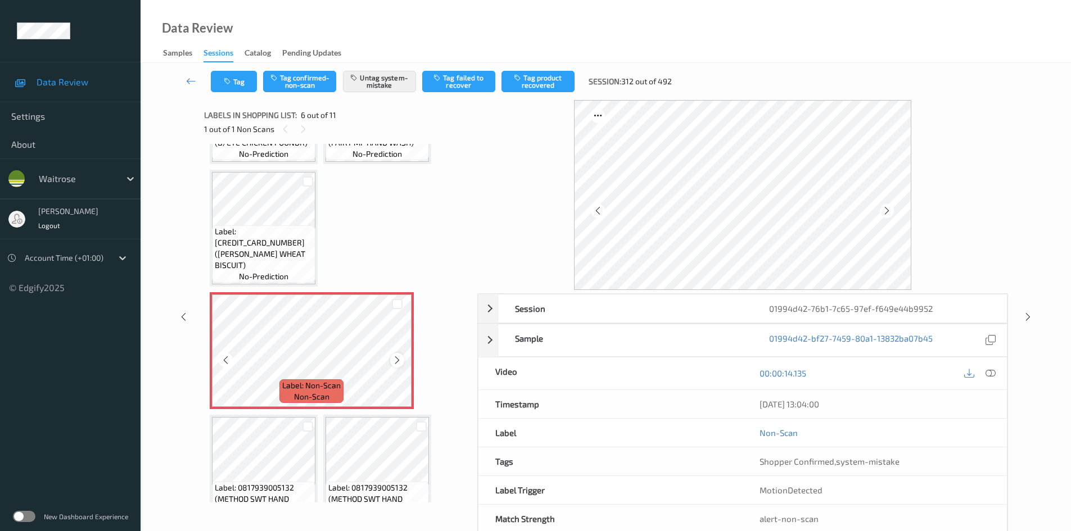
click at [399, 360] on icon at bounding box center [398, 360] width 10 height 10
click at [401, 360] on icon at bounding box center [398, 360] width 10 height 10
click at [184, 73] on link at bounding box center [191, 81] width 39 height 21
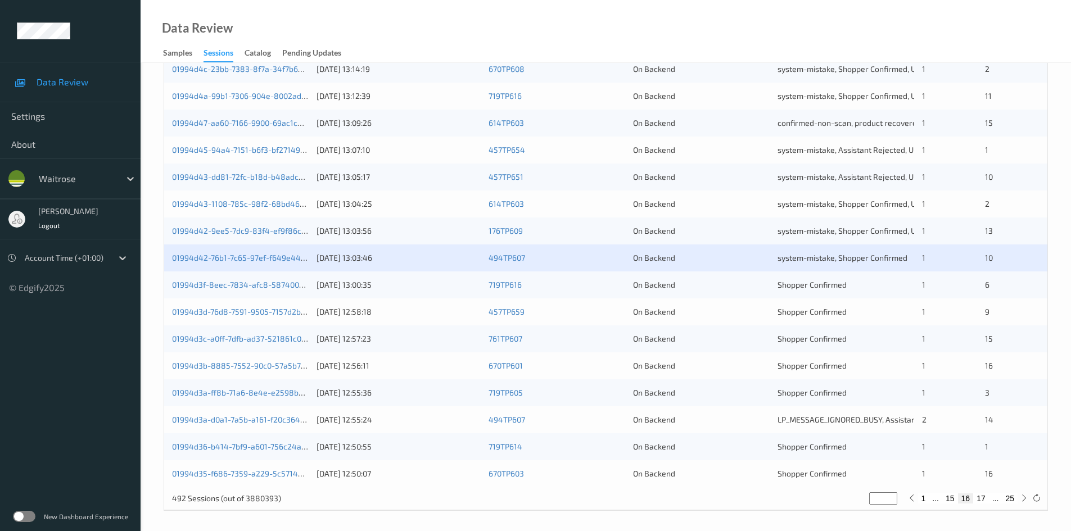
scroll to position [315, 0]
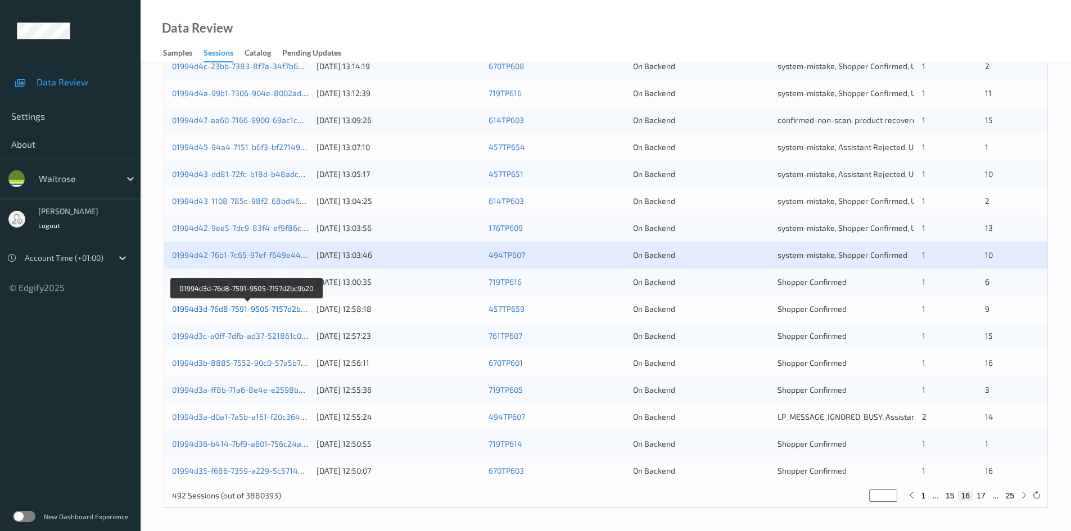
click at [222, 309] on link "01994d3d-76d8-7591-9505-7157d2bc9b20" at bounding box center [247, 309] width 151 height 10
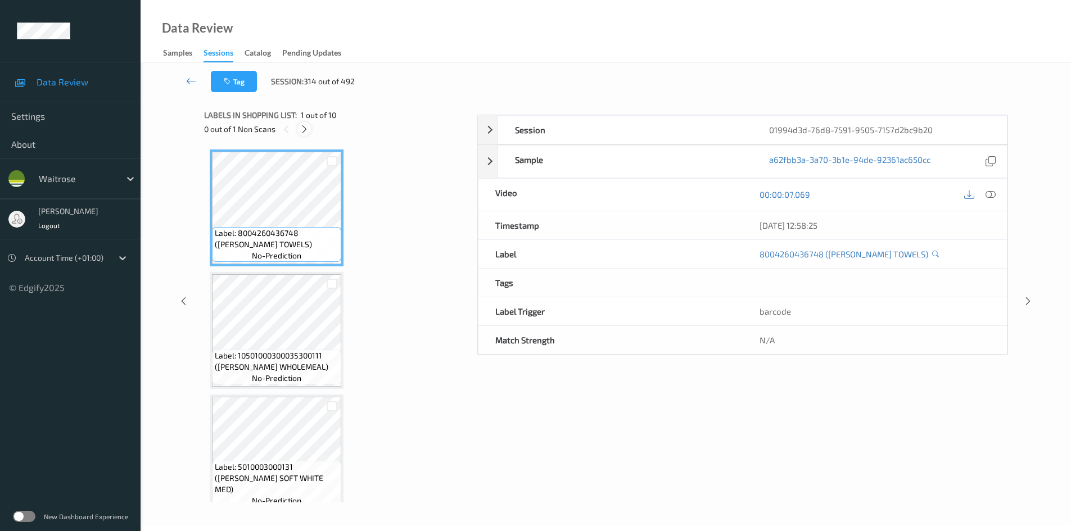
click at [304, 128] on icon at bounding box center [305, 129] width 10 height 10
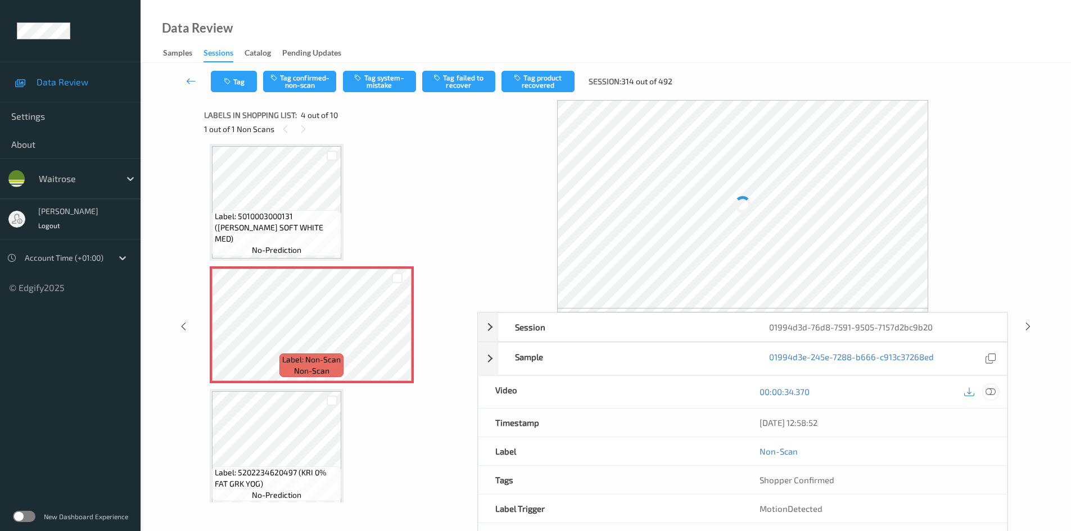
click at [995, 409] on div "[DATE] 12:58:52" at bounding box center [875, 423] width 264 height 28
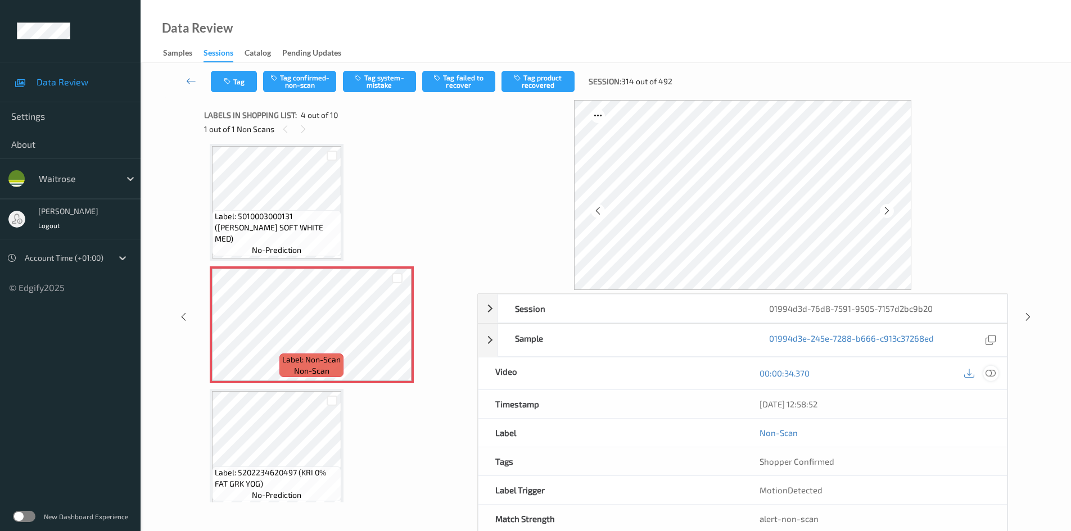
click at [994, 373] on icon at bounding box center [991, 373] width 10 height 10
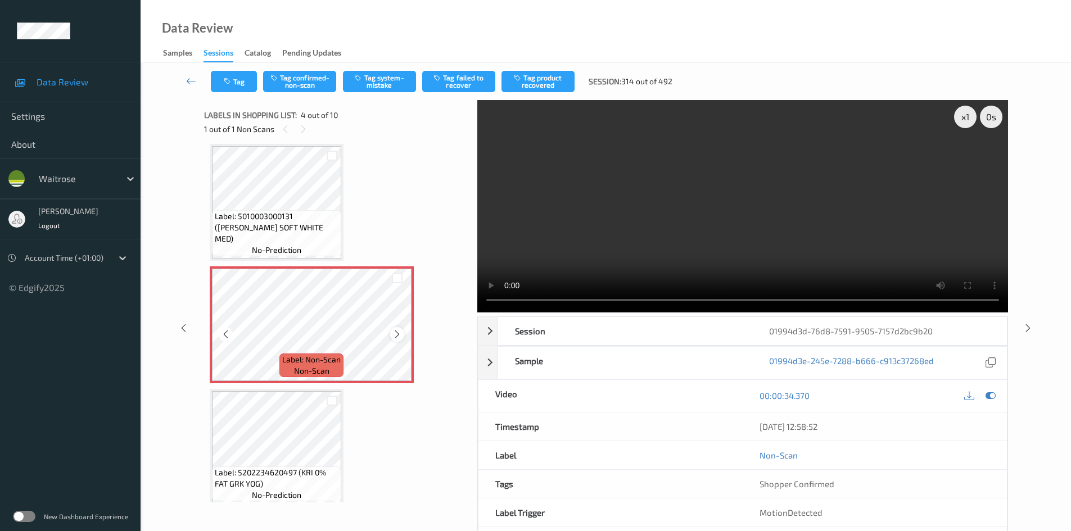
click at [395, 337] on icon at bounding box center [398, 335] width 10 height 10
click at [398, 335] on icon at bounding box center [398, 335] width 10 height 10
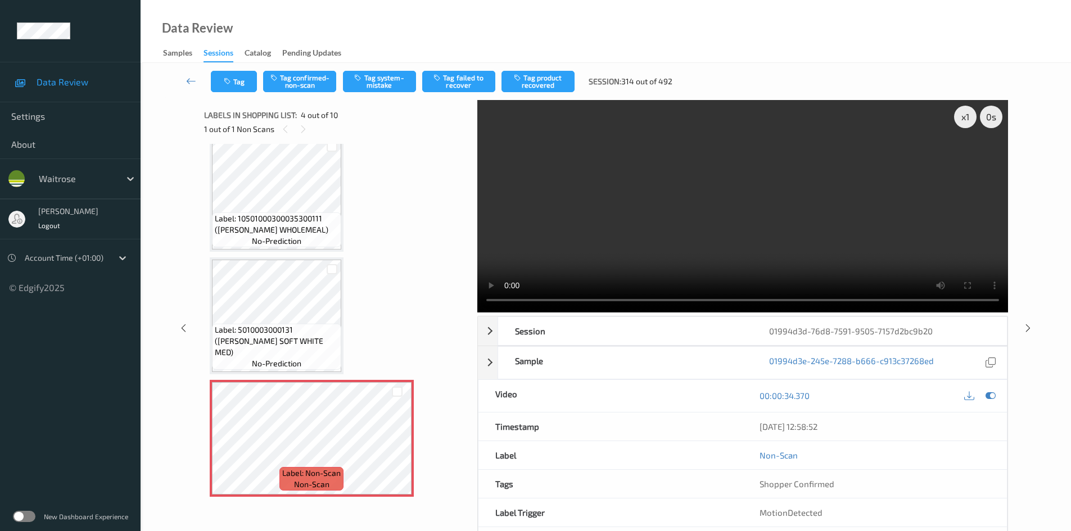
scroll to position [138, 0]
click at [964, 112] on div "x 1" at bounding box center [965, 117] width 22 height 22
click at [966, 115] on div "x 2" at bounding box center [965, 117] width 22 height 22
click at [834, 205] on video at bounding box center [742, 206] width 531 height 213
click at [689, 255] on video at bounding box center [742, 206] width 531 height 213
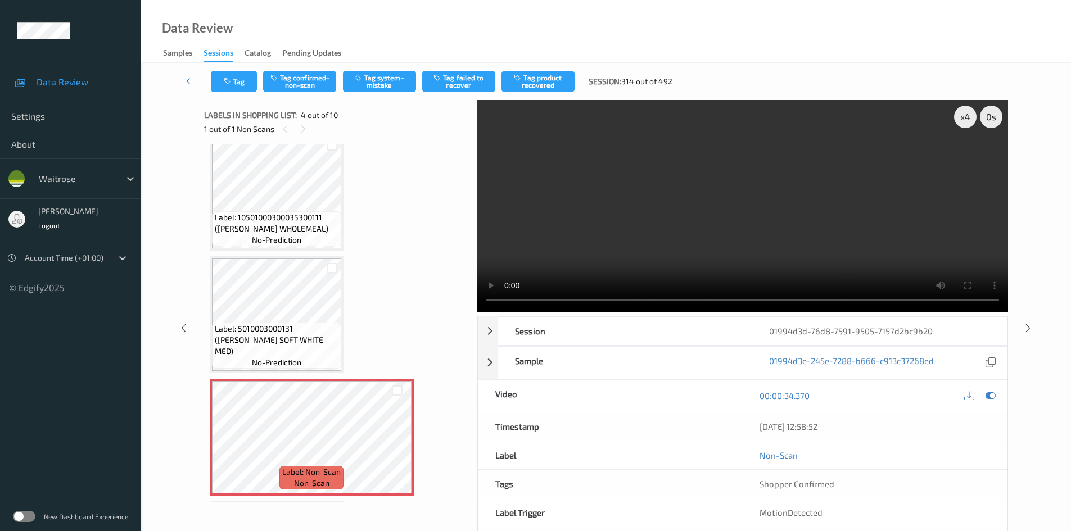
click at [653, 235] on video at bounding box center [742, 206] width 531 height 213
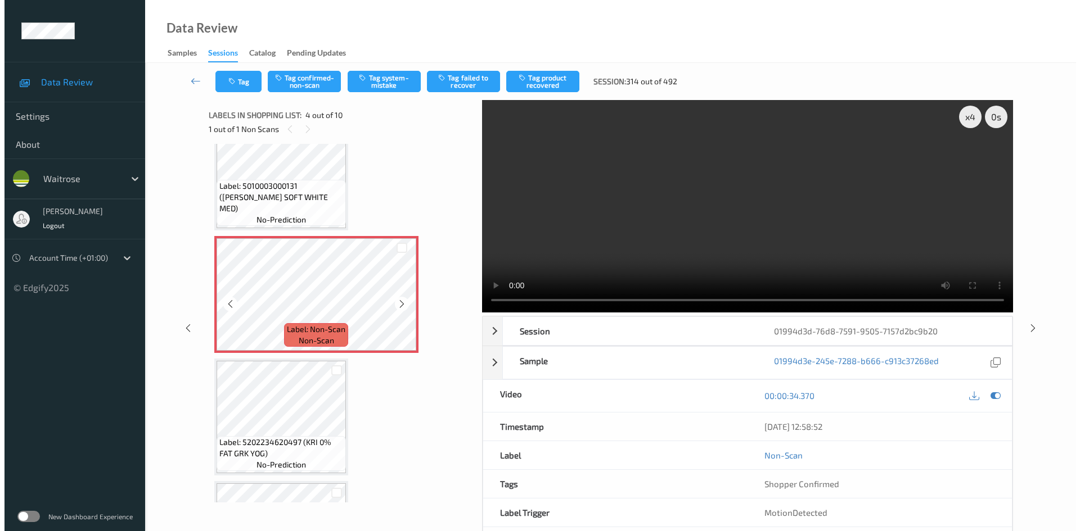
scroll to position [307, 0]
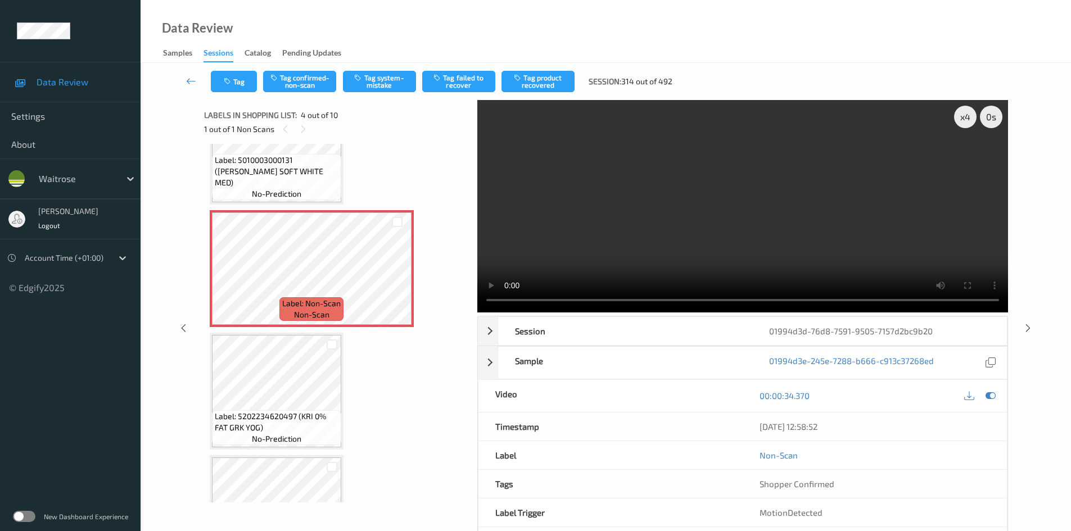
click at [671, 235] on video at bounding box center [742, 206] width 531 height 213
click at [748, 237] on video at bounding box center [742, 206] width 531 height 213
click at [558, 242] on video at bounding box center [742, 206] width 531 height 213
click at [574, 241] on video at bounding box center [742, 206] width 531 height 213
click at [656, 248] on video at bounding box center [742, 206] width 531 height 213
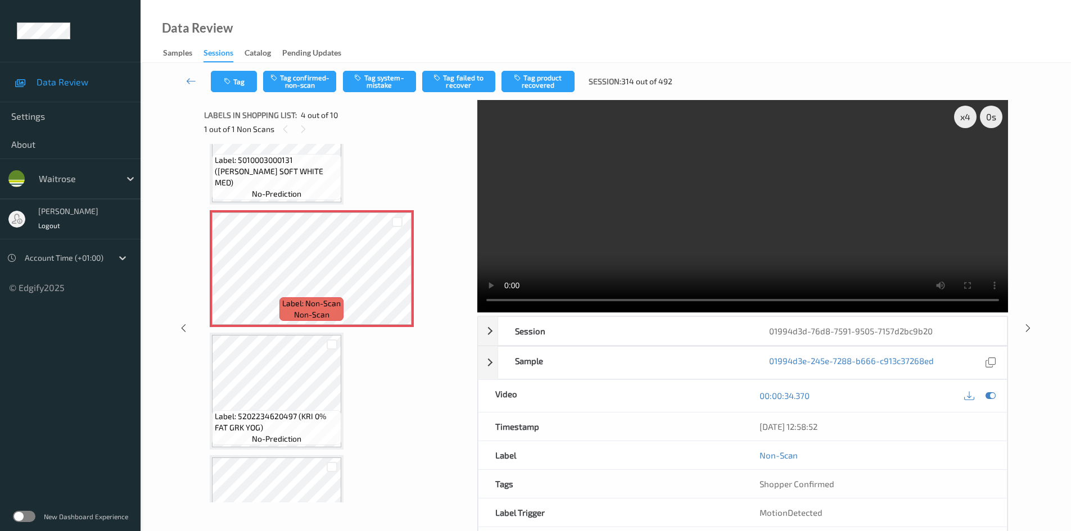
click at [660, 227] on video at bounding box center [742, 206] width 531 height 213
click at [388, 79] on button "Tag system-mistake" at bounding box center [379, 81] width 73 height 21
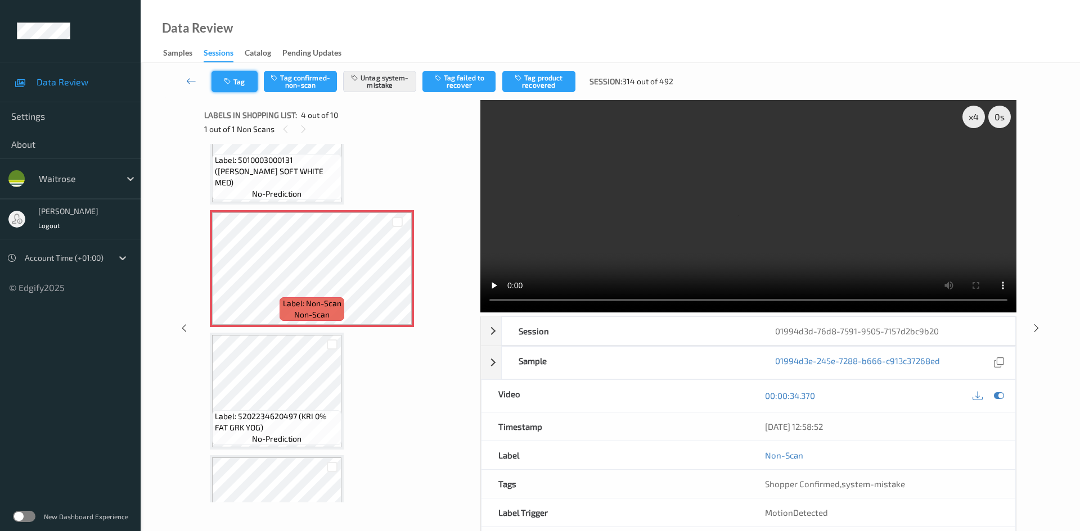
click at [238, 80] on button "Tag" at bounding box center [234, 81] width 46 height 21
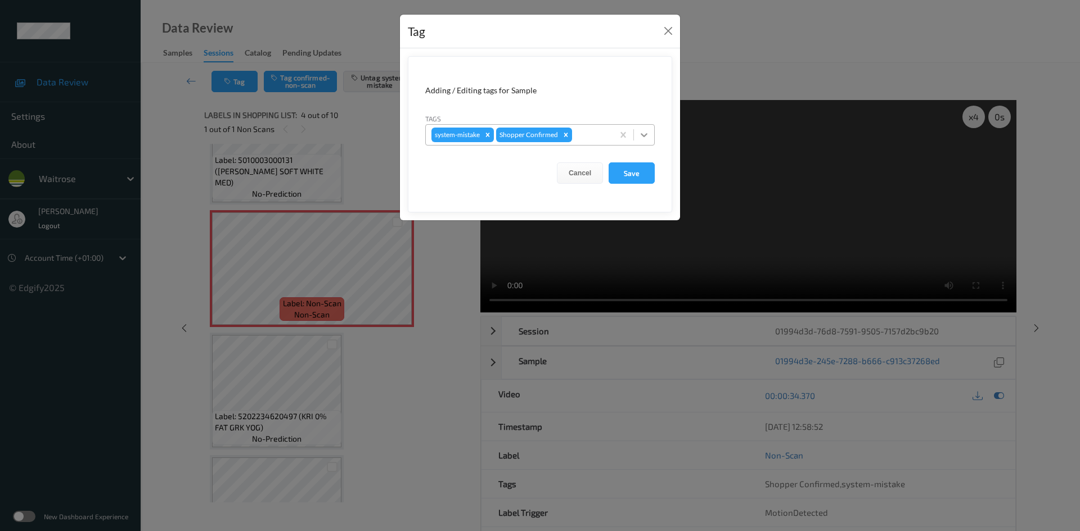
click at [646, 135] on icon at bounding box center [644, 135] width 7 height 4
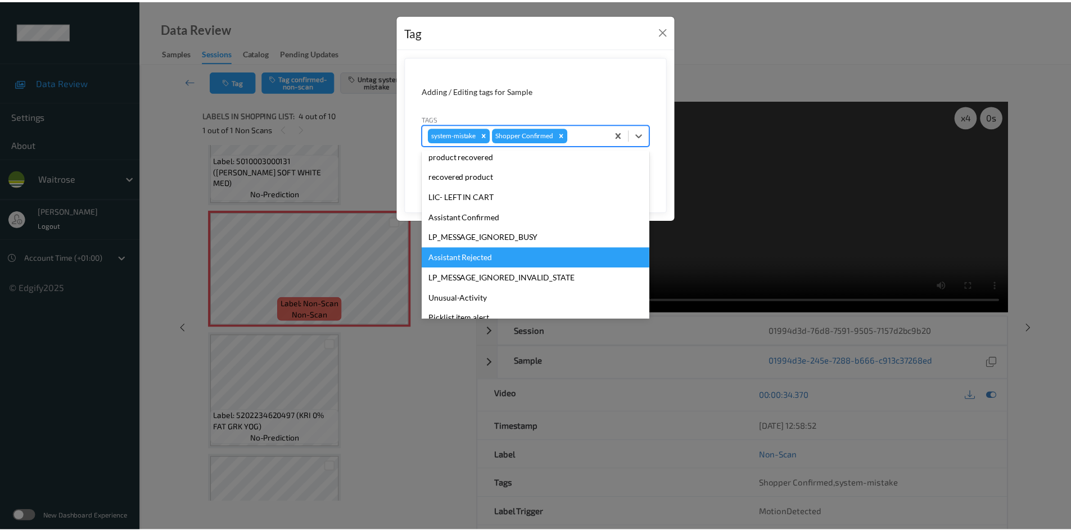
scroll to position [169, 0]
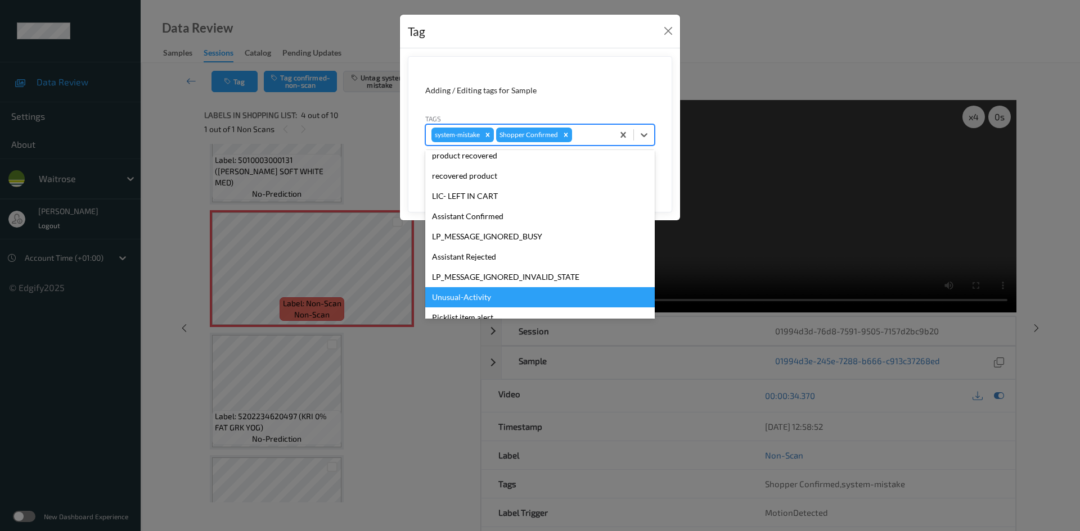
click at [478, 292] on div "Unusual-Activity" at bounding box center [539, 297] width 229 height 20
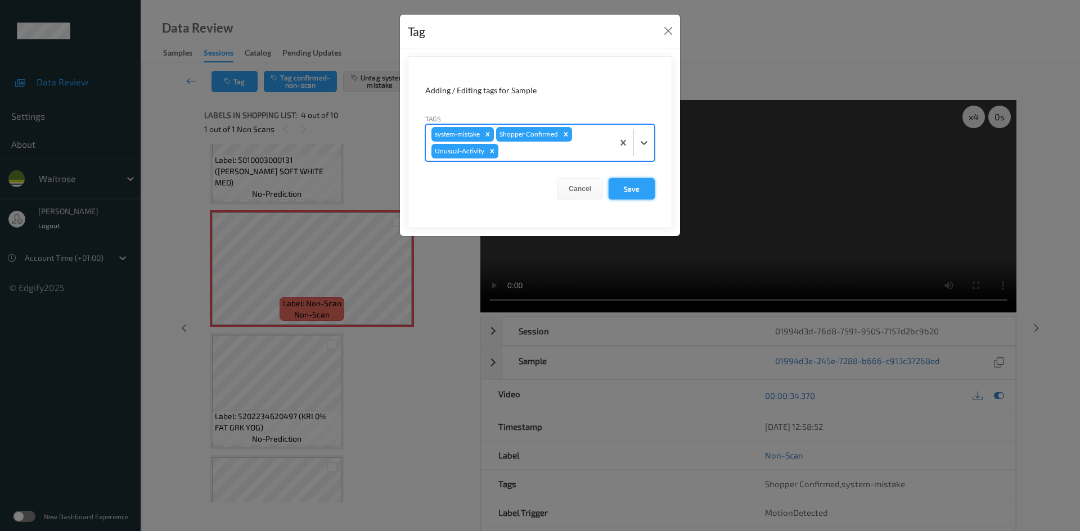
click at [629, 186] on button "Save" at bounding box center [631, 188] width 46 height 21
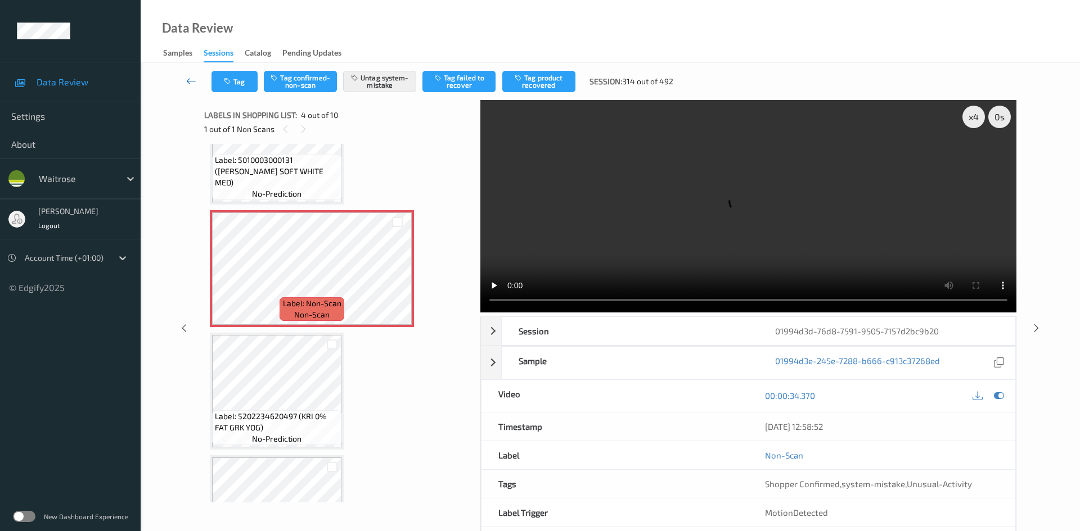
click at [186, 74] on link at bounding box center [192, 81] width 40 height 21
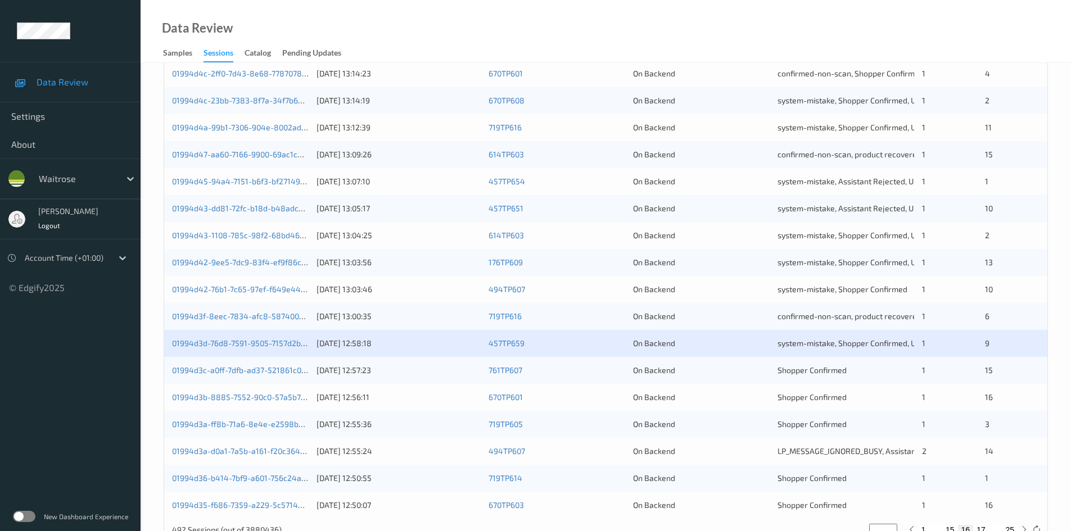
scroll to position [315, 0]
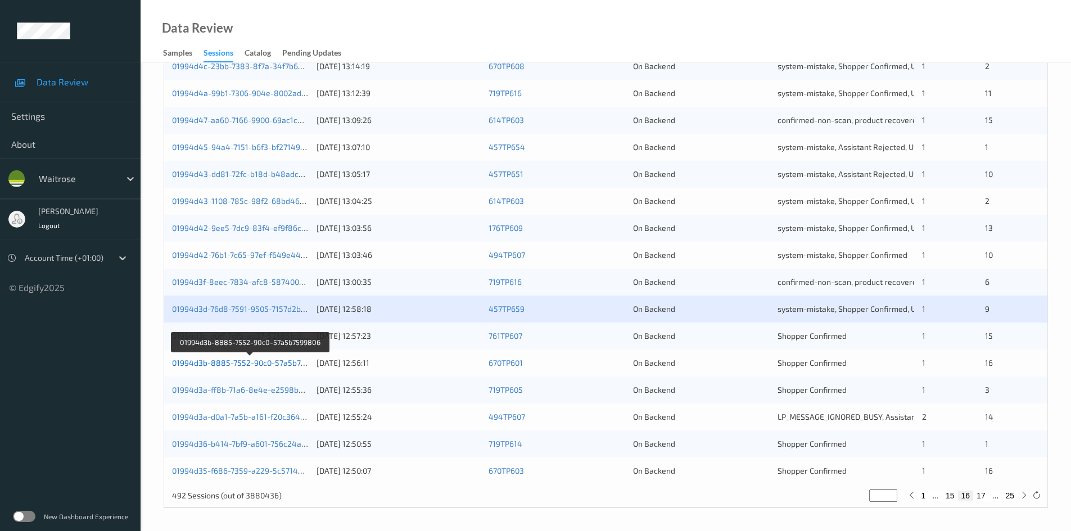
click at [222, 365] on link "01994d3b-8885-7552-90c0-57a5b7599806" at bounding box center [250, 363] width 156 height 10
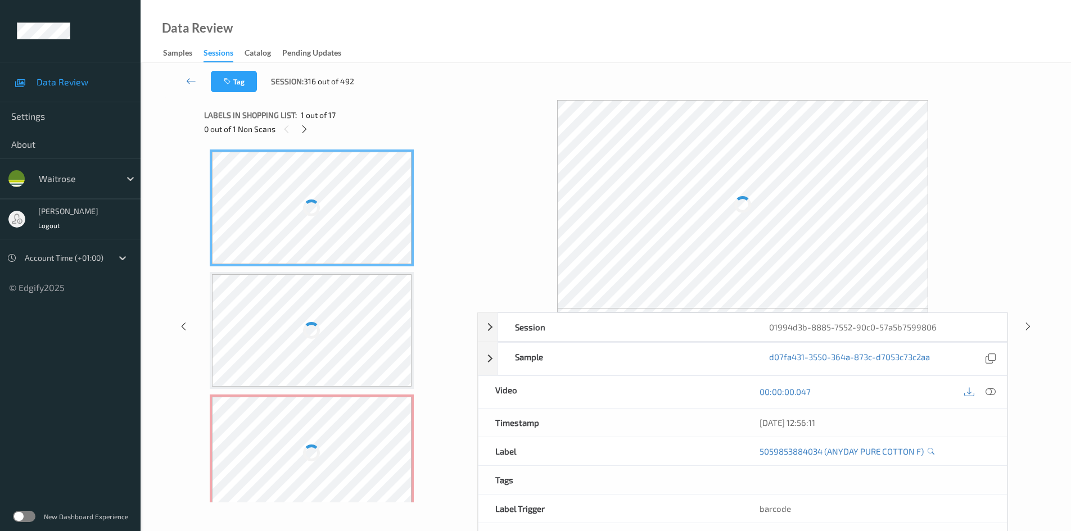
drag, startPoint x: 301, startPoint y: 129, endPoint x: 378, endPoint y: 136, distance: 77.4
click at [301, 129] on icon at bounding box center [305, 129] width 10 height 10
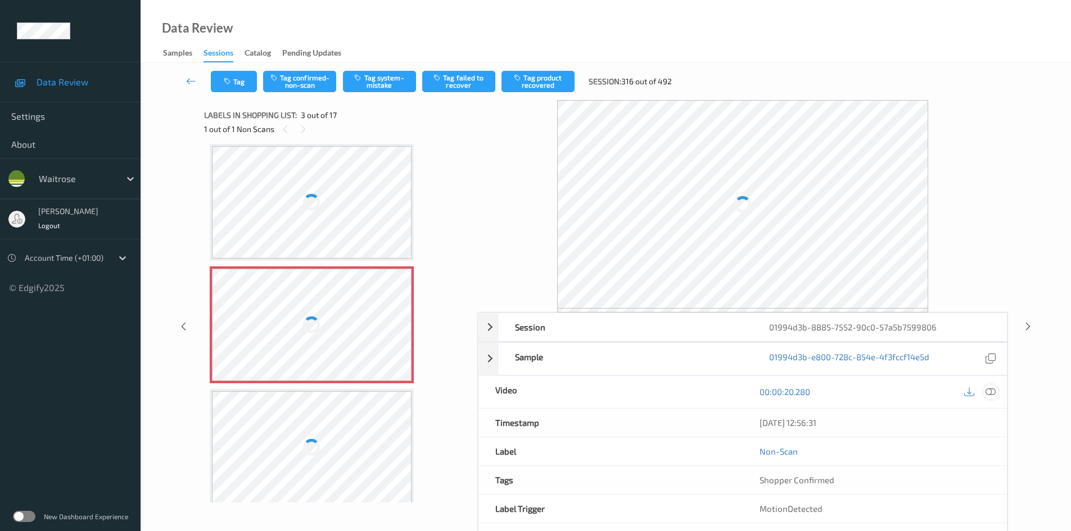
click at [987, 390] on icon at bounding box center [991, 392] width 10 height 10
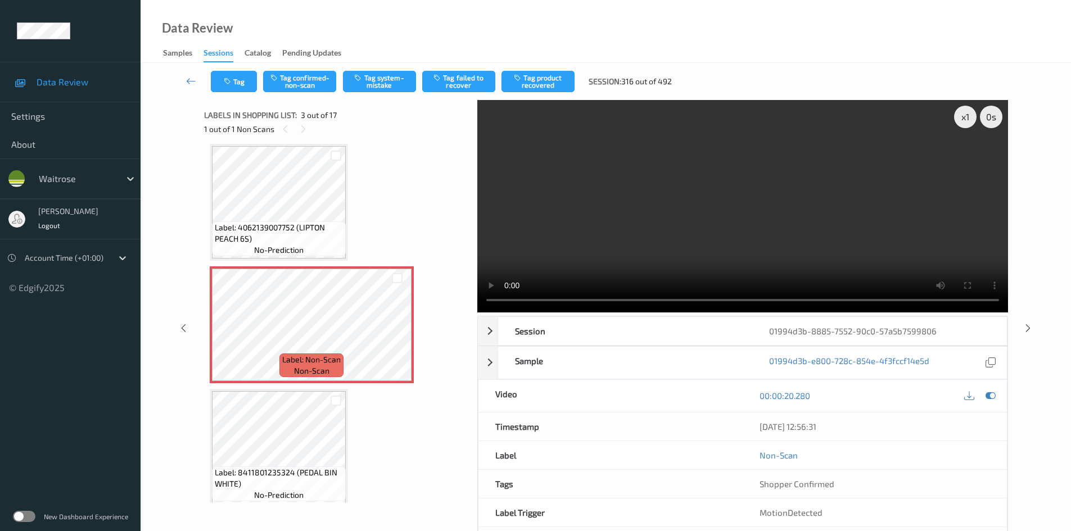
click at [562, 247] on video at bounding box center [742, 206] width 531 height 213
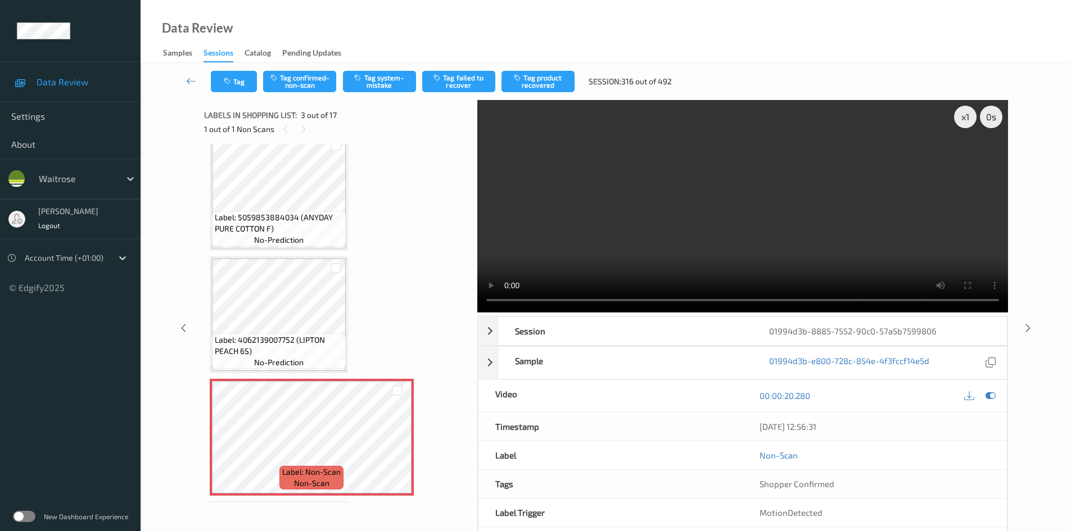
scroll to position [0, 0]
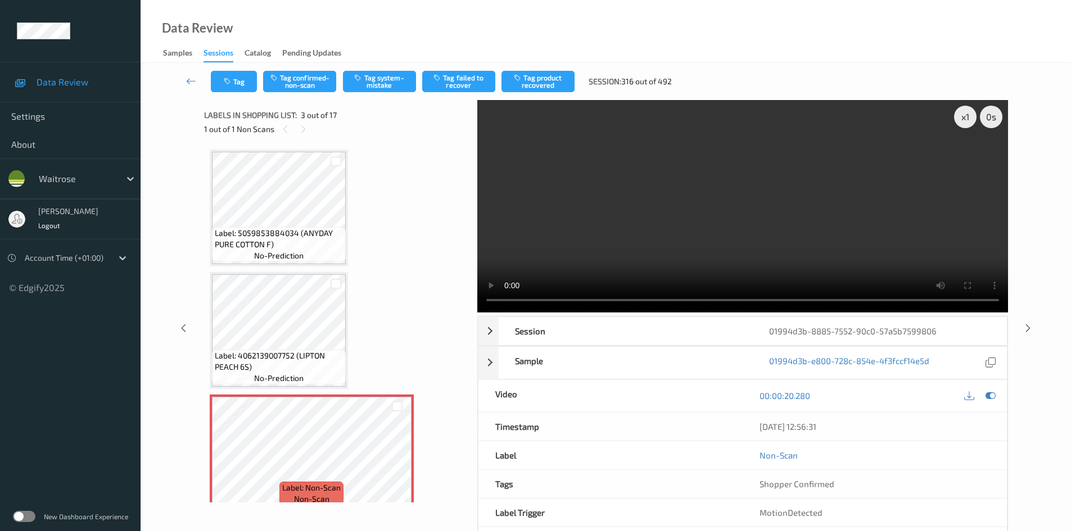
click at [714, 201] on video at bounding box center [742, 206] width 531 height 213
click at [705, 220] on video at bounding box center [742, 206] width 531 height 213
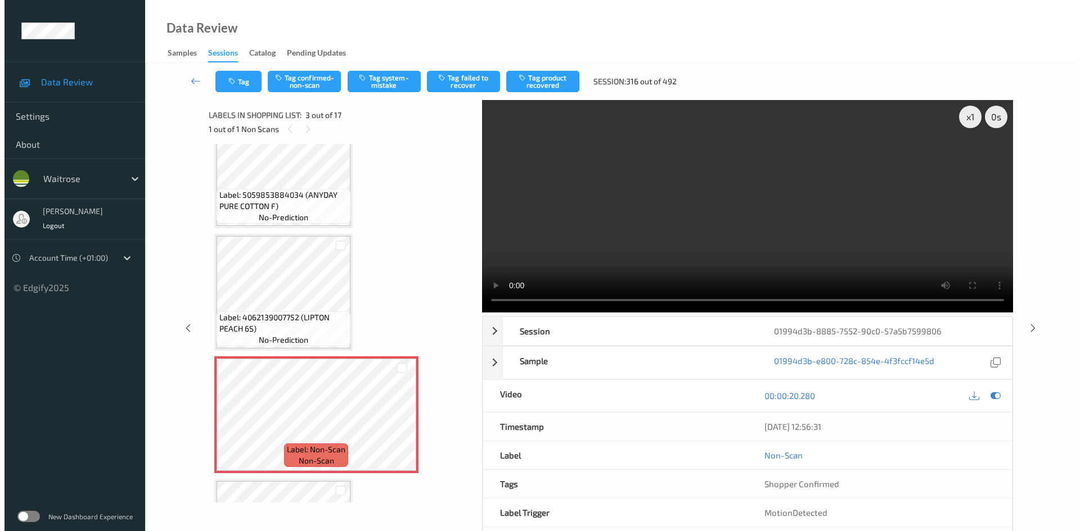
scroll to position [56, 0]
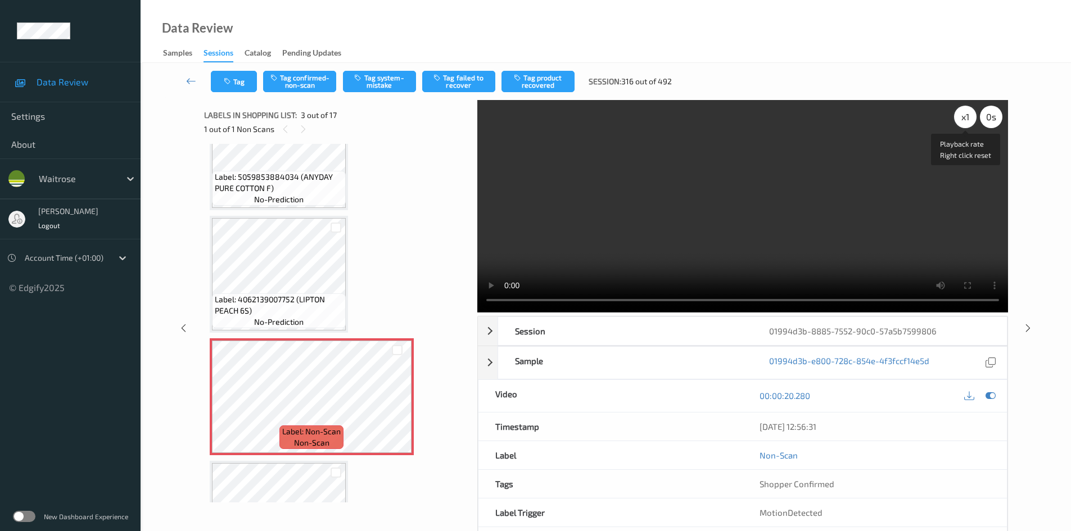
click at [968, 116] on div "x 1" at bounding box center [965, 117] width 22 height 22
click at [964, 115] on div "x 2" at bounding box center [965, 117] width 22 height 22
click at [810, 237] on video at bounding box center [742, 206] width 531 height 213
click at [812, 238] on video at bounding box center [742, 206] width 531 height 213
click at [800, 226] on video at bounding box center [742, 206] width 531 height 213
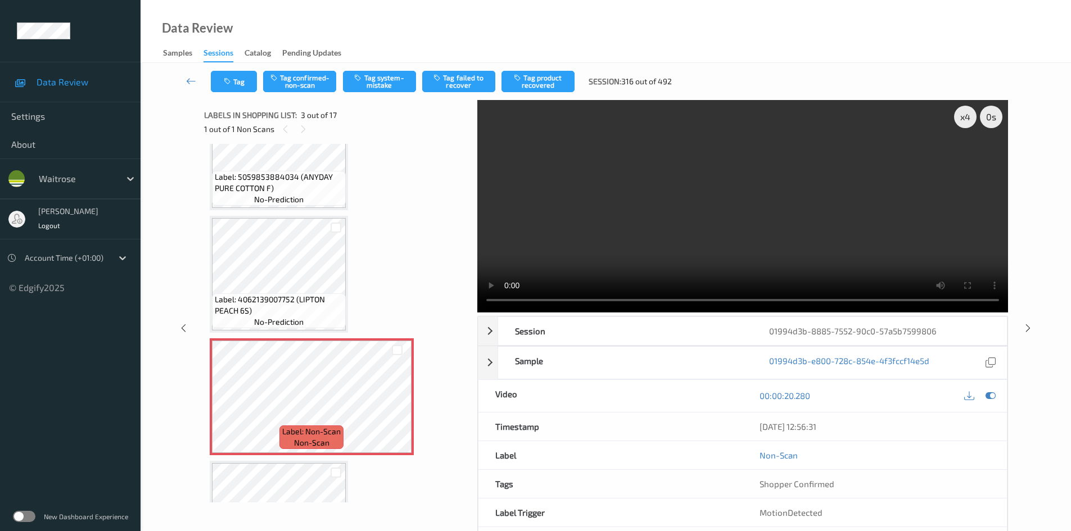
click at [747, 221] on video at bounding box center [742, 206] width 531 height 213
click at [641, 192] on video at bounding box center [742, 206] width 531 height 213
click at [380, 84] on button "Tag system-mistake" at bounding box center [379, 81] width 73 height 21
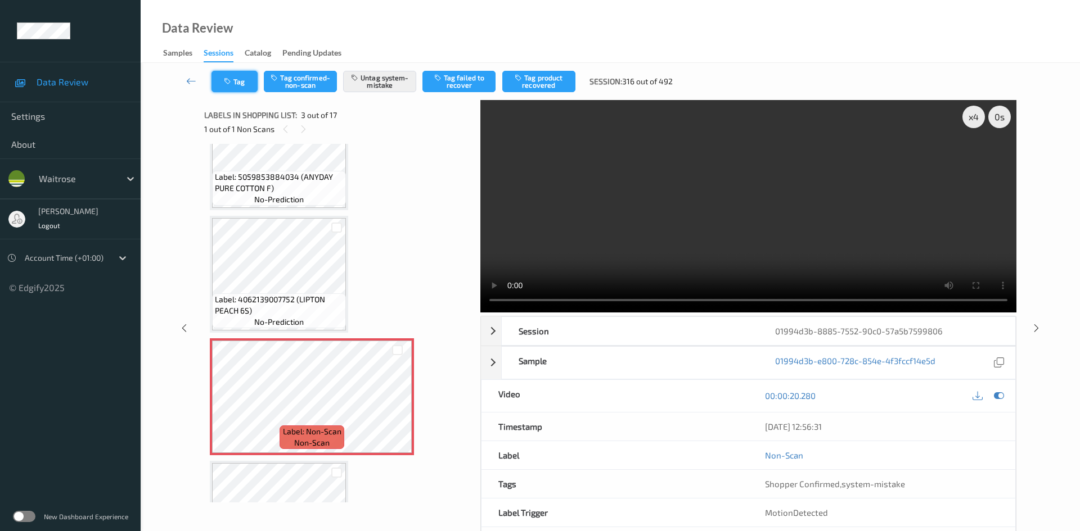
click at [238, 80] on button "Tag" at bounding box center [234, 81] width 46 height 21
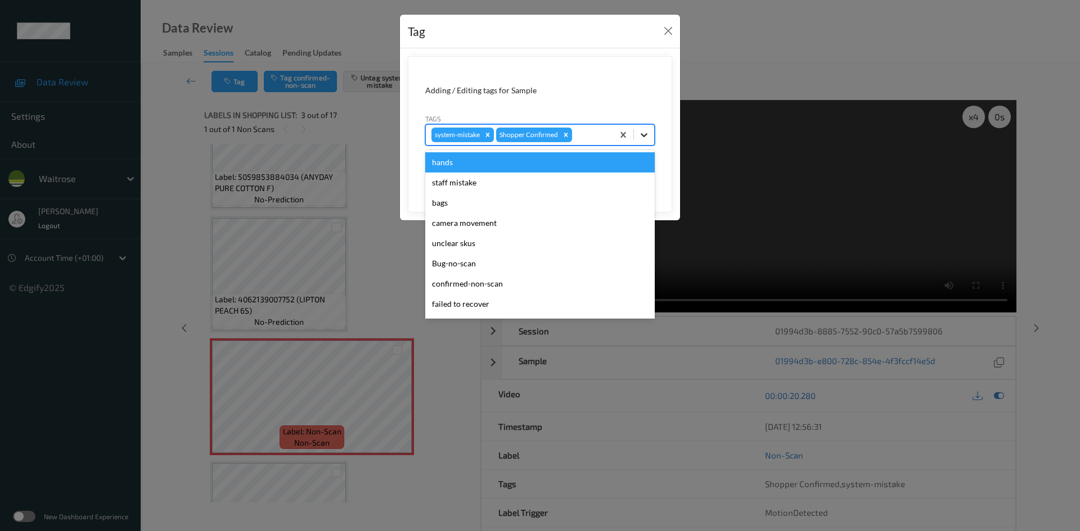
click at [639, 137] on icon at bounding box center [643, 134] width 11 height 11
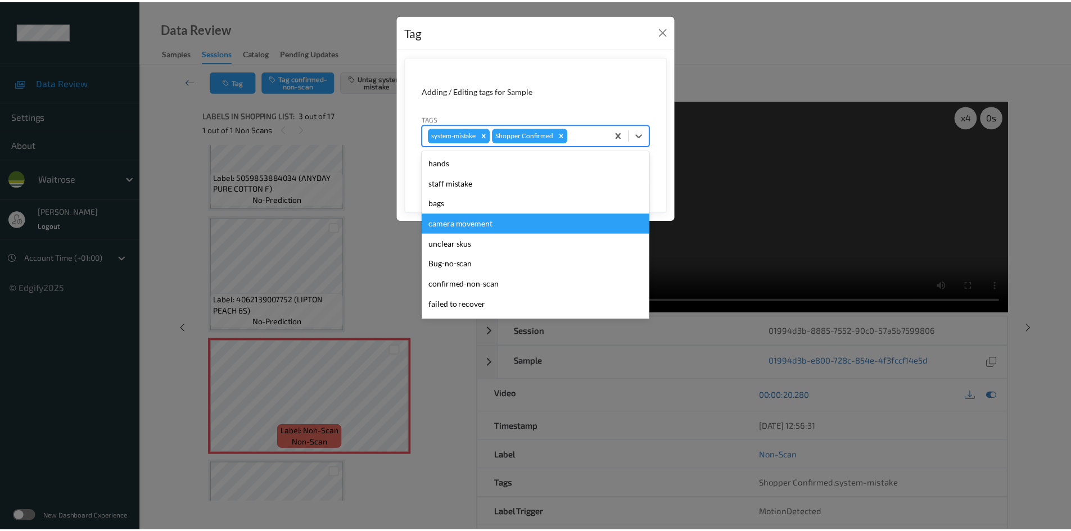
scroll to position [225, 0]
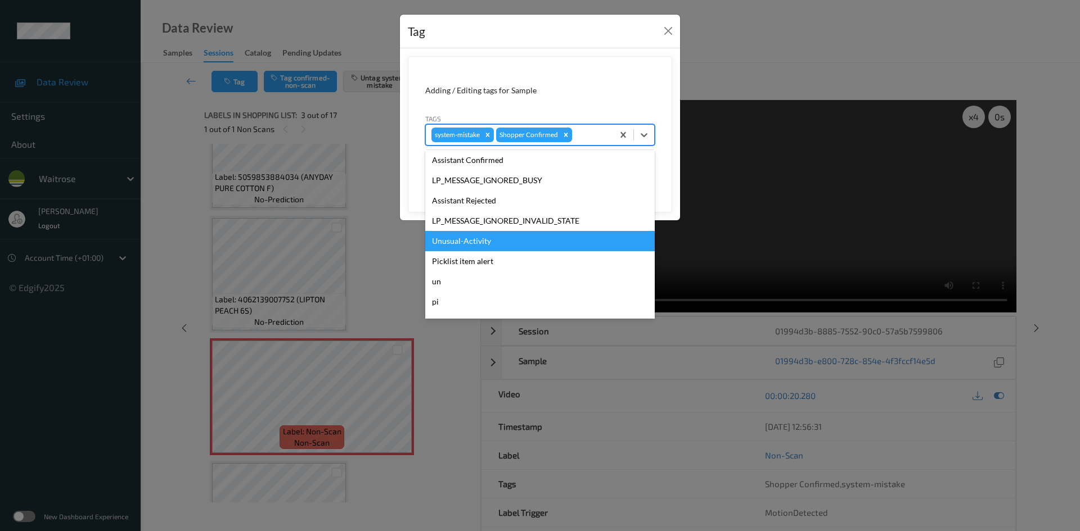
click at [470, 245] on div "Unusual-Activity" at bounding box center [539, 241] width 229 height 20
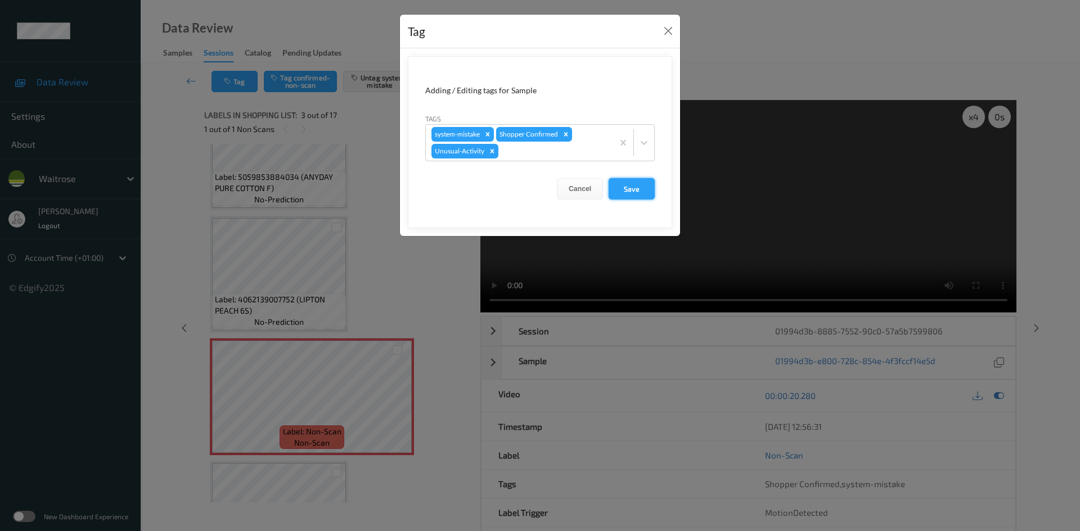
click at [629, 195] on button "Save" at bounding box center [631, 188] width 46 height 21
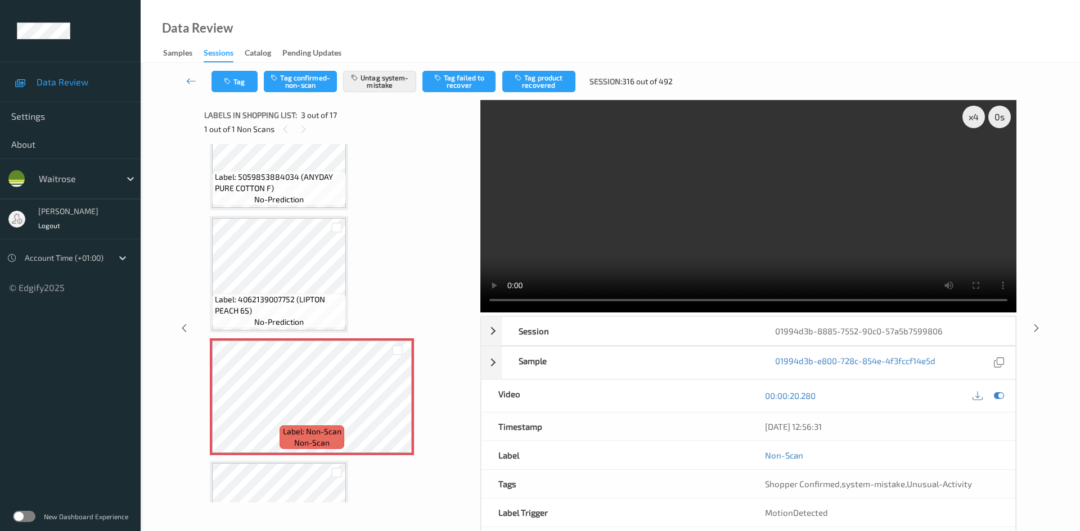
click at [189, 71] on link at bounding box center [192, 81] width 40 height 21
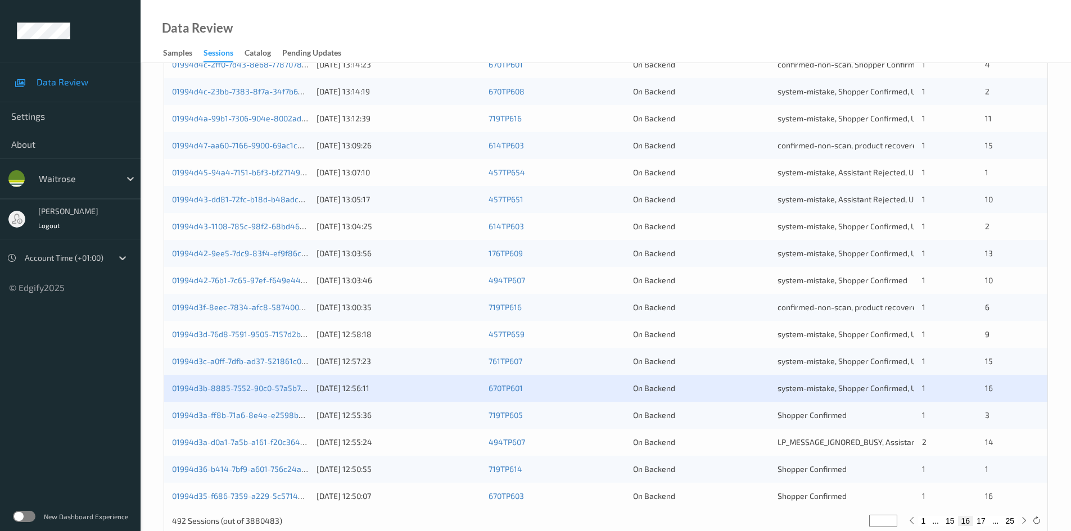
scroll to position [315, 0]
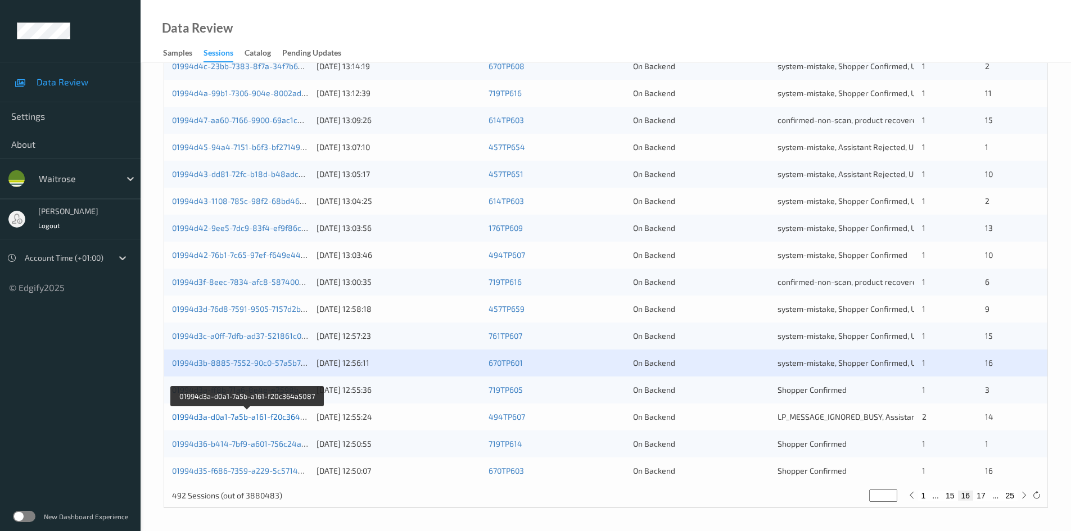
click at [218, 419] on link "01994d3a-d0a1-7a5b-a161-f20c364a5087" at bounding box center [247, 417] width 151 height 10
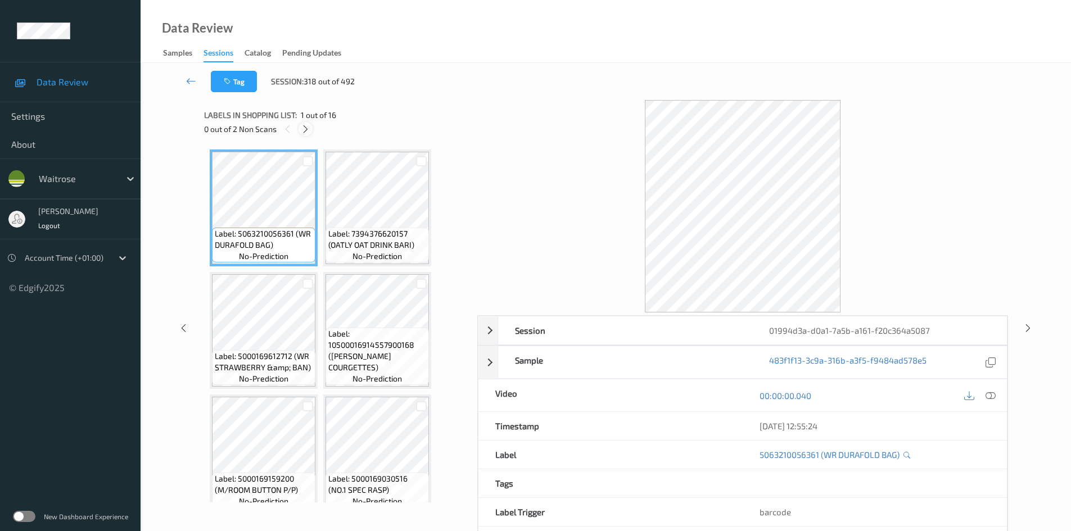
click at [307, 128] on icon at bounding box center [306, 129] width 10 height 10
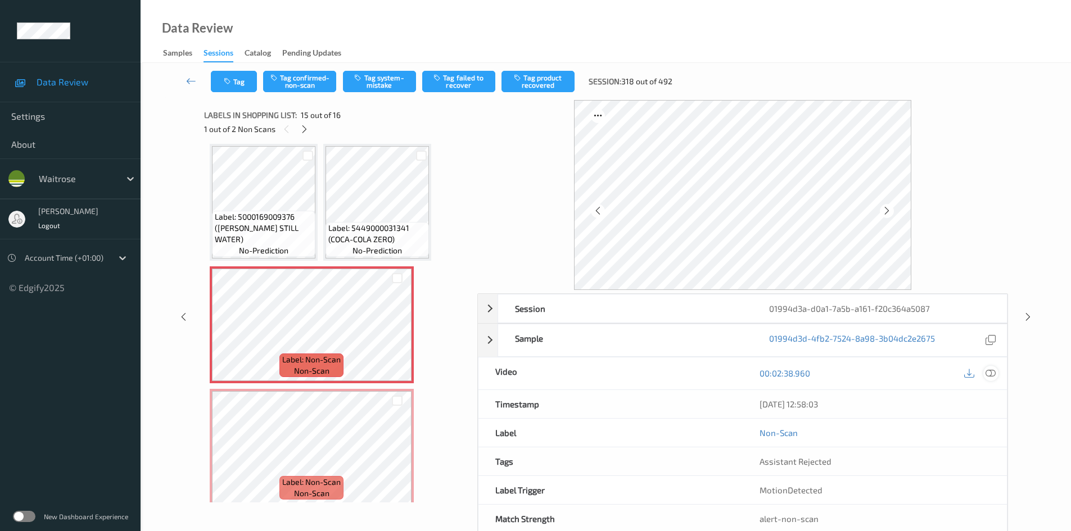
click at [989, 371] on icon at bounding box center [991, 373] width 10 height 10
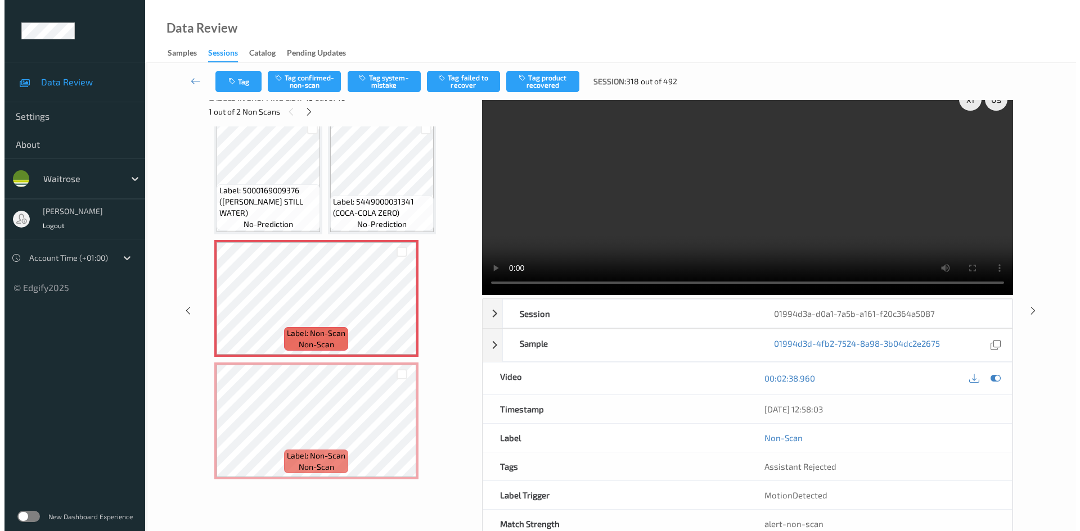
scroll to position [0, 0]
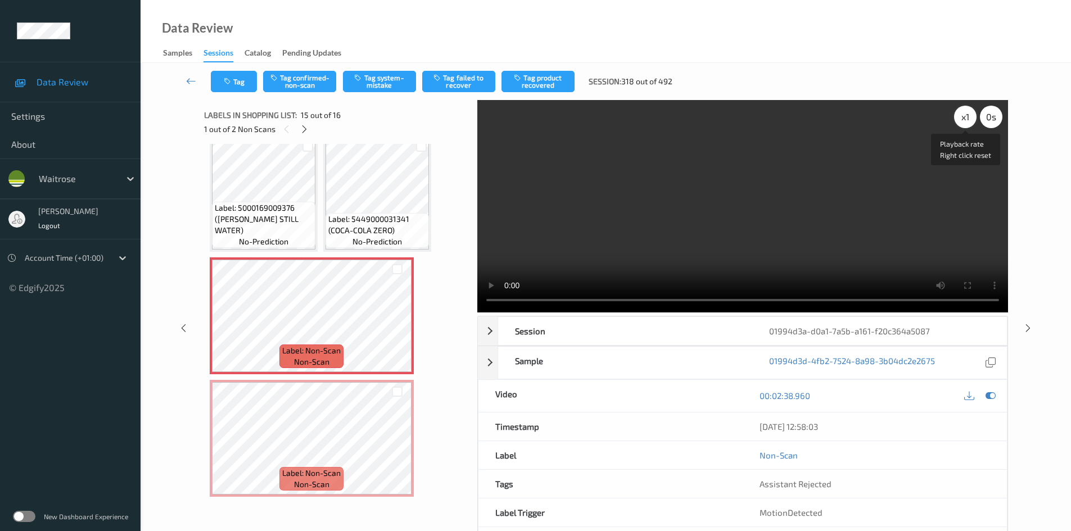
click at [964, 119] on div "x 1" at bounding box center [965, 117] width 22 height 22
click at [964, 119] on div "x 2" at bounding box center [965, 117] width 22 height 22
click at [644, 199] on video at bounding box center [742, 206] width 531 height 213
click at [705, 199] on video at bounding box center [742, 206] width 531 height 213
click at [662, 190] on video at bounding box center [742, 206] width 531 height 213
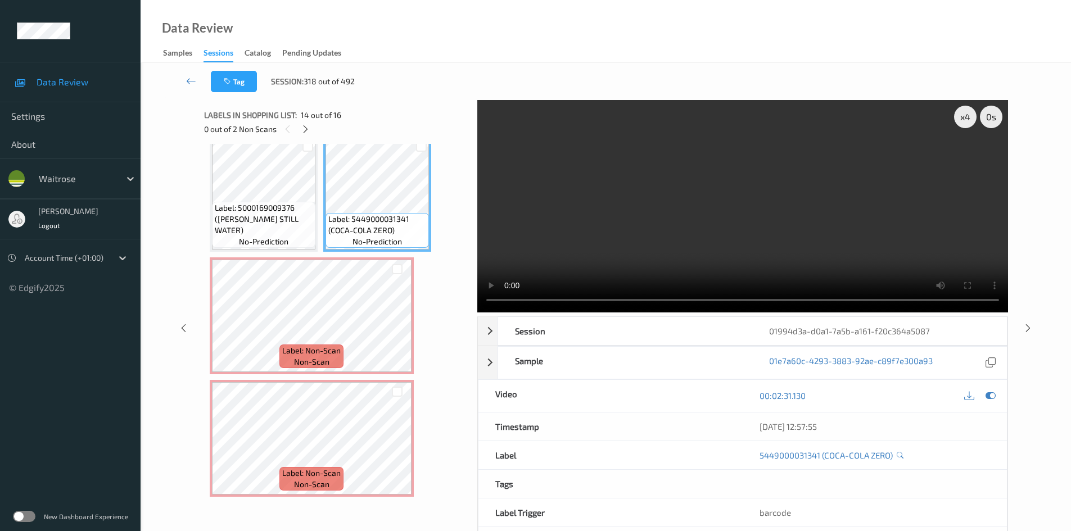
click at [623, 219] on video at bounding box center [742, 206] width 531 height 213
click at [693, 195] on video at bounding box center [742, 206] width 531 height 213
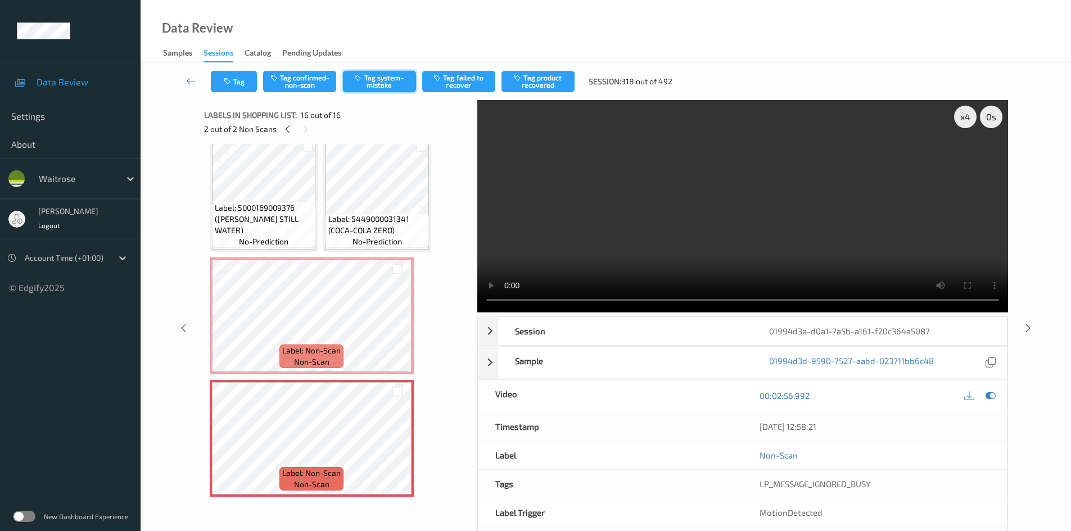
click at [378, 79] on button "Tag system-mistake" at bounding box center [379, 81] width 73 height 21
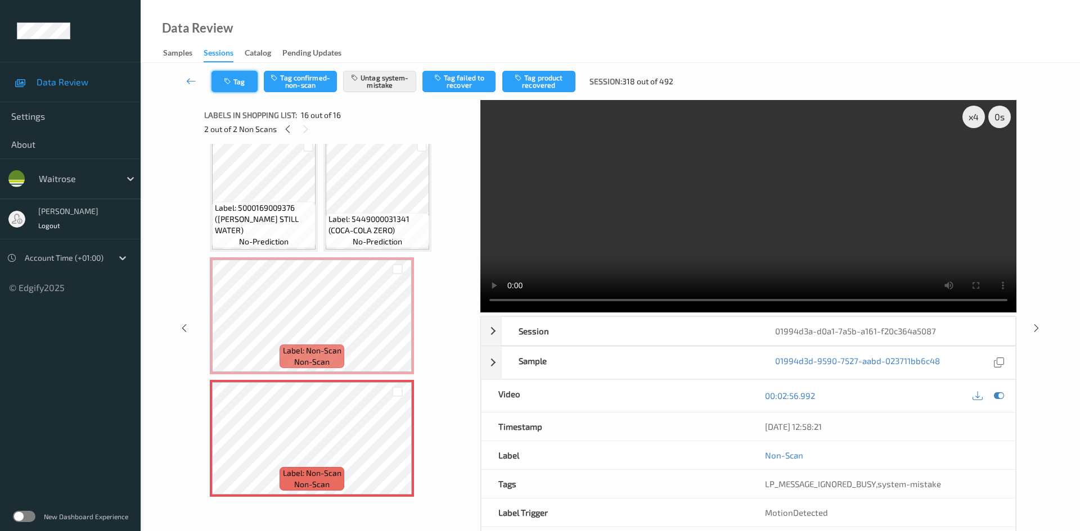
click at [243, 86] on button "Tag" at bounding box center [234, 81] width 46 height 21
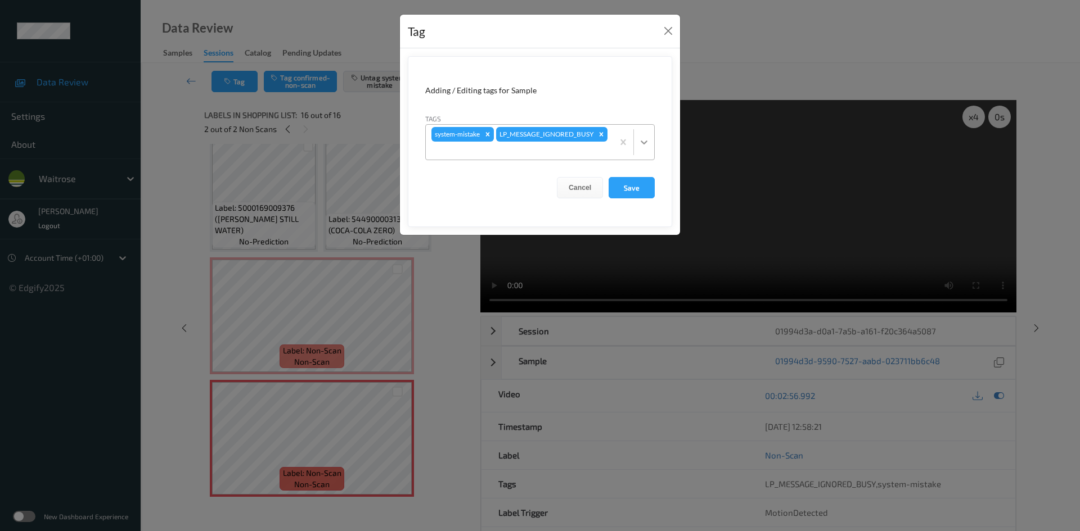
click at [643, 145] on icon at bounding box center [643, 142] width 11 height 11
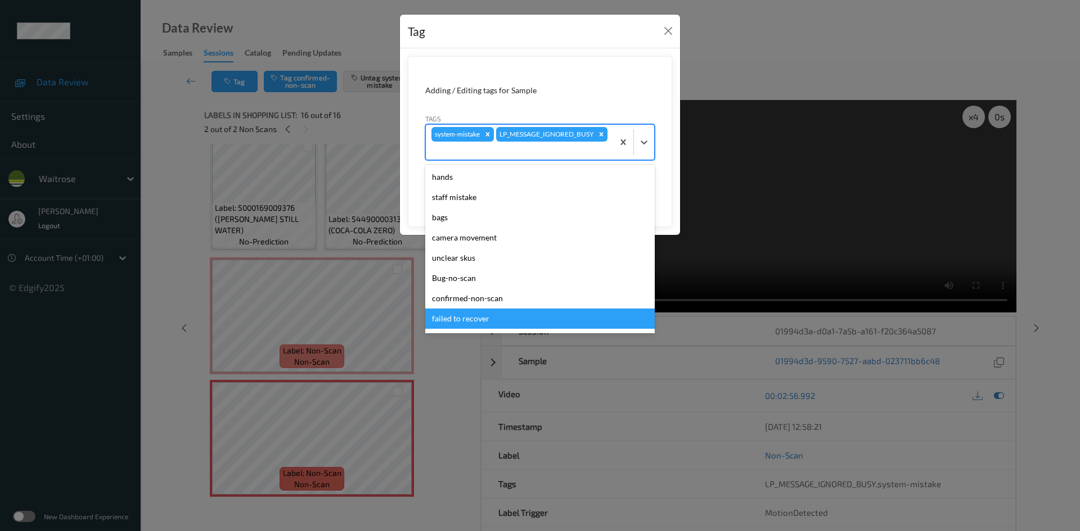
scroll to position [281, 0]
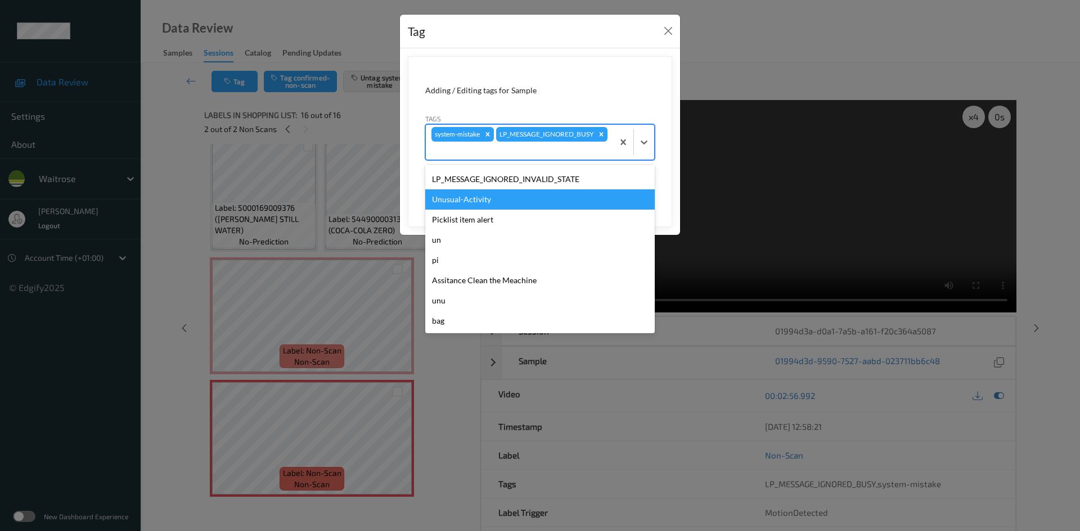
click at [497, 200] on div "Unusual-Activity" at bounding box center [539, 200] width 229 height 20
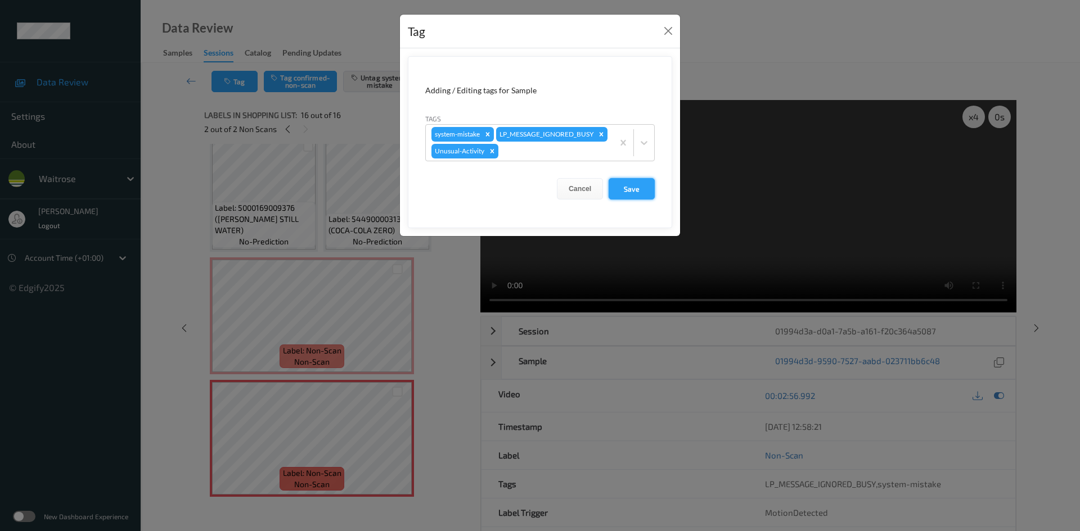
click at [646, 200] on button "Save" at bounding box center [631, 188] width 46 height 21
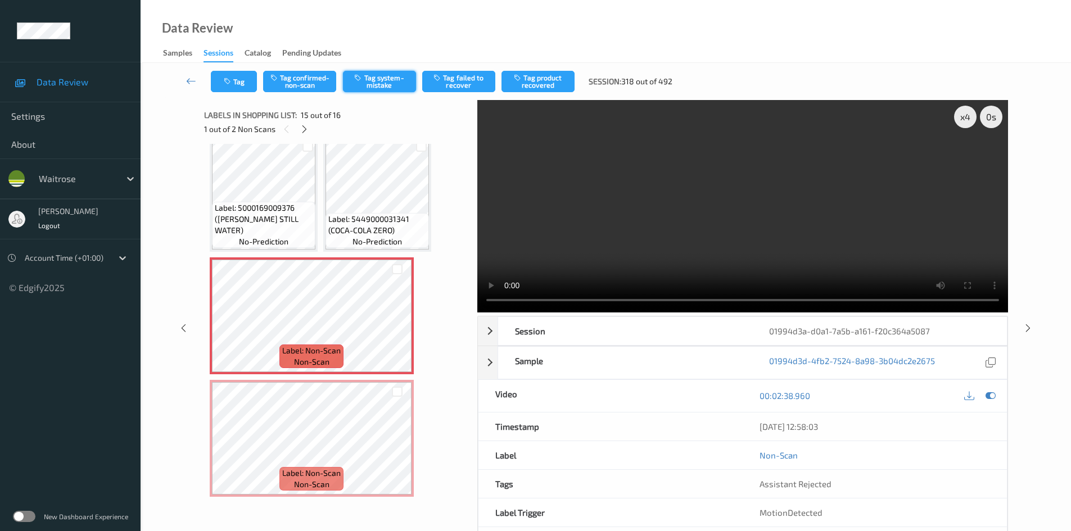
click at [398, 84] on button "Tag system-mistake" at bounding box center [379, 81] width 73 height 21
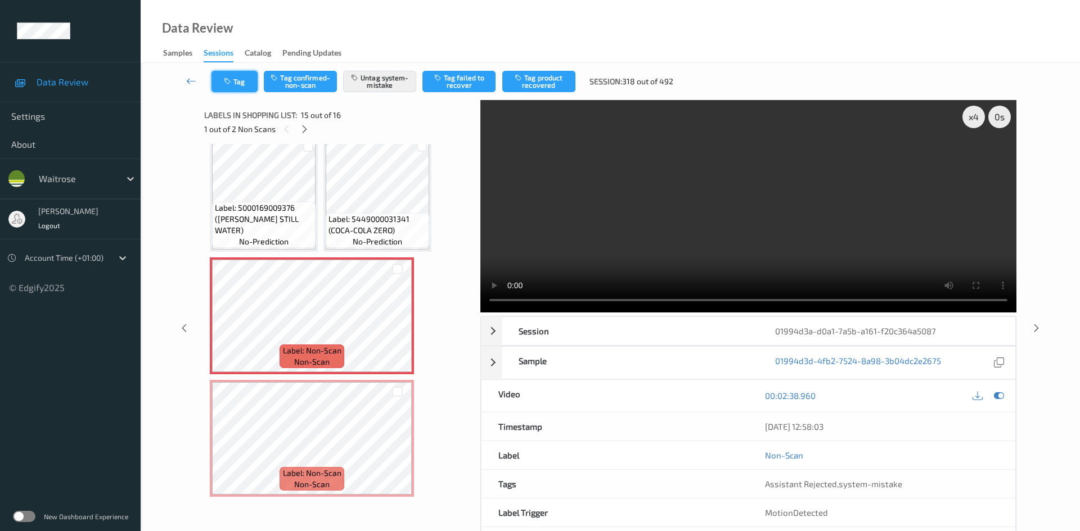
click at [242, 76] on button "Tag" at bounding box center [234, 81] width 46 height 21
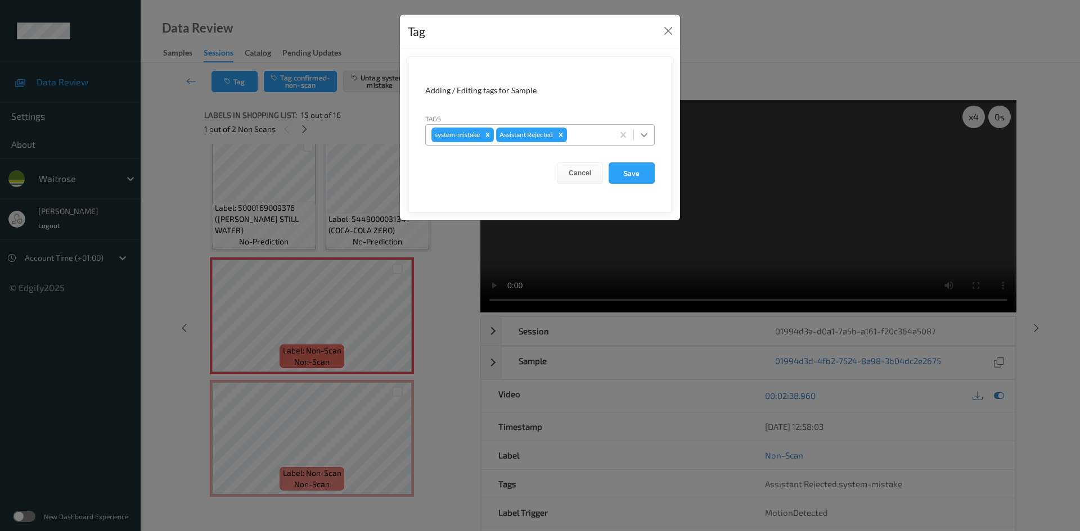
click at [645, 138] on icon at bounding box center [643, 134] width 11 height 11
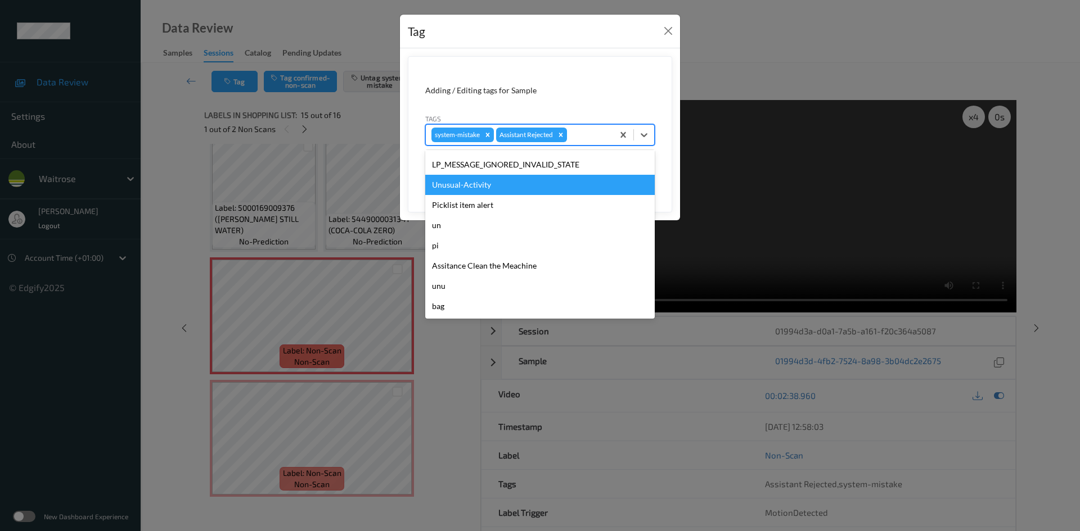
click at [512, 187] on div "Unusual-Activity" at bounding box center [539, 185] width 229 height 20
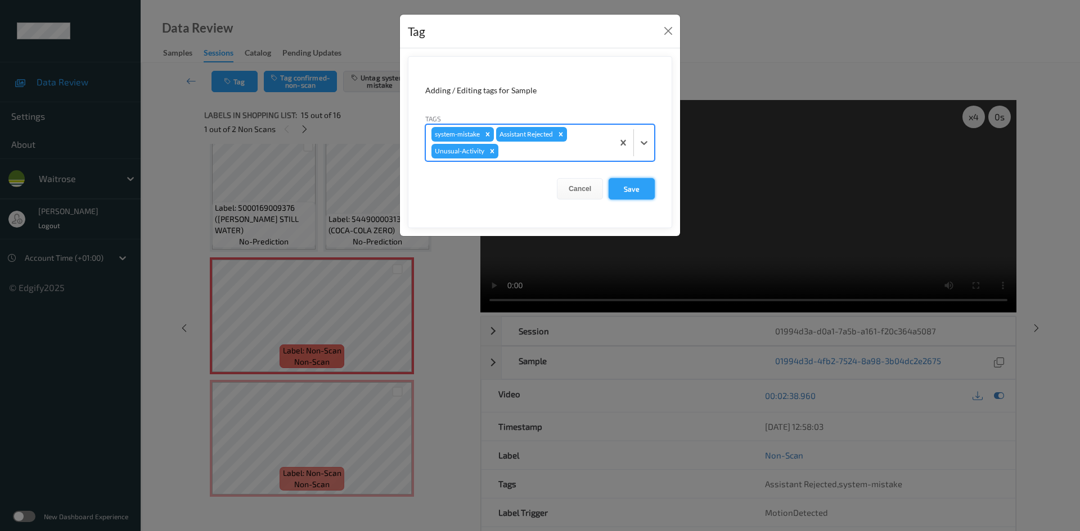
click at [622, 190] on button "Save" at bounding box center [631, 188] width 46 height 21
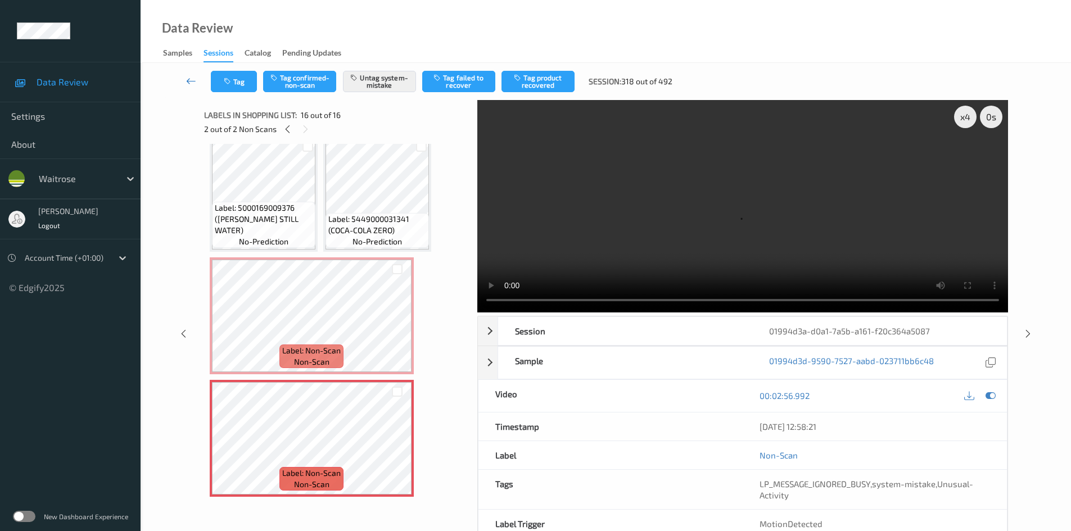
click at [185, 72] on link at bounding box center [191, 81] width 39 height 21
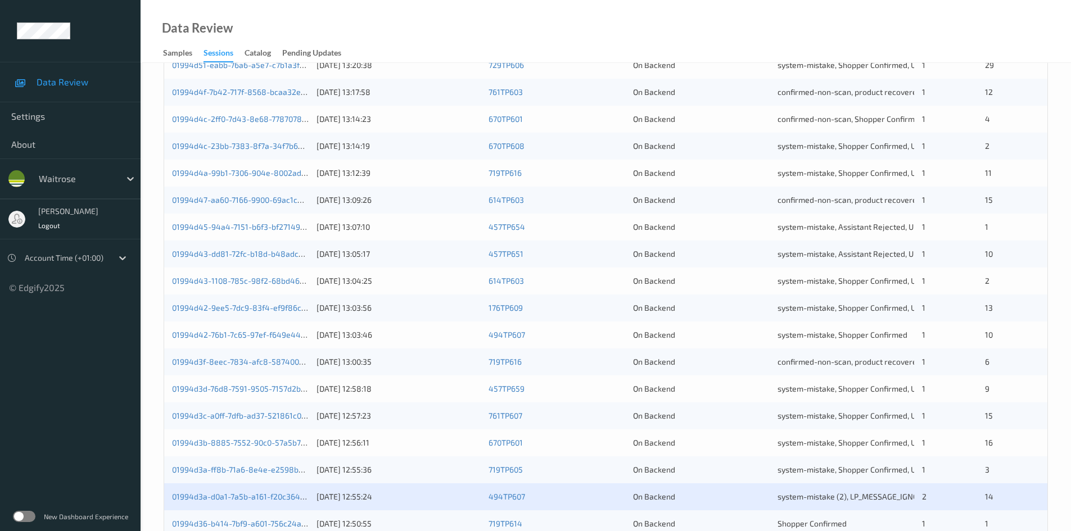
scroll to position [315, 0]
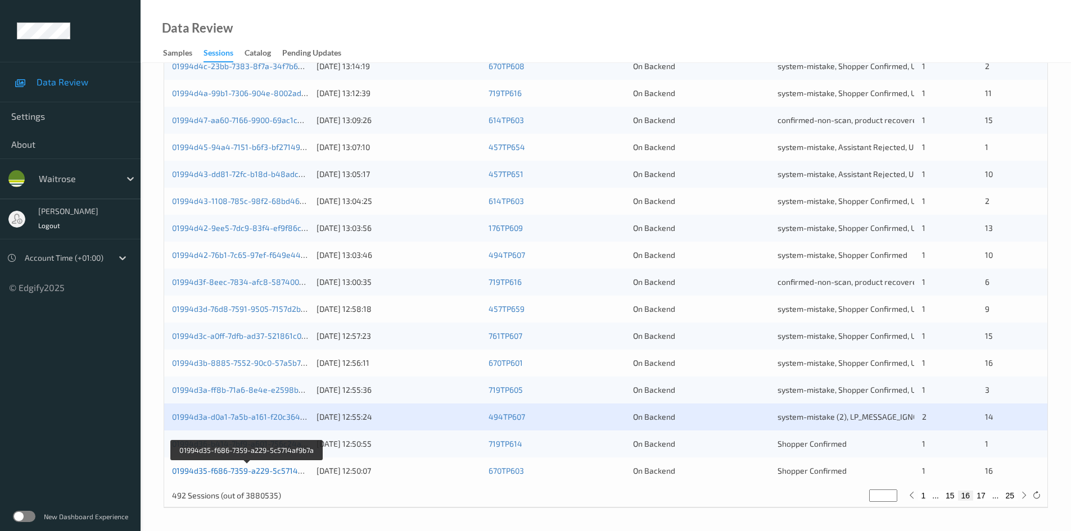
click at [224, 471] on link "01994d35-f686-7359-a229-5c5714af9b7a" at bounding box center [247, 471] width 151 height 10
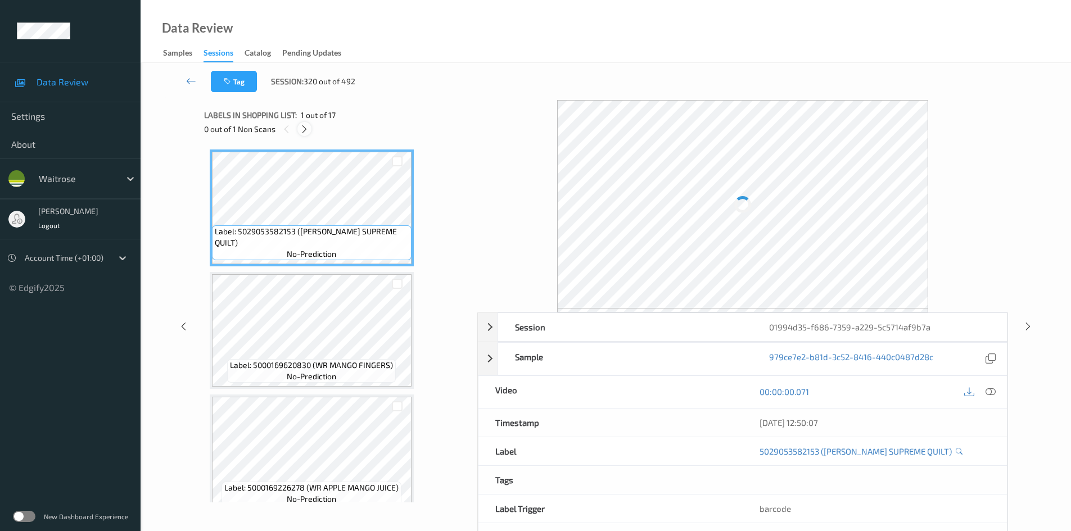
click at [305, 132] on icon at bounding box center [305, 129] width 10 height 10
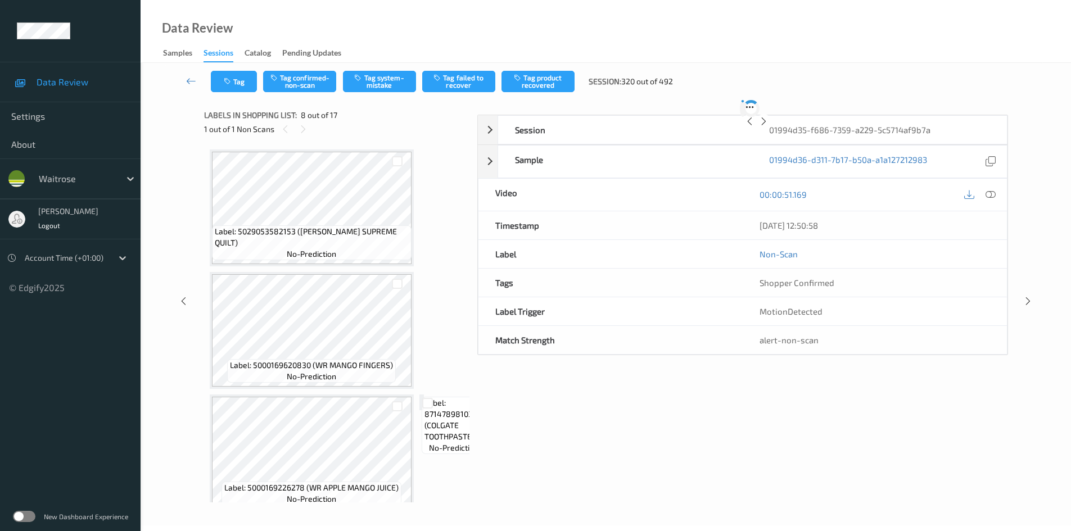
scroll to position [741, 0]
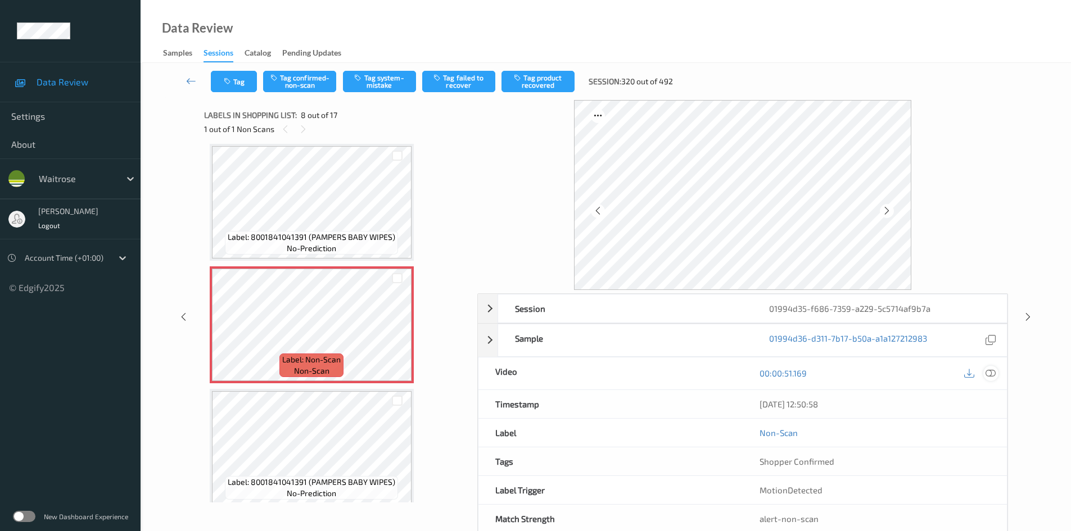
click at [989, 371] on icon at bounding box center [991, 373] width 10 height 10
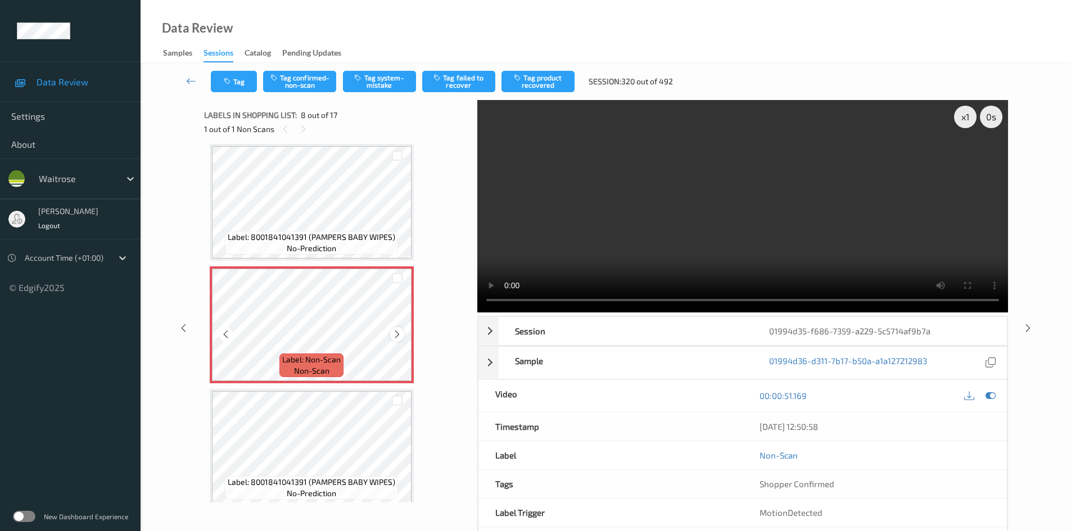
click at [398, 330] on icon at bounding box center [398, 335] width 10 height 10
click at [397, 330] on icon at bounding box center [398, 335] width 10 height 10
